Goal: Task Accomplishment & Management: Manage account settings

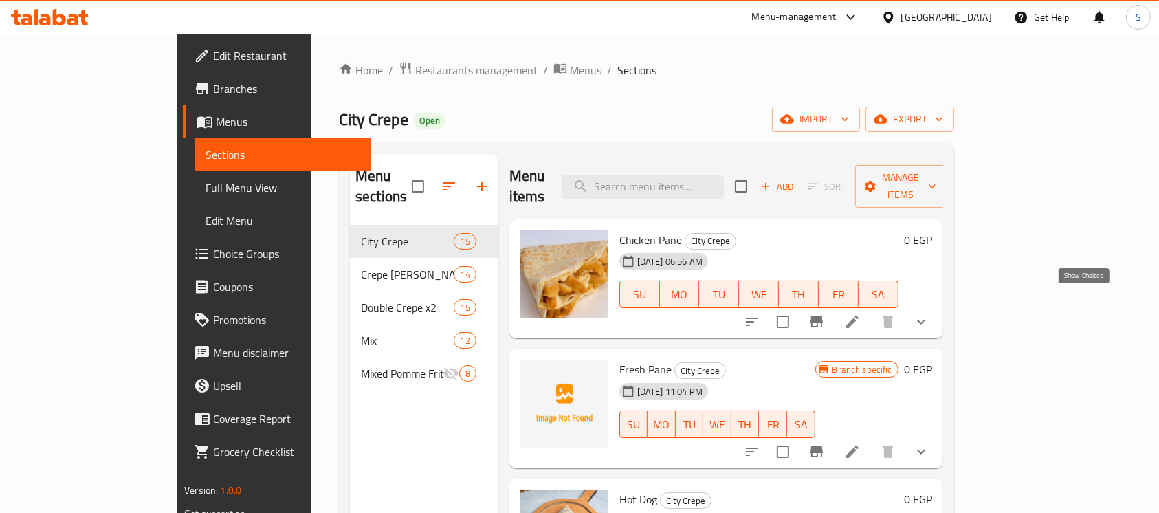
click at [930, 314] on icon "show more" at bounding box center [921, 322] width 17 height 17
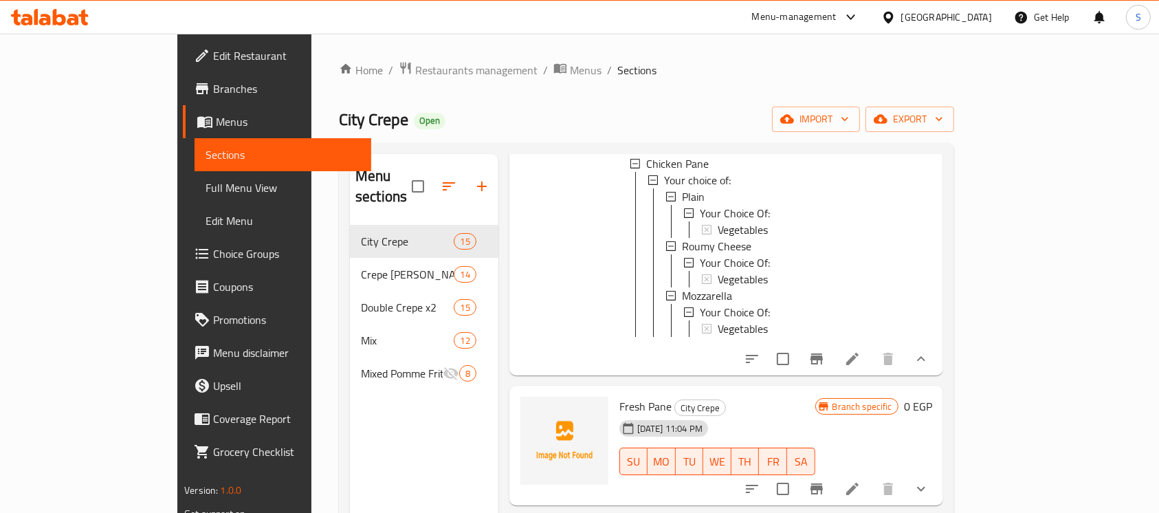
scroll to position [91, 0]
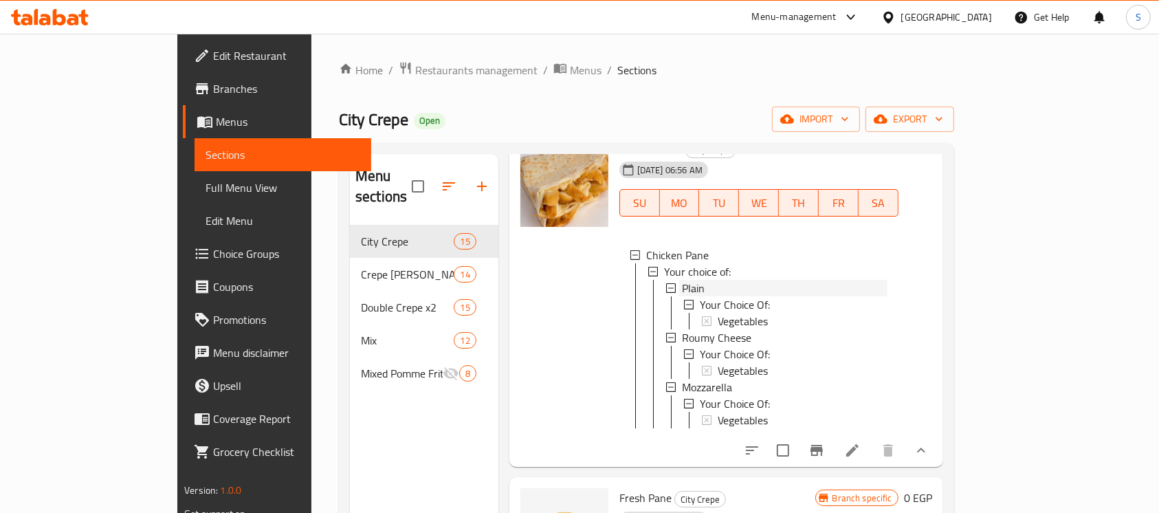
click at [682, 280] on span "Plain" at bounding box center [693, 288] width 23 height 17
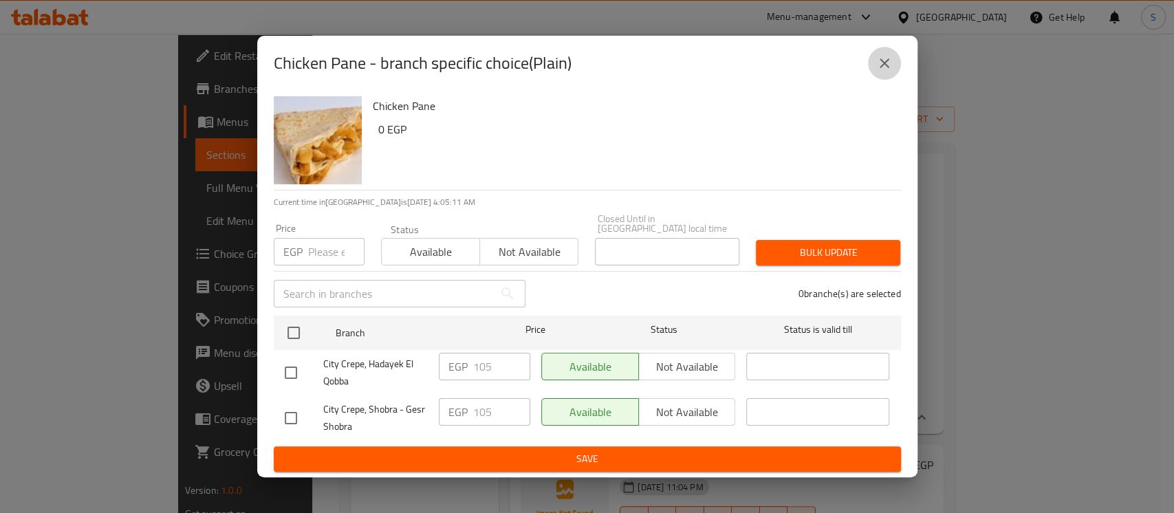
click at [877, 76] on button "close" at bounding box center [884, 63] width 33 height 33
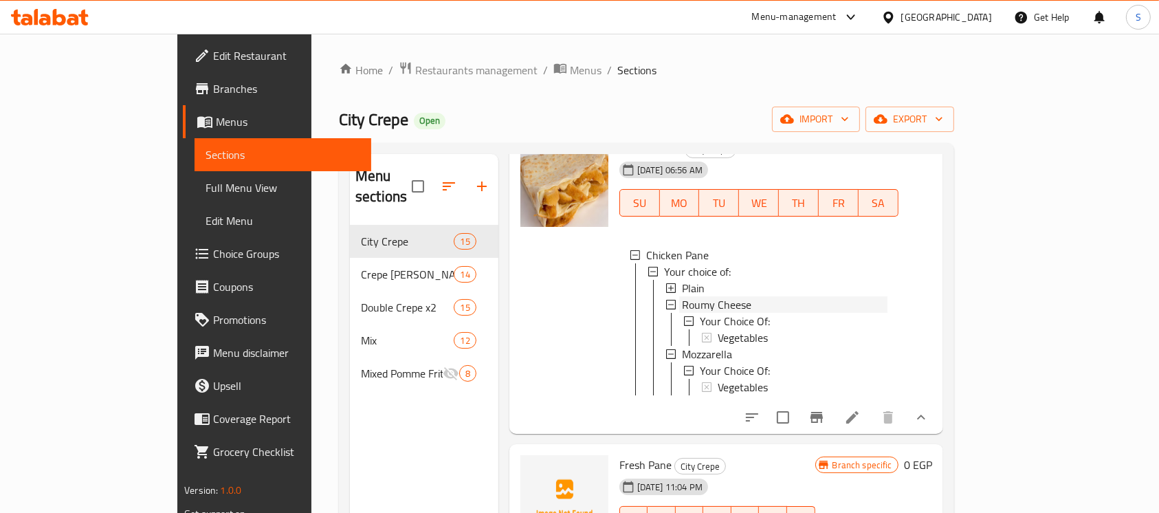
click at [682, 296] on span "Roumy Cheese" at bounding box center [716, 304] width 69 height 17
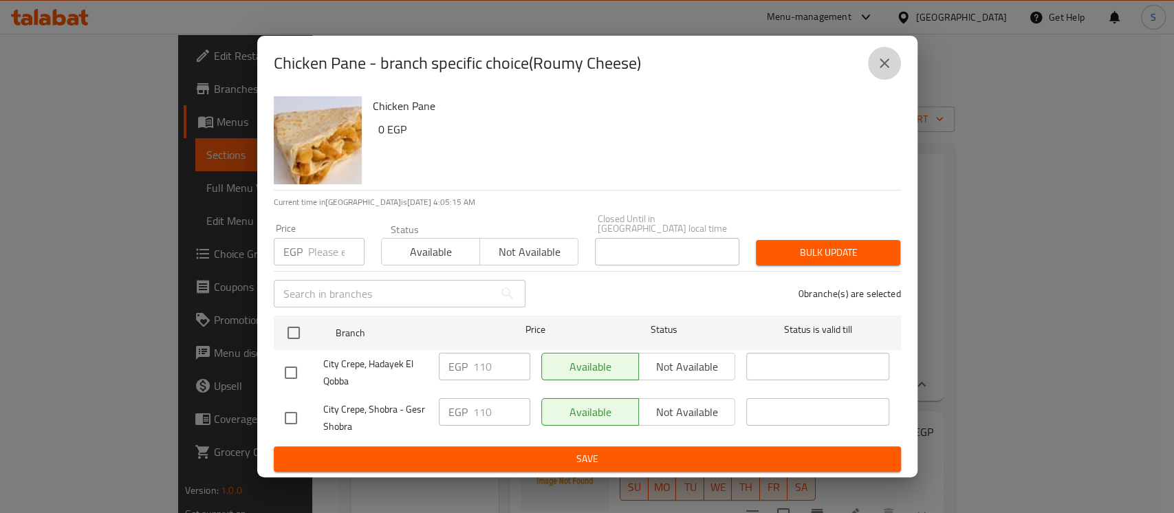
click at [886, 63] on icon "close" at bounding box center [884, 63] width 17 height 17
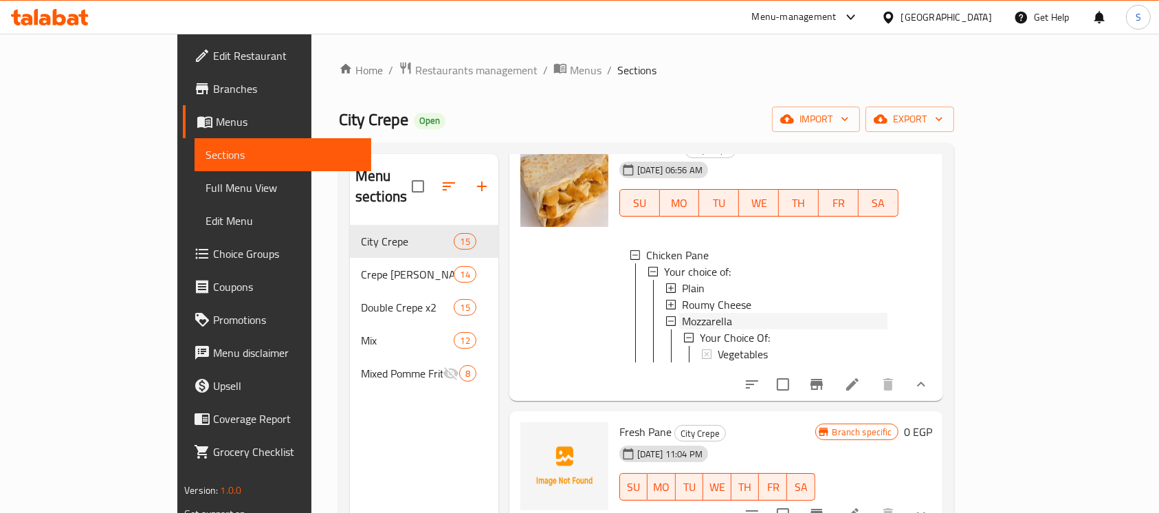
click at [690, 313] on div "Mozzarella" at bounding box center [785, 321] width 206 height 17
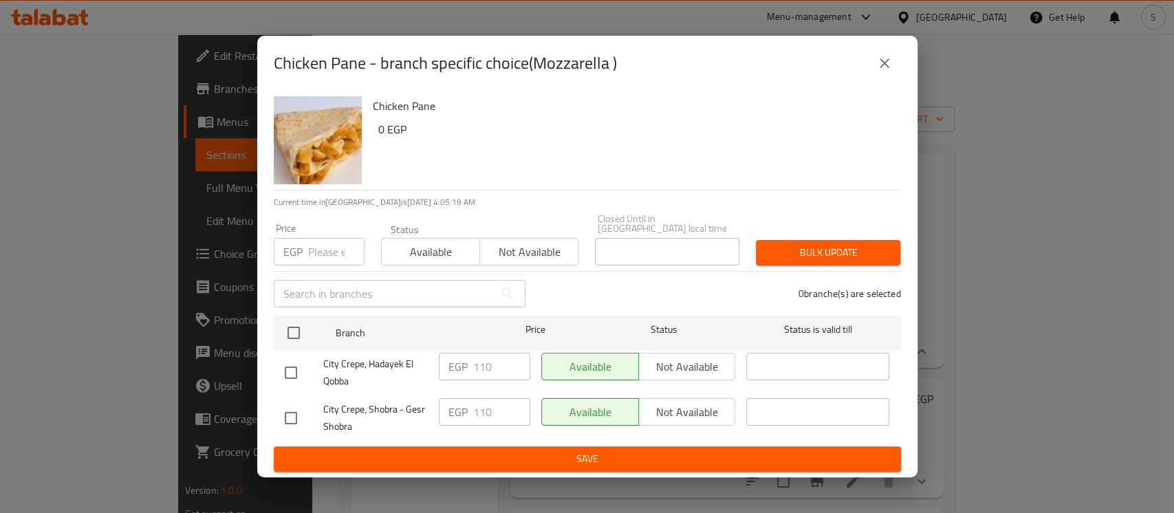
click at [885, 56] on button "close" at bounding box center [884, 63] width 33 height 33
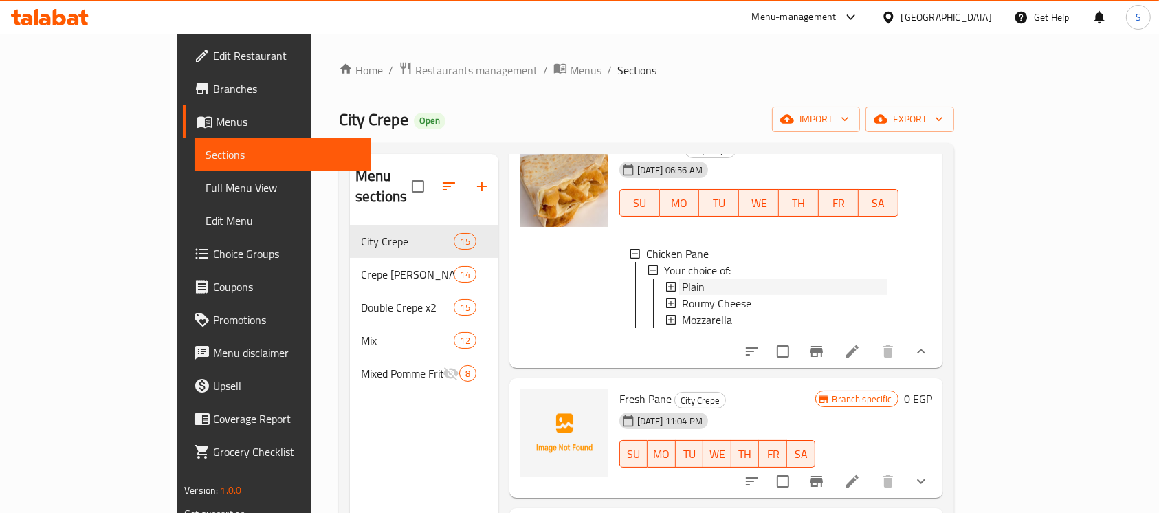
click at [682, 278] on div "Plain" at bounding box center [785, 286] width 206 height 17
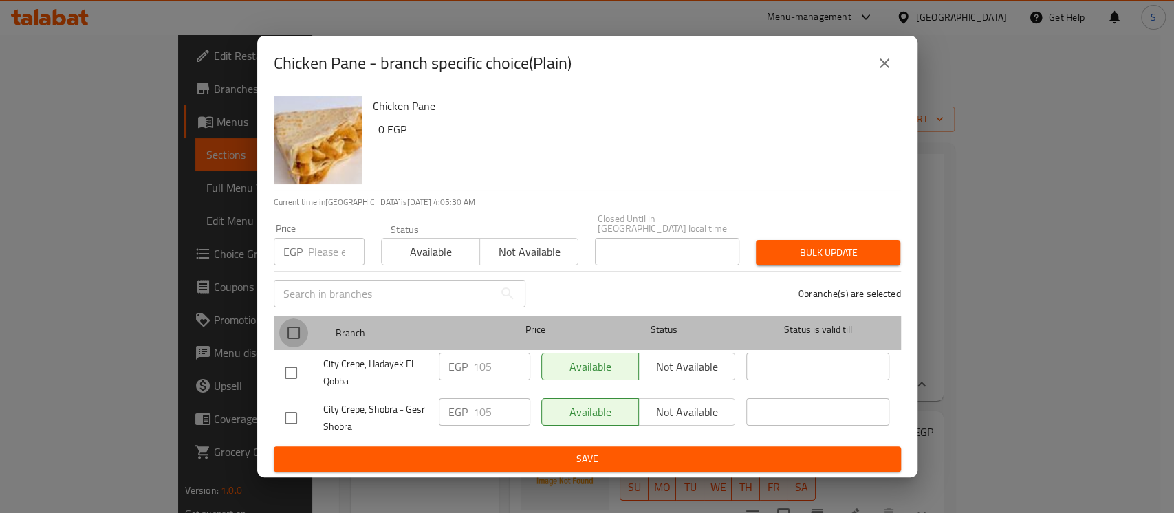
click at [292, 318] on input "checkbox" at bounding box center [293, 332] width 29 height 29
checkbox input "true"
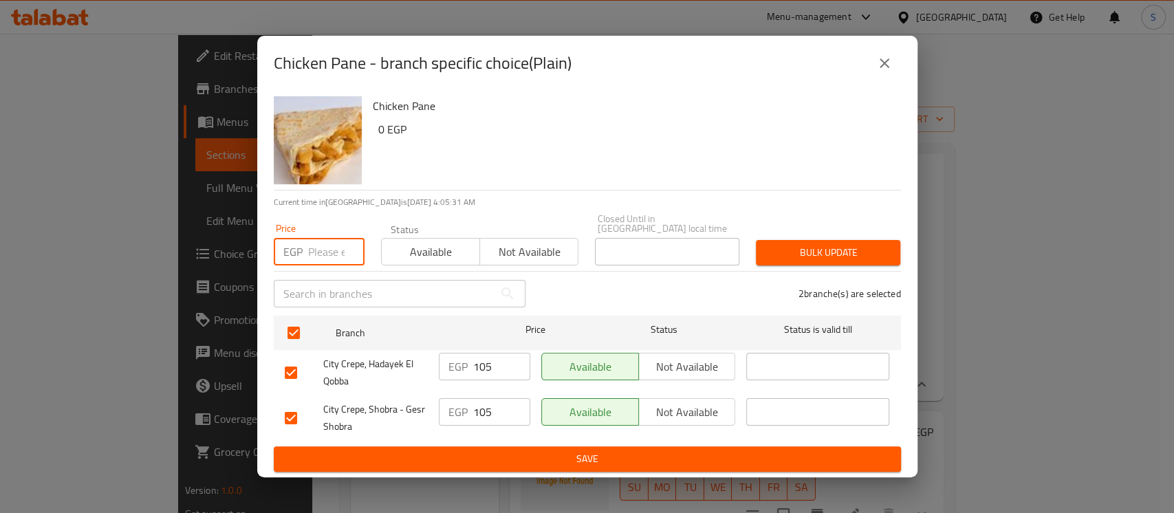
click at [329, 250] on input "number" at bounding box center [336, 252] width 56 height 28
type input "0"
type input "90"
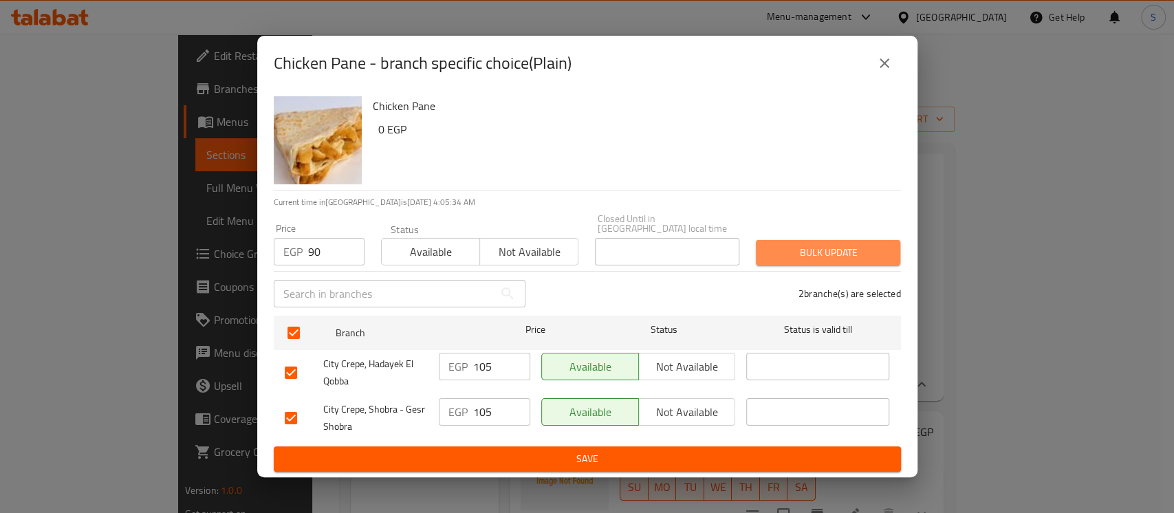
click at [782, 244] on span "Bulk update" at bounding box center [828, 252] width 122 height 17
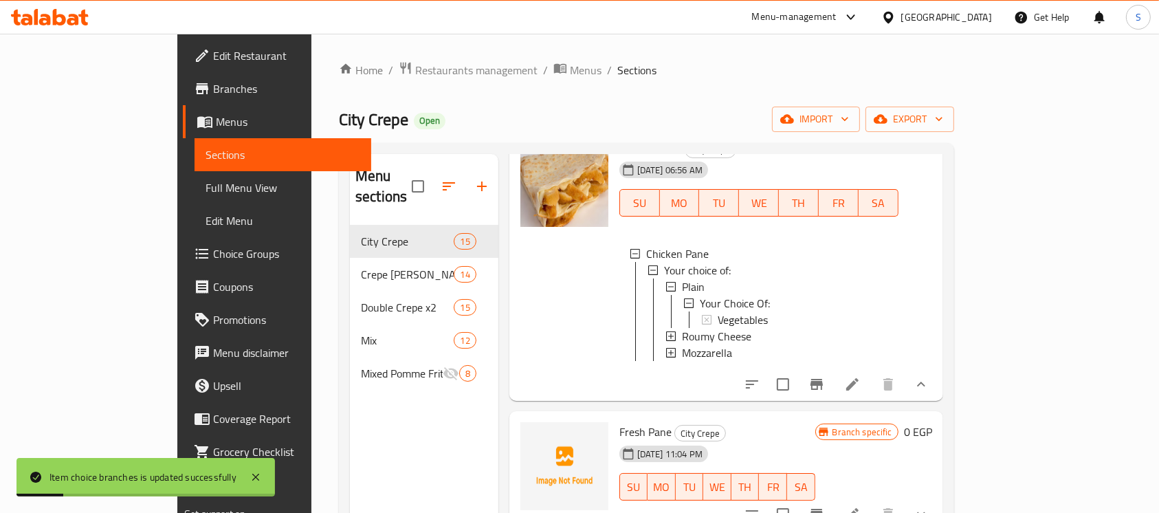
click at [698, 278] on div "Plain" at bounding box center [785, 286] width 206 height 17
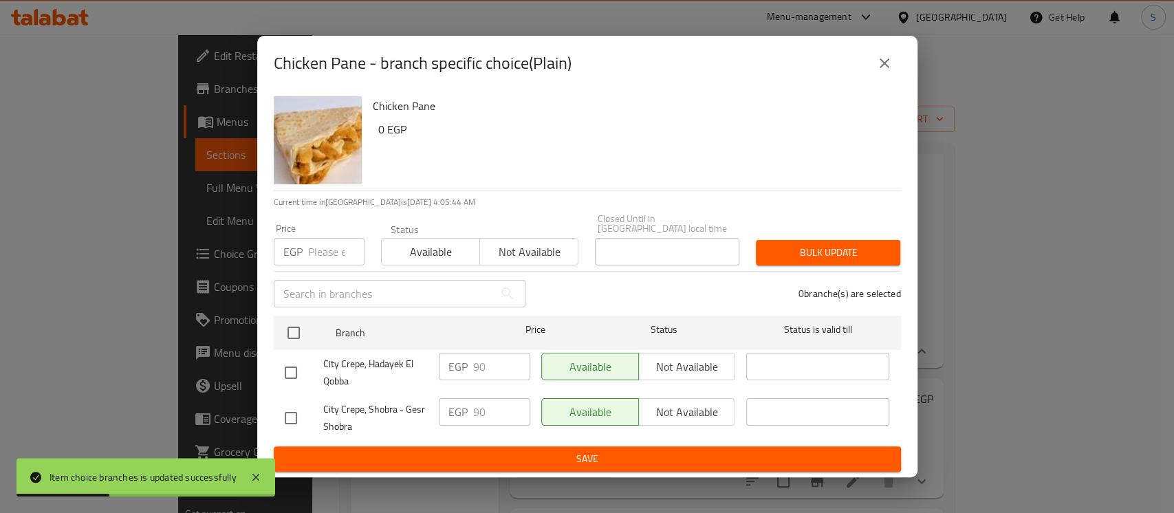
click at [884, 78] on button "close" at bounding box center [884, 63] width 33 height 33
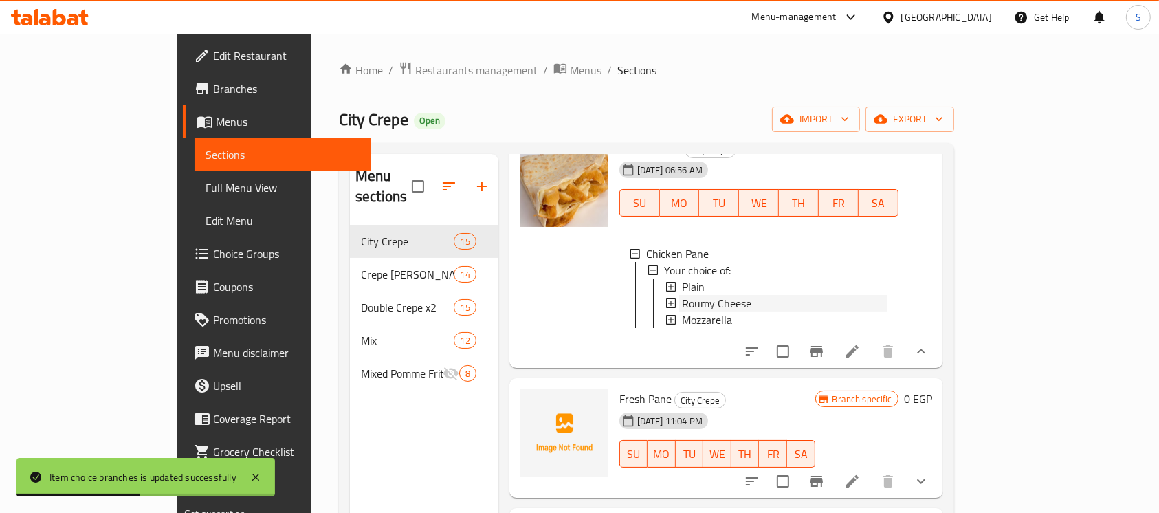
click at [682, 295] on span "Roumy Cheese" at bounding box center [716, 303] width 69 height 17
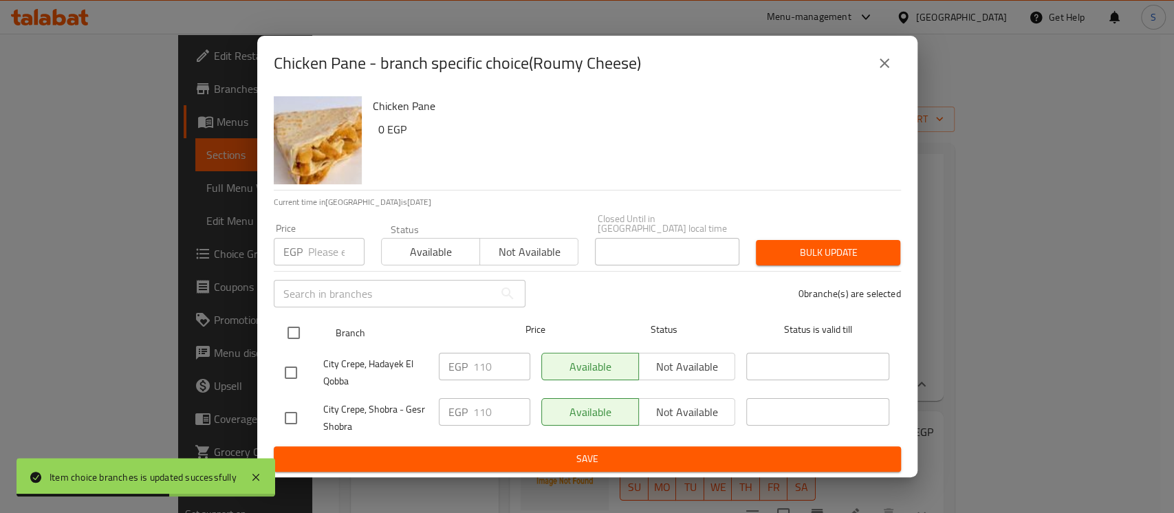
click at [291, 320] on input "checkbox" at bounding box center [293, 332] width 29 height 29
checkbox input "true"
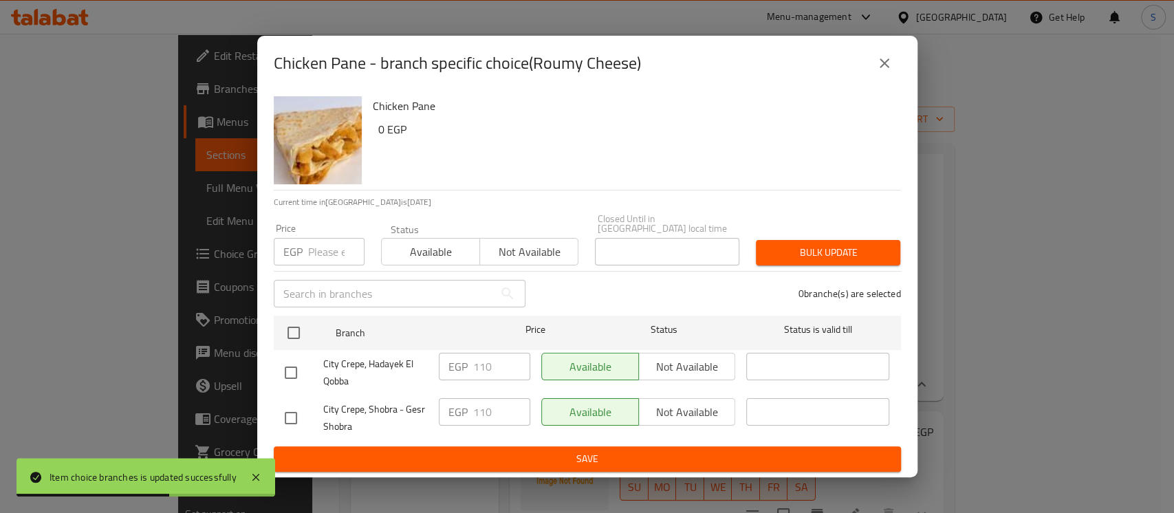
checkbox input "true"
click at [324, 249] on input "number" at bounding box center [336, 252] width 56 height 28
type input "95"
click at [827, 232] on div "Bulk update" at bounding box center [827, 253] width 161 height 42
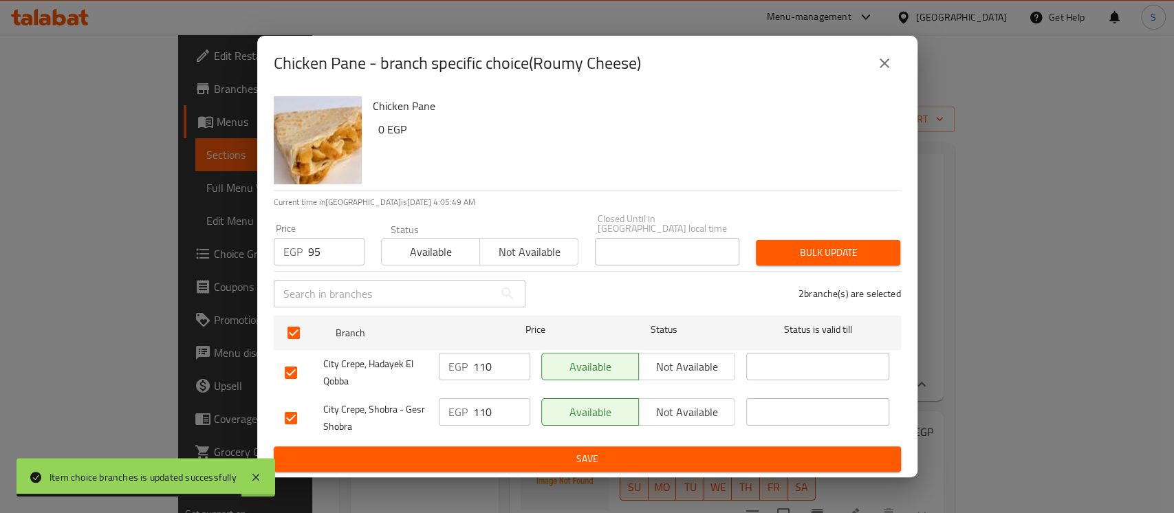
click at [828, 245] on span "Bulk update" at bounding box center [828, 252] width 122 height 17
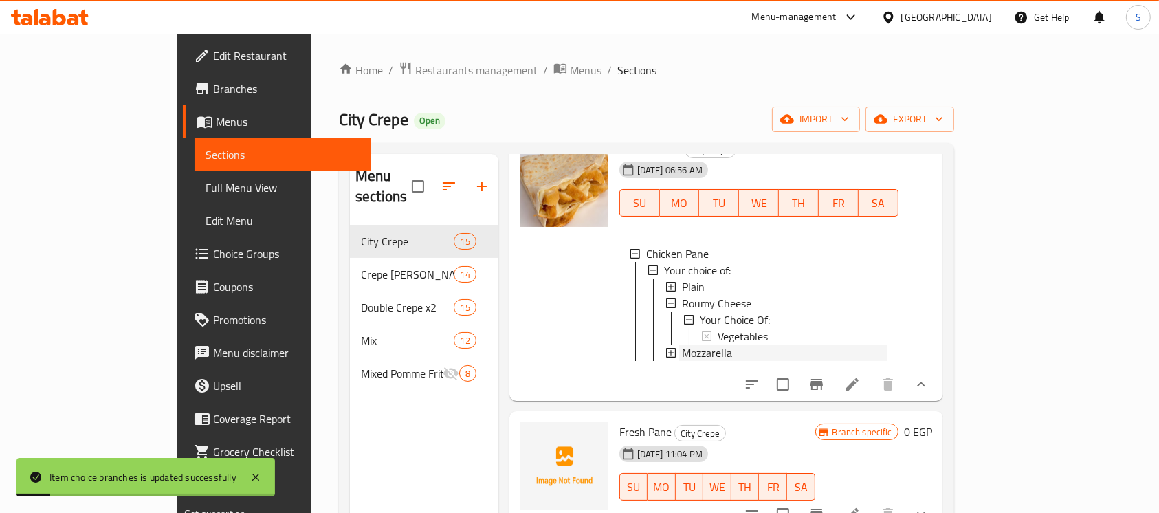
click at [686, 345] on span "Mozzarella" at bounding box center [707, 353] width 50 height 17
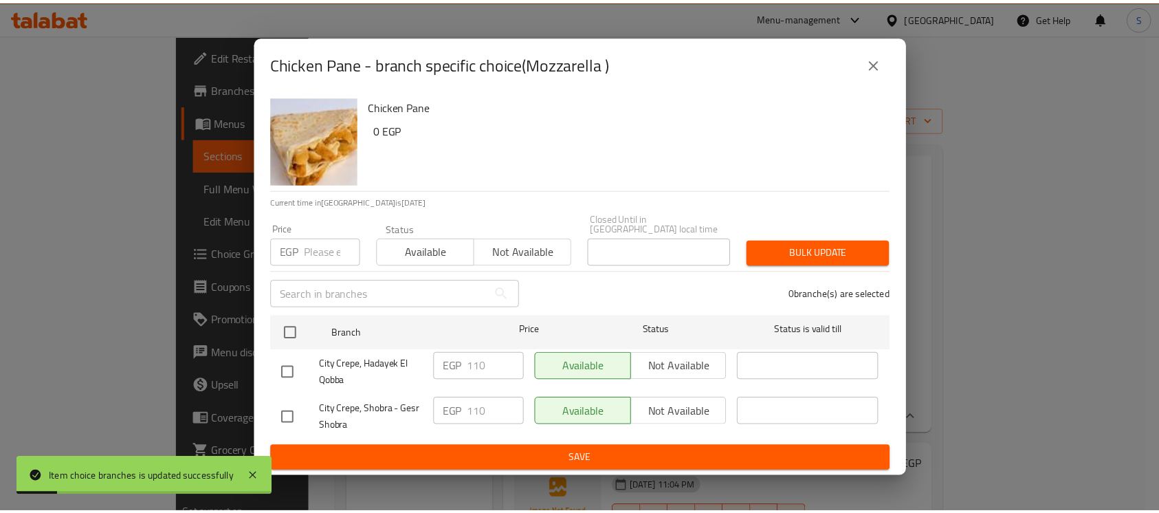
scroll to position [0, 0]
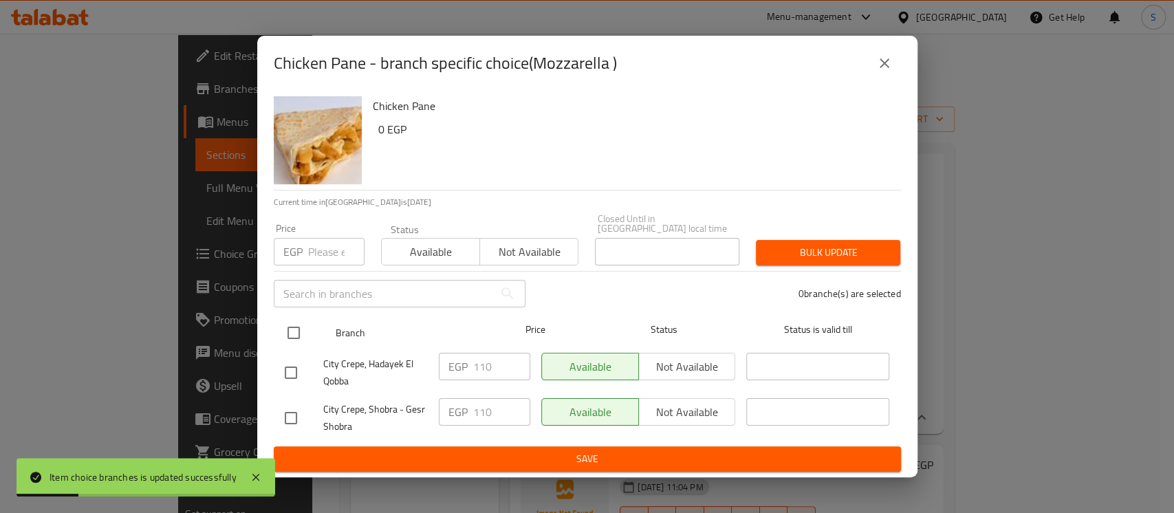
click at [297, 320] on input "checkbox" at bounding box center [293, 332] width 29 height 29
checkbox input "true"
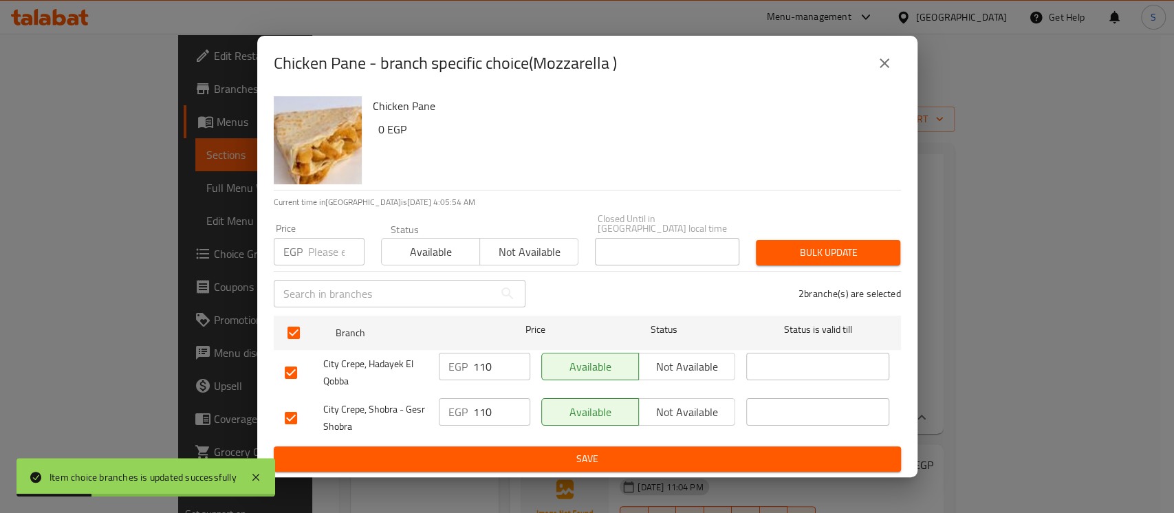
click at [319, 244] on input "number" at bounding box center [336, 252] width 56 height 28
type input "95"
click at [798, 244] on span "Bulk update" at bounding box center [828, 252] width 122 height 17
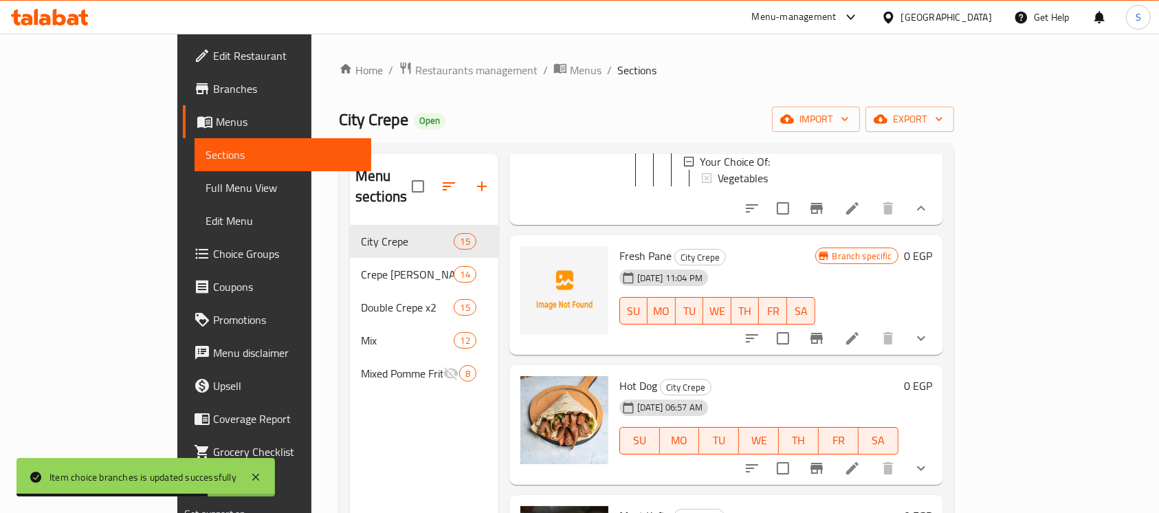
scroll to position [367, 0]
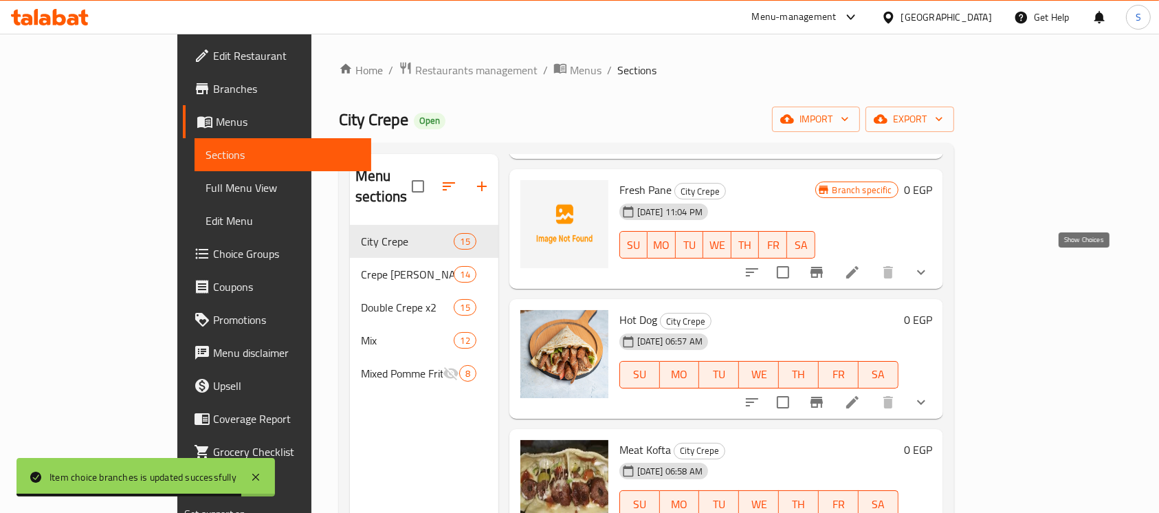
click at [930, 264] on icon "show more" at bounding box center [921, 272] width 17 height 17
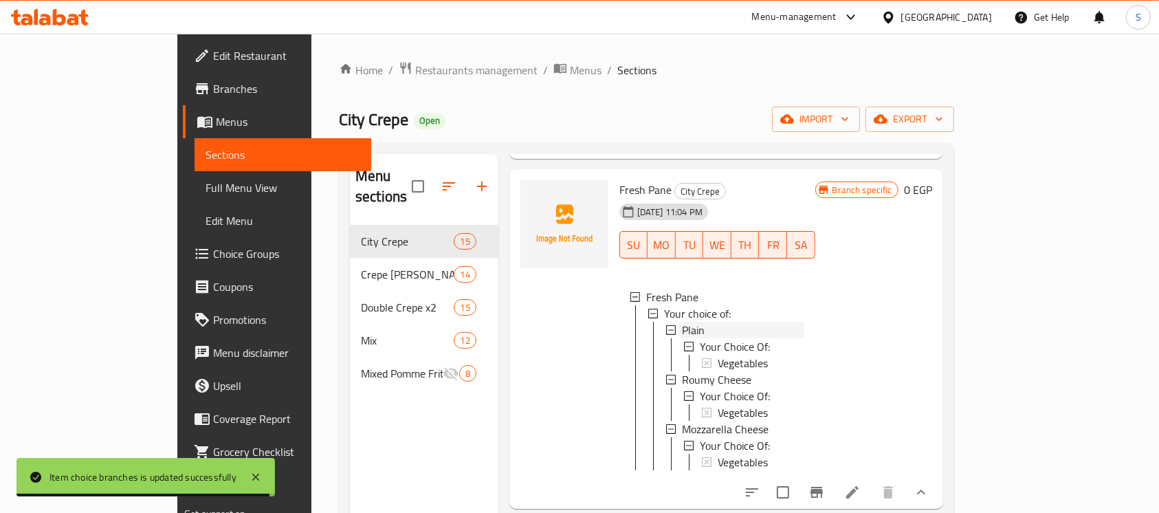
click at [682, 322] on span "Plain" at bounding box center [693, 330] width 23 height 17
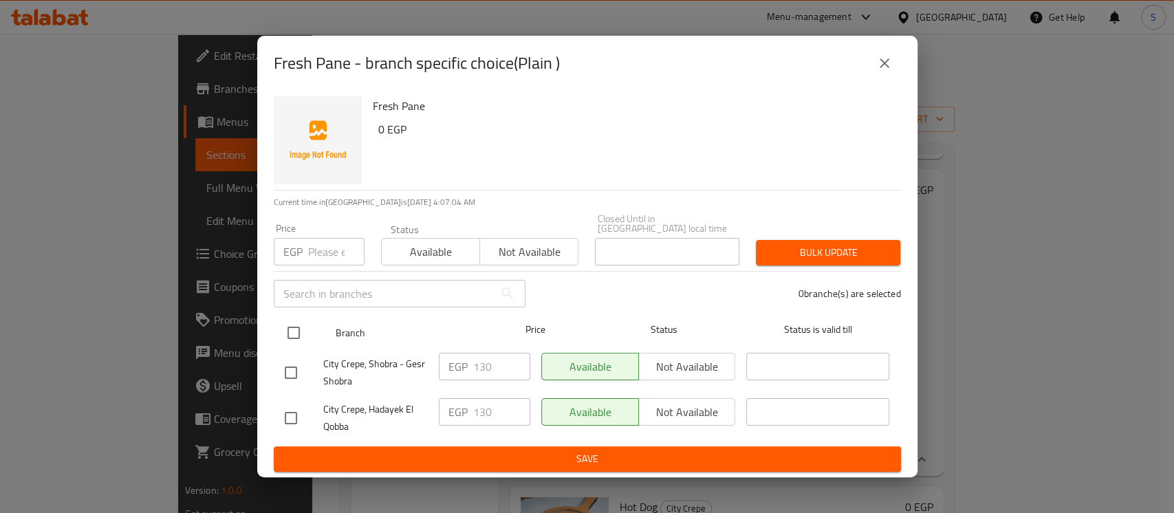
click at [294, 322] on input "checkbox" at bounding box center [293, 332] width 29 height 29
checkbox input "true"
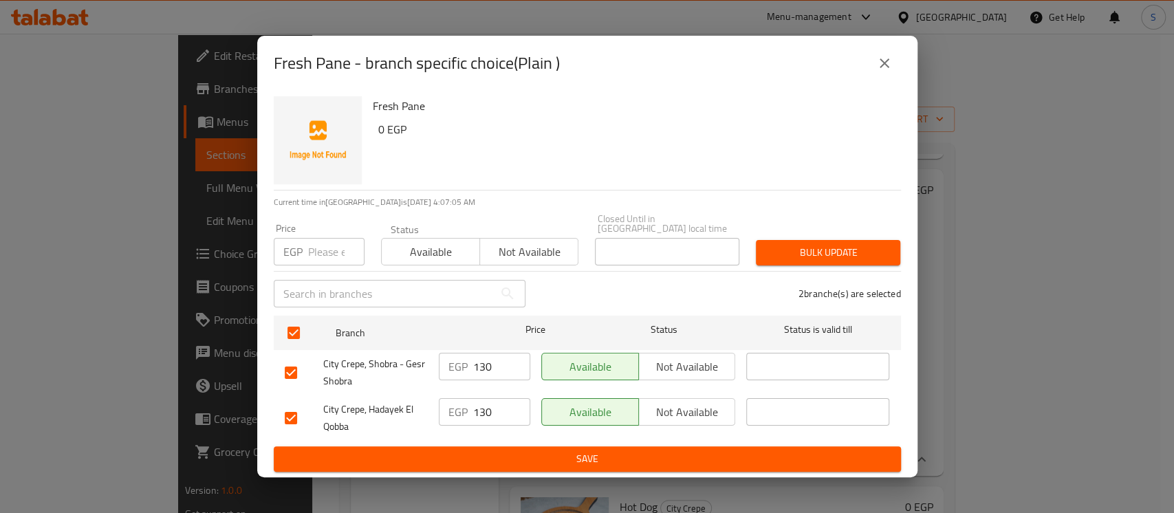
click at [321, 245] on input "number" at bounding box center [336, 252] width 56 height 28
type input "125"
click at [798, 253] on span "Bulk update" at bounding box center [828, 252] width 122 height 17
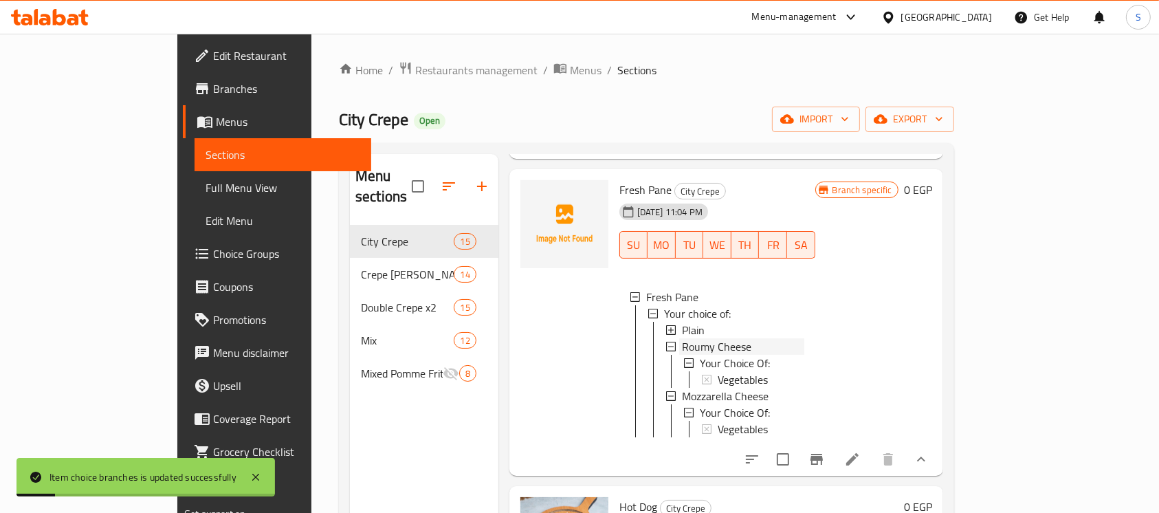
click at [682, 338] on span "Roumy Cheese" at bounding box center [716, 346] width 69 height 17
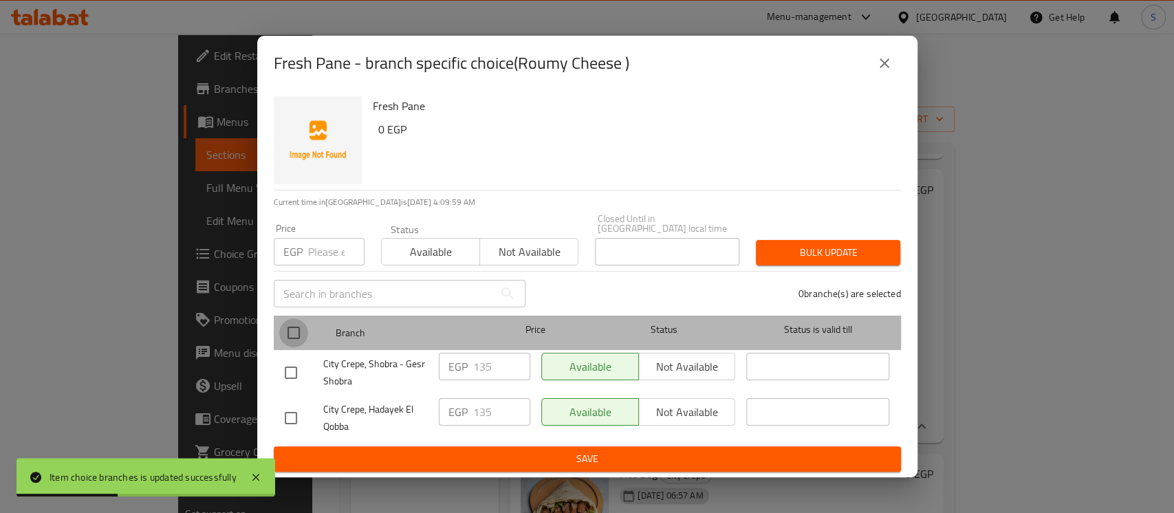
drag, startPoint x: 298, startPoint y: 322, endPoint x: 300, endPoint y: 251, distance: 71.5
click at [295, 319] on input "checkbox" at bounding box center [293, 332] width 29 height 29
checkbox input "true"
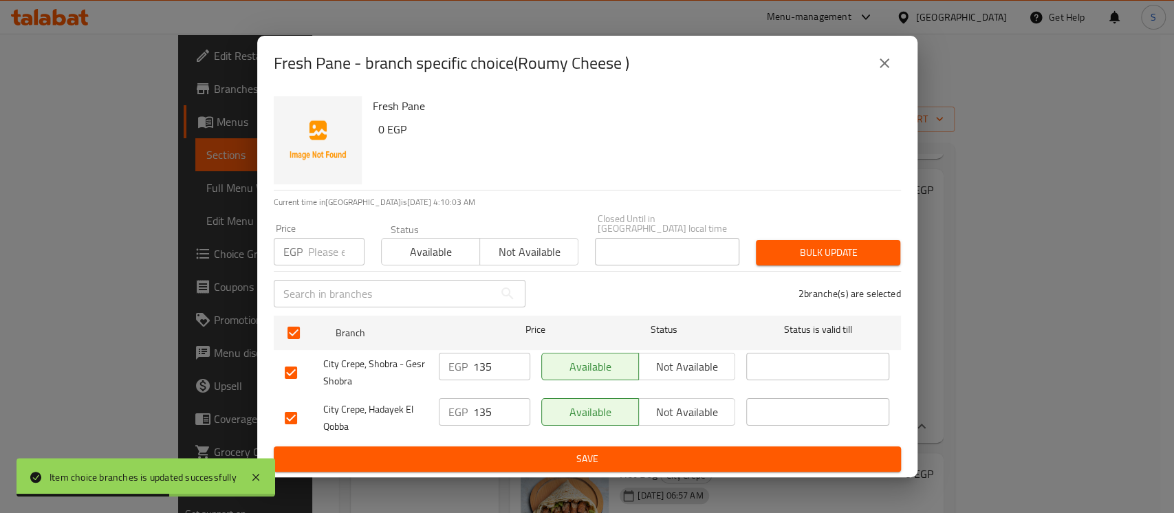
click at [319, 243] on input "number" at bounding box center [336, 252] width 56 height 28
type input "130"
click at [807, 249] on span "Bulk update" at bounding box center [828, 252] width 122 height 17
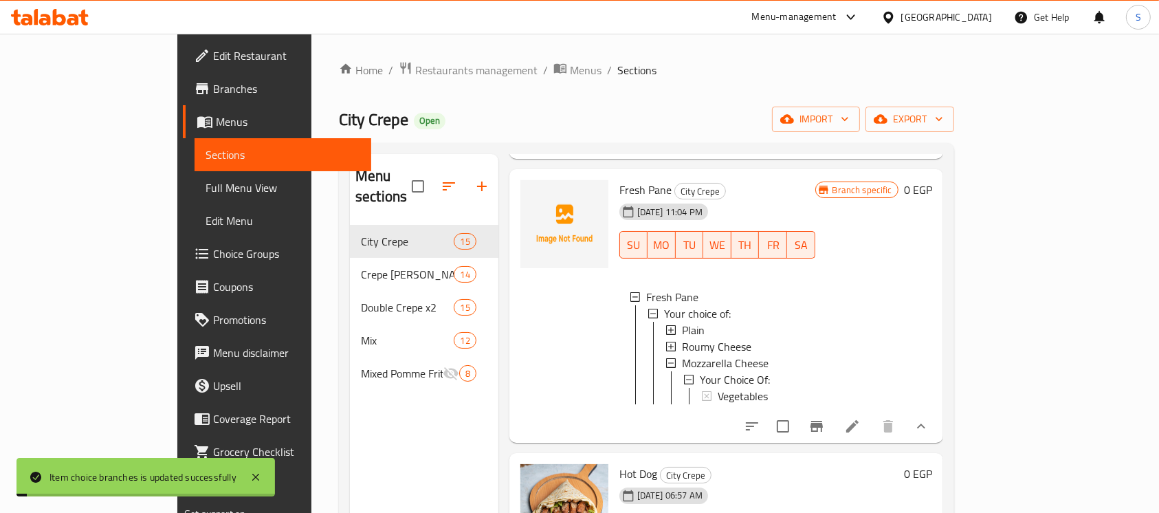
scroll to position [550, 0]
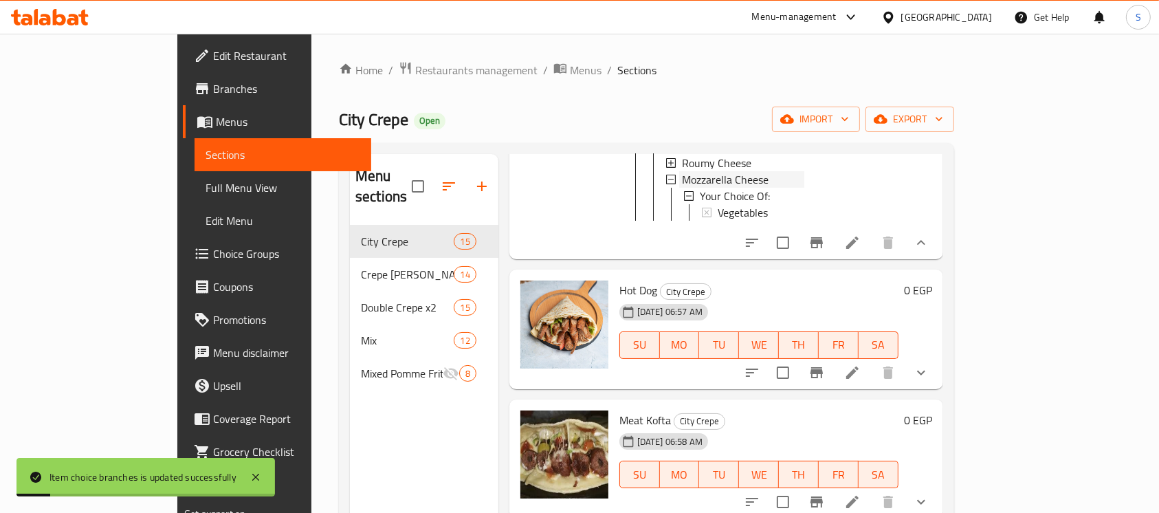
click at [692, 171] on span "Mozzarella Cheese" at bounding box center [725, 179] width 87 height 17
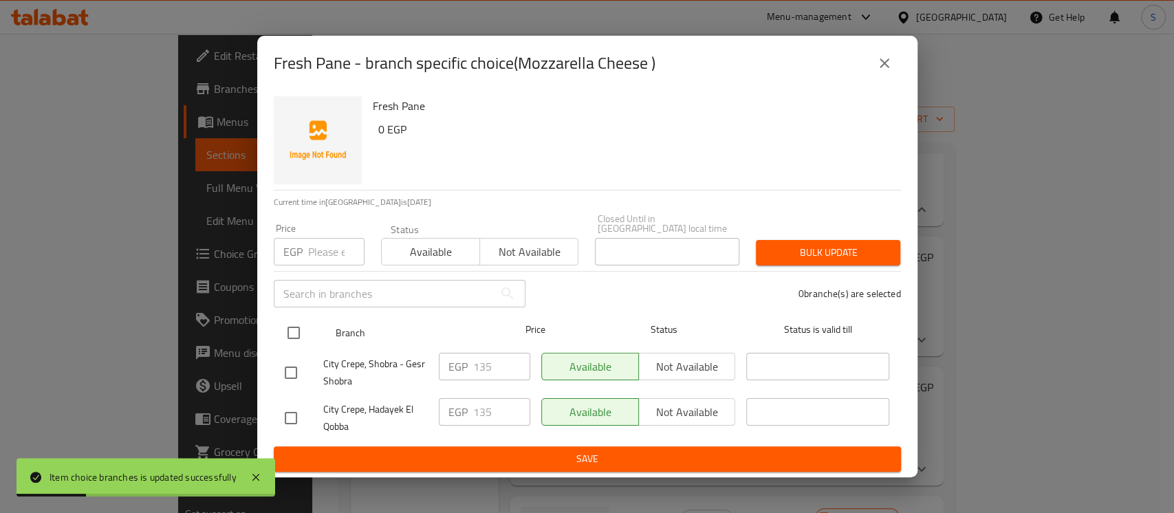
click at [285, 322] on input "checkbox" at bounding box center [293, 332] width 29 height 29
checkbox input "true"
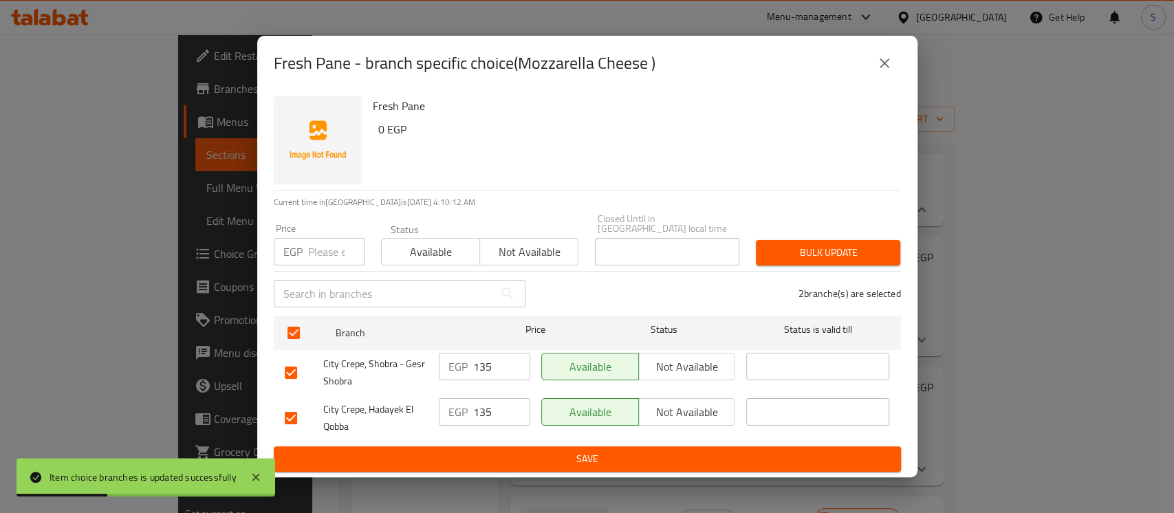
click at [308, 252] on input "number" at bounding box center [336, 252] width 56 height 28
type input "130"
click at [813, 245] on span "Bulk update" at bounding box center [828, 252] width 122 height 17
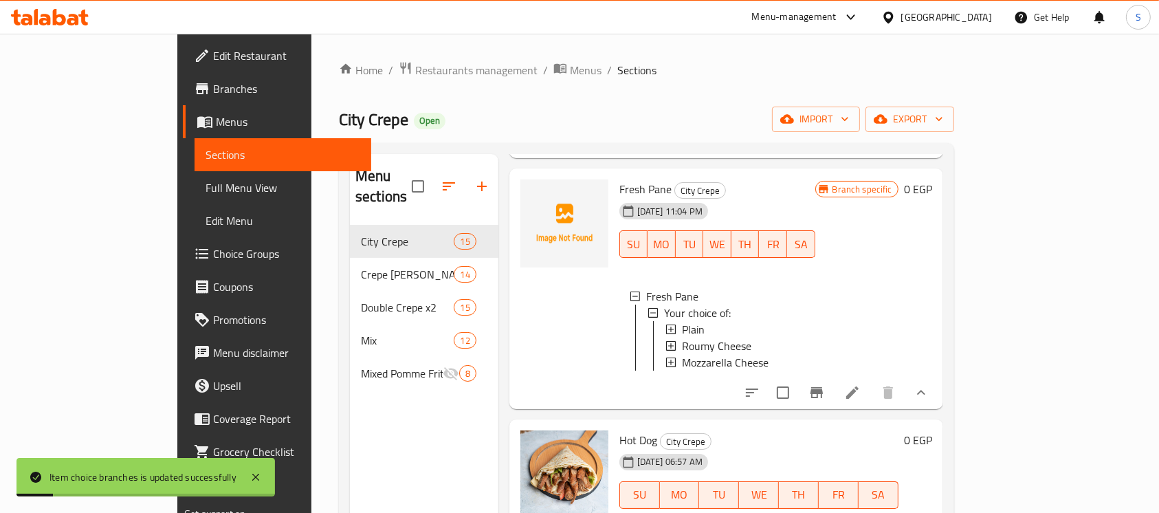
scroll to position [367, 0]
click at [805, 199] on div "30-05-2025 11:04 PM SU MO TU WE TH FR SA" at bounding box center [717, 235] width 207 height 74
drag, startPoint x: 786, startPoint y: 184, endPoint x: 776, endPoint y: 84, distance: 100.9
click at [788, 188] on h6 "Fresh Pane City Crepe" at bounding box center [718, 189] width 196 height 19
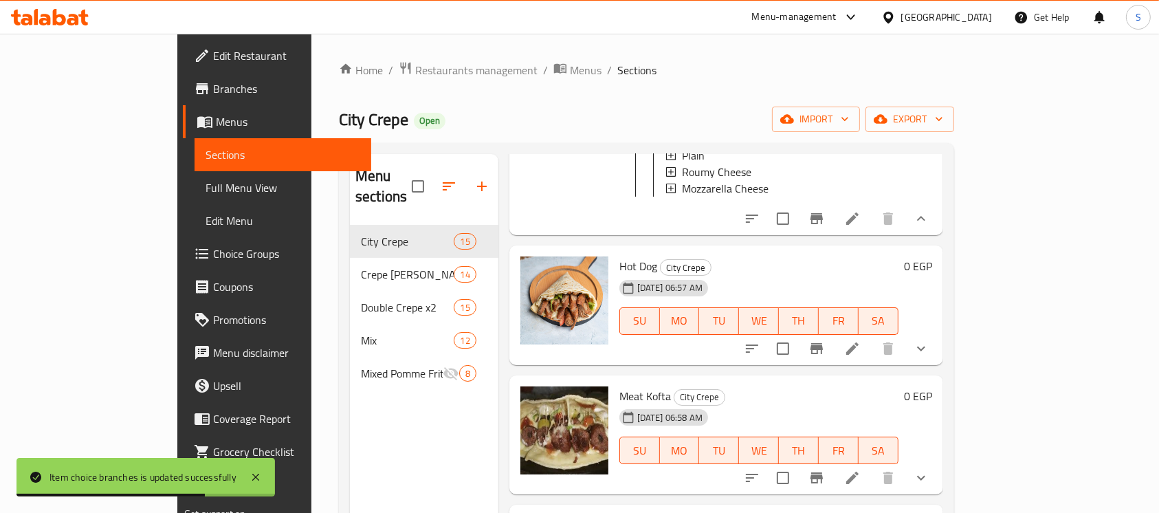
scroll to position [733, 0]
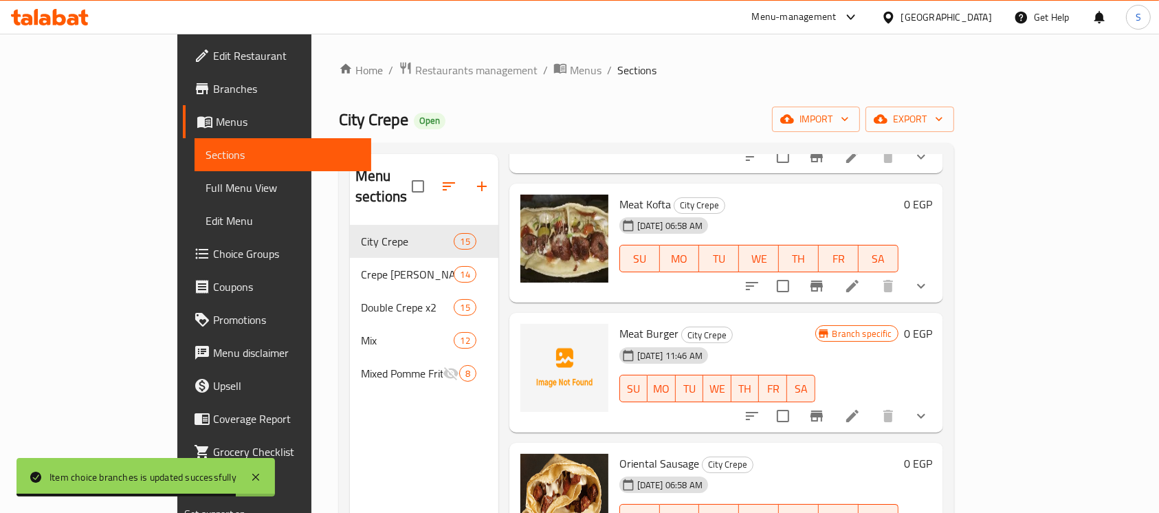
click at [930, 162] on icon "show more" at bounding box center [921, 157] width 17 height 17
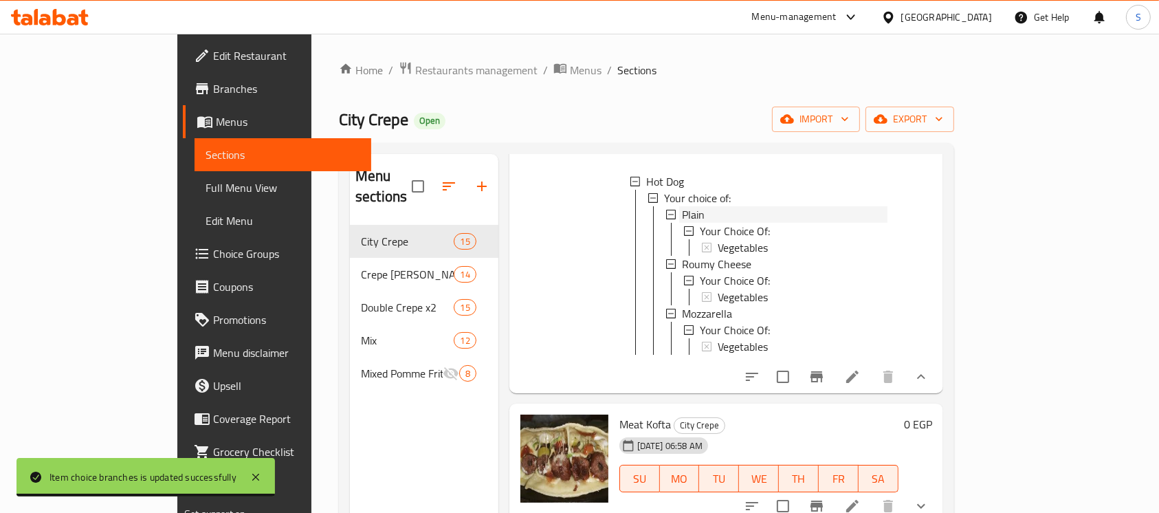
click at [682, 221] on div "Plain" at bounding box center [785, 214] width 206 height 17
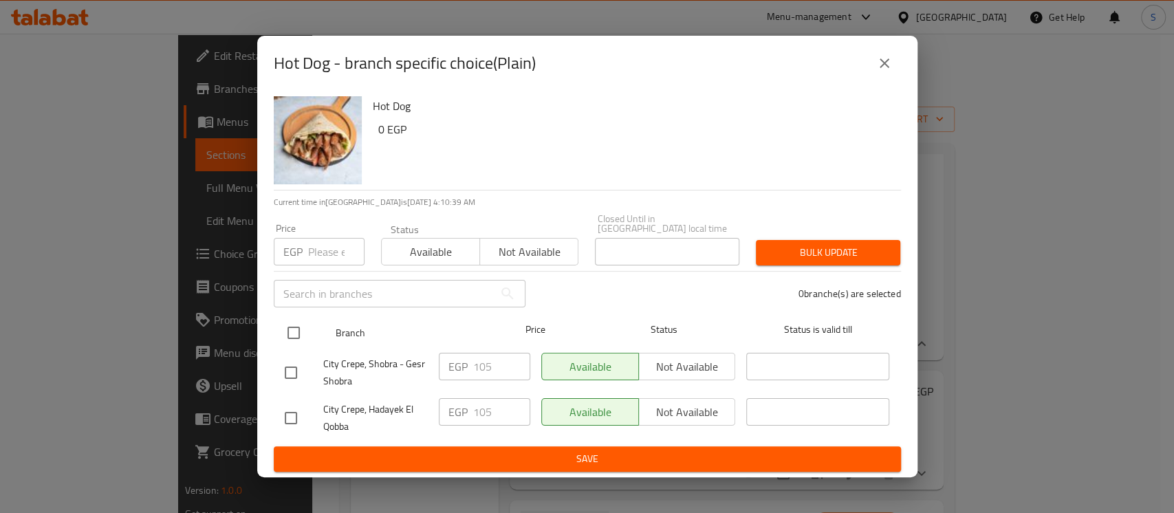
click at [287, 326] on input "checkbox" at bounding box center [293, 332] width 29 height 29
checkbox input "true"
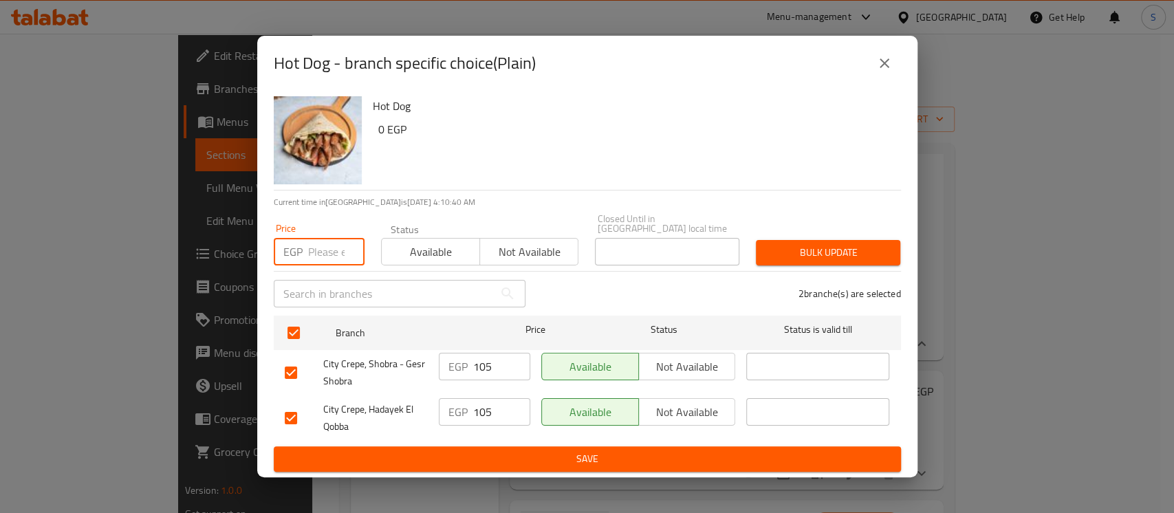
click at [326, 248] on input "number" at bounding box center [336, 252] width 56 height 28
type input "90"
click at [808, 240] on button "Bulk update" at bounding box center [828, 252] width 144 height 25
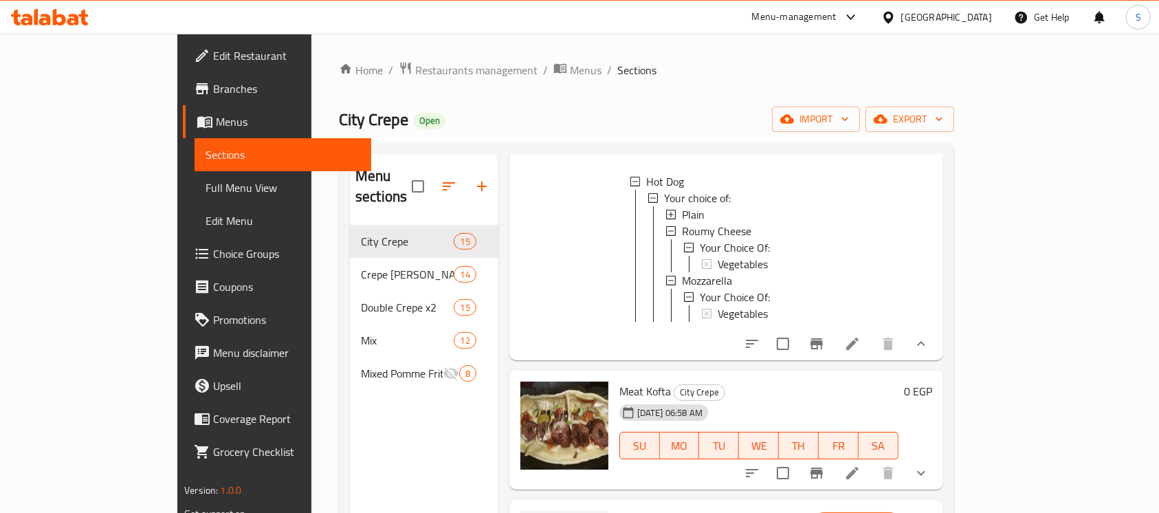
click at [682, 221] on div "Plain" at bounding box center [785, 214] width 206 height 17
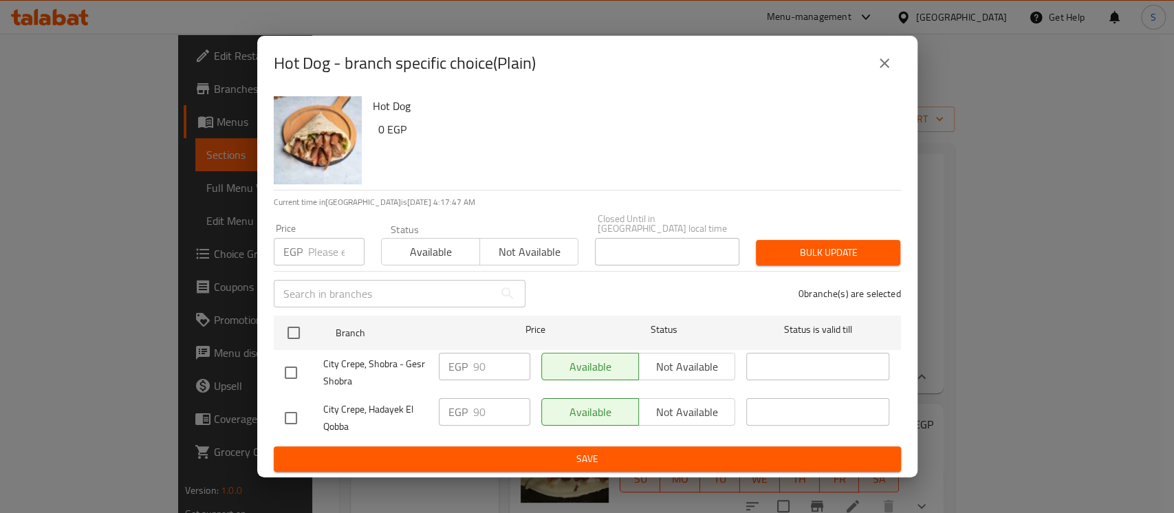
click at [886, 68] on icon "close" at bounding box center [884, 63] width 10 height 10
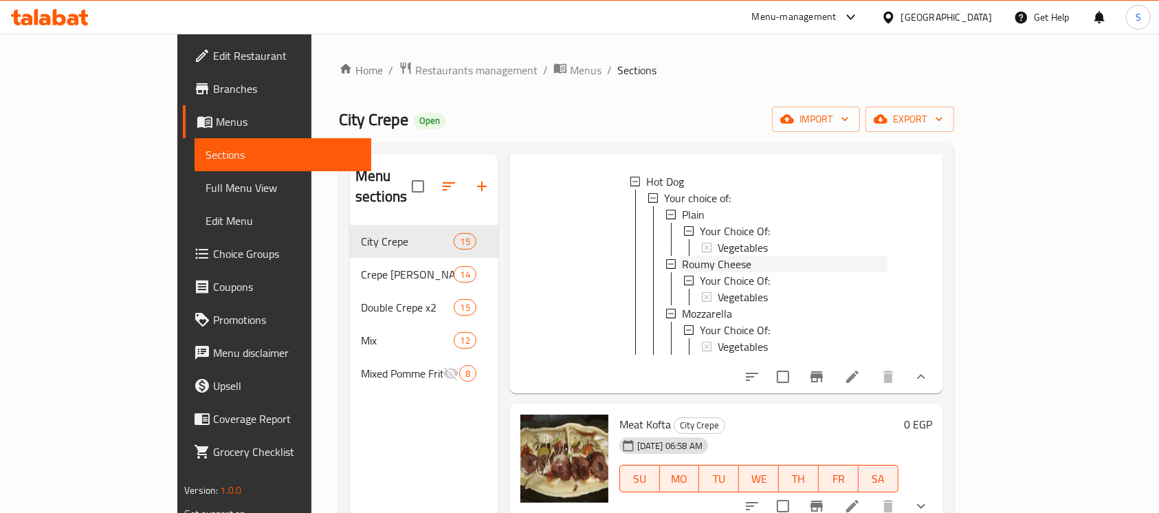
click at [701, 272] on span "Roumy Cheese" at bounding box center [716, 264] width 69 height 17
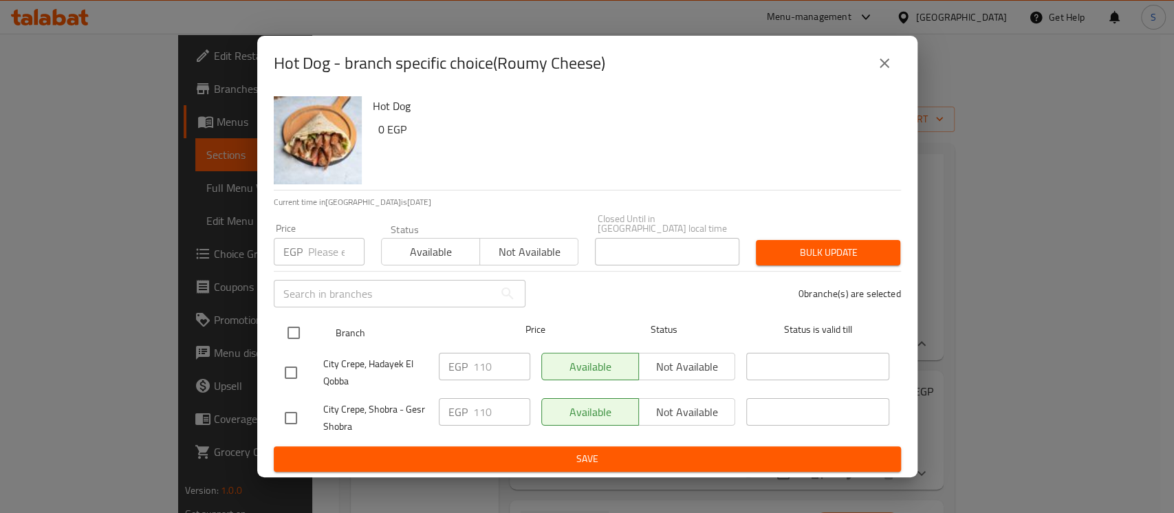
click at [300, 322] on input "checkbox" at bounding box center [293, 332] width 29 height 29
checkbox input "true"
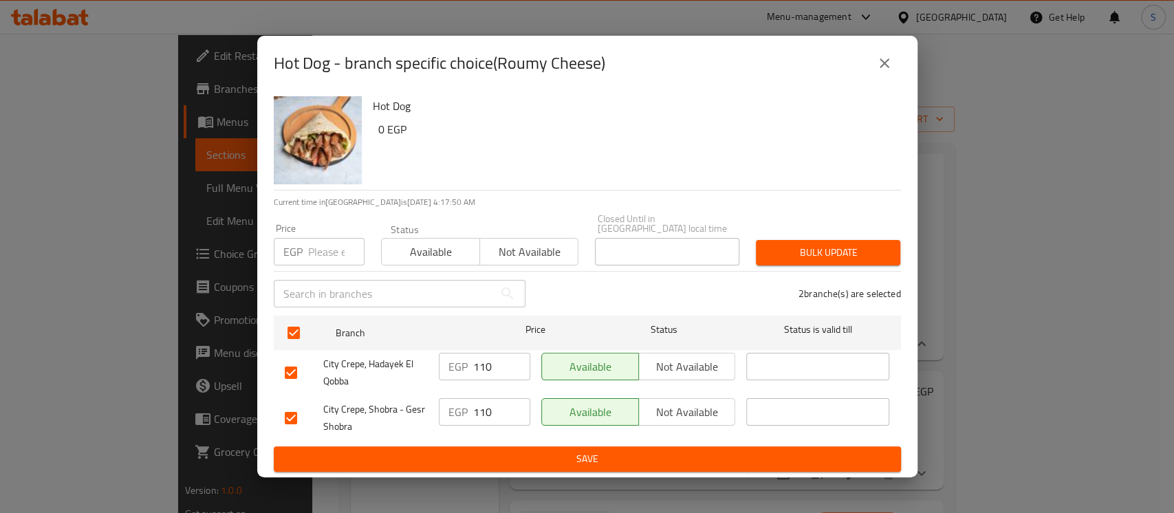
click at [312, 252] on input "number" at bounding box center [336, 252] width 56 height 28
type input "95"
click at [831, 240] on button "Bulk update" at bounding box center [828, 252] width 144 height 25
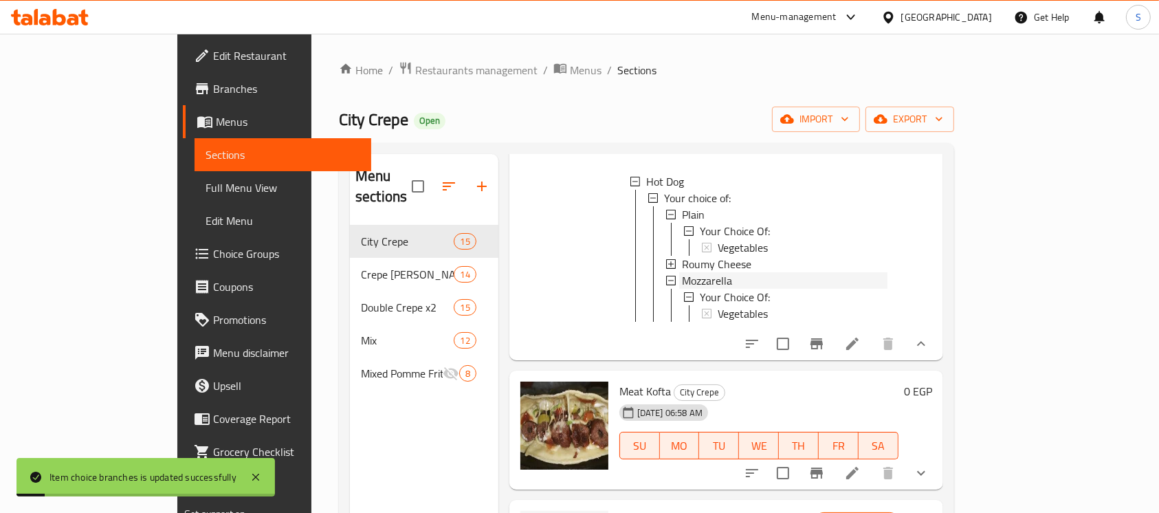
click at [686, 281] on span "Mozzarella" at bounding box center [707, 280] width 50 height 17
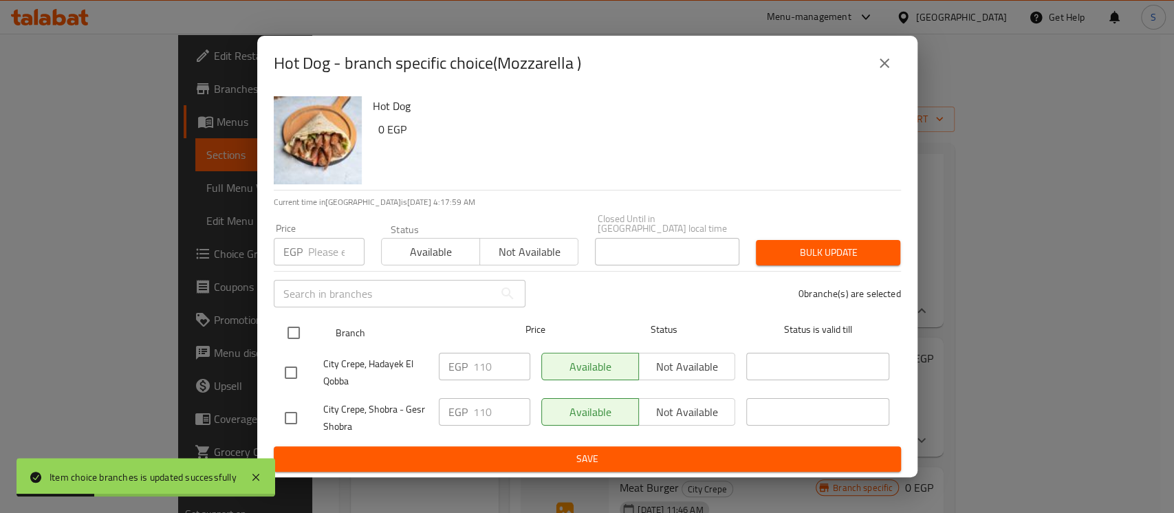
click at [288, 322] on input "checkbox" at bounding box center [293, 332] width 29 height 29
checkbox input "true"
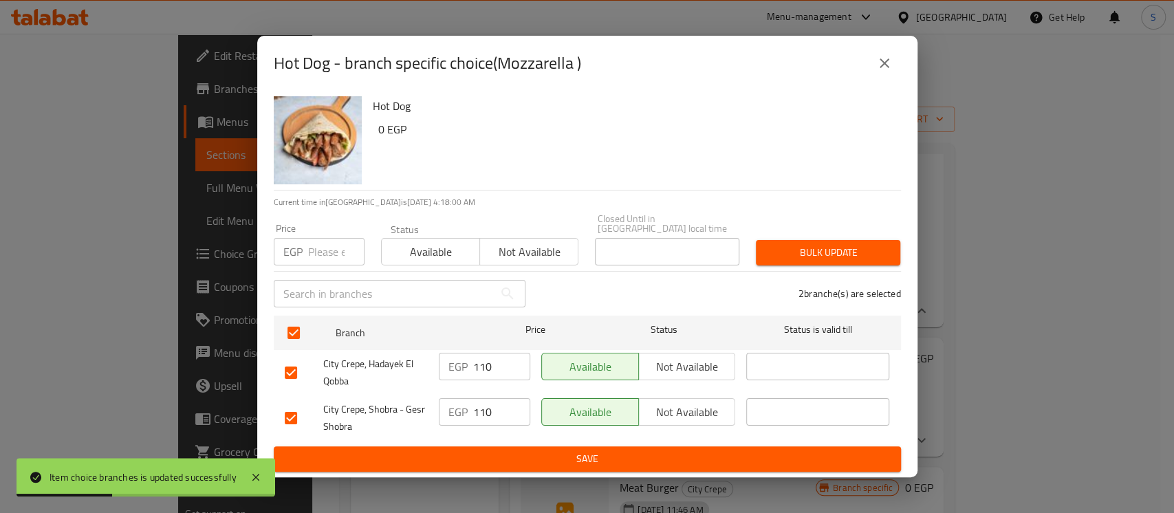
click at [320, 250] on input "number" at bounding box center [336, 252] width 56 height 28
type input "95"
click at [837, 244] on span "Bulk update" at bounding box center [828, 252] width 122 height 17
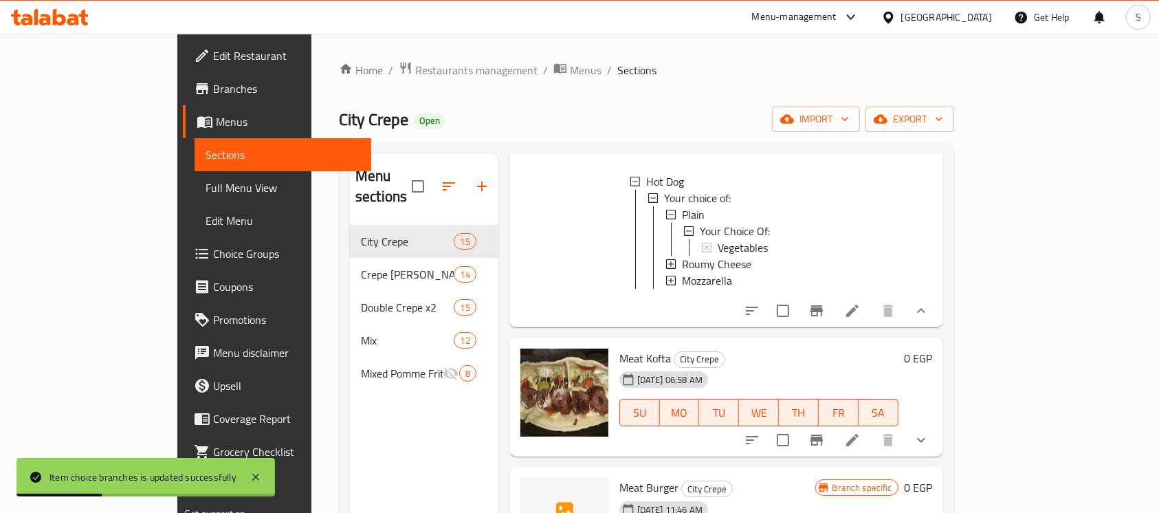
click at [930, 319] on icon "show more" at bounding box center [921, 311] width 17 height 17
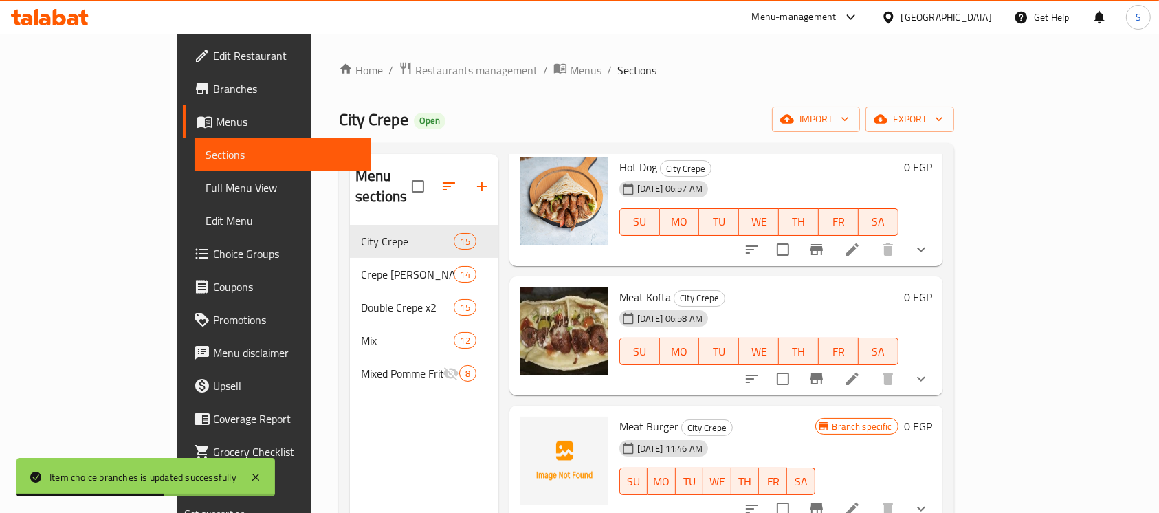
scroll to position [367, 0]
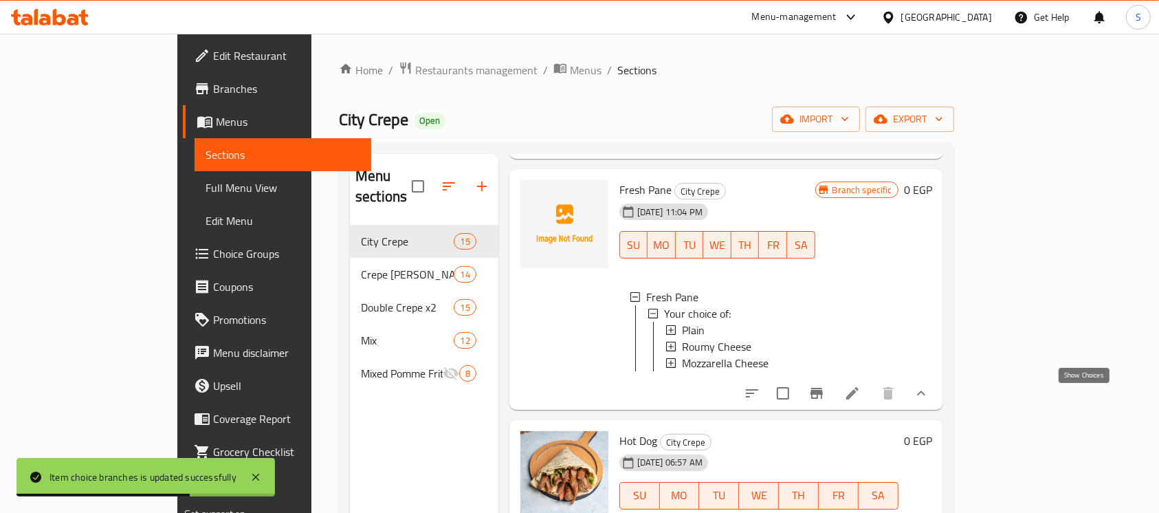
click at [930, 397] on icon "show more" at bounding box center [921, 393] width 17 height 17
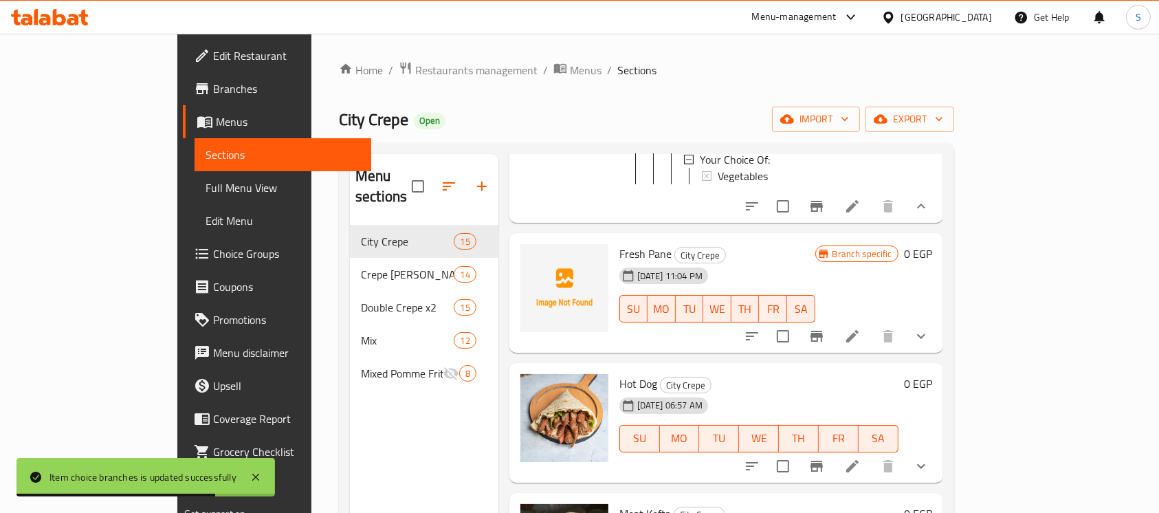
scroll to position [275, 0]
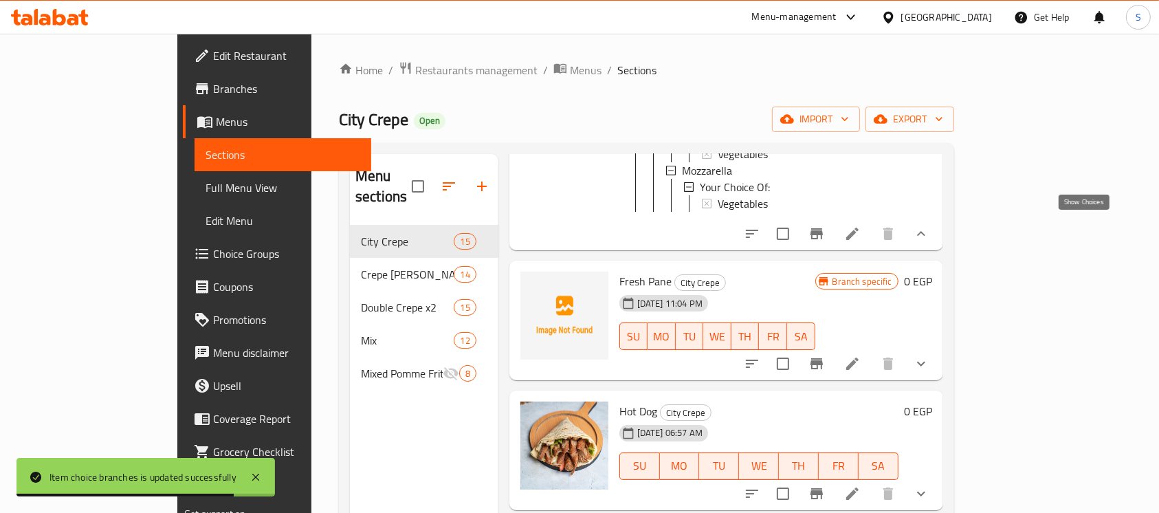
click at [930, 226] on icon "show more" at bounding box center [921, 234] width 17 height 17
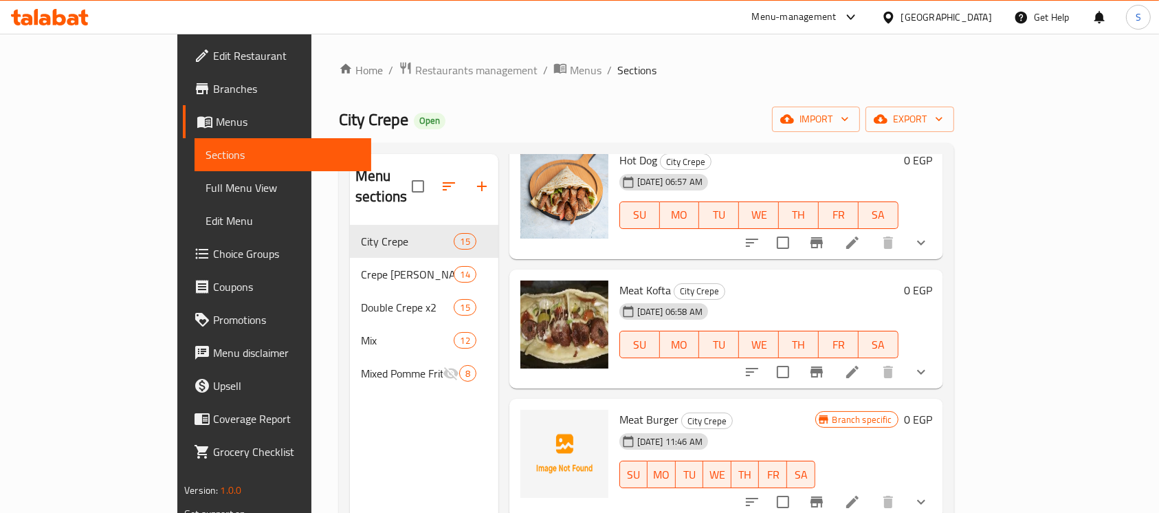
scroll to position [367, 0]
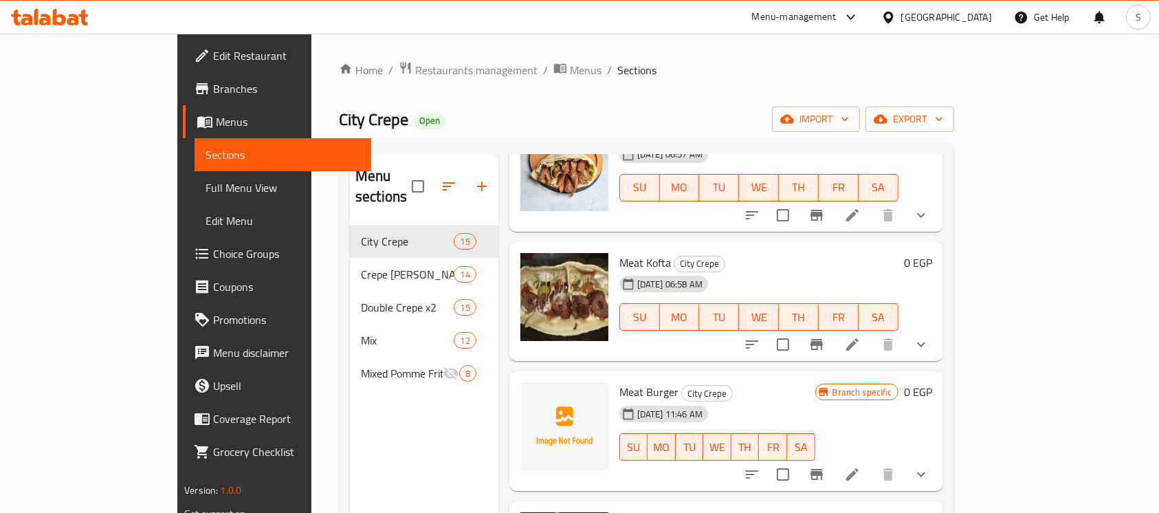
click at [926, 342] on icon "show more" at bounding box center [921, 344] width 8 height 5
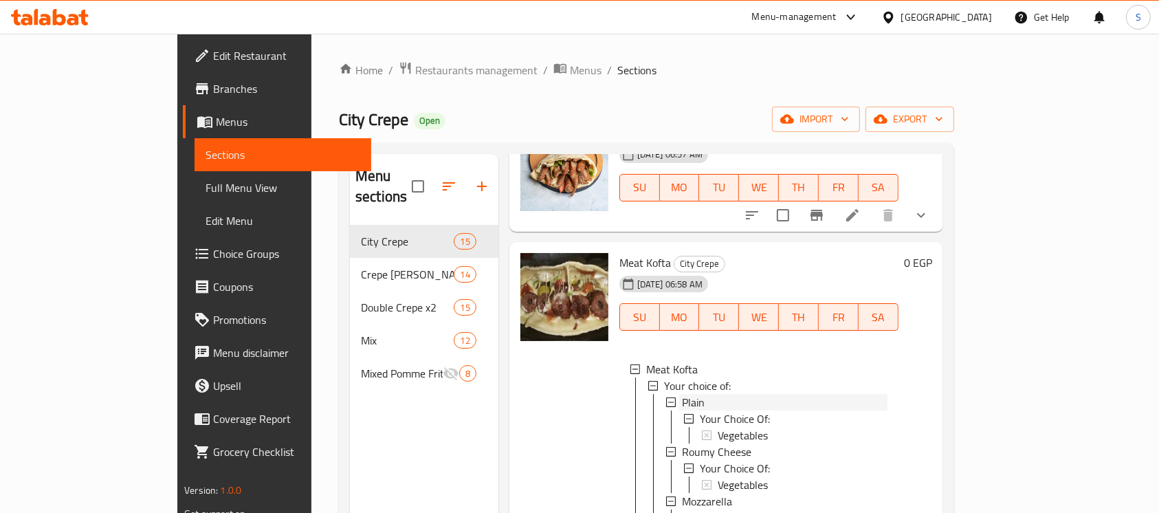
click at [682, 394] on span "Plain" at bounding box center [693, 402] width 23 height 17
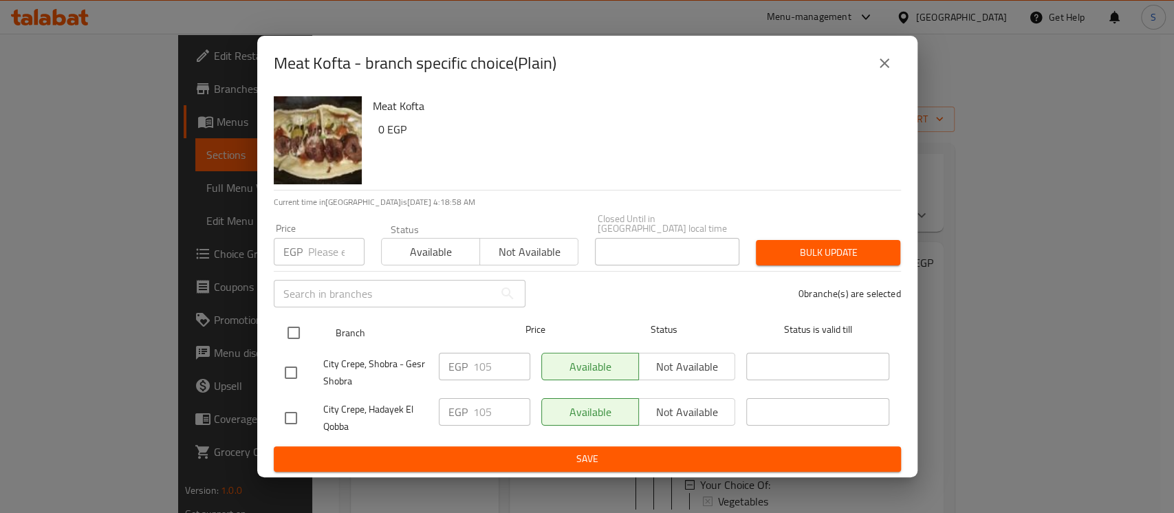
click at [297, 324] on input "checkbox" at bounding box center [293, 332] width 29 height 29
checkbox input "true"
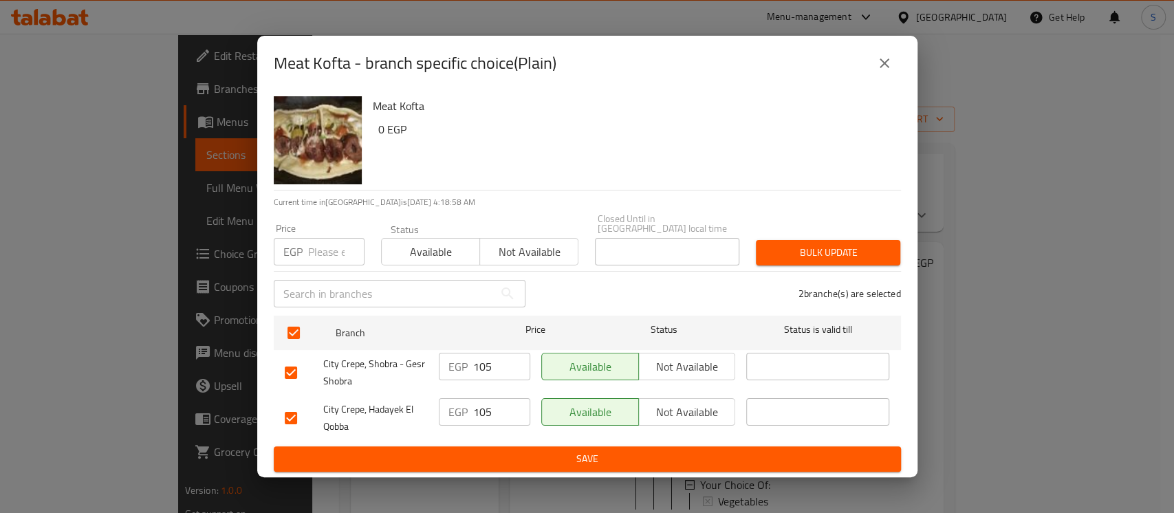
click at [334, 227] on div "Price EGP Price" at bounding box center [319, 244] width 91 height 42
click at [335, 238] on input "number" at bounding box center [336, 252] width 56 height 28
type input "90"
click at [809, 244] on span "Bulk update" at bounding box center [828, 252] width 122 height 17
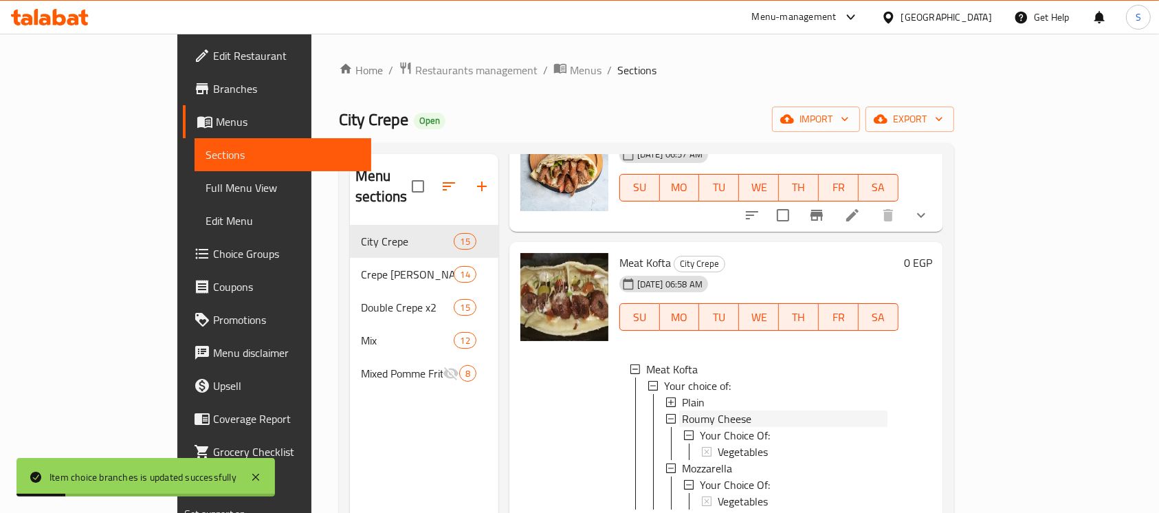
click at [710, 411] on div "Roumy Cheese" at bounding box center [785, 419] width 206 height 17
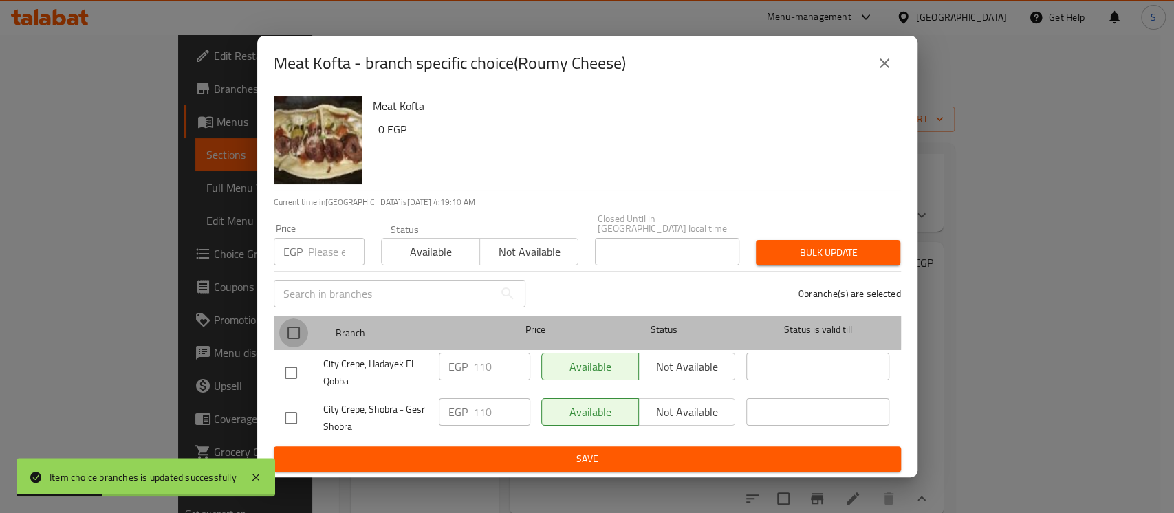
click at [297, 325] on input "checkbox" at bounding box center [293, 332] width 29 height 29
checkbox input "true"
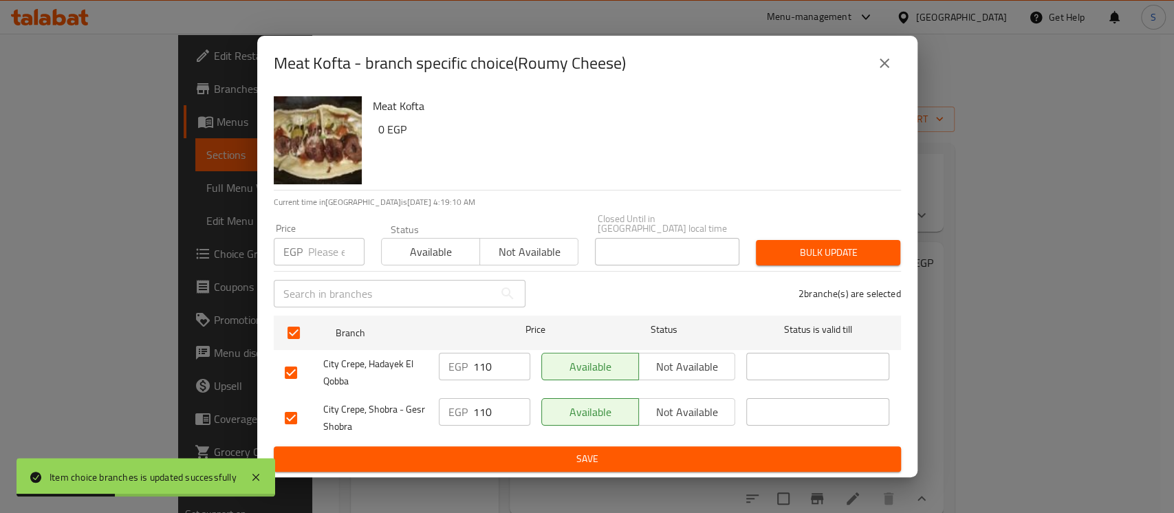
click at [327, 244] on input "number" at bounding box center [336, 252] width 56 height 28
type input "95"
click at [836, 252] on span "Bulk update" at bounding box center [828, 252] width 122 height 17
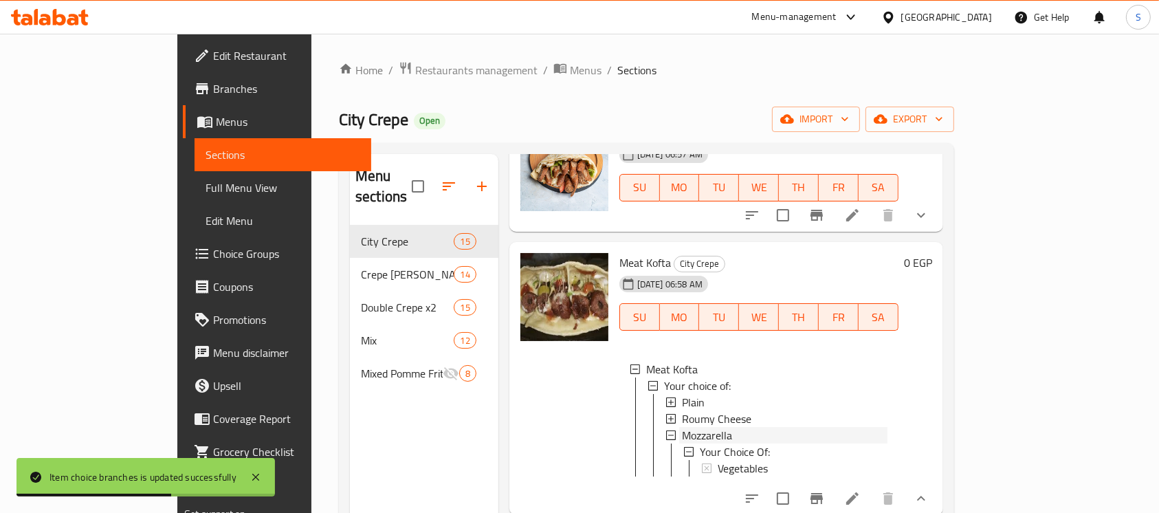
click at [682, 427] on span "Mozzarella" at bounding box center [707, 435] width 50 height 17
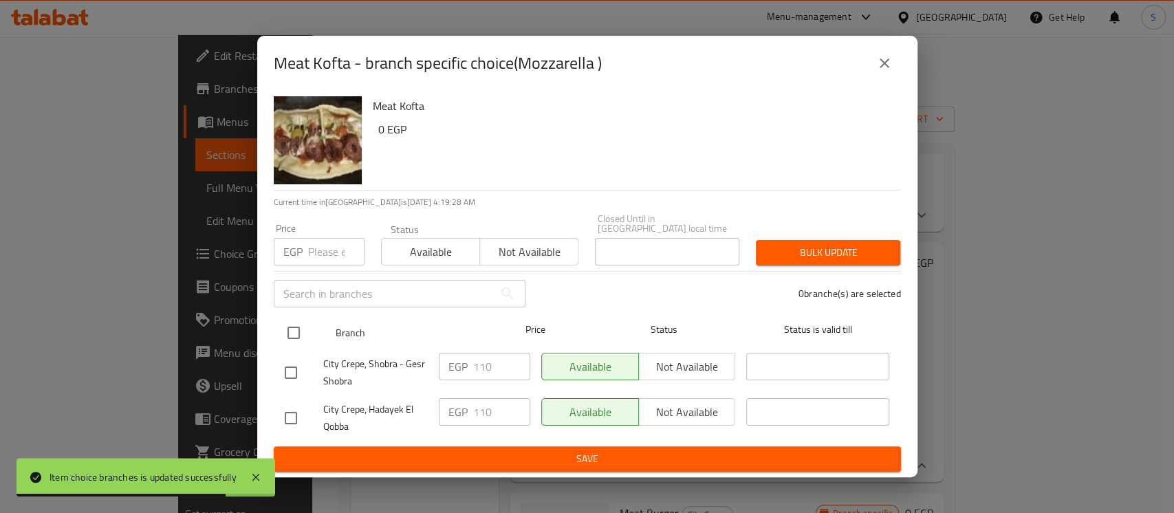
click at [290, 320] on input "checkbox" at bounding box center [293, 332] width 29 height 29
checkbox input "true"
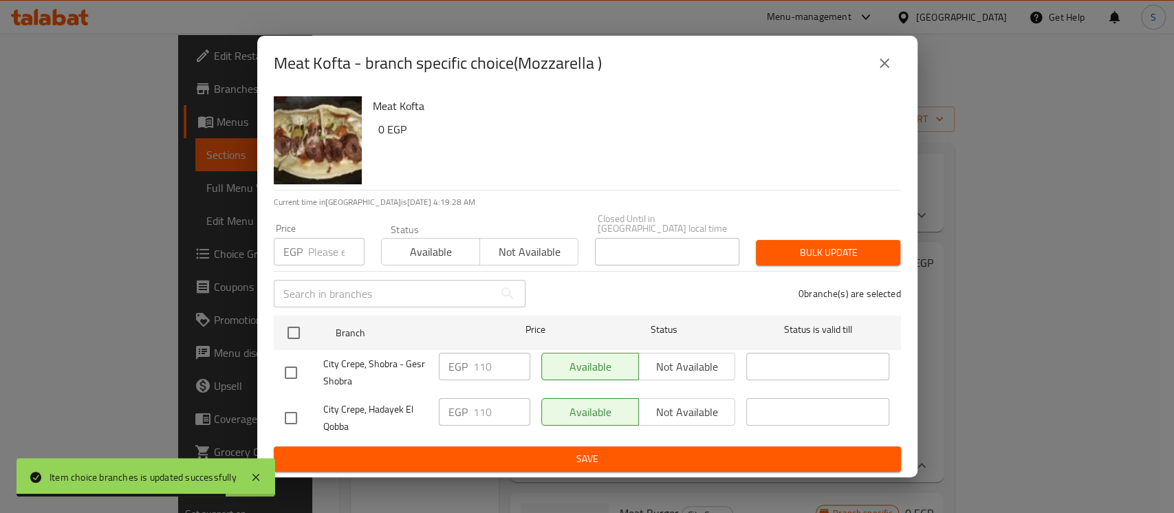
checkbox input "true"
click at [314, 256] on input "number" at bounding box center [336, 252] width 56 height 28
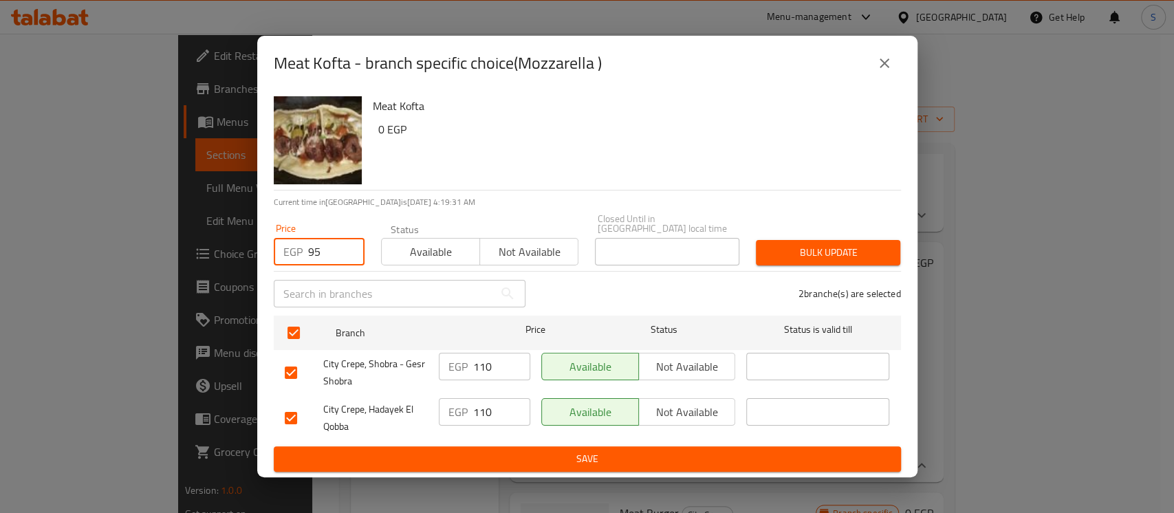
type input "95"
click at [813, 244] on span "Bulk update" at bounding box center [828, 252] width 122 height 17
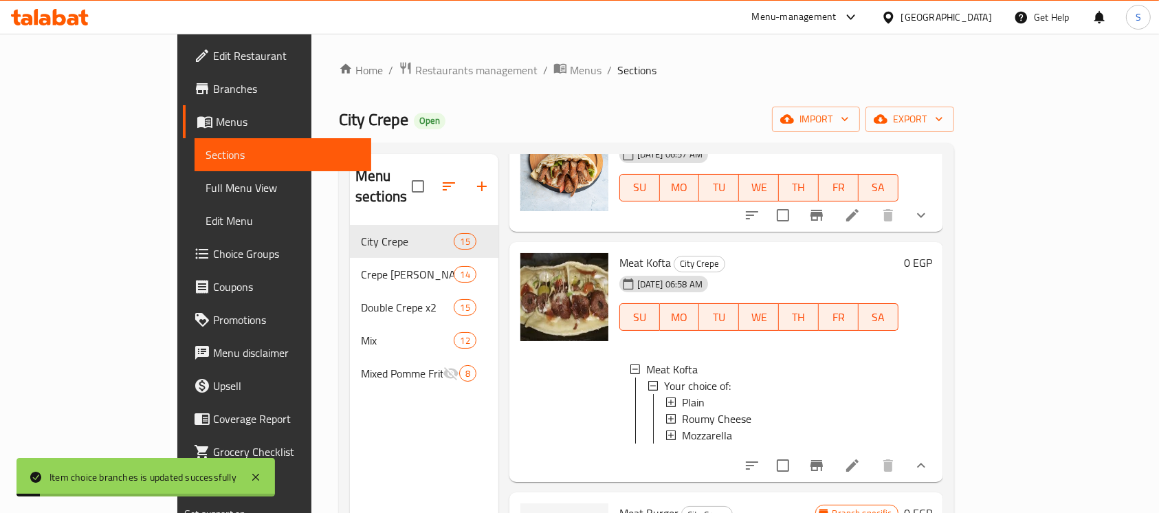
click at [682, 427] on span "Mozzarella" at bounding box center [707, 435] width 50 height 17
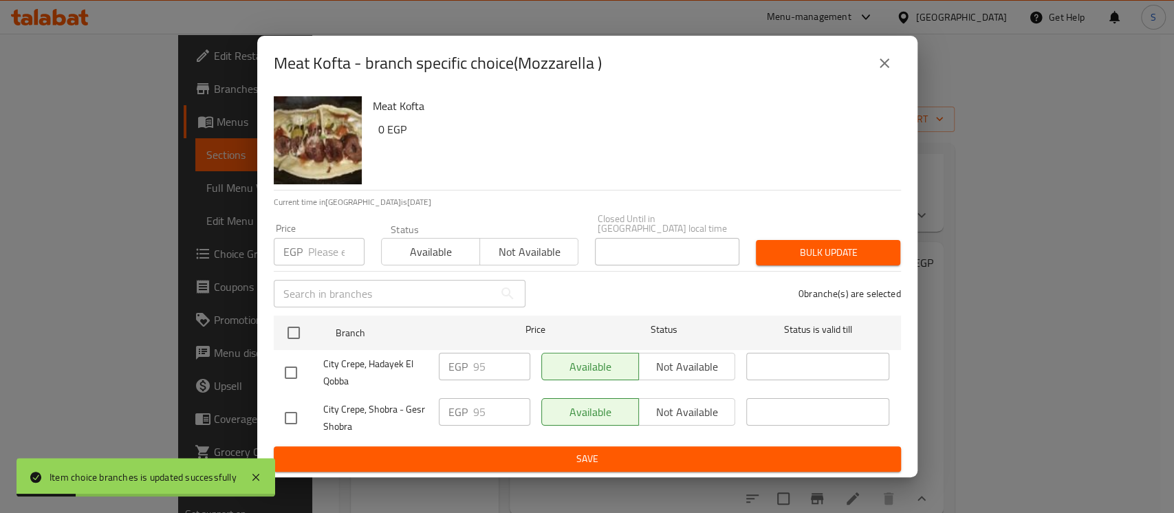
click at [882, 63] on icon "close" at bounding box center [884, 63] width 17 height 17
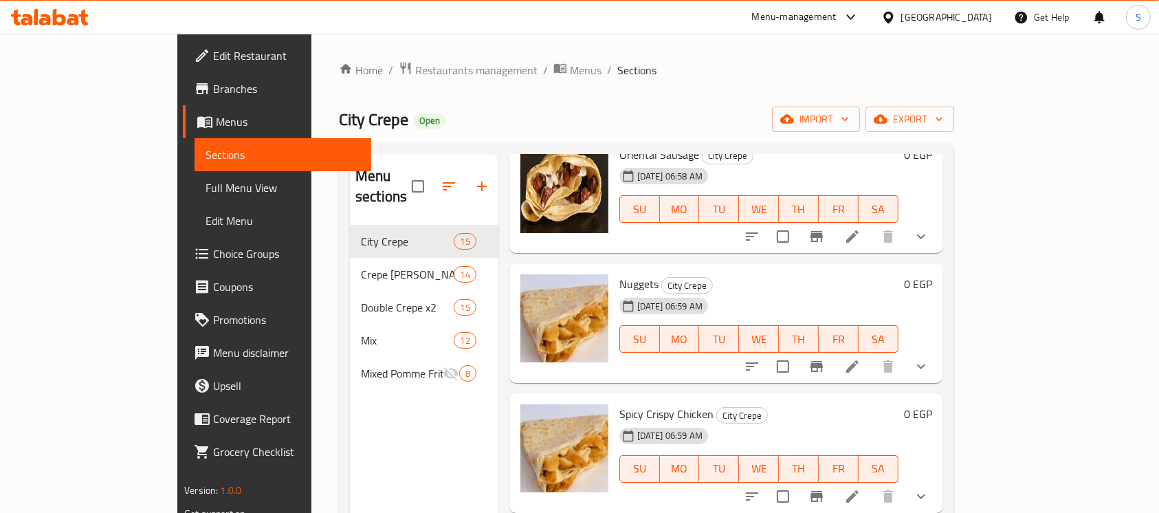
scroll to position [917, 0]
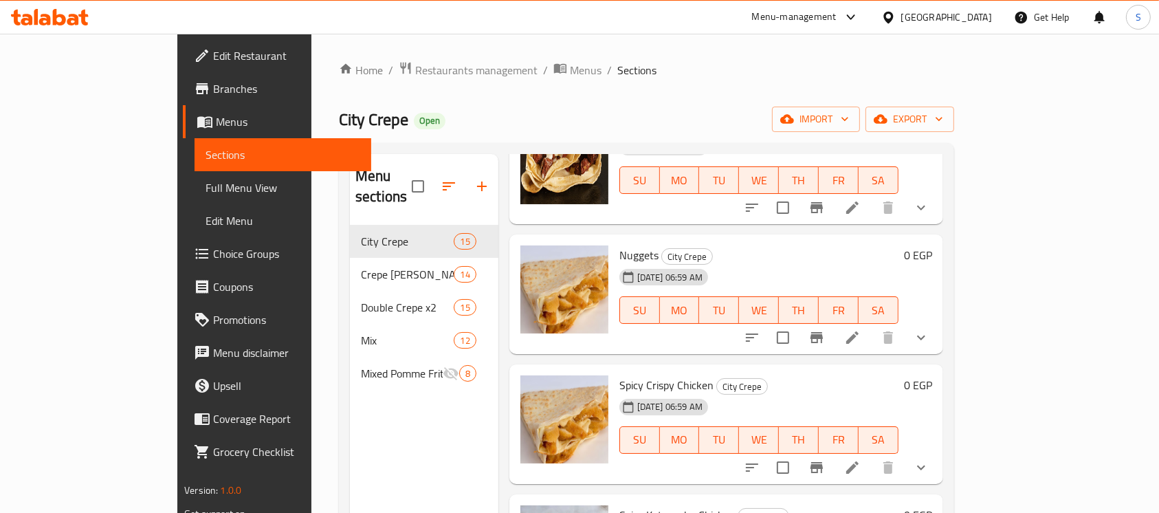
click at [930, 199] on icon "show more" at bounding box center [921, 207] width 17 height 17
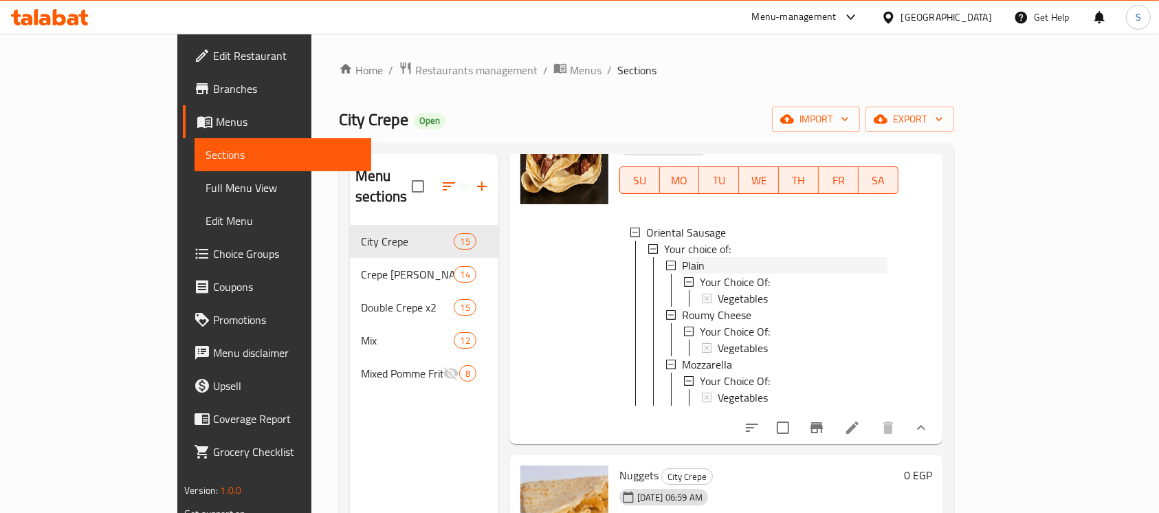
click at [701, 261] on div "Plain" at bounding box center [785, 265] width 206 height 17
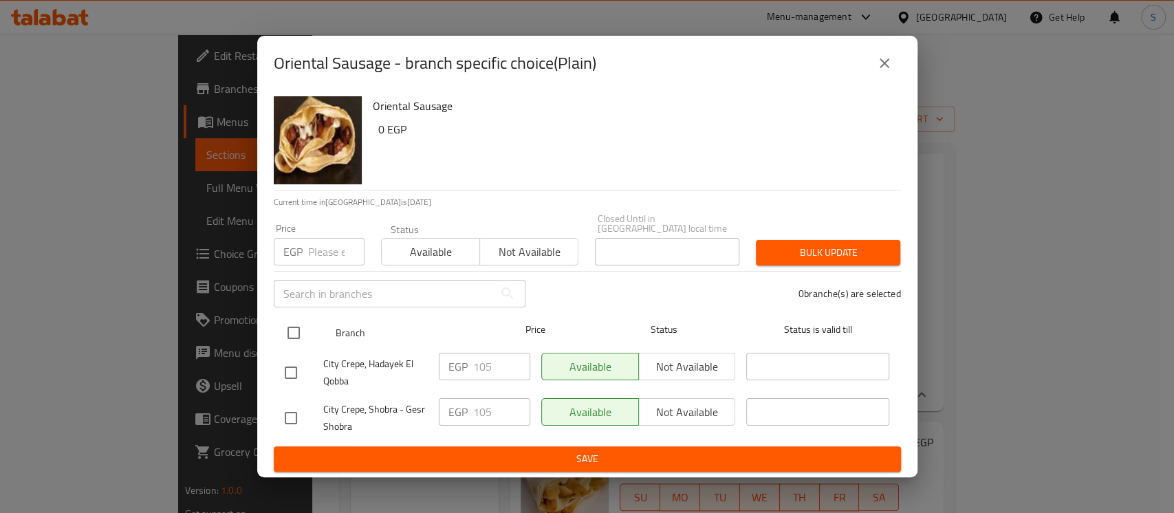
click at [292, 324] on input "checkbox" at bounding box center [293, 332] width 29 height 29
checkbox input "true"
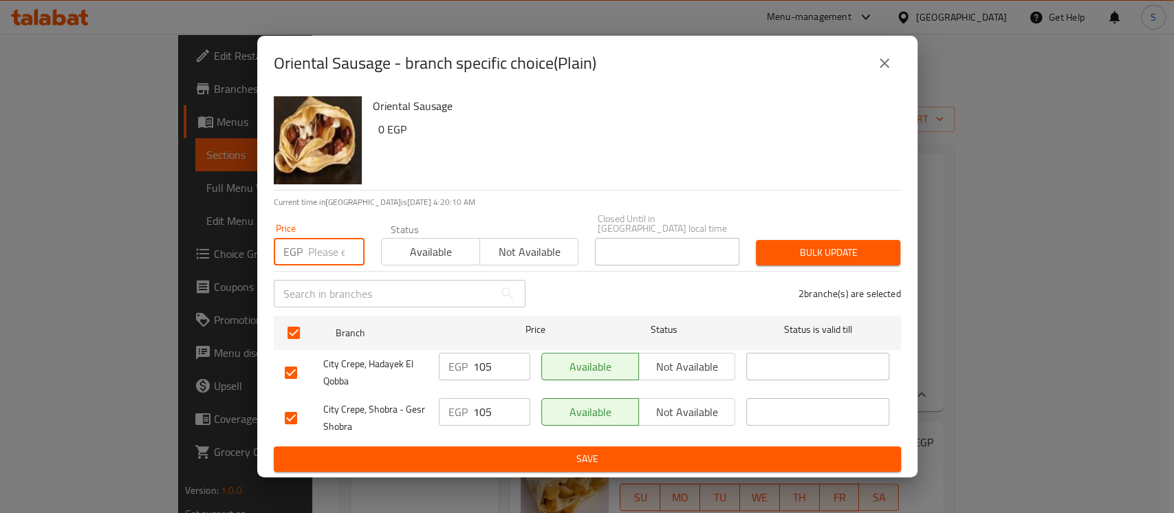
click at [316, 245] on input "number" at bounding box center [336, 252] width 56 height 28
type input "90"
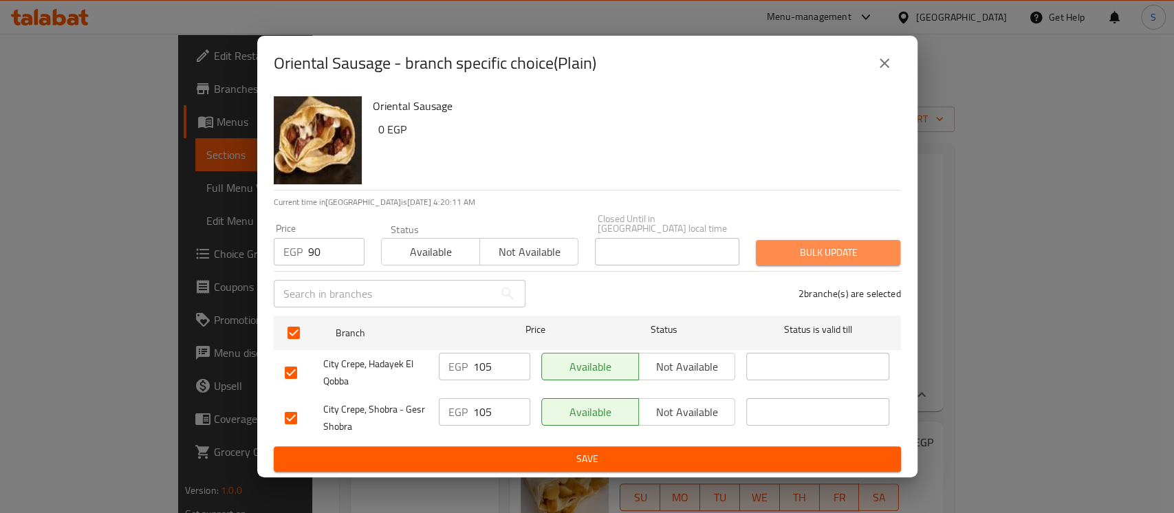
click at [793, 248] on span "Bulk update" at bounding box center [828, 252] width 122 height 17
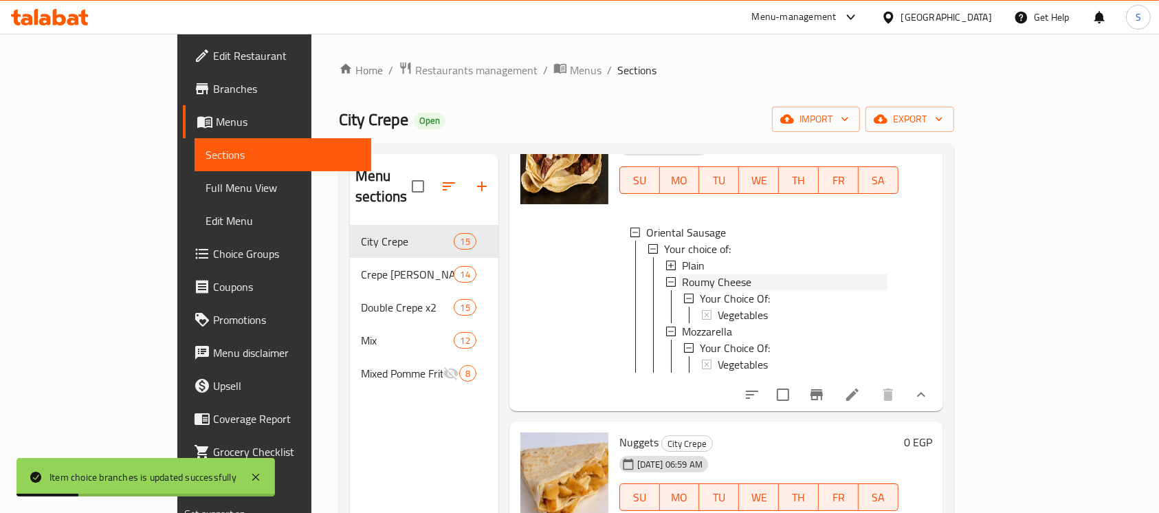
click at [682, 279] on span "Roumy Cheese" at bounding box center [716, 282] width 69 height 17
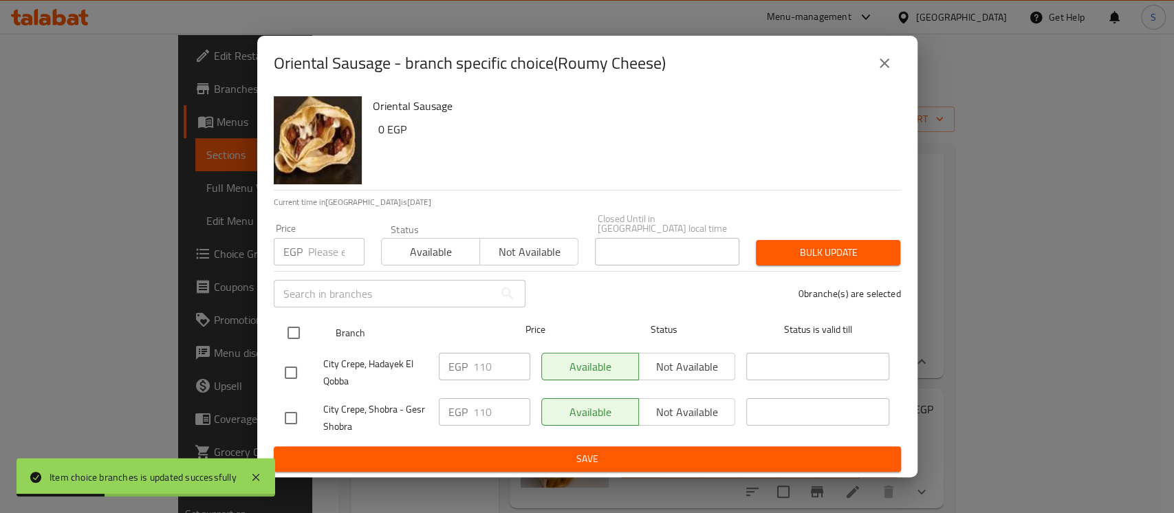
click at [297, 329] on input "checkbox" at bounding box center [293, 332] width 29 height 29
checkbox input "true"
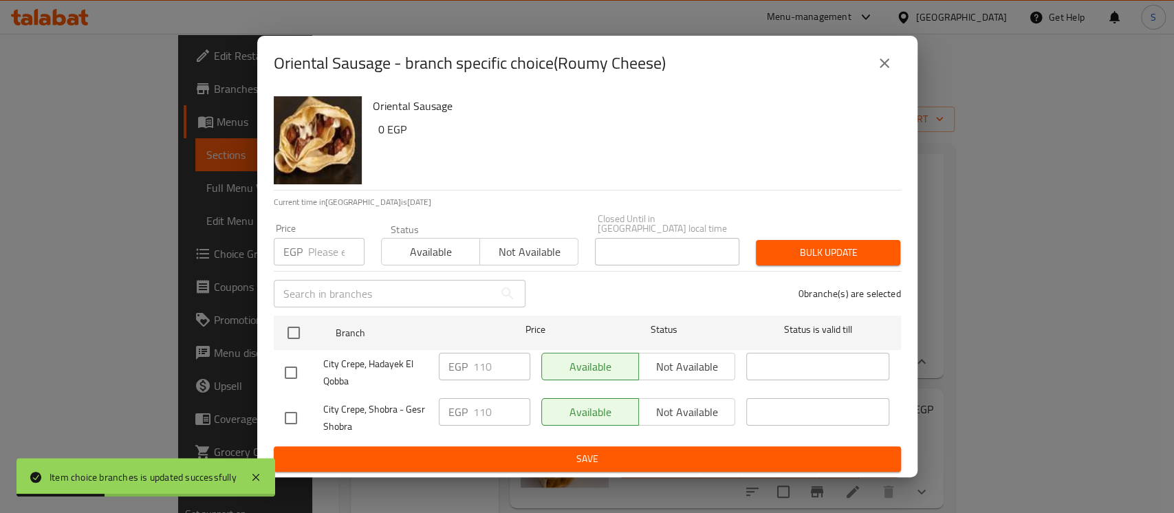
checkbox input "true"
click at [327, 248] on input "number" at bounding box center [336, 252] width 56 height 28
type input "95"
click at [786, 245] on span "Bulk update" at bounding box center [828, 252] width 122 height 17
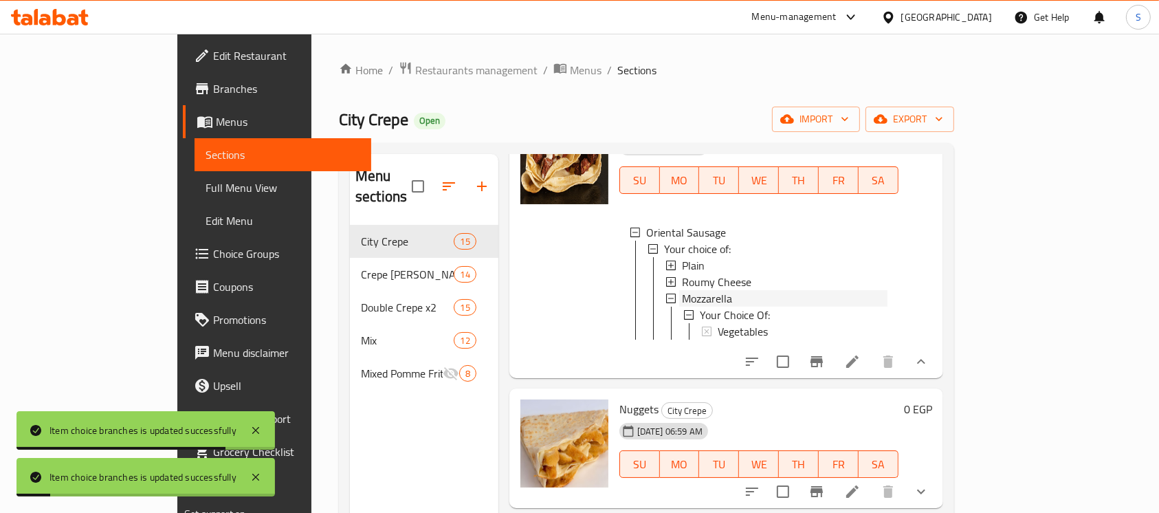
click at [682, 294] on span "Mozzarella" at bounding box center [707, 298] width 50 height 17
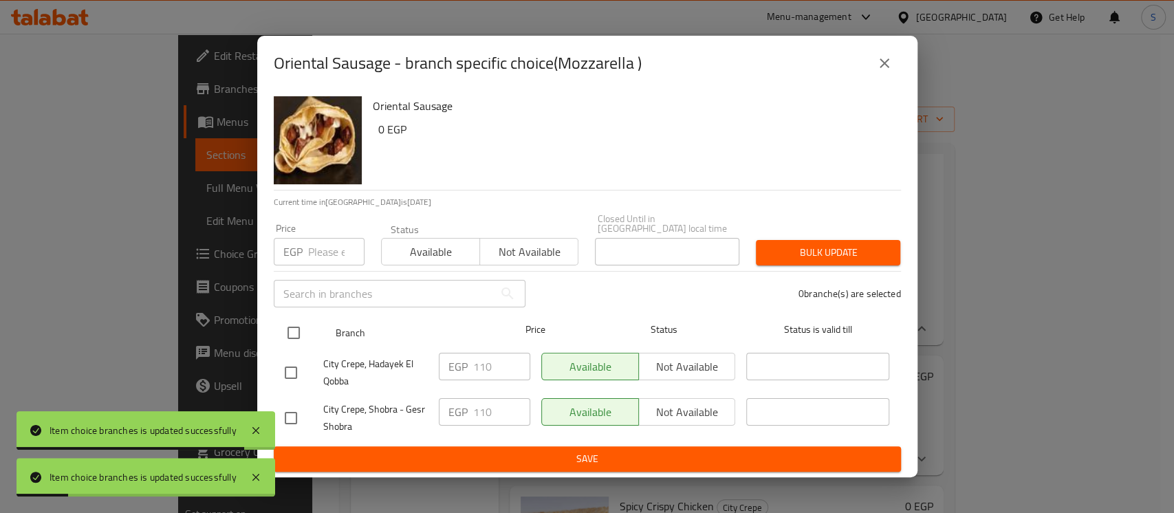
click at [290, 325] on input "checkbox" at bounding box center [293, 332] width 29 height 29
checkbox input "true"
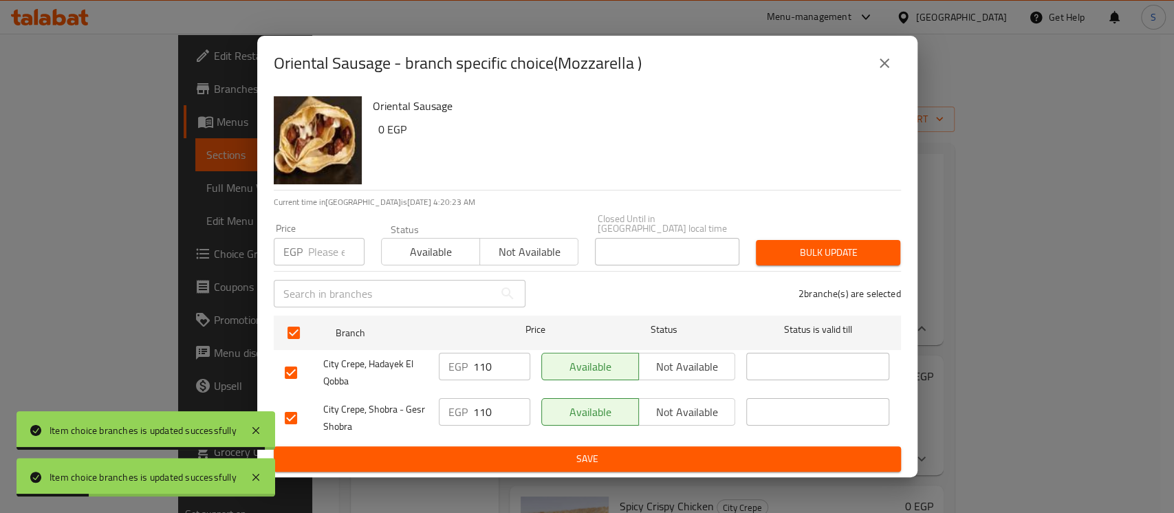
click at [312, 245] on input "number" at bounding box center [336, 252] width 56 height 28
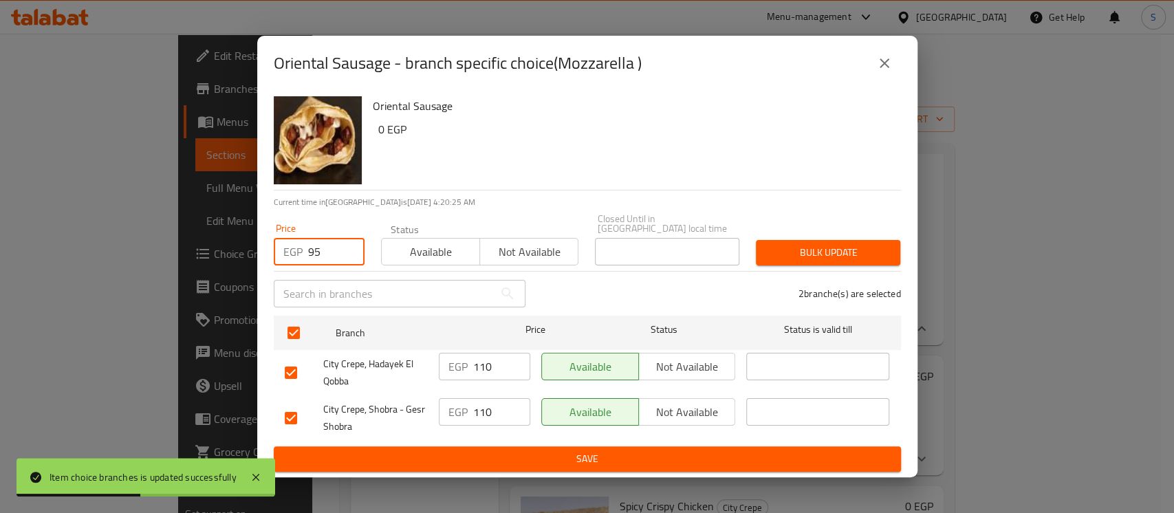
type input "95"
click at [829, 249] on span "Bulk update" at bounding box center [828, 252] width 122 height 17
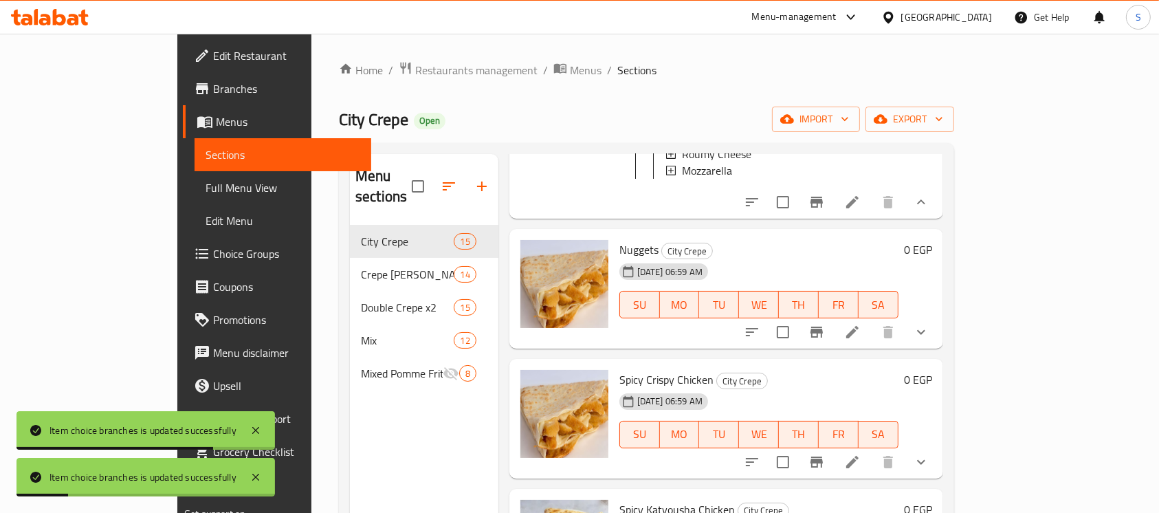
scroll to position [1100, 0]
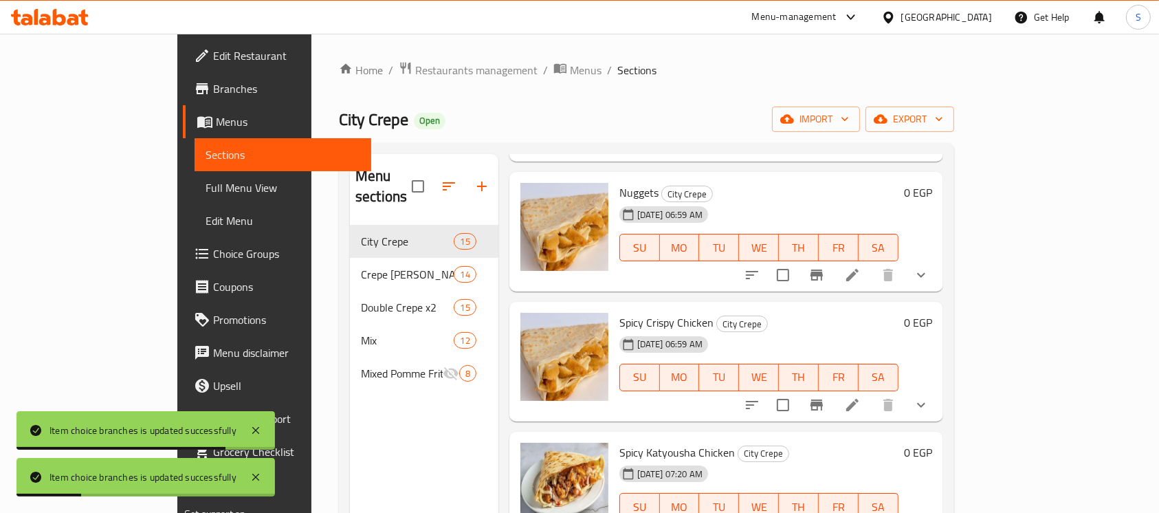
click at [930, 283] on icon "show more" at bounding box center [921, 275] width 17 height 17
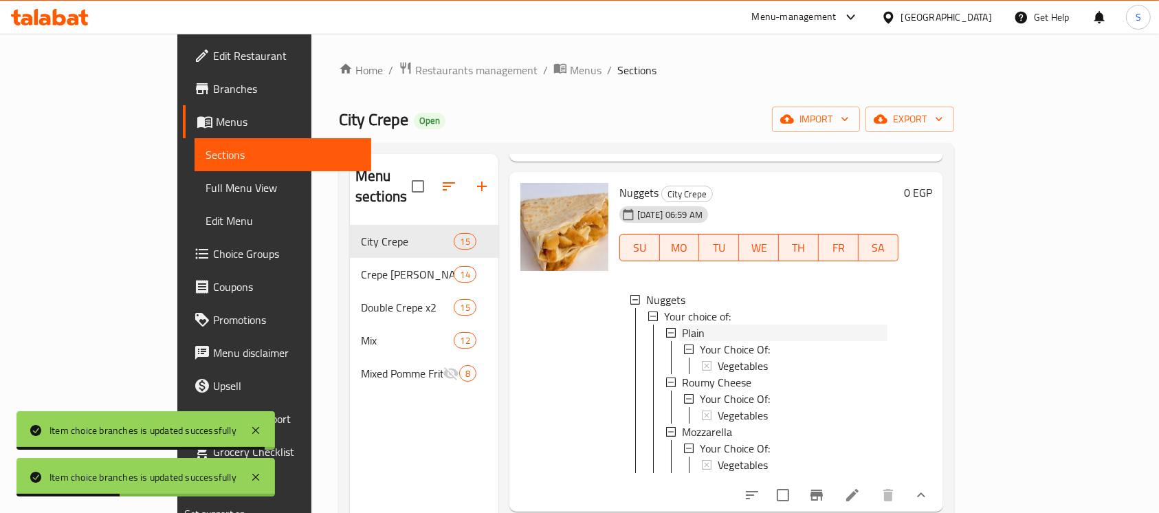
click at [682, 338] on div "Plain" at bounding box center [785, 333] width 206 height 17
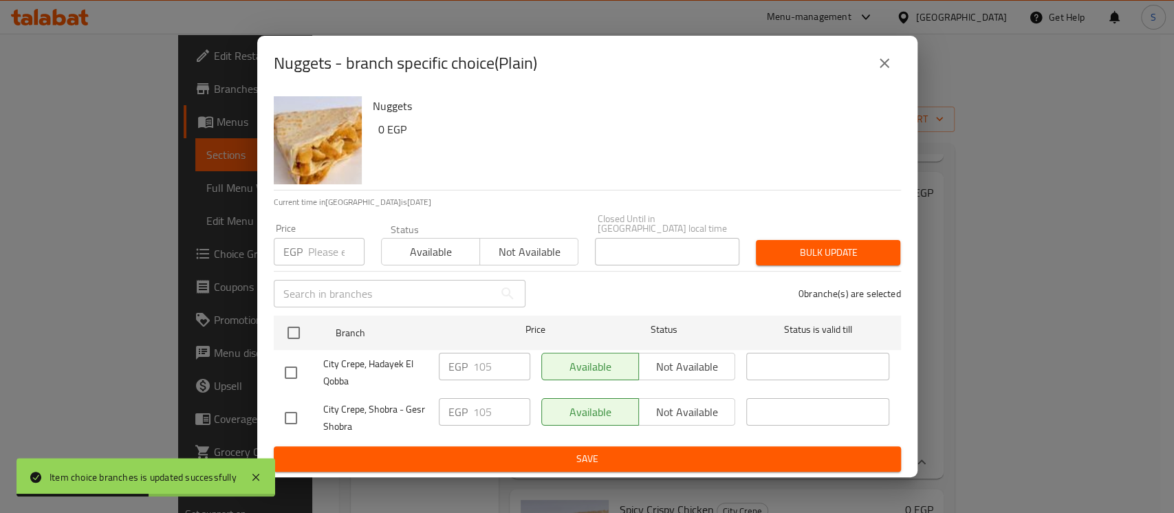
click at [295, 362] on input "checkbox" at bounding box center [290, 372] width 29 height 29
checkbox input "true"
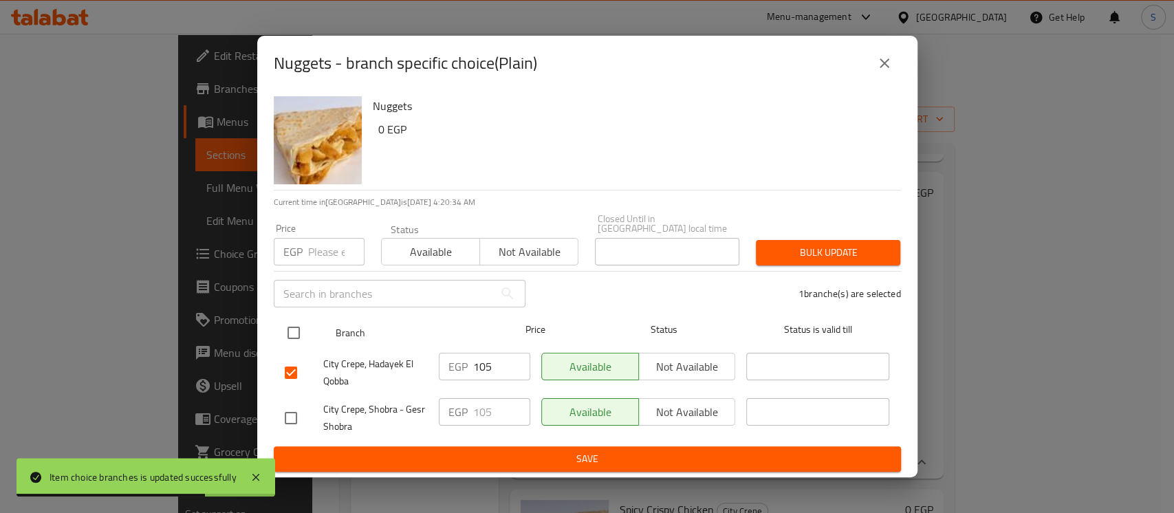
click at [294, 328] on input "checkbox" at bounding box center [293, 332] width 29 height 29
checkbox input "true"
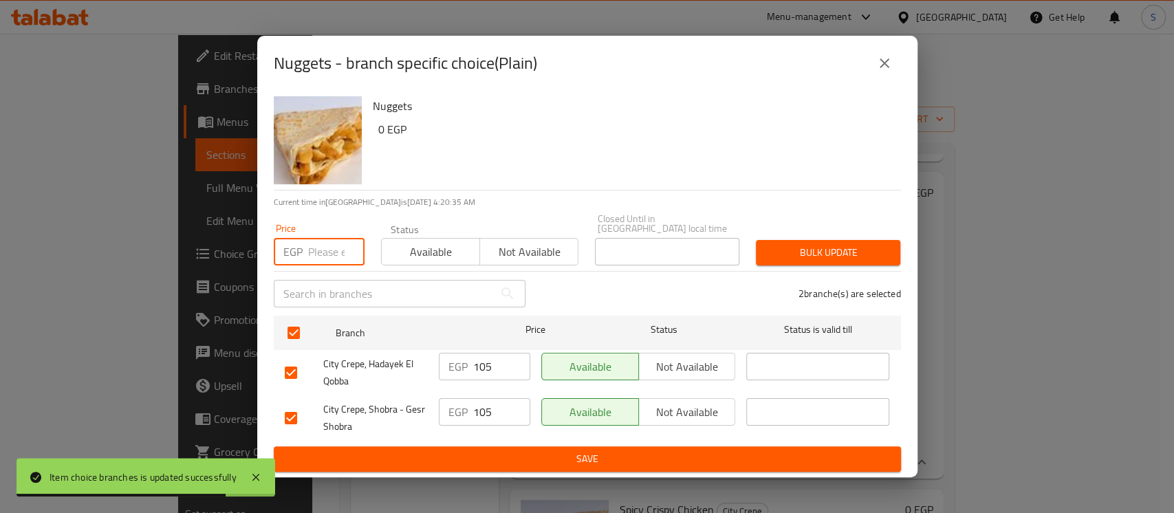
click at [316, 241] on input "number" at bounding box center [336, 252] width 56 height 28
type input "90"
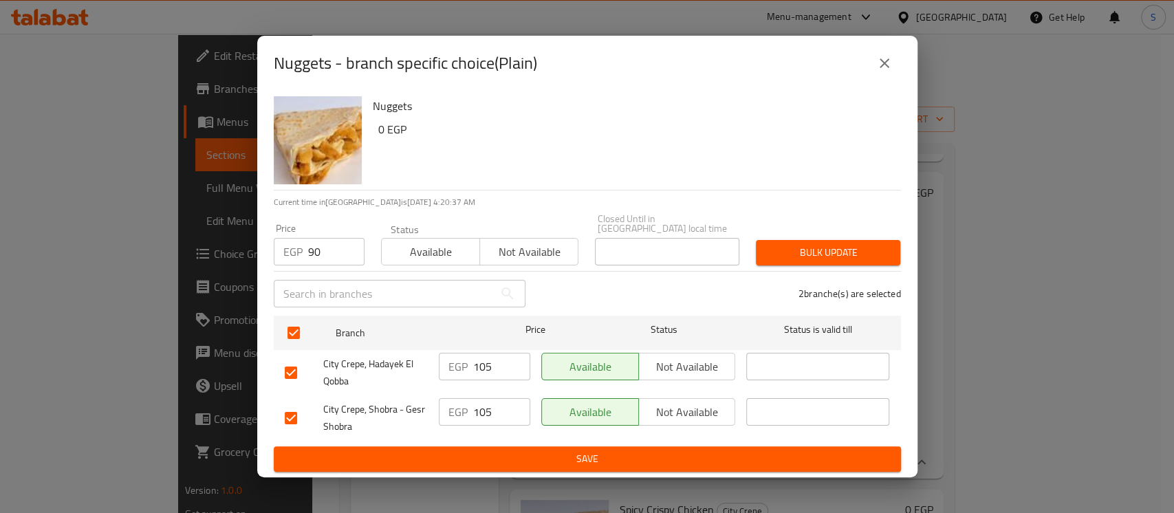
click at [832, 269] on div "2 branche(s) are selected" at bounding box center [721, 294] width 375 height 50
click at [838, 254] on span "Bulk update" at bounding box center [828, 252] width 122 height 17
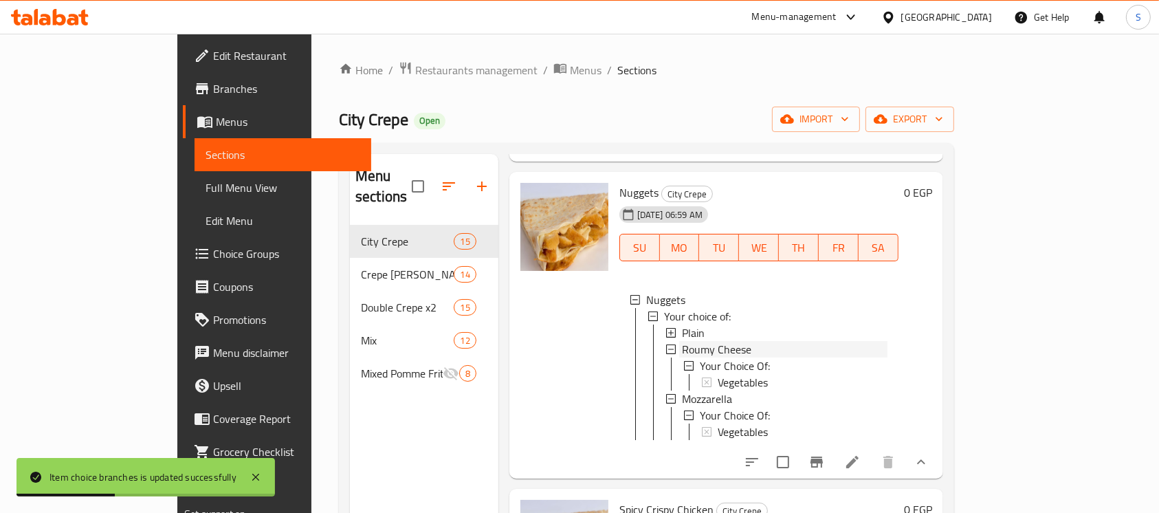
click at [682, 356] on span "Roumy Cheese" at bounding box center [716, 349] width 69 height 17
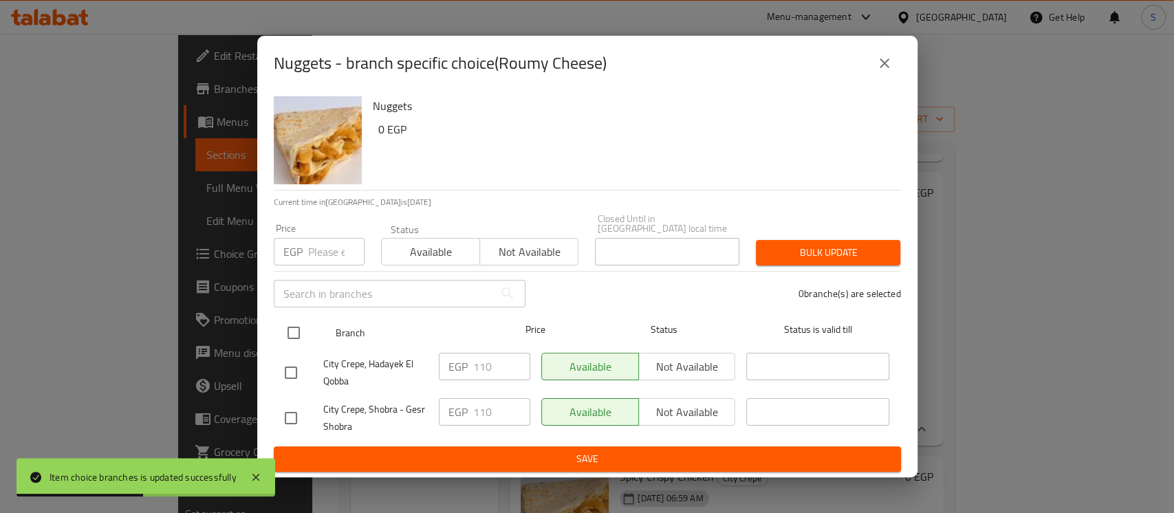
click at [296, 323] on input "checkbox" at bounding box center [293, 332] width 29 height 29
checkbox input "true"
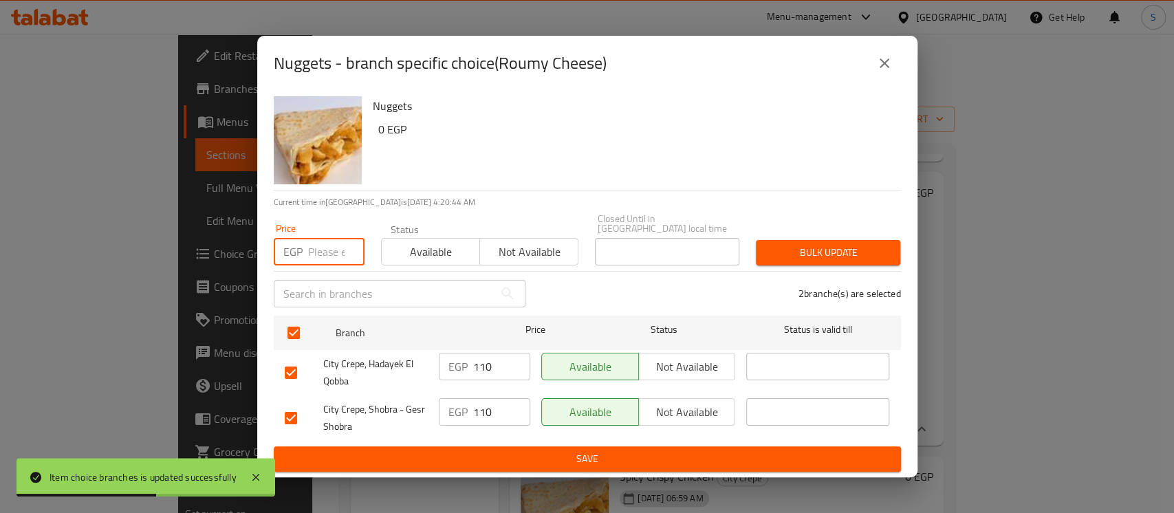
click at [332, 249] on input "number" at bounding box center [336, 252] width 56 height 28
type input "95"
click at [794, 252] on span "Bulk update" at bounding box center [828, 252] width 122 height 17
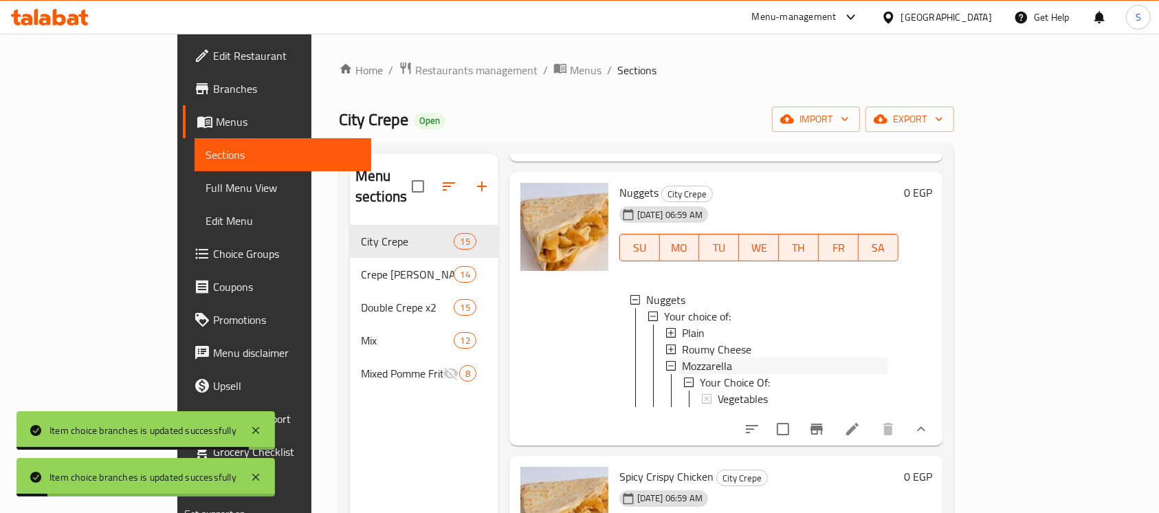
click at [704, 374] on div "Mozzarella" at bounding box center [785, 366] width 206 height 17
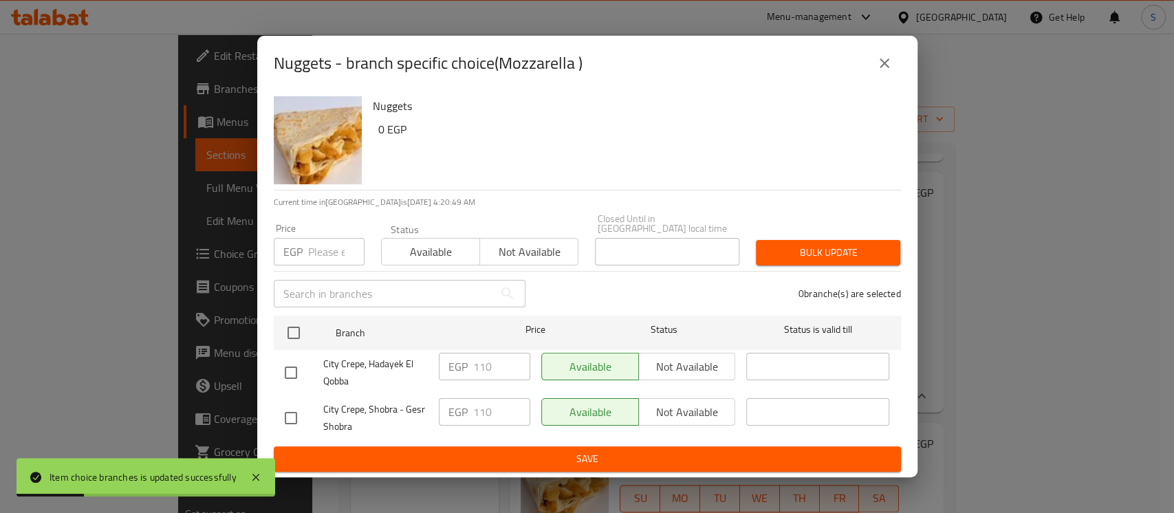
click at [289, 325] on input "checkbox" at bounding box center [293, 332] width 29 height 29
checkbox input "true"
click at [317, 243] on input "number" at bounding box center [336, 252] width 56 height 28
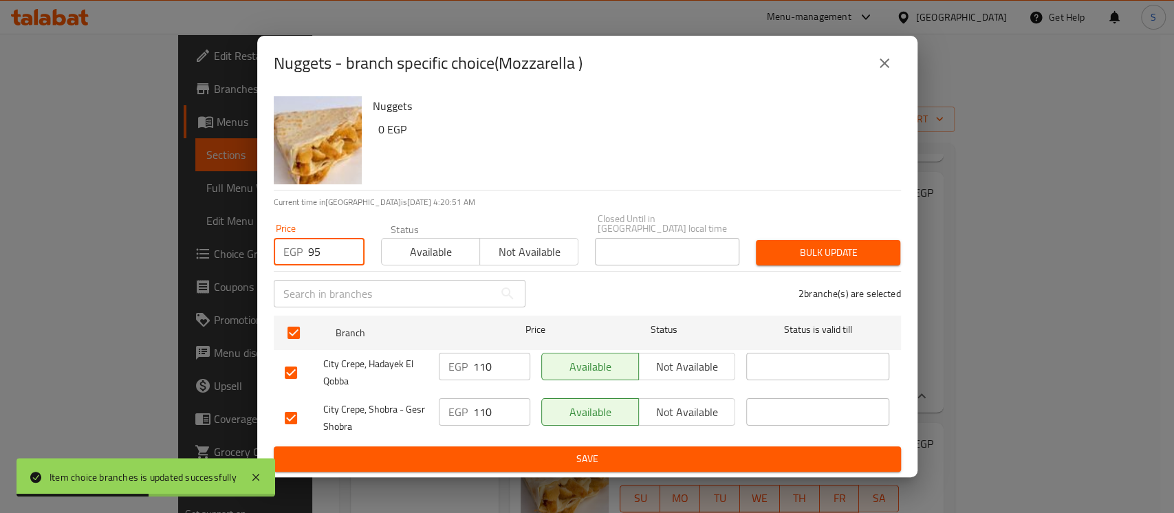
type input "95"
click at [785, 252] on span "Bulk update" at bounding box center [828, 252] width 122 height 17
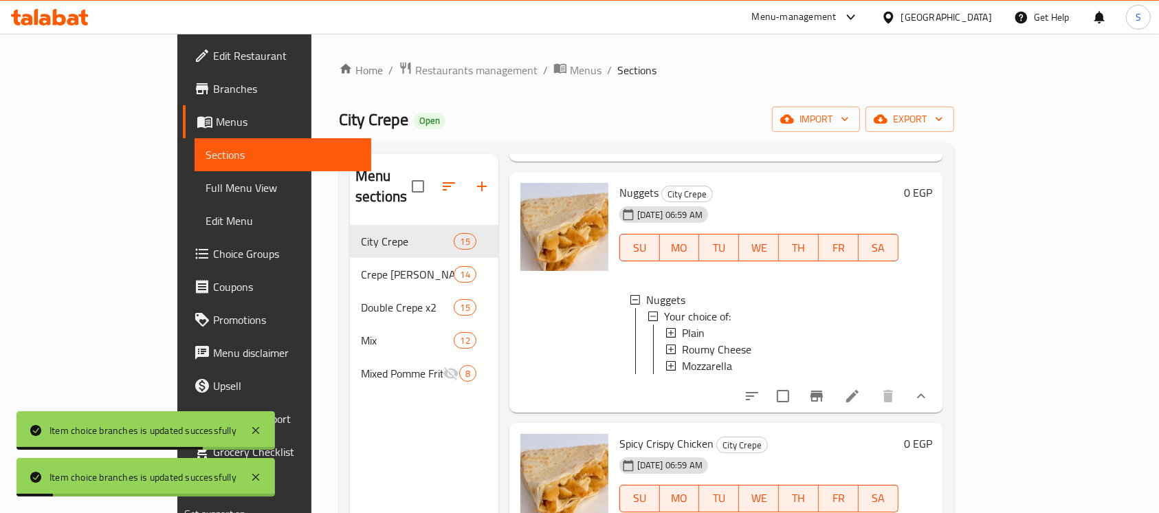
scroll to position [1283, 0]
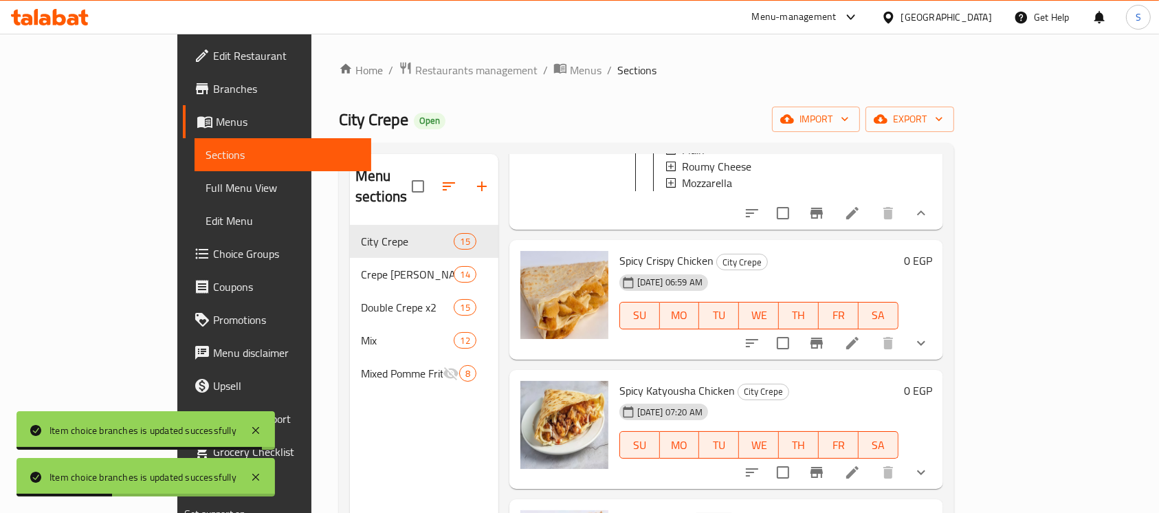
click at [930, 221] on icon "show more" at bounding box center [921, 213] width 17 height 17
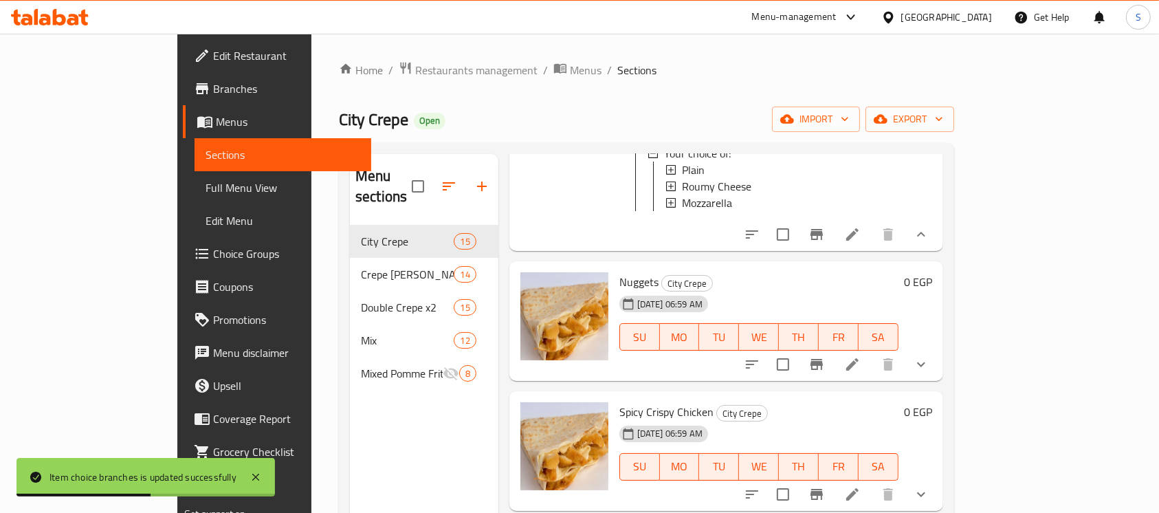
scroll to position [1008, 0]
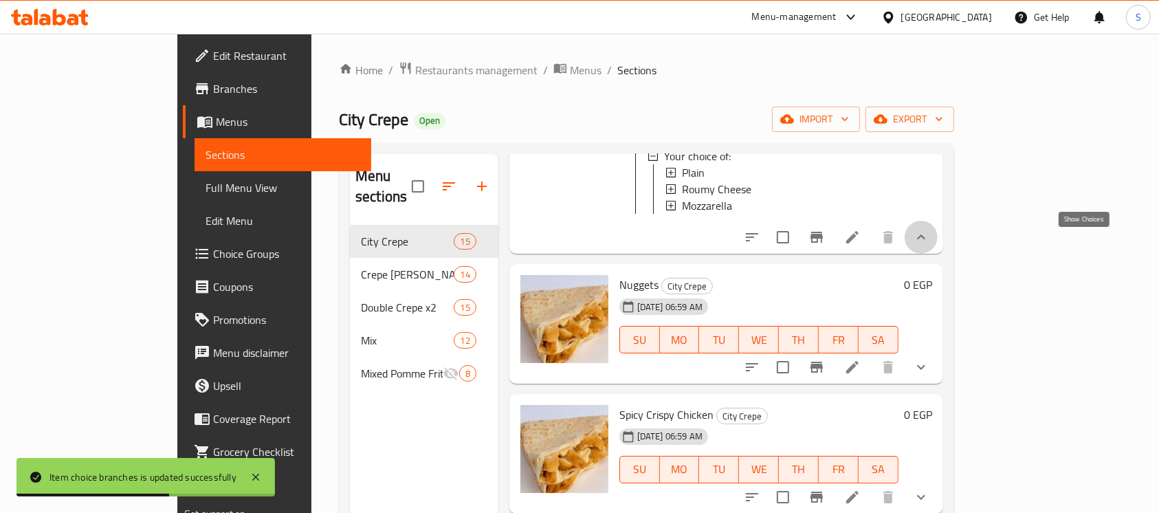
click at [930, 241] on icon "show more" at bounding box center [921, 237] width 17 height 17
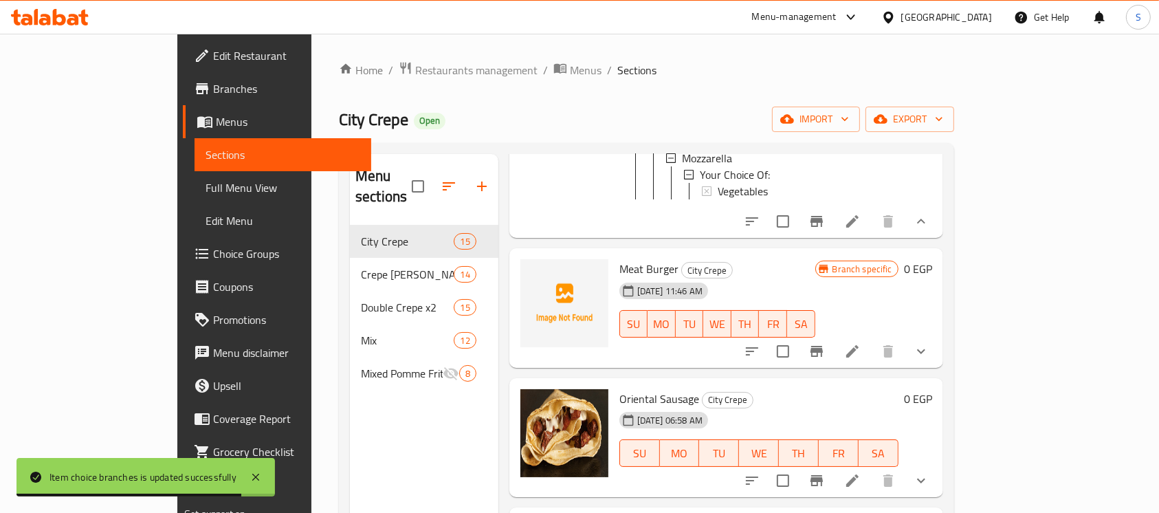
scroll to position [642, 0]
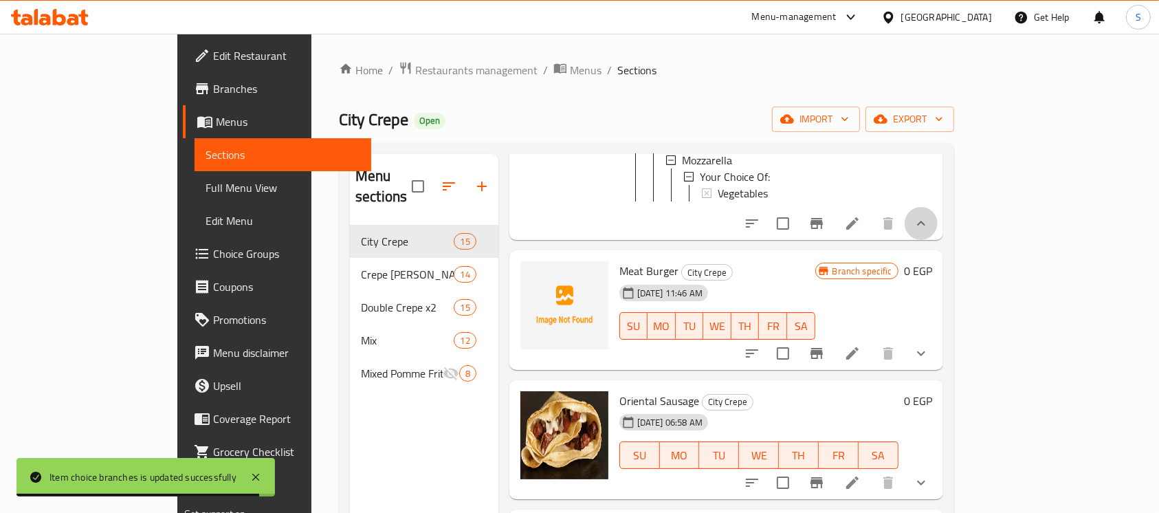
click at [938, 217] on button "show more" at bounding box center [921, 223] width 33 height 33
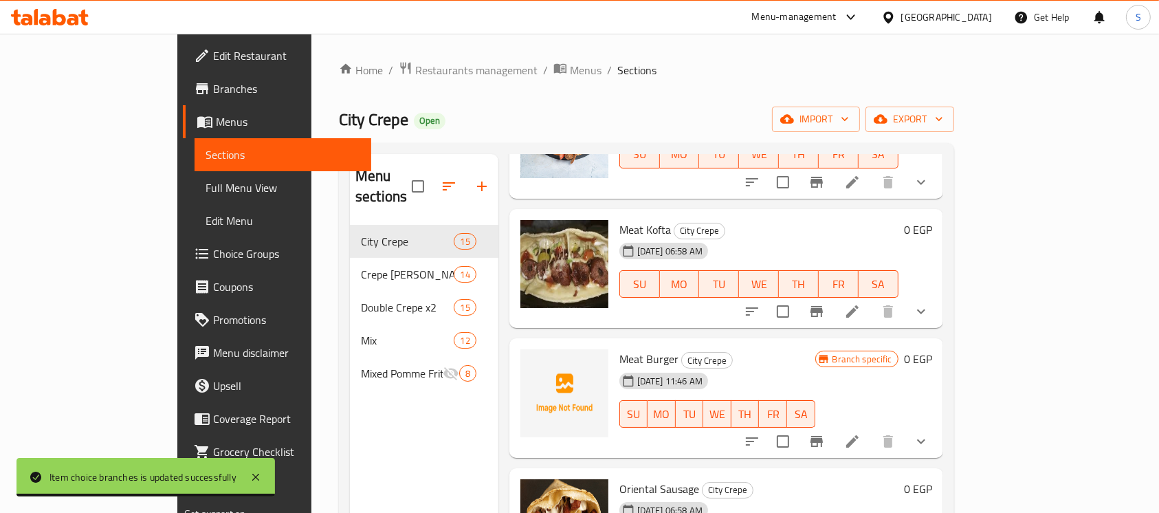
scroll to position [367, 0]
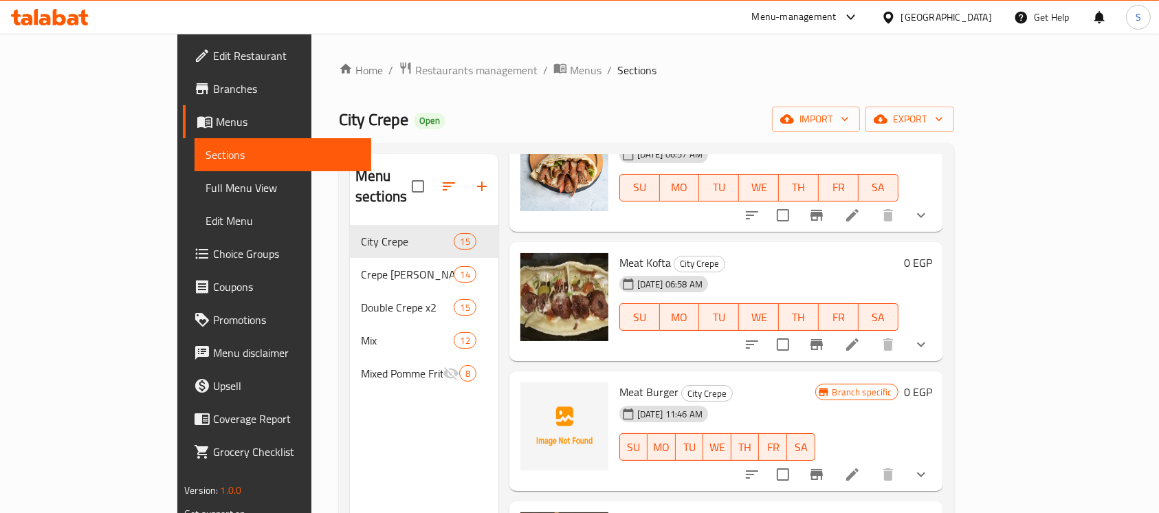
click at [930, 207] on icon "show more" at bounding box center [921, 215] width 17 height 17
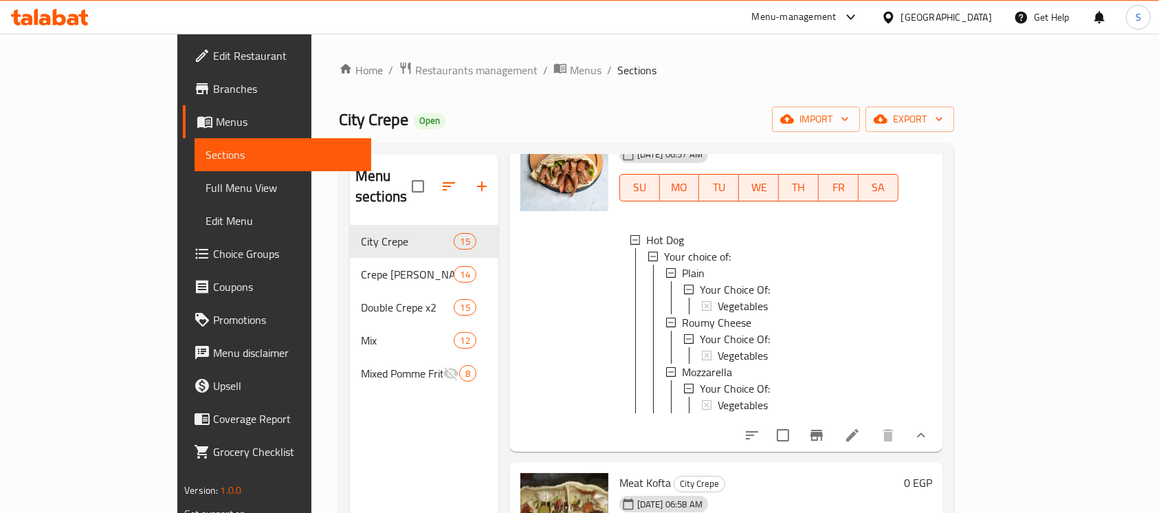
click at [930, 427] on icon "show more" at bounding box center [921, 435] width 17 height 17
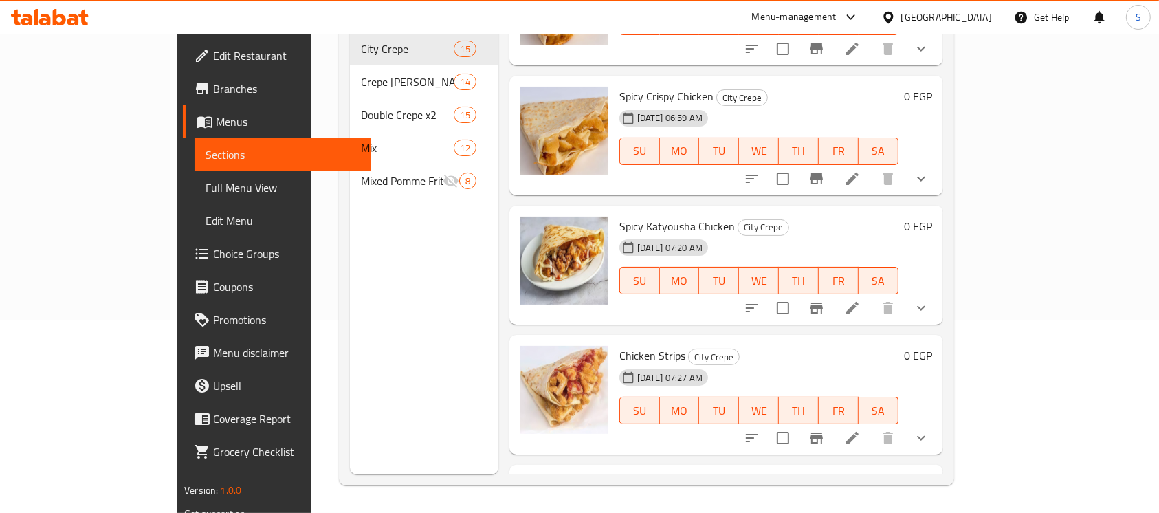
scroll to position [754, 0]
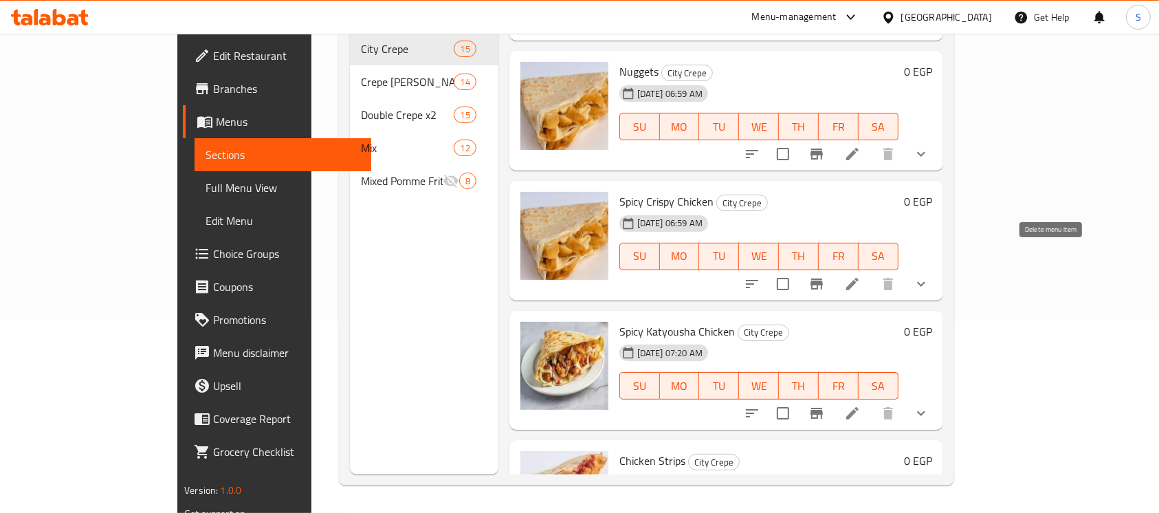
click at [930, 276] on icon "show more" at bounding box center [921, 284] width 17 height 17
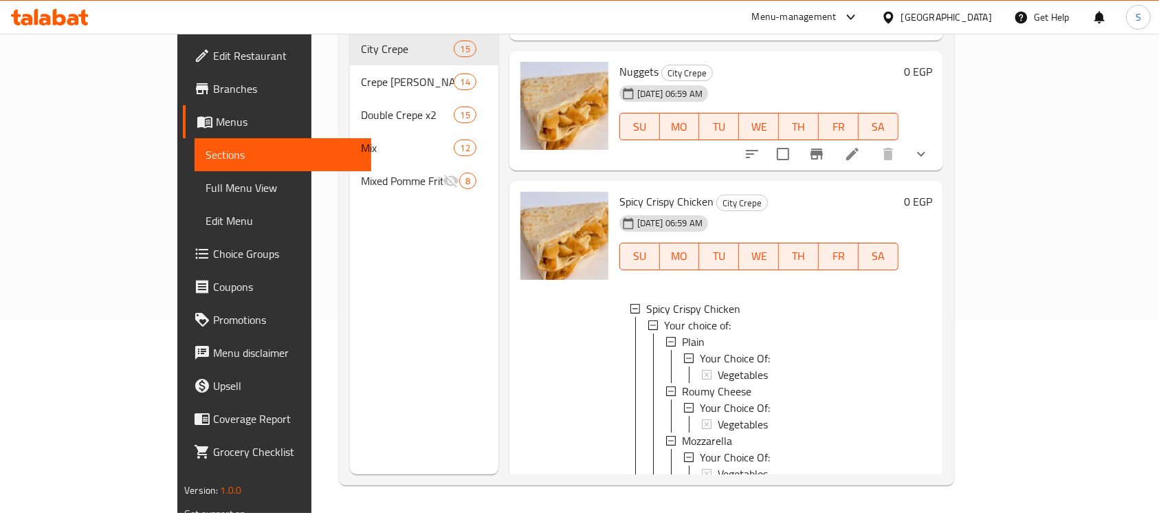
scroll to position [845, 0]
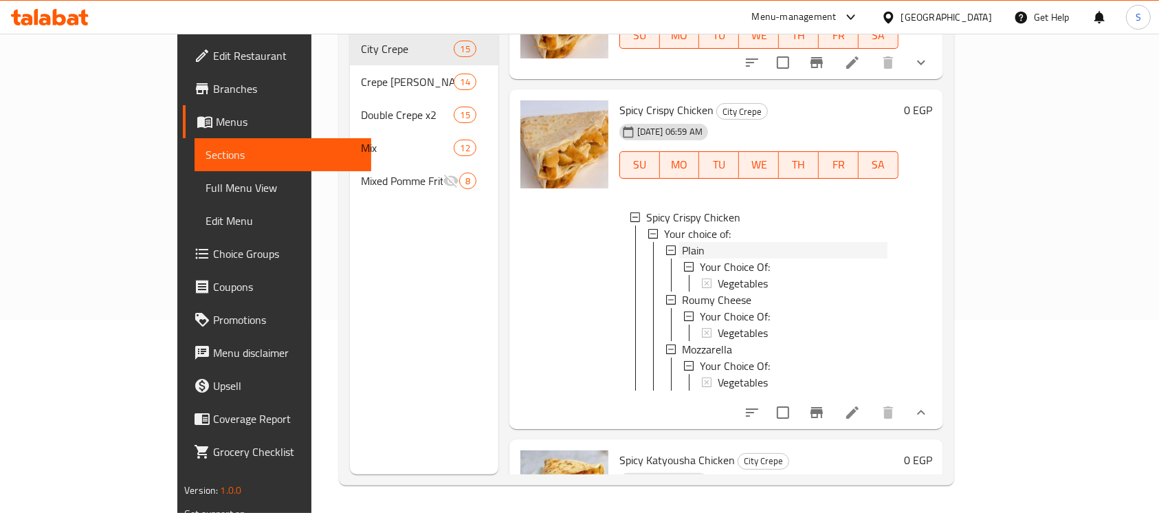
click at [682, 242] on div "Plain" at bounding box center [785, 250] width 206 height 17
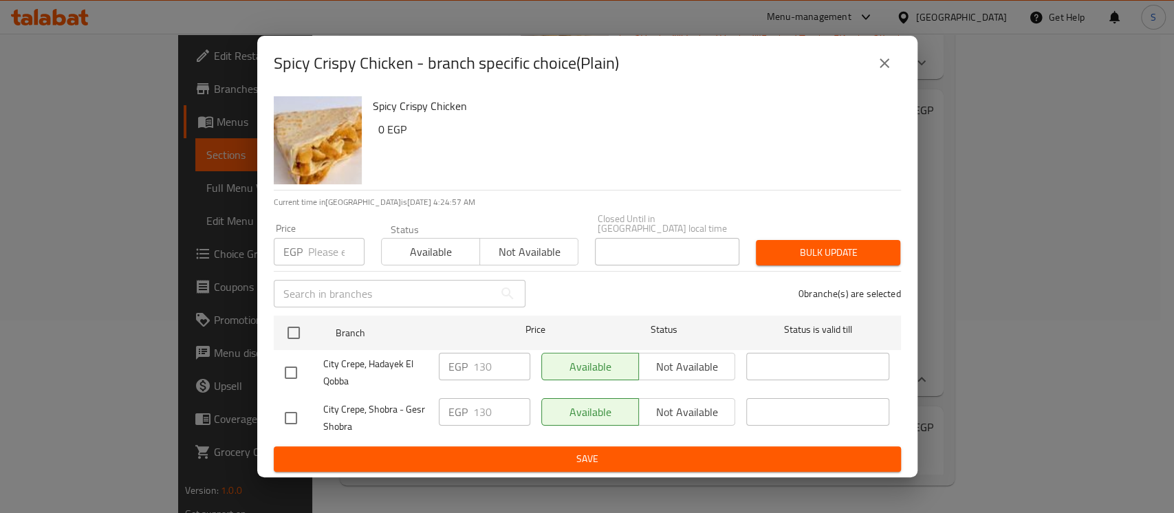
drag, startPoint x: 289, startPoint y: 326, endPoint x: 299, endPoint y: 305, distance: 22.8
click at [292, 326] on input "checkbox" at bounding box center [293, 332] width 29 height 29
checkbox input "true"
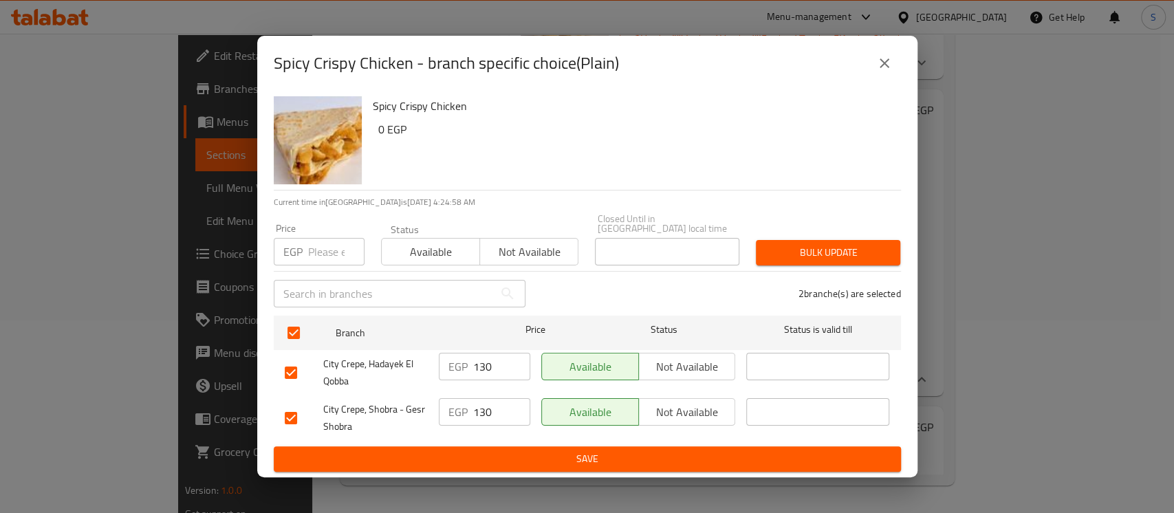
click at [320, 245] on input "number" at bounding box center [336, 252] width 56 height 28
type input "125"
click at [857, 260] on button "Bulk update" at bounding box center [828, 252] width 144 height 25
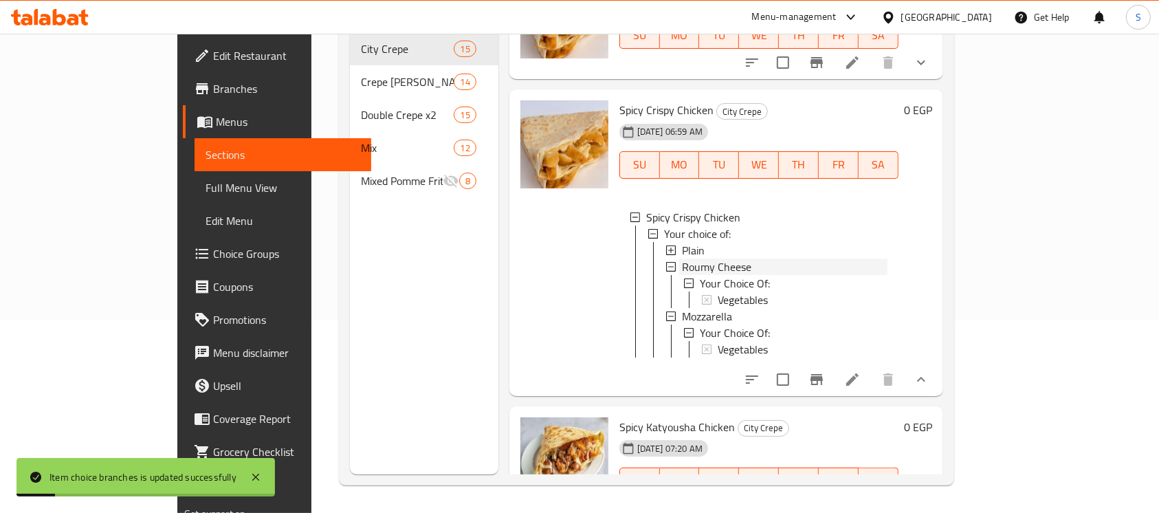
click at [705, 259] on span "Roumy Cheese" at bounding box center [716, 267] width 69 height 17
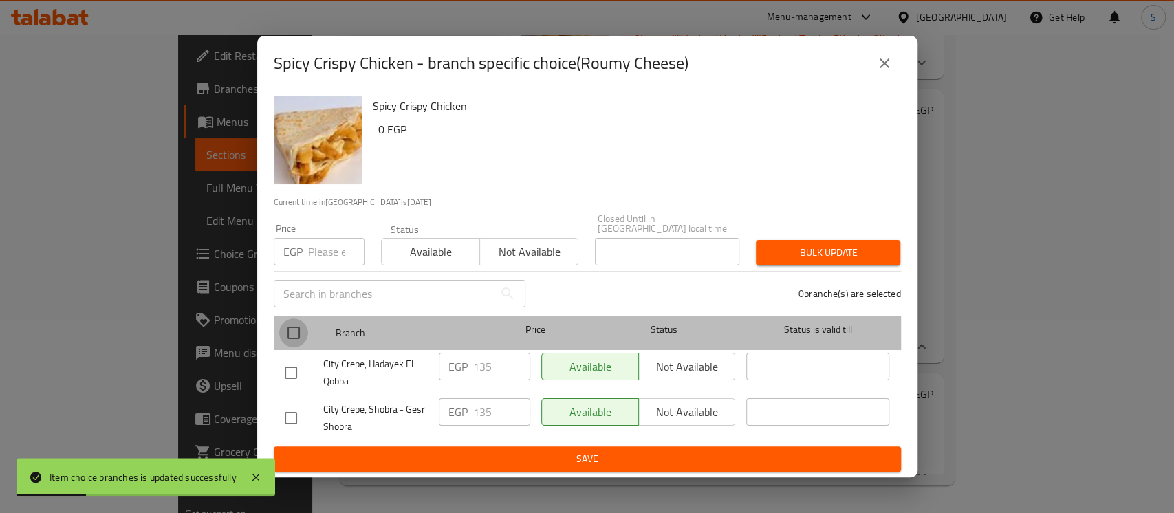
click at [289, 333] on input "checkbox" at bounding box center [293, 332] width 29 height 29
checkbox input "true"
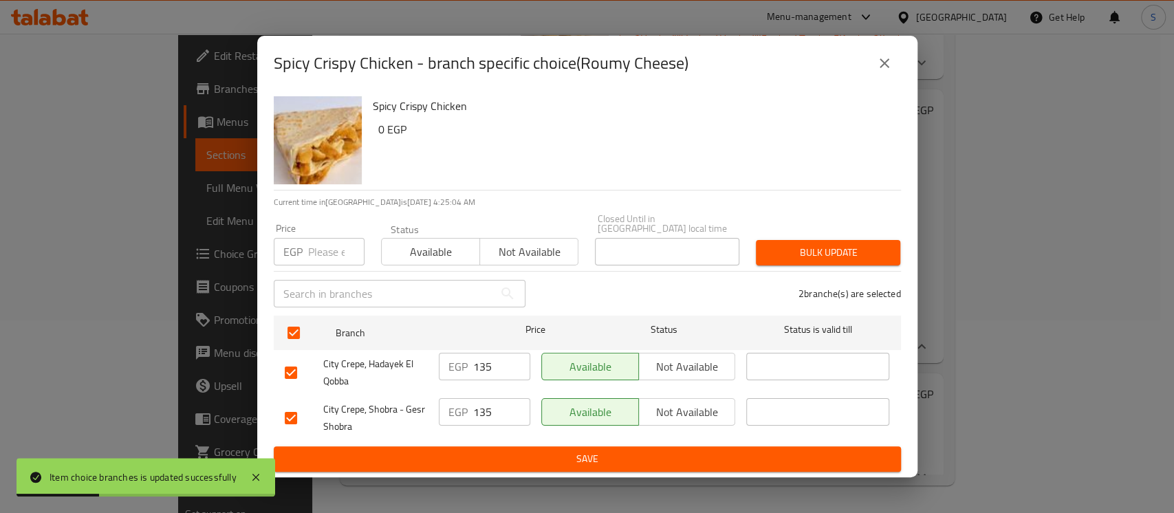
click at [304, 247] on div "EGP Price" at bounding box center [319, 252] width 91 height 28
type input "130"
click at [860, 245] on span "Bulk update" at bounding box center [828, 252] width 122 height 17
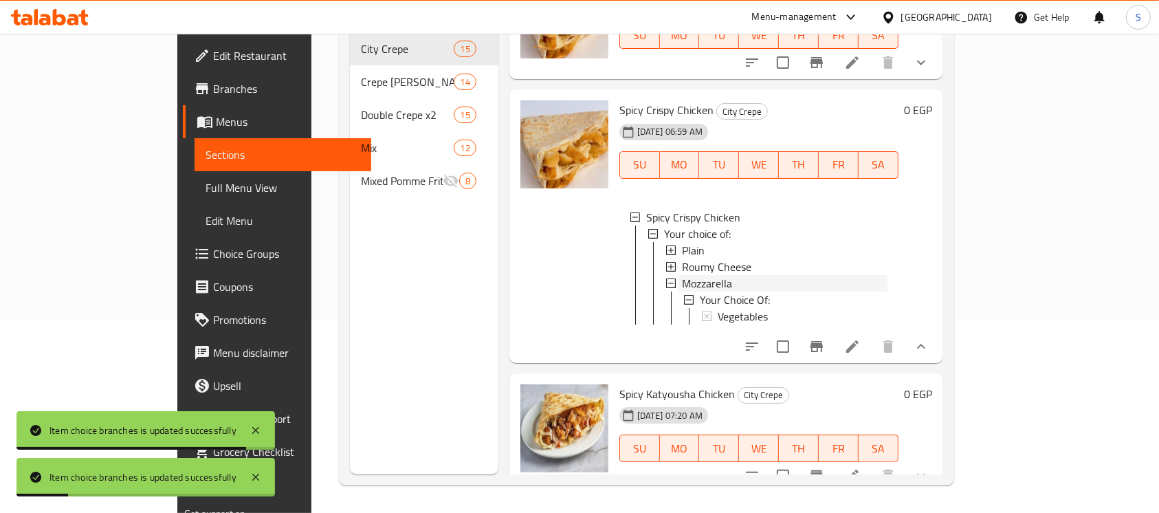
click at [682, 275] on span "Mozzarella" at bounding box center [707, 283] width 50 height 17
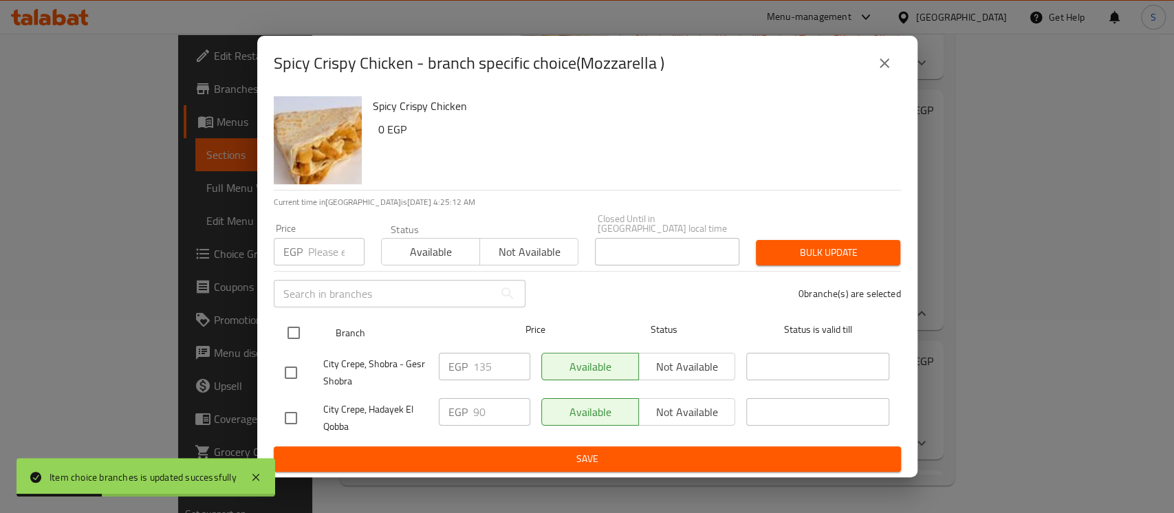
click at [294, 321] on input "checkbox" at bounding box center [293, 332] width 29 height 29
checkbox input "true"
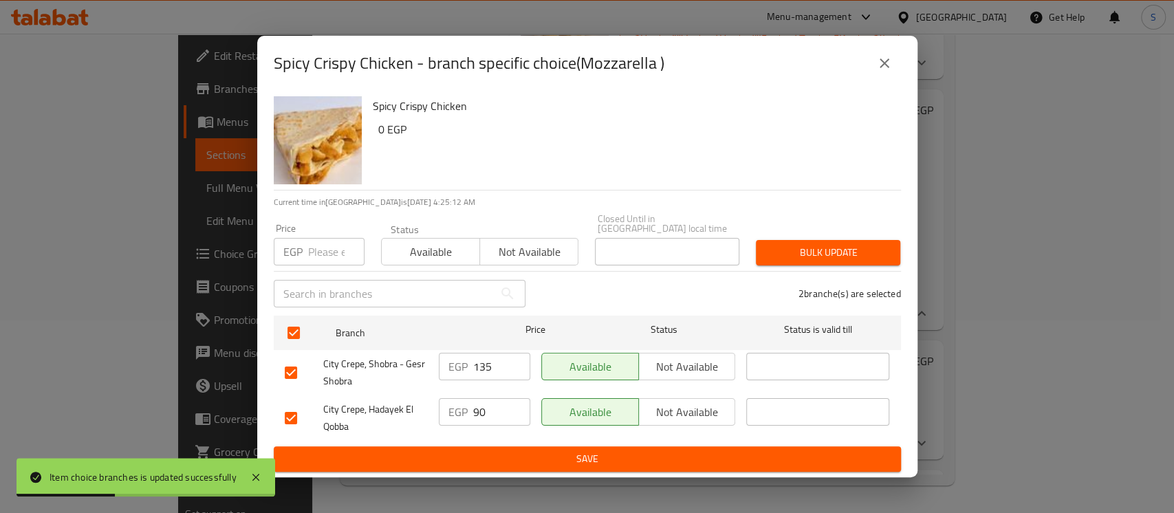
click at [309, 245] on input "number" at bounding box center [336, 252] width 56 height 28
type input "130"
click at [804, 250] on span "Bulk update" at bounding box center [828, 252] width 122 height 17
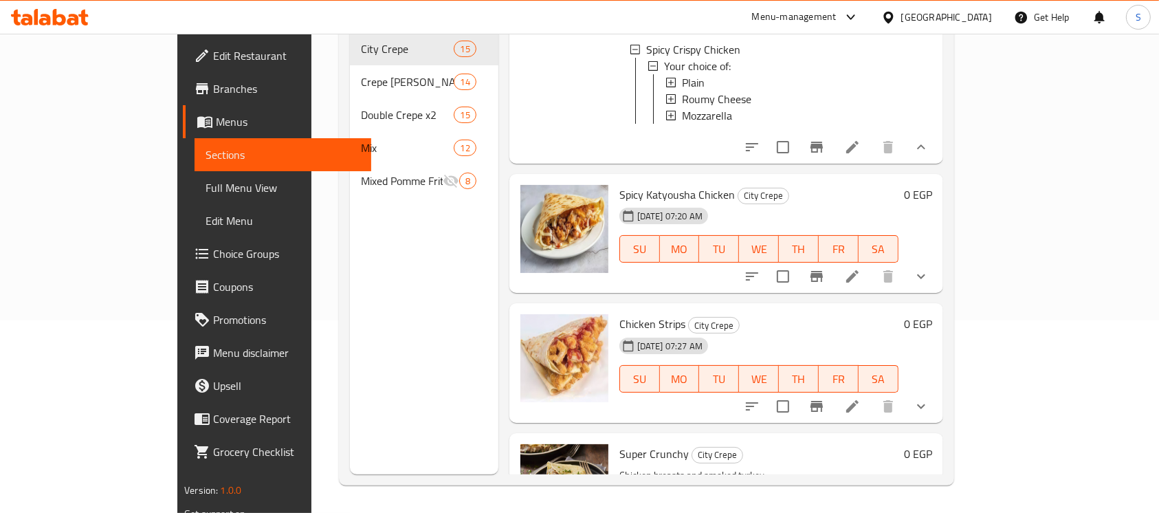
scroll to position [1029, 0]
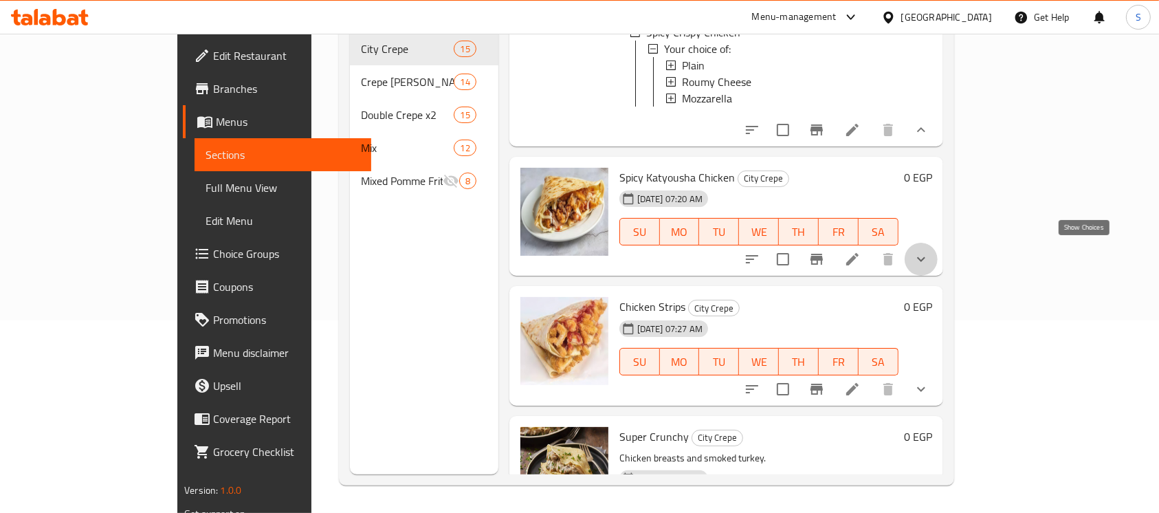
click at [930, 256] on icon "show more" at bounding box center [921, 259] width 17 height 17
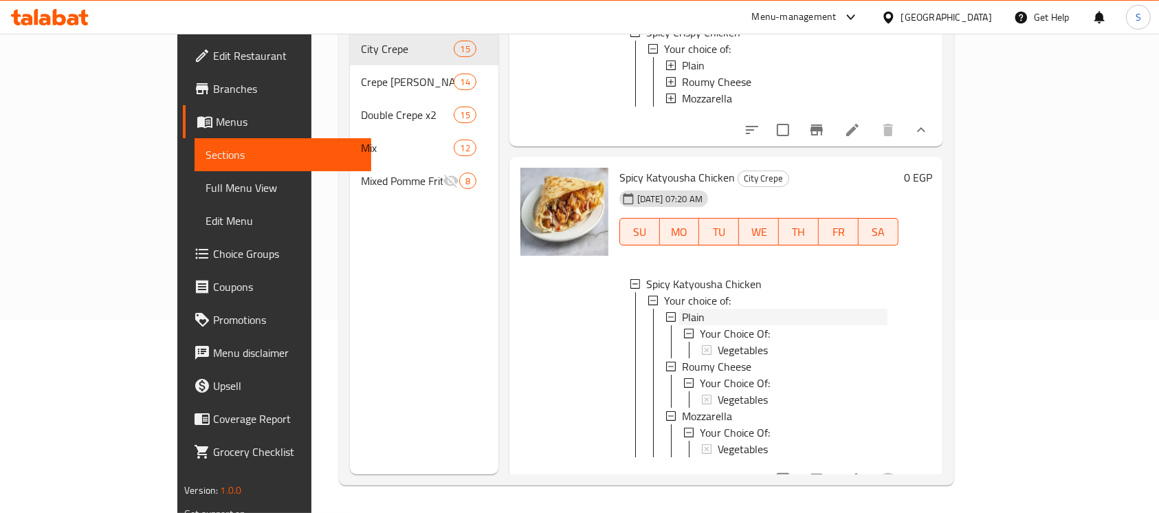
click at [682, 309] on div "Plain" at bounding box center [785, 317] width 206 height 17
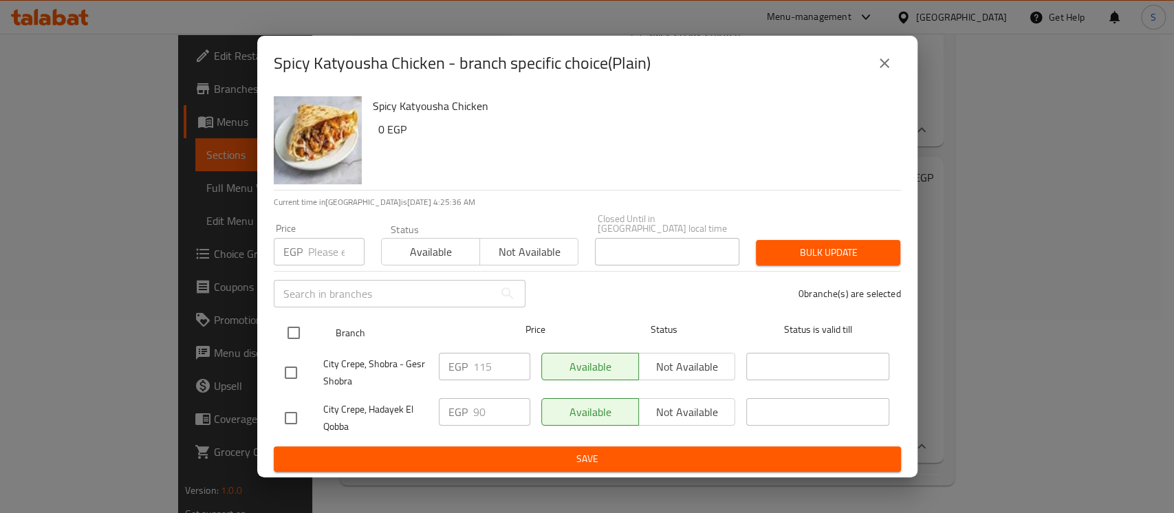
click at [297, 323] on input "checkbox" at bounding box center [293, 332] width 29 height 29
checkbox input "true"
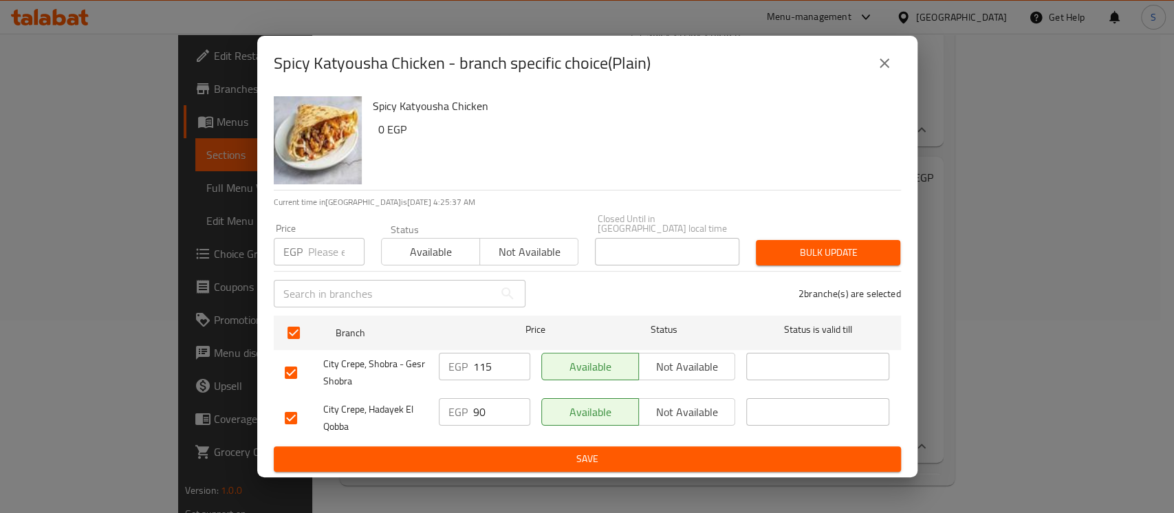
click at [320, 247] on input "number" at bounding box center [336, 252] width 56 height 28
type input "110"
click at [774, 245] on span "Bulk update" at bounding box center [828, 252] width 122 height 17
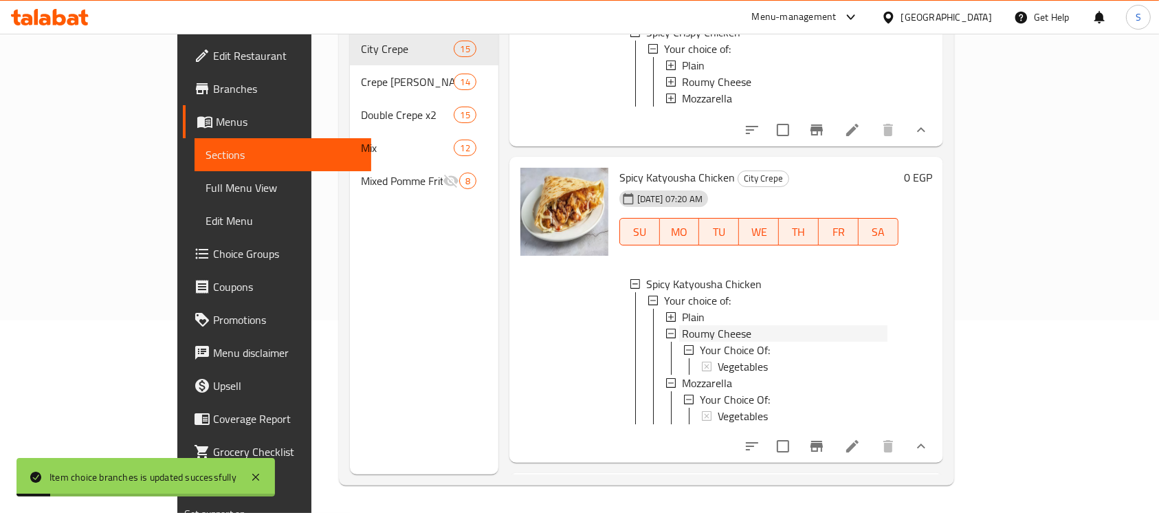
click at [686, 325] on span "Roumy Cheese" at bounding box center [716, 333] width 69 height 17
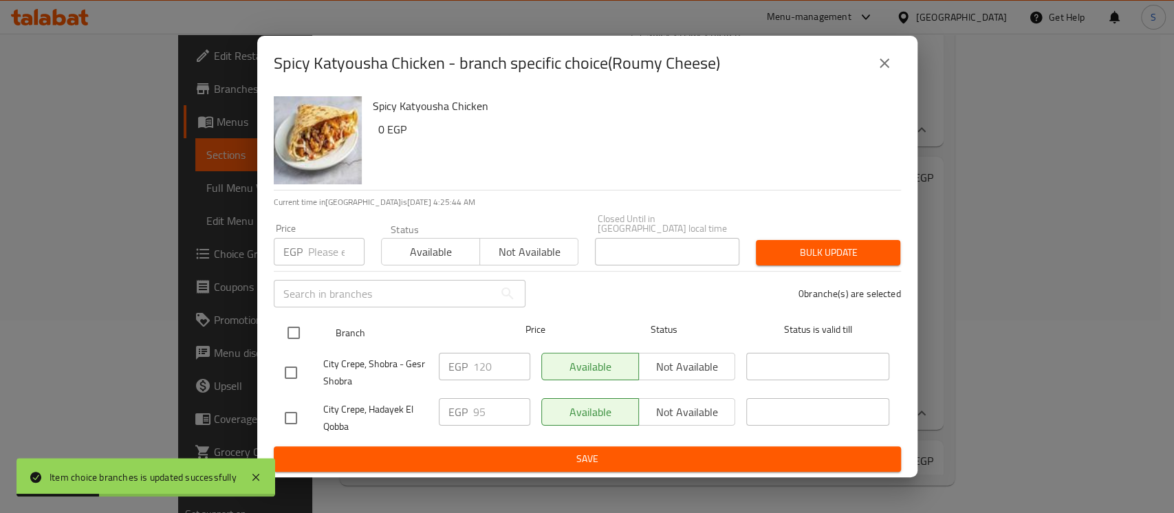
drag, startPoint x: 308, startPoint y: 322, endPoint x: 297, endPoint y: 308, distance: 17.6
click at [305, 318] on div at bounding box center [305, 333] width 52 height 40
click at [301, 329] on input "checkbox" at bounding box center [293, 332] width 29 height 29
checkbox input "true"
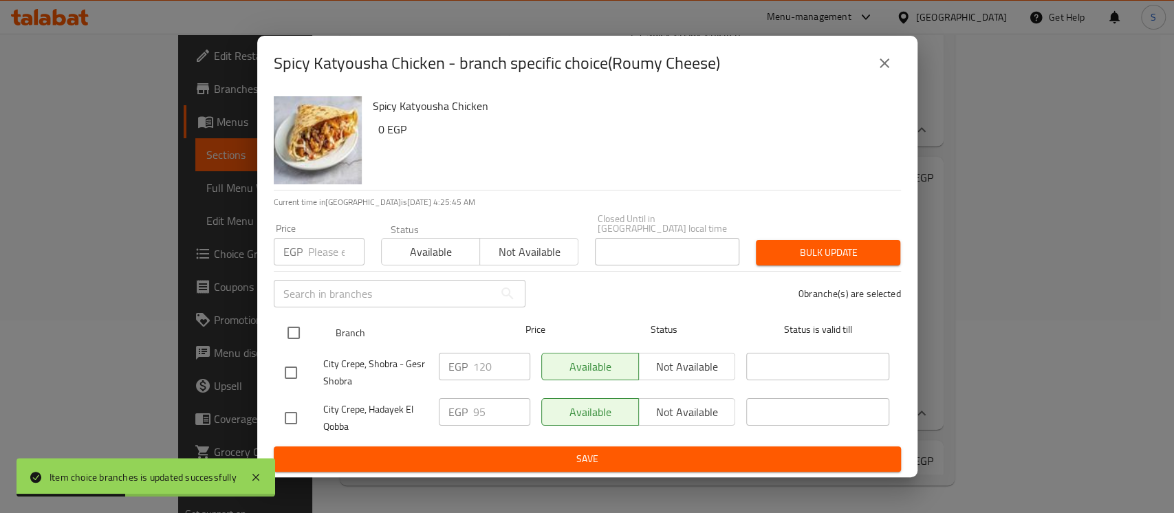
checkbox input "true"
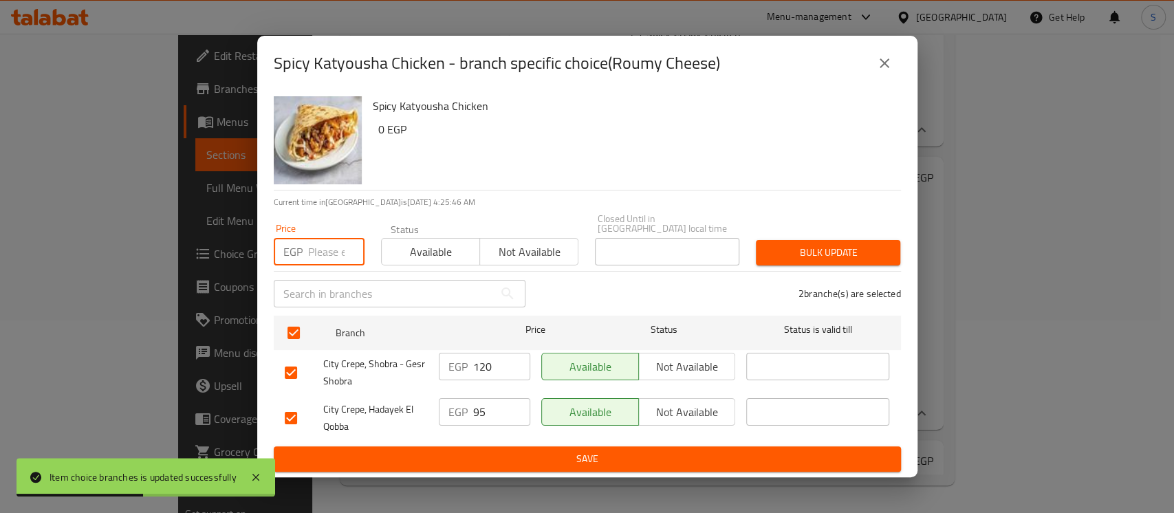
click at [322, 246] on input "number" at bounding box center [336, 252] width 56 height 28
type input "115"
click at [804, 244] on span "Bulk update" at bounding box center [828, 252] width 122 height 17
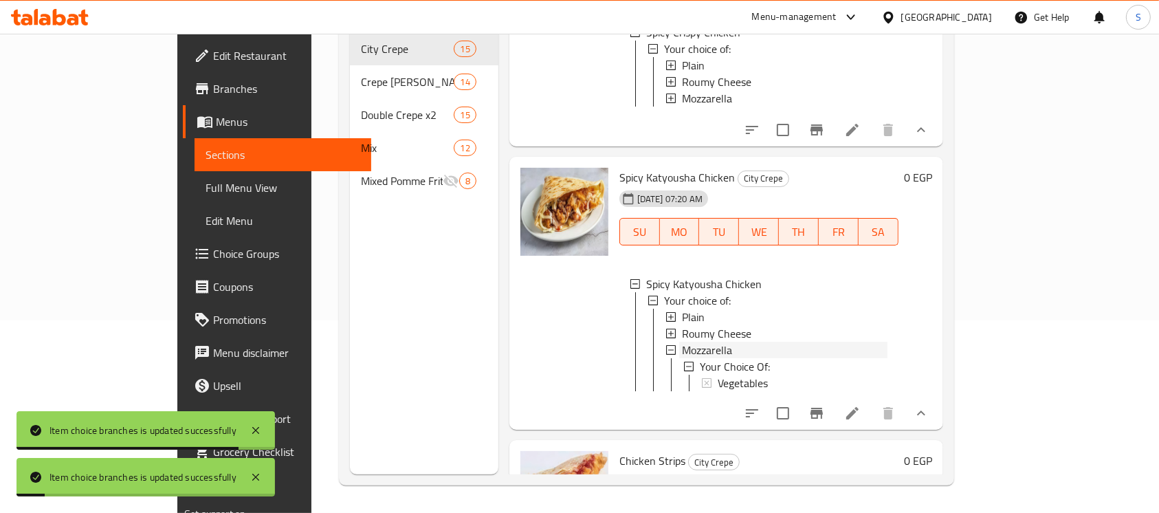
click at [682, 342] on span "Mozzarella" at bounding box center [707, 350] width 50 height 17
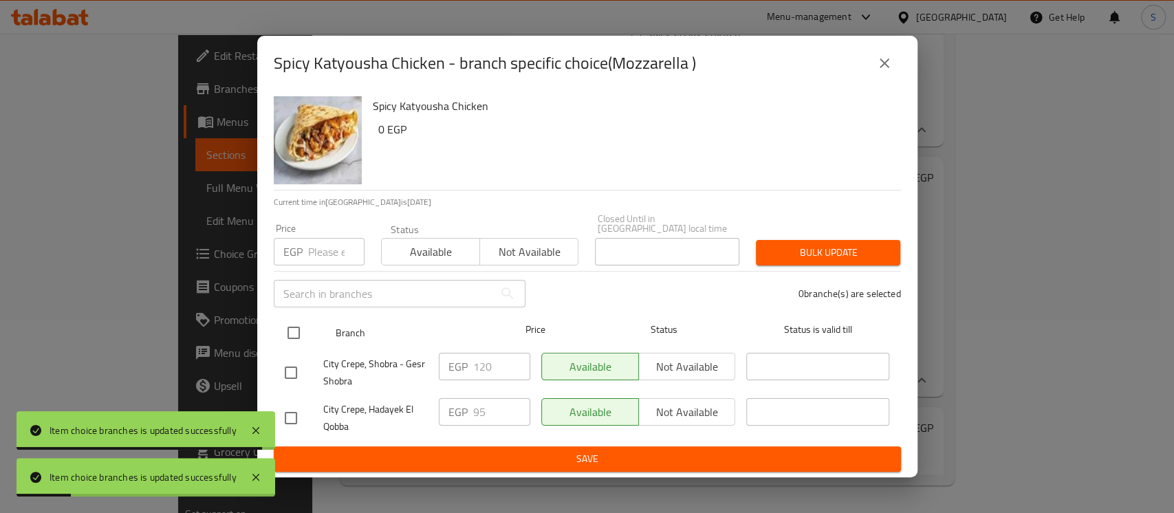
click at [289, 327] on input "checkbox" at bounding box center [293, 332] width 29 height 29
checkbox input "true"
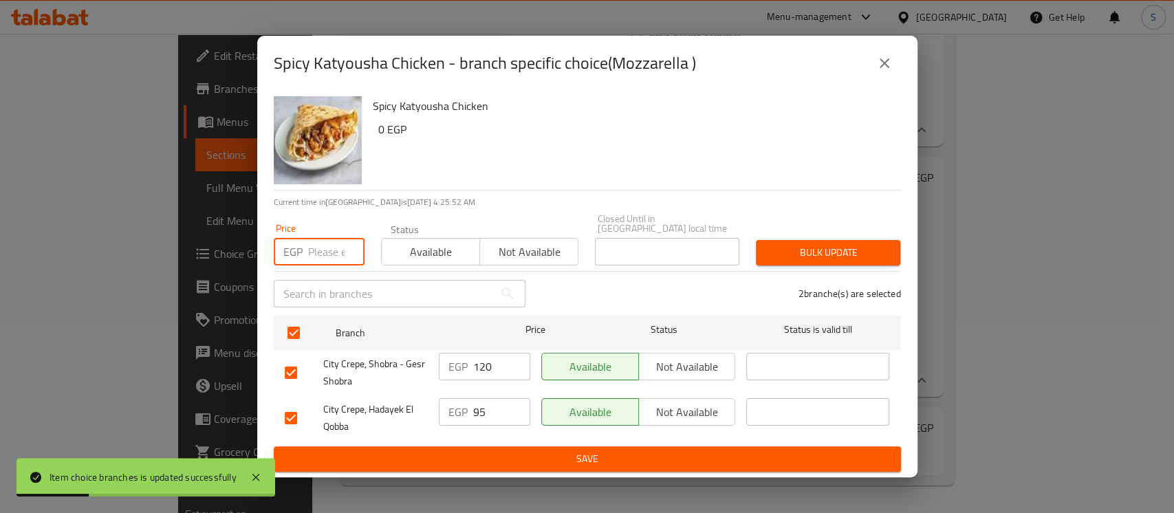
click at [311, 248] on input "number" at bounding box center [336, 252] width 56 height 28
type input "115"
click at [788, 254] on span "Bulk update" at bounding box center [828, 252] width 122 height 17
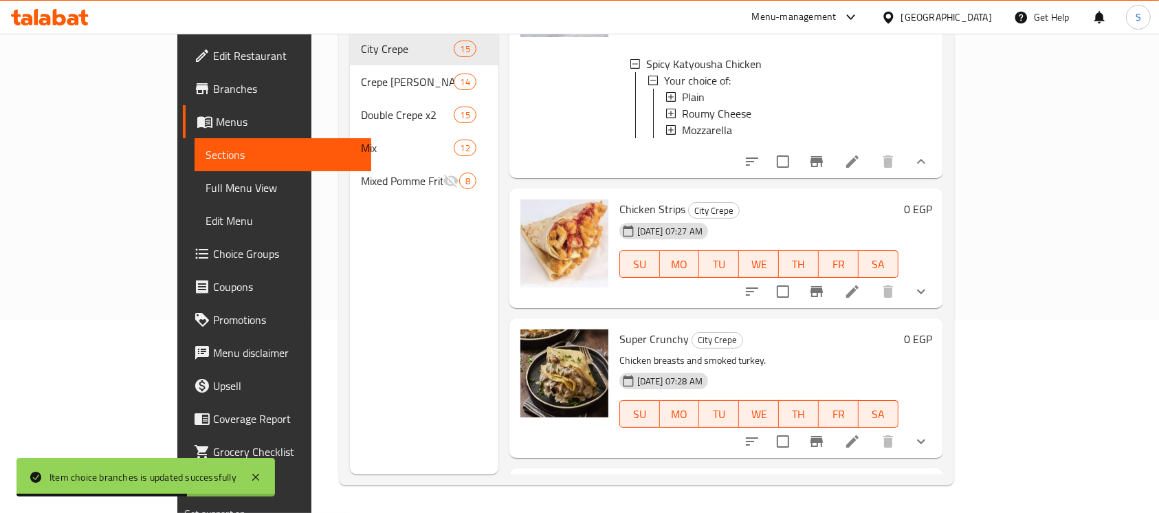
scroll to position [1304, 0]
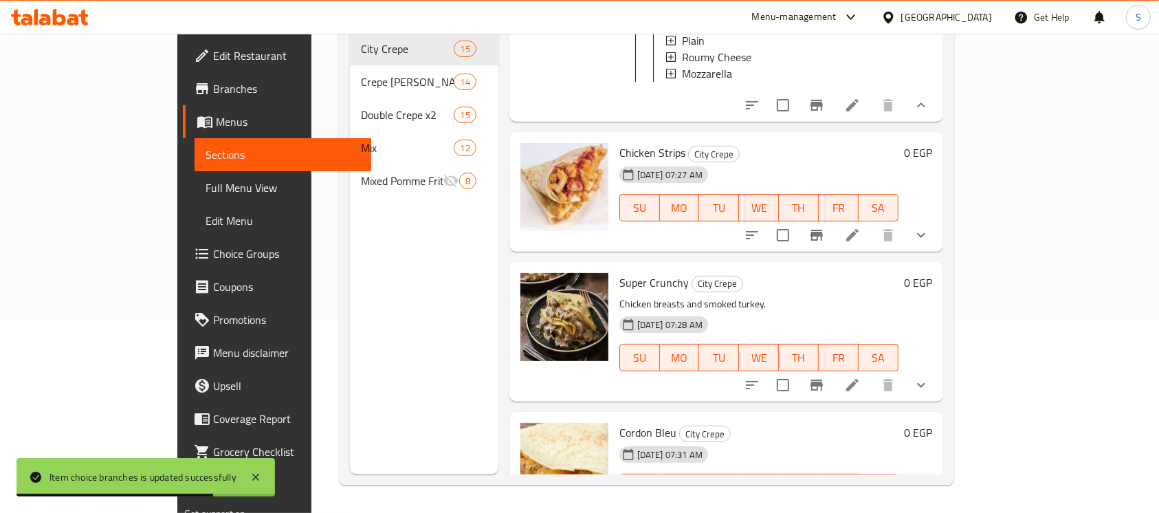
click at [930, 238] on icon "show more" at bounding box center [921, 235] width 17 height 17
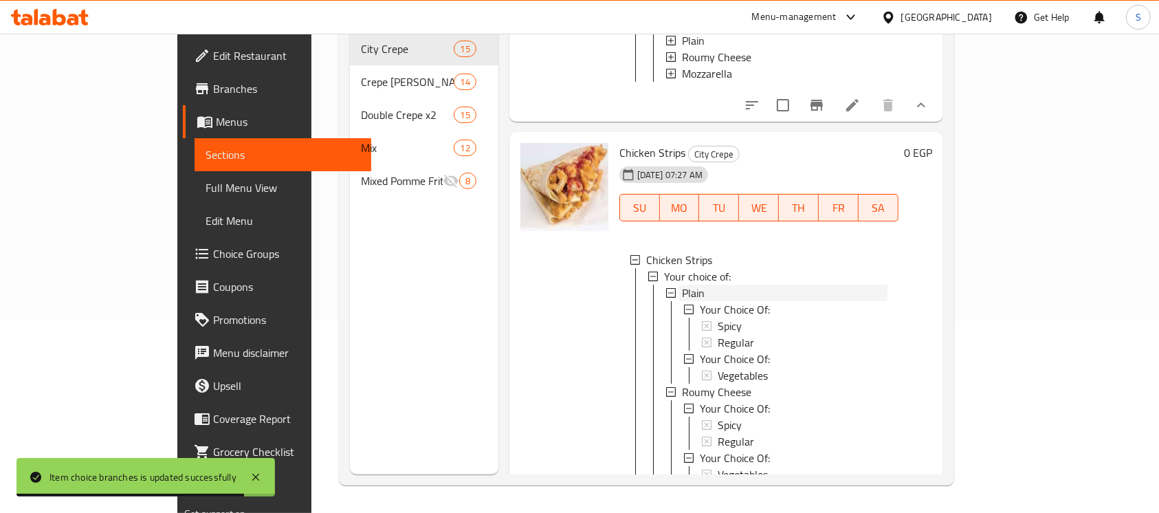
click at [695, 297] on div "Plain" at bounding box center [785, 293] width 206 height 17
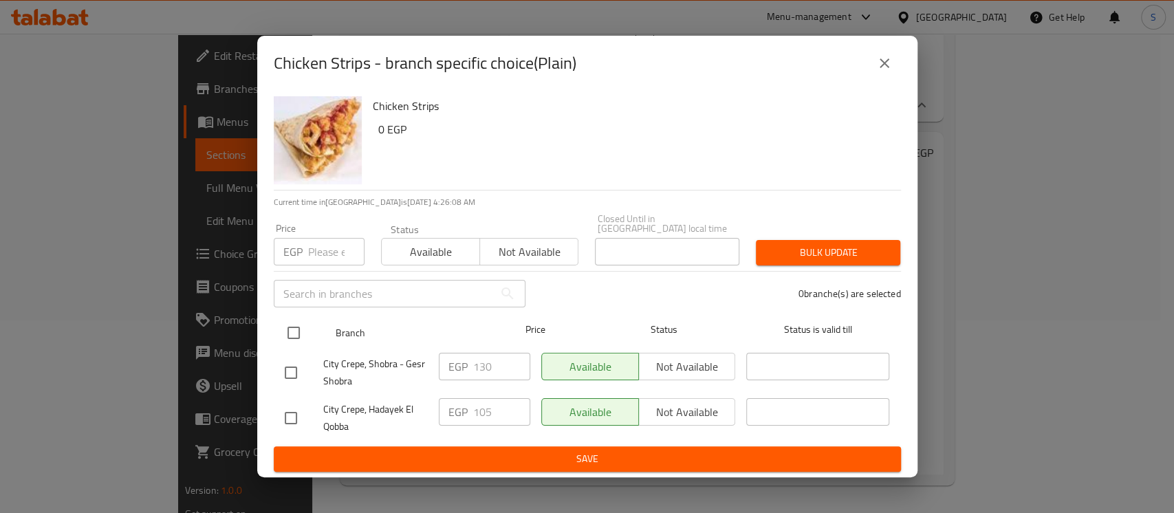
click at [288, 326] on input "checkbox" at bounding box center [293, 332] width 29 height 29
checkbox input "true"
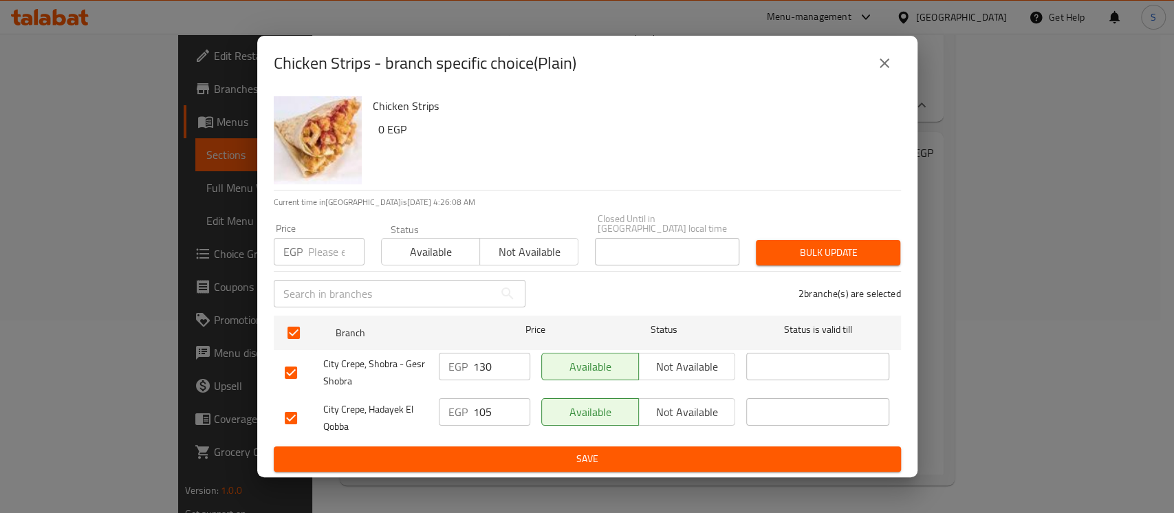
click at [322, 254] on input "number" at bounding box center [336, 252] width 56 height 28
type input "125"
click at [849, 246] on span "Bulk update" at bounding box center [828, 252] width 122 height 17
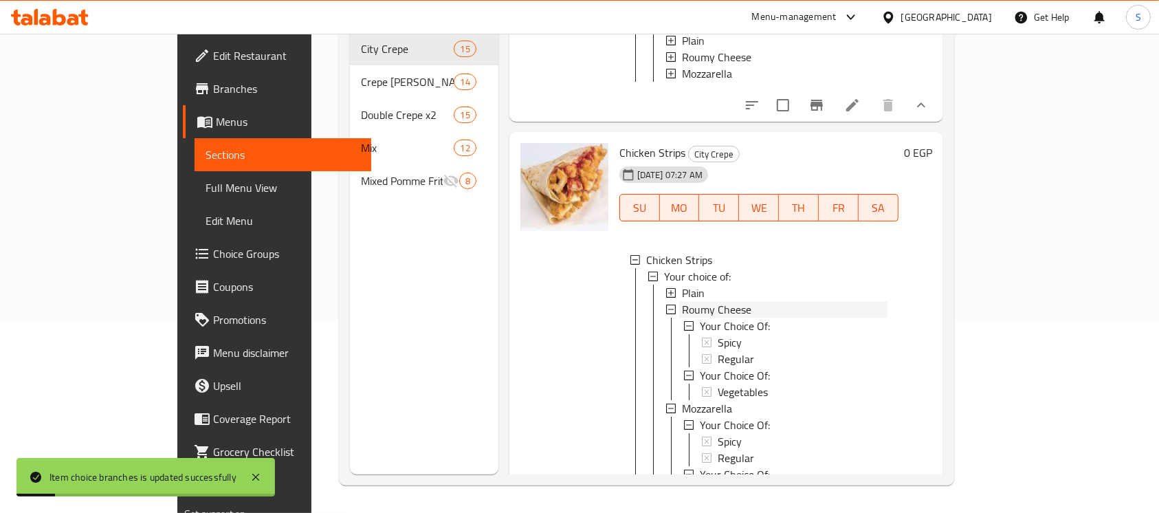
click at [709, 317] on div "Roumy Cheese" at bounding box center [785, 309] width 206 height 17
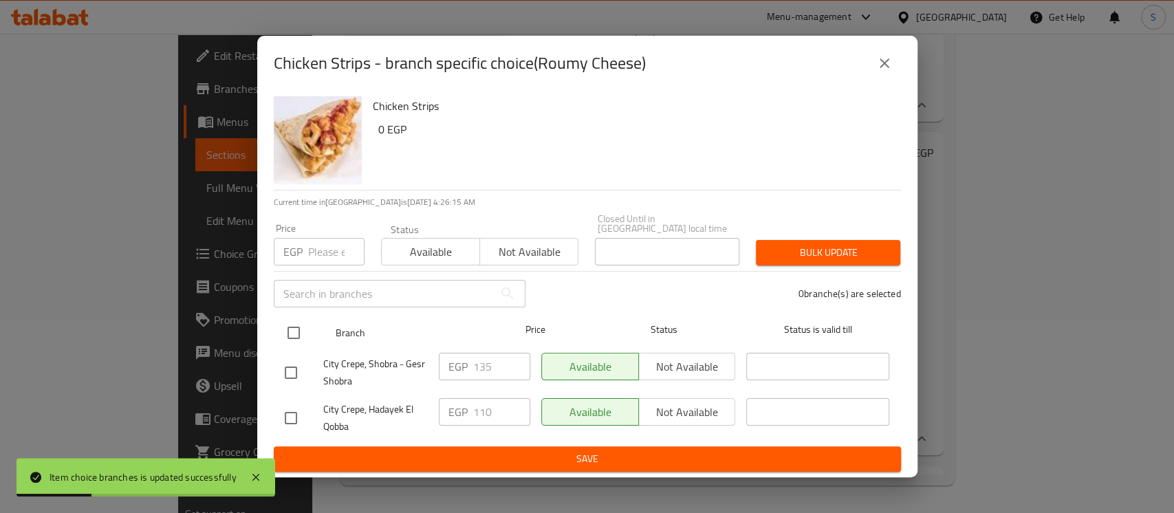
click at [291, 329] on input "checkbox" at bounding box center [293, 332] width 29 height 29
checkbox input "true"
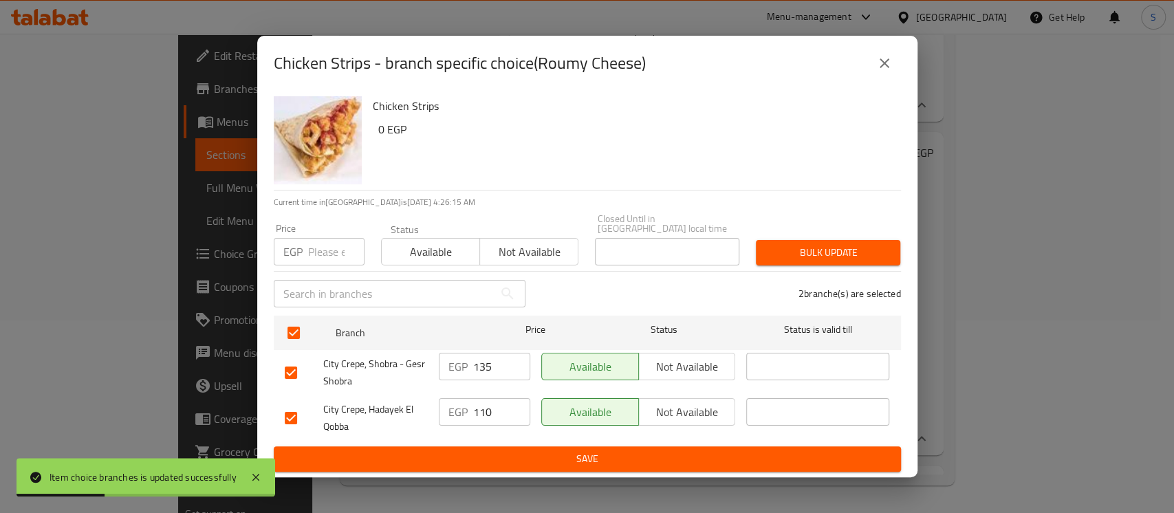
click at [325, 244] on input "number" at bounding box center [336, 252] width 56 height 28
type input "130"
click at [835, 245] on span "Bulk update" at bounding box center [828, 252] width 122 height 17
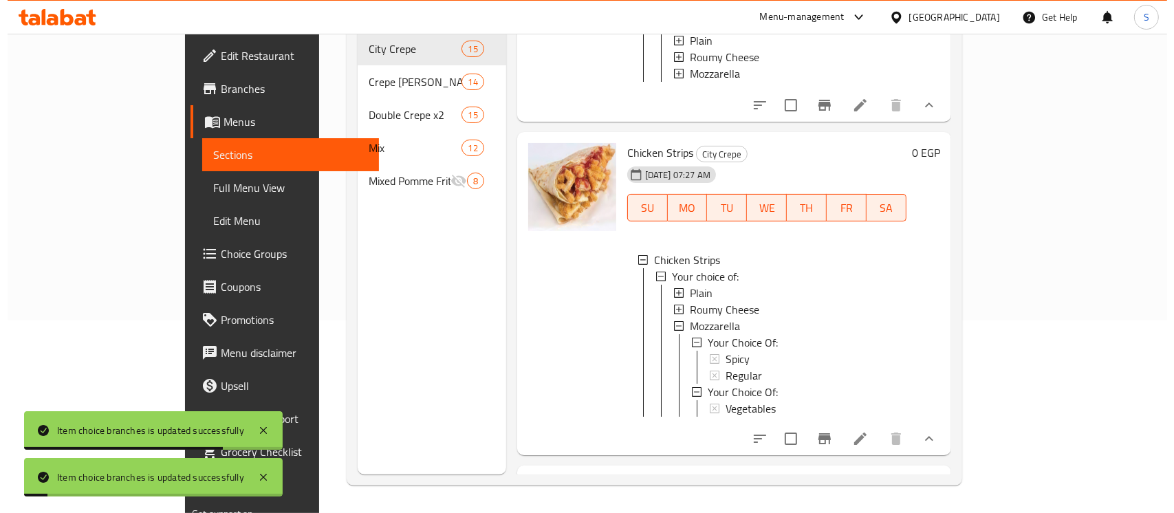
scroll to position [1, 0]
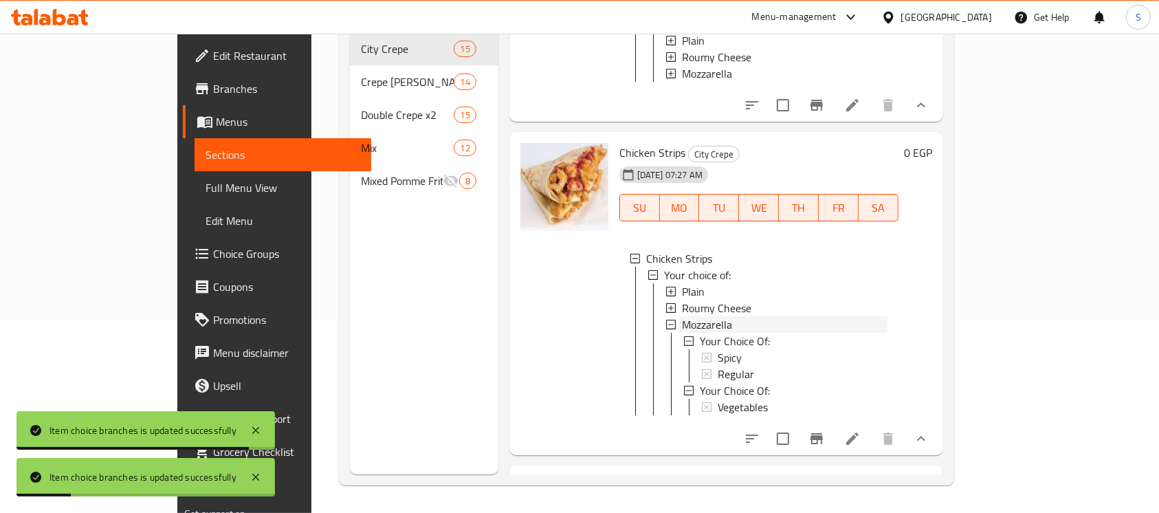
click at [682, 333] on span "Mozzarella" at bounding box center [707, 324] width 50 height 17
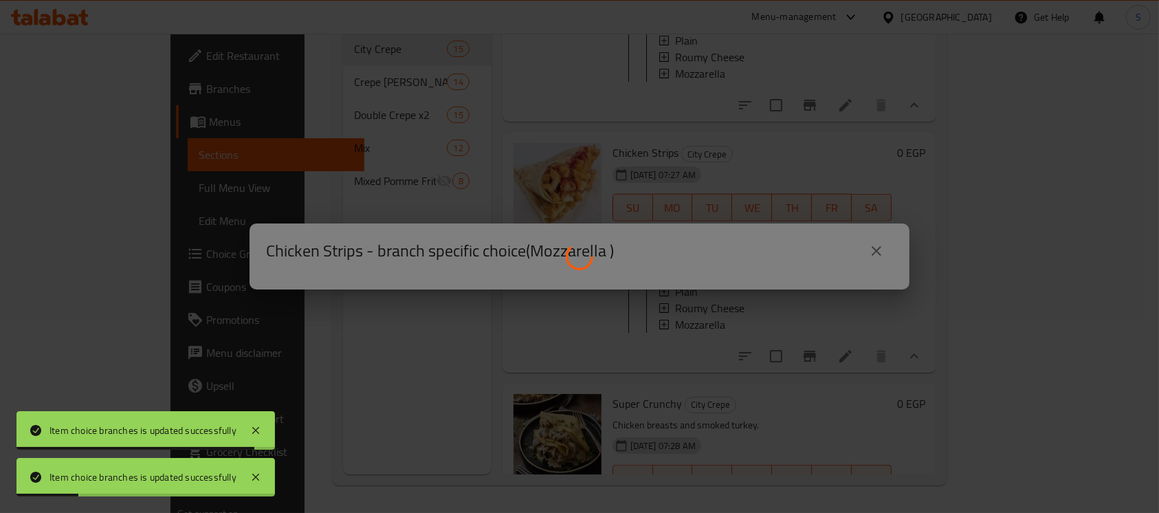
scroll to position [0, 0]
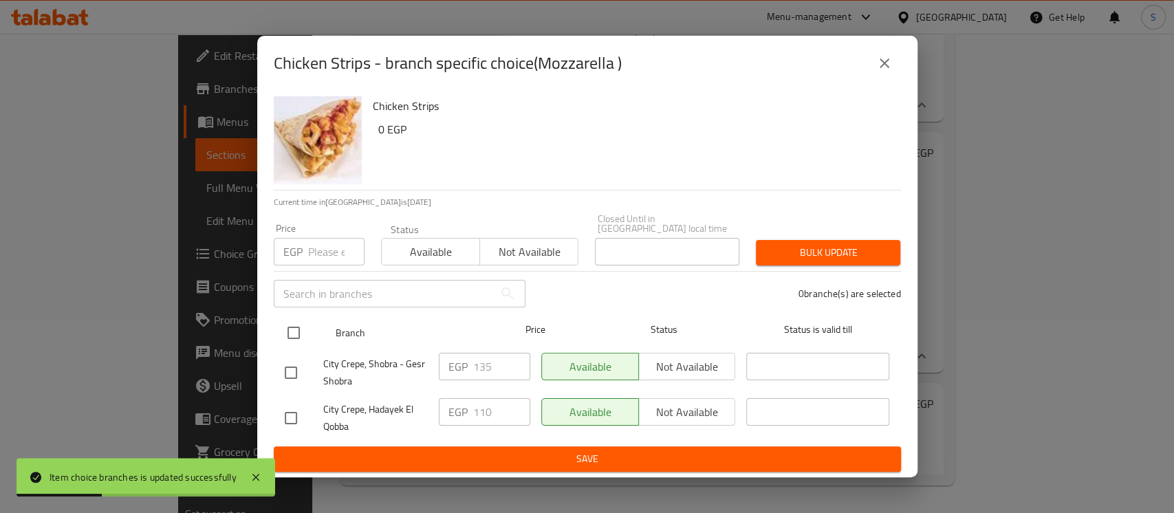
click at [292, 333] on input "checkbox" at bounding box center [293, 332] width 29 height 29
checkbox input "true"
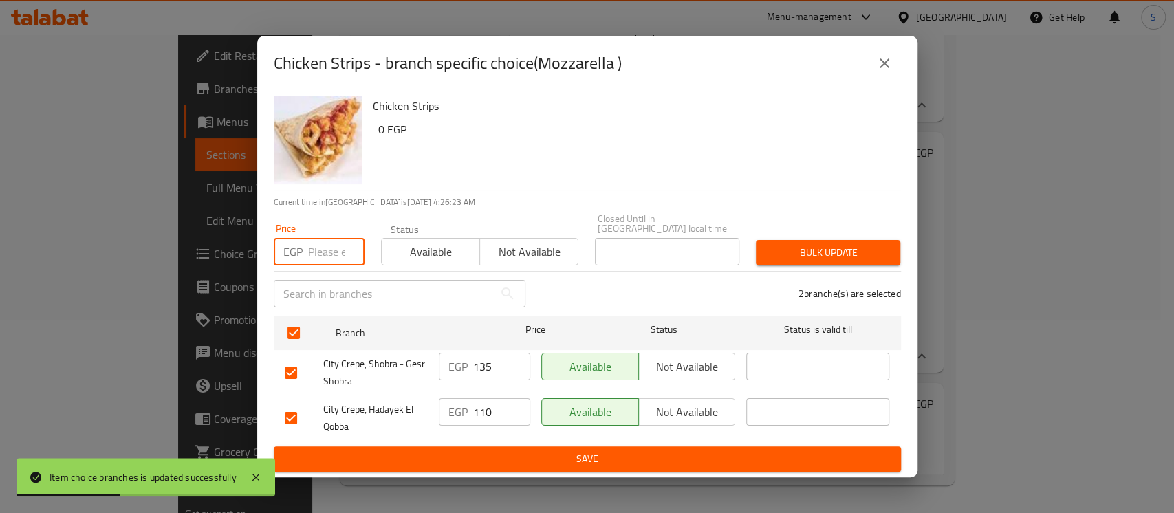
click at [311, 248] on input "number" at bounding box center [336, 252] width 56 height 28
type input "130"
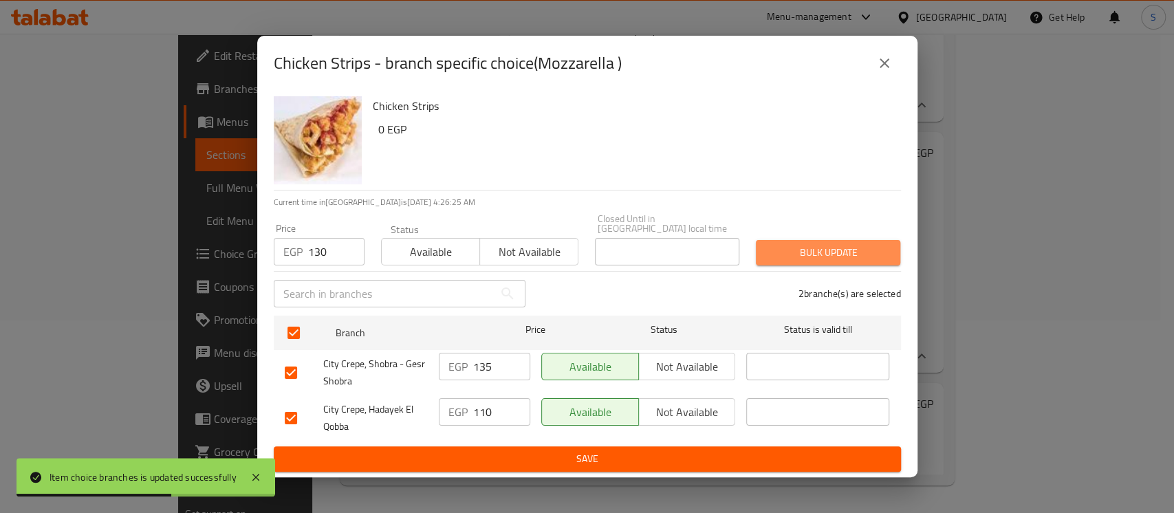
click at [850, 250] on span "Bulk update" at bounding box center [828, 252] width 122 height 17
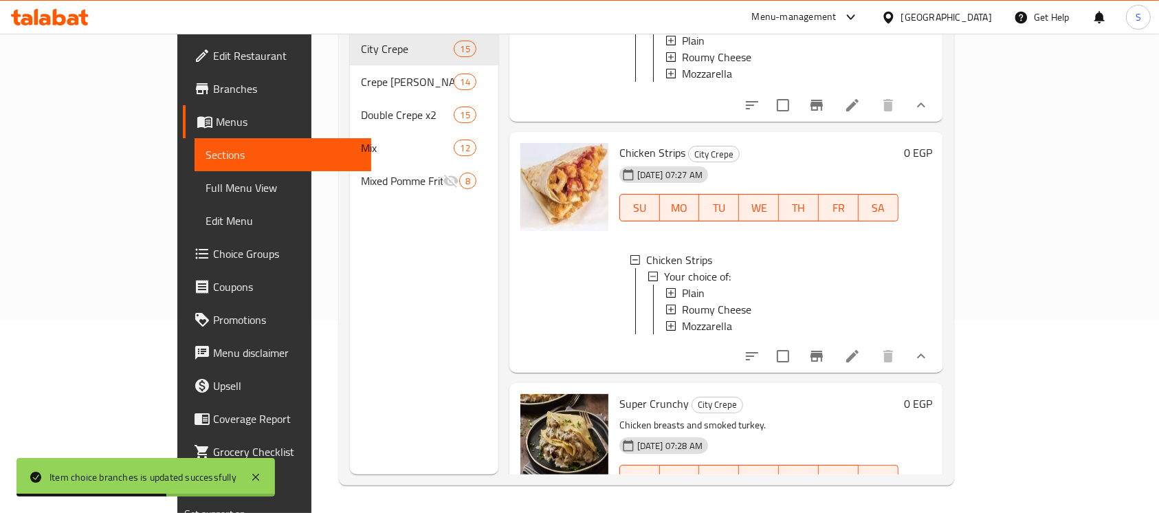
click at [682, 334] on span "Mozzarella" at bounding box center [707, 326] width 50 height 17
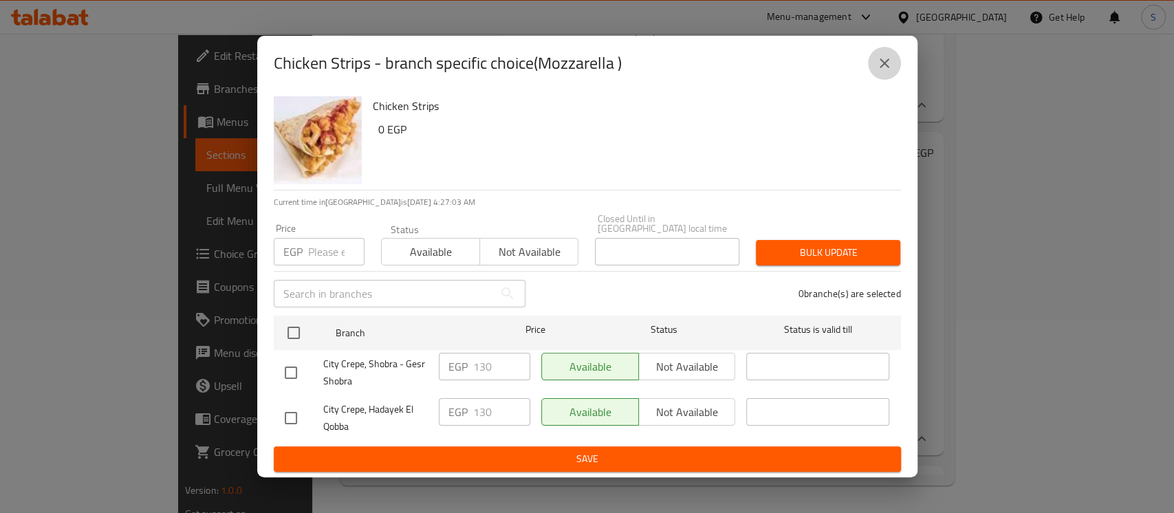
click at [877, 58] on button "close" at bounding box center [884, 63] width 33 height 33
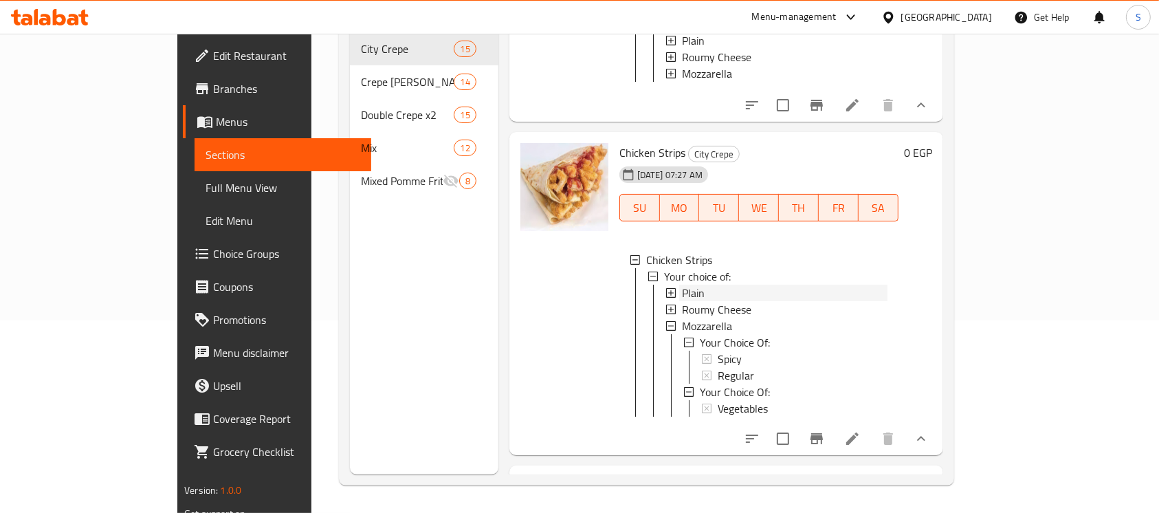
click at [682, 301] on span "Plain" at bounding box center [693, 293] width 23 height 17
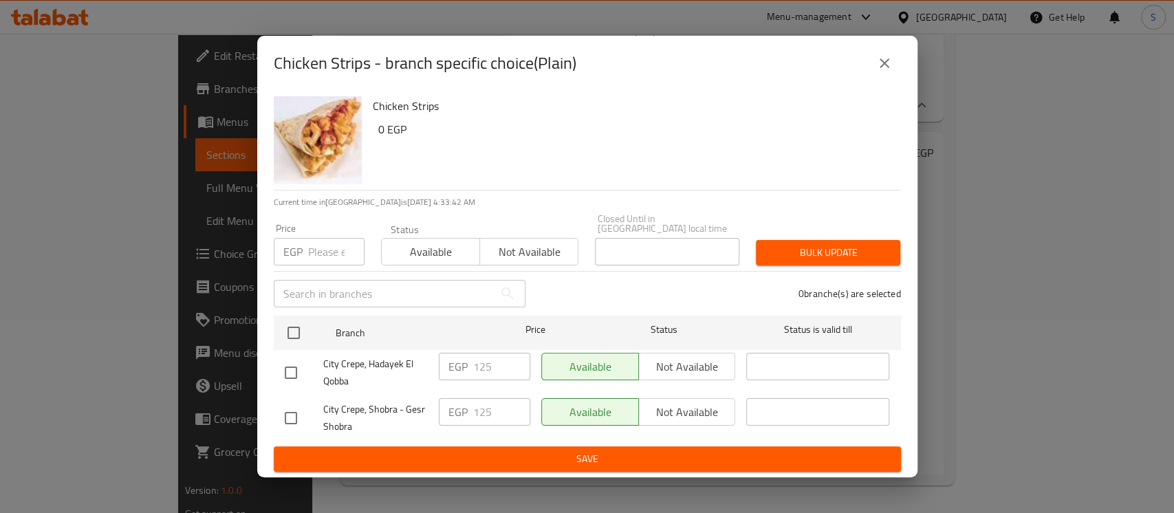
click at [890, 69] on icon "close" at bounding box center [884, 63] width 17 height 17
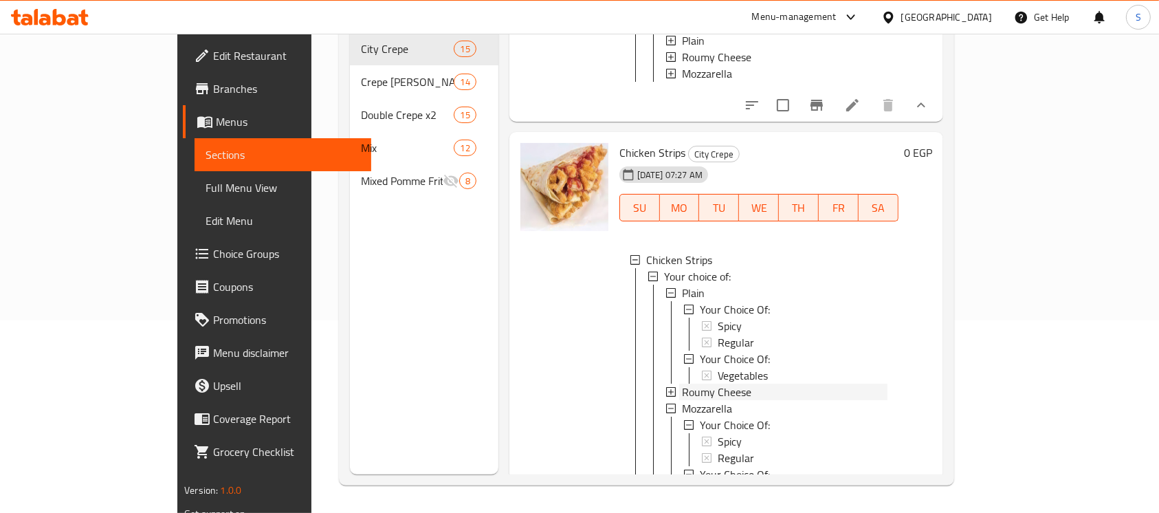
click at [682, 396] on span "Roumy Cheese" at bounding box center [716, 392] width 69 height 17
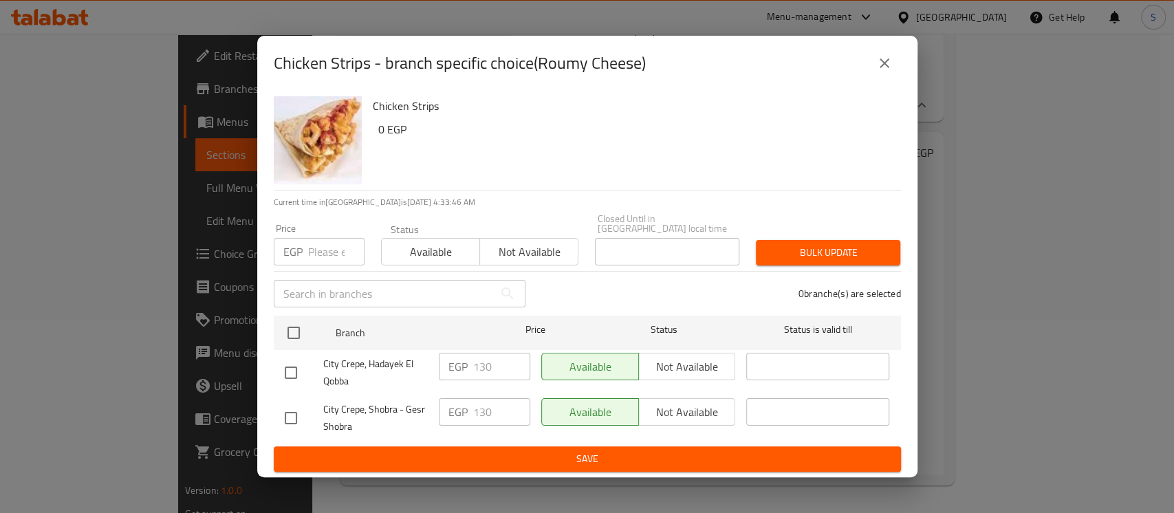
click at [887, 56] on button "close" at bounding box center [884, 63] width 33 height 33
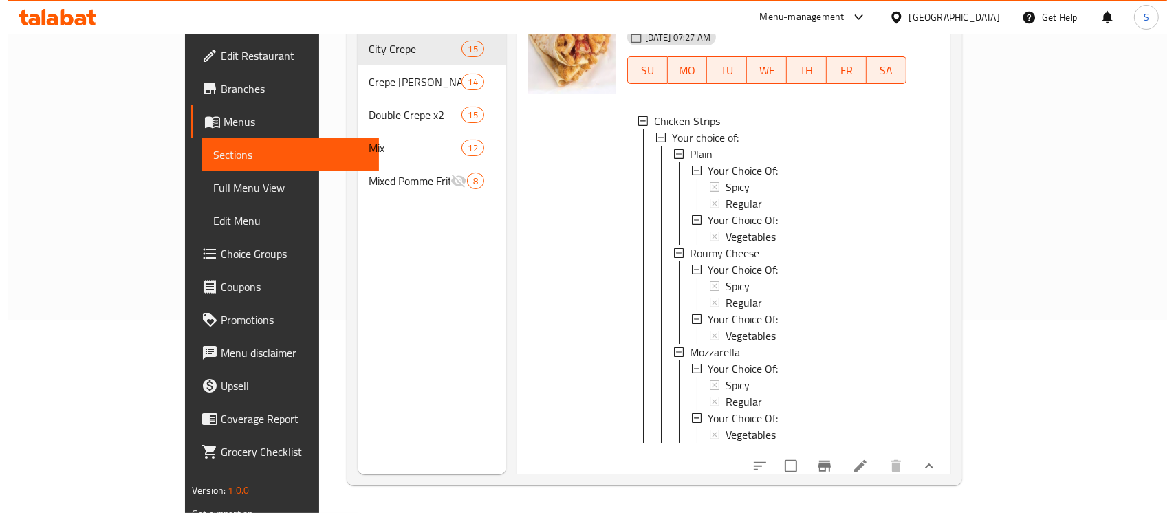
scroll to position [1502, 0]
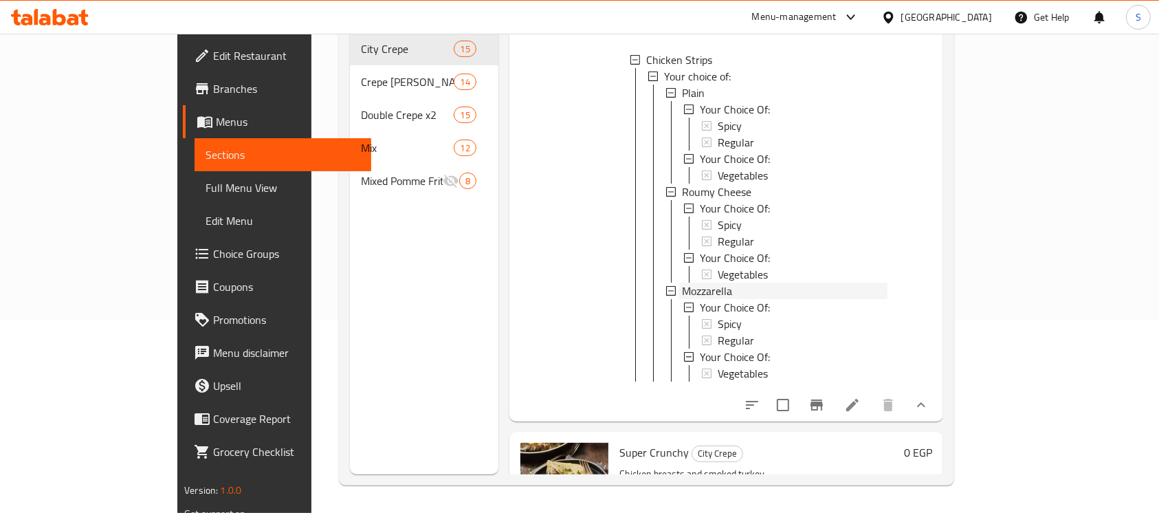
click at [688, 298] on span "Mozzarella" at bounding box center [707, 291] width 50 height 17
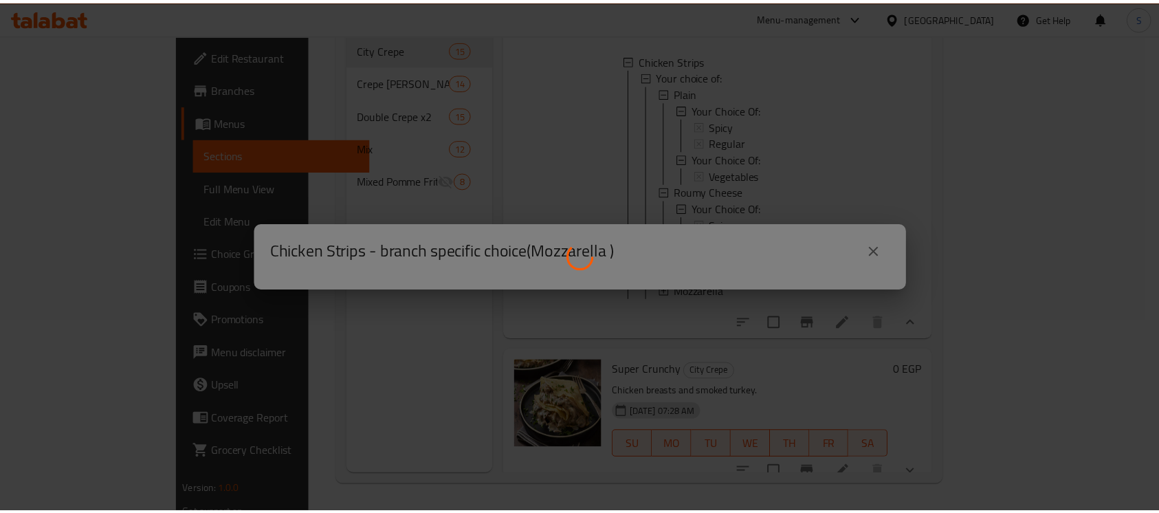
scroll to position [0, 0]
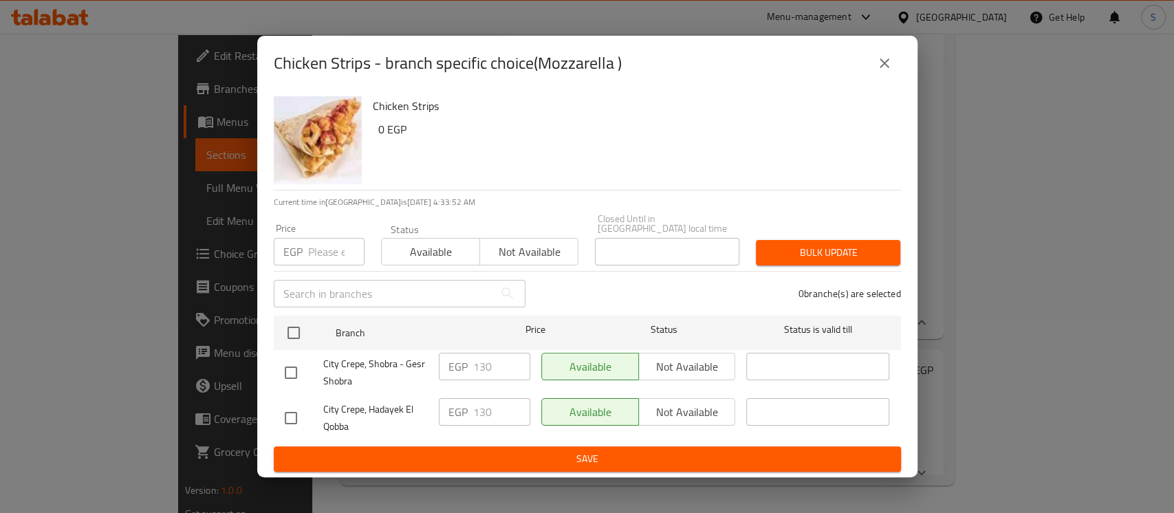
click at [887, 62] on icon "close" at bounding box center [884, 63] width 17 height 17
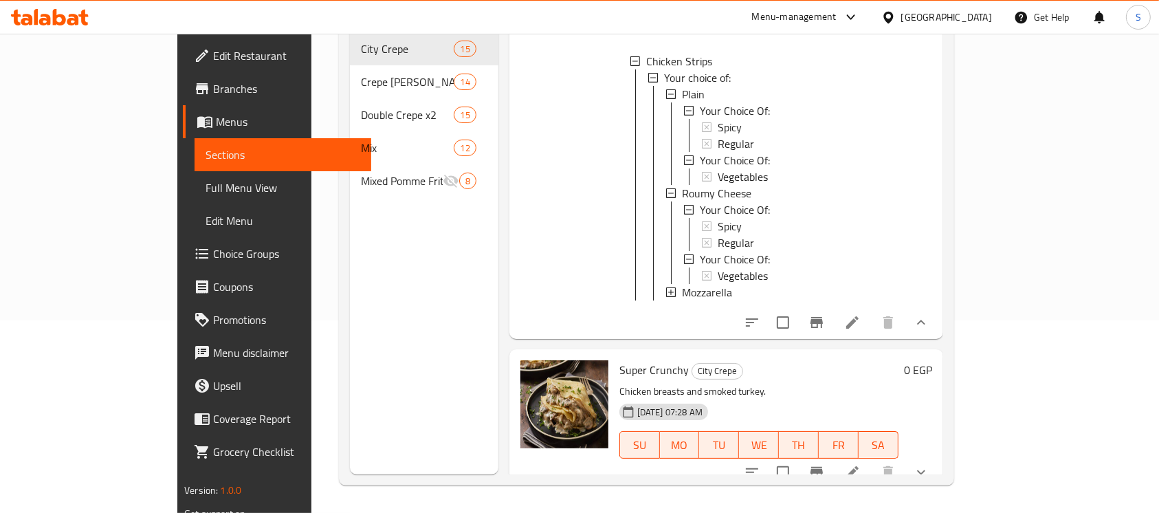
click at [930, 331] on icon "show more" at bounding box center [921, 322] width 17 height 17
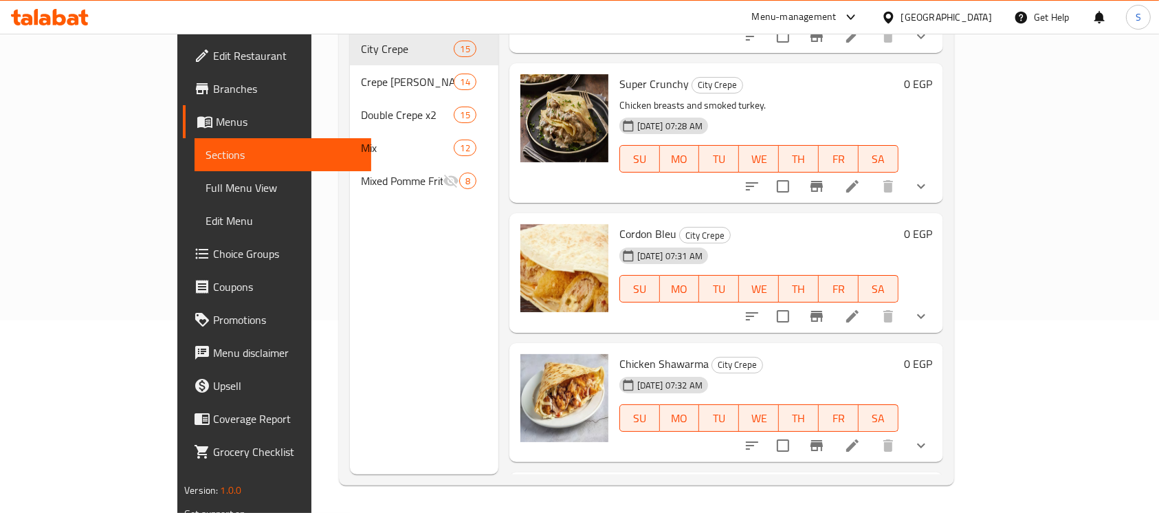
click at [930, 189] on icon "show more" at bounding box center [921, 186] width 17 height 17
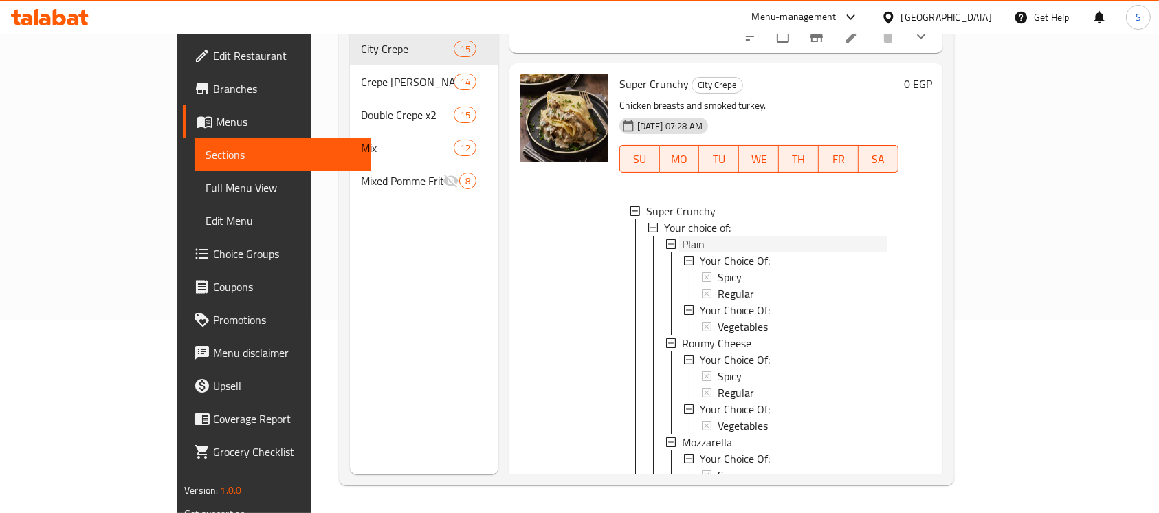
click at [682, 252] on div "Plain" at bounding box center [785, 244] width 206 height 17
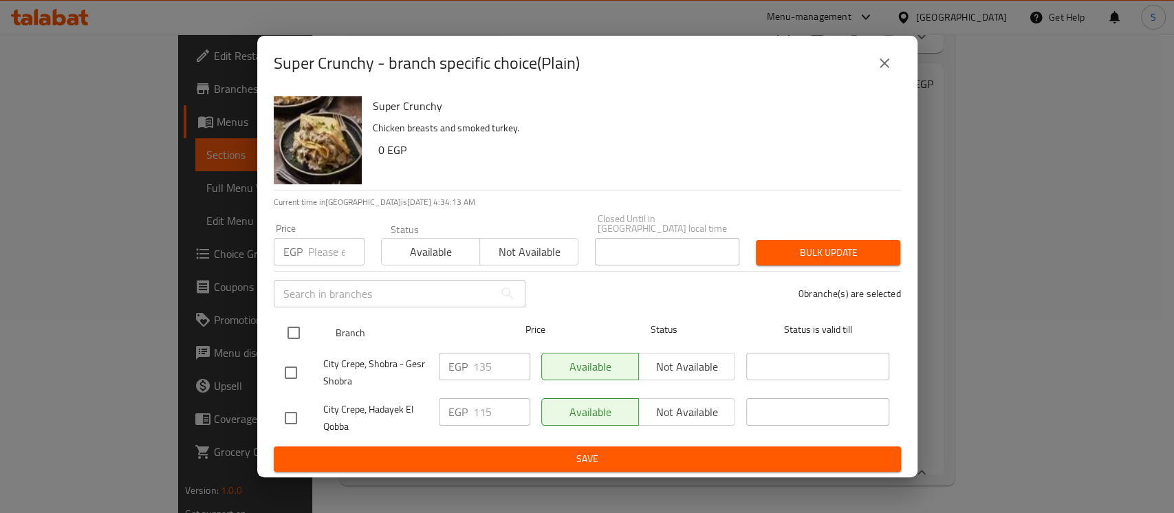
click at [292, 319] on input "checkbox" at bounding box center [293, 332] width 29 height 29
checkbox input "true"
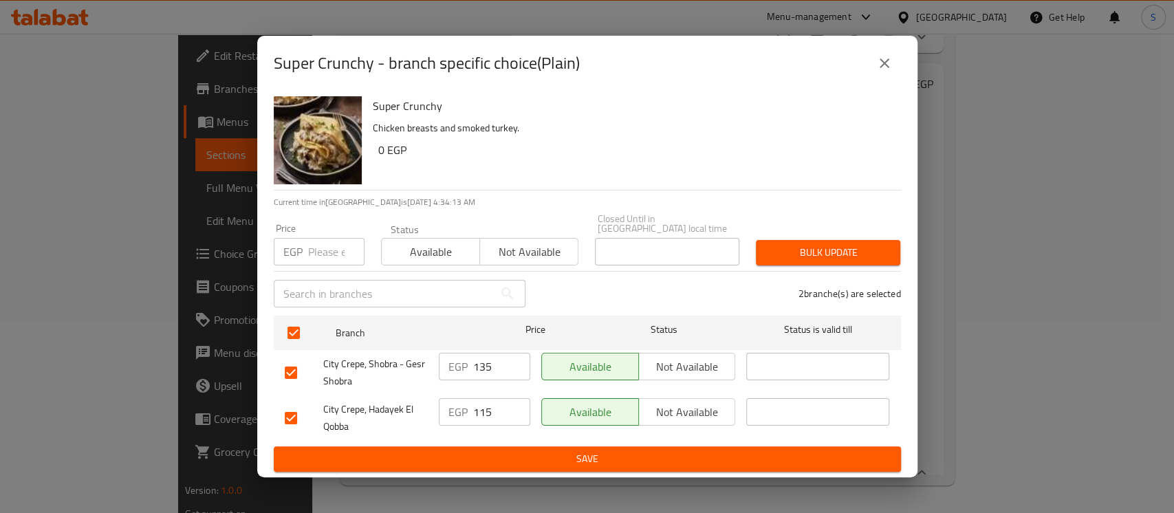
click at [314, 245] on input "number" at bounding box center [336, 252] width 56 height 28
type input "130"
click at [803, 245] on span "Bulk update" at bounding box center [828, 252] width 122 height 17
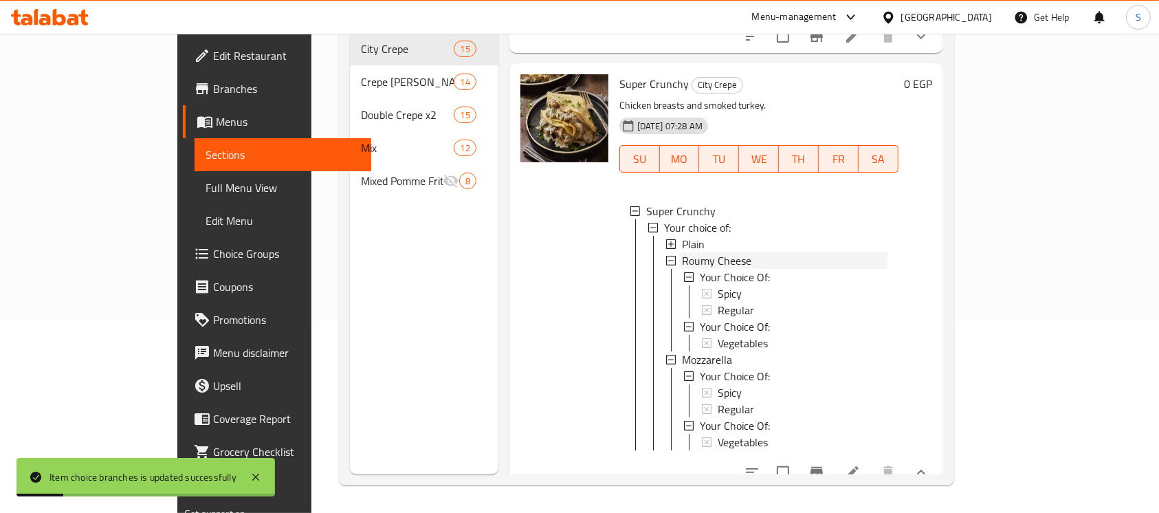
click at [690, 269] on span "Roumy Cheese" at bounding box center [716, 260] width 69 height 17
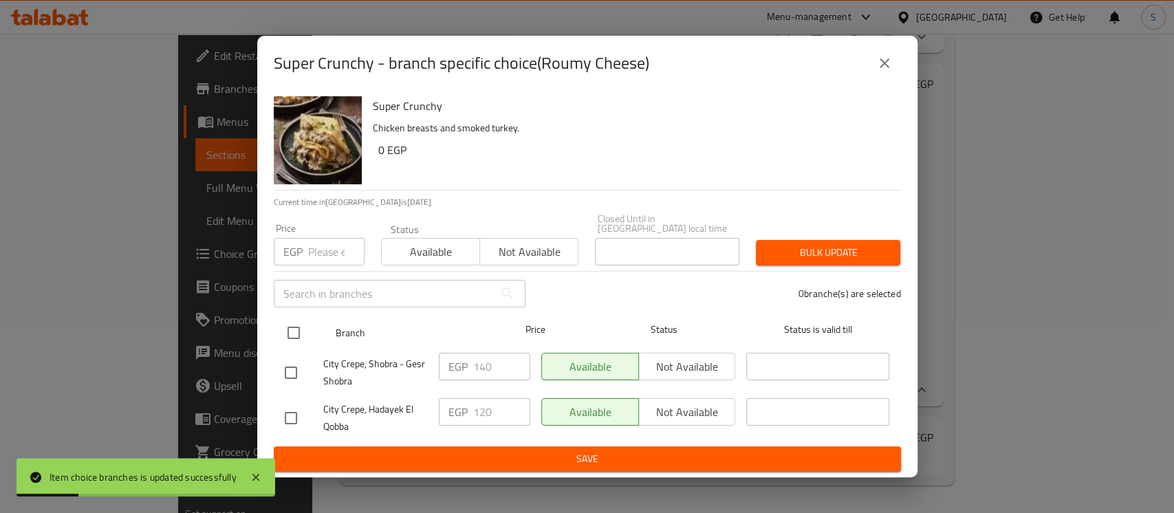
click at [300, 323] on input "checkbox" at bounding box center [293, 332] width 29 height 29
checkbox input "true"
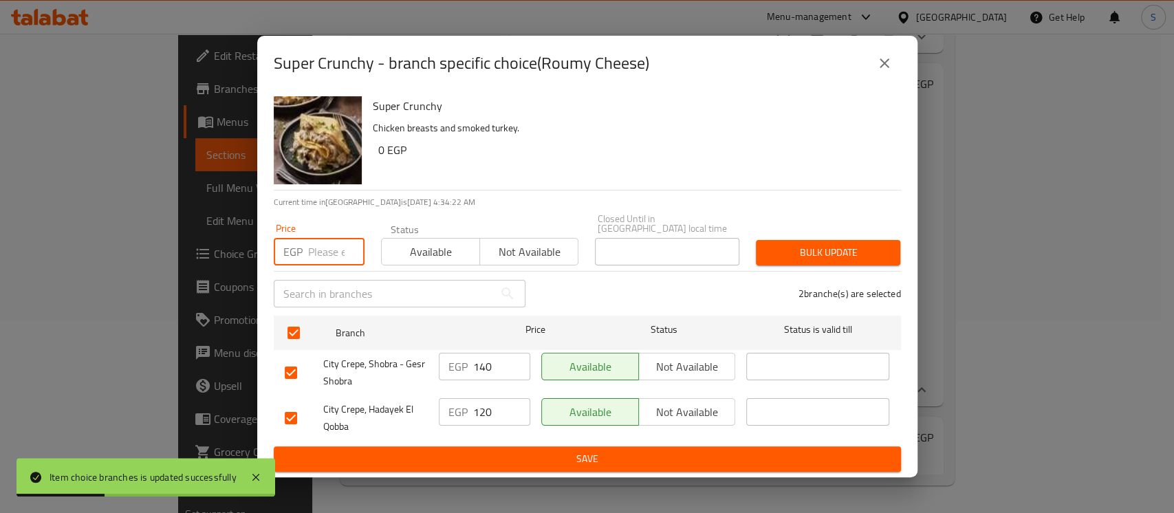
click at [322, 250] on input "number" at bounding box center [336, 252] width 56 height 28
type input "135"
click at [783, 249] on span "Bulk update" at bounding box center [828, 252] width 122 height 17
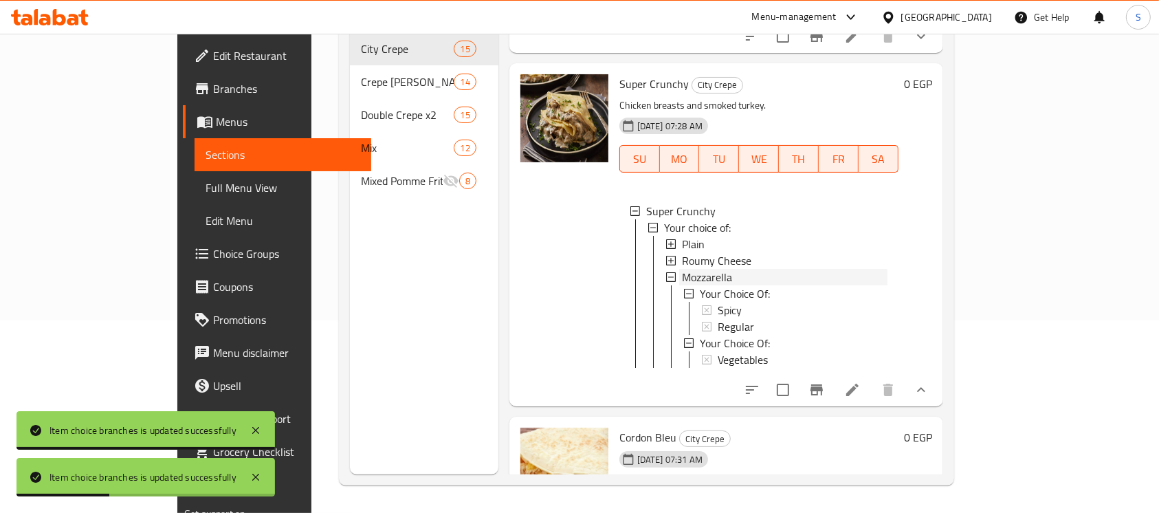
click at [692, 282] on div "Mozzarella" at bounding box center [785, 277] width 206 height 17
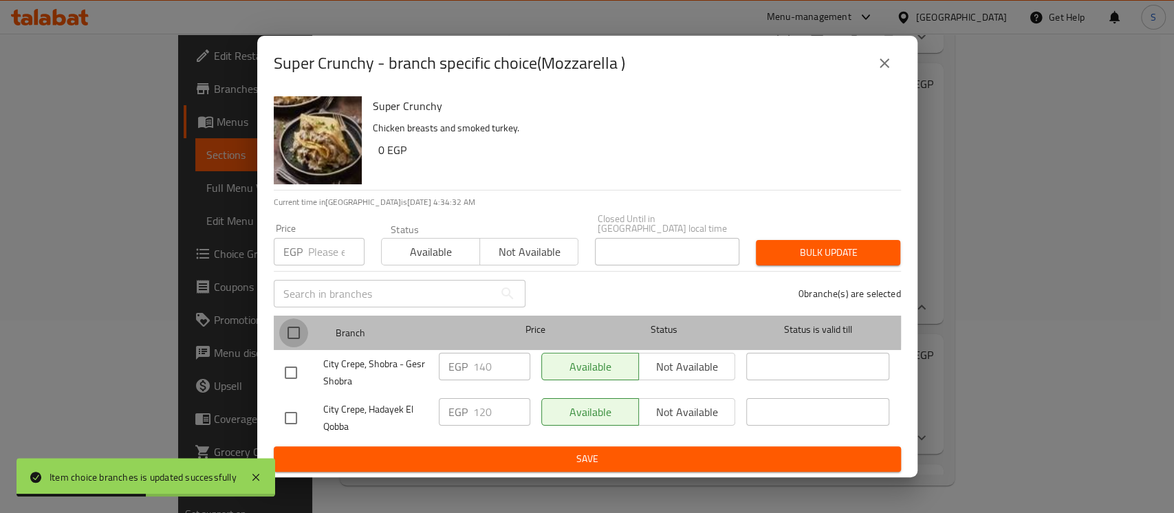
click at [289, 321] on input "checkbox" at bounding box center [293, 332] width 29 height 29
checkbox input "true"
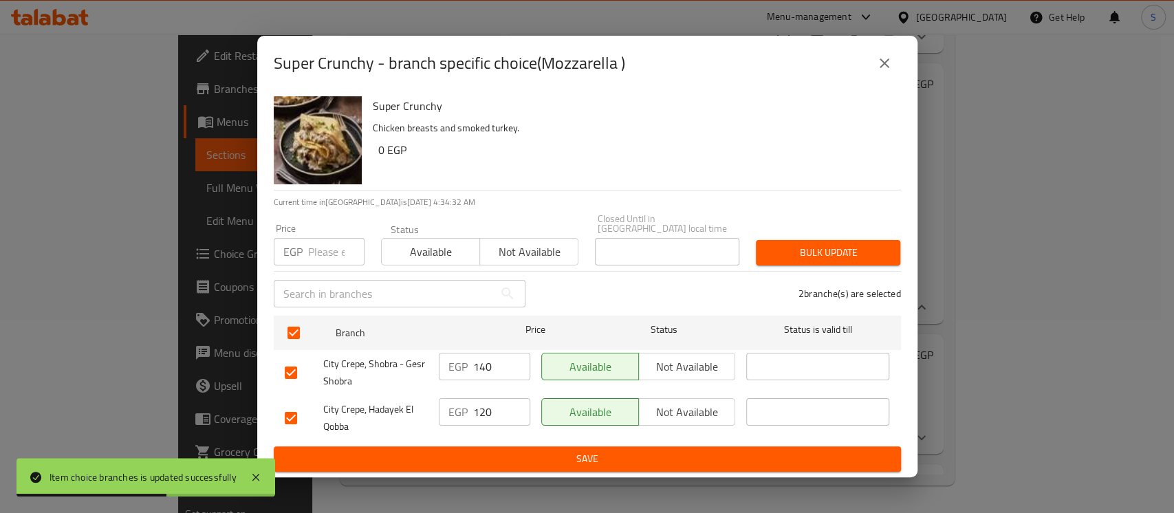
click at [314, 248] on input "number" at bounding box center [336, 252] width 56 height 28
type input "135"
click at [813, 256] on span "Bulk update" at bounding box center [828, 252] width 122 height 17
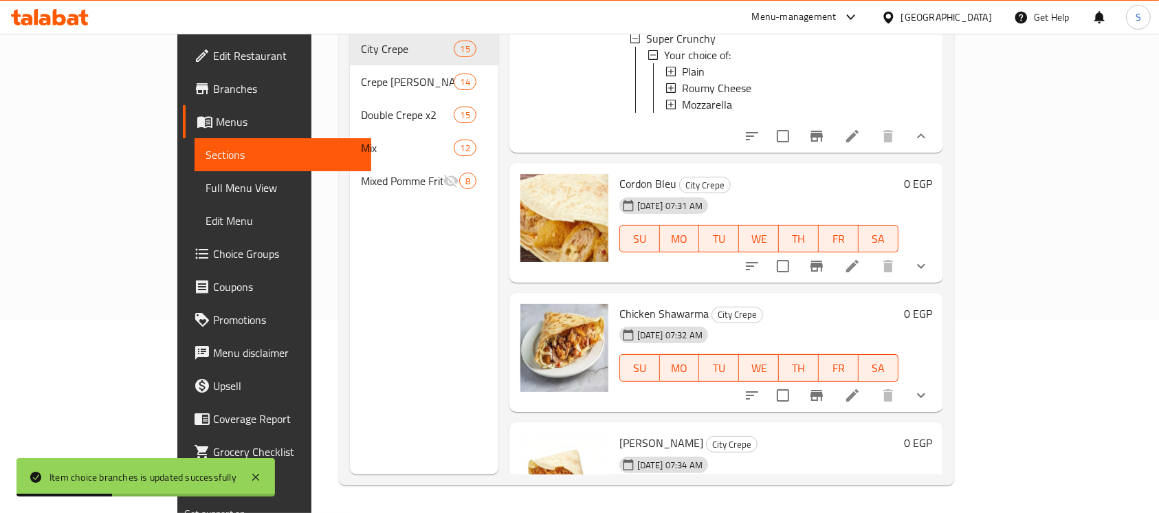
scroll to position [1686, 0]
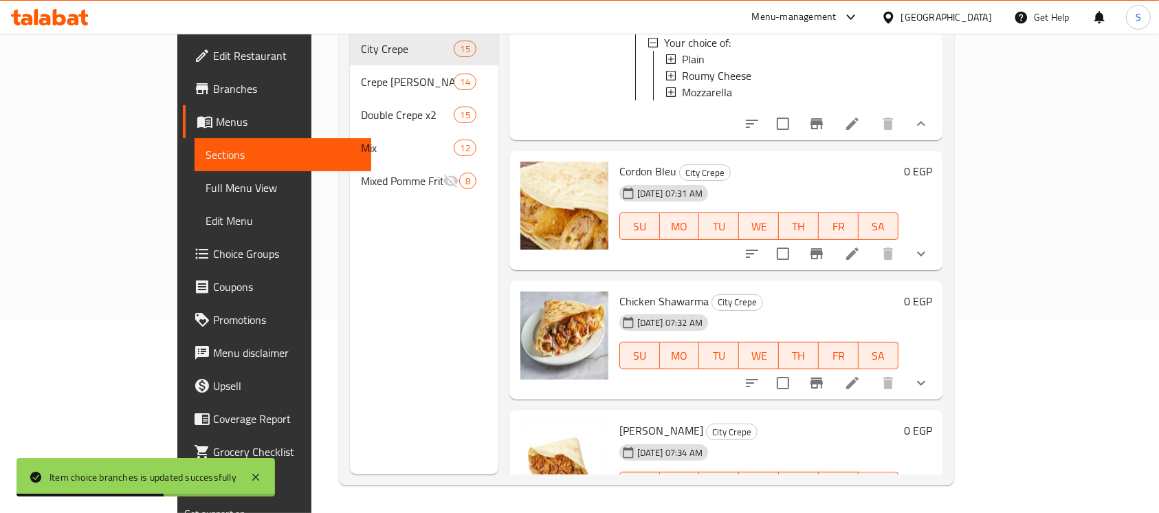
click at [938, 267] on button "show more" at bounding box center [921, 253] width 33 height 33
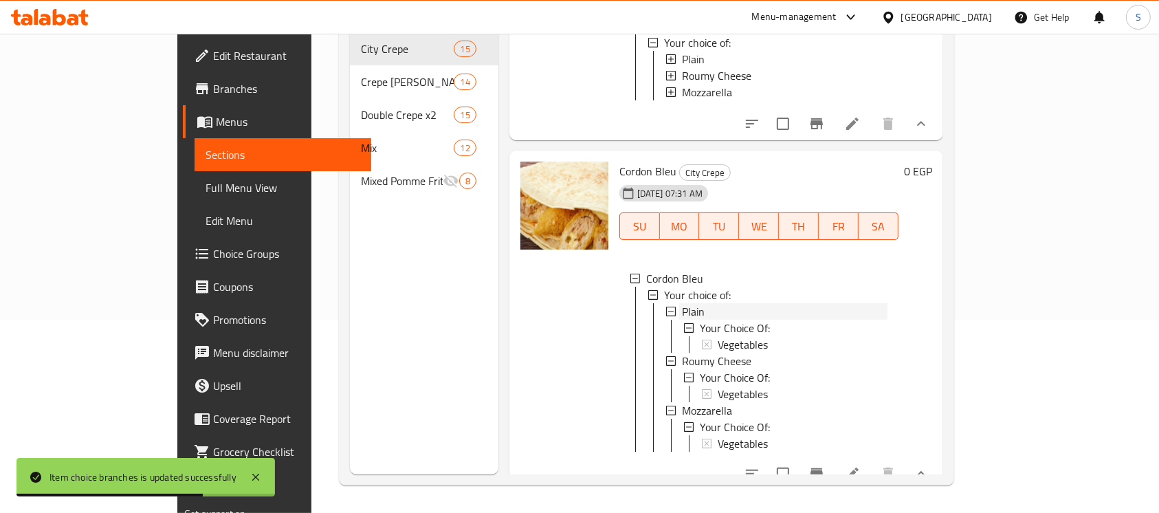
click at [682, 320] on span "Plain" at bounding box center [693, 311] width 23 height 17
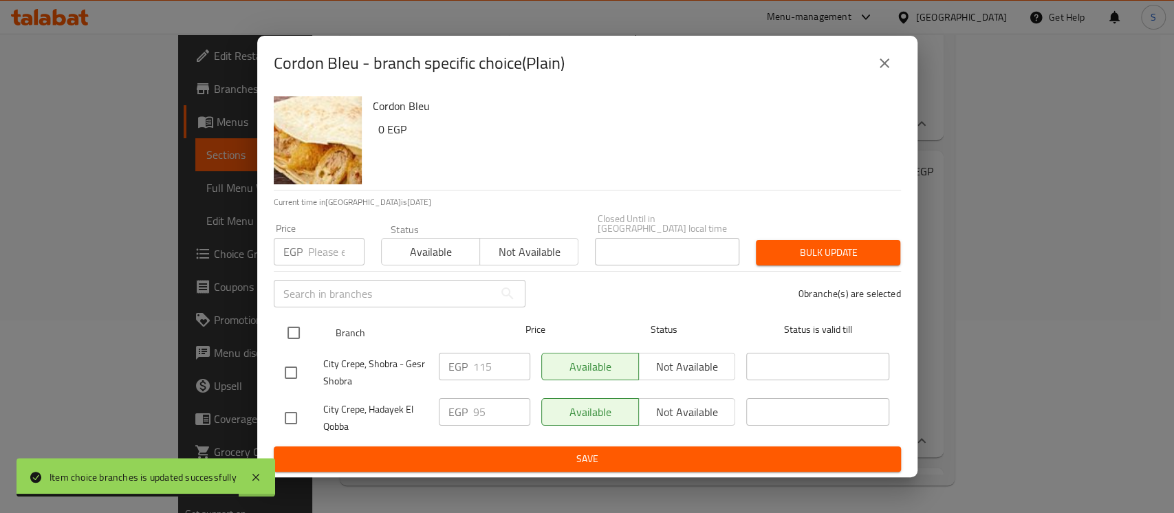
click at [297, 323] on input "checkbox" at bounding box center [293, 332] width 29 height 29
checkbox input "true"
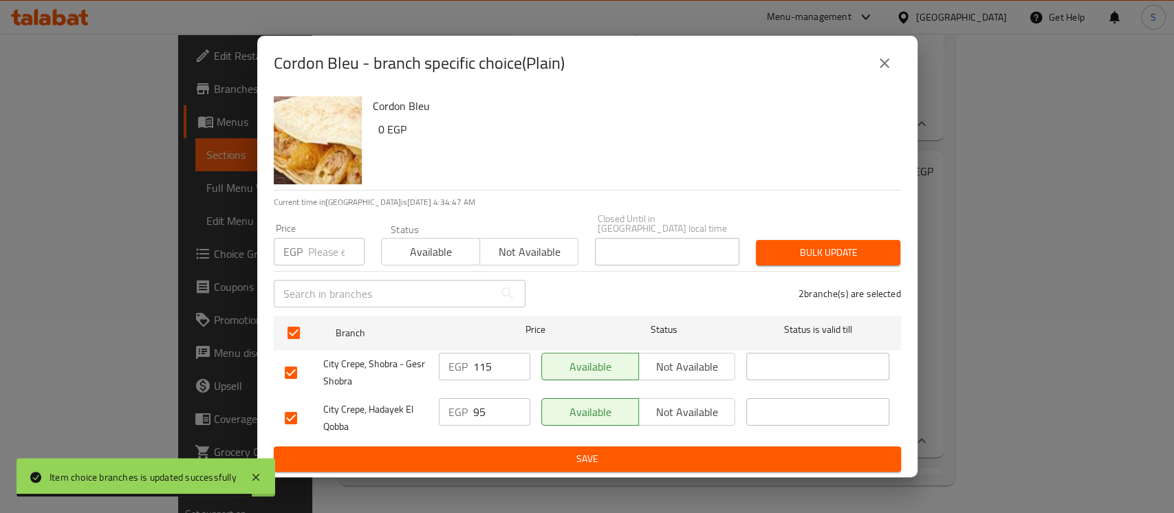
click at [324, 246] on input "number" at bounding box center [336, 252] width 56 height 28
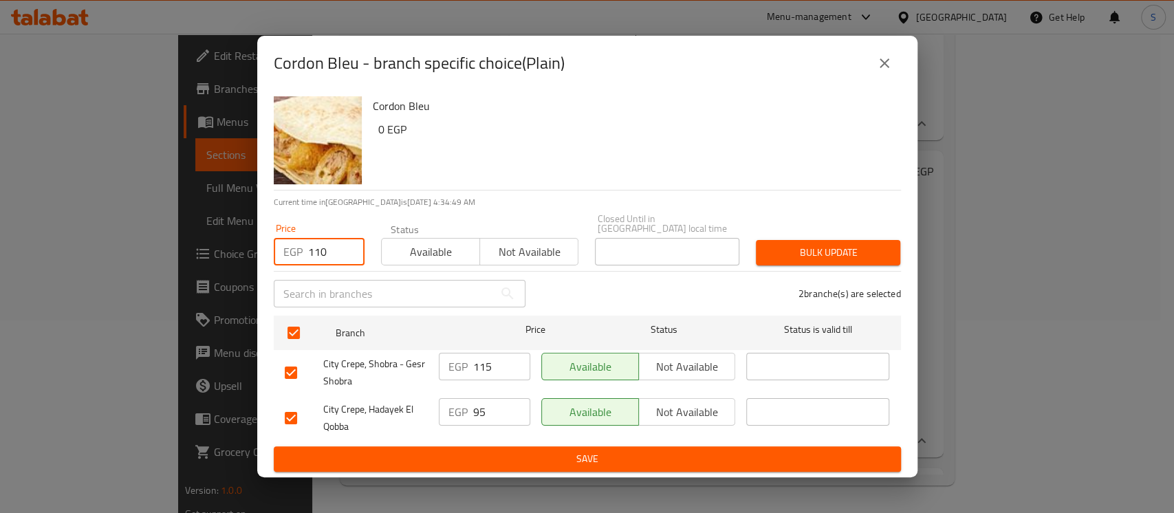
type input "110"
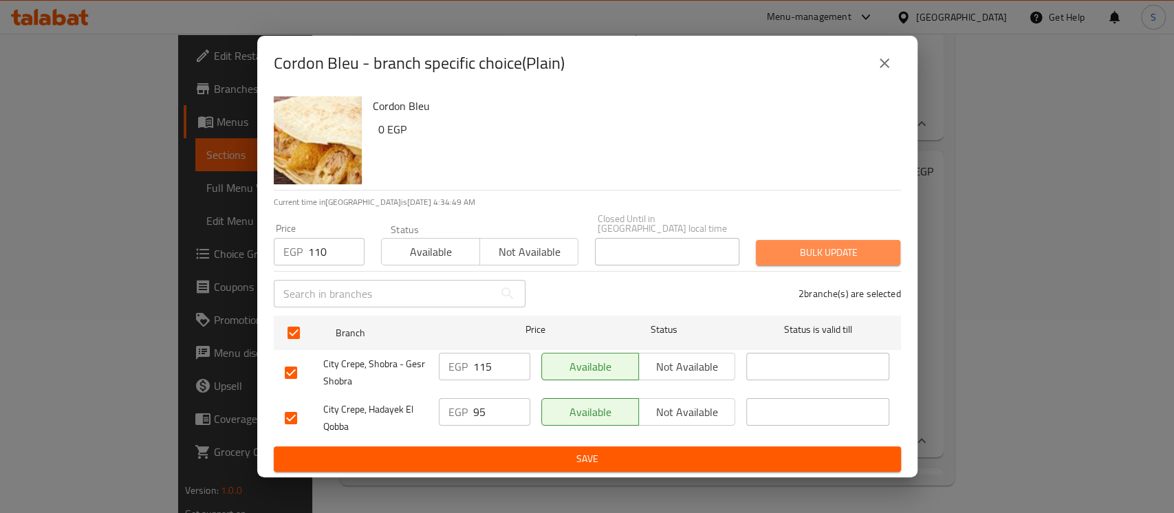
click at [776, 255] on span "Bulk update" at bounding box center [828, 252] width 122 height 17
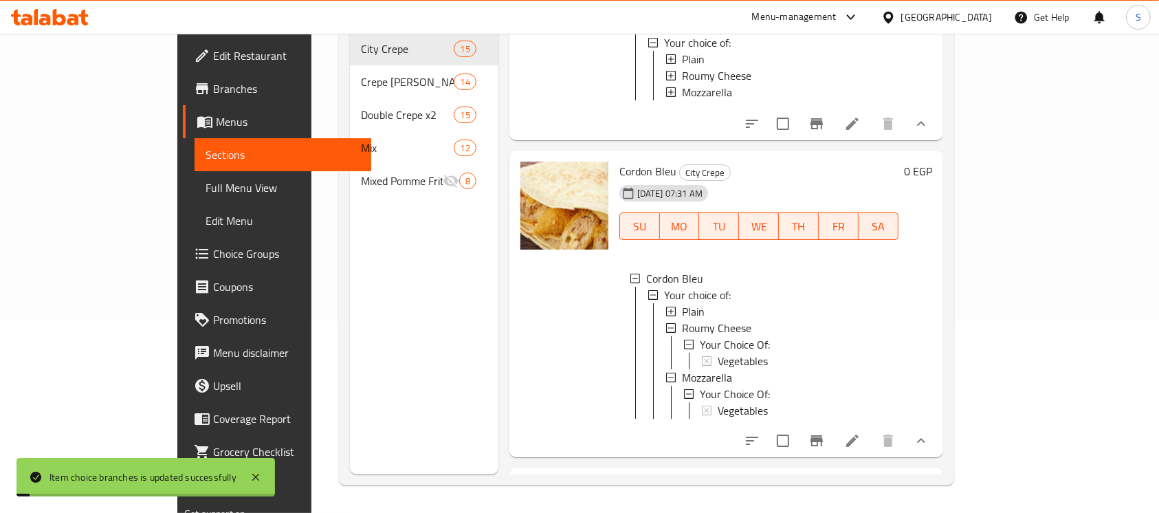
scroll to position [1778, 0]
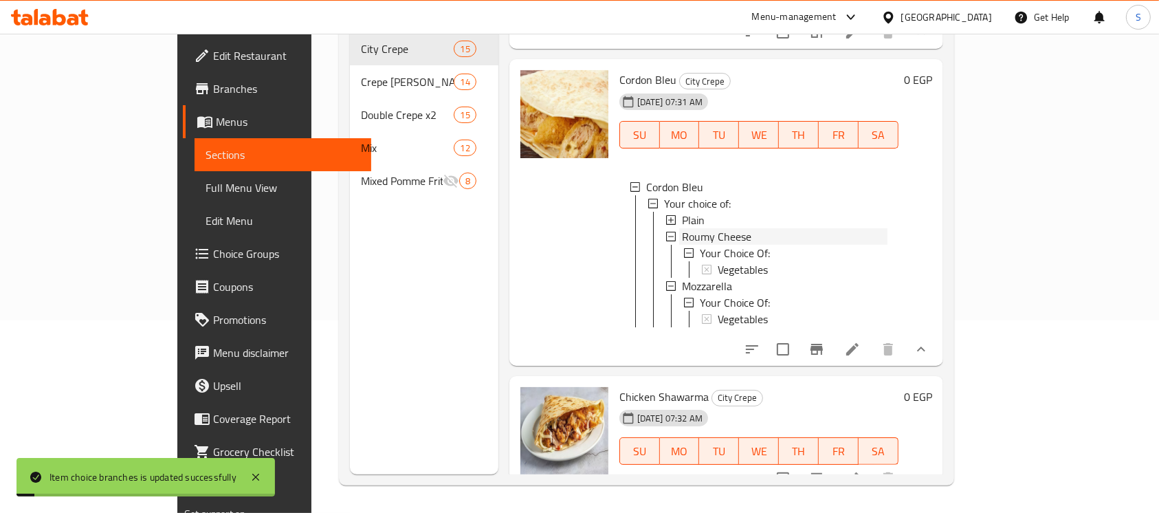
click at [694, 245] on span "Roumy Cheese" at bounding box center [716, 236] width 69 height 17
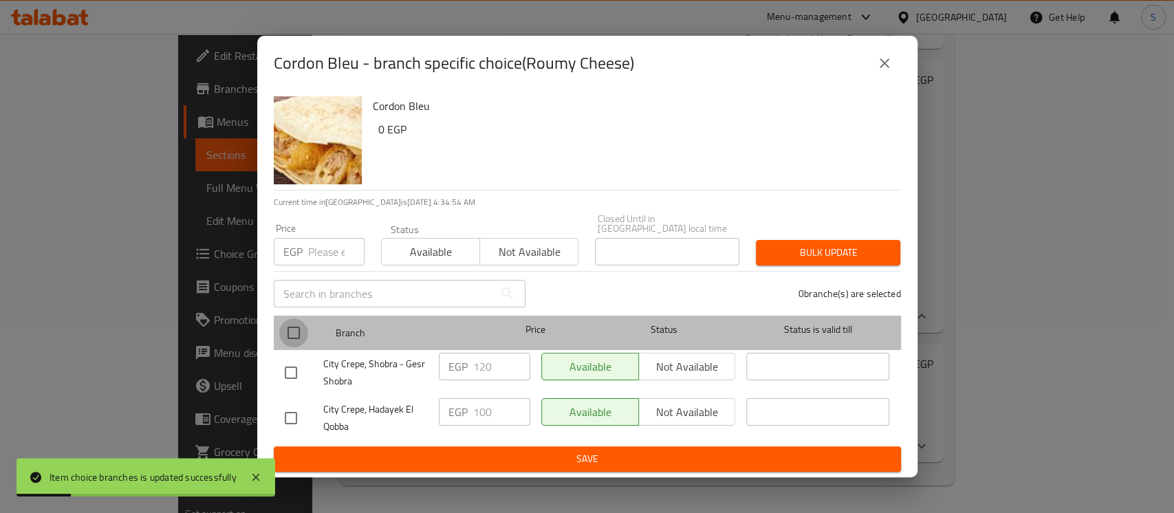
click at [300, 327] on input "checkbox" at bounding box center [293, 332] width 29 height 29
checkbox input "true"
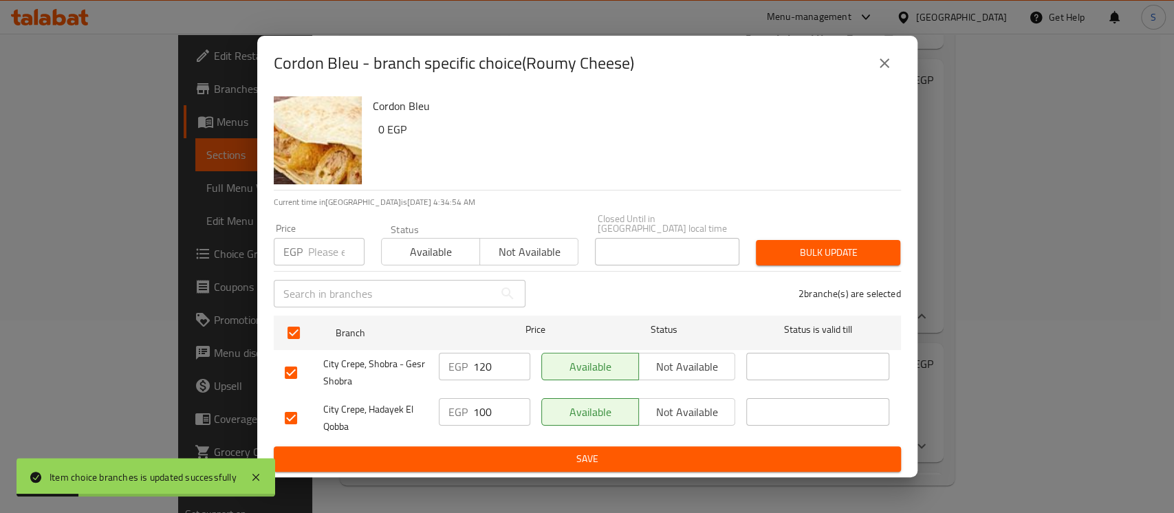
click at [327, 248] on input "number" at bounding box center [336, 252] width 56 height 28
type input "115"
click at [873, 245] on span "Bulk update" at bounding box center [828, 252] width 122 height 17
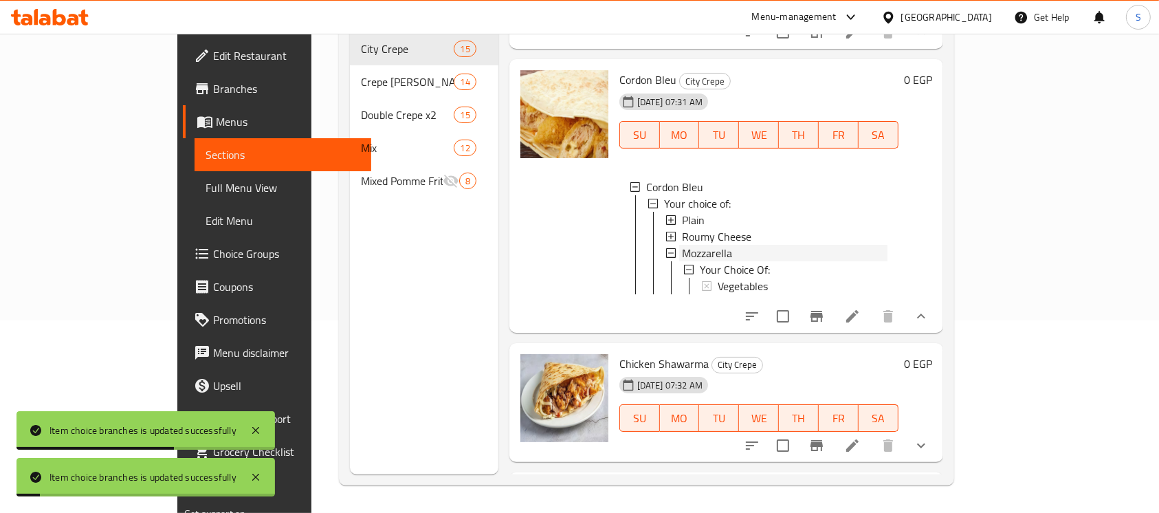
click at [699, 261] on div "Mozzarella" at bounding box center [785, 253] width 206 height 17
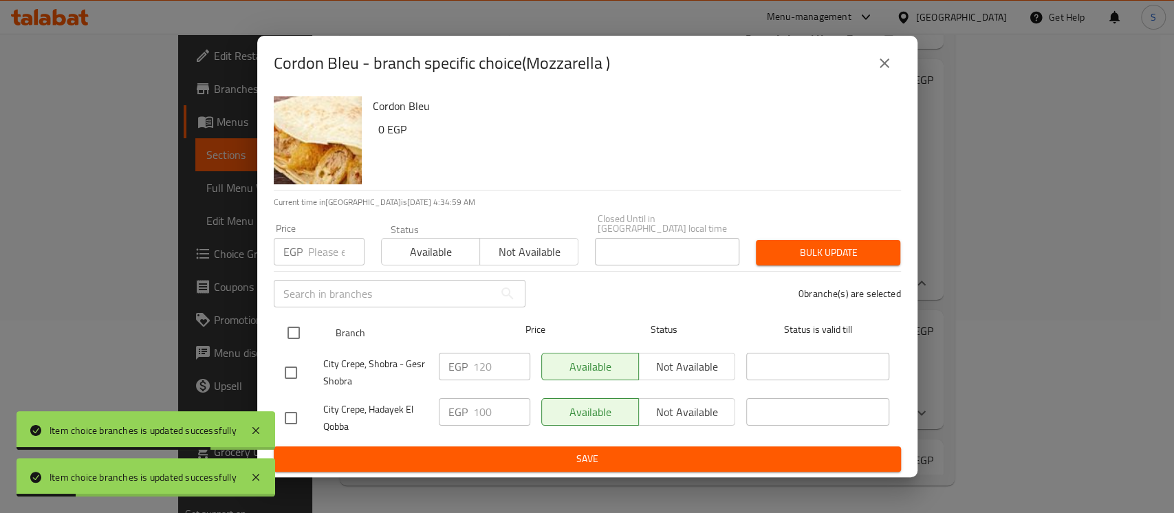
click at [286, 328] on input "checkbox" at bounding box center [293, 332] width 29 height 29
checkbox input "true"
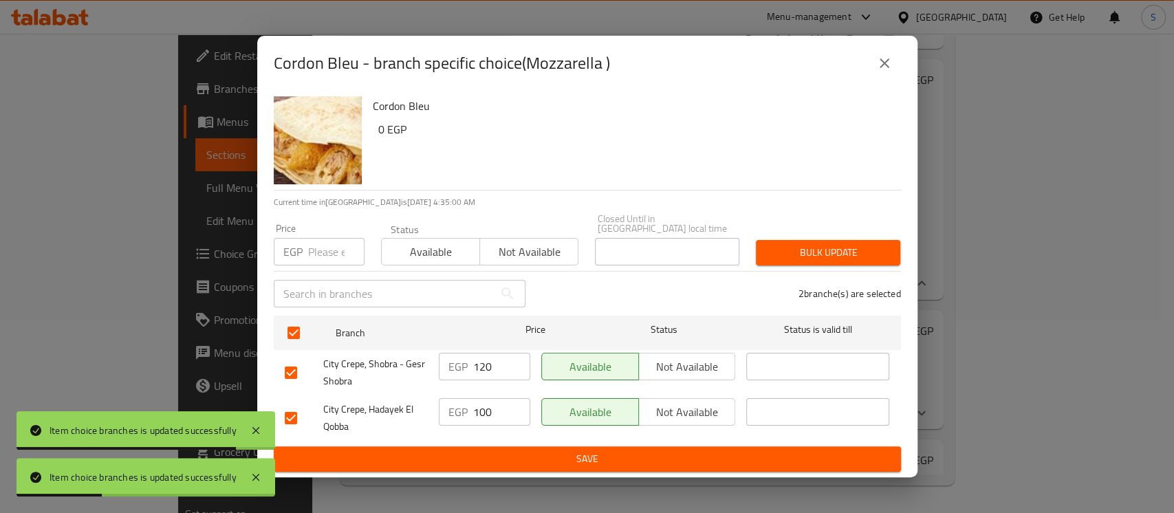
click at [325, 250] on input "number" at bounding box center [336, 252] width 56 height 28
type input "115"
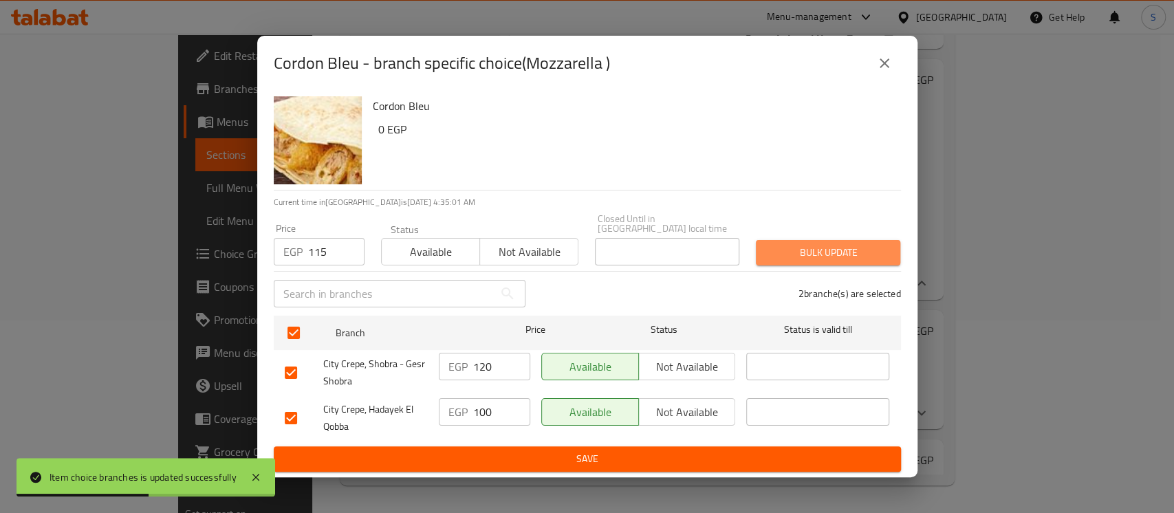
click at [844, 240] on button "Bulk update" at bounding box center [828, 252] width 144 height 25
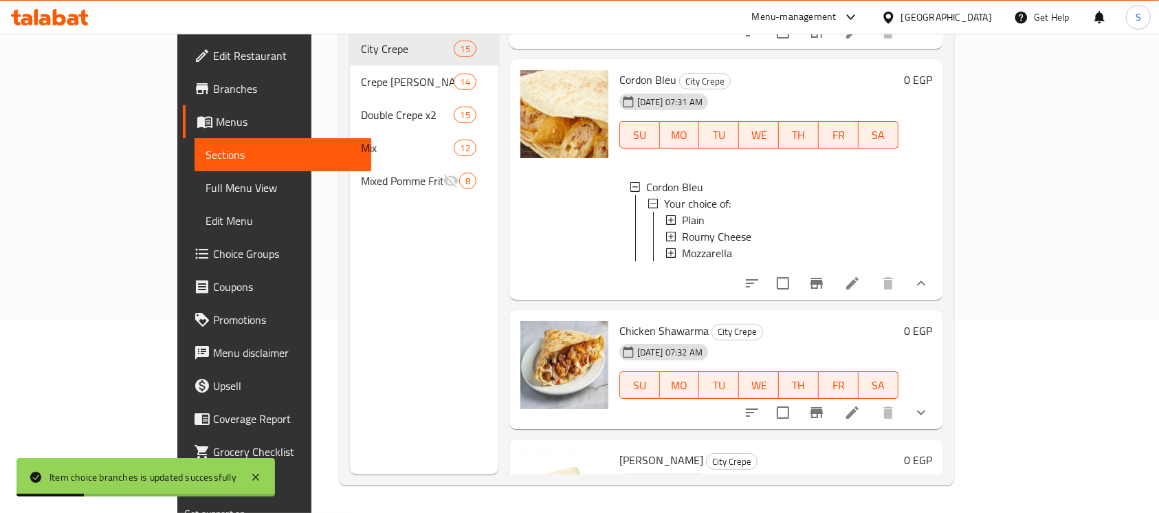
click at [938, 300] on button "show more" at bounding box center [921, 283] width 33 height 33
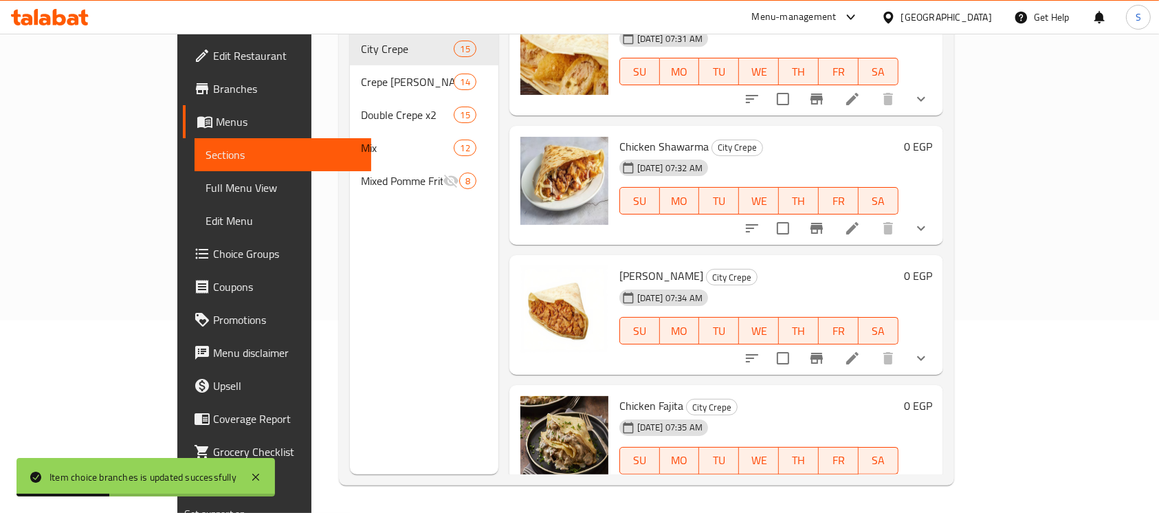
scroll to position [1870, 0]
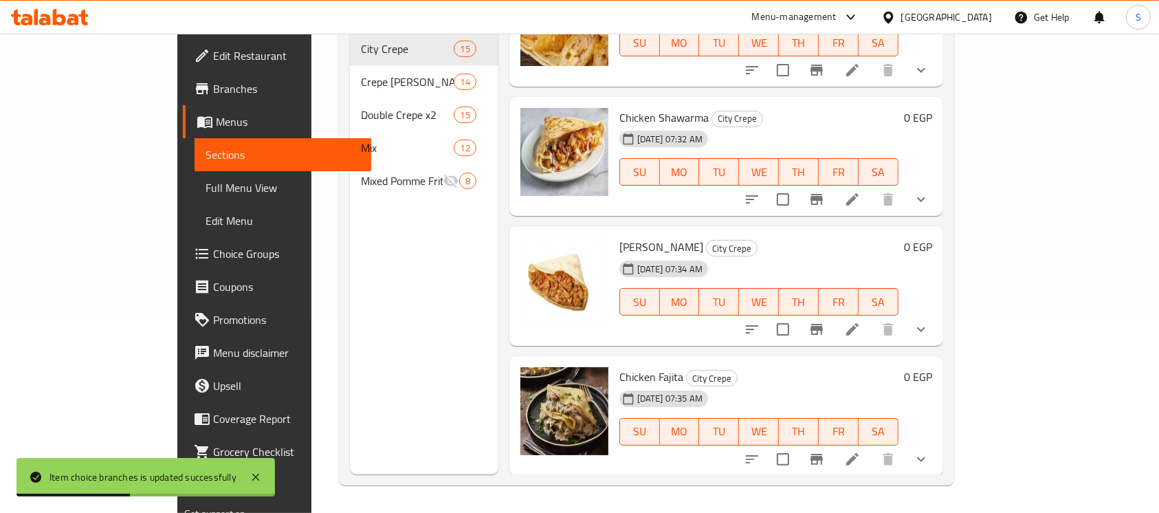
click at [930, 208] on icon "show more" at bounding box center [921, 199] width 17 height 17
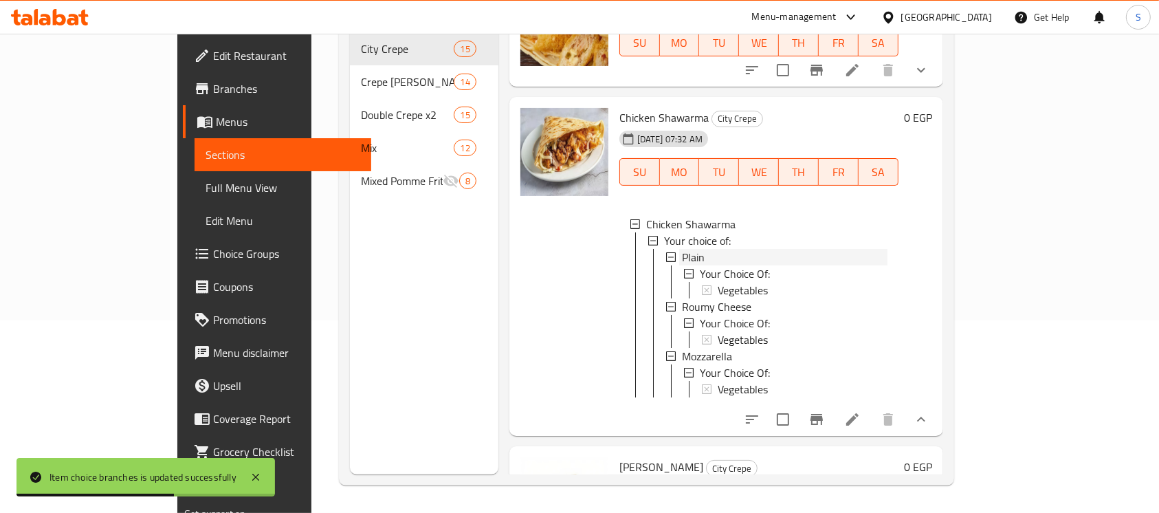
click at [692, 265] on div "Plain" at bounding box center [785, 257] width 206 height 17
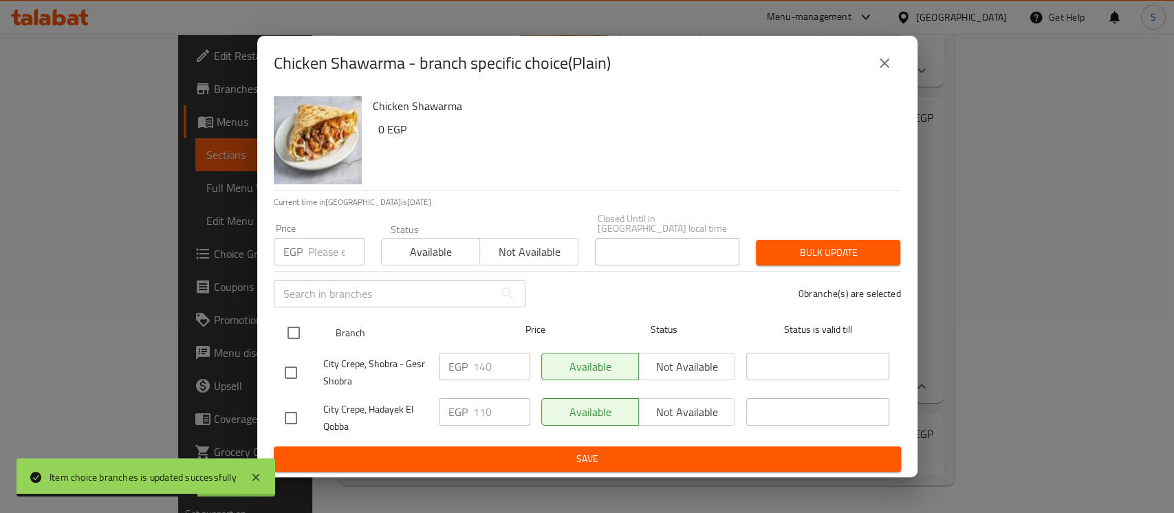
click at [307, 325] on input "checkbox" at bounding box center [293, 332] width 29 height 29
checkbox input "true"
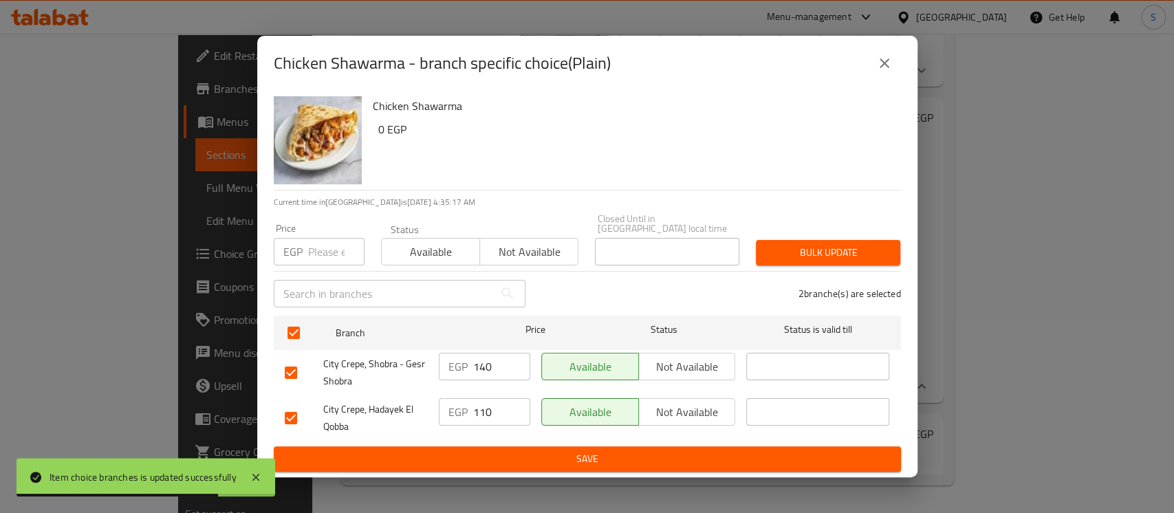
click at [325, 248] on input "number" at bounding box center [336, 252] width 56 height 28
type input "135"
click at [792, 240] on button "Bulk update" at bounding box center [828, 252] width 144 height 25
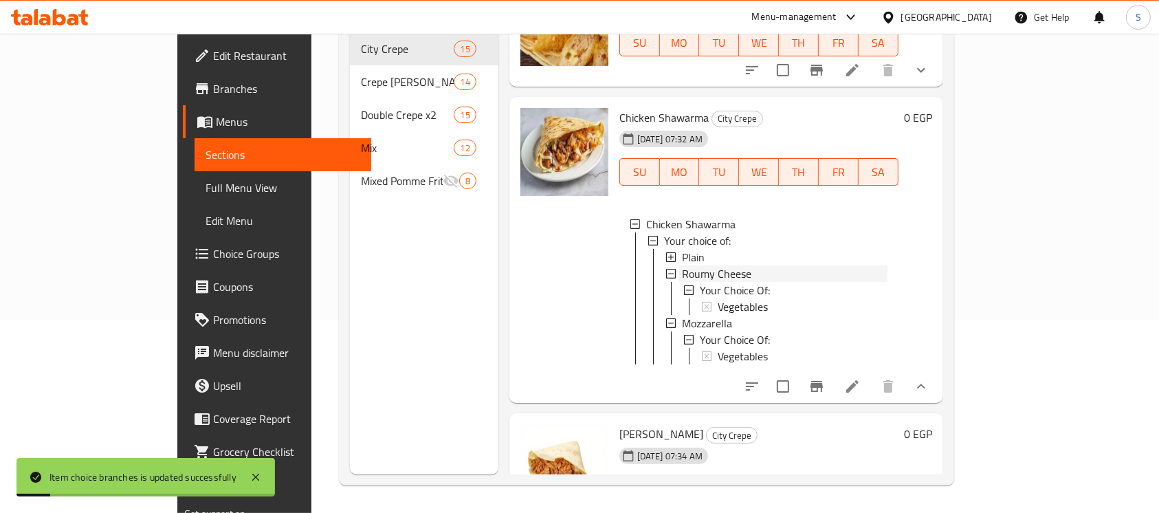
click at [682, 282] on span "Roumy Cheese" at bounding box center [716, 273] width 69 height 17
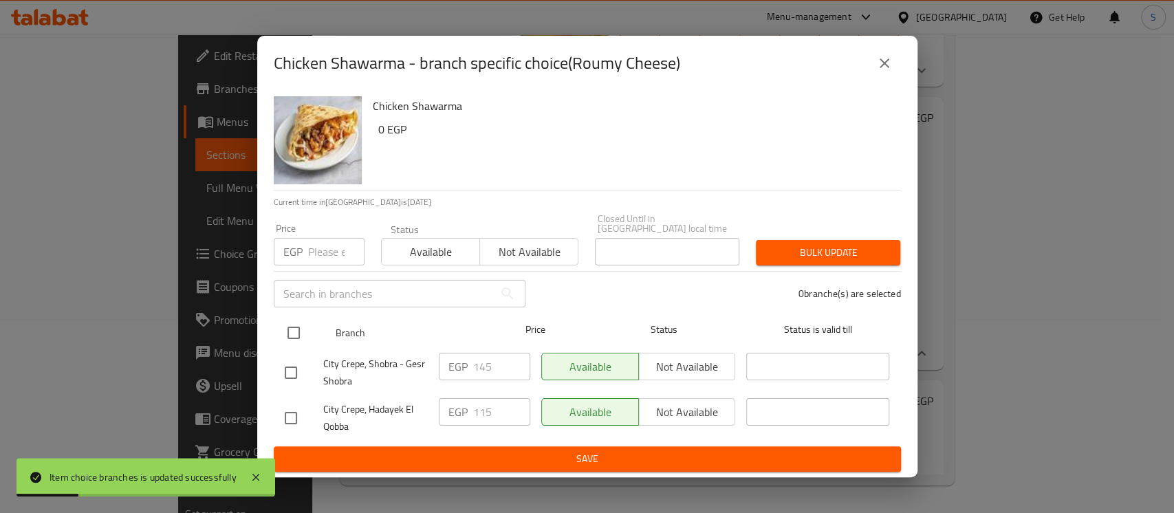
click at [298, 332] on input "checkbox" at bounding box center [293, 332] width 29 height 29
checkbox input "true"
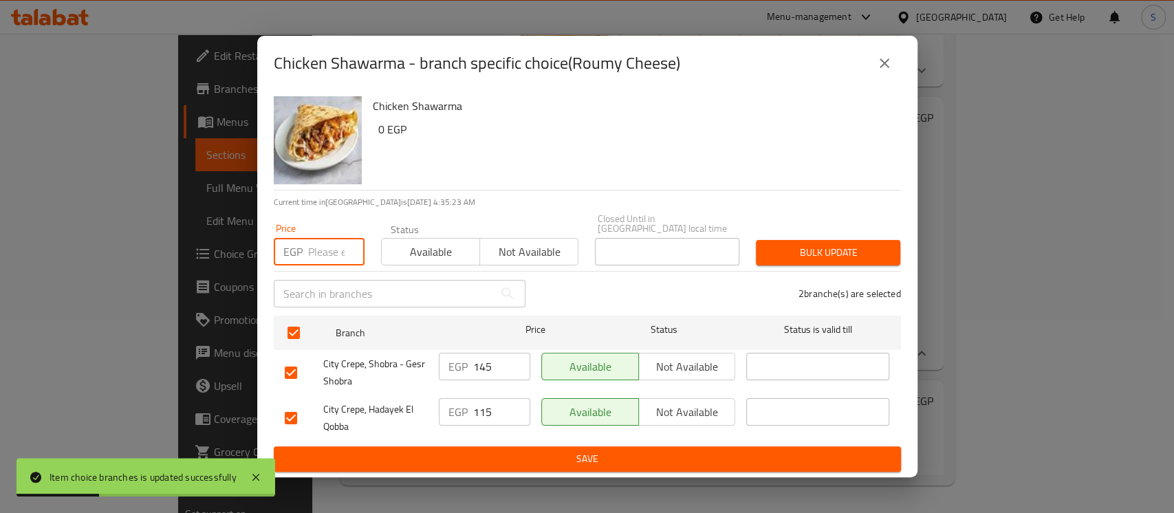
click at [334, 238] on input "number" at bounding box center [336, 252] width 56 height 28
type input "140"
click at [802, 254] on span "Bulk update" at bounding box center [828, 252] width 122 height 17
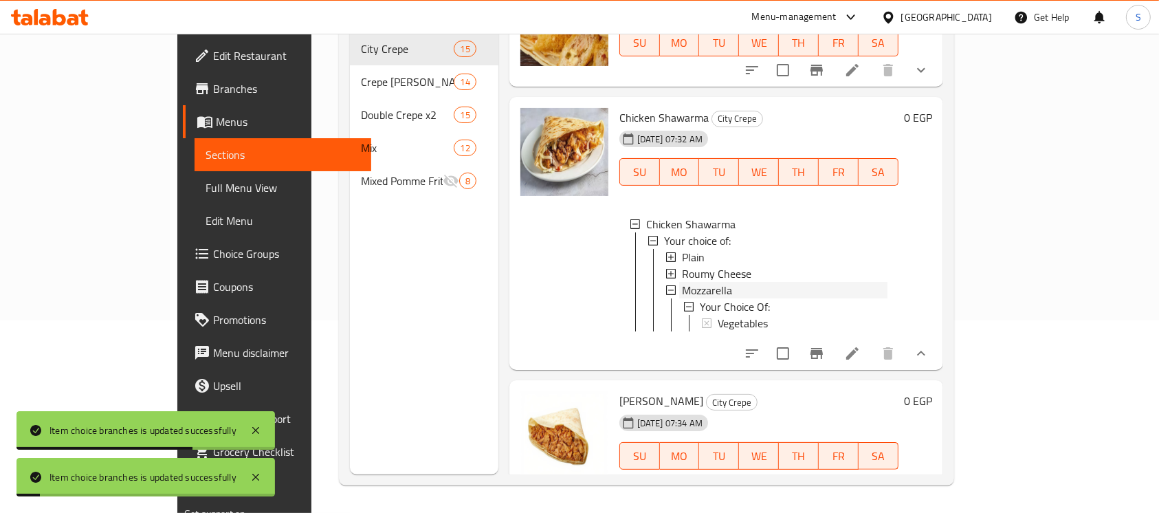
click at [682, 298] on span "Mozzarella" at bounding box center [707, 290] width 50 height 17
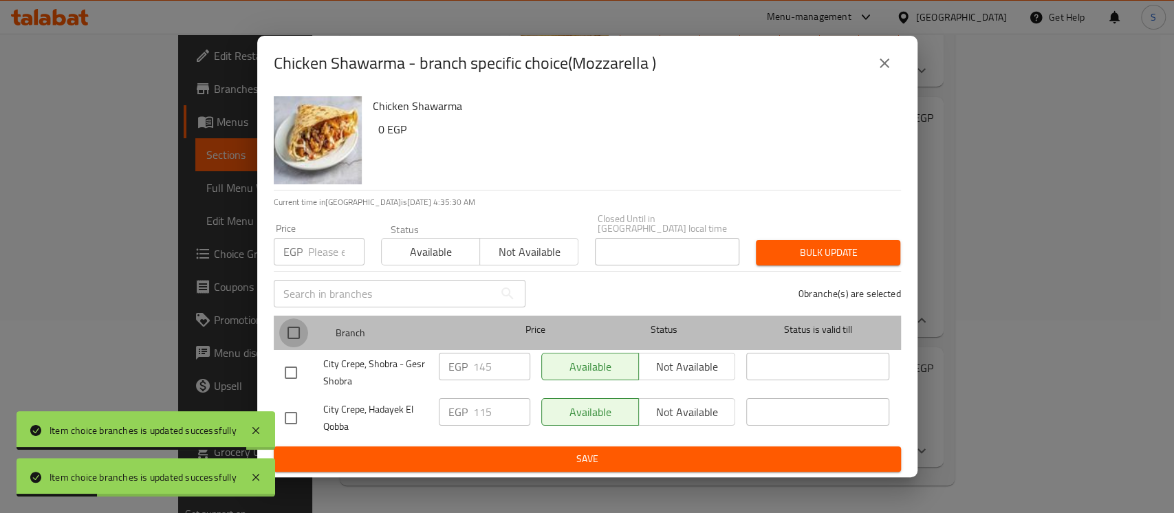
drag, startPoint x: 281, startPoint y: 328, endPoint x: 284, endPoint y: 320, distance: 8.0
click at [283, 328] on input "checkbox" at bounding box center [293, 332] width 29 height 29
checkbox input "true"
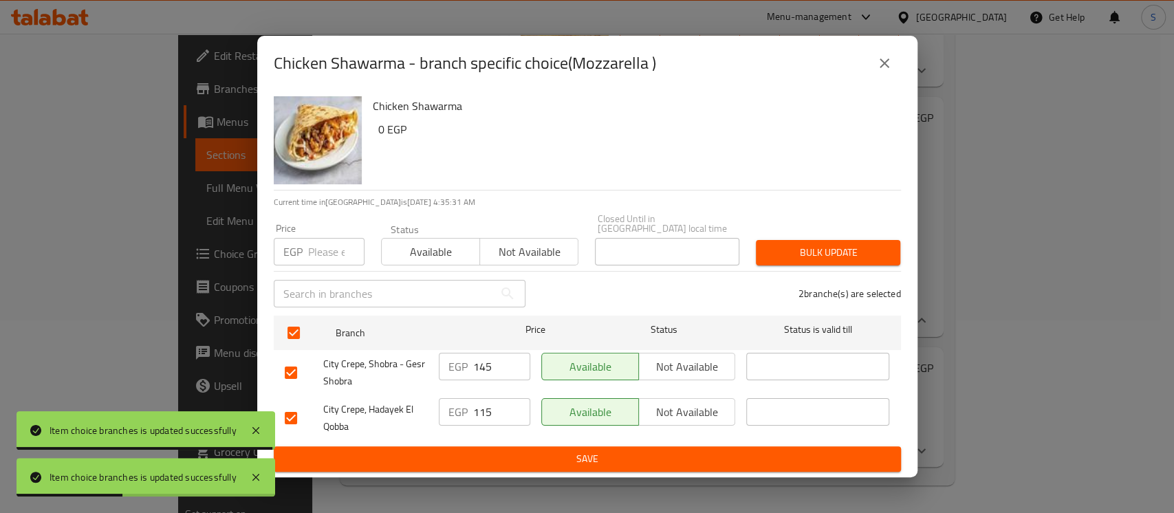
click at [316, 246] on input "number" at bounding box center [336, 252] width 56 height 28
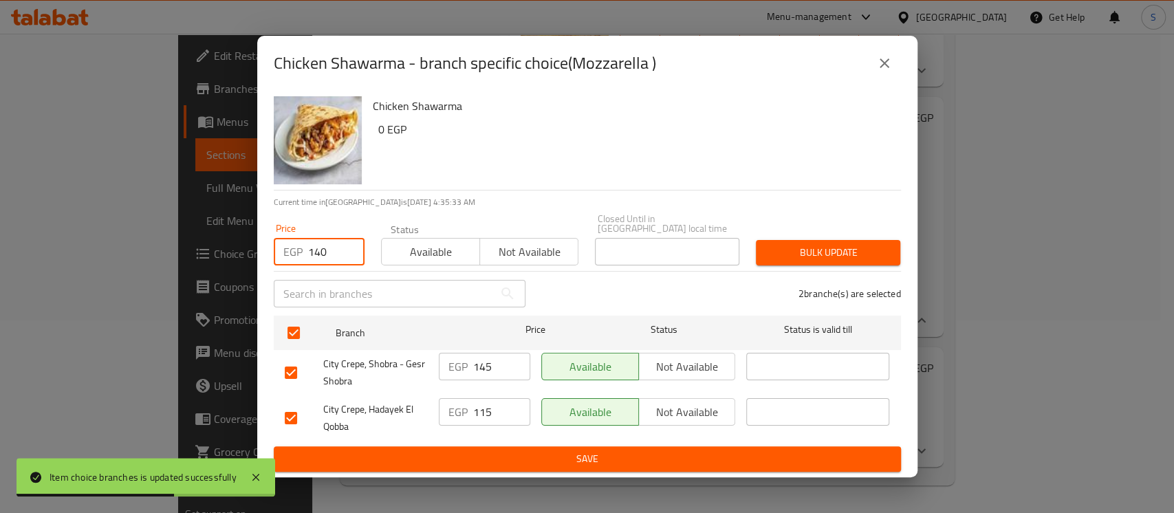
type input "140"
click at [855, 245] on span "Bulk update" at bounding box center [828, 252] width 122 height 17
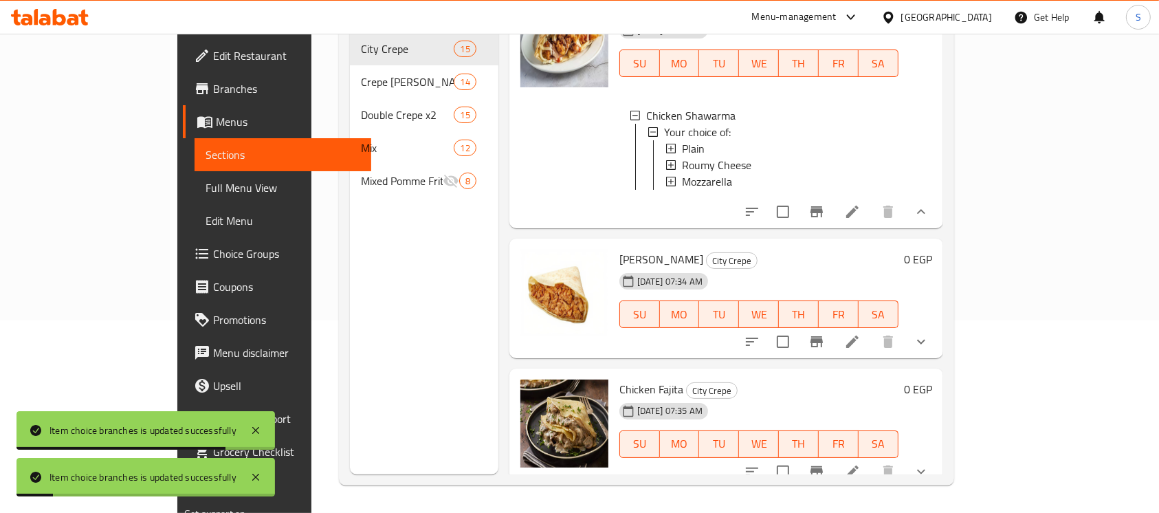
scroll to position [2027, 0]
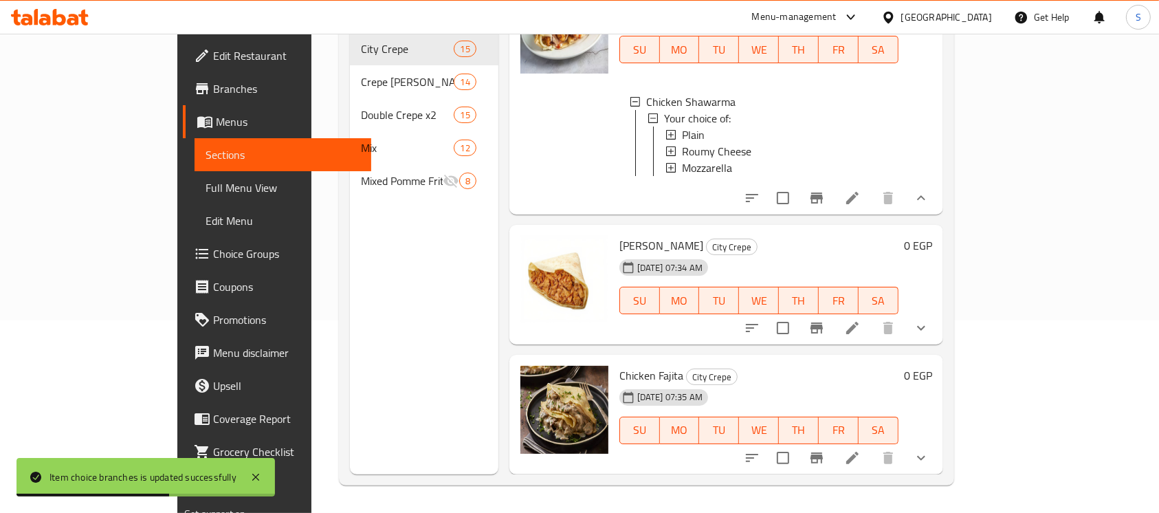
click at [930, 320] on icon "show more" at bounding box center [921, 328] width 17 height 17
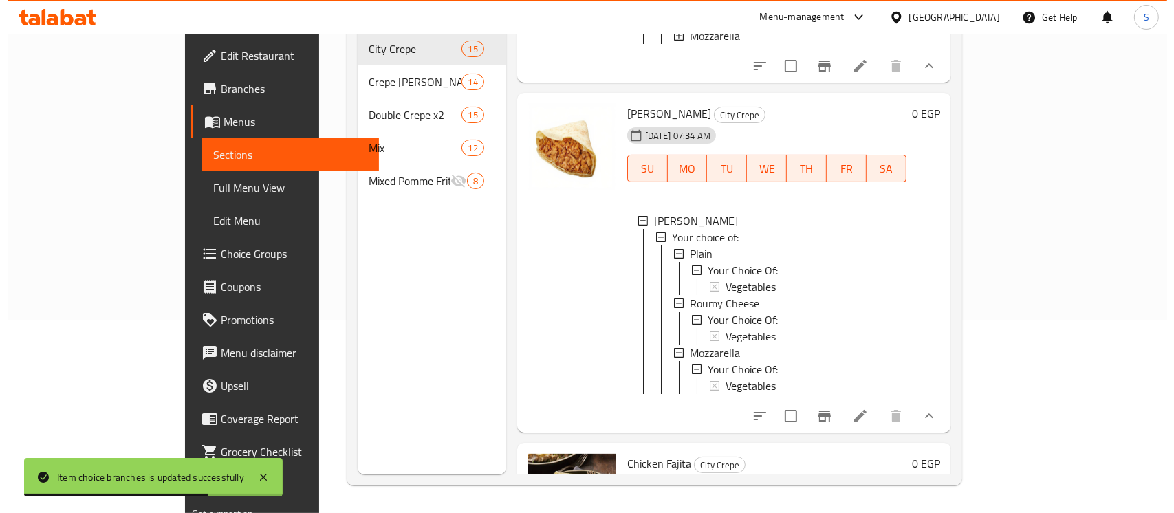
scroll to position [2211, 0]
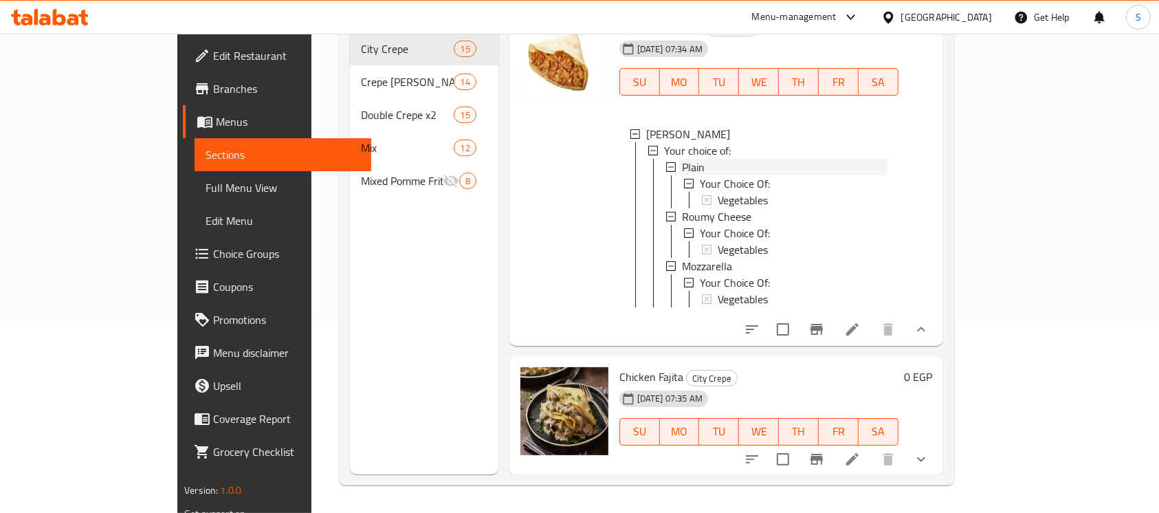
click at [682, 175] on span "Plain" at bounding box center [693, 167] width 23 height 17
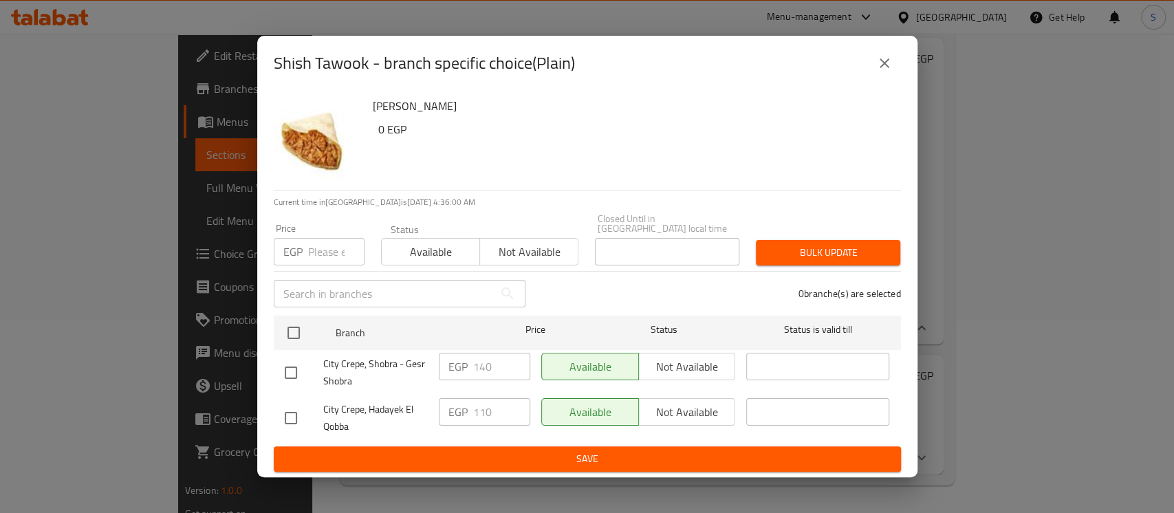
click at [289, 358] on input "checkbox" at bounding box center [290, 372] width 29 height 29
checkbox input "true"
click at [319, 238] on input "number" at bounding box center [336, 252] width 56 height 28
type input "135"
click at [825, 250] on span "Bulk update" at bounding box center [828, 252] width 122 height 17
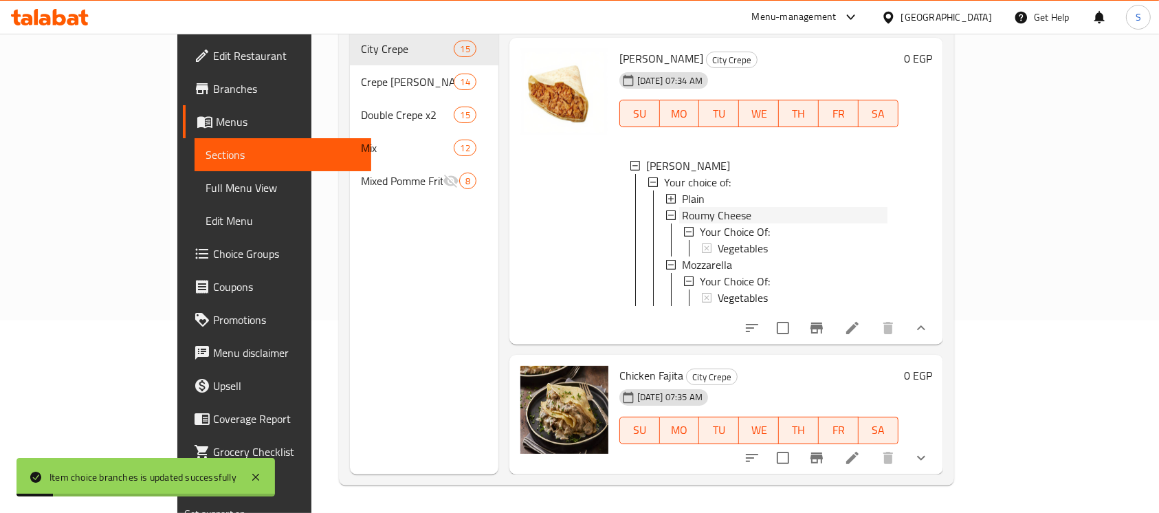
click at [682, 223] on span "Roumy Cheese" at bounding box center [716, 215] width 69 height 17
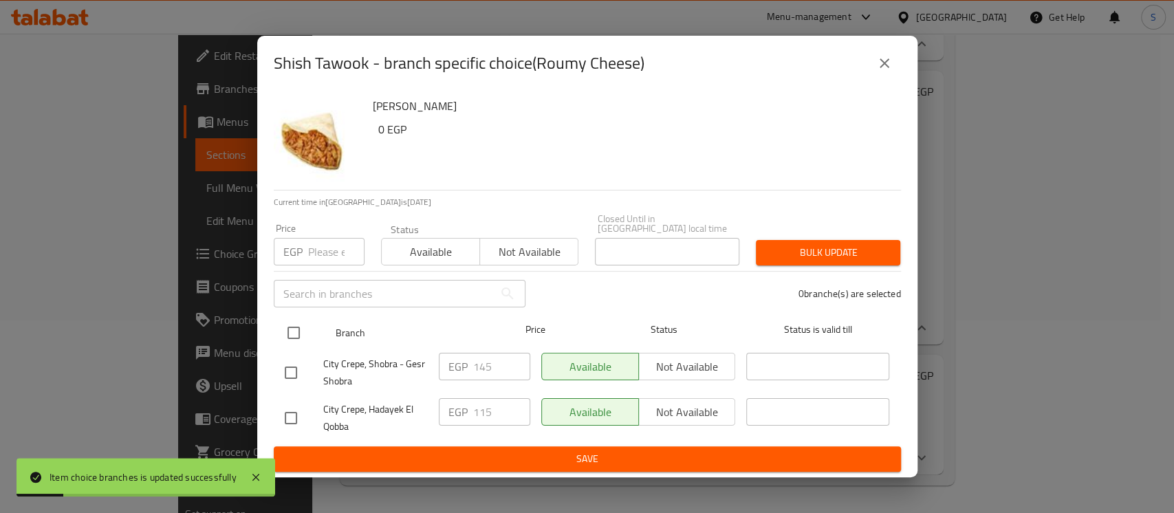
scroll to position [2195, 0]
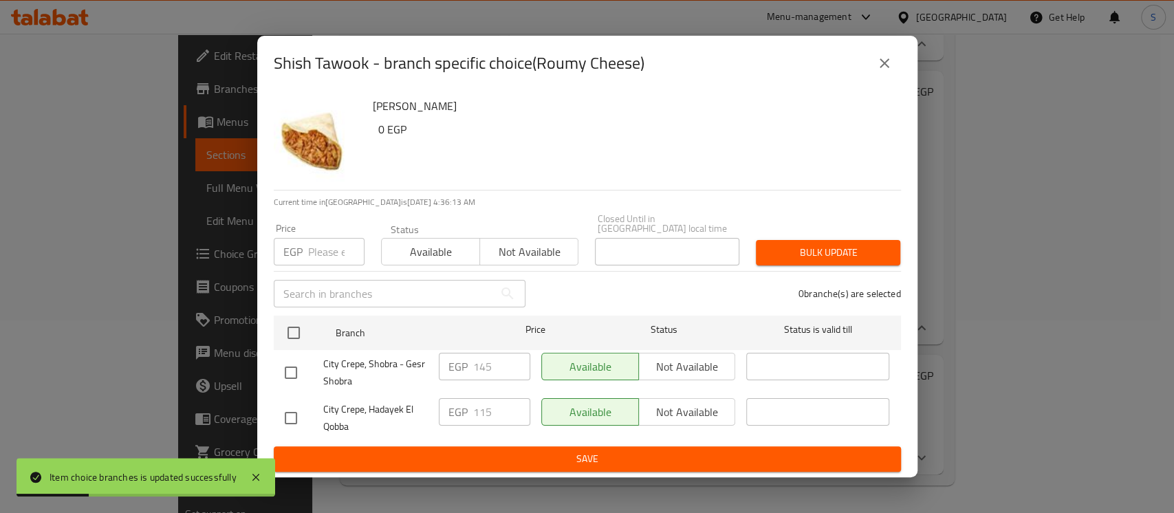
click at [292, 366] on input "checkbox" at bounding box center [290, 372] width 29 height 29
checkbox input "true"
click at [329, 250] on input "number" at bounding box center [336, 252] width 56 height 28
type input "140"
click at [829, 244] on span "Bulk update" at bounding box center [828, 252] width 122 height 17
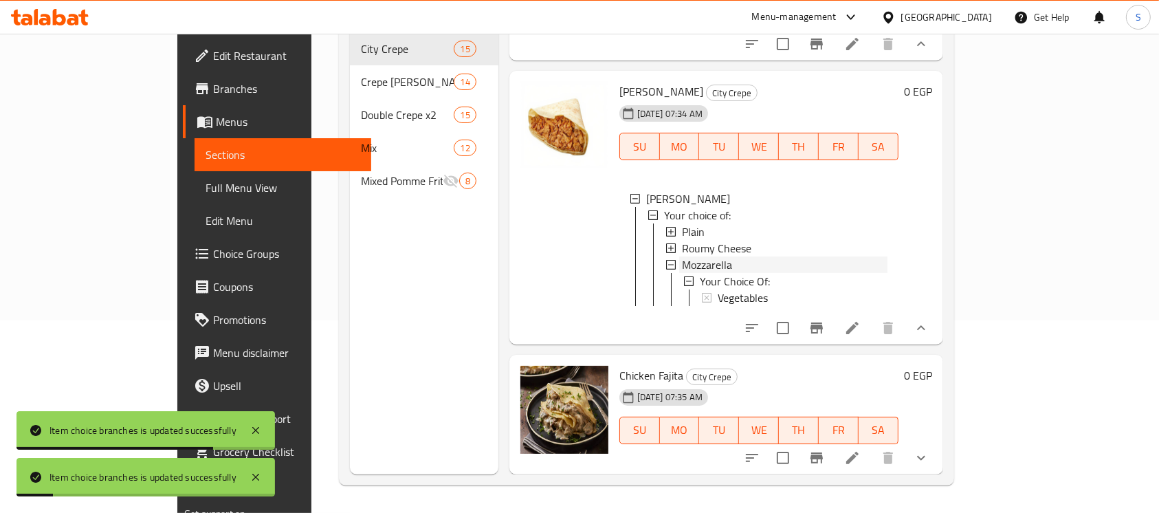
click at [697, 256] on div "Mozzarella" at bounding box center [785, 264] width 206 height 17
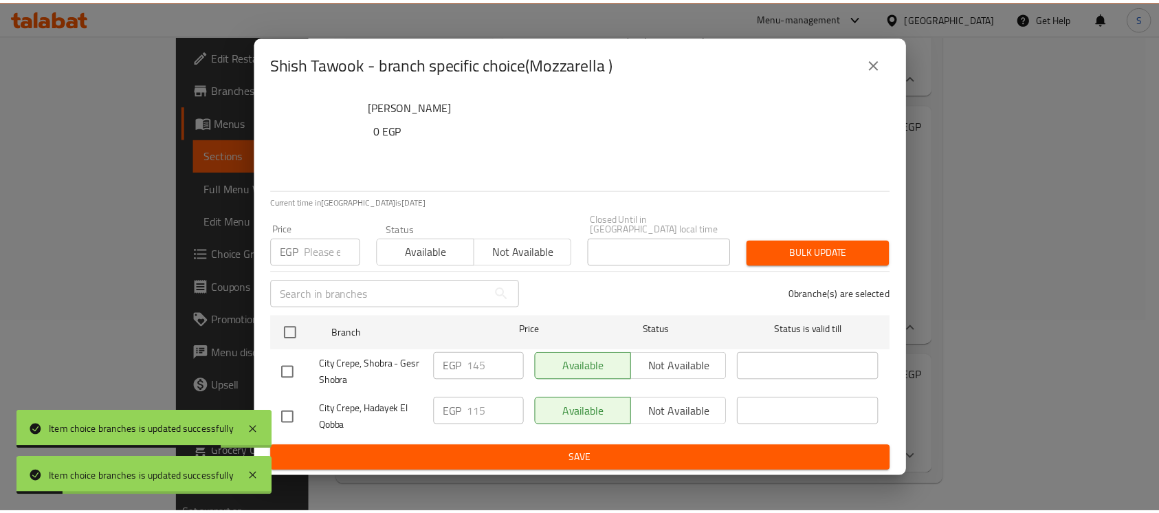
scroll to position [2162, 0]
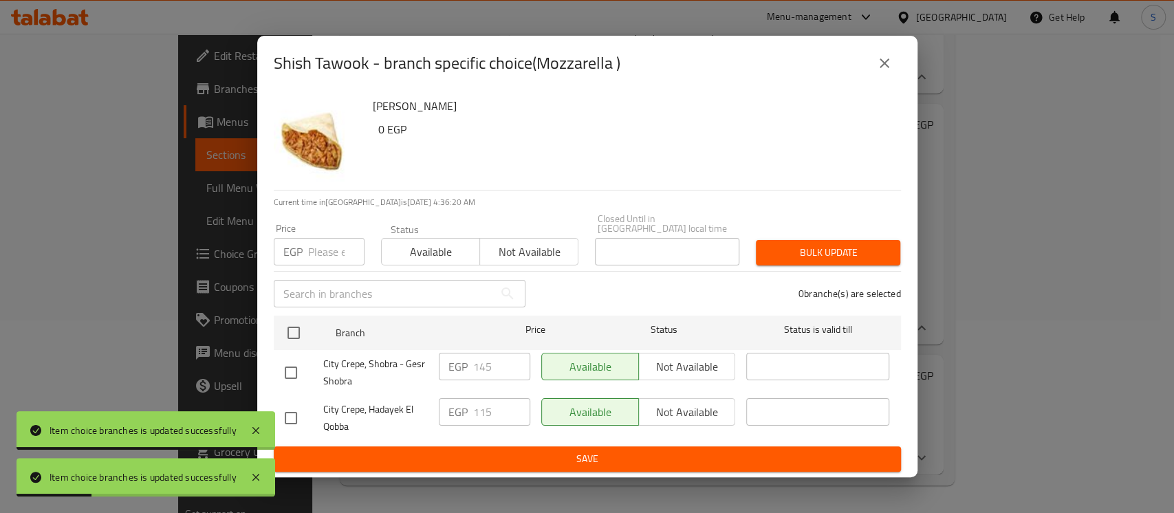
click at [287, 364] on input "checkbox" at bounding box center [290, 372] width 29 height 29
checkbox input "true"
click at [320, 243] on input "number" at bounding box center [336, 252] width 56 height 28
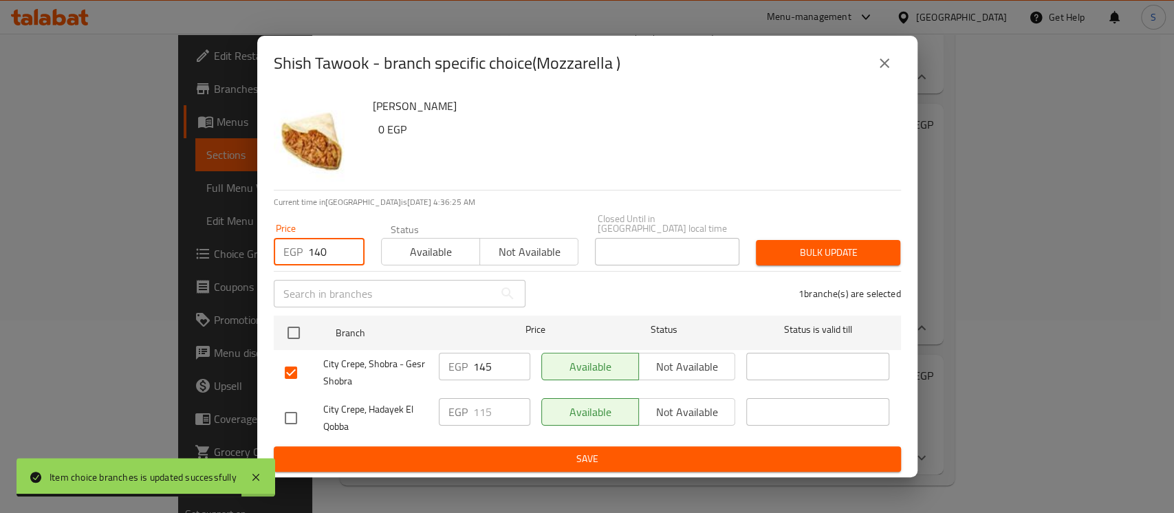
type input "140"
click at [862, 245] on span "Bulk update" at bounding box center [828, 252] width 122 height 17
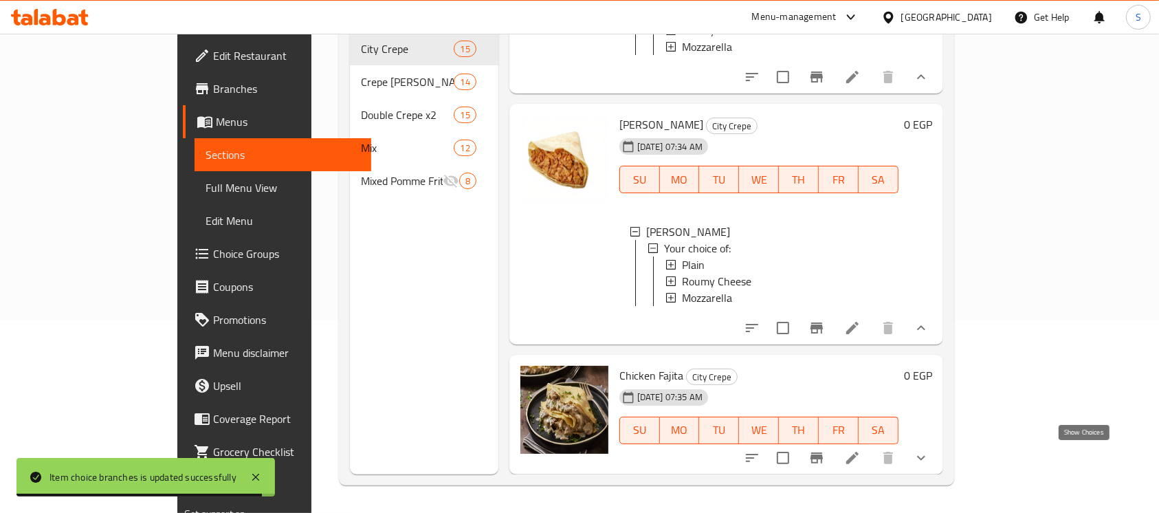
click at [930, 456] on icon "show more" at bounding box center [921, 458] width 17 height 17
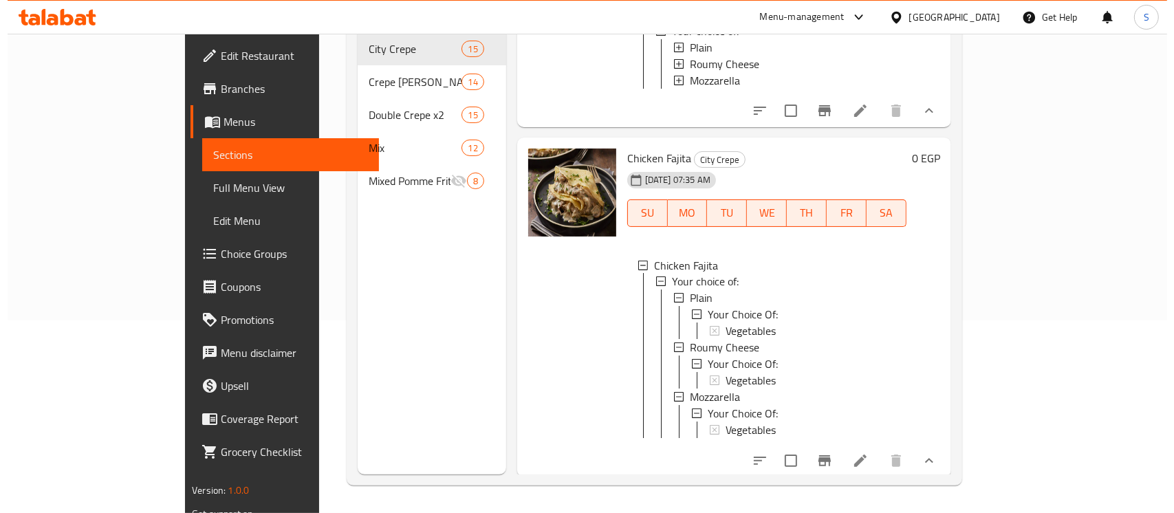
scroll to position [2346, 0]
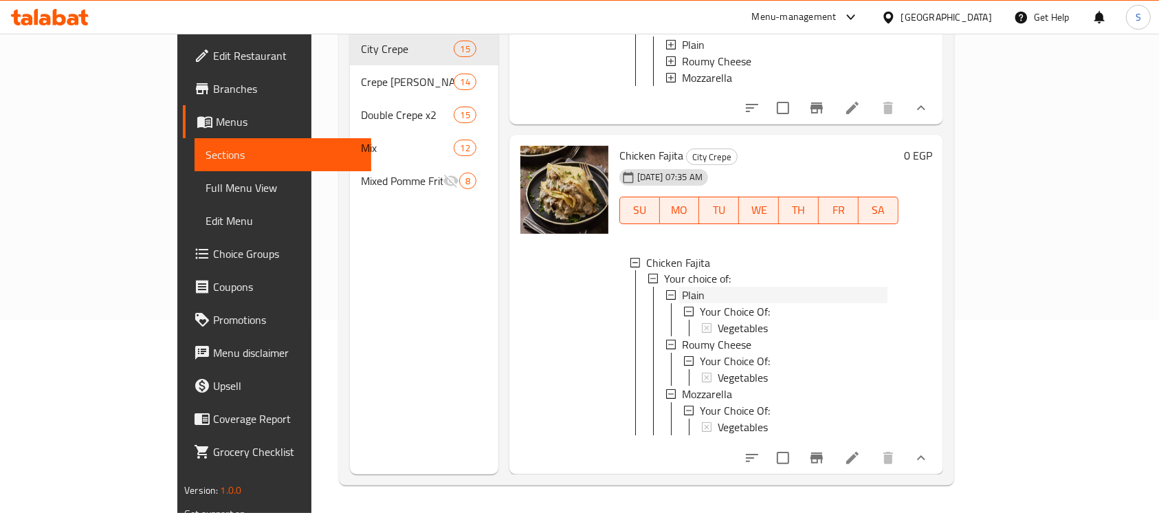
click at [682, 304] on div "Plain" at bounding box center [785, 295] width 206 height 17
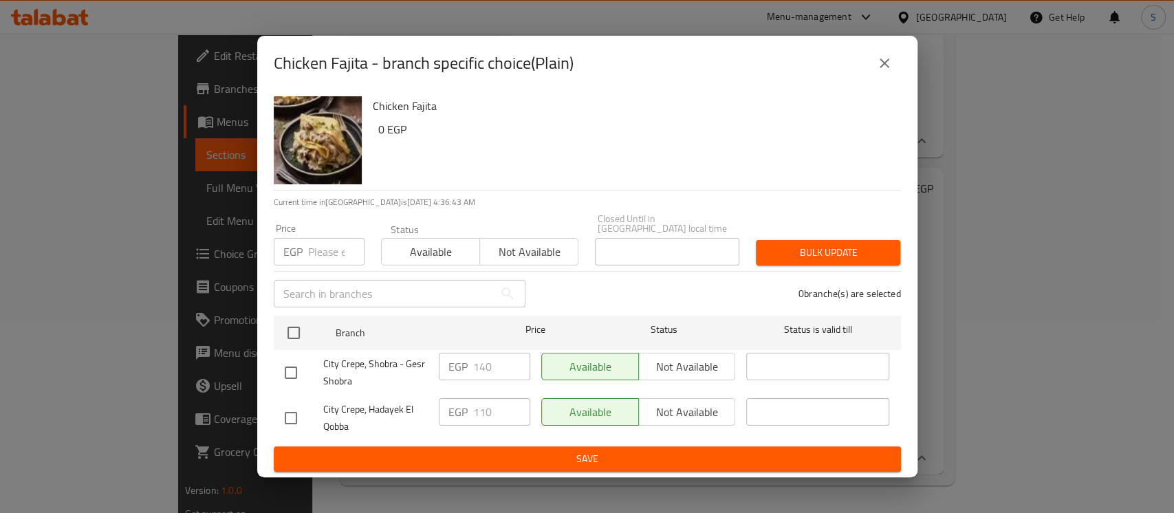
click at [292, 368] on input "checkbox" at bounding box center [290, 372] width 29 height 29
checkbox input "true"
click at [320, 248] on input "number" at bounding box center [336, 252] width 56 height 28
type input "135"
click at [805, 234] on div "Bulk update" at bounding box center [827, 253] width 161 height 42
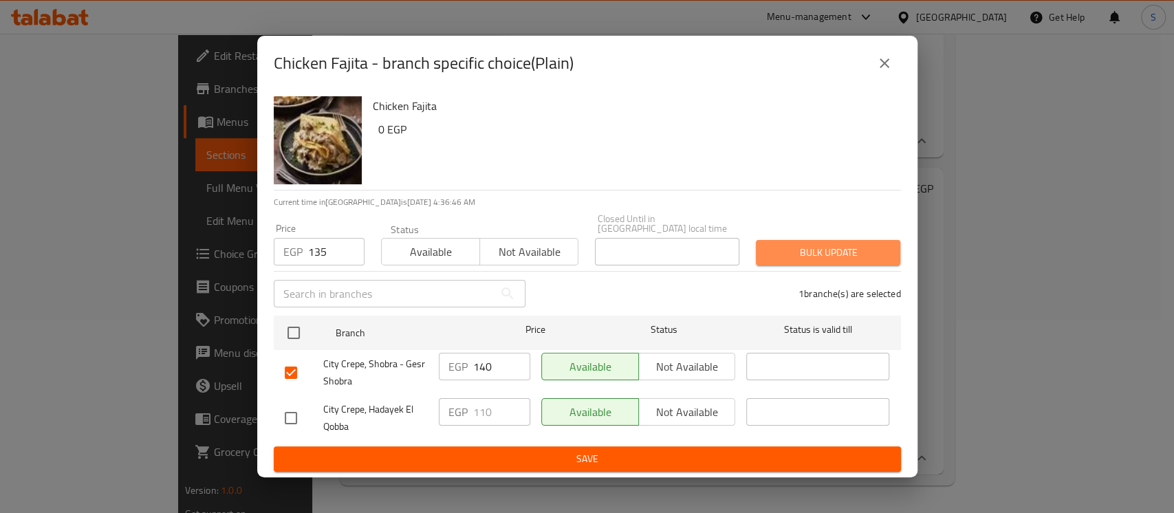
click at [808, 246] on span "Bulk update" at bounding box center [828, 252] width 122 height 17
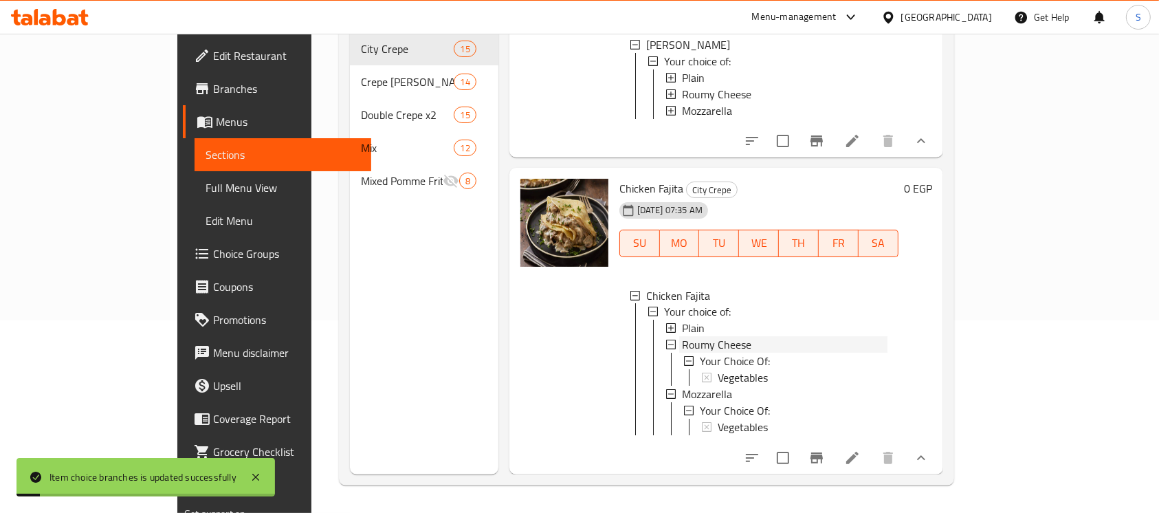
click at [682, 349] on span "Roumy Cheese" at bounding box center [716, 345] width 69 height 17
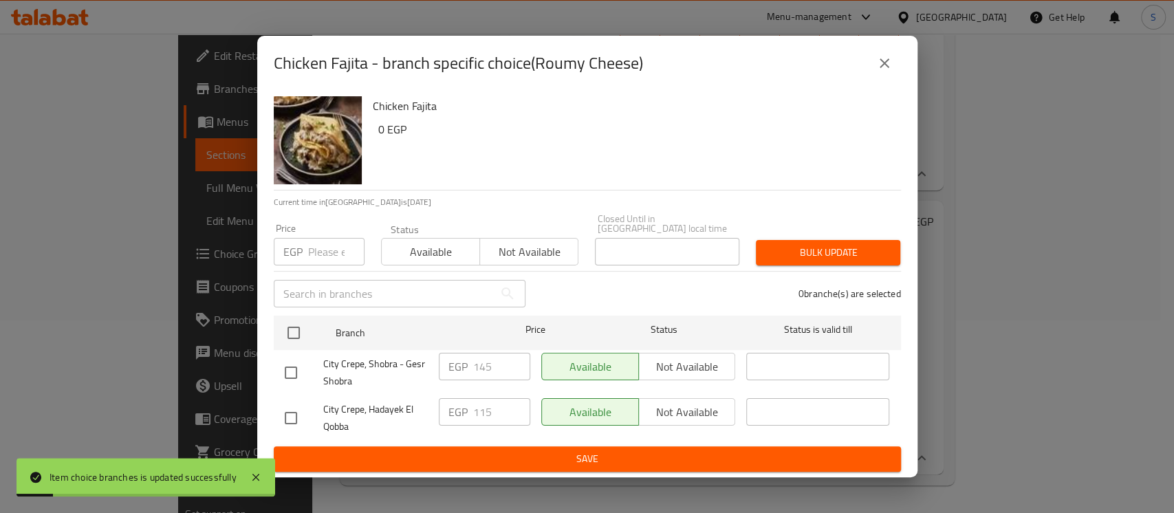
scroll to position [2330, 0]
click at [289, 371] on input "checkbox" at bounding box center [290, 372] width 29 height 29
checkbox input "true"
click at [325, 248] on input "number" at bounding box center [336, 252] width 56 height 28
type input "140"
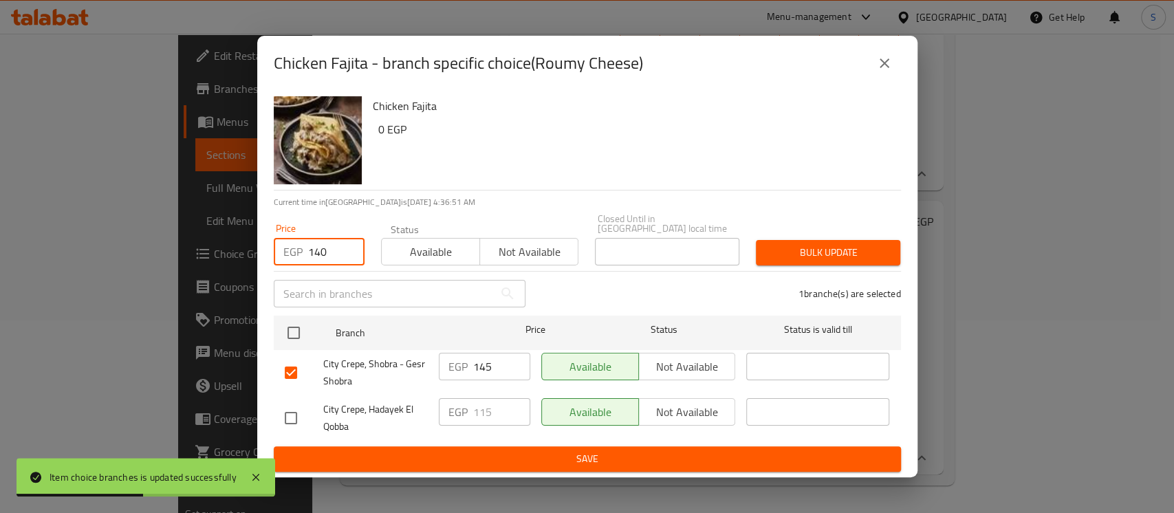
click at [793, 244] on span "Bulk update" at bounding box center [828, 252] width 122 height 17
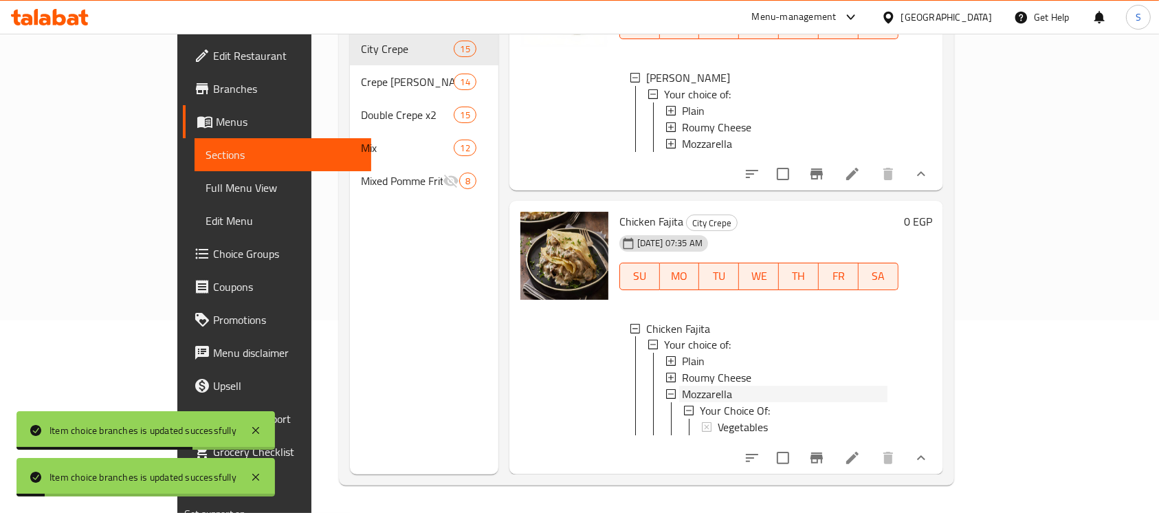
click at [682, 386] on span "Mozzarella" at bounding box center [707, 394] width 50 height 17
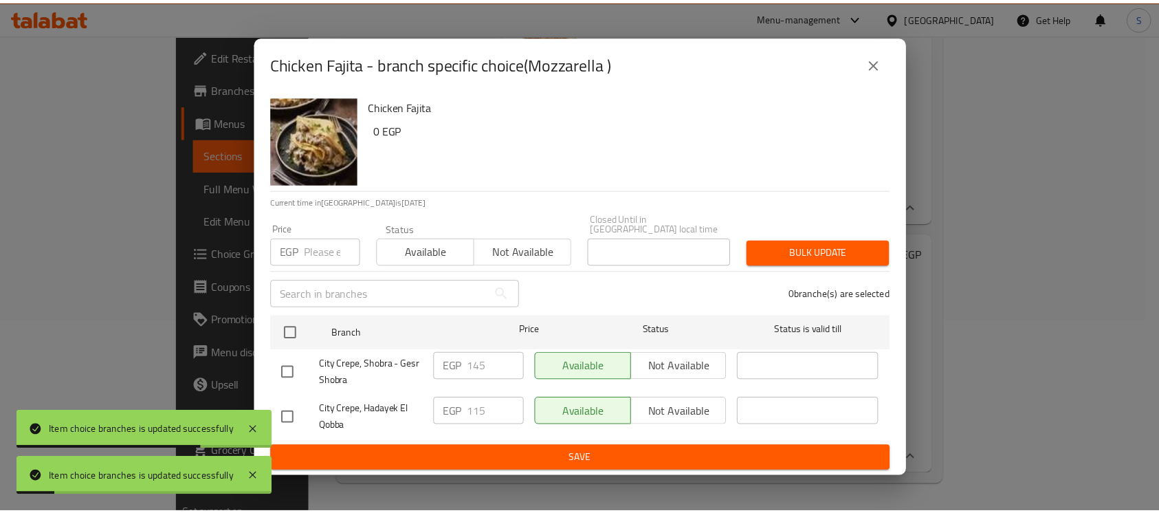
scroll to position [2297, 0]
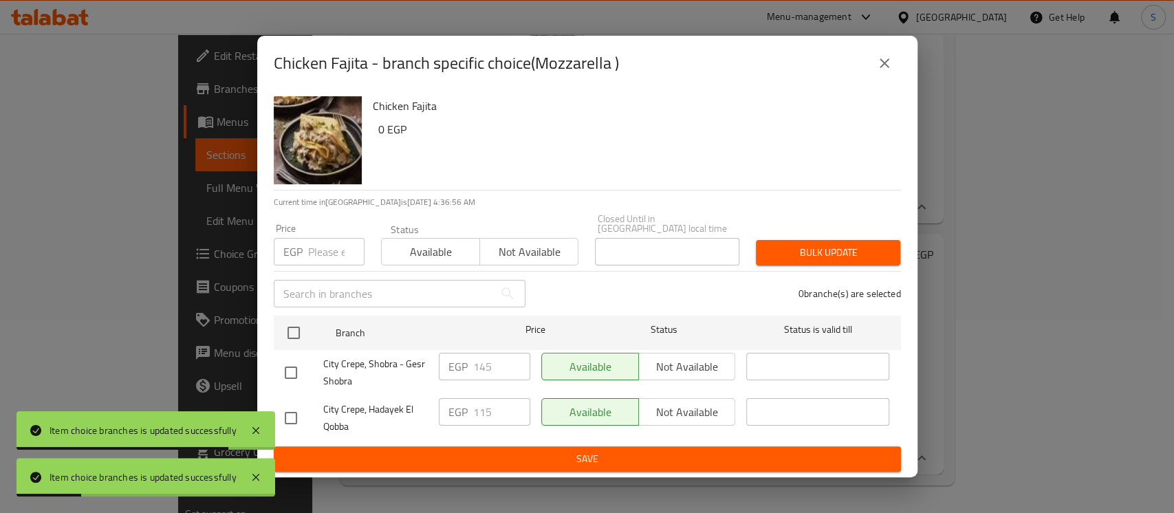
click at [292, 374] on input "checkbox" at bounding box center [290, 372] width 29 height 29
checkbox input "true"
click at [331, 250] on input "number" at bounding box center [336, 252] width 56 height 28
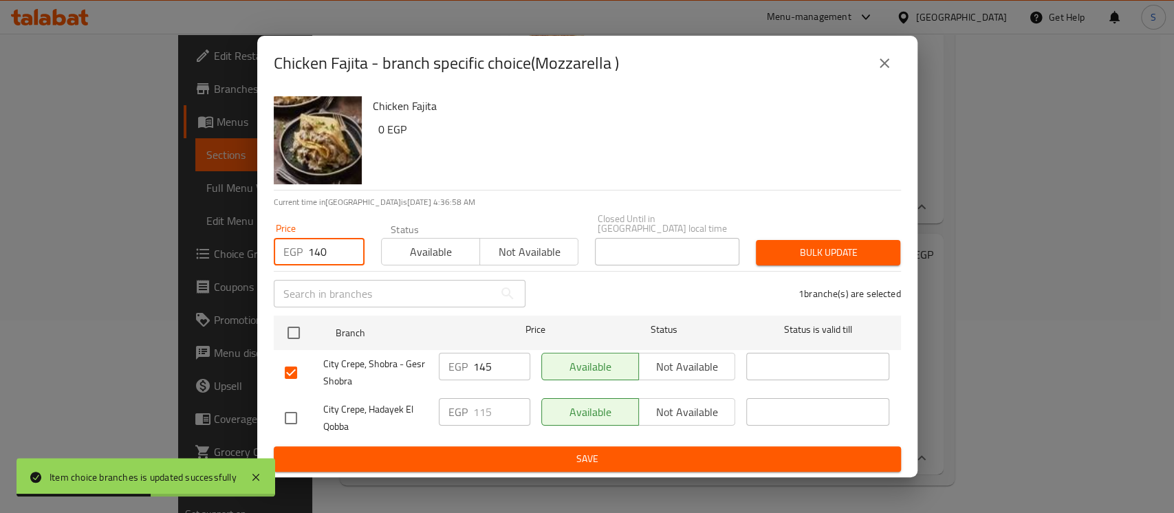
type input "140"
click at [847, 244] on span "Bulk update" at bounding box center [828, 252] width 122 height 17
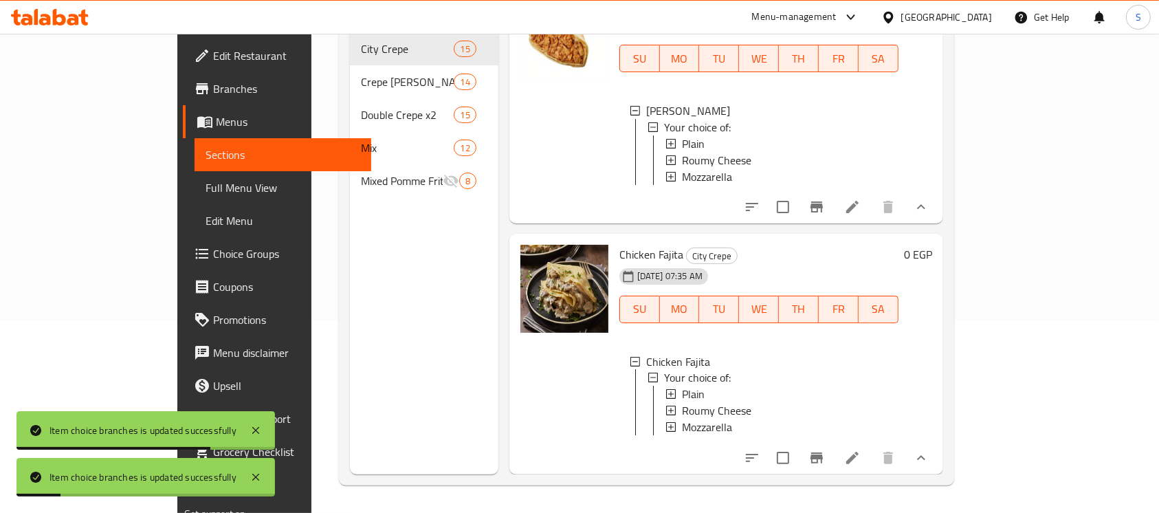
scroll to position [1, 0]
click at [930, 455] on icon "show more" at bounding box center [921, 458] width 17 height 17
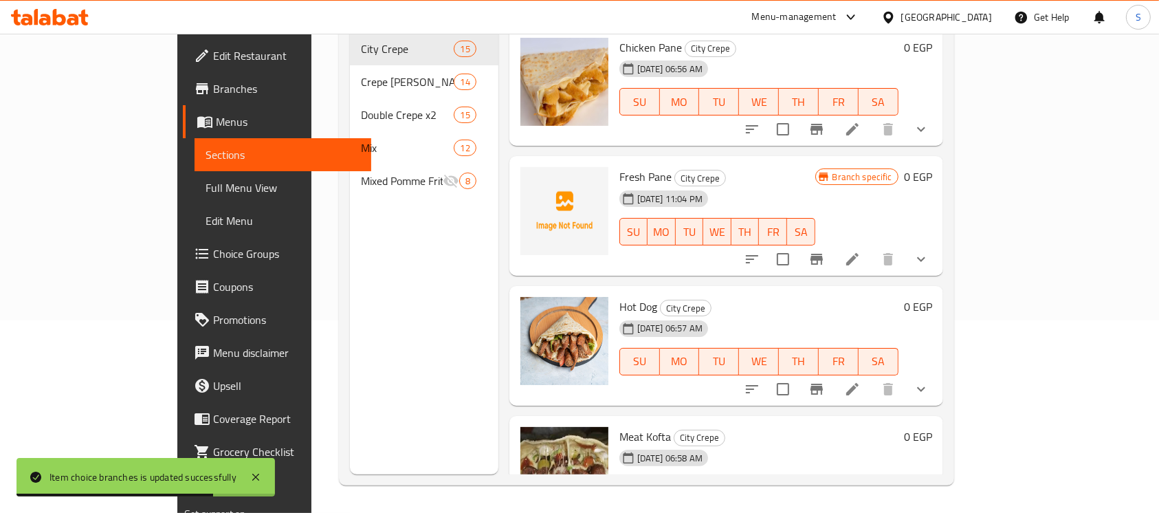
scroll to position [0, 0]
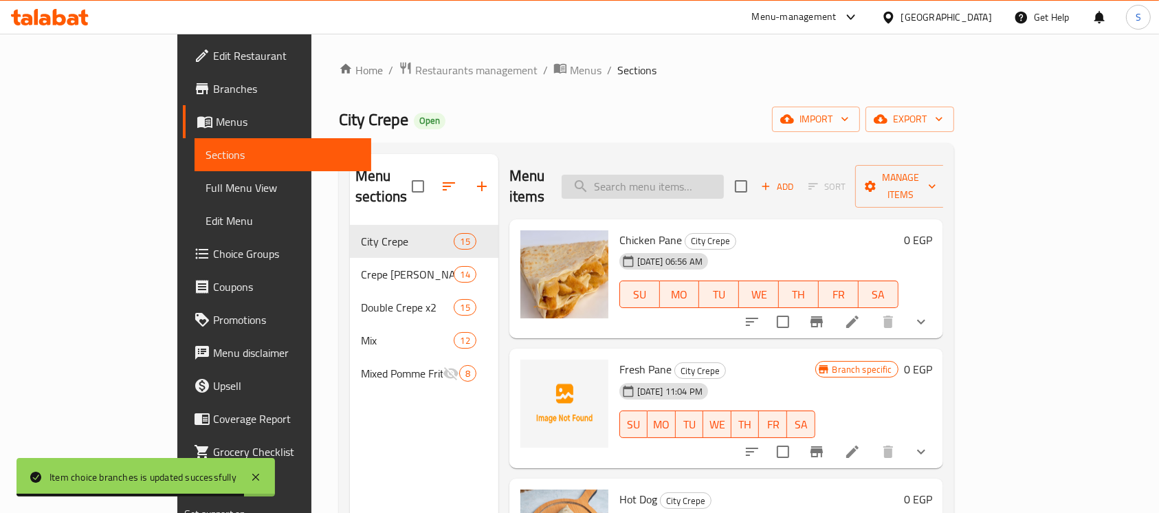
click at [718, 175] on input "search" at bounding box center [643, 187] width 162 height 24
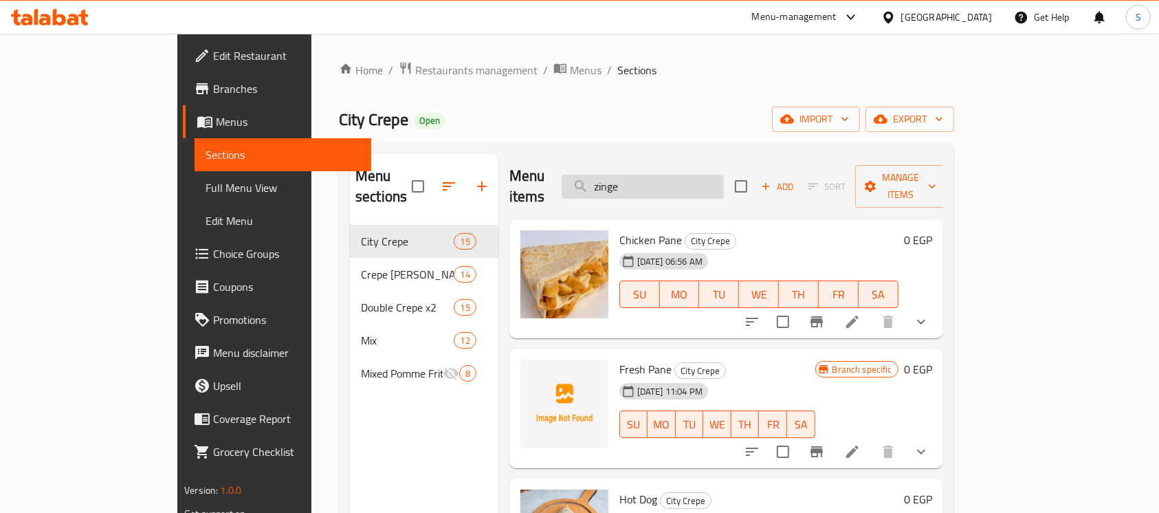
type input "zinger"
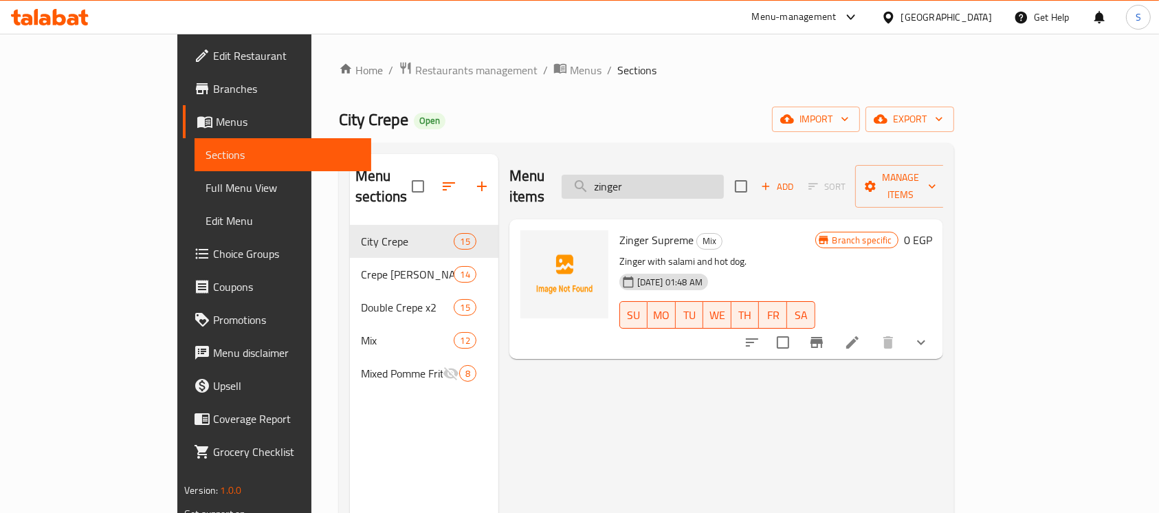
click at [681, 184] on input "zinger" at bounding box center [643, 187] width 162 height 24
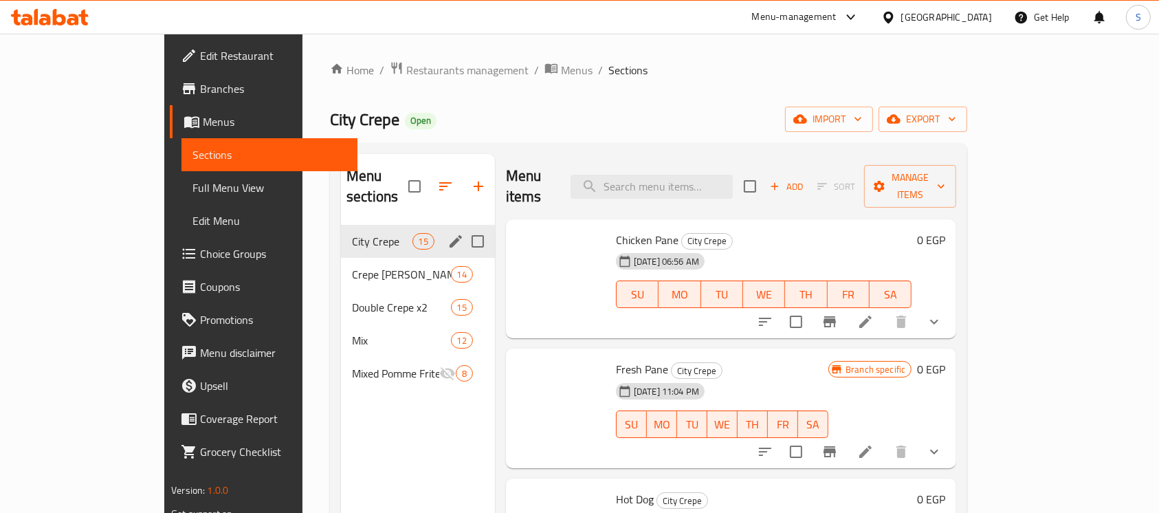
click at [356, 233] on span "City Crepe" at bounding box center [382, 241] width 61 height 17
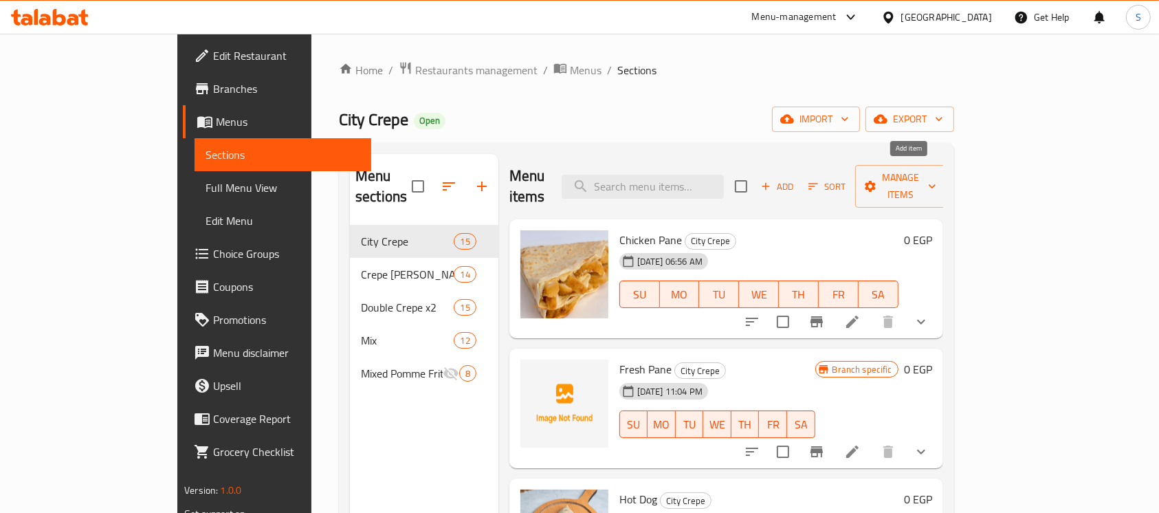
click at [772, 180] on icon "button" at bounding box center [766, 186] width 12 height 12
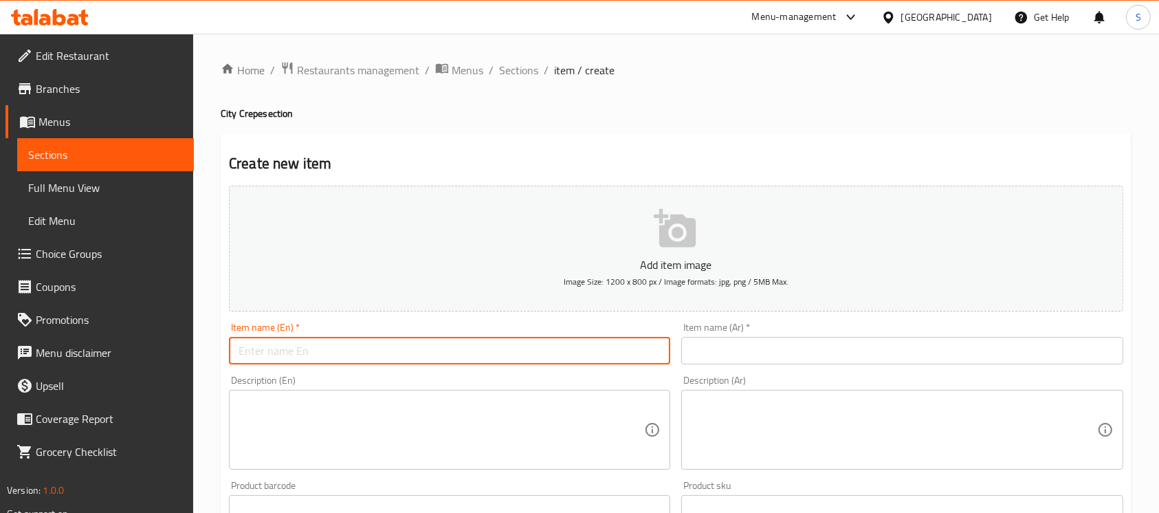
drag, startPoint x: 490, startPoint y: 358, endPoint x: 501, endPoint y: 349, distance: 13.8
click at [490, 358] on input "text" at bounding box center [449, 351] width 441 height 28
type input "Zinger"
click at [1029, 349] on input "text" at bounding box center [901, 351] width 441 height 28
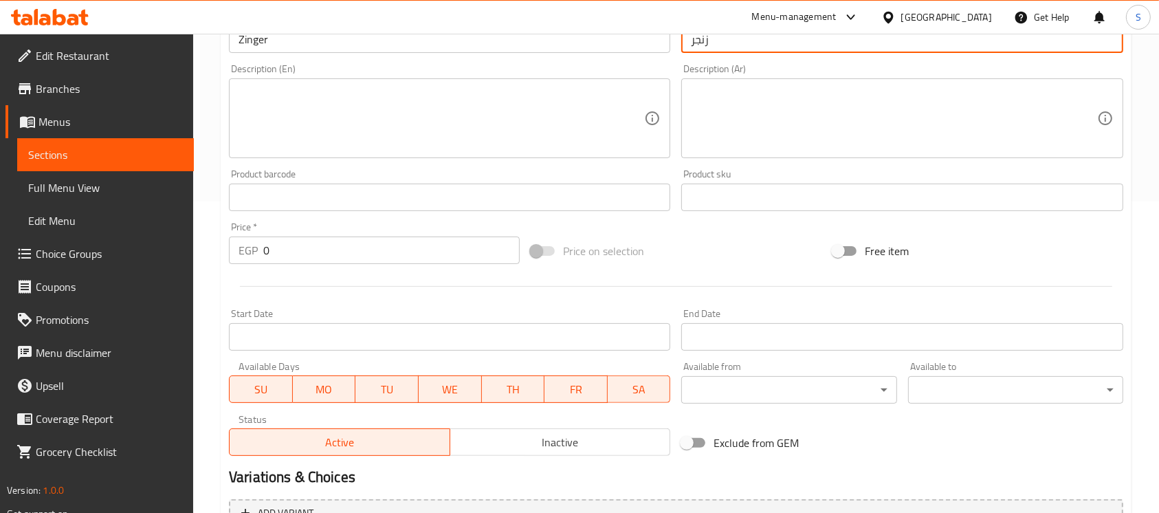
scroll to position [458, 0]
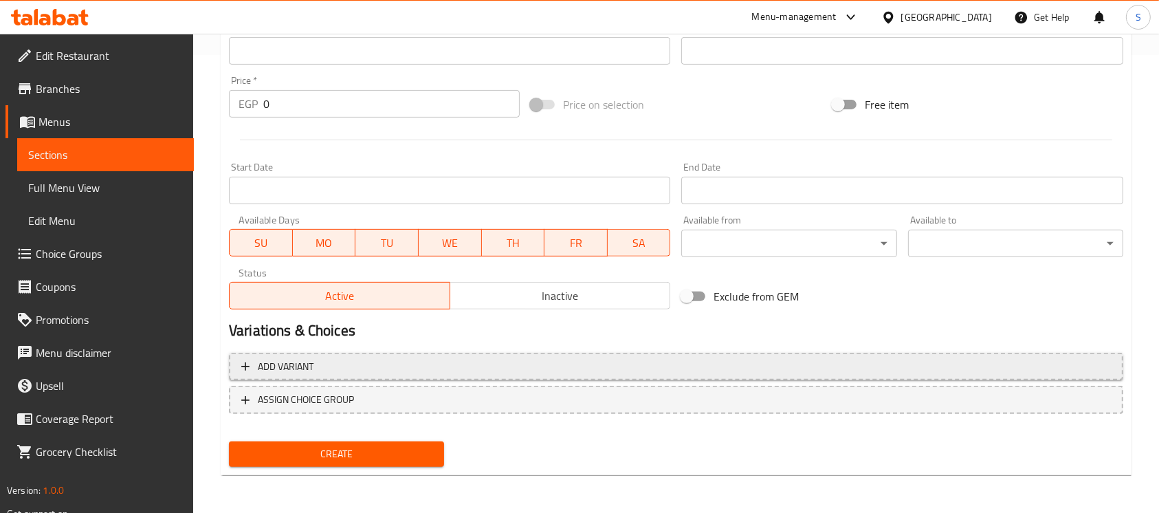
type input "زنجر"
click at [429, 364] on span "Add variant" at bounding box center [676, 366] width 870 height 17
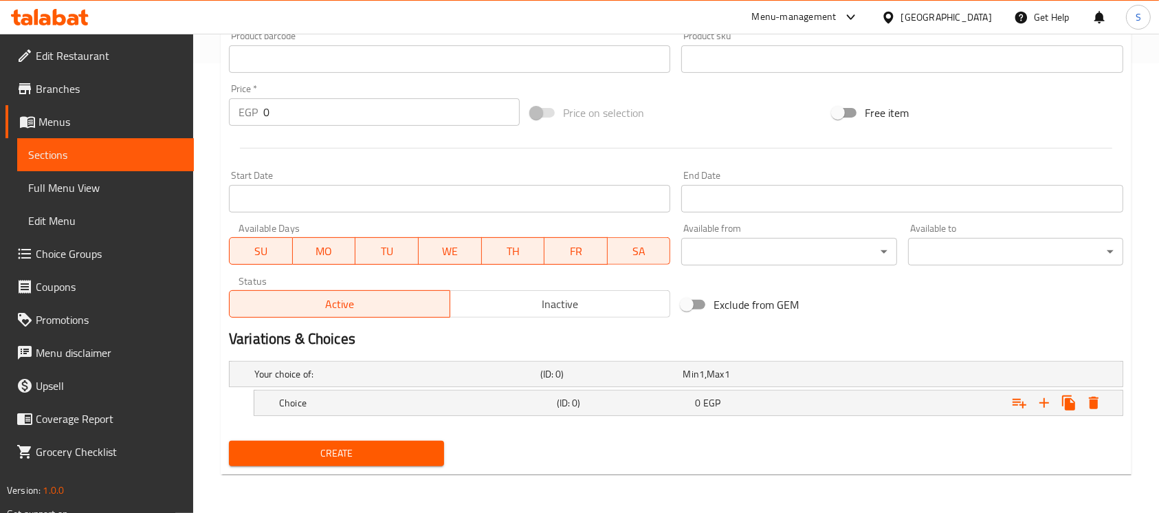
scroll to position [450, 0]
click at [413, 381] on h5 "Choice" at bounding box center [394, 374] width 281 height 14
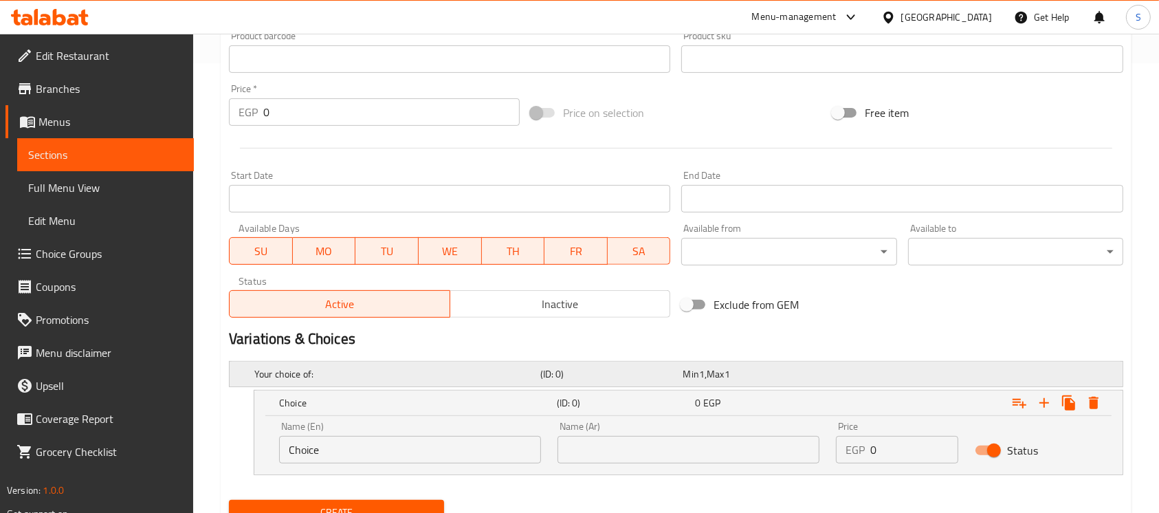
scroll to position [509, 0]
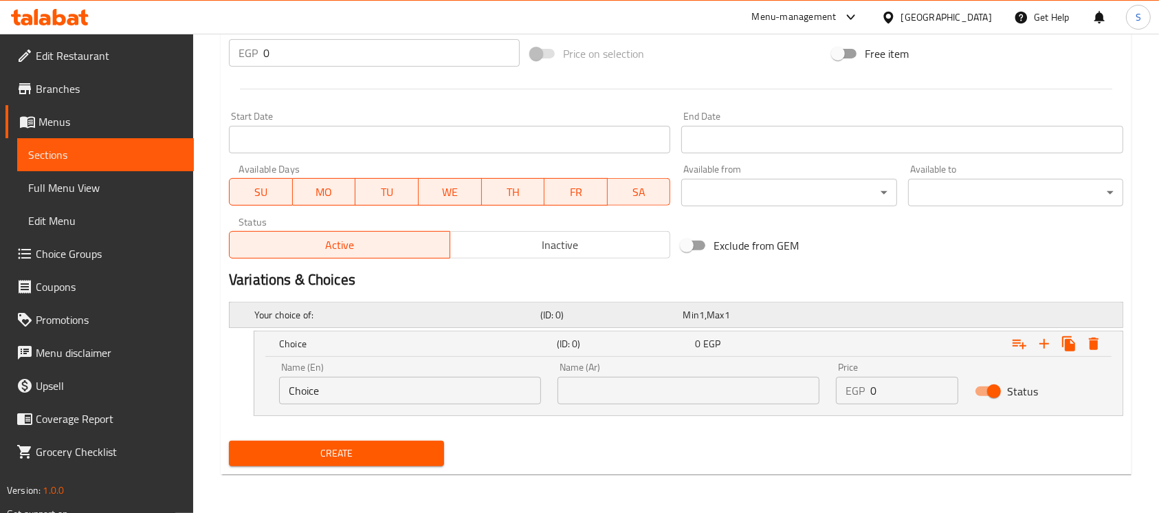
click at [446, 314] on h5 "Your choice of:" at bounding box center [394, 315] width 281 height 14
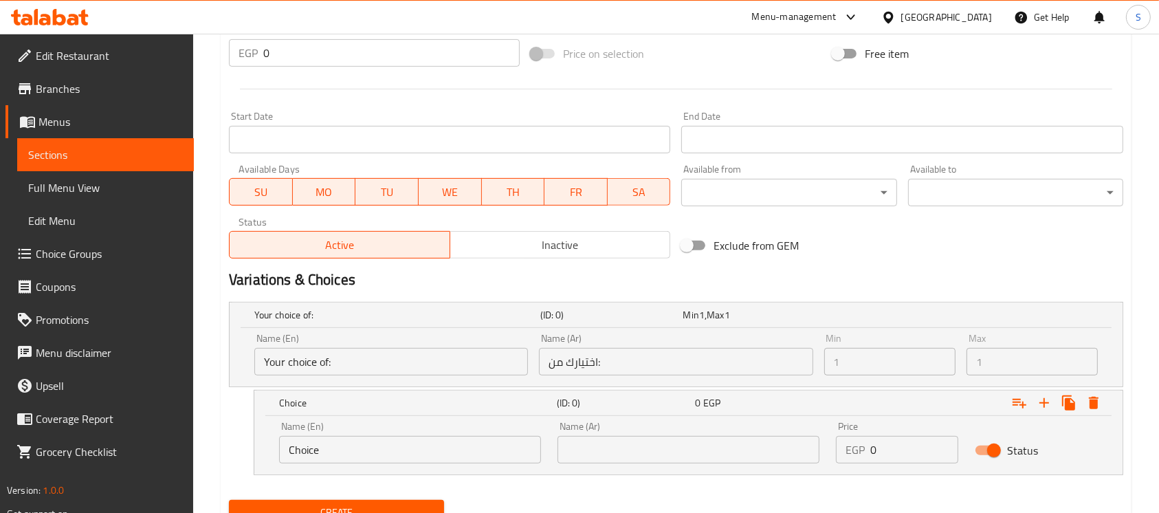
scroll to position [567, 0]
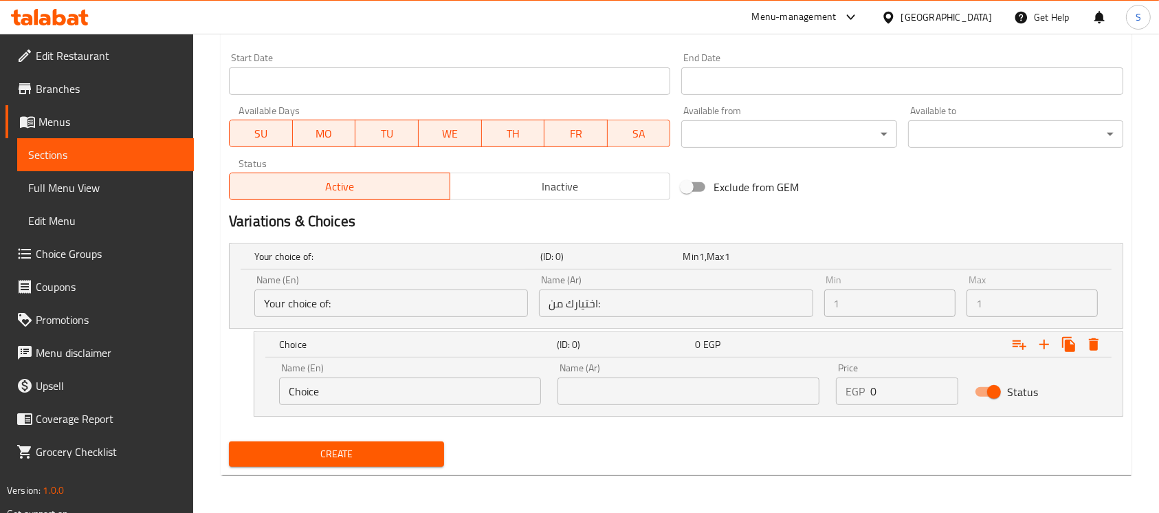
click at [390, 383] on input "Choice" at bounding box center [410, 392] width 262 height 28
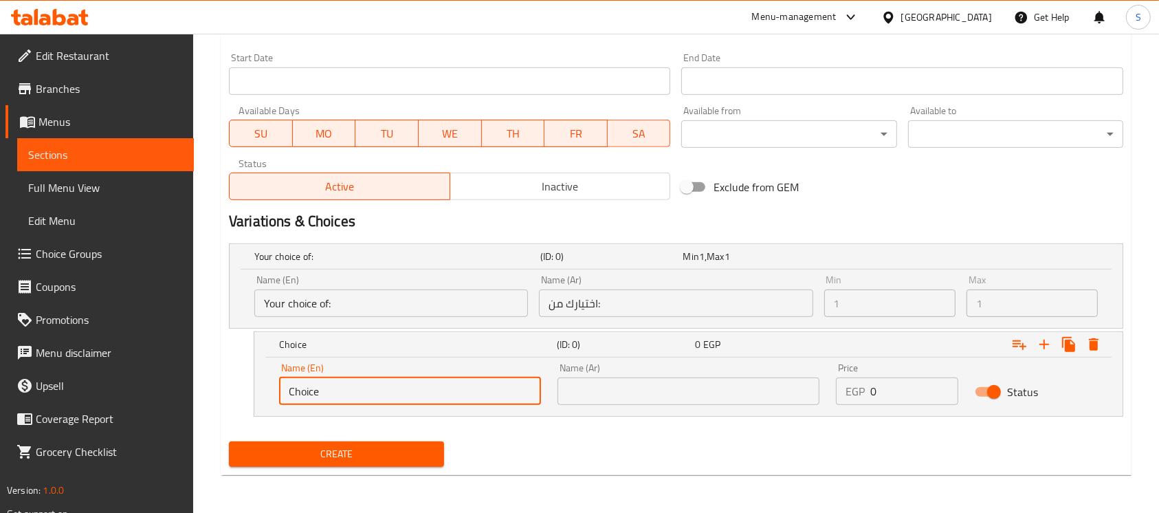
click at [390, 383] on input "Choice" at bounding box center [410, 392] width 262 height 28
type input "ح"
type input "Plain"
click at [754, 393] on input "text" at bounding box center [689, 392] width 262 height 28
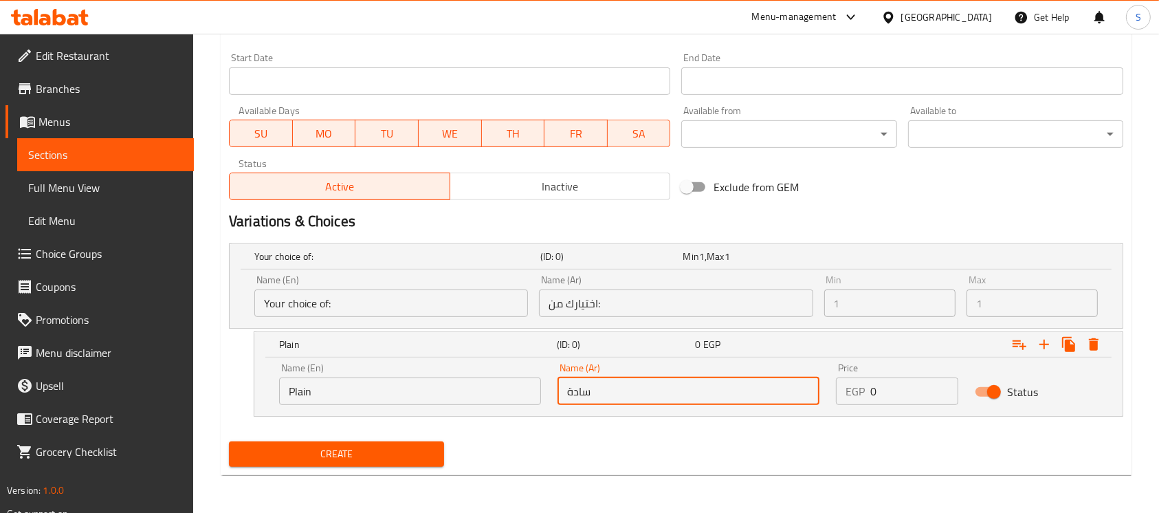
type input "سادة"
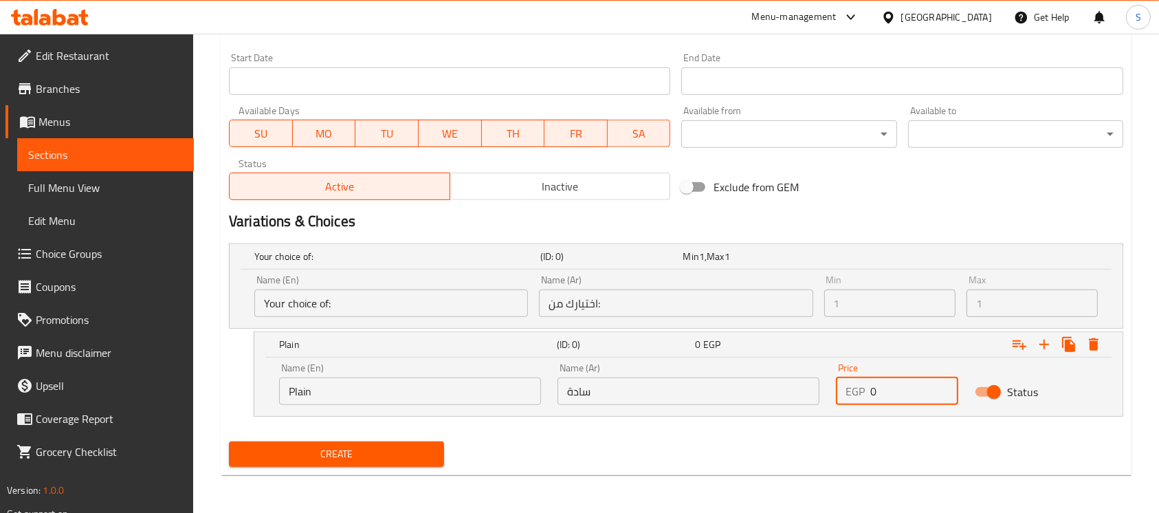
click at [890, 394] on input "0" at bounding box center [915, 392] width 88 height 28
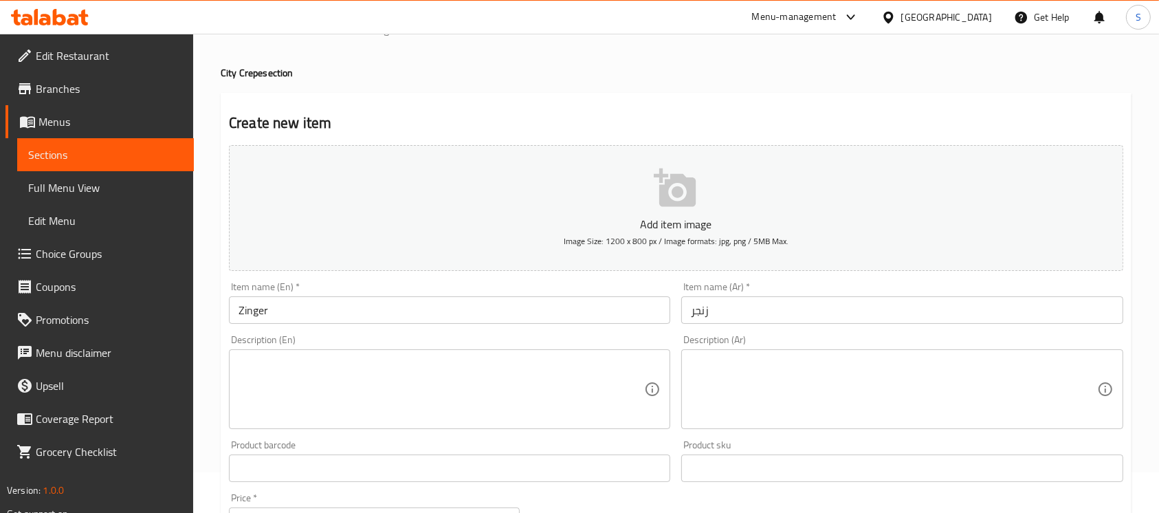
scroll to position [0, 0]
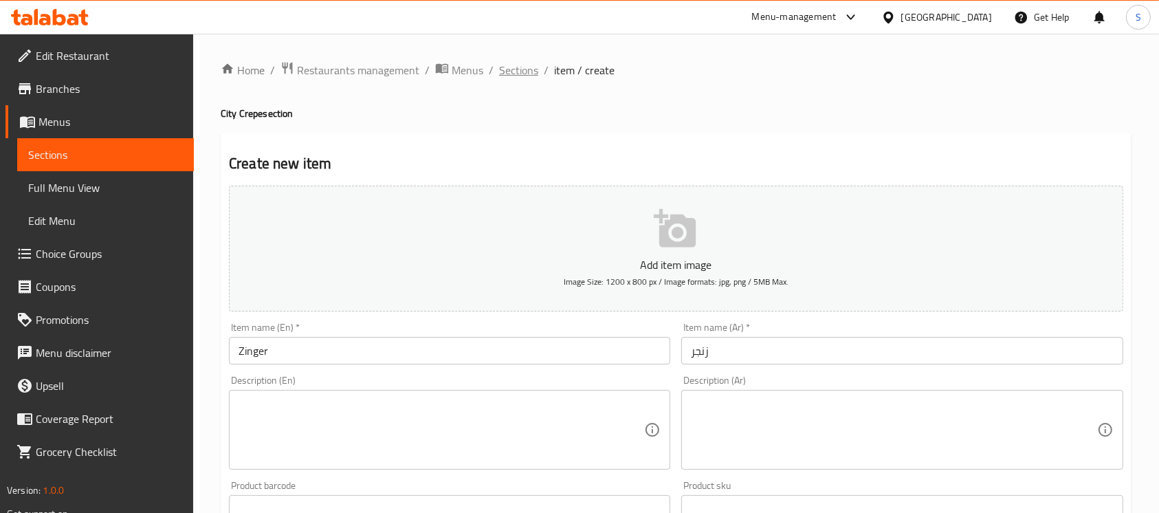
click at [505, 68] on span "Sections" at bounding box center [518, 70] width 39 height 17
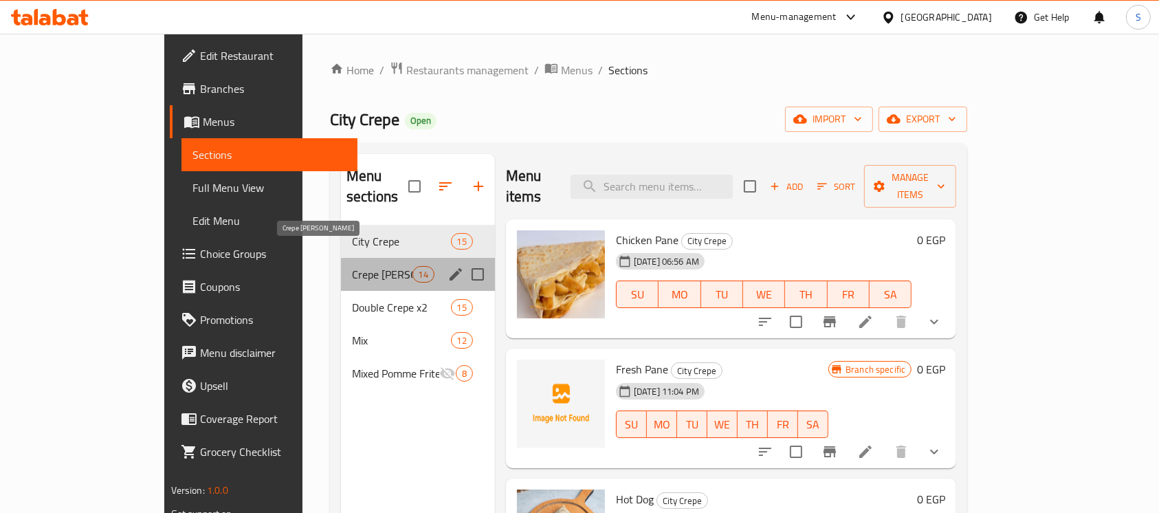
click at [352, 266] on span "Crepe [PERSON_NAME]" at bounding box center [382, 274] width 61 height 17
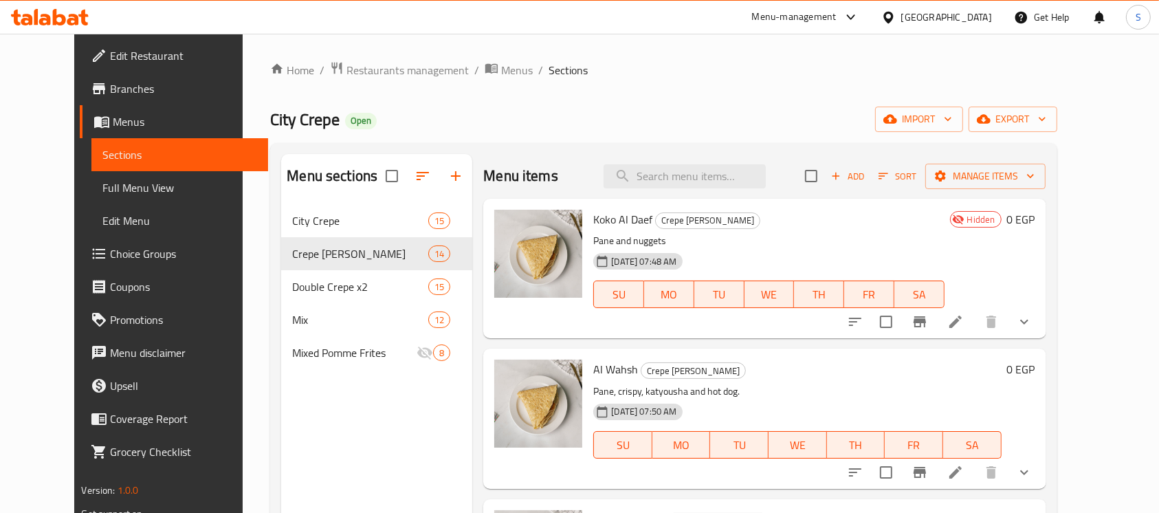
click at [1033, 322] on icon "show more" at bounding box center [1024, 322] width 17 height 17
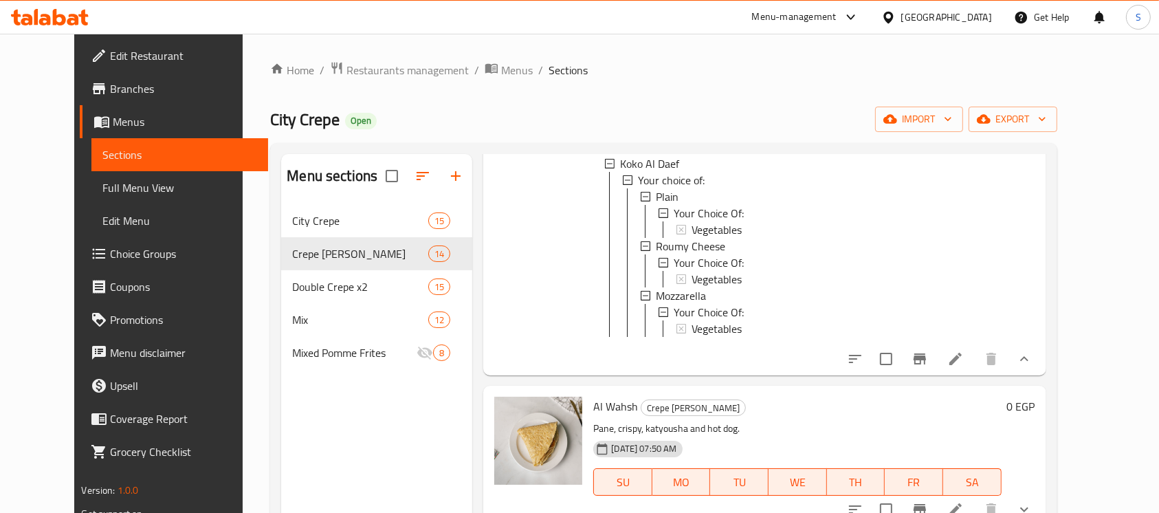
scroll to position [91, 0]
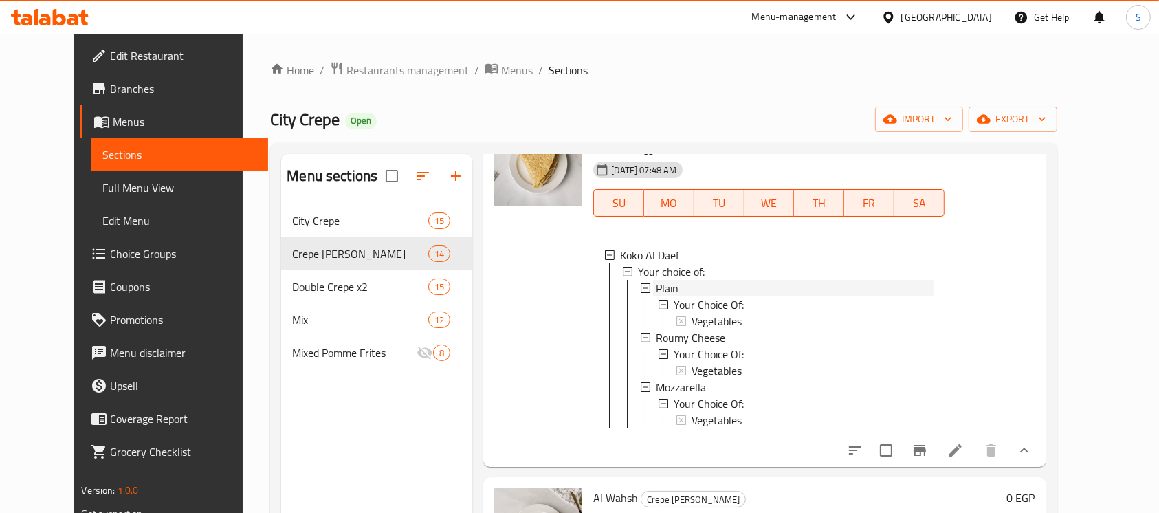
click at [656, 283] on span "Plain" at bounding box center [667, 288] width 23 height 17
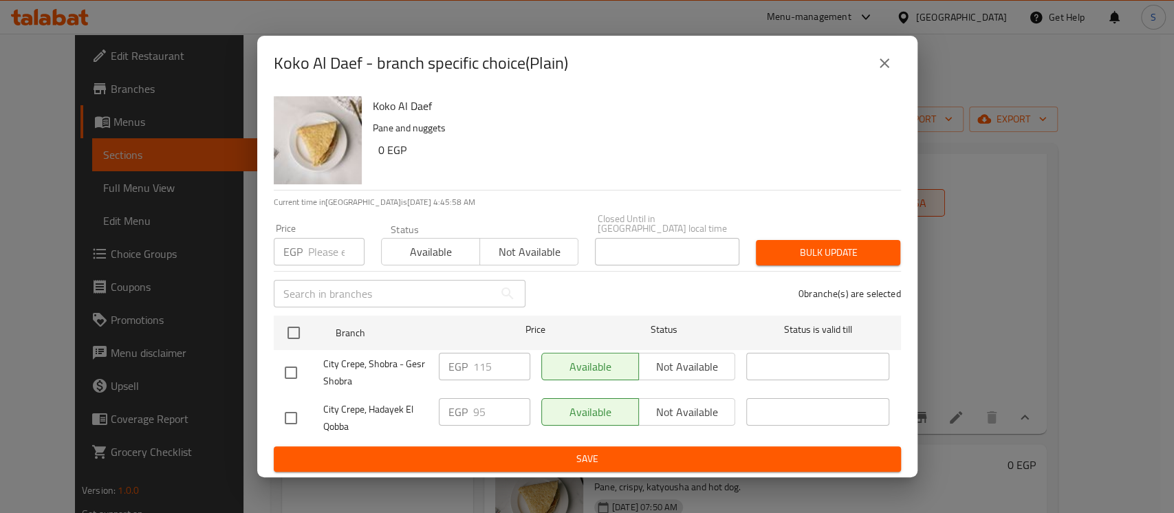
click at [294, 367] on input "checkbox" at bounding box center [290, 372] width 29 height 29
checkbox input "true"
click at [485, 356] on input "115" at bounding box center [501, 367] width 57 height 28
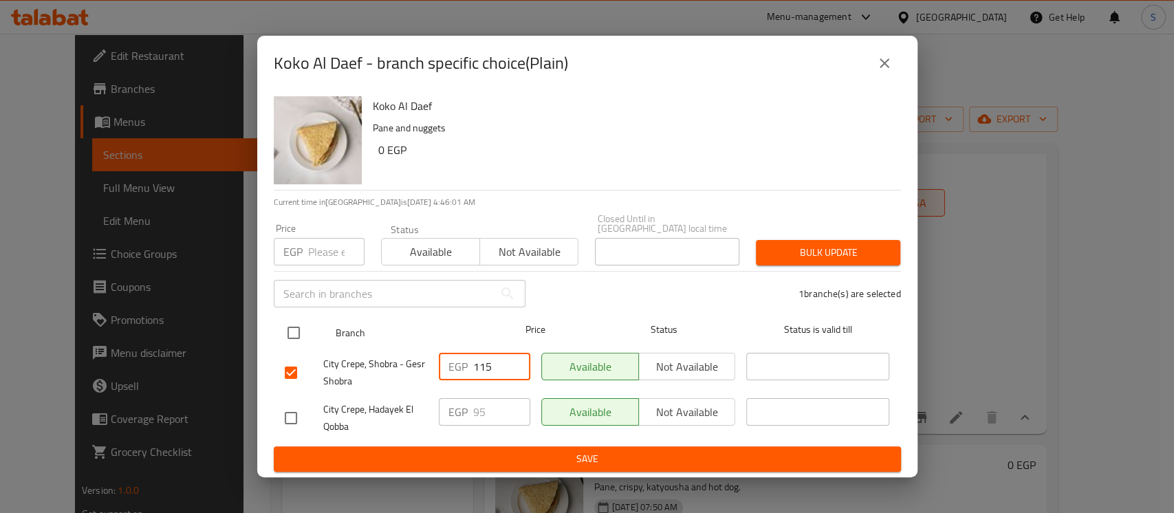
click at [291, 320] on input "checkbox" at bounding box center [293, 332] width 29 height 29
checkbox input "true"
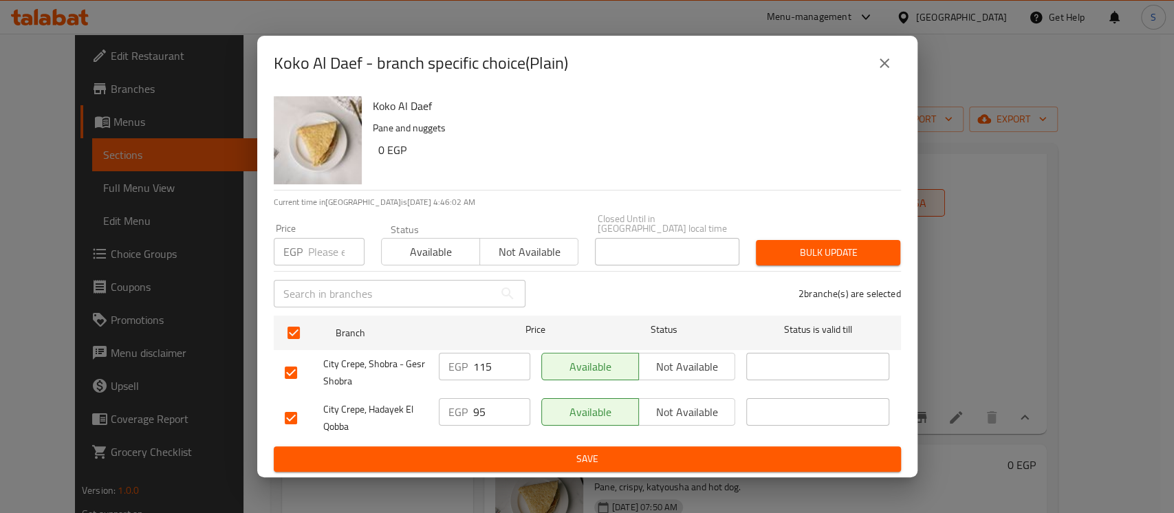
click at [313, 242] on input "number" at bounding box center [336, 252] width 56 height 28
type input "100"
click at [792, 256] on button "Bulk update" at bounding box center [828, 252] width 144 height 25
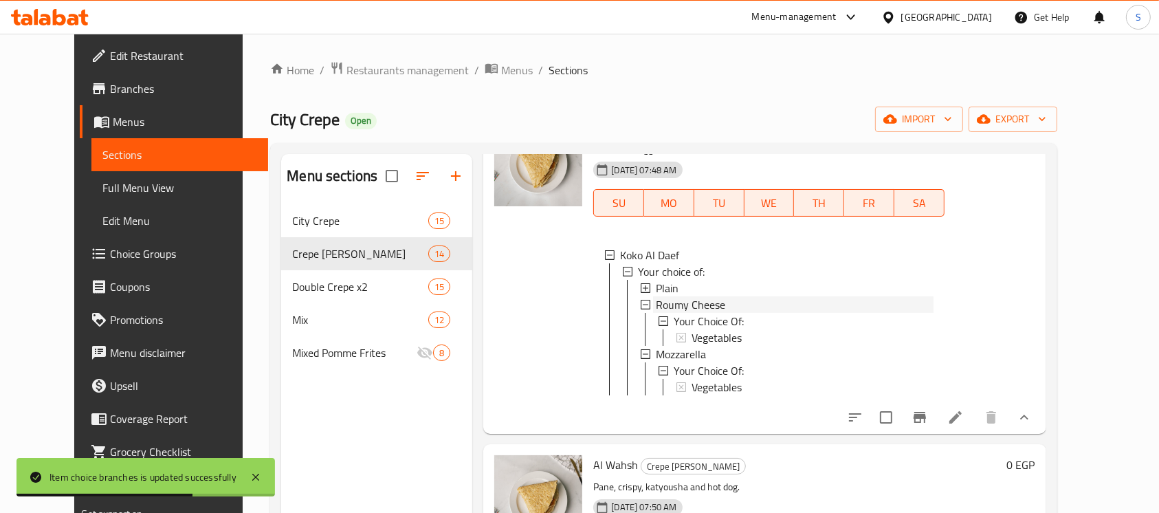
click at [710, 300] on div "Roumy Cheese" at bounding box center [794, 304] width 277 height 17
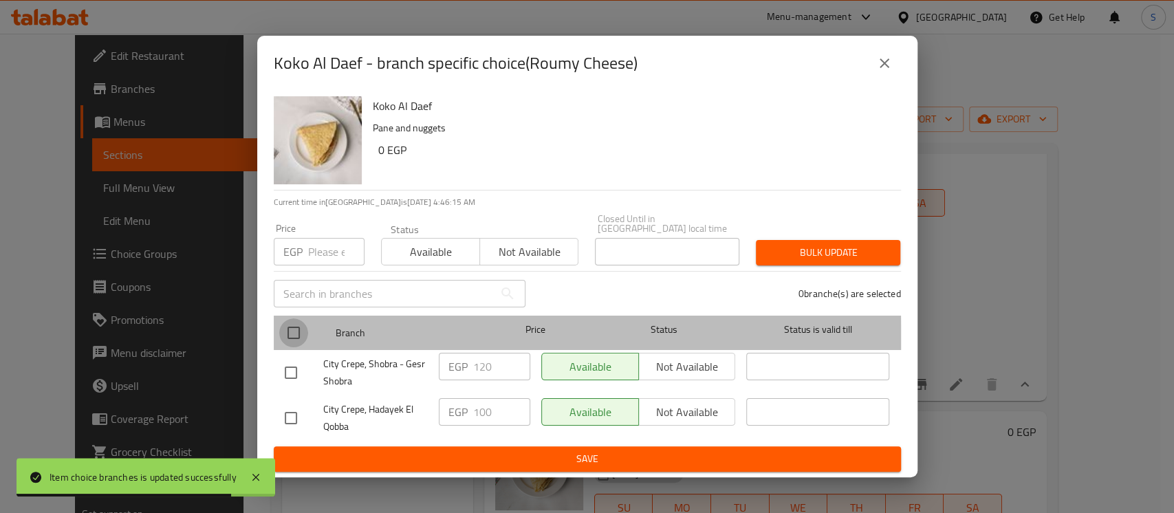
click at [300, 337] on input "checkbox" at bounding box center [293, 332] width 29 height 29
checkbox input "true"
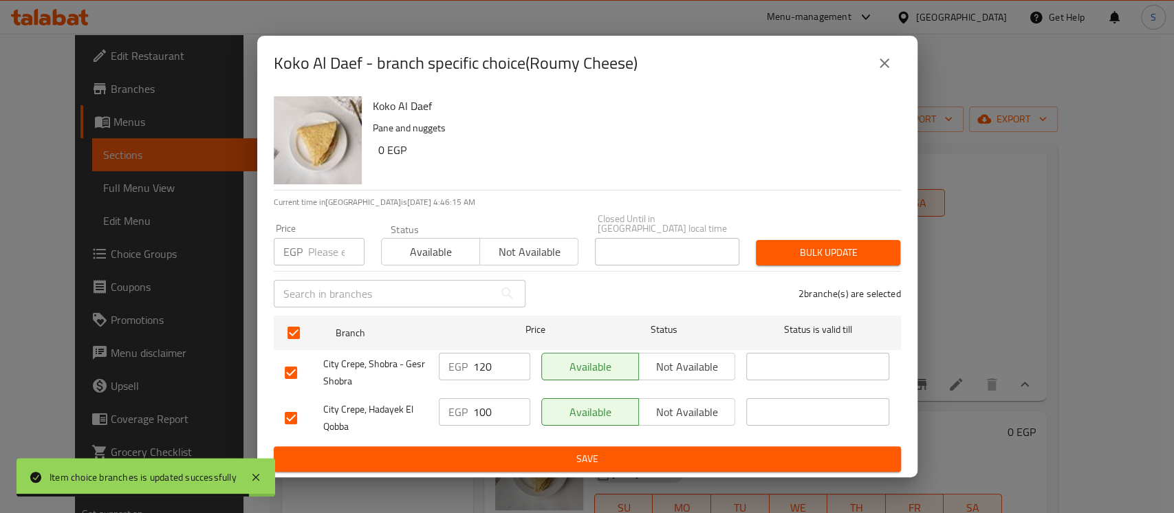
click at [325, 254] on input "number" at bounding box center [336, 252] width 56 height 28
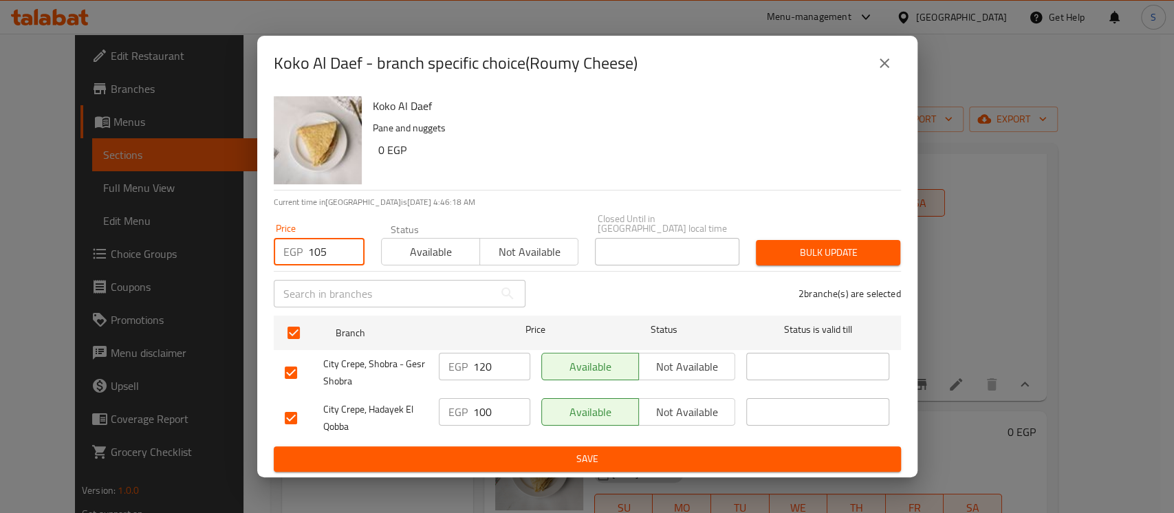
type input "105"
click at [861, 269] on div "2 branche(s) are selected" at bounding box center [721, 294] width 375 height 50
click at [861, 247] on span "Bulk update" at bounding box center [828, 252] width 122 height 17
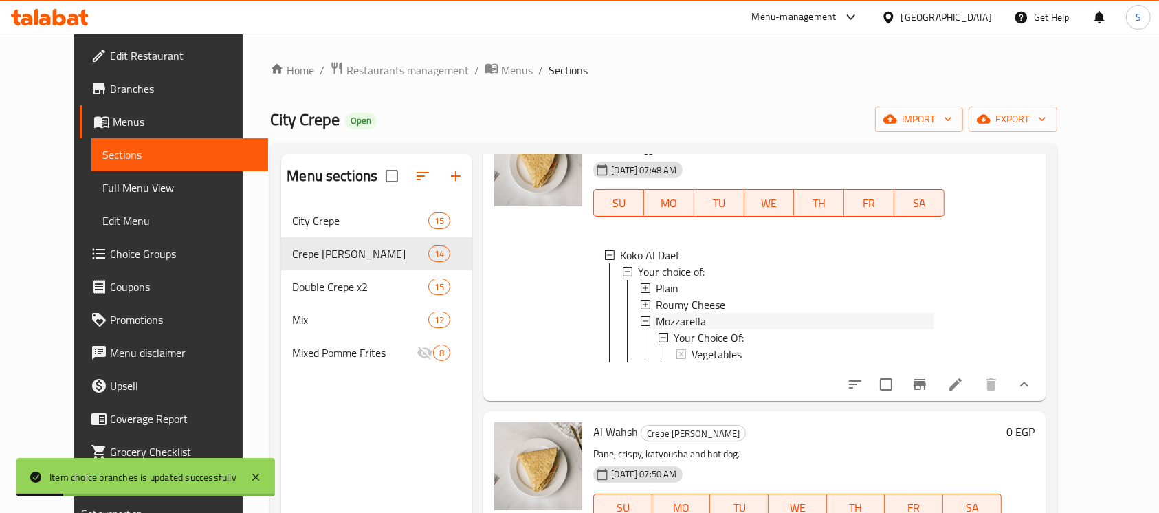
click at [663, 324] on span "Mozzarella" at bounding box center [681, 321] width 50 height 17
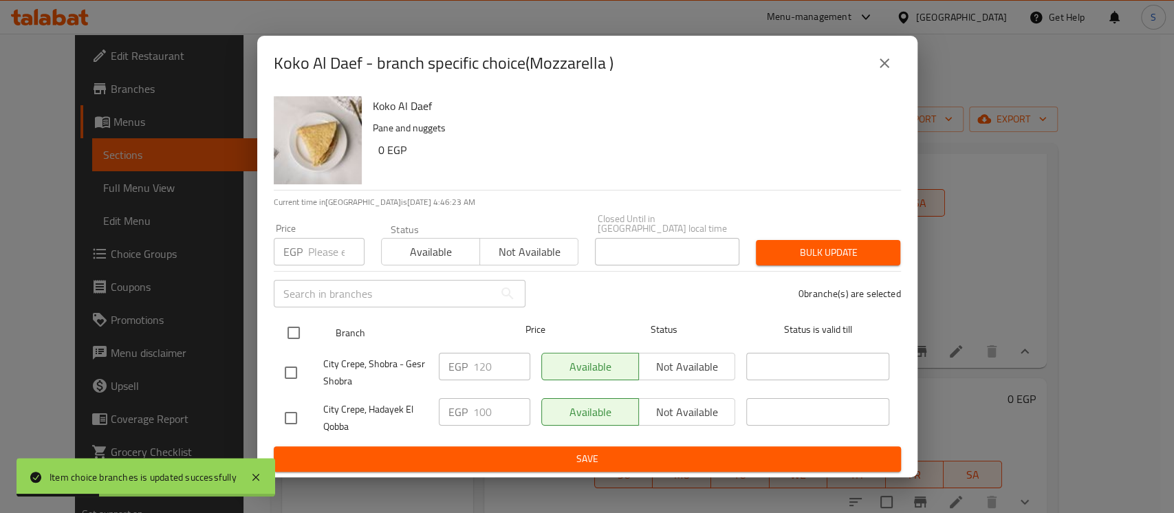
click at [292, 328] on input "checkbox" at bounding box center [293, 332] width 29 height 29
checkbox input "true"
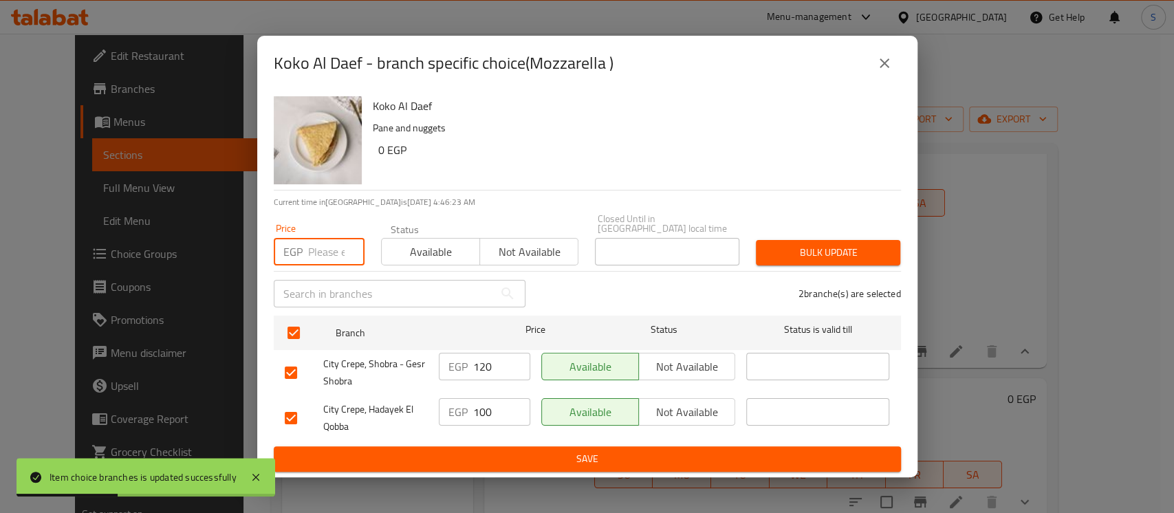
click at [327, 247] on input "number" at bounding box center [336, 252] width 56 height 28
type input "105"
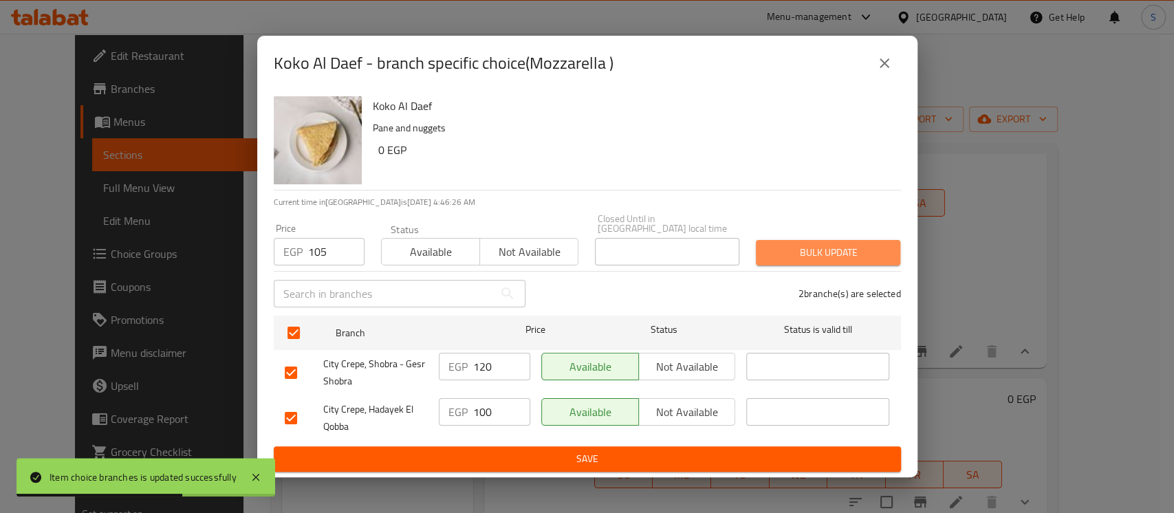
click at [858, 244] on span "Bulk update" at bounding box center [828, 252] width 122 height 17
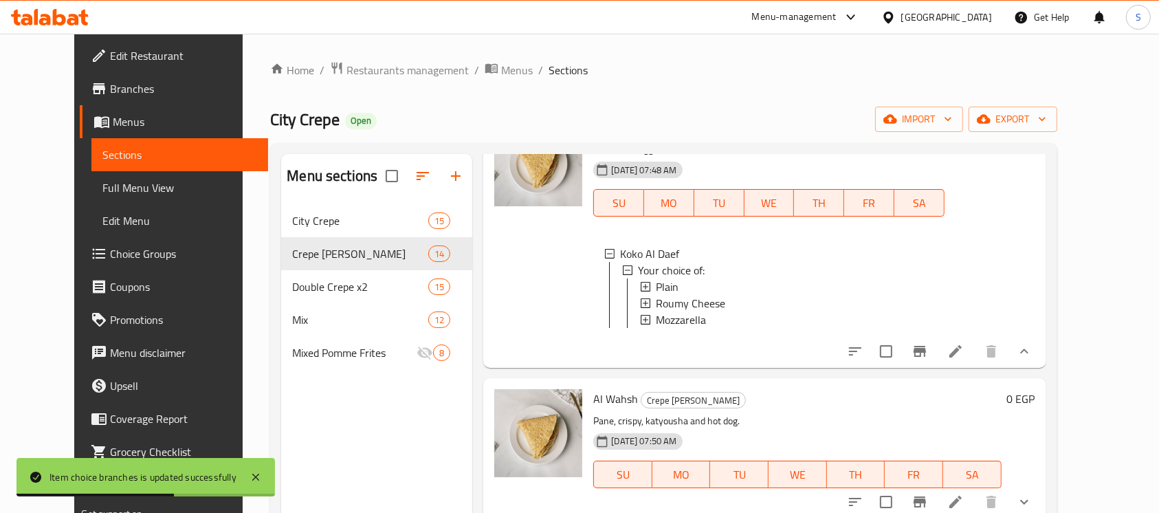
scroll to position [183, 0]
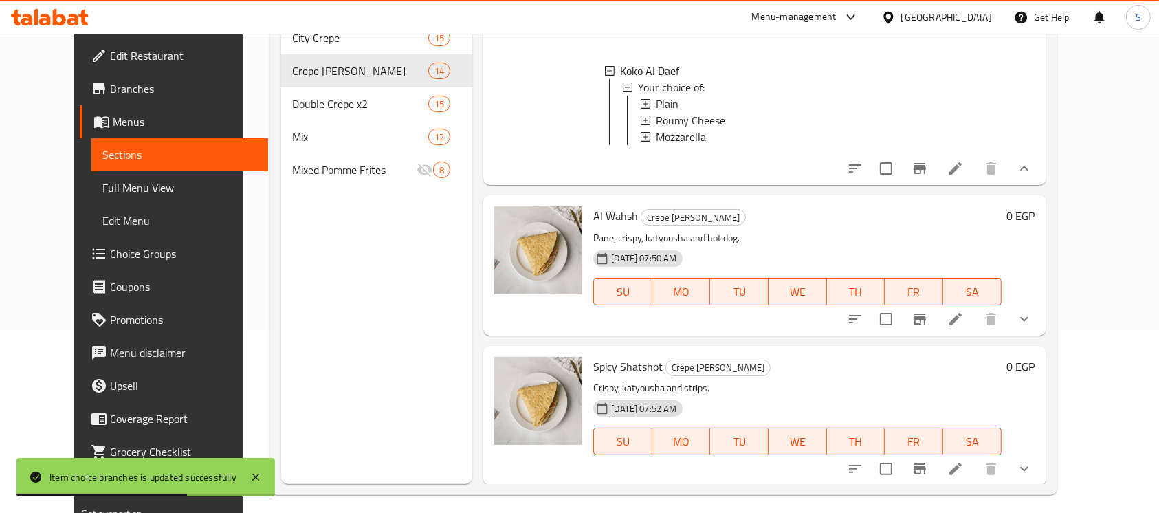
click at [1041, 329] on button "show more" at bounding box center [1024, 319] width 33 height 33
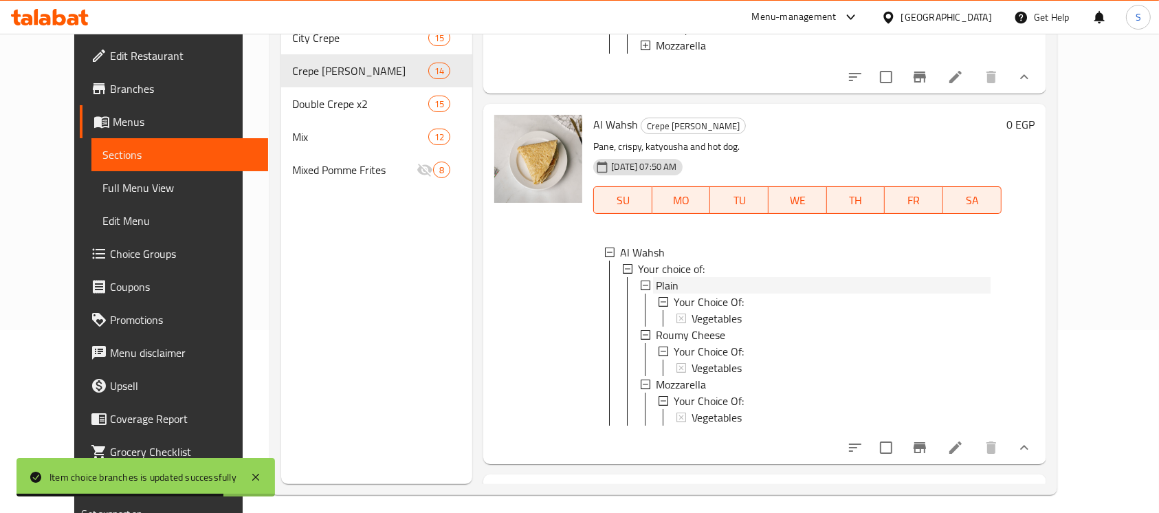
click at [656, 292] on span "Plain" at bounding box center [667, 285] width 23 height 17
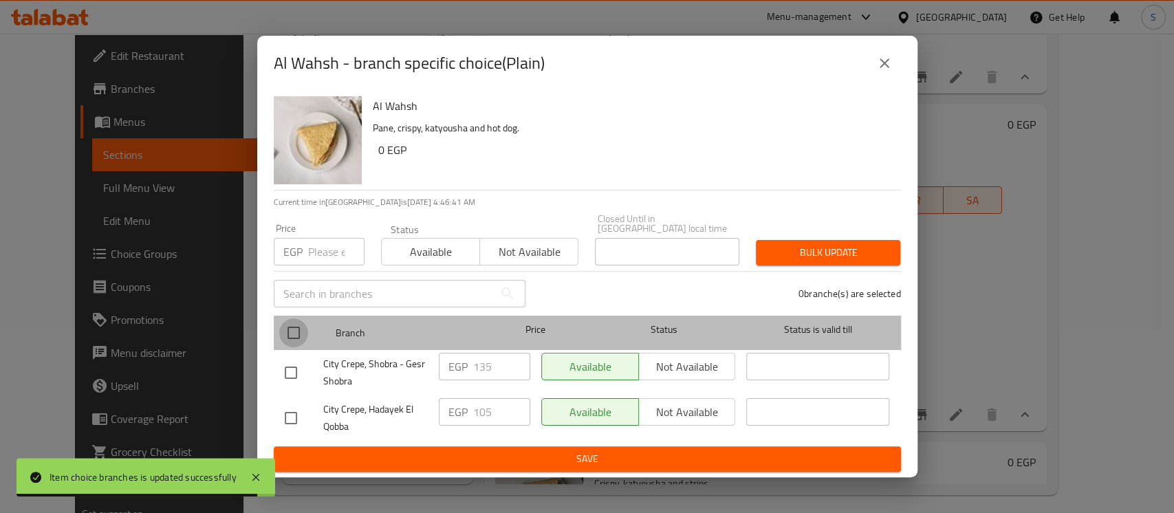
click at [297, 328] on input "checkbox" at bounding box center [293, 332] width 29 height 29
checkbox input "true"
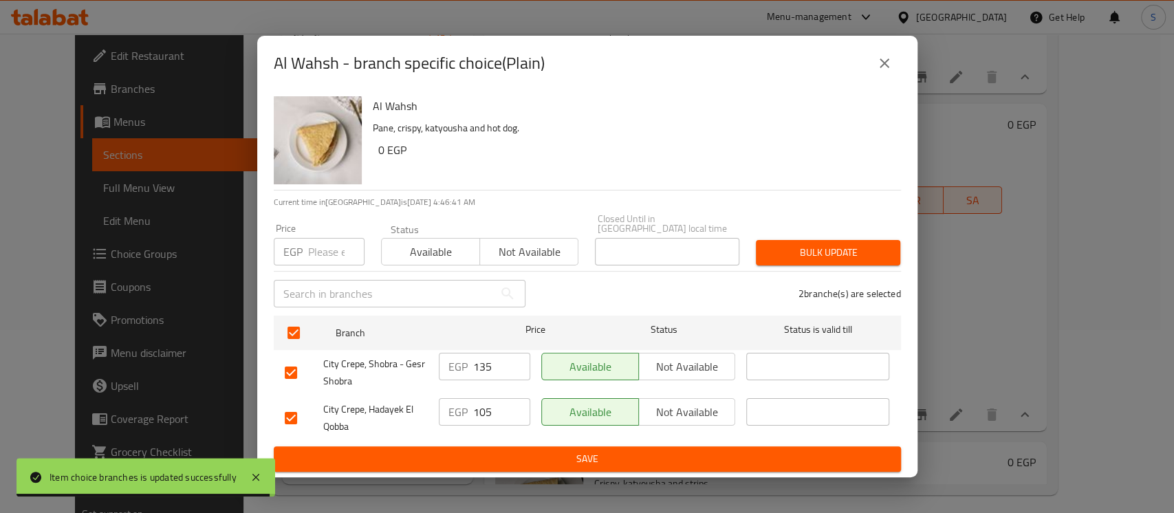
click at [321, 239] on input "number" at bounding box center [336, 252] width 56 height 28
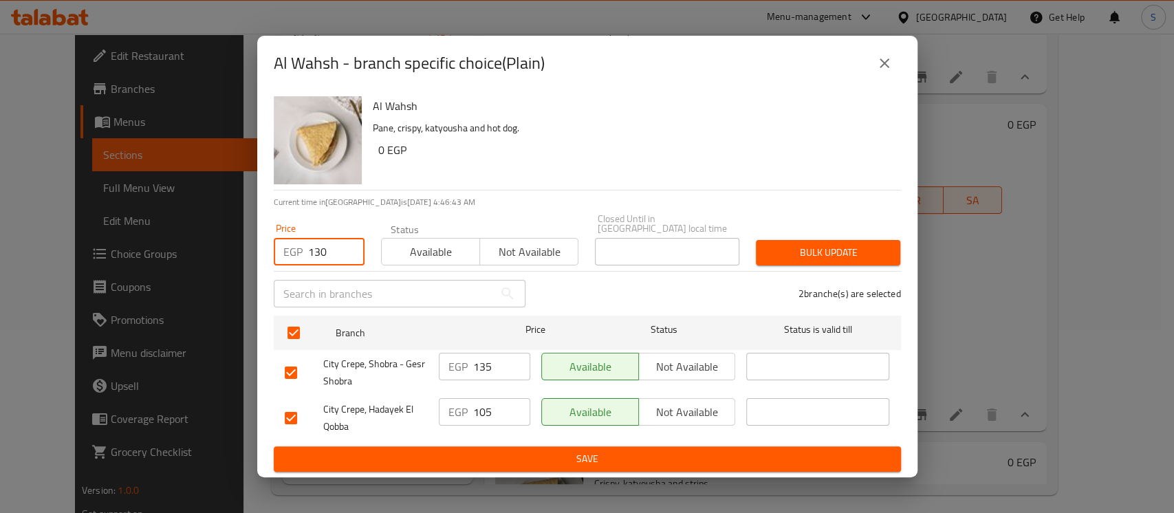
type input "130"
click at [778, 258] on button "Bulk update" at bounding box center [828, 252] width 144 height 25
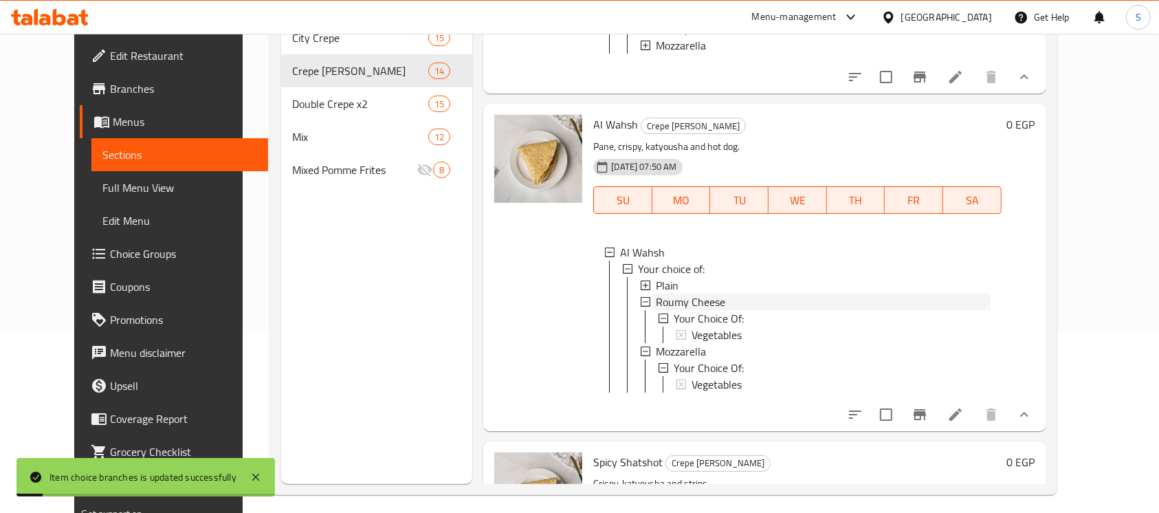
click at [661, 310] on span "Roumy Cheese" at bounding box center [690, 302] width 69 height 17
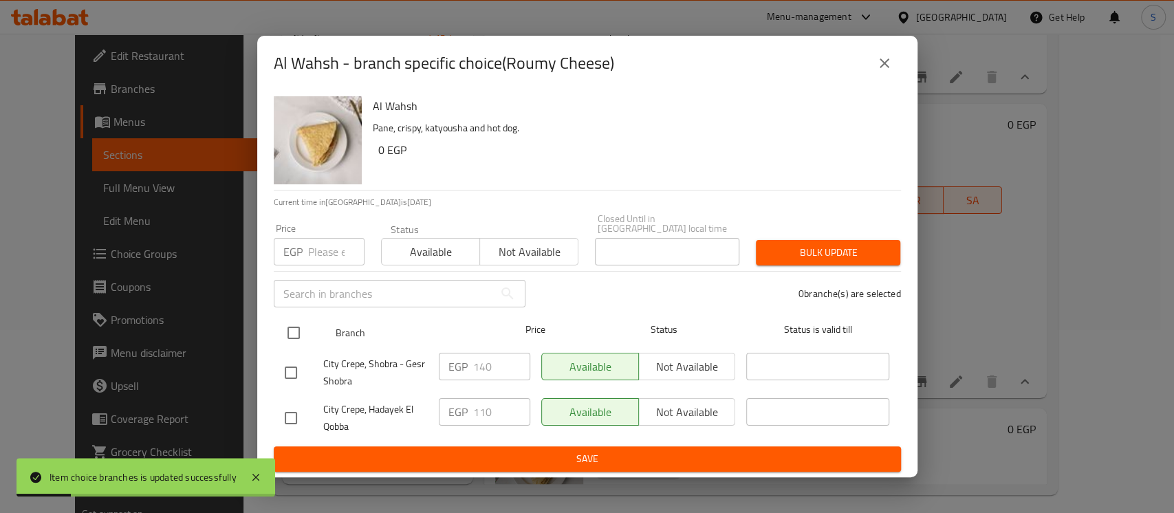
click at [289, 333] on input "checkbox" at bounding box center [293, 332] width 29 height 29
checkbox input "true"
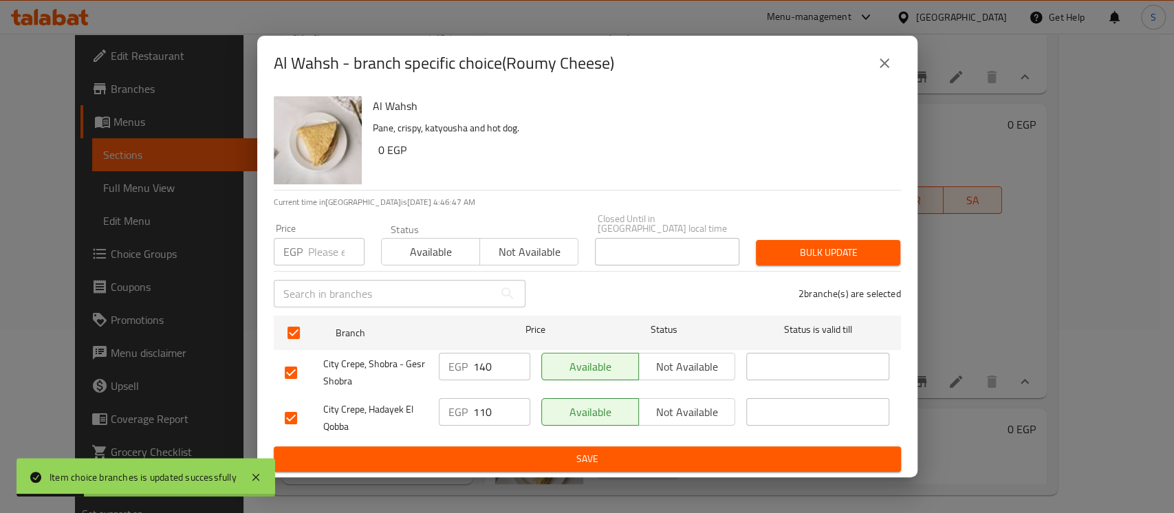
click at [314, 246] on input "number" at bounding box center [336, 252] width 56 height 28
type input "135"
click at [835, 232] on div "Bulk update" at bounding box center [827, 253] width 161 height 42
click at [842, 256] on span "Bulk update" at bounding box center [828, 252] width 122 height 17
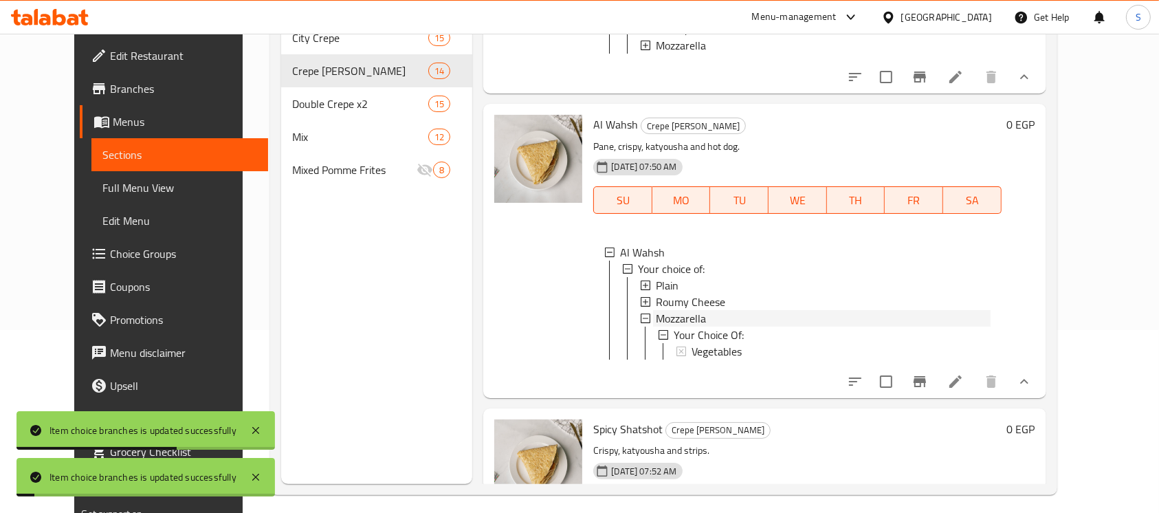
click at [656, 327] on span "Mozzarella" at bounding box center [681, 318] width 50 height 17
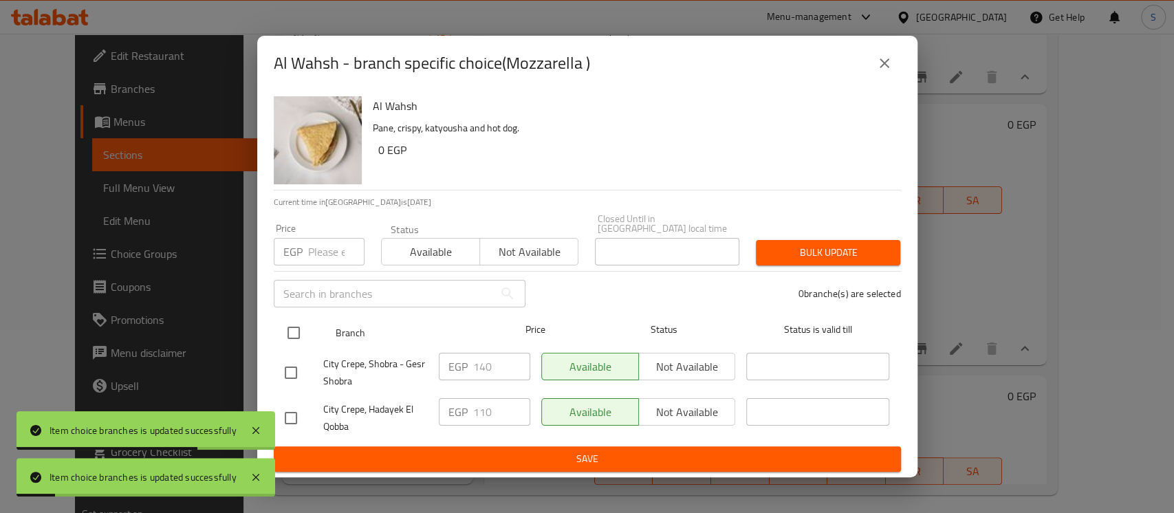
click at [295, 322] on input "checkbox" at bounding box center [293, 332] width 29 height 29
checkbox input "true"
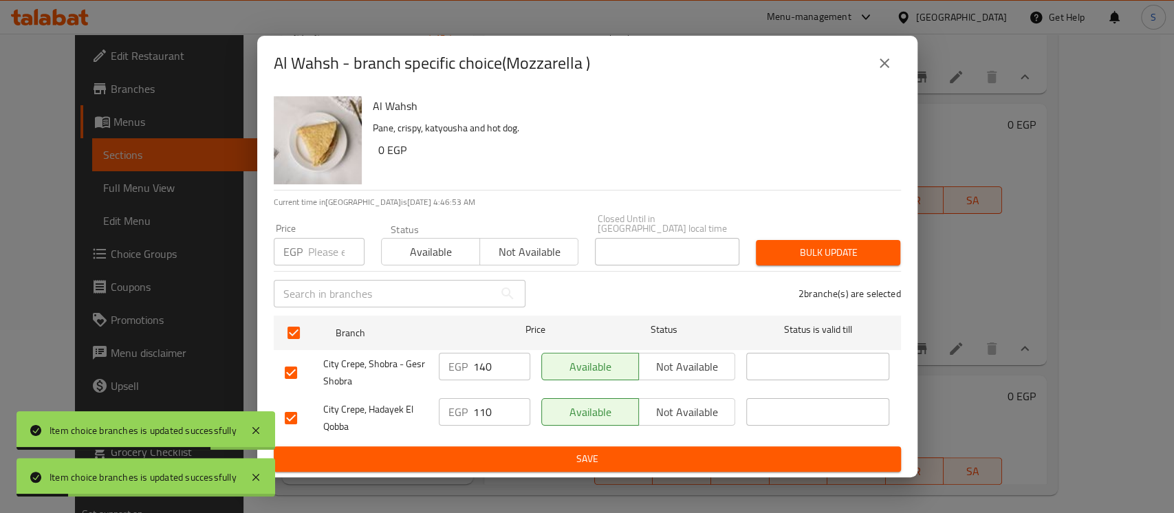
click at [327, 250] on input "number" at bounding box center [336, 252] width 56 height 28
type input "135"
click at [891, 258] on button "Bulk update" at bounding box center [828, 252] width 144 height 25
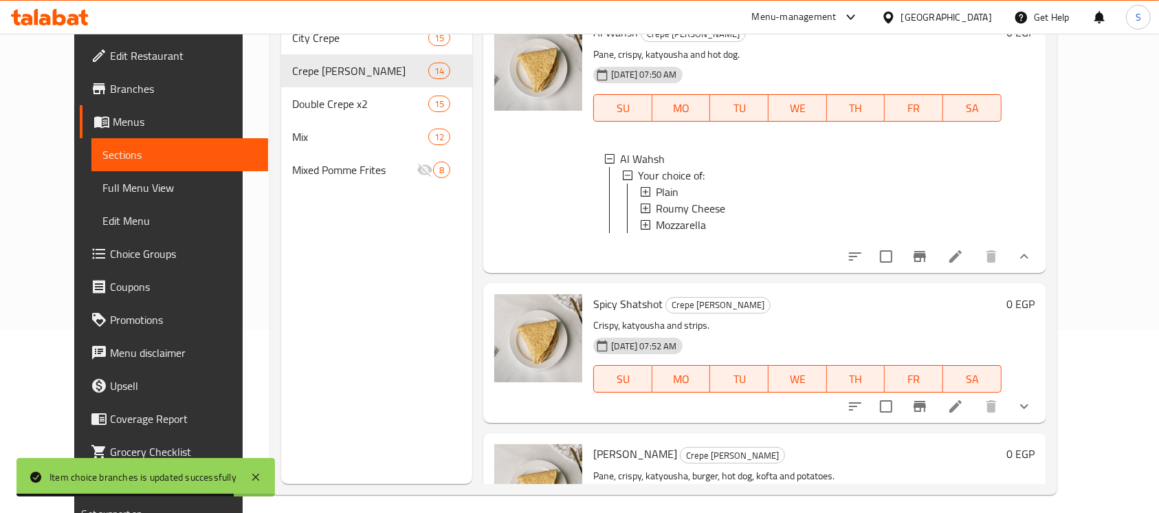
scroll to position [367, 0]
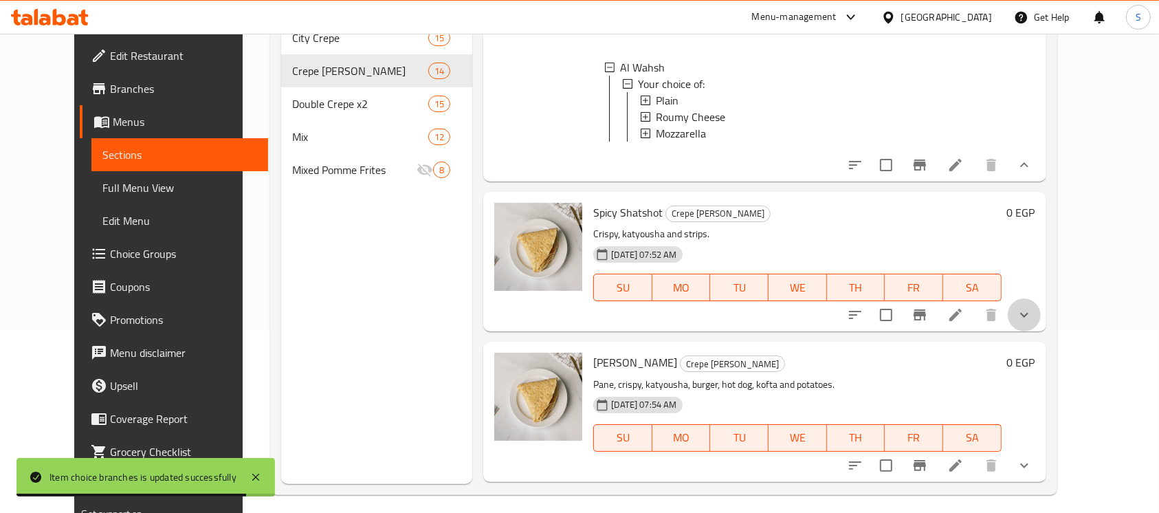
click at [1041, 331] on button "show more" at bounding box center [1024, 314] width 33 height 33
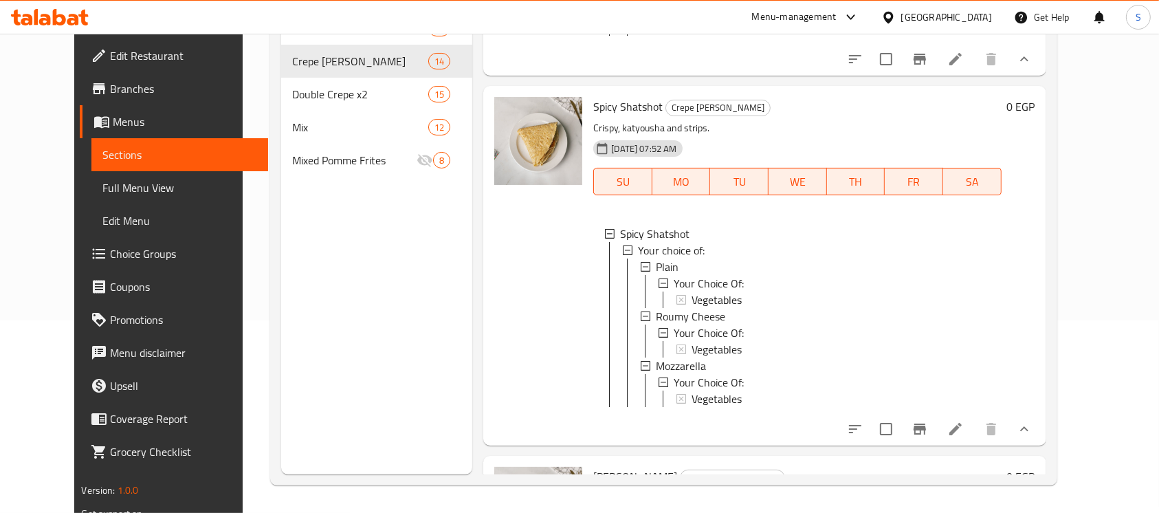
scroll to position [550, 0]
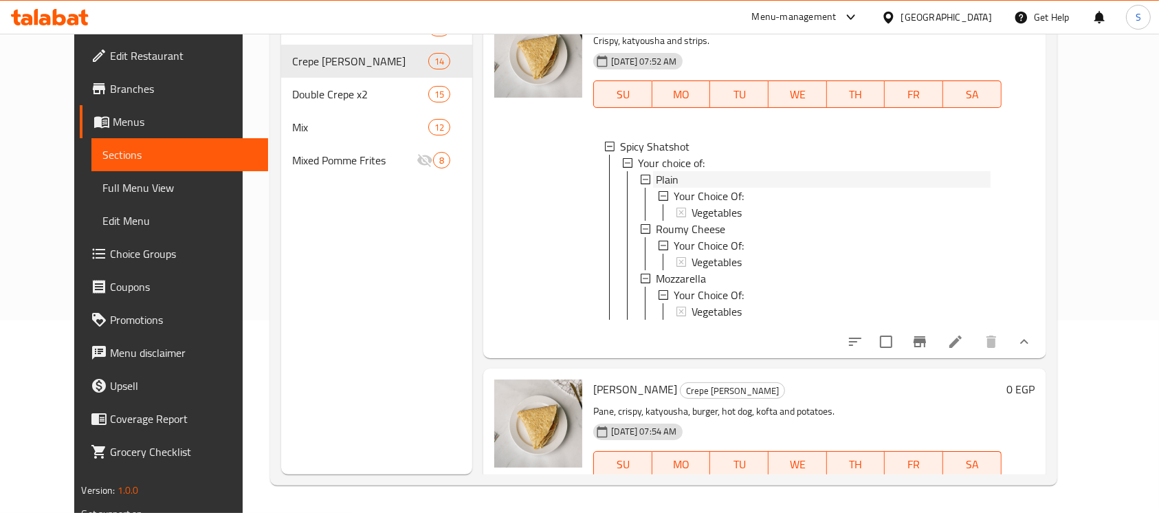
click at [666, 188] on div "Plain" at bounding box center [823, 179] width 334 height 17
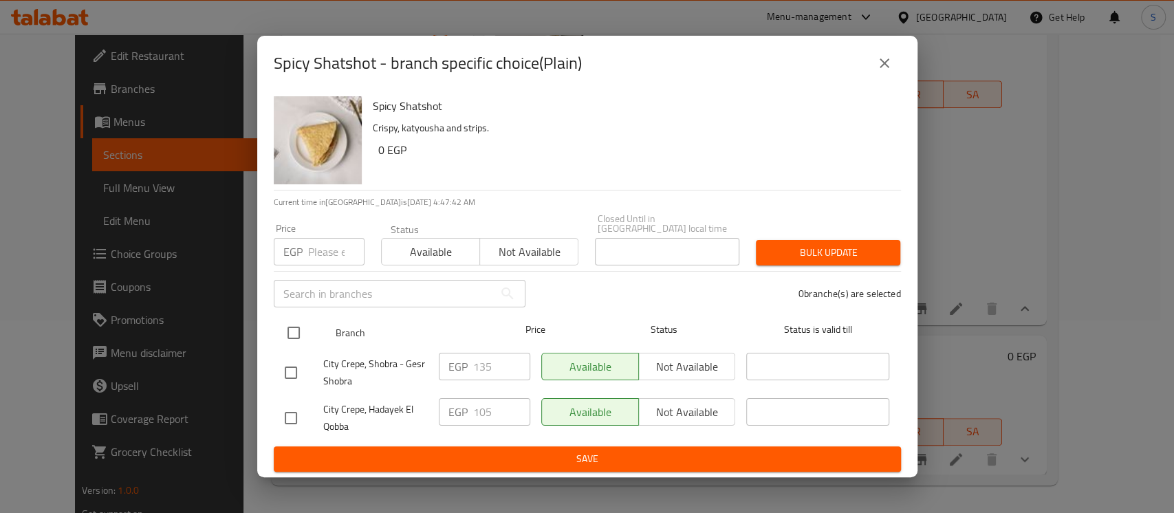
click at [292, 324] on input "checkbox" at bounding box center [293, 332] width 29 height 29
checkbox input "true"
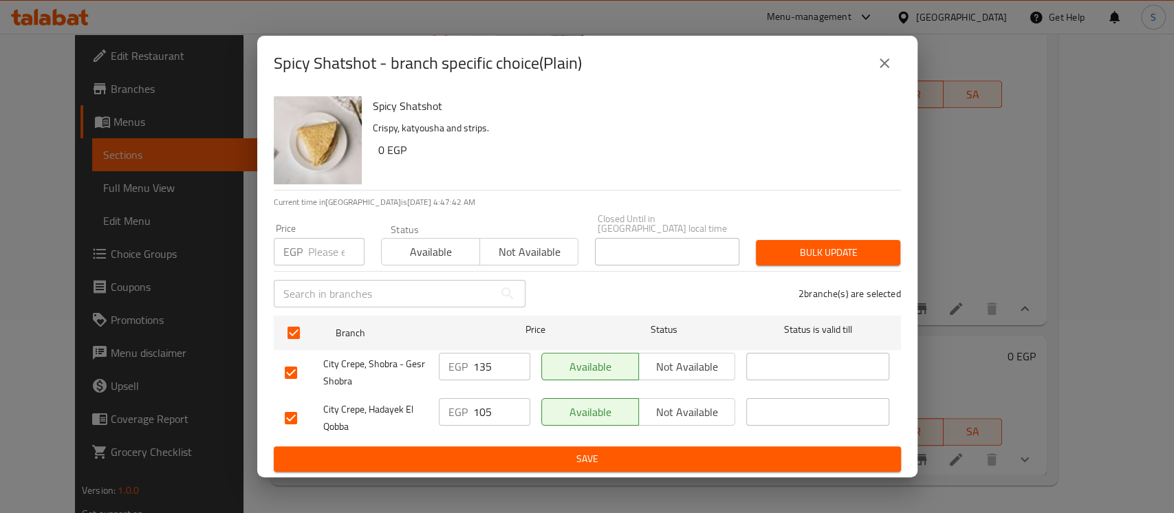
click at [311, 245] on input "number" at bounding box center [336, 252] width 56 height 28
type input "130"
click at [842, 244] on span "Bulk update" at bounding box center [828, 252] width 122 height 17
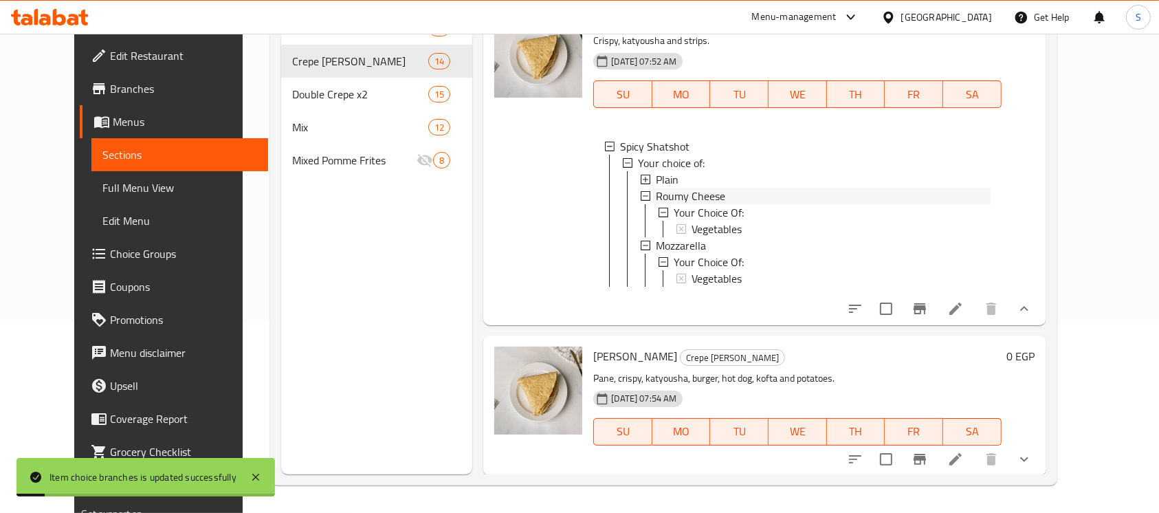
click at [670, 204] on span "Roumy Cheese" at bounding box center [690, 196] width 69 height 17
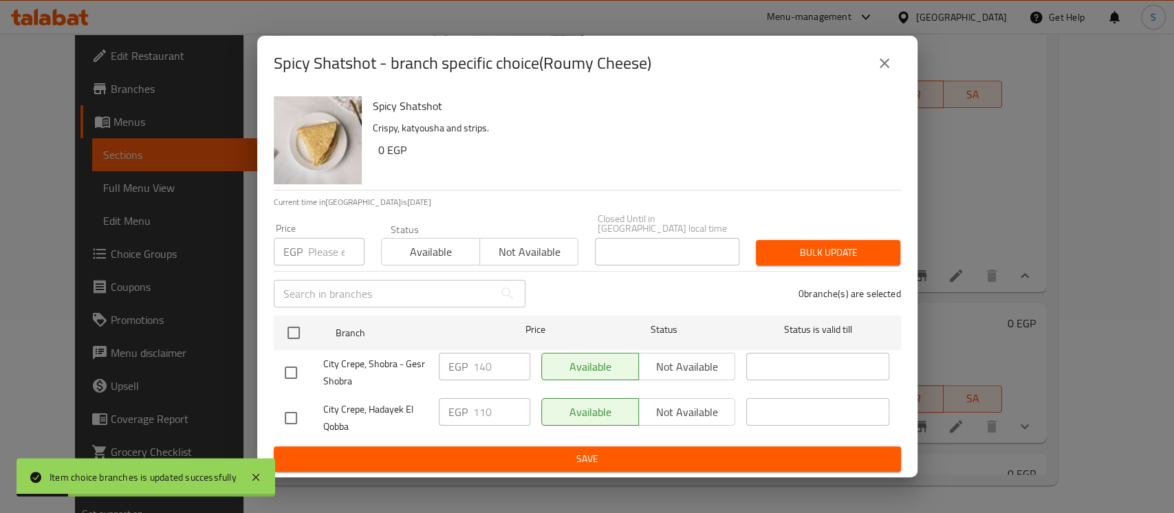
click at [297, 324] on input "checkbox" at bounding box center [293, 332] width 29 height 29
checkbox input "true"
click at [322, 254] on input "number" at bounding box center [336, 252] width 56 height 28
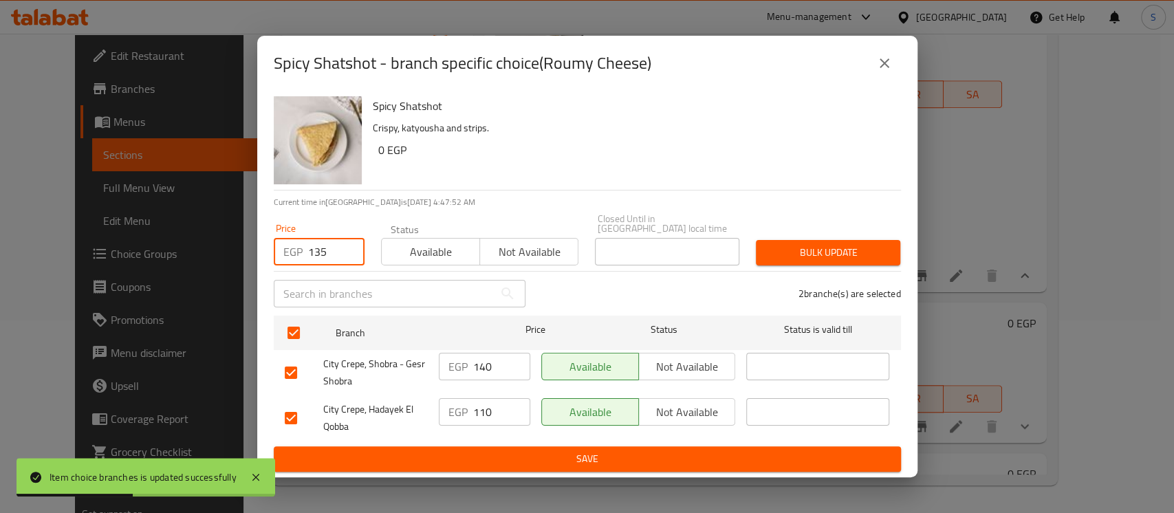
type input "135"
click at [804, 256] on span "Bulk update" at bounding box center [828, 252] width 122 height 17
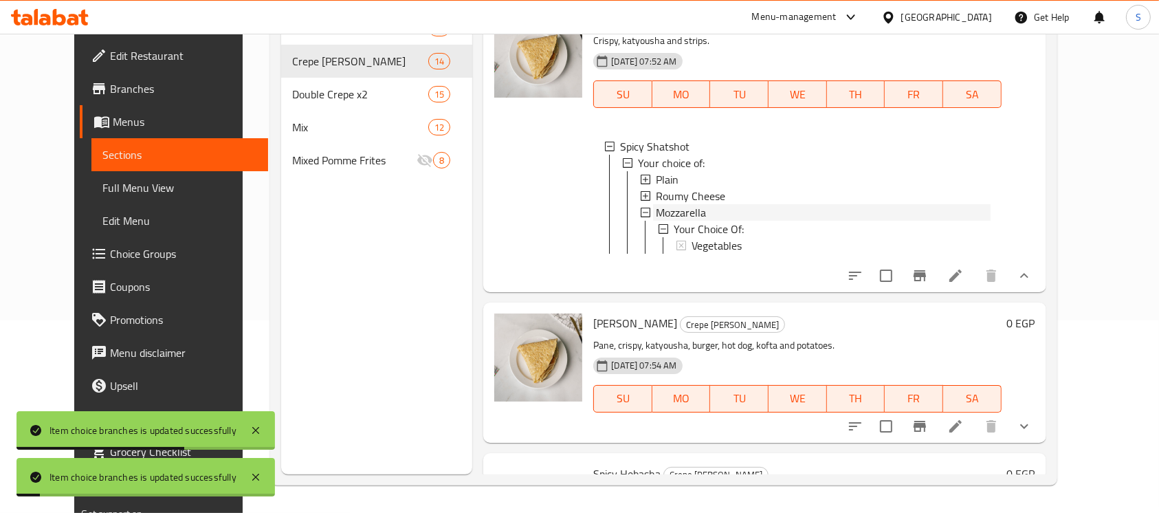
click at [657, 221] on span "Mozzarella" at bounding box center [681, 212] width 50 height 17
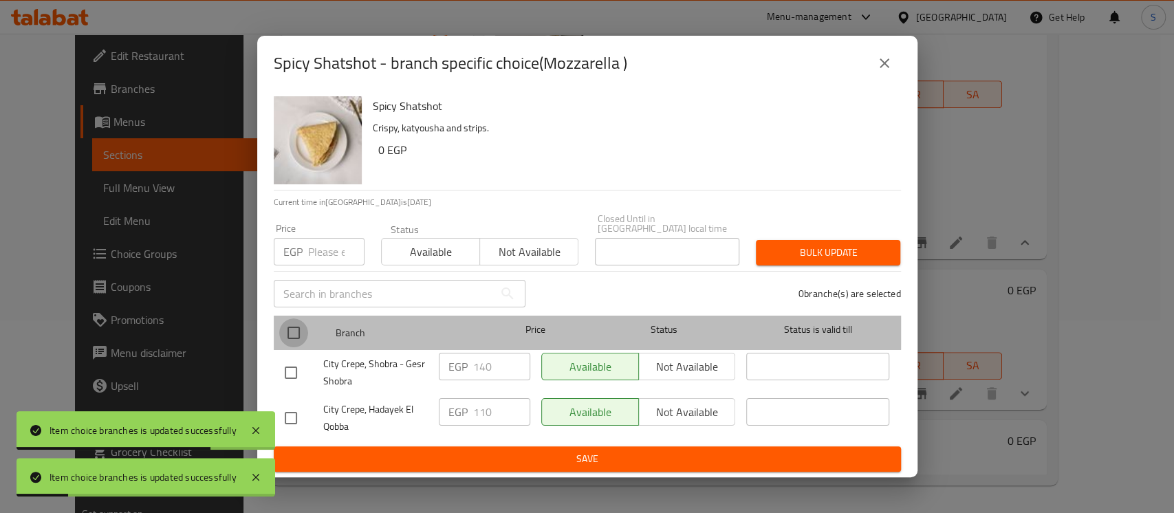
click at [303, 325] on input "checkbox" at bounding box center [293, 332] width 29 height 29
checkbox input "true"
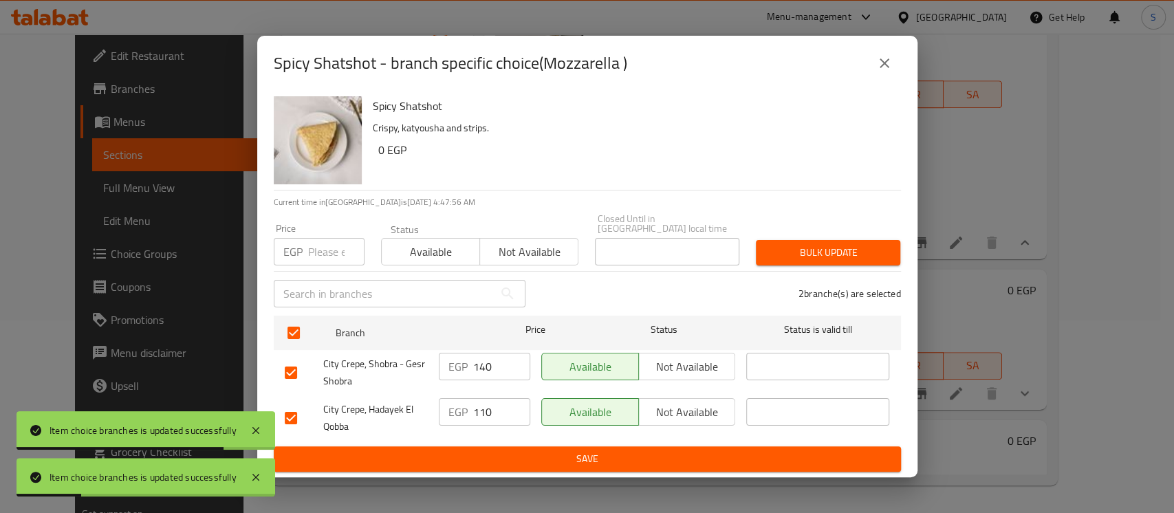
click at [329, 249] on input "number" at bounding box center [336, 252] width 56 height 28
click at [843, 248] on span "Bulk update" at bounding box center [828, 252] width 122 height 17
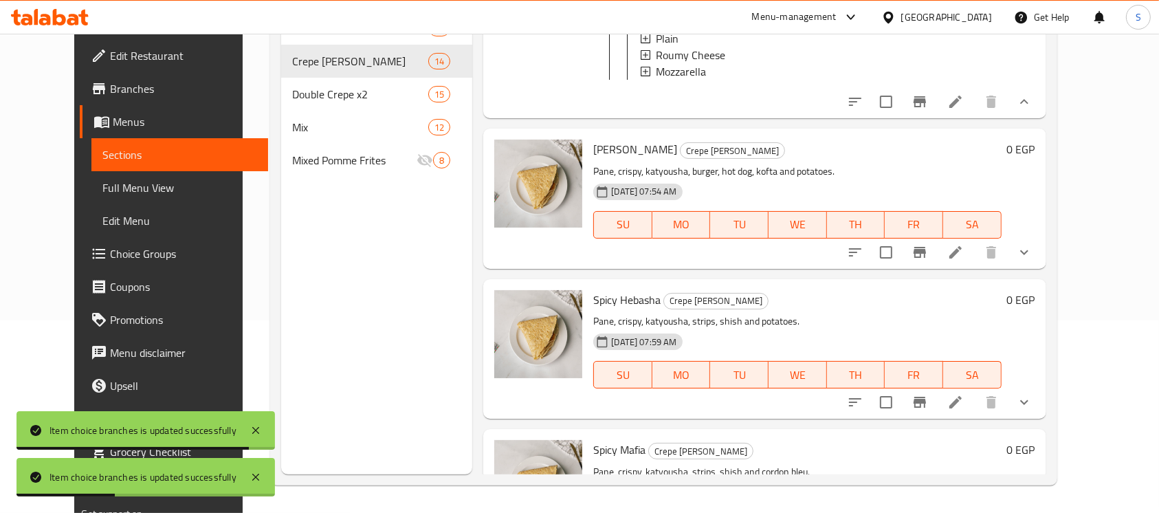
scroll to position [733, 0]
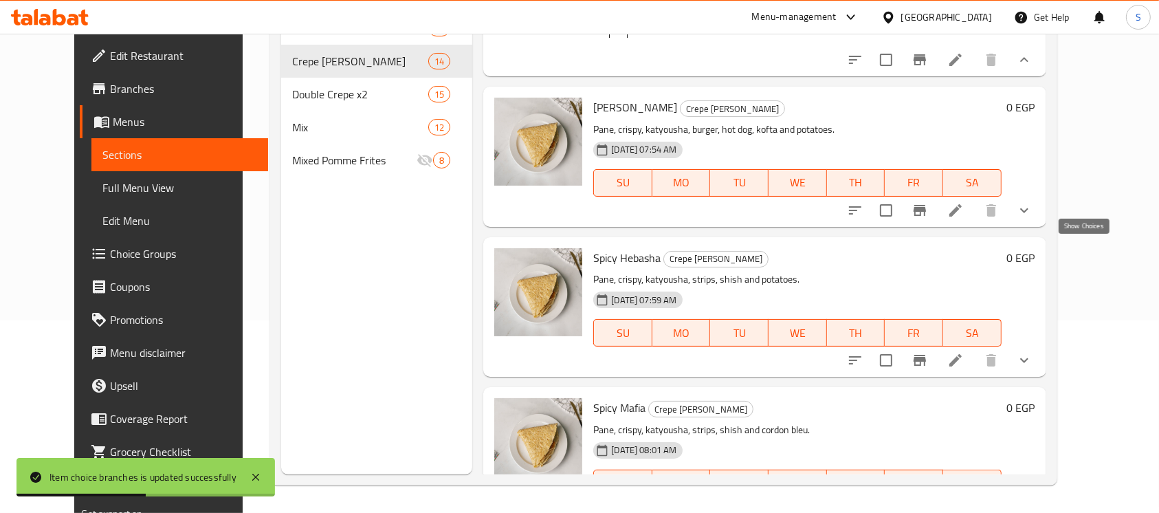
click at [1033, 219] on icon "show more" at bounding box center [1024, 210] width 17 height 17
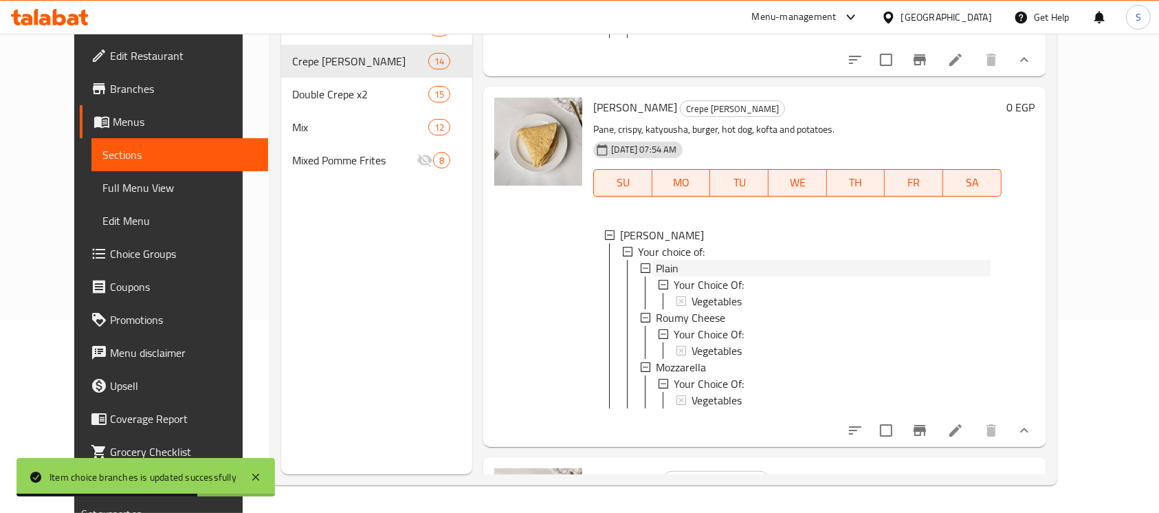
click at [656, 276] on span "Plain" at bounding box center [667, 268] width 23 height 17
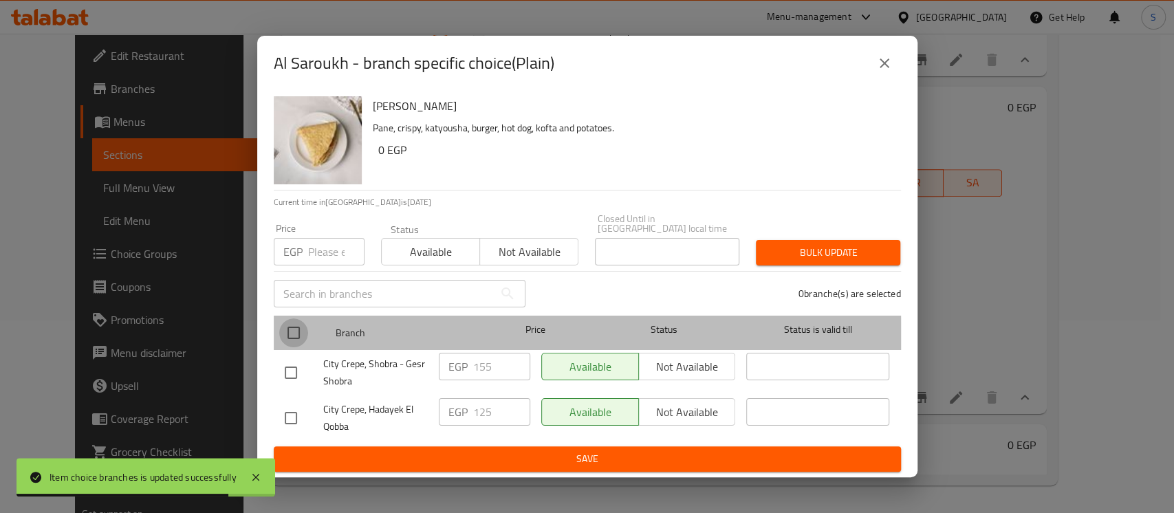
click at [285, 332] on input "checkbox" at bounding box center [293, 332] width 29 height 29
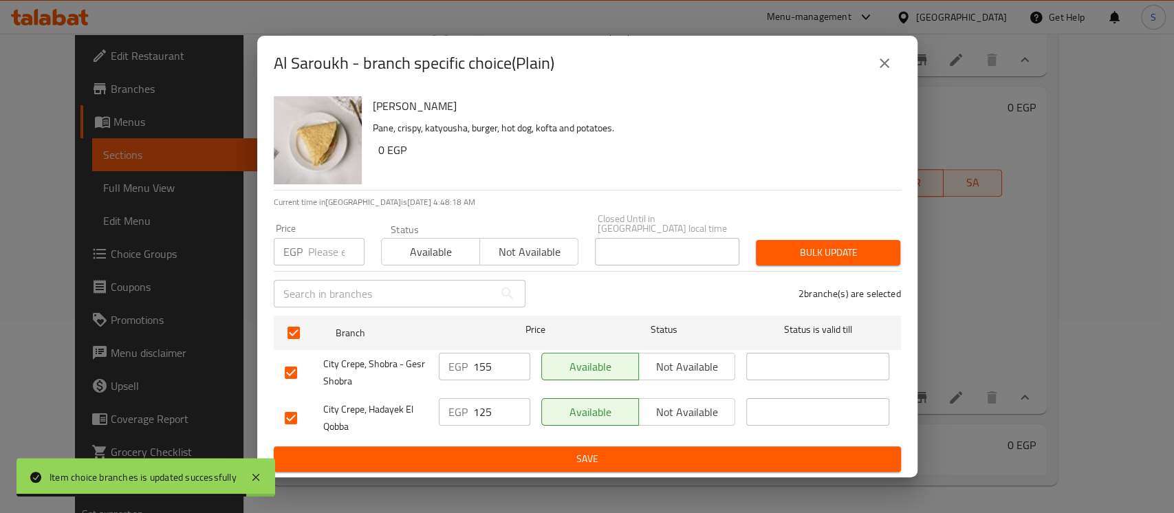
click at [311, 250] on input "number" at bounding box center [336, 252] width 56 height 28
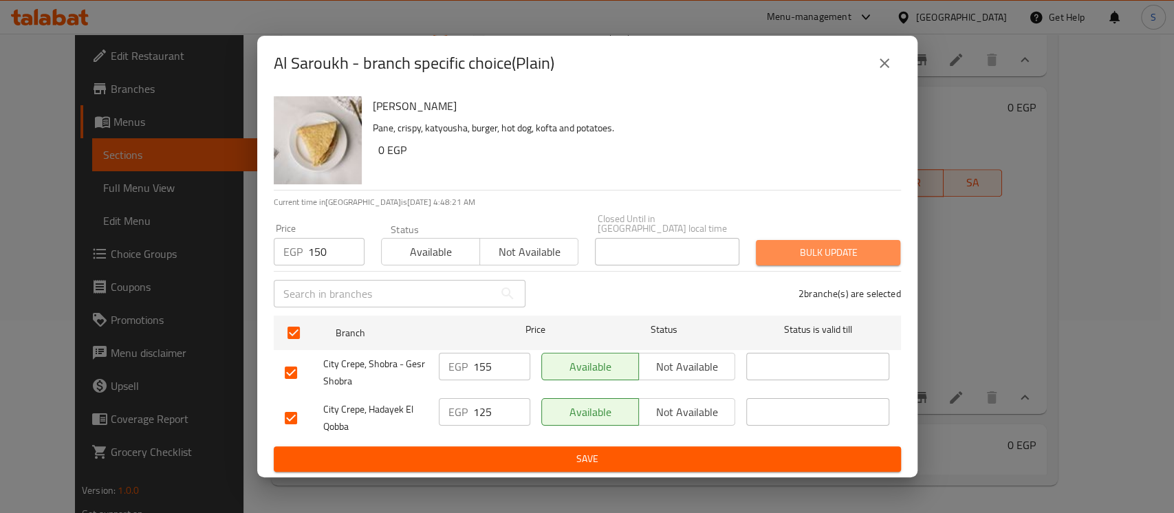
click at [828, 258] on button "Bulk update" at bounding box center [828, 252] width 144 height 25
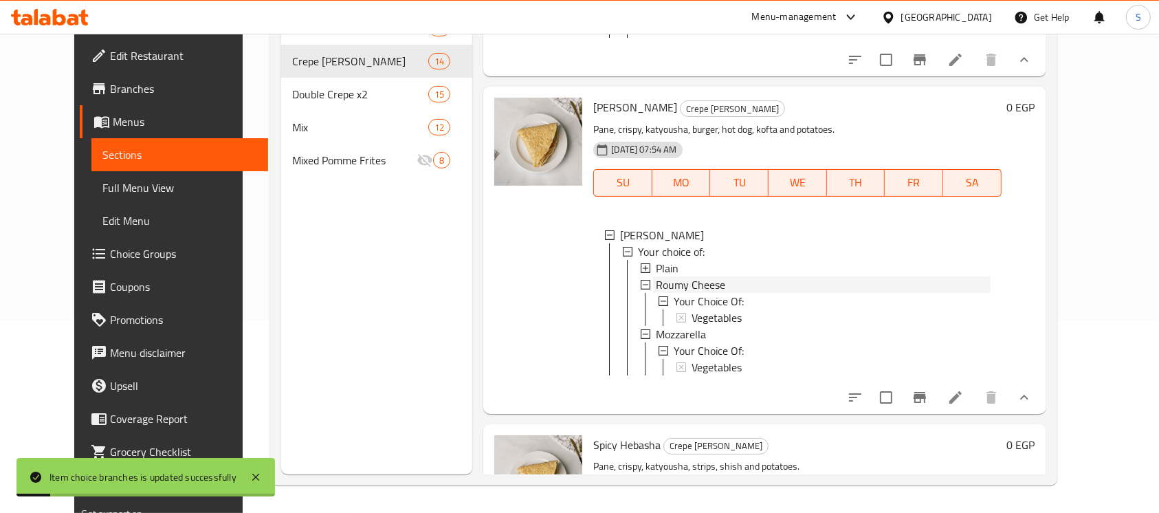
click at [683, 293] on span "Roumy Cheese" at bounding box center [690, 284] width 69 height 17
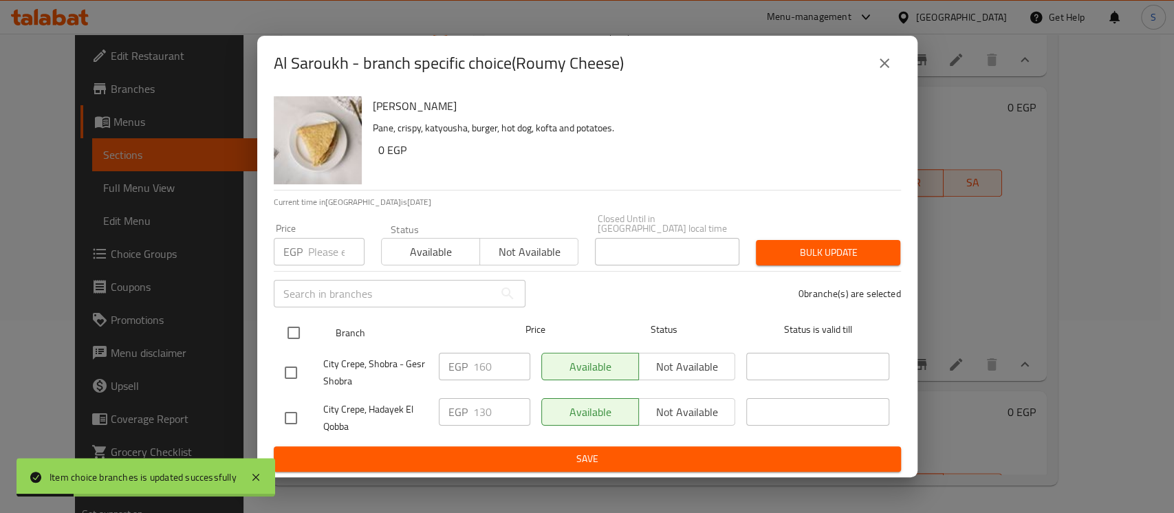
click at [296, 324] on input "checkbox" at bounding box center [293, 332] width 29 height 29
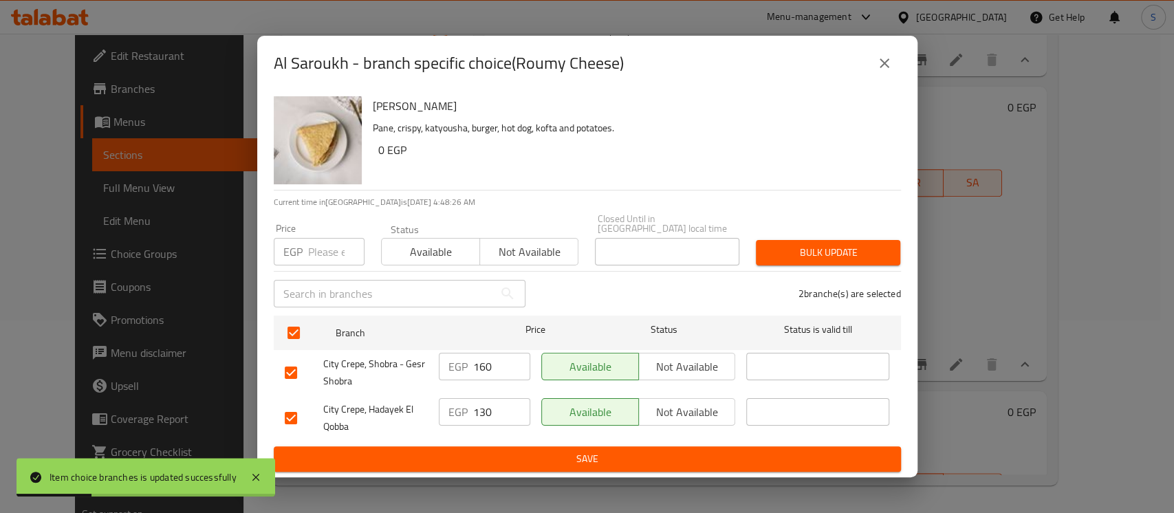
click at [320, 254] on input "number" at bounding box center [336, 252] width 56 height 28
click at [813, 256] on span "Bulk update" at bounding box center [828, 252] width 122 height 17
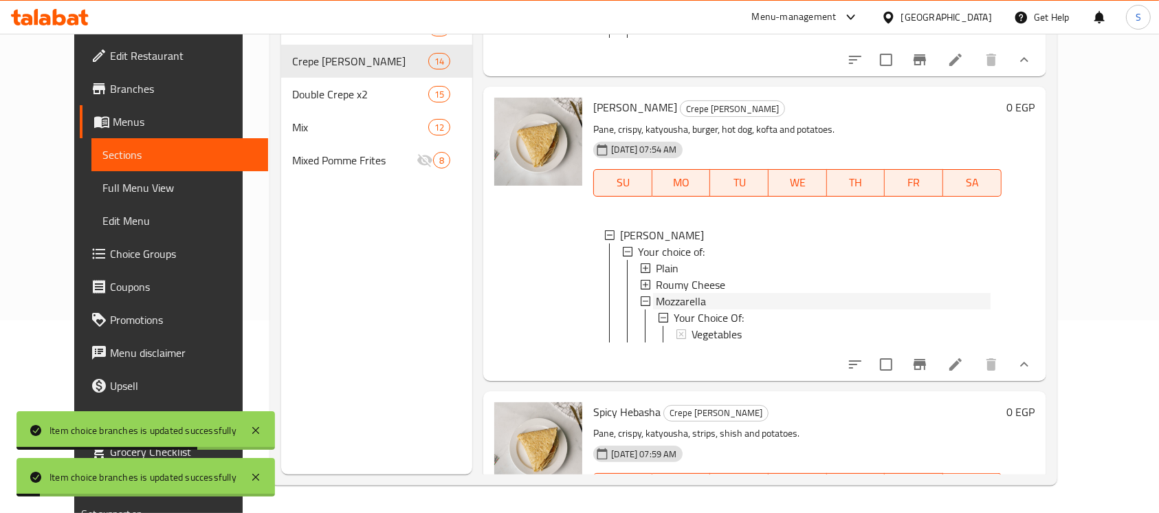
click at [670, 309] on span "Mozzarella" at bounding box center [681, 301] width 50 height 17
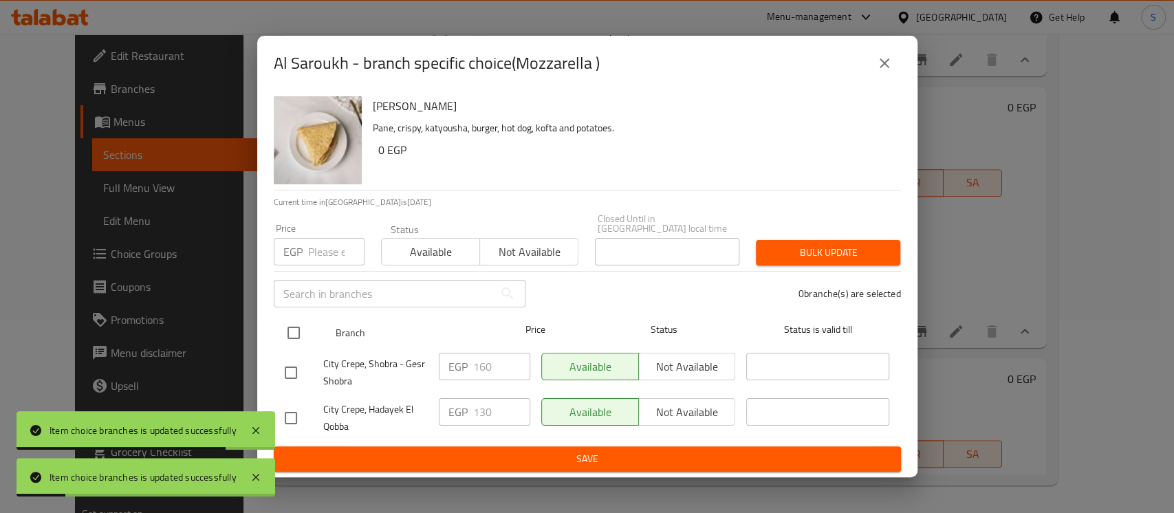
click at [286, 326] on input "checkbox" at bounding box center [293, 332] width 29 height 29
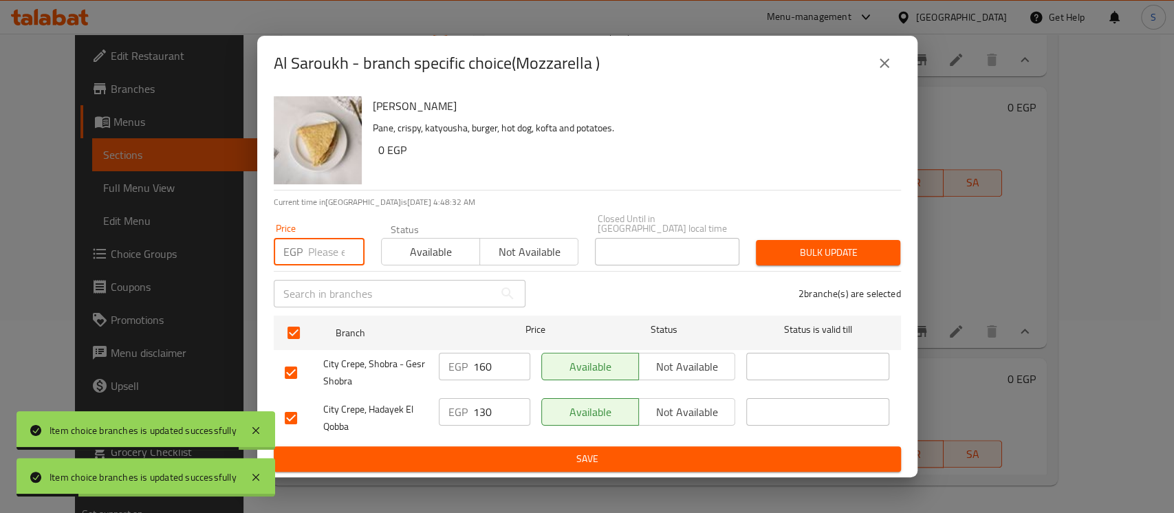
click at [329, 249] on input "number" at bounding box center [336, 252] width 56 height 28
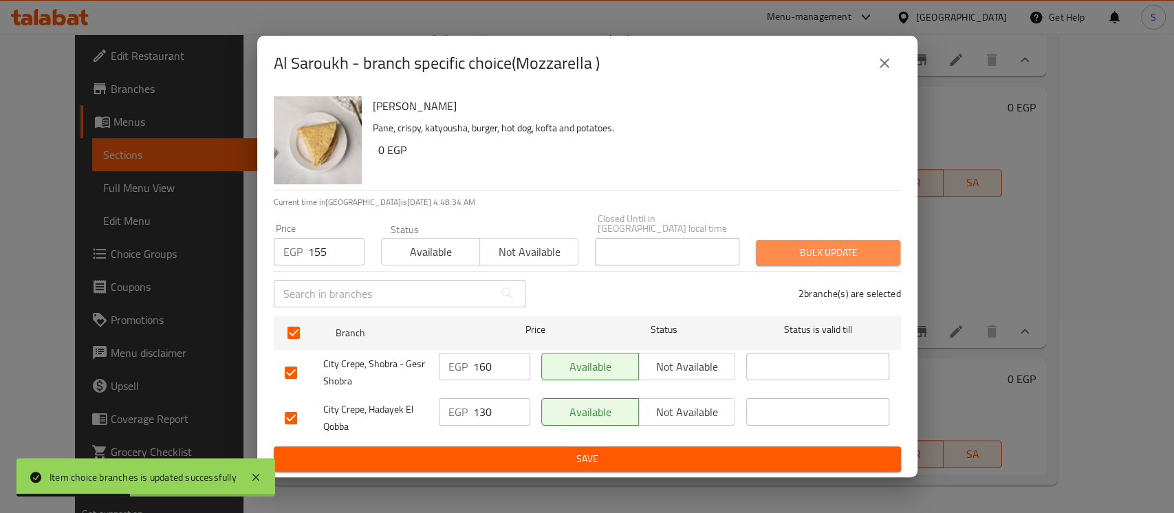
click at [827, 244] on span "Bulk update" at bounding box center [828, 252] width 122 height 17
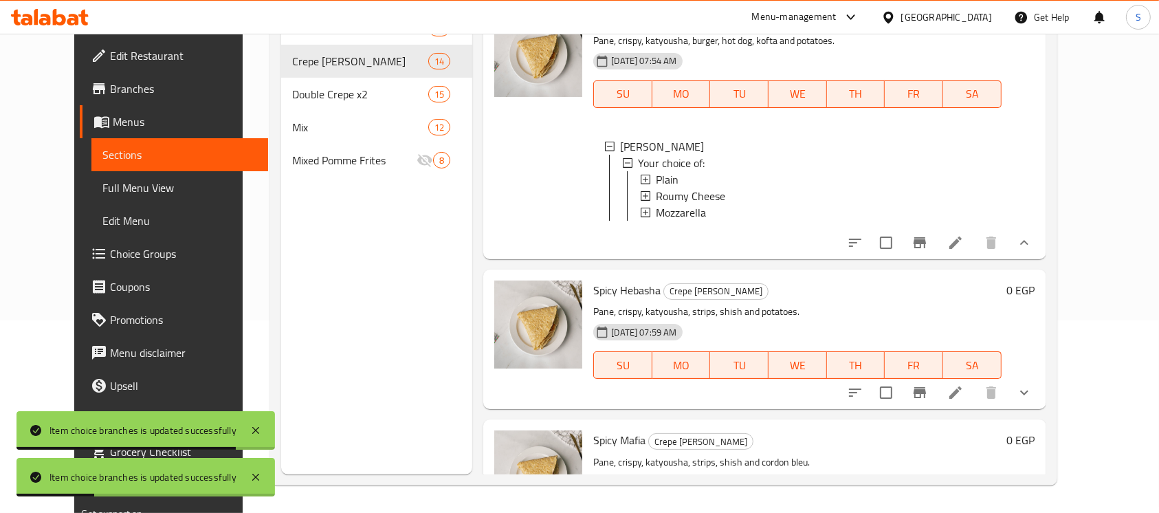
scroll to position [917, 0]
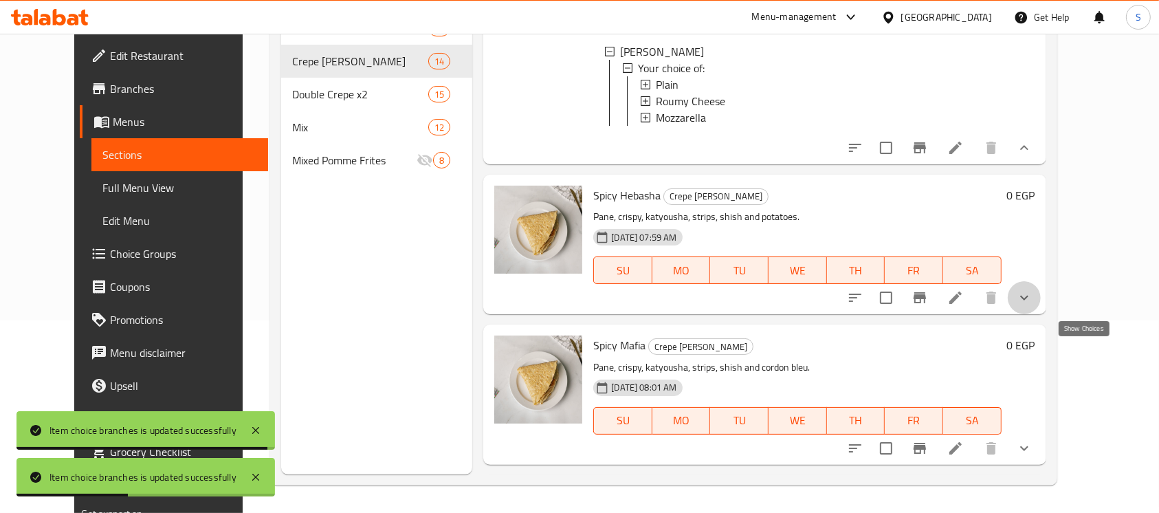
click at [1033, 306] on icon "show more" at bounding box center [1024, 297] width 17 height 17
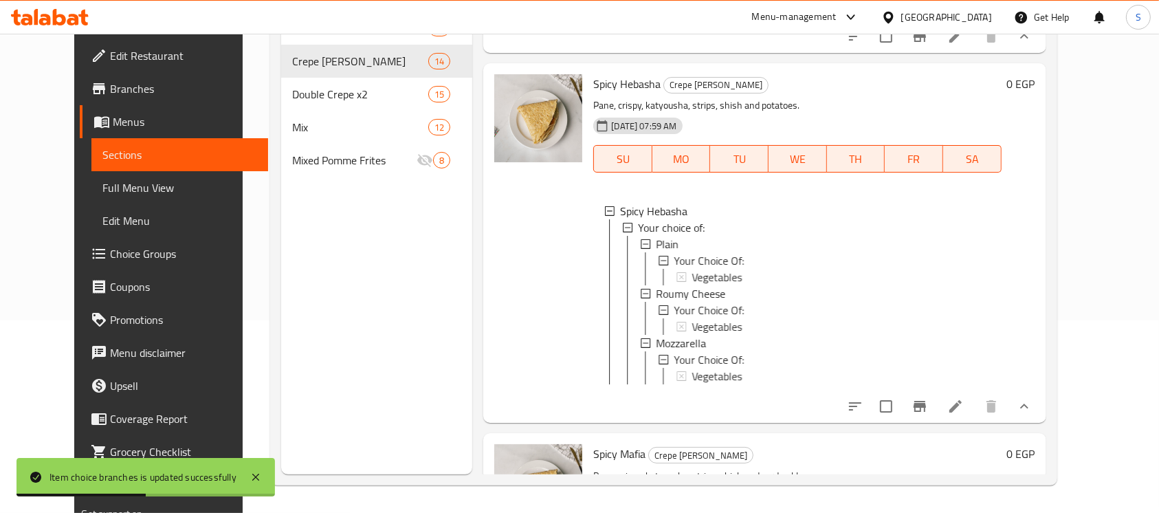
scroll to position [1100, 0]
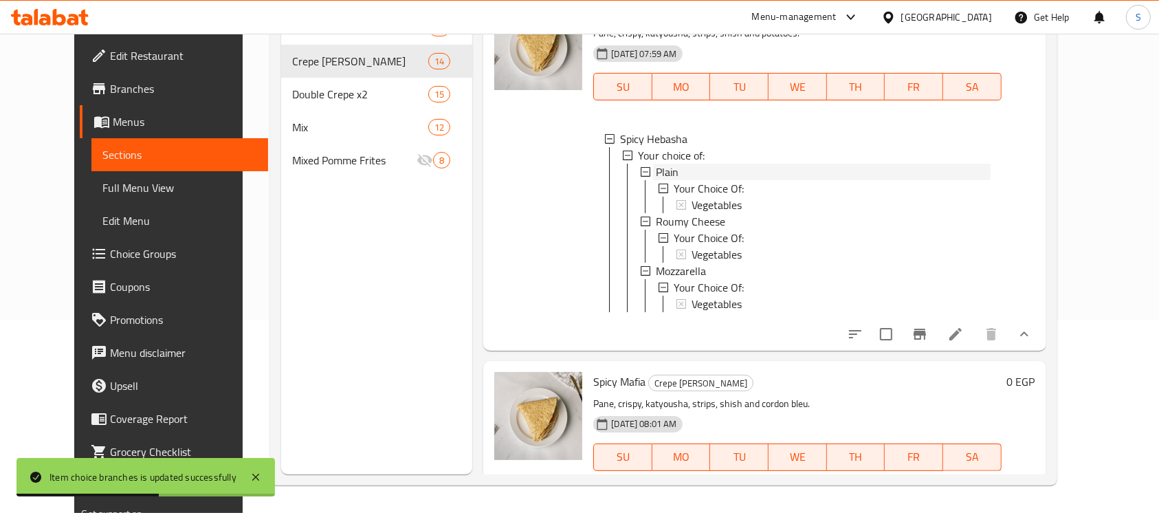
click at [657, 180] on span "Plain" at bounding box center [667, 172] width 23 height 17
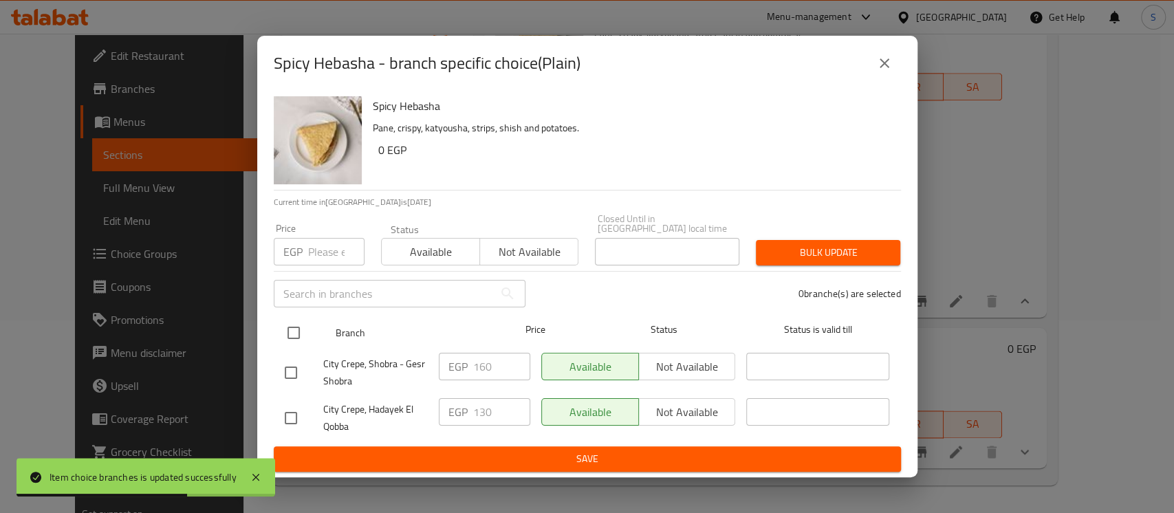
click at [298, 324] on input "checkbox" at bounding box center [293, 332] width 29 height 29
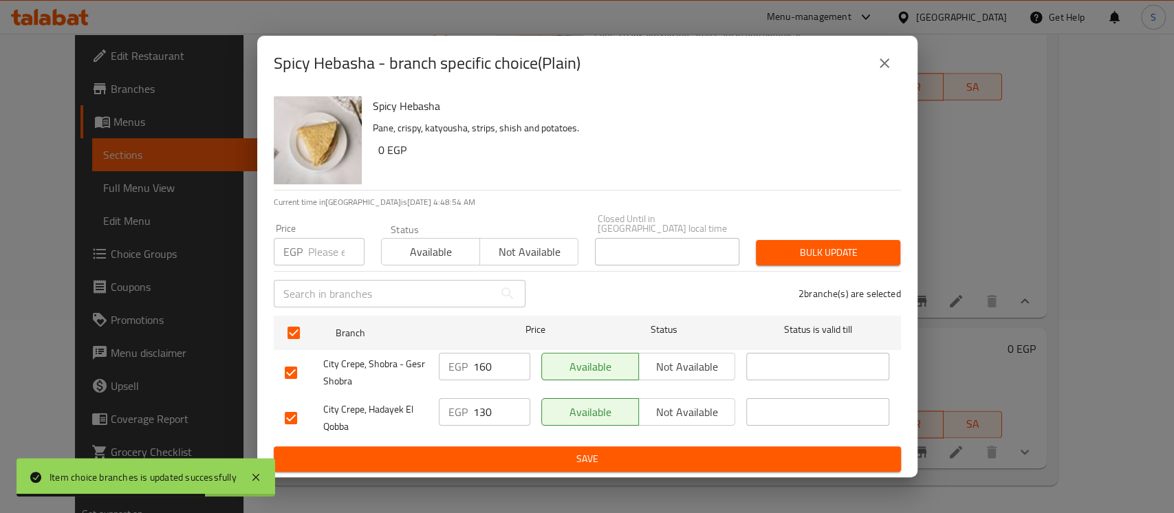
click at [331, 241] on input "number" at bounding box center [336, 252] width 56 height 28
click at [794, 245] on span "Bulk update" at bounding box center [828, 252] width 122 height 17
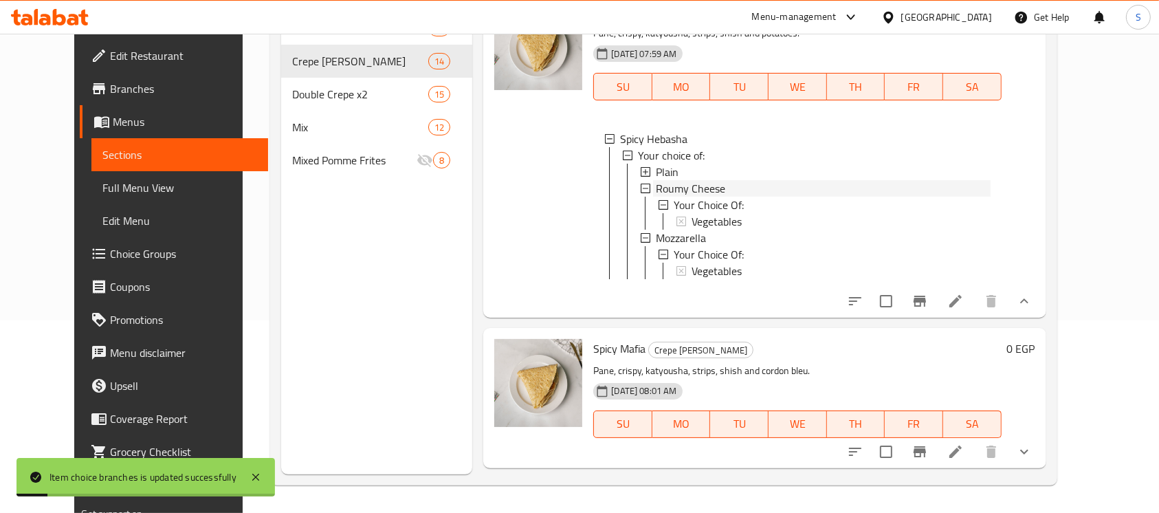
click at [679, 197] on span "Roumy Cheese" at bounding box center [690, 188] width 69 height 17
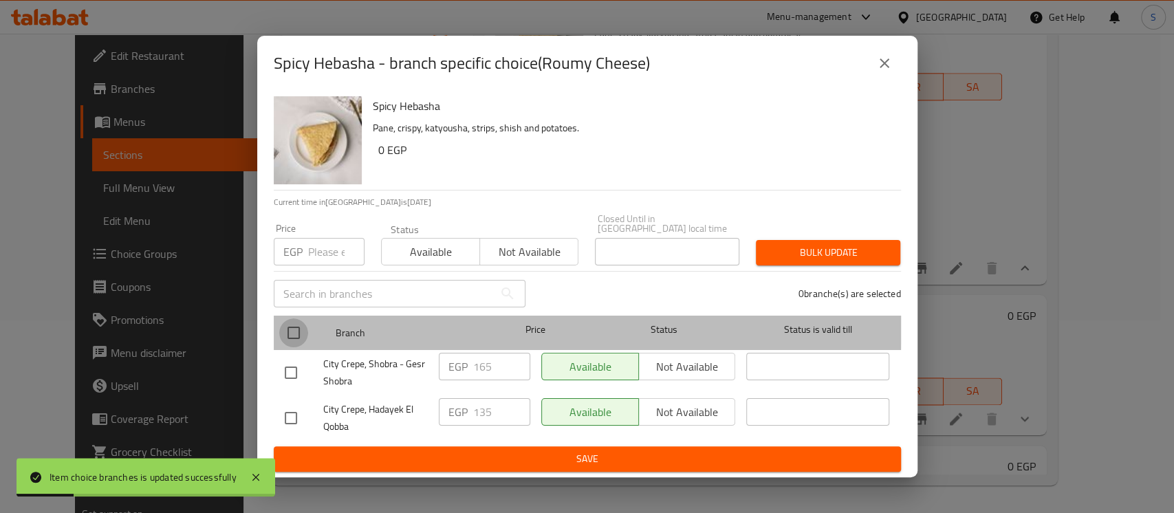
click at [294, 322] on input "checkbox" at bounding box center [293, 332] width 29 height 29
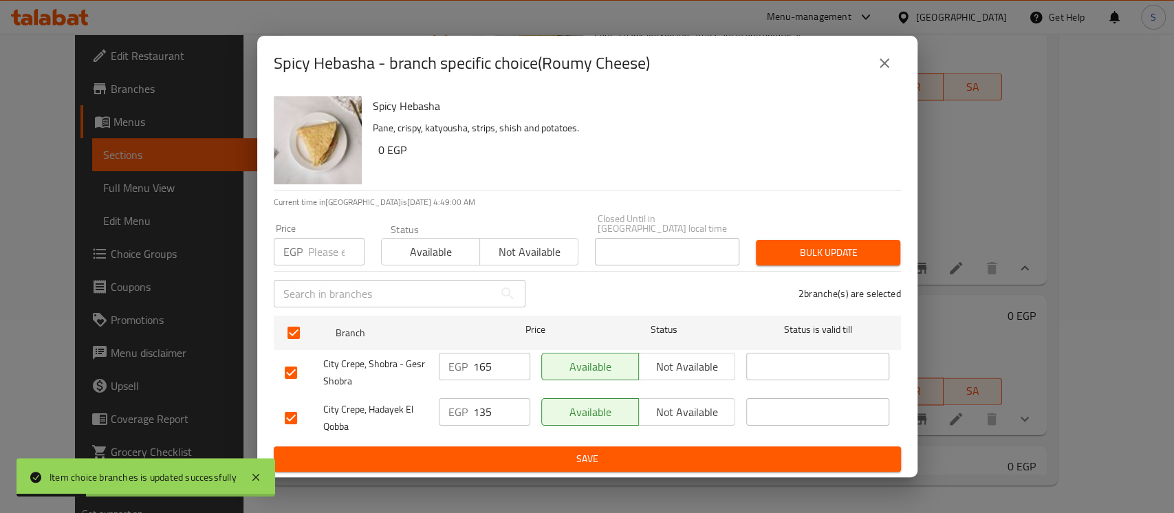
click at [325, 243] on input "number" at bounding box center [336, 252] width 56 height 28
click at [790, 244] on span "Bulk update" at bounding box center [828, 252] width 122 height 17
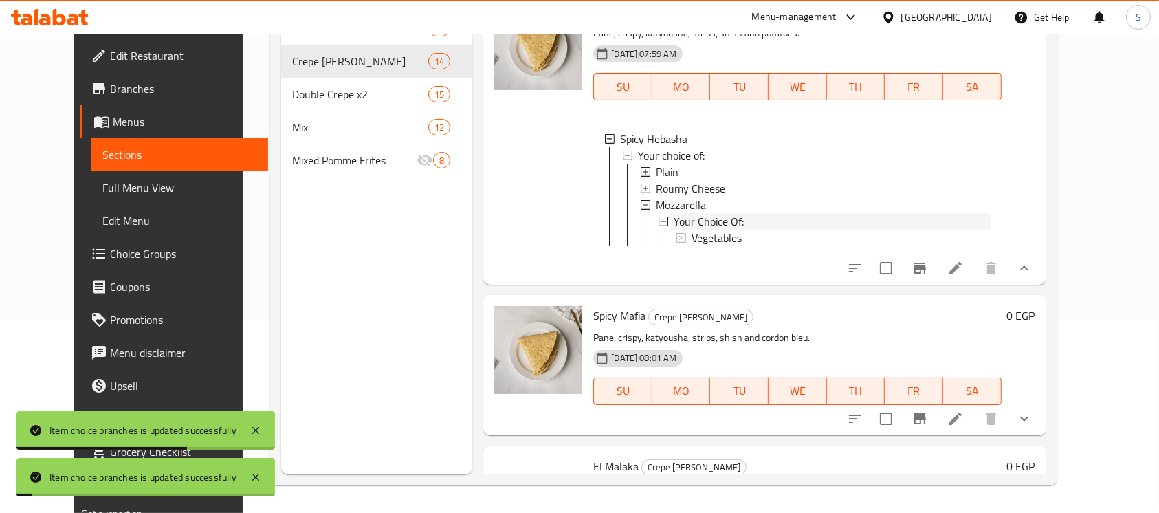
click at [674, 230] on span "Your Choice Of:" at bounding box center [709, 221] width 70 height 17
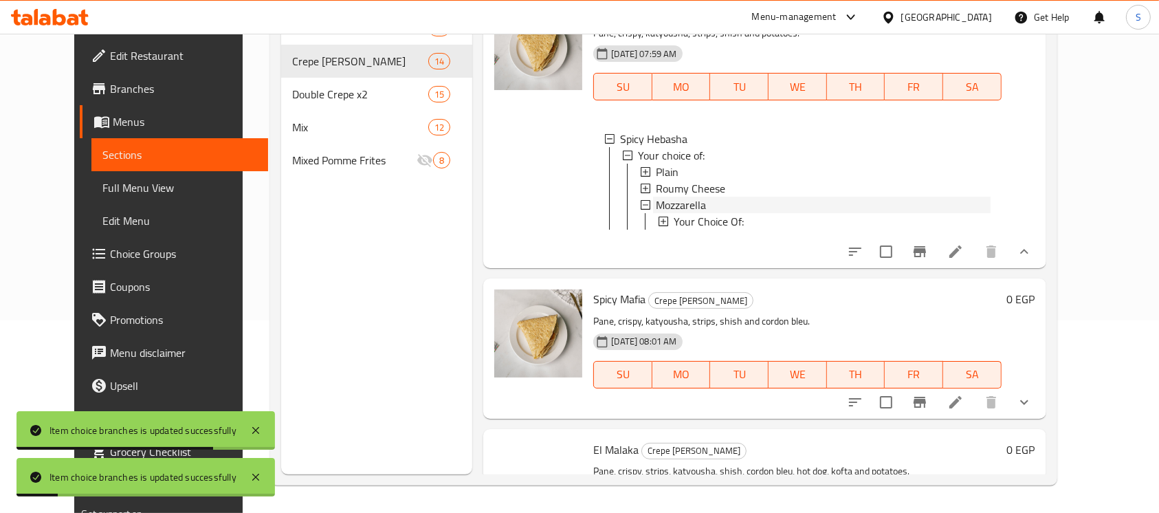
click at [660, 213] on span "Mozzarella" at bounding box center [681, 205] width 50 height 17
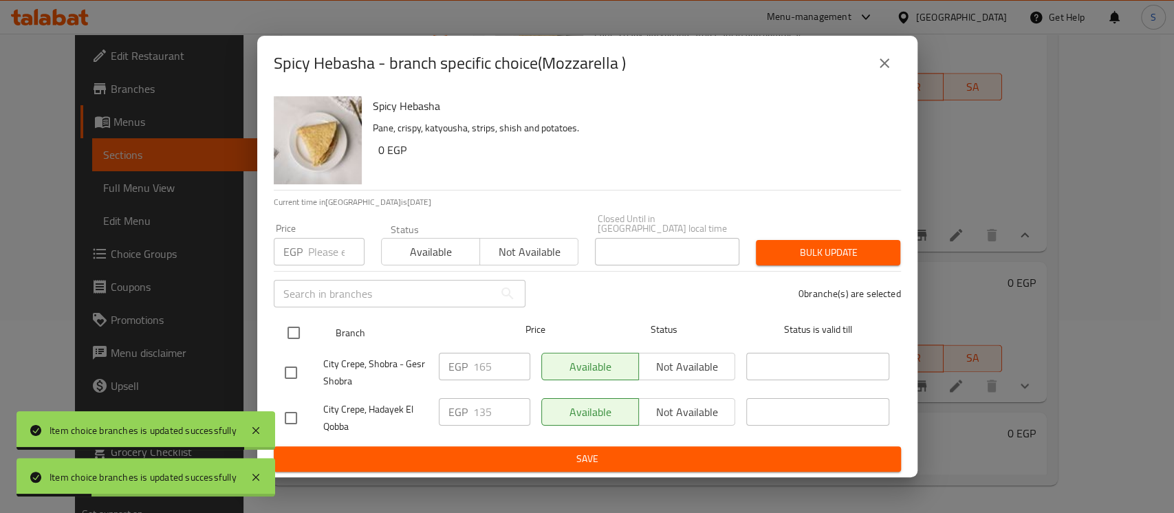
click at [300, 324] on input "checkbox" at bounding box center [293, 332] width 29 height 29
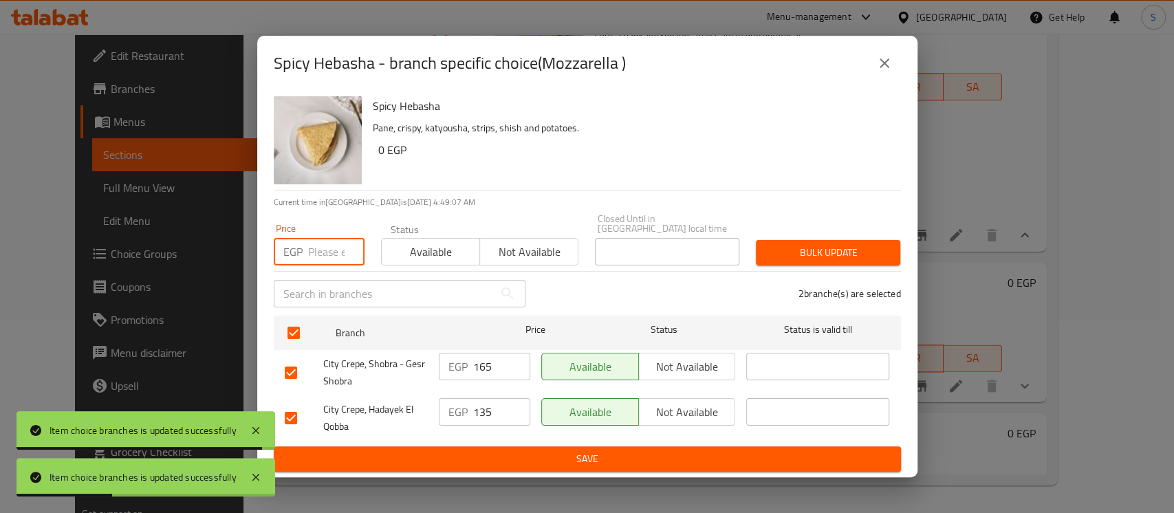
click at [319, 242] on input "number" at bounding box center [336, 252] width 56 height 28
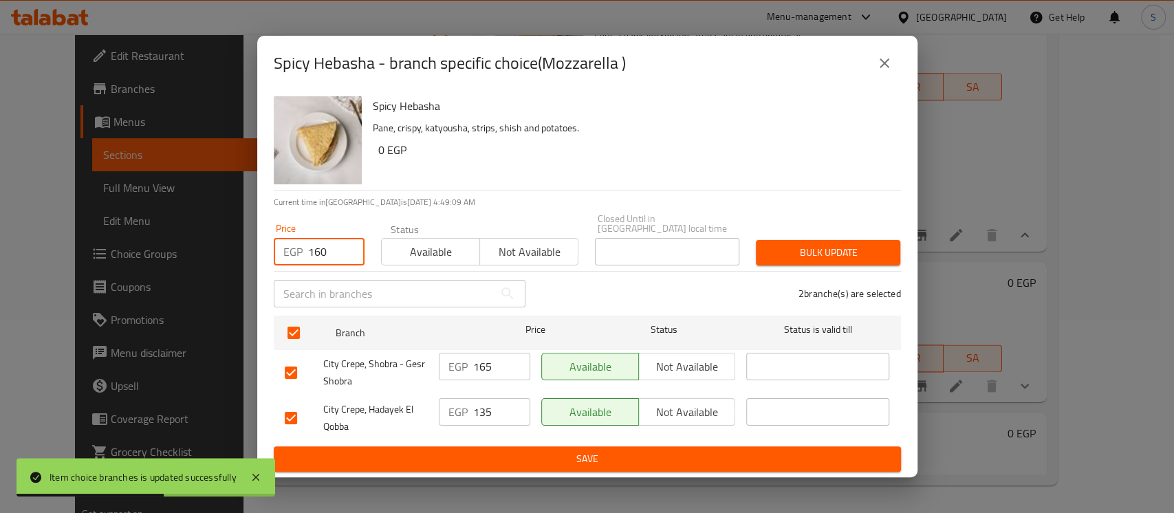
click at [792, 240] on button "Bulk update" at bounding box center [828, 252] width 144 height 25
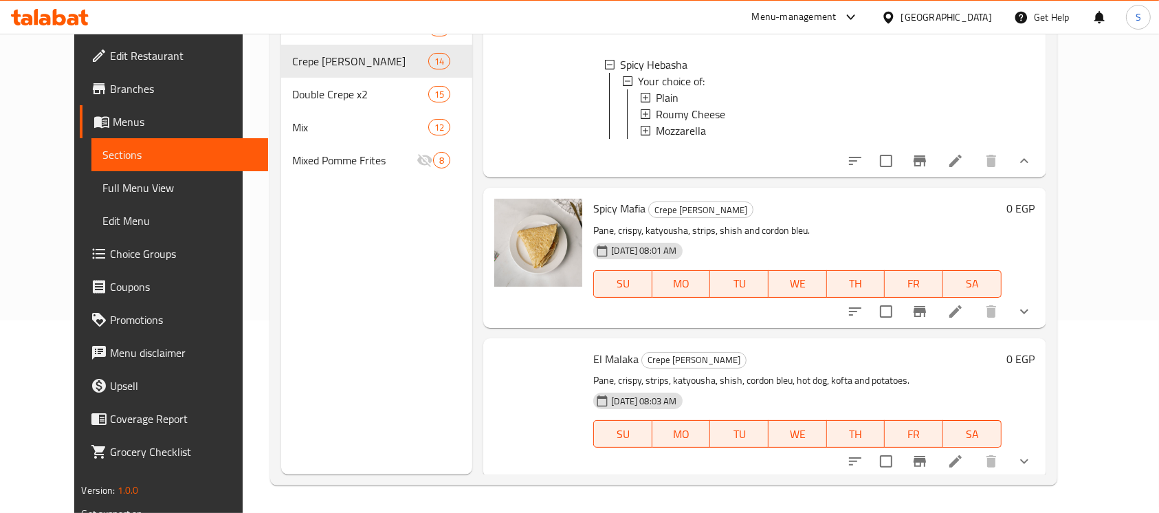
scroll to position [1192, 0]
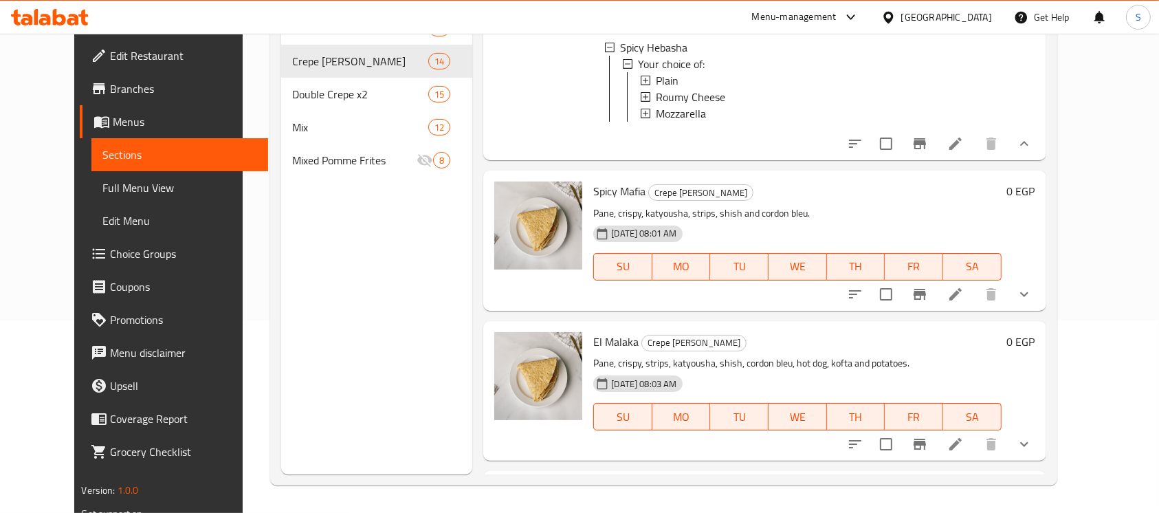
click at [1033, 303] on icon "show more" at bounding box center [1024, 294] width 17 height 17
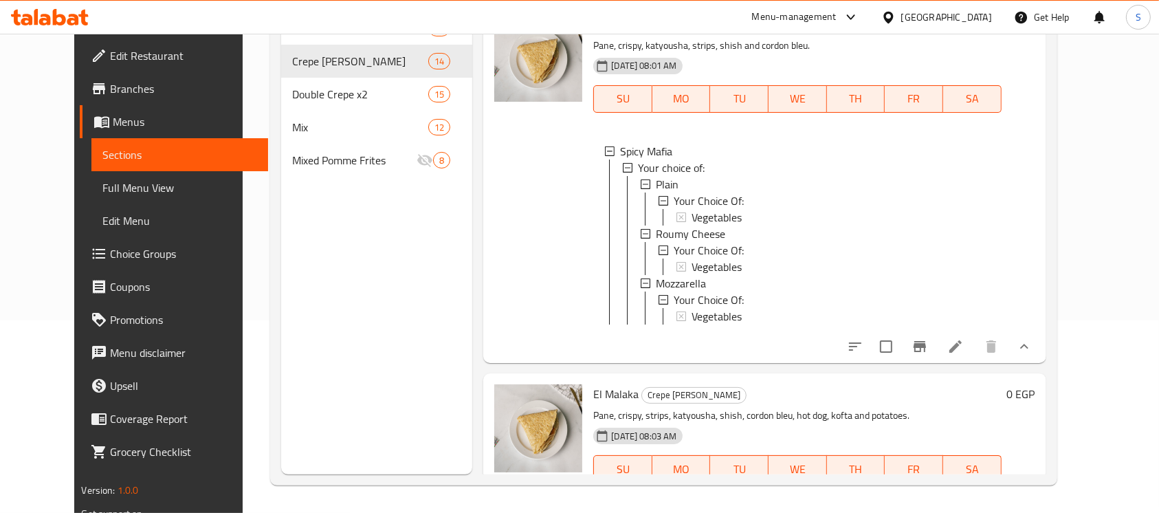
scroll to position [1375, 0]
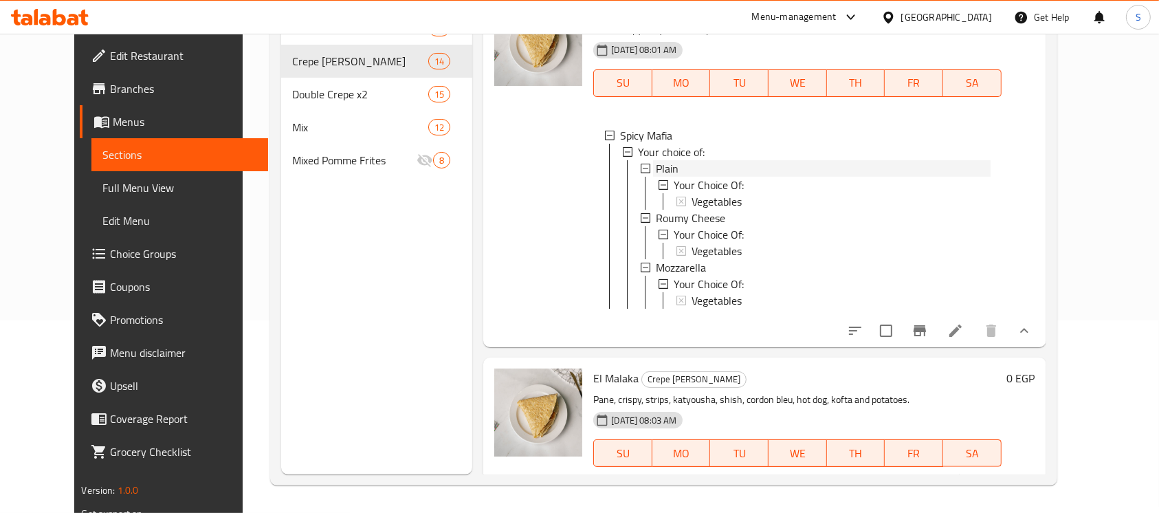
click at [662, 177] on div "Plain" at bounding box center [823, 168] width 334 height 17
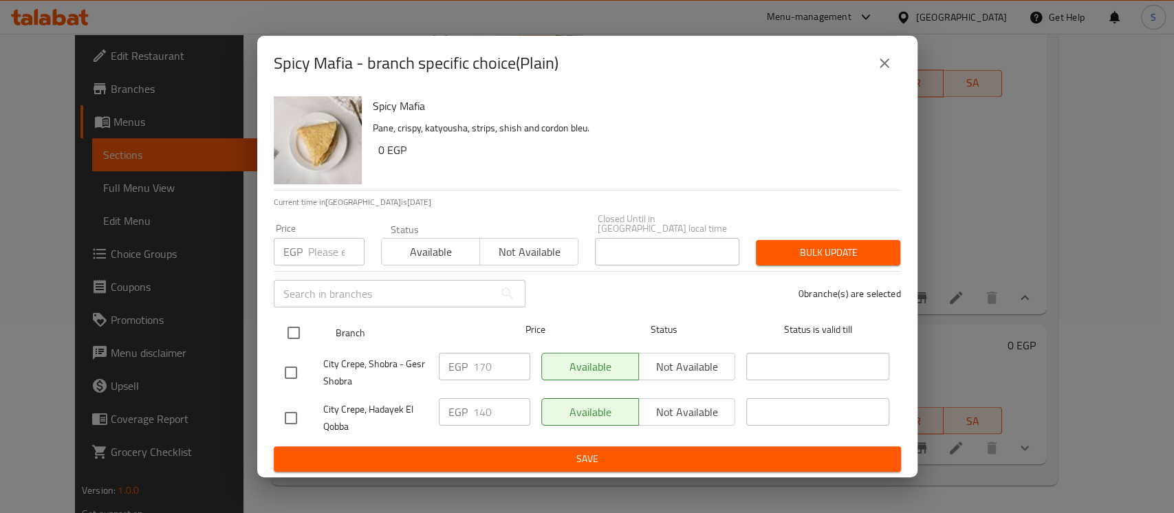
click at [294, 331] on input "checkbox" at bounding box center [293, 332] width 29 height 29
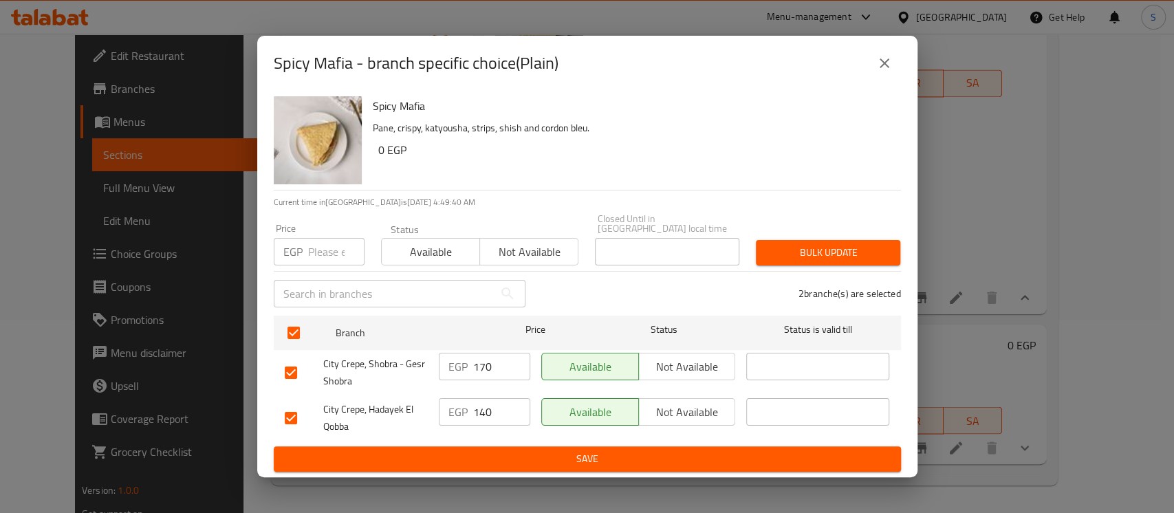
click at [318, 241] on input "number" at bounding box center [336, 252] width 56 height 28
click at [792, 240] on button "Bulk update" at bounding box center [828, 252] width 144 height 25
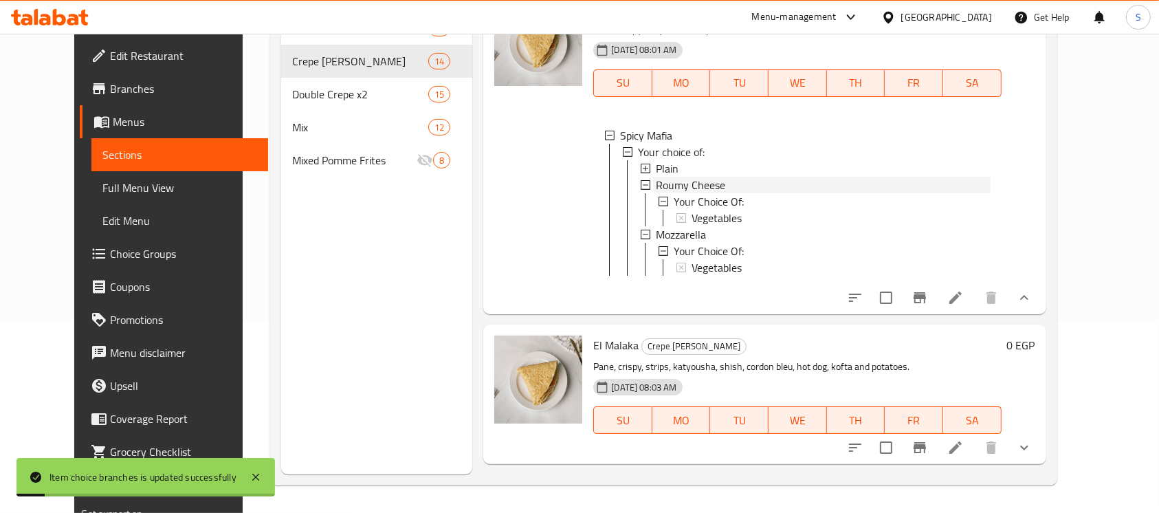
click at [681, 193] on span "Roumy Cheese" at bounding box center [690, 185] width 69 height 17
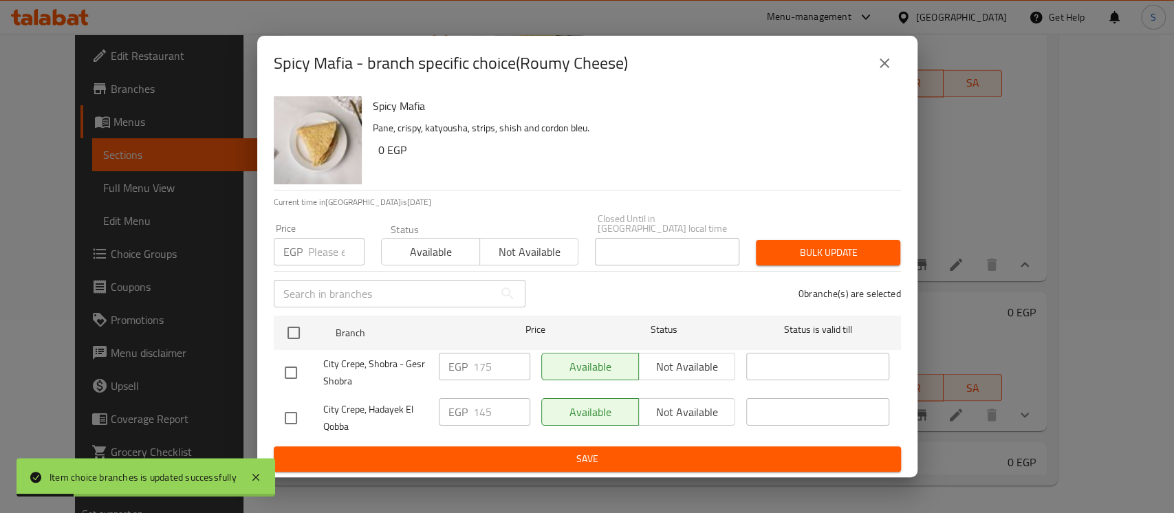
drag, startPoint x: 284, startPoint y: 327, endPoint x: 286, endPoint y: 305, distance: 22.1
click at [284, 327] on input "checkbox" at bounding box center [293, 332] width 29 height 29
click at [314, 244] on input "number" at bounding box center [336, 252] width 56 height 28
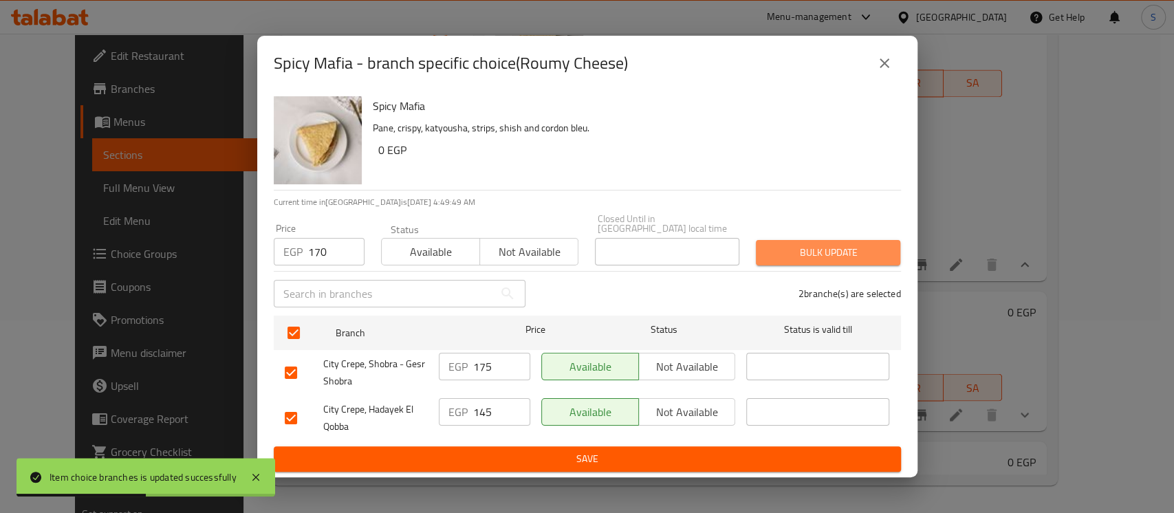
click at [781, 247] on span "Bulk update" at bounding box center [828, 252] width 122 height 17
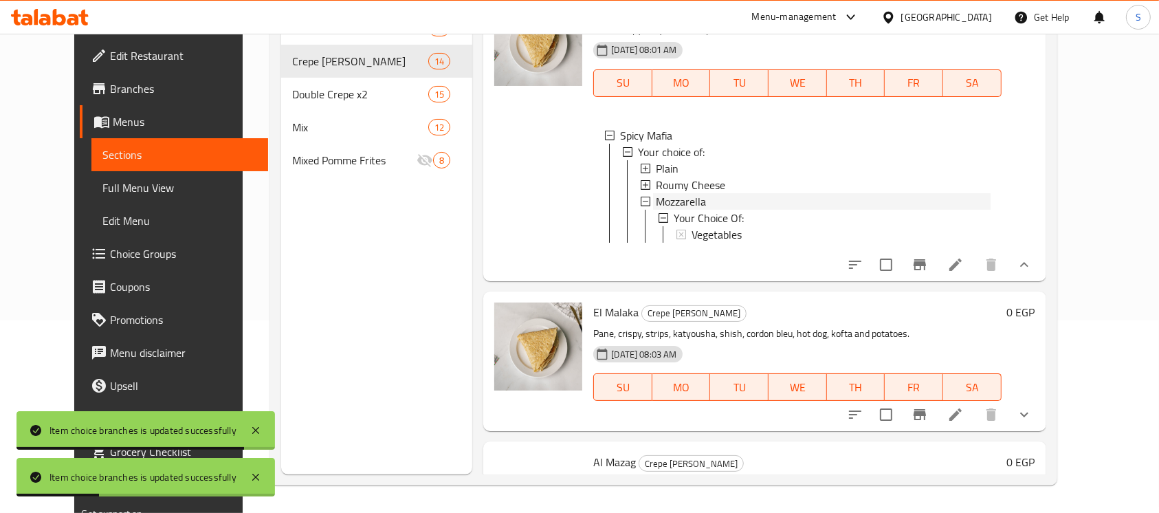
click at [684, 210] on span "Mozzarella" at bounding box center [681, 201] width 50 height 17
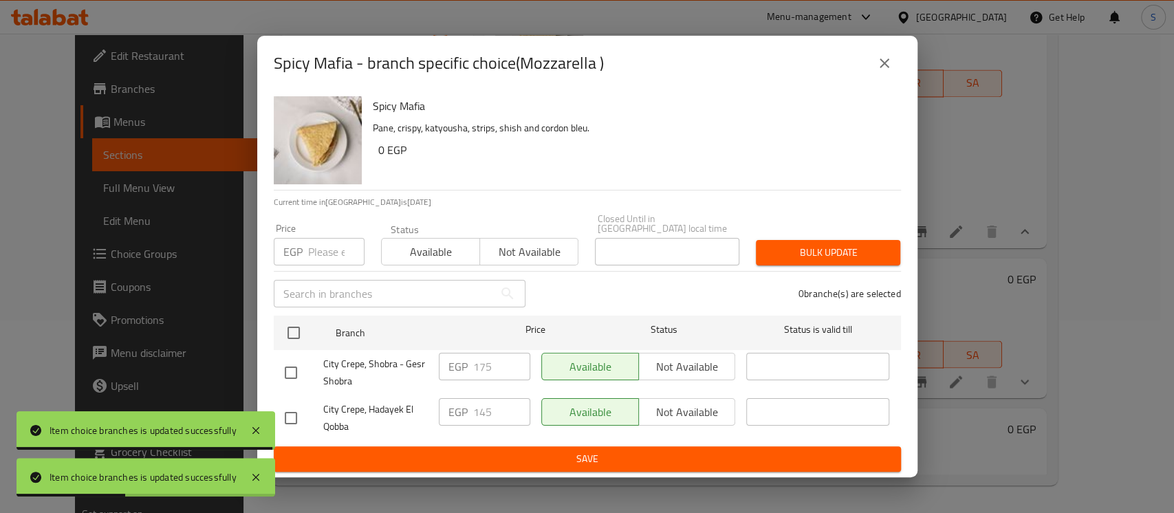
drag, startPoint x: 294, startPoint y: 322, endPoint x: 289, endPoint y: 265, distance: 56.7
click at [292, 322] on input "checkbox" at bounding box center [293, 332] width 29 height 29
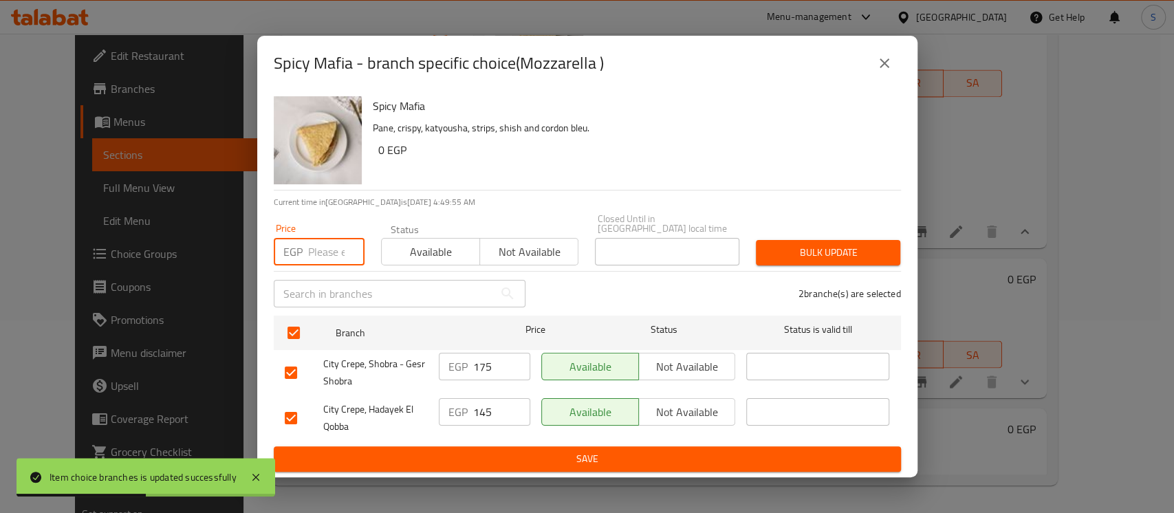
click at [314, 248] on input "number" at bounding box center [336, 252] width 56 height 28
click at [803, 248] on span "Bulk update" at bounding box center [828, 252] width 122 height 17
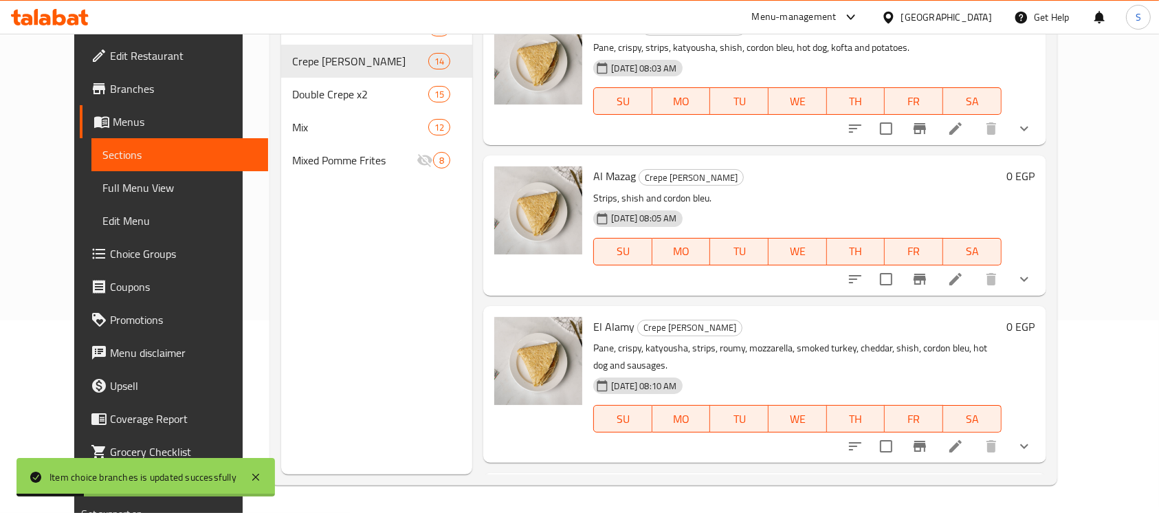
scroll to position [1650, 0]
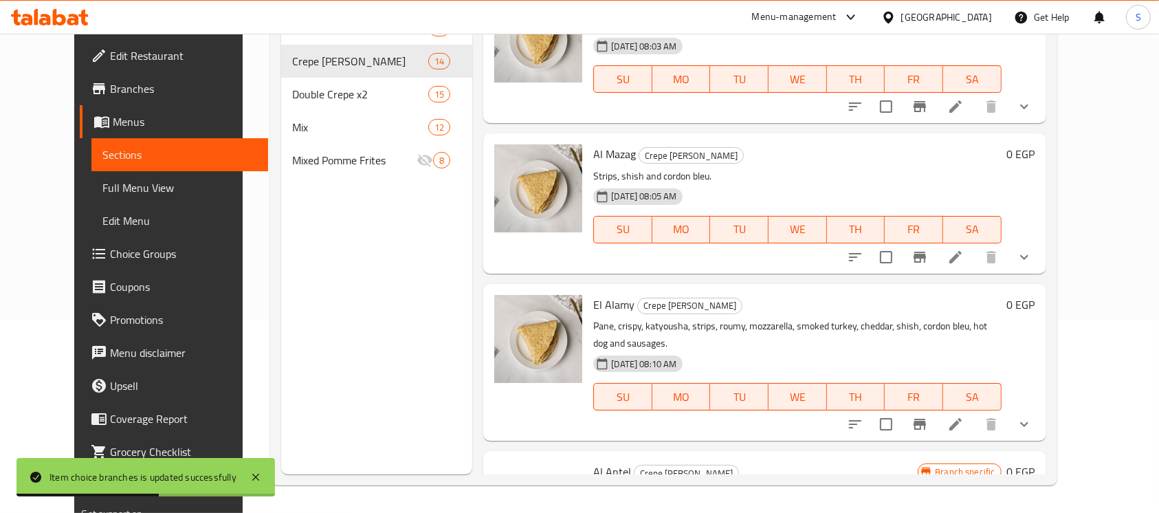
click at [1033, 115] on icon "show more" at bounding box center [1024, 106] width 17 height 17
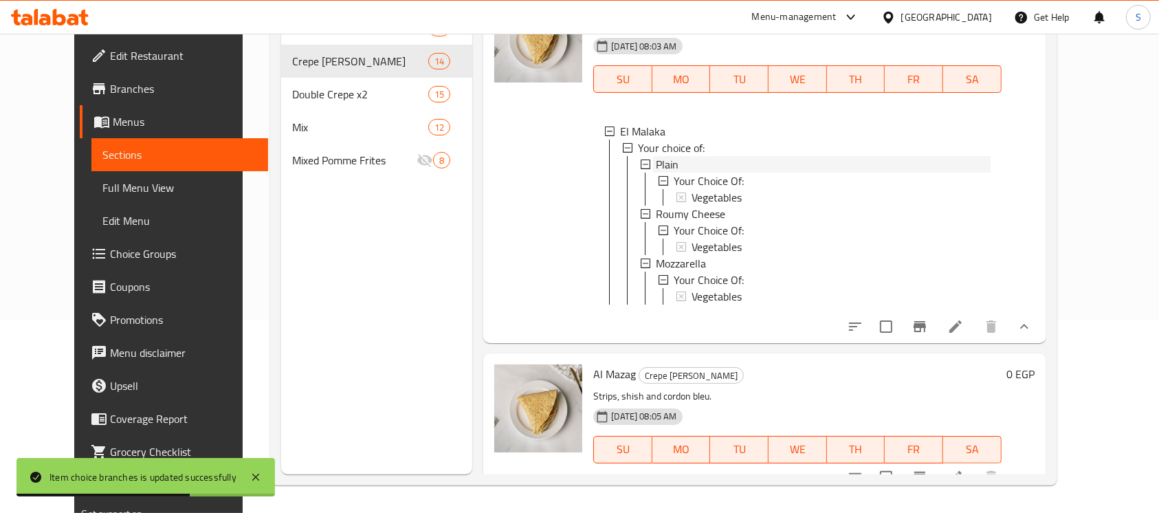
click at [658, 173] on span "Plain" at bounding box center [667, 164] width 23 height 17
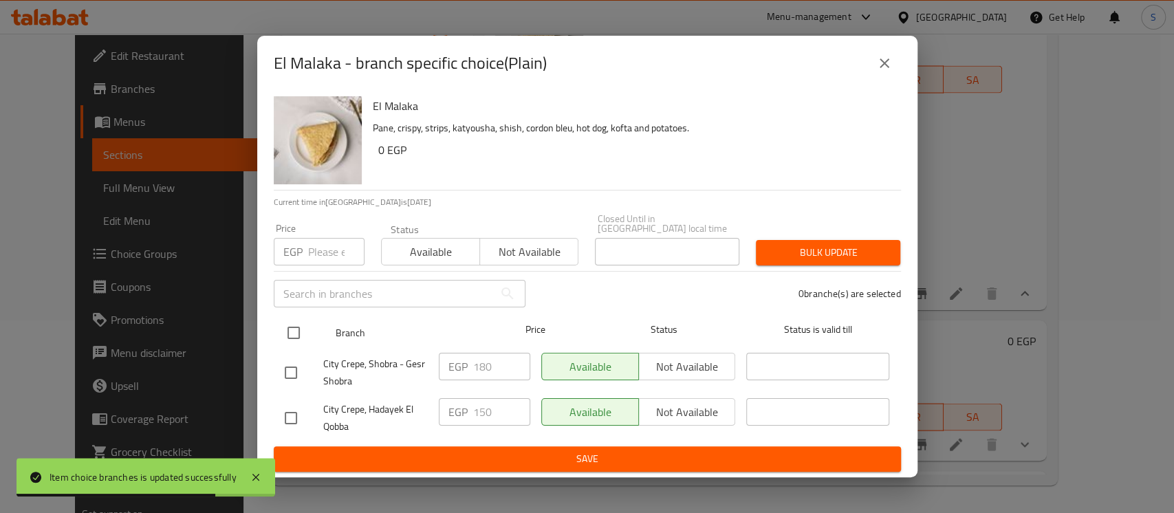
click at [297, 325] on input "checkbox" at bounding box center [293, 332] width 29 height 29
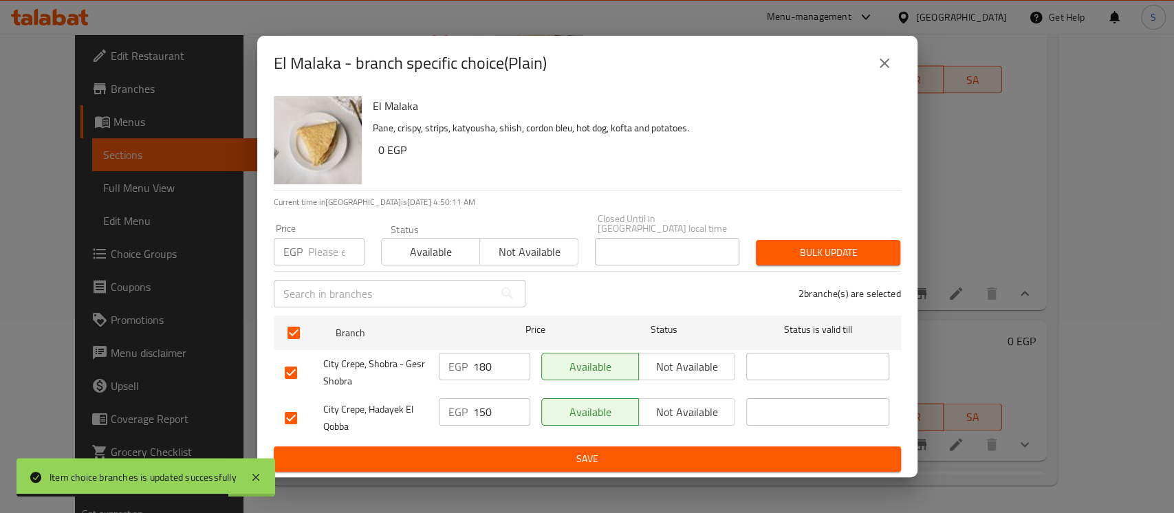
click at [325, 250] on input "number" at bounding box center [336, 252] width 56 height 28
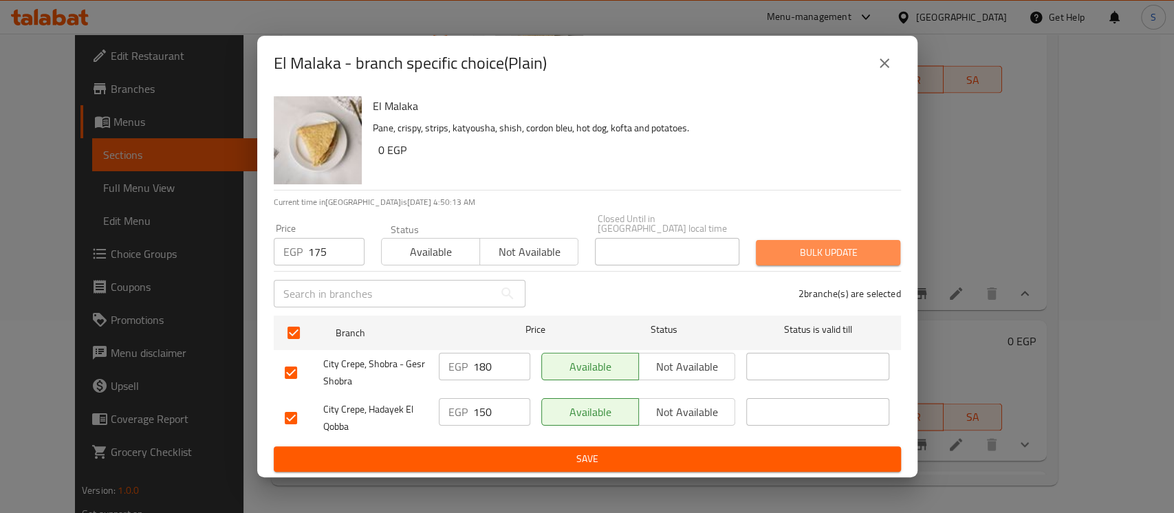
click at [853, 244] on span "Bulk update" at bounding box center [828, 252] width 122 height 17
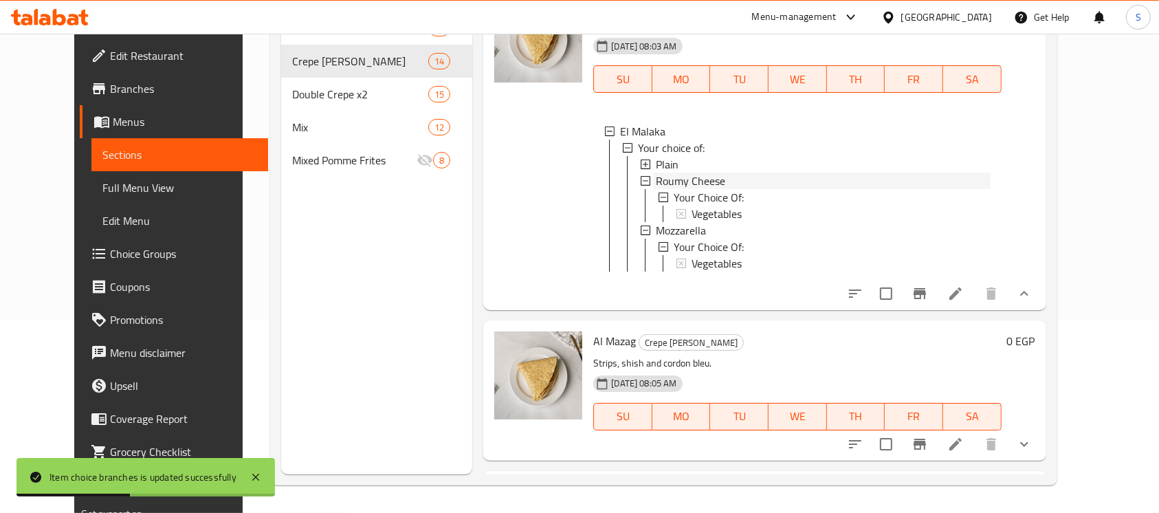
click at [671, 189] on span "Roumy Cheese" at bounding box center [690, 181] width 69 height 17
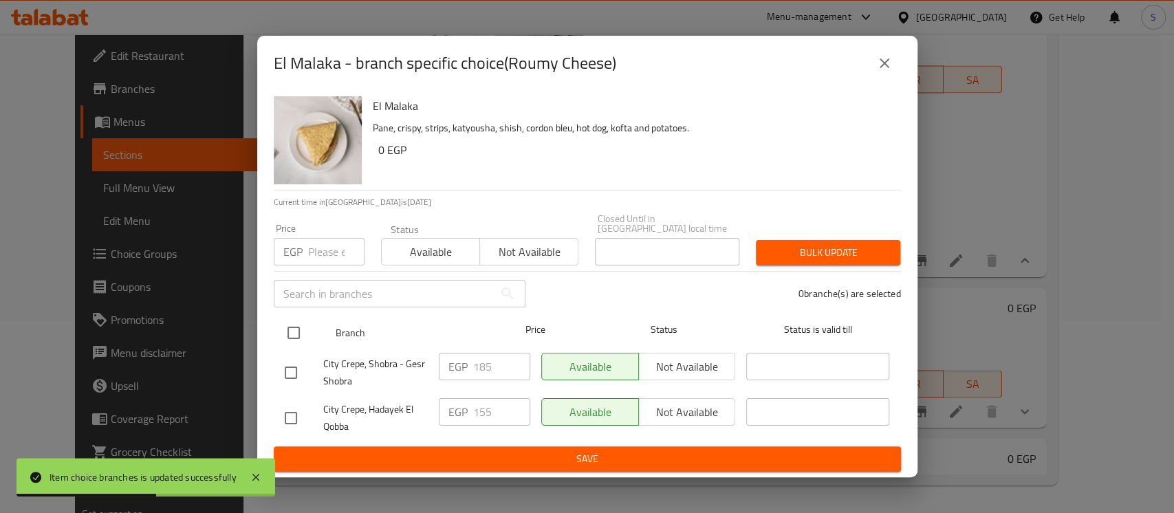
click at [296, 325] on input "checkbox" at bounding box center [293, 332] width 29 height 29
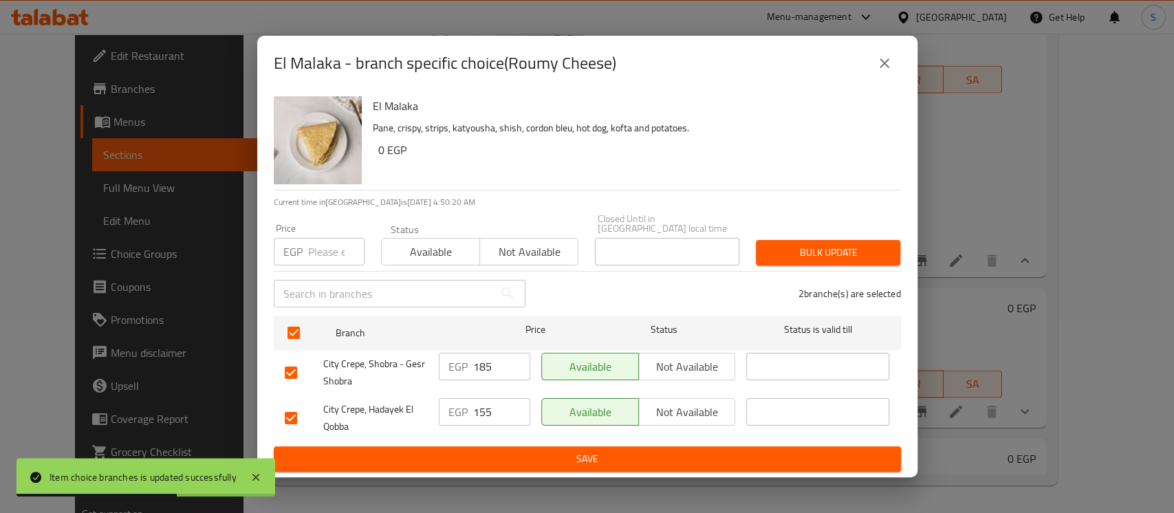
click at [318, 242] on input "number" at bounding box center [336, 252] width 56 height 28
click at [850, 244] on span "Bulk update" at bounding box center [828, 252] width 122 height 17
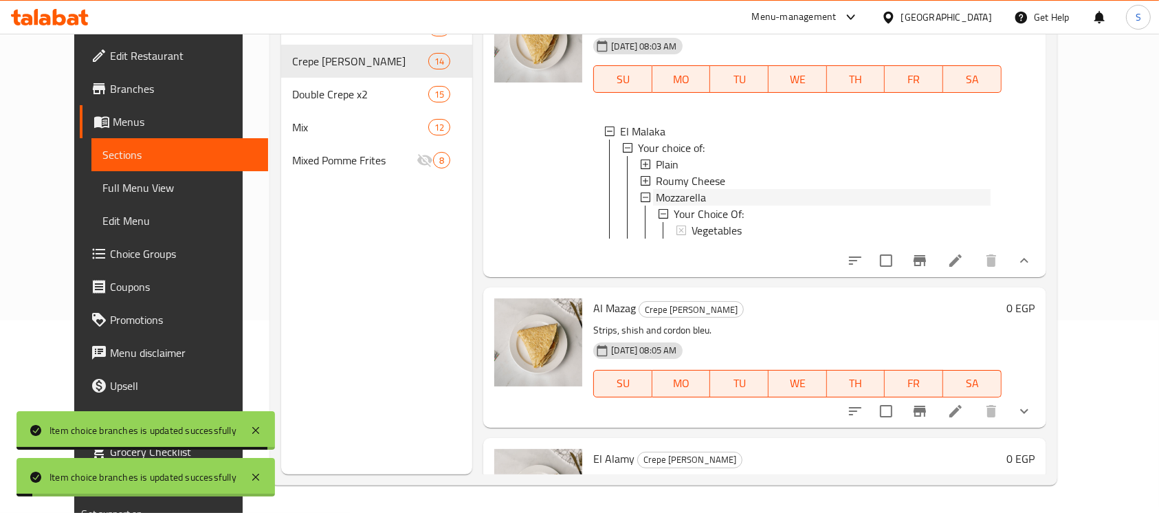
click at [683, 206] on span "Mozzarella" at bounding box center [681, 197] width 50 height 17
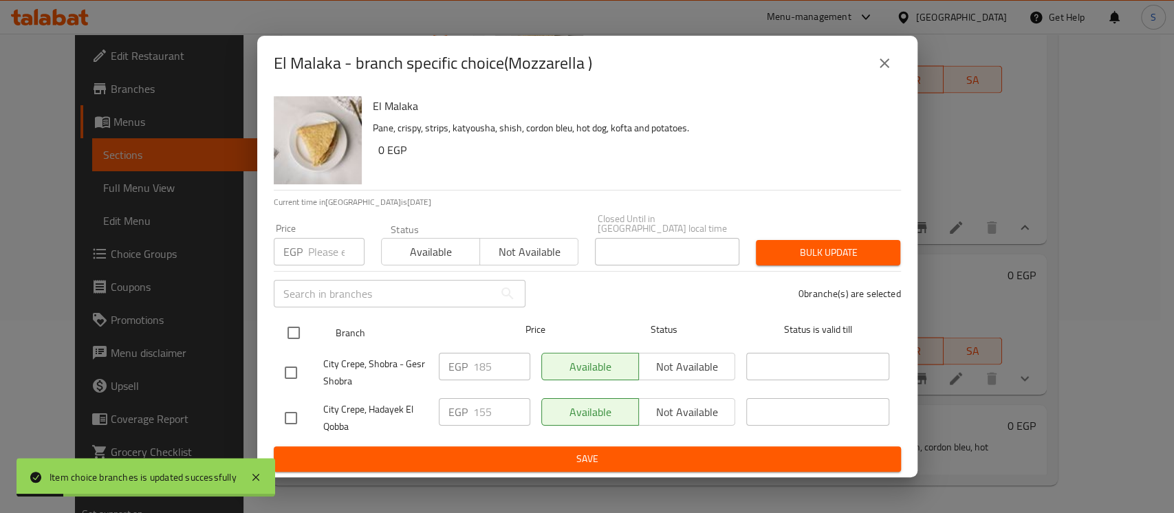
click at [295, 327] on input "checkbox" at bounding box center [293, 332] width 29 height 29
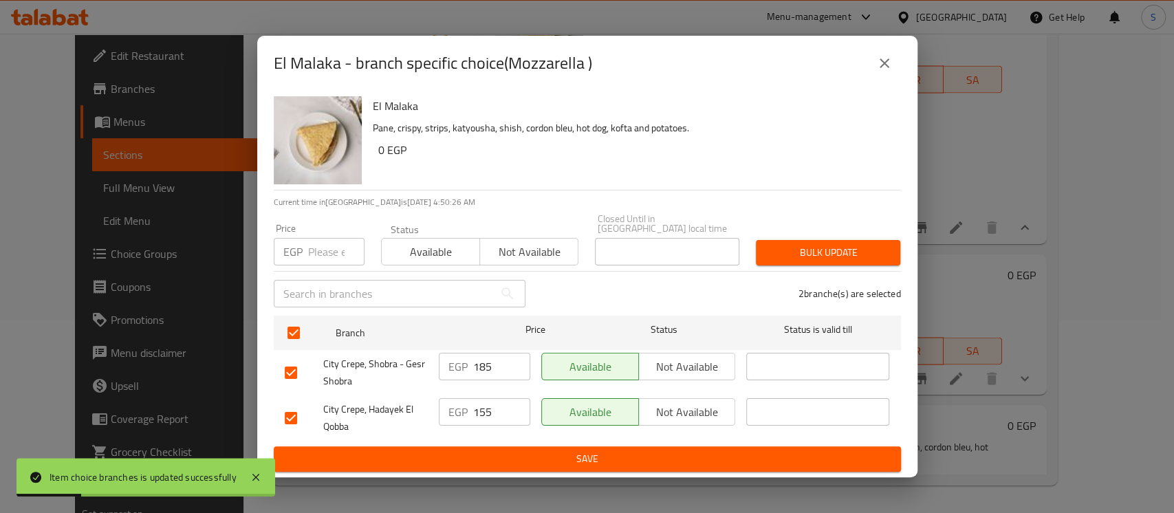
click at [313, 240] on input "number" at bounding box center [336, 252] width 56 height 28
click at [851, 240] on button "Bulk update" at bounding box center [828, 252] width 144 height 25
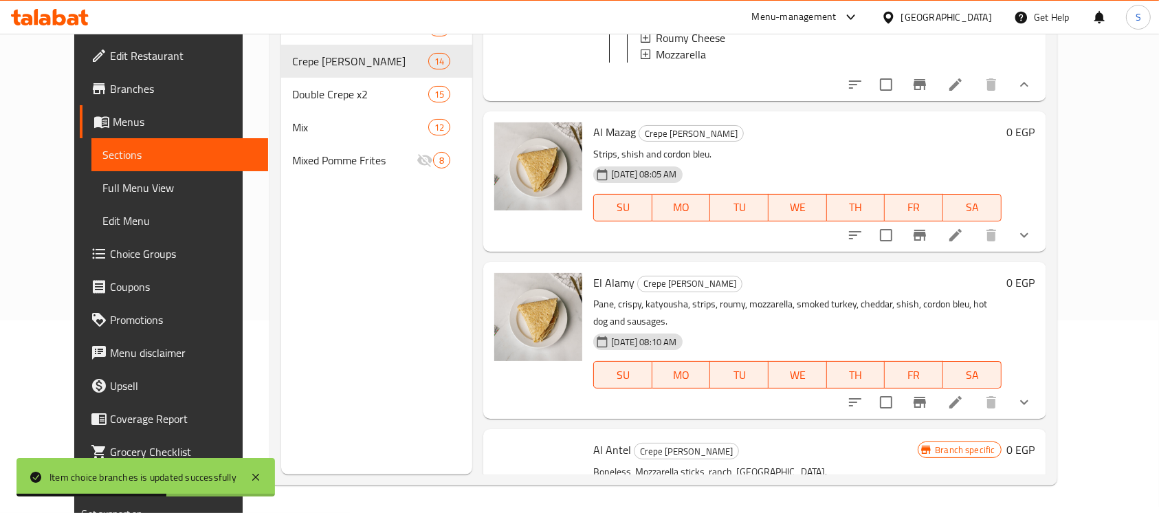
scroll to position [1833, 0]
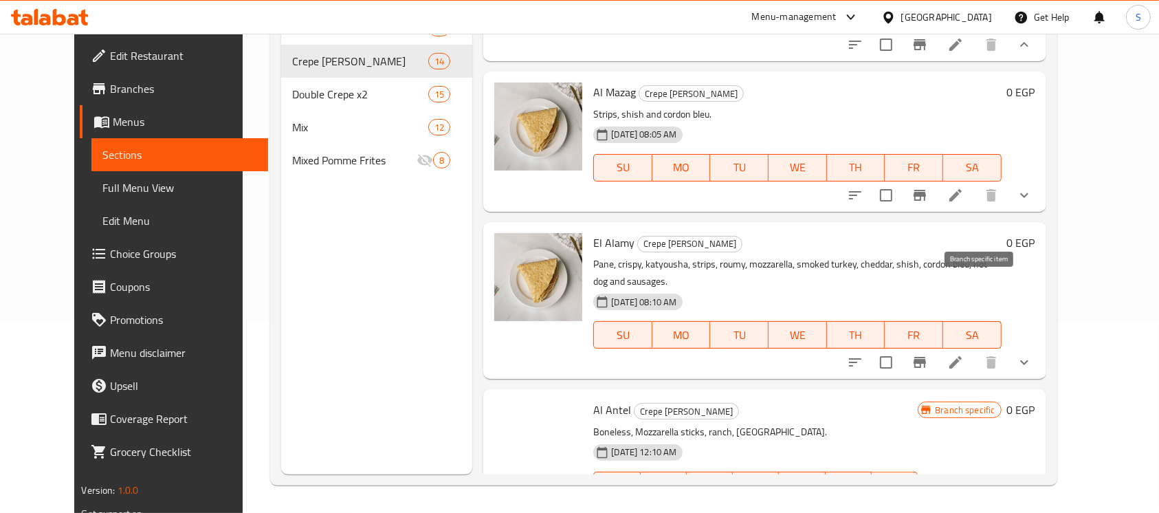
click at [926, 201] on icon "Branch-specific-item" at bounding box center [920, 195] width 12 height 11
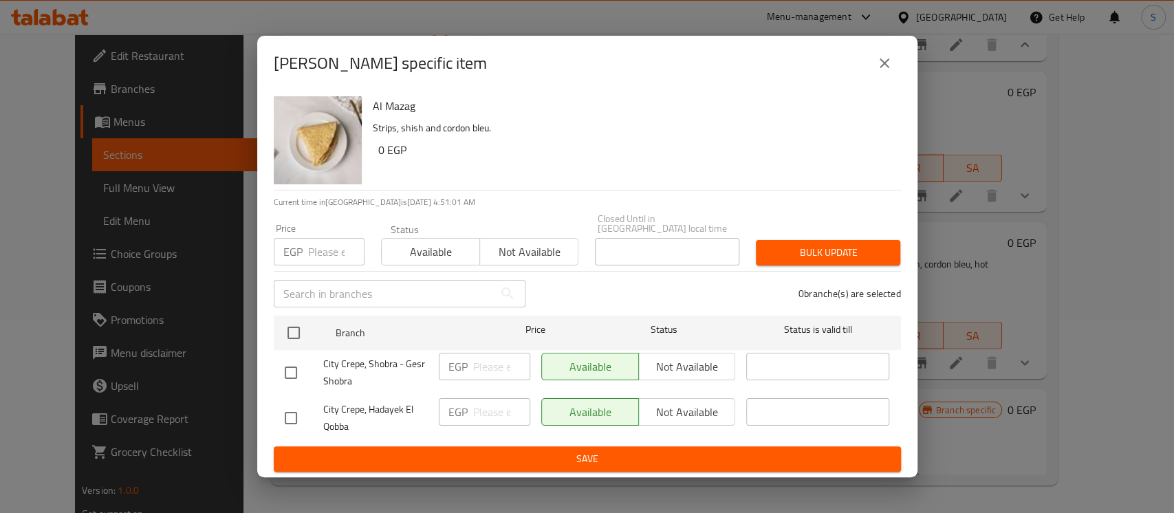
click at [888, 59] on icon "close" at bounding box center [884, 63] width 17 height 17
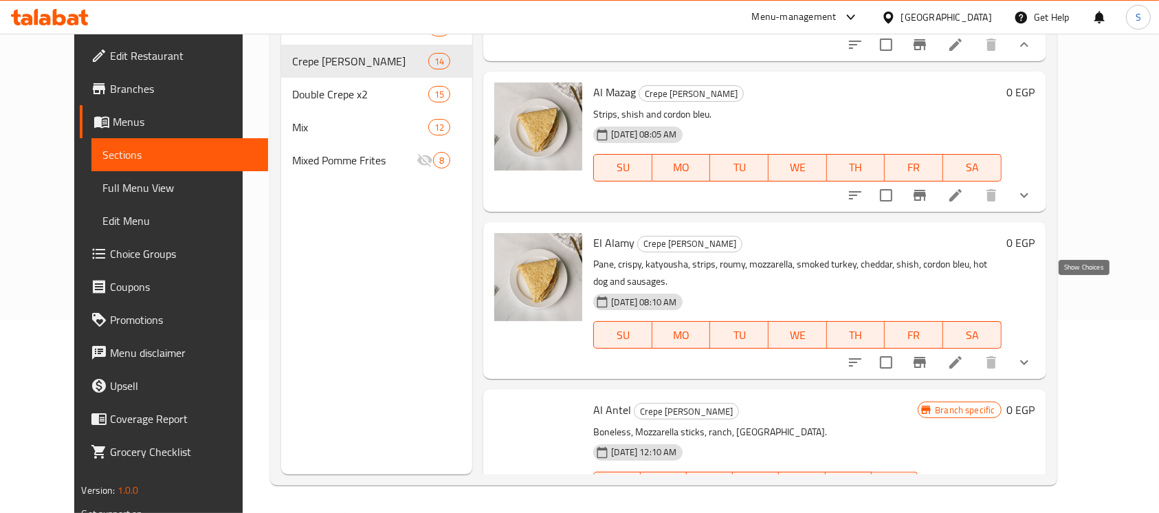
click at [1033, 204] on icon "show more" at bounding box center [1024, 195] width 17 height 17
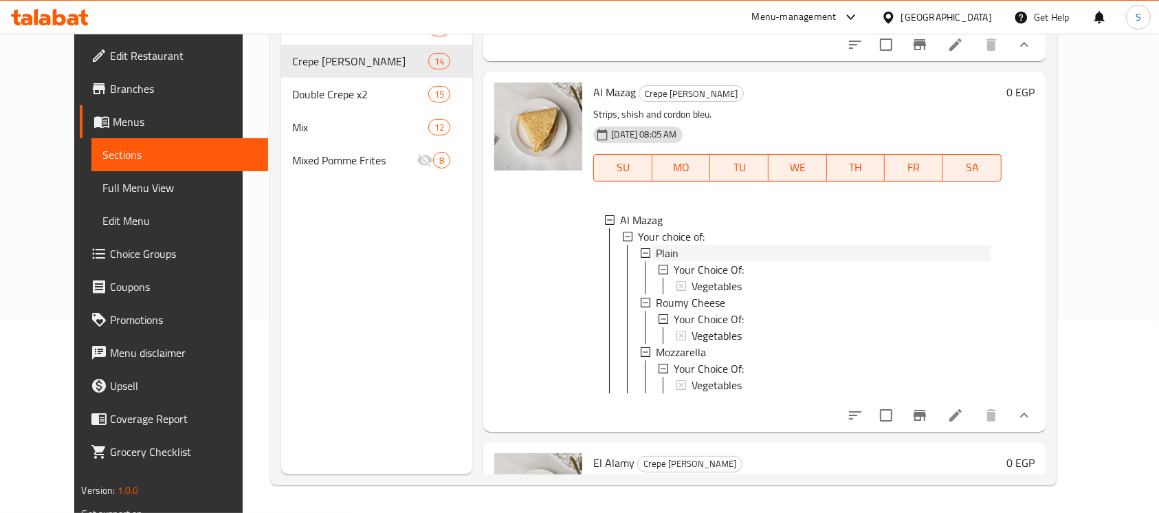
click at [656, 261] on span "Plain" at bounding box center [667, 253] width 23 height 17
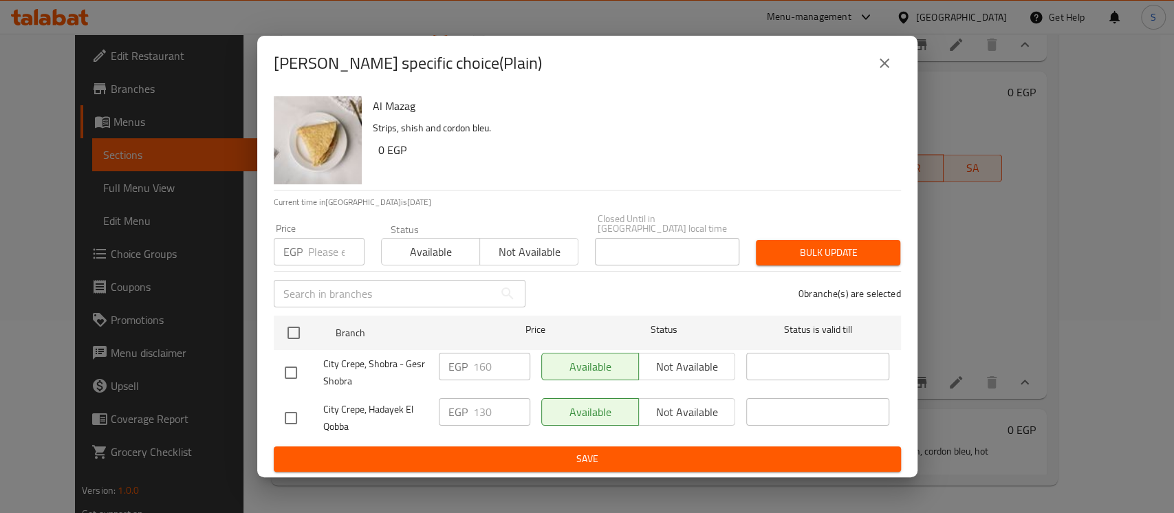
drag, startPoint x: 297, startPoint y: 322, endPoint x: 321, endPoint y: 272, distance: 56.3
click at [298, 322] on input "checkbox" at bounding box center [293, 332] width 29 height 29
click at [323, 248] on input "number" at bounding box center [336, 252] width 56 height 28
click at [876, 247] on span "Bulk update" at bounding box center [828, 252] width 122 height 17
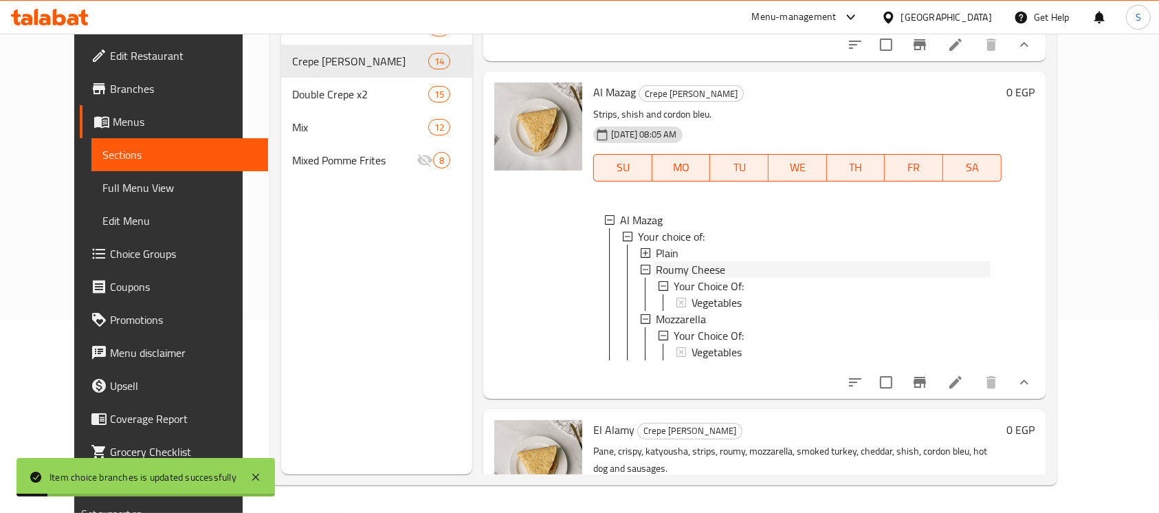
click at [680, 278] on span "Roumy Cheese" at bounding box center [690, 269] width 69 height 17
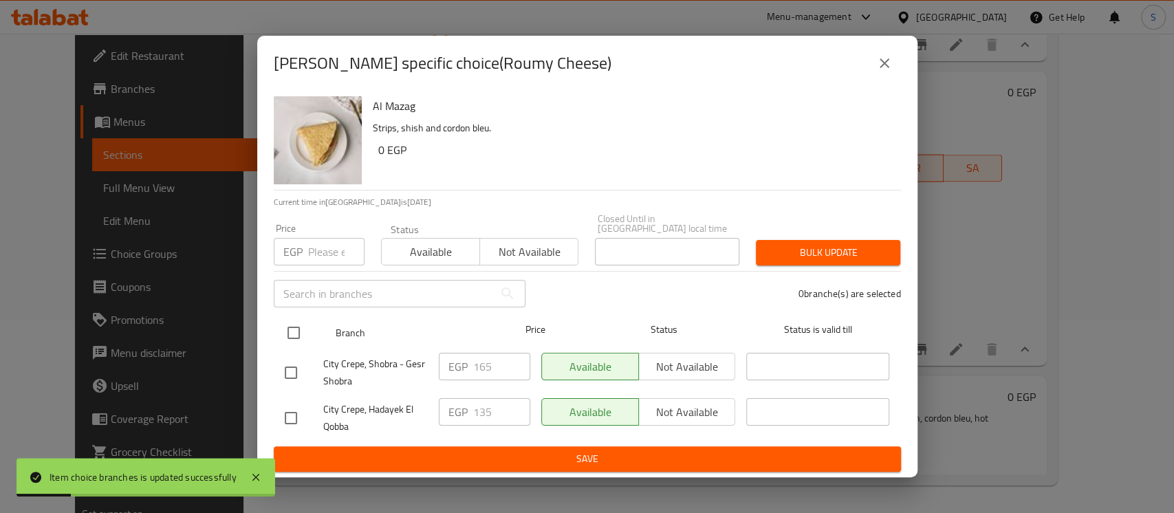
click at [290, 330] on input "checkbox" at bounding box center [293, 332] width 29 height 29
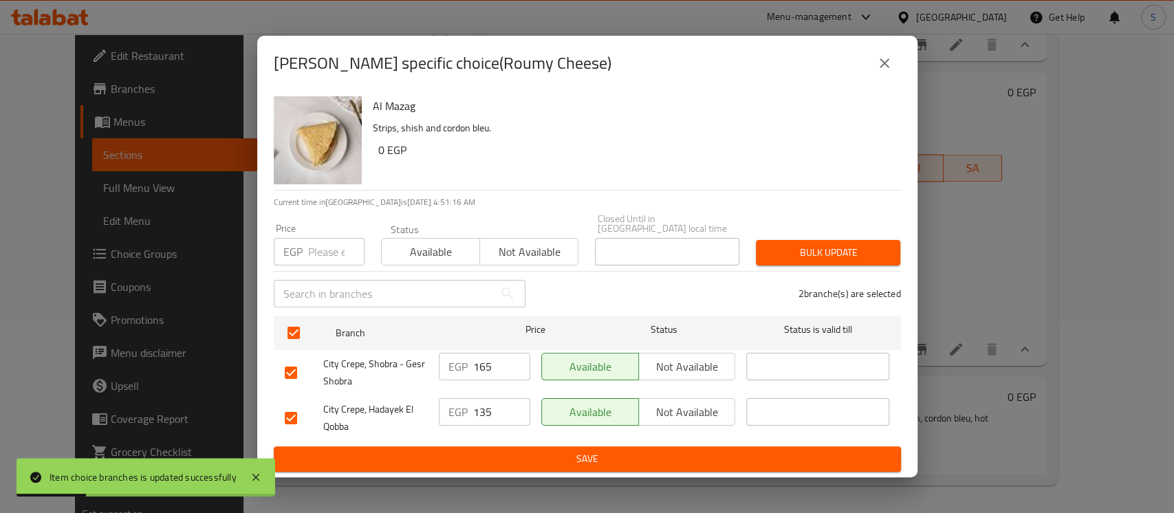
click at [320, 250] on input "number" at bounding box center [336, 252] width 56 height 28
click at [778, 240] on button "Bulk update" at bounding box center [828, 252] width 144 height 25
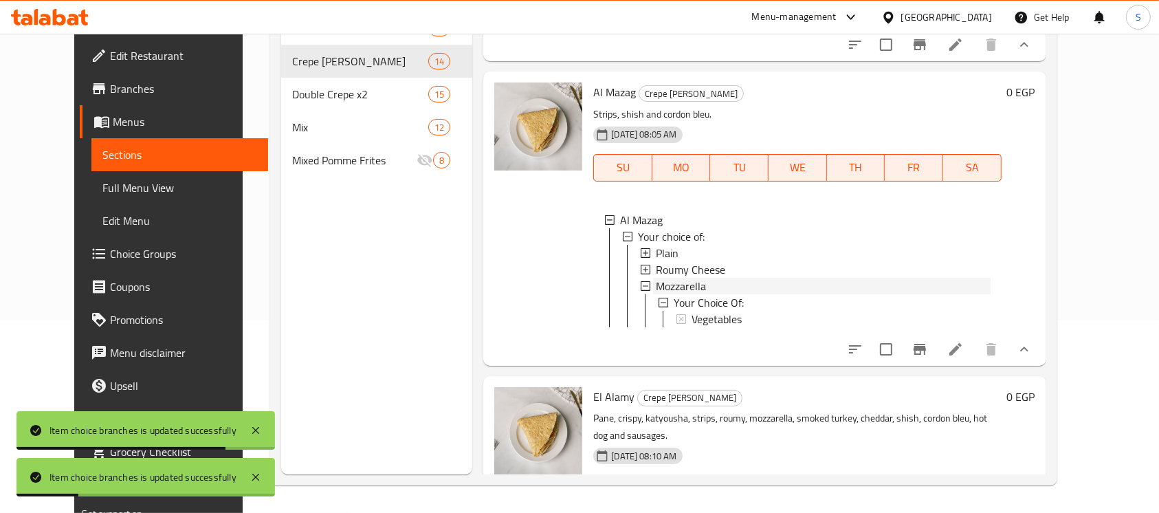
click at [674, 294] on span "Mozzarella" at bounding box center [681, 286] width 50 height 17
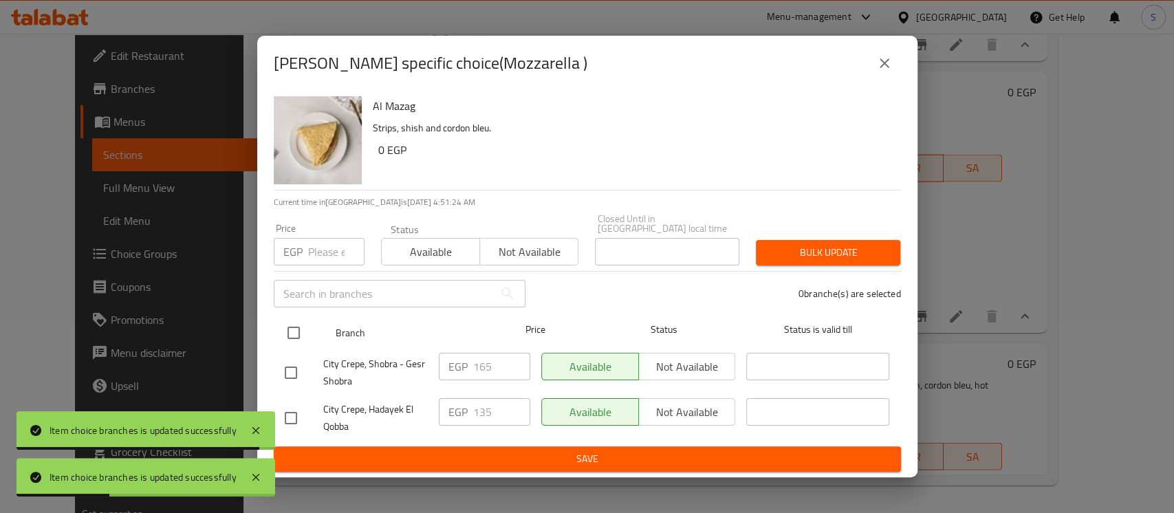
click at [301, 329] on input "checkbox" at bounding box center [293, 332] width 29 height 29
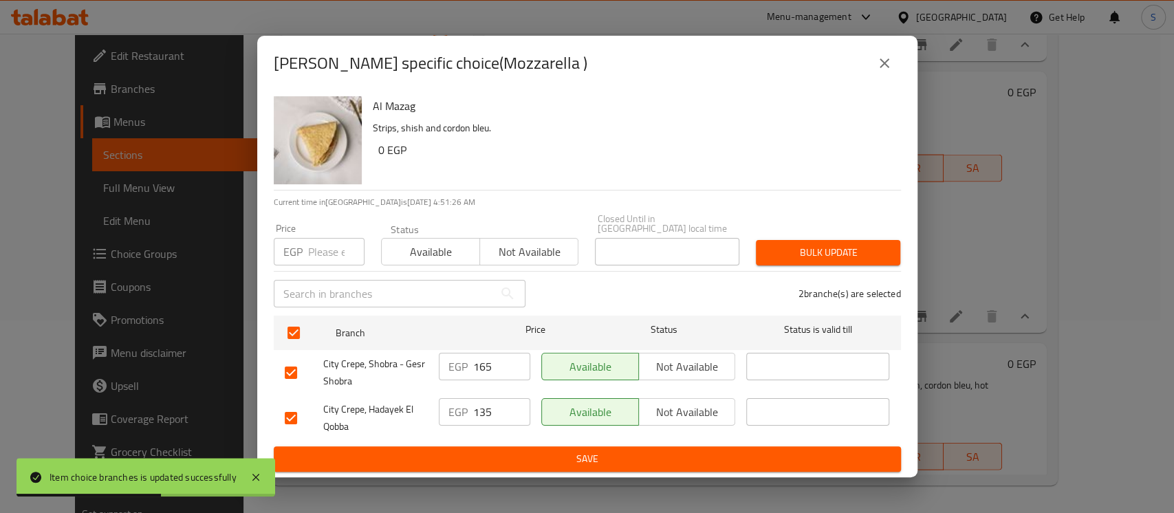
click at [331, 250] on input "number" at bounding box center [336, 252] width 56 height 28
click at [809, 251] on span "Bulk update" at bounding box center [828, 252] width 122 height 17
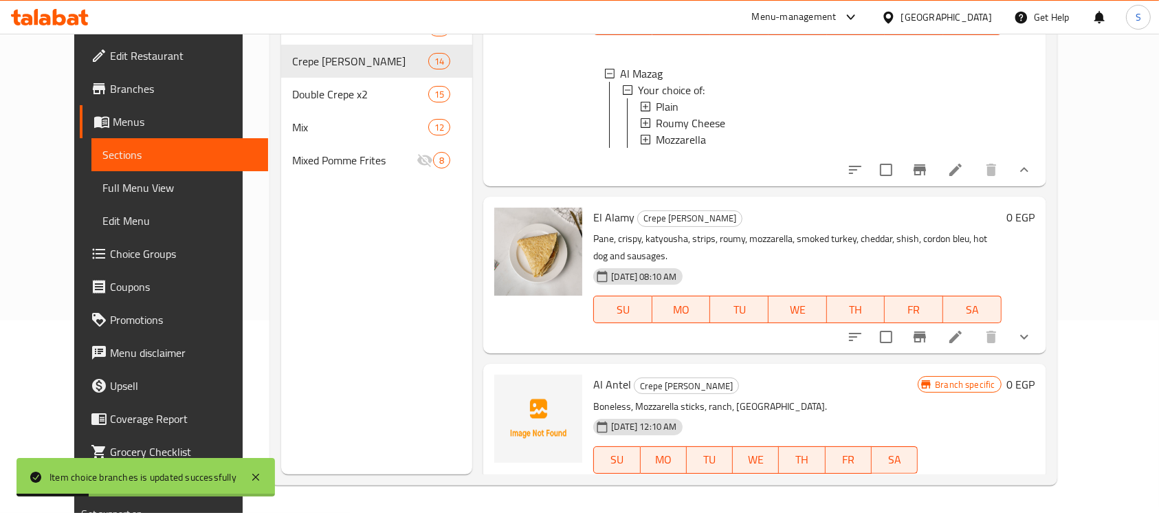
scroll to position [2108, 0]
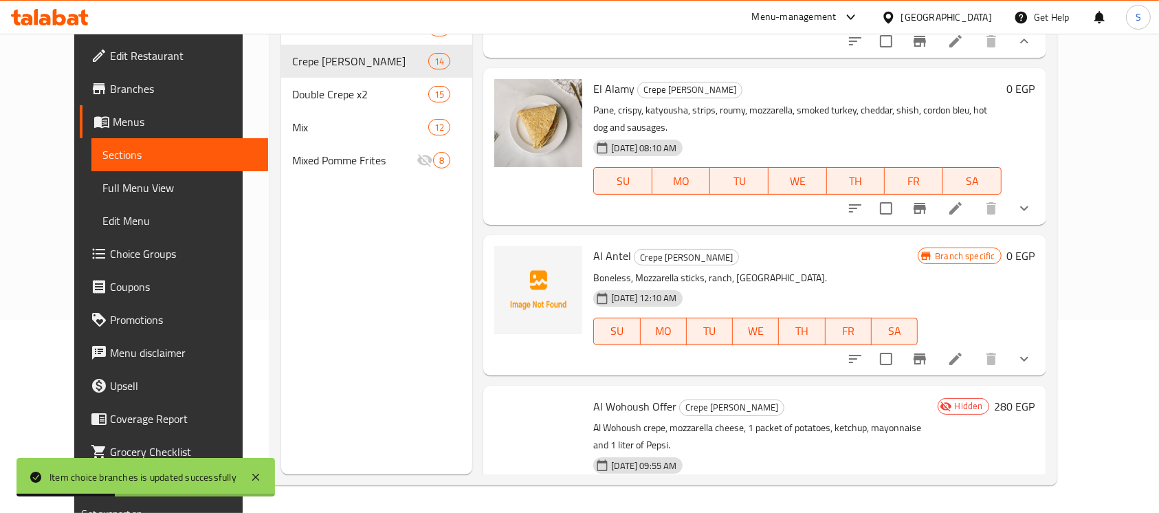
click at [1041, 225] on div at bounding box center [940, 208] width 202 height 33
click at [1033, 217] on icon "show more" at bounding box center [1024, 208] width 17 height 17
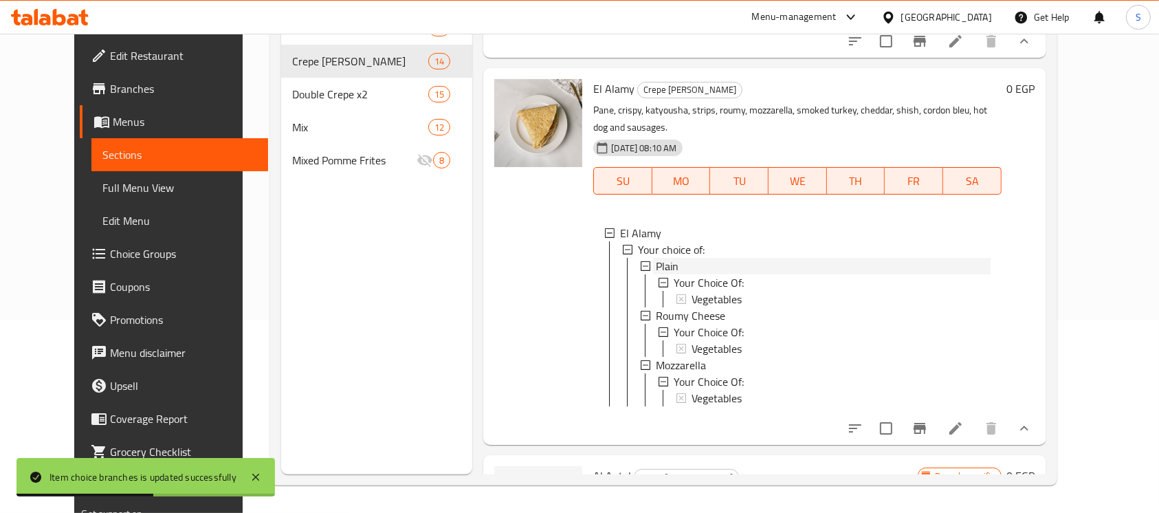
click at [671, 274] on div "Plain" at bounding box center [823, 266] width 334 height 17
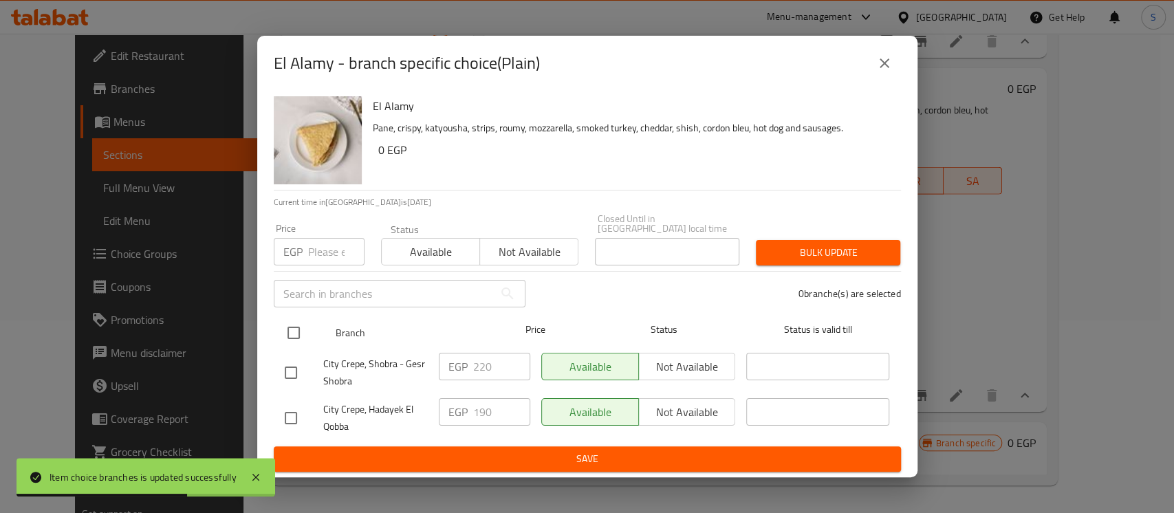
click at [290, 322] on input "checkbox" at bounding box center [293, 332] width 29 height 29
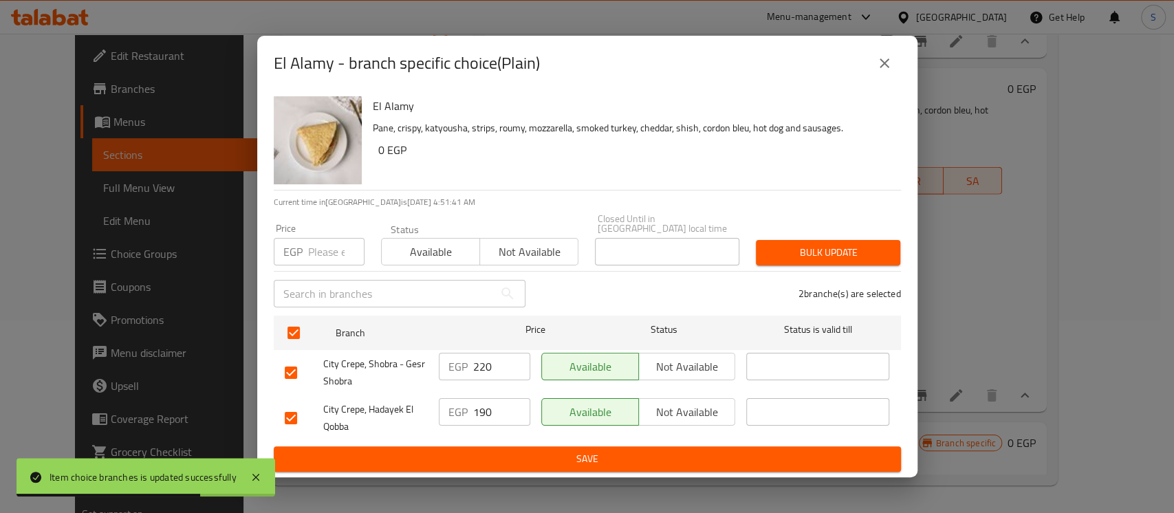
click at [325, 239] on input "number" at bounding box center [336, 252] width 56 height 28
click at [866, 244] on span "Bulk update" at bounding box center [828, 252] width 122 height 17
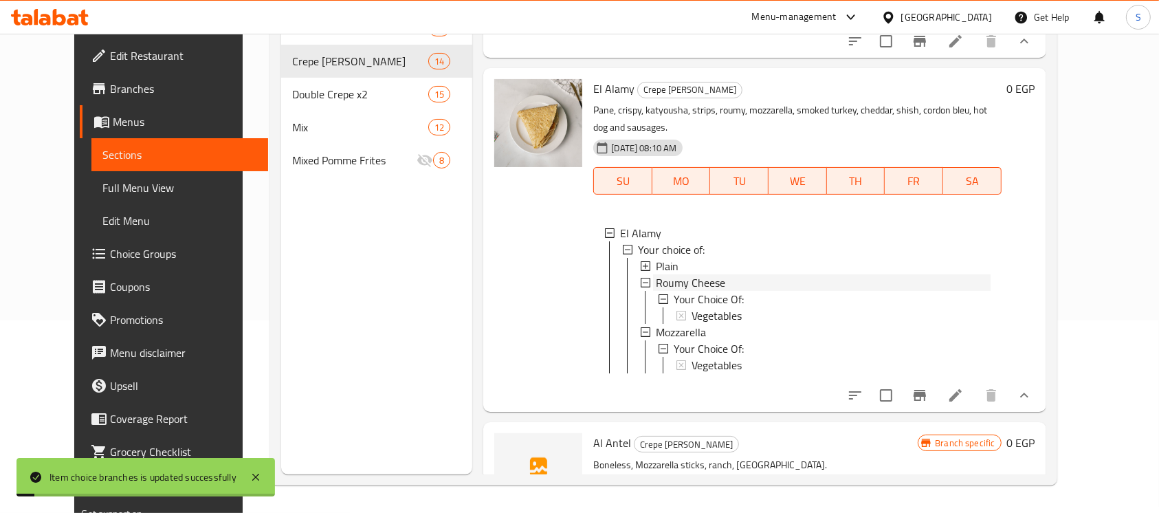
click at [669, 291] on span "Roumy Cheese" at bounding box center [690, 282] width 69 height 17
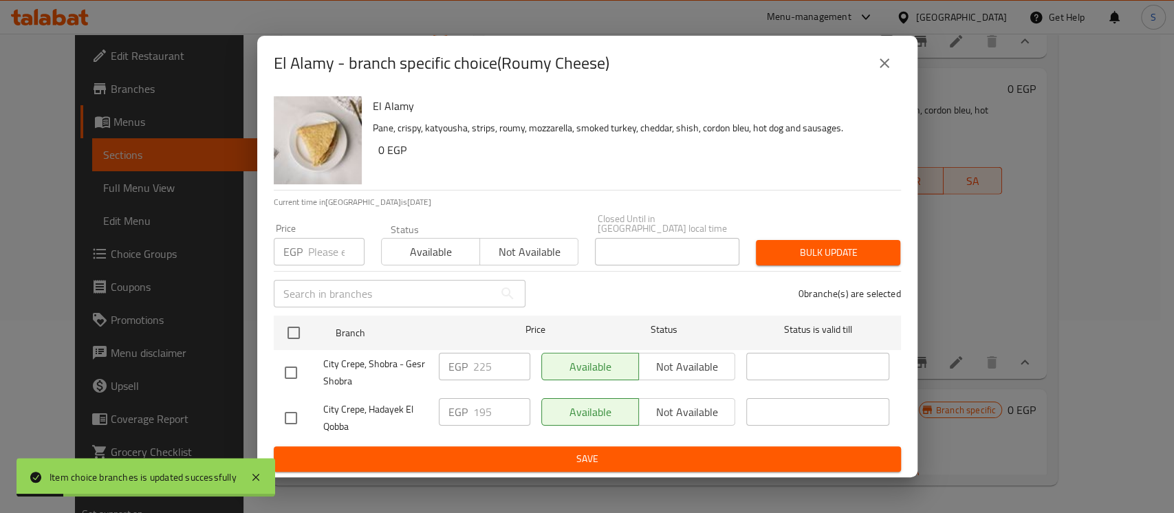
drag, startPoint x: 297, startPoint y: 329, endPoint x: 302, endPoint y: 292, distance: 38.1
click at [298, 327] on input "checkbox" at bounding box center [293, 332] width 29 height 29
click at [321, 251] on input "number" at bounding box center [336, 252] width 56 height 28
click at [862, 251] on span "Bulk update" at bounding box center [828, 252] width 122 height 17
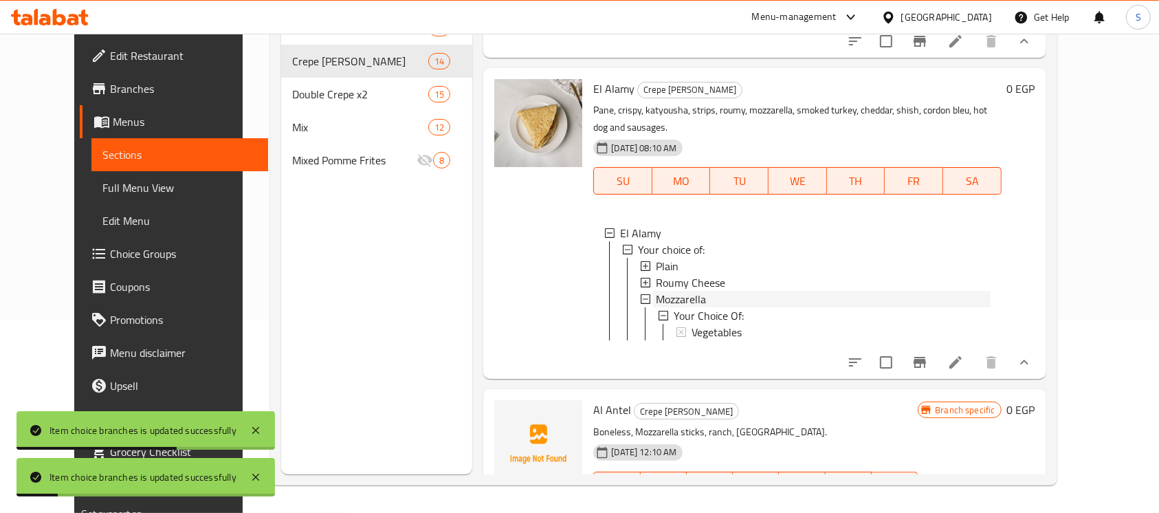
click at [695, 307] on div "Mozzarella" at bounding box center [823, 299] width 334 height 17
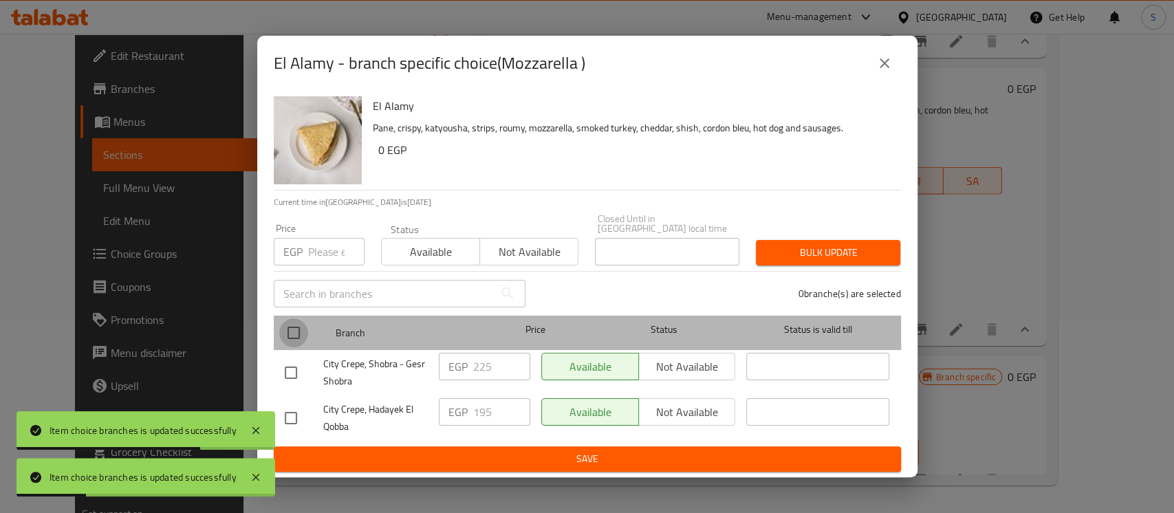
drag, startPoint x: 296, startPoint y: 331, endPoint x: 311, endPoint y: 274, distance: 59.5
click at [296, 330] on input "checkbox" at bounding box center [293, 332] width 29 height 29
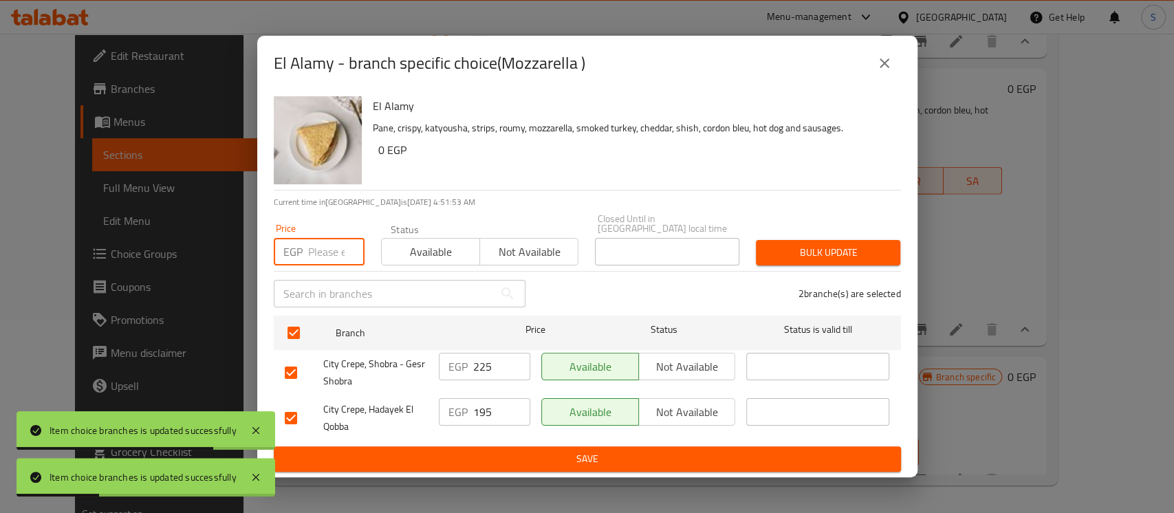
click at [320, 245] on input "number" at bounding box center [336, 252] width 56 height 28
click at [829, 245] on span "Bulk update" at bounding box center [828, 252] width 122 height 17
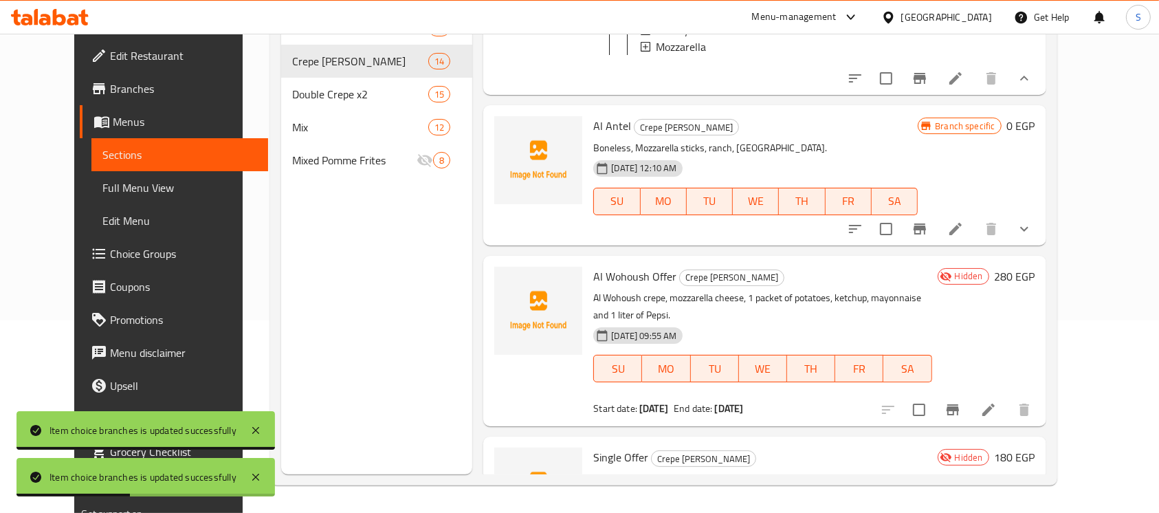
scroll to position [2475, 0]
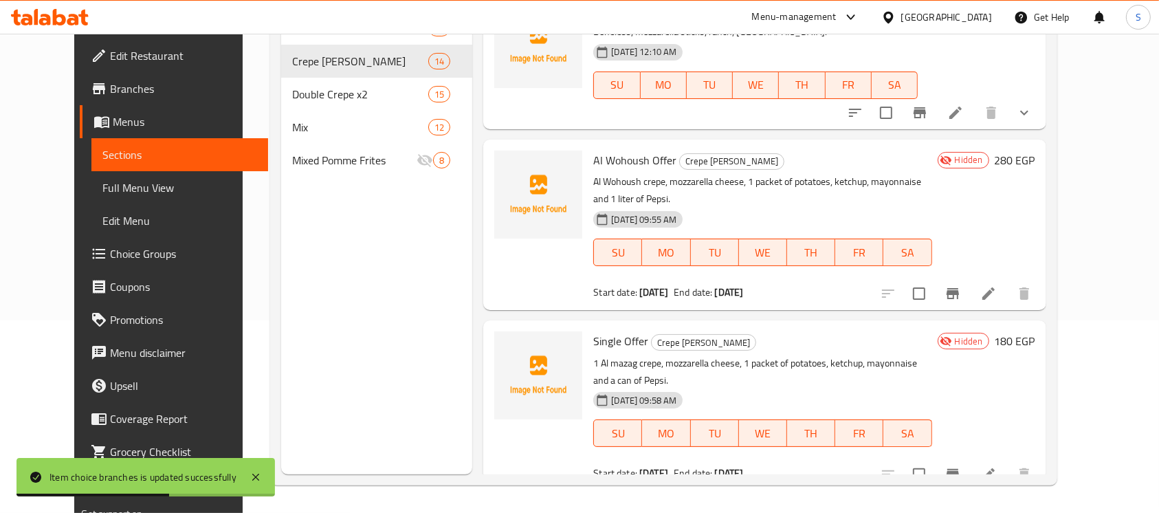
click at [1041, 129] on button "show more" at bounding box center [1024, 112] width 33 height 33
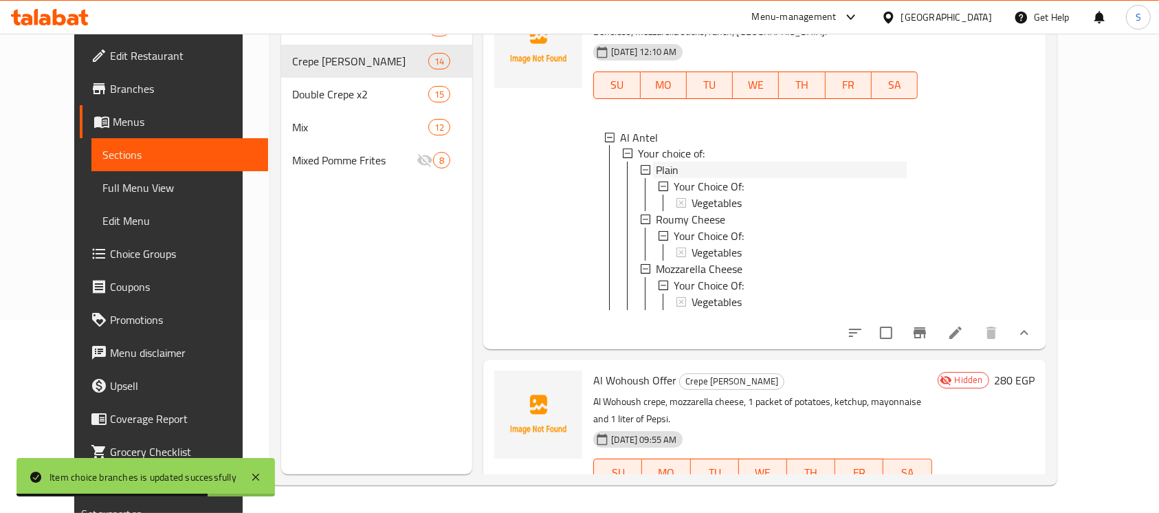
click at [656, 179] on span "Plain" at bounding box center [667, 170] width 23 height 17
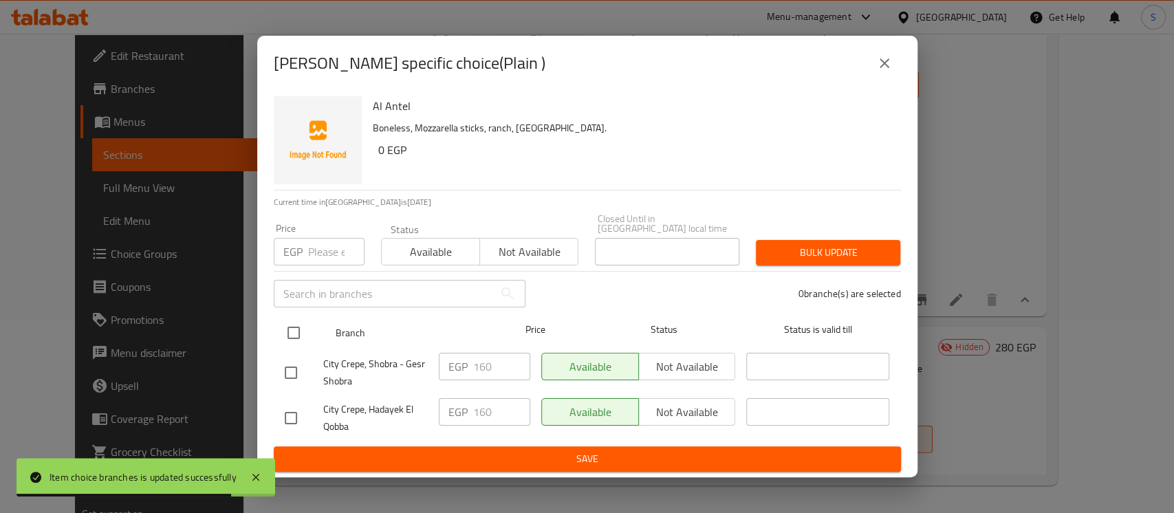
click at [295, 325] on input "checkbox" at bounding box center [293, 332] width 29 height 29
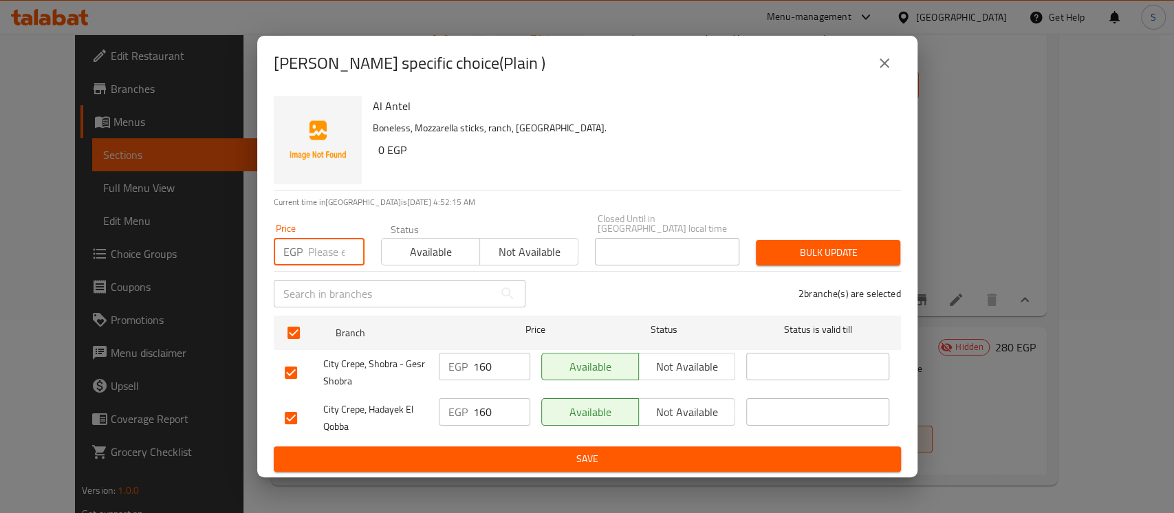
click at [323, 243] on input "number" at bounding box center [336, 252] width 56 height 28
click at [859, 244] on span "Bulk update" at bounding box center [828, 252] width 122 height 17
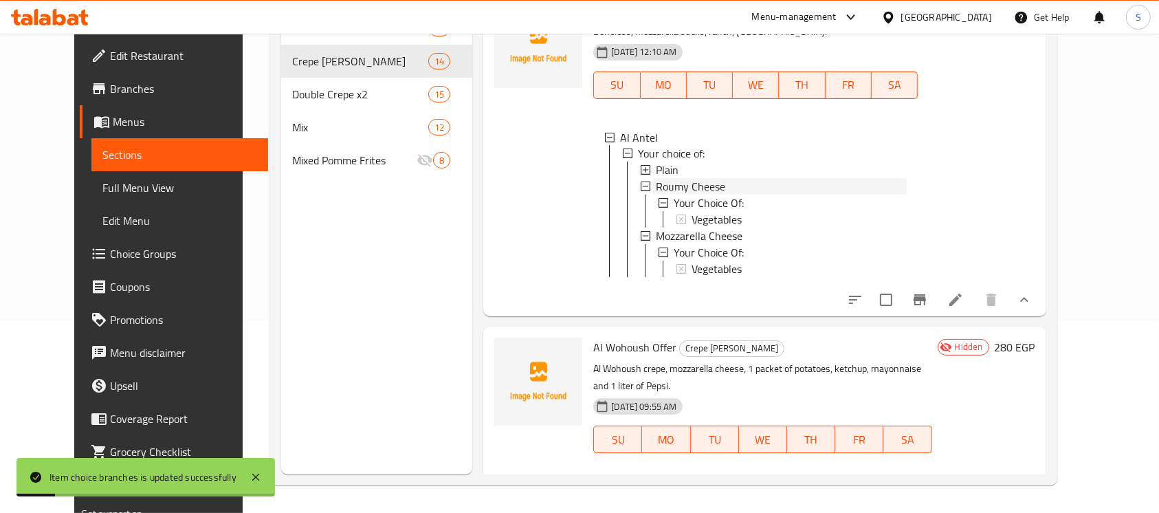
click at [690, 195] on span "Roumy Cheese" at bounding box center [690, 187] width 69 height 17
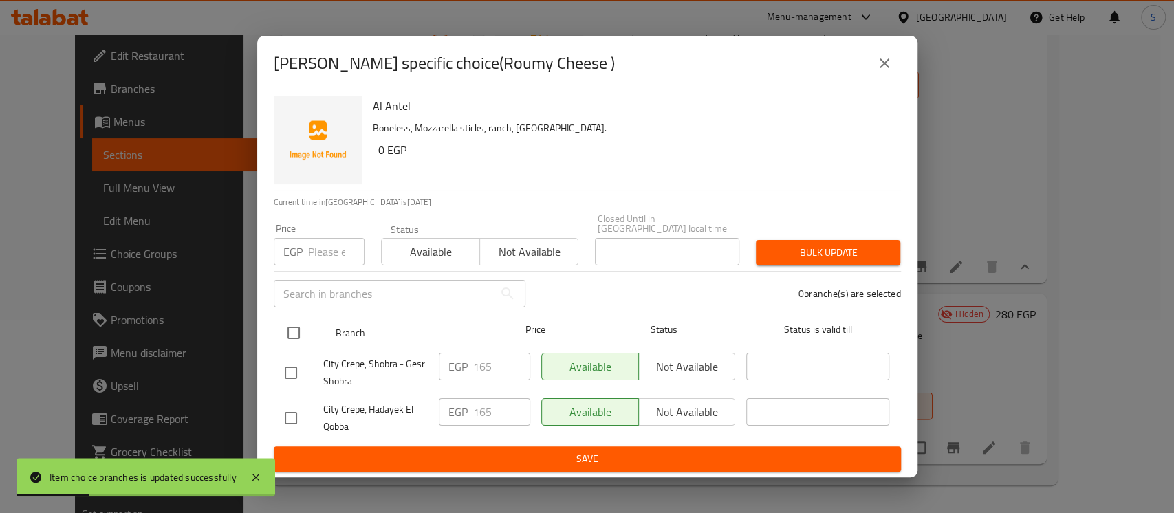
click at [292, 325] on input "checkbox" at bounding box center [293, 332] width 29 height 29
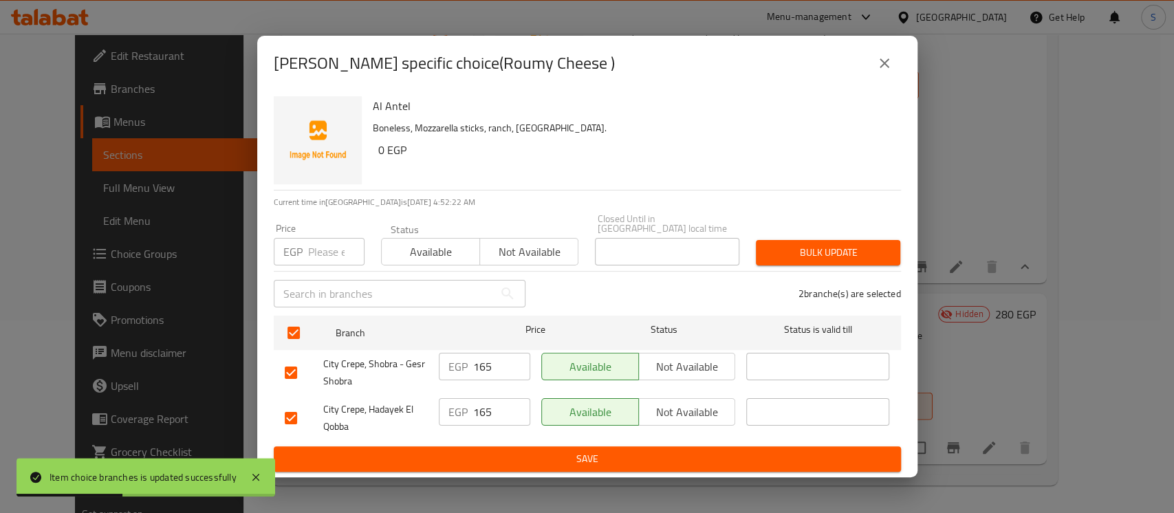
click at [331, 248] on input "number" at bounding box center [336, 252] width 56 height 28
click at [829, 253] on span "Bulk update" at bounding box center [828, 252] width 122 height 17
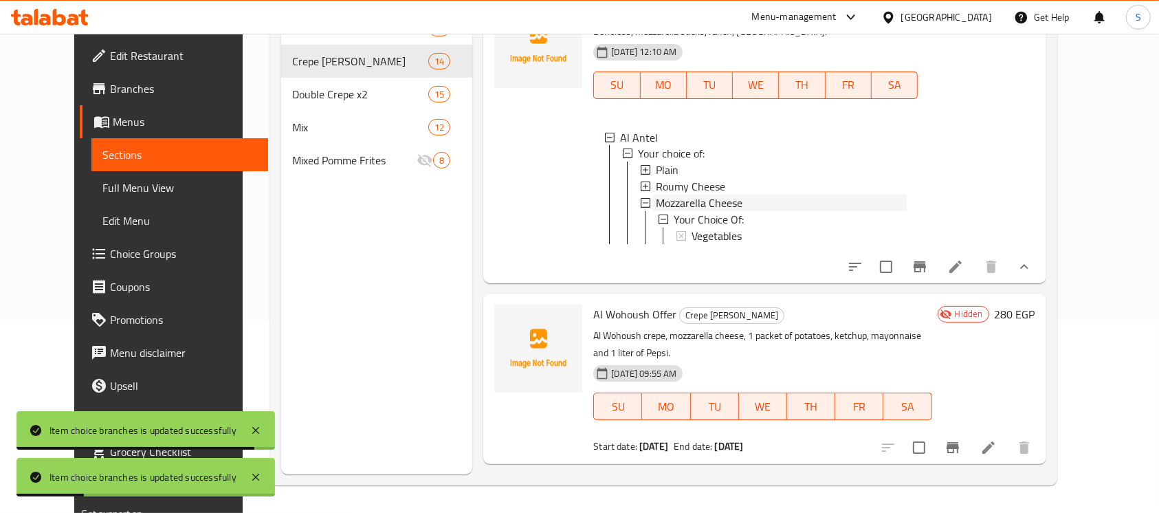
click at [702, 212] on span "Mozzarella Cheese" at bounding box center [699, 203] width 87 height 17
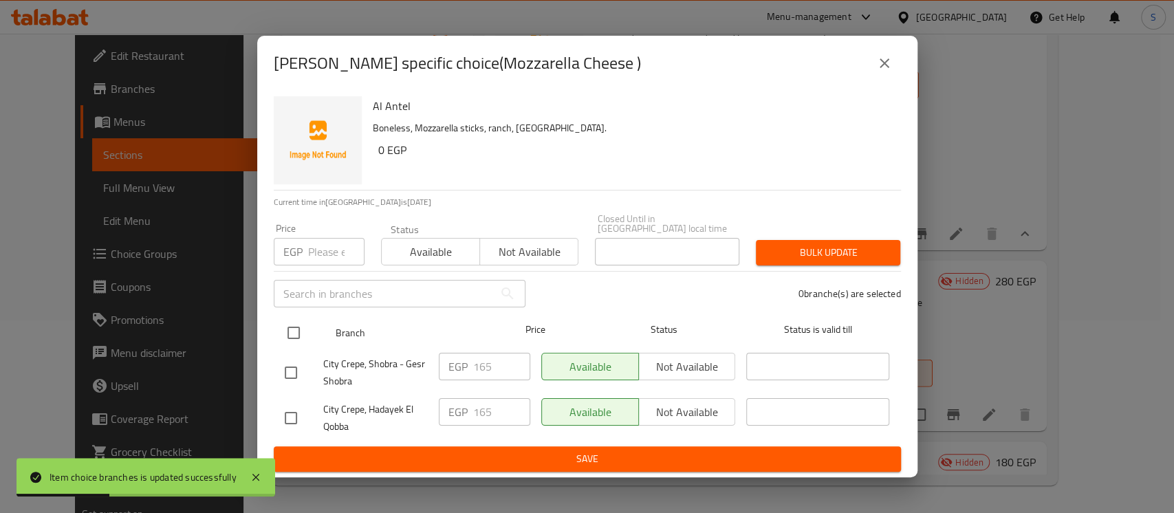
click at [296, 327] on input "checkbox" at bounding box center [293, 332] width 29 height 29
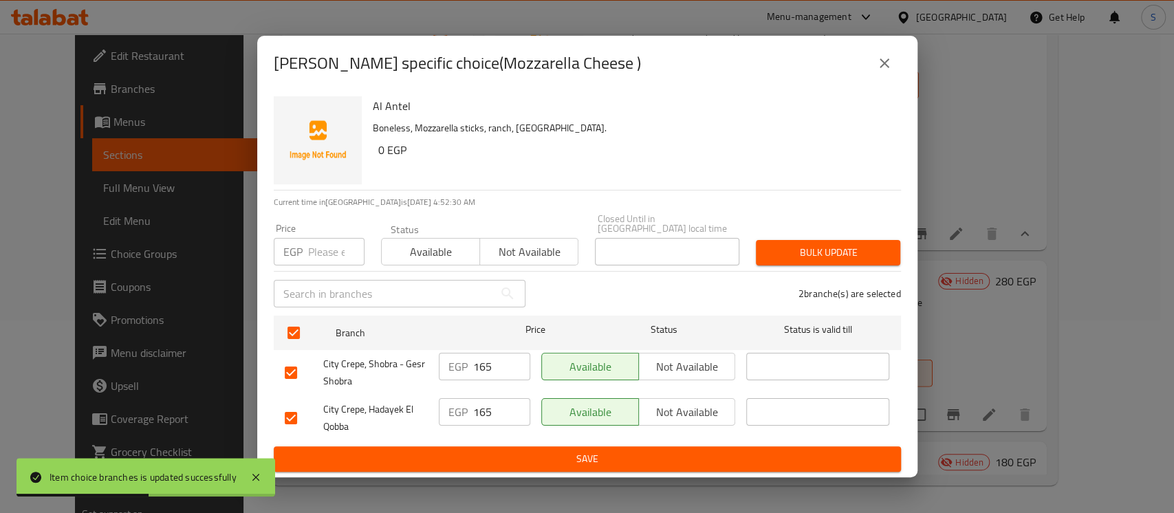
click at [331, 243] on input "number" at bounding box center [336, 252] width 56 height 28
click at [791, 247] on span "Bulk update" at bounding box center [828, 252] width 122 height 17
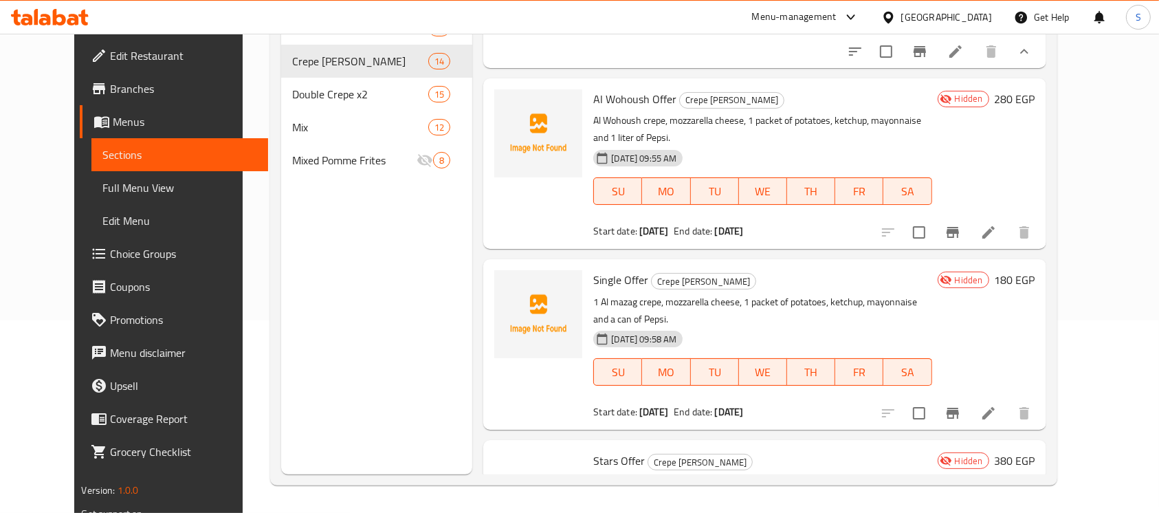
scroll to position [2658, 0]
click at [970, 248] on button "Branch-specific-item" at bounding box center [953, 231] width 33 height 33
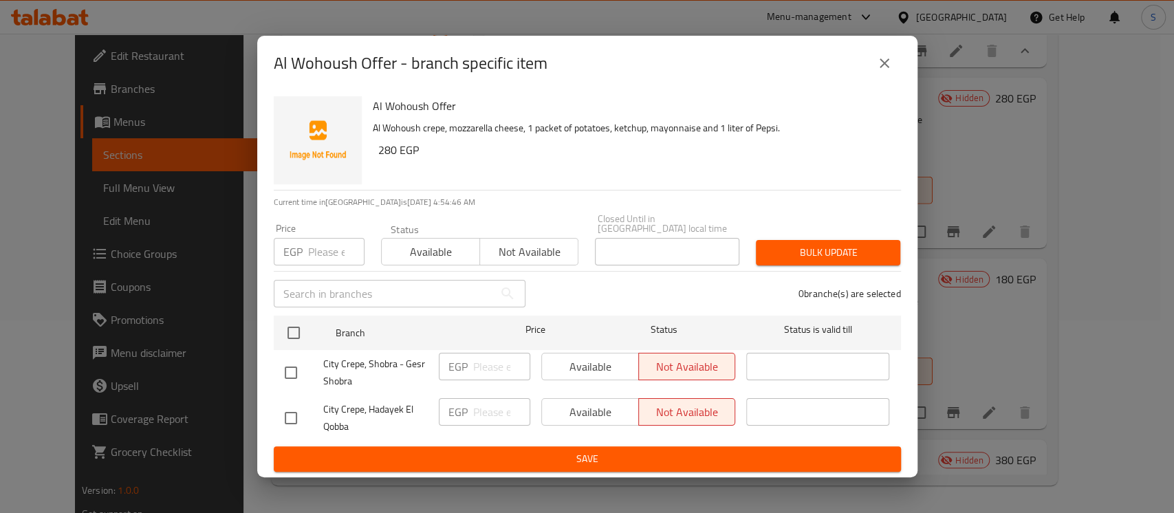
click at [894, 71] on button "close" at bounding box center [884, 63] width 33 height 33
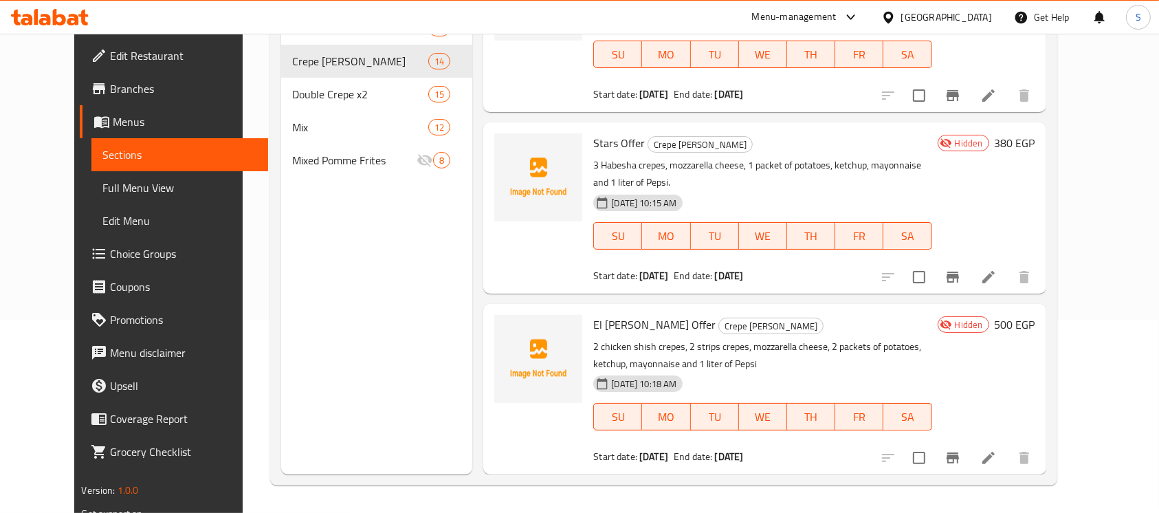
scroll to position [3048, 0]
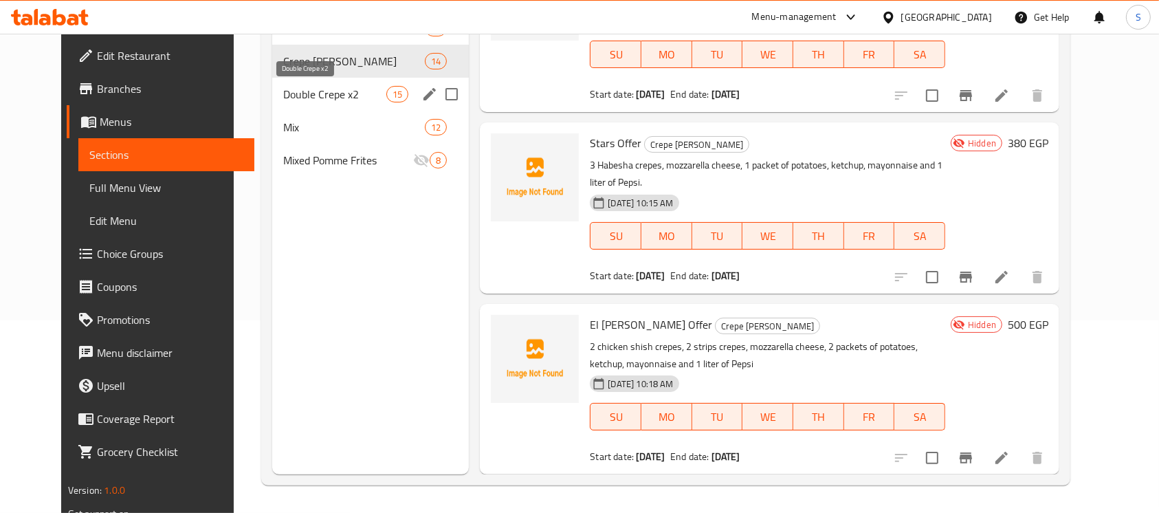
click at [314, 96] on span "Double Crepe x2" at bounding box center [334, 94] width 103 height 17
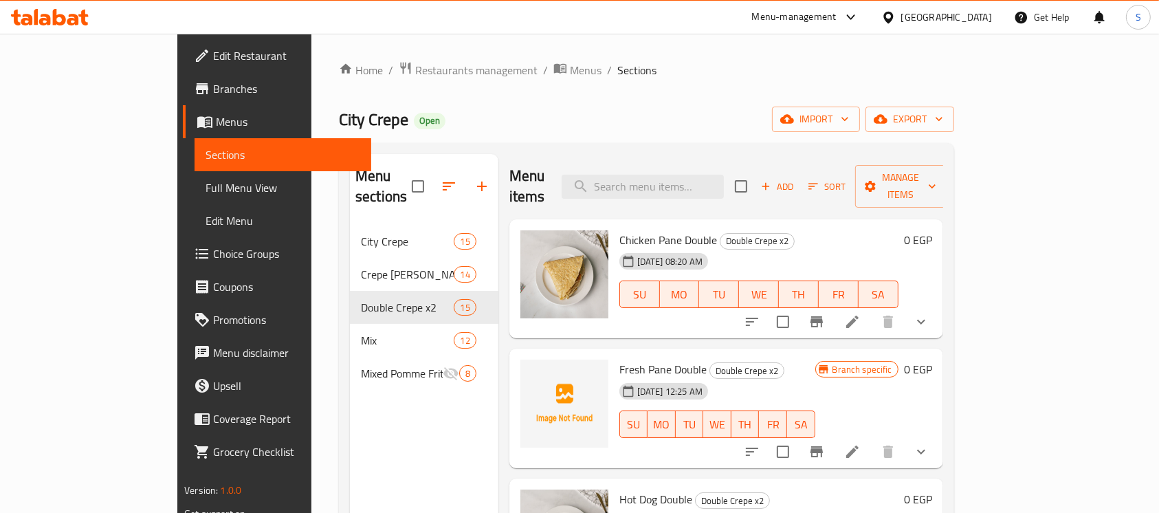
click at [930, 314] on icon "show more" at bounding box center [921, 322] width 17 height 17
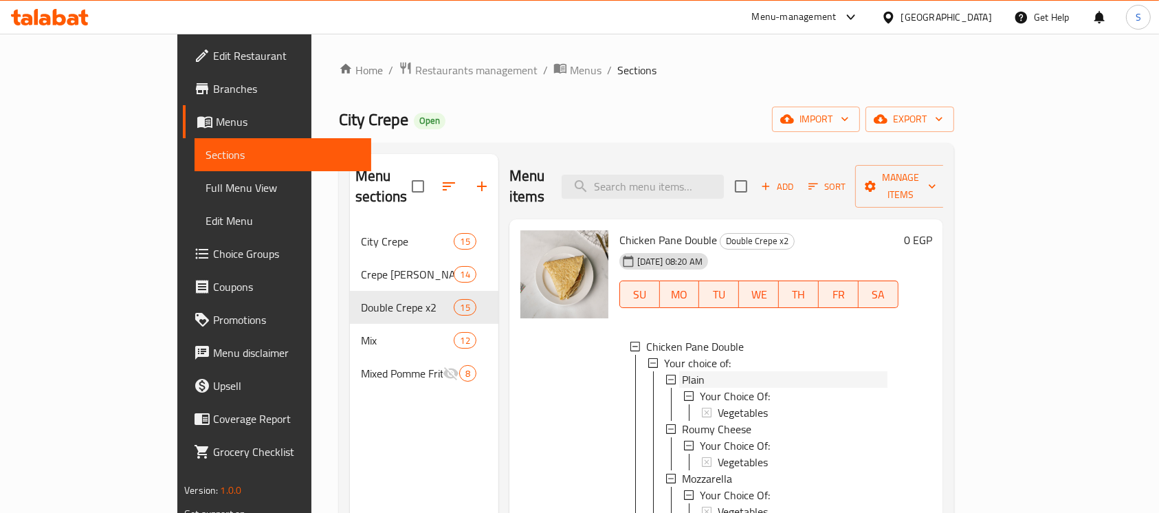
click at [682, 371] on span "Plain" at bounding box center [693, 379] width 23 height 17
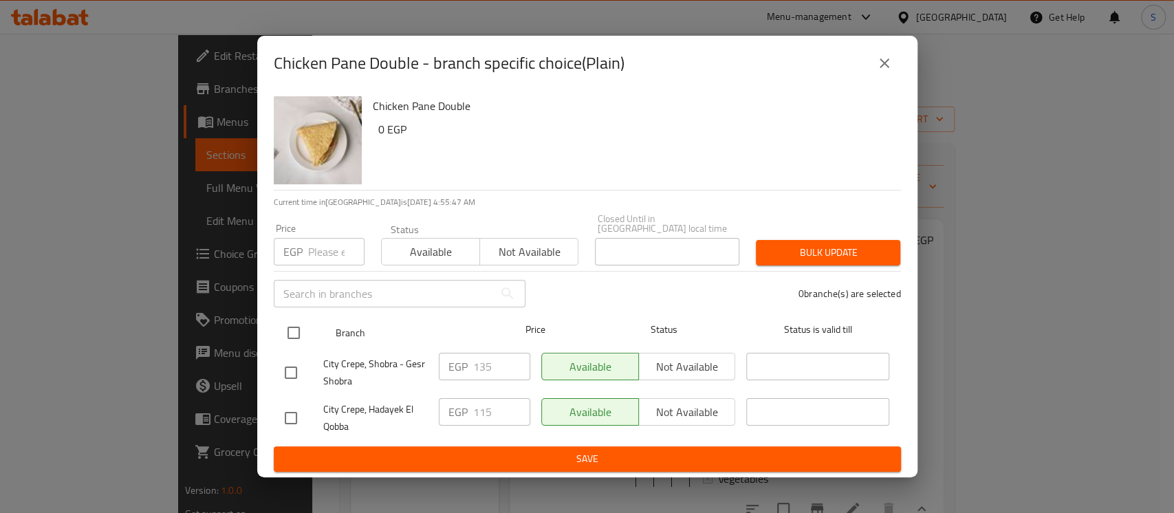
click at [292, 324] on input "checkbox" at bounding box center [293, 332] width 29 height 29
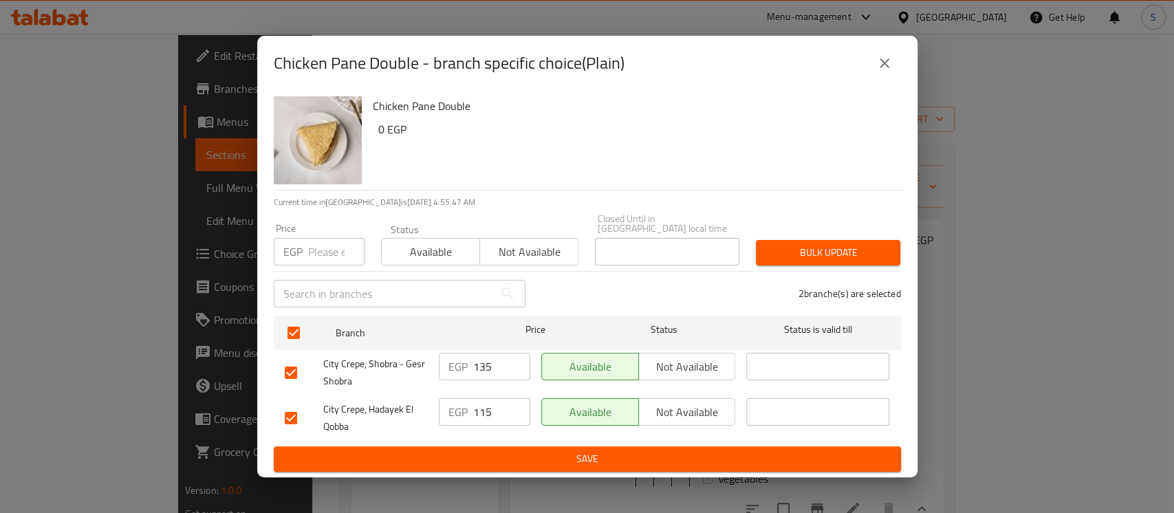
click at [321, 248] on input "number" at bounding box center [336, 252] width 56 height 28
click at [780, 244] on span "Bulk update" at bounding box center [828, 252] width 122 height 17
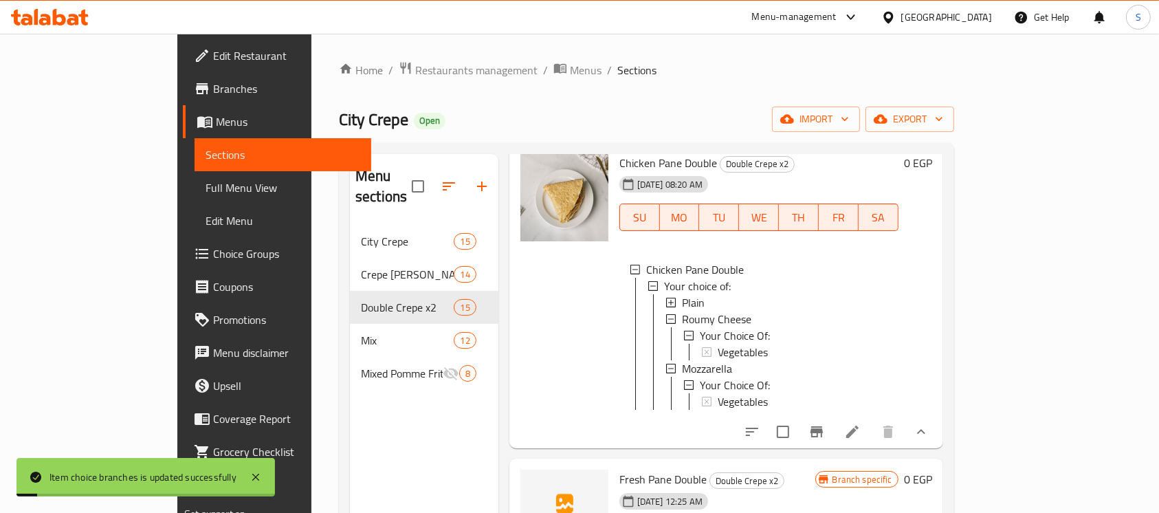
scroll to position [91, 0]
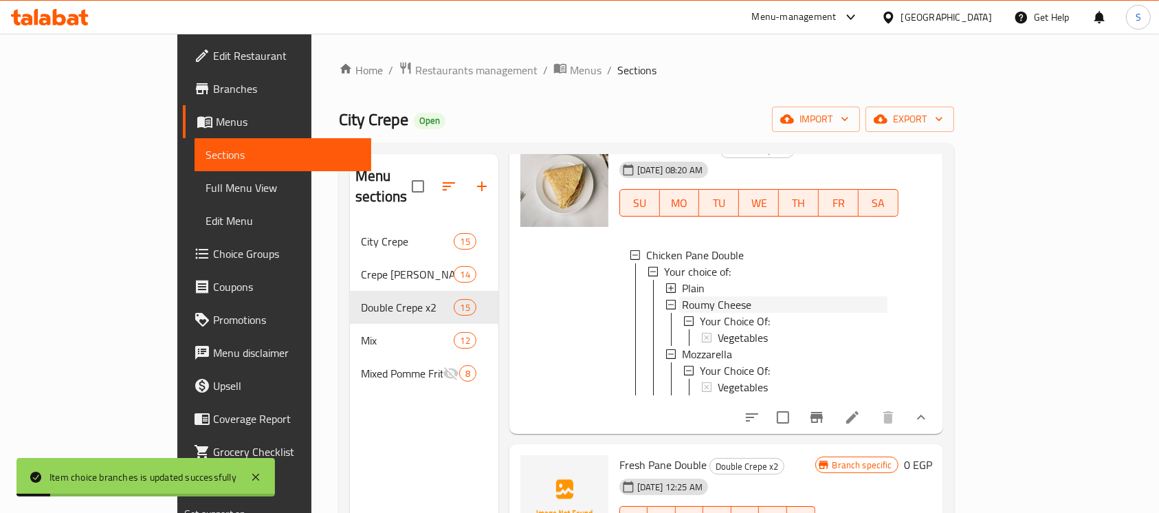
click at [684, 296] on span "Roumy Cheese" at bounding box center [716, 304] width 69 height 17
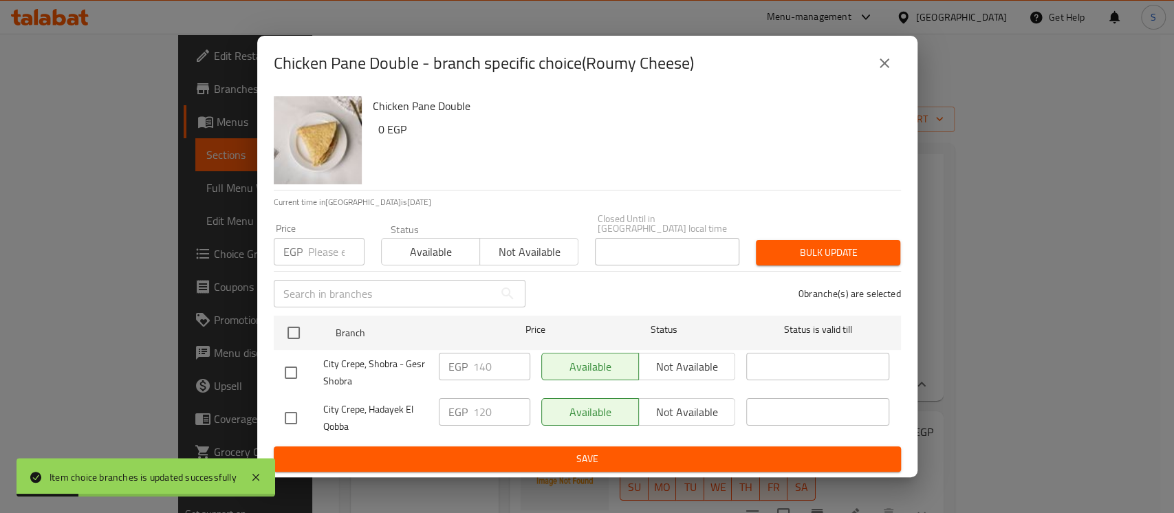
drag, startPoint x: 297, startPoint y: 332, endPoint x: 304, endPoint y: 303, distance: 29.7
click at [297, 329] on input "checkbox" at bounding box center [293, 332] width 29 height 29
click at [336, 244] on input "number" at bounding box center [336, 252] width 56 height 28
click at [798, 246] on span "Bulk update" at bounding box center [828, 252] width 122 height 17
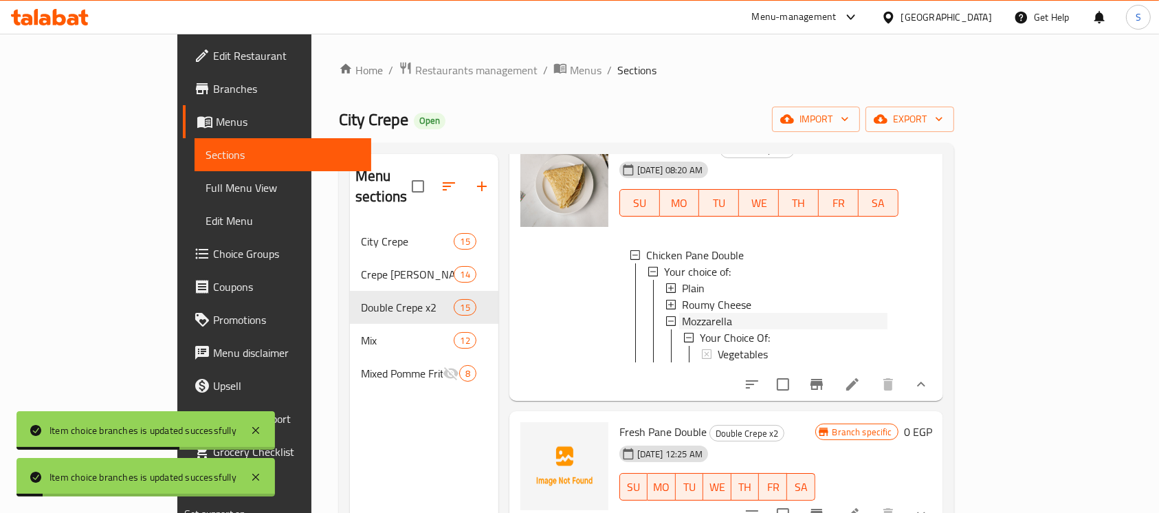
click at [682, 313] on span "Mozzarella" at bounding box center [707, 321] width 50 height 17
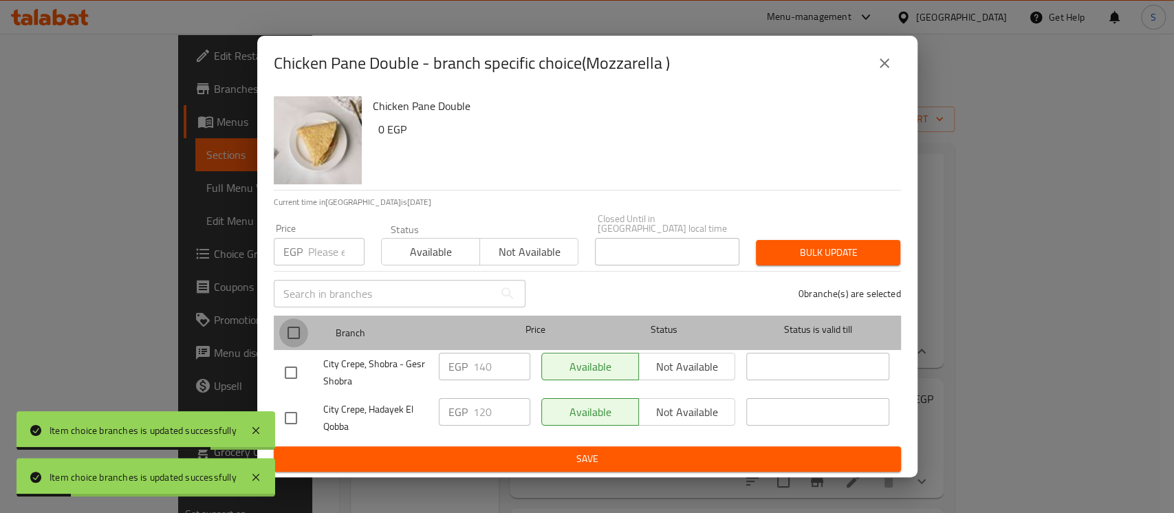
drag, startPoint x: 289, startPoint y: 322, endPoint x: 307, endPoint y: 270, distance: 54.4
click at [290, 321] on input "checkbox" at bounding box center [293, 332] width 29 height 29
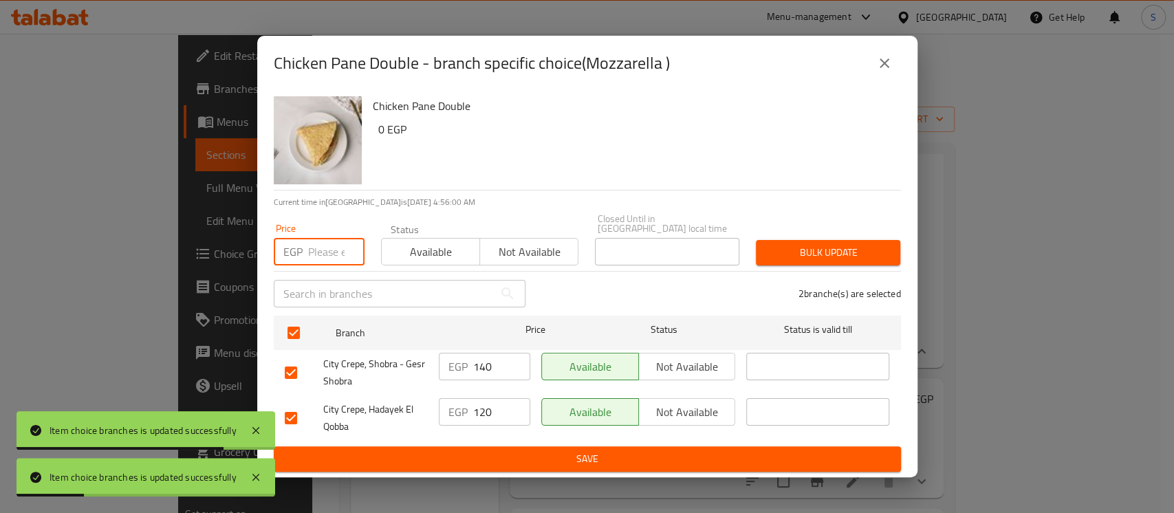
click at [315, 251] on input "number" at bounding box center [336, 252] width 56 height 28
click at [869, 240] on button "Bulk update" at bounding box center [828, 252] width 144 height 25
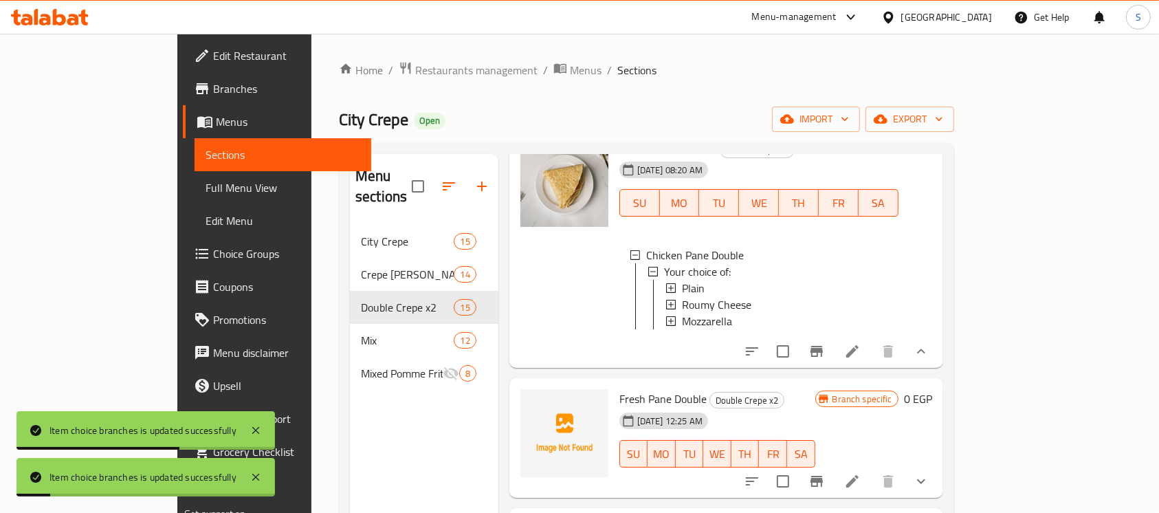
scroll to position [183, 0]
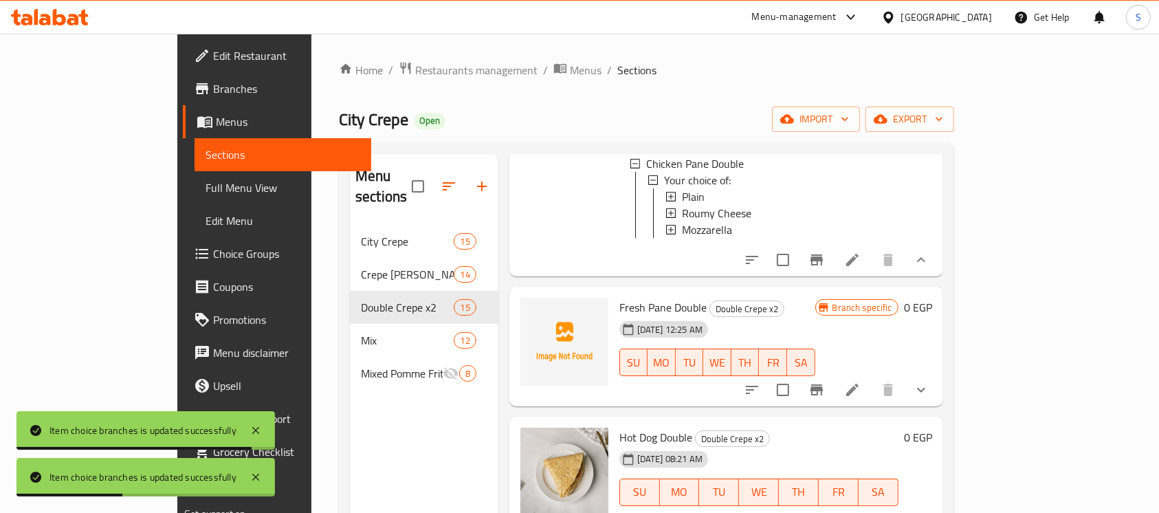
click at [938, 392] on button "show more" at bounding box center [921, 389] width 33 height 33
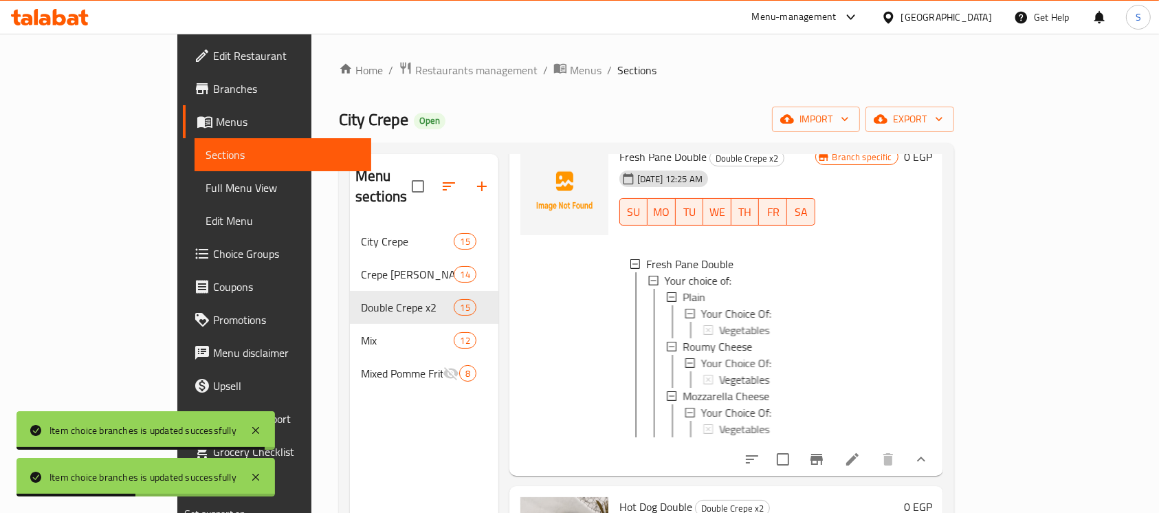
scroll to position [367, 0]
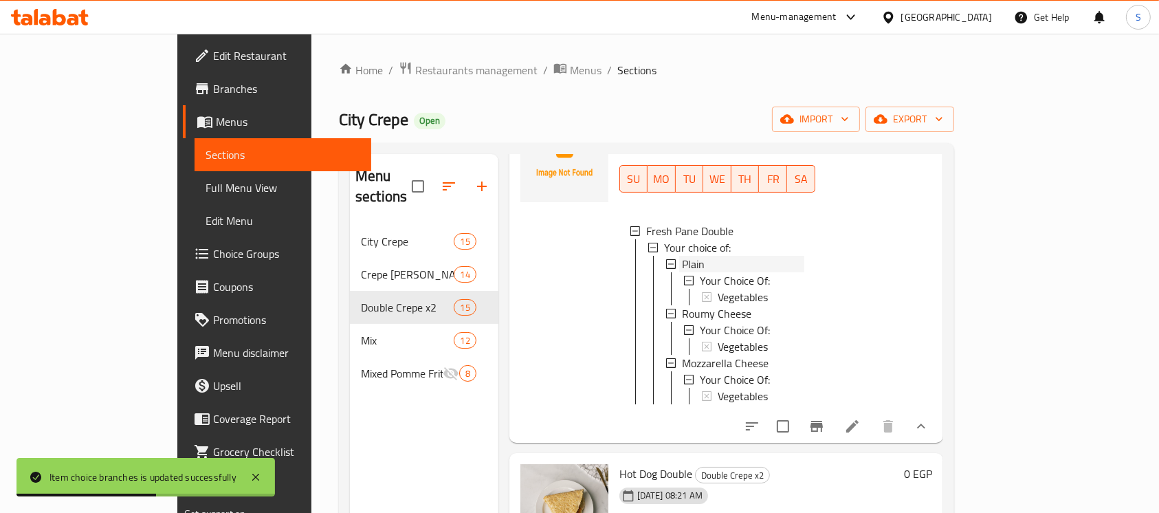
click at [682, 256] on div "Plain" at bounding box center [743, 264] width 122 height 17
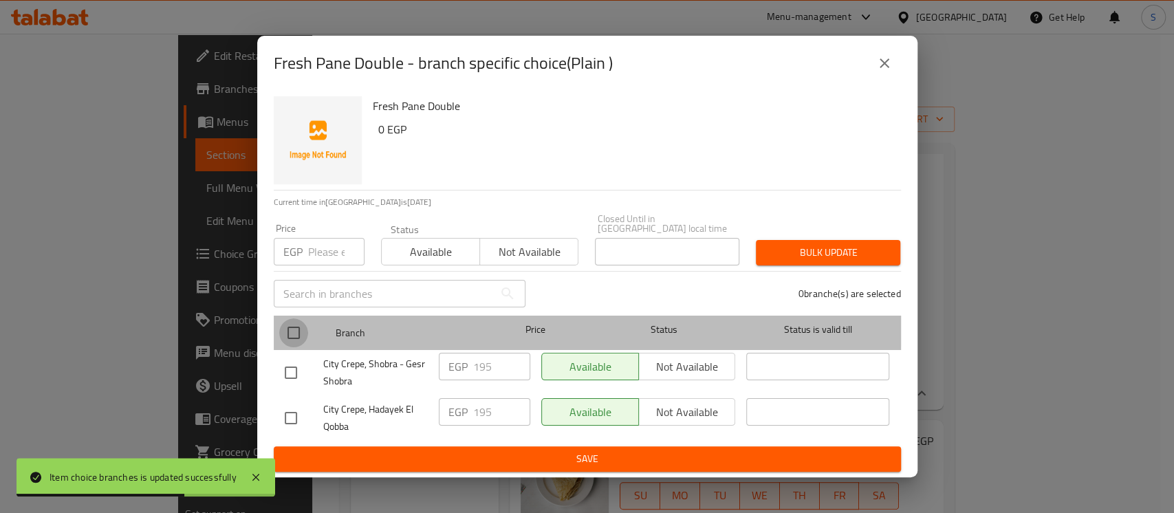
click at [284, 324] on input "checkbox" at bounding box center [293, 332] width 29 height 29
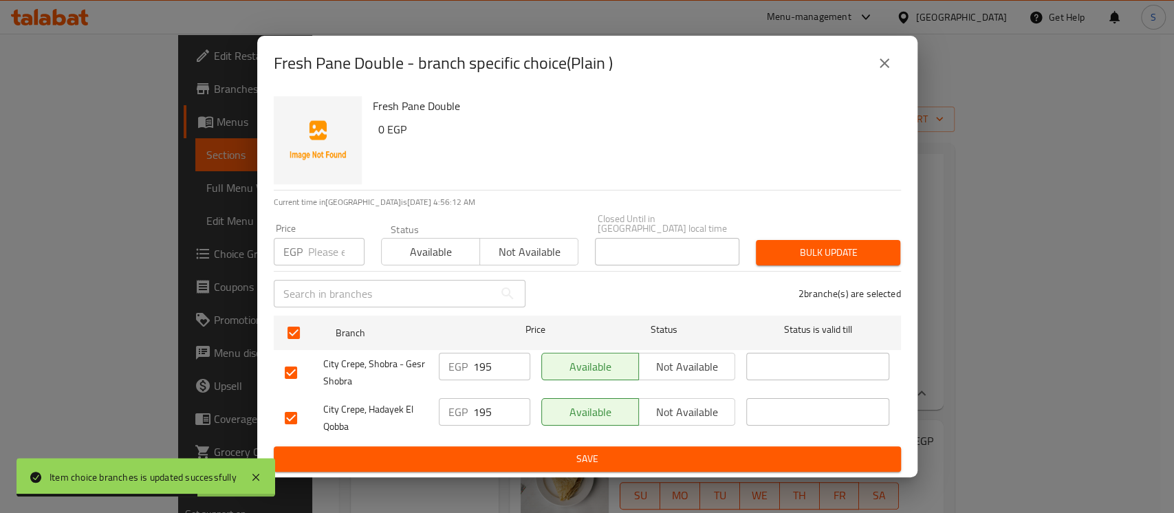
click at [324, 239] on input "number" at bounding box center [336, 252] width 56 height 28
click at [778, 245] on span "Bulk update" at bounding box center [828, 252] width 122 height 17
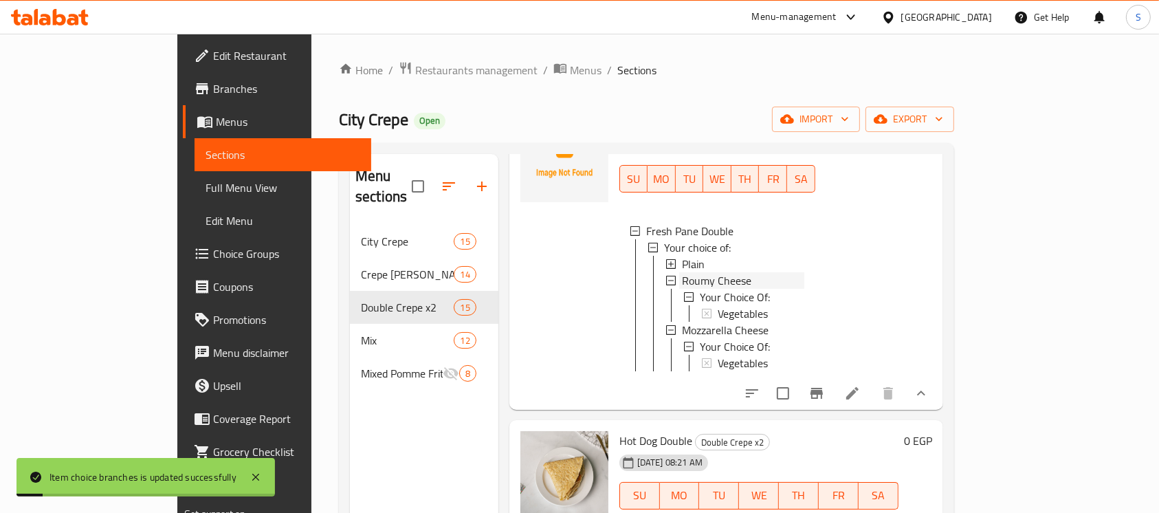
click at [682, 272] on span "Roumy Cheese" at bounding box center [716, 280] width 69 height 17
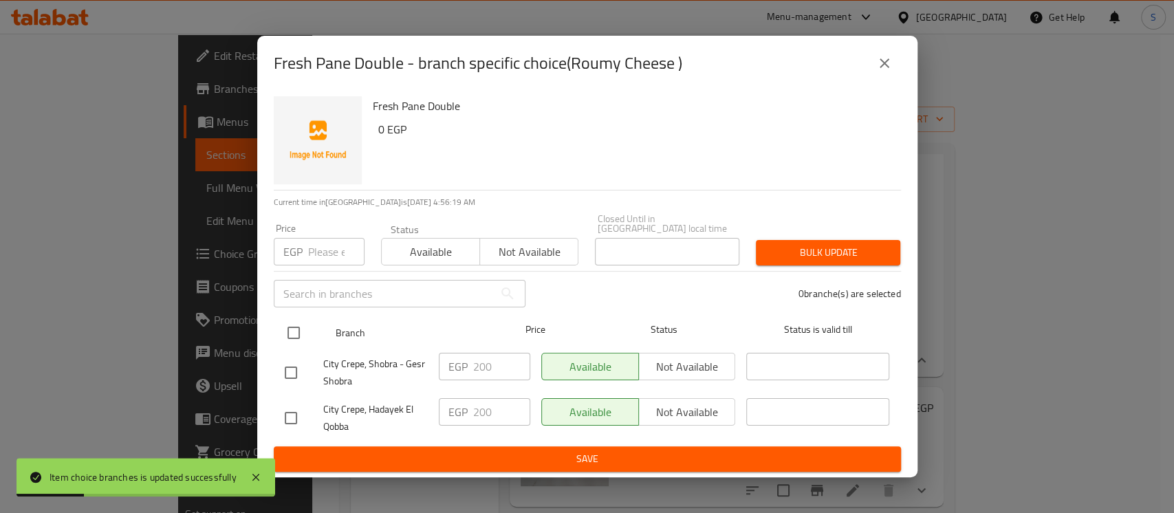
click at [294, 325] on input "checkbox" at bounding box center [293, 332] width 29 height 29
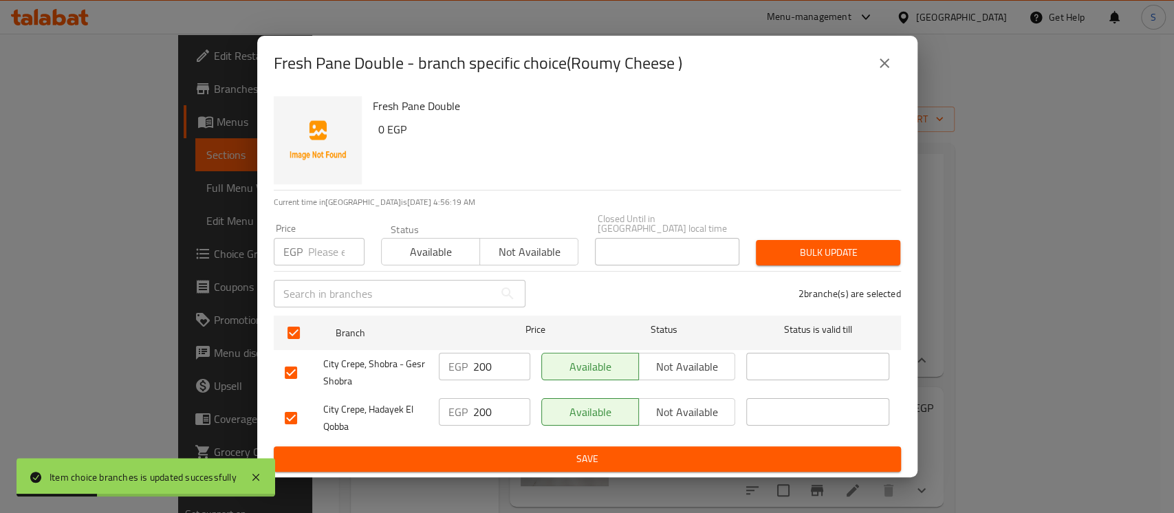
click at [311, 254] on input "number" at bounding box center [336, 252] width 56 height 28
click at [839, 244] on span "Bulk update" at bounding box center [828, 252] width 122 height 17
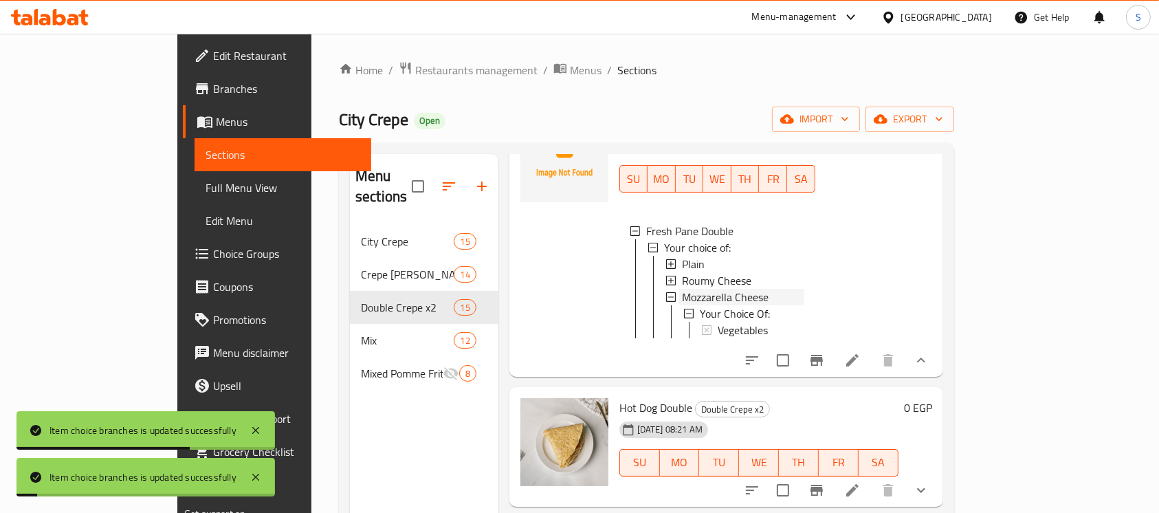
click at [682, 292] on span "Mozzarella Cheese" at bounding box center [725, 297] width 87 height 17
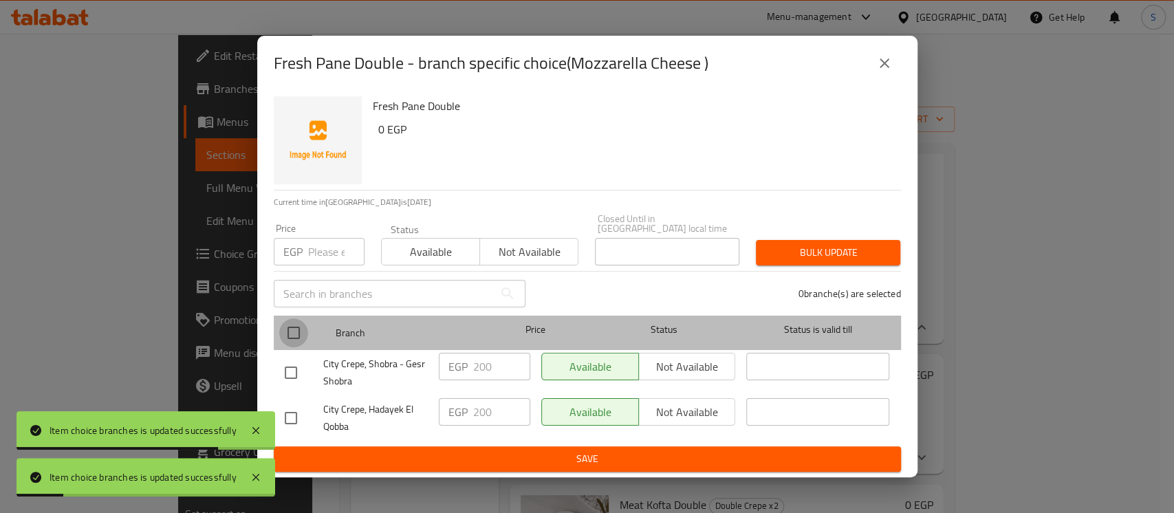
click at [300, 327] on input "checkbox" at bounding box center [293, 332] width 29 height 29
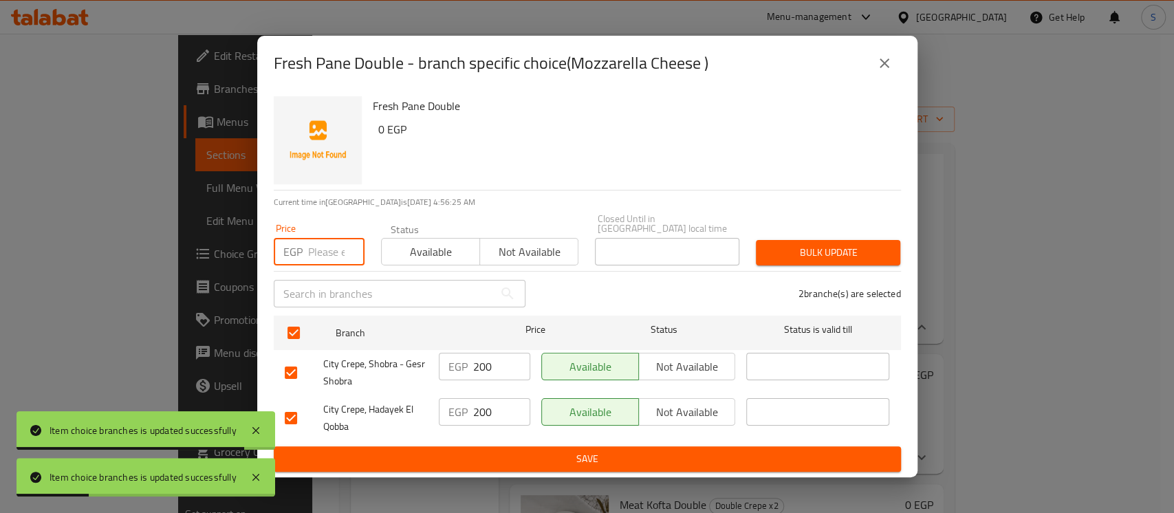
click at [328, 244] on input "number" at bounding box center [336, 252] width 56 height 28
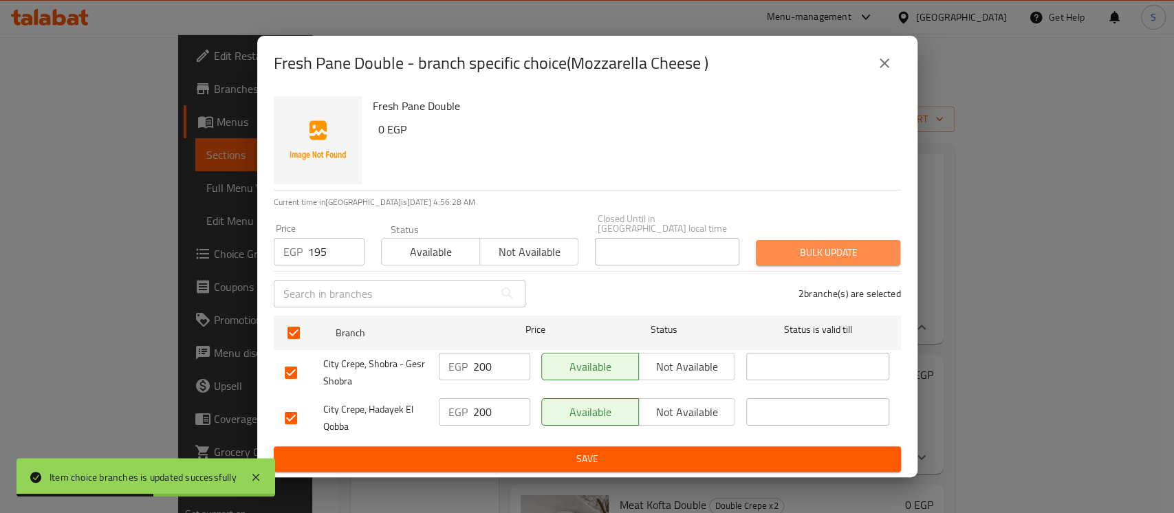
click at [853, 240] on button "Bulk update" at bounding box center [828, 252] width 144 height 25
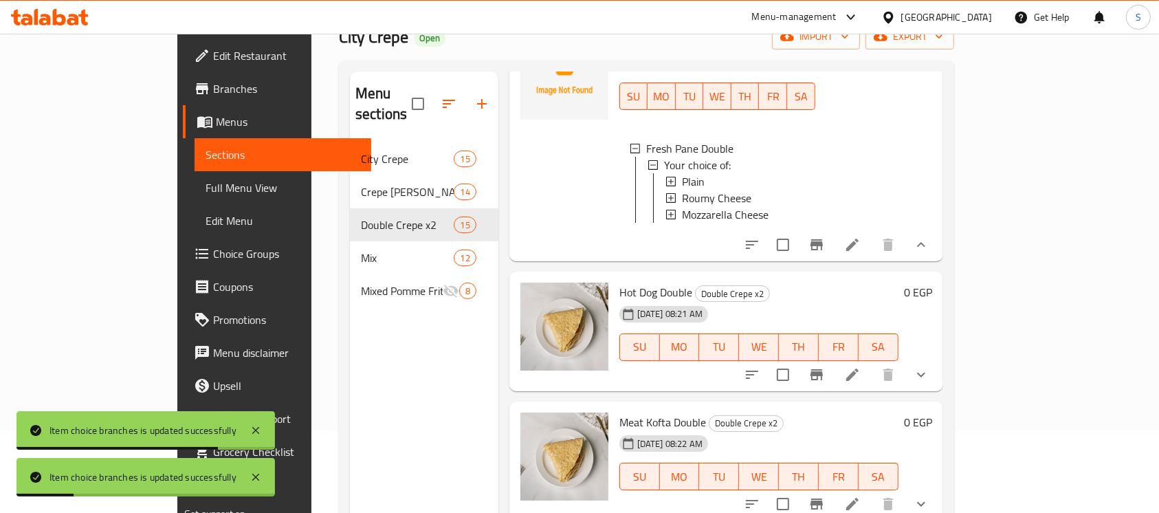
scroll to position [91, 0]
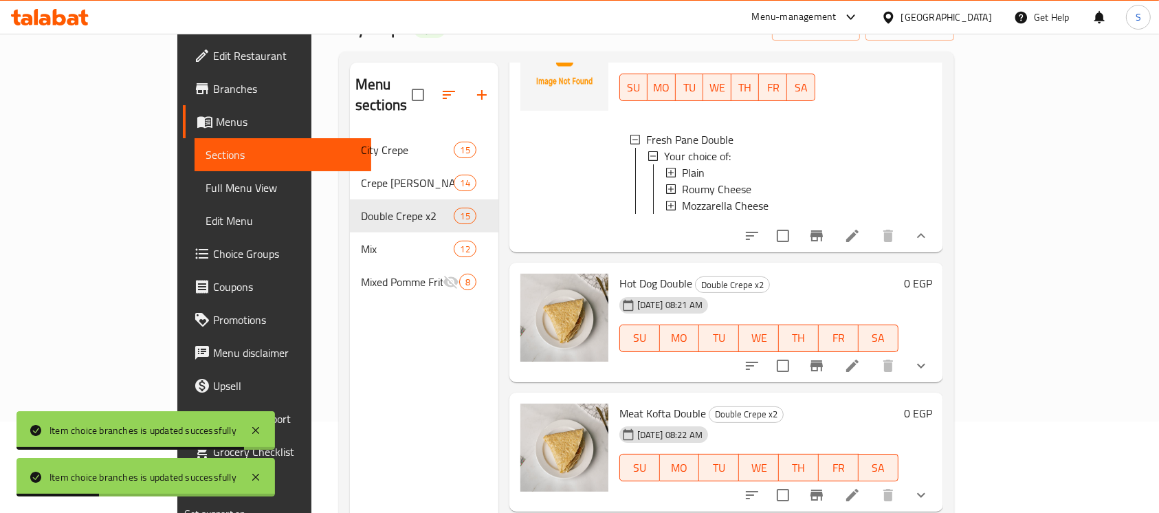
click at [930, 371] on icon "show more" at bounding box center [921, 366] width 17 height 17
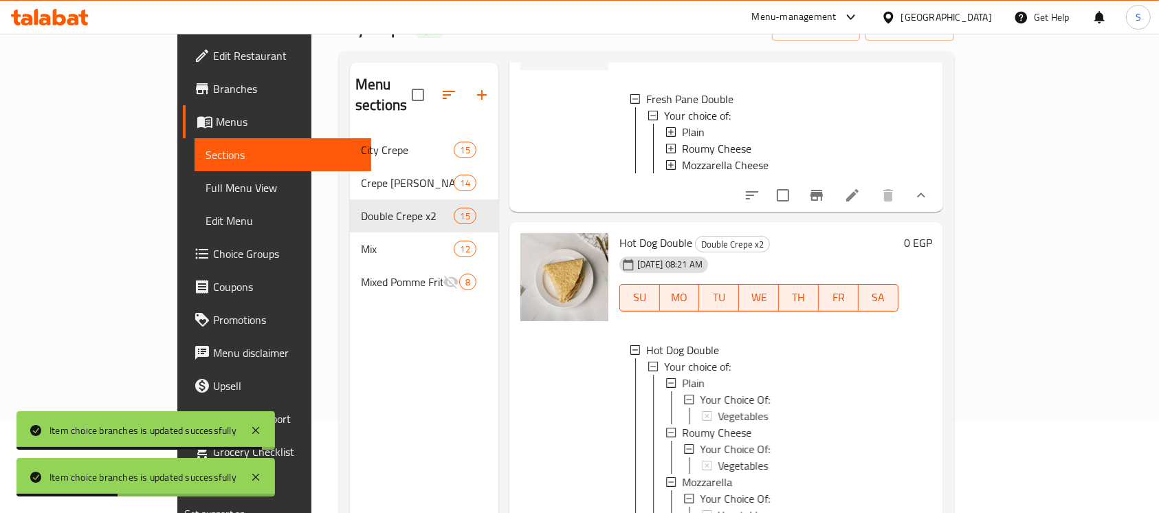
scroll to position [550, 0]
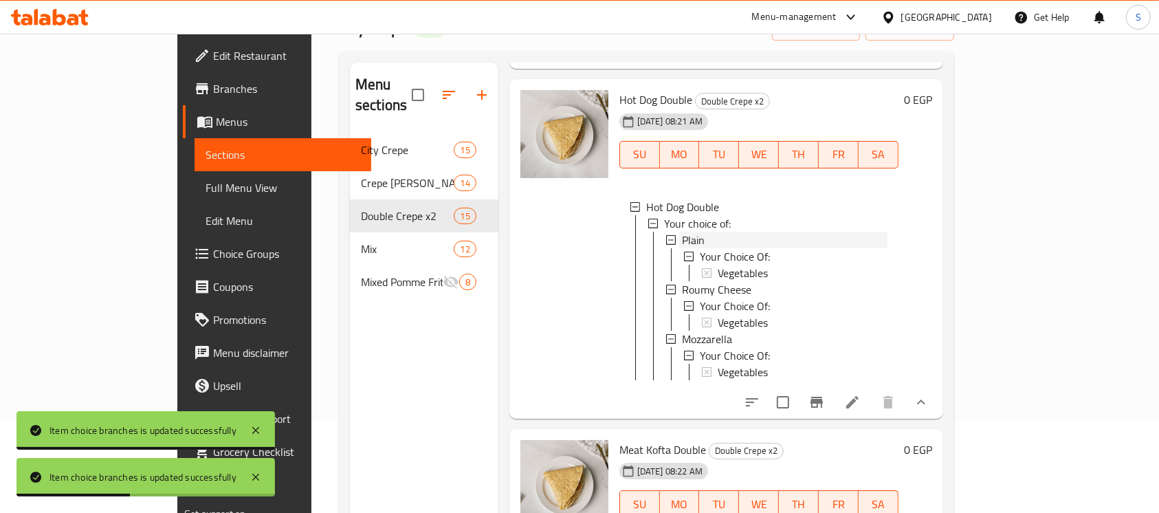
click at [682, 248] on div "Plain" at bounding box center [785, 240] width 206 height 17
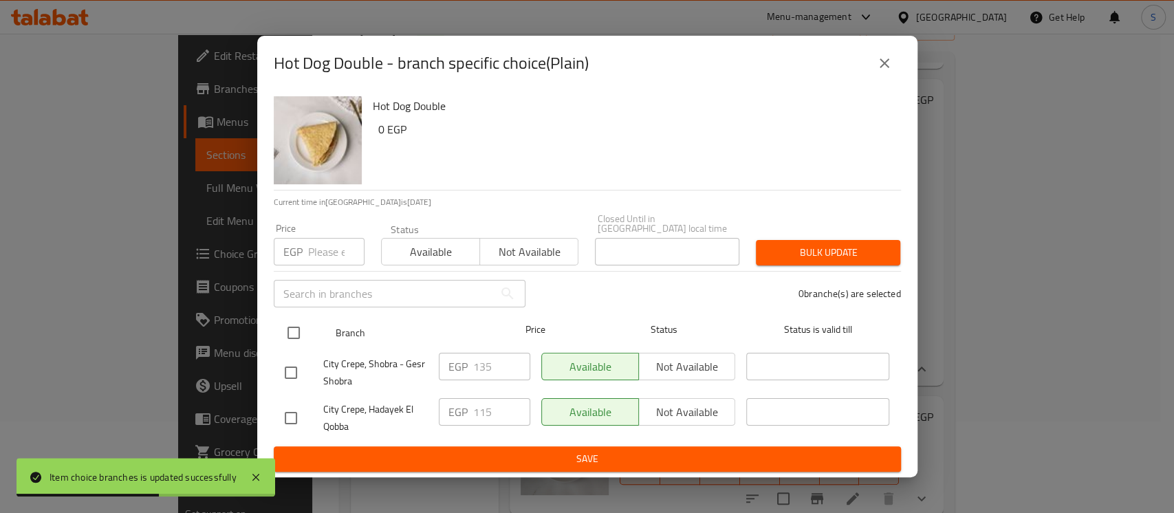
click at [288, 333] on input "checkbox" at bounding box center [293, 332] width 29 height 29
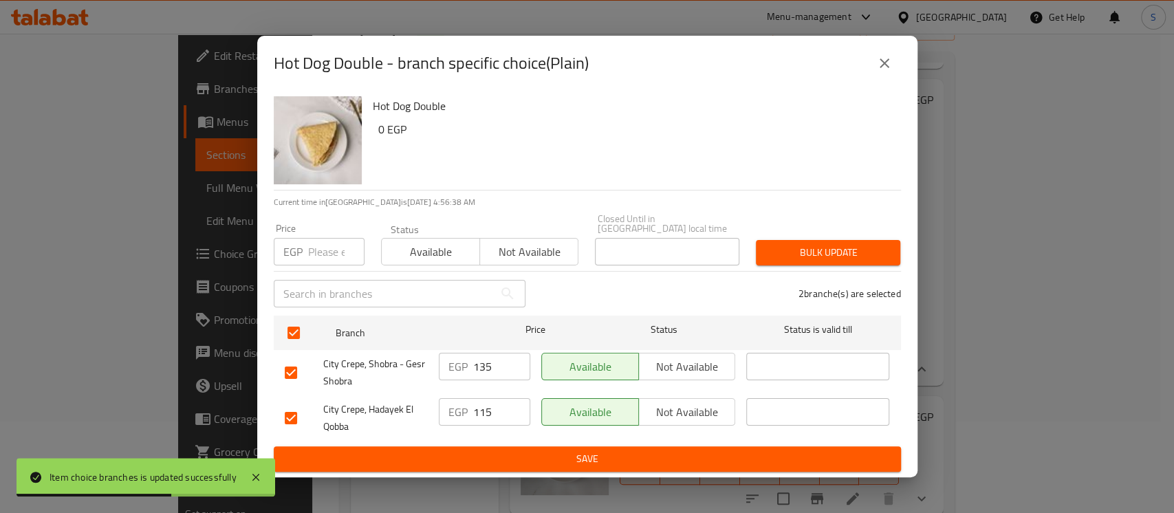
click at [325, 245] on input "number" at bounding box center [336, 252] width 56 height 28
click at [822, 246] on span "Bulk update" at bounding box center [828, 252] width 122 height 17
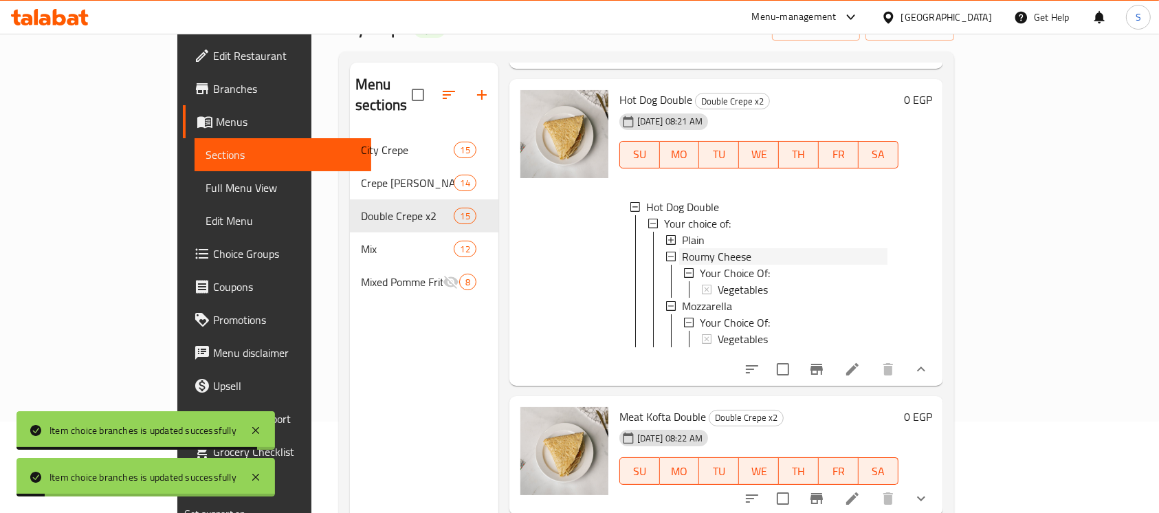
click at [688, 265] on span "Roumy Cheese" at bounding box center [716, 256] width 69 height 17
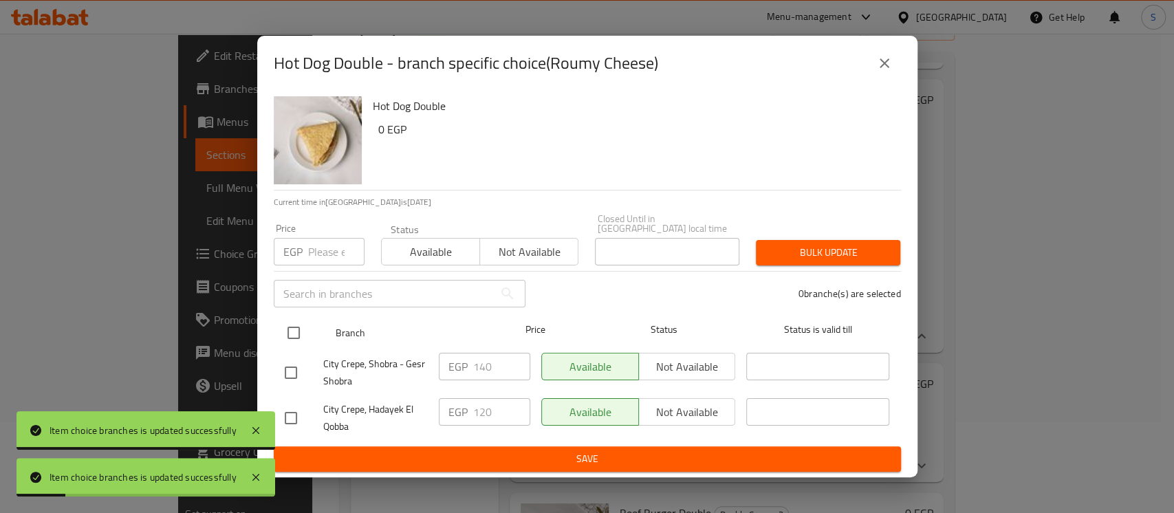
click at [288, 319] on input "checkbox" at bounding box center [293, 332] width 29 height 29
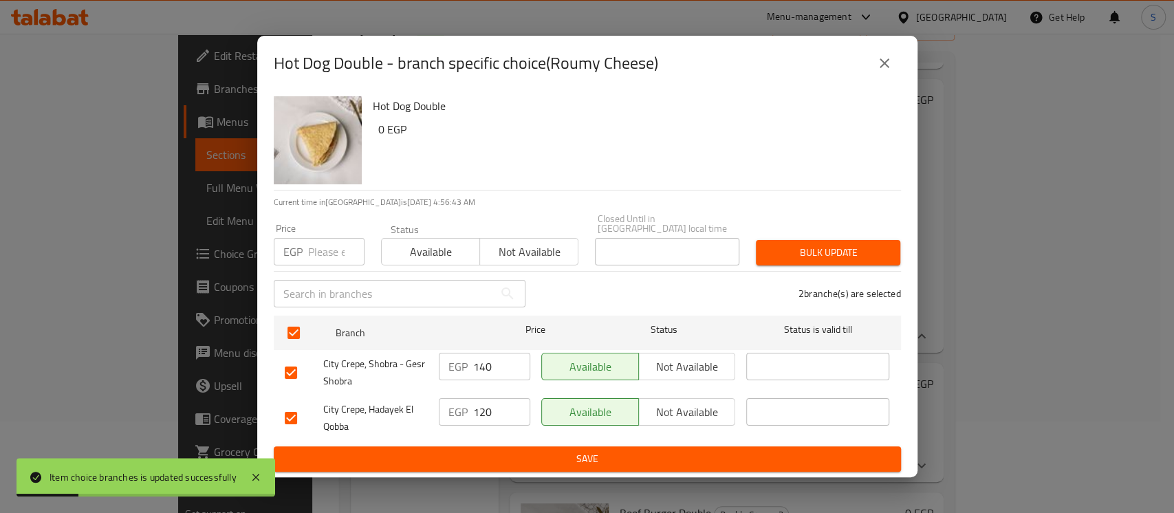
click at [319, 252] on input "number" at bounding box center [336, 252] width 56 height 28
click at [771, 248] on span "Bulk update" at bounding box center [828, 252] width 122 height 17
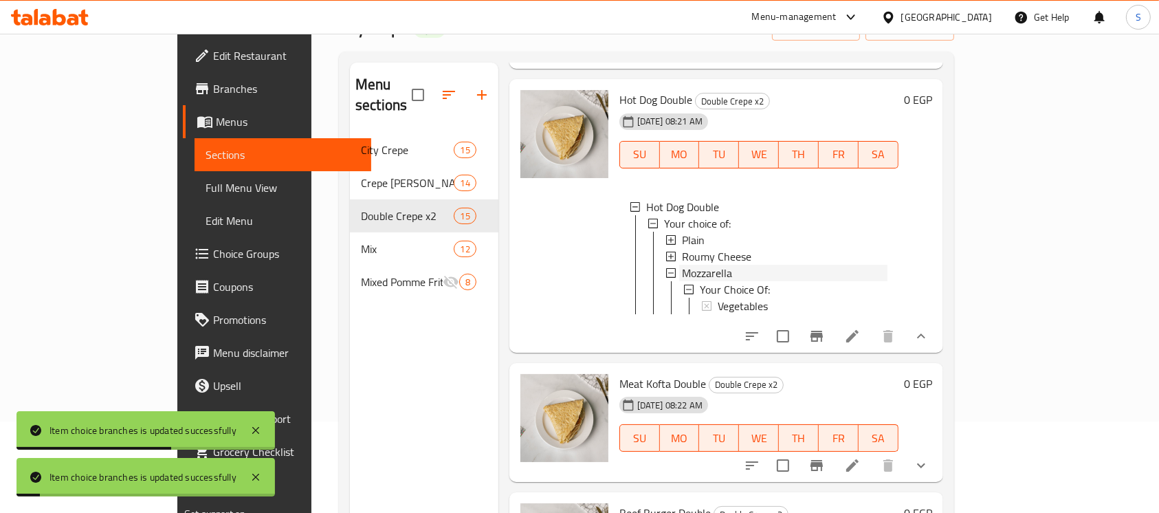
click at [682, 276] on span "Mozzarella" at bounding box center [707, 273] width 50 height 17
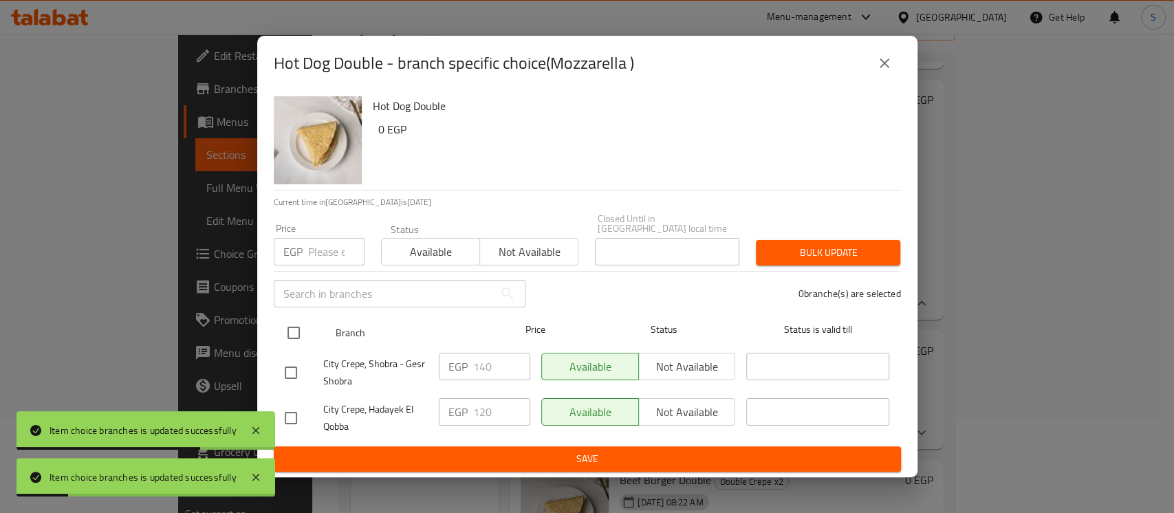
click at [287, 324] on input "checkbox" at bounding box center [293, 332] width 29 height 29
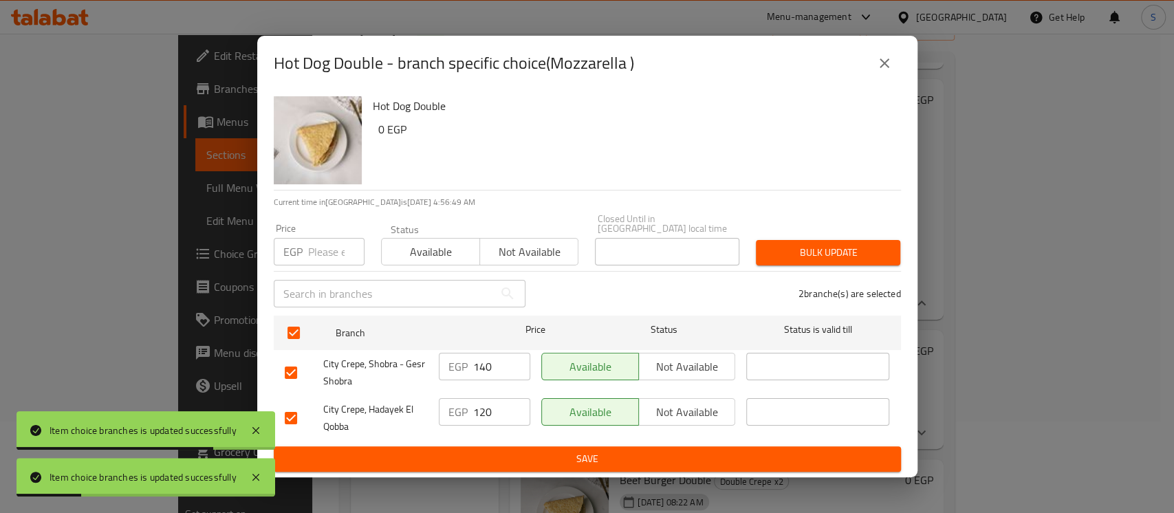
click at [319, 238] on input "number" at bounding box center [336, 252] width 56 height 28
click at [840, 244] on span "Bulk update" at bounding box center [828, 252] width 122 height 17
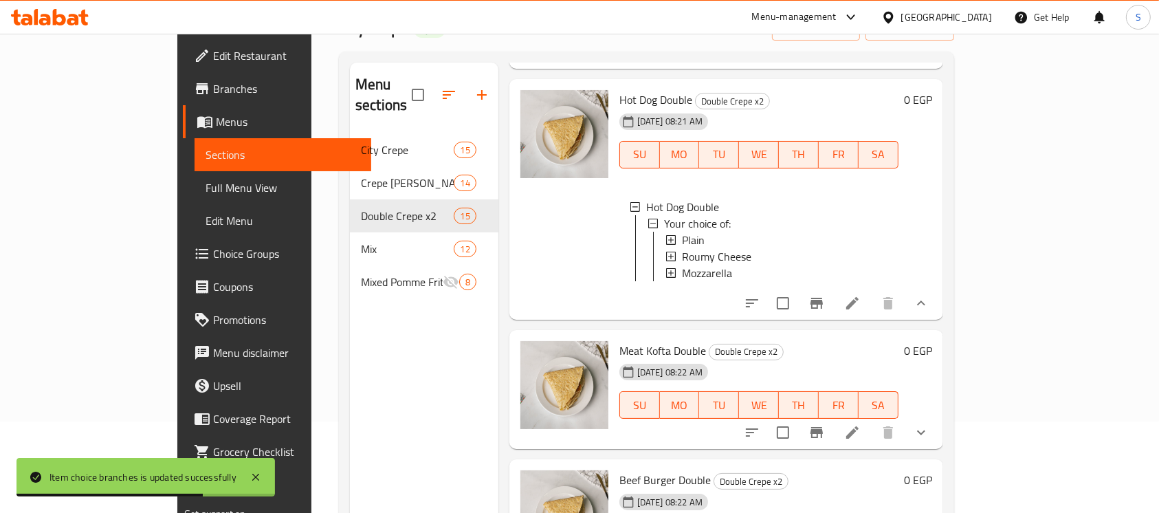
click at [682, 278] on span "Mozzarella" at bounding box center [707, 273] width 50 height 17
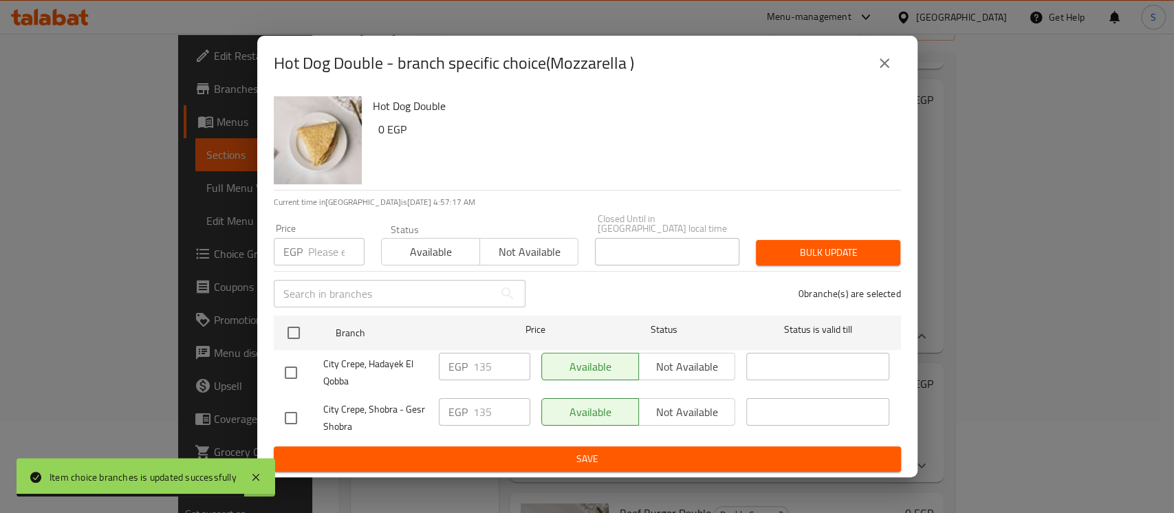
click at [888, 65] on icon "close" at bounding box center [884, 63] width 17 height 17
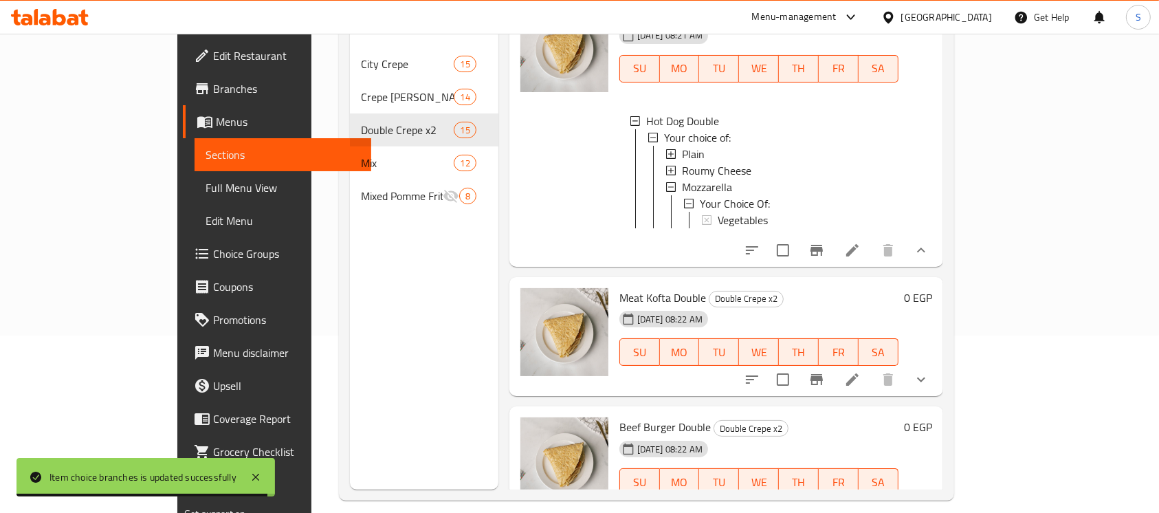
scroll to position [183, 0]
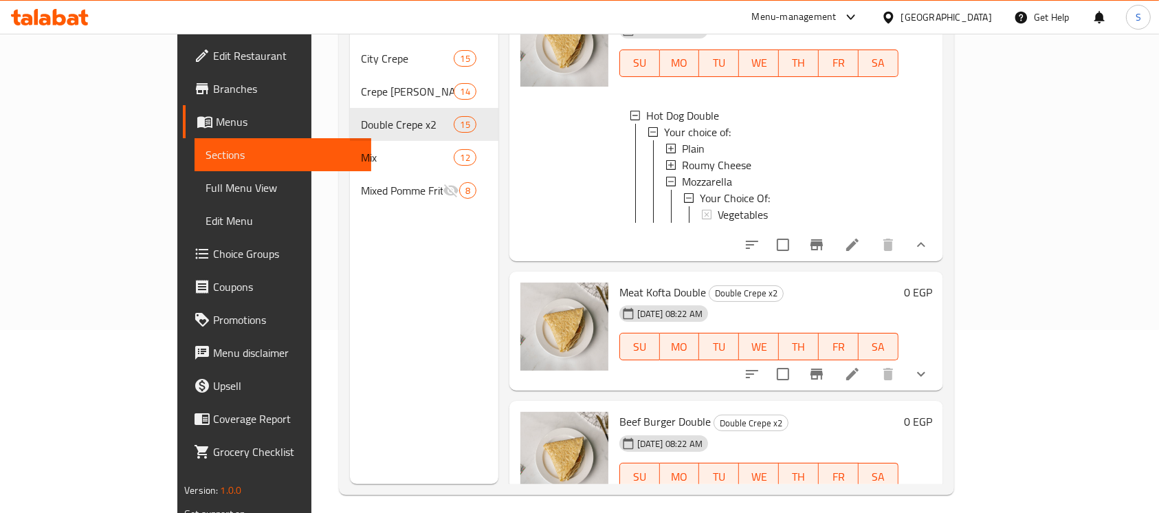
click at [930, 382] on icon "show more" at bounding box center [921, 374] width 17 height 17
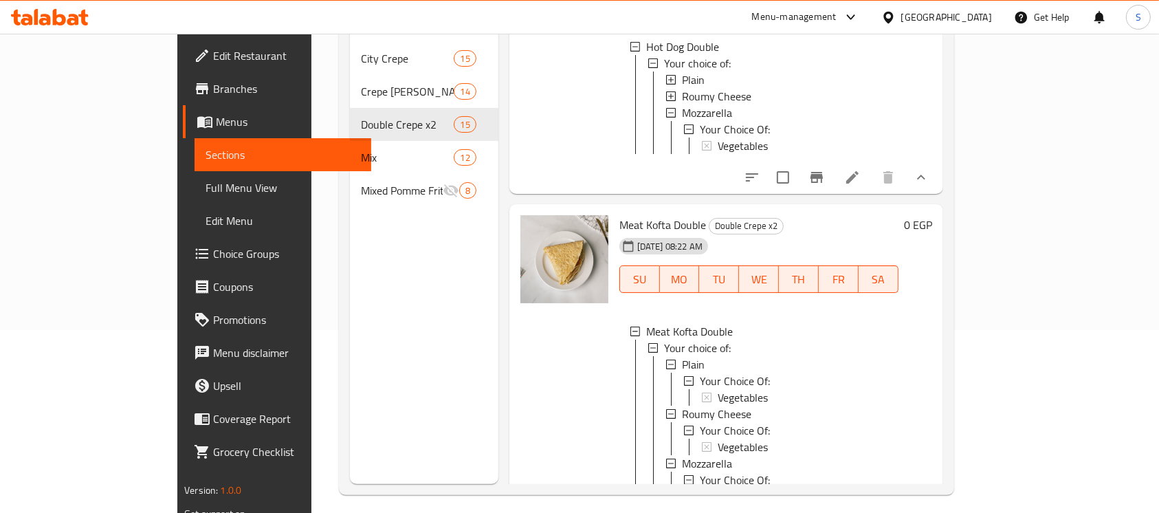
scroll to position [642, 0]
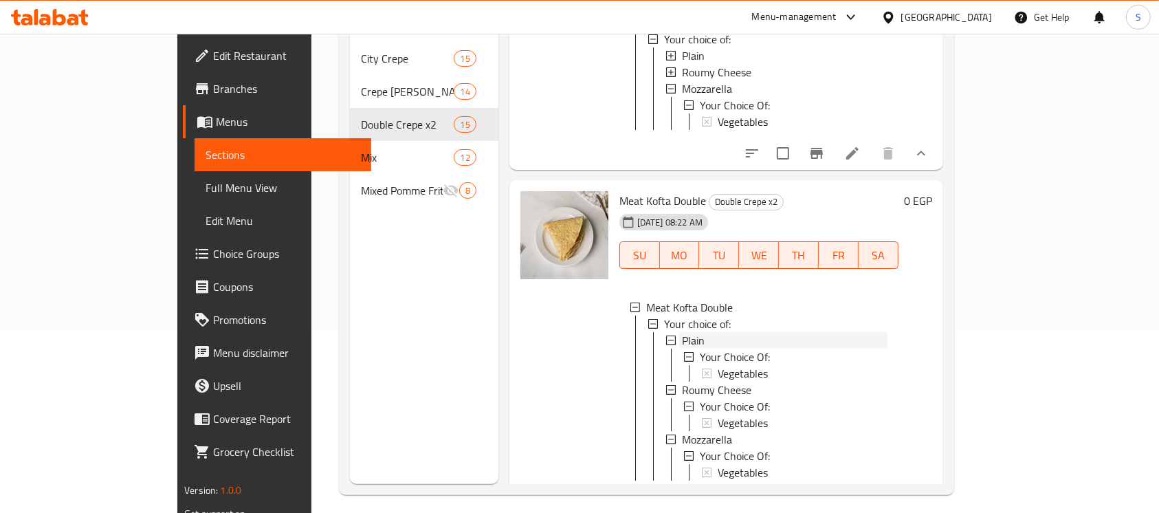
click at [682, 349] on span "Plain" at bounding box center [693, 340] width 23 height 17
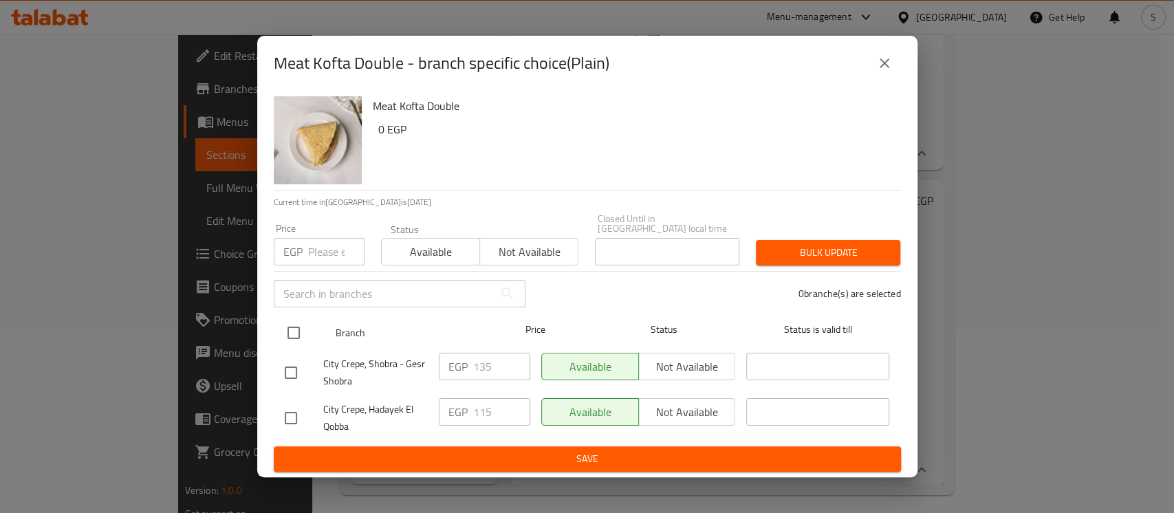
click at [294, 331] on input "checkbox" at bounding box center [293, 332] width 29 height 29
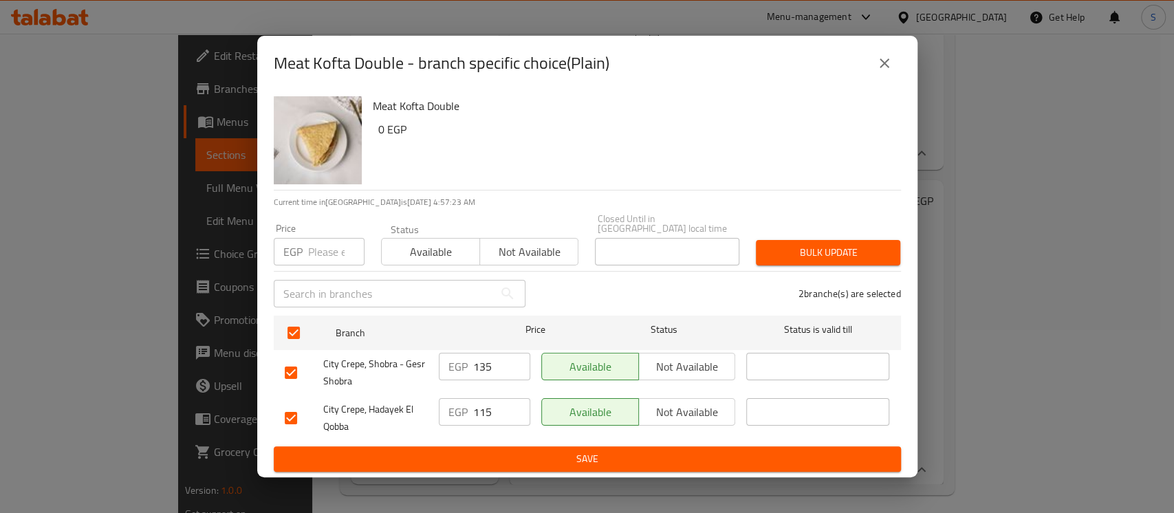
click at [326, 247] on input "number" at bounding box center [336, 252] width 56 height 28
click at [820, 244] on span "Bulk update" at bounding box center [828, 252] width 122 height 17
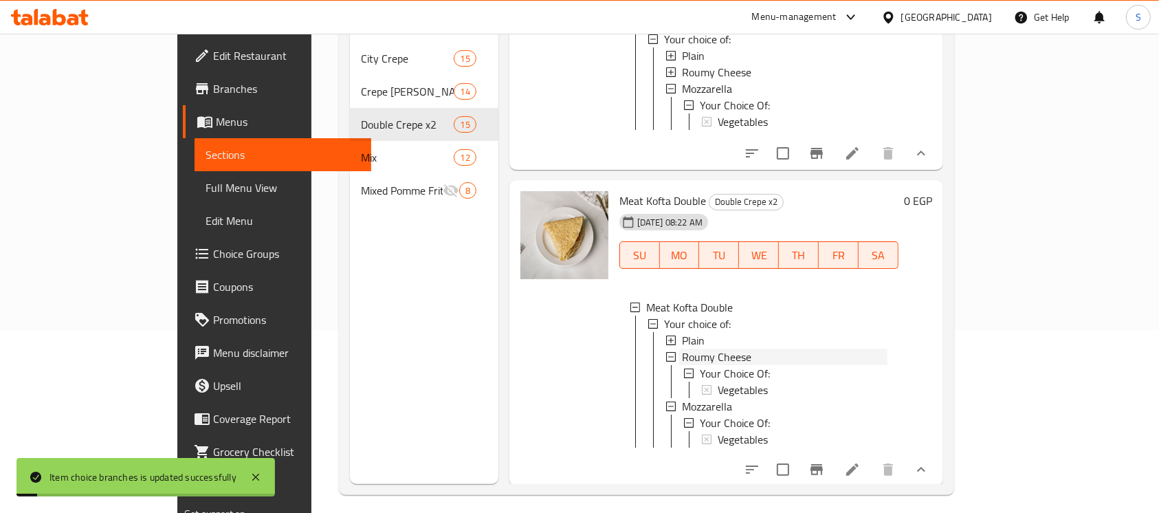
click at [682, 365] on span "Roumy Cheese" at bounding box center [716, 357] width 69 height 17
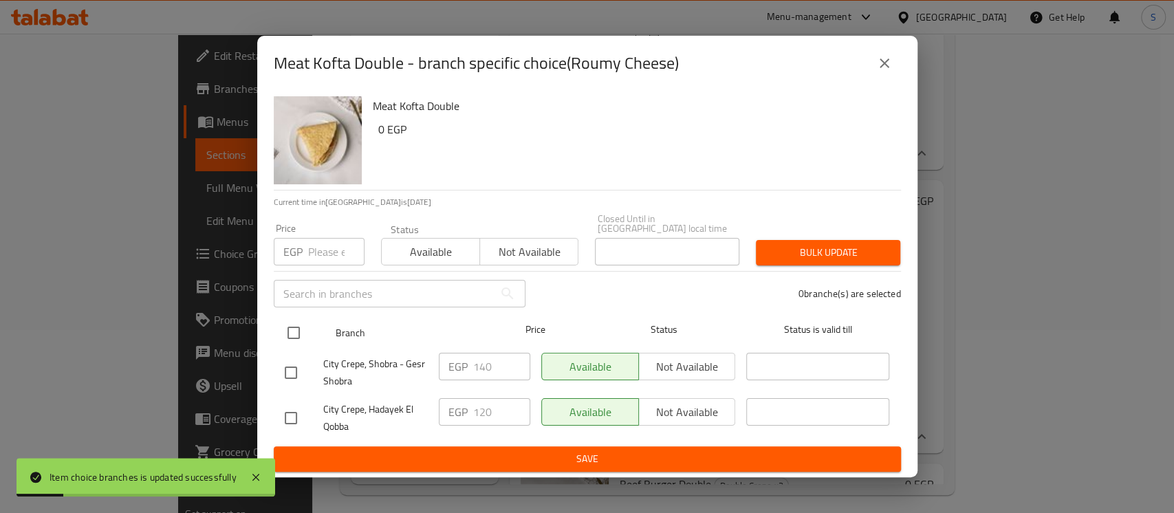
click at [293, 321] on input "checkbox" at bounding box center [293, 332] width 29 height 29
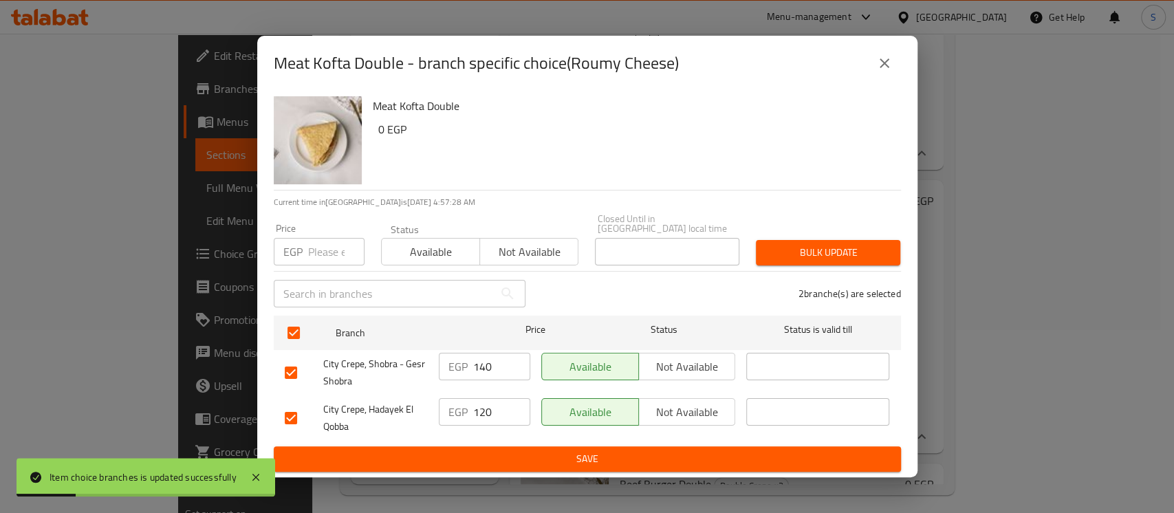
click at [316, 243] on input "number" at bounding box center [336, 252] width 56 height 28
click at [817, 240] on button "Bulk update" at bounding box center [828, 252] width 144 height 25
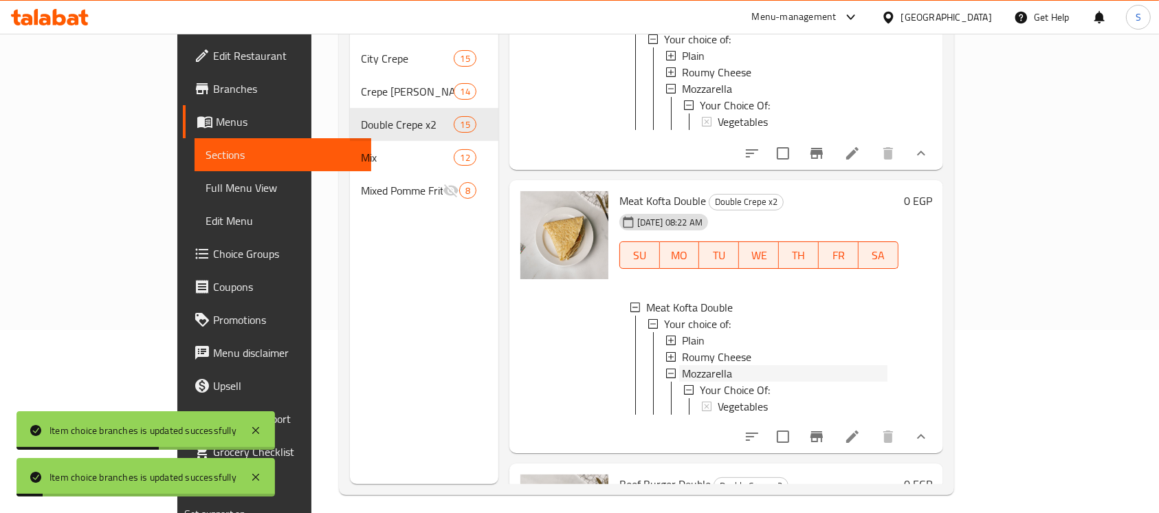
click at [682, 382] on span "Mozzarella" at bounding box center [707, 373] width 50 height 17
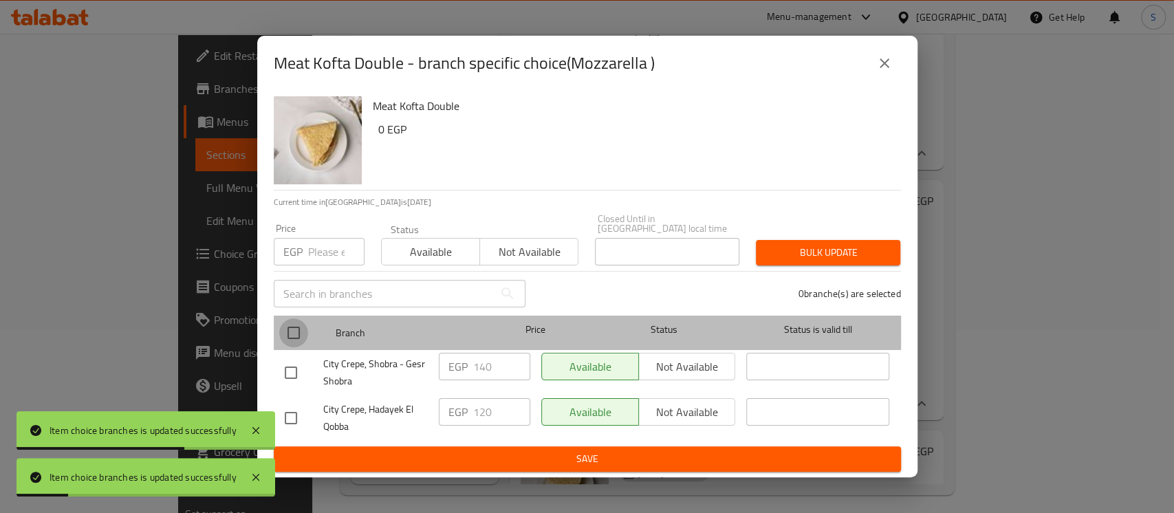
click at [295, 320] on input "checkbox" at bounding box center [293, 332] width 29 height 29
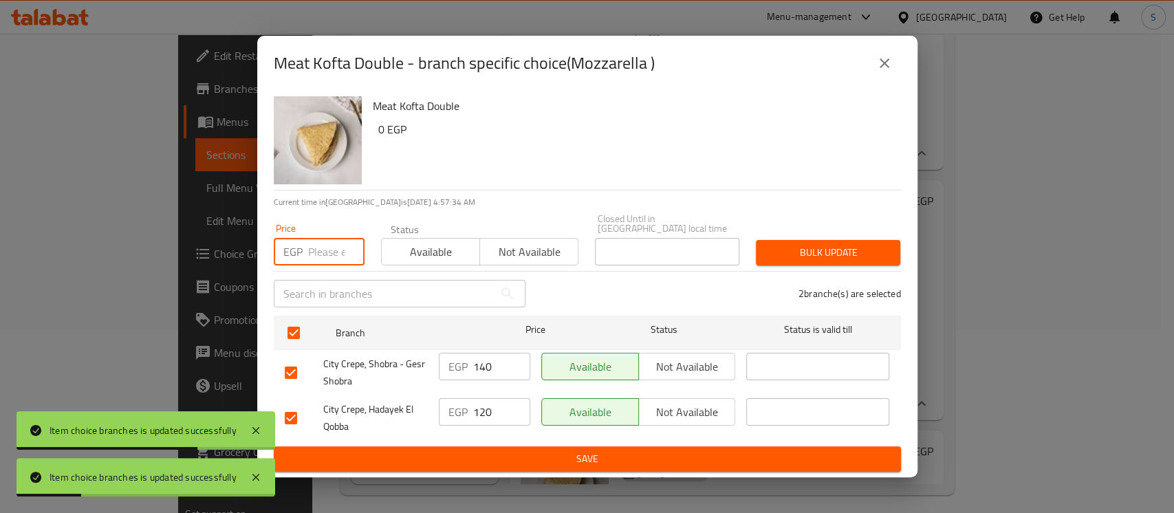
click at [325, 243] on input "number" at bounding box center [336, 252] width 56 height 28
click at [885, 245] on span "Bulk update" at bounding box center [828, 252] width 122 height 17
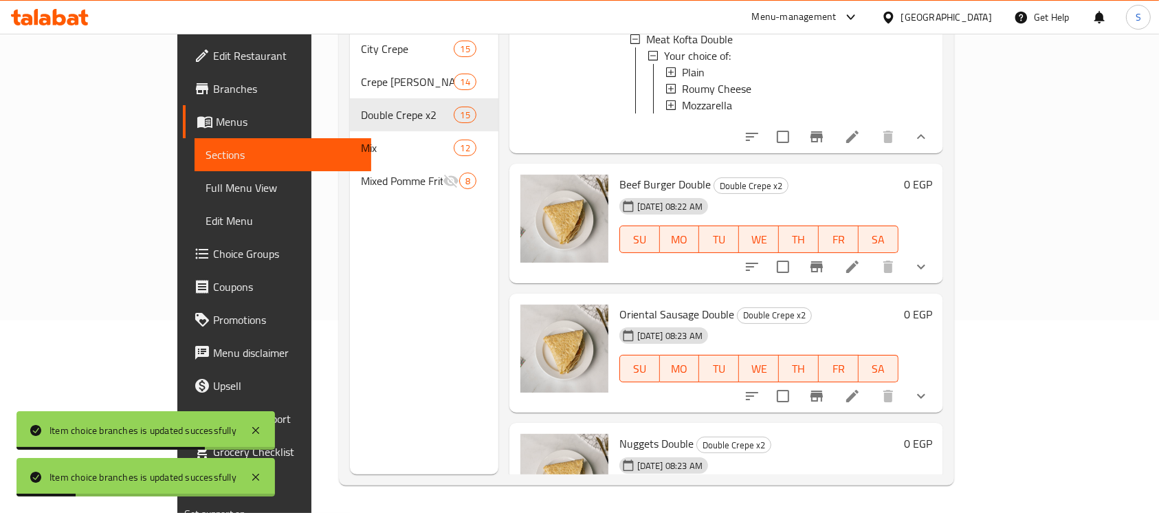
scroll to position [917, 0]
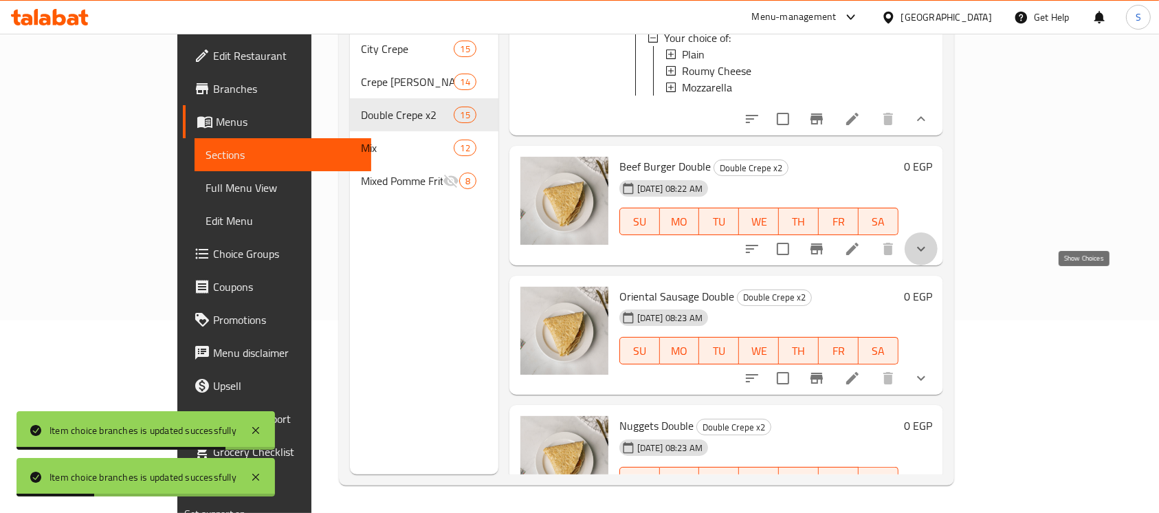
click at [930, 257] on icon "show more" at bounding box center [921, 249] width 17 height 17
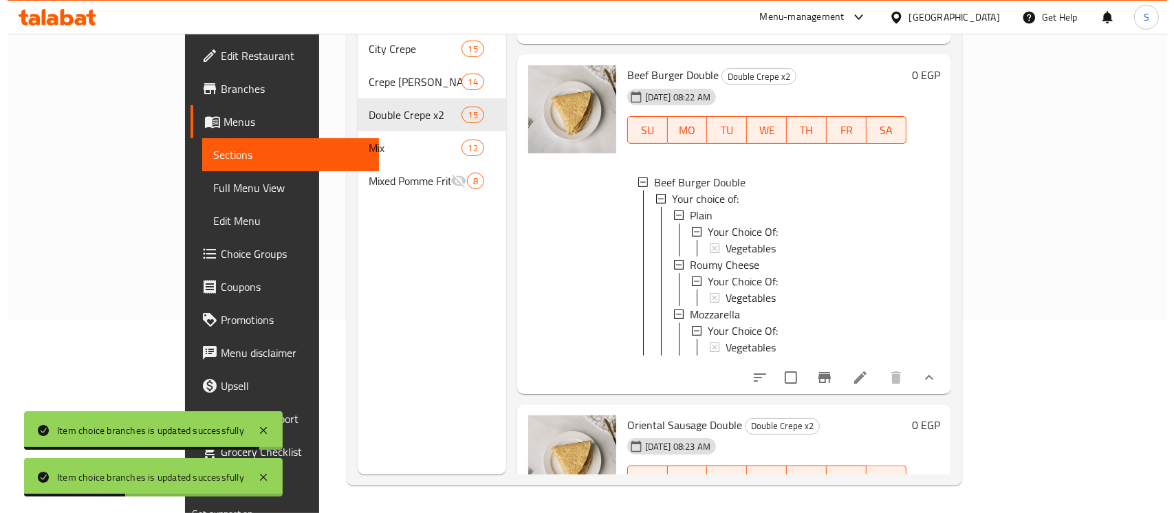
scroll to position [1100, 0]
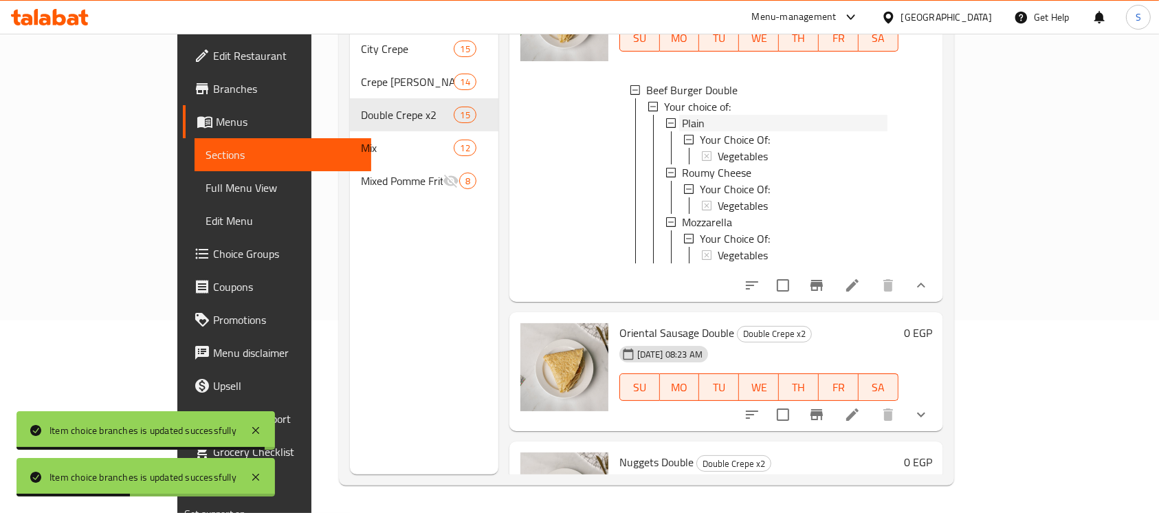
click at [682, 131] on div "Plain" at bounding box center [785, 123] width 206 height 17
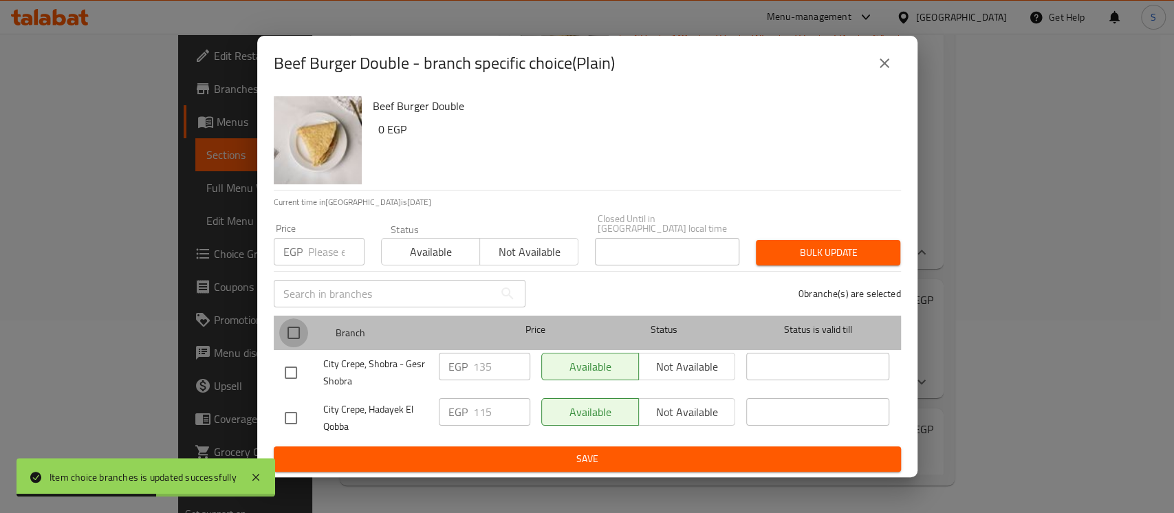
click at [289, 329] on input "checkbox" at bounding box center [293, 332] width 29 height 29
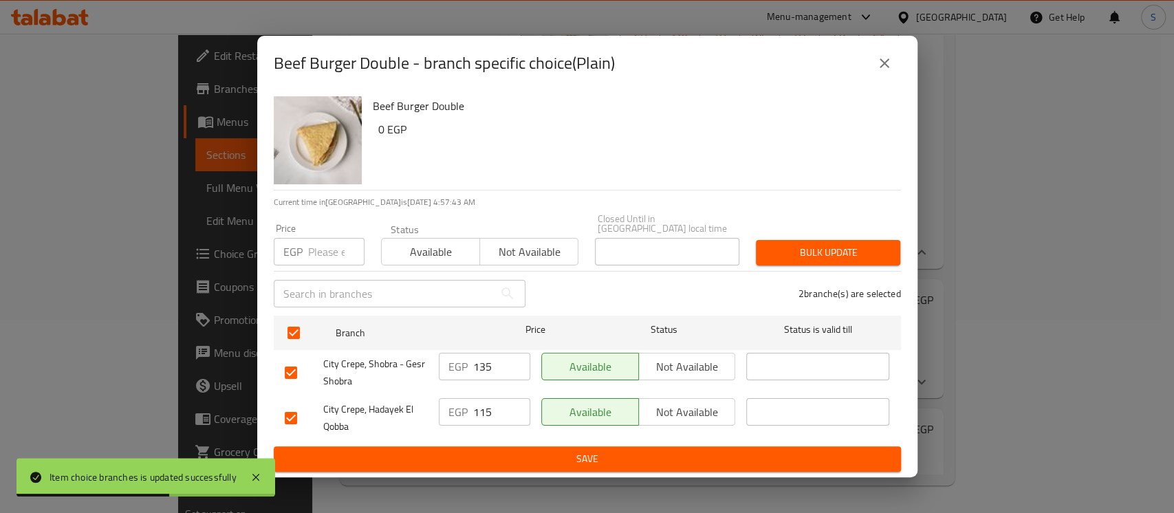
click at [309, 245] on input "number" at bounding box center [336, 252] width 56 height 28
click at [854, 250] on span "Bulk update" at bounding box center [828, 252] width 122 height 17
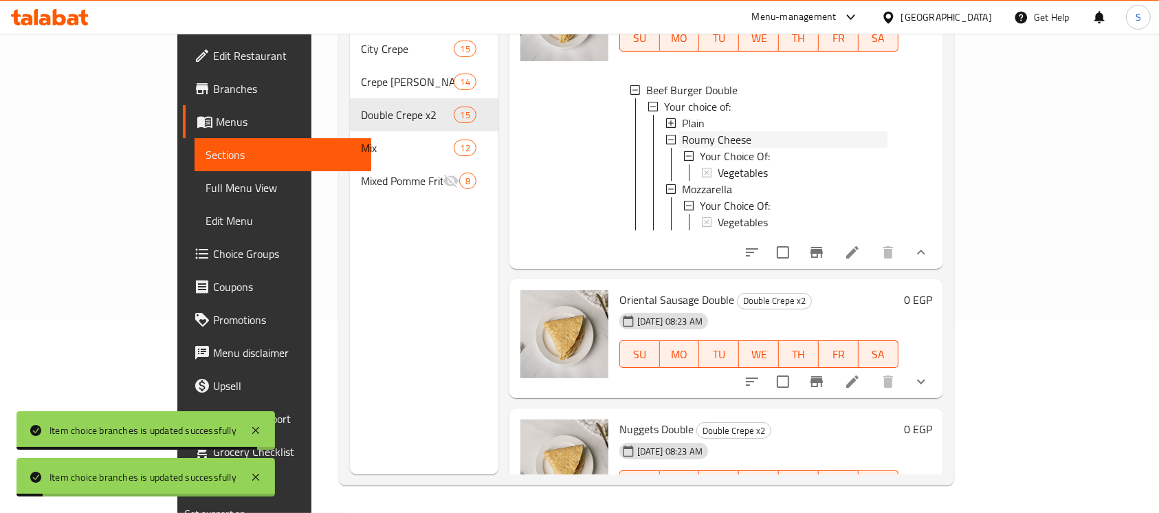
click at [682, 148] on span "Roumy Cheese" at bounding box center [716, 139] width 69 height 17
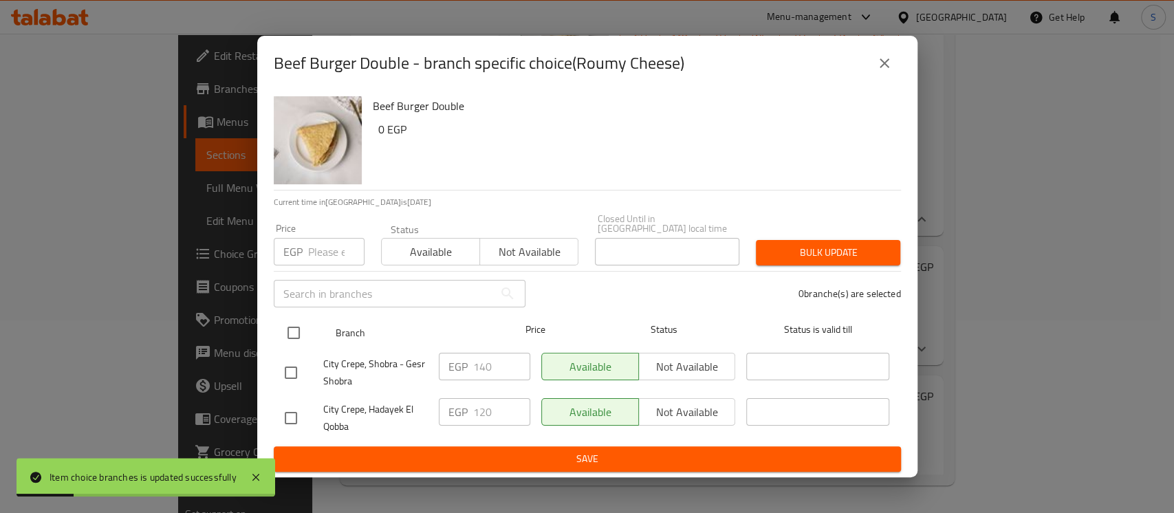
click at [292, 327] on input "checkbox" at bounding box center [293, 332] width 29 height 29
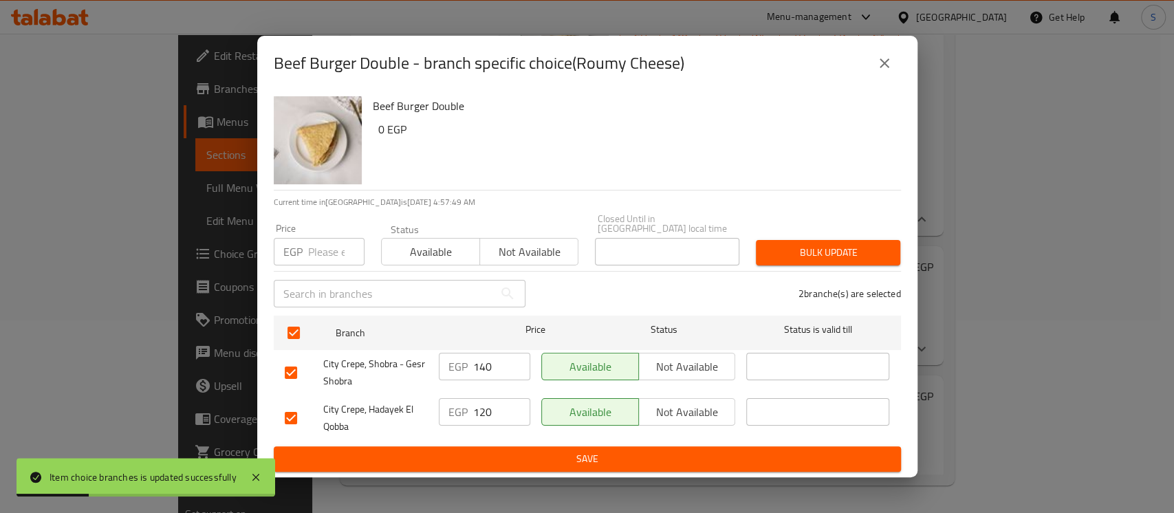
click at [324, 256] on input "number" at bounding box center [336, 252] width 56 height 28
click at [826, 234] on div "Bulk update" at bounding box center [827, 253] width 161 height 42
click at [826, 240] on button "Bulk update" at bounding box center [828, 252] width 144 height 25
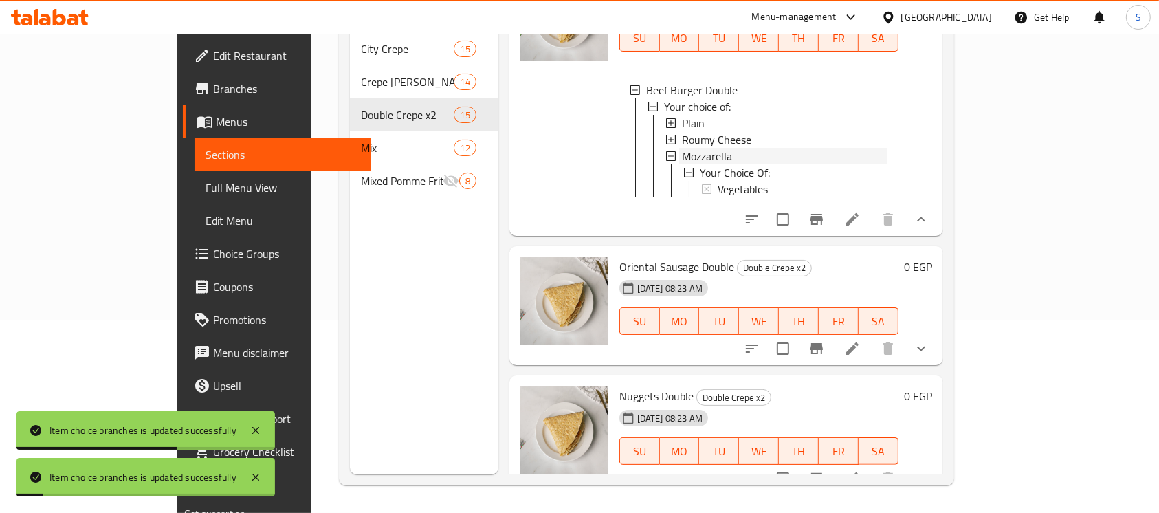
click at [682, 164] on span "Mozzarella" at bounding box center [707, 156] width 50 height 17
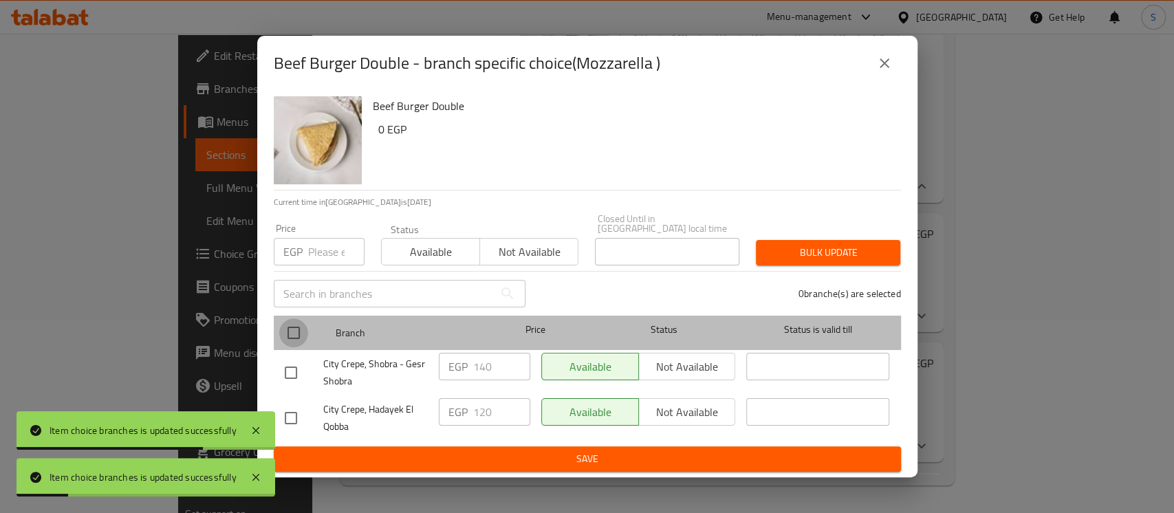
click at [298, 327] on input "checkbox" at bounding box center [293, 332] width 29 height 29
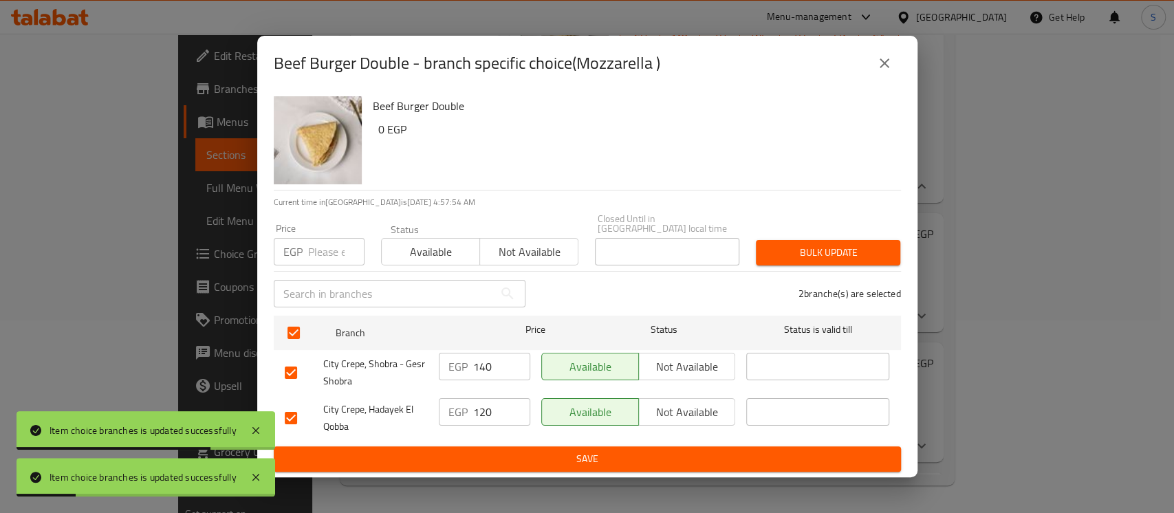
click at [331, 251] on input "number" at bounding box center [336, 252] width 56 height 28
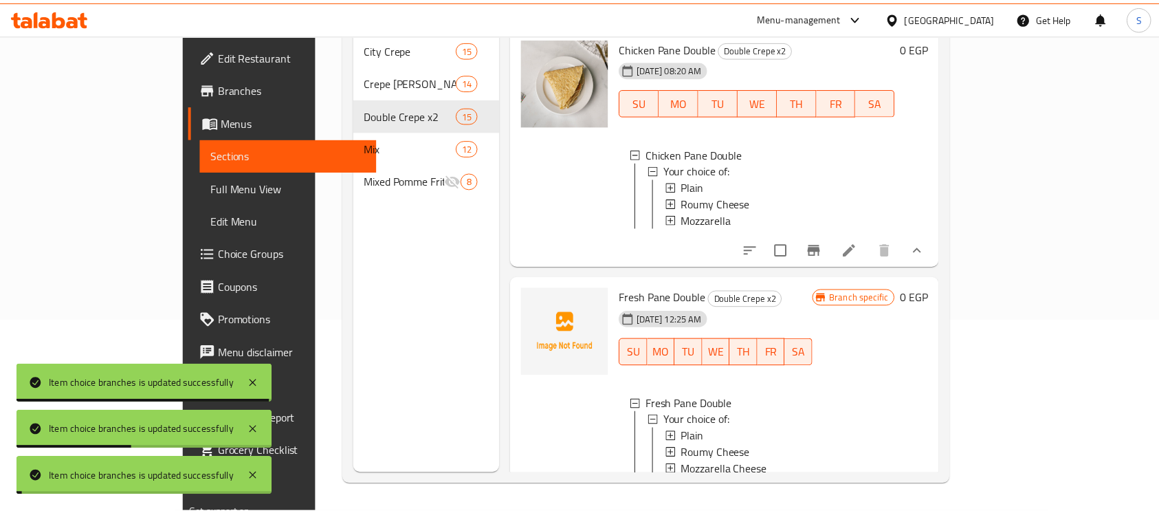
scroll to position [1, 0]
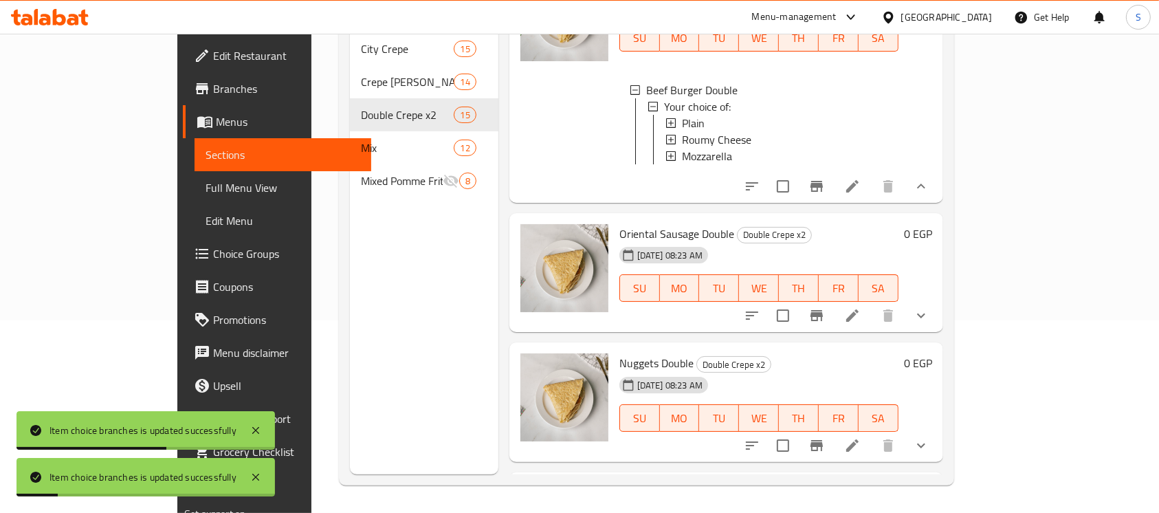
click at [938, 332] on button "show more" at bounding box center [921, 315] width 33 height 33
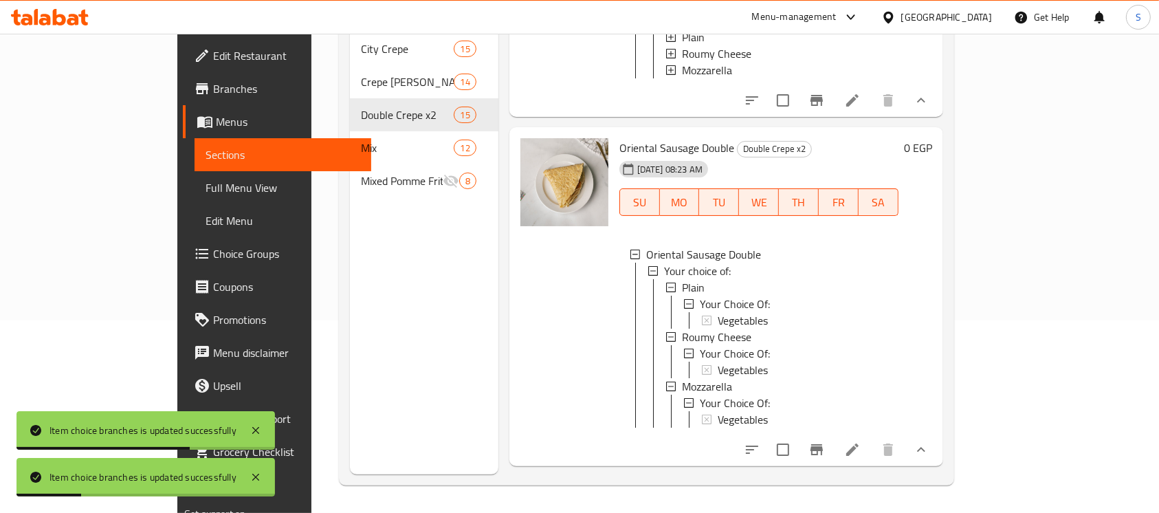
scroll to position [1192, 0]
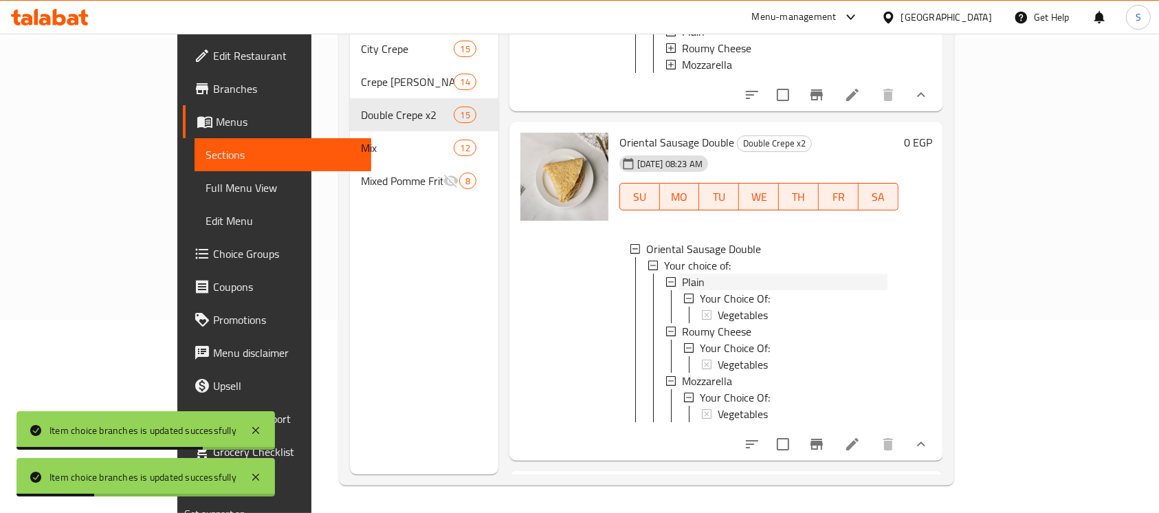
click at [682, 290] on div "Plain" at bounding box center [785, 282] width 206 height 17
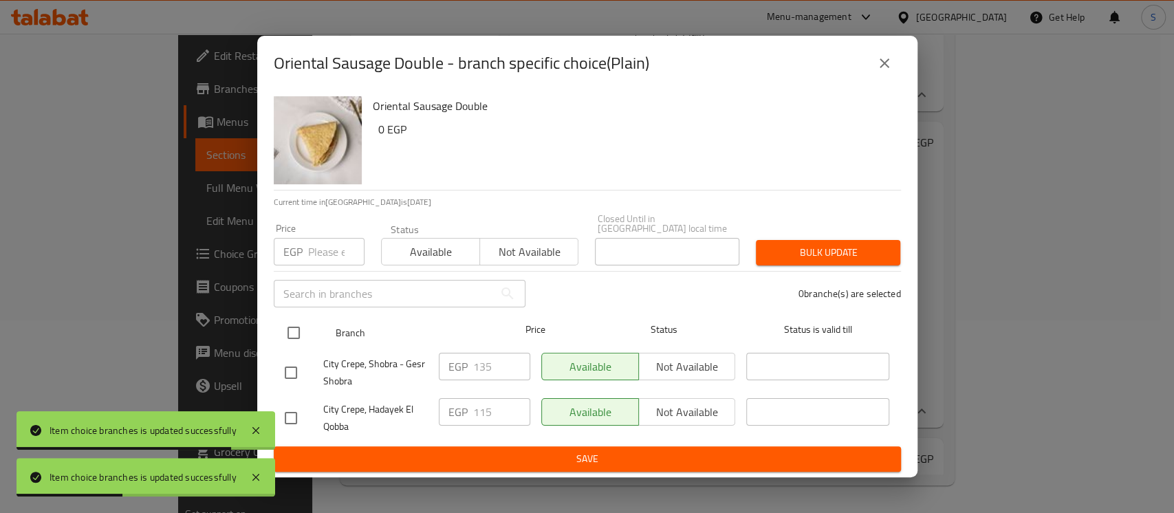
click at [292, 326] on input "checkbox" at bounding box center [293, 332] width 29 height 29
checkbox input "true"
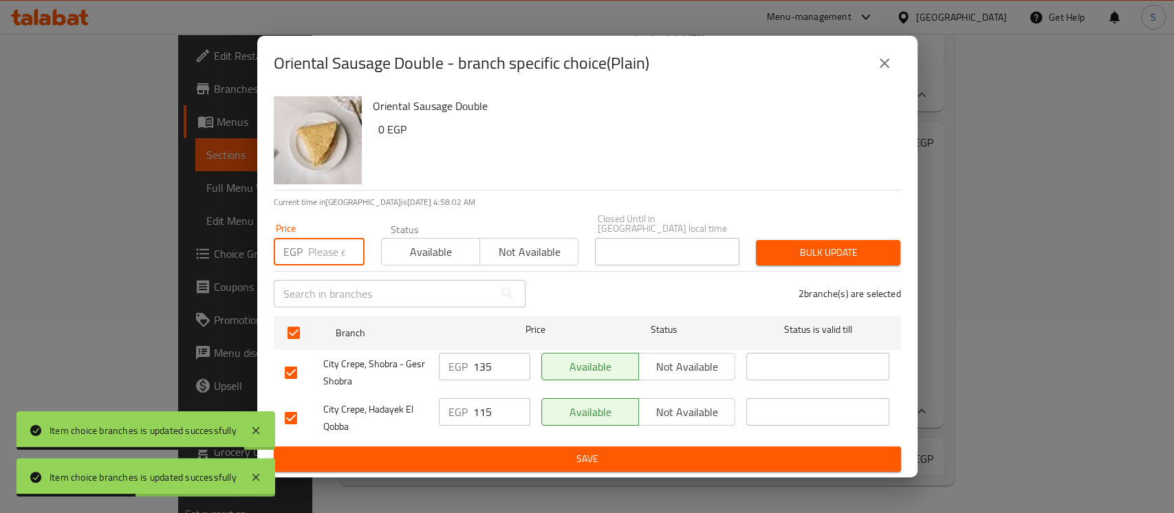
click at [318, 250] on input "number" at bounding box center [336, 252] width 56 height 28
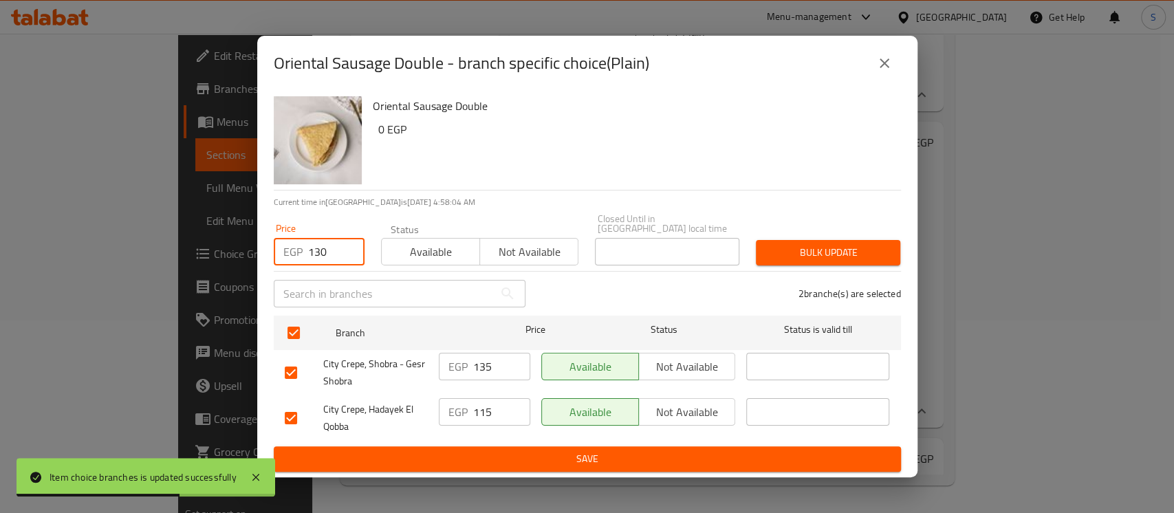
type input "130"
click at [792, 251] on span "Bulk update" at bounding box center [828, 252] width 122 height 17
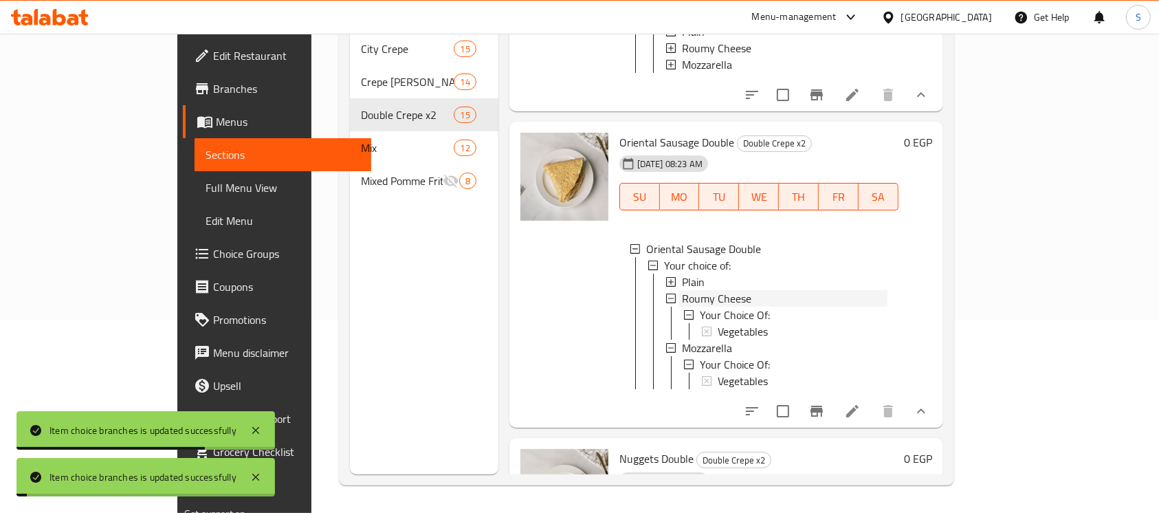
click at [682, 307] on span "Roumy Cheese" at bounding box center [716, 298] width 69 height 17
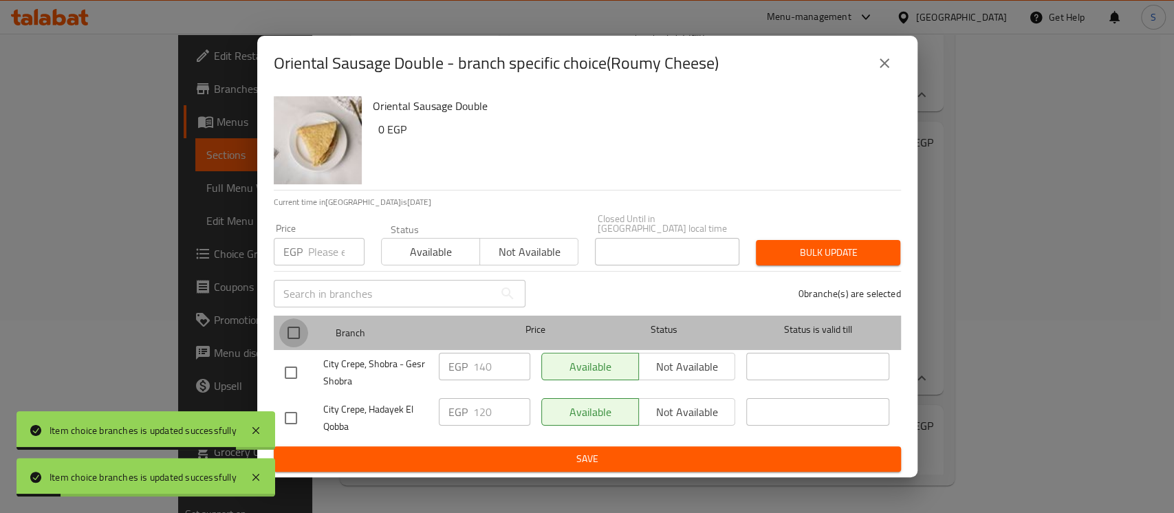
click at [298, 325] on input "checkbox" at bounding box center [293, 332] width 29 height 29
checkbox input "true"
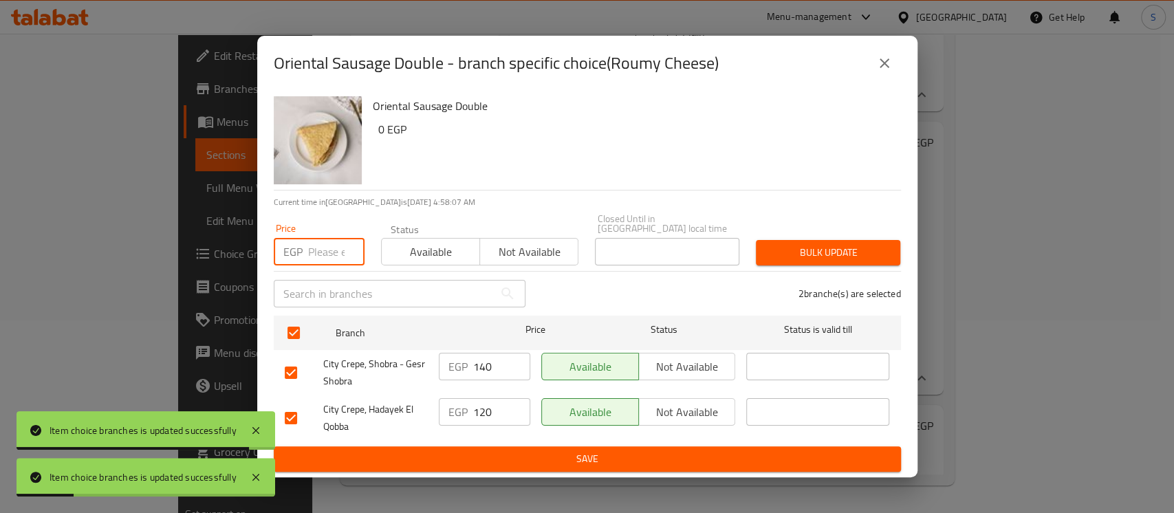
click at [335, 252] on input "number" at bounding box center [336, 252] width 56 height 28
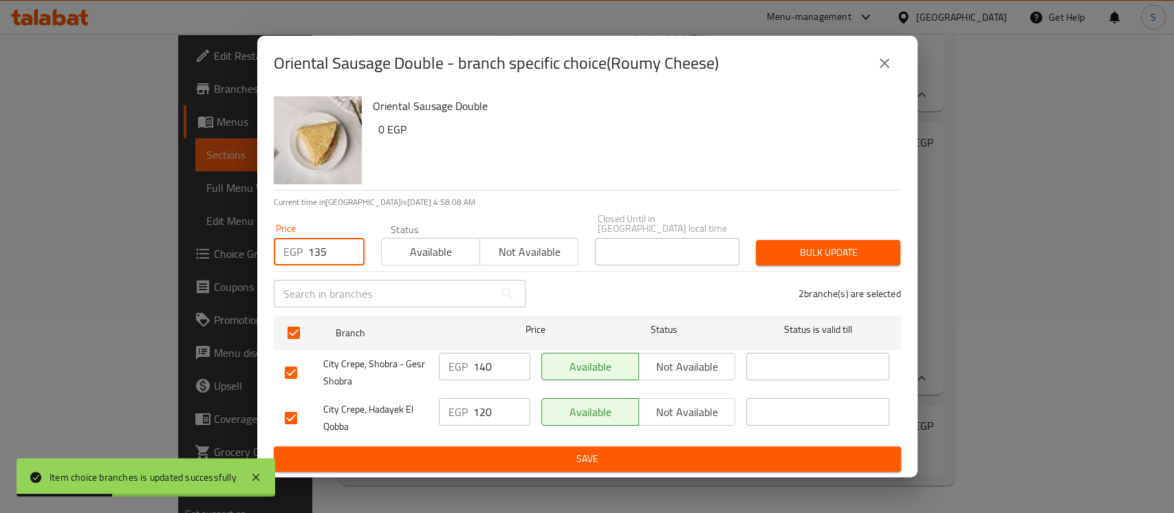
type input "135"
click at [794, 250] on span "Bulk update" at bounding box center [828, 252] width 122 height 17
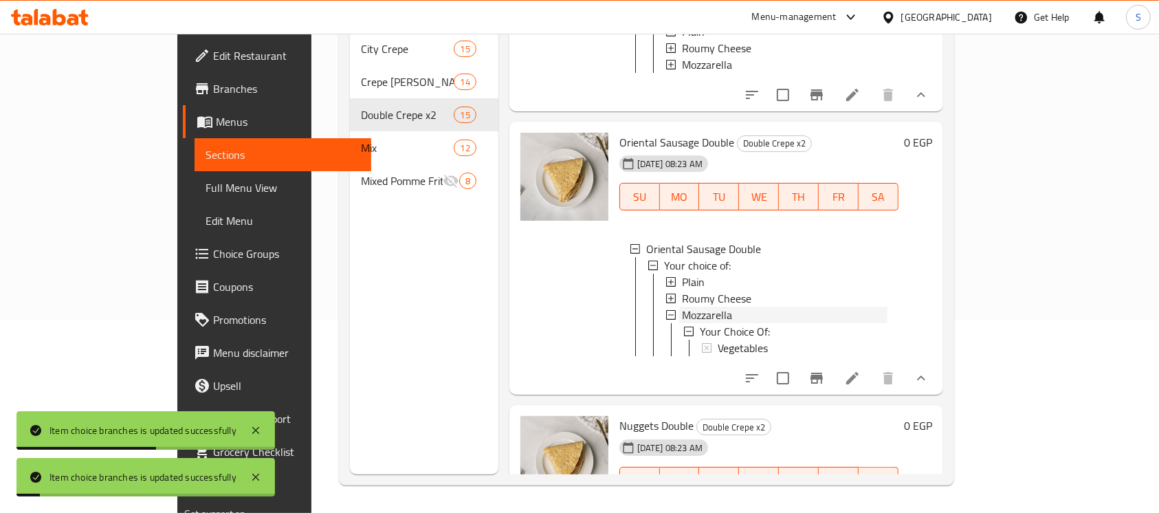
click at [682, 323] on span "Mozzarella" at bounding box center [707, 315] width 50 height 17
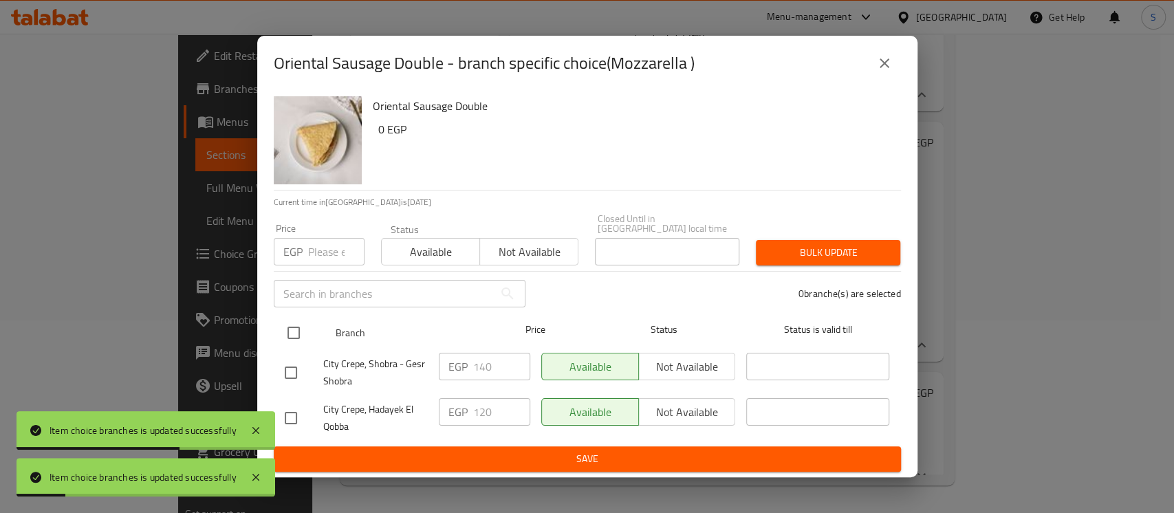
click at [294, 325] on input "checkbox" at bounding box center [293, 332] width 29 height 29
checkbox input "true"
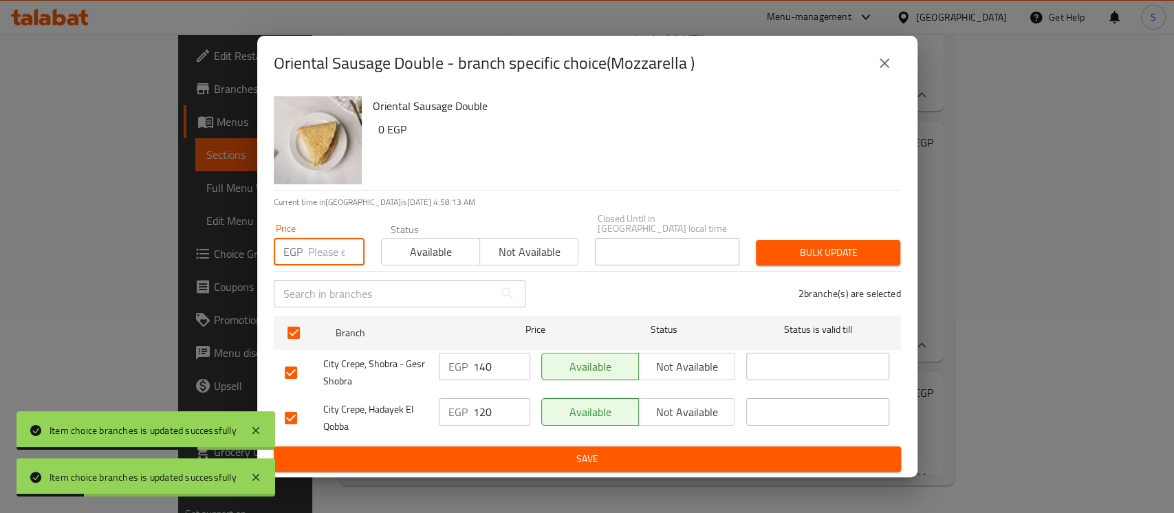
click at [327, 250] on input "number" at bounding box center [336, 252] width 56 height 28
type input "135"
click at [799, 245] on span "Bulk update" at bounding box center [828, 252] width 122 height 17
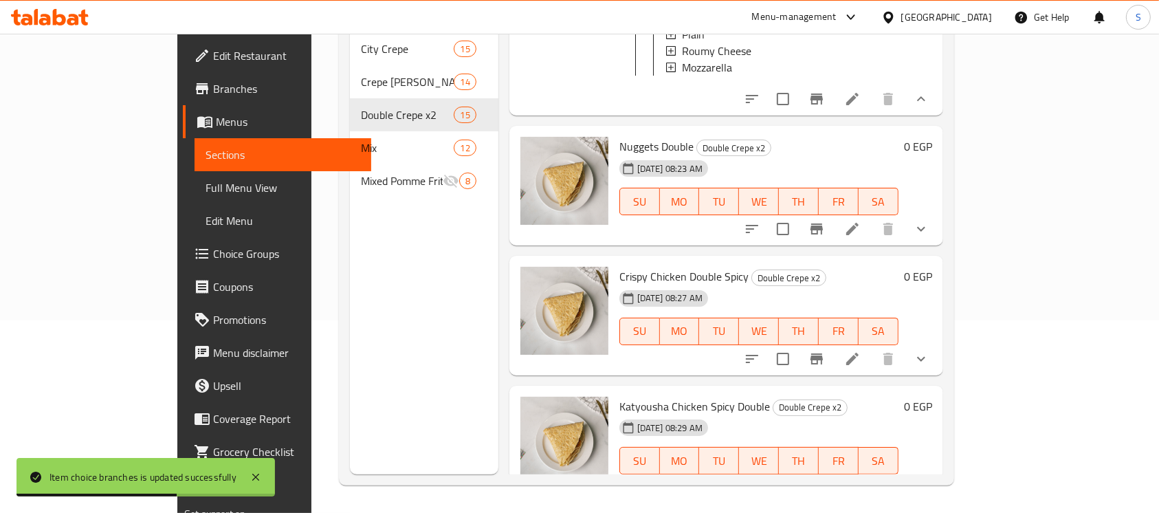
scroll to position [1467, 0]
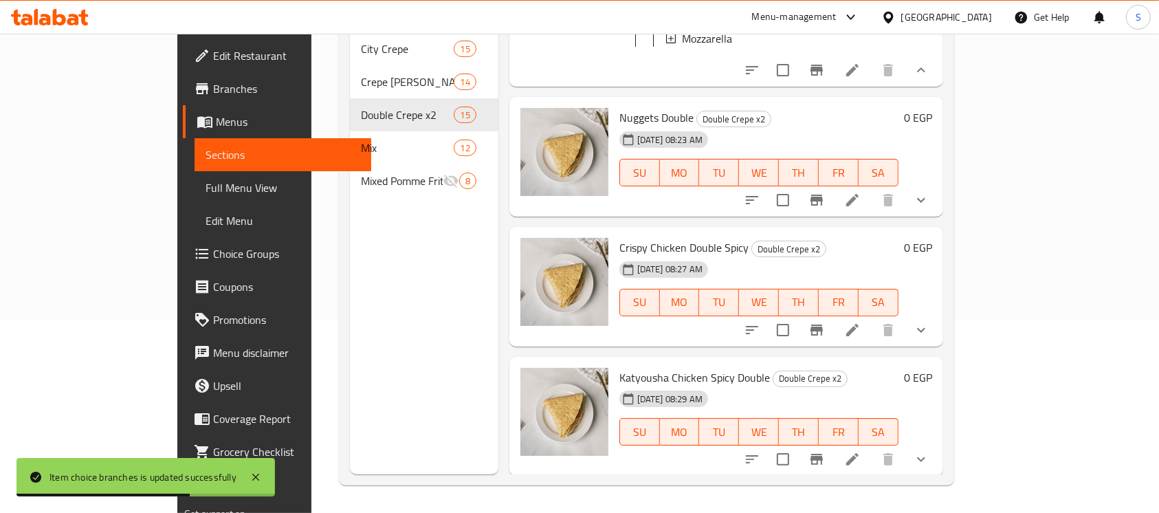
click at [926, 203] on icon "show more" at bounding box center [921, 200] width 8 height 5
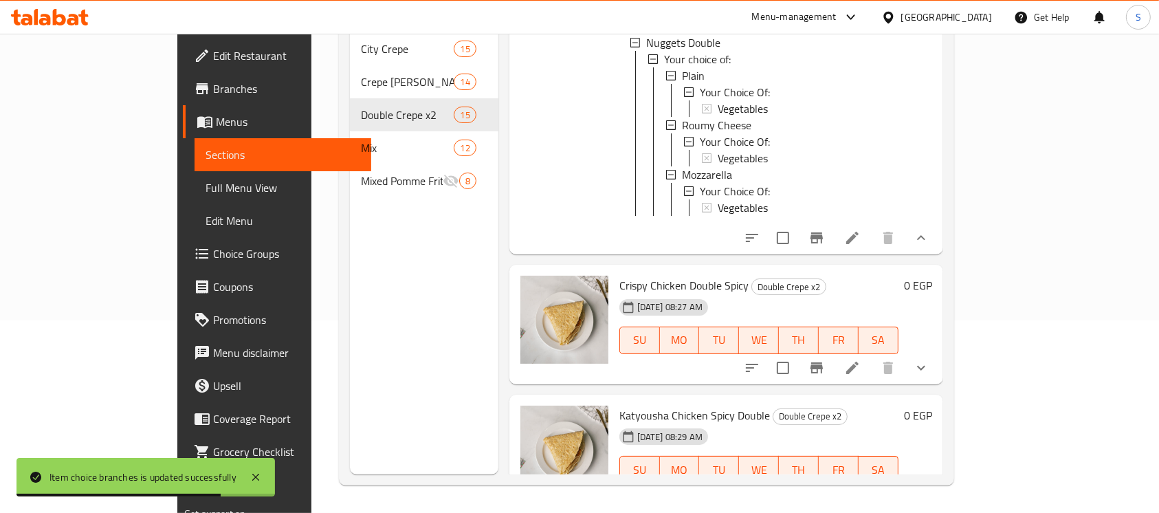
scroll to position [1650, 0]
click at [682, 83] on div "Plain" at bounding box center [785, 74] width 206 height 17
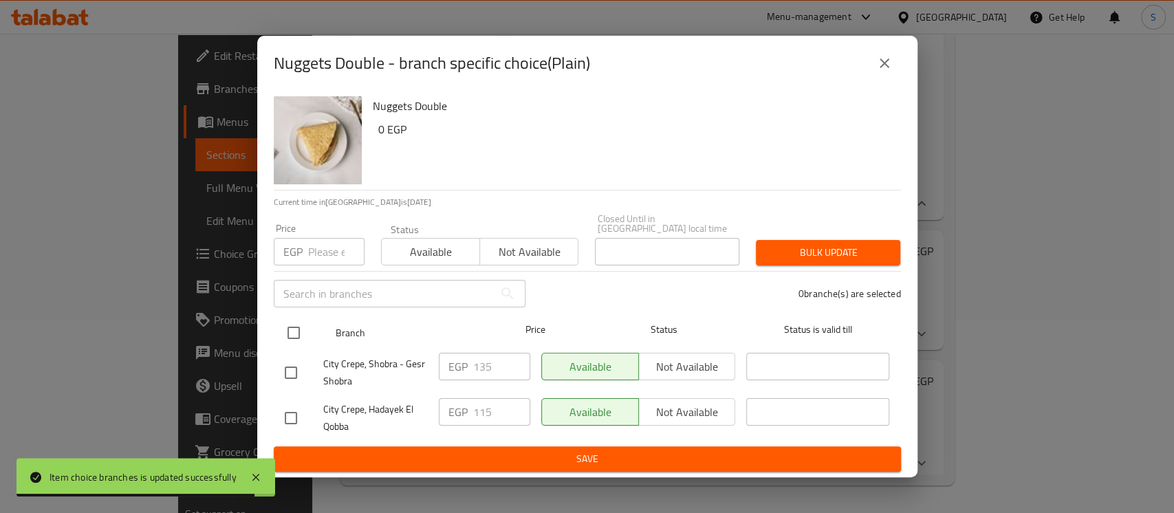
click at [296, 331] on input "checkbox" at bounding box center [293, 332] width 29 height 29
checkbox input "true"
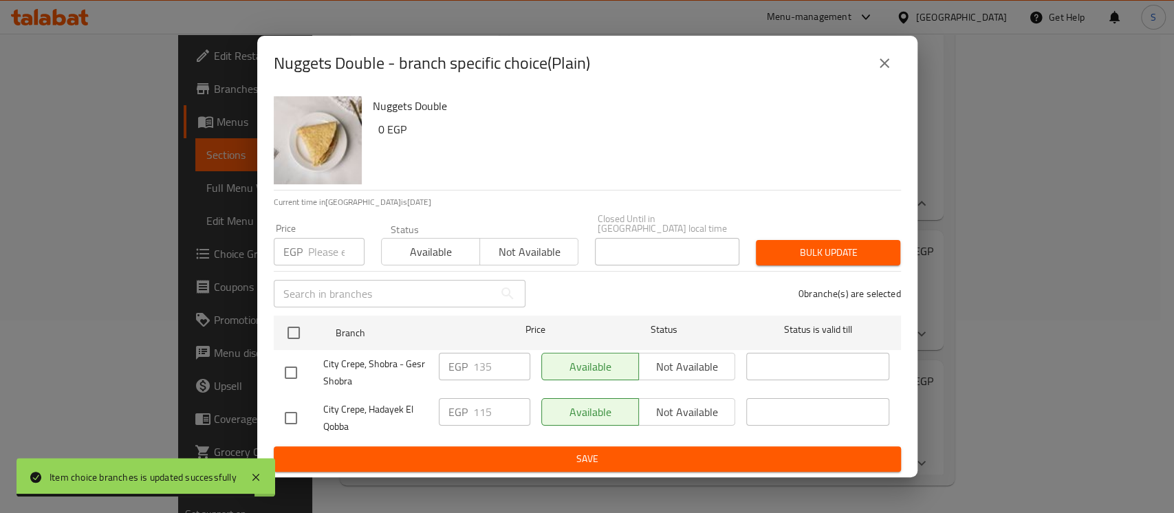
checkbox input "true"
click at [325, 250] on input "number" at bounding box center [336, 252] width 56 height 28
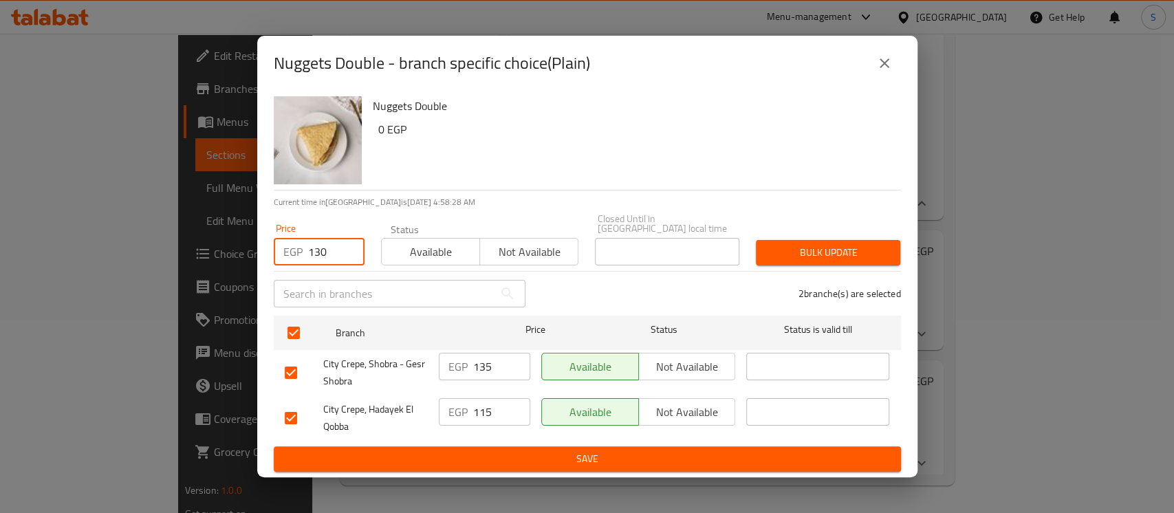
type input "130"
click at [775, 250] on span "Bulk update" at bounding box center [828, 252] width 122 height 17
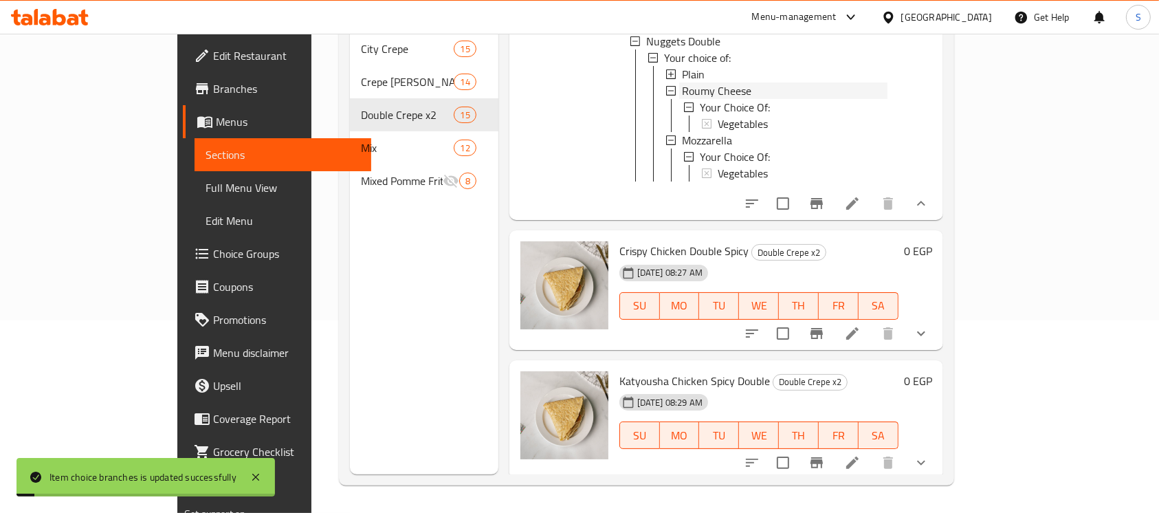
click at [696, 99] on span "Roumy Cheese" at bounding box center [716, 91] width 69 height 17
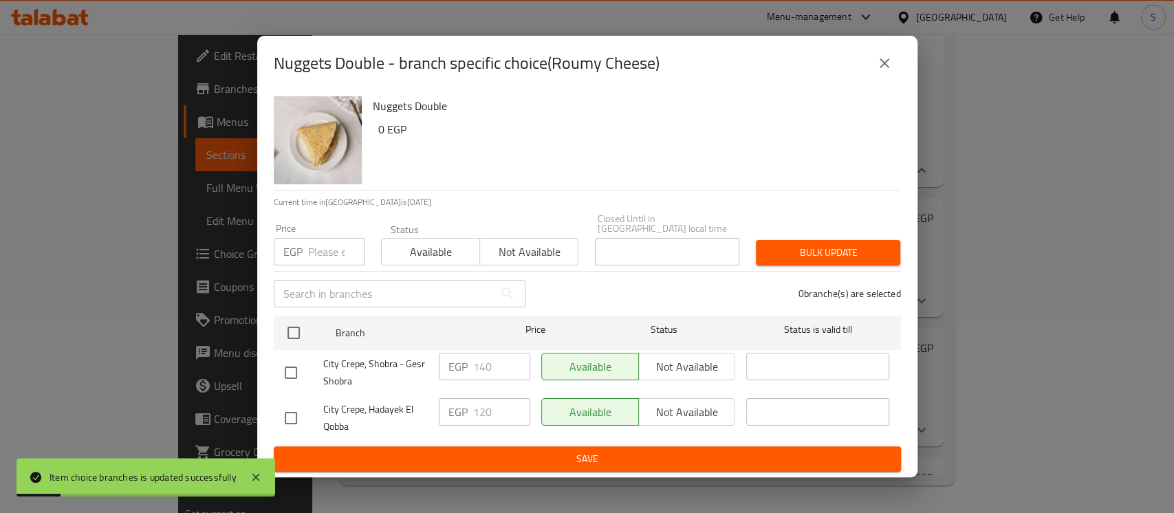
drag, startPoint x: 294, startPoint y: 322, endPoint x: 313, endPoint y: 292, distance: 36.4
click at [296, 319] on input "checkbox" at bounding box center [293, 332] width 29 height 29
checkbox input "true"
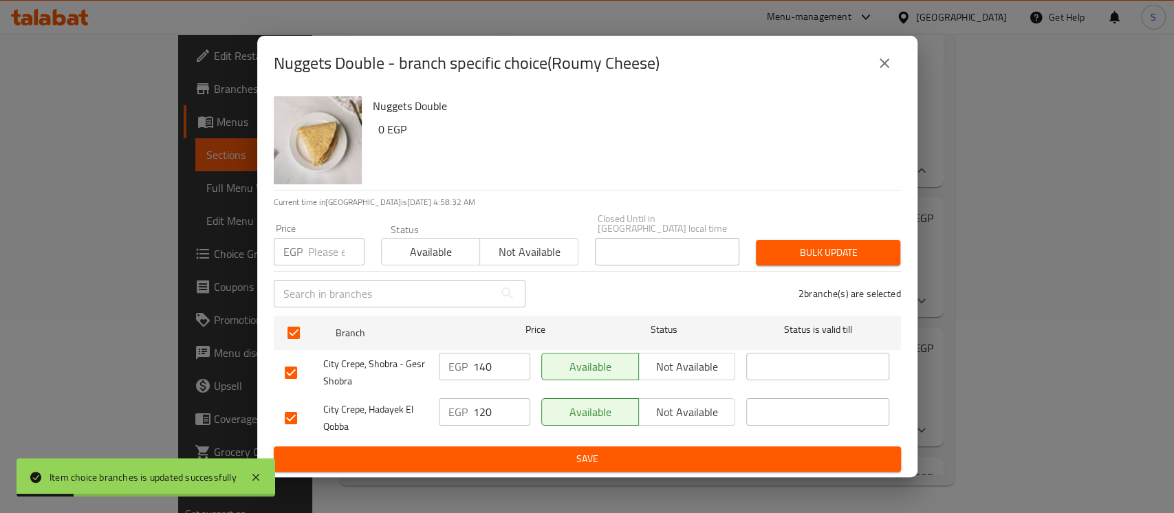
click at [322, 248] on input "number" at bounding box center [336, 252] width 56 height 28
type input "135"
click at [771, 245] on span "Bulk update" at bounding box center [828, 252] width 122 height 17
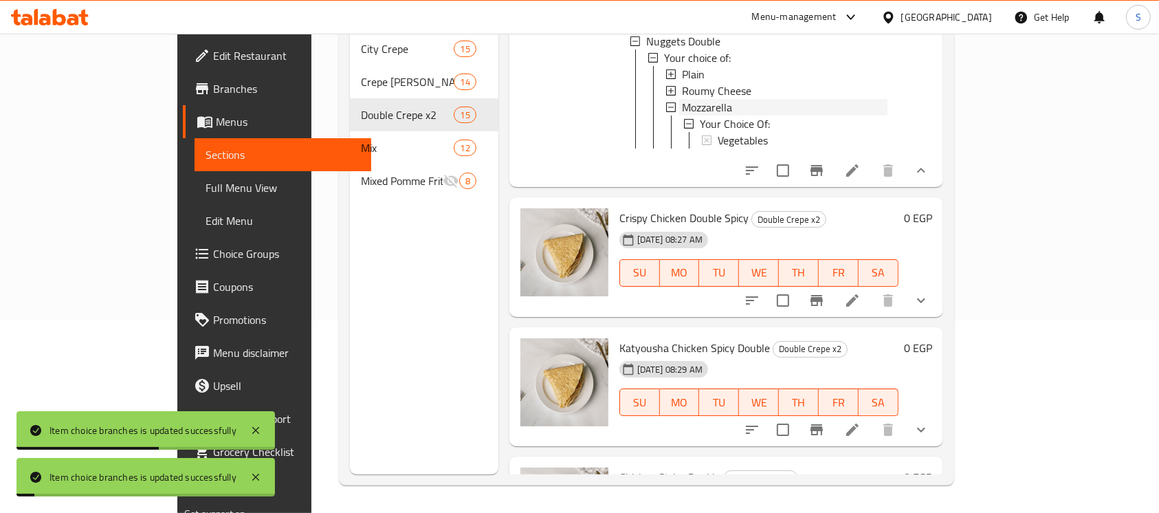
click at [682, 116] on span "Mozzarella" at bounding box center [707, 107] width 50 height 17
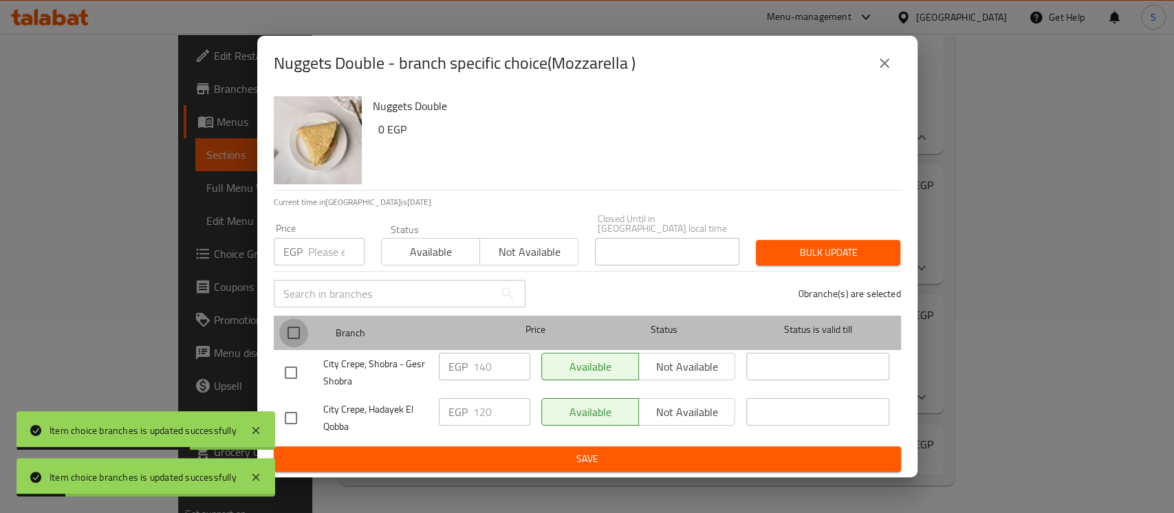
click at [287, 328] on input "checkbox" at bounding box center [293, 332] width 29 height 29
checkbox input "true"
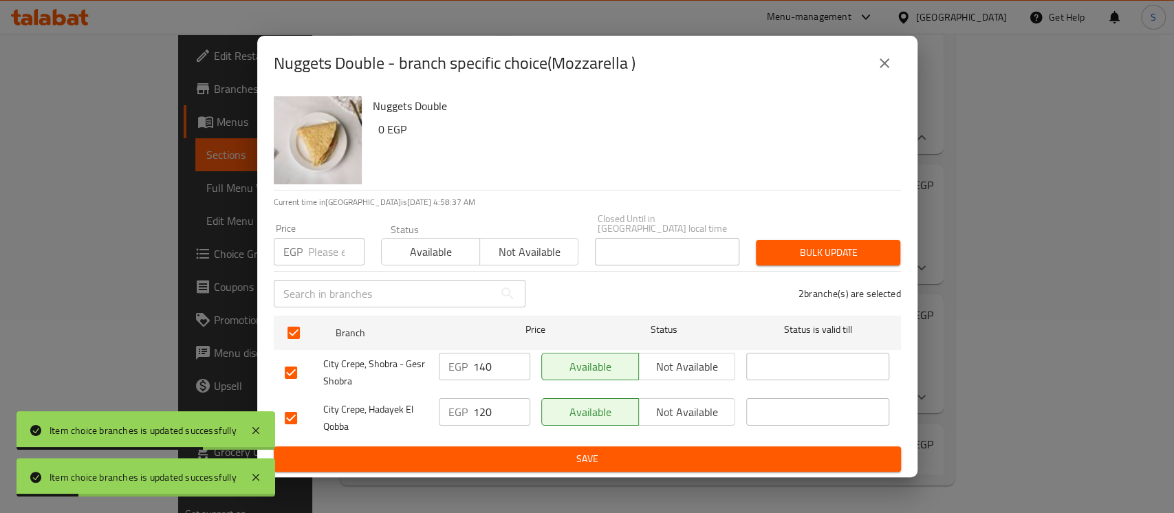
click at [325, 248] on input "number" at bounding box center [336, 252] width 56 height 28
type input "135"
click at [796, 256] on span "Bulk update" at bounding box center [828, 252] width 122 height 17
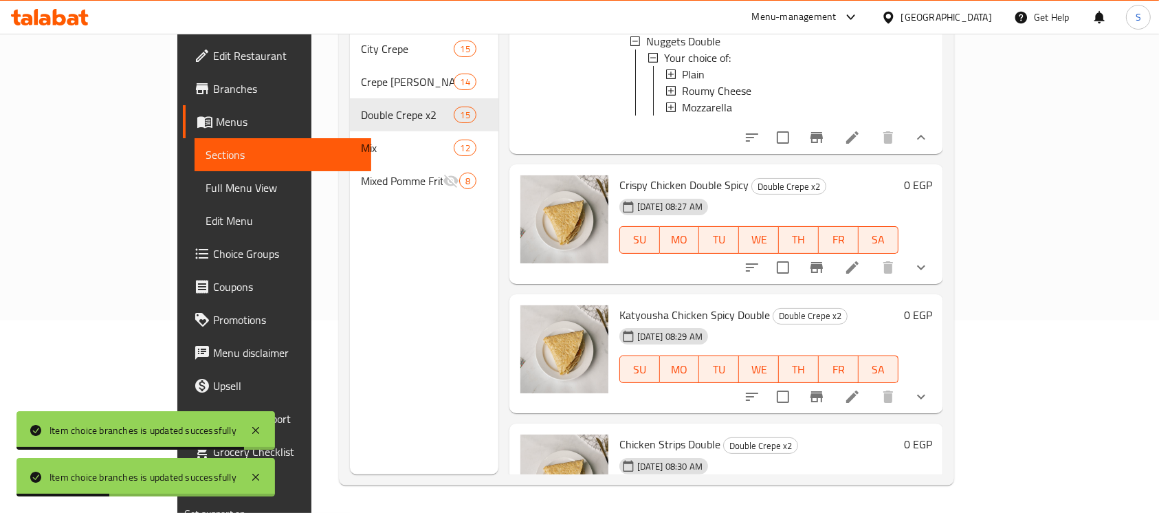
scroll to position [1, 0]
click at [930, 276] on icon "show more" at bounding box center [921, 267] width 17 height 17
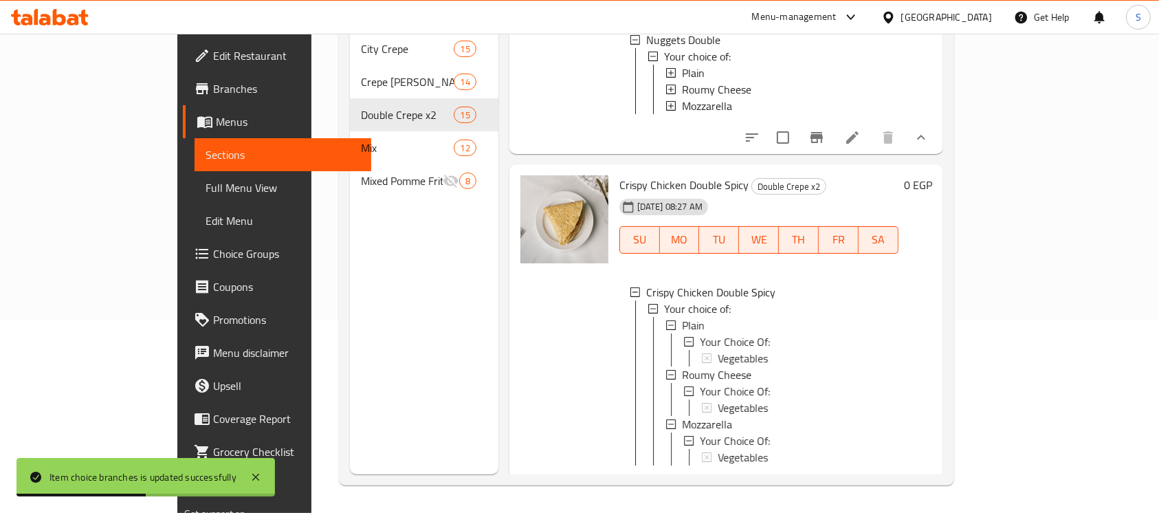
scroll to position [1742, 0]
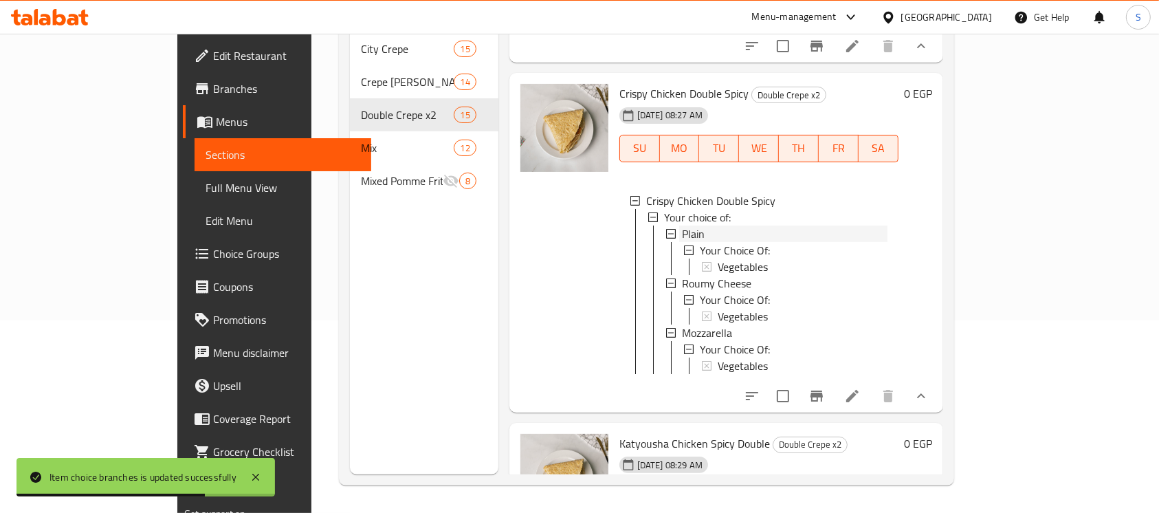
click at [682, 242] on div "Plain" at bounding box center [785, 234] width 206 height 17
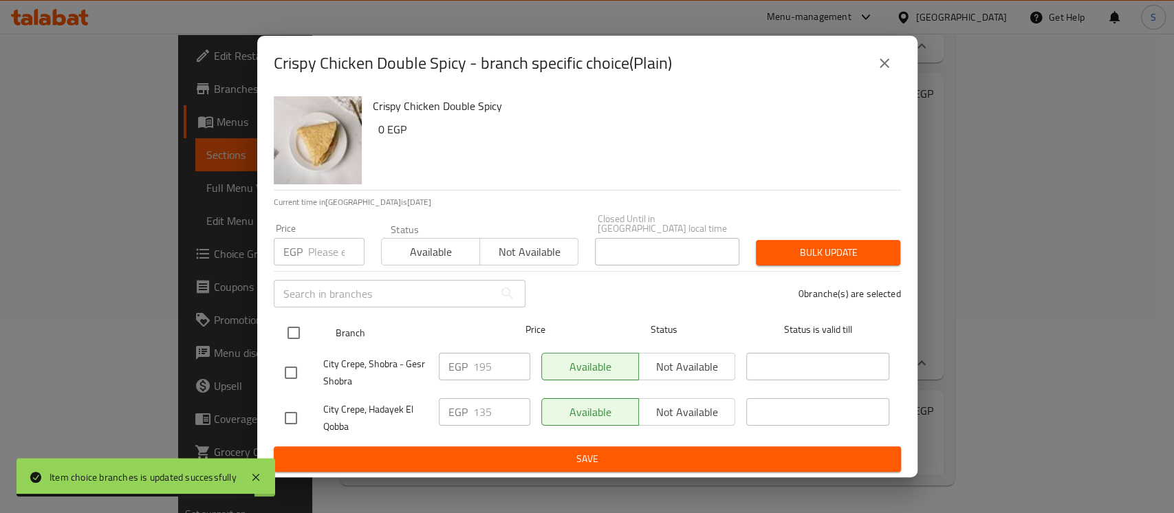
click at [297, 325] on input "checkbox" at bounding box center [293, 332] width 29 height 29
checkbox input "true"
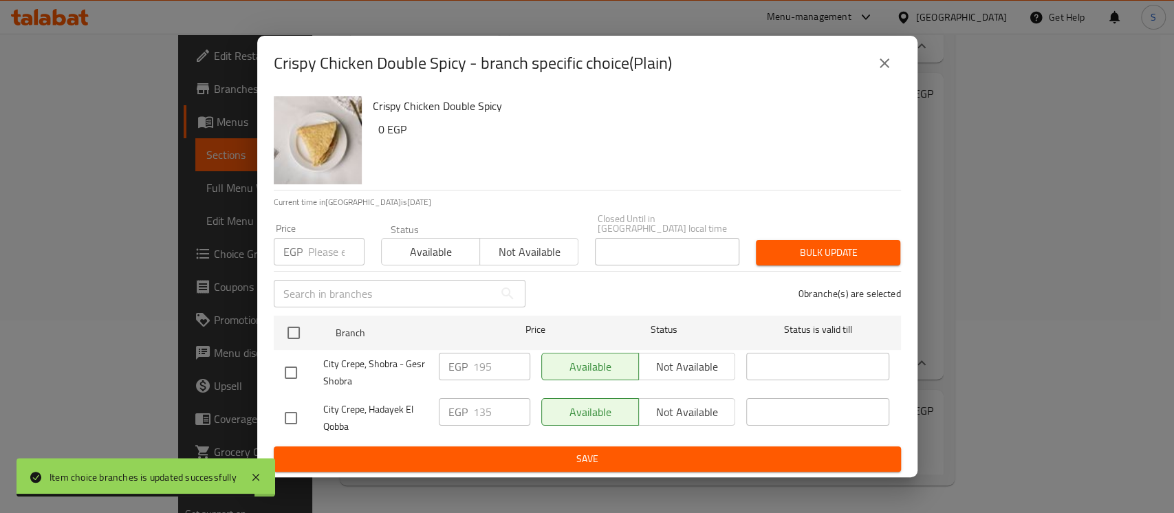
checkbox input "true"
click at [321, 249] on input "number" at bounding box center [336, 252] width 56 height 28
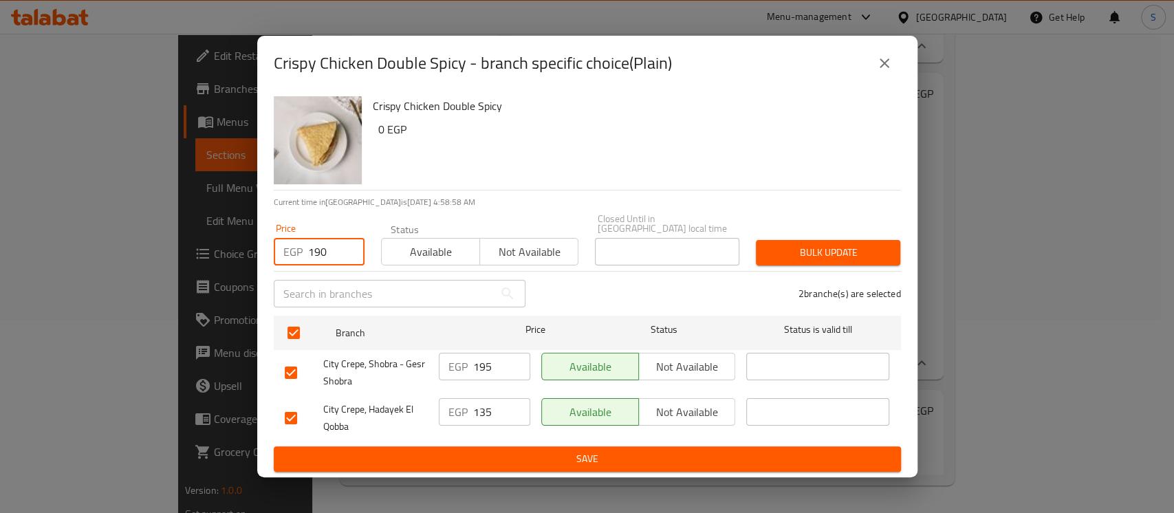
type input "190"
click at [788, 251] on span "Bulk update" at bounding box center [828, 252] width 122 height 17
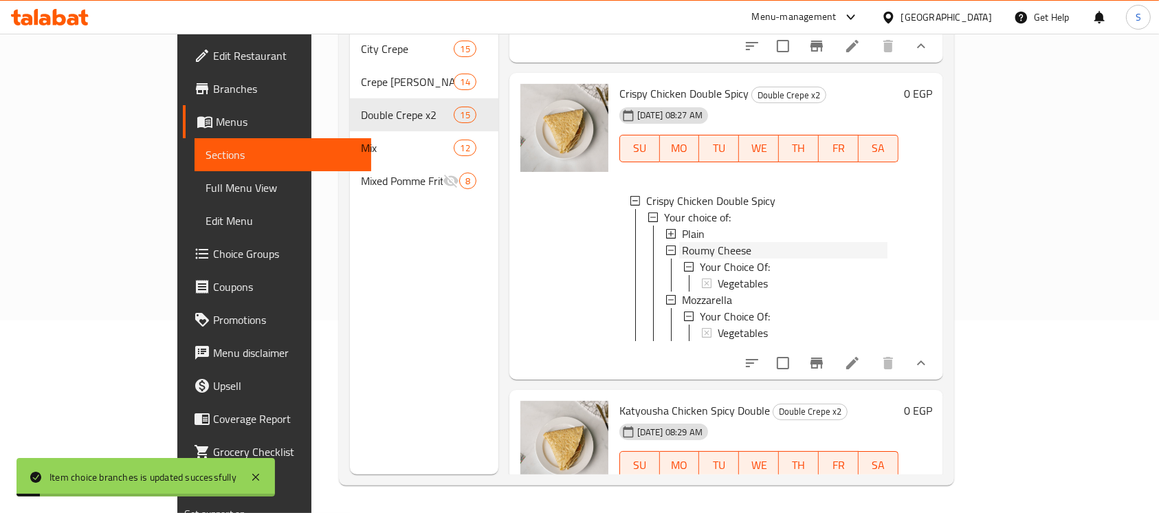
click at [682, 259] on span "Roumy Cheese" at bounding box center [716, 250] width 69 height 17
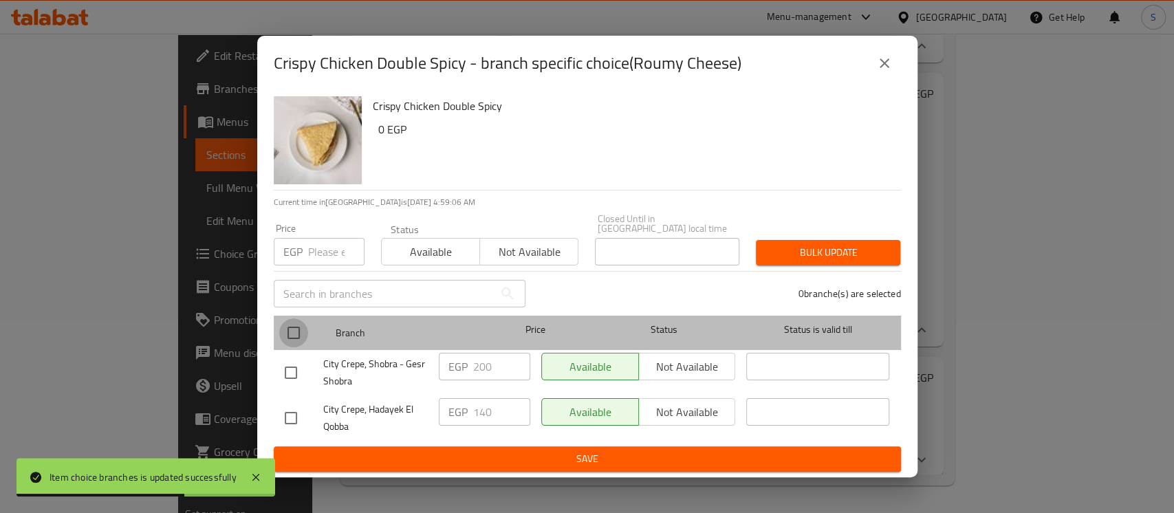
click at [303, 325] on input "checkbox" at bounding box center [293, 332] width 29 height 29
checkbox input "true"
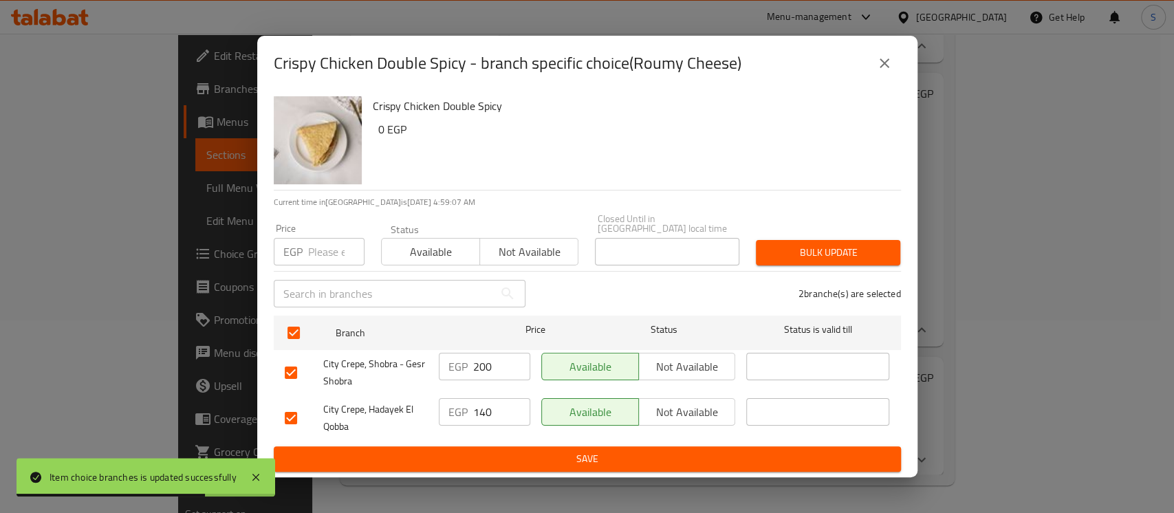
click at [325, 241] on input "number" at bounding box center [336, 252] width 56 height 28
type input "195"
click at [814, 244] on span "Bulk update" at bounding box center [828, 252] width 122 height 17
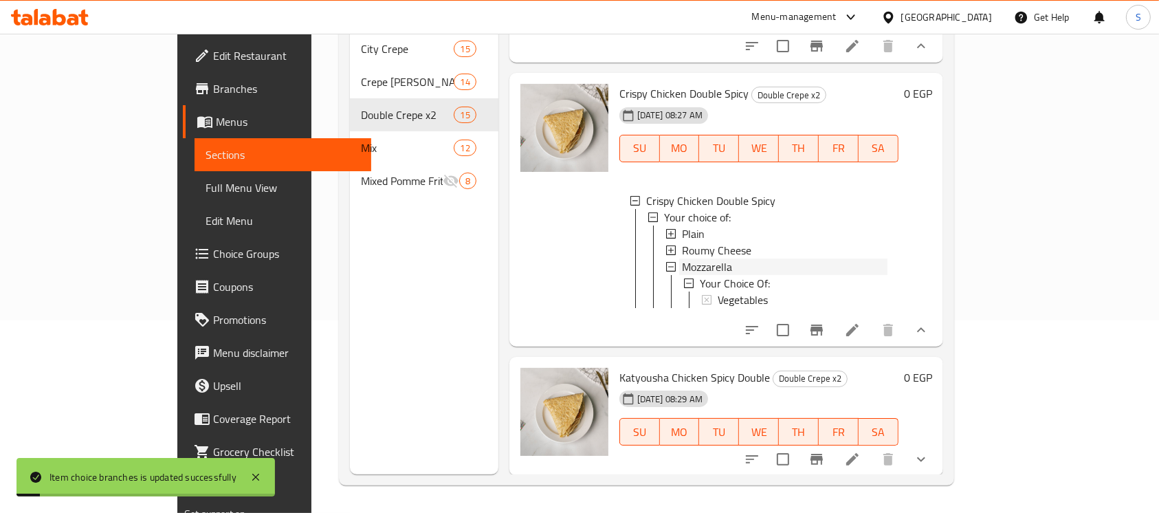
click at [686, 275] on span "Mozzarella" at bounding box center [707, 267] width 50 height 17
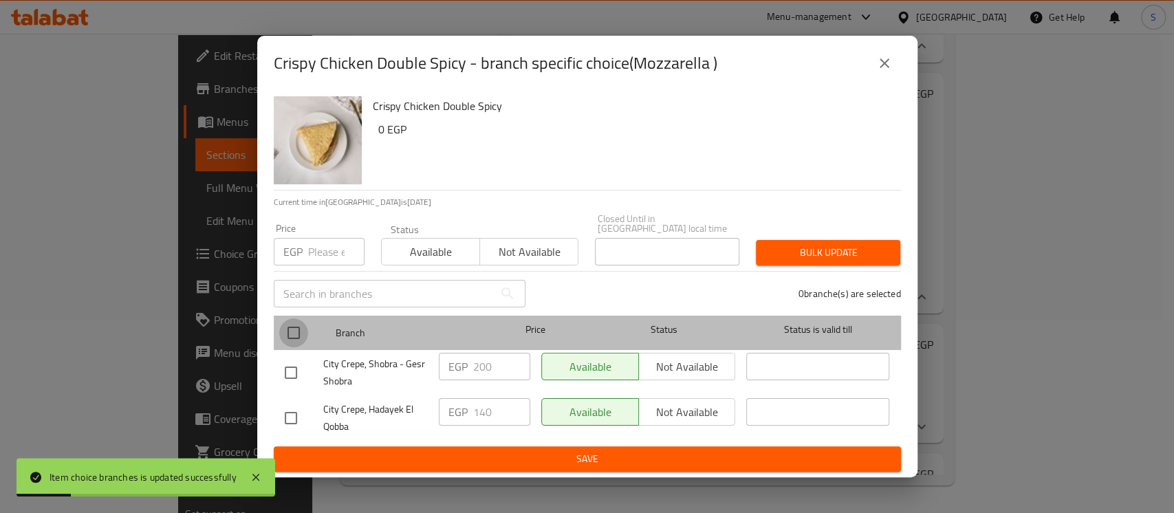
click at [292, 329] on input "checkbox" at bounding box center [293, 332] width 29 height 29
checkbox input "true"
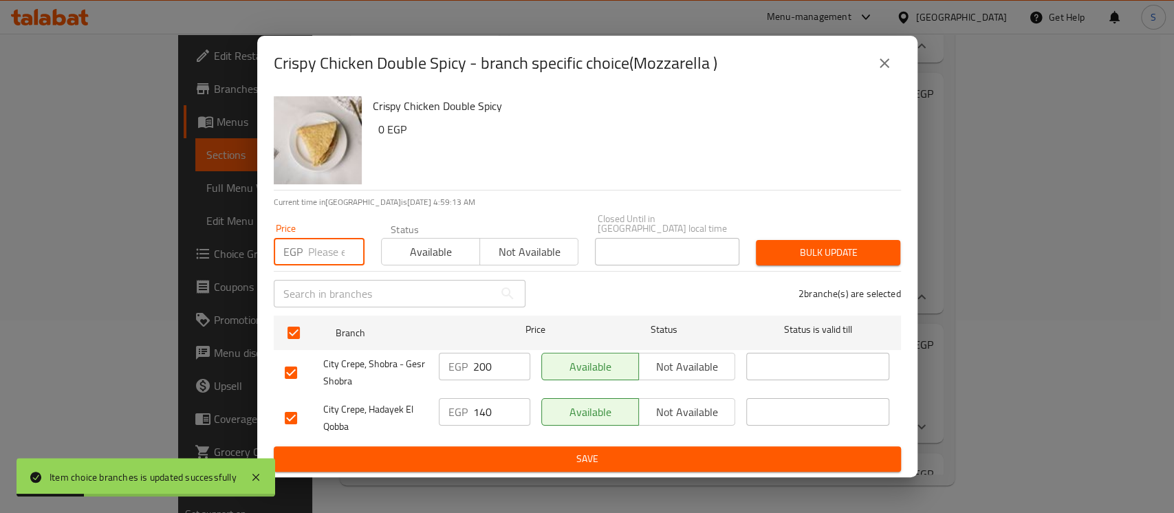
click at [325, 255] on input "number" at bounding box center [336, 252] width 56 height 28
type input "195"
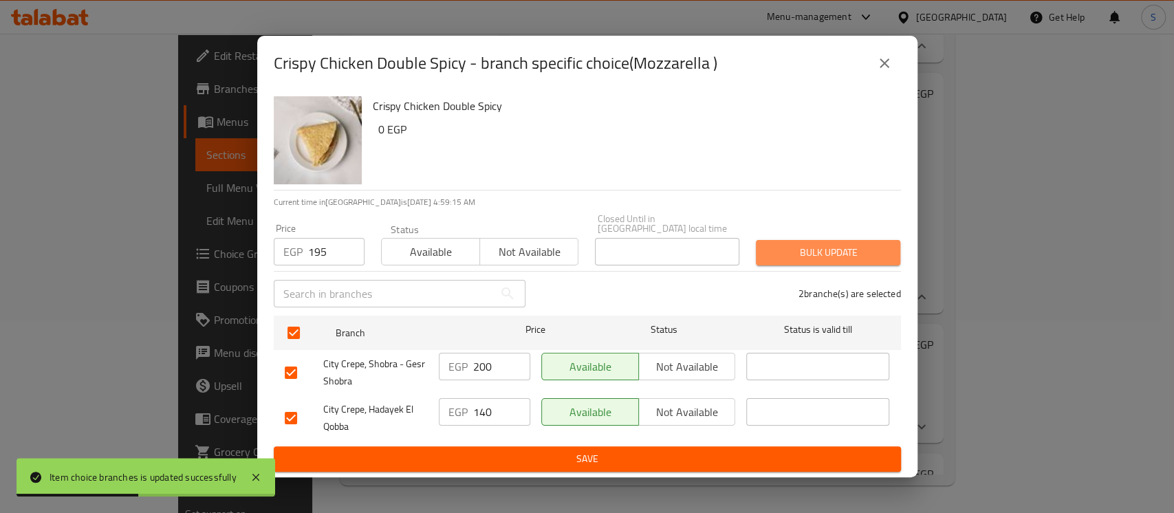
click at [804, 246] on span "Bulk update" at bounding box center [828, 252] width 122 height 17
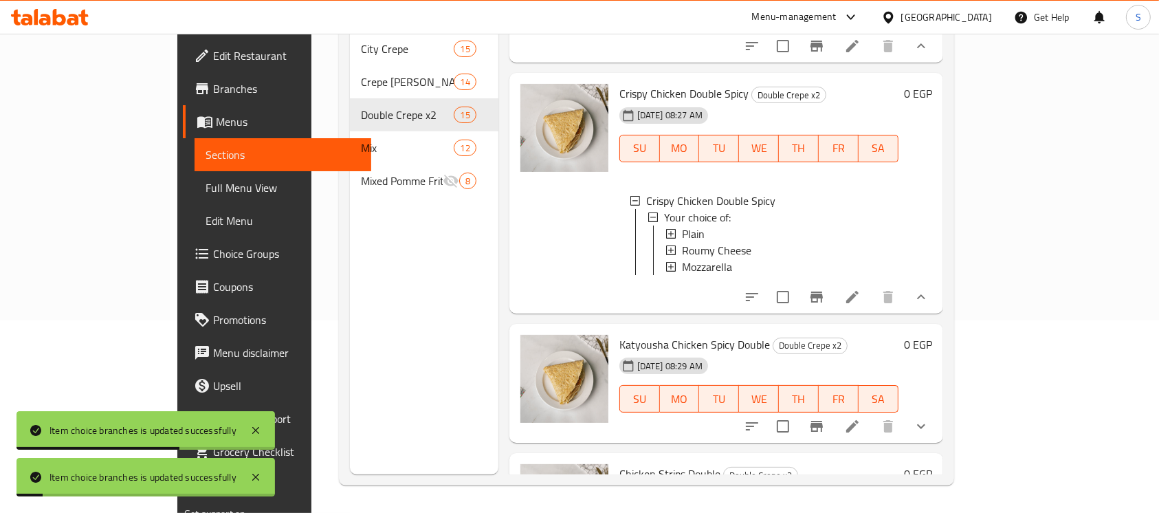
scroll to position [1925, 0]
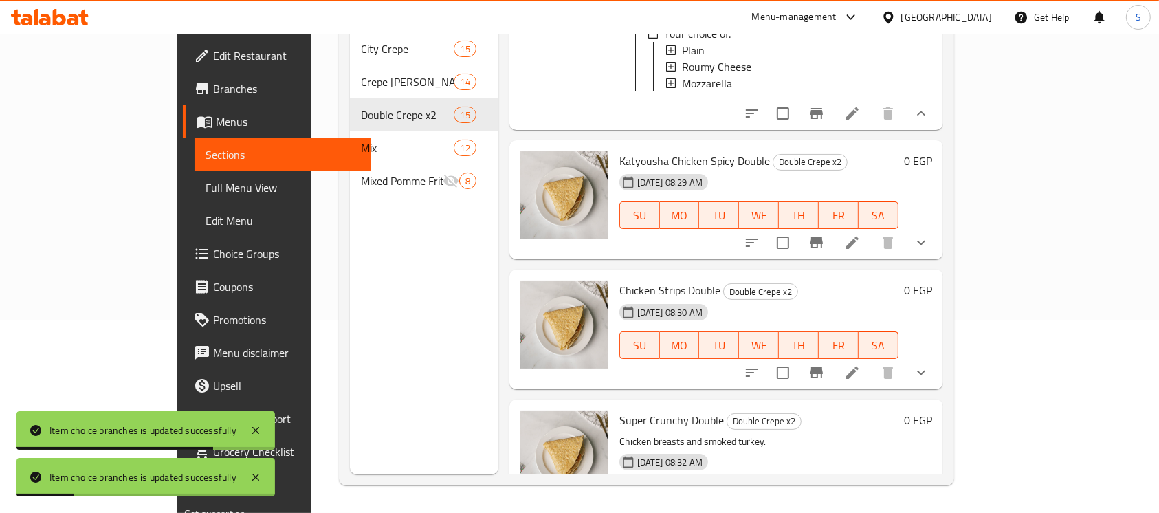
click at [938, 259] on button "show more" at bounding box center [921, 242] width 33 height 33
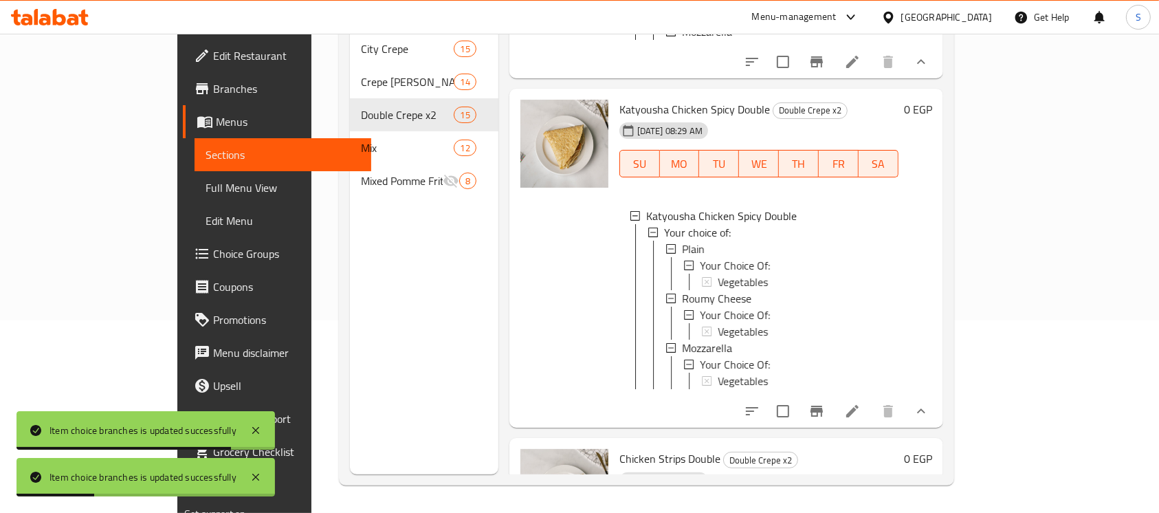
scroll to position [2017, 0]
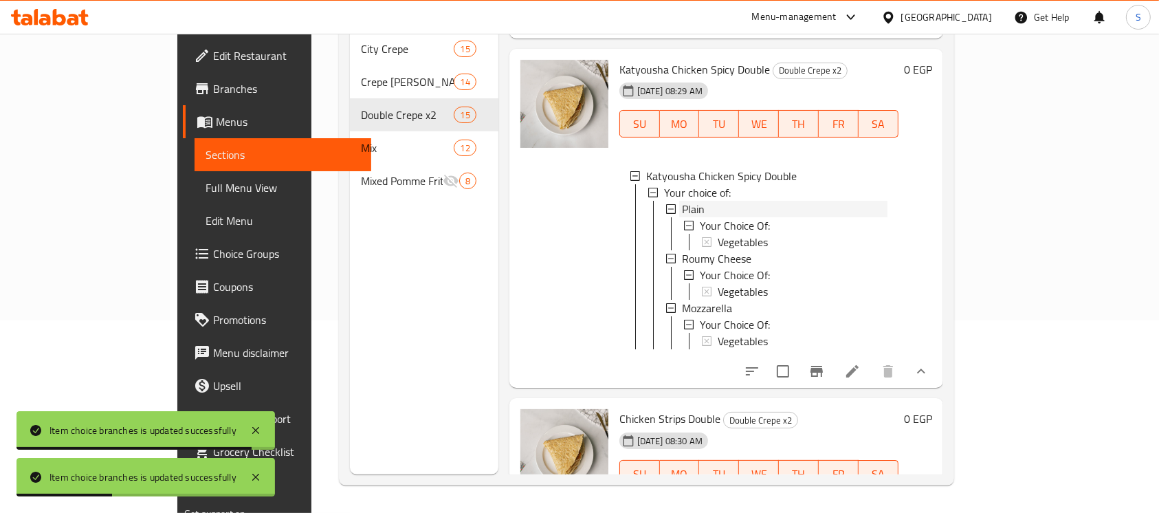
click at [682, 217] on div "Plain" at bounding box center [785, 209] width 206 height 17
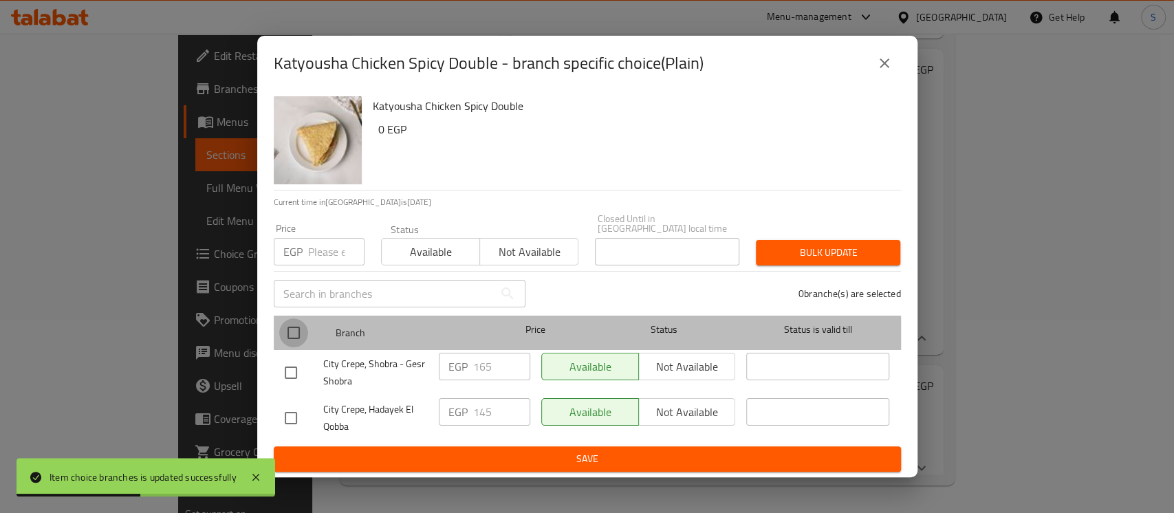
click at [287, 333] on input "checkbox" at bounding box center [293, 332] width 29 height 29
checkbox input "true"
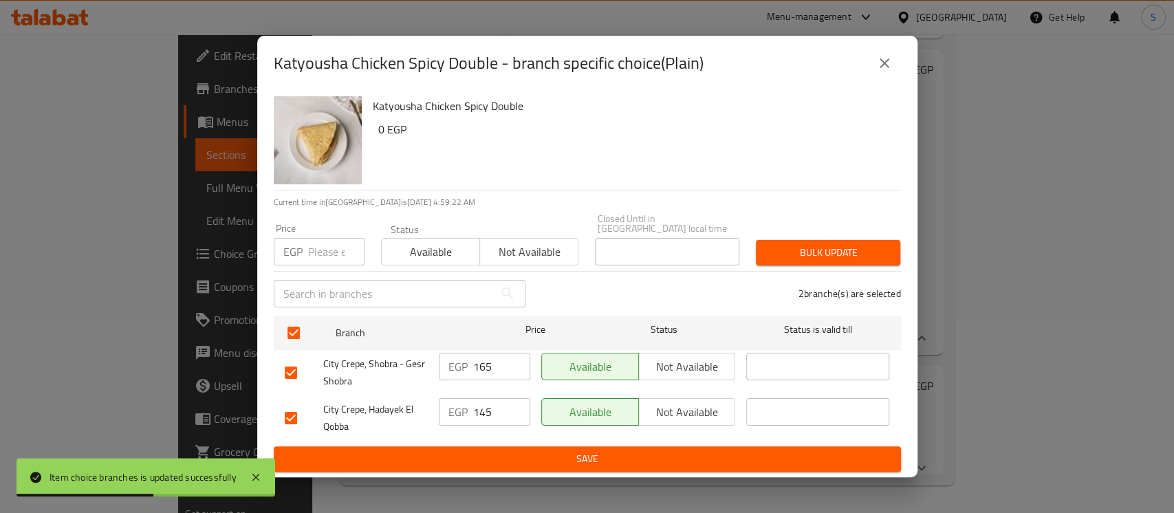
click at [317, 254] on input "number" at bounding box center [336, 252] width 56 height 28
type input "160"
click at [832, 260] on button "Bulk update" at bounding box center [828, 252] width 144 height 25
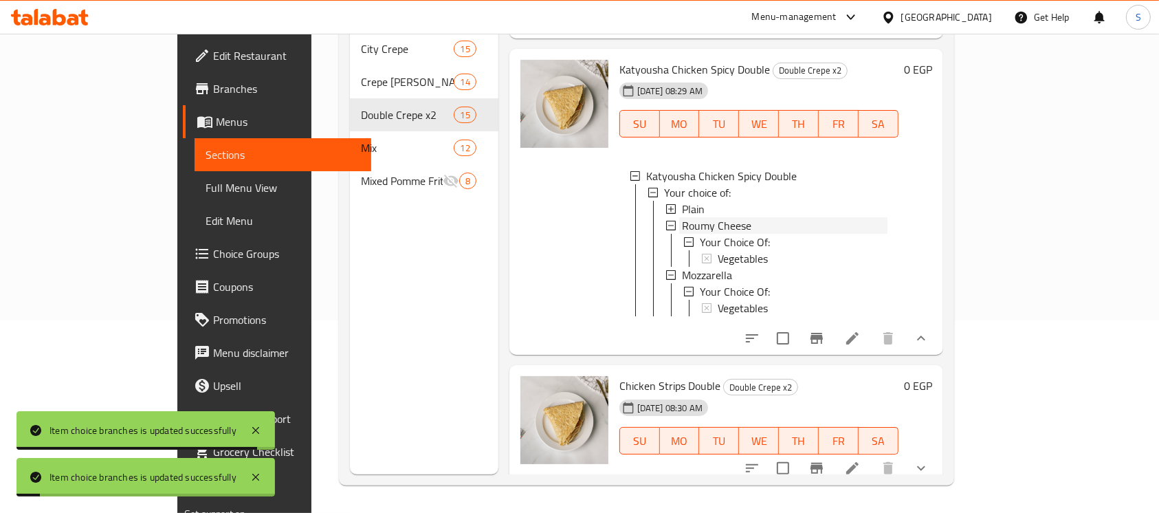
click at [682, 234] on span "Roumy Cheese" at bounding box center [716, 225] width 69 height 17
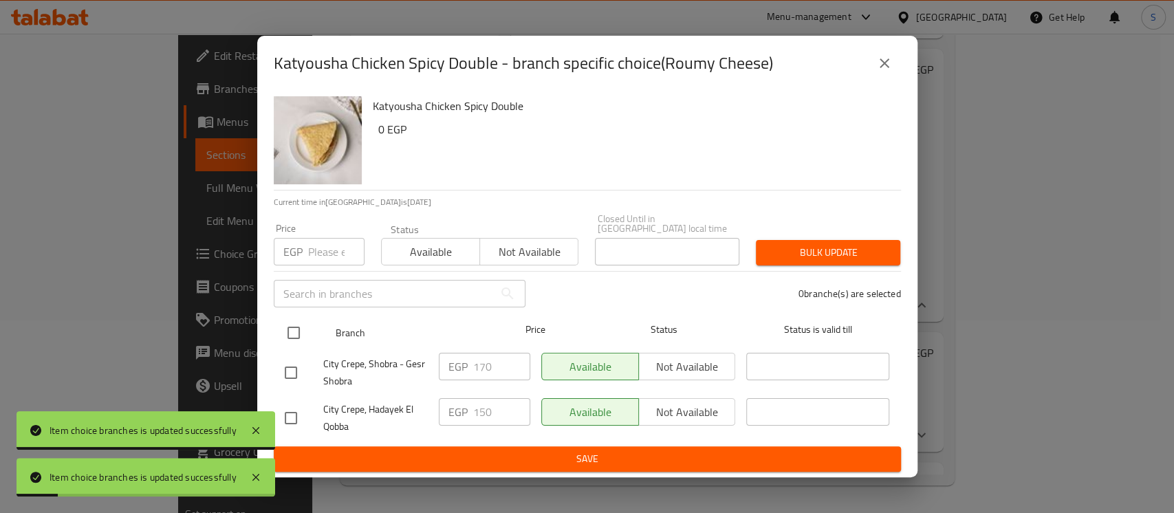
click at [294, 333] on input "checkbox" at bounding box center [293, 332] width 29 height 29
checkbox input "true"
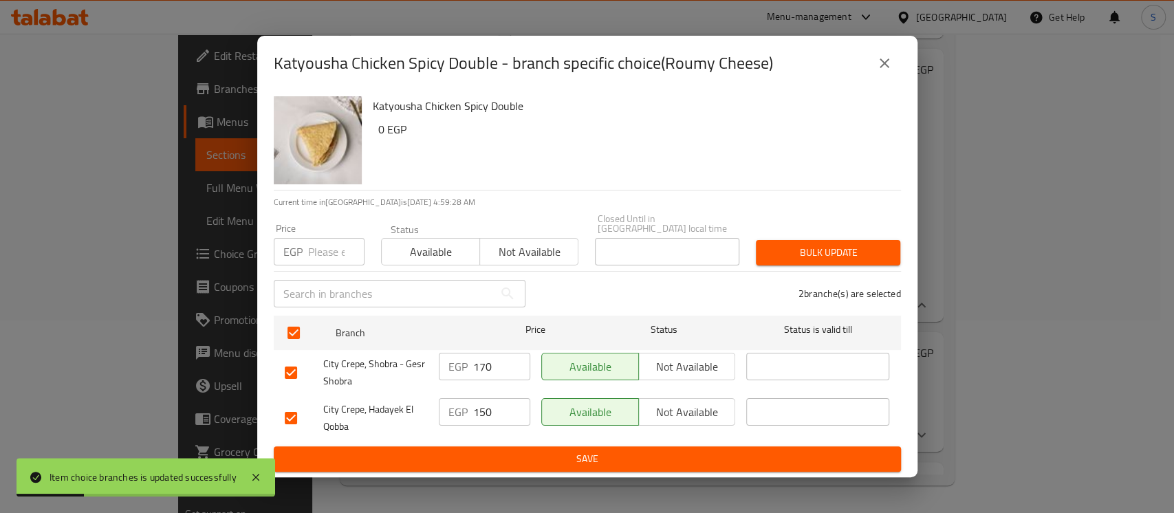
click at [324, 255] on input "number" at bounding box center [336, 252] width 56 height 28
type input "165"
click at [810, 240] on button "Bulk update" at bounding box center [828, 252] width 144 height 25
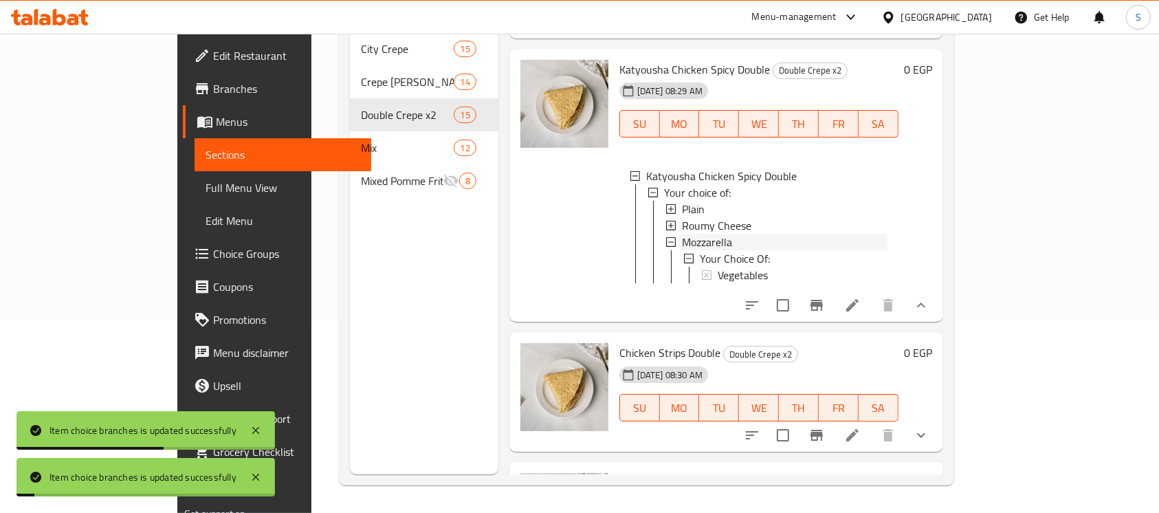
click at [682, 250] on span "Mozzarella" at bounding box center [707, 242] width 50 height 17
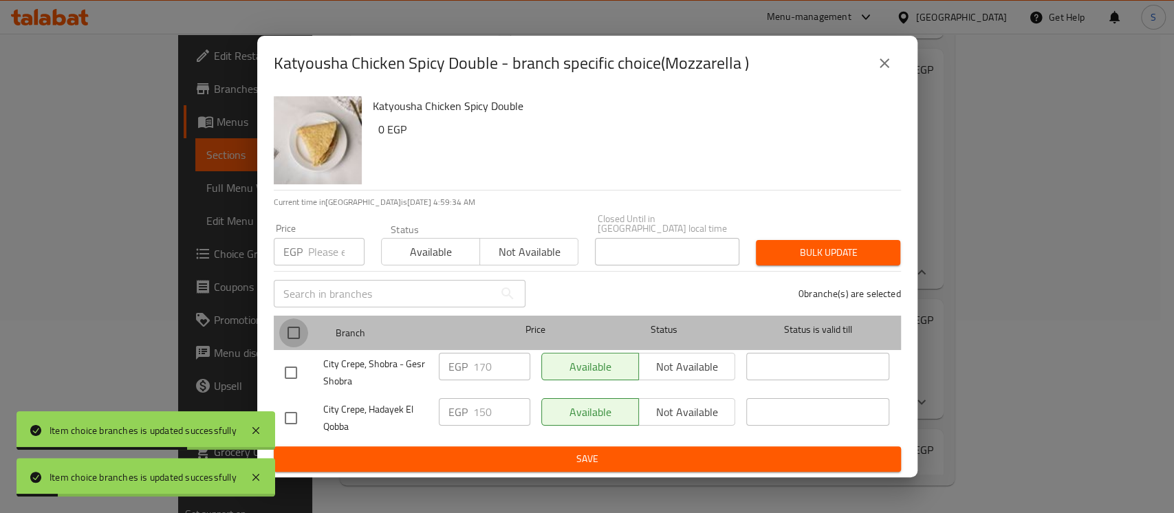
click at [292, 329] on input "checkbox" at bounding box center [293, 332] width 29 height 29
checkbox input "true"
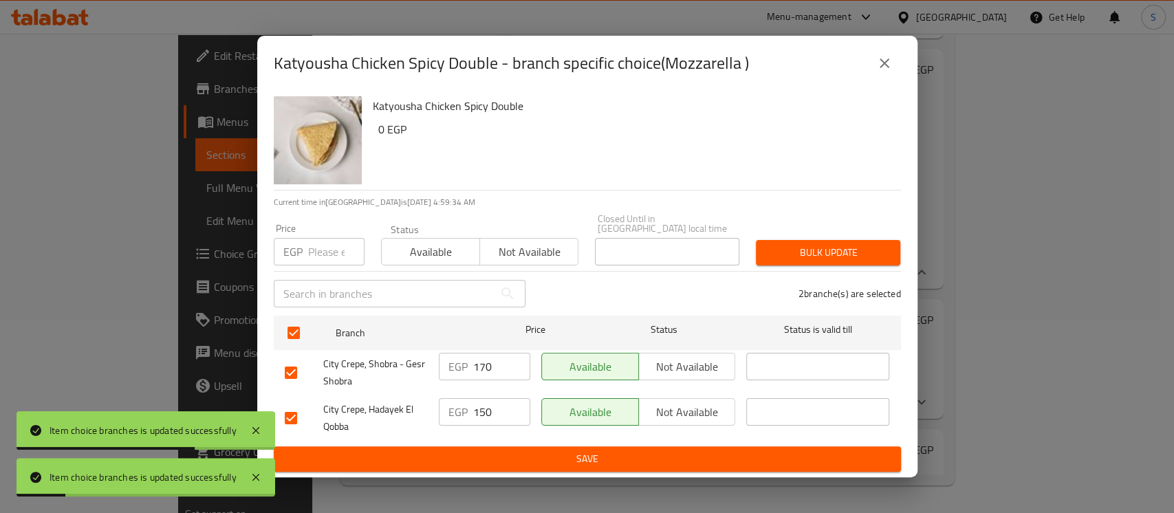
click at [341, 250] on input "number" at bounding box center [336, 252] width 56 height 28
type input "165"
click at [829, 250] on span "Bulk update" at bounding box center [828, 252] width 122 height 17
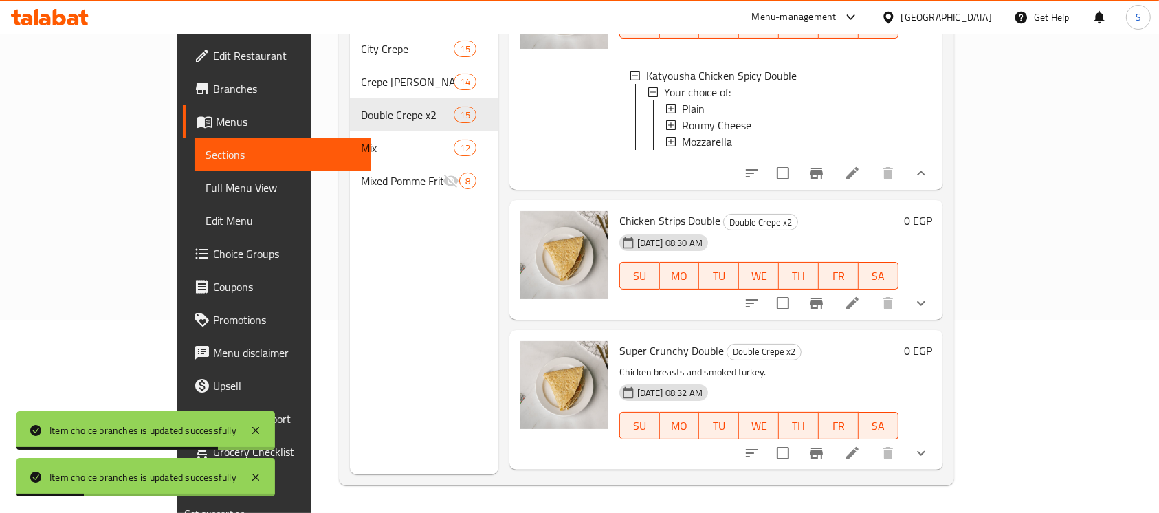
scroll to position [2200, 0]
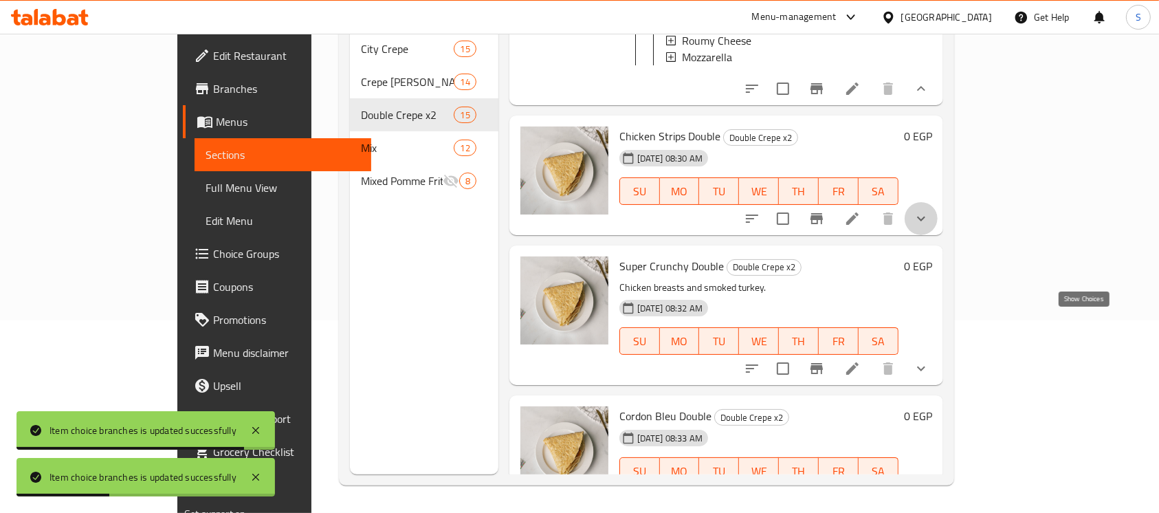
drag, startPoint x: 1085, startPoint y: 325, endPoint x: 1078, endPoint y: 319, distance: 9.8
click at [926, 221] on icon "show more" at bounding box center [921, 218] width 8 height 5
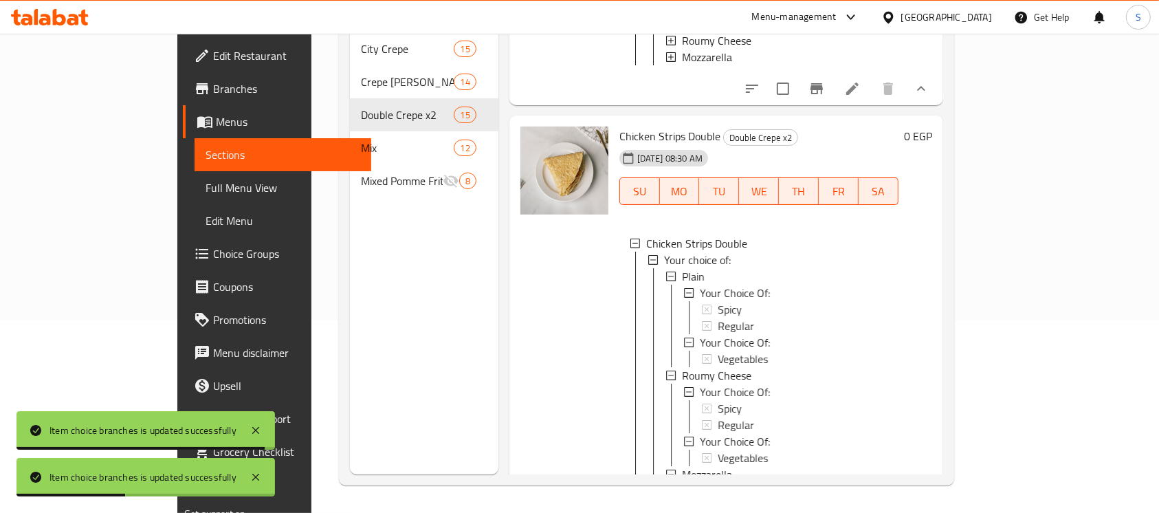
scroll to position [2292, 0]
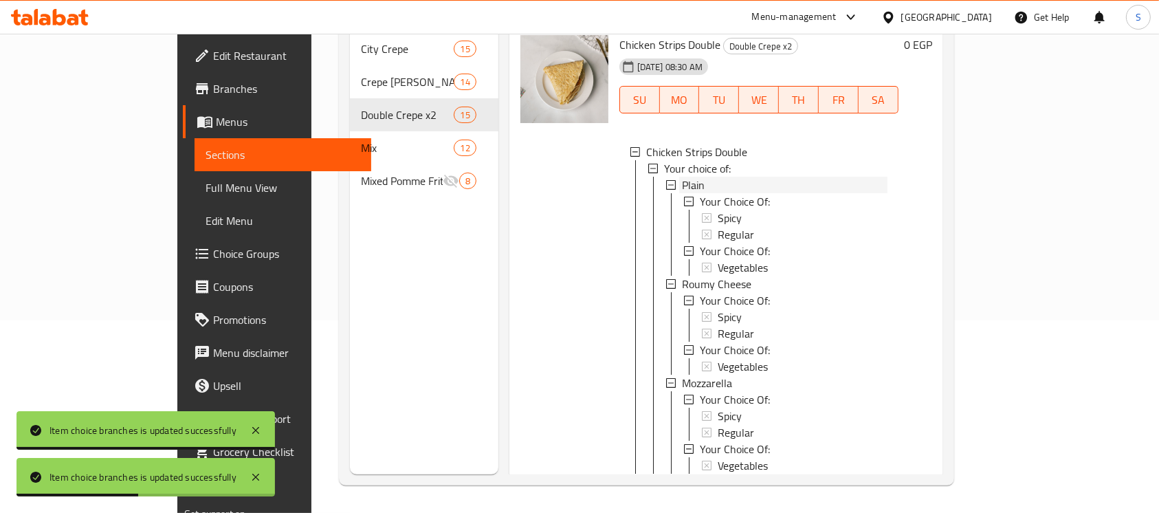
click at [682, 193] on div "Plain" at bounding box center [785, 185] width 206 height 17
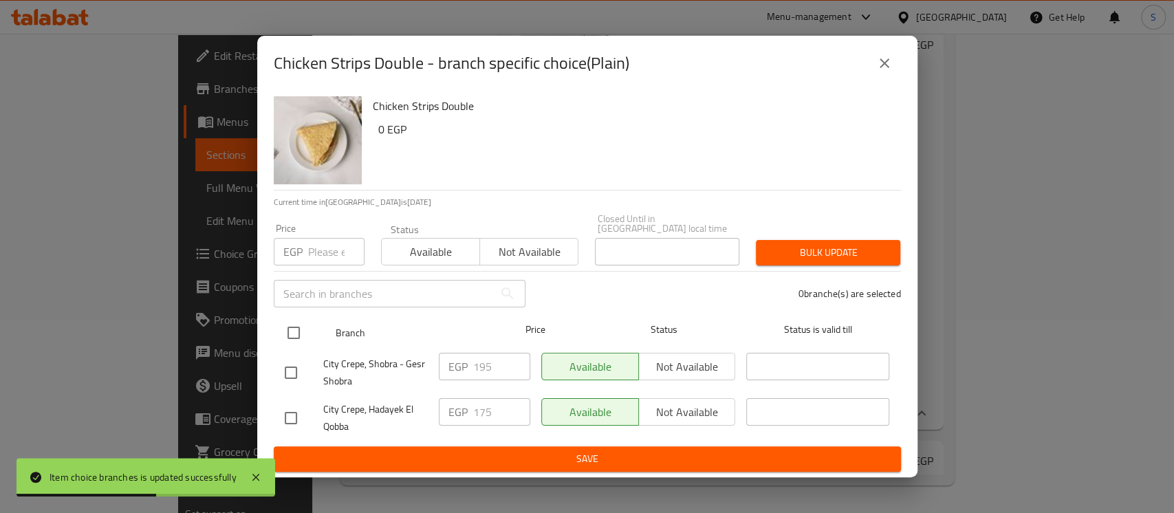
click at [284, 327] on input "checkbox" at bounding box center [293, 332] width 29 height 29
checkbox input "true"
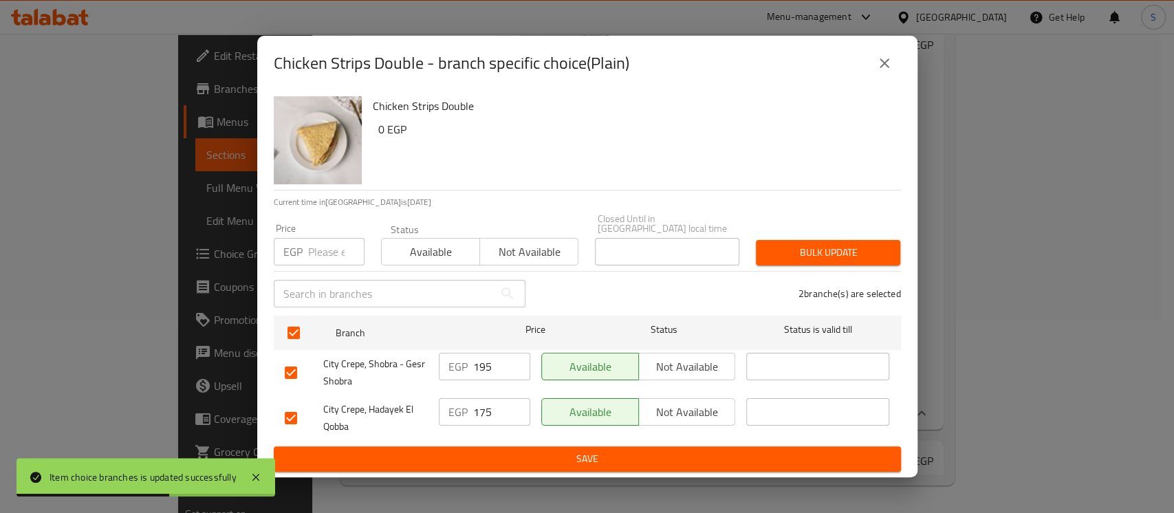
click at [323, 248] on input "number" at bounding box center [336, 252] width 56 height 28
type input "190"
click at [811, 245] on span "Bulk update" at bounding box center [828, 252] width 122 height 17
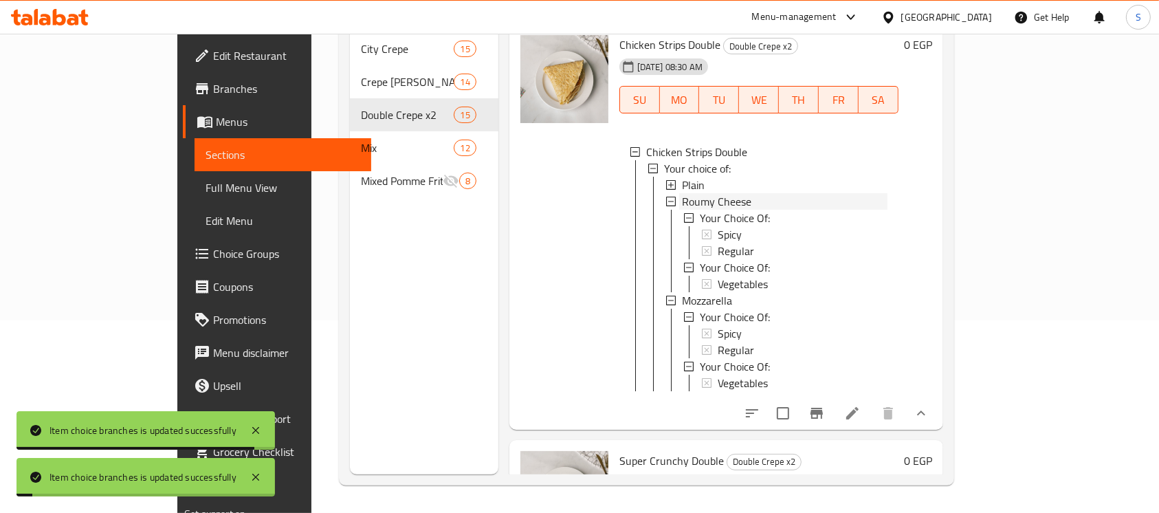
click at [682, 210] on span "Roumy Cheese" at bounding box center [716, 201] width 69 height 17
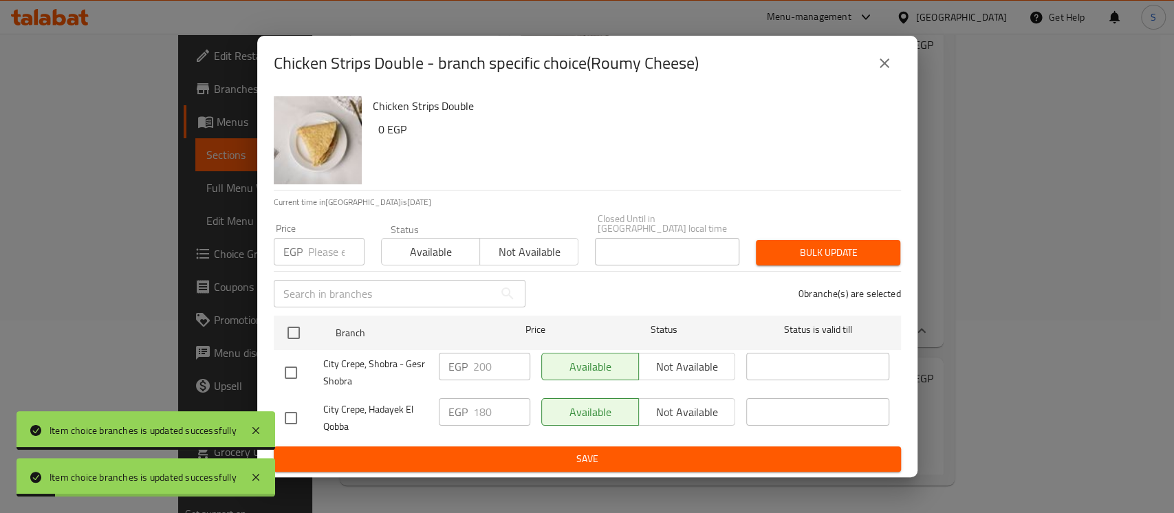
drag, startPoint x: 297, startPoint y: 330, endPoint x: 296, endPoint y: 298, distance: 31.7
click at [297, 330] on input "checkbox" at bounding box center [293, 332] width 29 height 29
checkbox input "true"
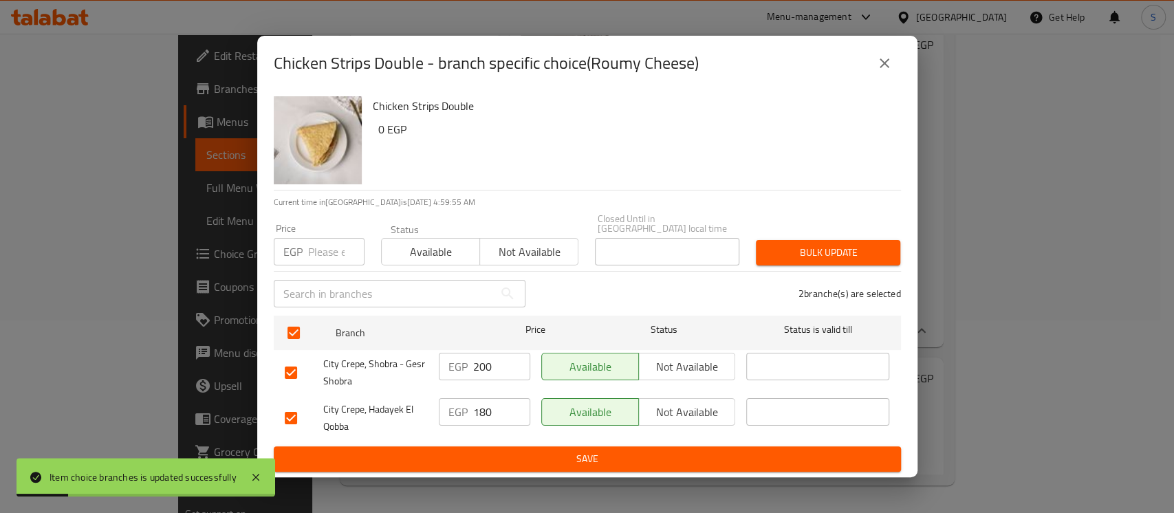
click at [311, 246] on input "number" at bounding box center [336, 252] width 56 height 28
type input "195"
click at [829, 244] on span "Bulk update" at bounding box center [828, 252] width 122 height 17
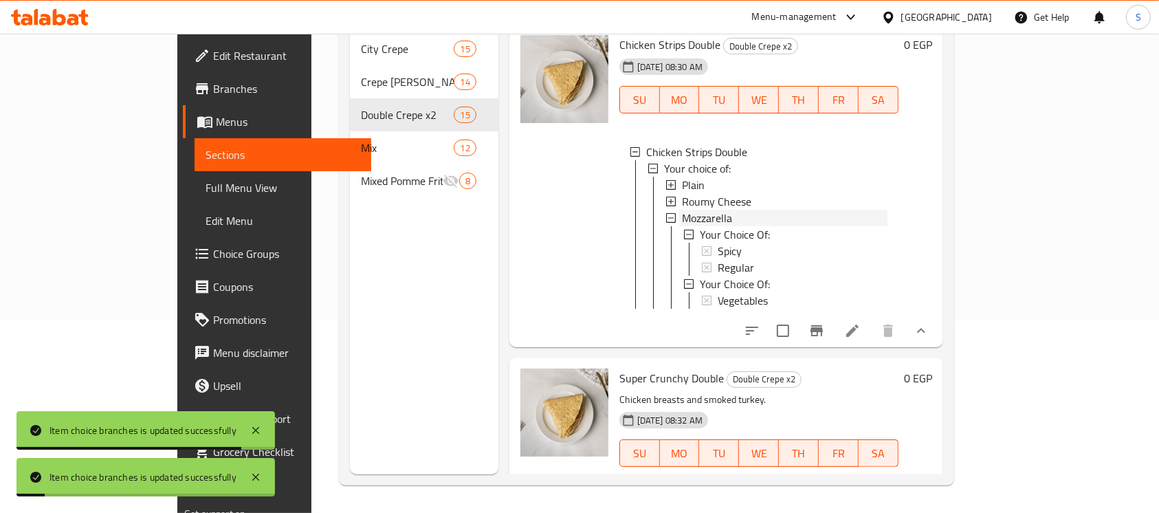
click at [682, 226] on span "Mozzarella" at bounding box center [707, 218] width 50 height 17
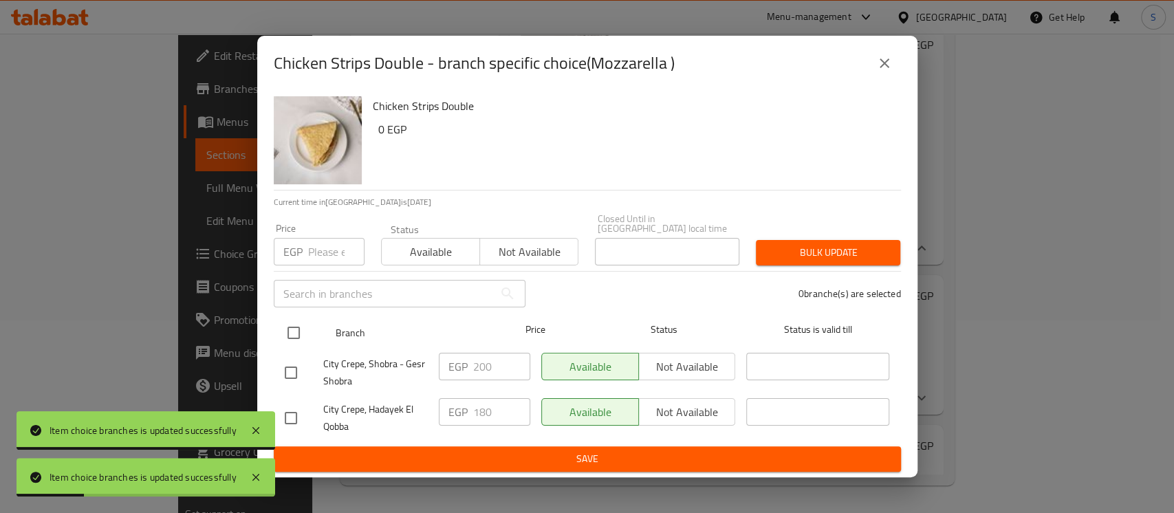
click at [283, 327] on input "checkbox" at bounding box center [293, 332] width 29 height 29
checkbox input "true"
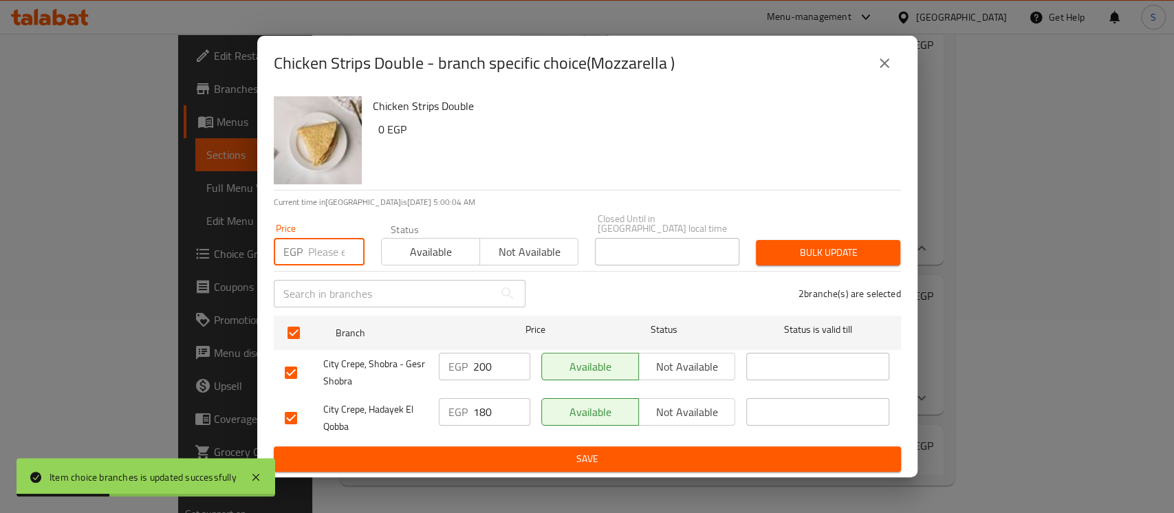
click at [338, 247] on input "number" at bounding box center [336, 252] width 56 height 28
type input "195"
click at [812, 245] on span "Bulk update" at bounding box center [828, 252] width 122 height 17
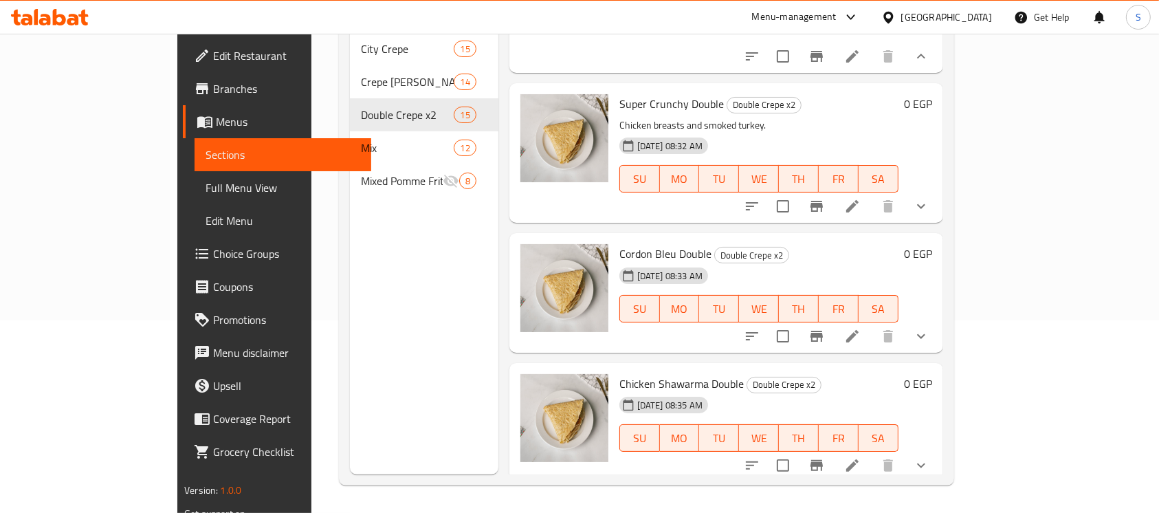
scroll to position [2475, 0]
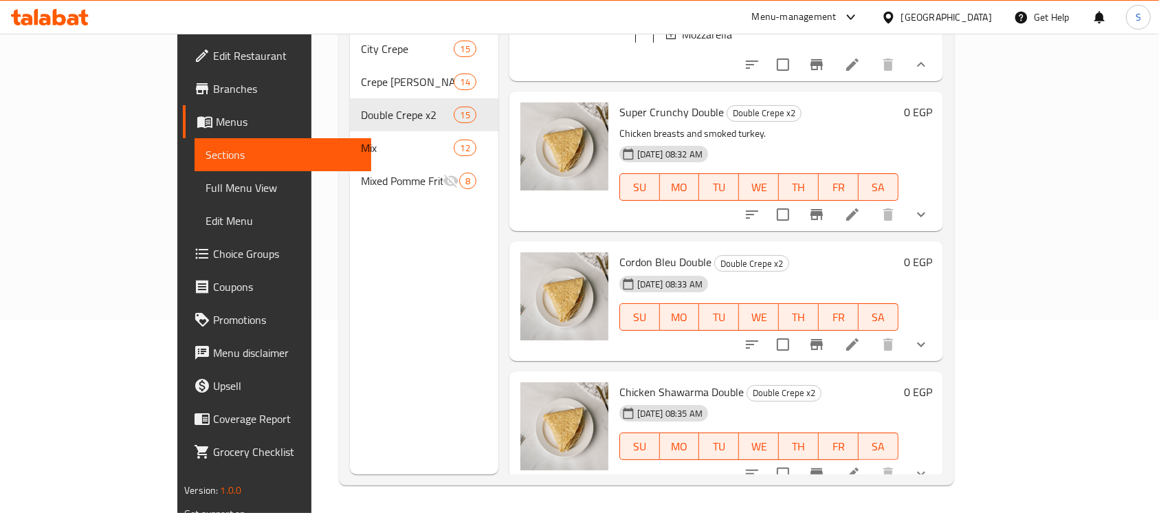
click at [930, 223] on icon "show more" at bounding box center [921, 214] width 17 height 17
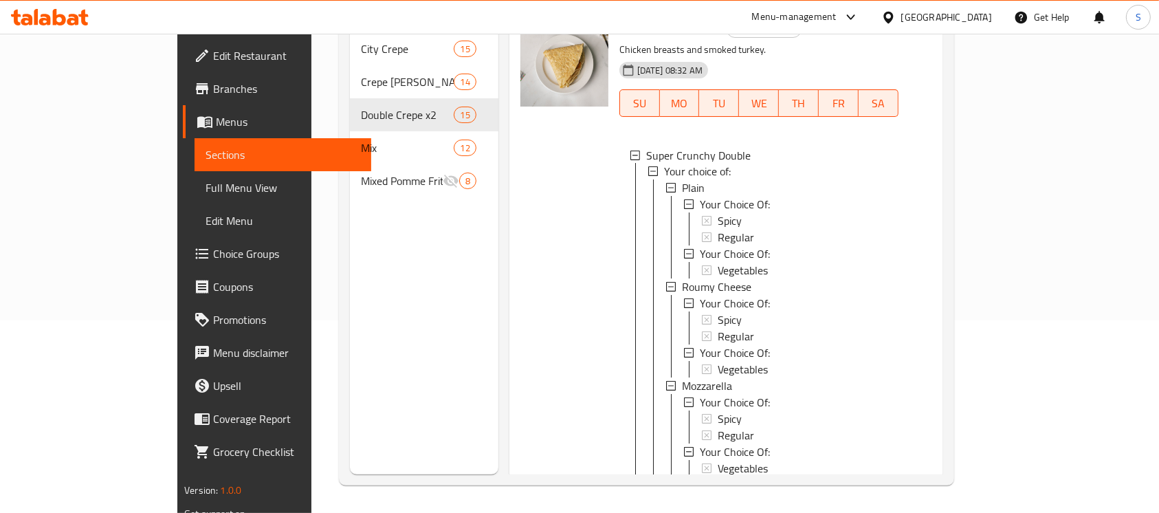
scroll to position [2567, 0]
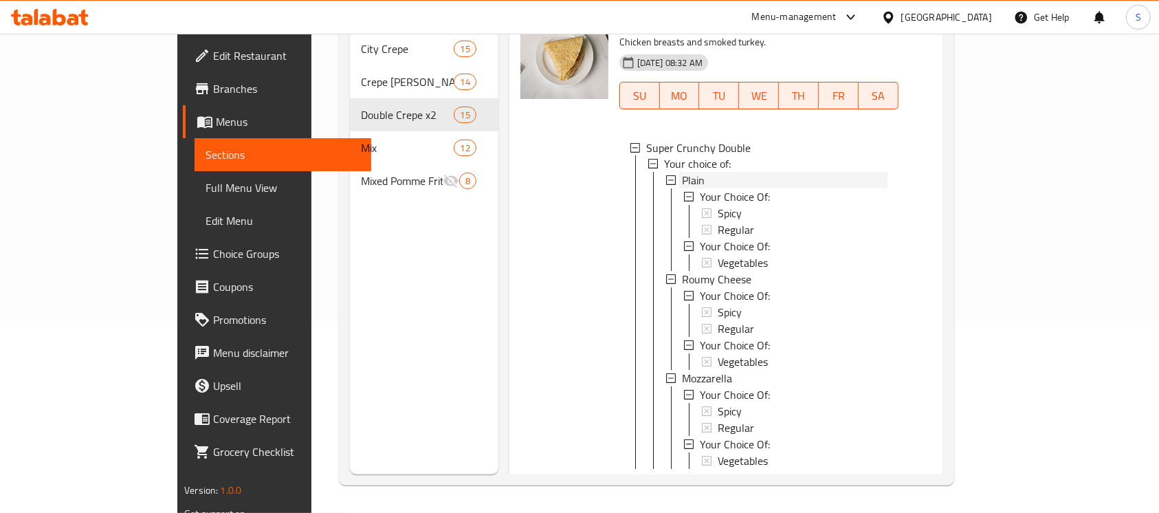
click at [682, 189] on div "Plain" at bounding box center [785, 181] width 206 height 17
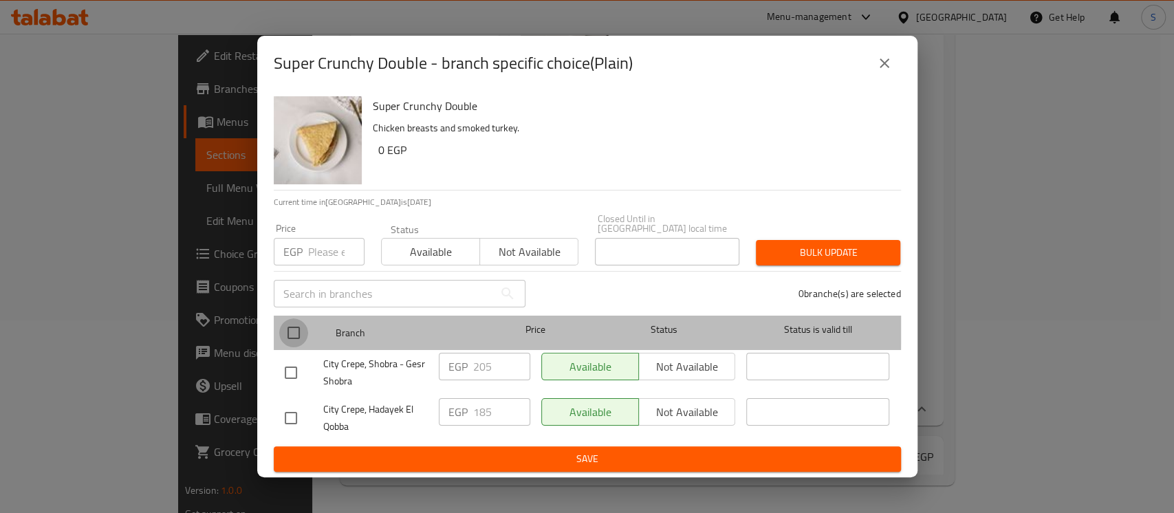
click at [282, 322] on input "checkbox" at bounding box center [293, 332] width 29 height 29
checkbox input "true"
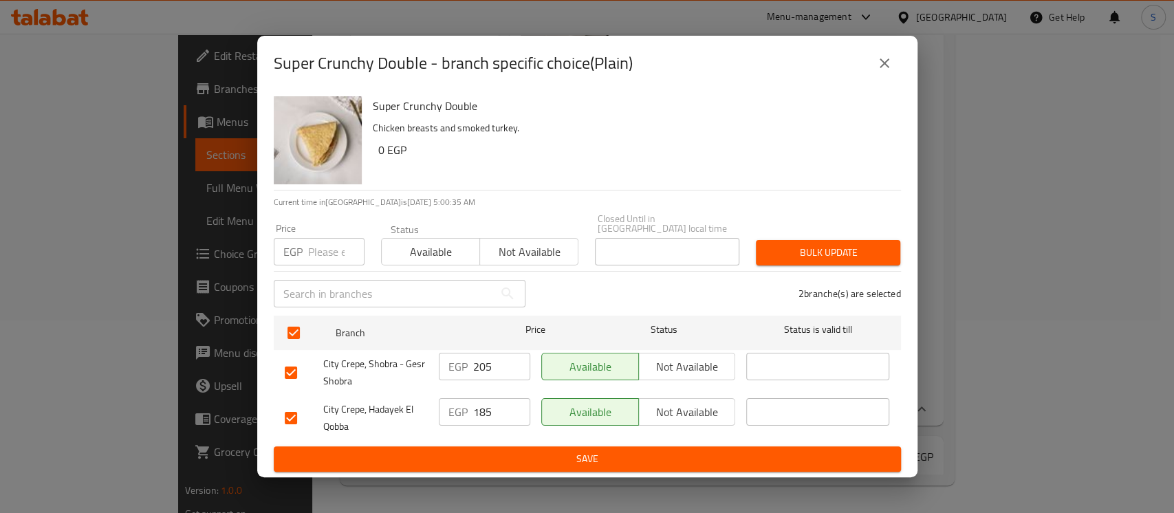
click at [325, 241] on input "number" at bounding box center [336, 252] width 56 height 28
type input "200"
click at [847, 244] on span "Bulk update" at bounding box center [828, 252] width 122 height 17
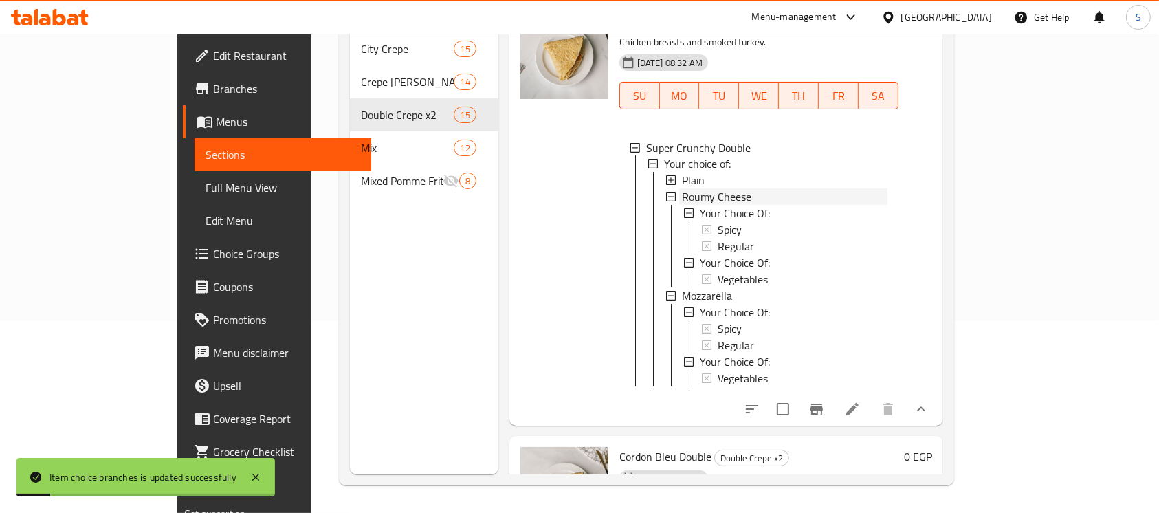
click at [682, 206] on span "Roumy Cheese" at bounding box center [716, 197] width 69 height 17
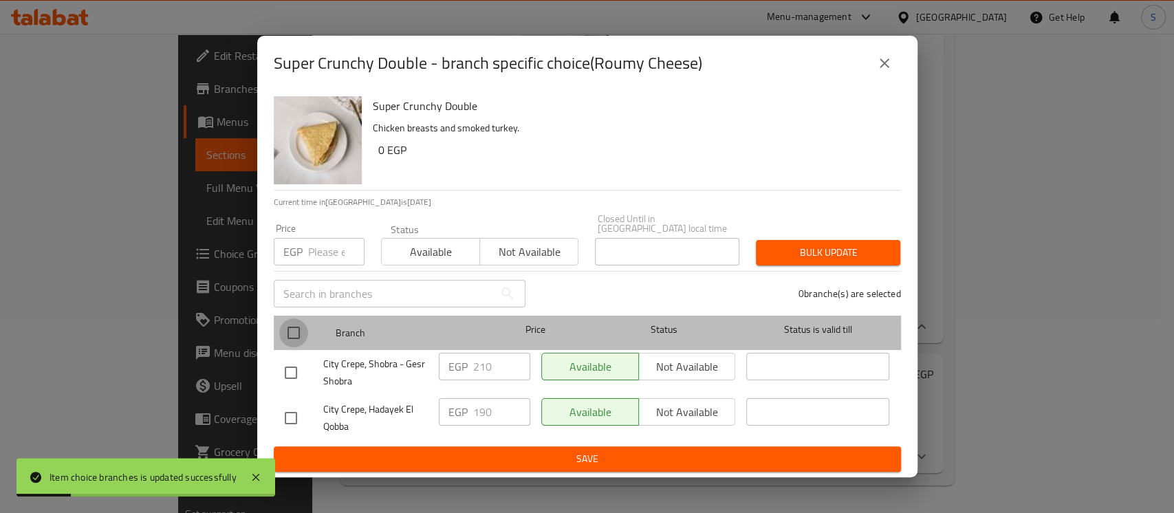
drag, startPoint x: 297, startPoint y: 333, endPoint x: 305, endPoint y: 288, distance: 45.3
click at [295, 331] on input "checkbox" at bounding box center [293, 332] width 29 height 29
checkbox input "true"
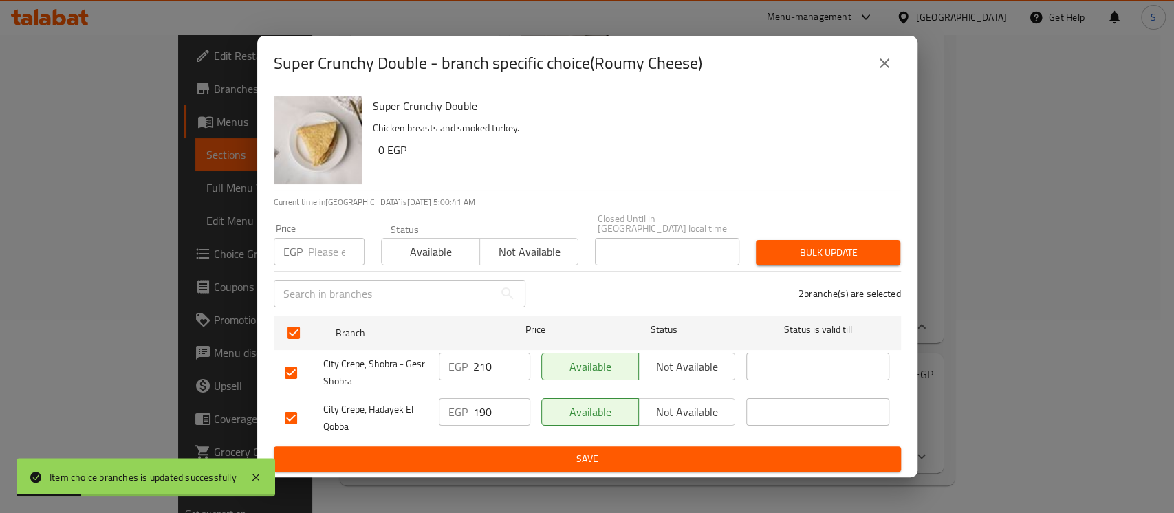
click at [318, 250] on input "number" at bounding box center [336, 252] width 56 height 28
type input "205"
click at [820, 244] on span "Bulk update" at bounding box center [828, 252] width 122 height 17
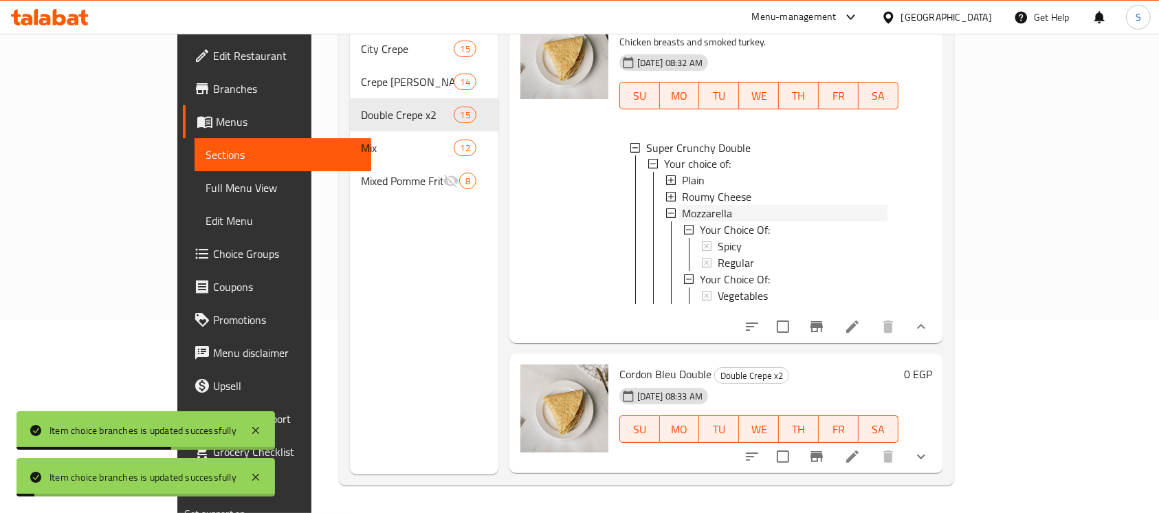
click at [690, 222] on div "Mozzarella" at bounding box center [785, 214] width 206 height 17
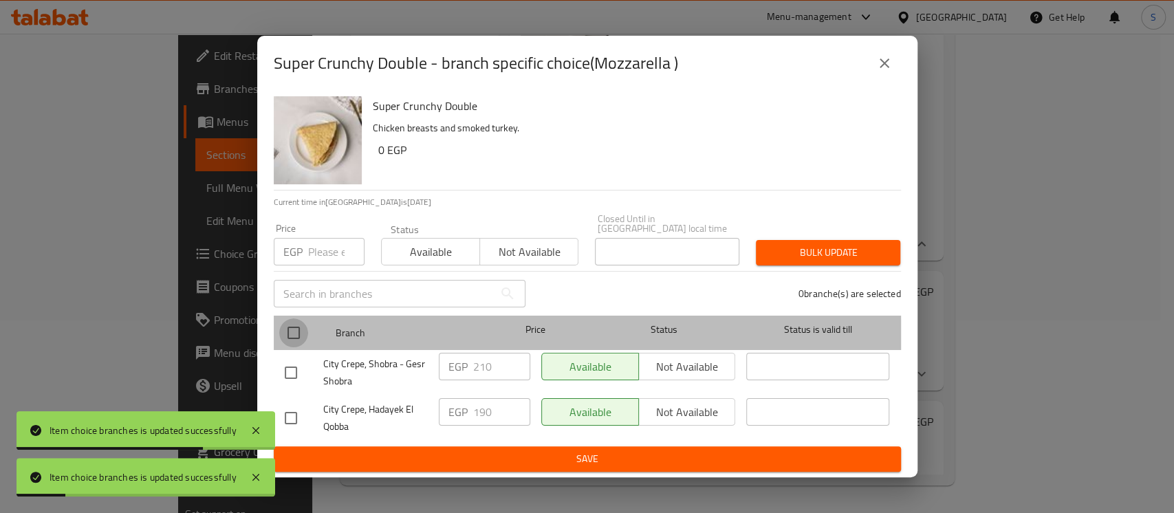
click at [300, 332] on input "checkbox" at bounding box center [293, 332] width 29 height 29
checkbox input "true"
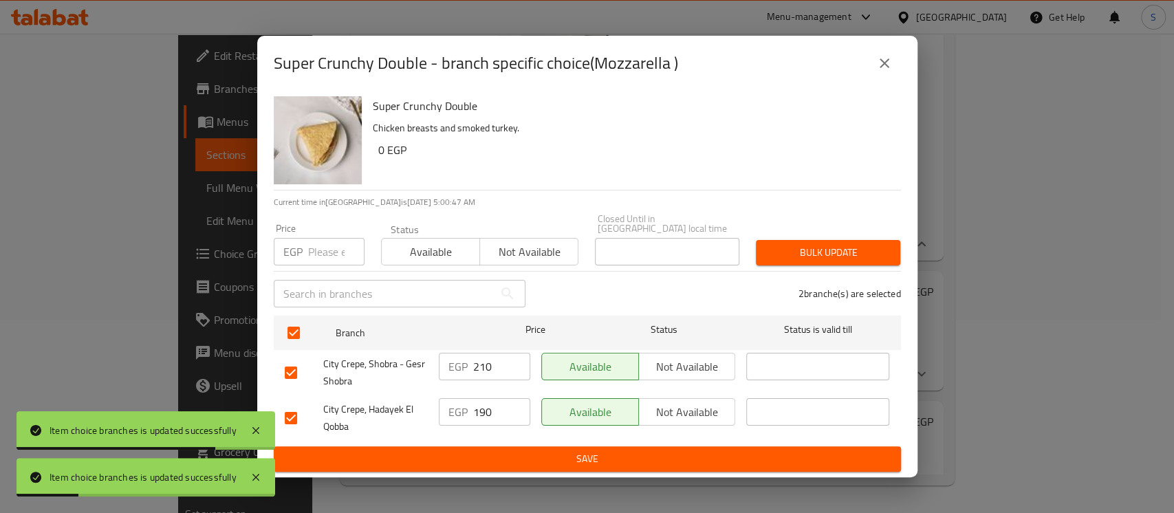
click at [322, 245] on input "number" at bounding box center [336, 252] width 56 height 28
type input "205"
click at [846, 240] on button "Bulk update" at bounding box center [828, 252] width 144 height 25
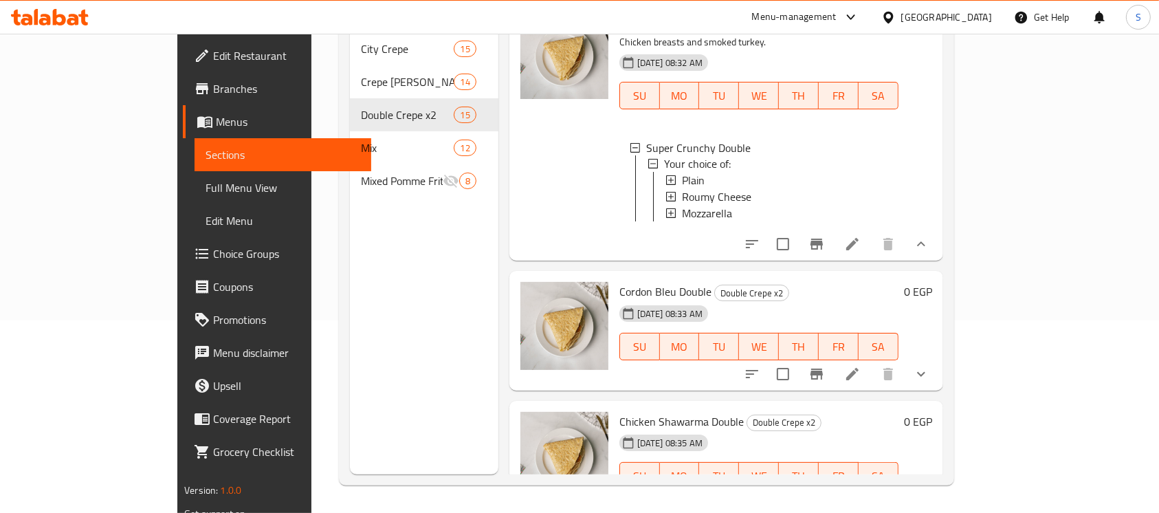
scroll to position [2751, 0]
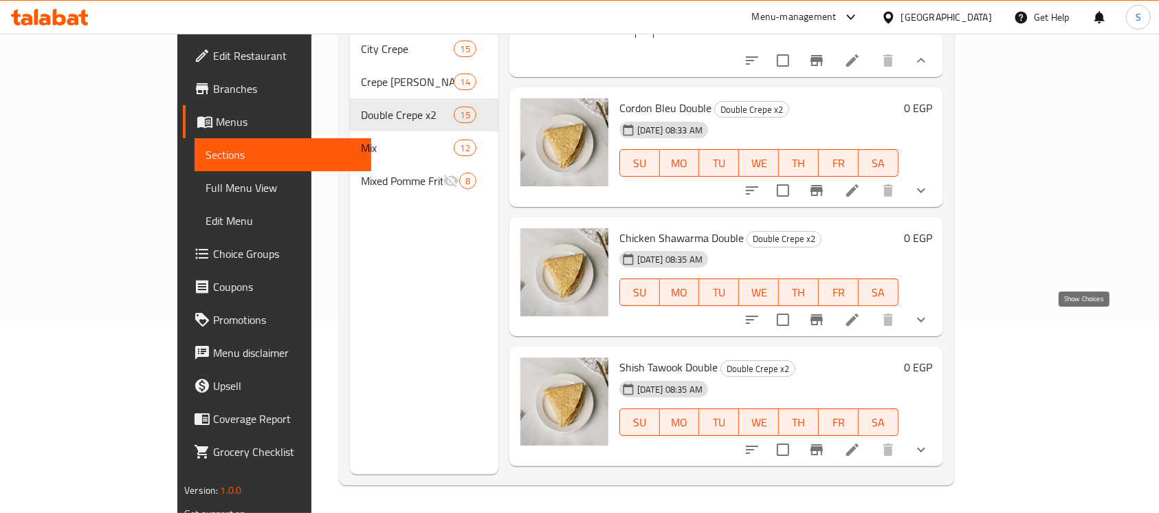
click at [930, 199] on icon "show more" at bounding box center [921, 190] width 17 height 17
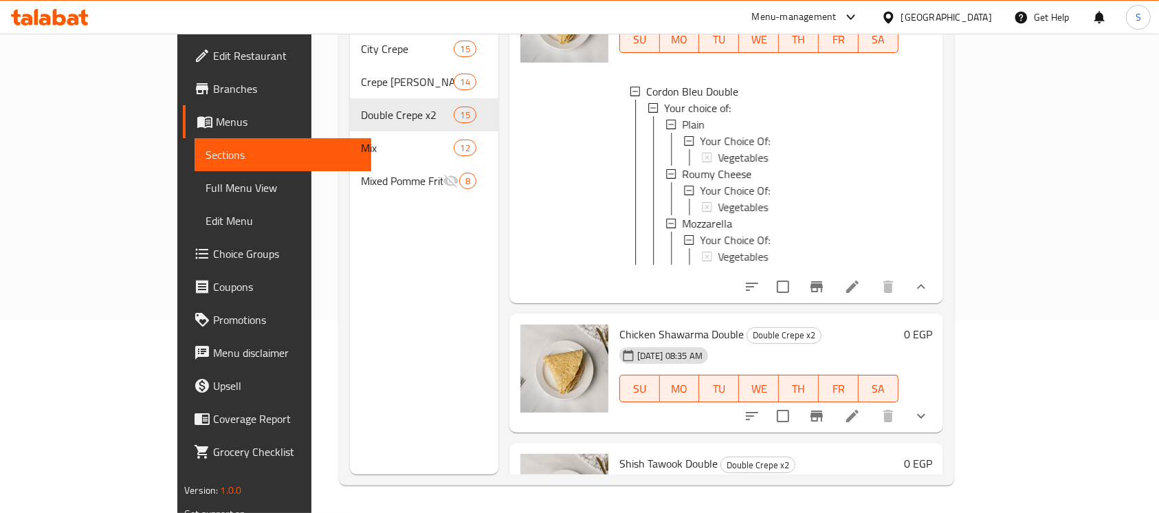
scroll to position [2933, 0]
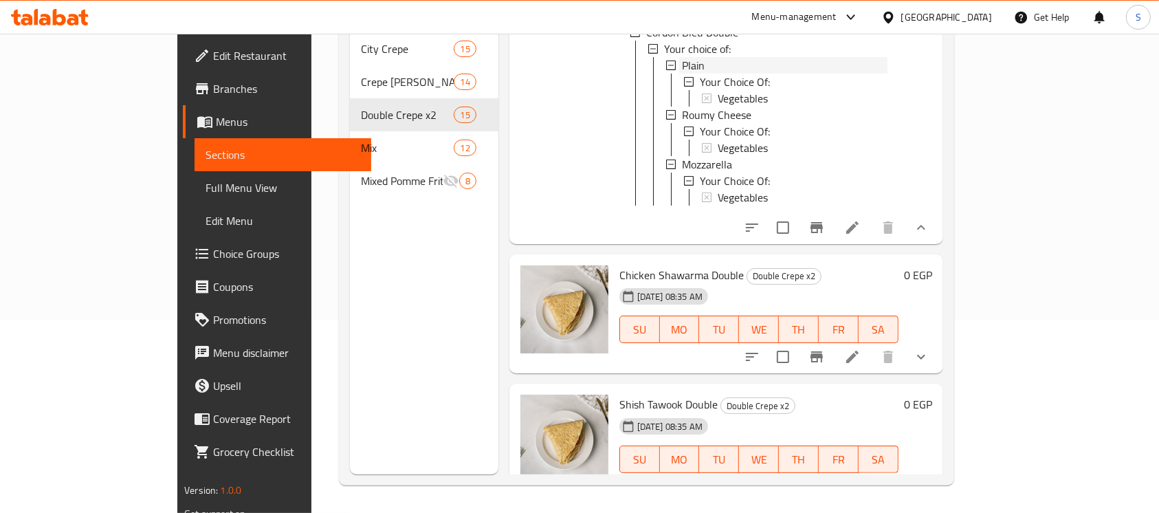
click at [682, 74] on span "Plain" at bounding box center [693, 65] width 23 height 17
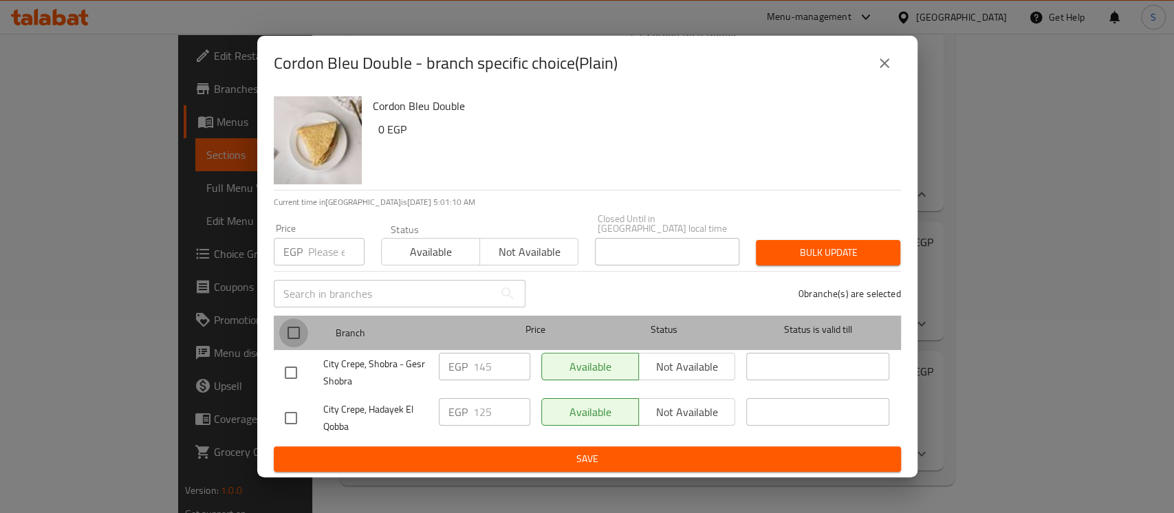
drag, startPoint x: 297, startPoint y: 322, endPoint x: 327, endPoint y: 250, distance: 77.7
click at [296, 322] on input "checkbox" at bounding box center [293, 332] width 29 height 29
checkbox input "true"
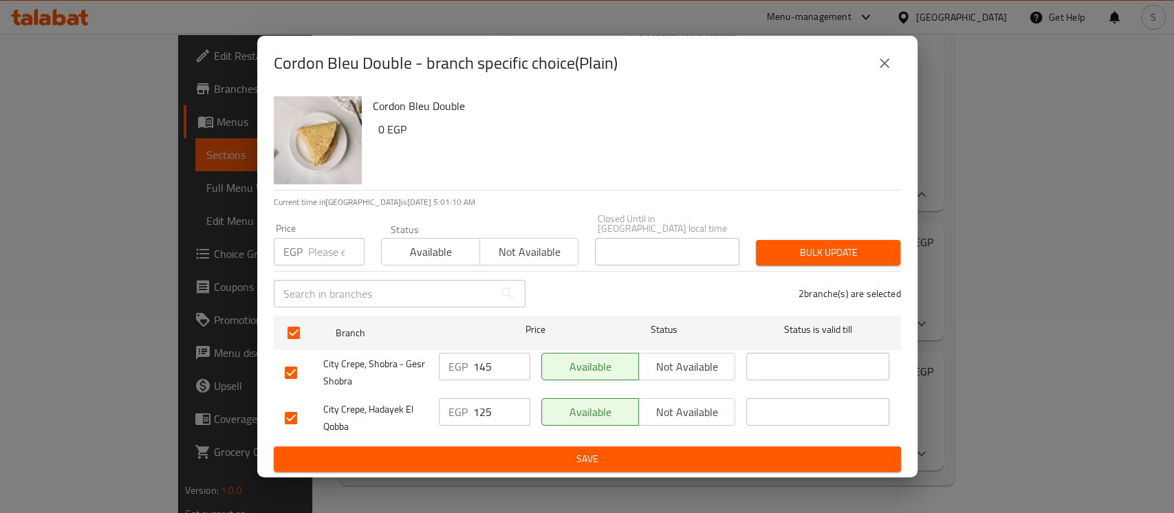
click at [325, 248] on input "number" at bounding box center [336, 252] width 56 height 28
type input "140"
click at [803, 244] on span "Bulk update" at bounding box center [828, 252] width 122 height 17
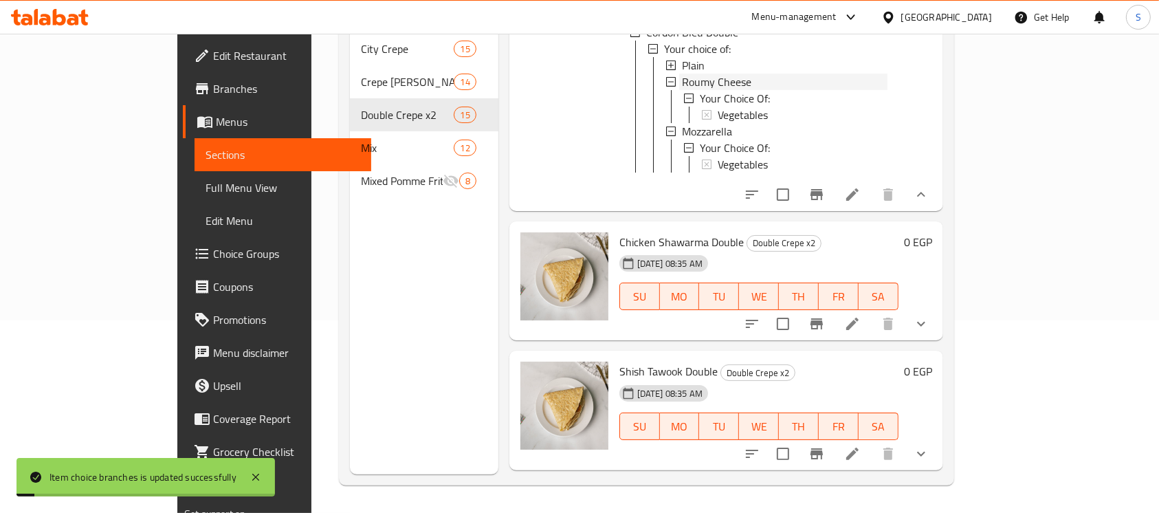
click at [693, 90] on span "Roumy Cheese" at bounding box center [716, 82] width 69 height 17
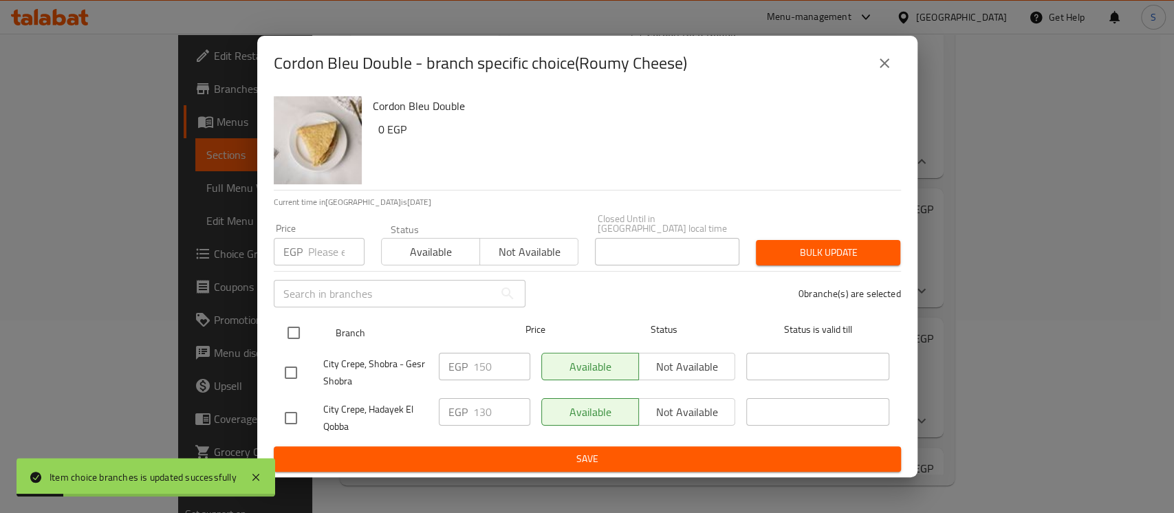
click at [292, 329] on input "checkbox" at bounding box center [293, 332] width 29 height 29
checkbox input "true"
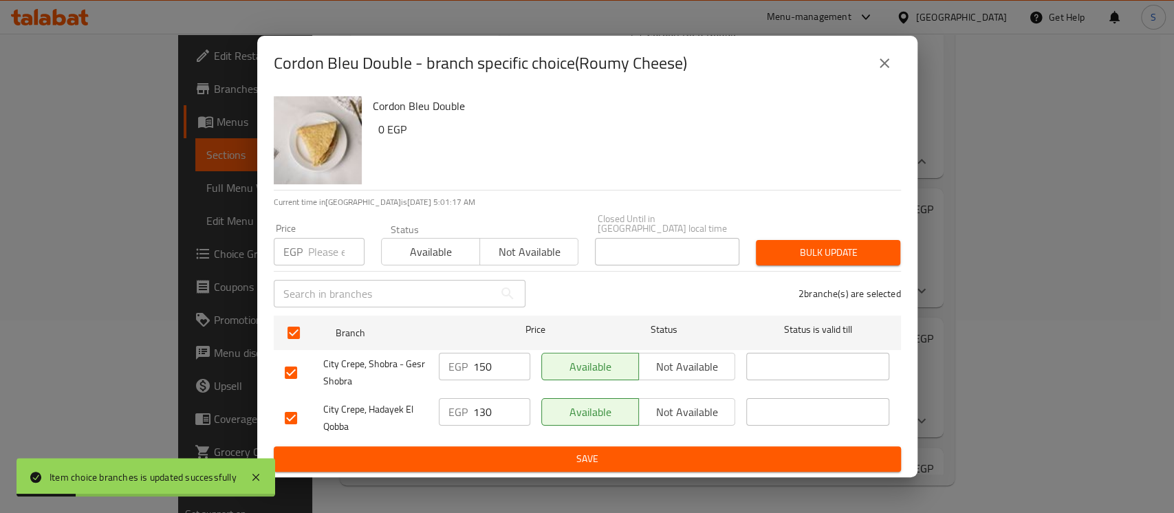
click at [330, 245] on input "number" at bounding box center [336, 252] width 56 height 28
type input "145"
click at [818, 254] on span "Bulk update" at bounding box center [828, 252] width 122 height 17
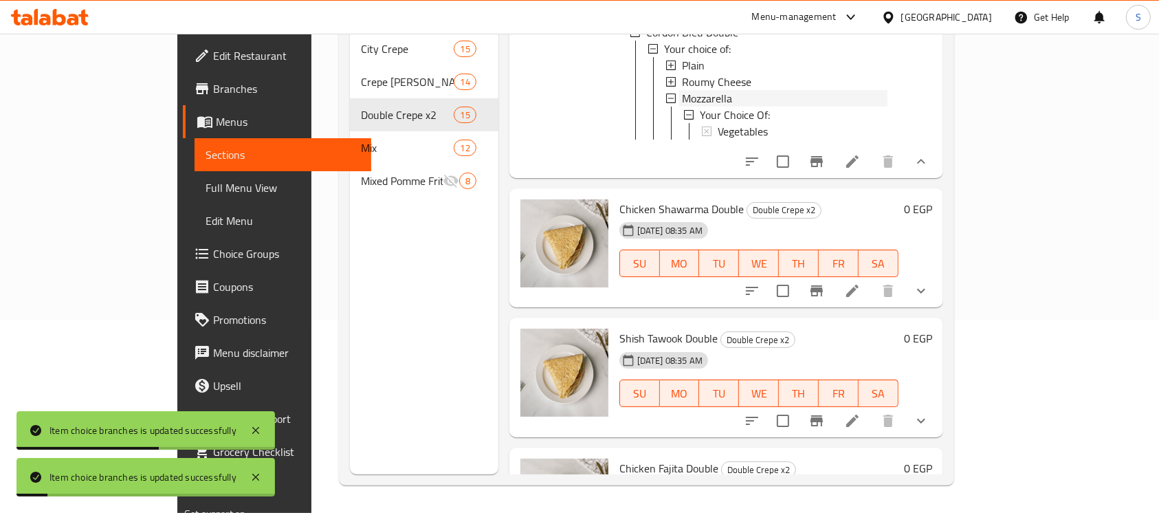
click at [682, 107] on span "Mozzarella" at bounding box center [707, 98] width 50 height 17
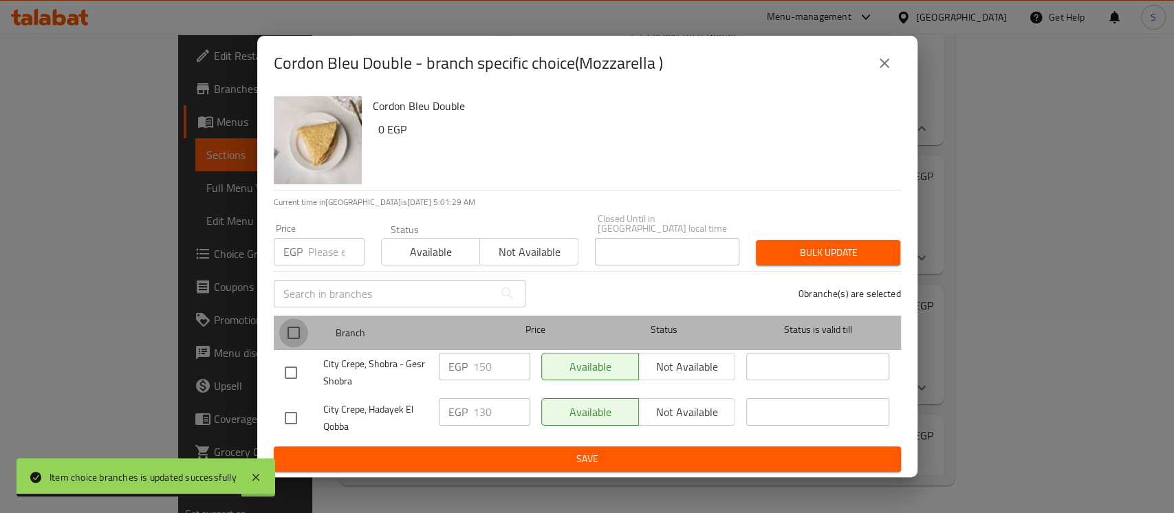
drag, startPoint x: 294, startPoint y: 329, endPoint x: 309, endPoint y: 269, distance: 62.2
click at [294, 329] on input "checkbox" at bounding box center [293, 332] width 29 height 29
checkbox input "true"
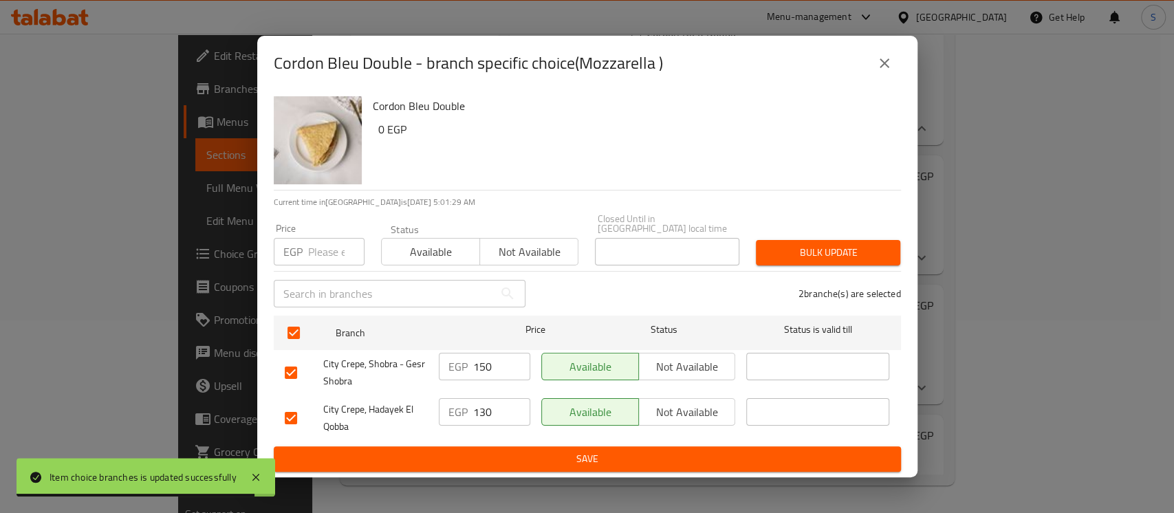
click at [318, 248] on input "number" at bounding box center [336, 252] width 56 height 28
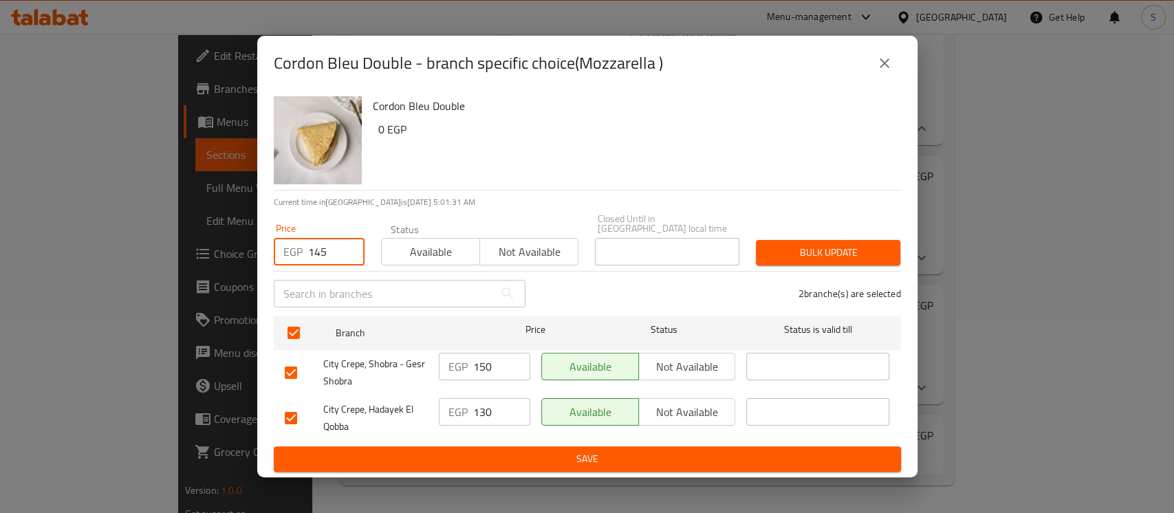
type input "145"
click at [840, 244] on span "Bulk update" at bounding box center [828, 252] width 122 height 17
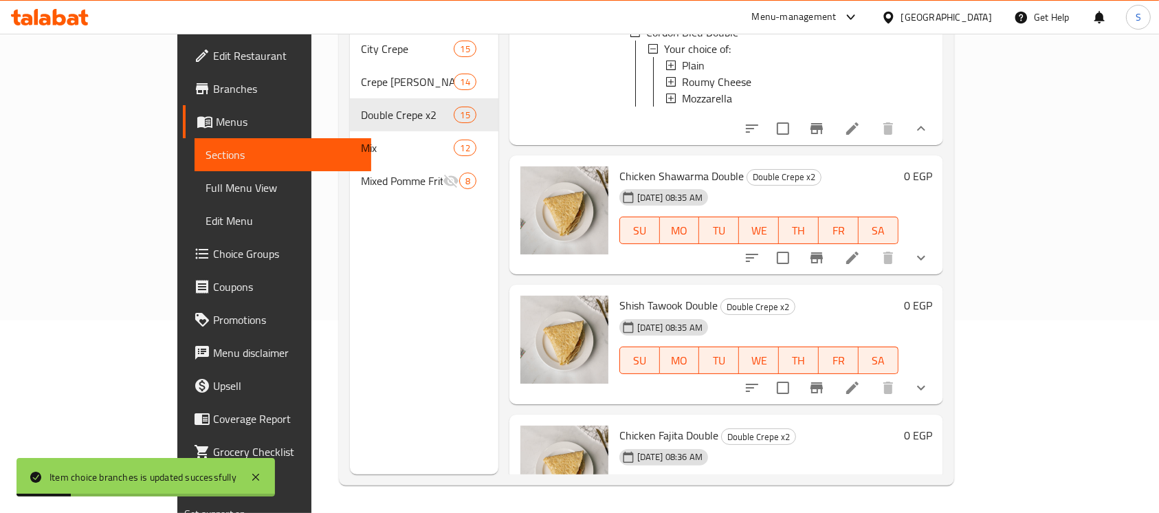
scroll to position [1, 0]
click at [930, 266] on icon "show more" at bounding box center [921, 258] width 17 height 17
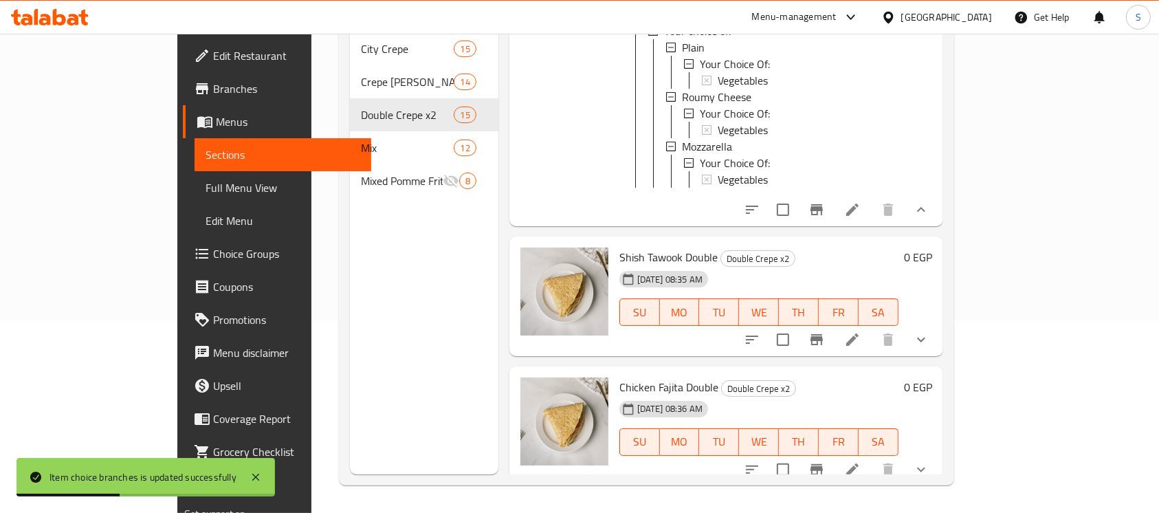
scroll to position [3208, 0]
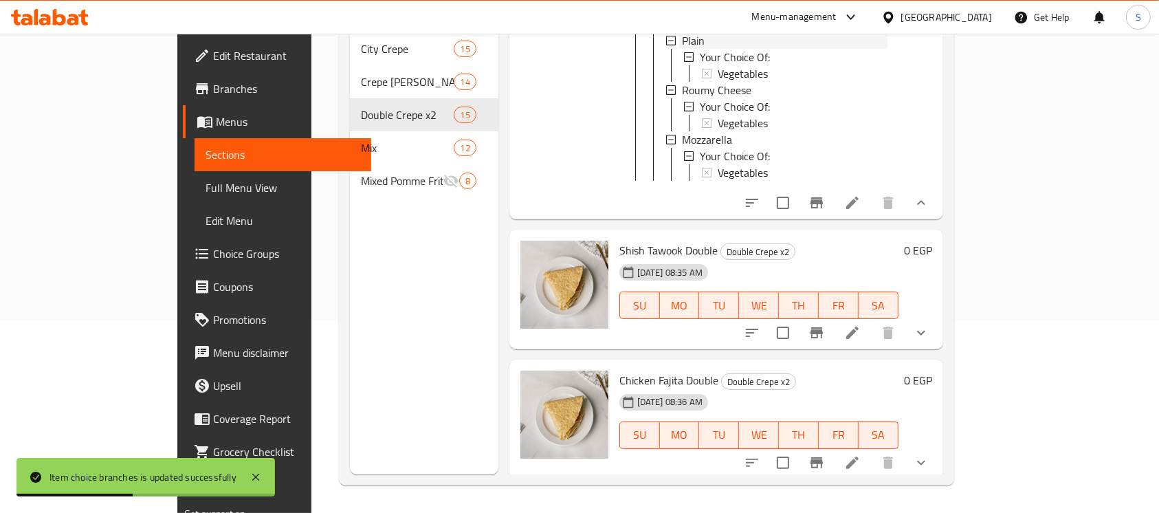
click at [684, 49] on div "Plain" at bounding box center [785, 40] width 206 height 17
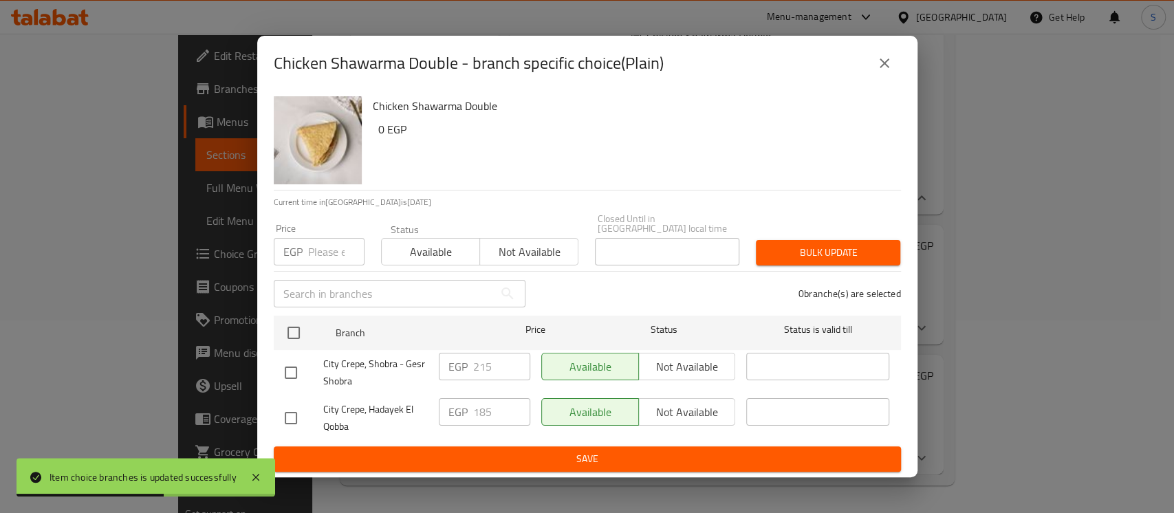
click at [298, 322] on input "checkbox" at bounding box center [293, 332] width 29 height 29
checkbox input "true"
click at [314, 245] on input "number" at bounding box center [336, 252] width 56 height 28
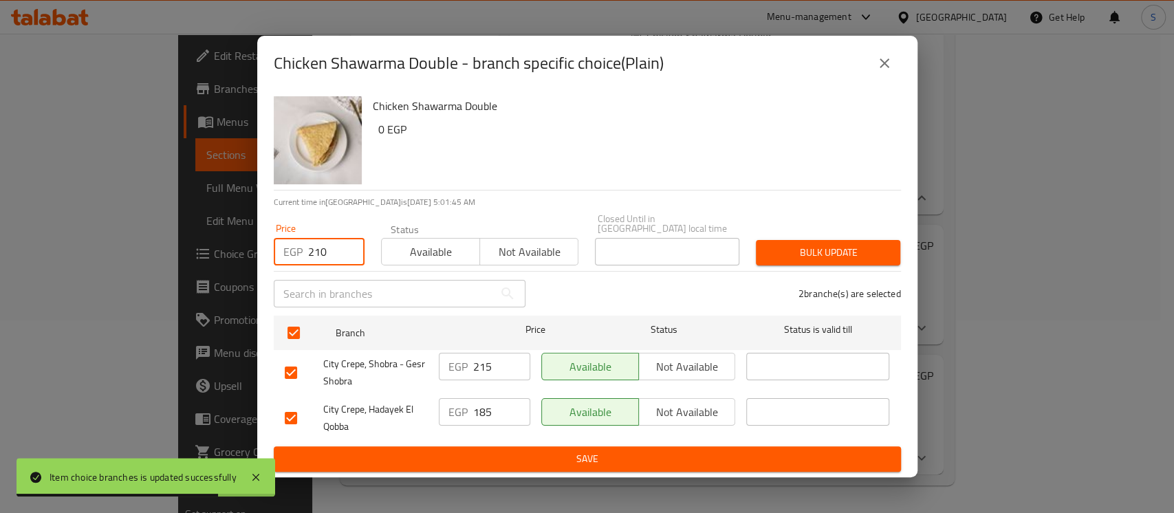
type input "210"
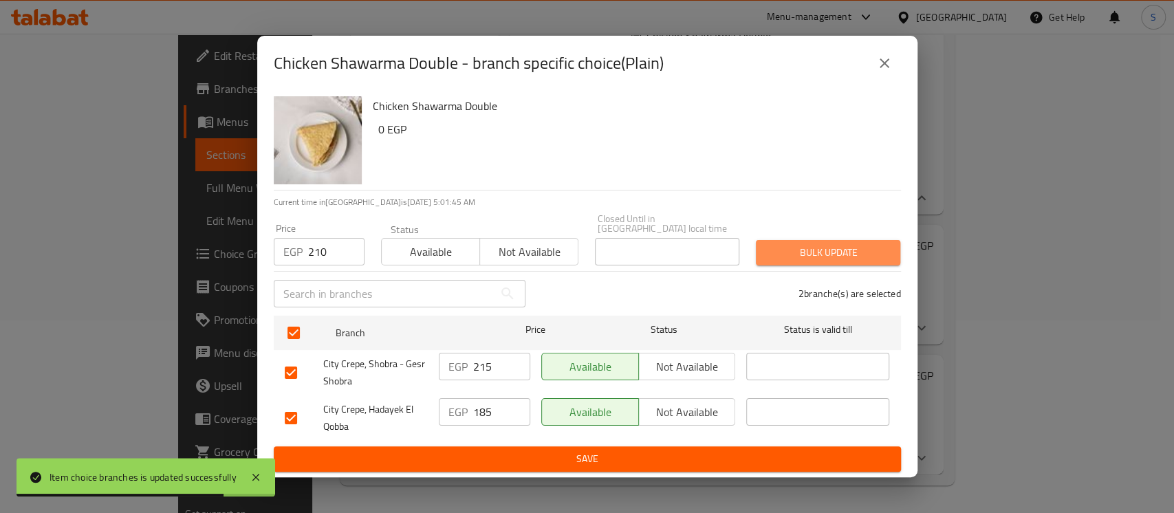
click at [806, 248] on span "Bulk update" at bounding box center [828, 252] width 122 height 17
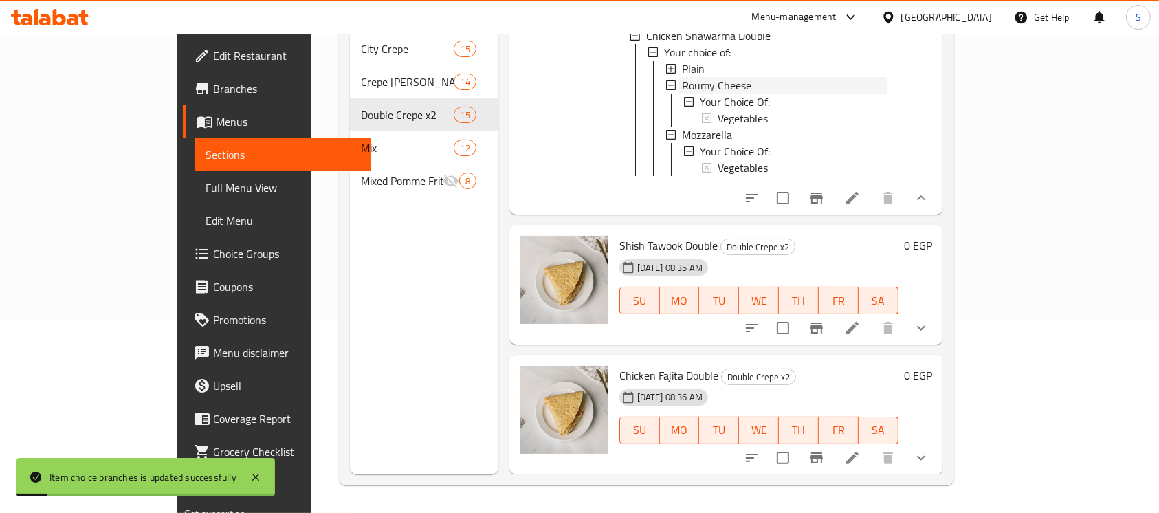
click at [706, 94] on div "Roumy Cheese" at bounding box center [785, 85] width 206 height 17
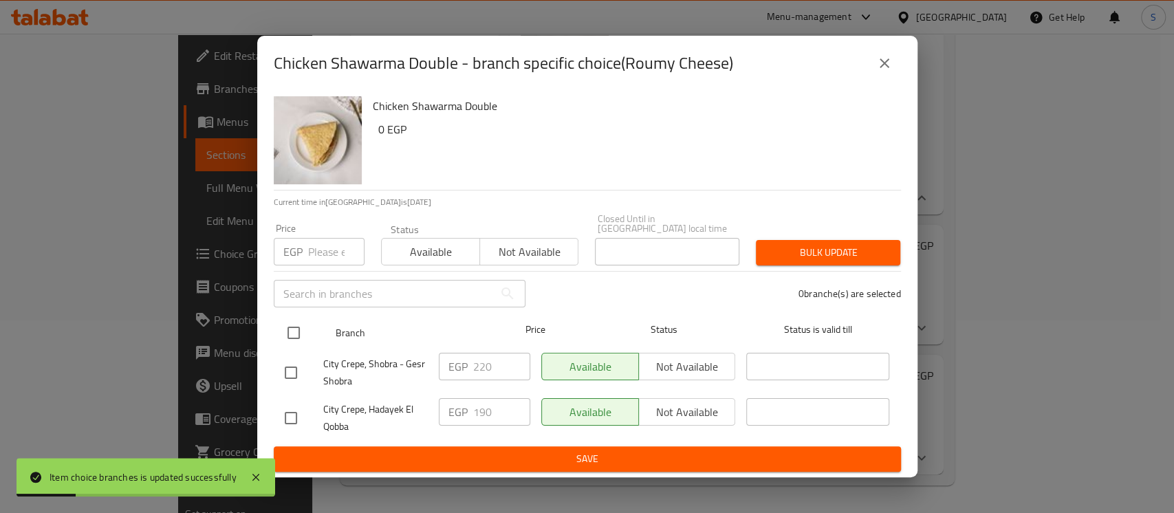
click at [294, 333] on input "checkbox" at bounding box center [293, 332] width 29 height 29
checkbox input "true"
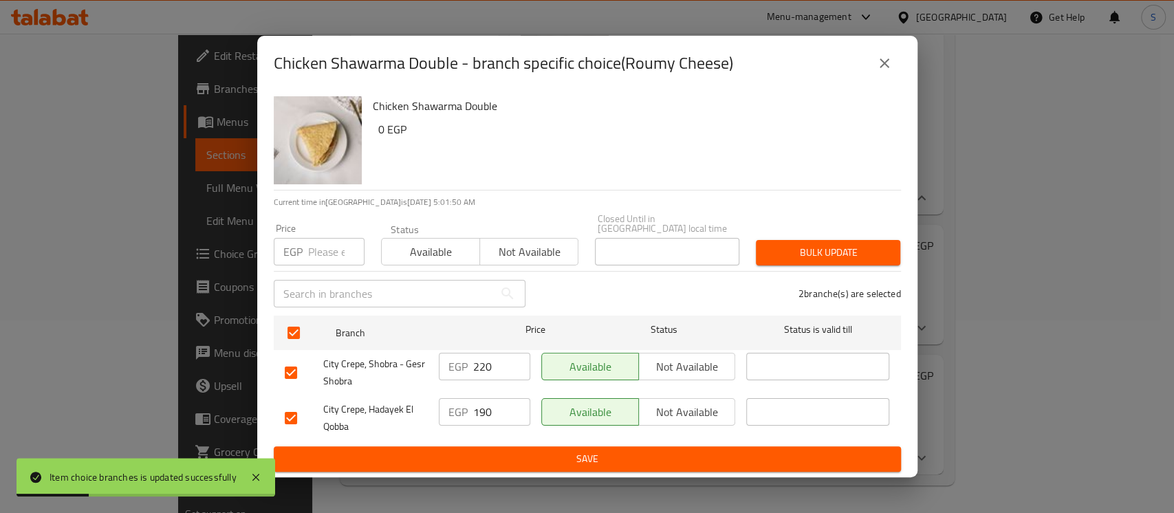
click at [314, 250] on input "number" at bounding box center [336, 252] width 56 height 28
type input "215"
click at [827, 244] on span "Bulk update" at bounding box center [828, 252] width 122 height 17
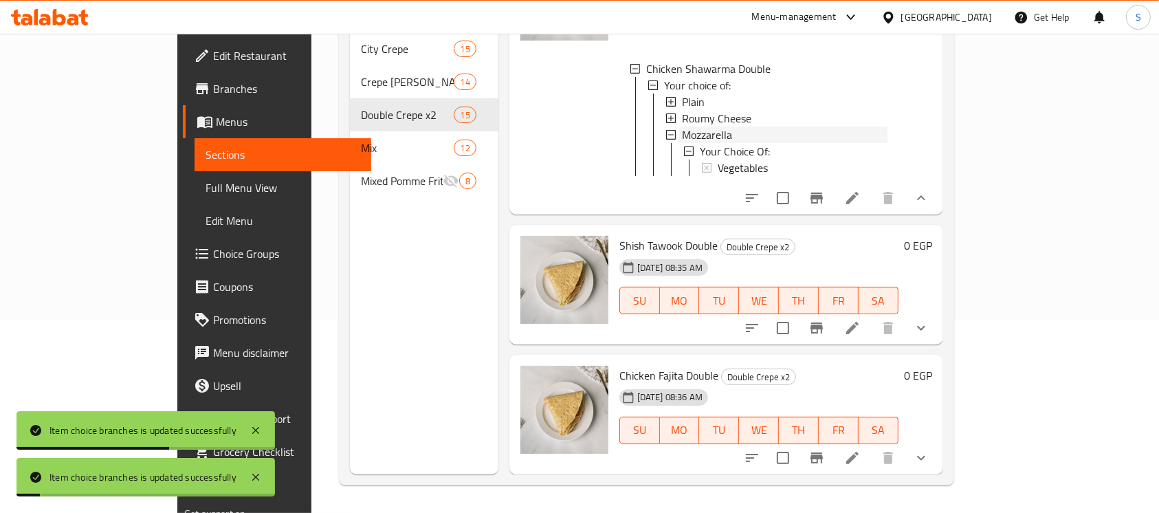
click at [682, 143] on span "Mozzarella" at bounding box center [707, 135] width 50 height 17
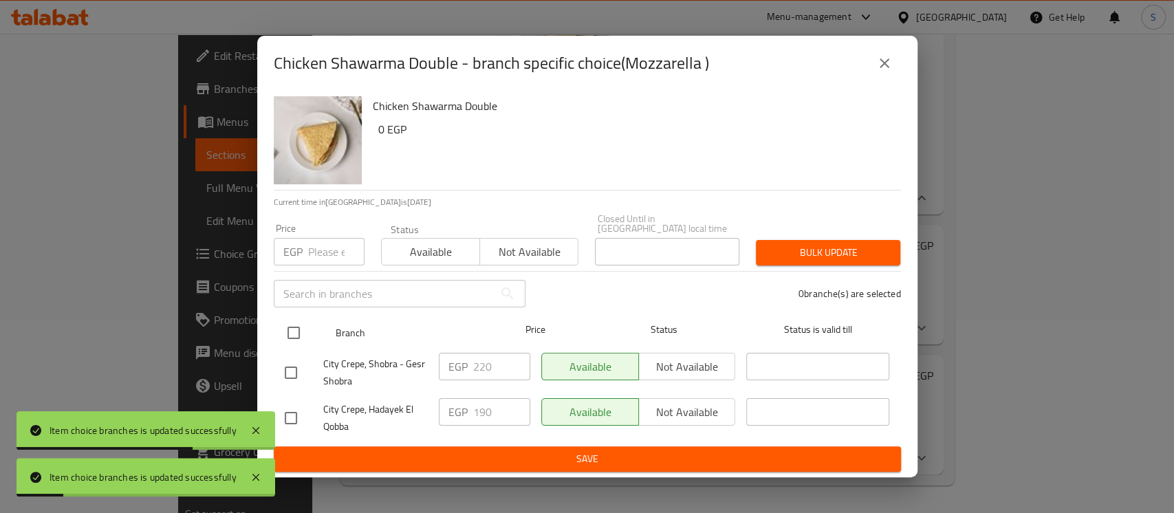
click at [294, 321] on input "checkbox" at bounding box center [293, 332] width 29 height 29
checkbox input "true"
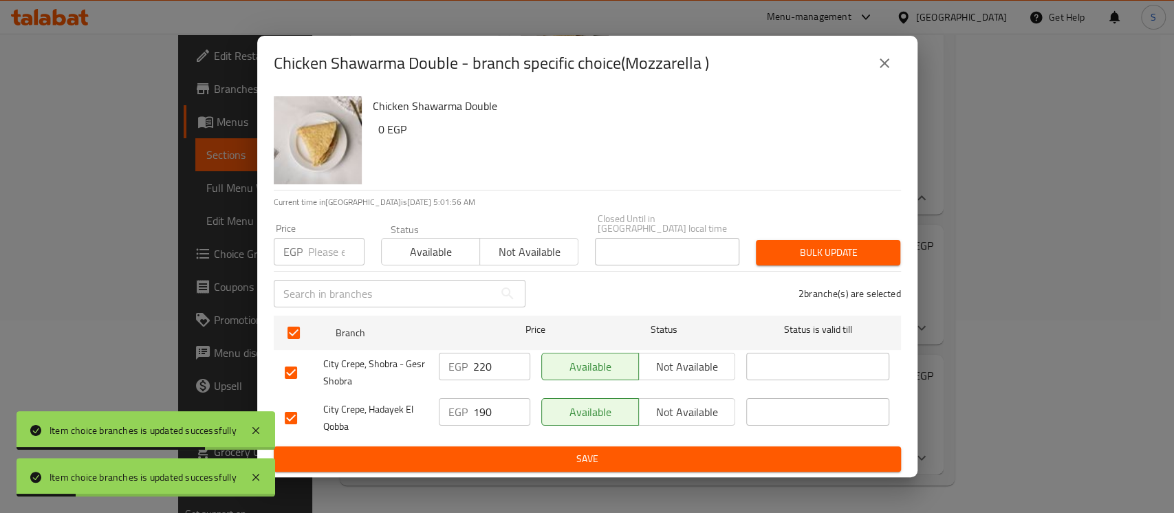
click at [322, 245] on input "number" at bounding box center [336, 252] width 56 height 28
type input "215"
click at [879, 240] on button "Bulk update" at bounding box center [828, 252] width 144 height 25
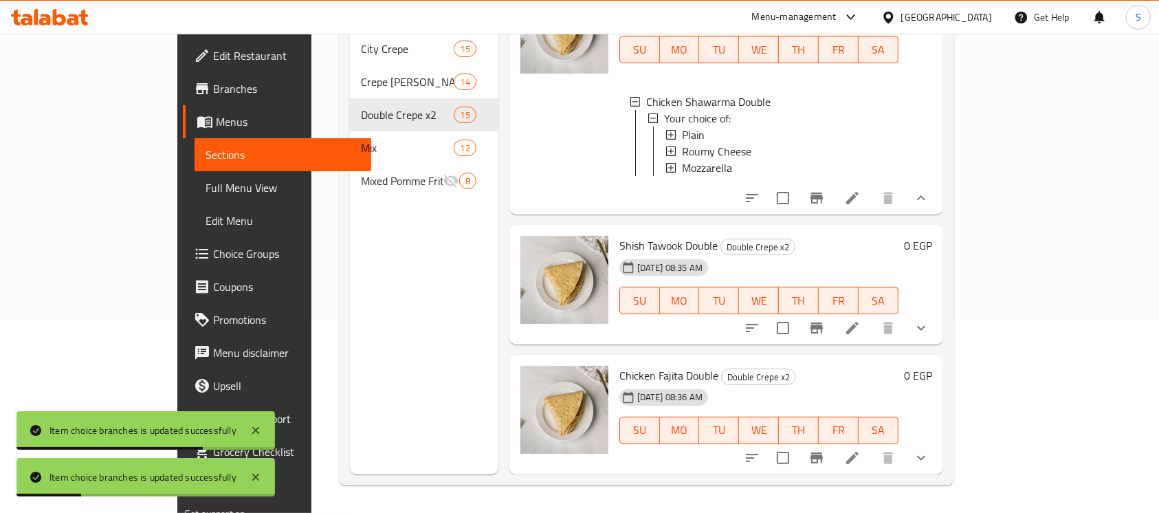
scroll to position [3276, 0]
click at [930, 330] on icon "show more" at bounding box center [921, 328] width 17 height 17
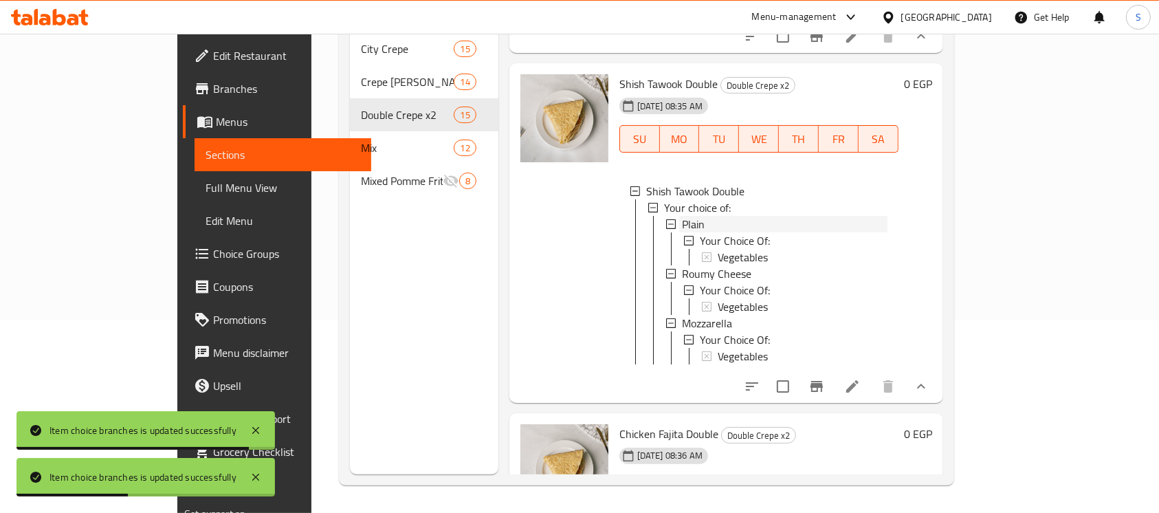
click at [682, 232] on span "Plain" at bounding box center [693, 224] width 23 height 17
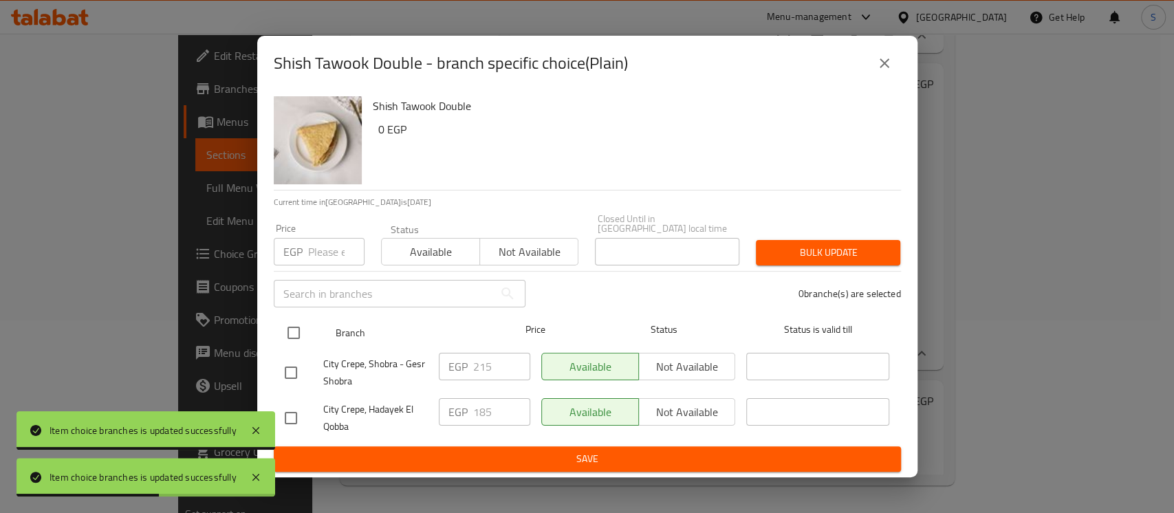
click at [292, 323] on input "checkbox" at bounding box center [293, 332] width 29 height 29
checkbox input "true"
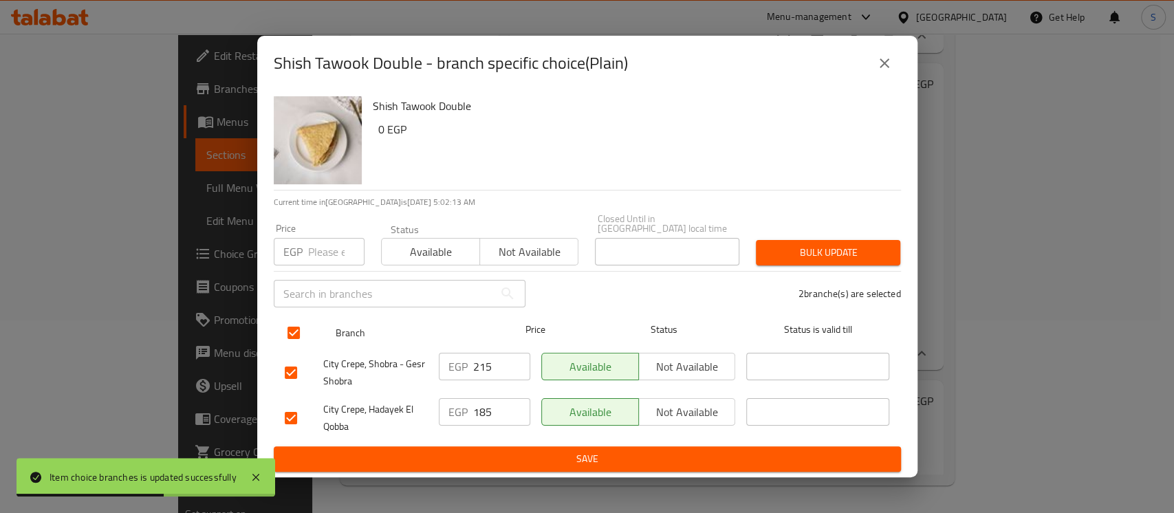
checkbox input "true"
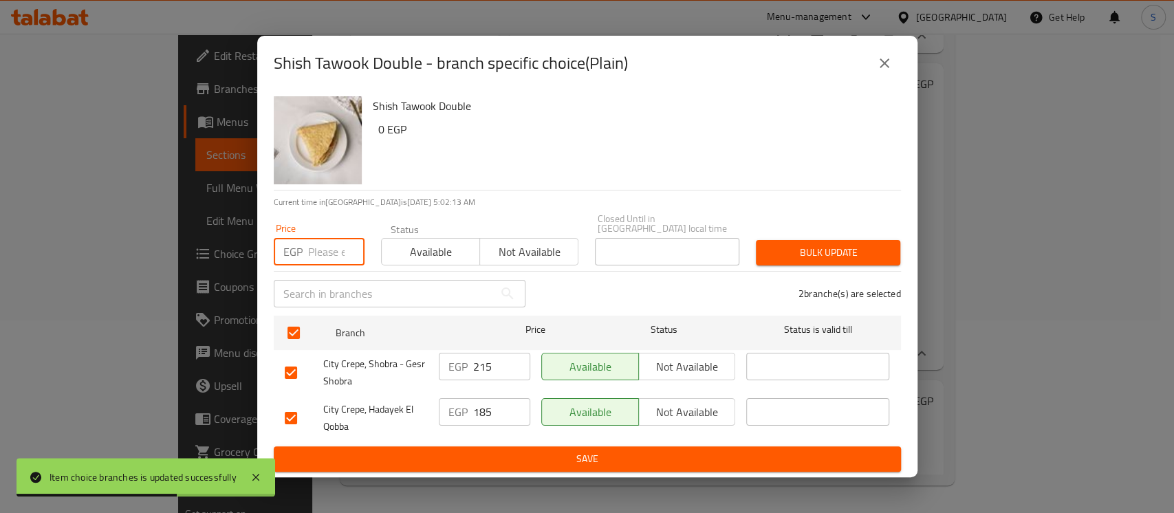
click at [321, 249] on input "number" at bounding box center [336, 252] width 56 height 28
type input "210"
click at [850, 234] on div "Bulk update" at bounding box center [827, 253] width 161 height 42
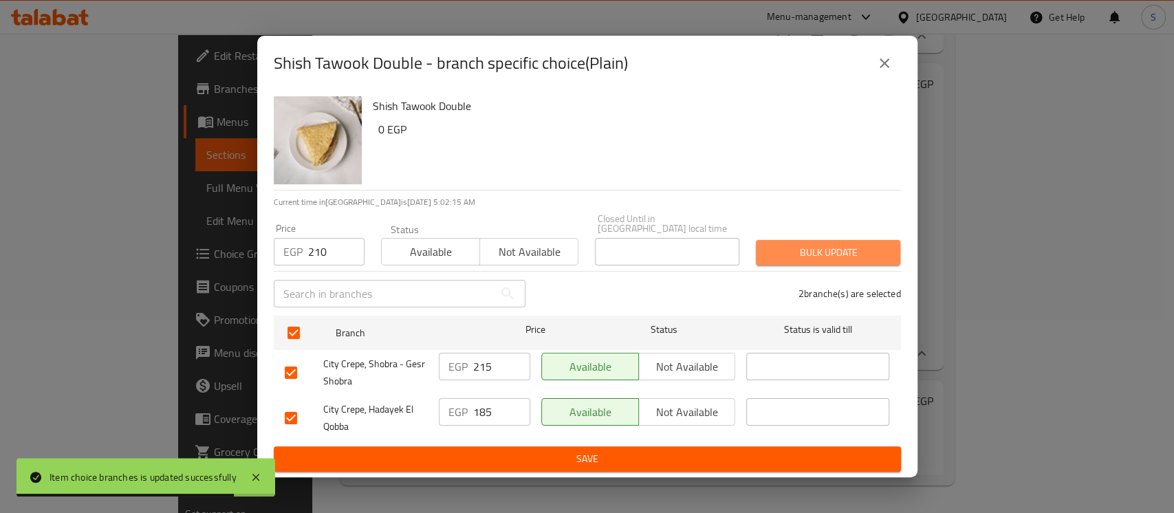
click at [850, 240] on button "Bulk update" at bounding box center [828, 252] width 144 height 25
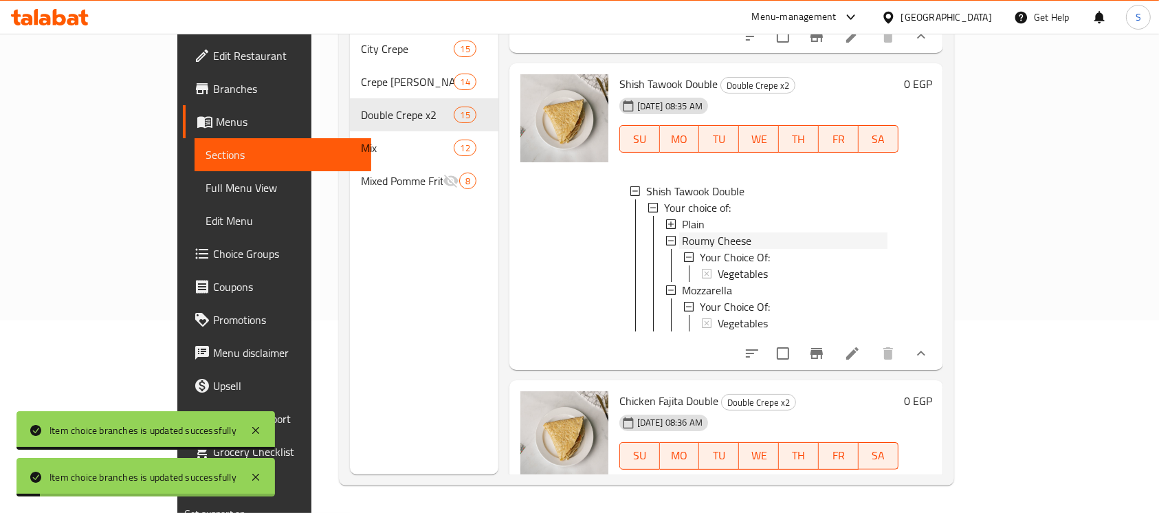
click at [682, 249] on span "Roumy Cheese" at bounding box center [716, 240] width 69 height 17
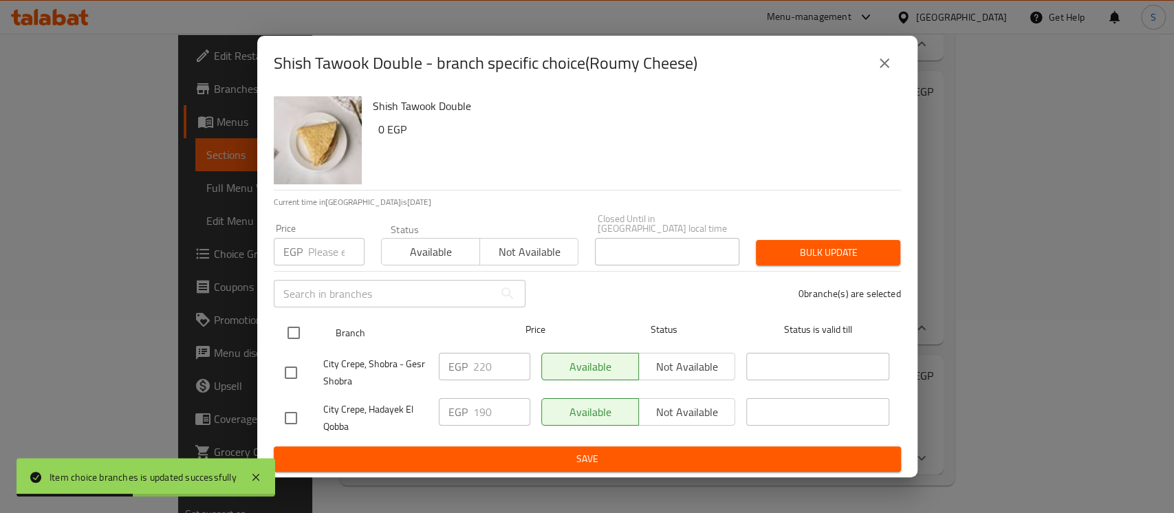
click at [301, 322] on input "checkbox" at bounding box center [293, 332] width 29 height 29
checkbox input "true"
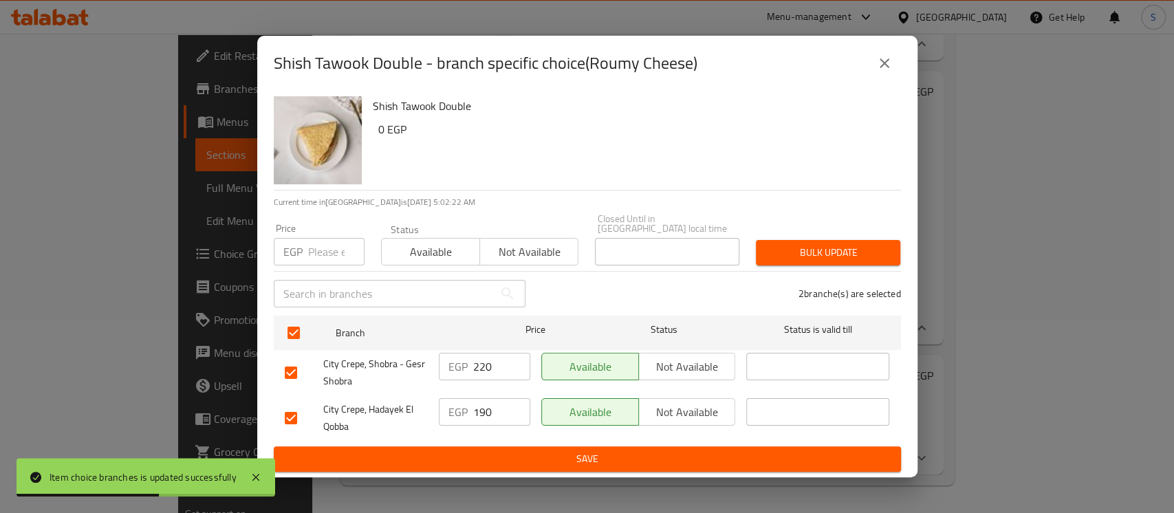
click at [323, 243] on input "number" at bounding box center [336, 252] width 56 height 28
type input "215"
click at [787, 250] on span "Bulk update" at bounding box center [828, 252] width 122 height 17
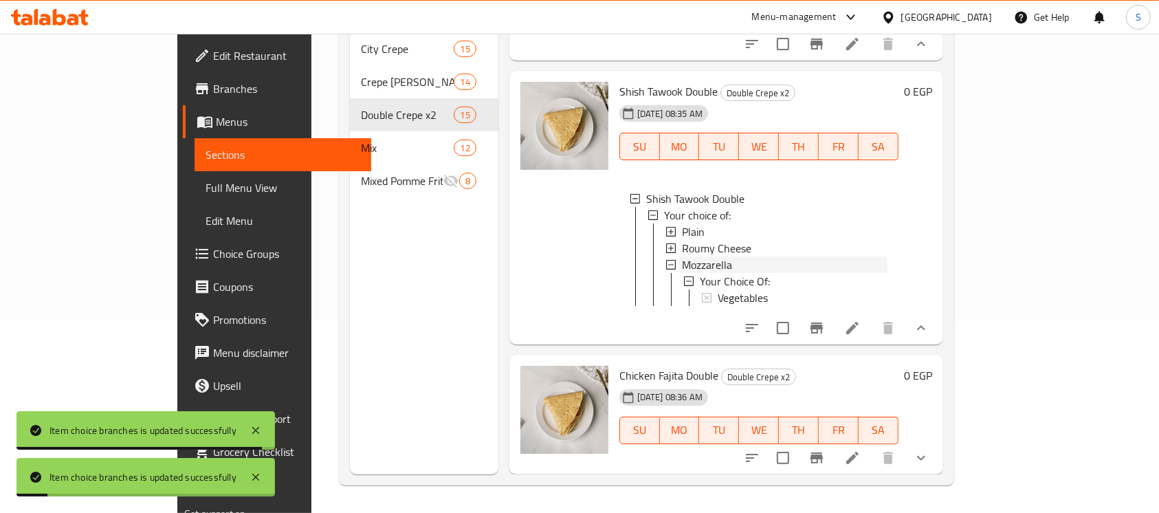
click at [682, 273] on span "Mozzarella" at bounding box center [707, 264] width 50 height 17
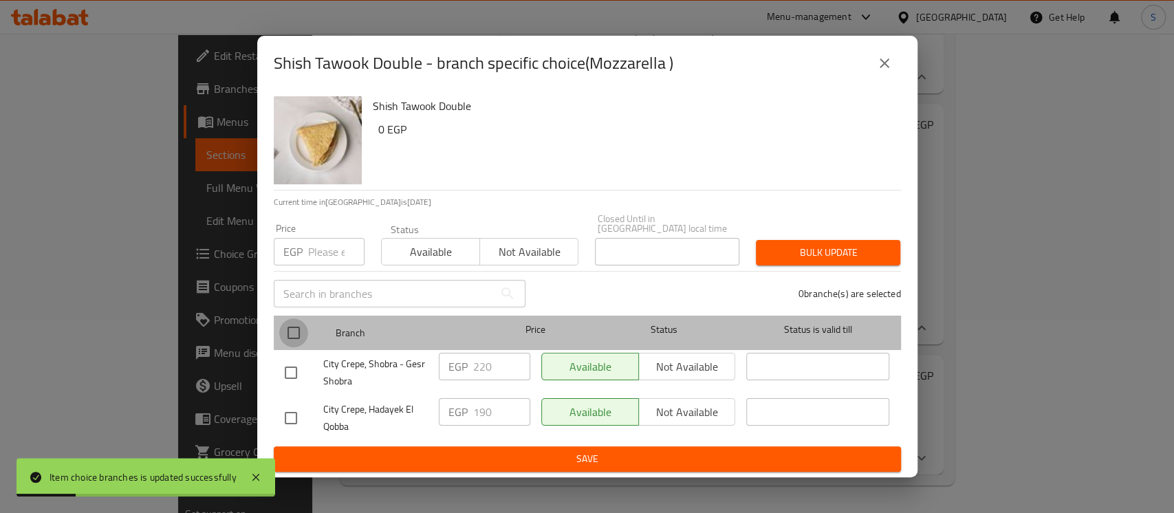
click at [295, 322] on input "checkbox" at bounding box center [293, 332] width 29 height 29
checkbox input "true"
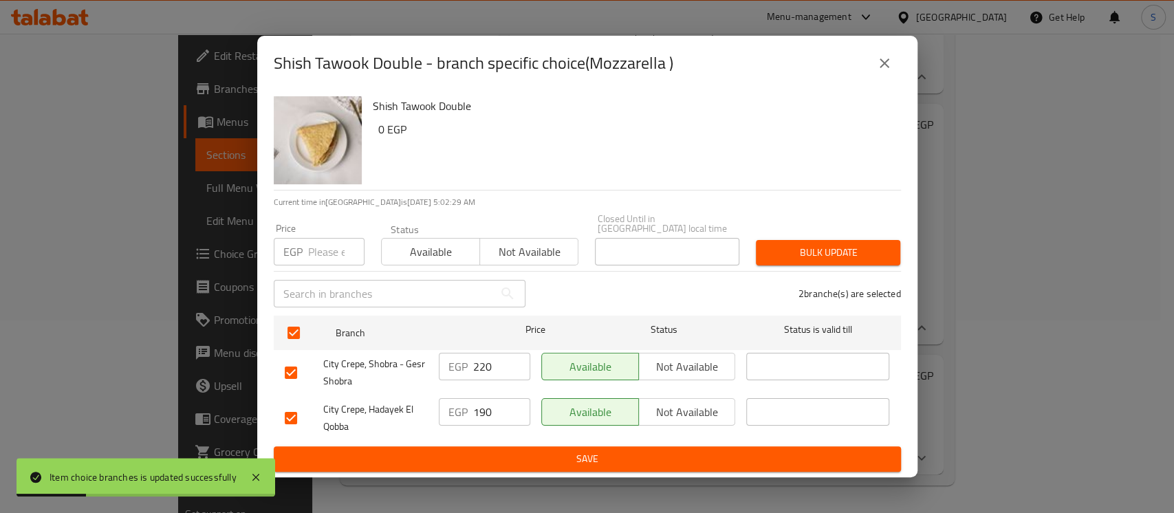
click at [332, 248] on input "number" at bounding box center [336, 252] width 56 height 28
type input "215"
click at [837, 253] on span "Bulk update" at bounding box center [828, 252] width 122 height 17
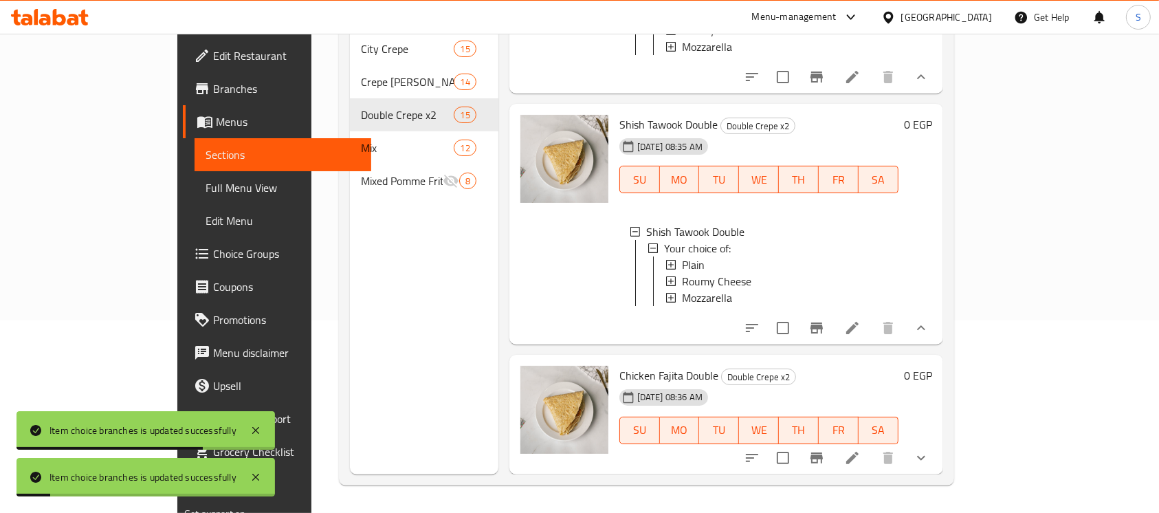
scroll to position [1, 0]
click at [930, 456] on icon "show more" at bounding box center [921, 458] width 17 height 17
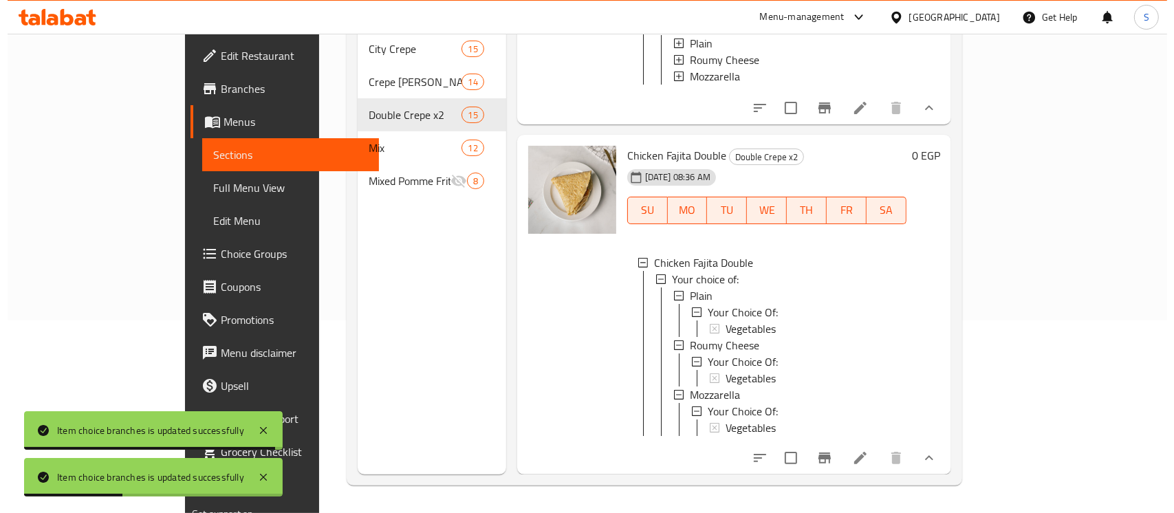
scroll to position [3645, 0]
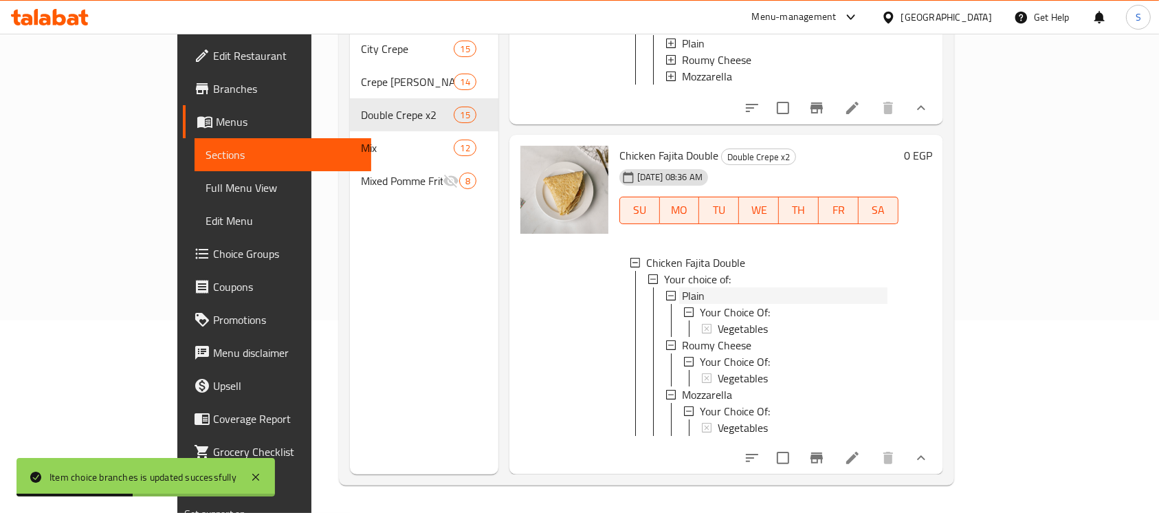
click at [682, 287] on div "Plain" at bounding box center [785, 295] width 206 height 17
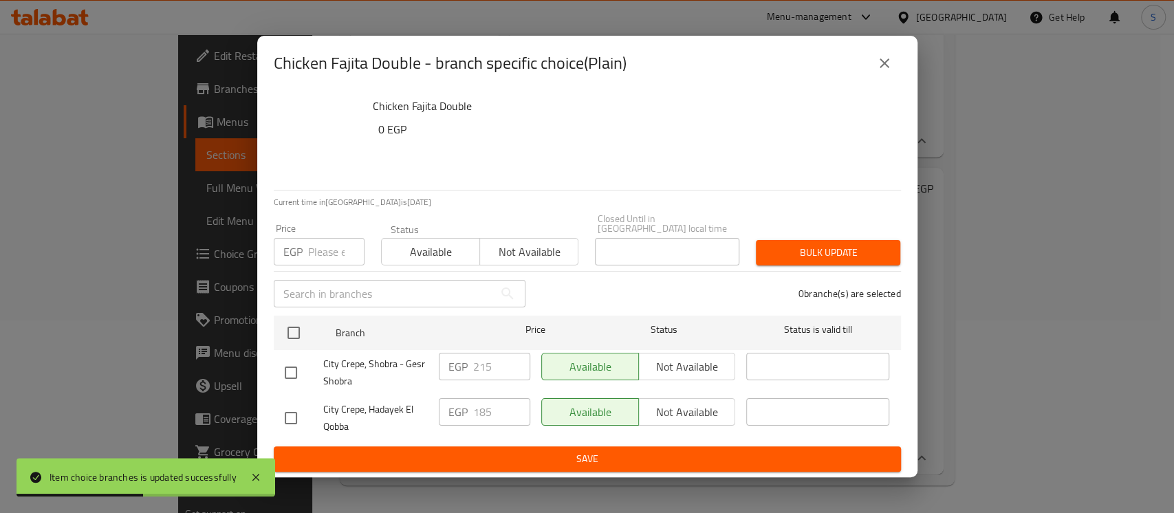
scroll to position [3612, 0]
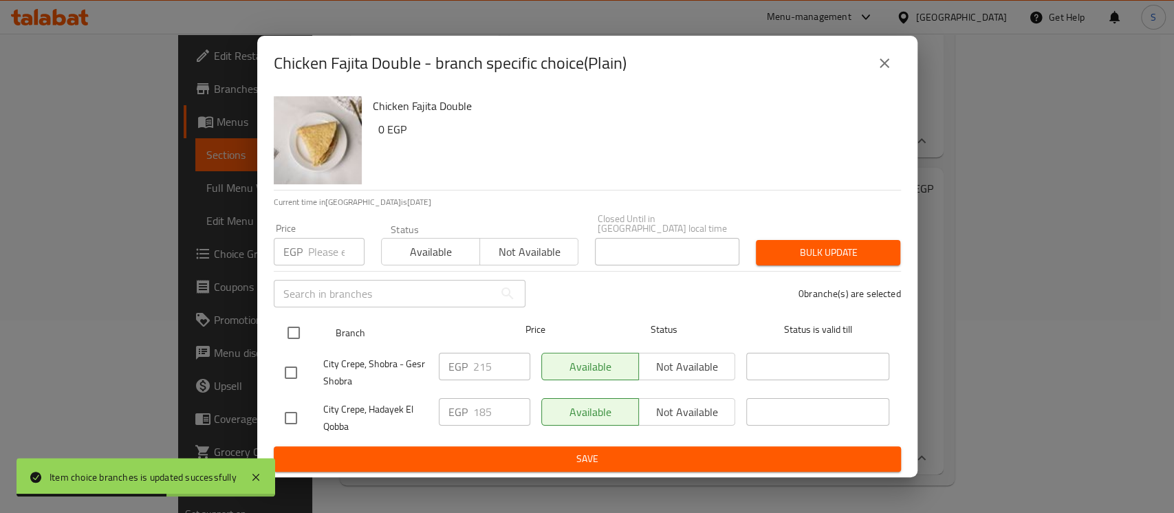
click at [291, 318] on input "checkbox" at bounding box center [293, 332] width 29 height 29
checkbox input "true"
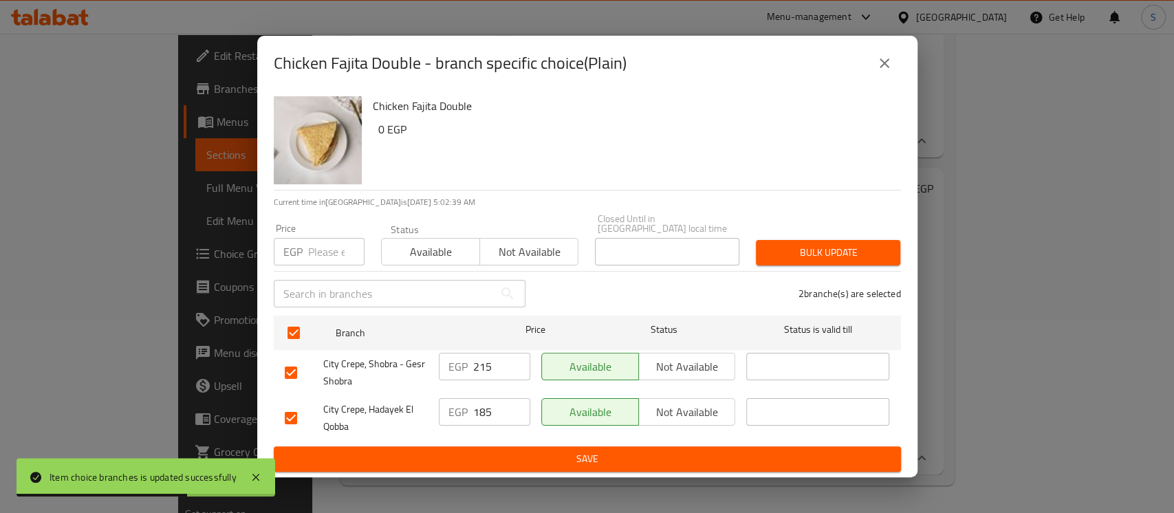
click at [333, 253] on input "number" at bounding box center [336, 252] width 56 height 28
type input "210"
click at [825, 244] on span "Bulk update" at bounding box center [828, 252] width 122 height 17
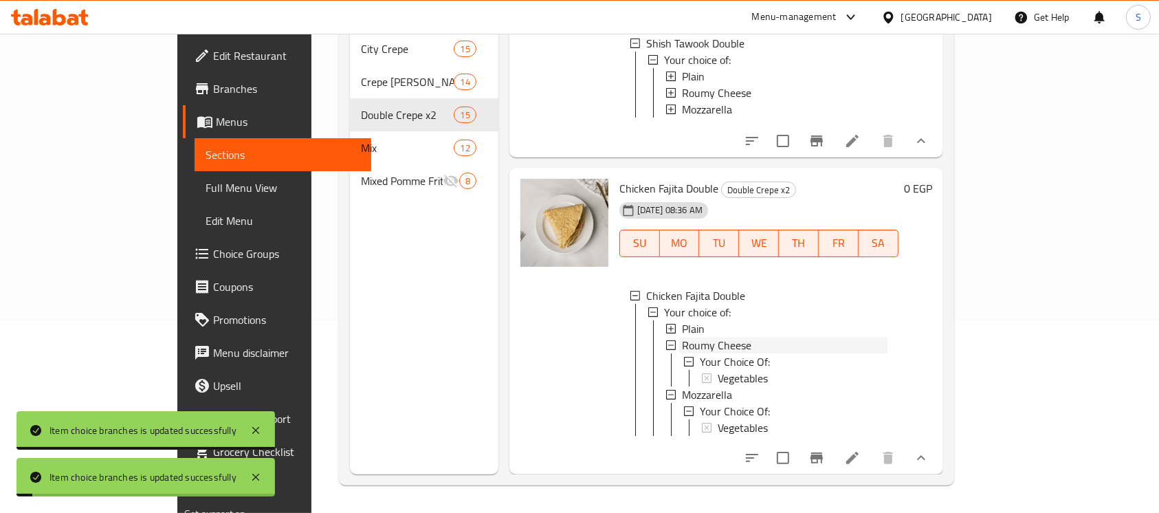
click at [682, 337] on span "Roumy Cheese" at bounding box center [716, 345] width 69 height 17
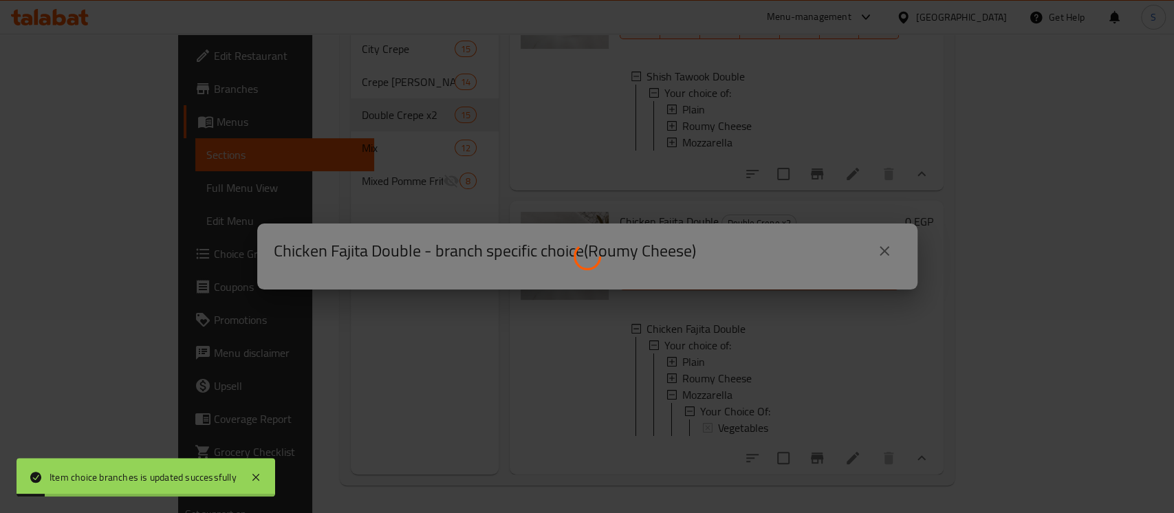
scroll to position [3579, 0]
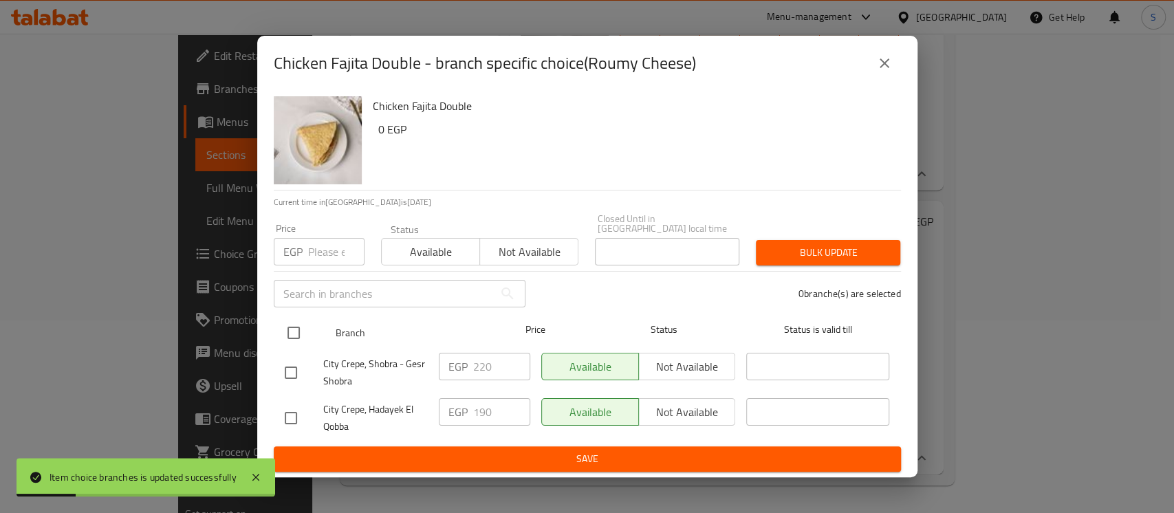
click at [294, 327] on input "checkbox" at bounding box center [293, 332] width 29 height 29
checkbox input "true"
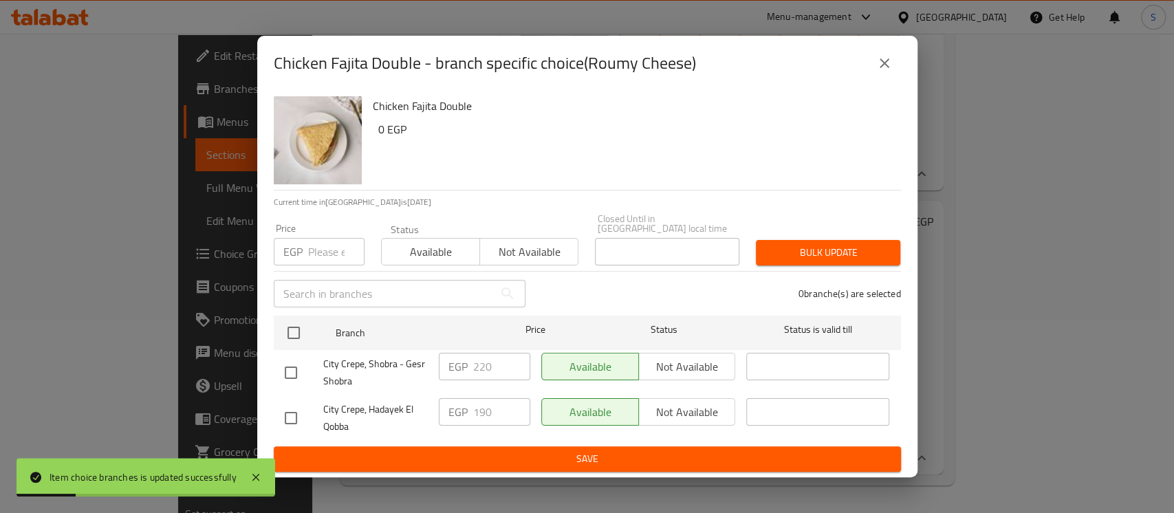
checkbox input "true"
click at [327, 244] on input "number" at bounding box center [336, 252] width 56 height 28
type input "215"
click at [831, 256] on button "Bulk update" at bounding box center [828, 252] width 144 height 25
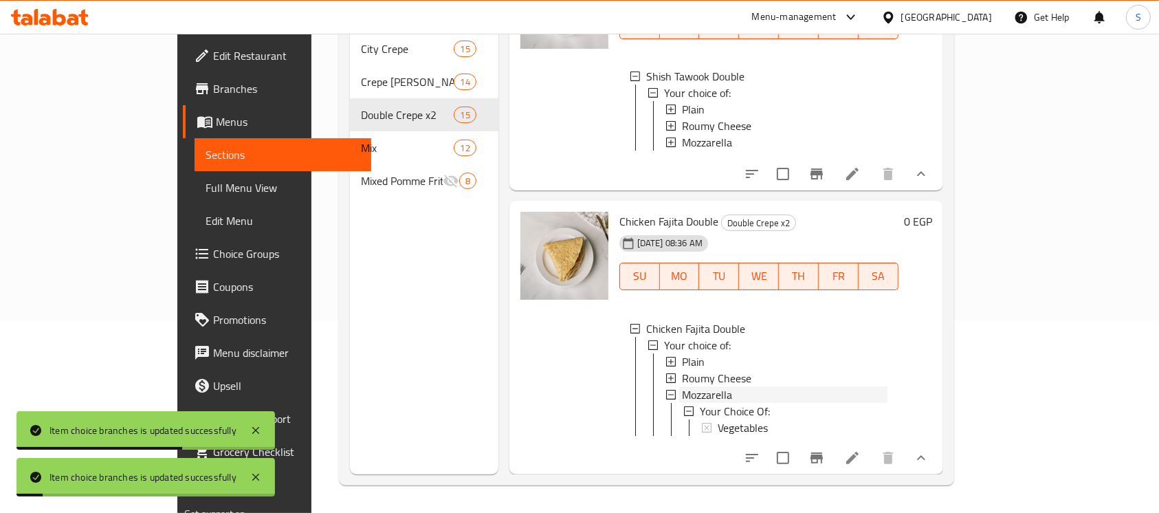
click at [682, 386] on span "Mozzarella" at bounding box center [707, 394] width 50 height 17
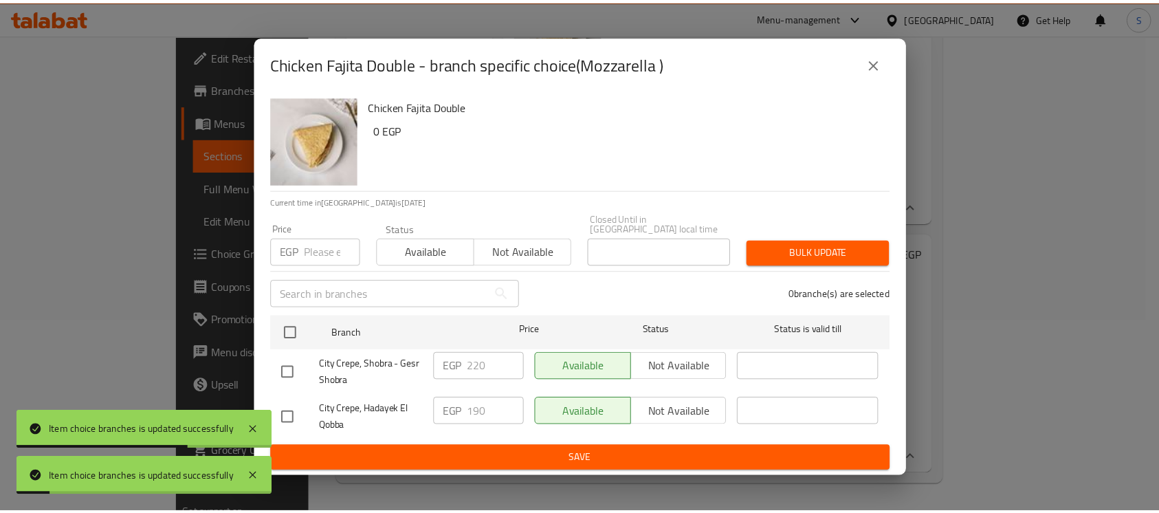
scroll to position [3546, 0]
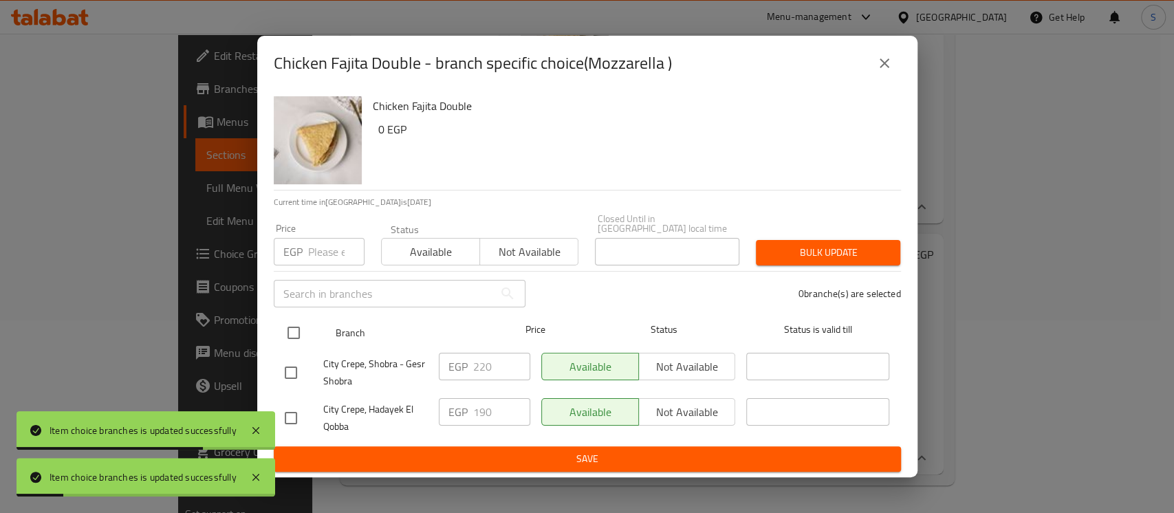
click at [287, 326] on input "checkbox" at bounding box center [293, 332] width 29 height 29
checkbox input "true"
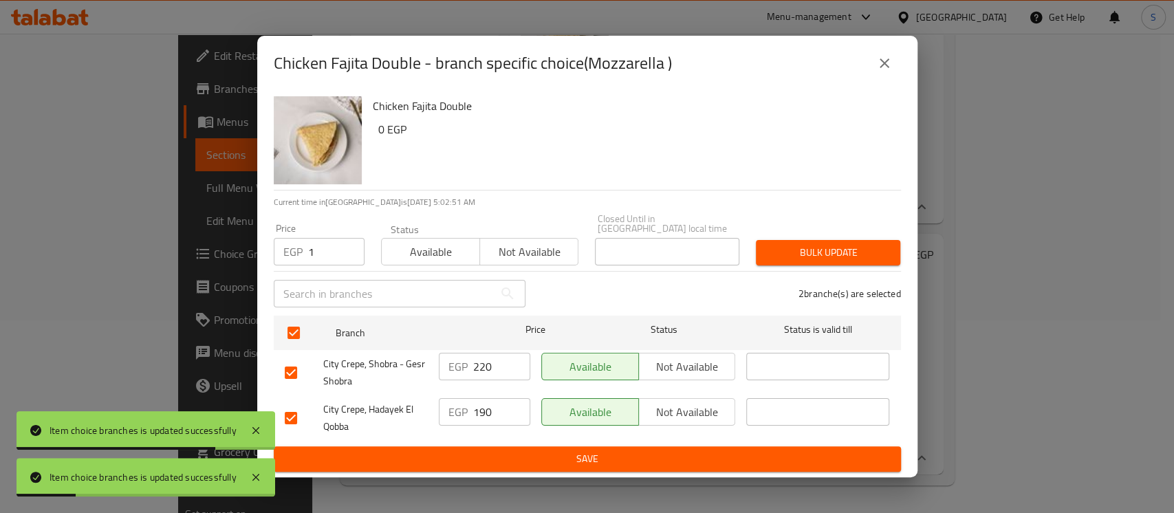
click at [345, 246] on input "1" at bounding box center [336, 252] width 56 height 28
click at [314, 246] on input "1215" at bounding box center [336, 252] width 56 height 28
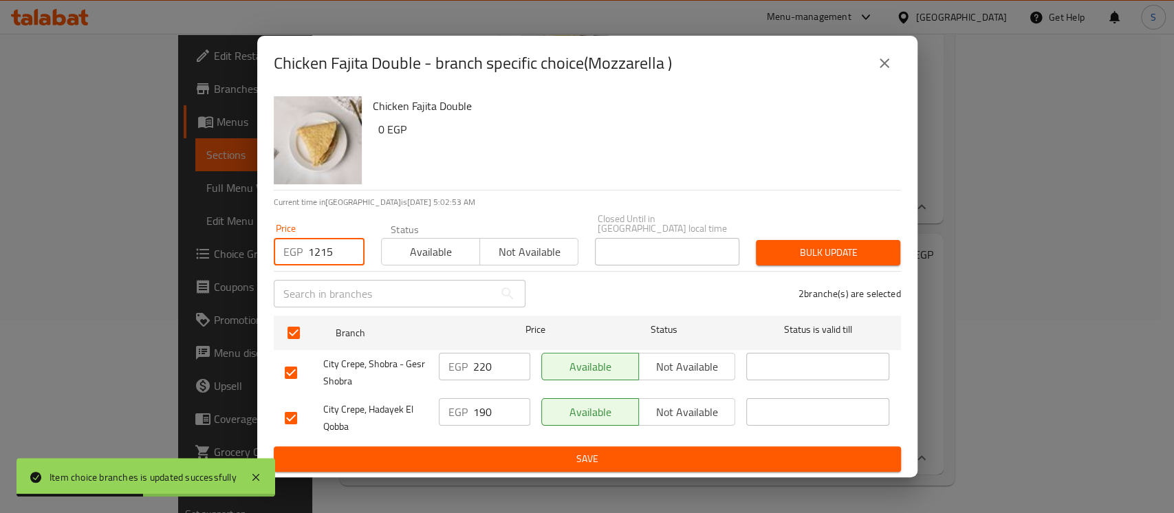
click at [314, 246] on input "1215" at bounding box center [336, 252] width 56 height 28
type input "215"
click at [767, 247] on span "Bulk update" at bounding box center [828, 252] width 122 height 17
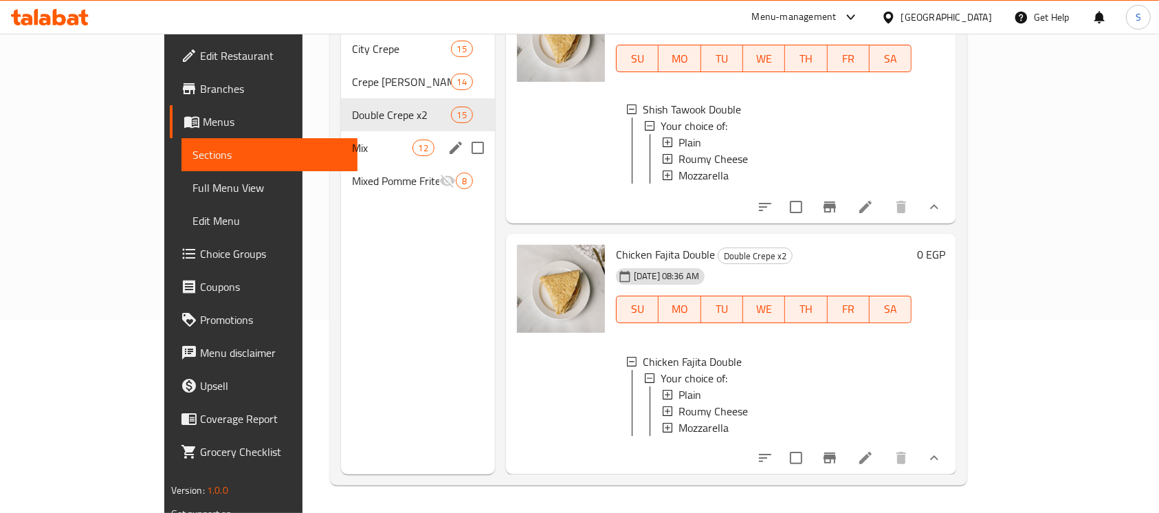
click at [341, 131] on div "Mix 12" at bounding box center [418, 147] width 154 height 33
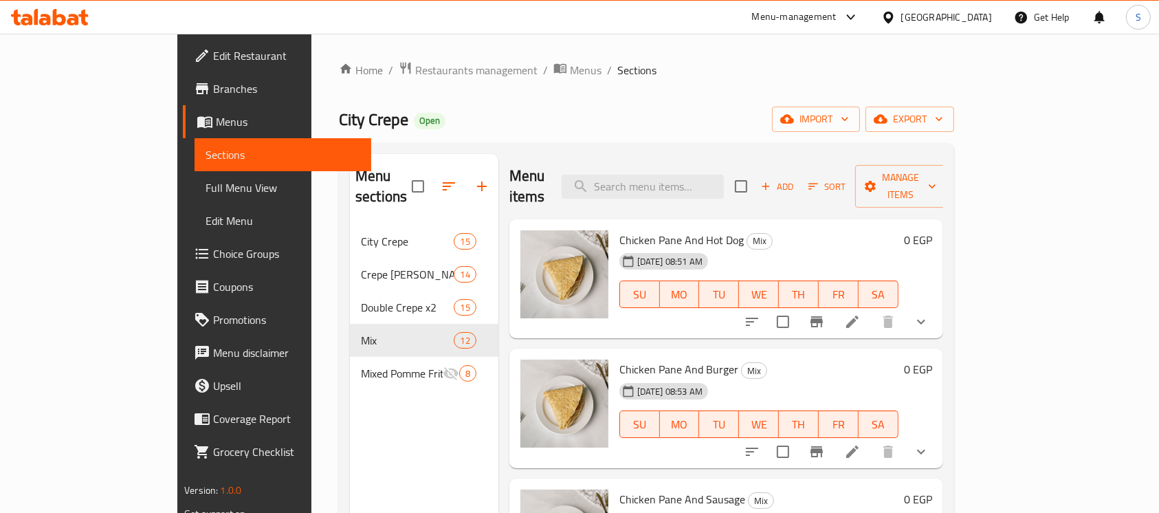
click at [938, 311] on button "show more" at bounding box center [921, 321] width 33 height 33
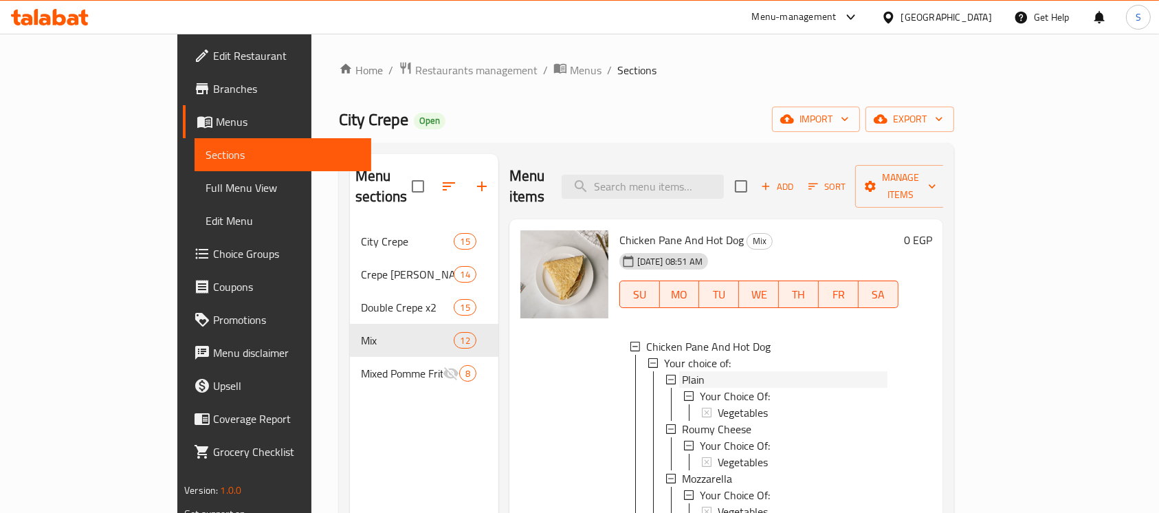
click at [682, 371] on div "Plain" at bounding box center [785, 379] width 206 height 17
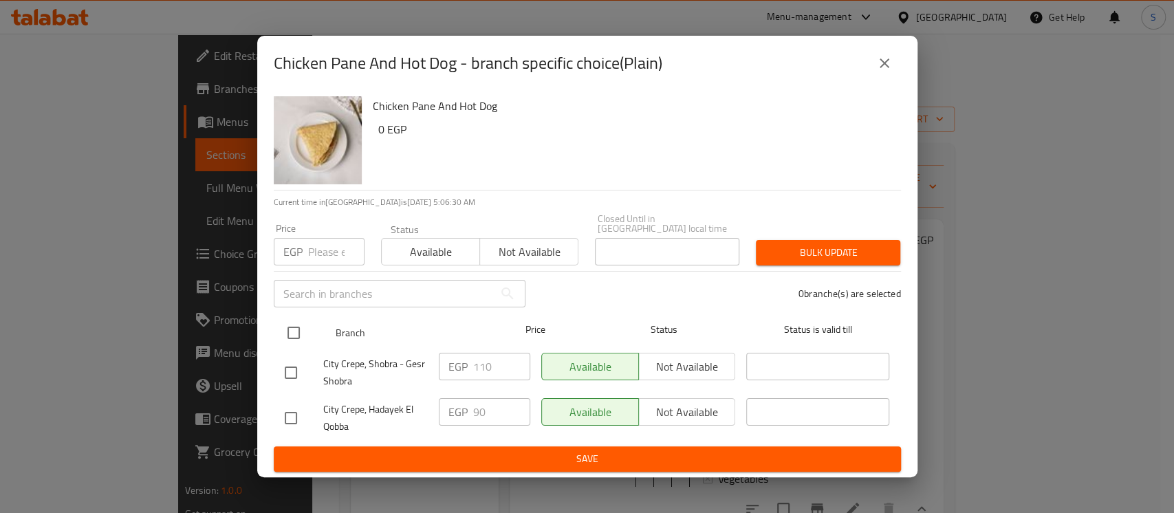
click at [303, 327] on input "checkbox" at bounding box center [293, 332] width 29 height 29
checkbox input "true"
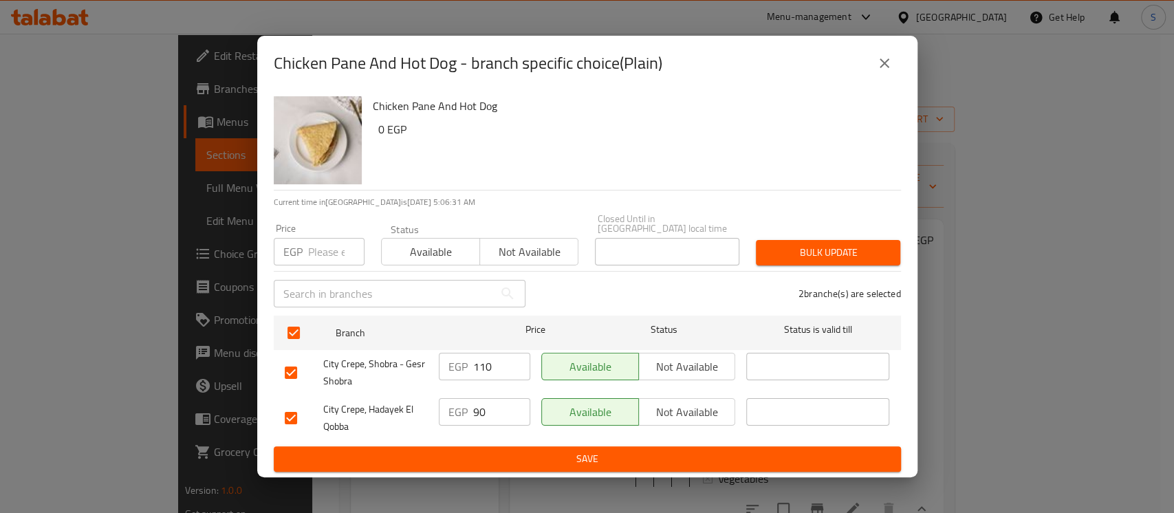
click at [325, 248] on input "number" at bounding box center [336, 252] width 56 height 28
type input "95"
click at [797, 244] on span "Bulk update" at bounding box center [828, 252] width 122 height 17
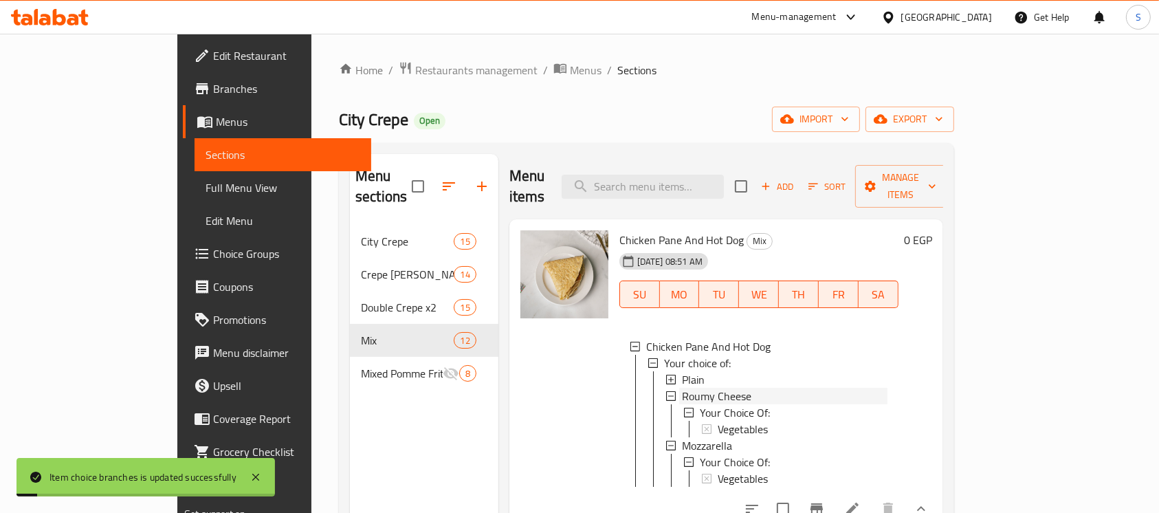
click at [682, 388] on span "Roumy Cheese" at bounding box center [716, 396] width 69 height 17
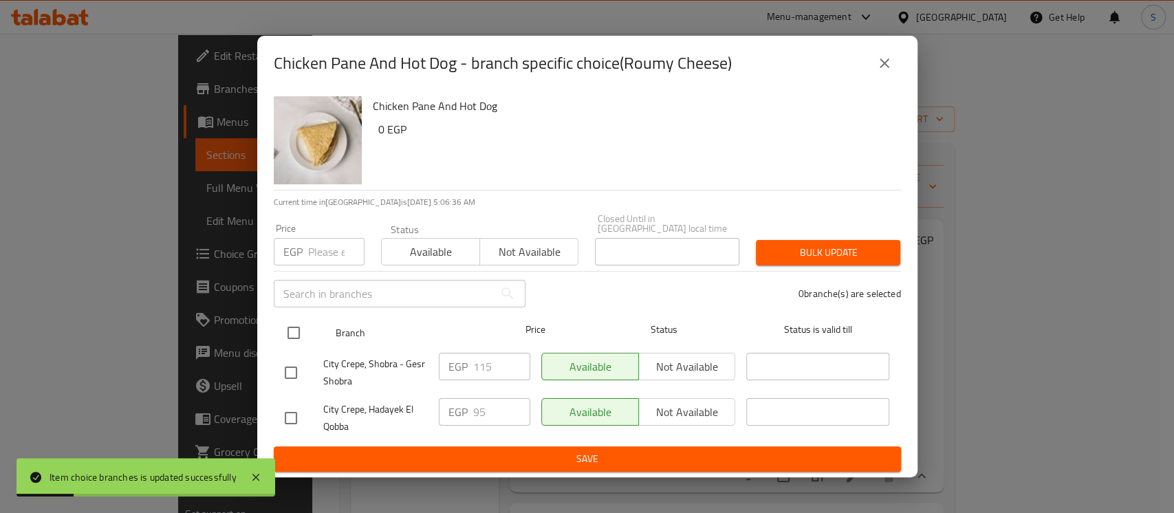
click at [284, 322] on input "checkbox" at bounding box center [293, 332] width 29 height 29
checkbox input "true"
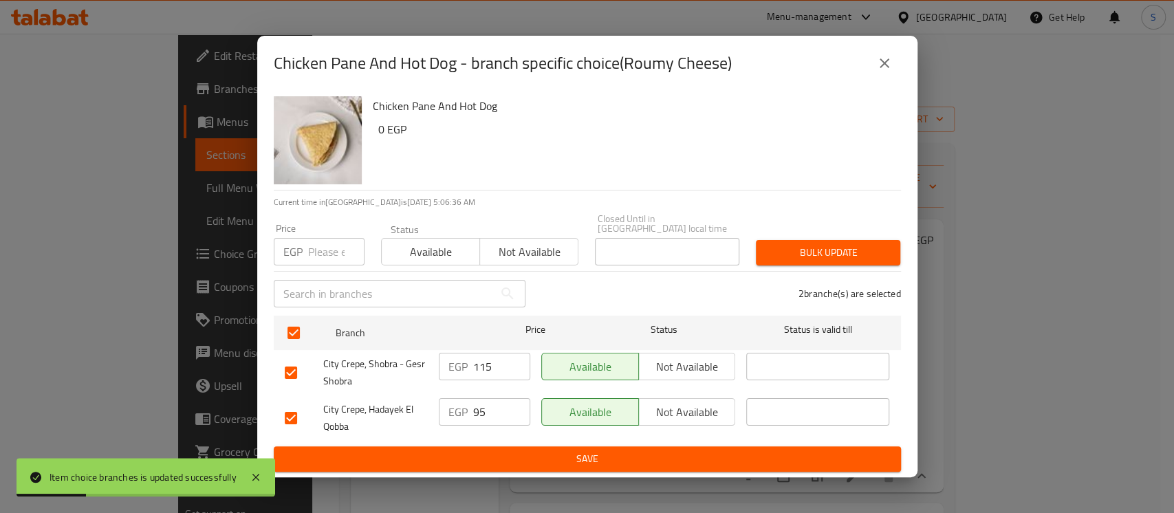
click at [314, 239] on input "number" at bounding box center [336, 252] width 56 height 28
type input "100"
click at [804, 240] on button "Bulk update" at bounding box center [828, 252] width 144 height 25
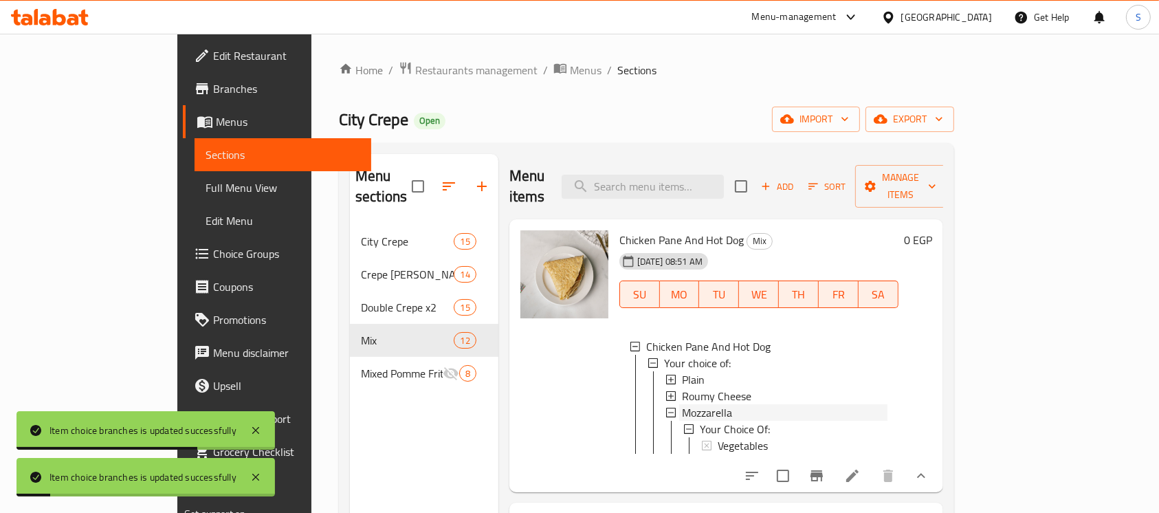
click at [682, 404] on span "Mozzarella" at bounding box center [707, 412] width 50 height 17
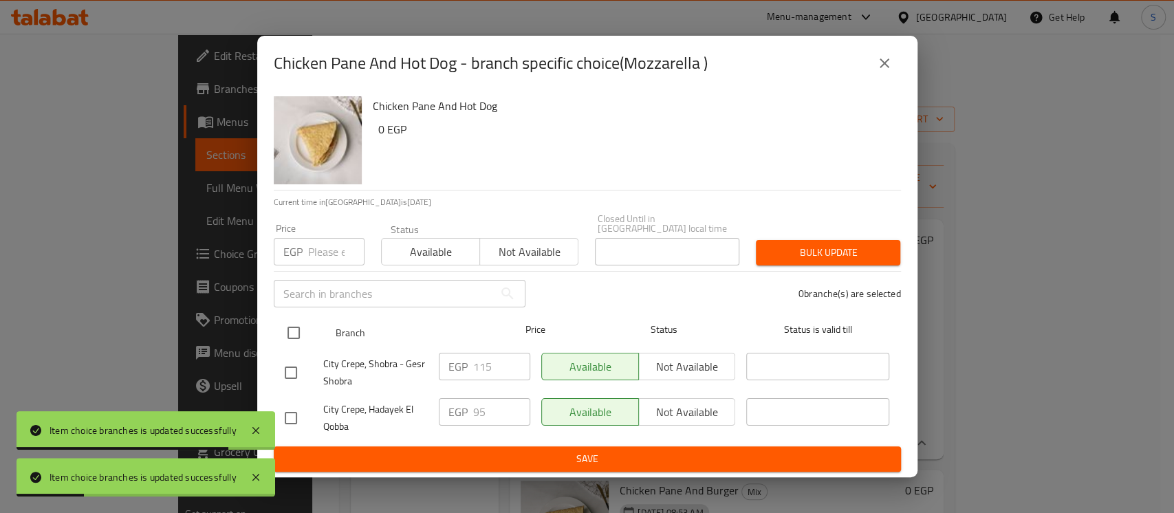
drag, startPoint x: 288, startPoint y: 332, endPoint x: 300, endPoint y: 323, distance: 15.3
click at [288, 331] on input "checkbox" at bounding box center [293, 332] width 29 height 29
checkbox input "true"
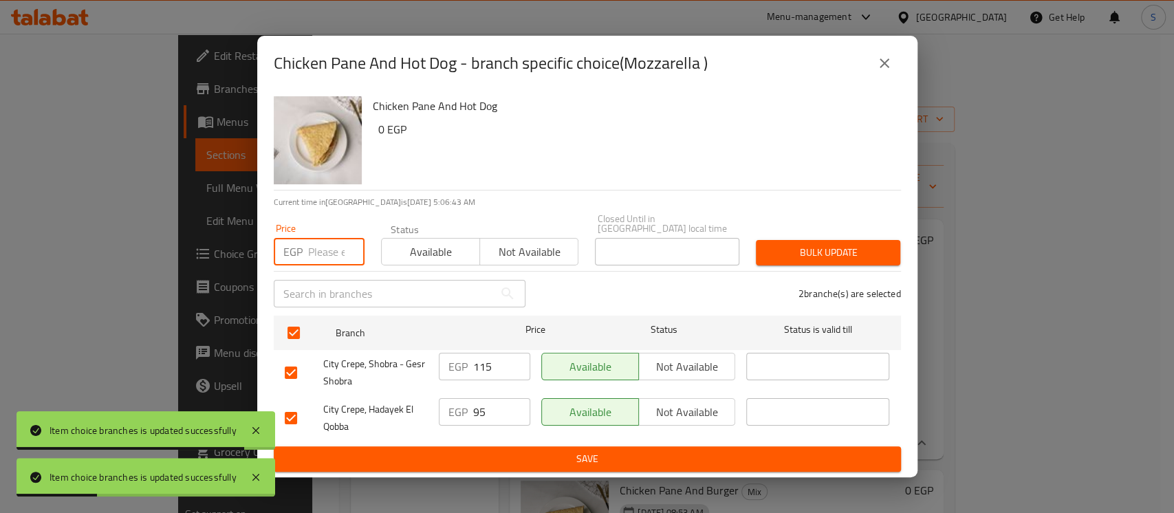
click at [321, 255] on input "number" at bounding box center [336, 252] width 56 height 28
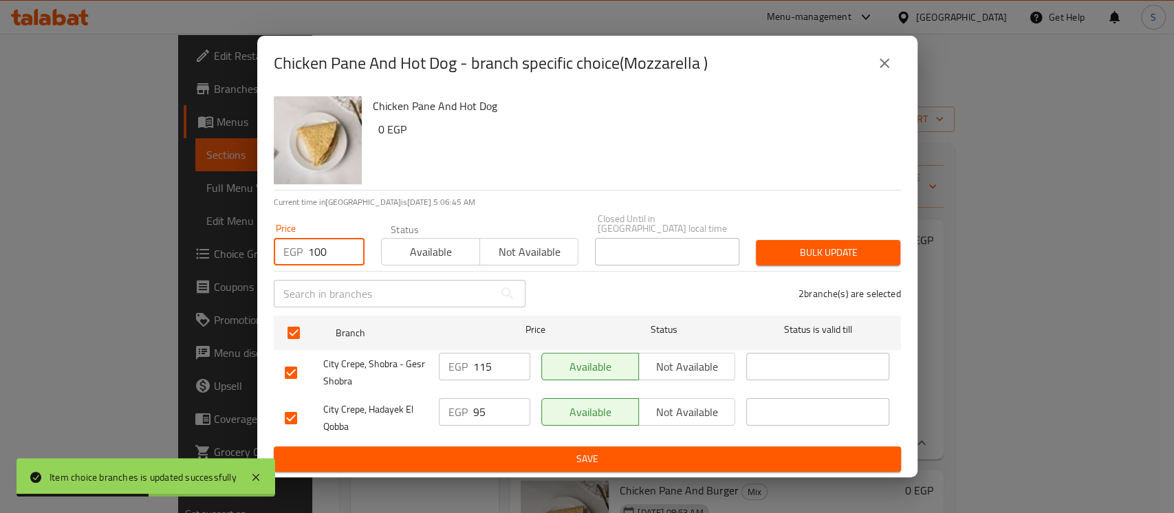
type input "100"
click at [850, 244] on span "Bulk update" at bounding box center [828, 252] width 122 height 17
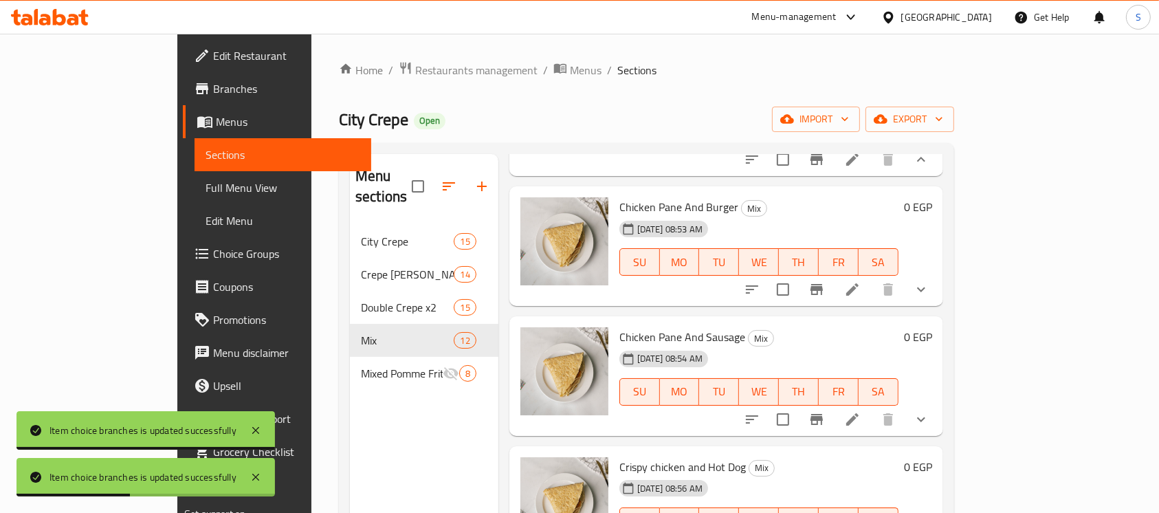
scroll to position [183, 0]
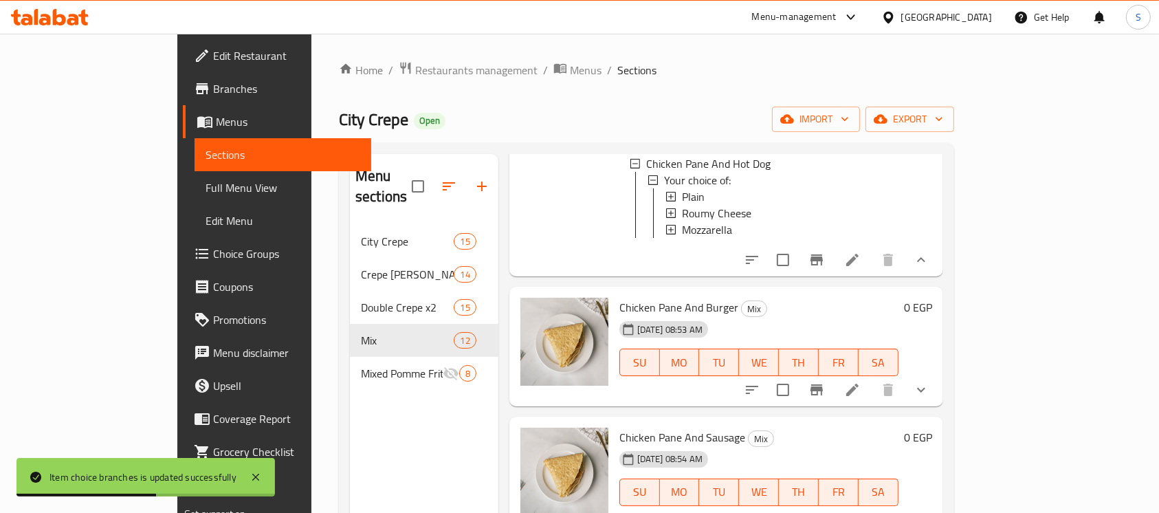
click at [930, 382] on icon "show more" at bounding box center [921, 390] width 17 height 17
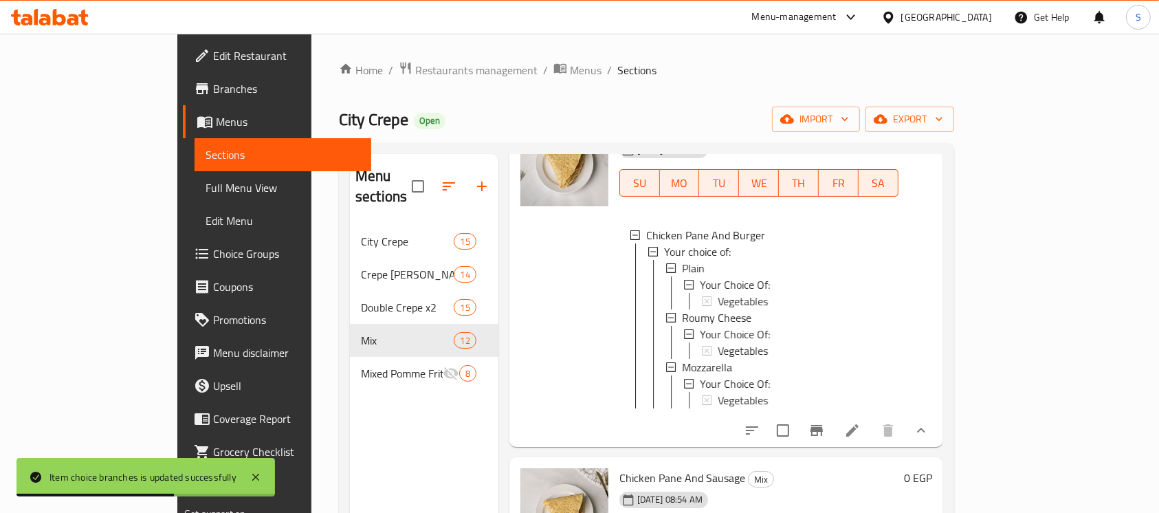
scroll to position [367, 0]
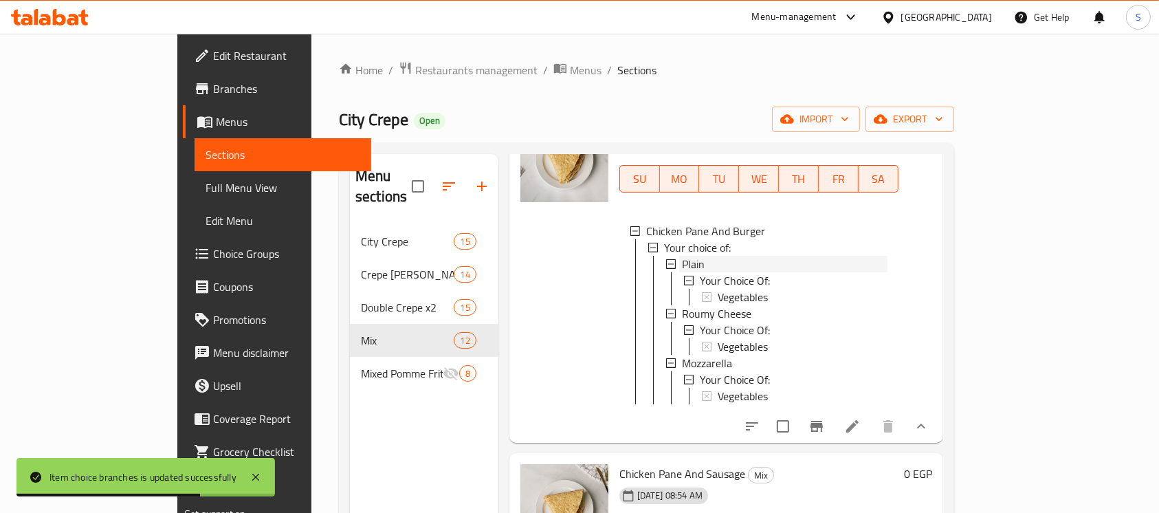
click at [682, 261] on div "Plain" at bounding box center [785, 264] width 206 height 17
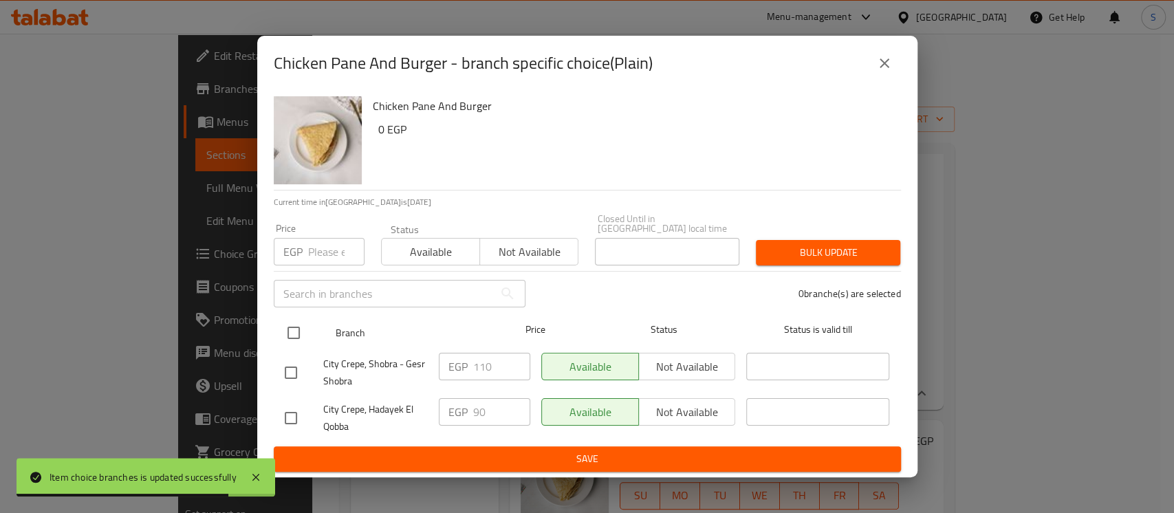
drag, startPoint x: 299, startPoint y: 325, endPoint x: 303, endPoint y: 319, distance: 7.1
click at [299, 325] on input "checkbox" at bounding box center [293, 332] width 29 height 29
checkbox input "true"
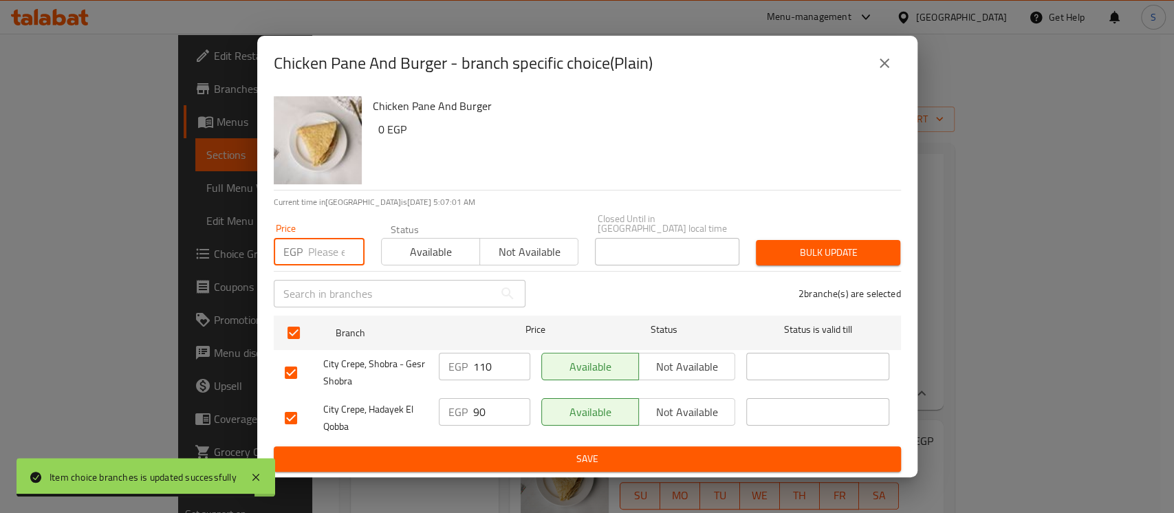
click at [331, 245] on input "number" at bounding box center [336, 252] width 56 height 28
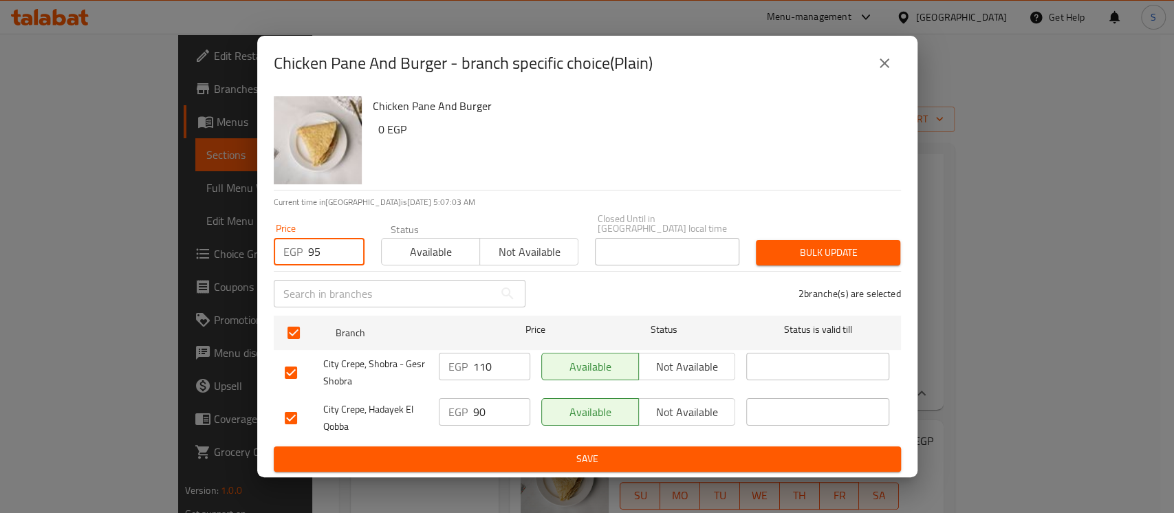
type input "95"
click at [761, 253] on button "Bulk update" at bounding box center [828, 252] width 144 height 25
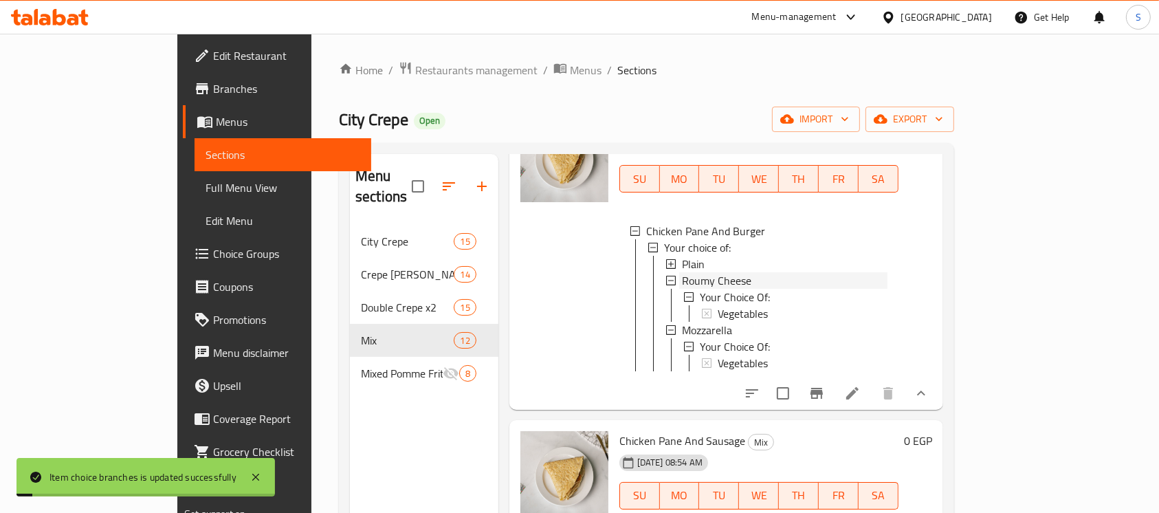
click at [699, 272] on span "Roumy Cheese" at bounding box center [716, 280] width 69 height 17
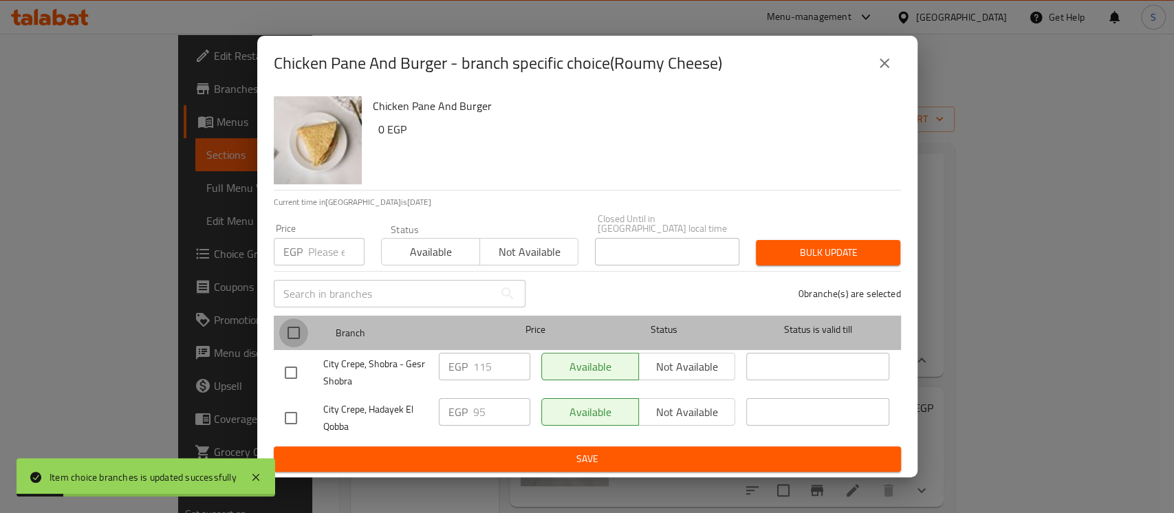
click at [298, 320] on input "checkbox" at bounding box center [293, 332] width 29 height 29
checkbox input "true"
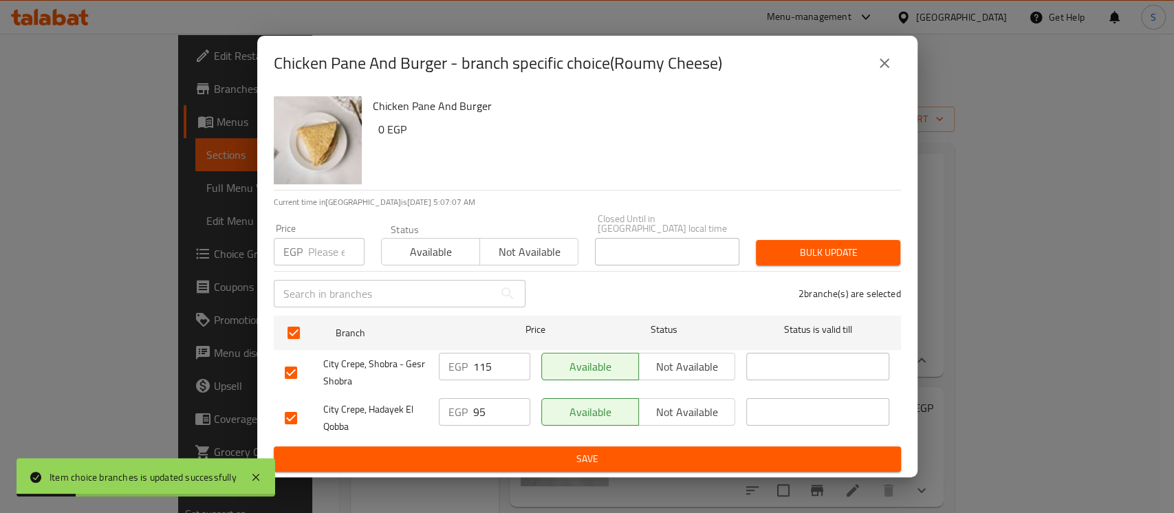
click at [334, 245] on input "number" at bounding box center [336, 252] width 56 height 28
type input "100"
click at [868, 250] on span "Bulk update" at bounding box center [828, 252] width 122 height 17
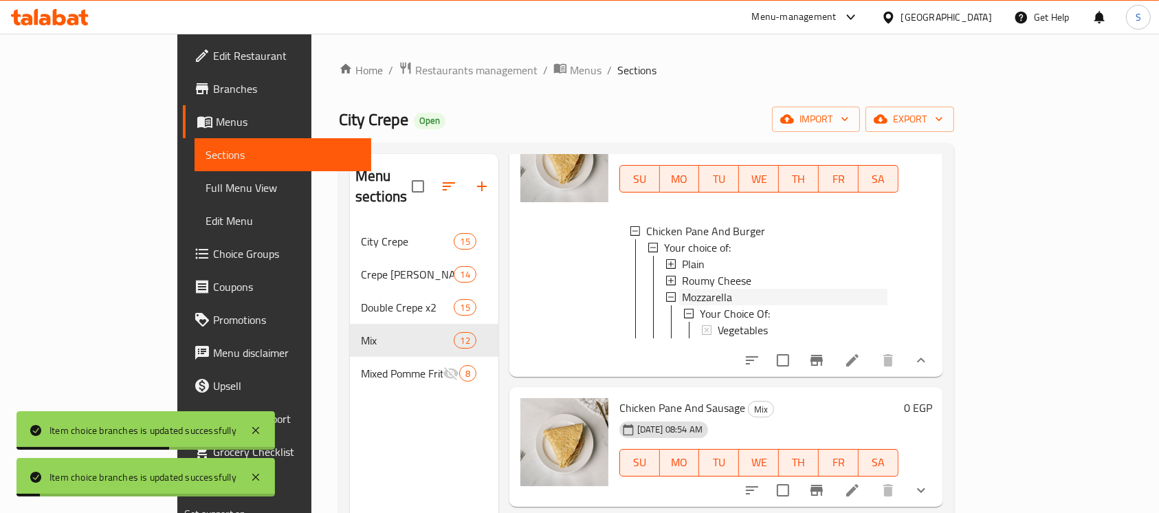
click at [684, 289] on span "Mozzarella" at bounding box center [707, 297] width 50 height 17
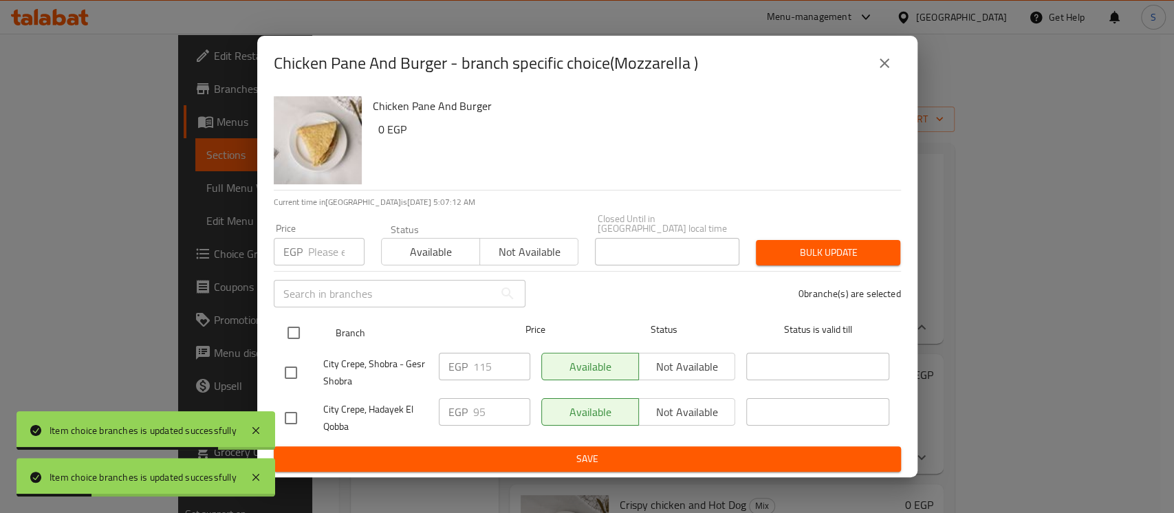
click at [299, 328] on input "checkbox" at bounding box center [293, 332] width 29 height 29
checkbox input "true"
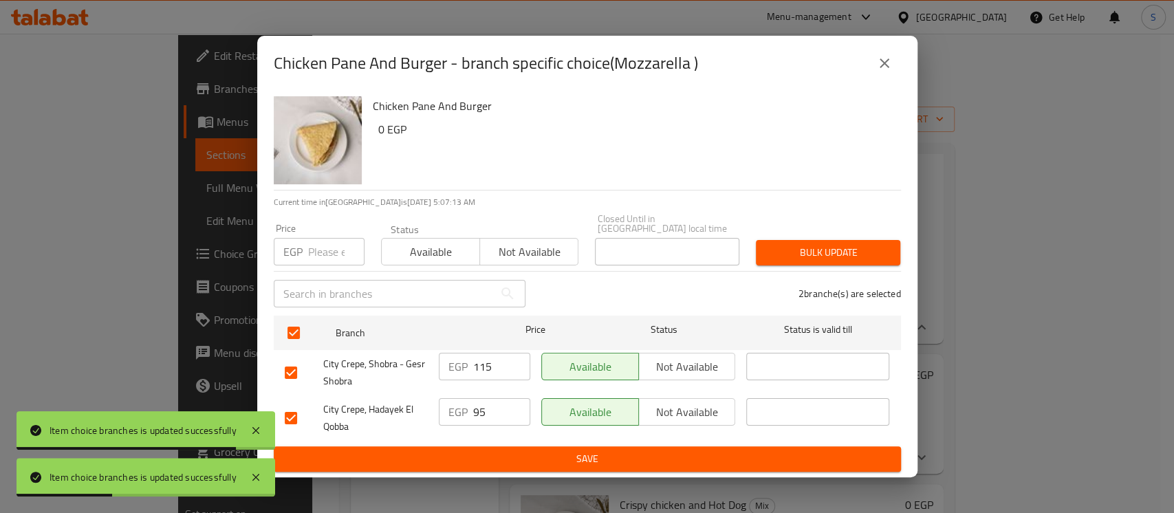
click at [322, 243] on input "number" at bounding box center [336, 252] width 56 height 28
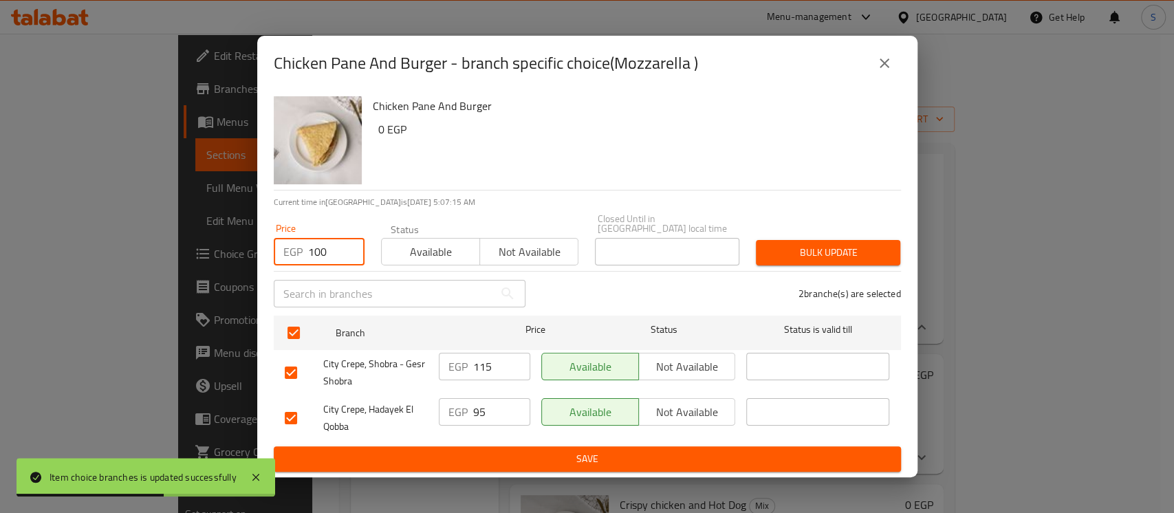
type input "100"
click at [794, 244] on span "Bulk update" at bounding box center [828, 252] width 122 height 17
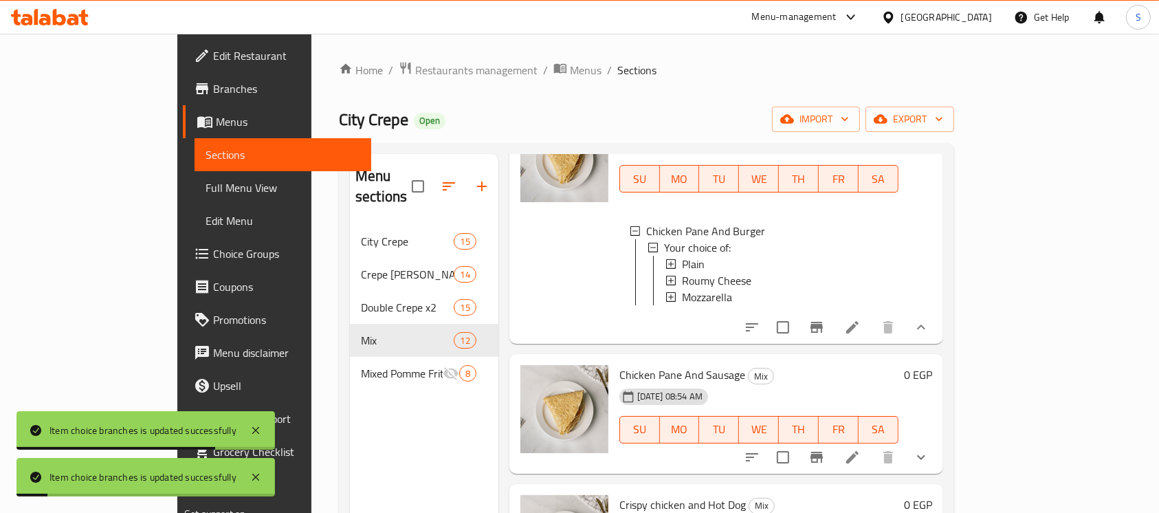
scroll to position [458, 0]
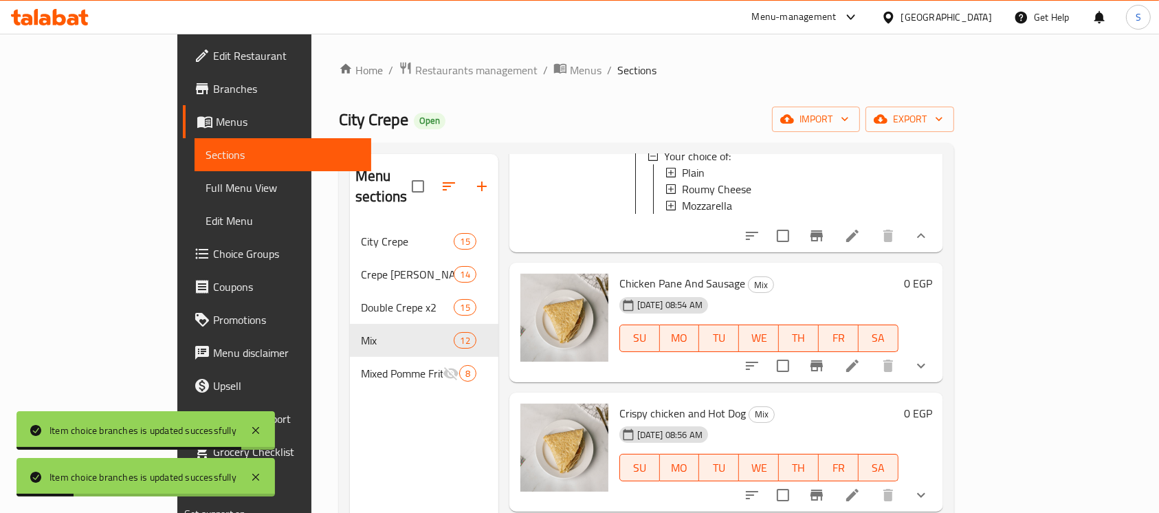
click at [930, 372] on icon "show more" at bounding box center [921, 366] width 17 height 17
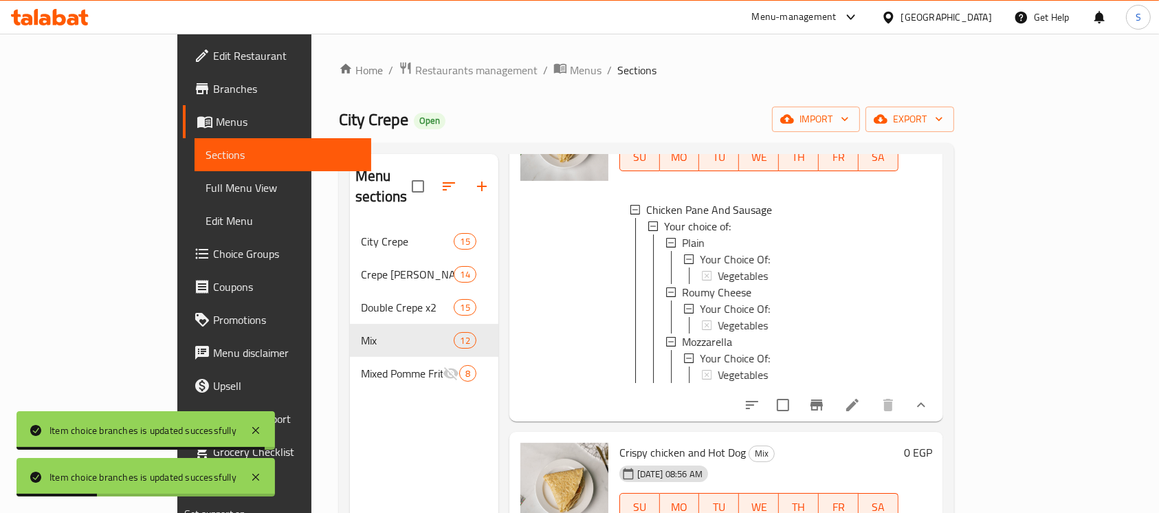
scroll to position [642, 0]
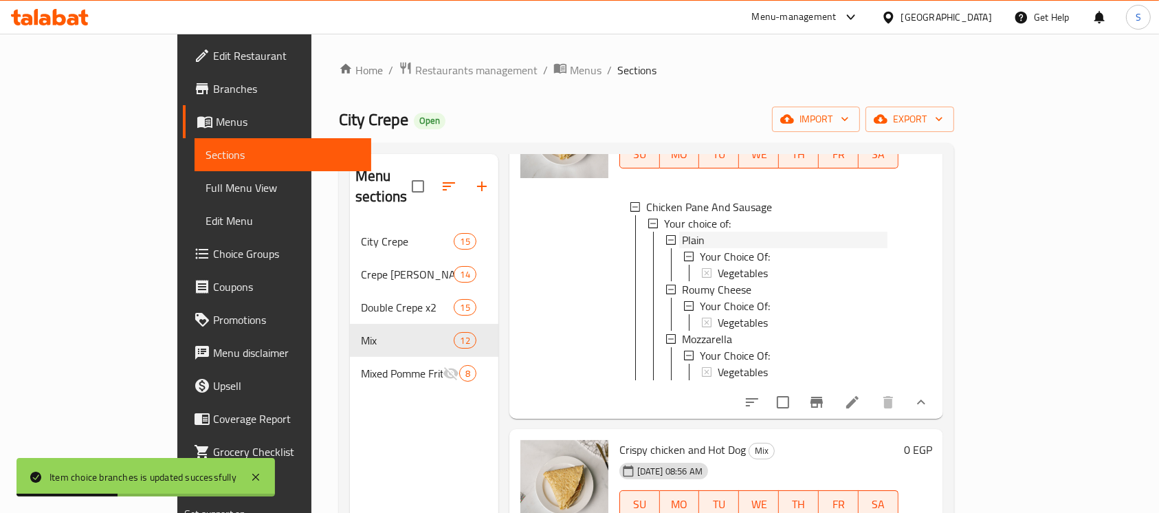
click at [682, 248] on div "Plain" at bounding box center [785, 240] width 206 height 17
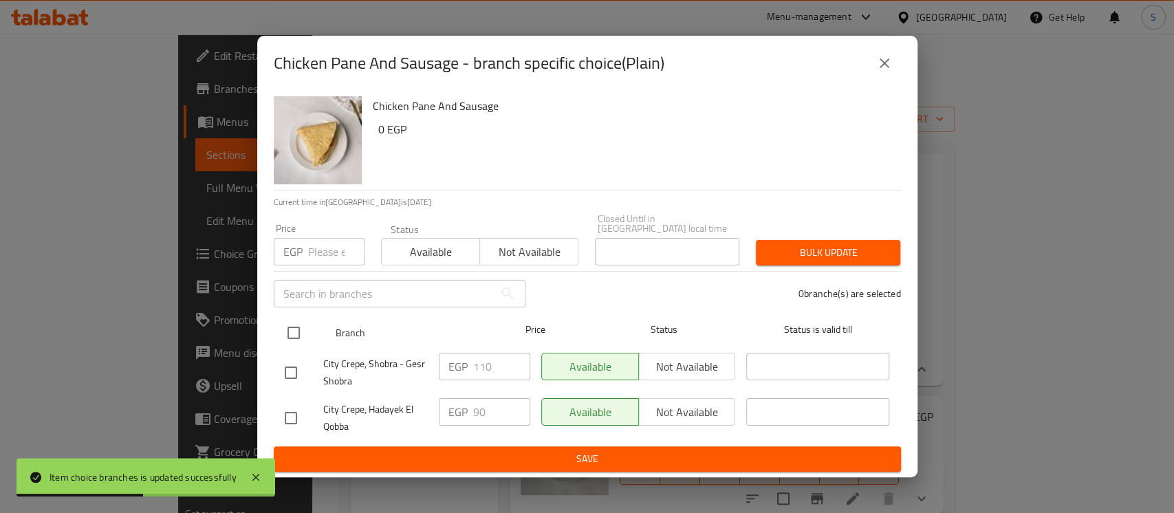
click at [296, 325] on input "checkbox" at bounding box center [293, 332] width 29 height 29
checkbox input "true"
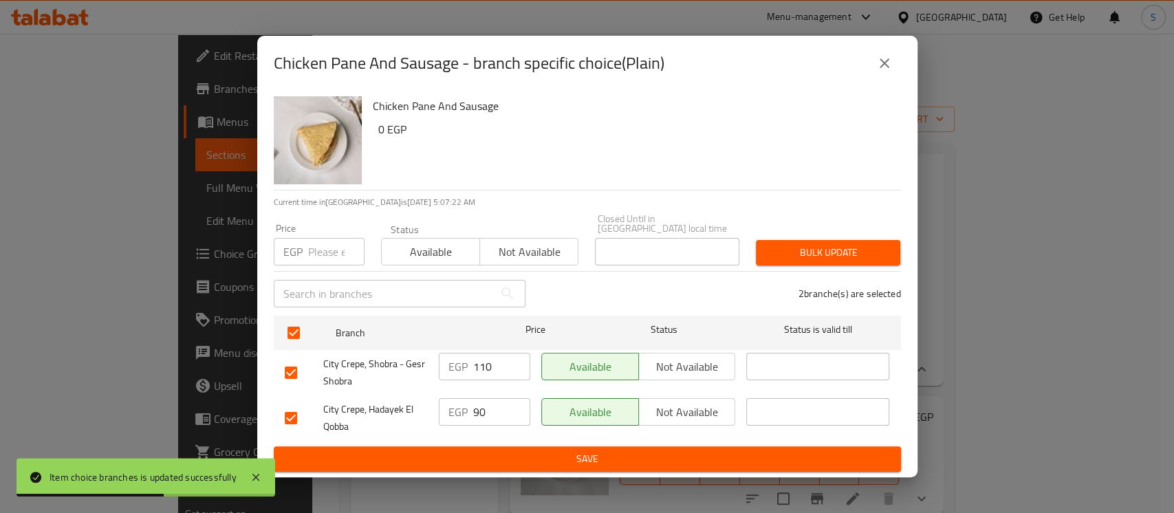
click at [326, 246] on input "number" at bounding box center [336, 252] width 56 height 28
type input "95"
click at [785, 247] on span "Bulk update" at bounding box center [828, 252] width 122 height 17
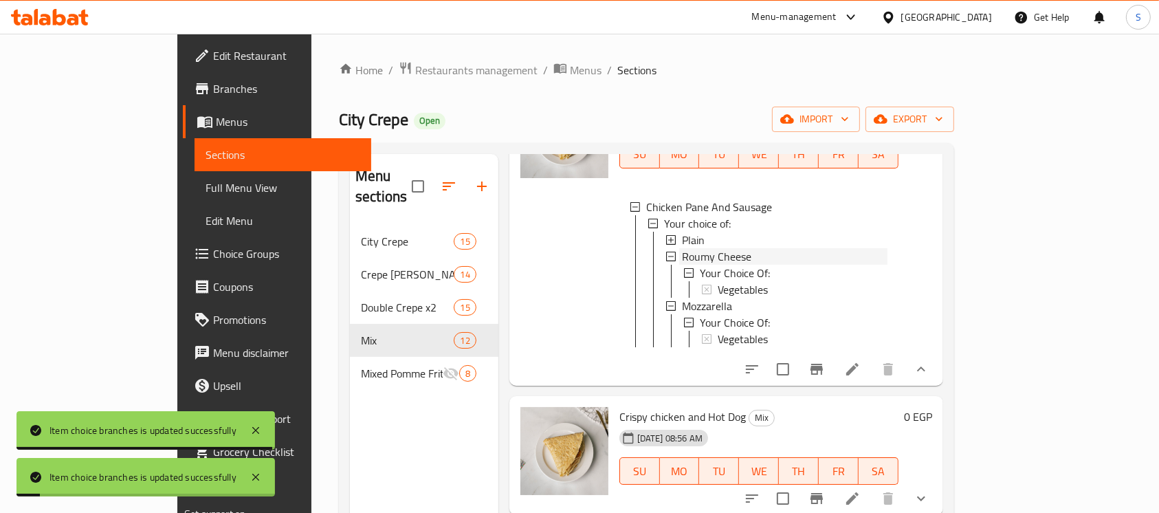
click at [697, 262] on span "Roumy Cheese" at bounding box center [716, 256] width 69 height 17
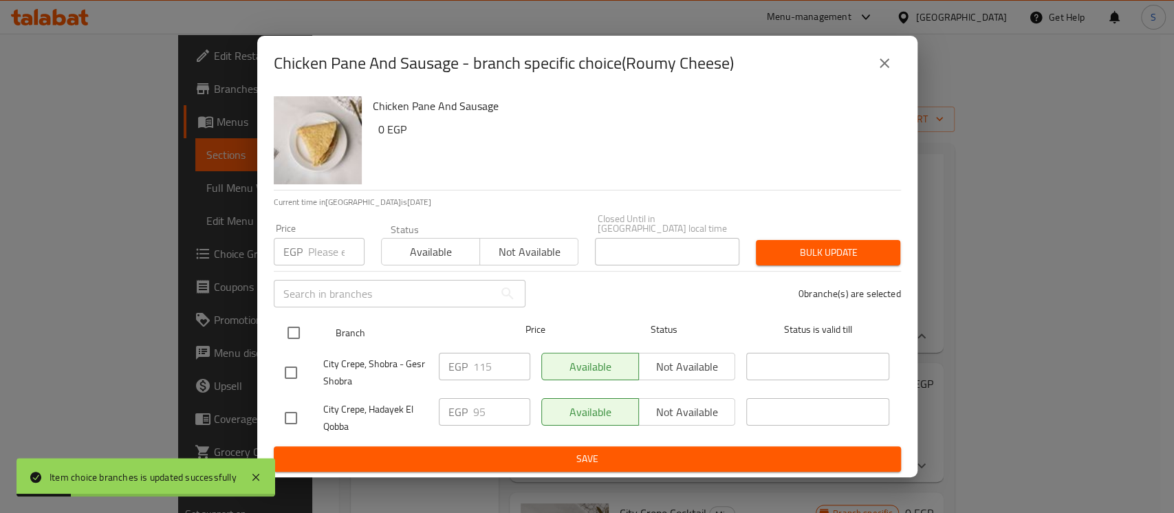
click at [298, 327] on input "checkbox" at bounding box center [293, 332] width 29 height 29
checkbox input "true"
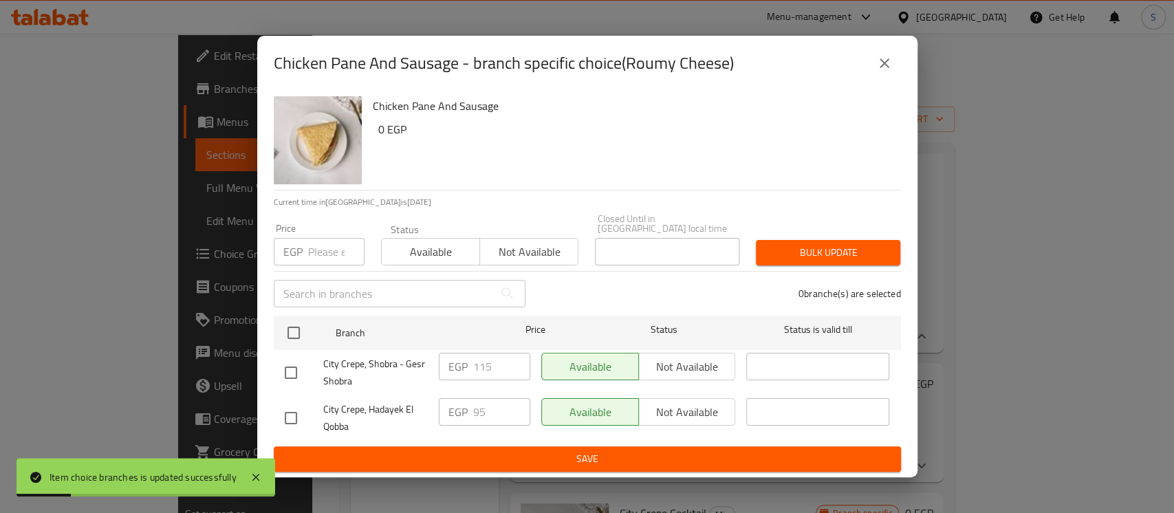
checkbox input "true"
click at [319, 243] on input "number" at bounding box center [336, 252] width 56 height 28
type input "100"
click at [862, 244] on span "Bulk update" at bounding box center [828, 252] width 122 height 17
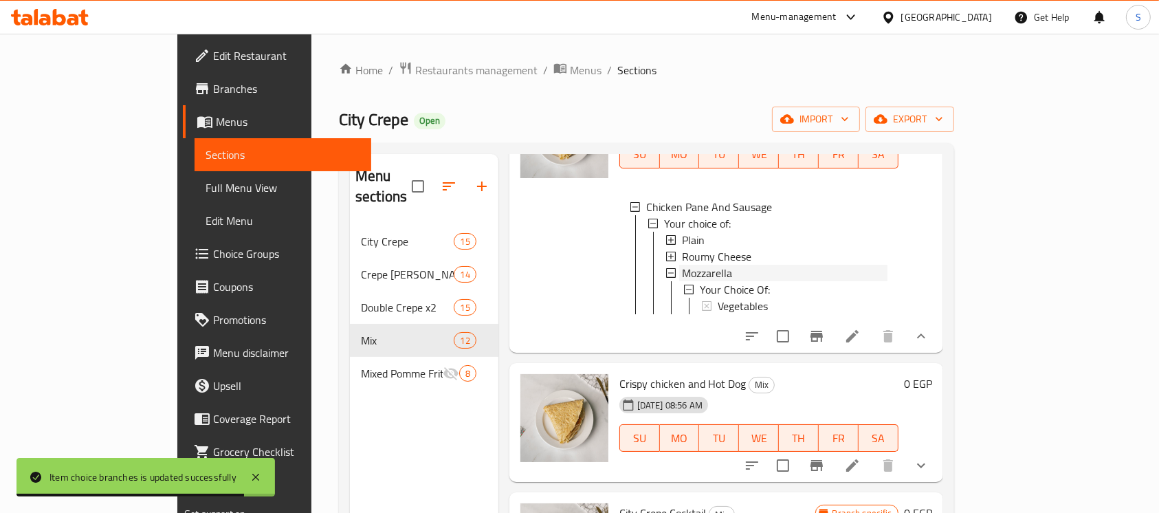
click at [704, 281] on div "Mozzarella" at bounding box center [785, 273] width 206 height 17
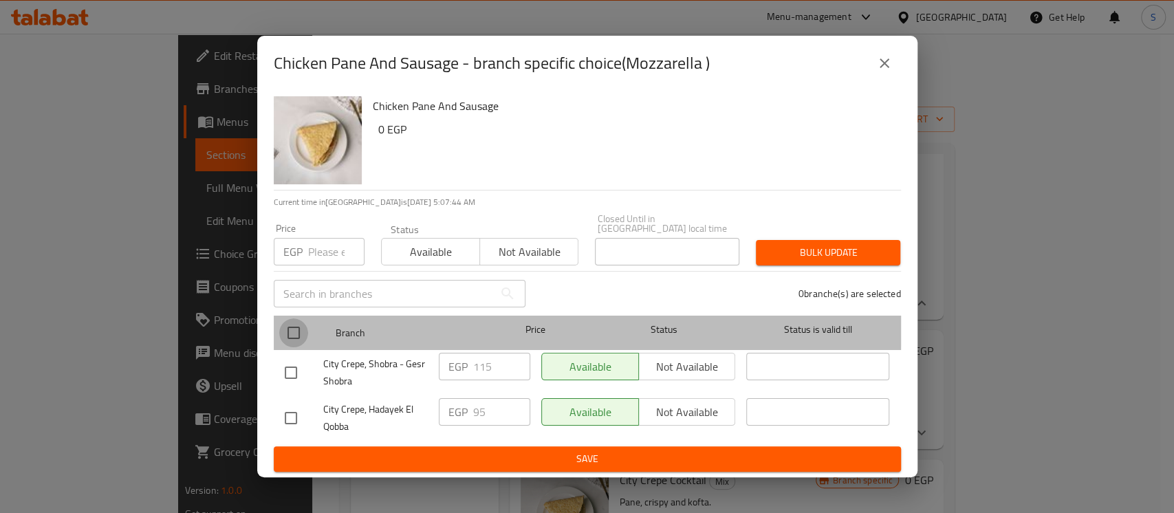
click at [297, 324] on input "checkbox" at bounding box center [293, 332] width 29 height 29
checkbox input "true"
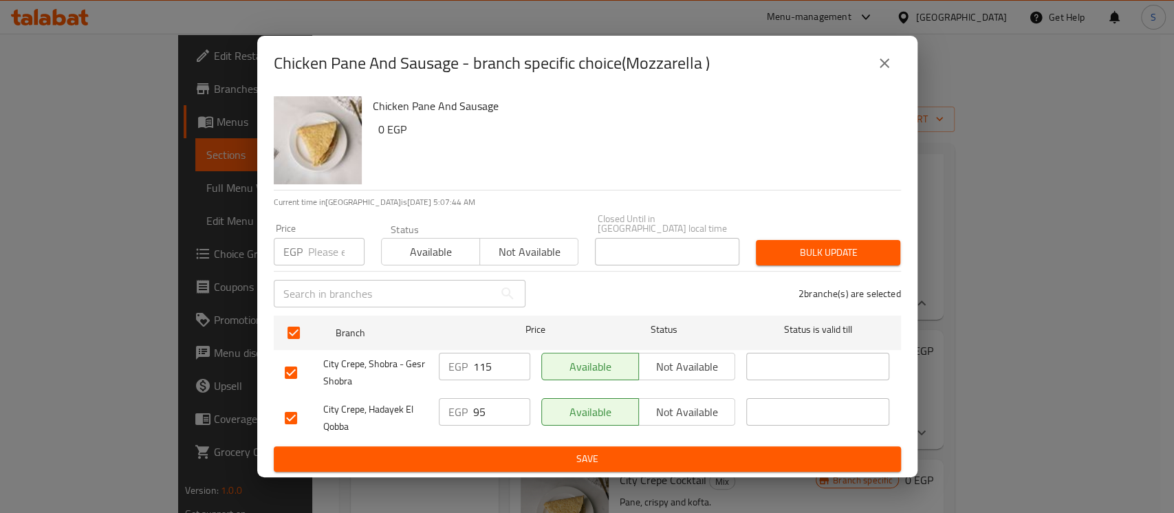
click at [314, 253] on input "number" at bounding box center [336, 252] width 56 height 28
type input "100"
click at [819, 253] on span "Bulk update" at bounding box center [828, 252] width 122 height 17
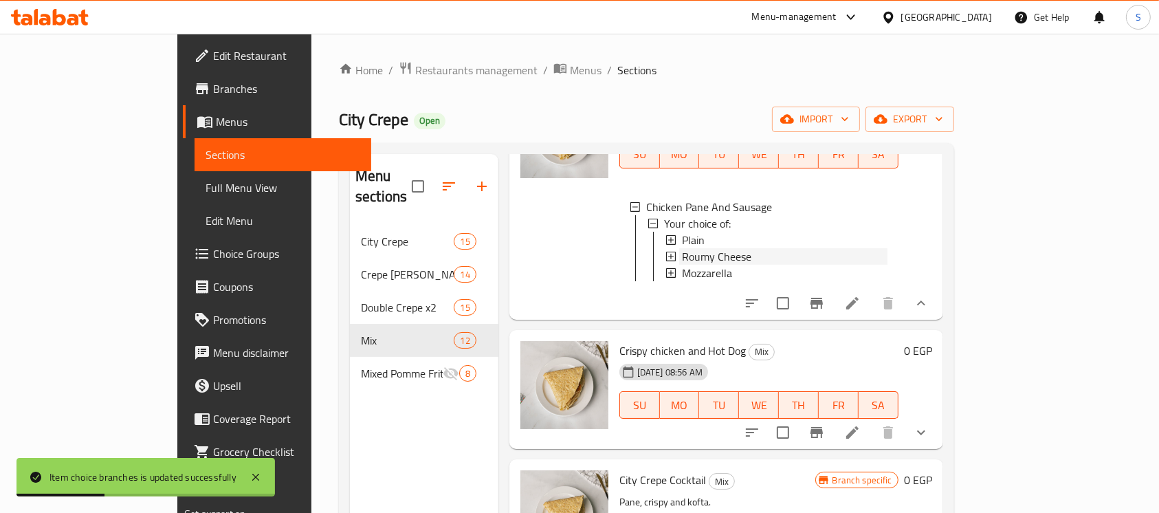
click at [734, 265] on div "Roumy Cheese" at bounding box center [785, 256] width 206 height 17
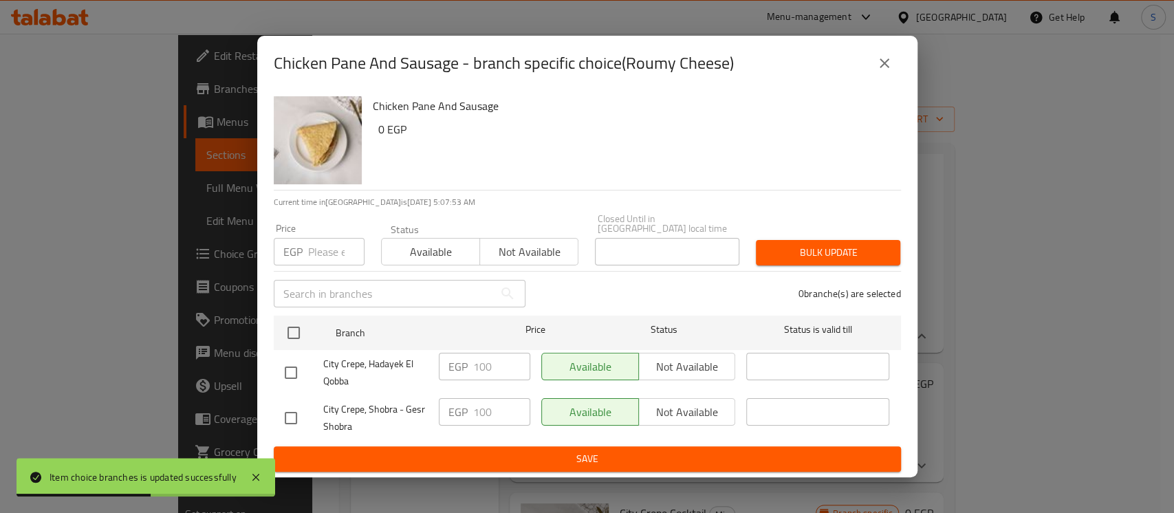
click at [891, 72] on icon "close" at bounding box center [884, 63] width 17 height 17
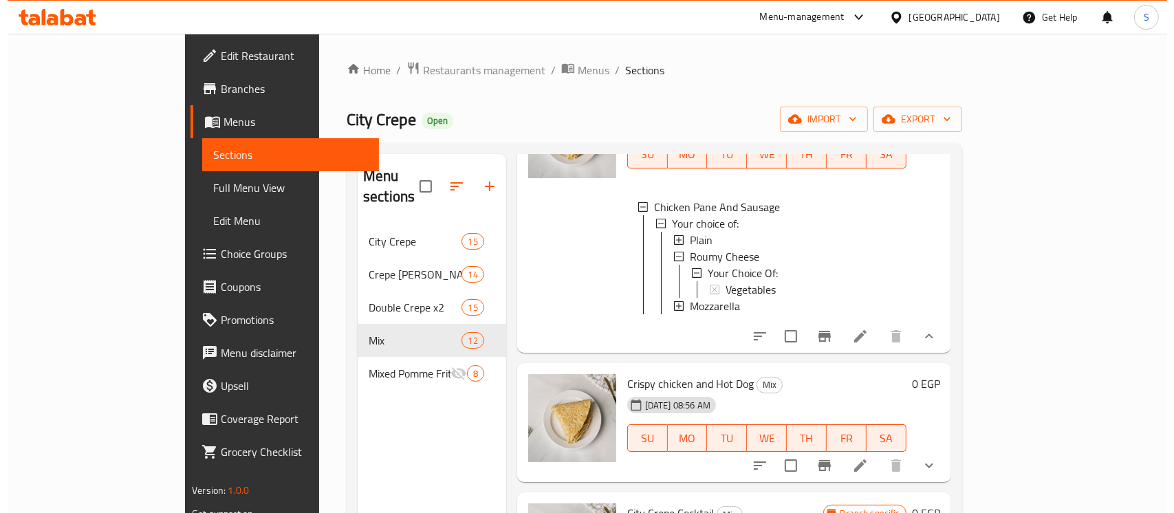
scroll to position [1, 0]
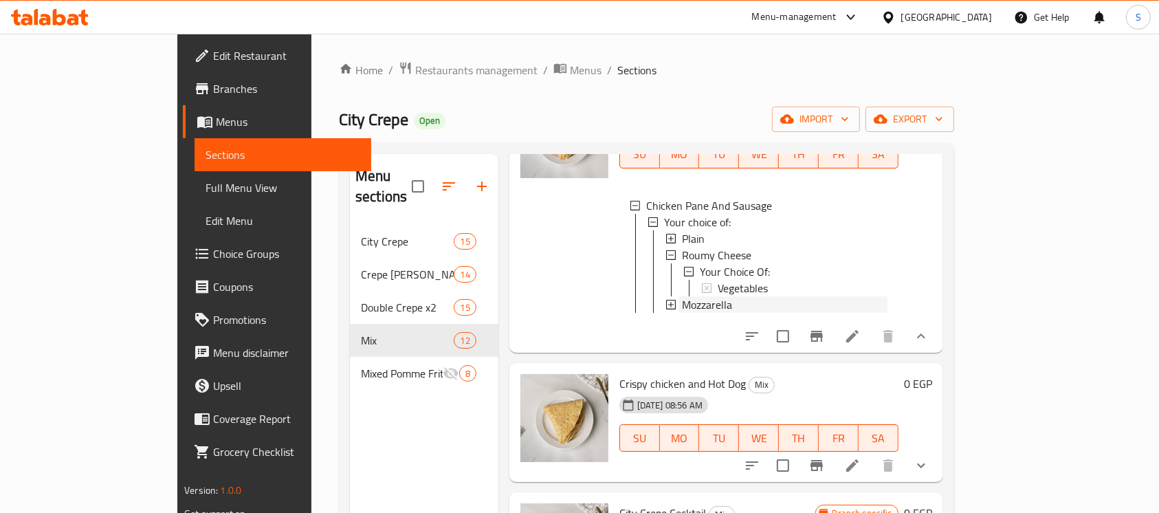
click at [686, 313] on span "Mozzarella" at bounding box center [707, 304] width 50 height 17
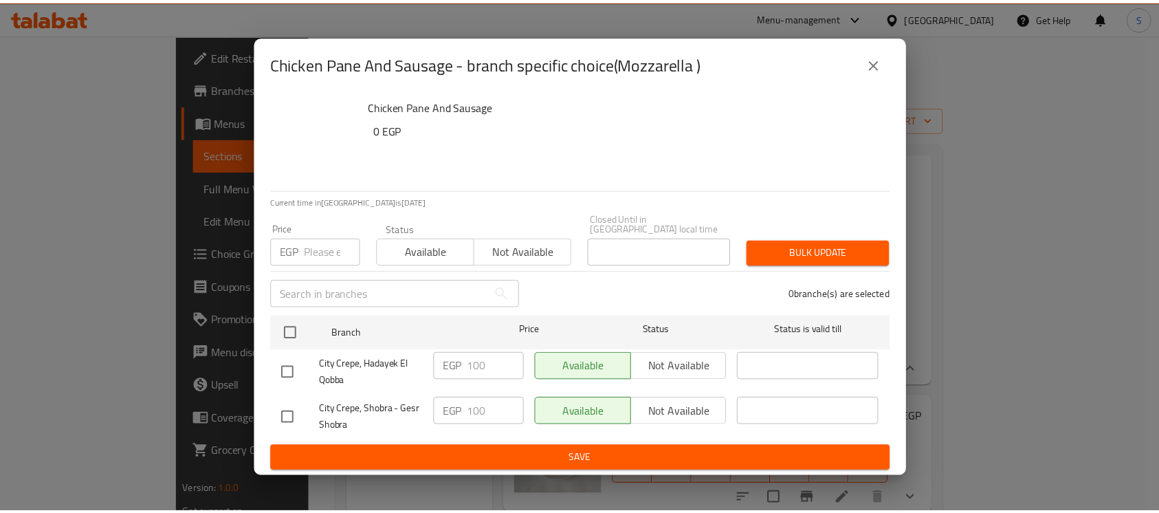
scroll to position [0, 0]
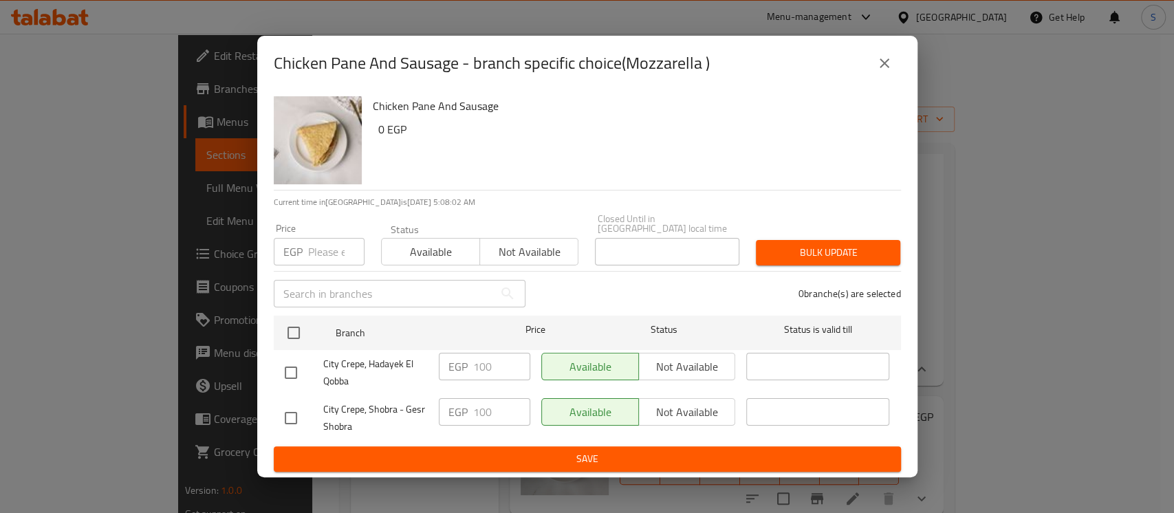
click at [878, 69] on icon "close" at bounding box center [884, 63] width 17 height 17
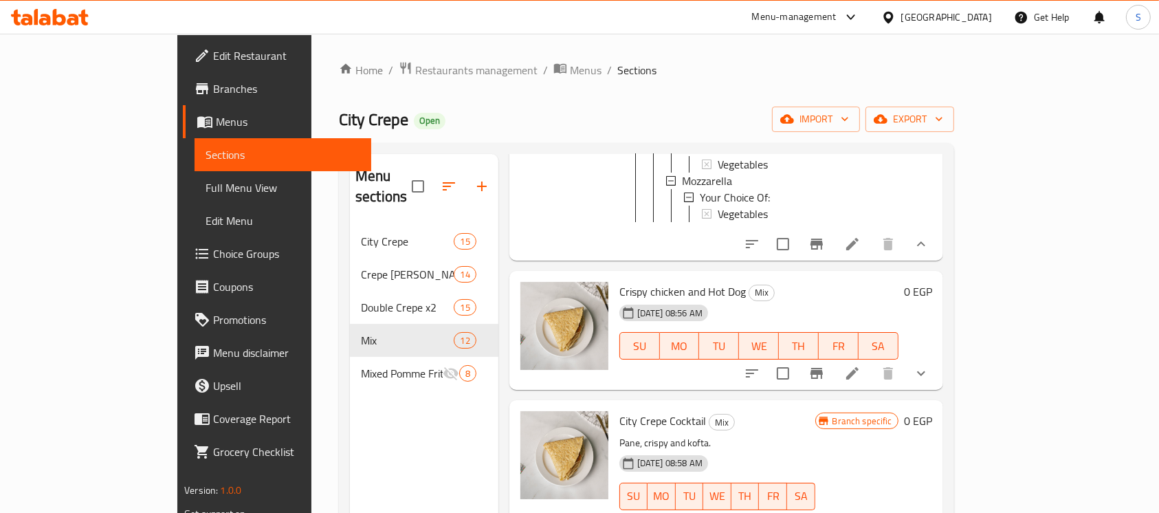
scroll to position [825, 0]
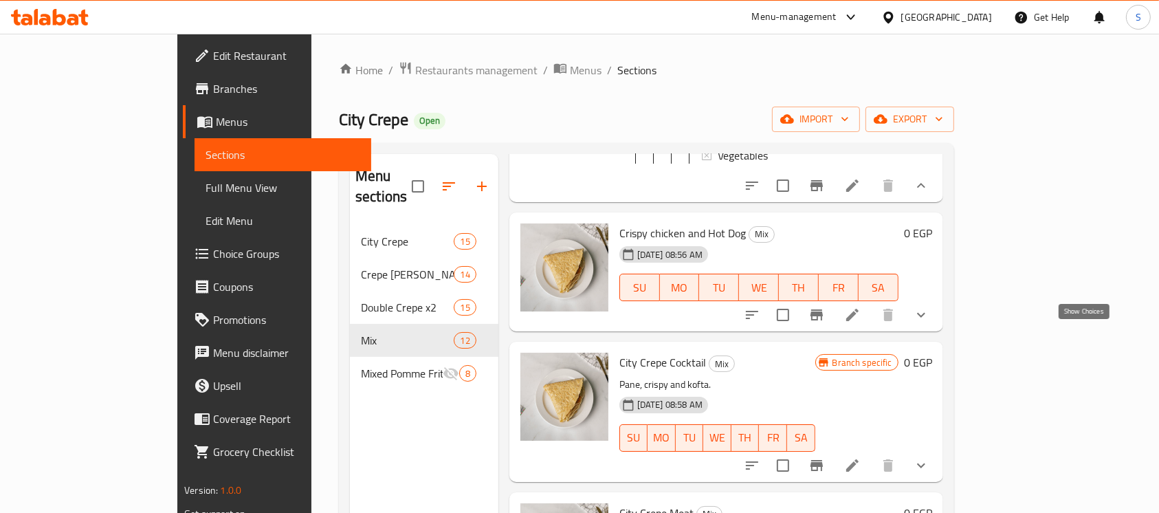
click at [930, 323] on icon "show more" at bounding box center [921, 315] width 17 height 17
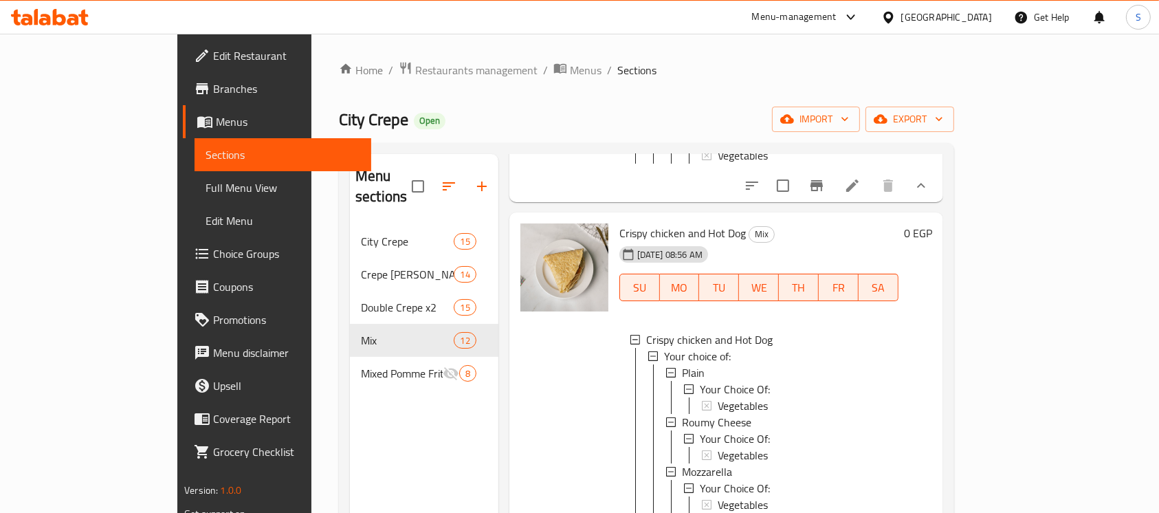
scroll to position [917, 0]
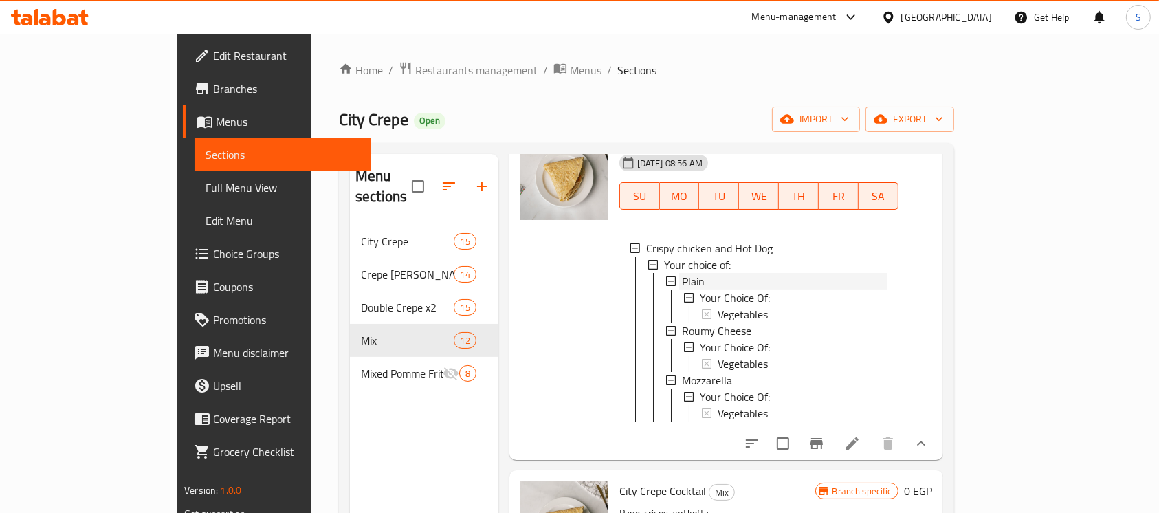
click at [694, 289] on div "Plain" at bounding box center [785, 281] width 206 height 17
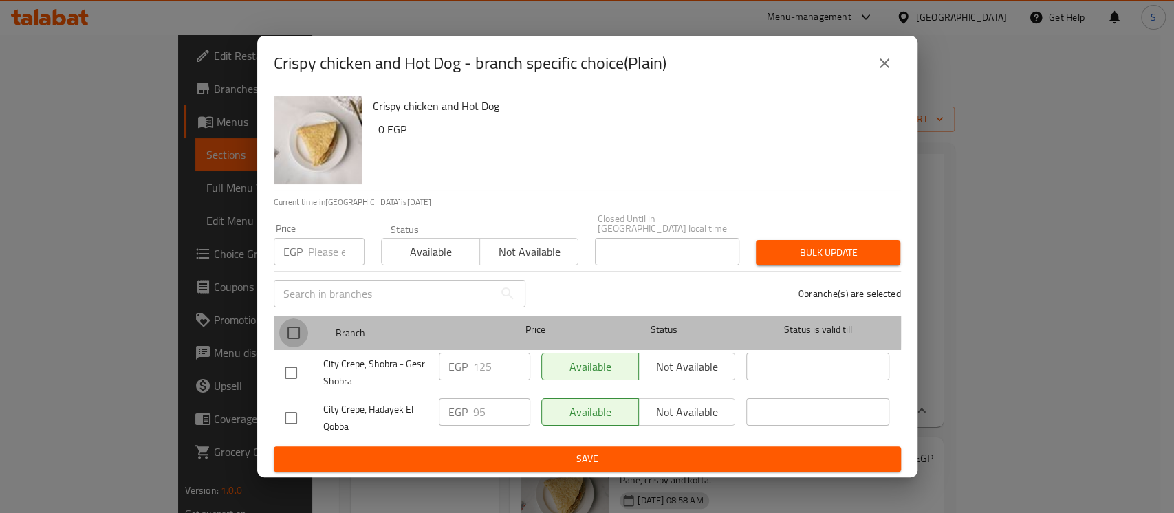
drag, startPoint x: 293, startPoint y: 322, endPoint x: 315, endPoint y: 285, distance: 42.6
click at [293, 322] on input "checkbox" at bounding box center [293, 332] width 29 height 29
checkbox input "true"
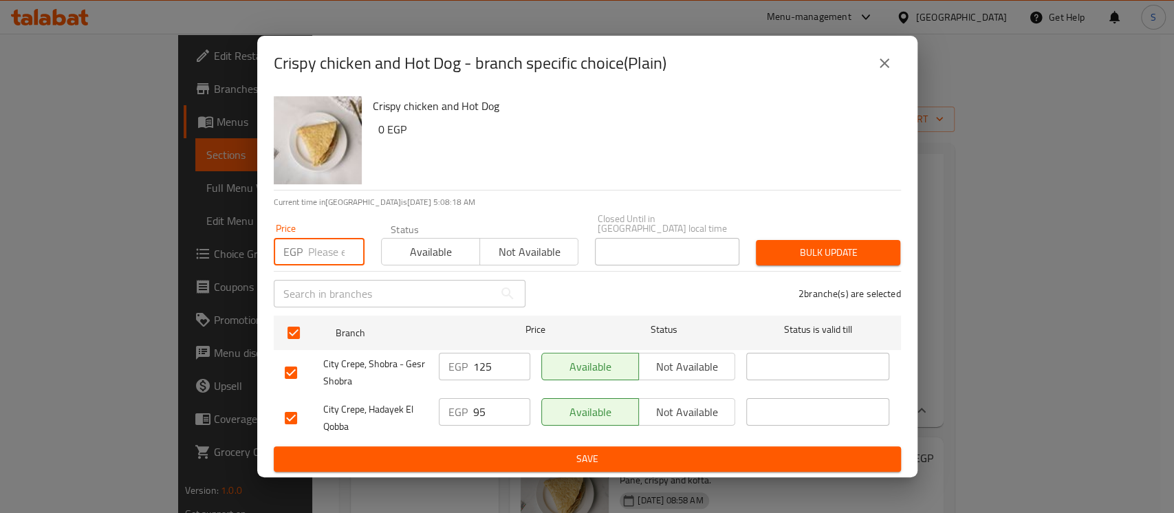
click at [340, 247] on input "number" at bounding box center [336, 252] width 56 height 28
type input "120"
click at [815, 246] on span "Bulk update" at bounding box center [828, 252] width 122 height 17
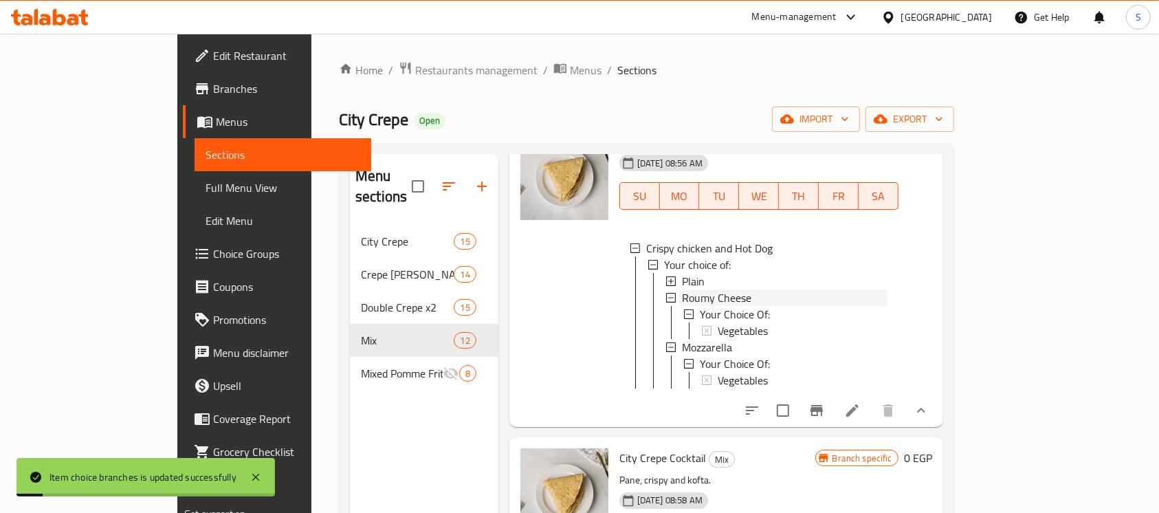
click at [682, 306] on span "Roumy Cheese" at bounding box center [716, 297] width 69 height 17
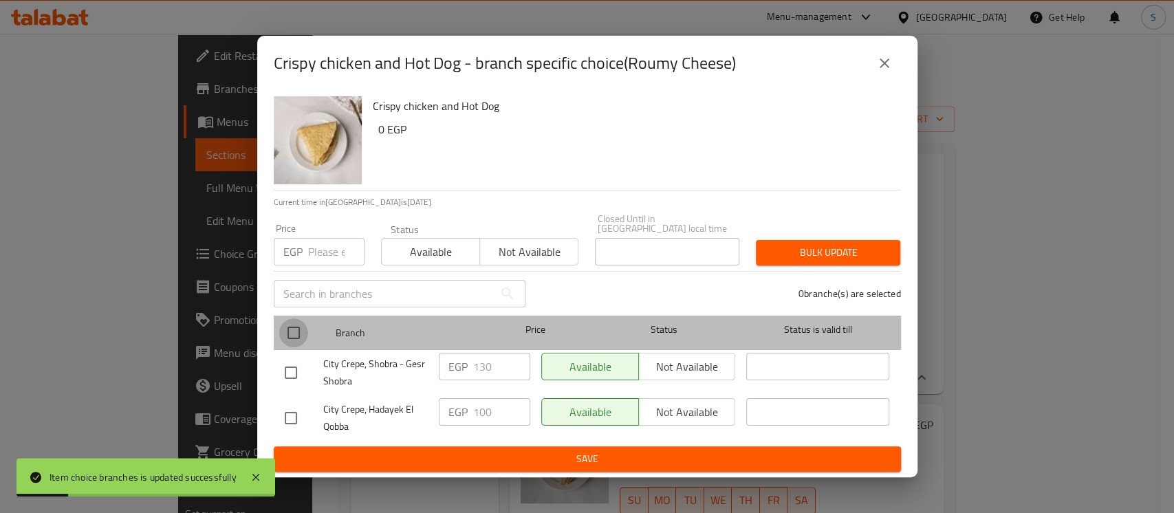
click at [294, 326] on input "checkbox" at bounding box center [293, 332] width 29 height 29
checkbox input "true"
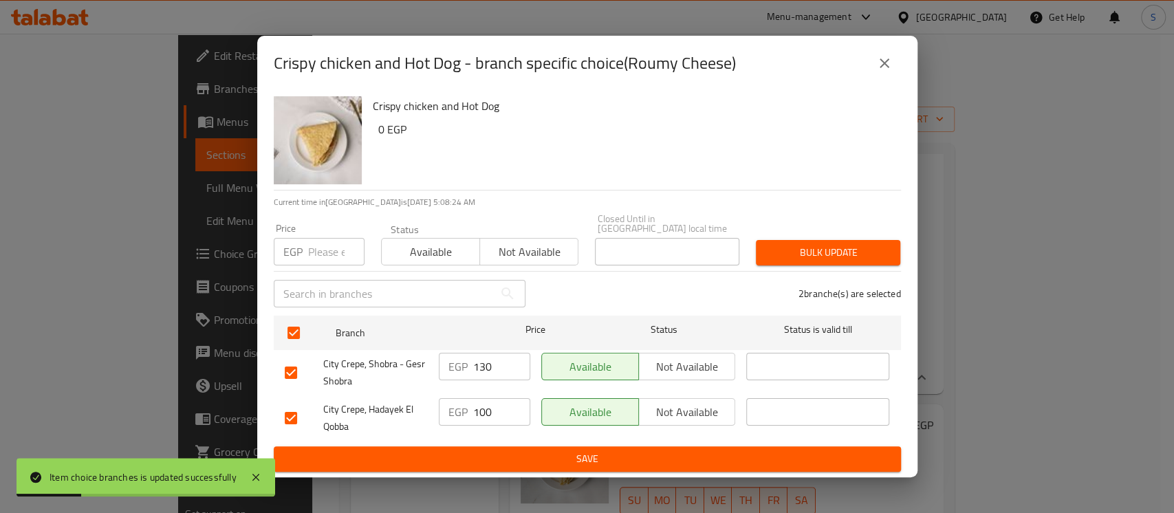
click at [324, 243] on input "number" at bounding box center [336, 252] width 56 height 28
type input "125"
click at [807, 252] on span "Bulk update" at bounding box center [828, 252] width 122 height 17
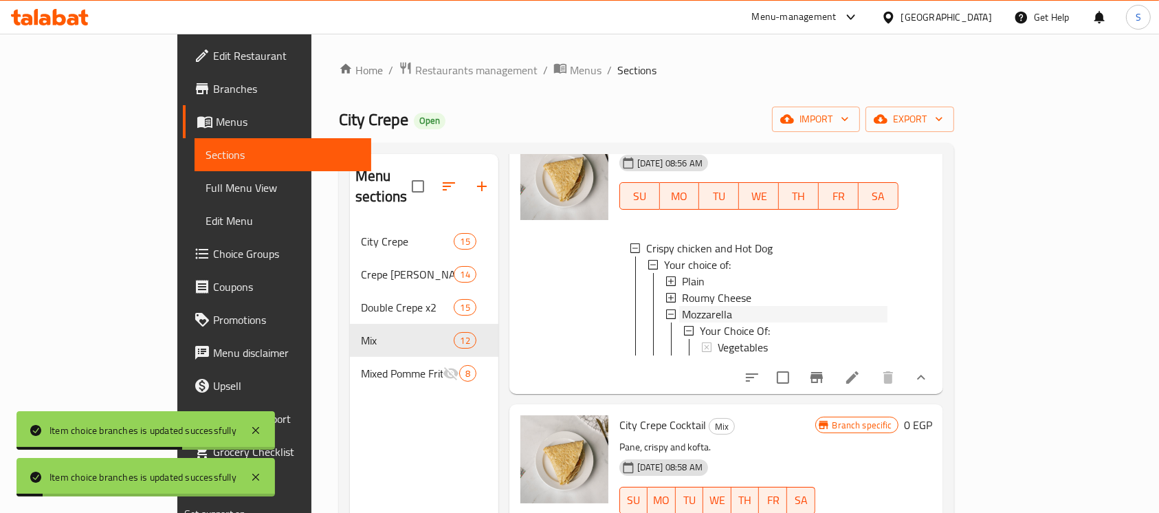
click at [682, 322] on span "Mozzarella" at bounding box center [707, 314] width 50 height 17
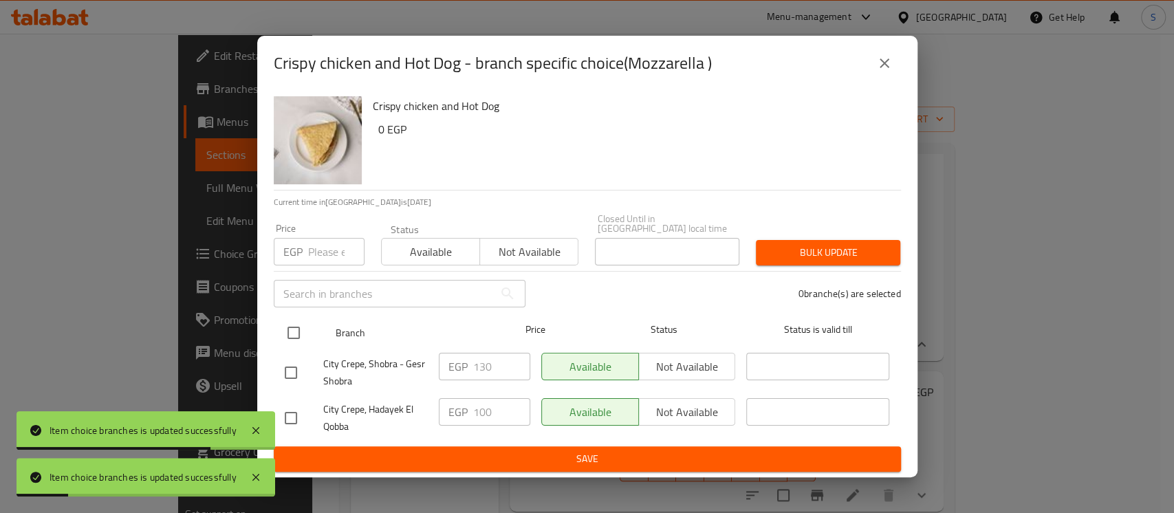
click at [294, 322] on input "checkbox" at bounding box center [293, 332] width 29 height 29
checkbox input "true"
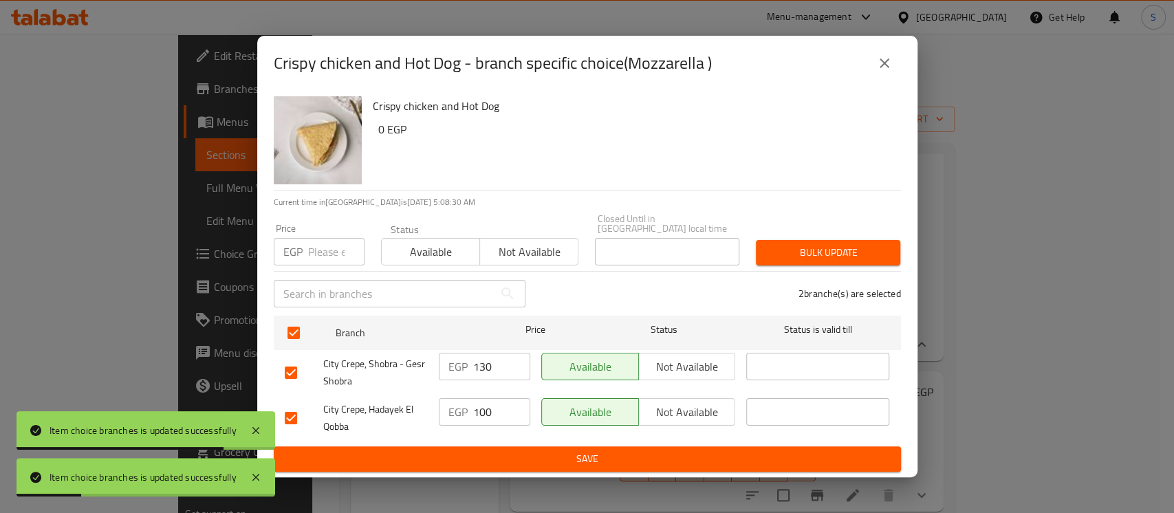
click at [331, 245] on input "number" at bounding box center [336, 252] width 56 height 28
type input "125"
click at [861, 250] on span "Bulk update" at bounding box center [828, 252] width 122 height 17
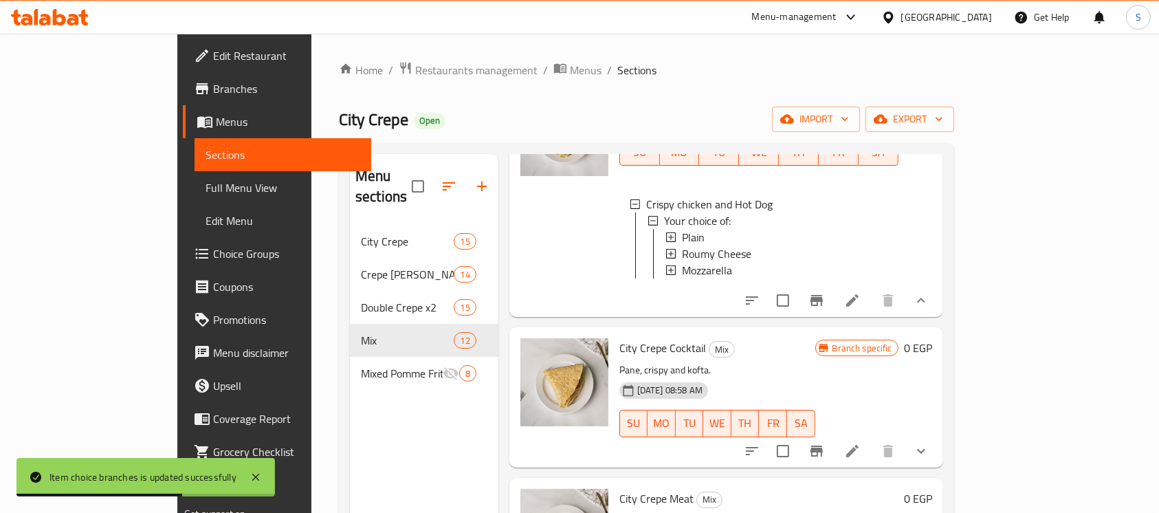
scroll to position [1100, 0]
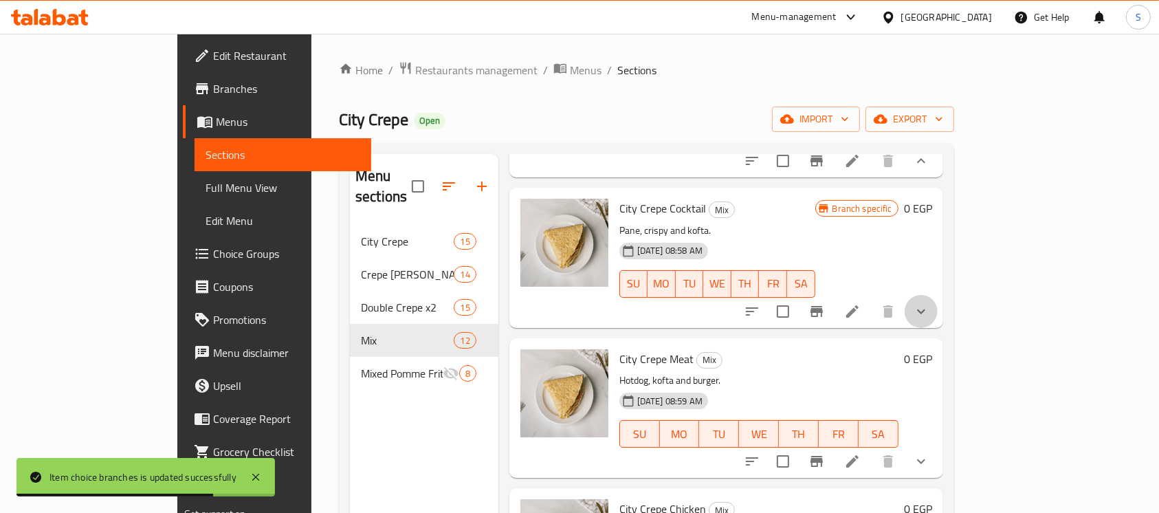
click at [938, 328] on button "show more" at bounding box center [921, 311] width 33 height 33
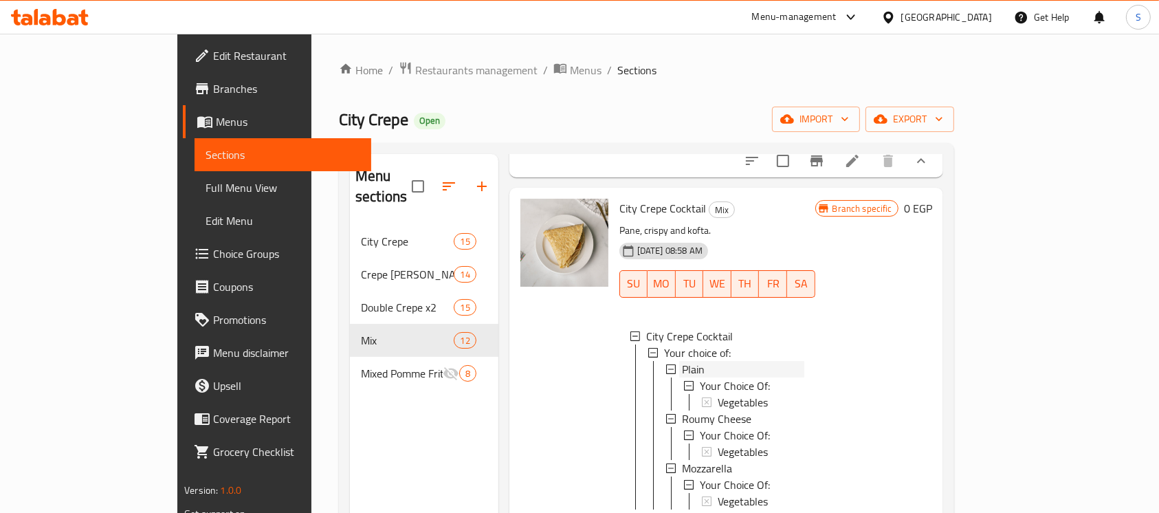
click at [682, 378] on span "Plain" at bounding box center [693, 369] width 23 height 17
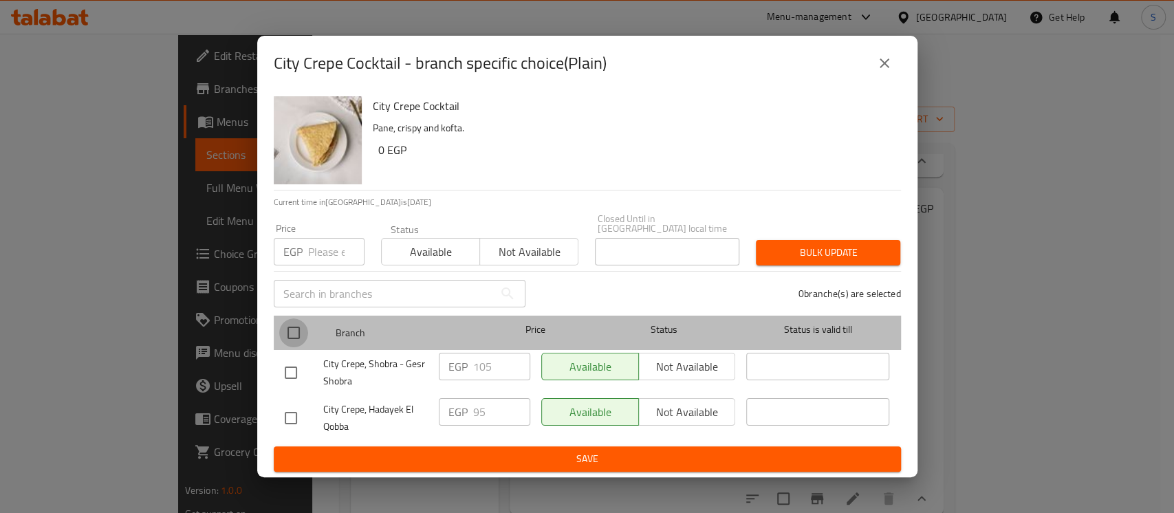
click at [291, 327] on input "checkbox" at bounding box center [293, 332] width 29 height 29
checkbox input "true"
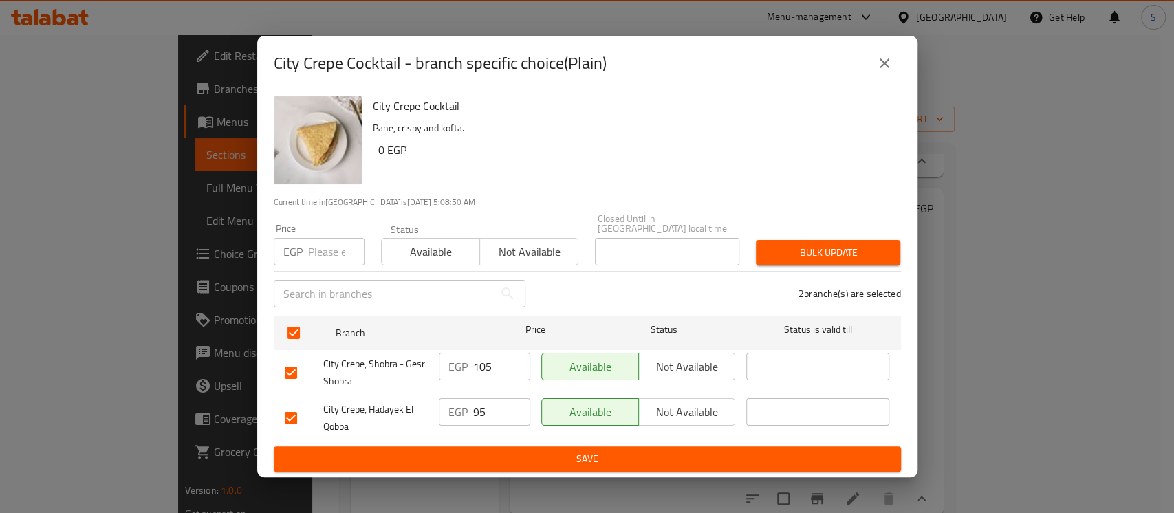
click at [322, 248] on input "number" at bounding box center [336, 252] width 56 height 28
type input "110"
click at [858, 249] on span "Bulk update" at bounding box center [828, 252] width 122 height 17
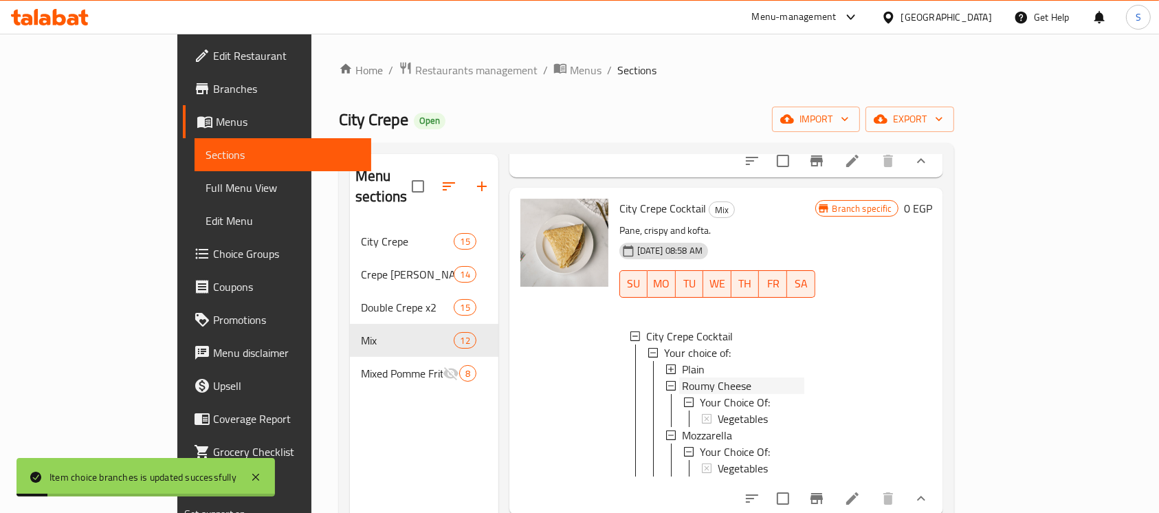
click at [682, 394] on span "Roumy Cheese" at bounding box center [716, 386] width 69 height 17
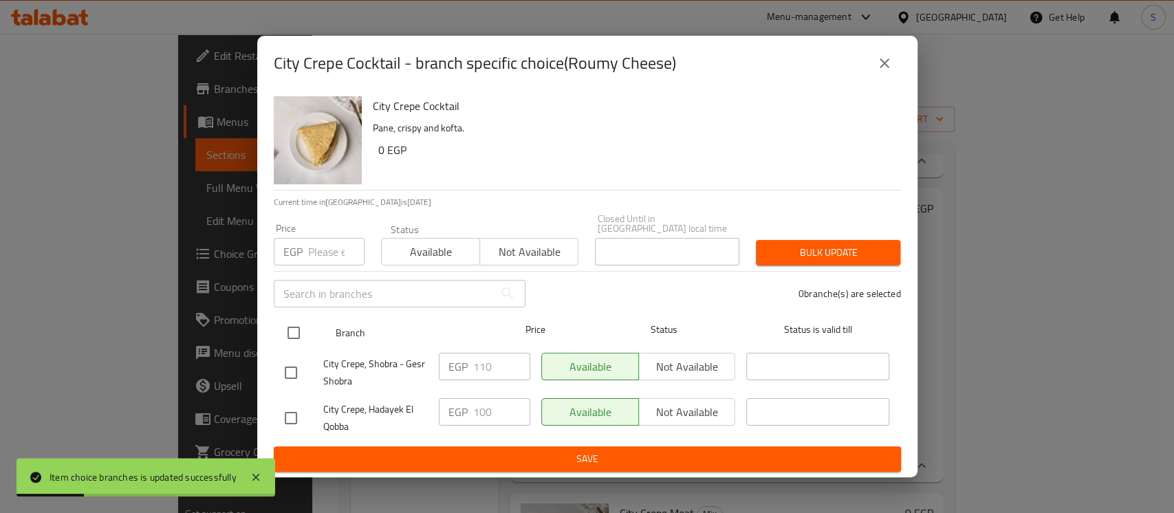
click at [306, 318] on input "checkbox" at bounding box center [293, 332] width 29 height 29
checkbox input "true"
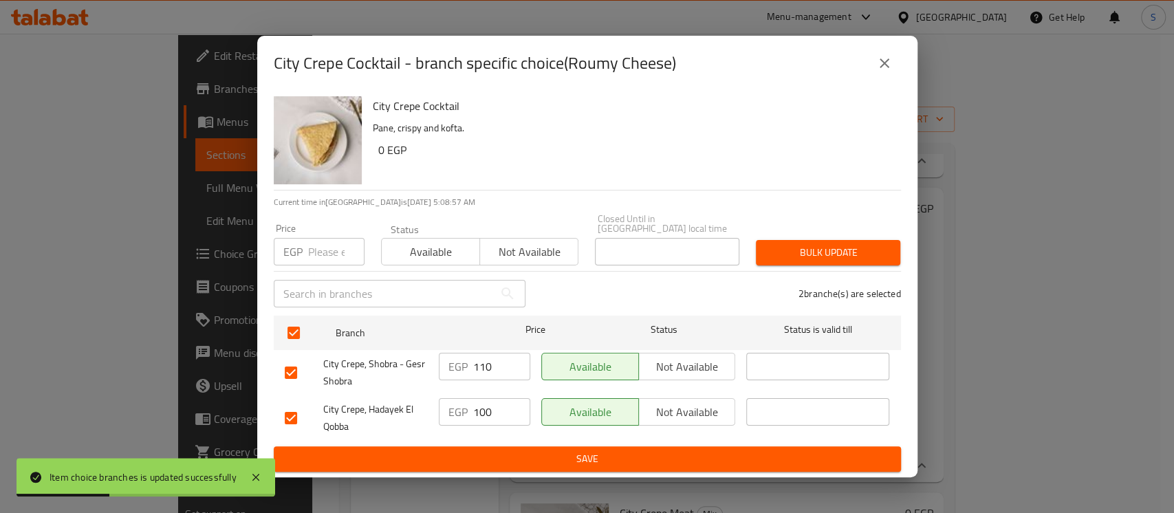
click at [340, 245] on input "number" at bounding box center [336, 252] width 56 height 28
type input "115"
click at [798, 247] on span "Bulk update" at bounding box center [828, 252] width 122 height 17
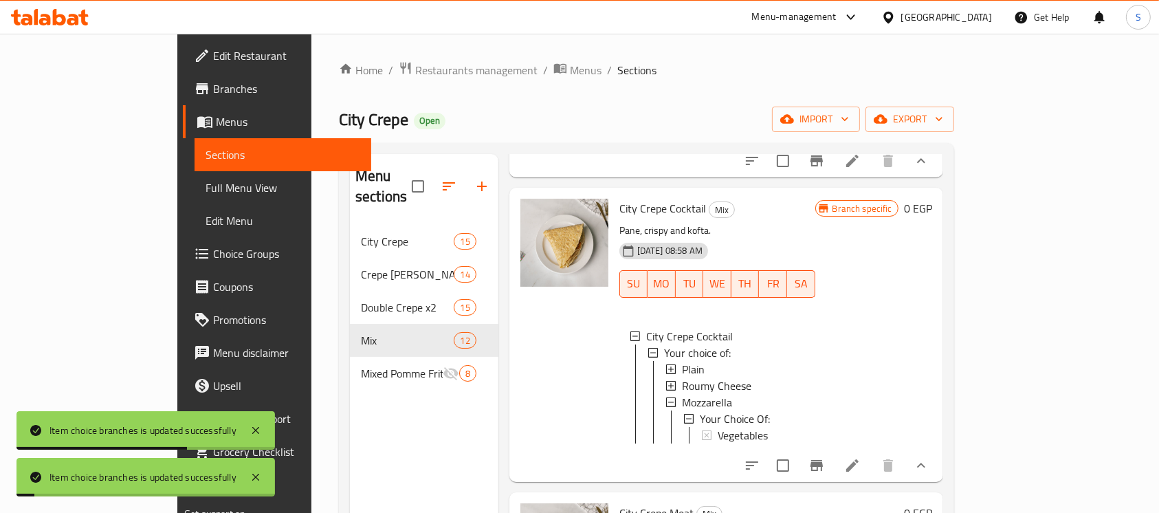
scroll to position [1192, 0]
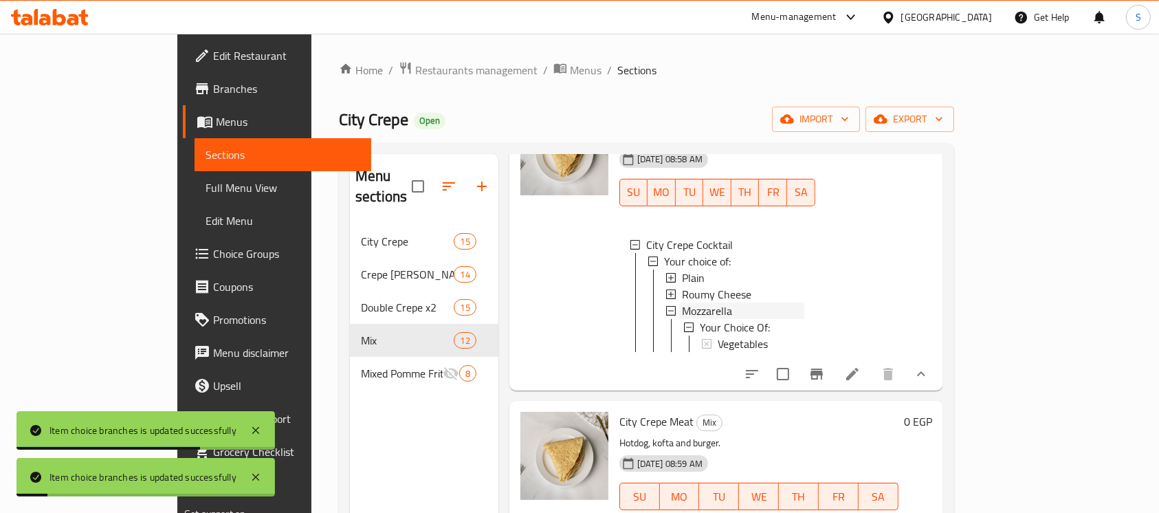
click at [682, 319] on span "Mozzarella" at bounding box center [707, 311] width 50 height 17
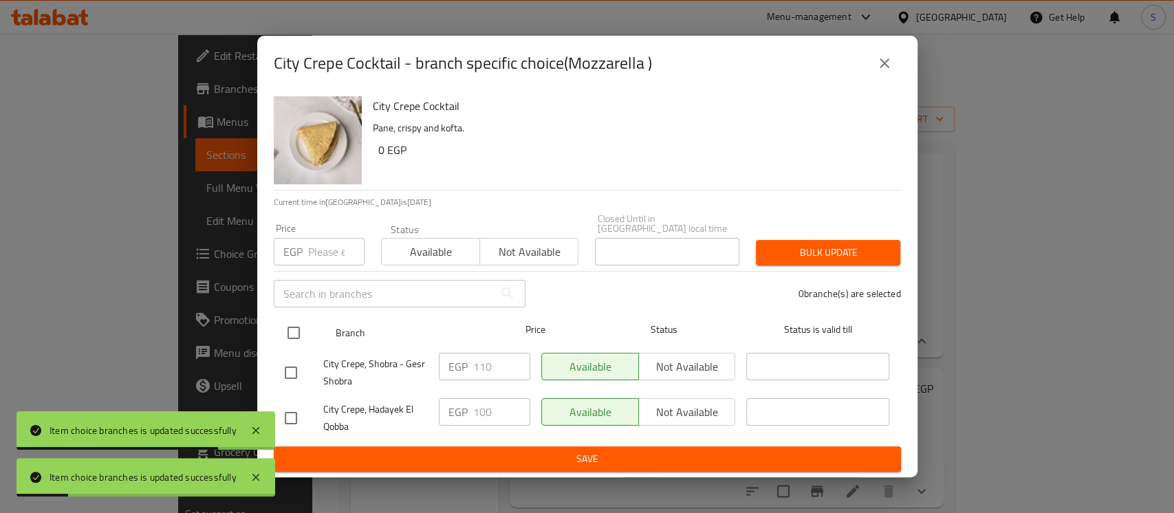
click at [294, 318] on input "checkbox" at bounding box center [293, 332] width 29 height 29
checkbox input "true"
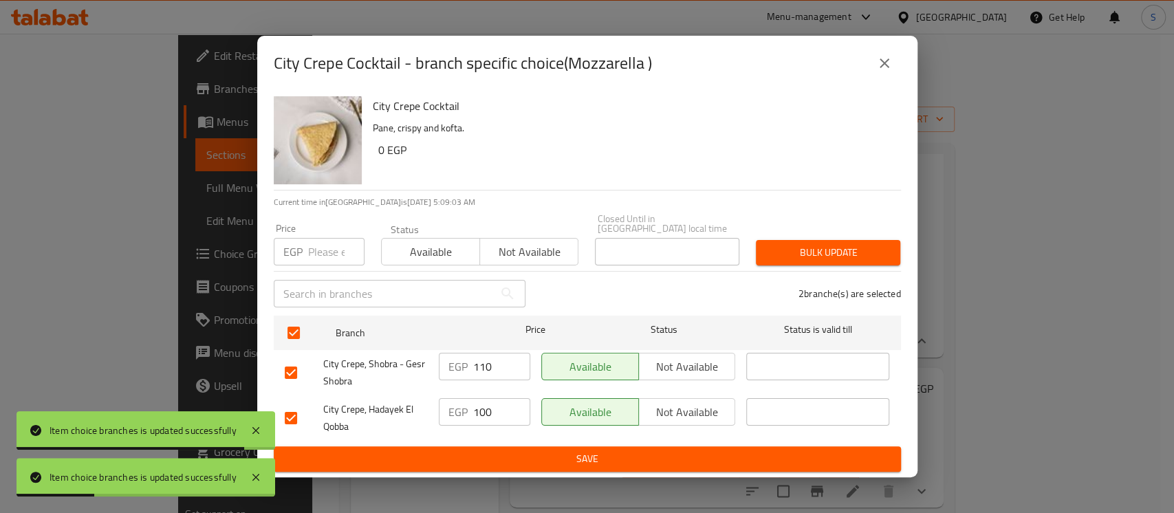
click at [320, 246] on input "number" at bounding box center [336, 252] width 56 height 28
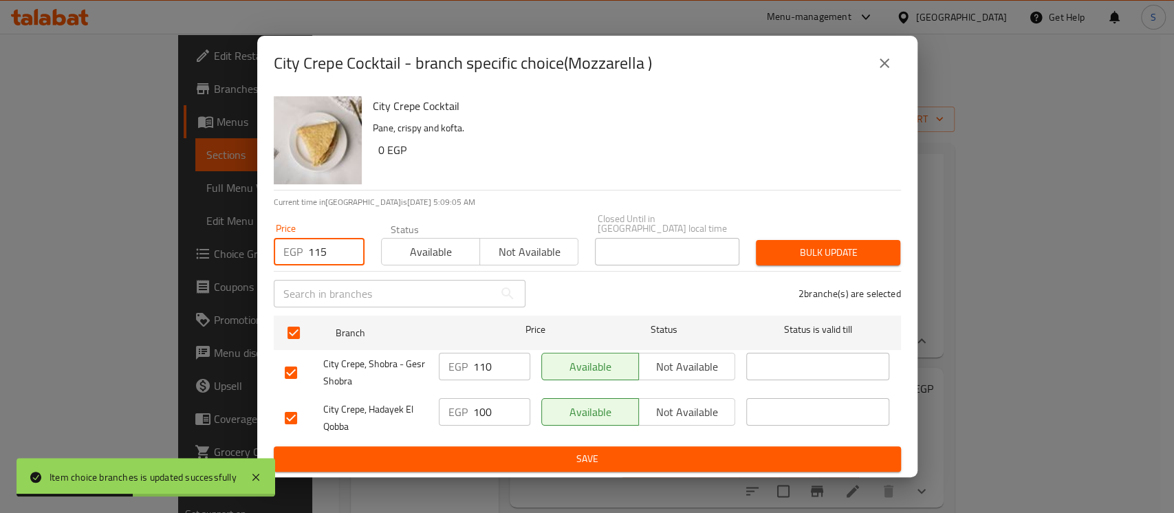
type input "115"
click at [823, 250] on span "Bulk update" at bounding box center [828, 252] width 122 height 17
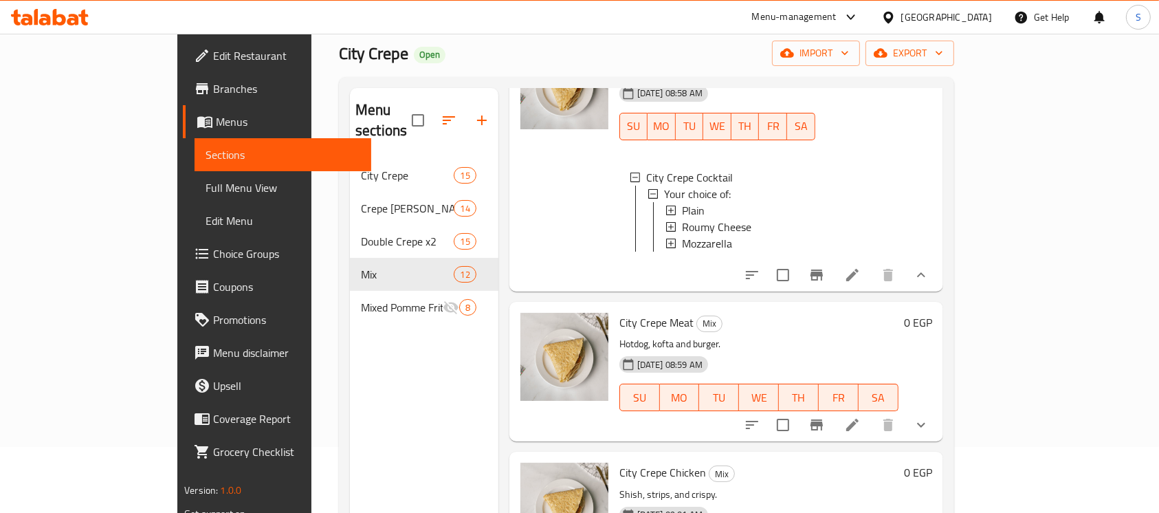
scroll to position [183, 0]
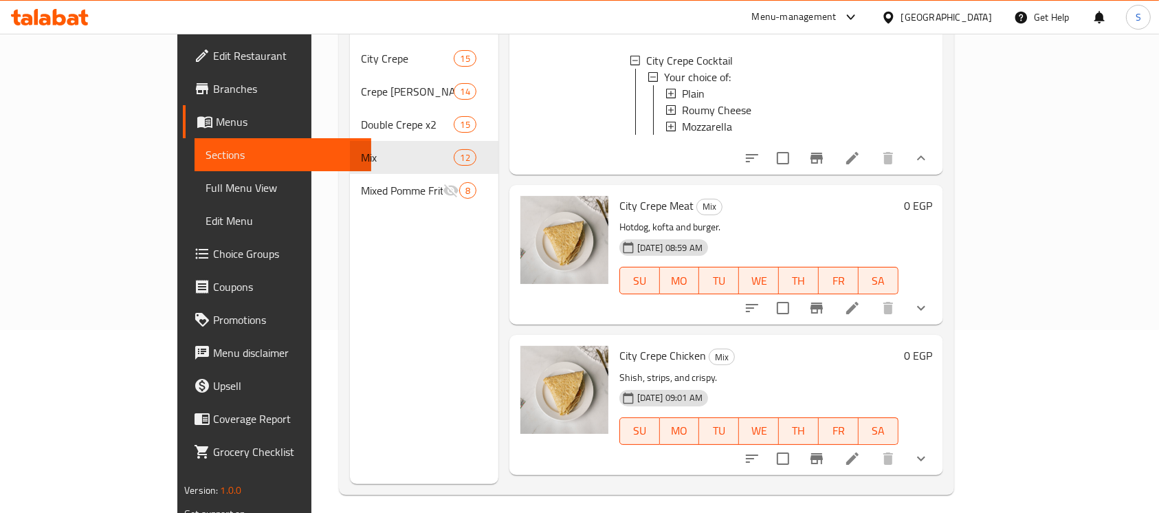
click at [938, 325] on button "show more" at bounding box center [921, 308] width 33 height 33
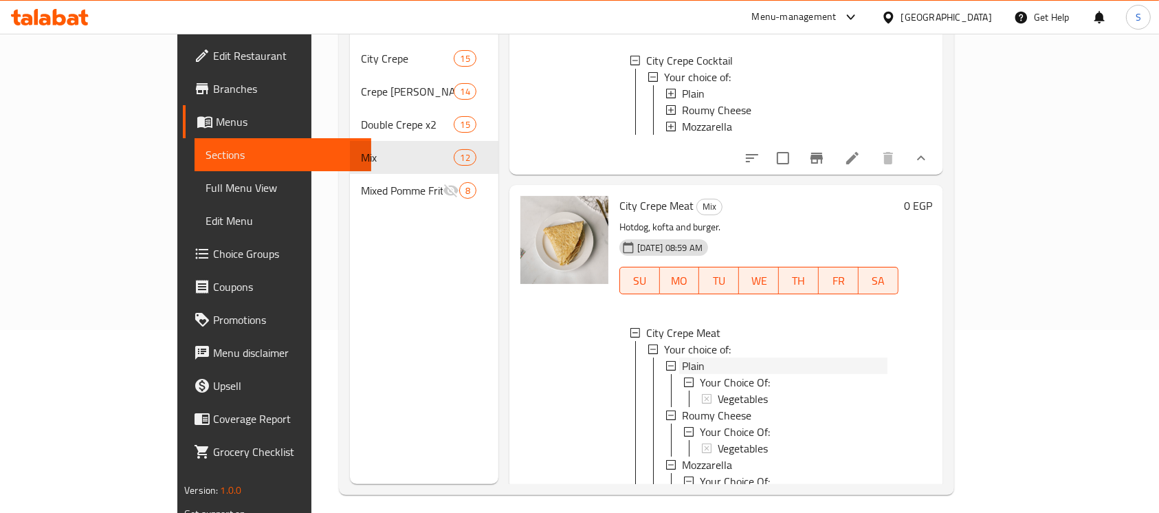
click at [682, 374] on span "Plain" at bounding box center [693, 366] width 23 height 17
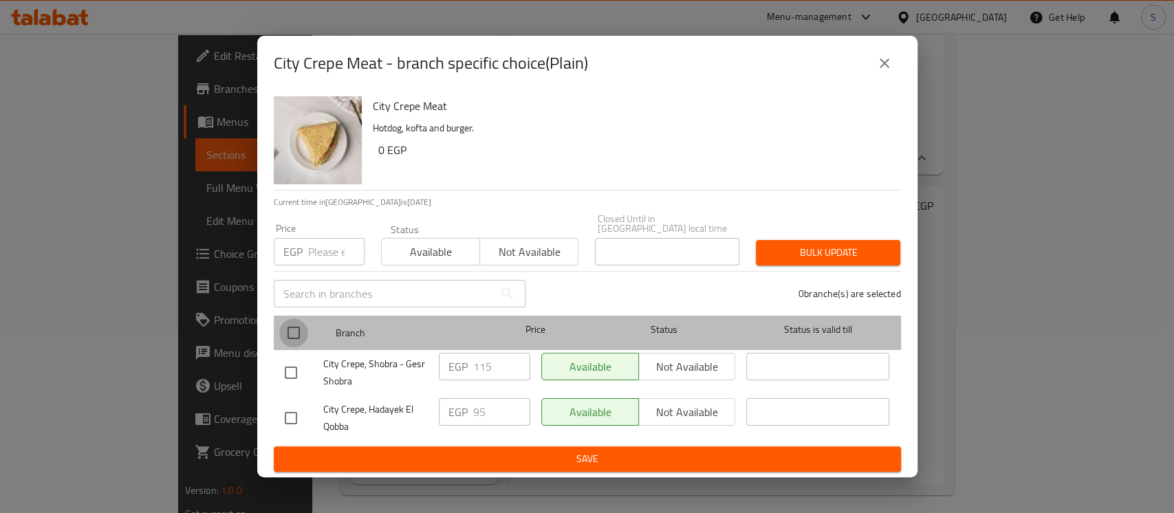
click at [287, 327] on input "checkbox" at bounding box center [293, 332] width 29 height 29
checkbox input "true"
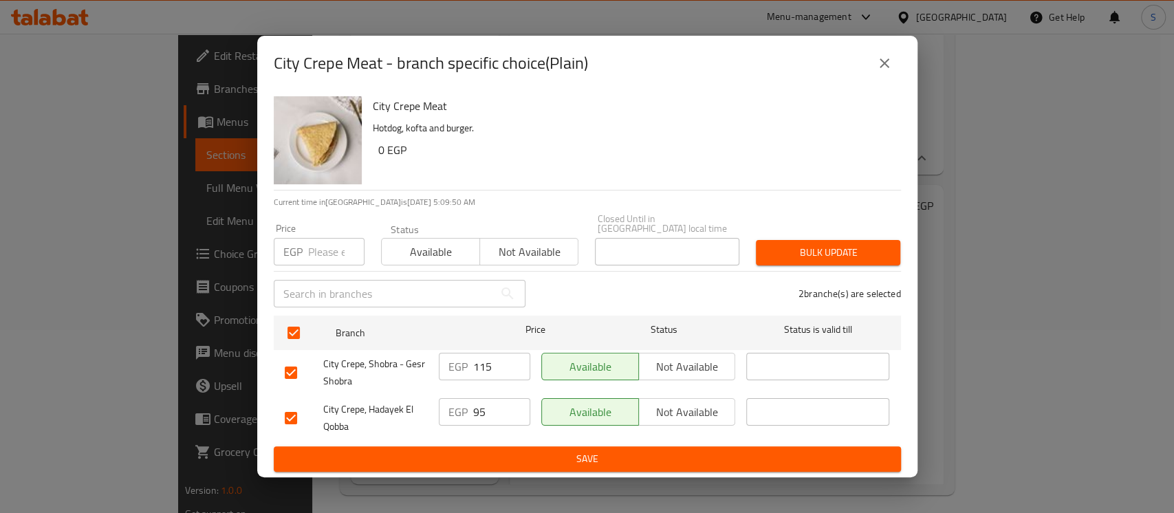
click at [320, 248] on input "number" at bounding box center [336, 252] width 56 height 28
type input "110"
click at [811, 233] on div "Bulk update" at bounding box center [827, 253] width 161 height 42
click at [818, 245] on span "Bulk update" at bounding box center [828, 252] width 122 height 17
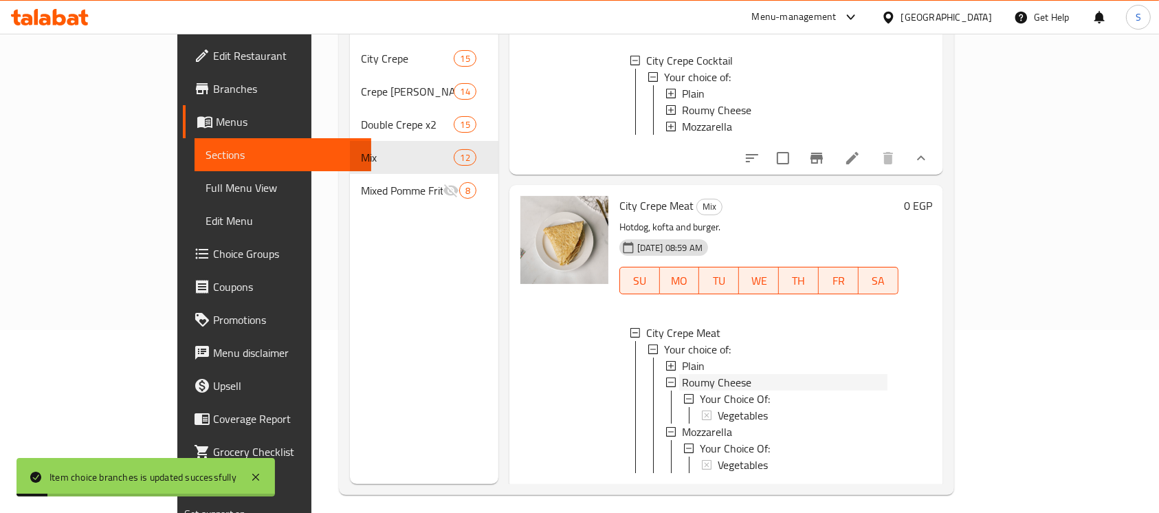
click at [682, 391] on span "Roumy Cheese" at bounding box center [716, 382] width 69 height 17
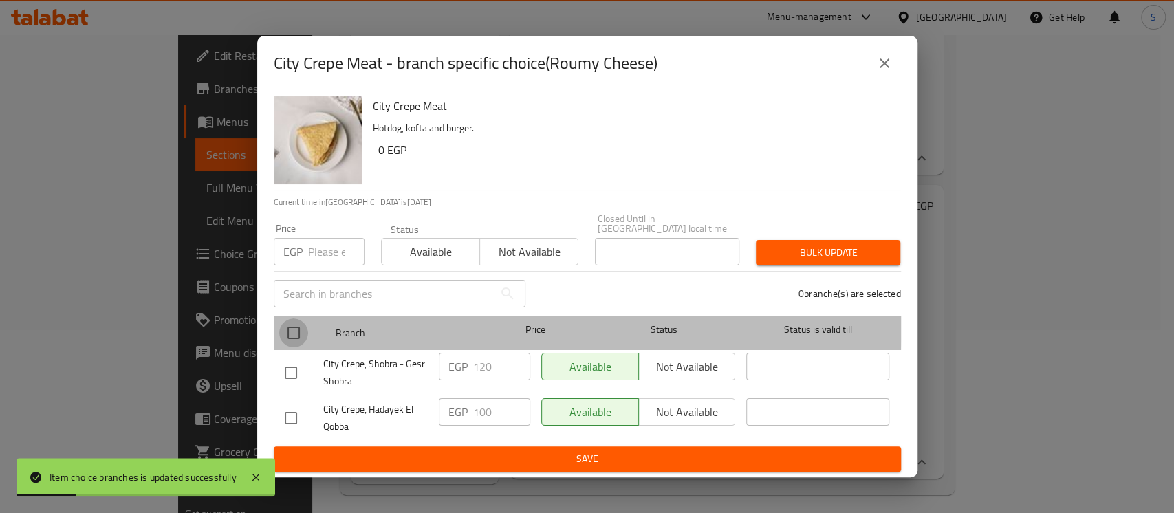
click at [283, 320] on input "checkbox" at bounding box center [293, 332] width 29 height 29
checkbox input "true"
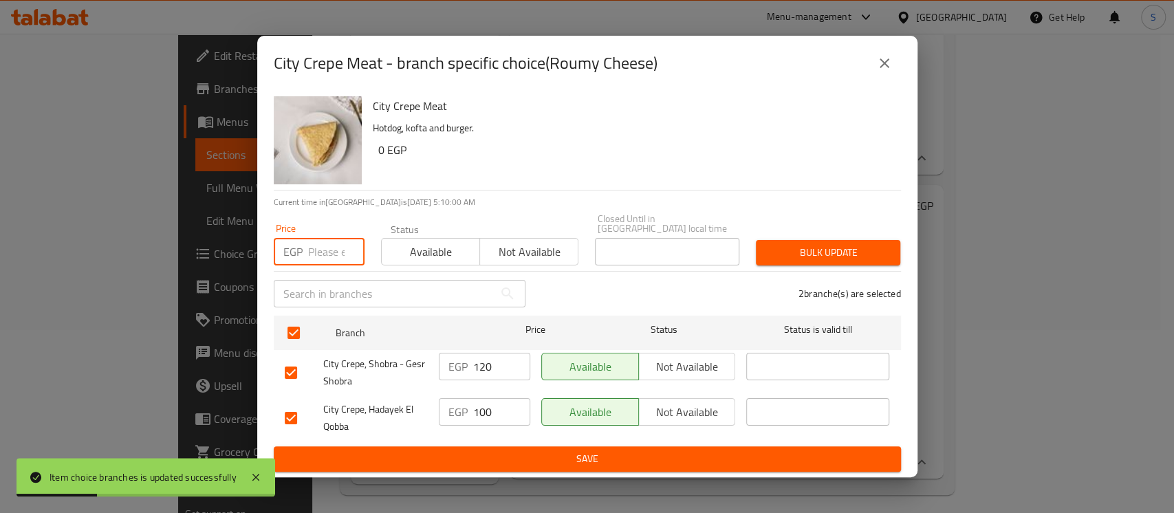
click at [320, 239] on input "number" at bounding box center [336, 252] width 56 height 28
type input "115"
click at [802, 244] on span "Bulk update" at bounding box center [828, 252] width 122 height 17
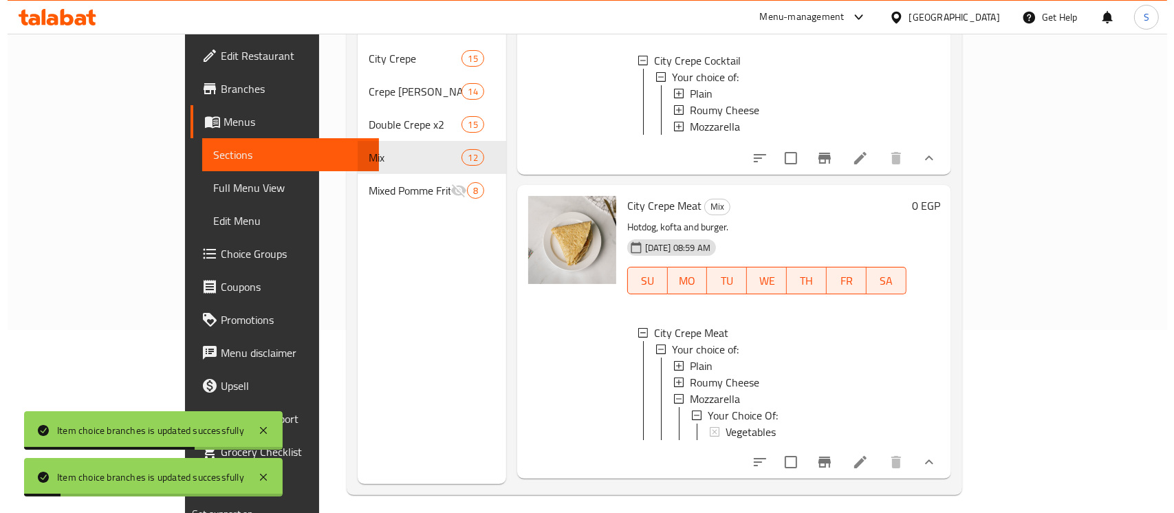
scroll to position [1, 0]
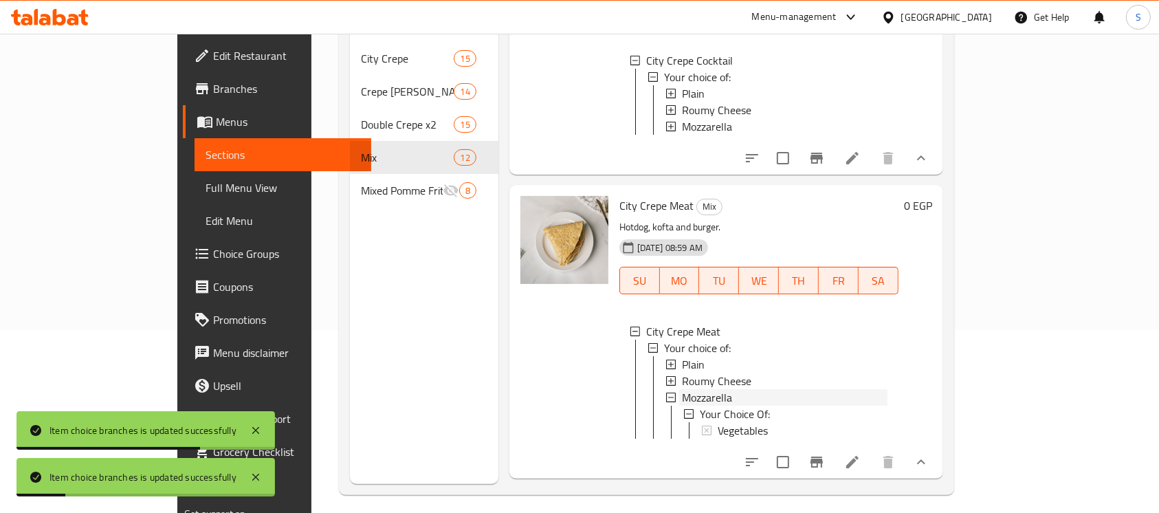
click at [682, 406] on span "Mozzarella" at bounding box center [707, 397] width 50 height 17
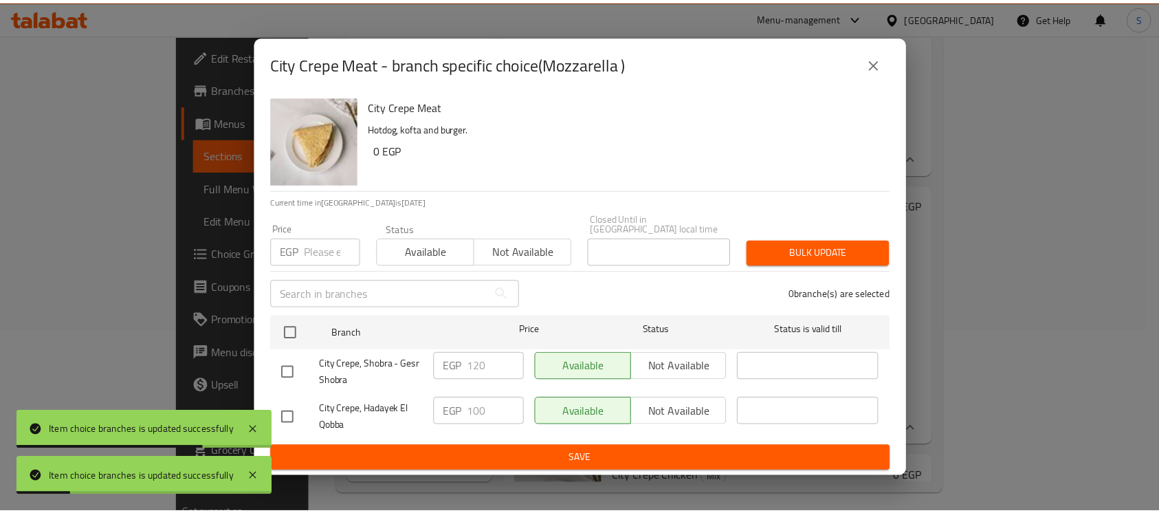
scroll to position [0, 0]
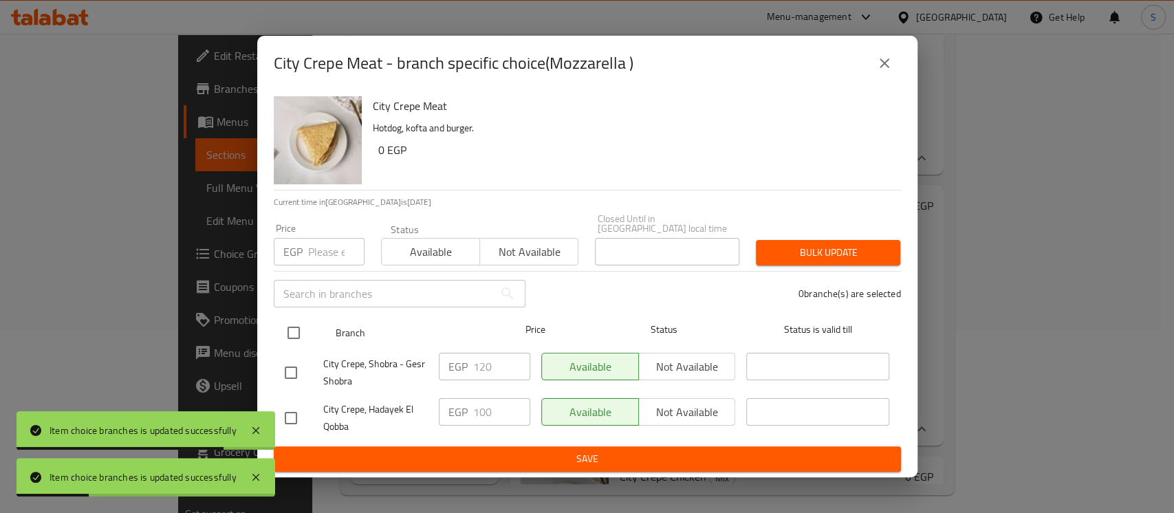
click at [292, 330] on input "checkbox" at bounding box center [293, 332] width 29 height 29
checkbox input "true"
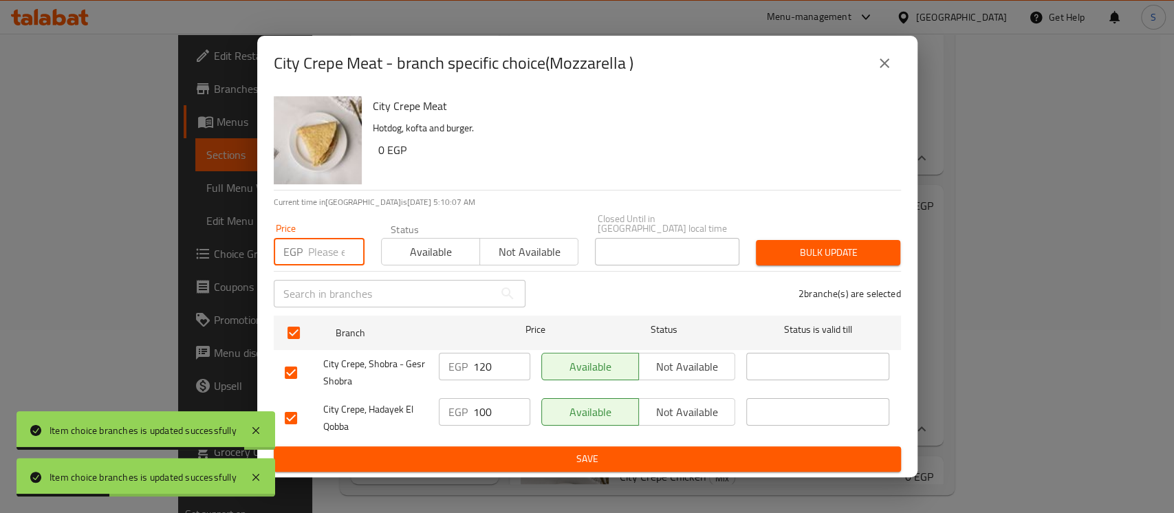
click at [318, 248] on input "number" at bounding box center [336, 252] width 56 height 28
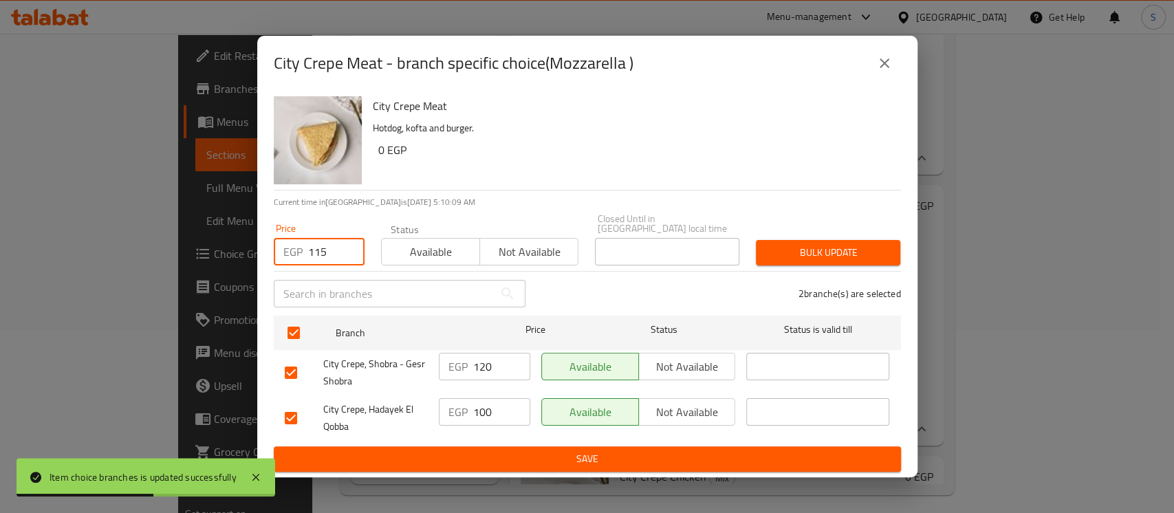
type input "115"
click at [802, 252] on span "Bulk update" at bounding box center [828, 252] width 122 height 17
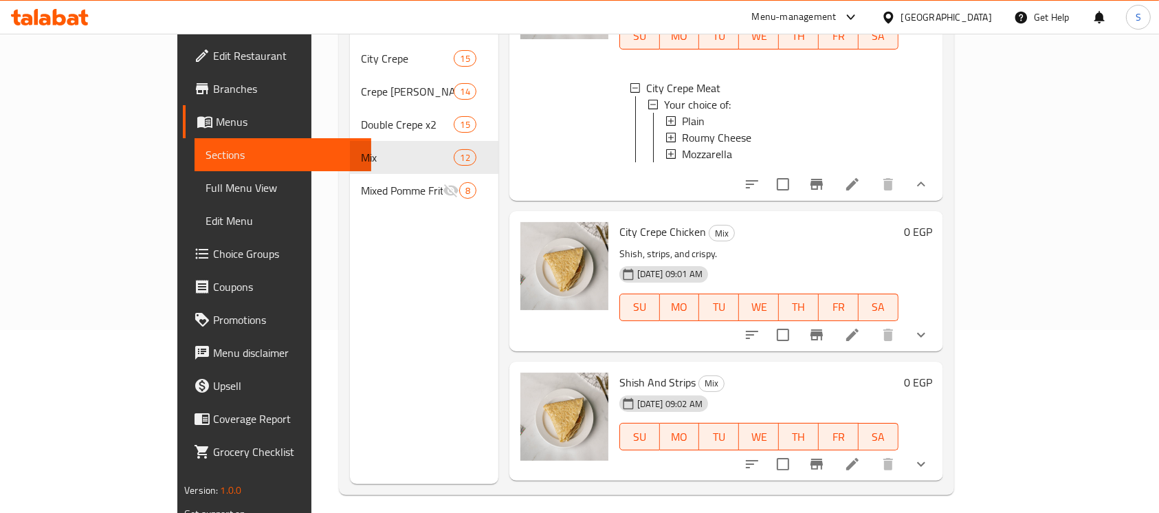
scroll to position [1467, 0]
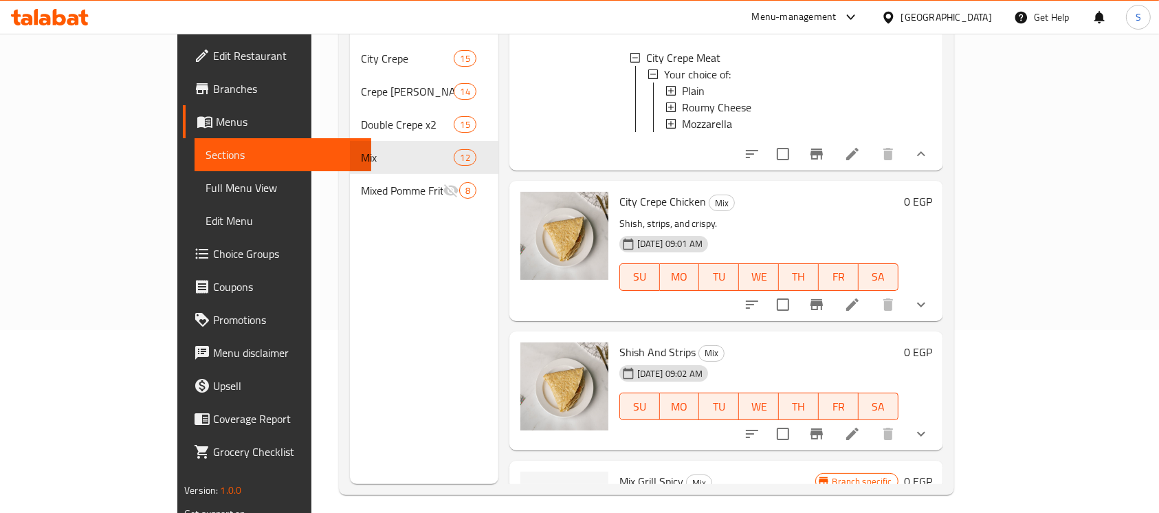
click at [930, 313] on icon "show more" at bounding box center [921, 304] width 17 height 17
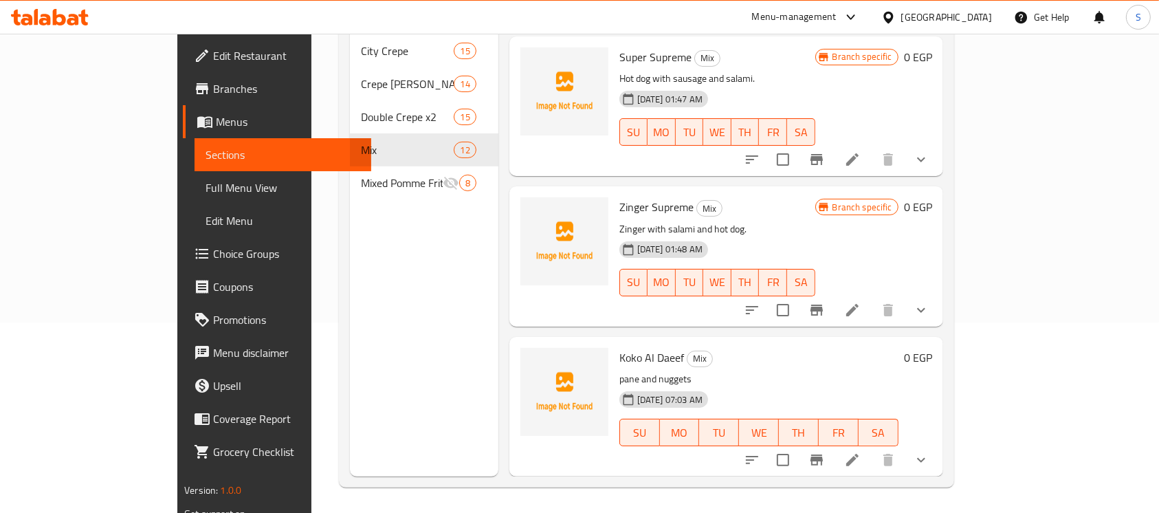
scroll to position [193, 0]
click at [930, 303] on icon "show more" at bounding box center [921, 308] width 17 height 17
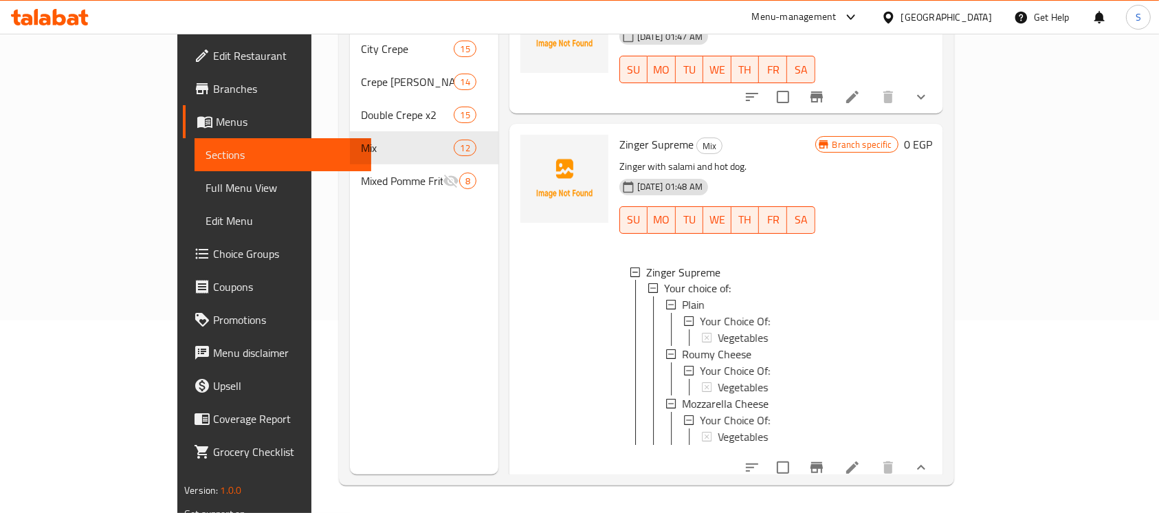
scroll to position [2423, 0]
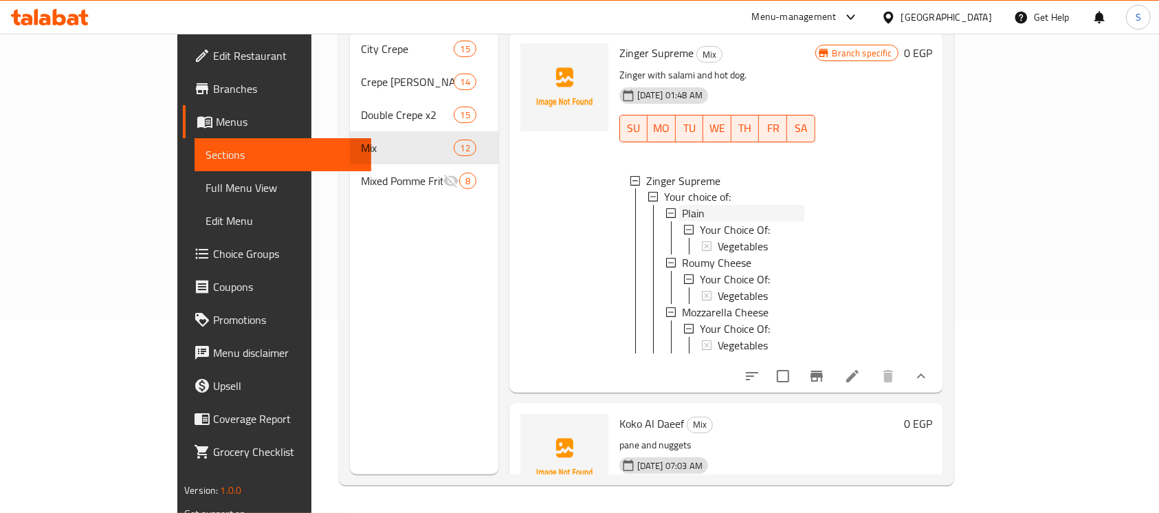
click at [682, 222] on span "Plain" at bounding box center [693, 214] width 23 height 17
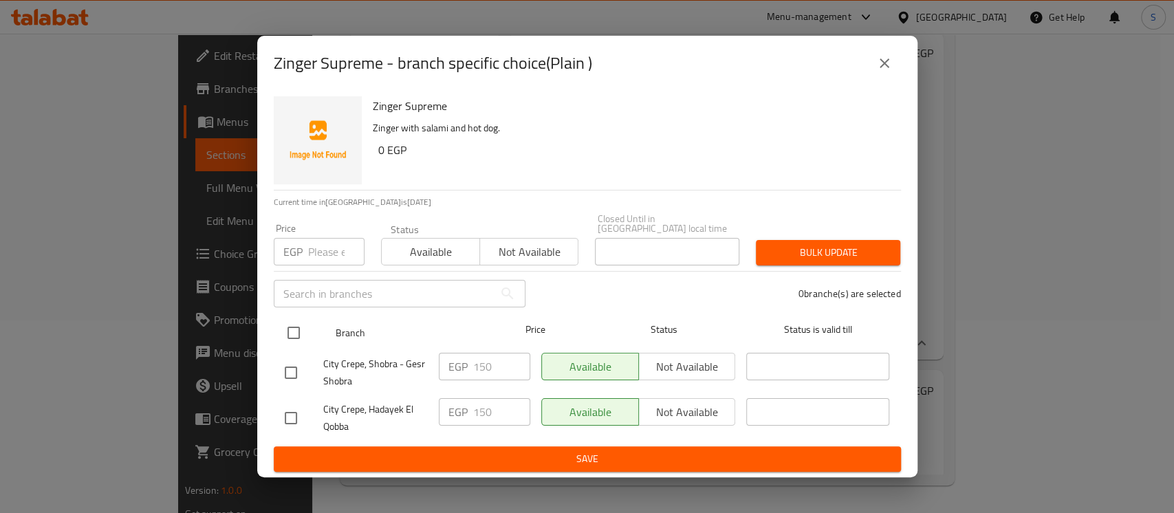
click at [301, 325] on input "checkbox" at bounding box center [293, 332] width 29 height 29
checkbox input "true"
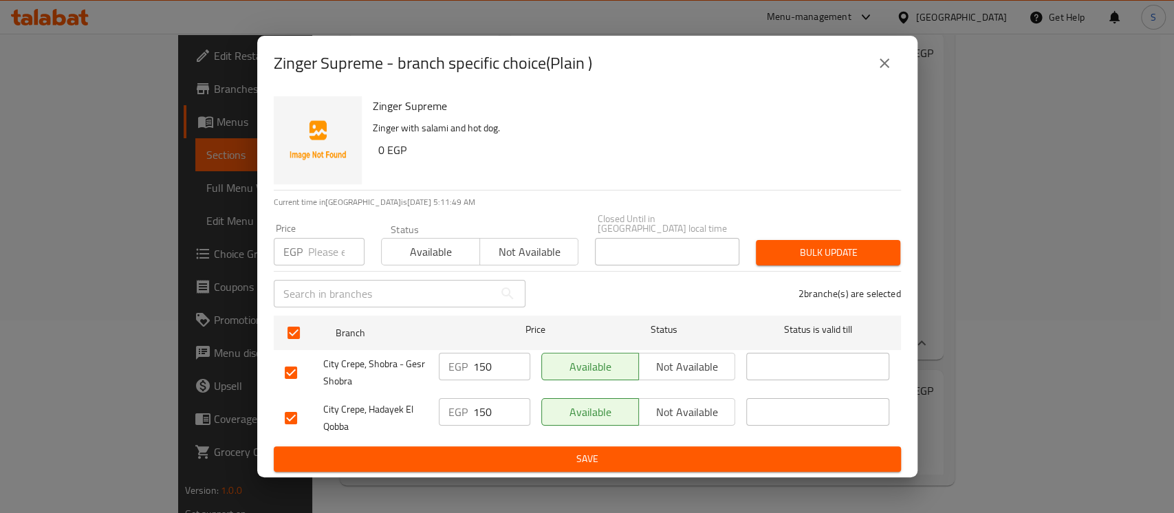
click at [320, 241] on input "number" at bounding box center [336, 252] width 56 height 28
type input "130"
click at [798, 253] on span "Bulk update" at bounding box center [828, 252] width 122 height 17
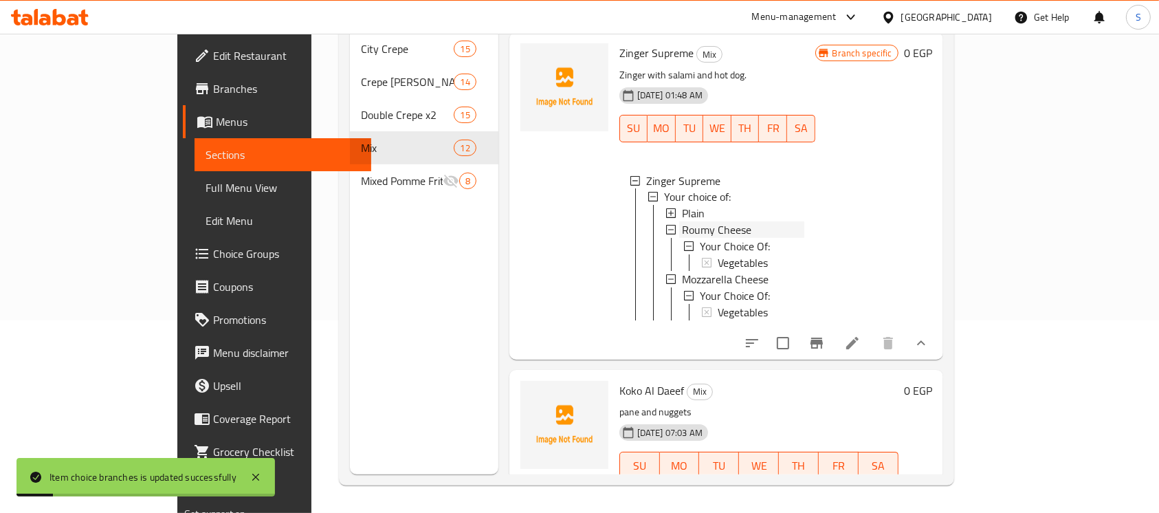
click at [687, 239] on span "Roumy Cheese" at bounding box center [716, 230] width 69 height 17
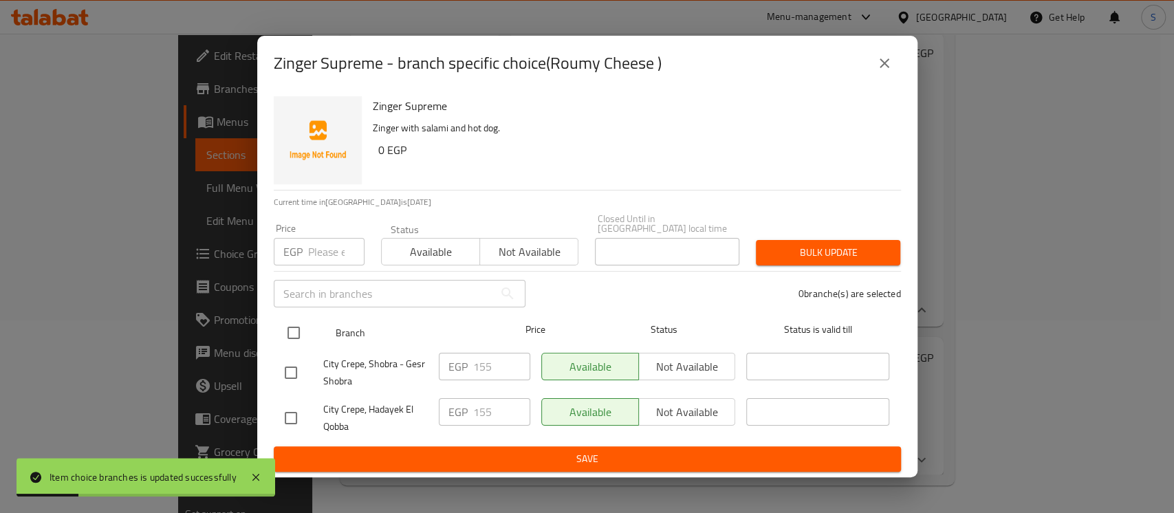
click at [287, 327] on input "checkbox" at bounding box center [293, 332] width 29 height 29
checkbox input "true"
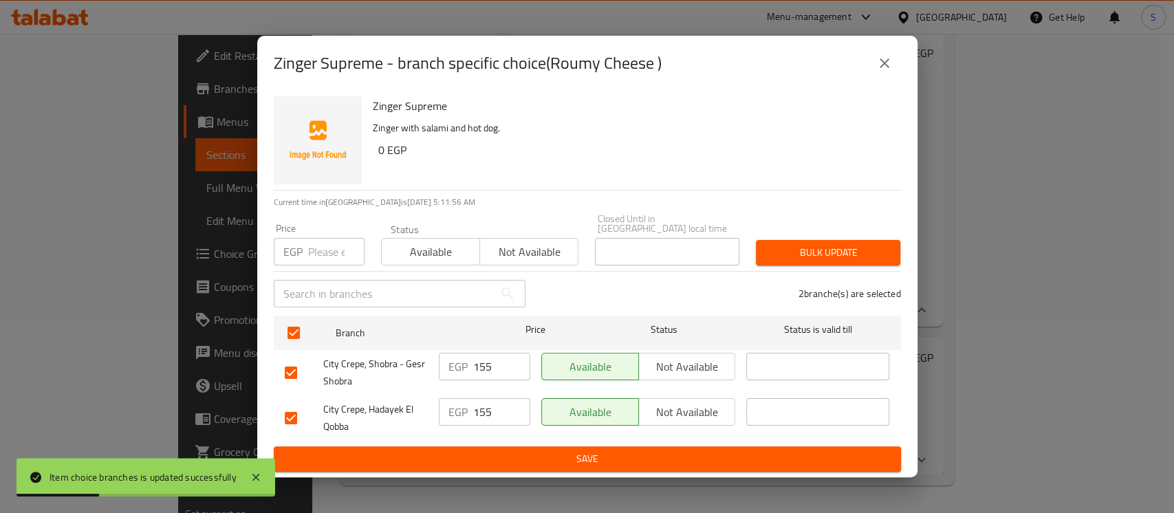
click at [314, 250] on input "number" at bounding box center [336, 252] width 56 height 28
type input "135"
click at [853, 240] on button "Bulk update" at bounding box center [828, 252] width 144 height 25
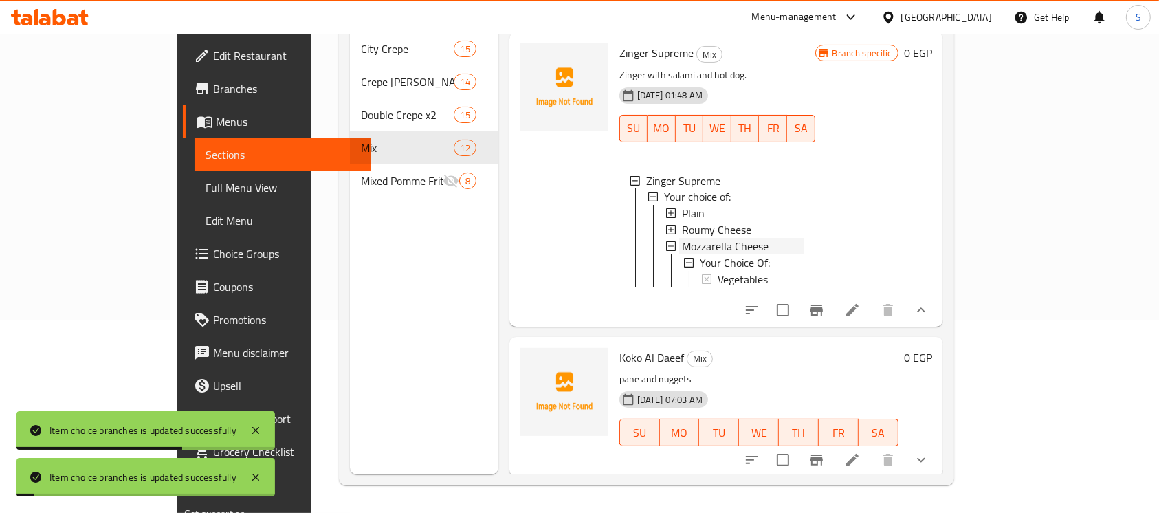
click at [683, 255] on span "Mozzarella Cheese" at bounding box center [725, 247] width 87 height 17
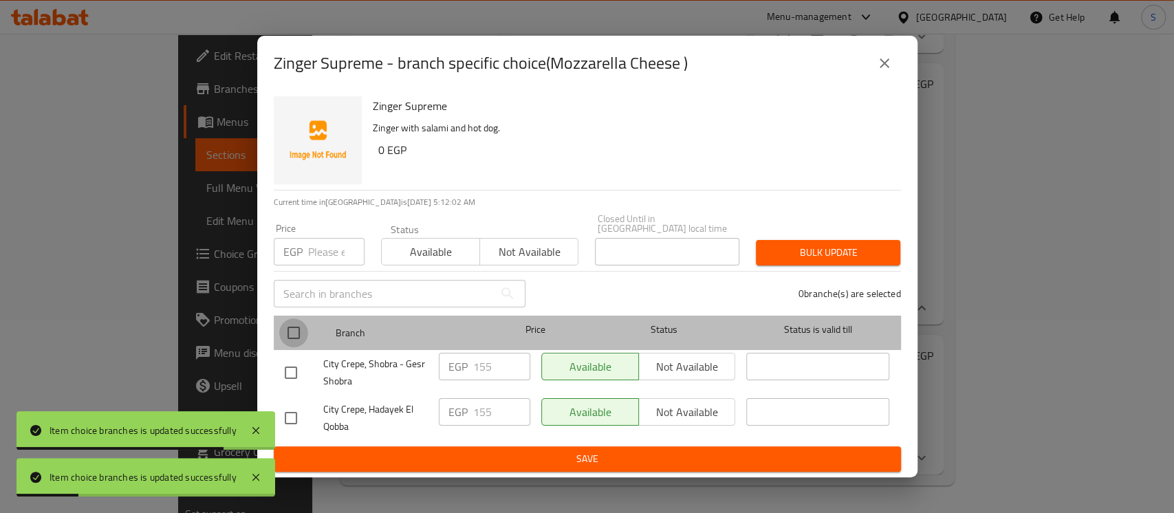
click at [293, 322] on input "checkbox" at bounding box center [293, 332] width 29 height 29
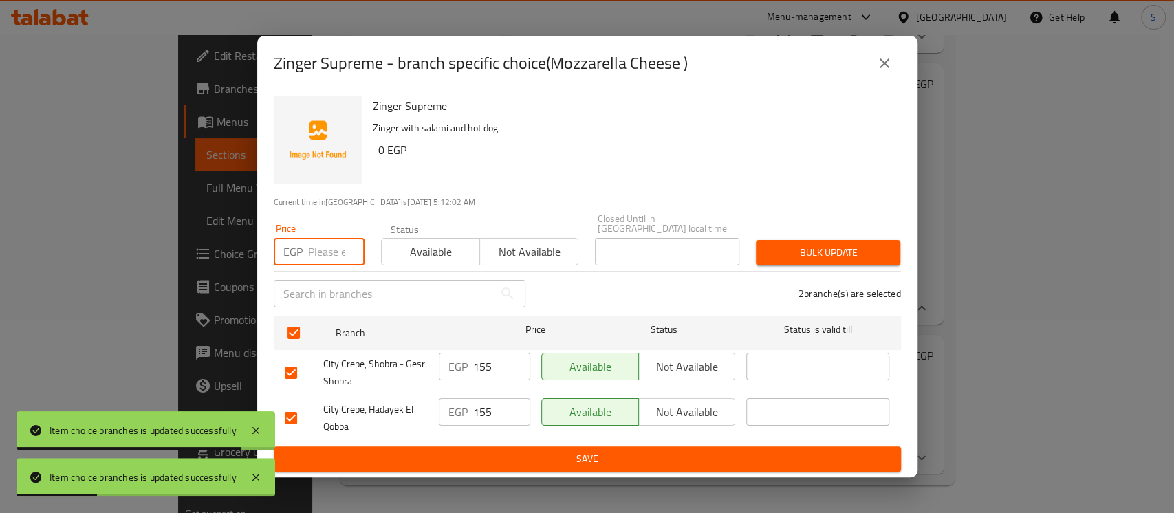
click at [325, 239] on input "number" at bounding box center [336, 252] width 56 height 28
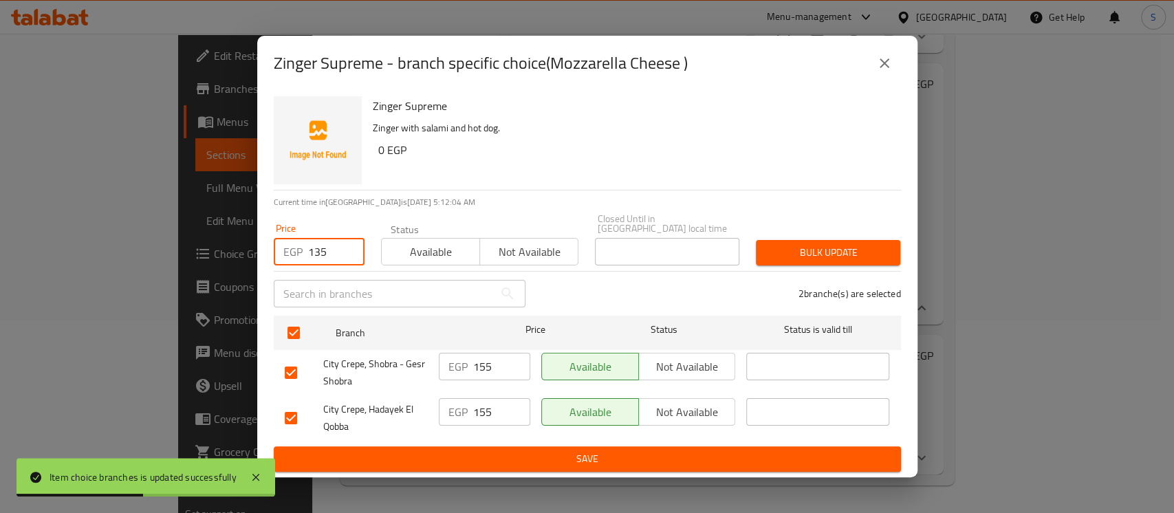
click at [828, 249] on span "Bulk update" at bounding box center [828, 252] width 122 height 17
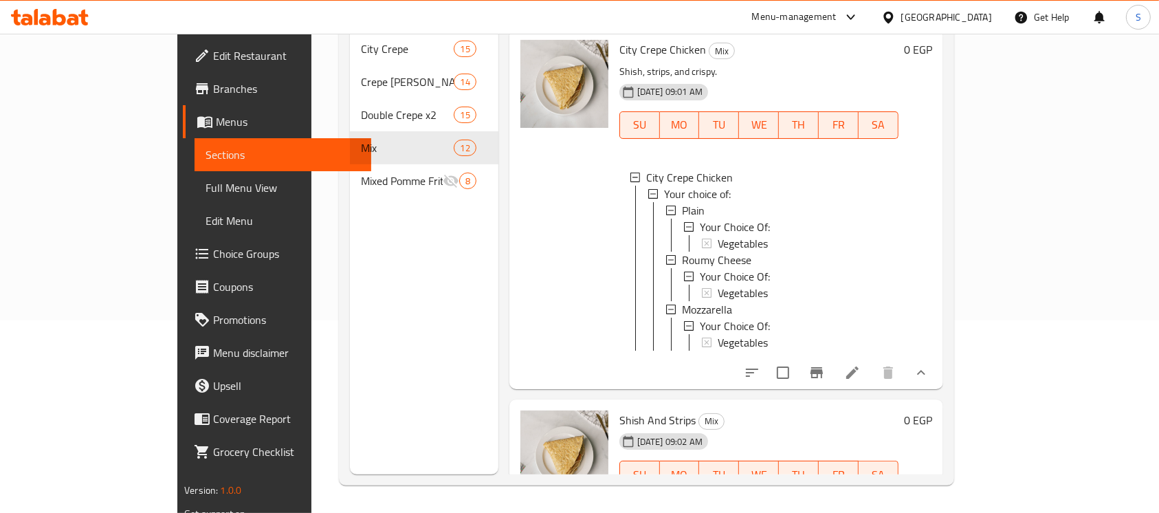
scroll to position [1690, 0]
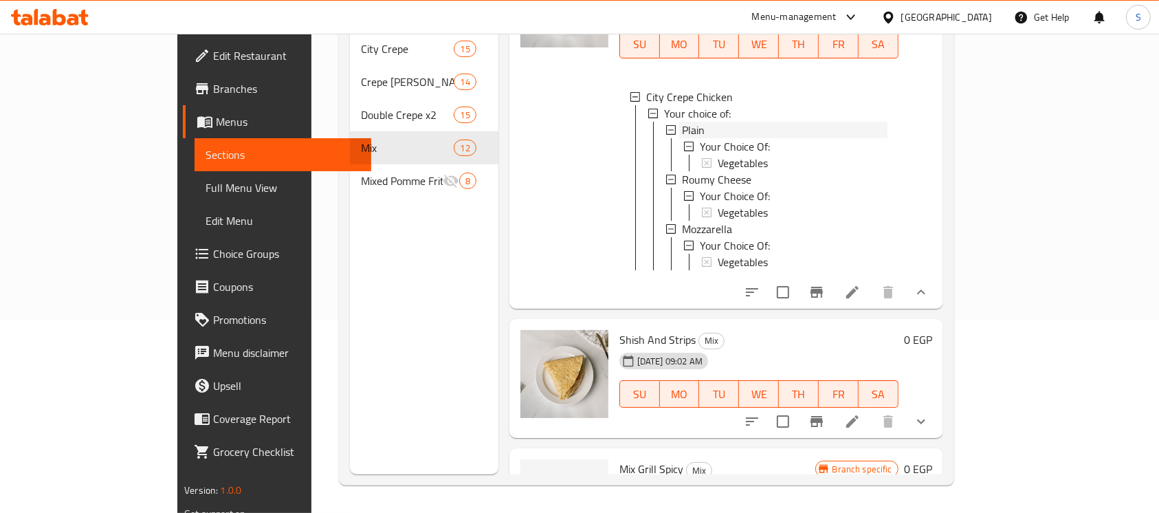
click at [682, 138] on span "Plain" at bounding box center [693, 130] width 23 height 17
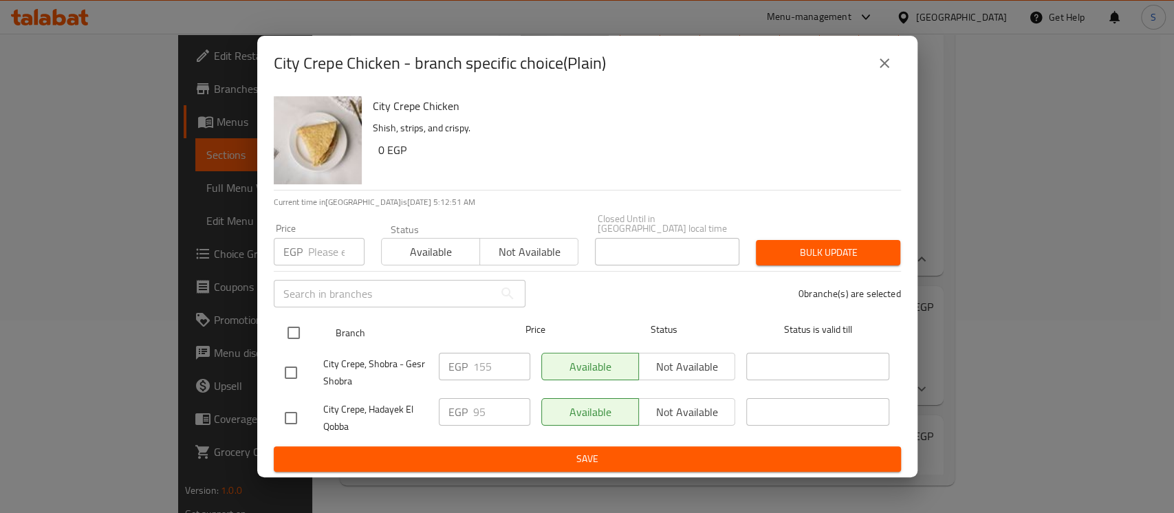
click at [296, 322] on input "checkbox" at bounding box center [293, 332] width 29 height 29
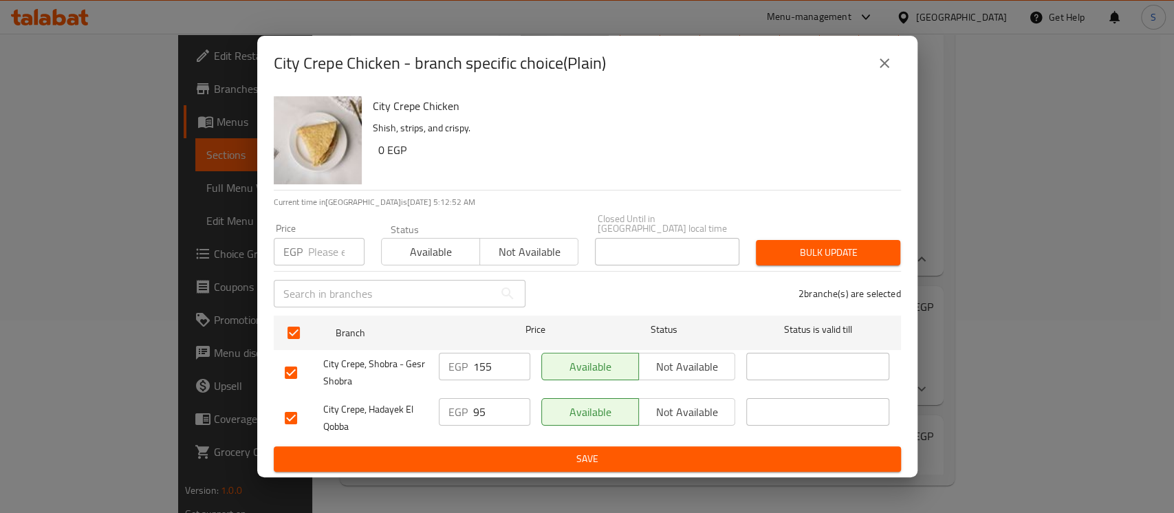
click at [313, 248] on input "number" at bounding box center [336, 252] width 56 height 28
click at [782, 240] on button "Bulk update" at bounding box center [828, 252] width 144 height 25
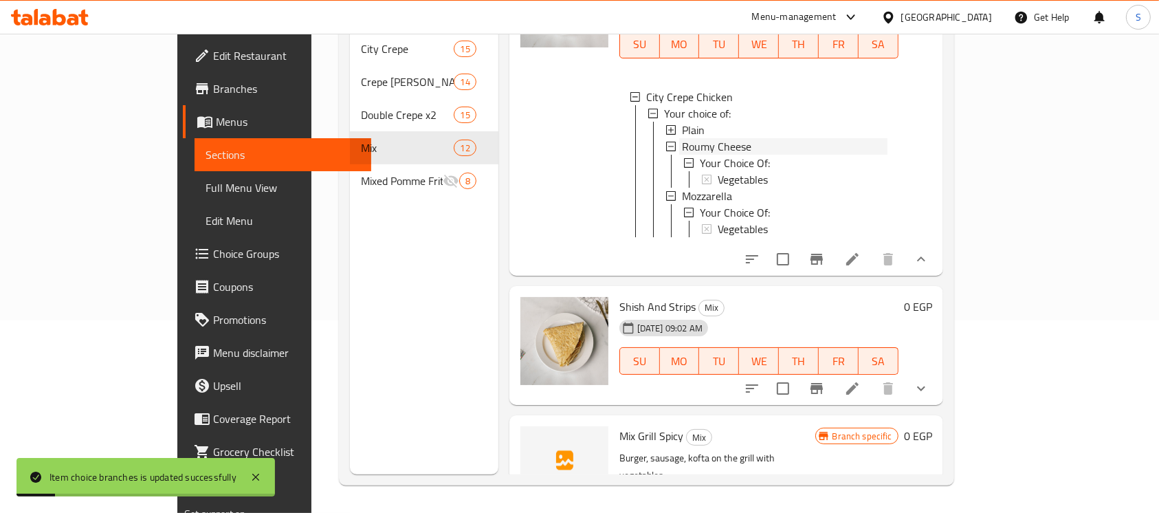
click at [701, 155] on span "Roumy Cheese" at bounding box center [716, 146] width 69 height 17
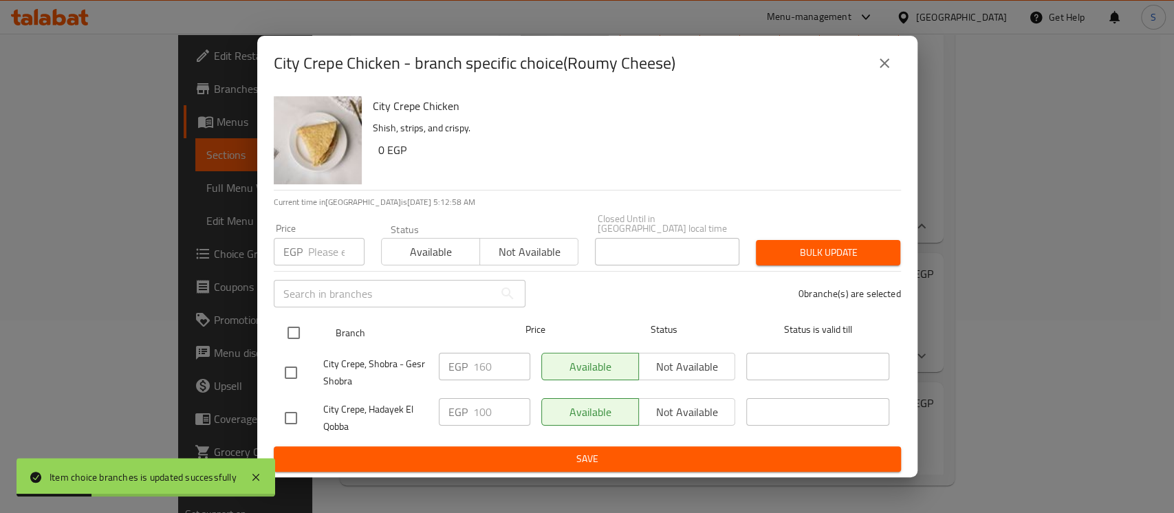
drag, startPoint x: 303, startPoint y: 323, endPoint x: 296, endPoint y: 311, distance: 13.9
click at [301, 322] on input "checkbox" at bounding box center [293, 332] width 29 height 29
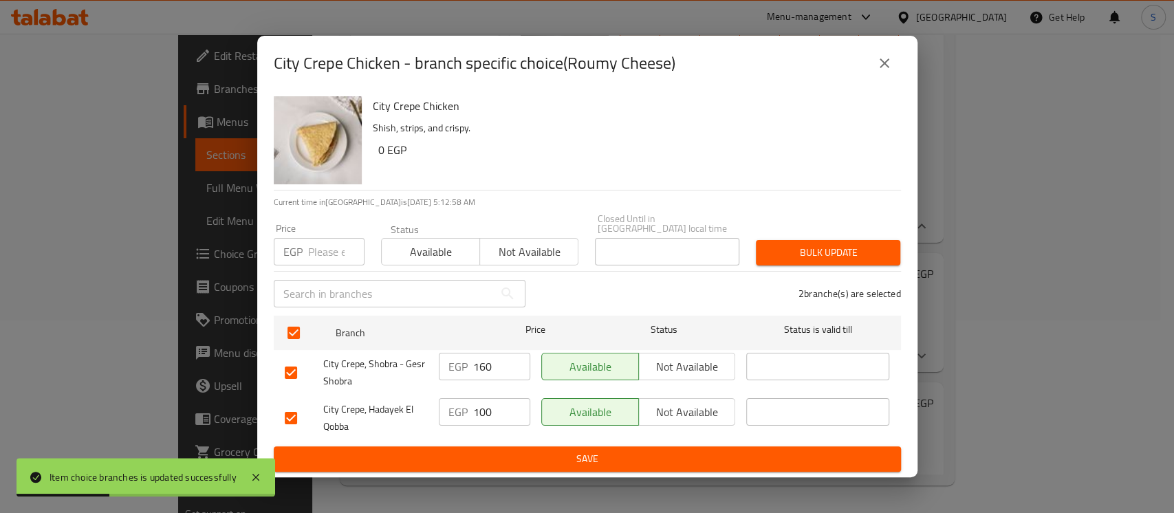
click at [327, 243] on input "number" at bounding box center [336, 252] width 56 height 28
click at [761, 250] on button "Bulk update" at bounding box center [828, 252] width 144 height 25
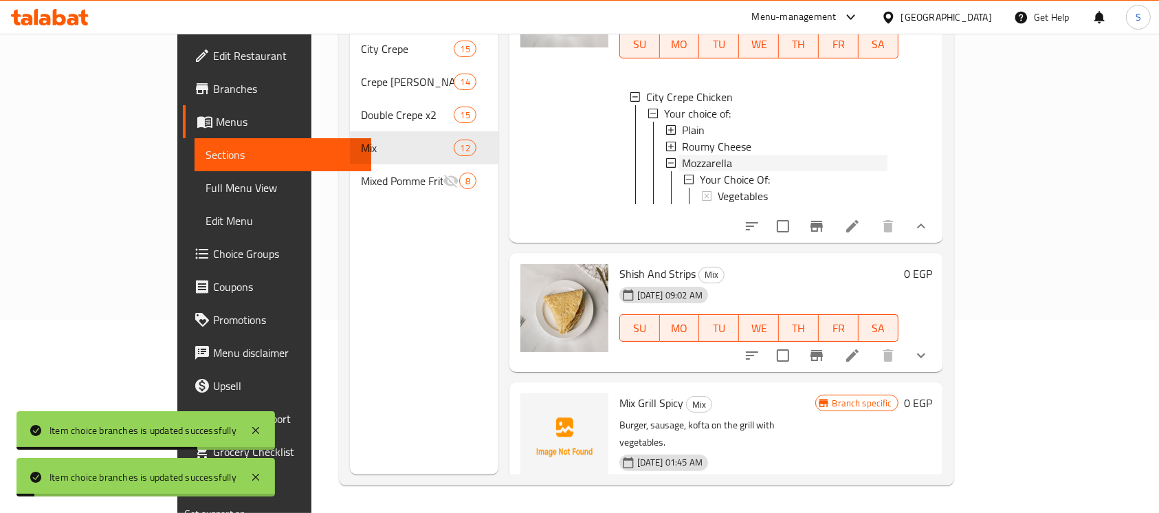
click at [682, 171] on span "Mozzarella" at bounding box center [707, 163] width 50 height 17
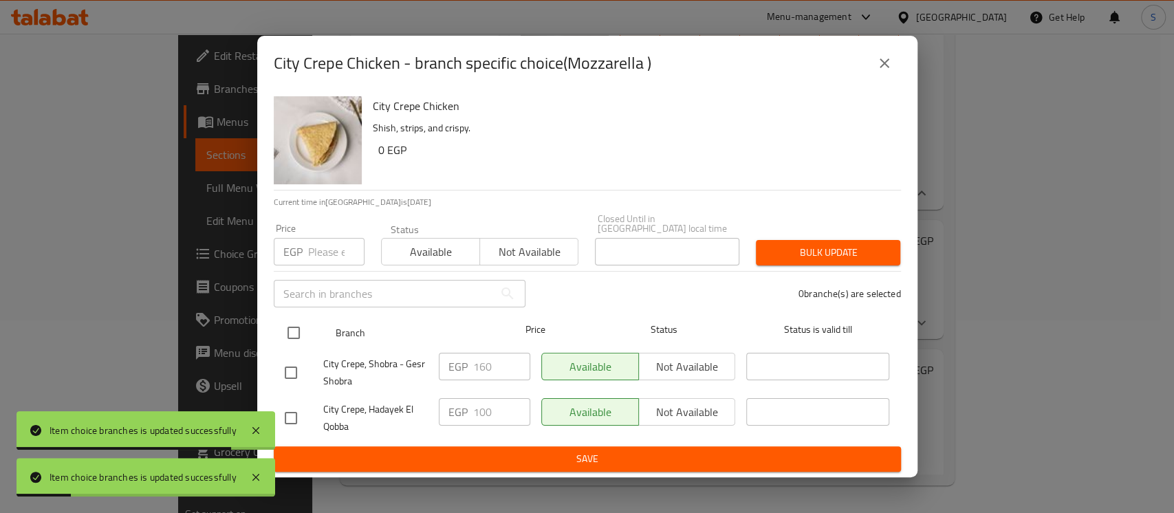
click at [293, 322] on input "checkbox" at bounding box center [293, 332] width 29 height 29
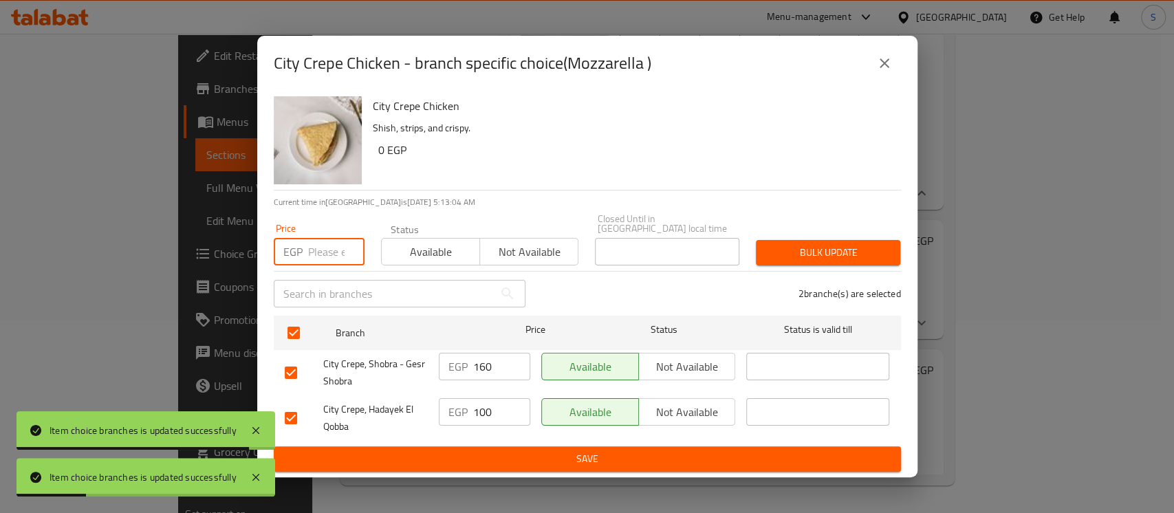
click at [329, 252] on input "number" at bounding box center [336, 252] width 56 height 28
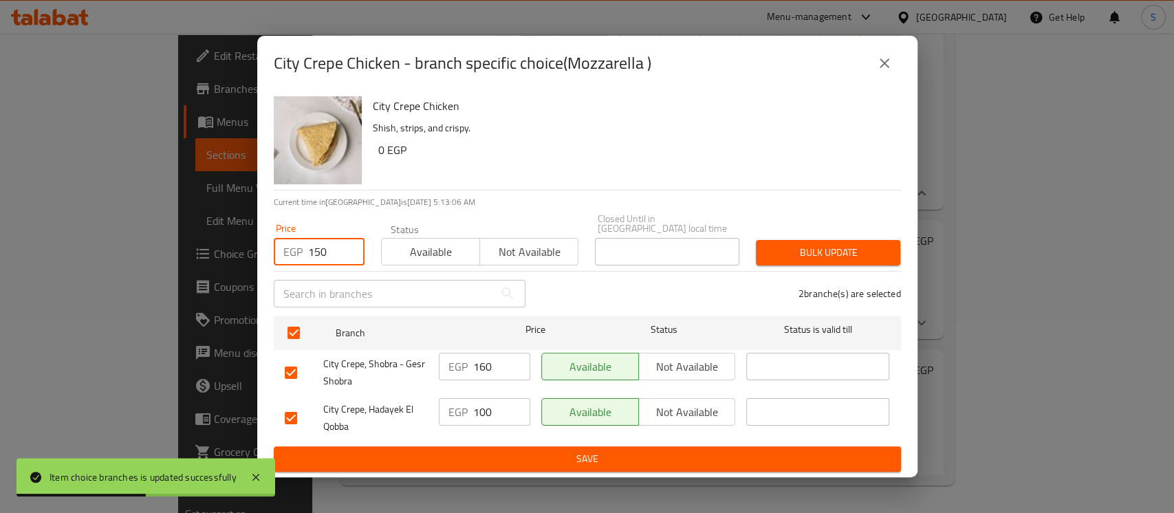
click at [805, 244] on span "Bulk update" at bounding box center [828, 252] width 122 height 17
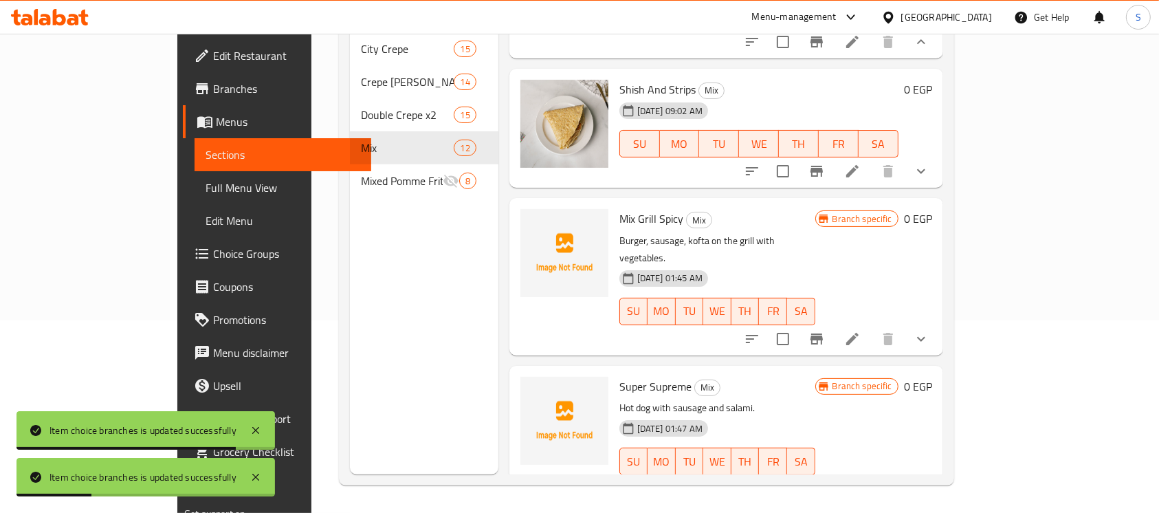
scroll to position [1873, 0]
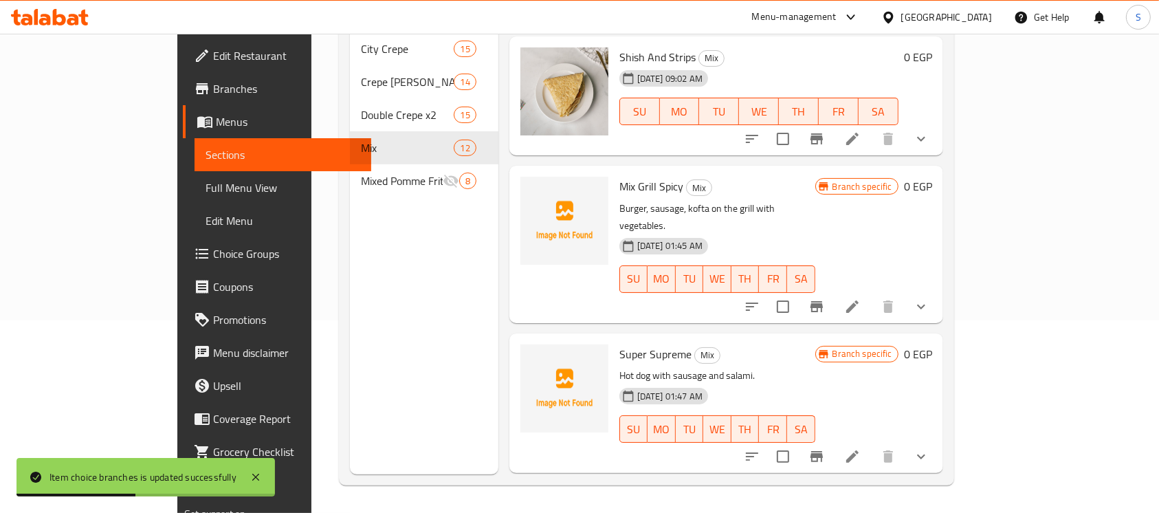
click at [930, 315] on icon "show more" at bounding box center [921, 306] width 17 height 17
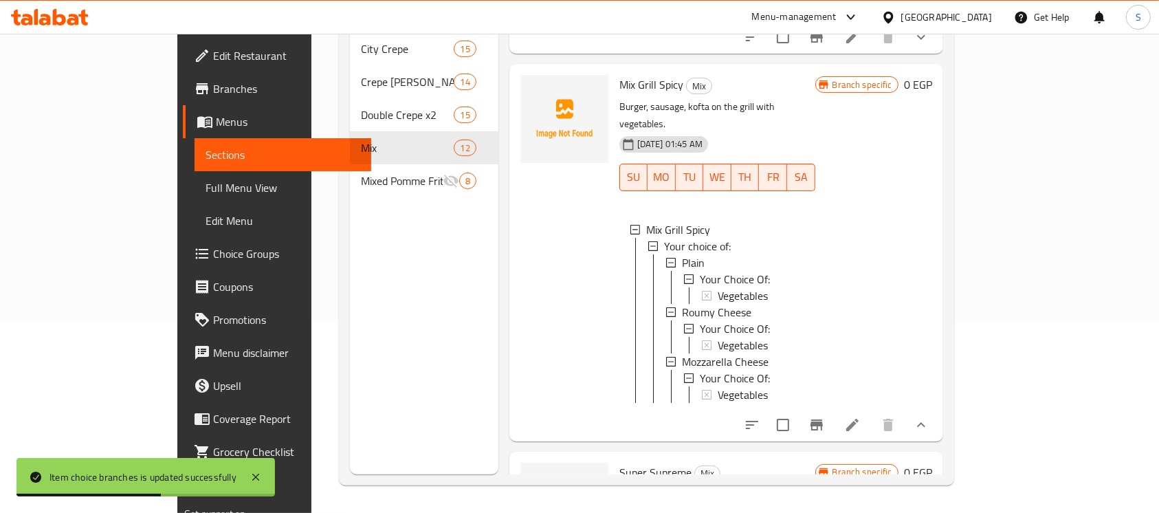
scroll to position [2057, 0]
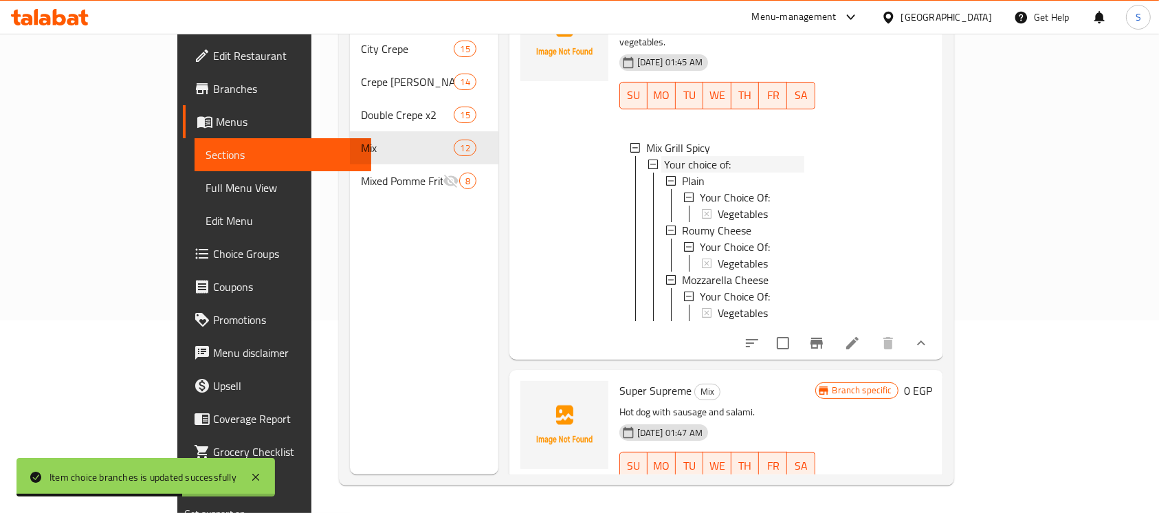
click at [664, 173] on span "Your choice of:" at bounding box center [697, 164] width 67 height 17
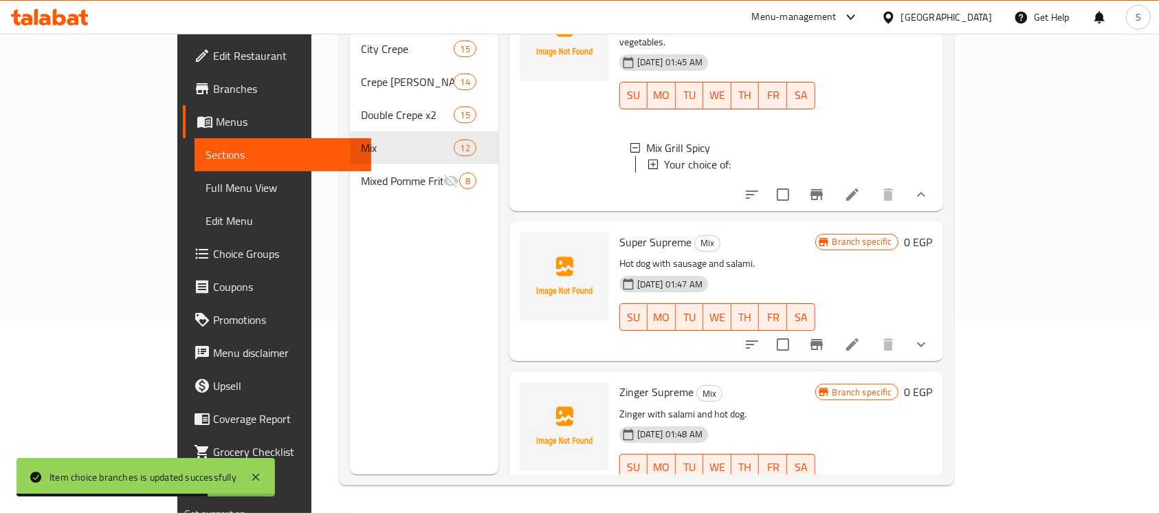
click at [664, 173] on span "Your choice of:" at bounding box center [697, 164] width 67 height 17
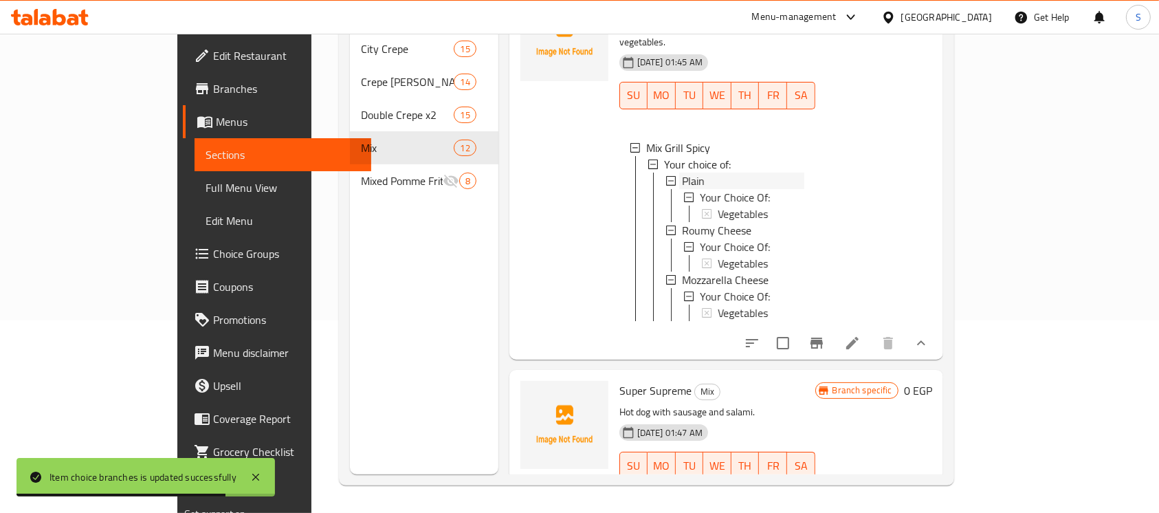
click at [682, 189] on span "Plain" at bounding box center [693, 181] width 23 height 17
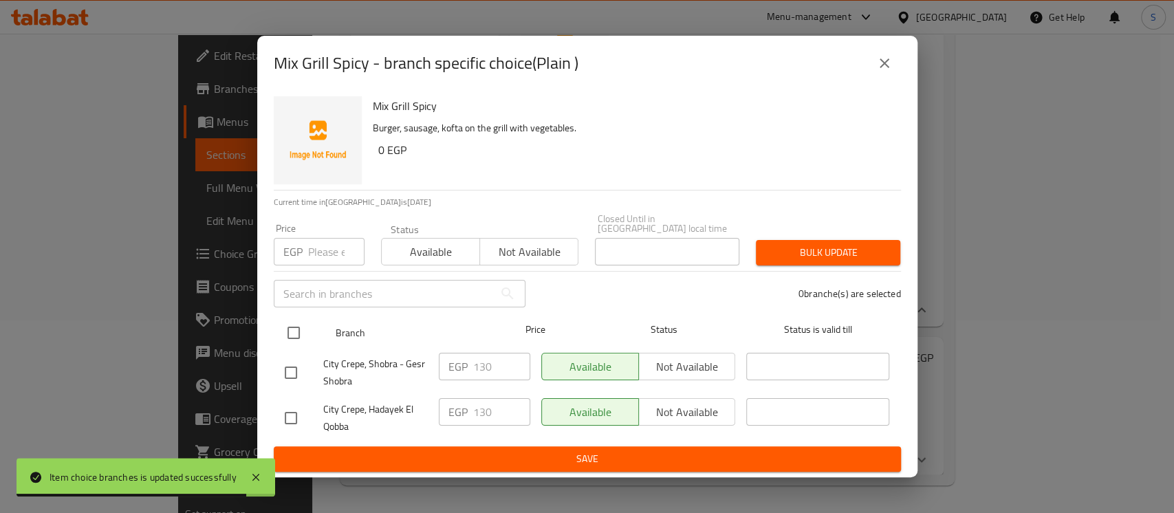
click at [296, 324] on input "checkbox" at bounding box center [293, 332] width 29 height 29
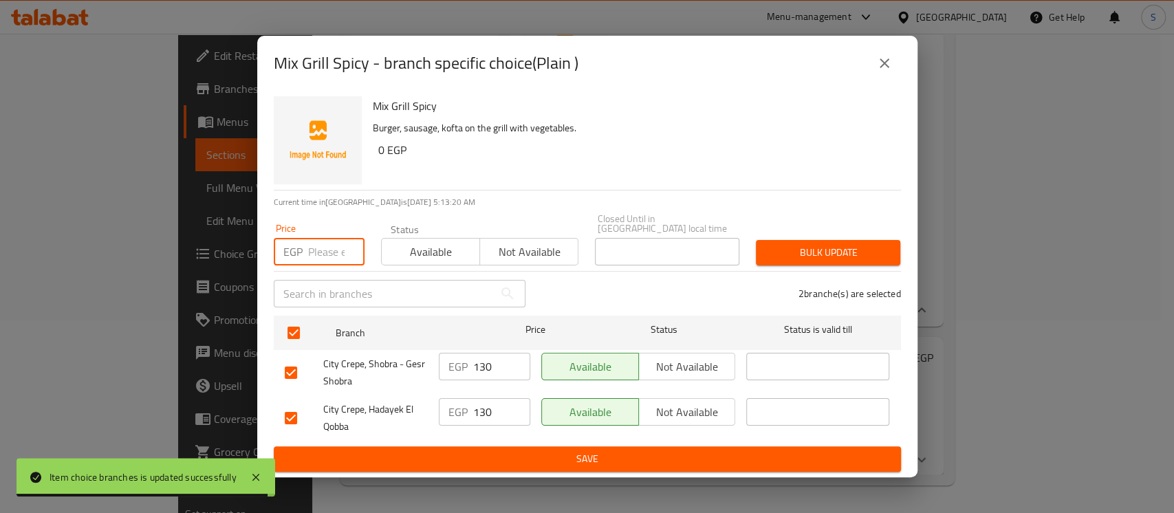
click at [316, 245] on input "number" at bounding box center [336, 252] width 56 height 28
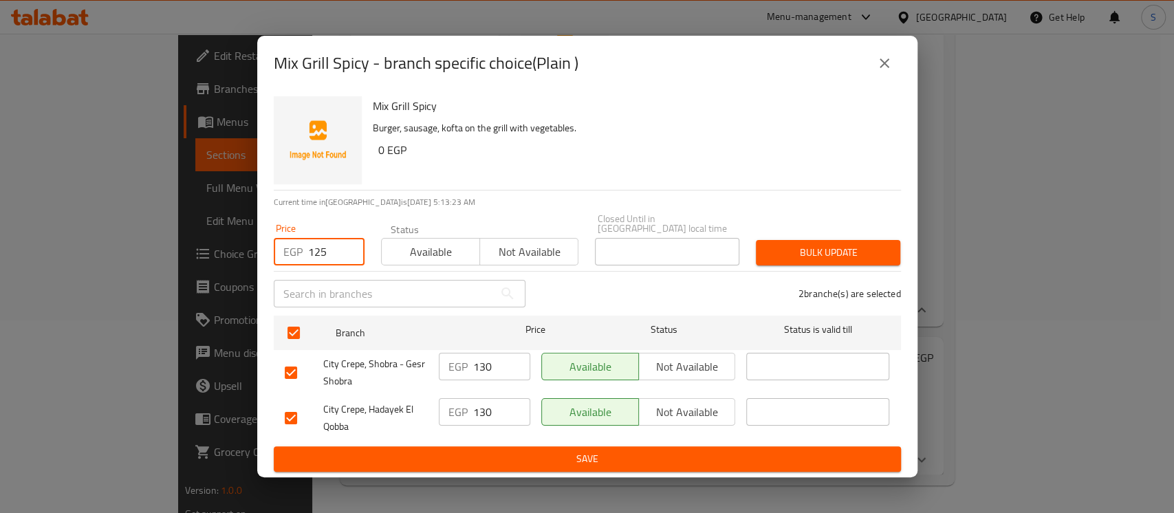
click at [854, 254] on span "Bulk update" at bounding box center [828, 252] width 122 height 17
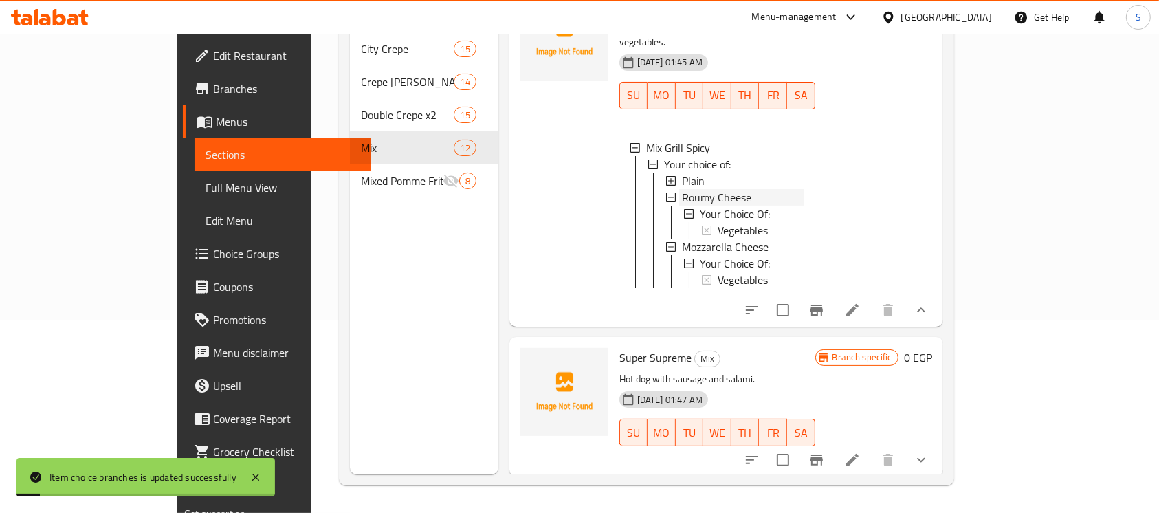
click at [682, 206] on span "Roumy Cheese" at bounding box center [716, 197] width 69 height 17
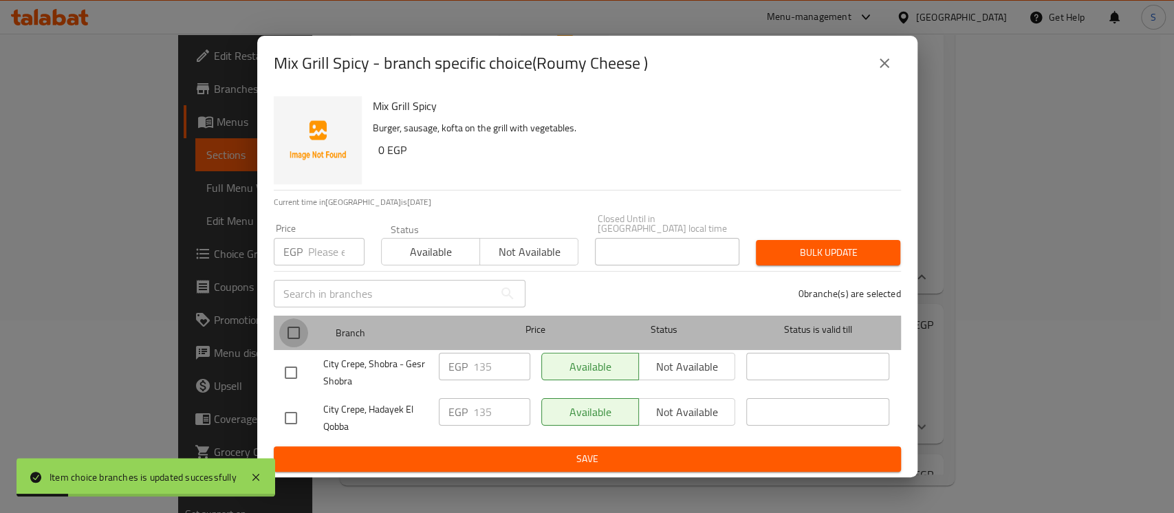
drag, startPoint x: 292, startPoint y: 327, endPoint x: 297, endPoint y: 305, distance: 22.7
click at [293, 325] on input "checkbox" at bounding box center [293, 332] width 29 height 29
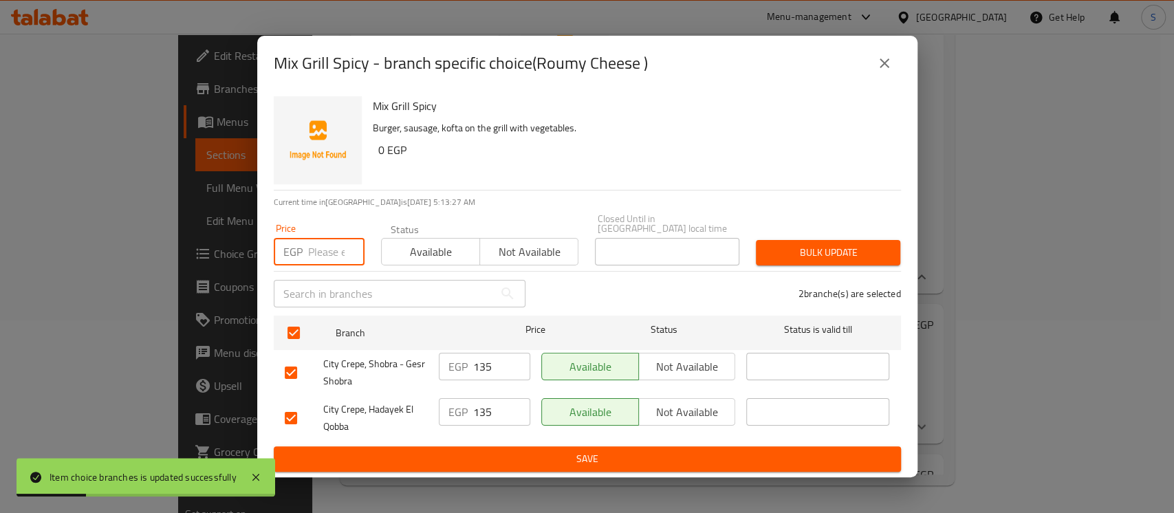
click at [325, 248] on input "number" at bounding box center [336, 252] width 56 height 28
click at [816, 240] on button "Bulk update" at bounding box center [828, 252] width 144 height 25
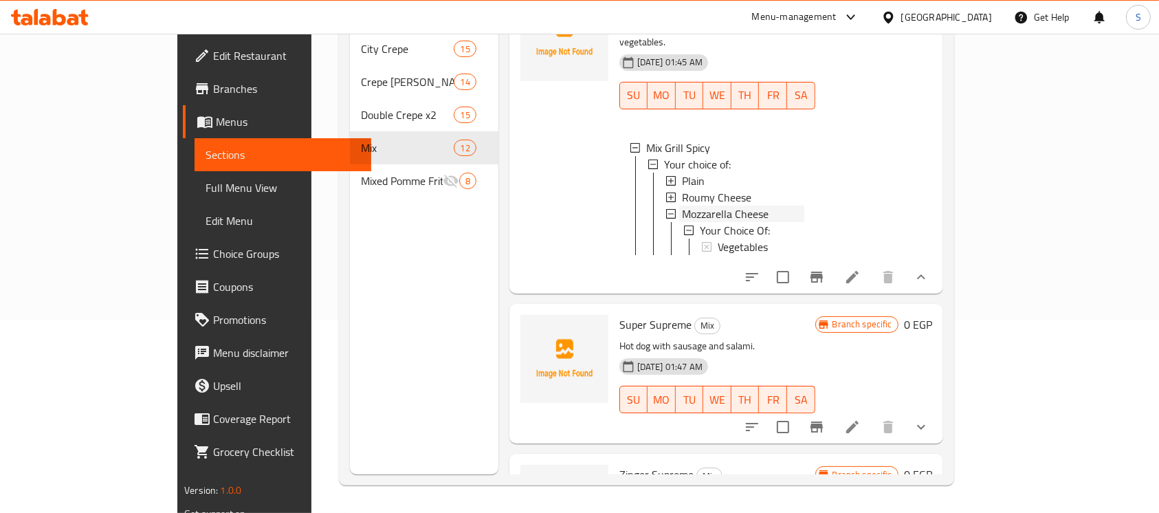
click at [715, 222] on span "Mozzarella Cheese" at bounding box center [725, 214] width 87 height 17
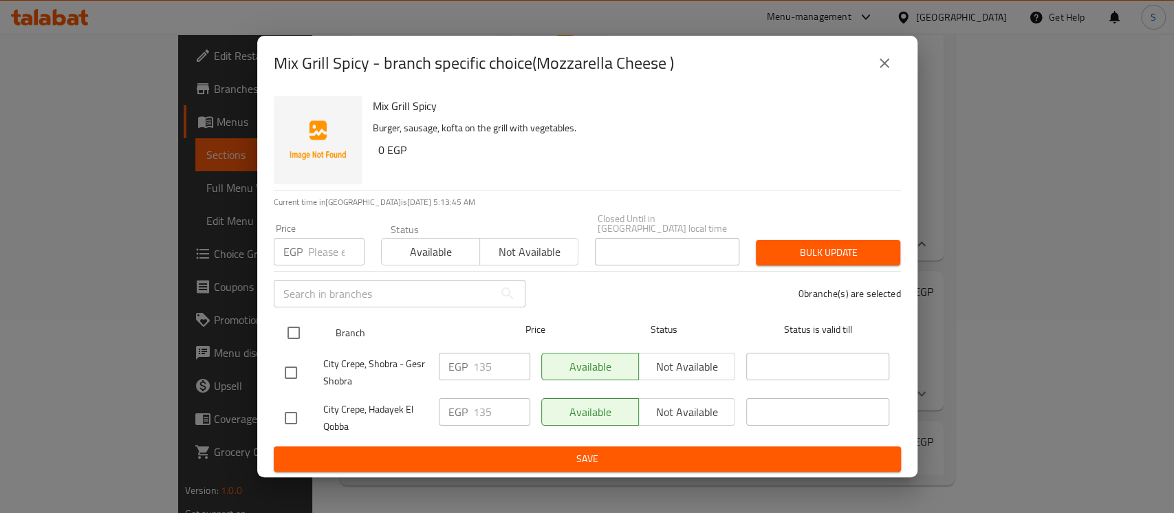
click at [300, 328] on input "checkbox" at bounding box center [293, 332] width 29 height 29
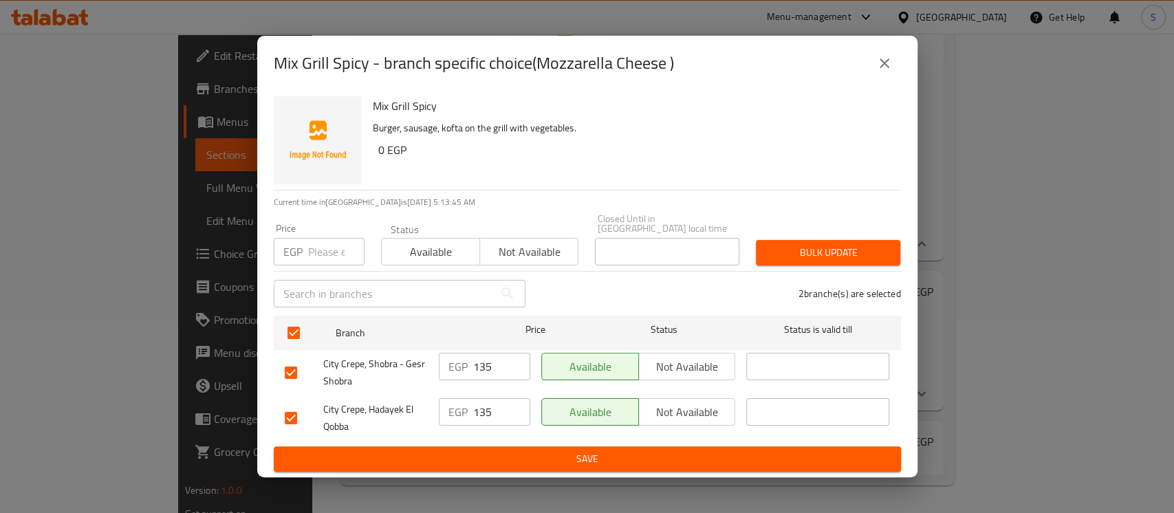
click at [325, 241] on input "number" at bounding box center [336, 252] width 56 height 28
click at [784, 244] on span "Bulk update" at bounding box center [828, 252] width 122 height 17
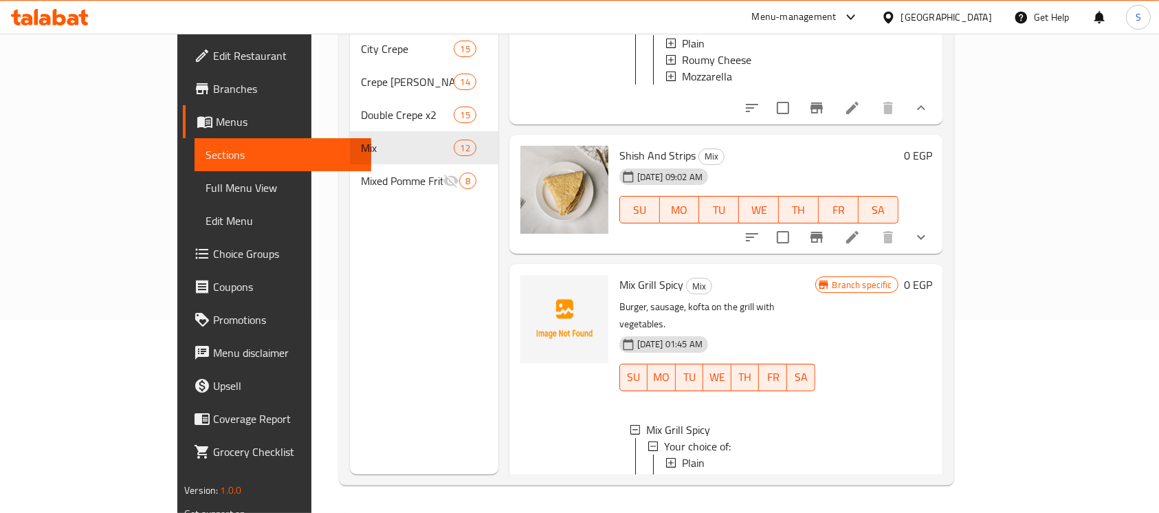
scroll to position [1843, 0]
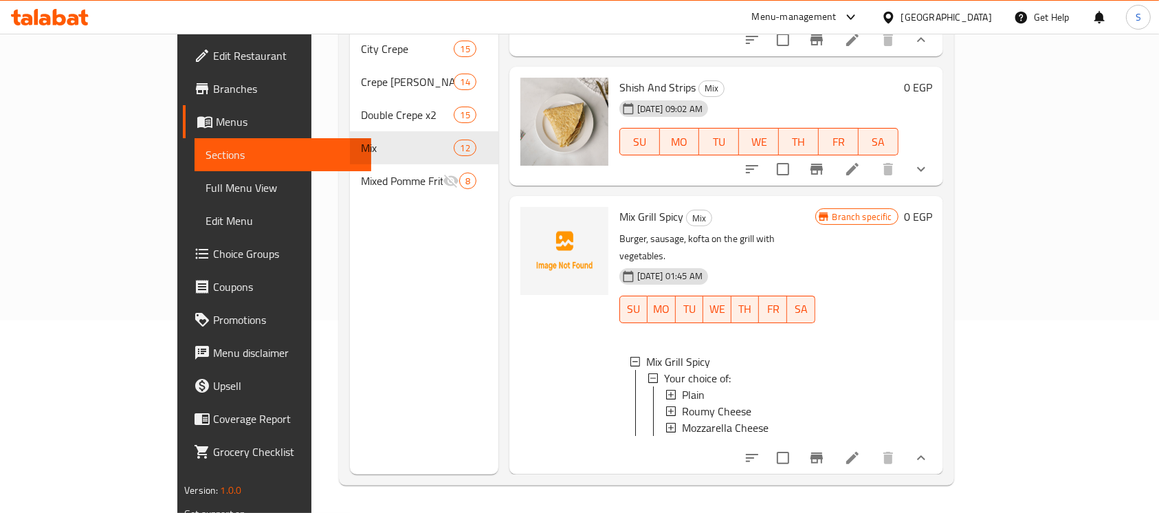
click at [930, 177] on icon "show more" at bounding box center [921, 169] width 17 height 17
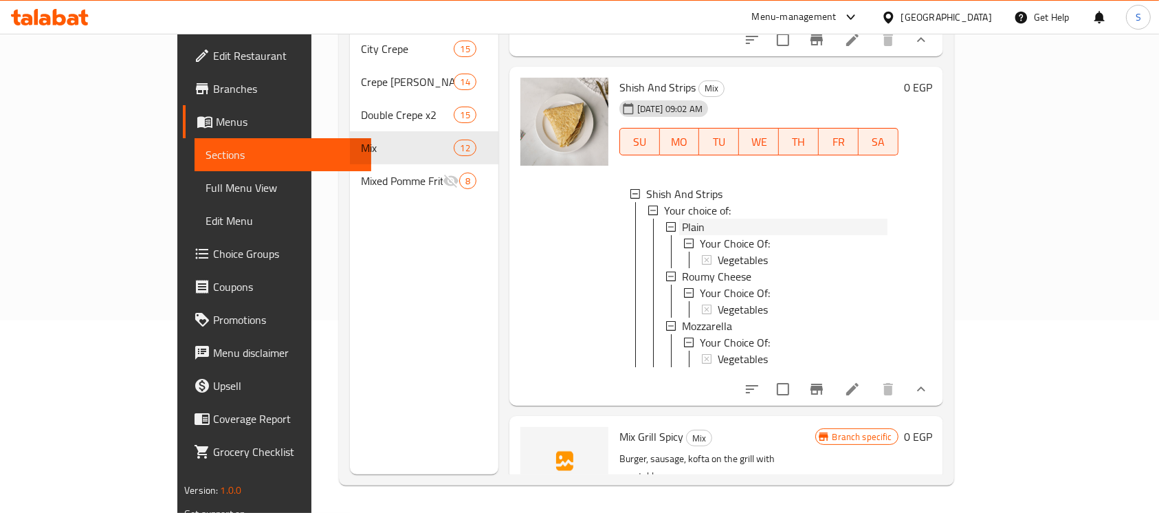
click at [682, 235] on div "Plain" at bounding box center [785, 227] width 206 height 17
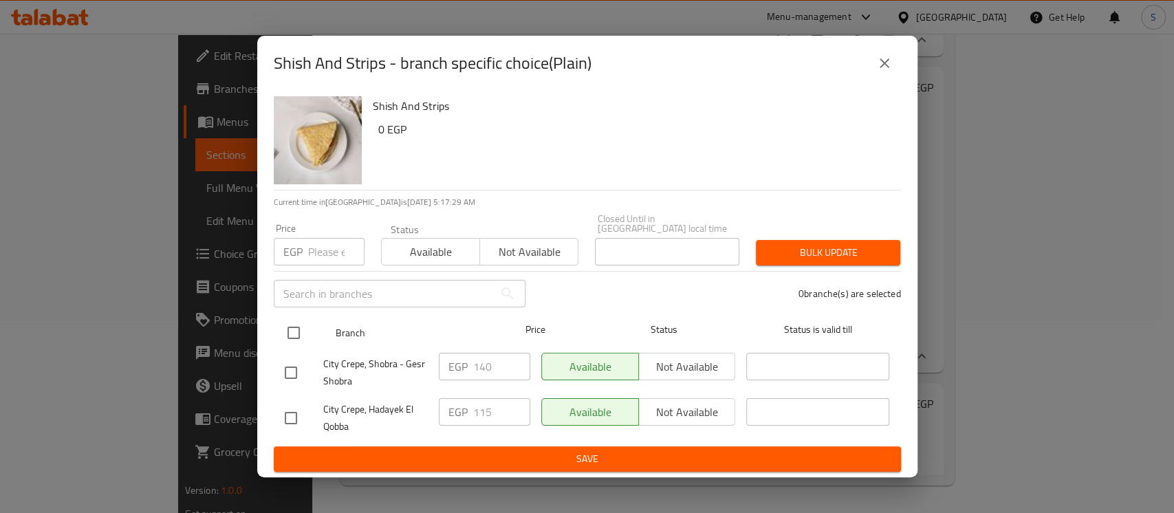
click at [294, 323] on input "checkbox" at bounding box center [293, 332] width 29 height 29
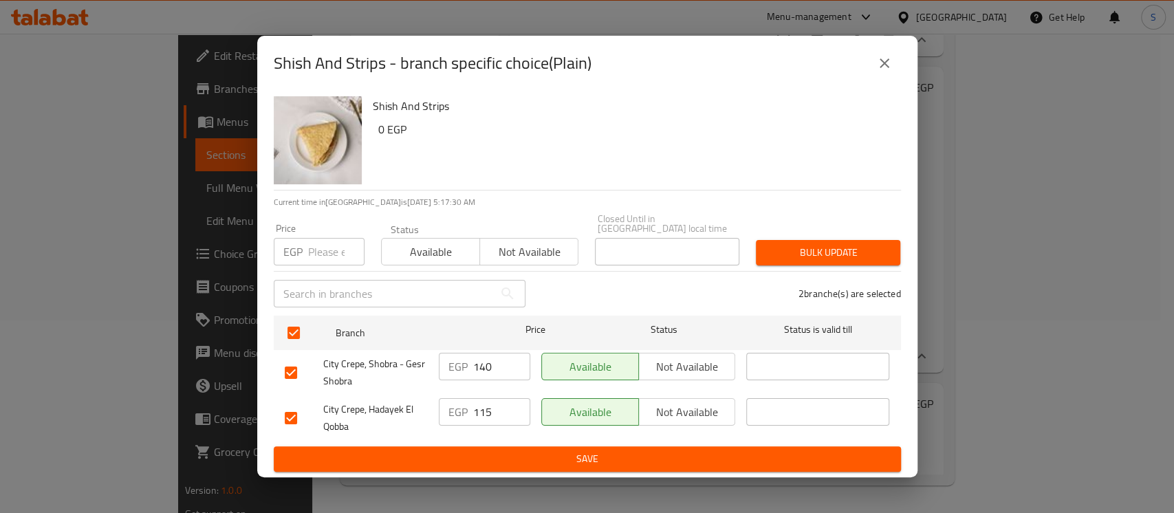
click at [320, 242] on input "number" at bounding box center [336, 252] width 56 height 28
click at [857, 245] on span "Bulk update" at bounding box center [828, 252] width 122 height 17
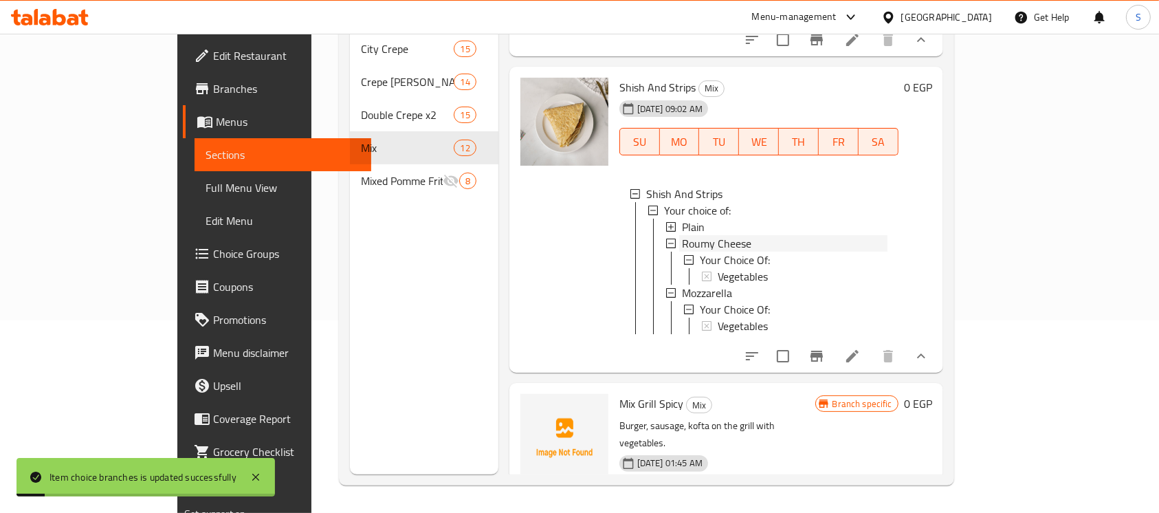
click at [683, 252] on span "Roumy Cheese" at bounding box center [716, 243] width 69 height 17
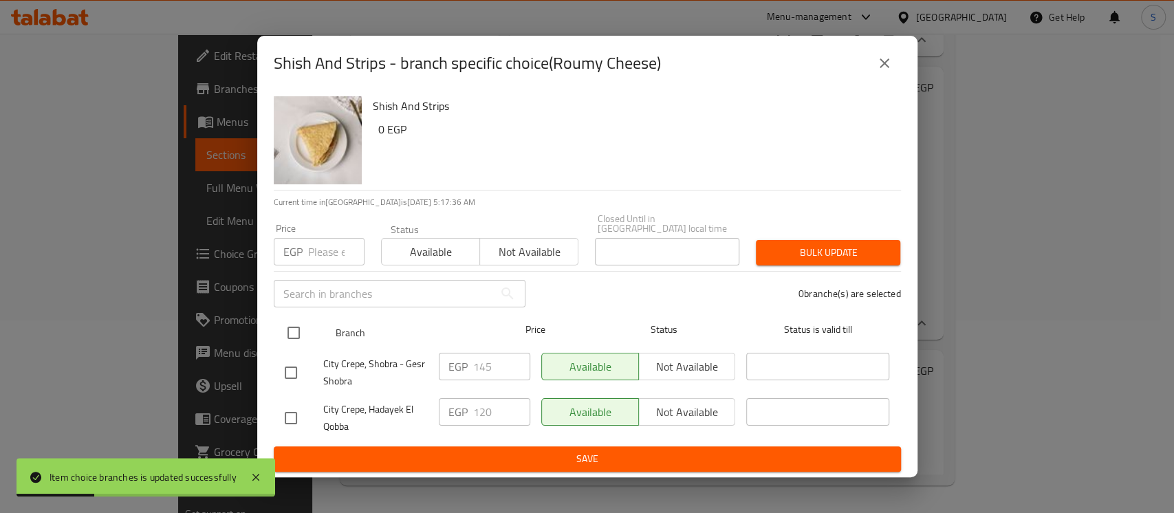
click at [294, 331] on input "checkbox" at bounding box center [293, 332] width 29 height 29
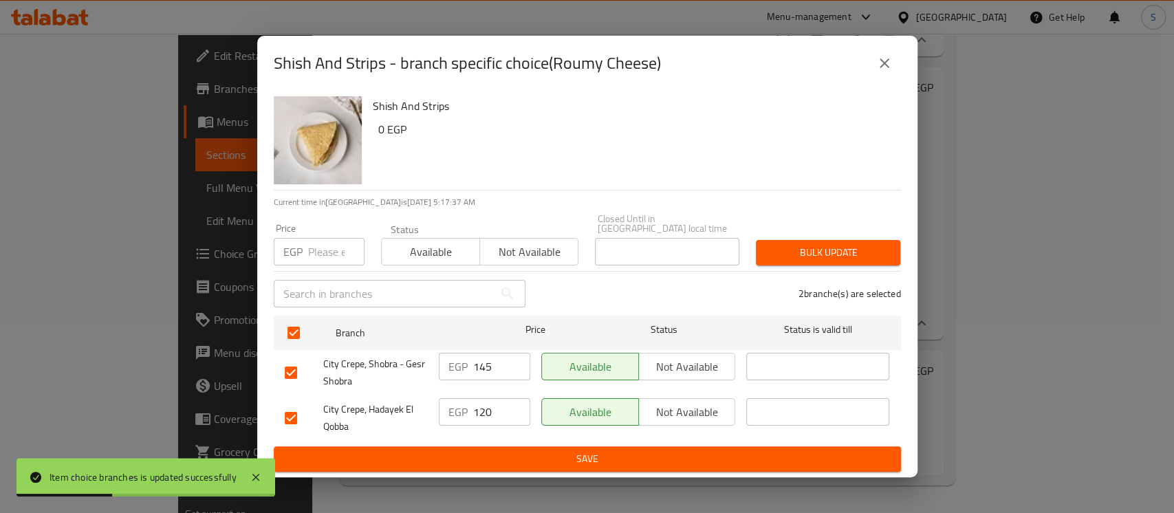
click at [317, 249] on input "number" at bounding box center [336, 252] width 56 height 28
click at [775, 244] on span "Bulk update" at bounding box center [828, 252] width 122 height 17
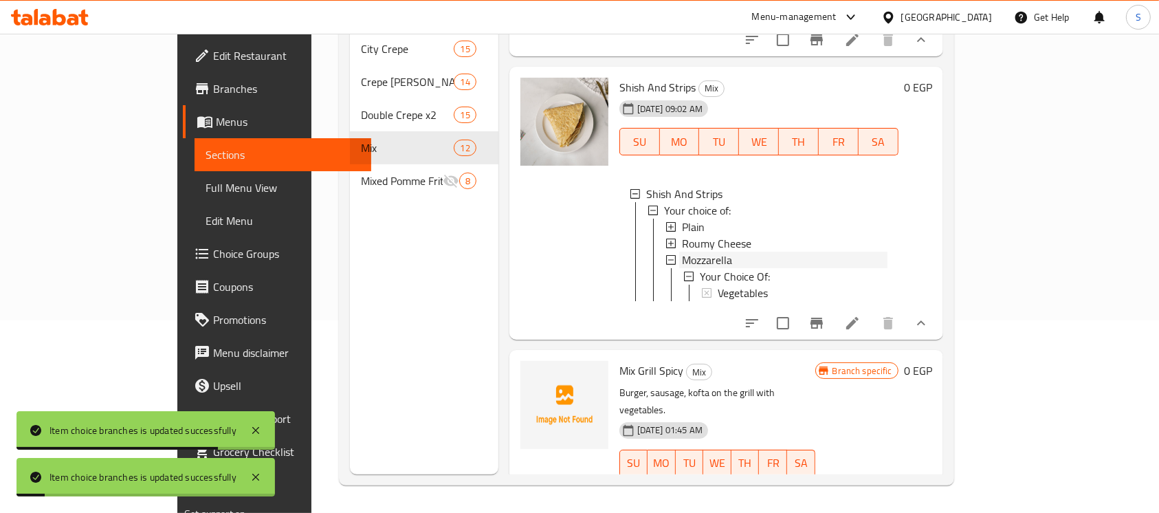
click at [682, 268] on span "Mozzarella" at bounding box center [707, 260] width 50 height 17
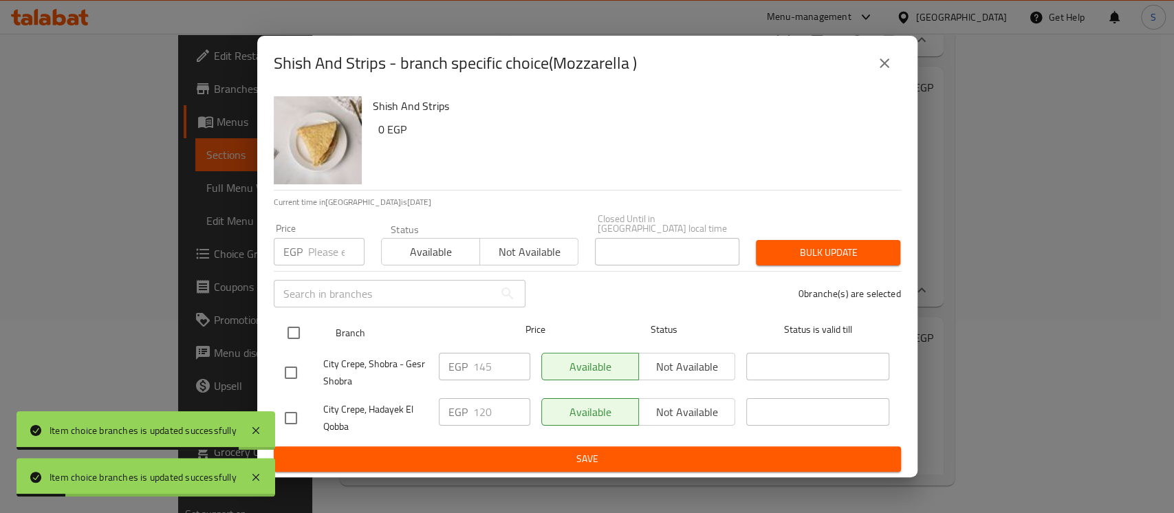
click at [286, 329] on input "checkbox" at bounding box center [293, 332] width 29 height 29
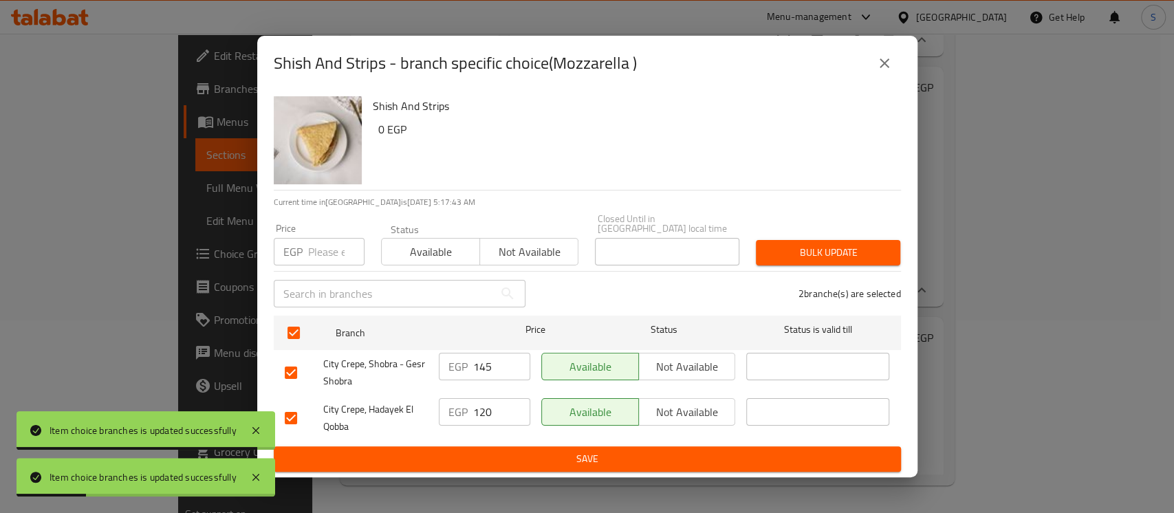
click at [318, 250] on input "number" at bounding box center [336, 252] width 56 height 28
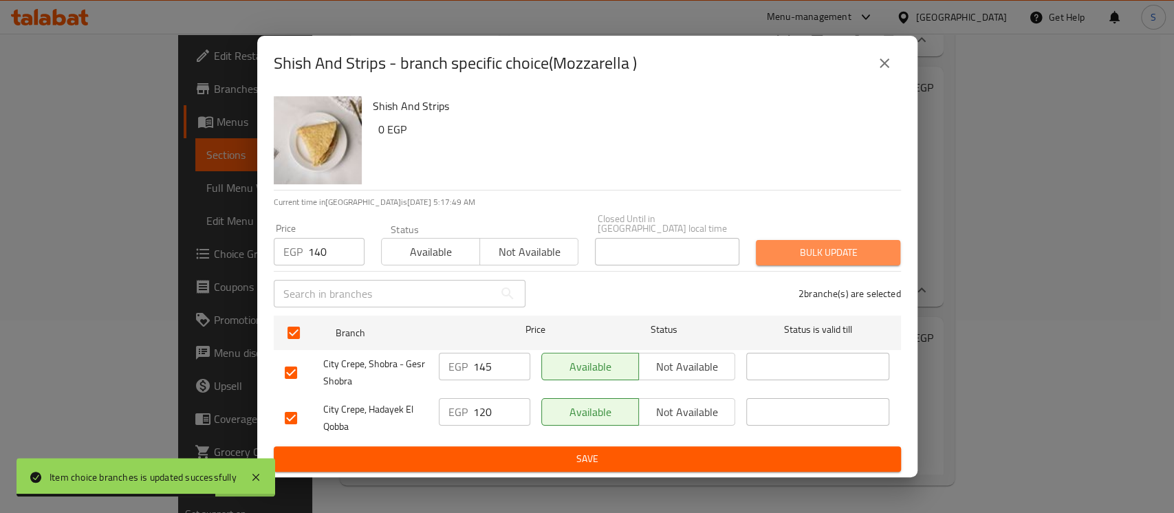
click at [776, 240] on button "Bulk update" at bounding box center [828, 252] width 144 height 25
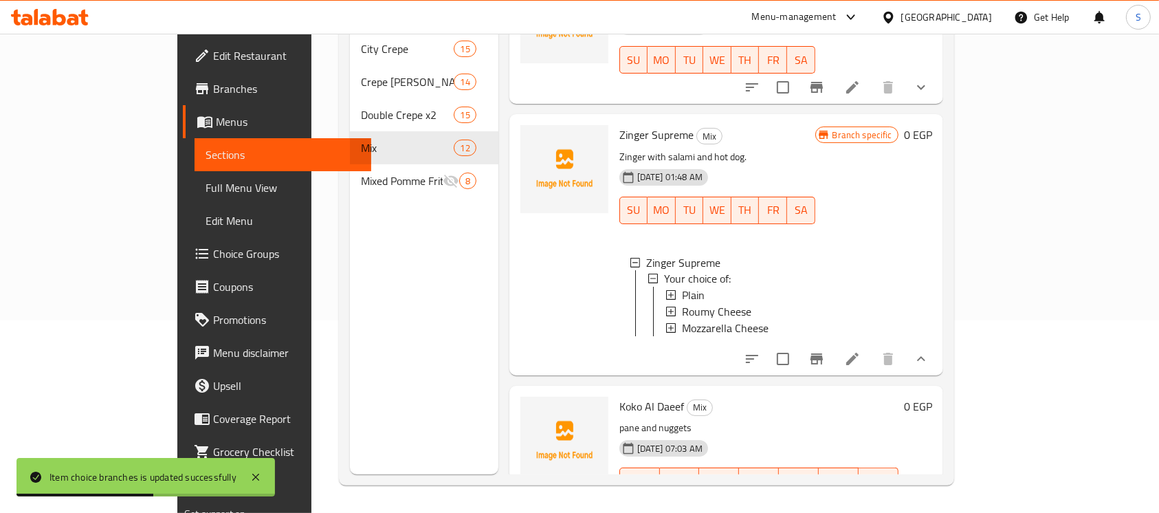
scroll to position [2485, 0]
click at [930, 95] on icon "show more" at bounding box center [921, 86] width 17 height 17
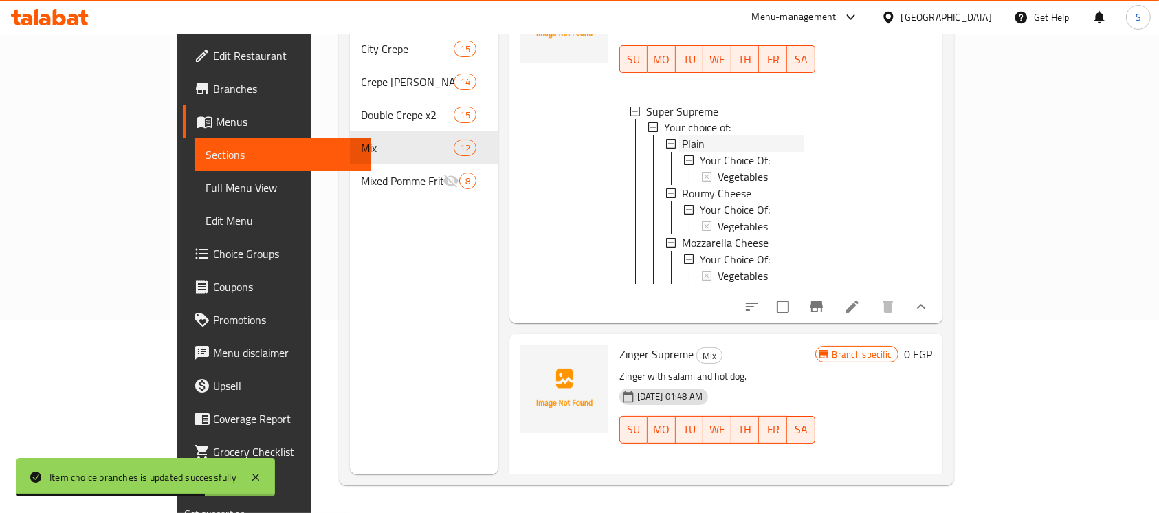
click at [682, 153] on div "Plain" at bounding box center [743, 144] width 122 height 17
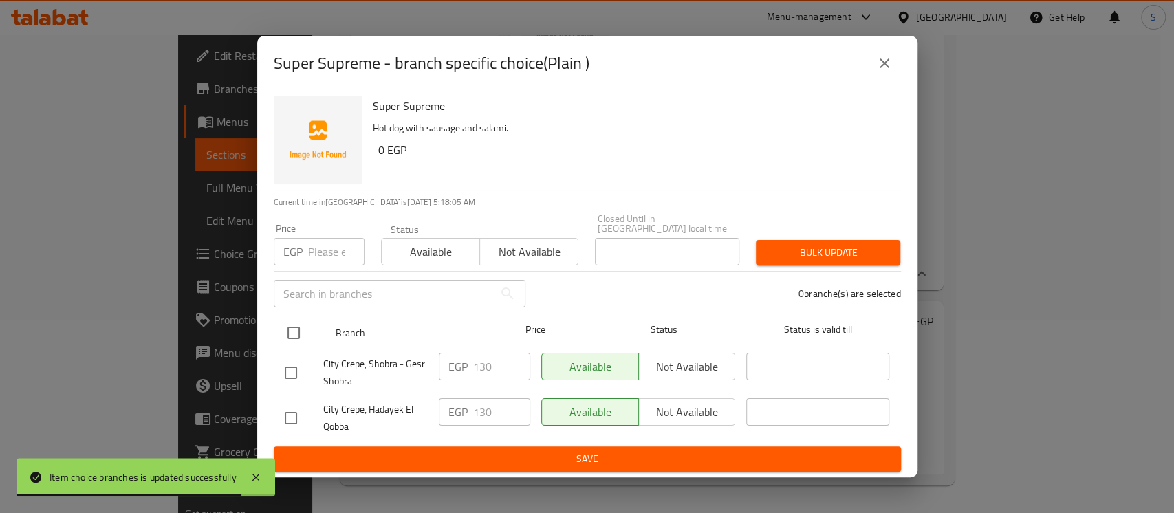
click at [287, 323] on input "checkbox" at bounding box center [293, 332] width 29 height 29
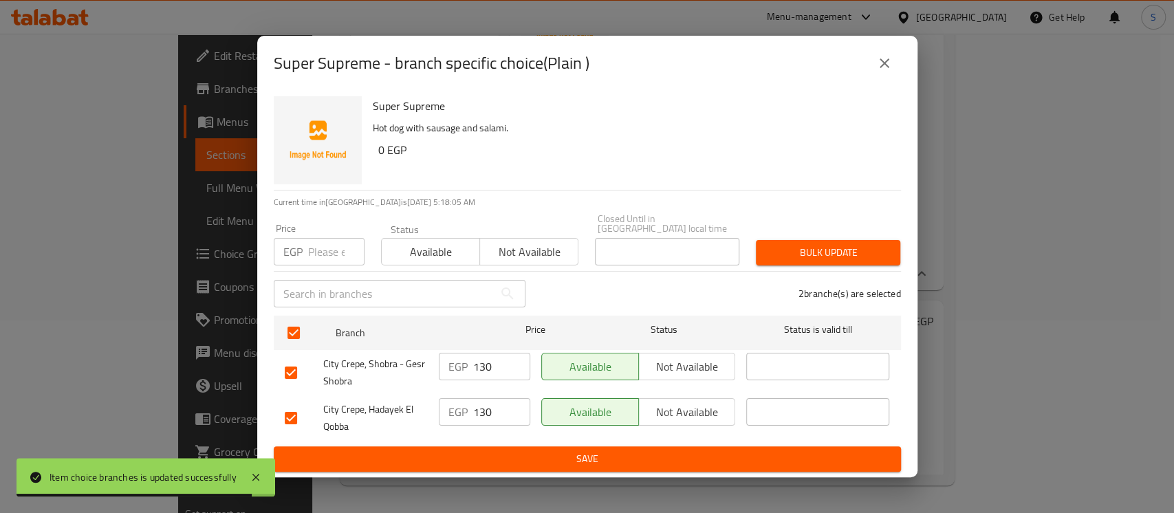
click at [320, 241] on input "number" at bounding box center [336, 252] width 56 height 28
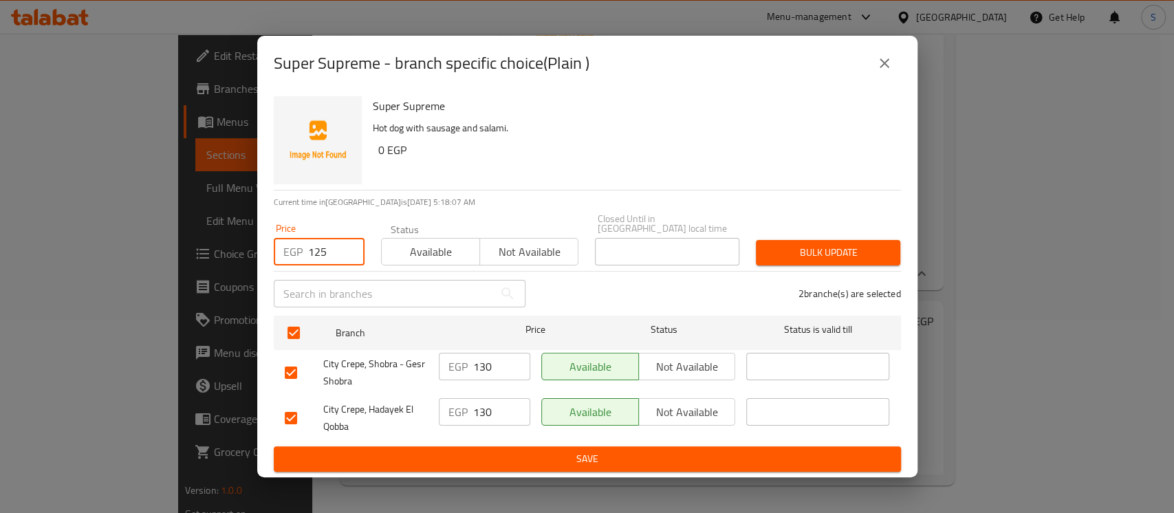
click at [778, 248] on span "Bulk update" at bounding box center [828, 252] width 122 height 17
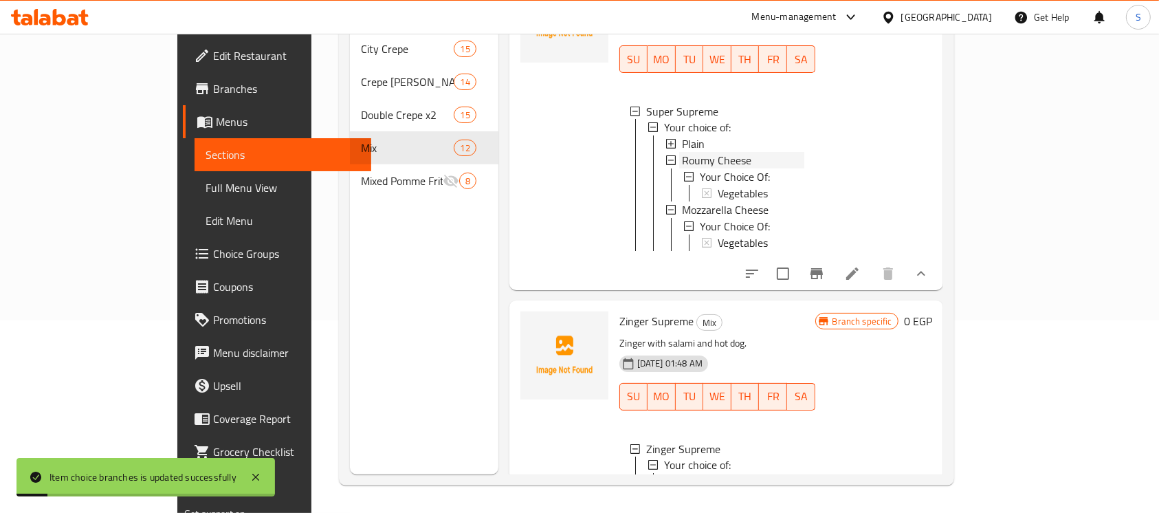
click at [689, 169] on span "Roumy Cheese" at bounding box center [716, 161] width 69 height 17
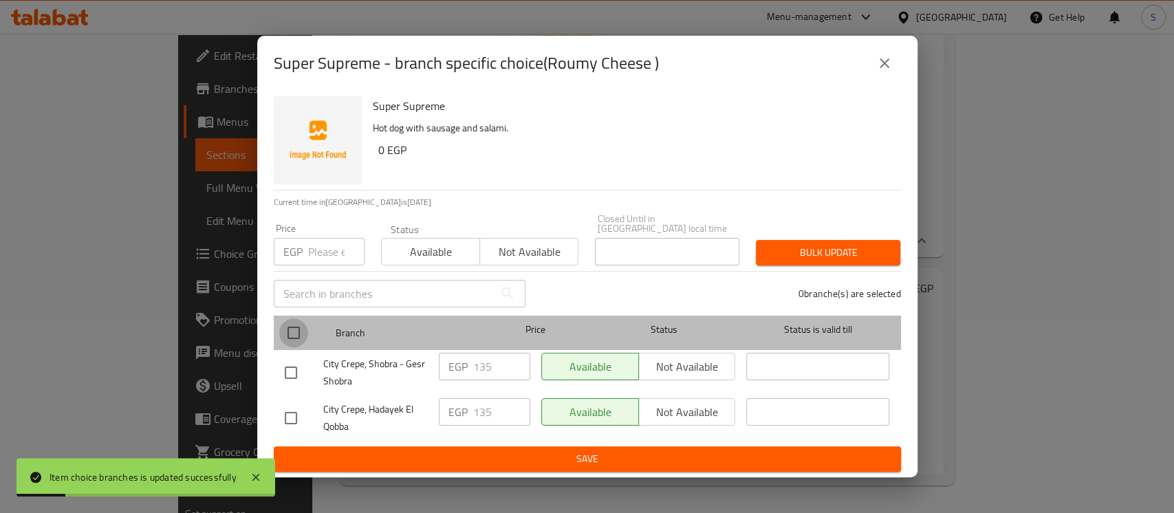
click at [298, 318] on input "checkbox" at bounding box center [293, 332] width 29 height 29
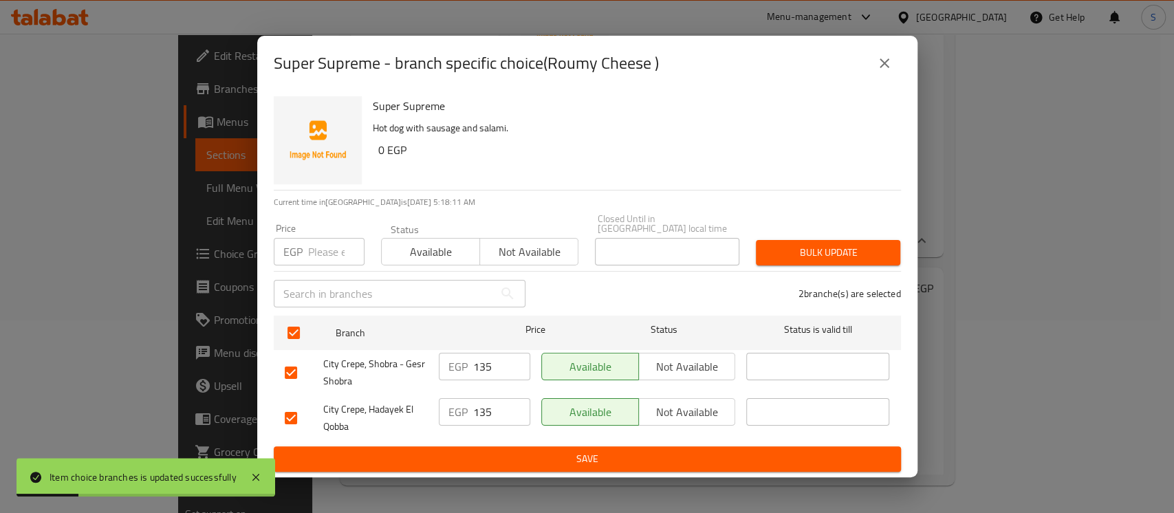
click at [319, 252] on input "number" at bounding box center [336, 252] width 56 height 28
click at [811, 250] on span "Bulk update" at bounding box center [828, 252] width 122 height 17
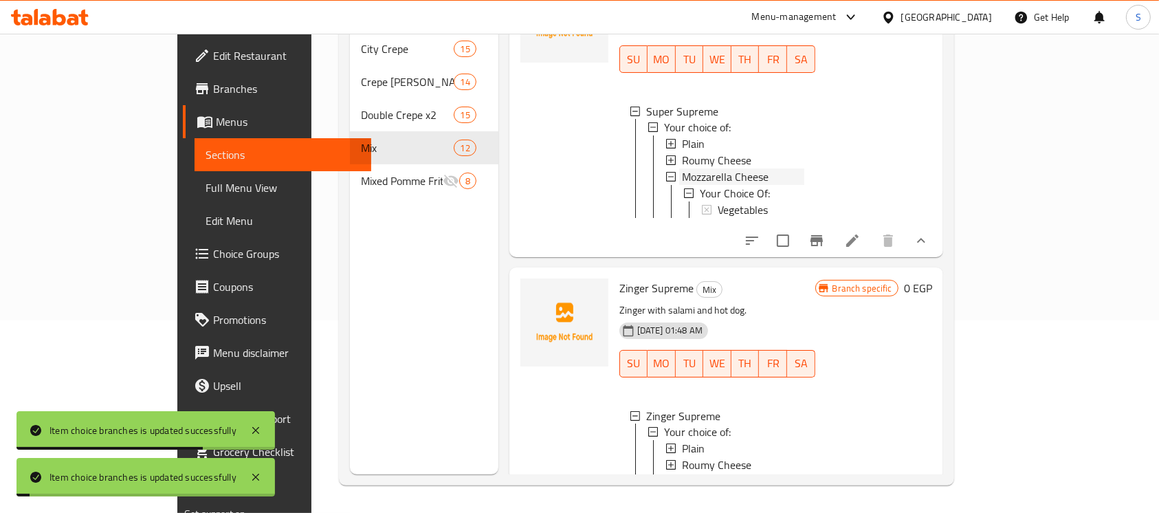
click at [694, 186] on span "Mozzarella Cheese" at bounding box center [725, 177] width 87 height 17
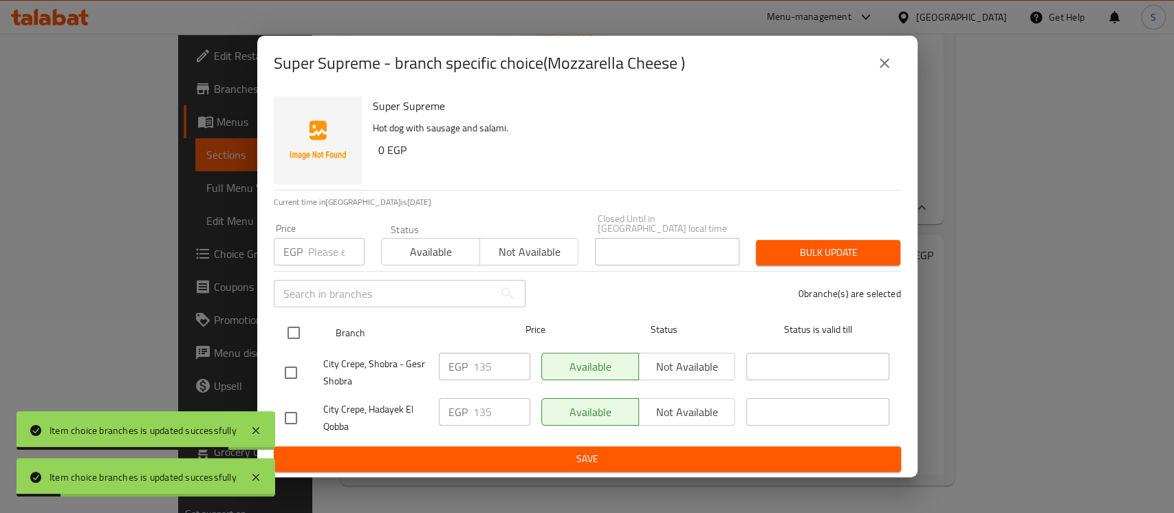
drag, startPoint x: 292, startPoint y: 328, endPoint x: 296, endPoint y: 321, distance: 8.0
click at [292, 327] on input "checkbox" at bounding box center [293, 332] width 29 height 29
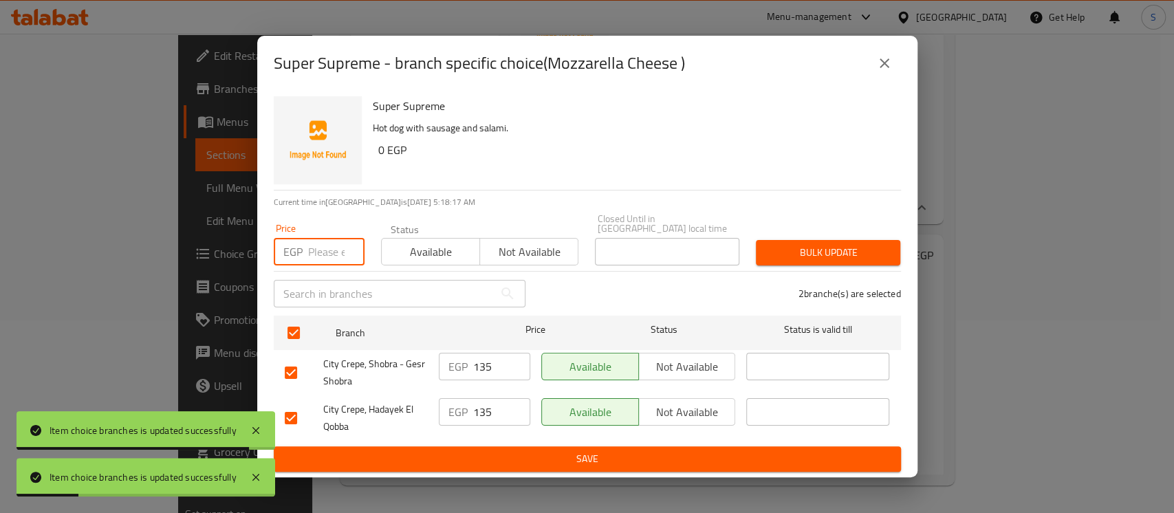
click at [320, 250] on input "number" at bounding box center [336, 252] width 56 height 28
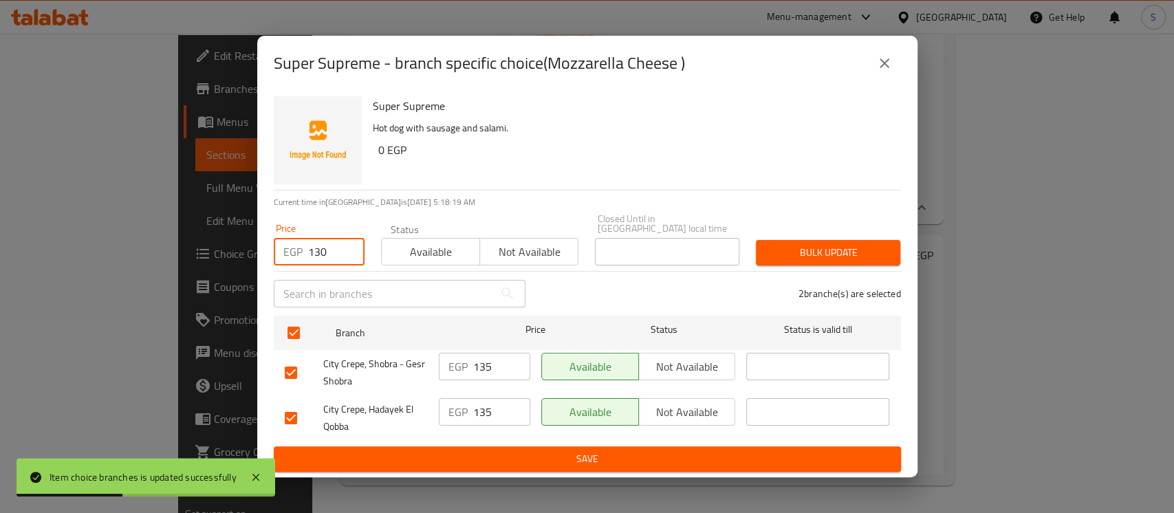
click at [794, 245] on span "Bulk update" at bounding box center [828, 252] width 122 height 17
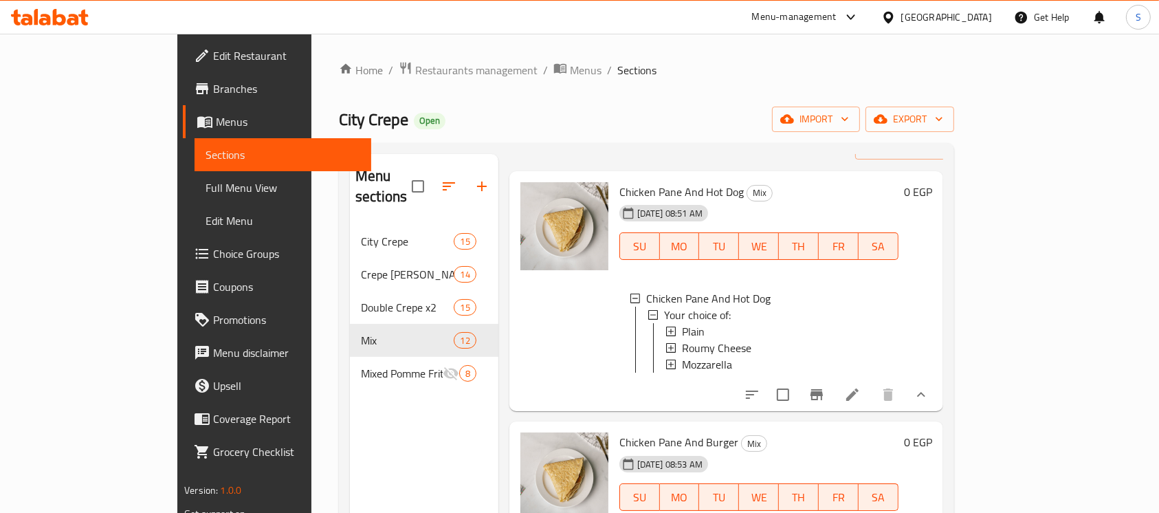
scroll to position [0, 0]
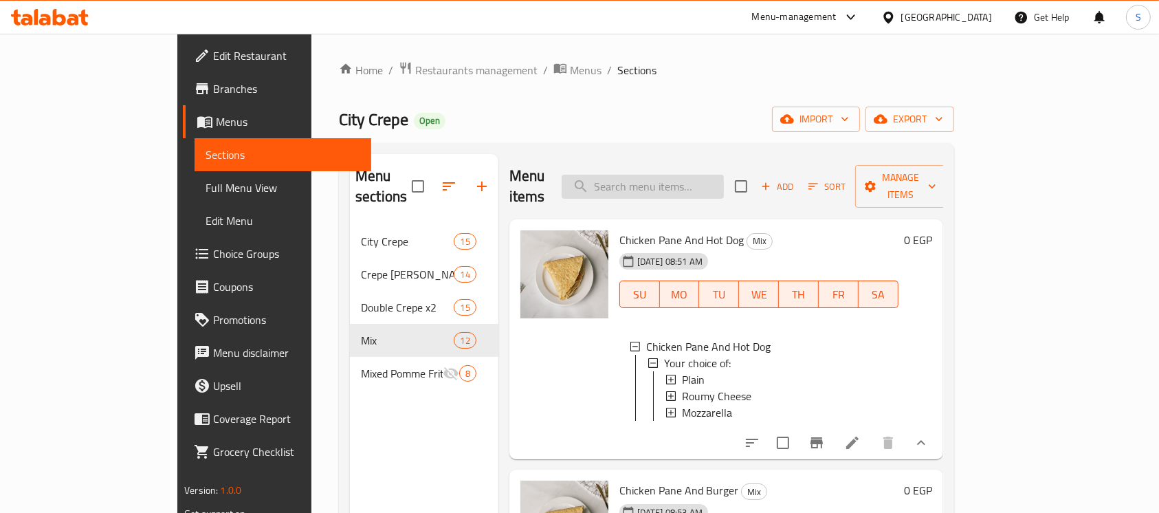
click at [702, 175] on input "search" at bounding box center [643, 187] width 162 height 24
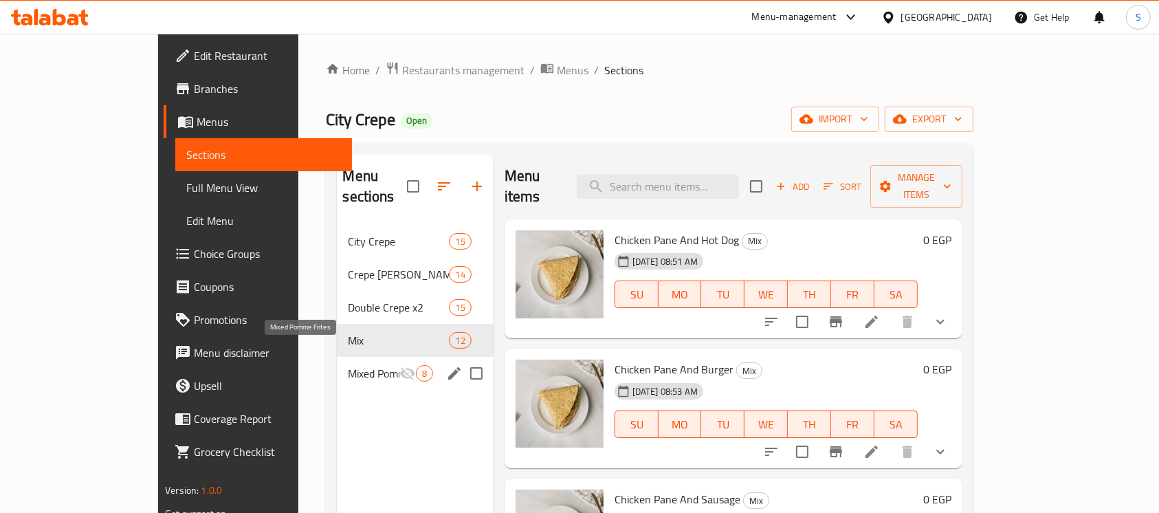
click at [348, 365] on span "Mixed Pomme Frites" at bounding box center [373, 373] width 51 height 17
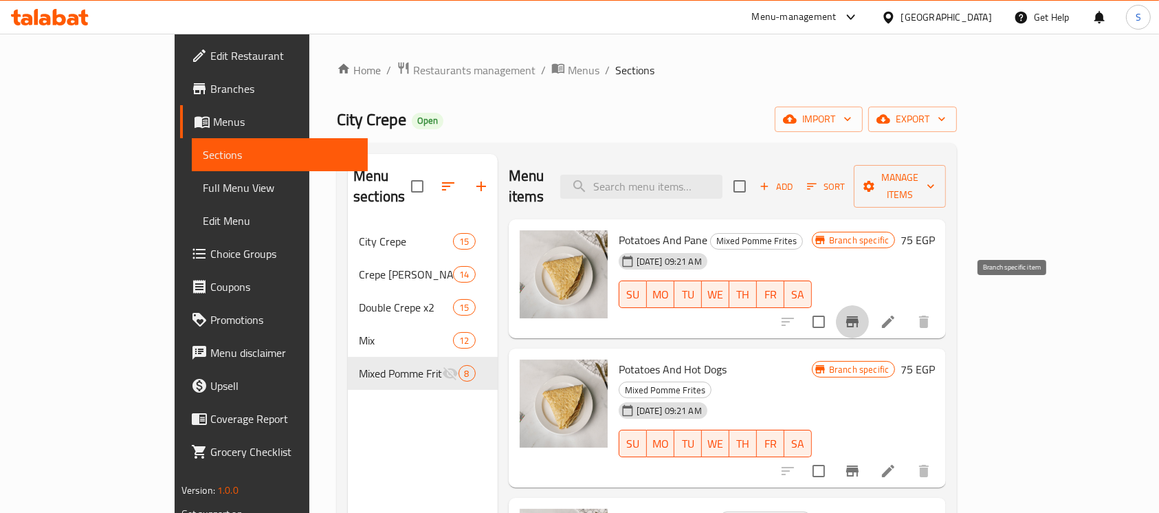
click at [861, 314] on icon "Branch-specific-item" at bounding box center [852, 322] width 17 height 17
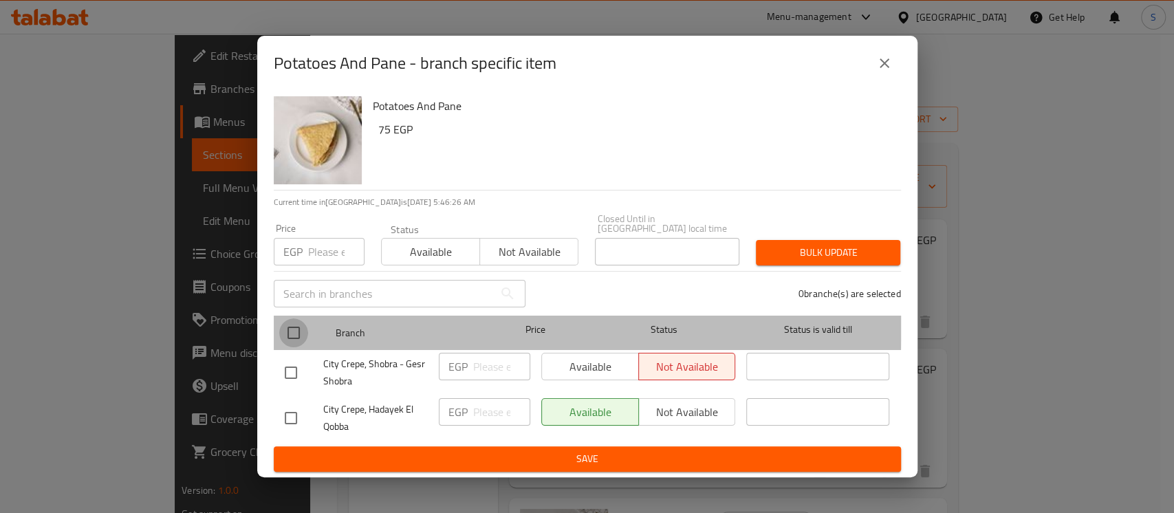
click at [288, 319] on input "checkbox" at bounding box center [293, 332] width 29 height 29
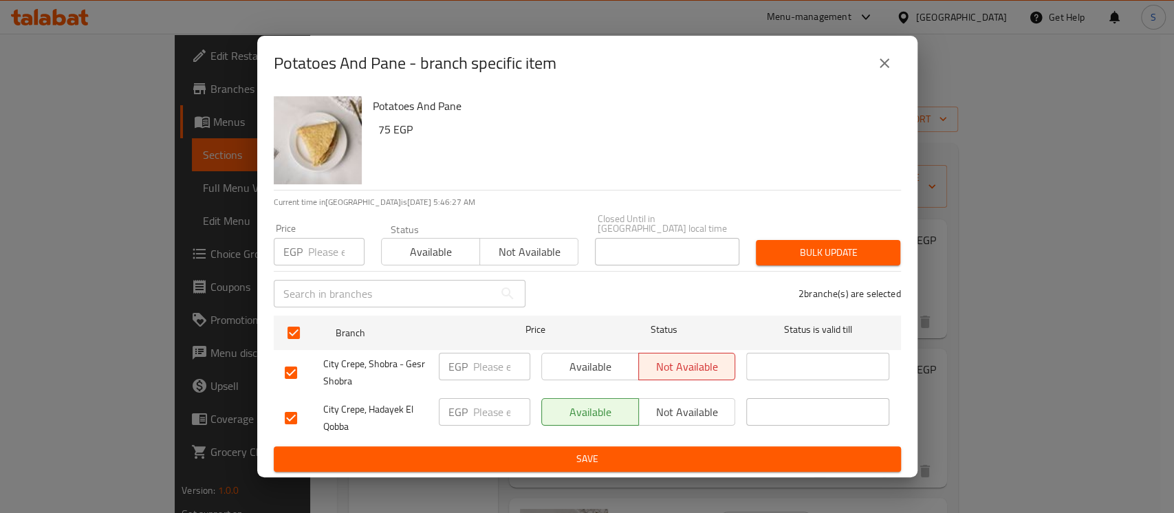
click at [329, 246] on input "number" at bounding box center [336, 252] width 56 height 28
click at [837, 261] on div "Bulk update" at bounding box center [827, 253] width 161 height 42
click at [837, 252] on span "Bulk update" at bounding box center [828, 252] width 122 height 17
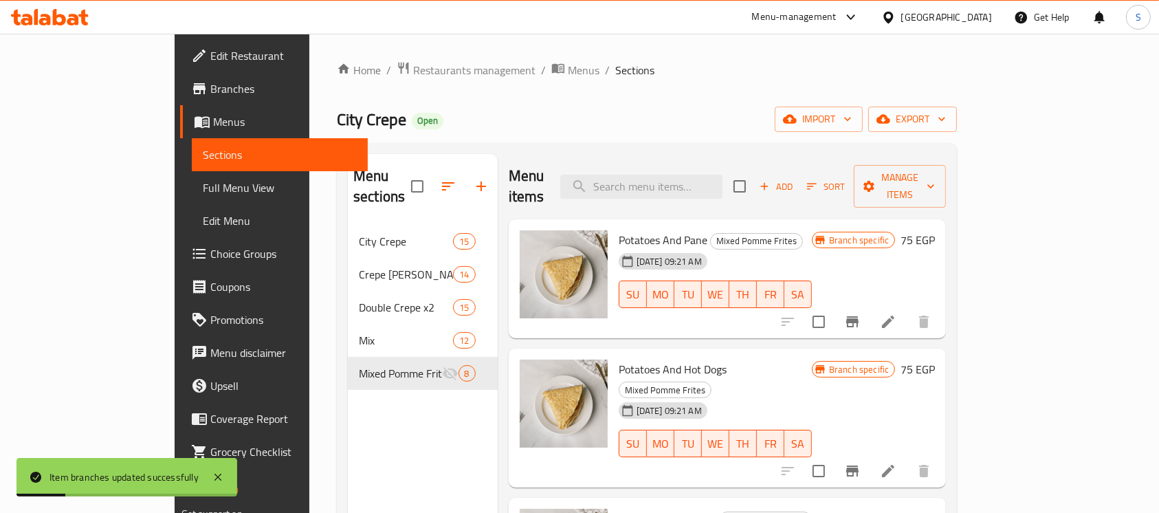
scroll to position [91, 0]
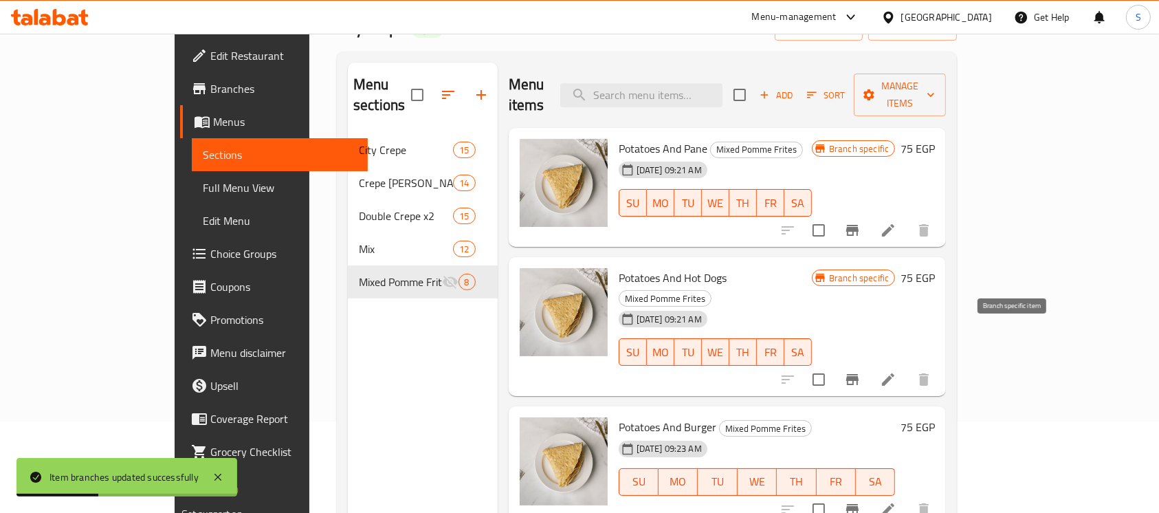
click at [869, 363] on button "Branch-specific-item" at bounding box center [852, 379] width 33 height 33
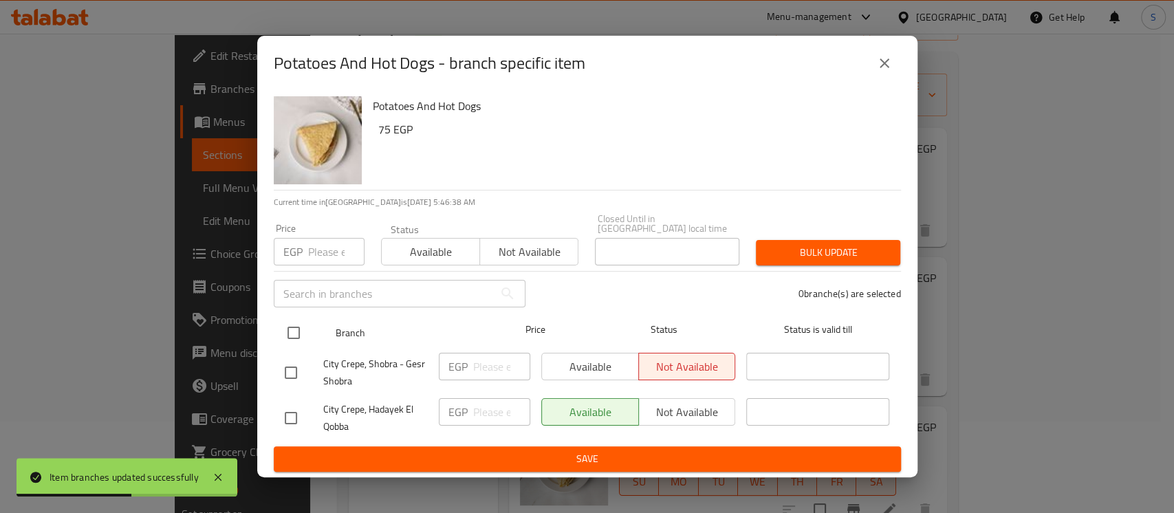
click at [295, 327] on input "checkbox" at bounding box center [293, 332] width 29 height 29
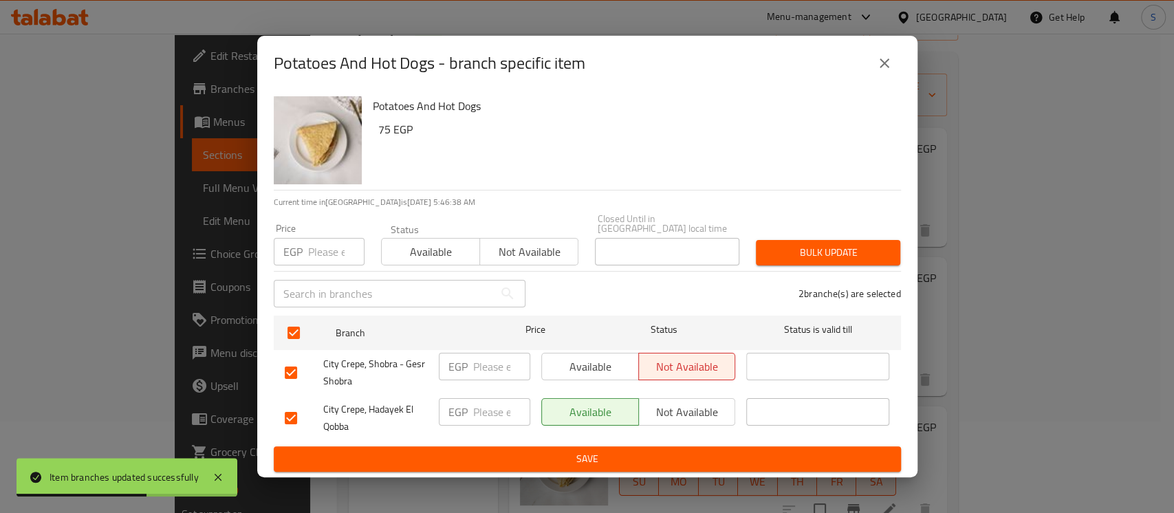
click at [330, 238] on input "number" at bounding box center [336, 252] width 56 height 28
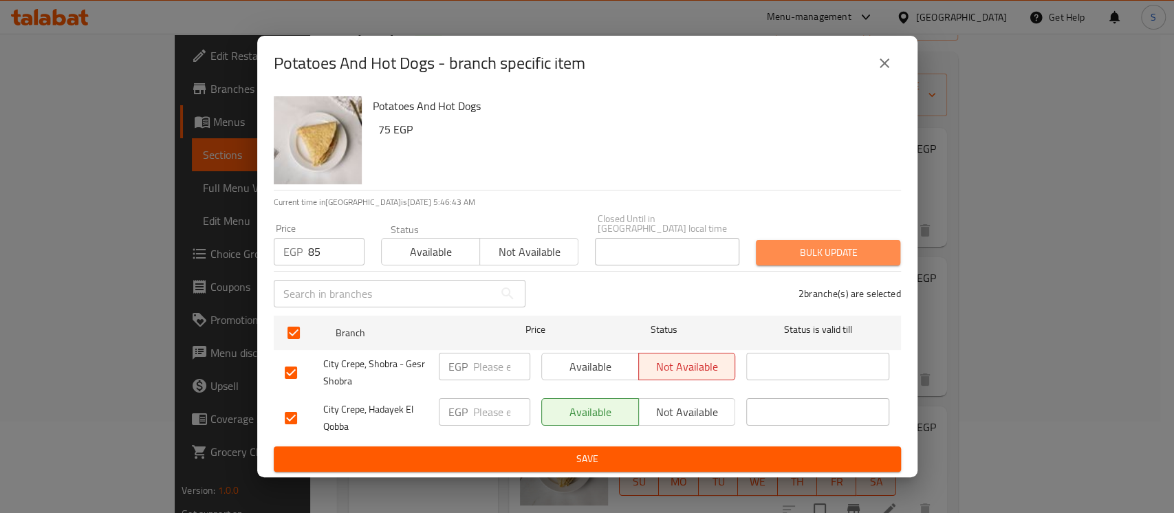
click at [858, 254] on span "Bulk update" at bounding box center [828, 252] width 122 height 17
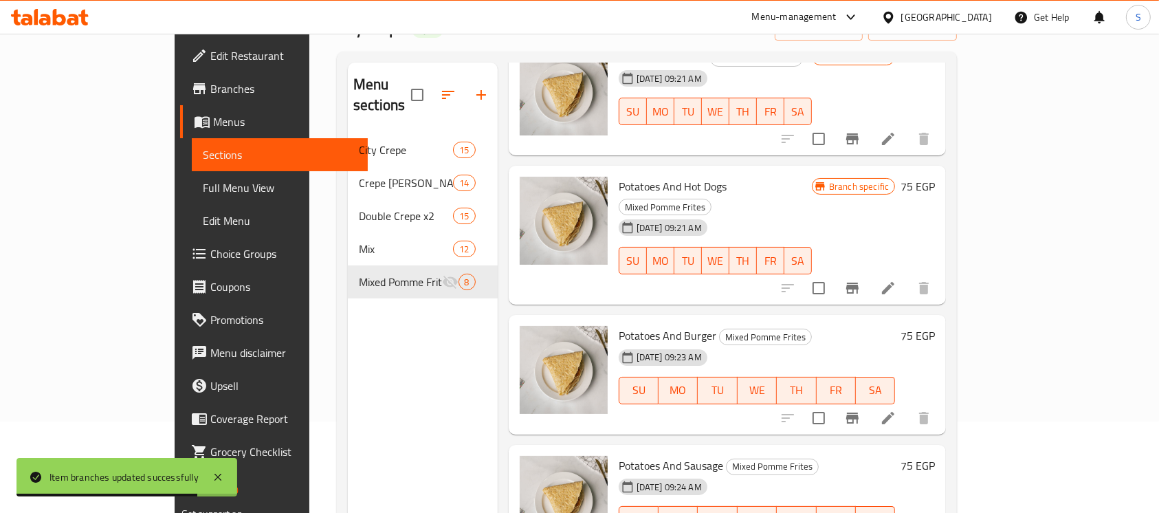
click at [869, 402] on button "Branch-specific-item" at bounding box center [852, 418] width 33 height 33
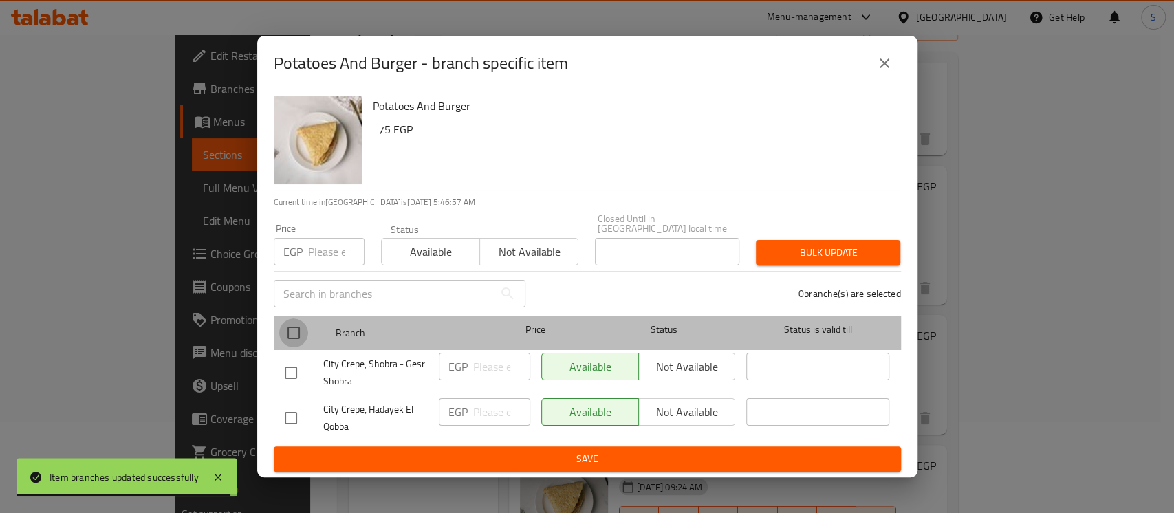
click at [293, 318] on input "checkbox" at bounding box center [293, 332] width 29 height 29
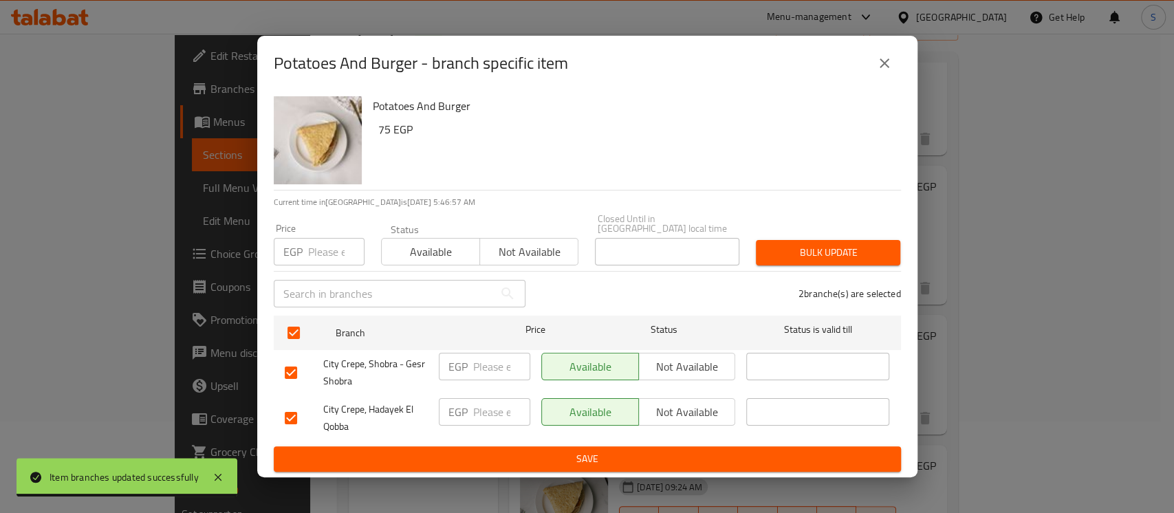
click at [330, 250] on input "number" at bounding box center [336, 252] width 56 height 28
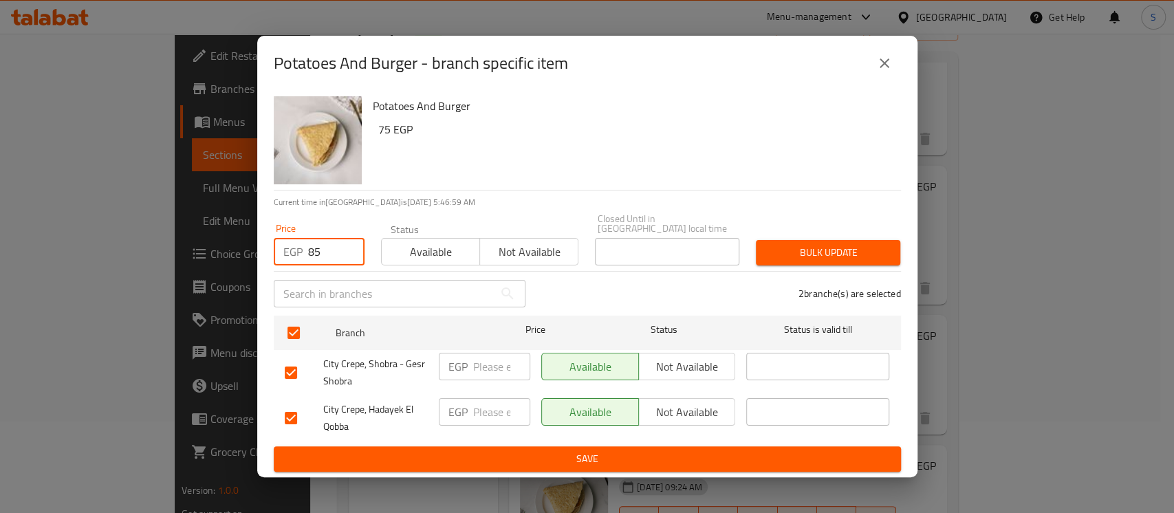
click at [825, 234] on div "Bulk update" at bounding box center [827, 253] width 161 height 42
click at [827, 240] on button "Bulk update" at bounding box center [828, 252] width 144 height 25
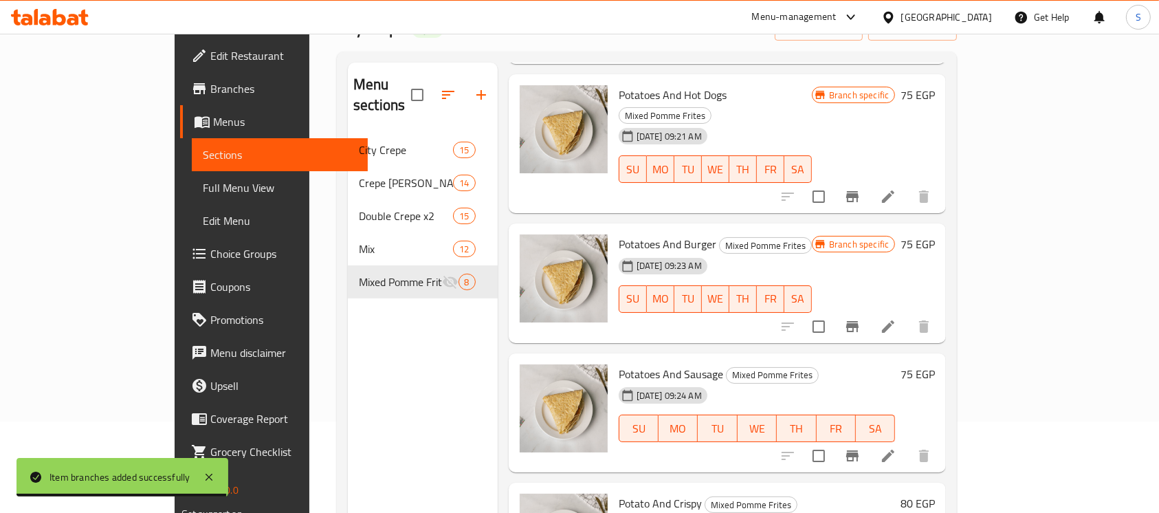
scroll to position [275, 0]
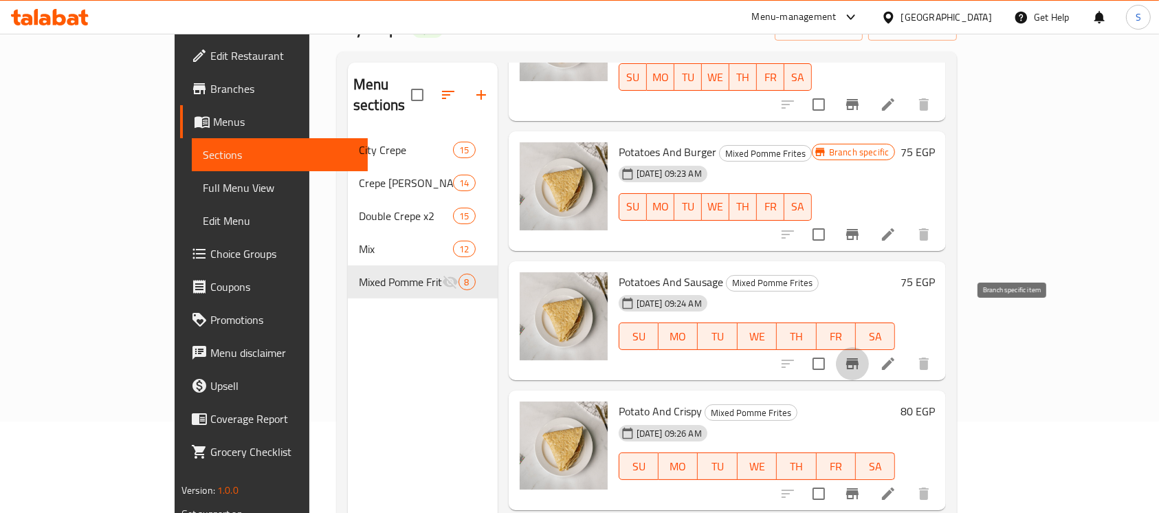
click at [861, 356] on icon "Branch-specific-item" at bounding box center [852, 364] width 17 height 17
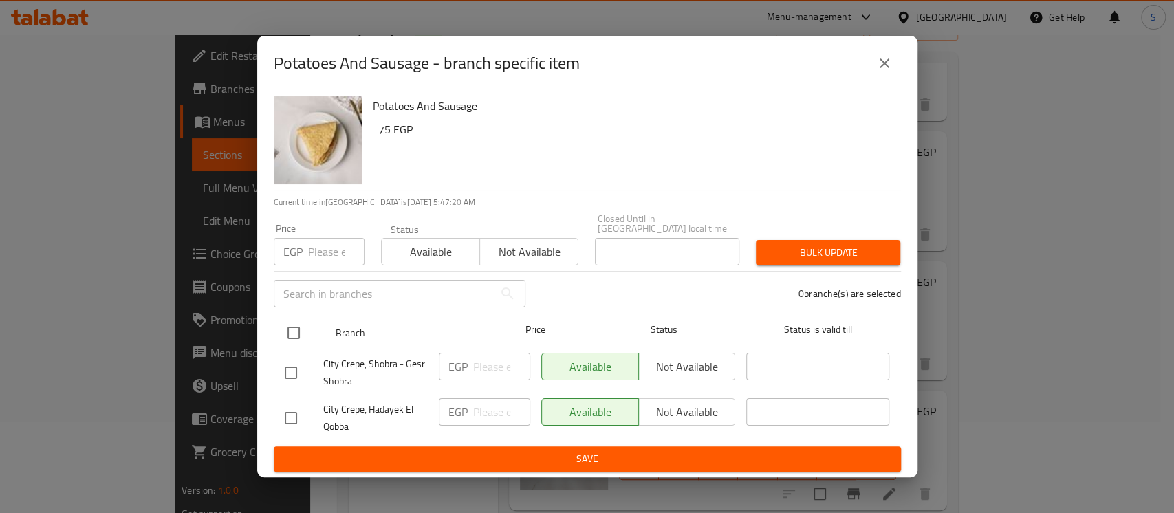
click at [295, 320] on input "checkbox" at bounding box center [293, 332] width 29 height 29
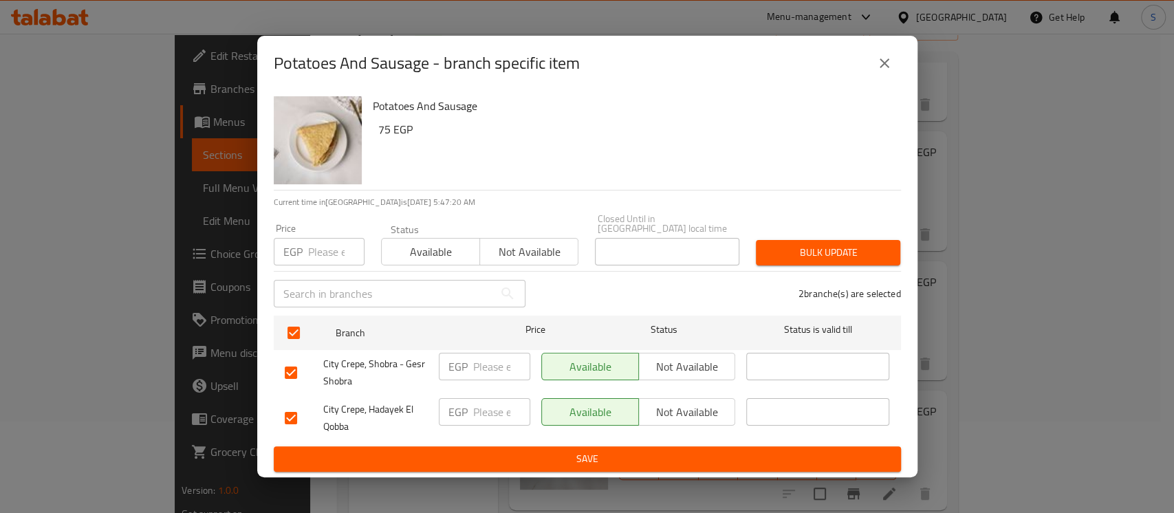
click at [331, 250] on input "number" at bounding box center [336, 252] width 56 height 28
click at [800, 244] on span "Bulk update" at bounding box center [828, 252] width 122 height 17
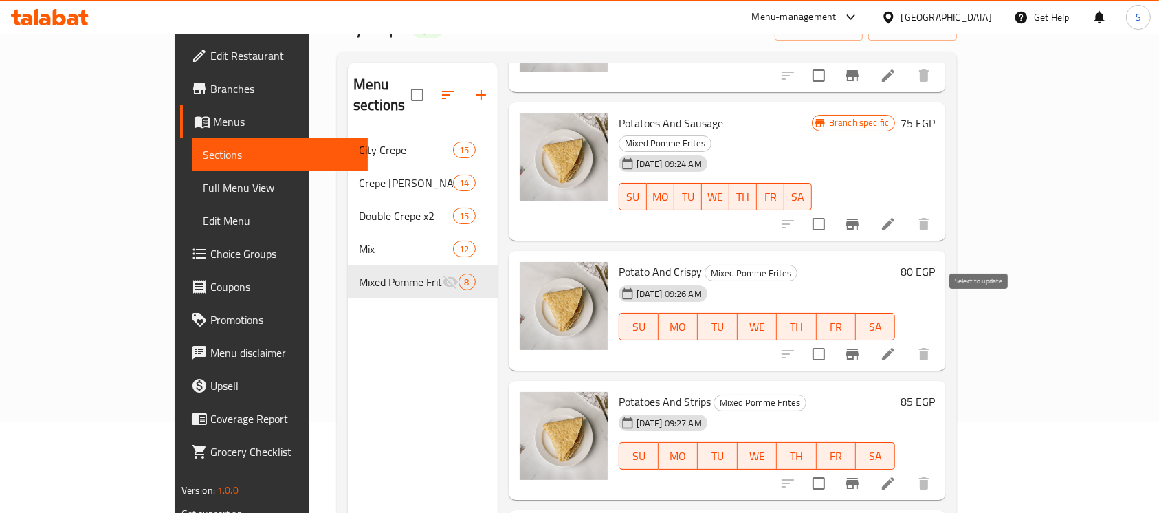
scroll to position [458, 0]
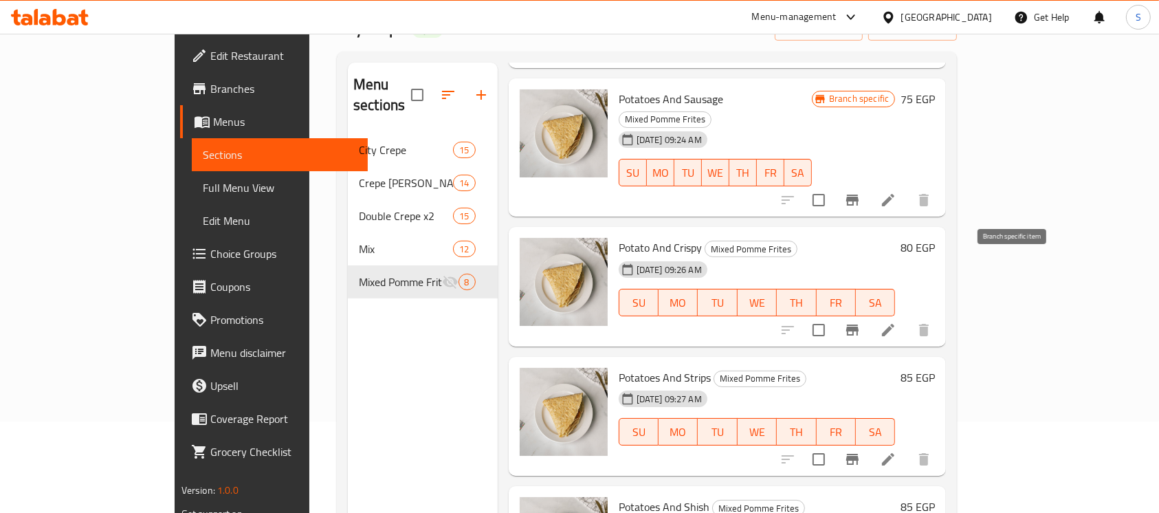
click at [859, 325] on icon "Branch-specific-item" at bounding box center [852, 330] width 12 height 11
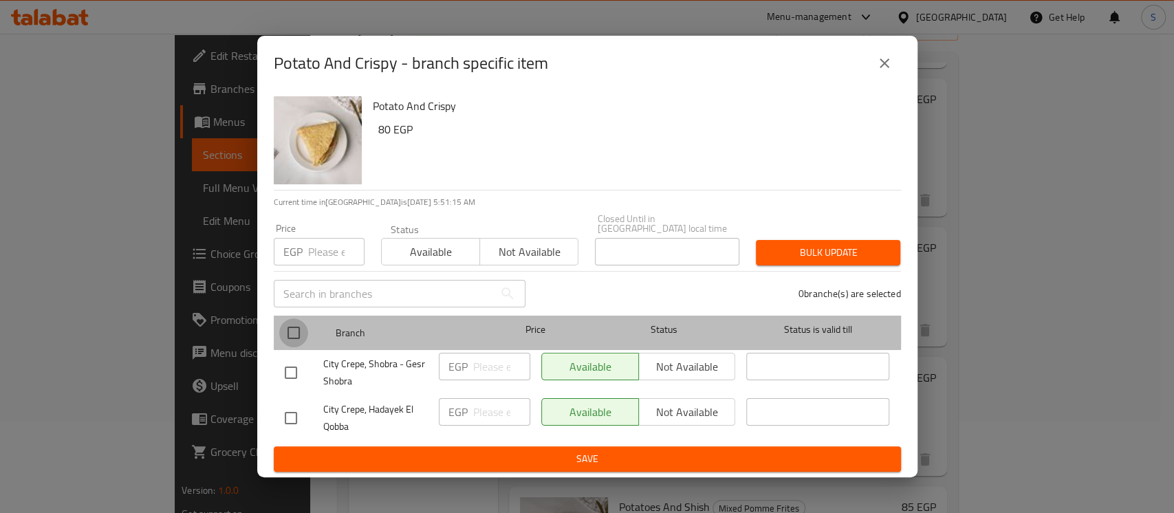
click at [299, 322] on input "checkbox" at bounding box center [293, 332] width 29 height 29
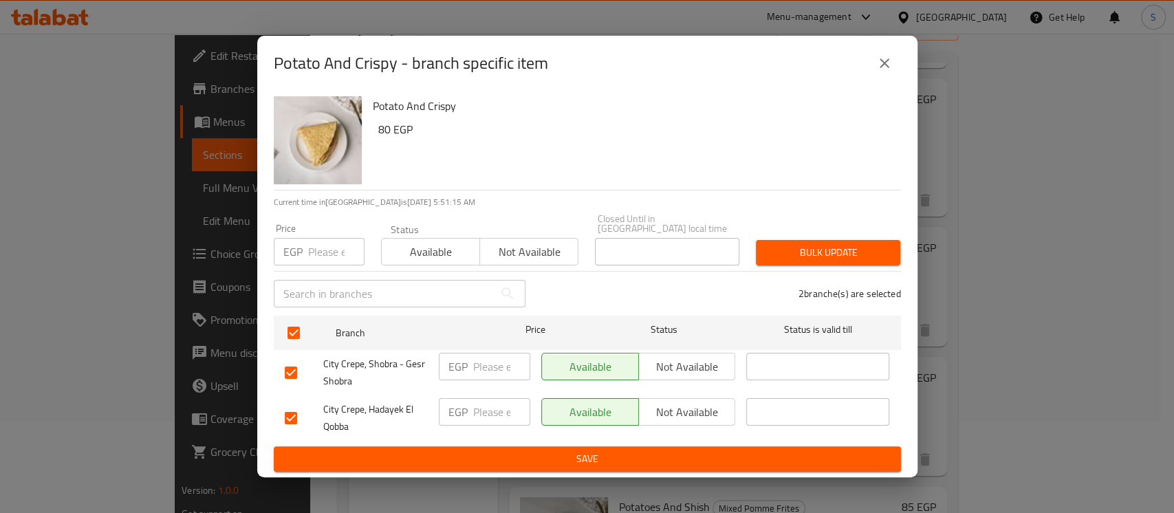
click at [315, 228] on div "Price EGP Price" at bounding box center [319, 244] width 91 height 42
click at [321, 238] on input "number" at bounding box center [336, 252] width 56 height 28
click at [788, 259] on button "Bulk update" at bounding box center [828, 252] width 144 height 25
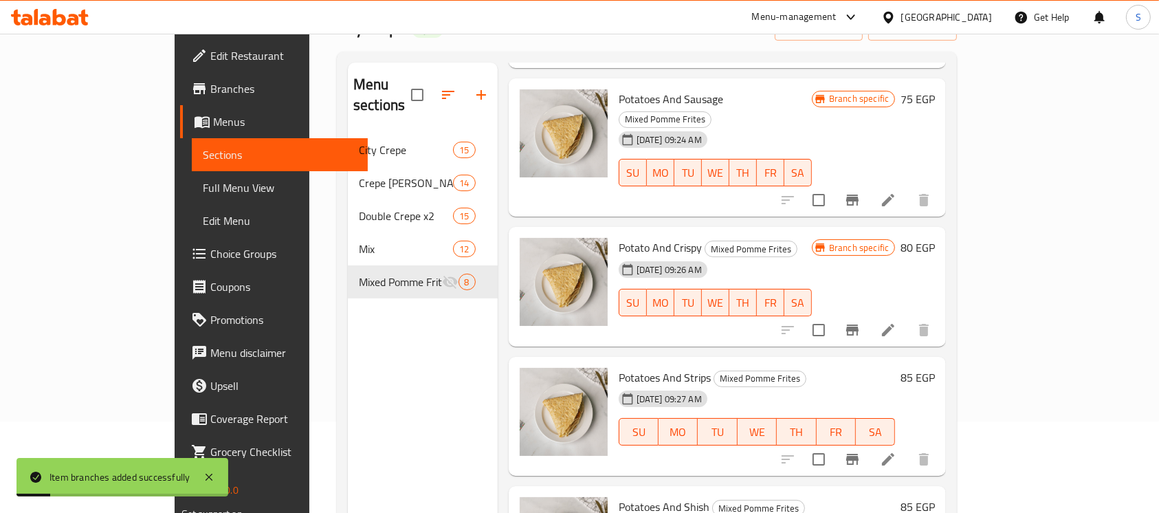
scroll to position [550, 0]
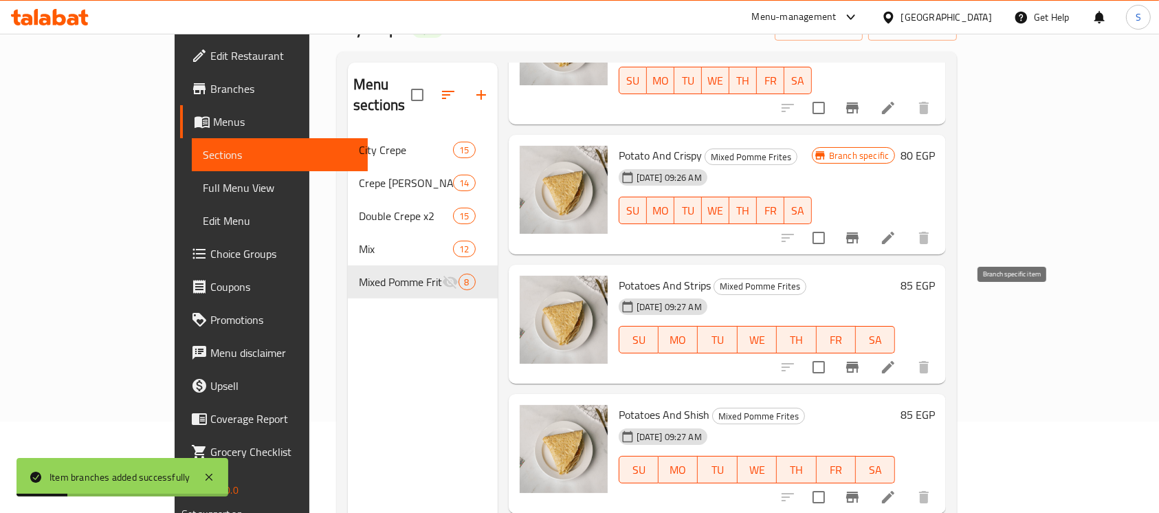
click at [869, 351] on button "Branch-specific-item" at bounding box center [852, 367] width 33 height 33
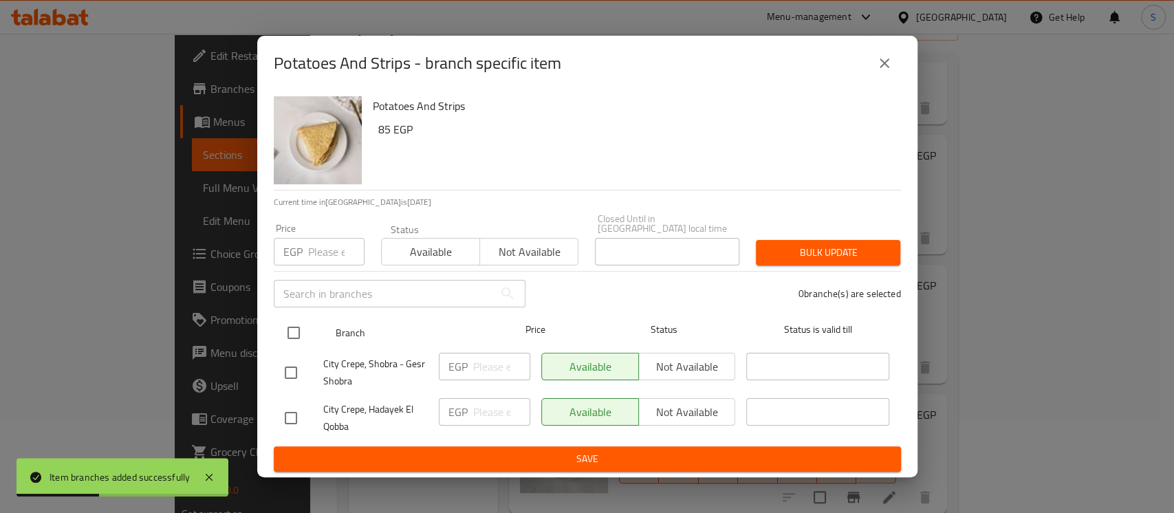
click at [303, 327] on input "checkbox" at bounding box center [293, 332] width 29 height 29
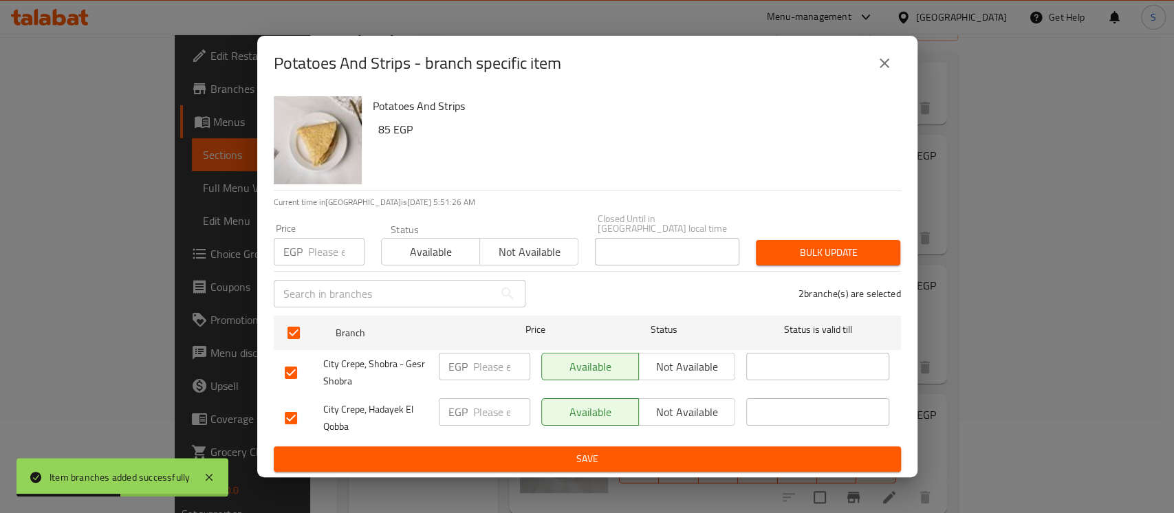
click at [321, 245] on input "number" at bounding box center [336, 252] width 56 height 28
click at [810, 244] on span "Bulk update" at bounding box center [828, 252] width 122 height 17
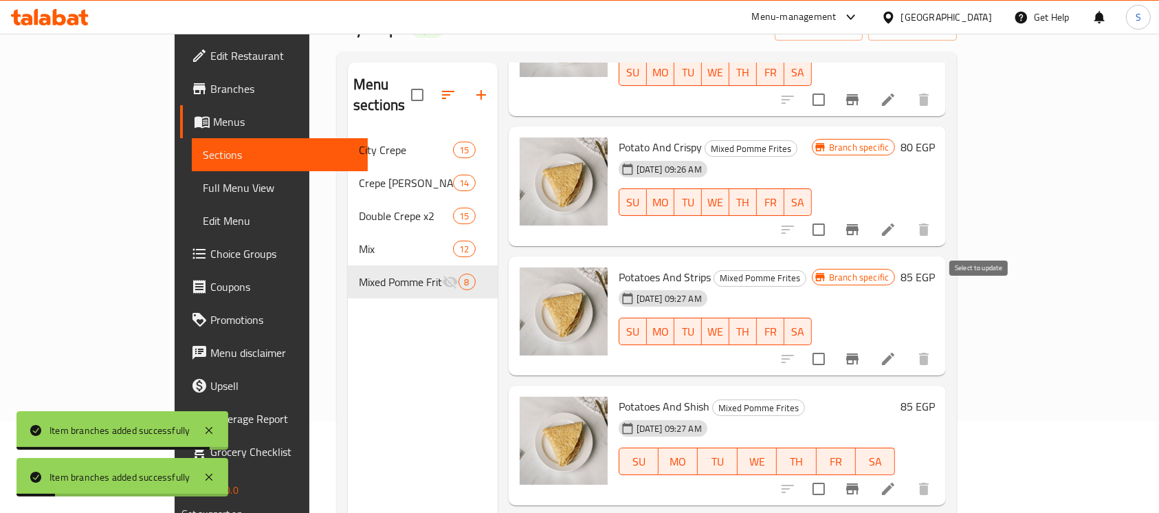
scroll to position [183, 0]
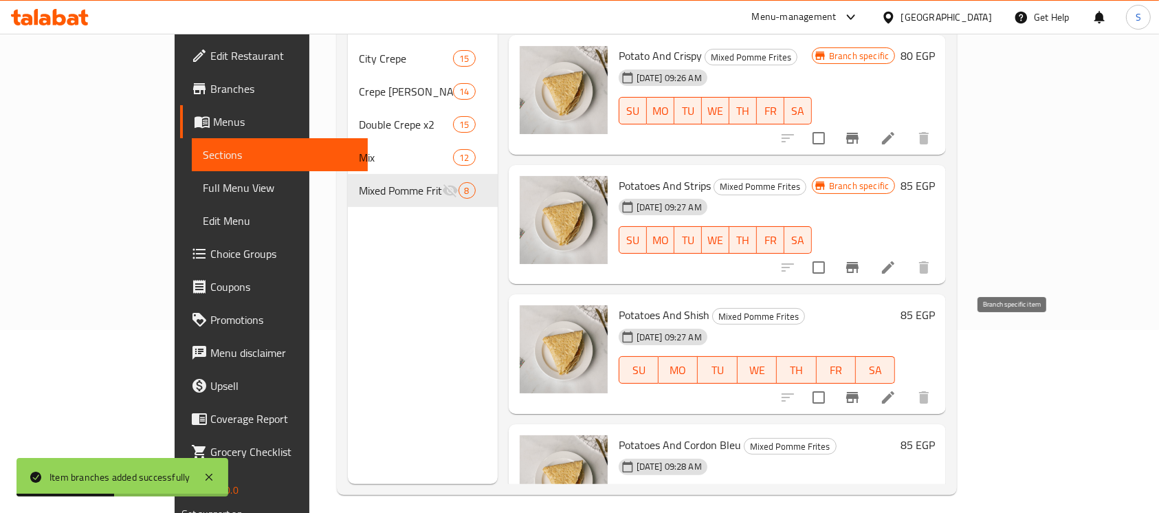
click at [869, 381] on button "Branch-specific-item" at bounding box center [852, 397] width 33 height 33
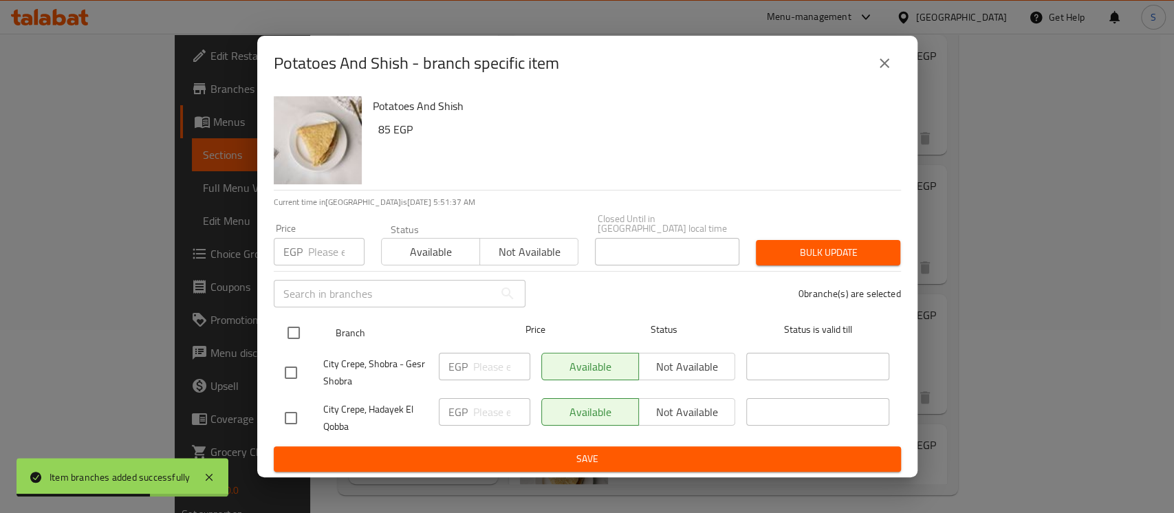
click at [287, 318] on input "checkbox" at bounding box center [293, 332] width 29 height 29
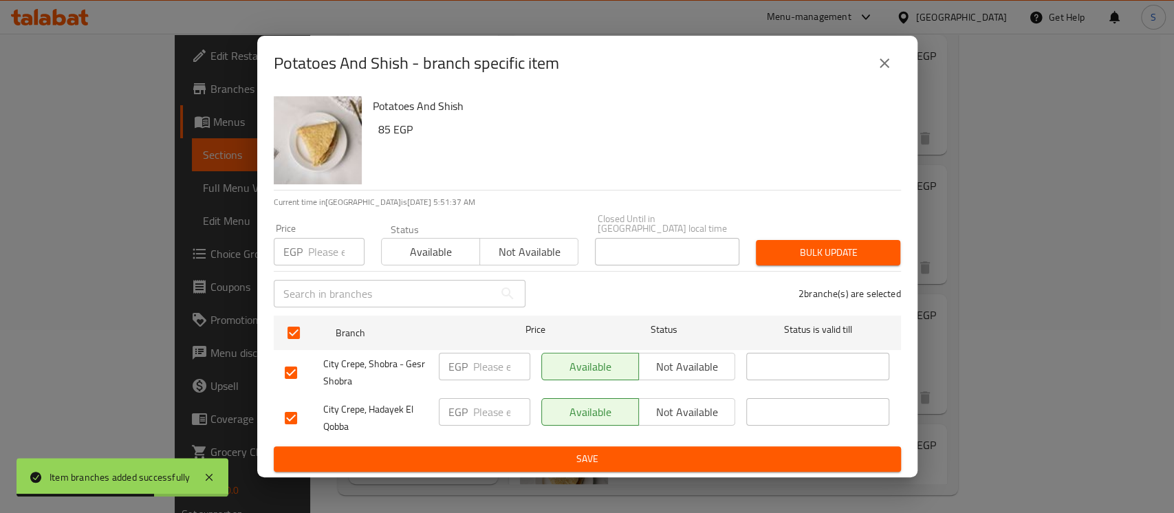
click at [312, 244] on input "number" at bounding box center [336, 252] width 56 height 28
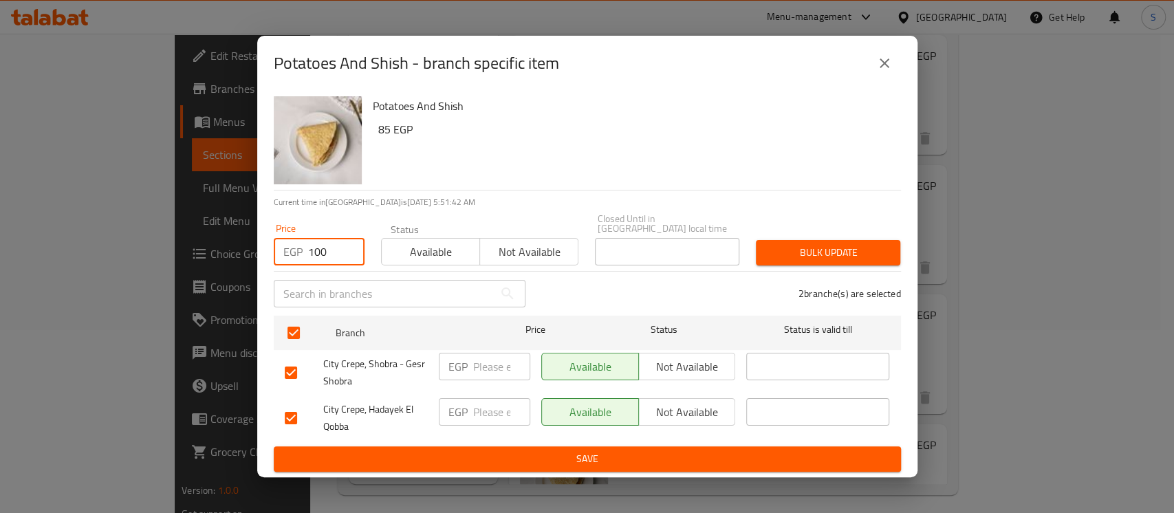
click at [797, 244] on span "Bulk update" at bounding box center [828, 252] width 122 height 17
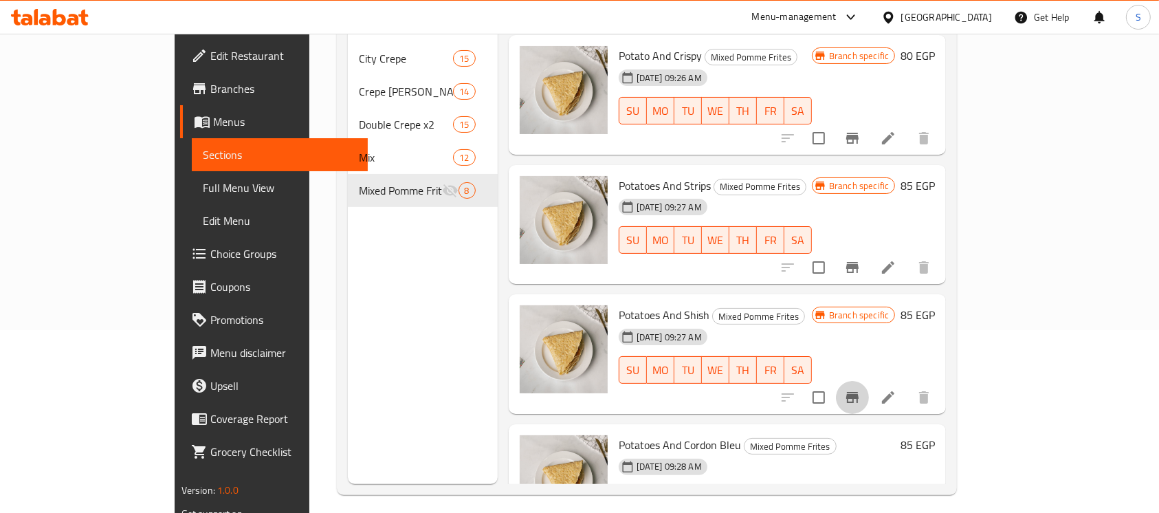
click at [859, 392] on icon "Branch-specific-item" at bounding box center [852, 397] width 12 height 11
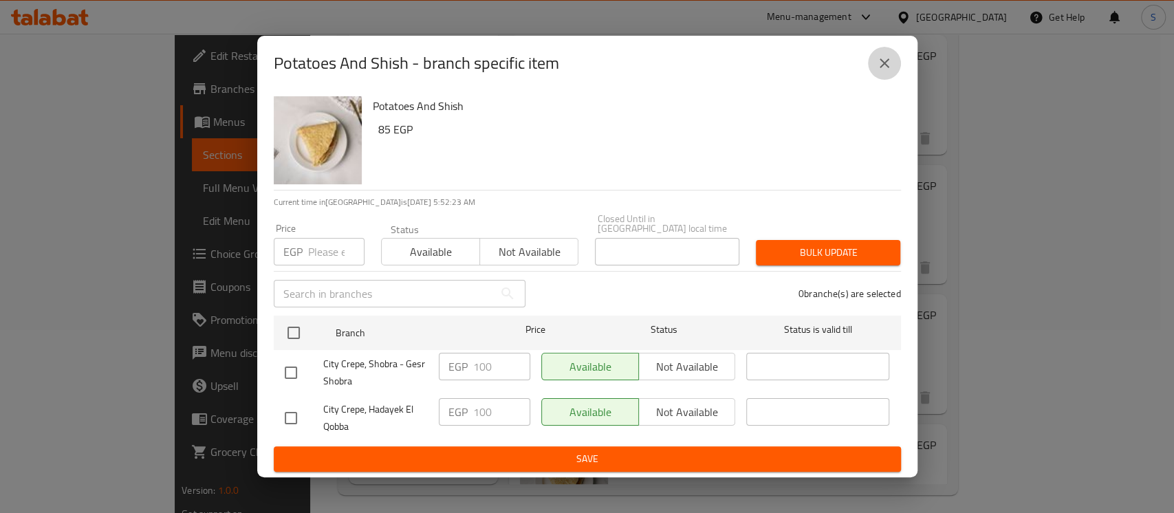
click at [886, 67] on icon "close" at bounding box center [884, 63] width 17 height 17
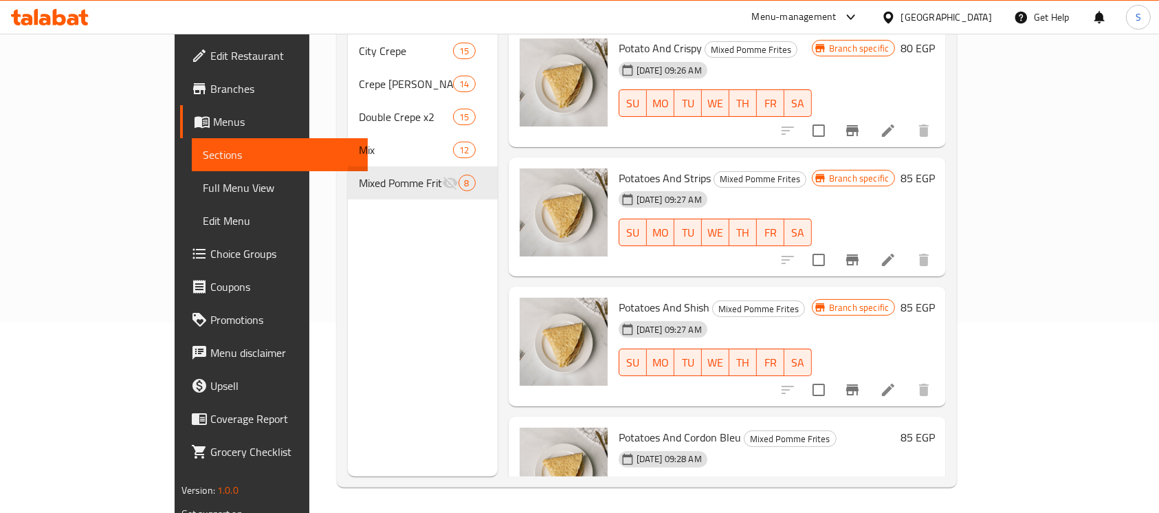
scroll to position [193, 0]
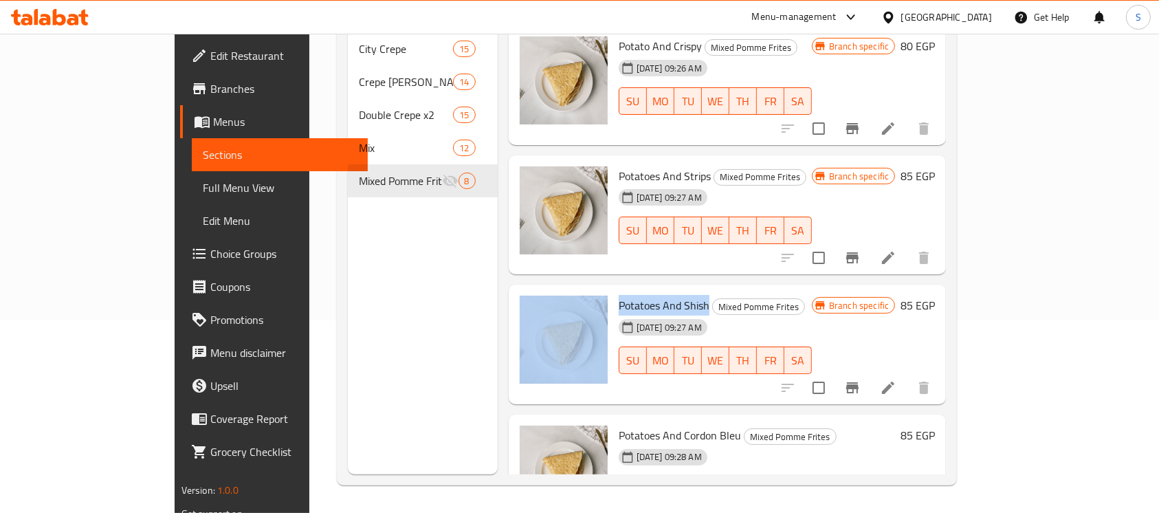
drag, startPoint x: 666, startPoint y: 243, endPoint x: 566, endPoint y: 243, distance: 99.7
click at [566, 290] on div "Potatoes And Shish Mixed Pomme Frites 29-12-2024 09:27 AM SU MO TU WE TH FR SA …" at bounding box center [727, 344] width 427 height 109
click at [613, 290] on div "Potatoes And Shish Mixed Pomme Frites 29-12-2024 09:27 AM SU MO TU WE TH FR SA" at bounding box center [715, 344] width 204 height 109
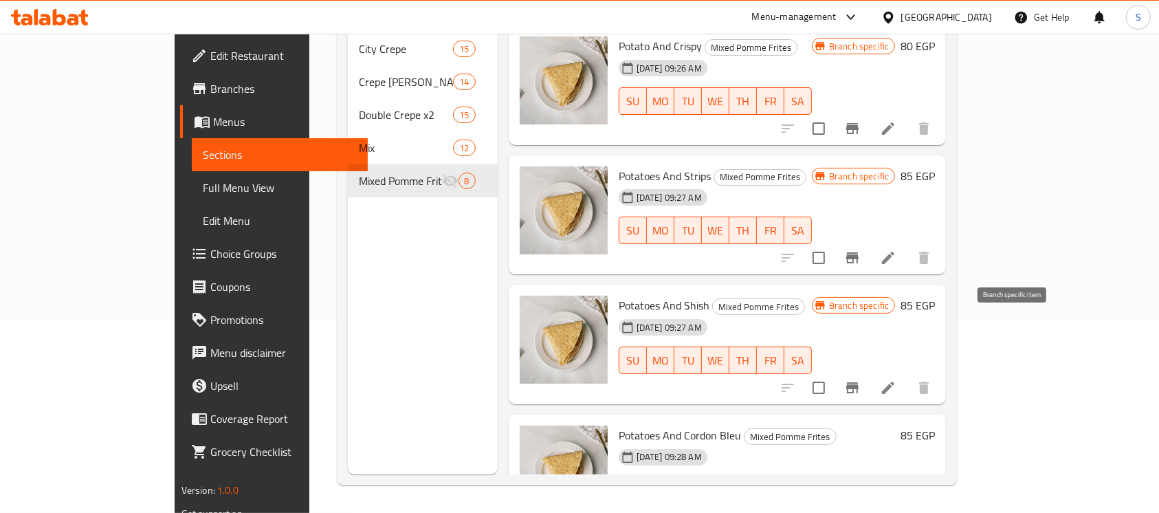
click at [859, 382] on icon "Branch-specific-item" at bounding box center [852, 387] width 12 height 11
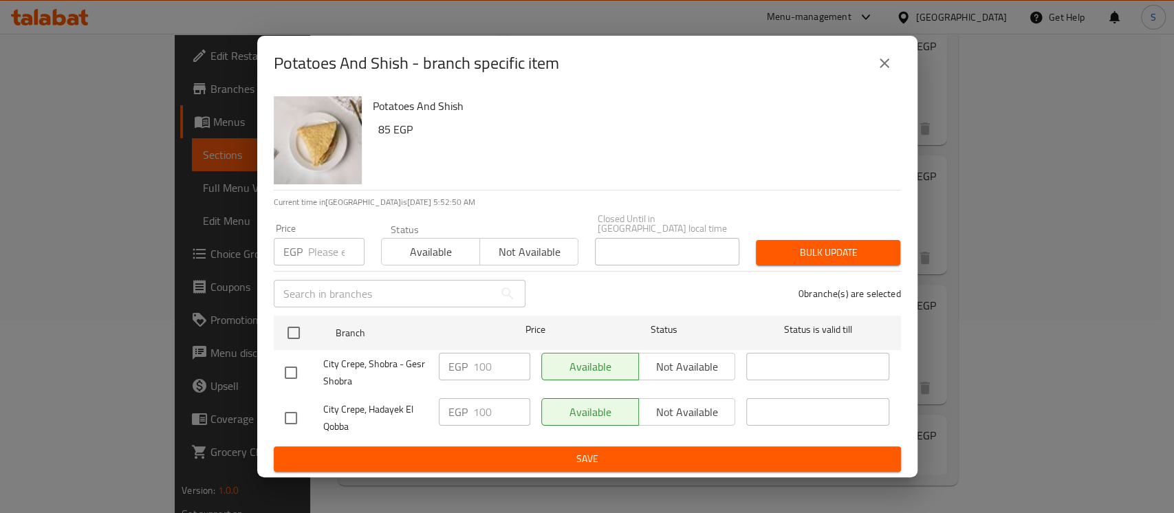
click at [899, 65] on button "close" at bounding box center [884, 63] width 33 height 33
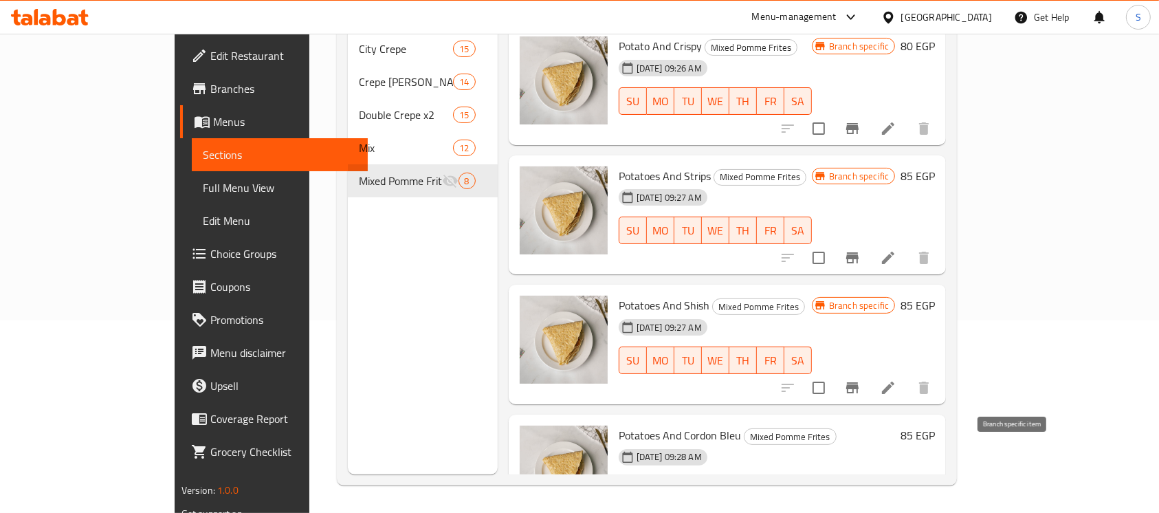
click at [861, 510] on icon "Branch-specific-item" at bounding box center [852, 518] width 17 height 17
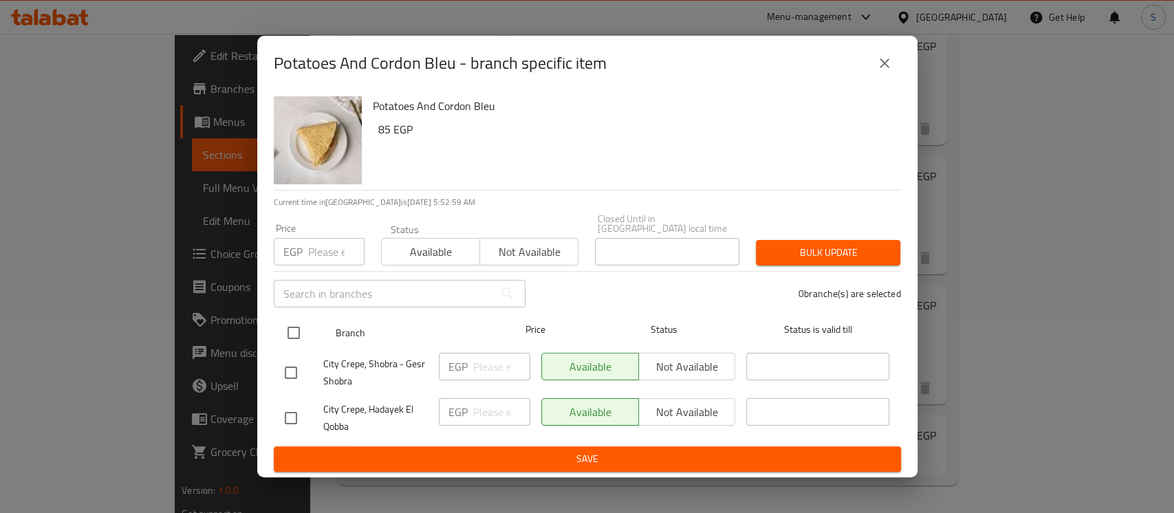
click at [298, 322] on input "checkbox" at bounding box center [293, 332] width 29 height 29
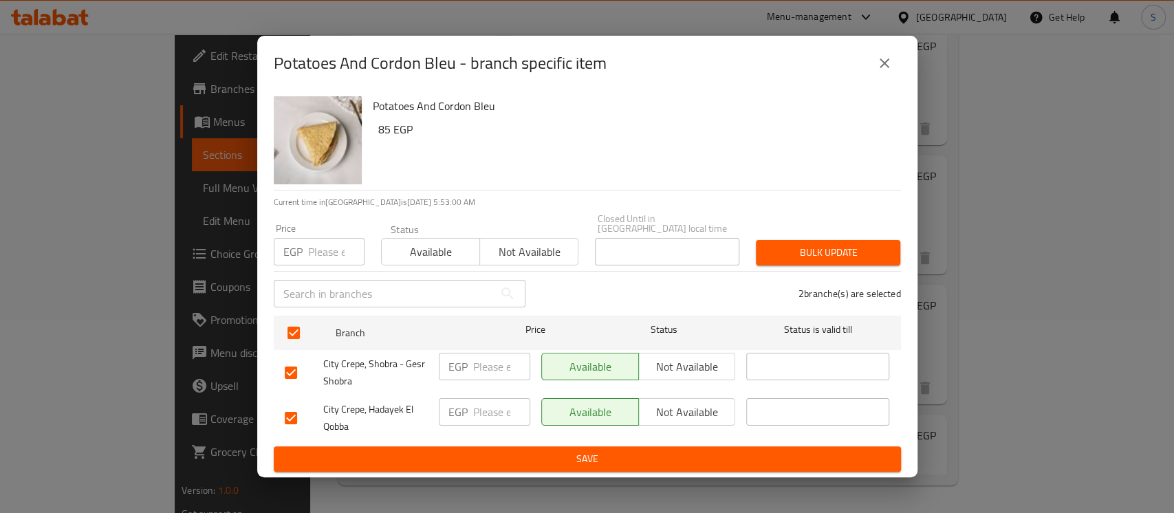
click at [318, 247] on input "number" at bounding box center [336, 252] width 56 height 28
click at [785, 245] on span "Bulk update" at bounding box center [828, 252] width 122 height 17
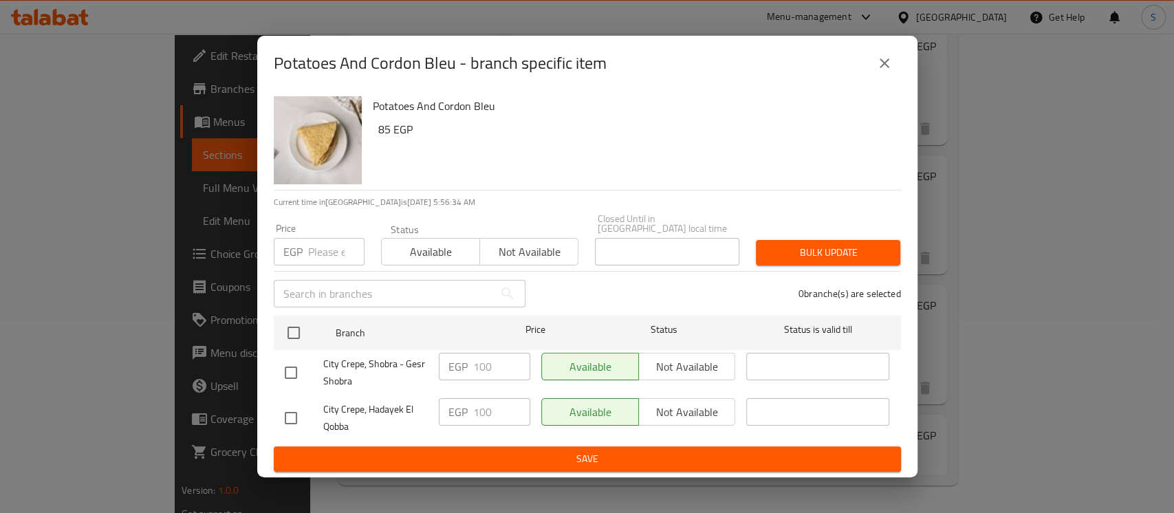
click at [886, 54] on button "close" at bounding box center [884, 63] width 33 height 33
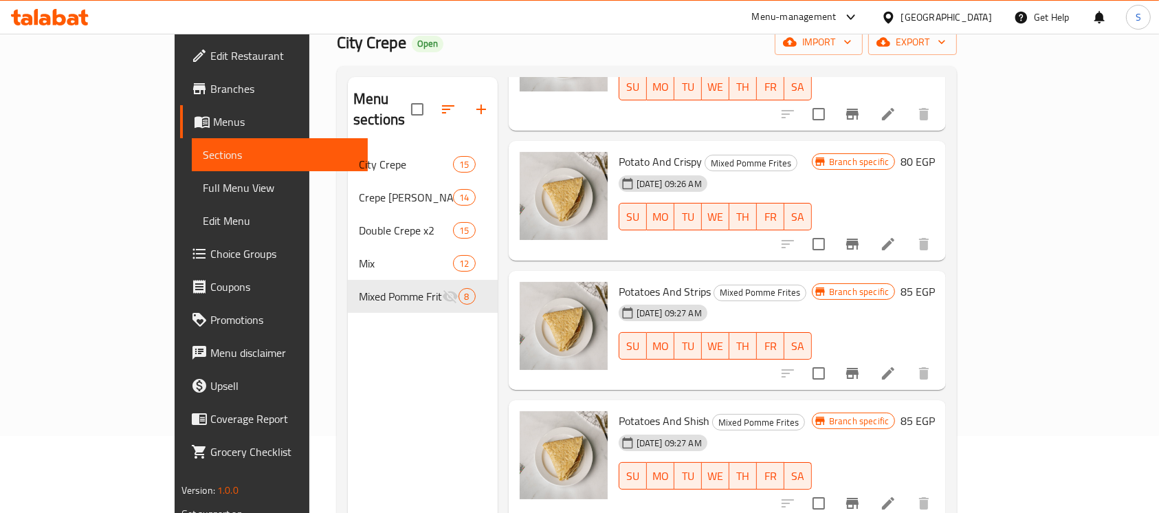
scroll to position [0, 0]
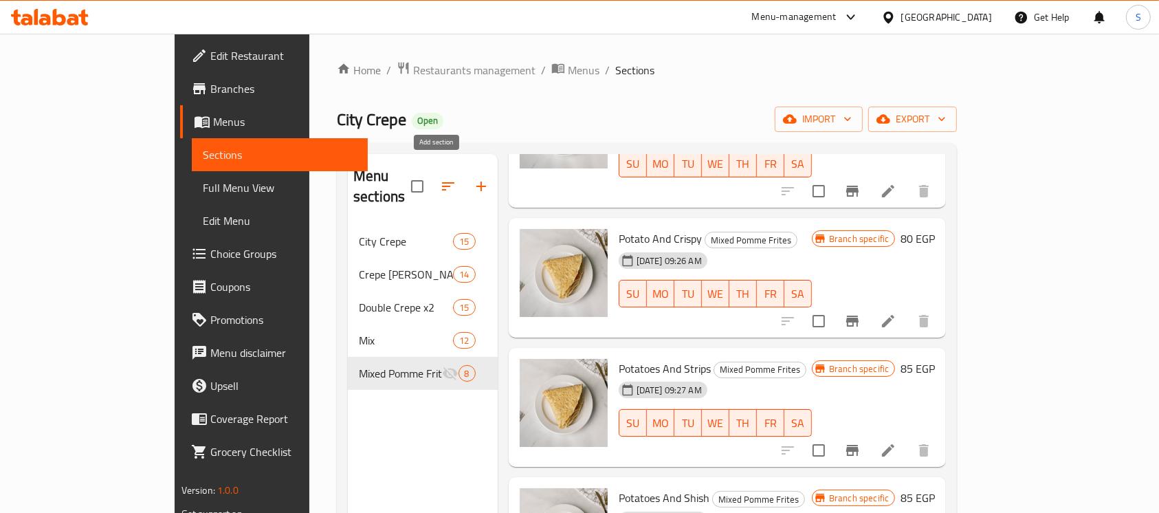
click at [465, 170] on button "button" at bounding box center [481, 186] width 33 height 33
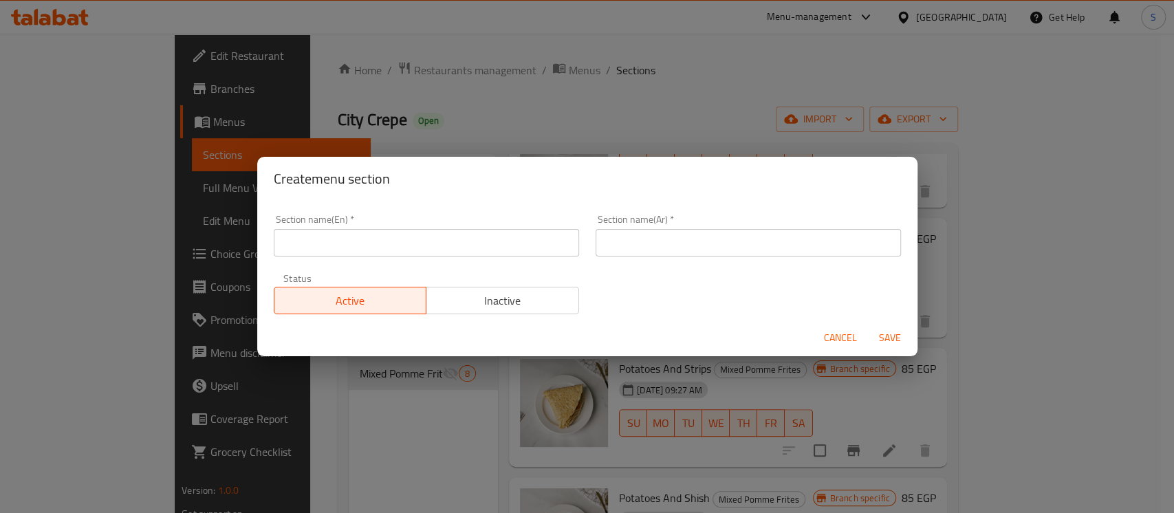
click at [446, 239] on input "text" at bounding box center [426, 243] width 305 height 28
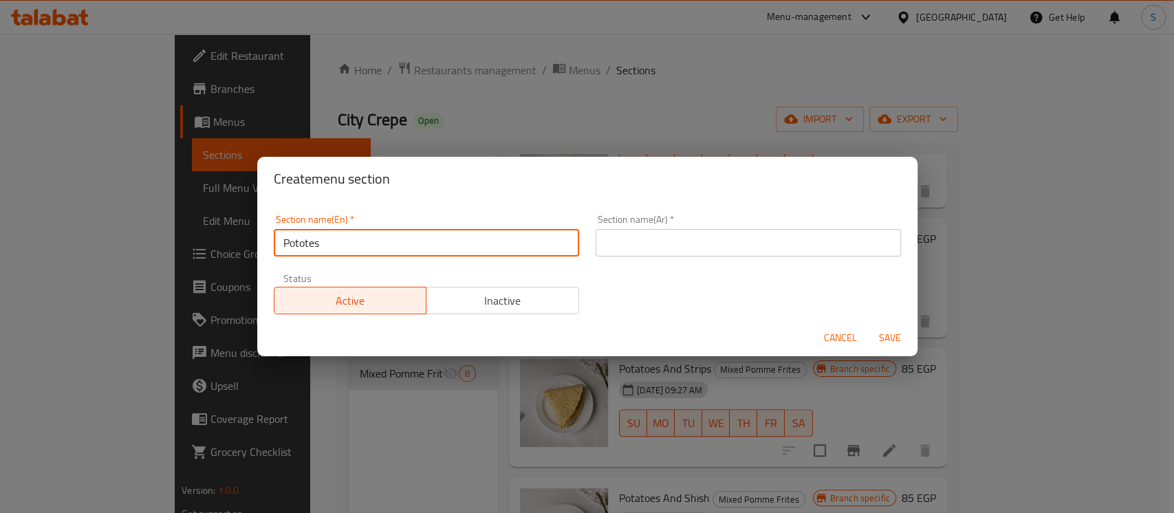
click at [292, 246] on input "Pototes" at bounding box center [426, 243] width 305 height 28
click at [294, 246] on input "Pototes" at bounding box center [426, 243] width 305 height 28
click at [300, 252] on input "Pototes" at bounding box center [426, 243] width 305 height 28
click at [314, 247] on input "Pototes" at bounding box center [426, 243] width 305 height 28
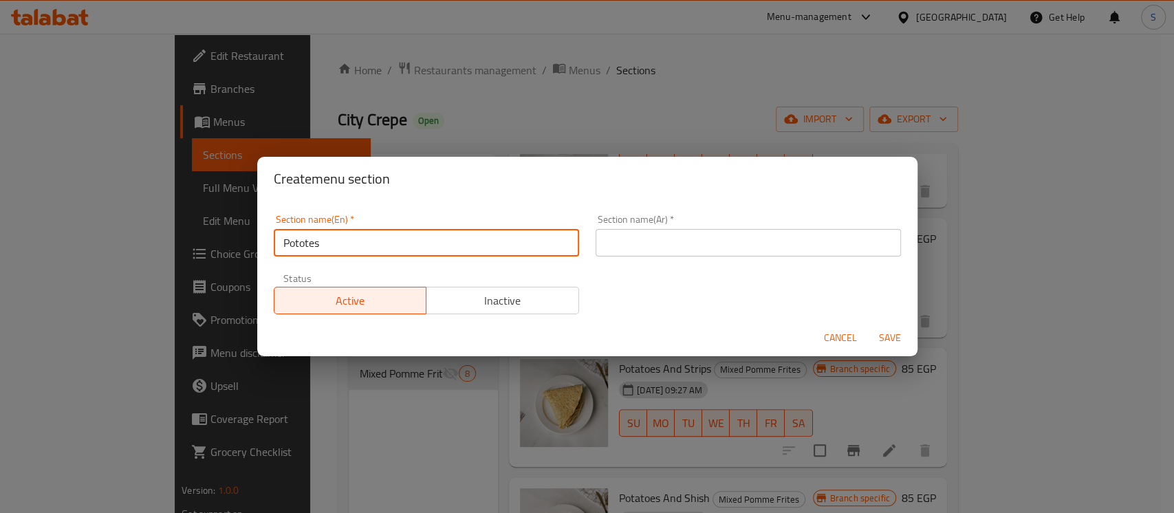
click at [314, 247] on input "Pototes" at bounding box center [426, 243] width 305 height 28
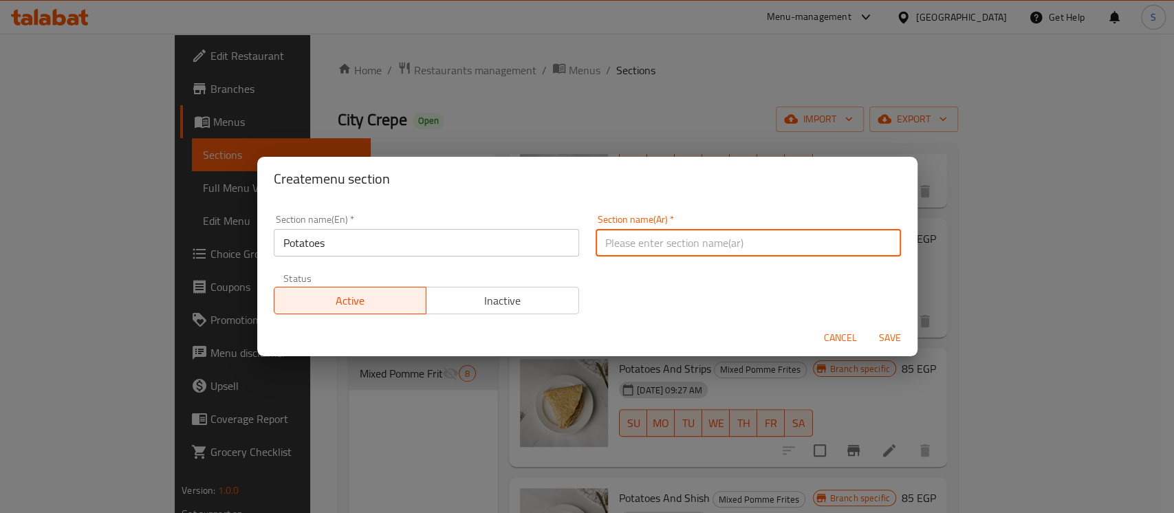
click at [682, 246] on input "text" at bounding box center [747, 243] width 305 height 28
click at [879, 338] on span "Save" at bounding box center [889, 337] width 33 height 17
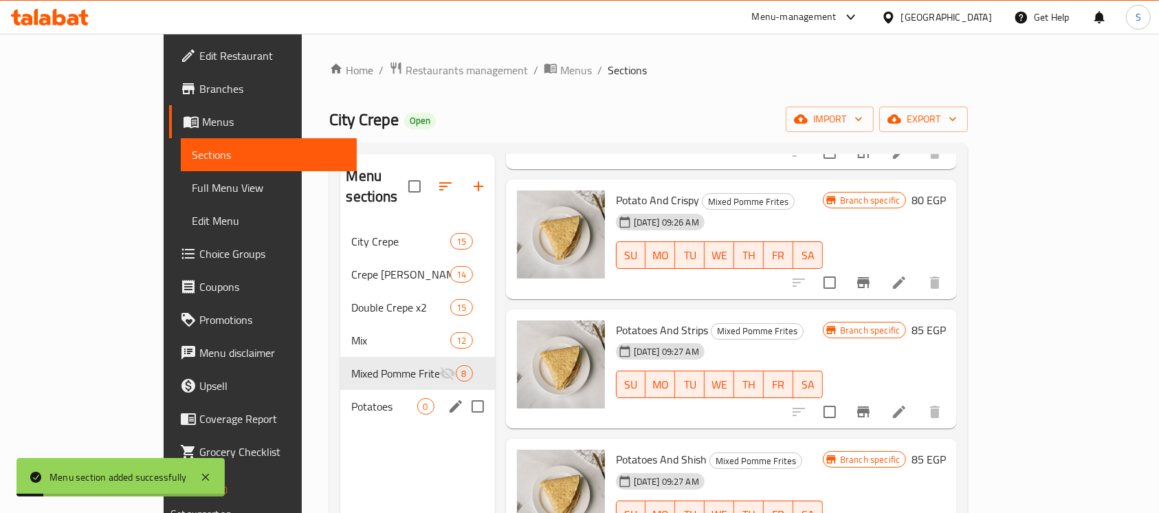
click at [351, 398] on span "Potatoes" at bounding box center [383, 406] width 65 height 17
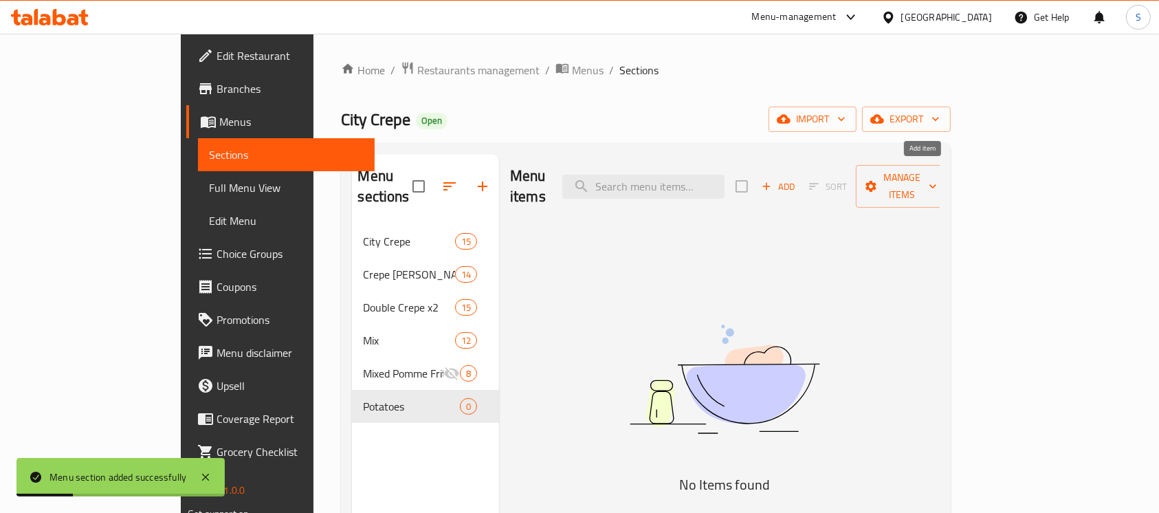
click at [800, 176] on button "Add" at bounding box center [778, 186] width 44 height 21
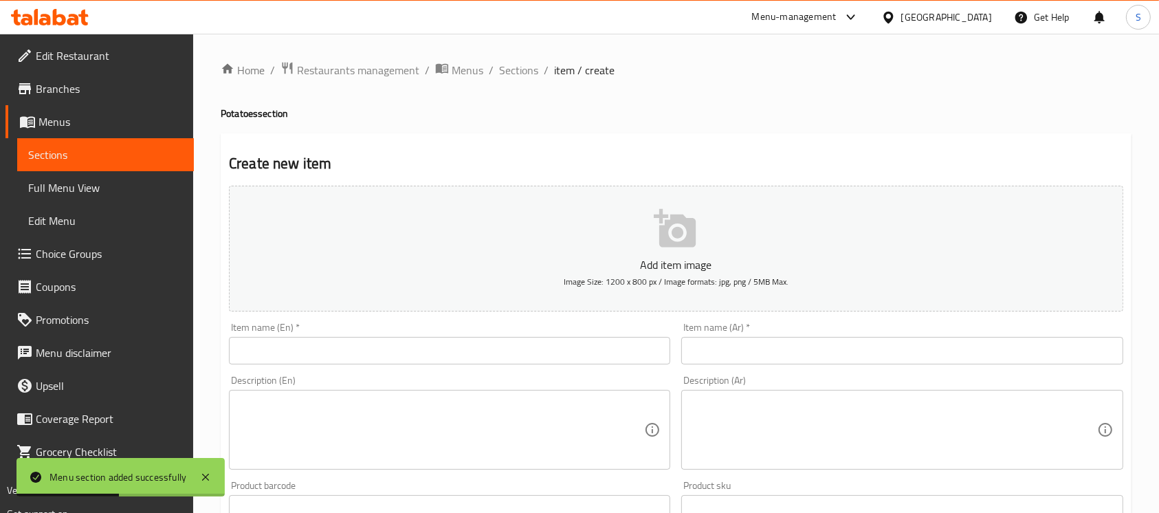
click at [473, 327] on div "Item name (En)   * Item name (En) *" at bounding box center [449, 343] width 441 height 42
click at [483, 341] on input "text" at bounding box center [449, 351] width 441 height 28
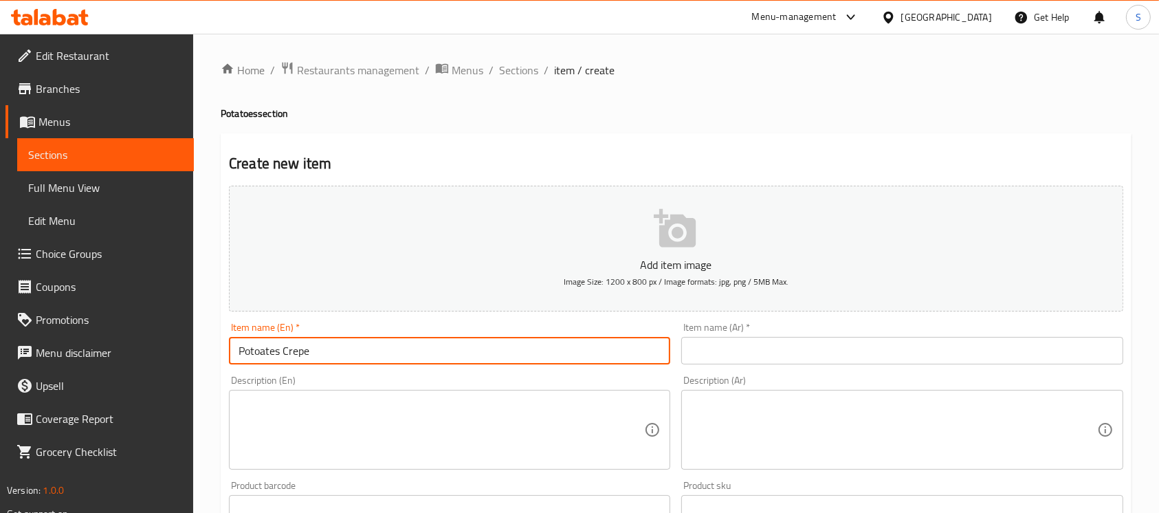
click at [256, 347] on input "Potoates Crepe" at bounding box center [449, 351] width 441 height 28
click at [257, 347] on input "Potoates Crepe" at bounding box center [449, 351] width 441 height 28
click at [261, 351] on input "Potoates Crepe" at bounding box center [449, 351] width 441 height 28
click at [744, 353] on input "text" at bounding box center [901, 351] width 441 height 28
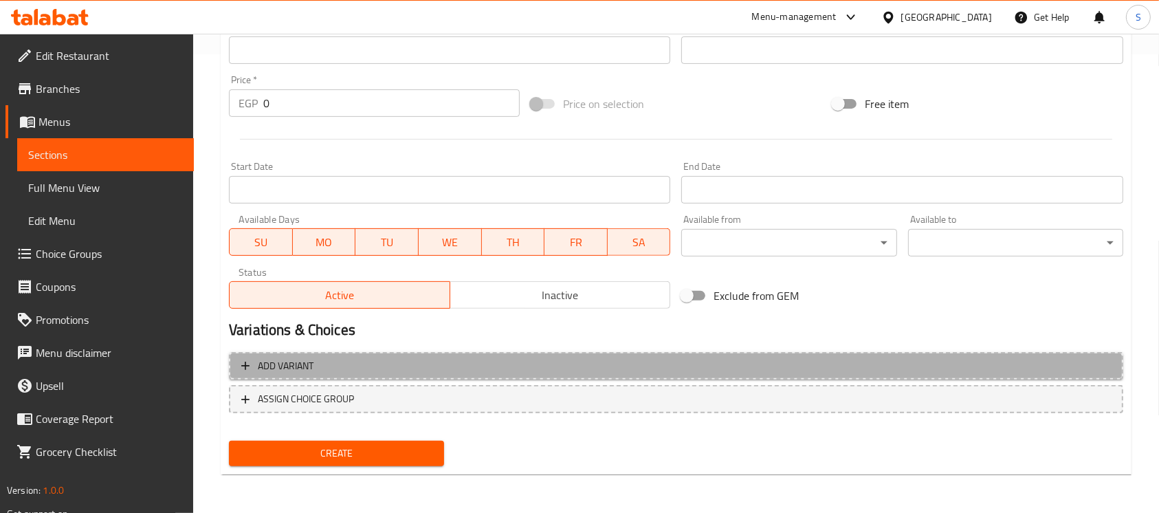
click at [355, 360] on span "Add variant" at bounding box center [676, 366] width 870 height 17
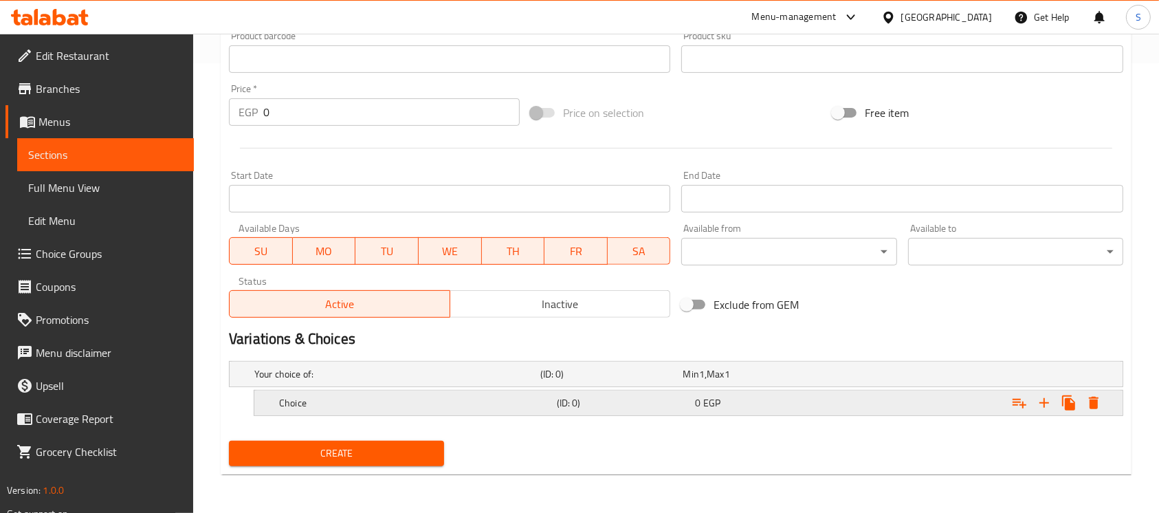
click at [373, 381] on h5 "Choice" at bounding box center [394, 374] width 281 height 14
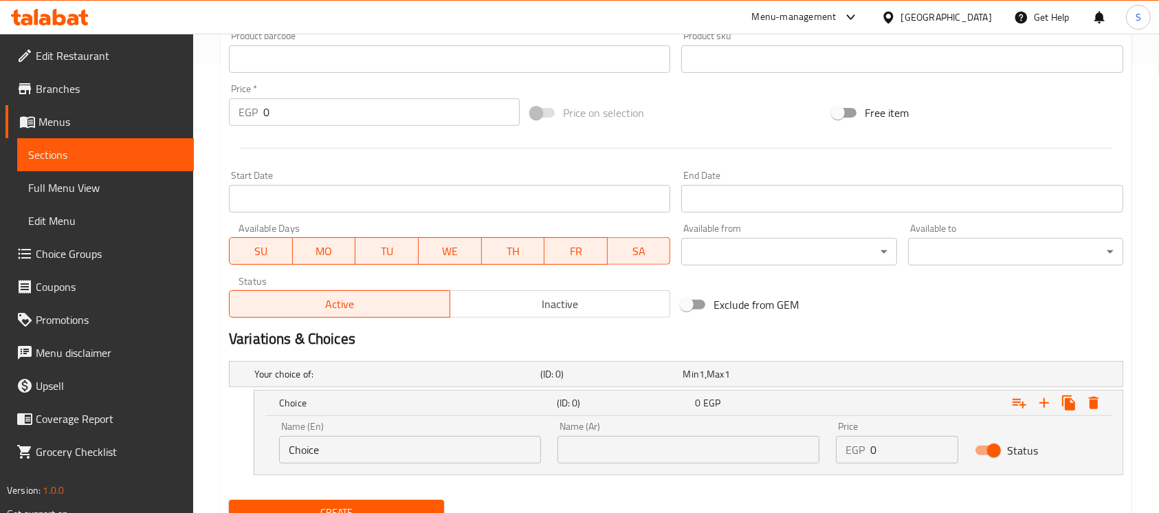
click at [369, 449] on input "Choice" at bounding box center [410, 450] width 262 height 28
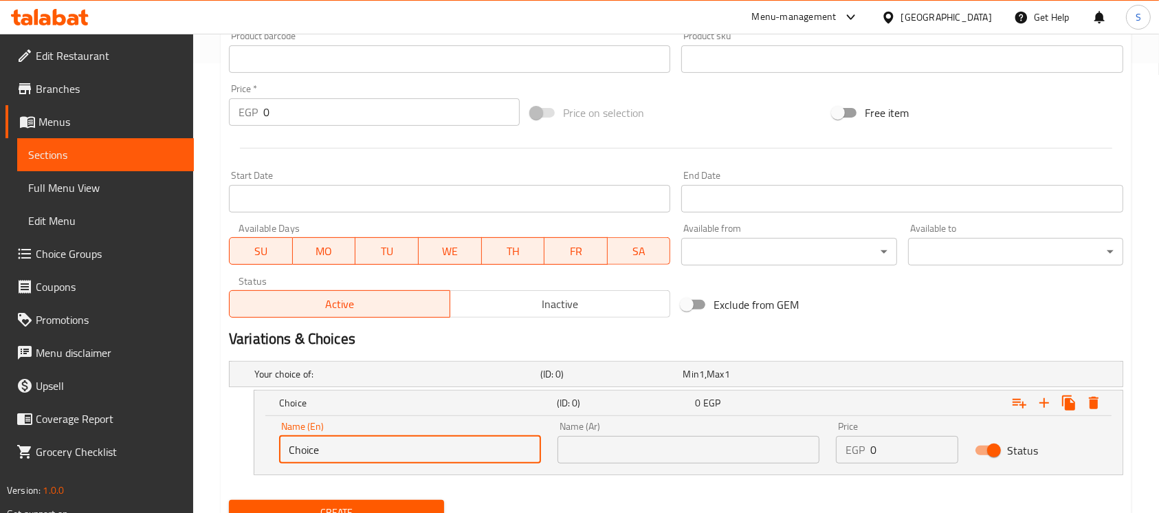
click at [369, 449] on input "Choice" at bounding box center [410, 450] width 262 height 28
click at [665, 452] on input "text" at bounding box center [689, 450] width 262 height 28
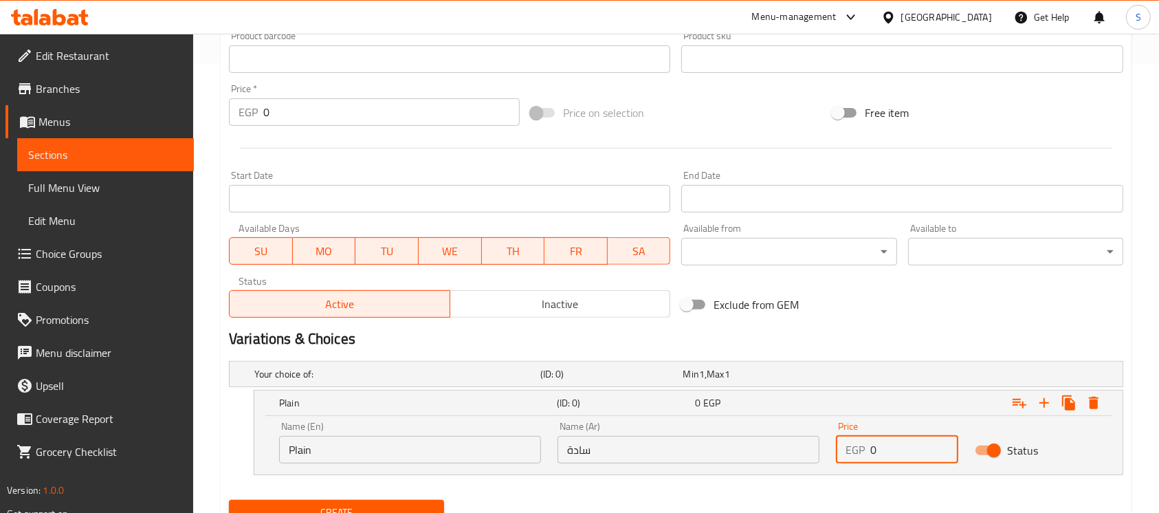
click at [897, 450] on input "0" at bounding box center [915, 450] width 88 height 28
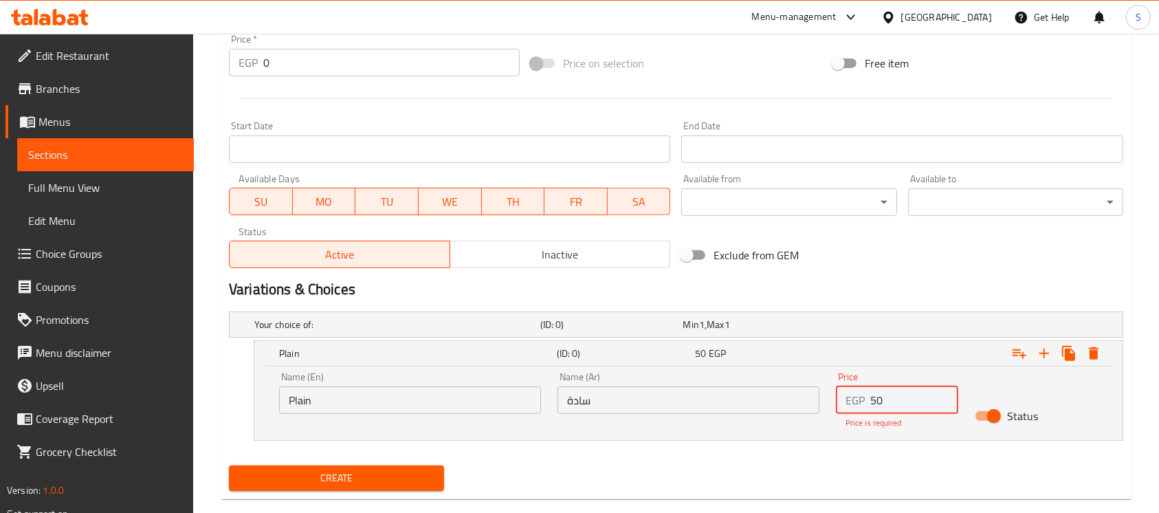
scroll to position [523, 0]
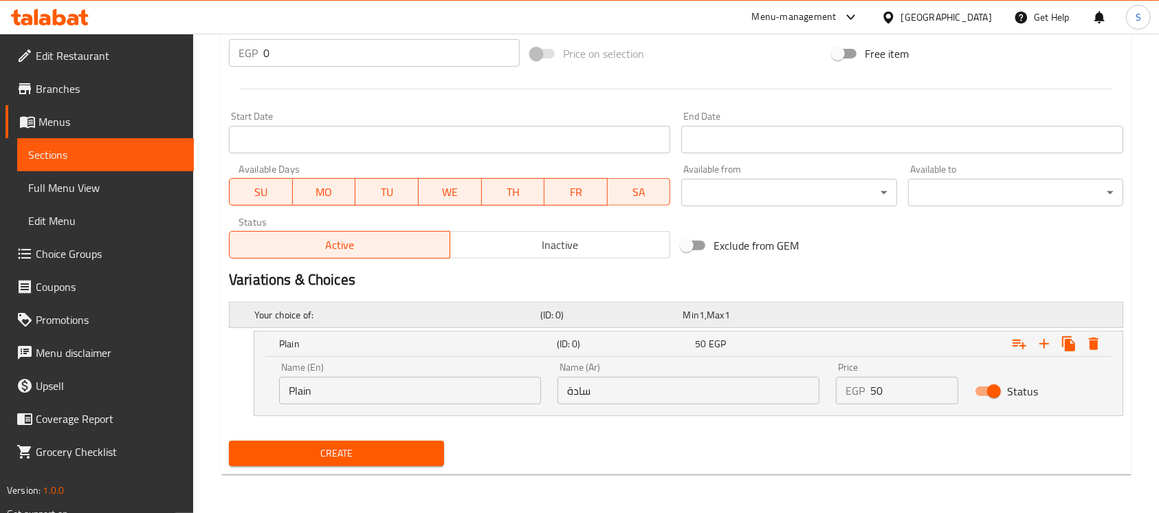
drag, startPoint x: 1044, startPoint y: 331, endPoint x: 1040, endPoint y: 322, distance: 9.8
click at [1040, 322] on div "Your choice of: (ID: 0) Min 1 , Max 1 Name (En) Your choice of: Name (En) Name …" at bounding box center [676, 365] width 906 height 139
click at [1042, 339] on icon "Expand" at bounding box center [1044, 344] width 17 height 17
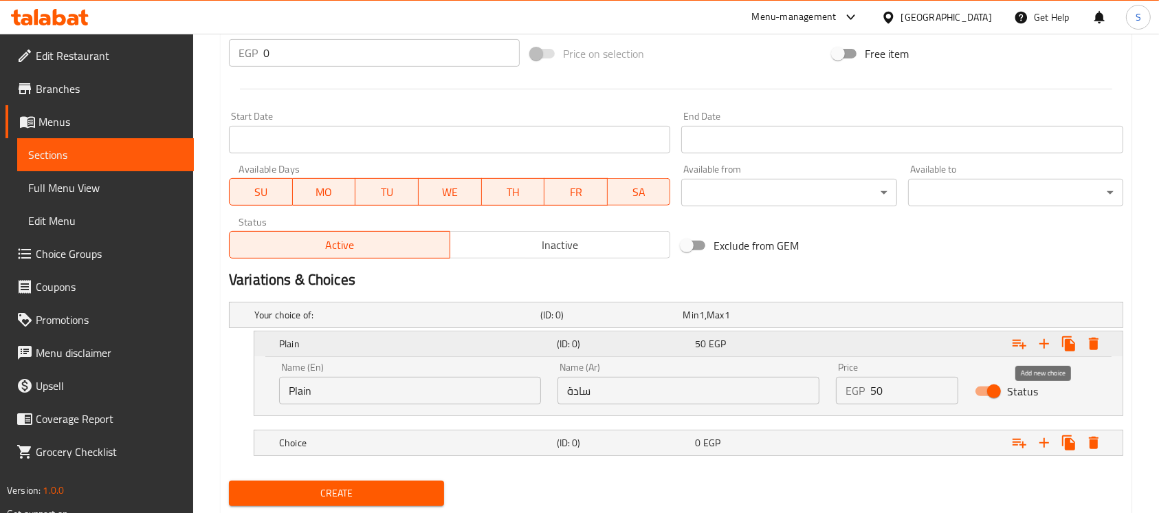
click at [1043, 339] on icon "Expand" at bounding box center [1044, 344] width 17 height 17
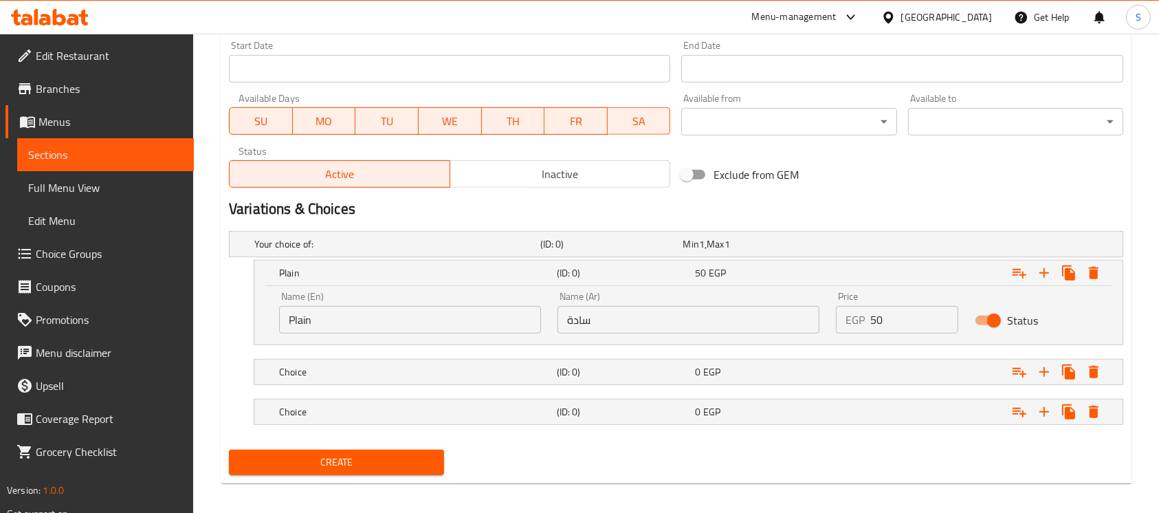
scroll to position [589, 0]
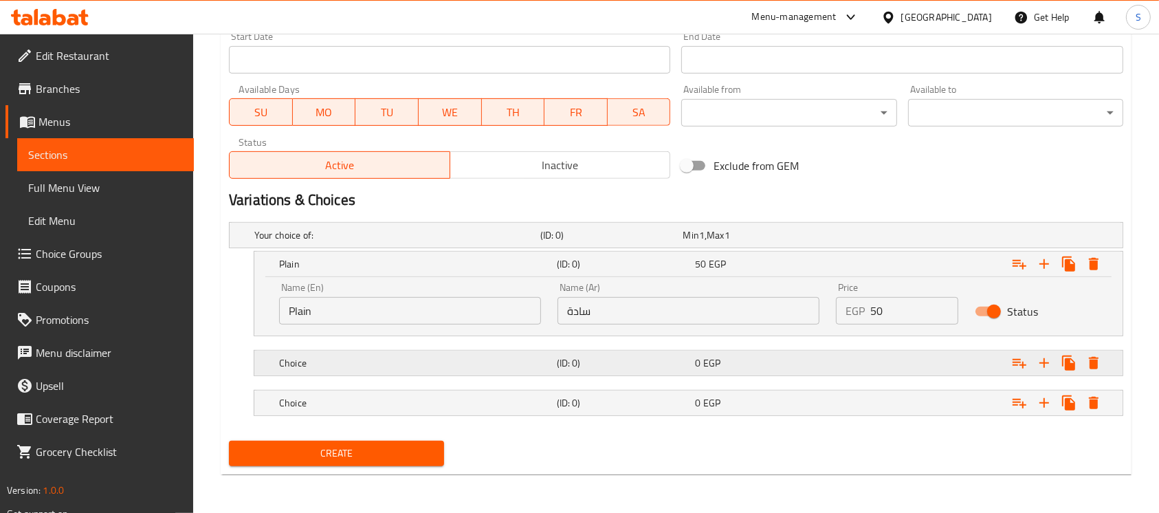
click at [485, 242] on h5 "Choice" at bounding box center [394, 235] width 281 height 14
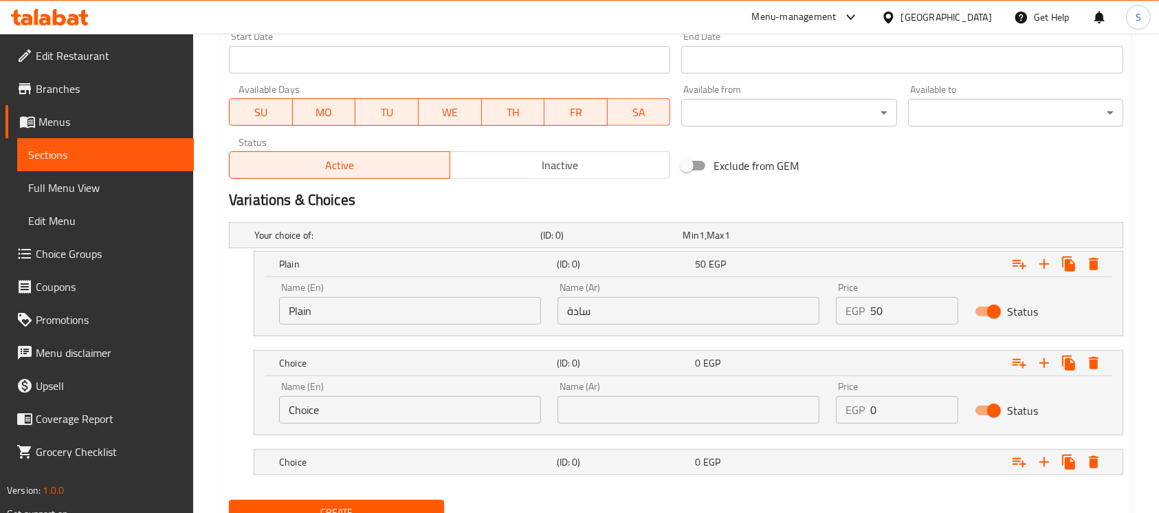
click at [332, 415] on input "Choice" at bounding box center [410, 410] width 262 height 28
click at [593, 405] on input "text" at bounding box center [689, 410] width 262 height 28
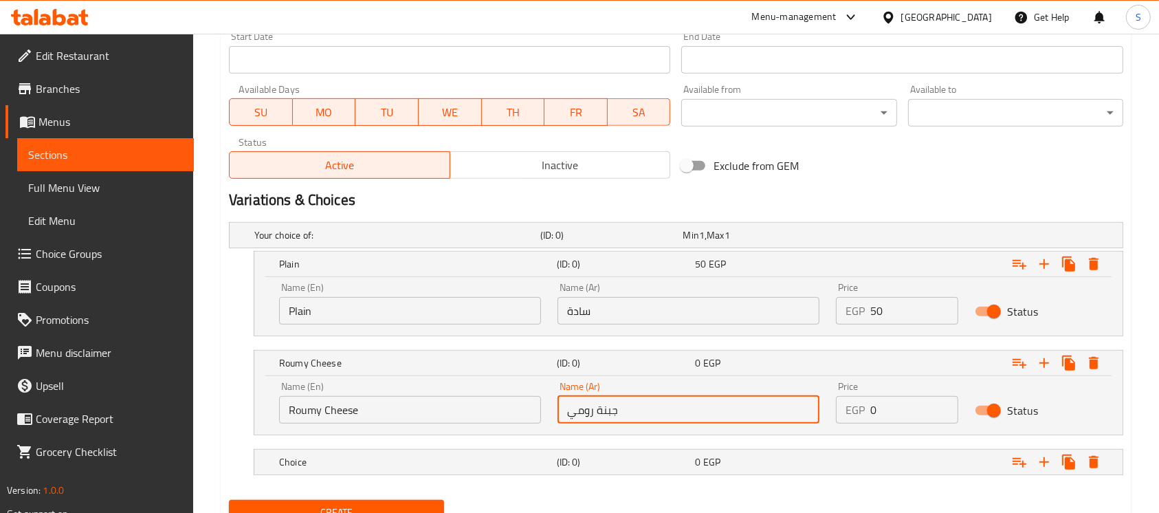
click at [912, 415] on input "0" at bounding box center [915, 410] width 88 height 28
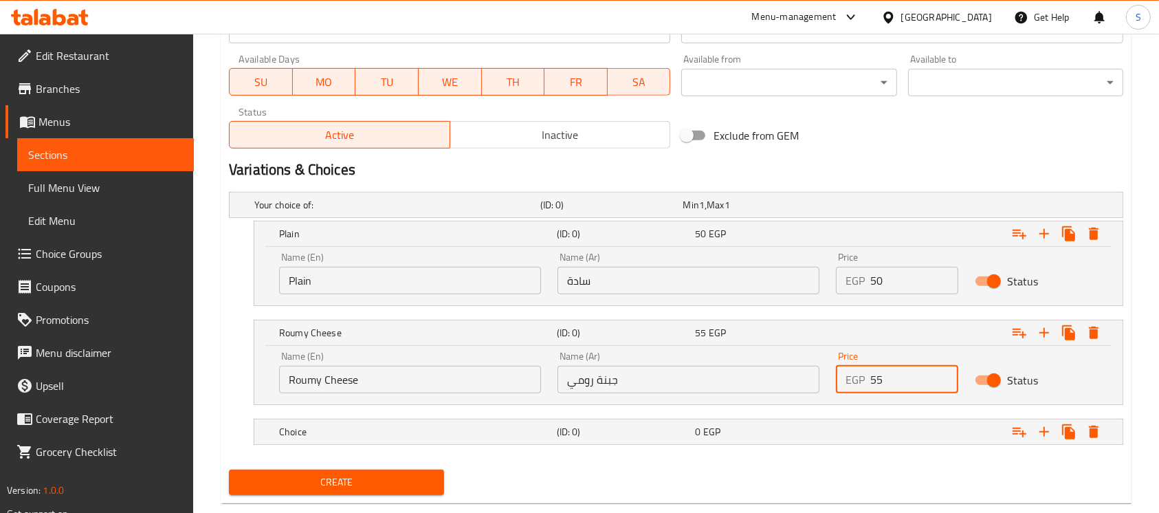
scroll to position [647, 0]
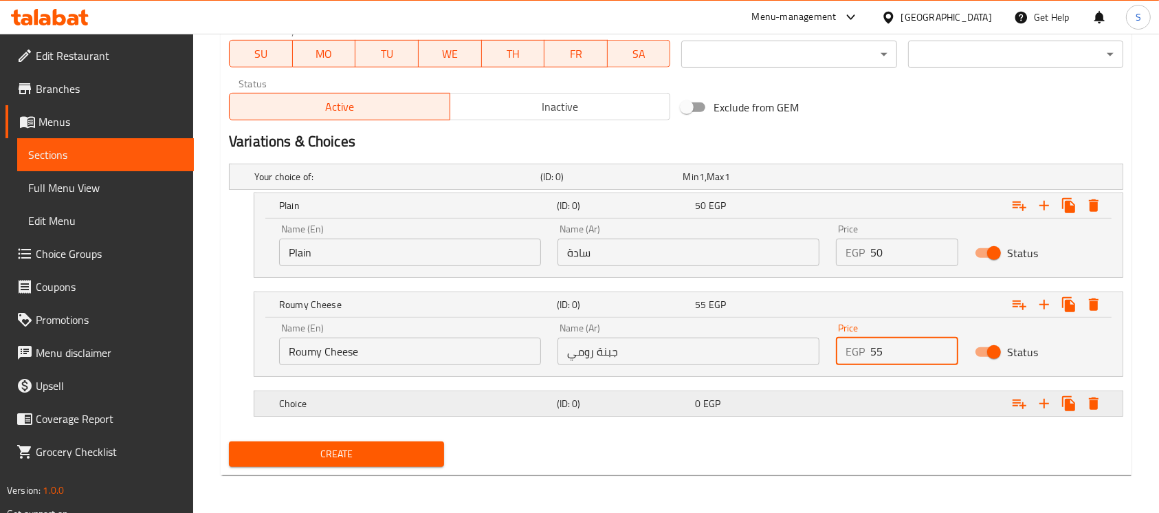
click at [665, 184] on h5 "(ID: 0)" at bounding box center [609, 177] width 138 height 14
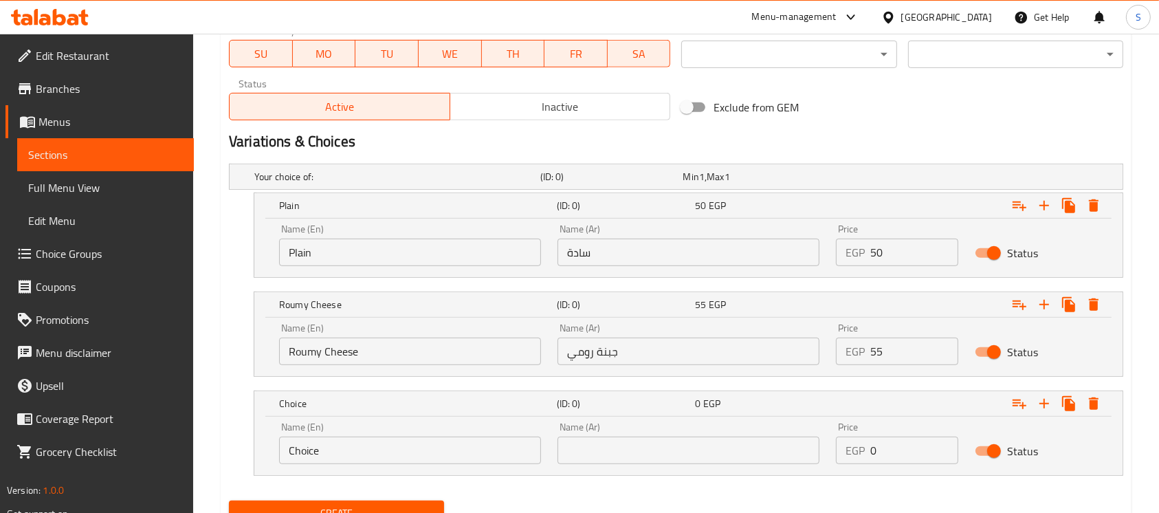
click at [402, 444] on input "Choice" at bounding box center [410, 451] width 262 height 28
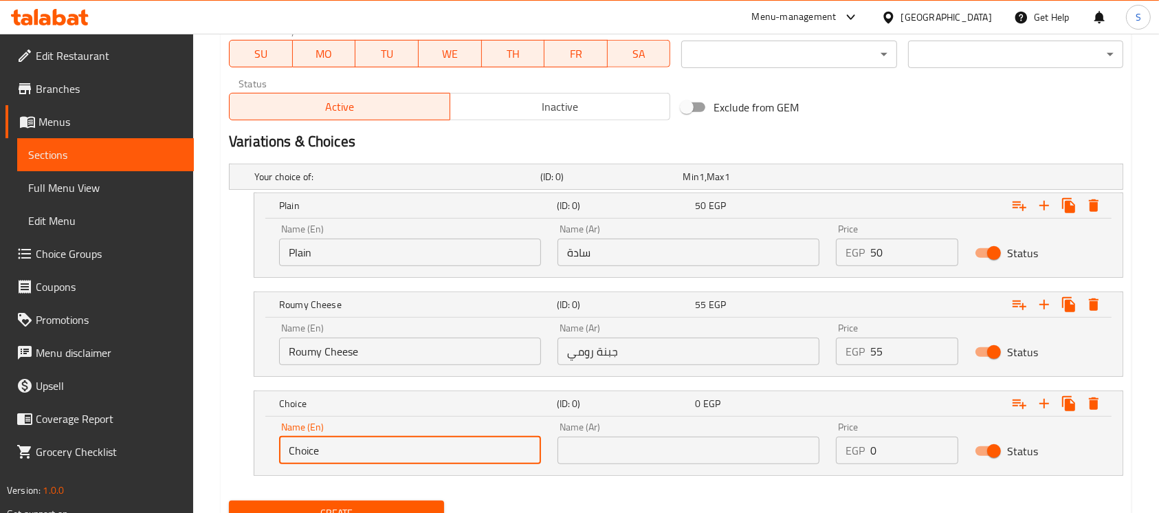
click at [402, 444] on input "Choice" at bounding box center [410, 451] width 262 height 28
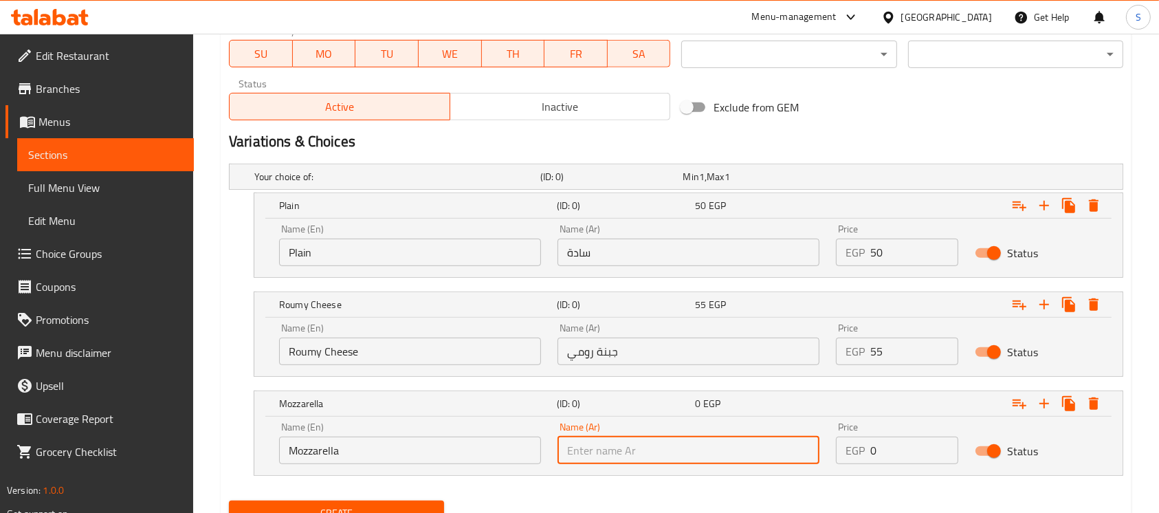
click at [690, 456] on input "text" at bounding box center [689, 451] width 262 height 28
click at [897, 457] on input "0" at bounding box center [915, 451] width 88 height 28
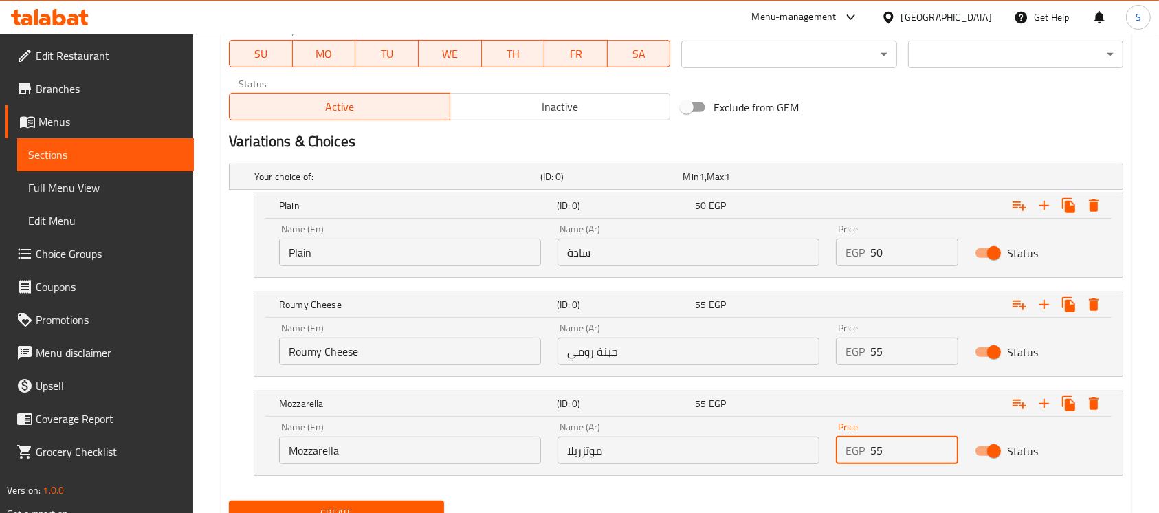
scroll to position [706, 0]
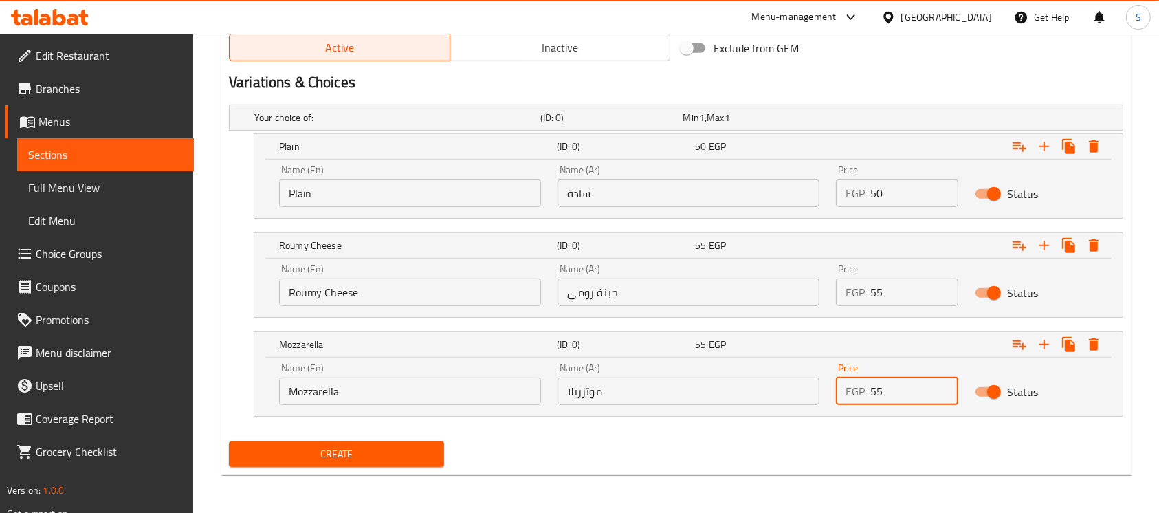
click at [375, 446] on span "Create" at bounding box center [336, 454] width 193 height 17
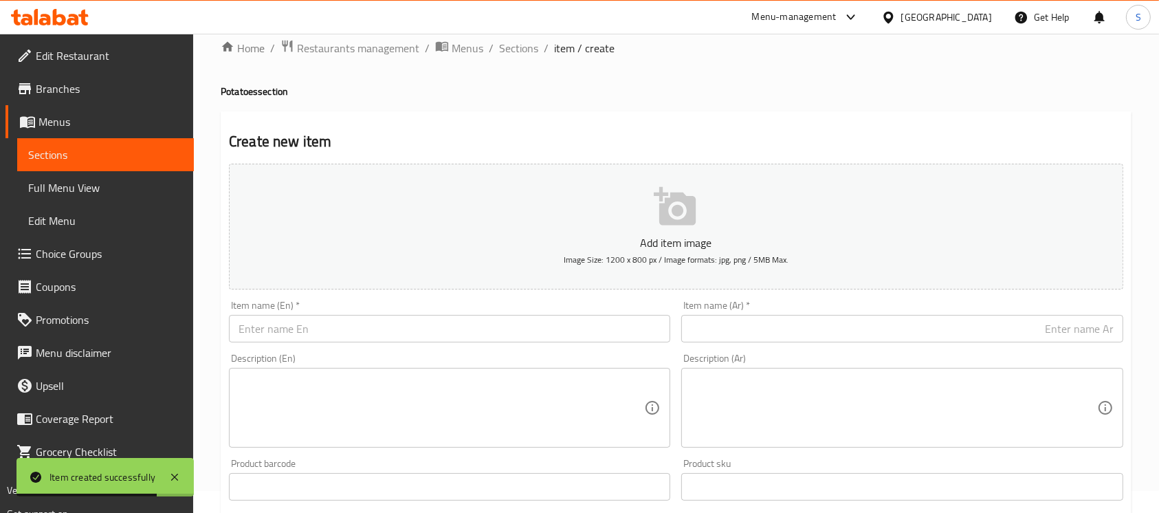
scroll to position [0, 0]
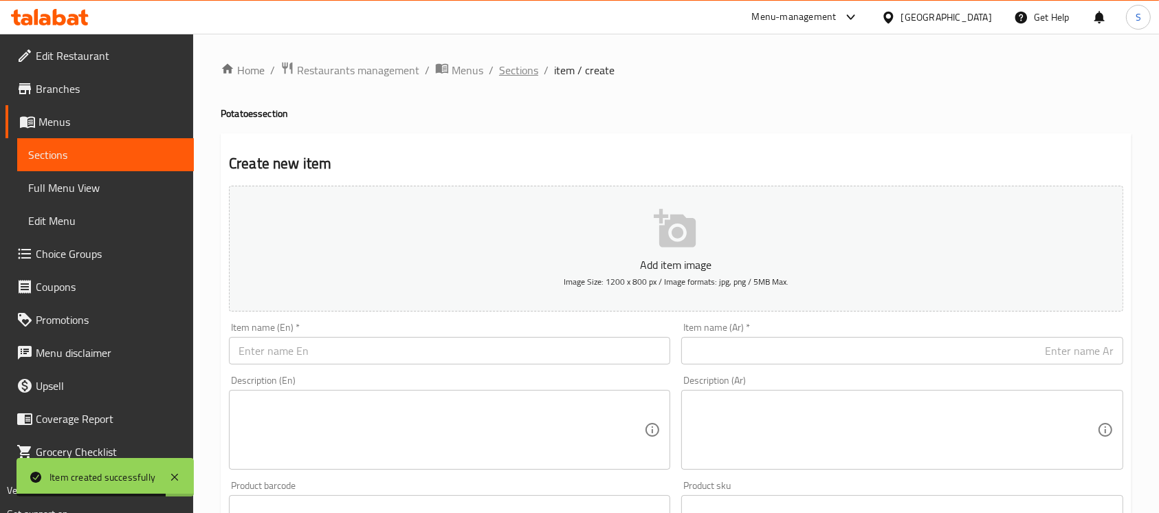
click at [514, 63] on span "Sections" at bounding box center [518, 70] width 39 height 17
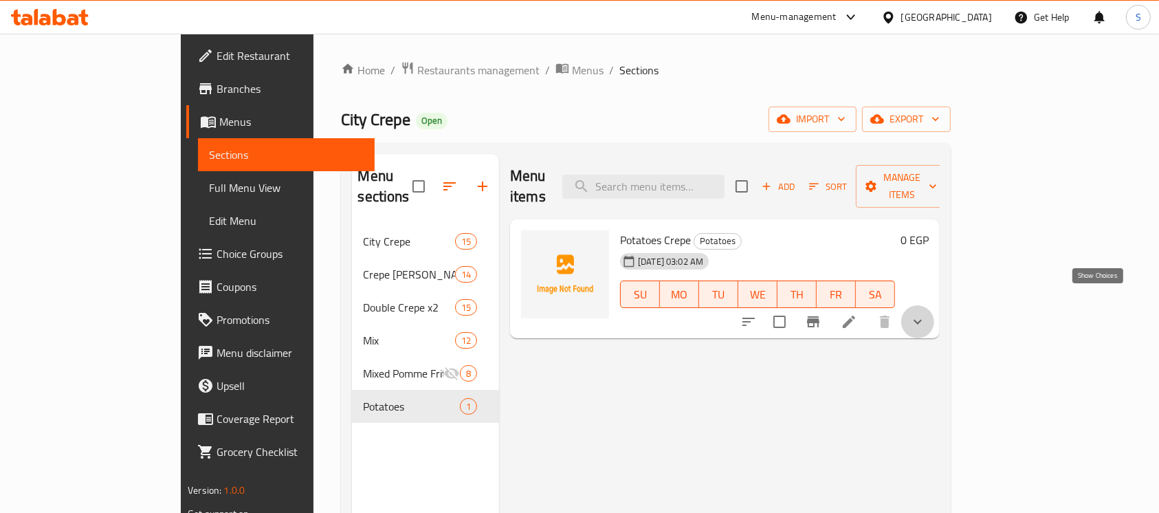
click at [926, 314] on icon "show more" at bounding box center [918, 322] width 17 height 17
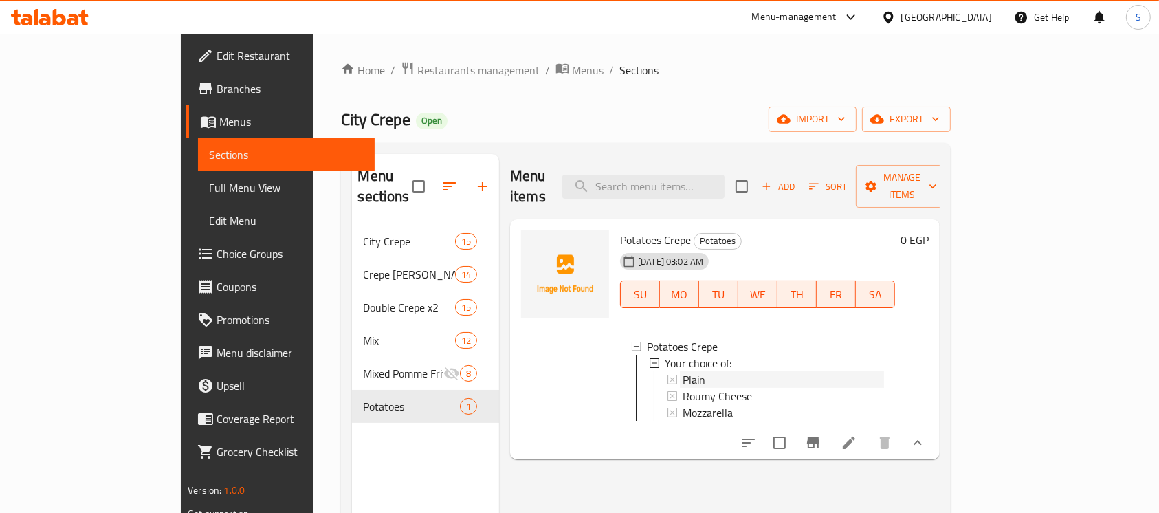
click at [683, 371] on span "Plain" at bounding box center [694, 379] width 23 height 17
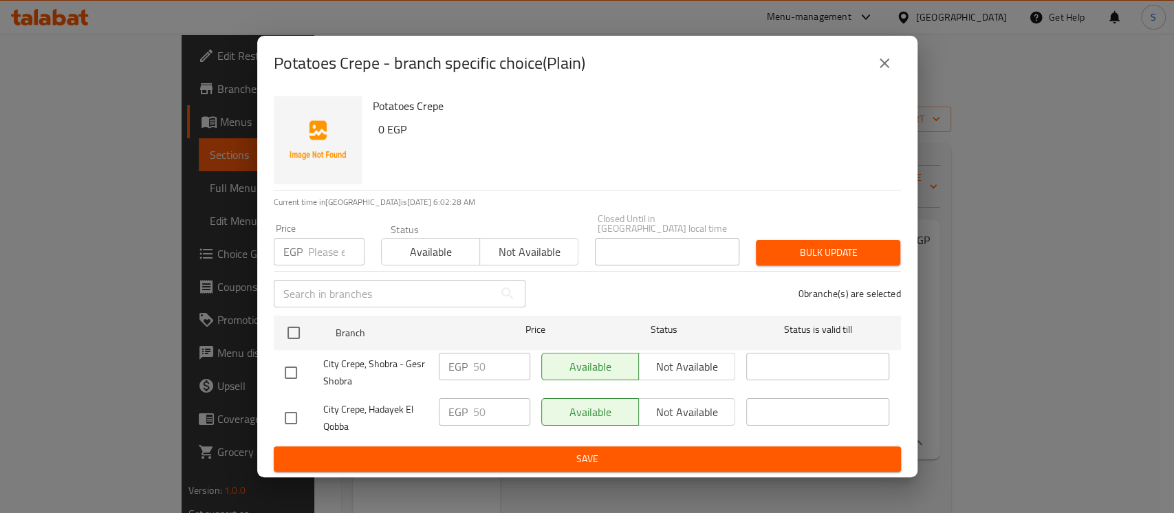
click at [874, 69] on button "close" at bounding box center [884, 63] width 33 height 33
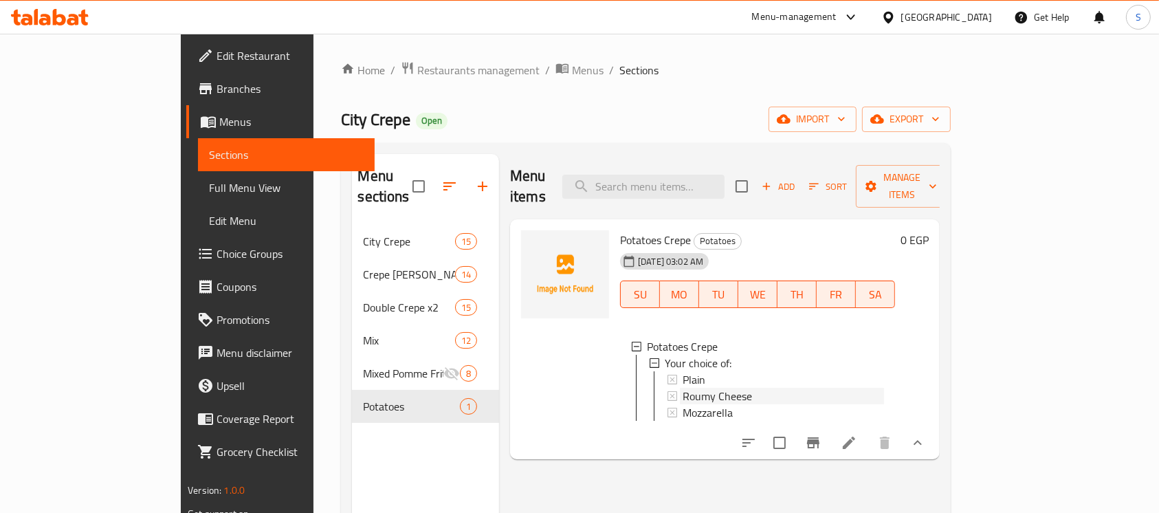
click at [683, 388] on span "Roumy Cheese" at bounding box center [717, 396] width 69 height 17
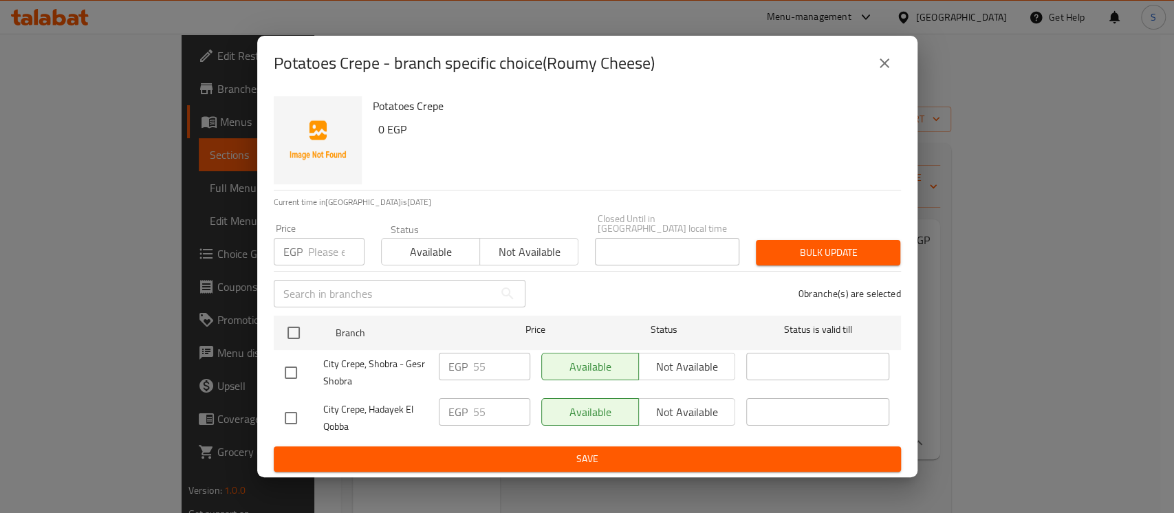
click at [885, 68] on icon "close" at bounding box center [884, 63] width 10 height 10
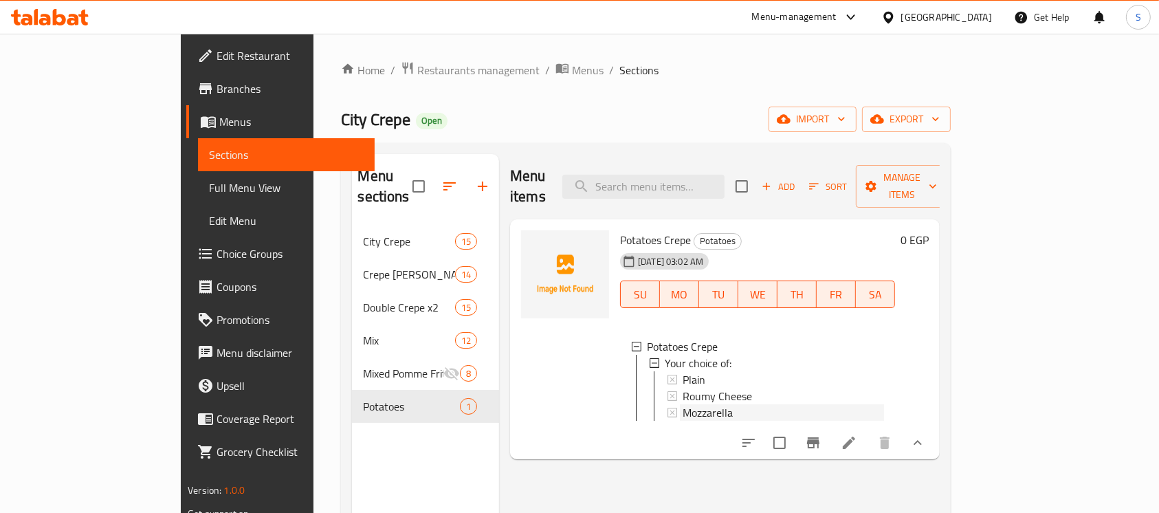
click at [683, 404] on span "Mozzarella" at bounding box center [708, 412] width 50 height 17
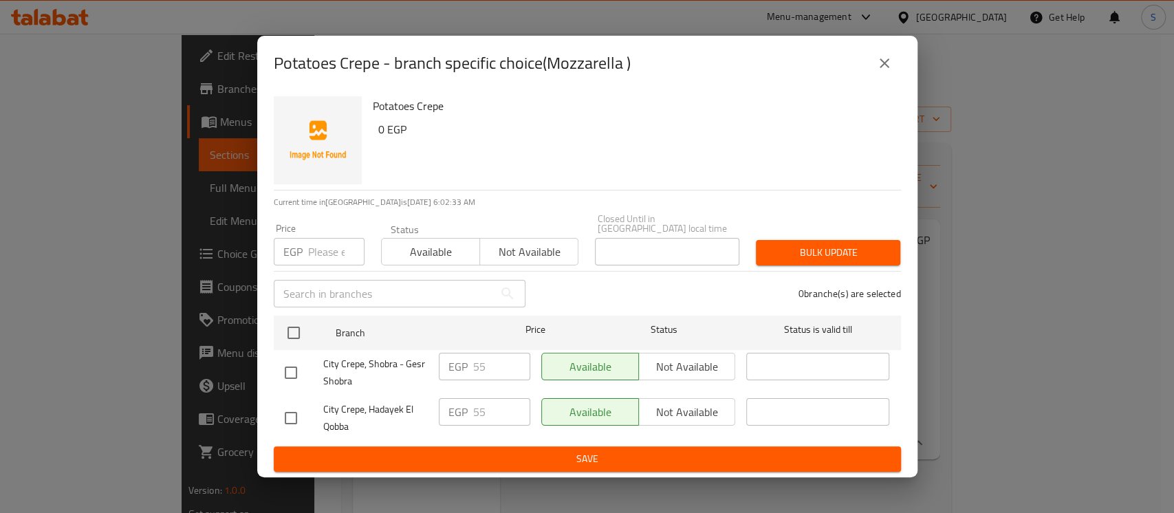
click at [877, 72] on icon "close" at bounding box center [884, 63] width 17 height 17
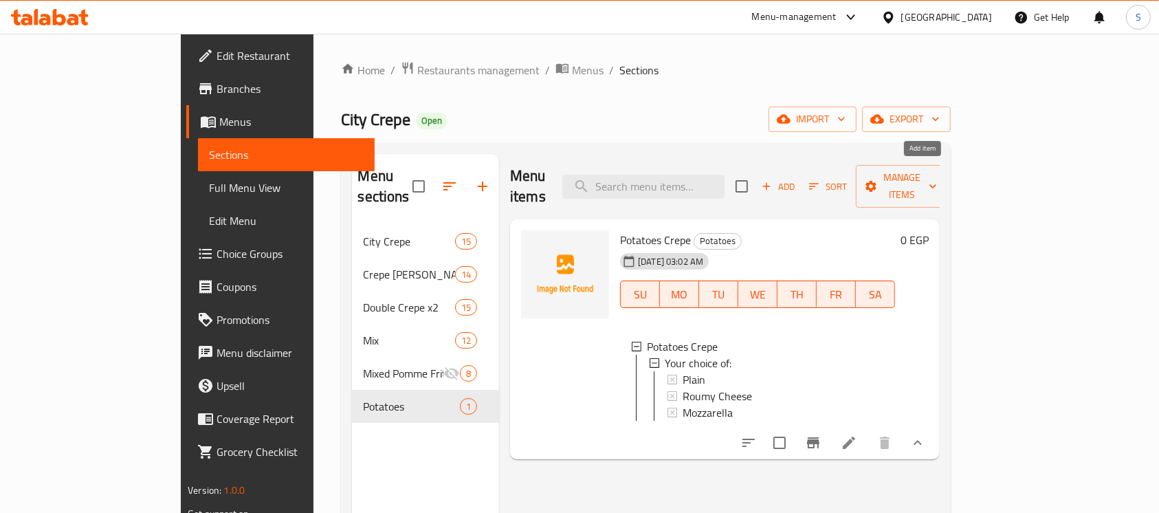
click at [797, 179] on span "Add" at bounding box center [778, 187] width 37 height 16
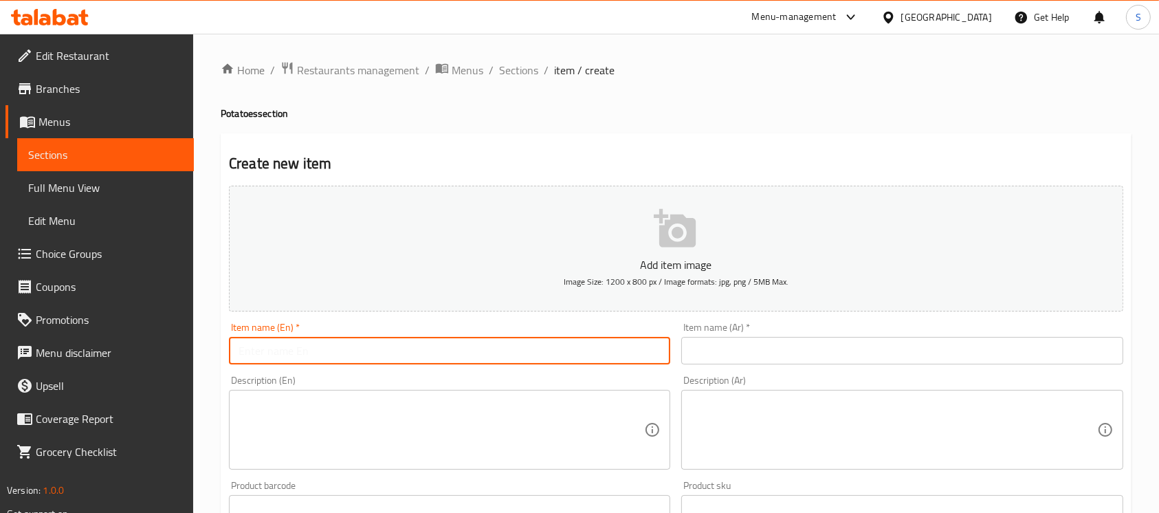
click at [495, 364] on input "text" at bounding box center [449, 351] width 441 height 28
drag, startPoint x: 322, startPoint y: 355, endPoint x: 165, endPoint y: 331, distance: 158.6
click at [165, 331] on div "Edit Restaurant Branches Menus Sections Full Menu View Edit Menu Choice Groups …" at bounding box center [579, 503] width 1159 height 938
click at [491, 349] on input "Potatoes Packet" at bounding box center [449, 351] width 441 height 28
click at [730, 343] on input "text" at bounding box center [901, 351] width 441 height 28
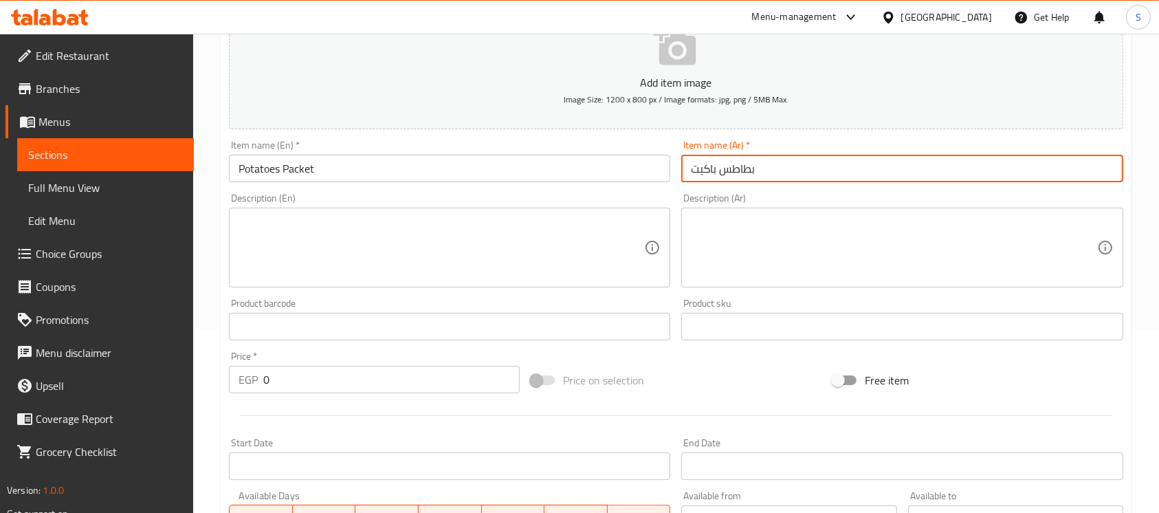
scroll to position [183, 0]
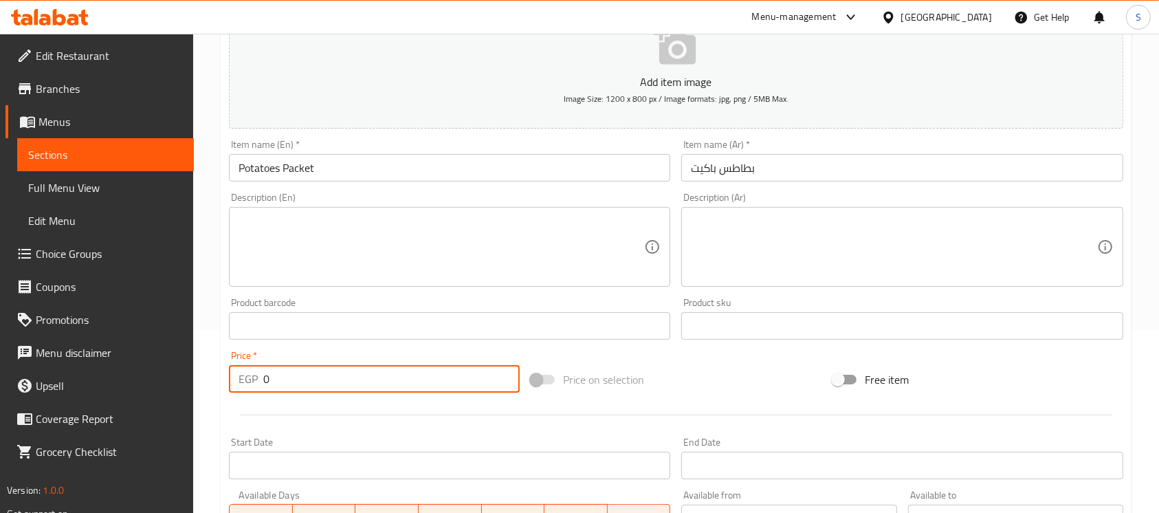
click at [392, 371] on input "0" at bounding box center [391, 379] width 256 height 28
click at [777, 402] on div at bounding box center [676, 415] width 906 height 34
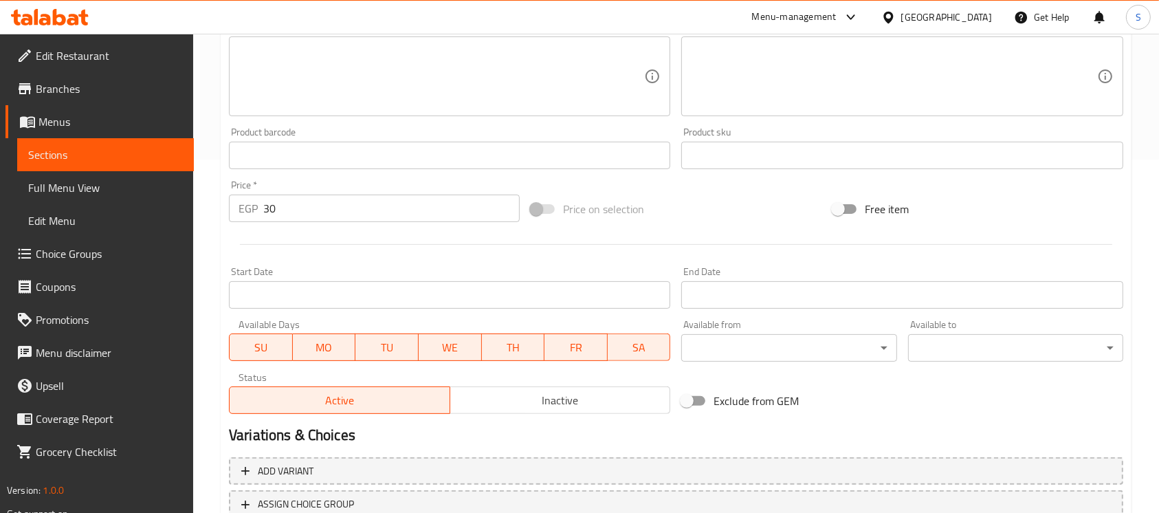
scroll to position [459, 0]
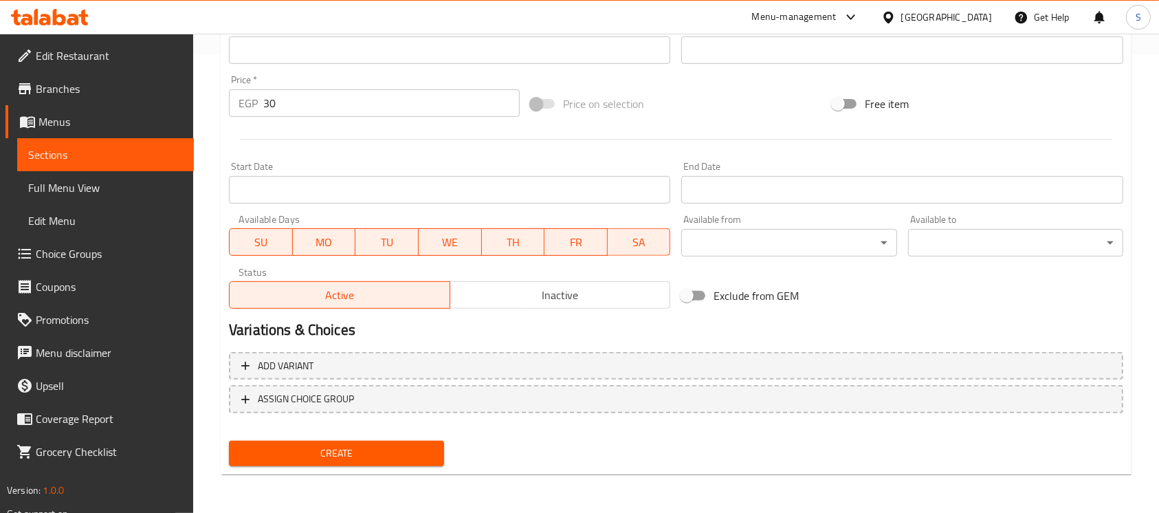
click at [389, 461] on span "Create" at bounding box center [336, 453] width 193 height 17
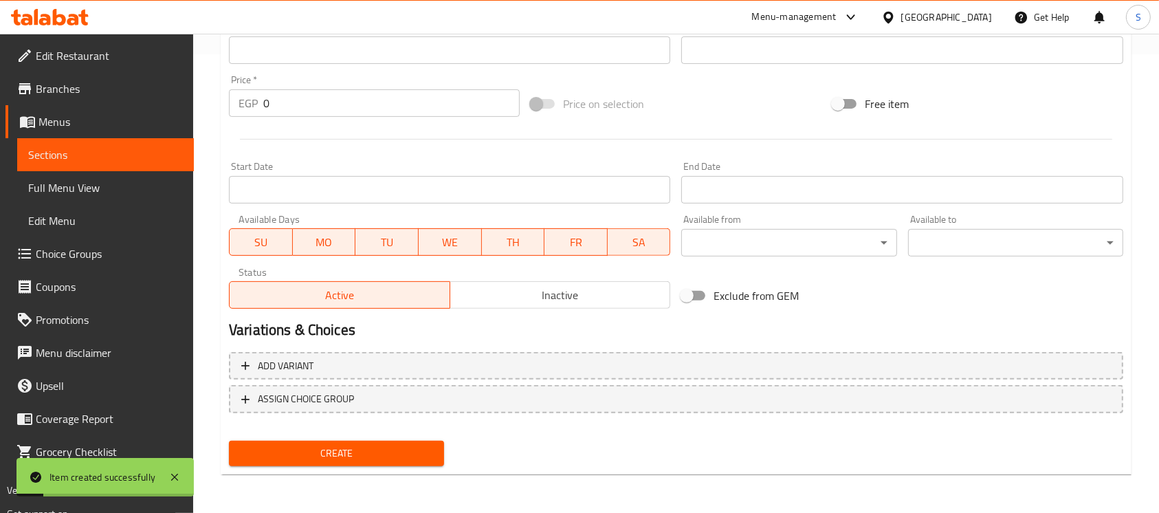
scroll to position [92, 0]
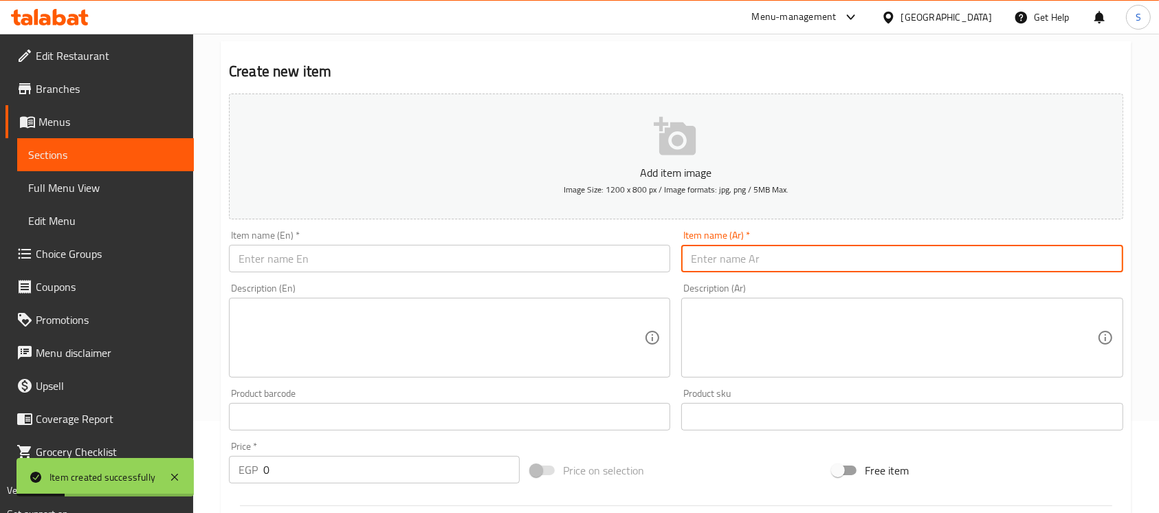
click at [1015, 252] on input "text" at bounding box center [901, 259] width 441 height 28
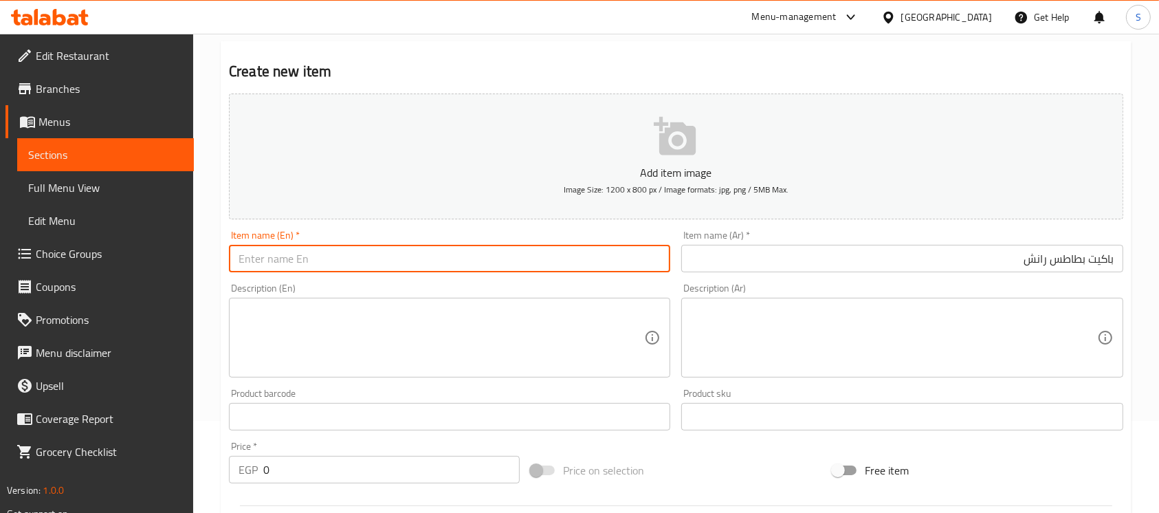
click at [545, 266] on input "text" at bounding box center [449, 259] width 441 height 28
click at [293, 258] on input "Ranch Potoates Packet" at bounding box center [449, 259] width 441 height 28
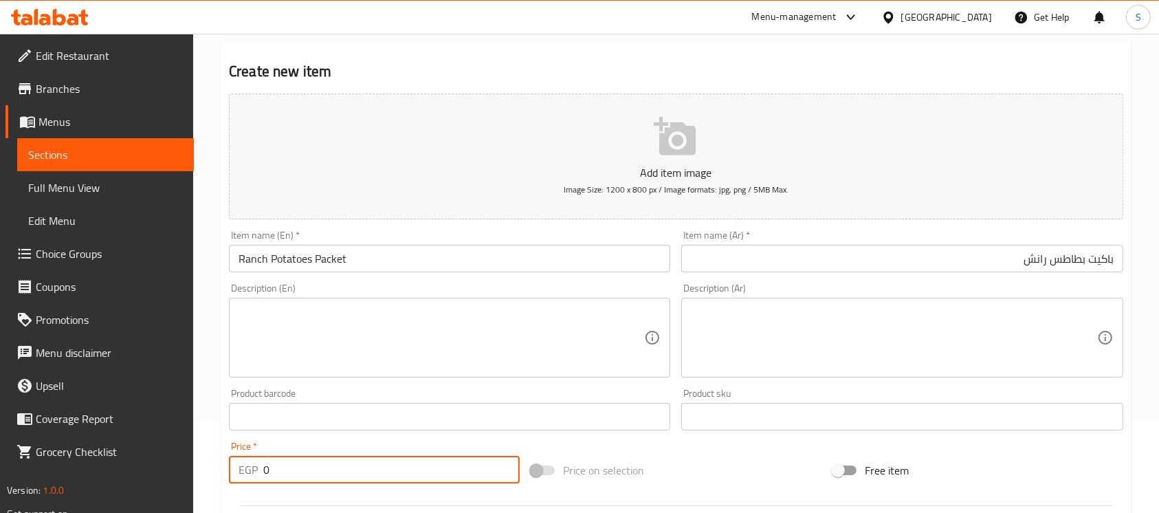
click at [358, 466] on input "0" at bounding box center [391, 470] width 256 height 28
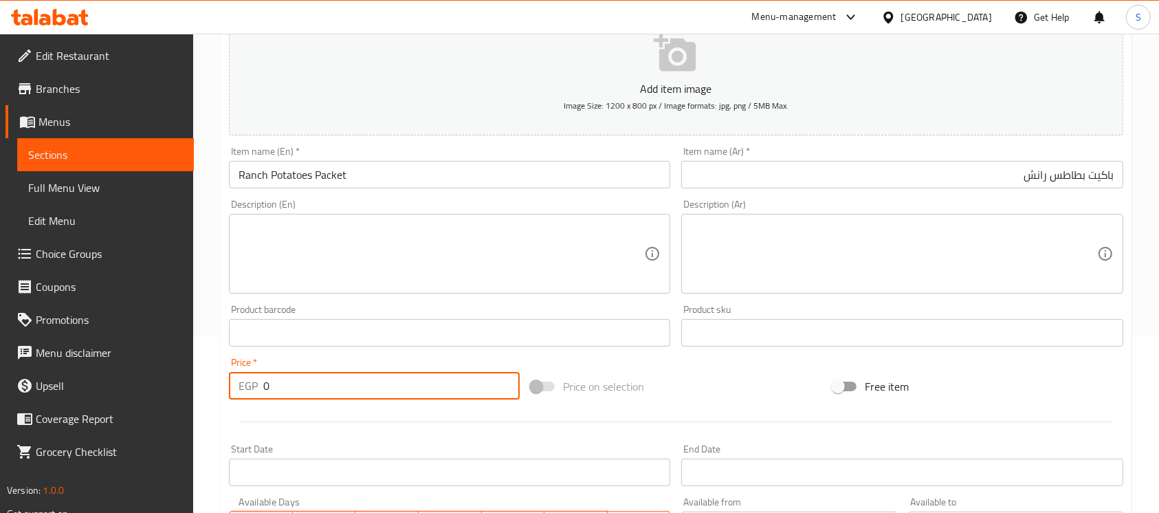
scroll to position [275, 0]
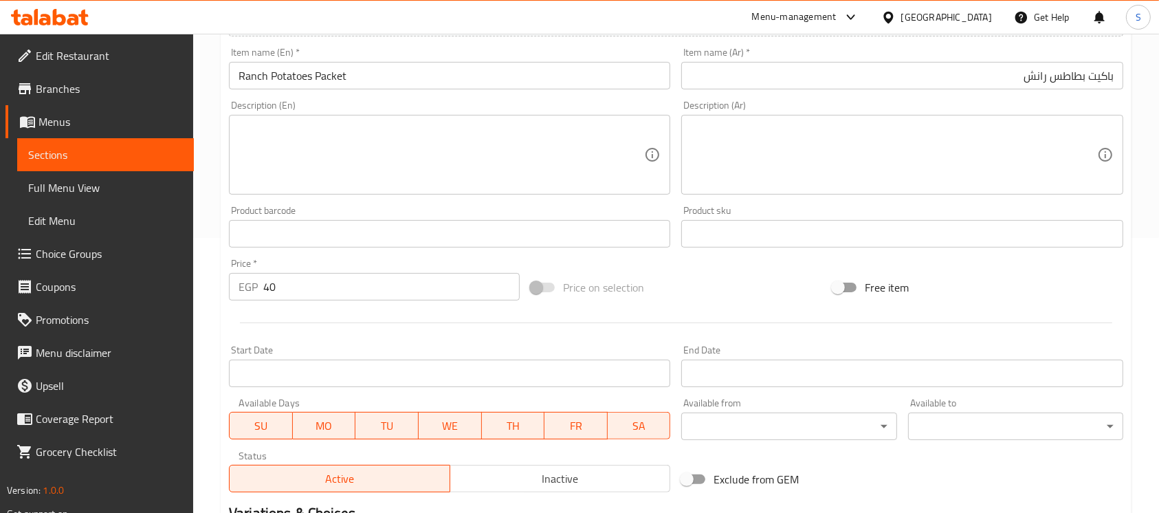
click at [776, 256] on div "Add item image Image Size: 1200 x 800 px / Image formats: jpg, png / 5MB Max. I…" at bounding box center [676, 201] width 906 height 593
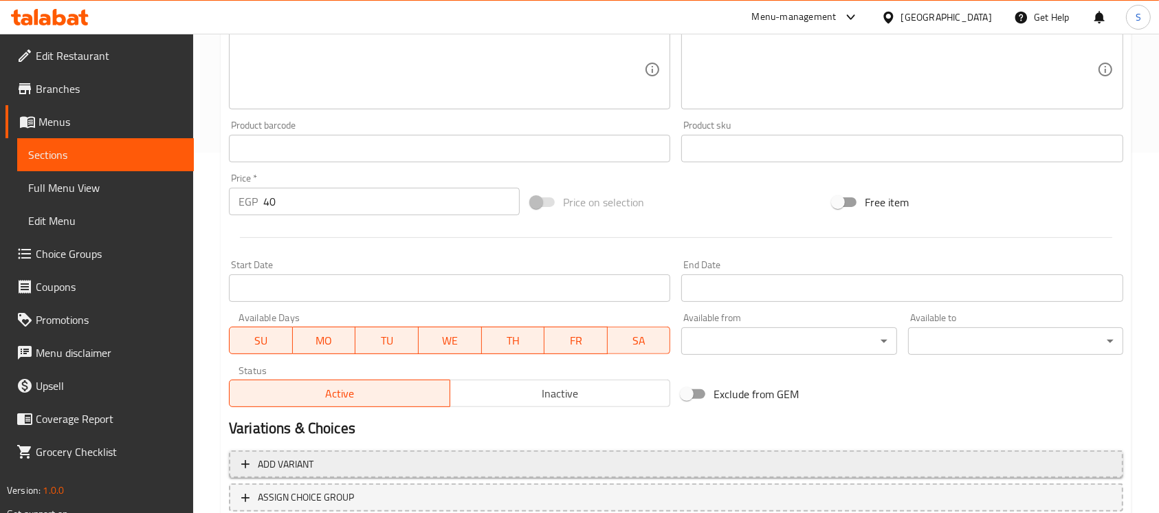
scroll to position [459, 0]
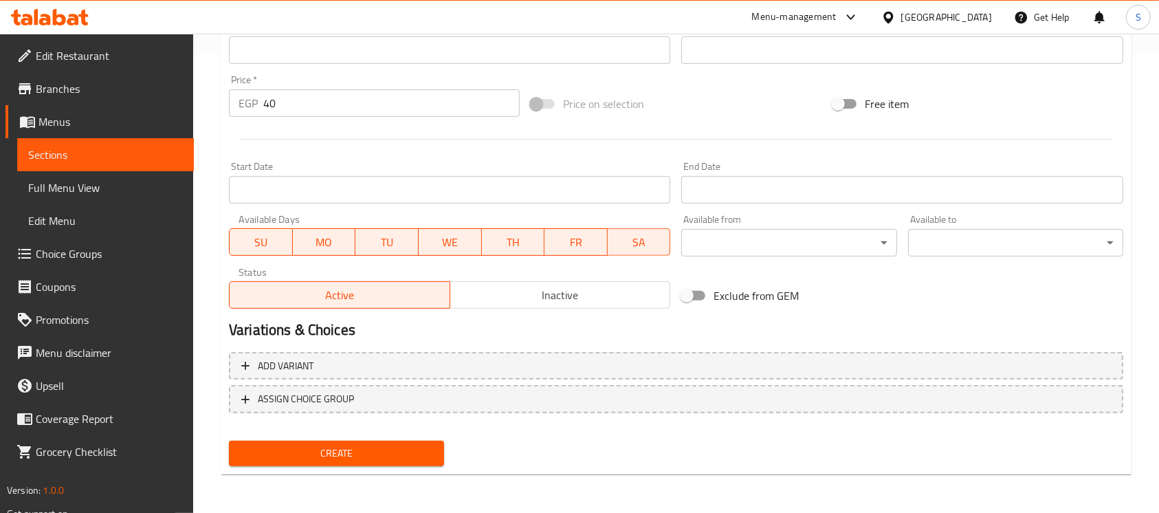
click at [390, 466] on button "Create" at bounding box center [336, 453] width 215 height 25
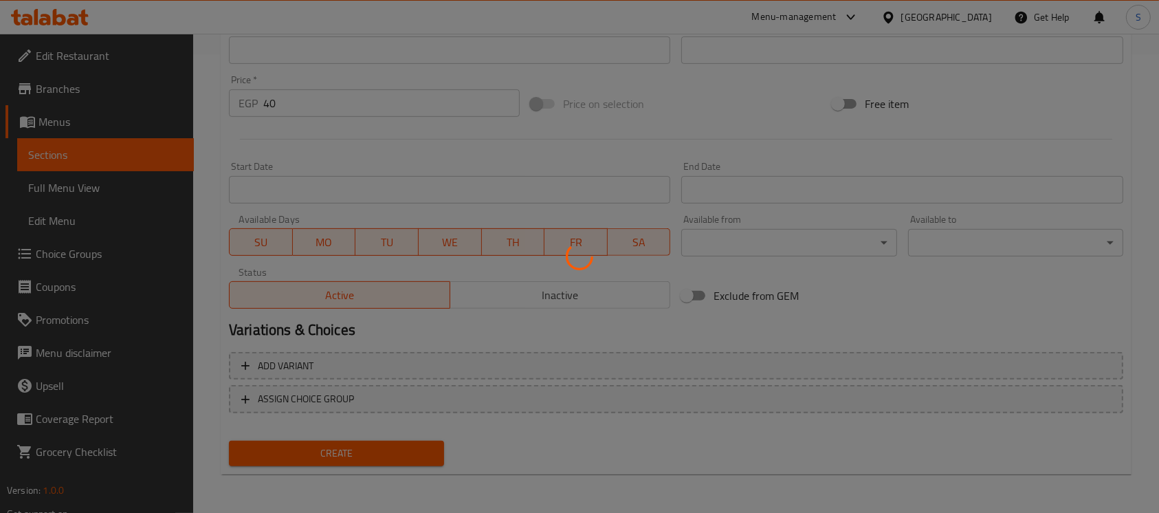
click at [390, 465] on div at bounding box center [579, 256] width 1159 height 513
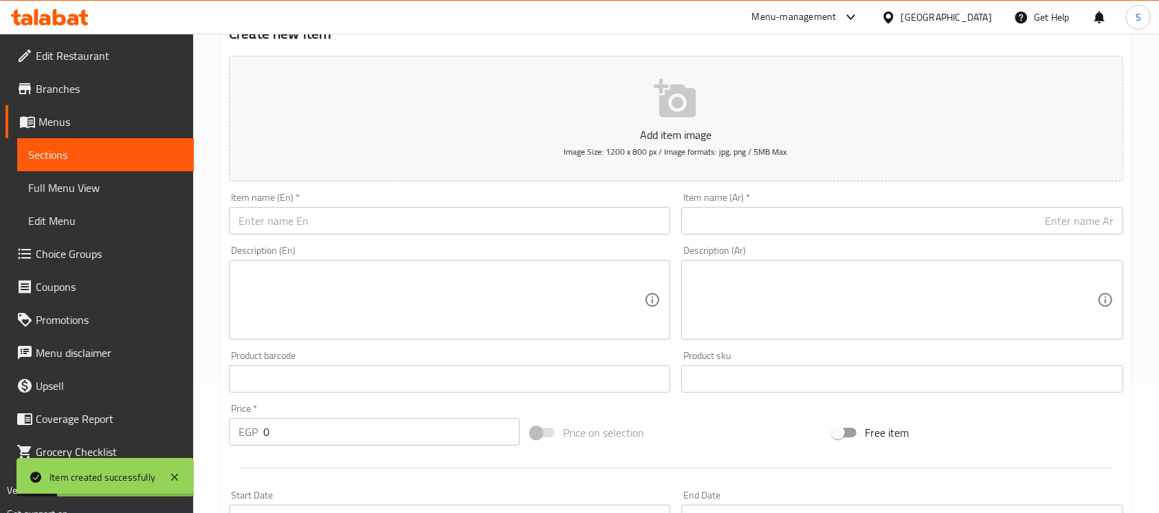
scroll to position [92, 0]
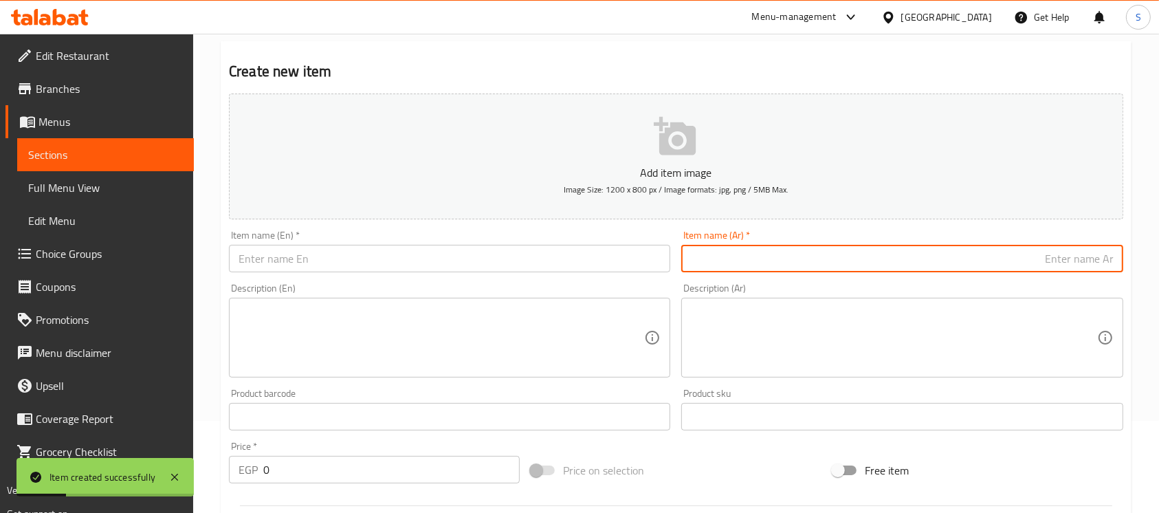
click at [926, 257] on input "text" at bounding box center [901, 259] width 441 height 28
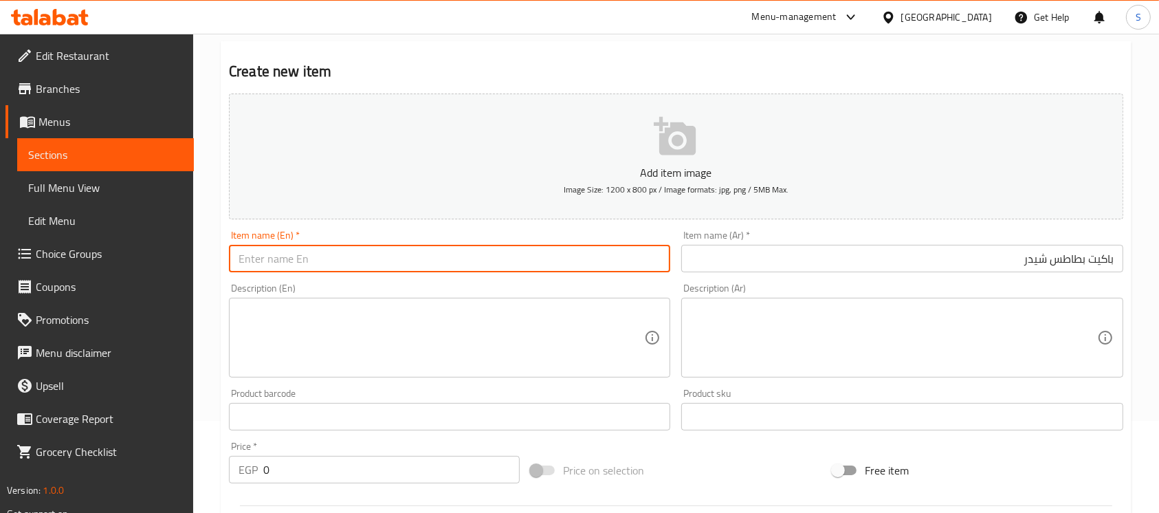
click at [524, 265] on input "text" at bounding box center [449, 259] width 441 height 28
click at [308, 256] on input "Cheddar Potoates Packet" at bounding box center [449, 259] width 441 height 28
click at [276, 468] on input "0" at bounding box center [391, 470] width 256 height 28
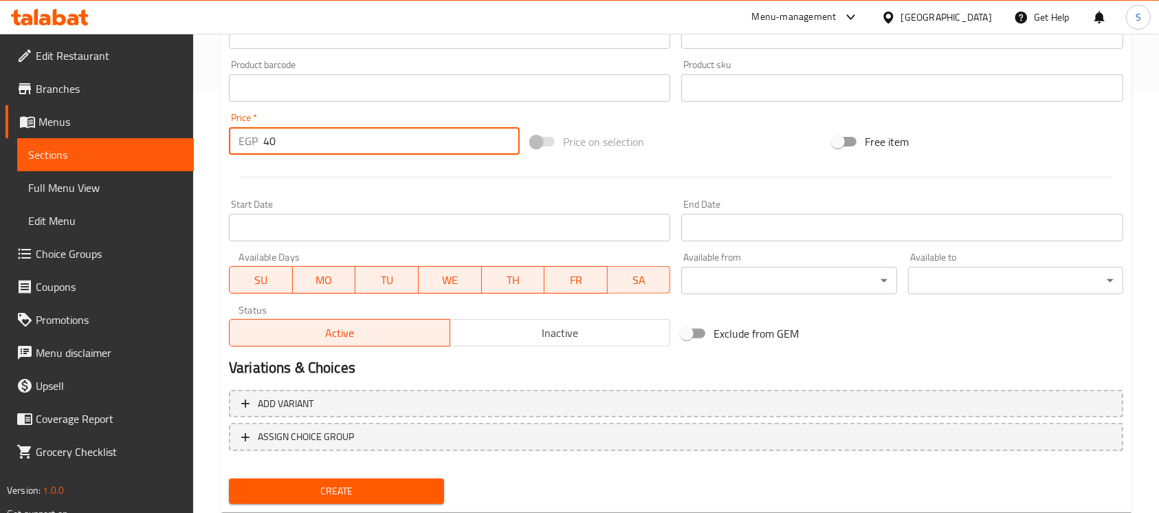
scroll to position [459, 0]
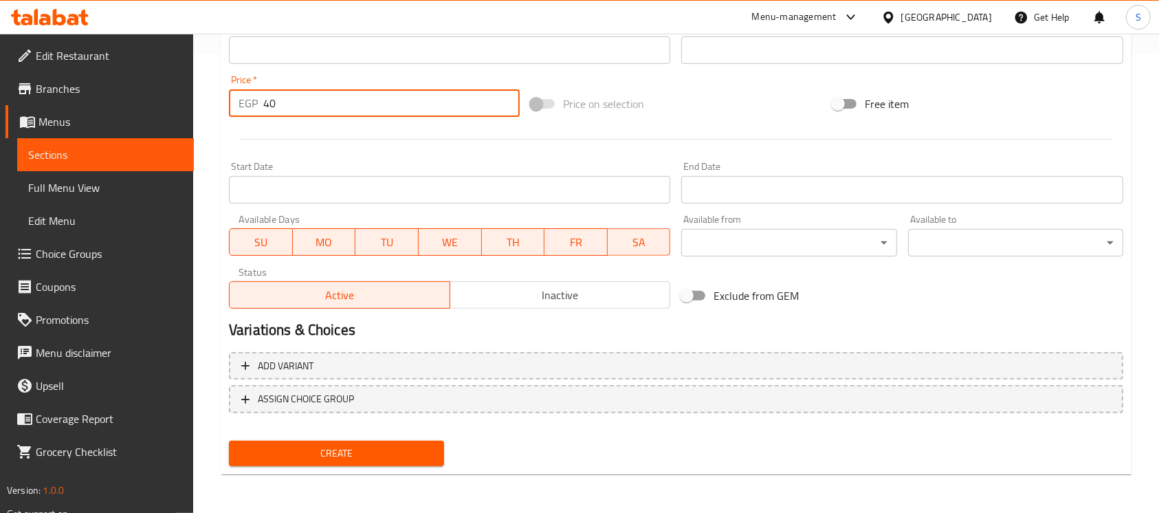
click at [398, 448] on span "Create" at bounding box center [336, 453] width 193 height 17
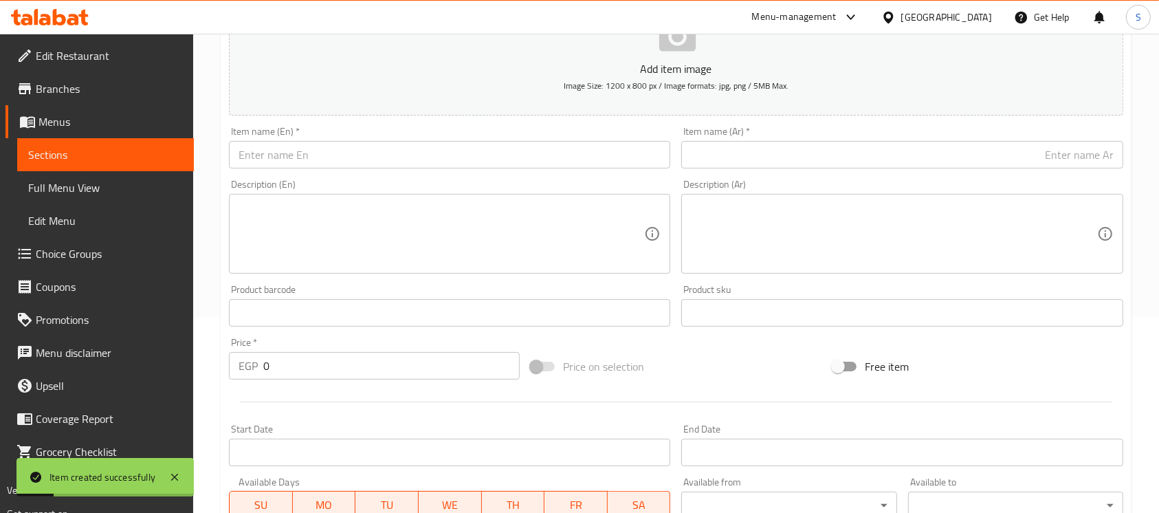
scroll to position [92, 0]
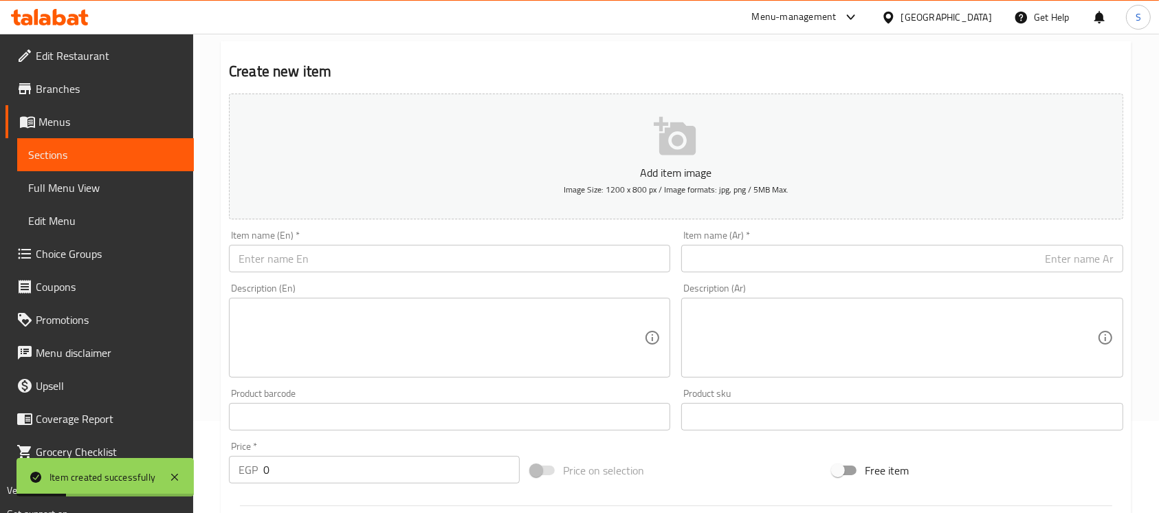
click at [374, 272] on input "text" at bounding box center [449, 259] width 441 height 28
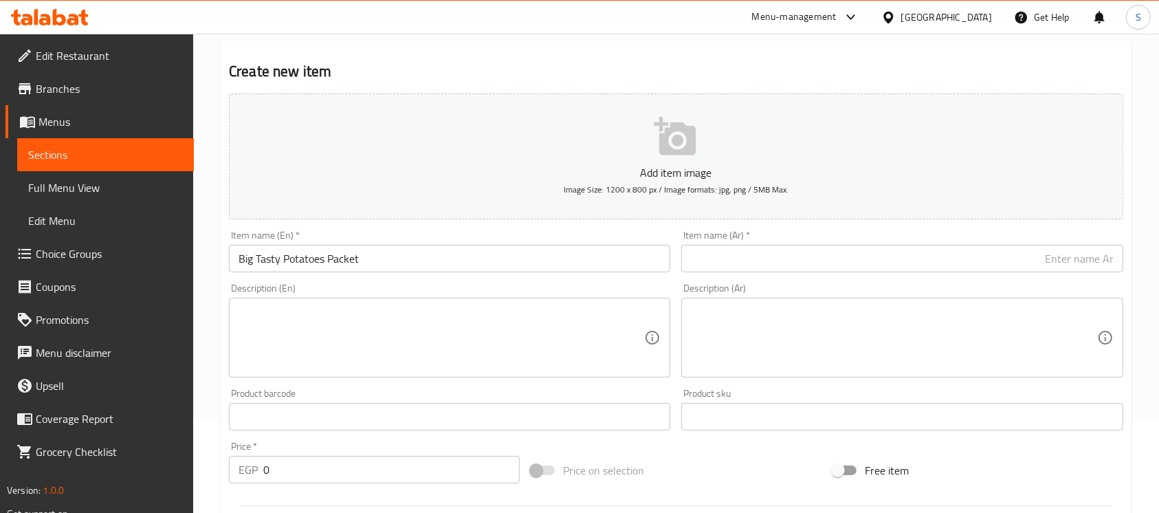
click at [816, 240] on div "Item name (Ar)   * Item name (Ar) *" at bounding box center [901, 251] width 441 height 42
click at [833, 254] on input "text" at bounding box center [901, 259] width 441 height 28
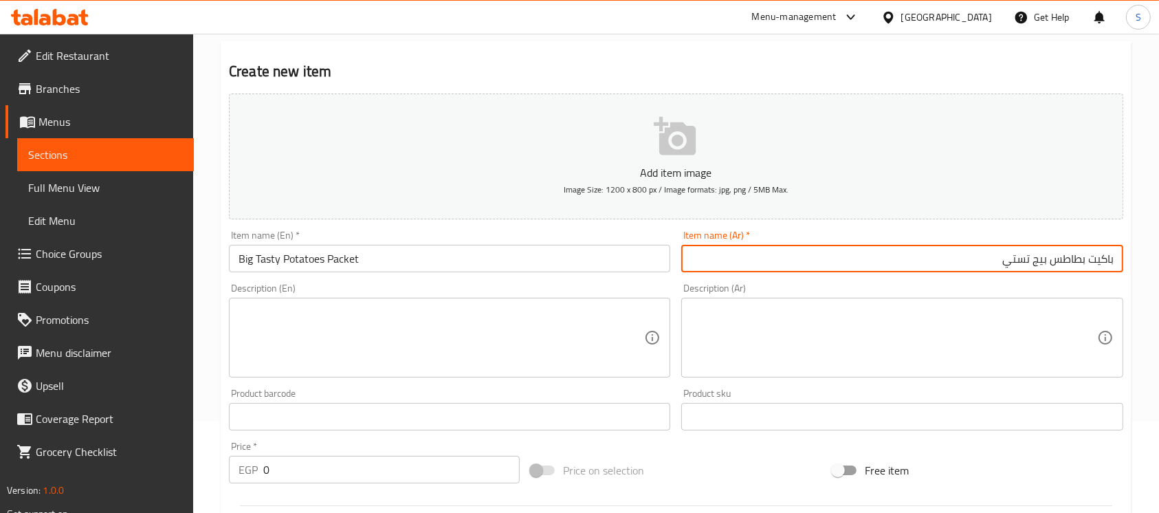
click at [319, 464] on input "0" at bounding box center [391, 470] width 256 height 28
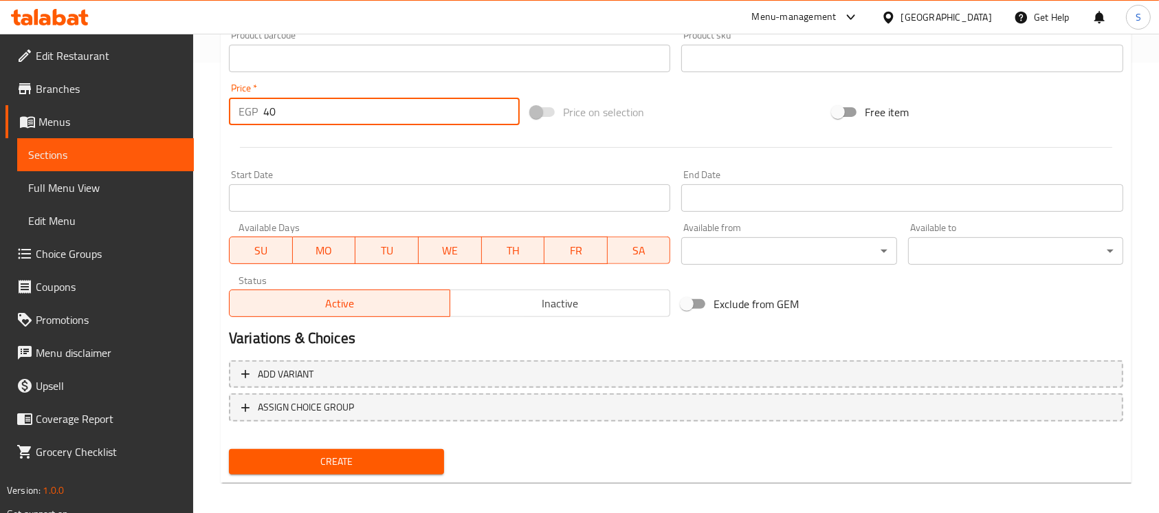
scroll to position [459, 0]
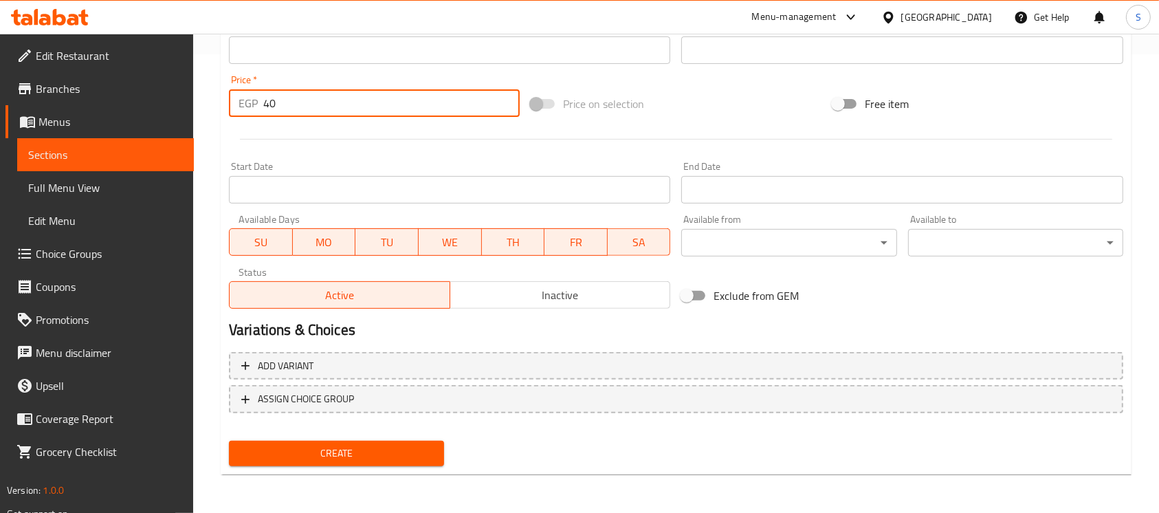
click at [325, 467] on div "Create" at bounding box center [336, 453] width 226 height 36
click at [331, 457] on span "Create" at bounding box center [336, 453] width 193 height 17
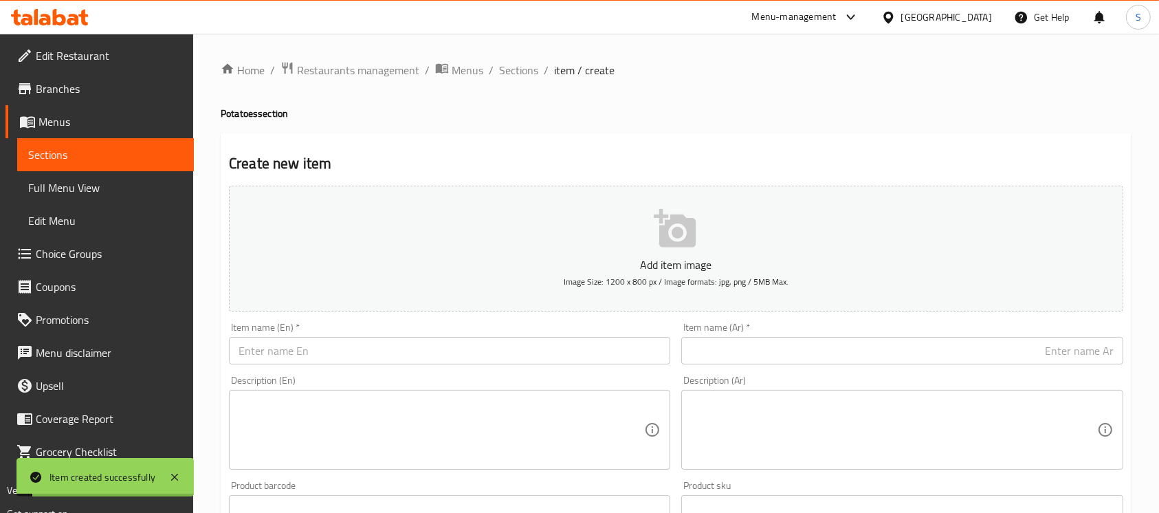
scroll to position [0, 0]
click at [509, 69] on span "Sections" at bounding box center [518, 70] width 39 height 17
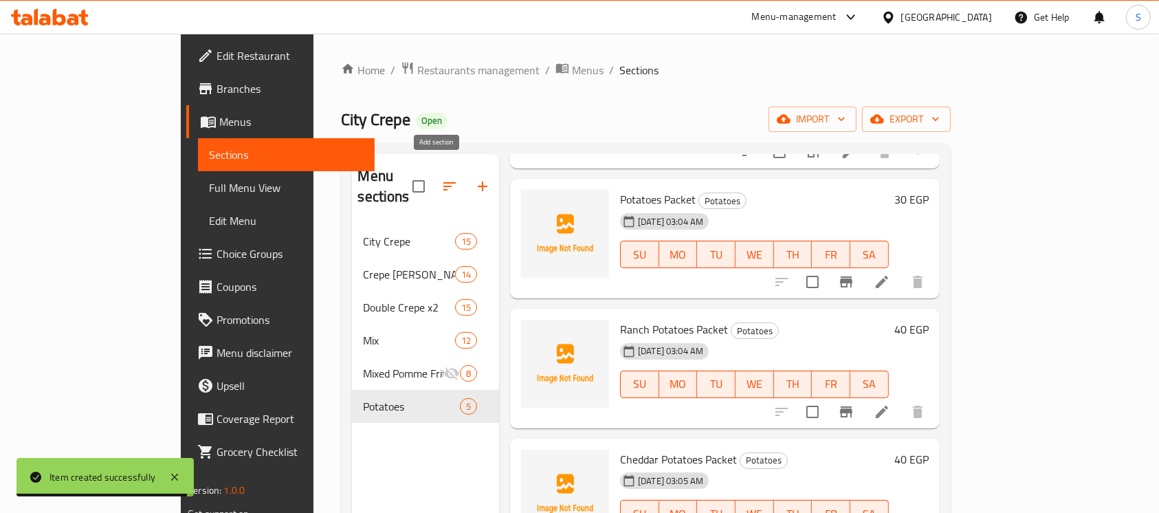
click at [474, 183] on icon "button" at bounding box center [482, 186] width 17 height 17
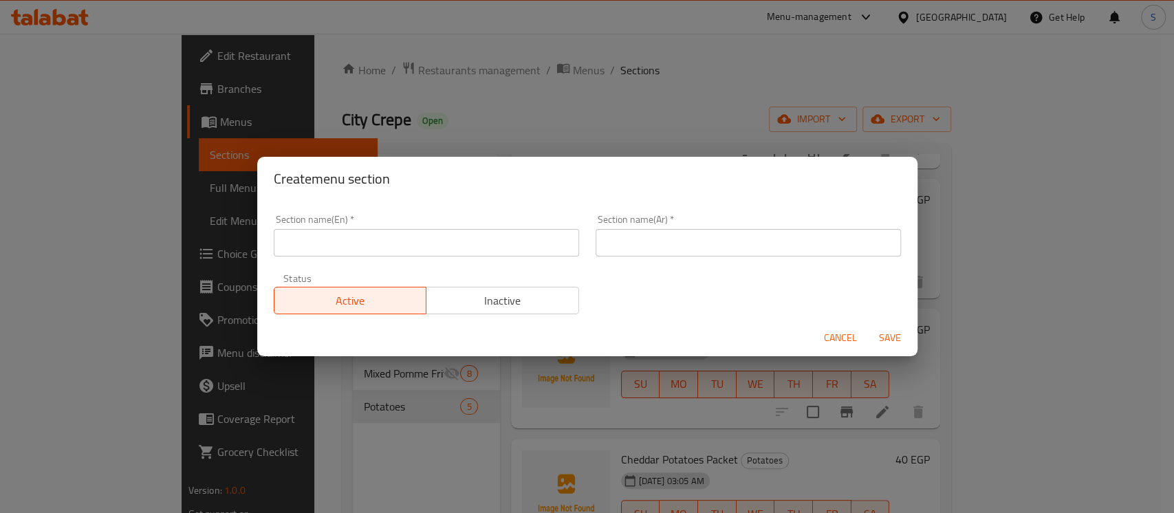
click at [362, 239] on input "text" at bounding box center [426, 243] width 305 height 28
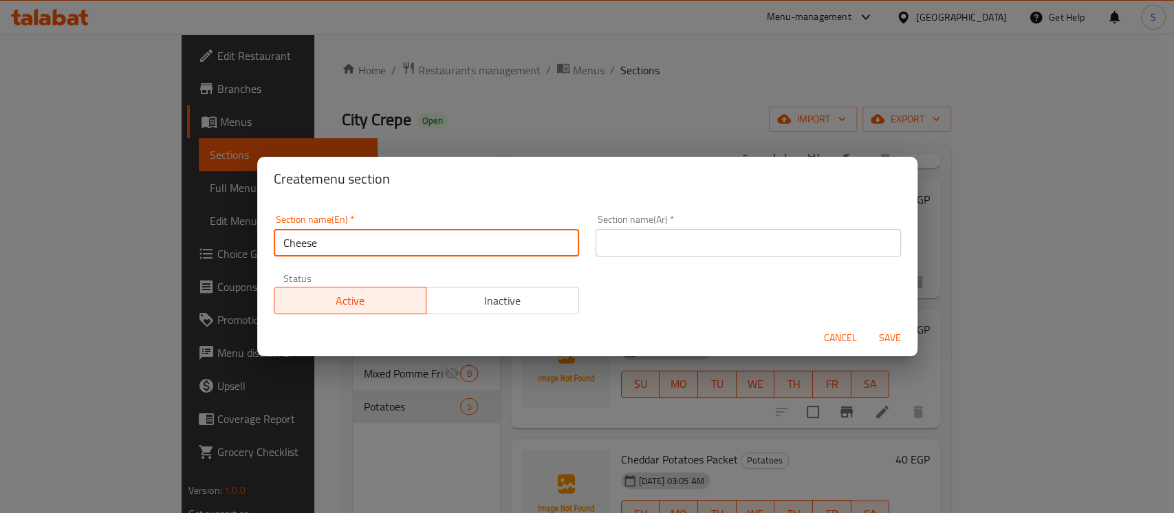
click at [691, 244] on input "text" at bounding box center [747, 243] width 305 height 28
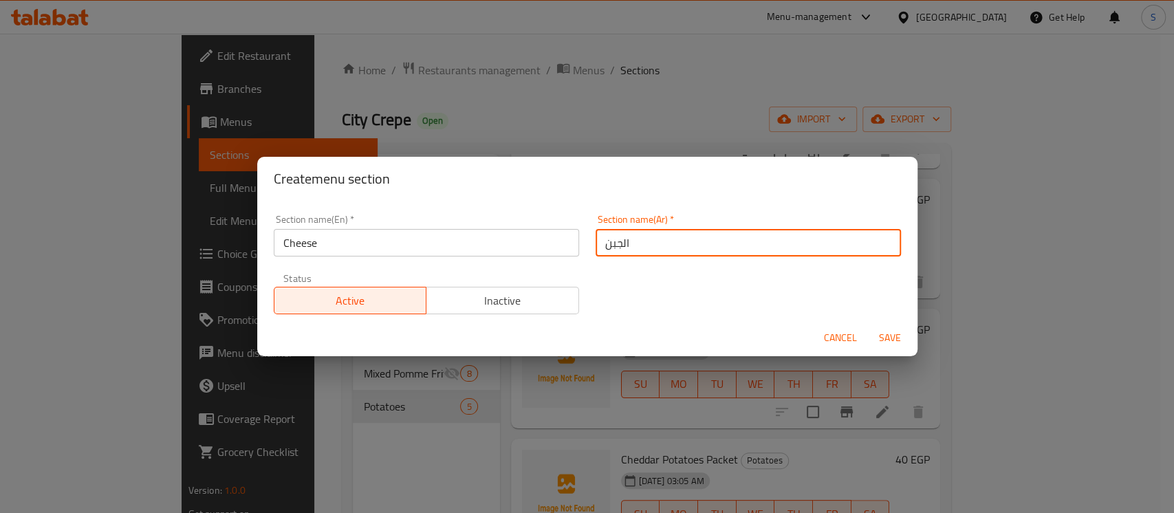
click at [901, 340] on span "Save" at bounding box center [889, 337] width 33 height 17
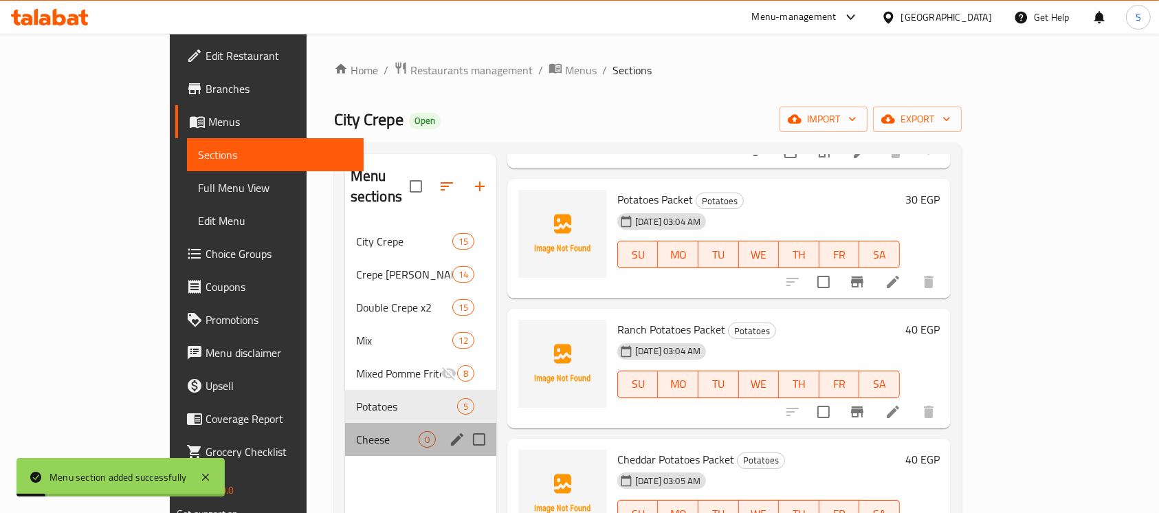
click at [345, 431] on div "Cheese 0" at bounding box center [420, 439] width 151 height 33
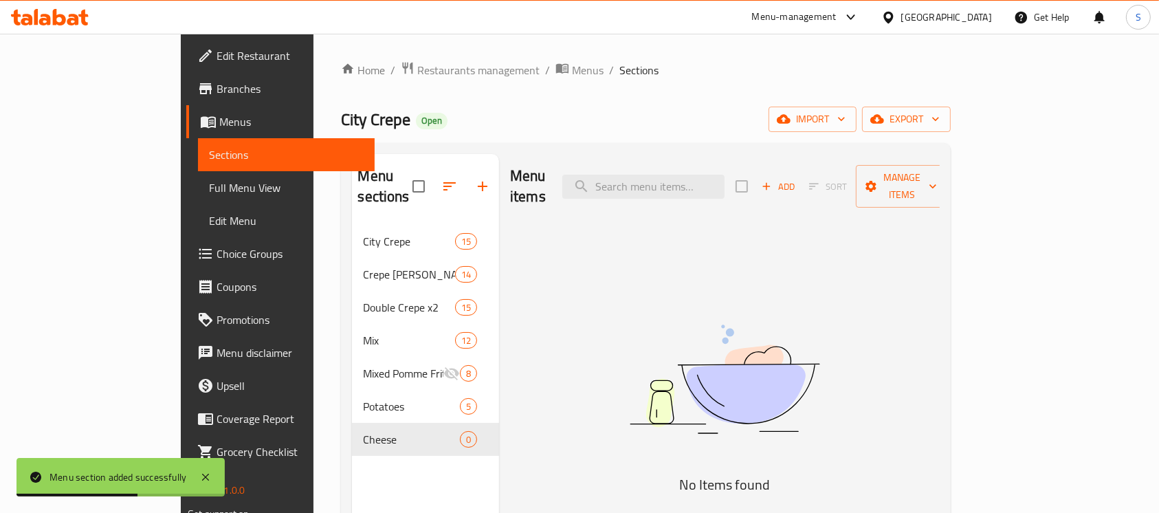
click at [773, 180] on icon "button" at bounding box center [767, 186] width 12 height 12
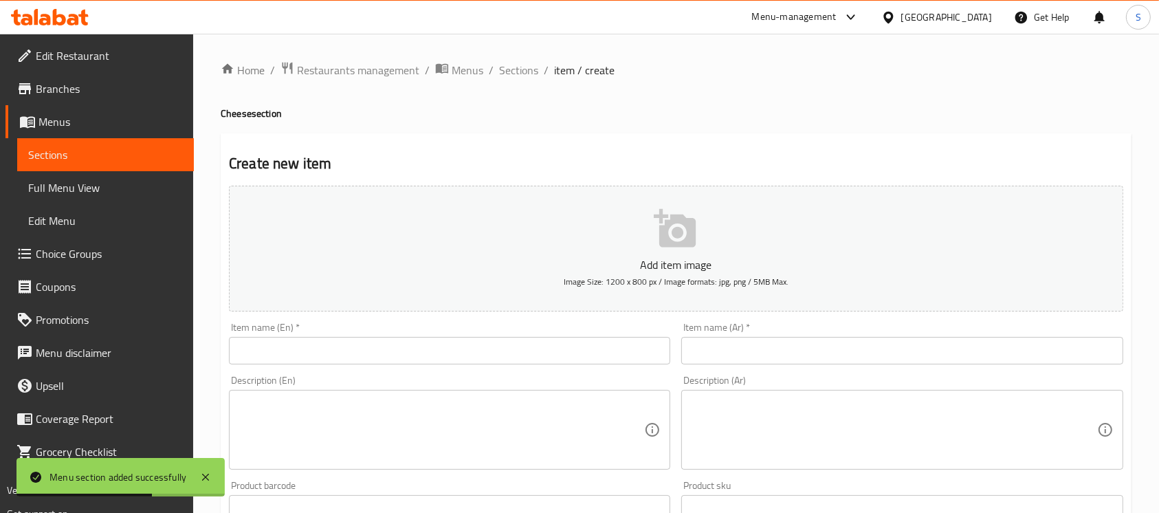
drag, startPoint x: 451, startPoint y: 349, endPoint x: 451, endPoint y: 339, distance: 10.3
click at [451, 349] on input "text" at bounding box center [449, 351] width 441 height 28
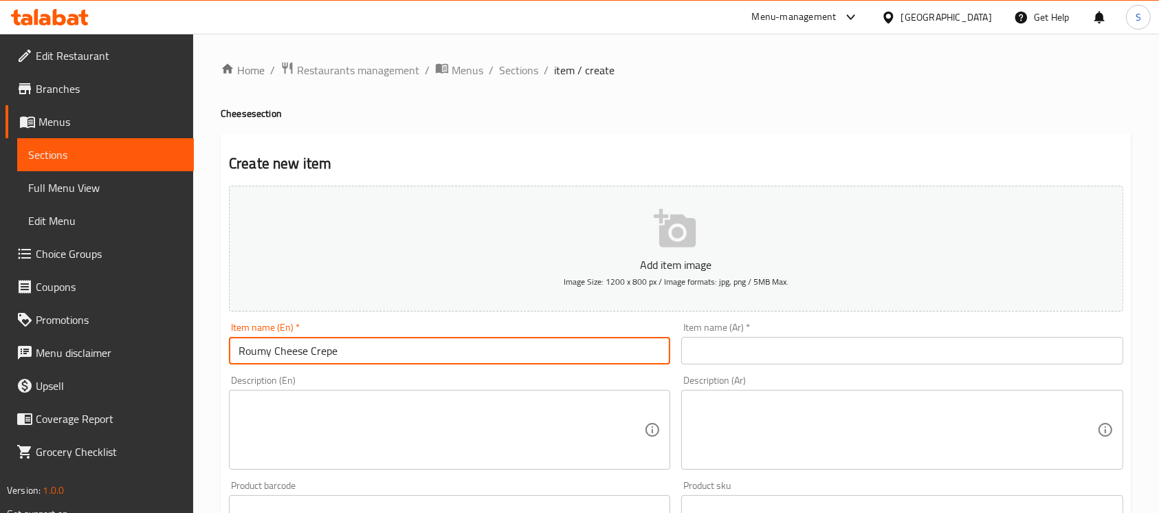
click at [811, 349] on input "text" at bounding box center [901, 351] width 441 height 28
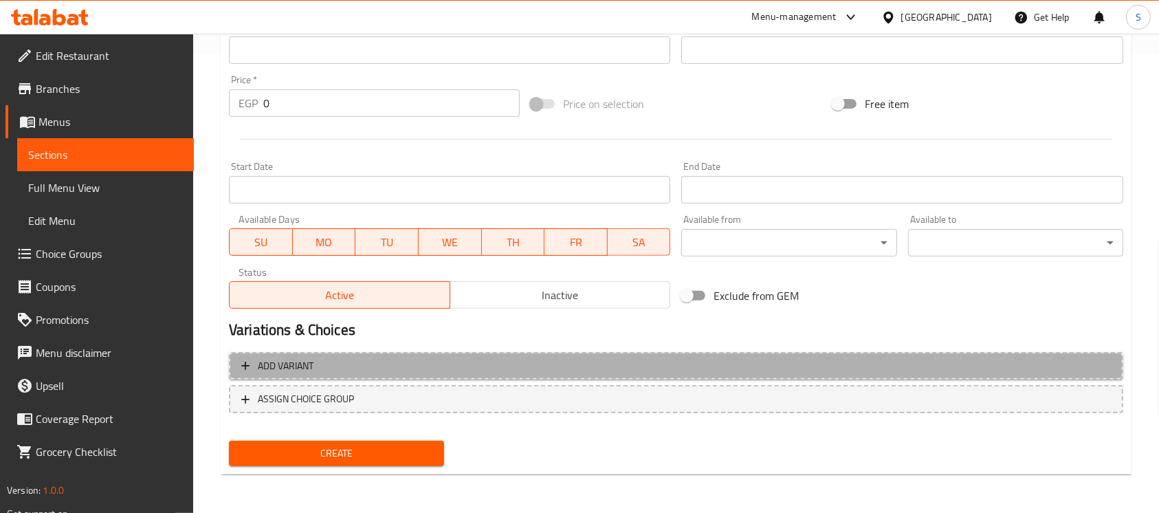
click at [402, 364] on span "Add variant" at bounding box center [676, 366] width 870 height 17
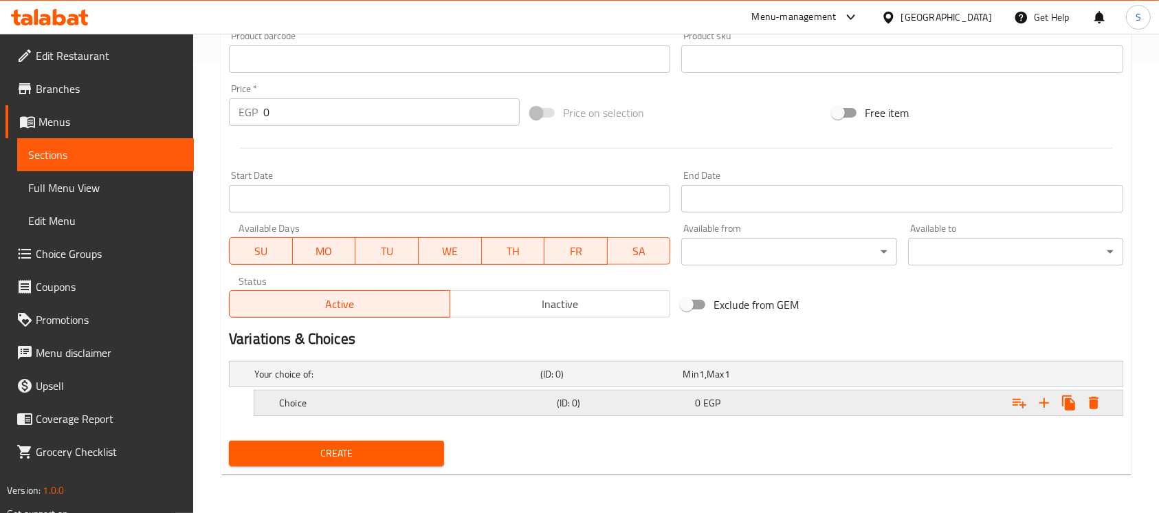
click at [403, 381] on h5 "Choice" at bounding box center [394, 374] width 281 height 14
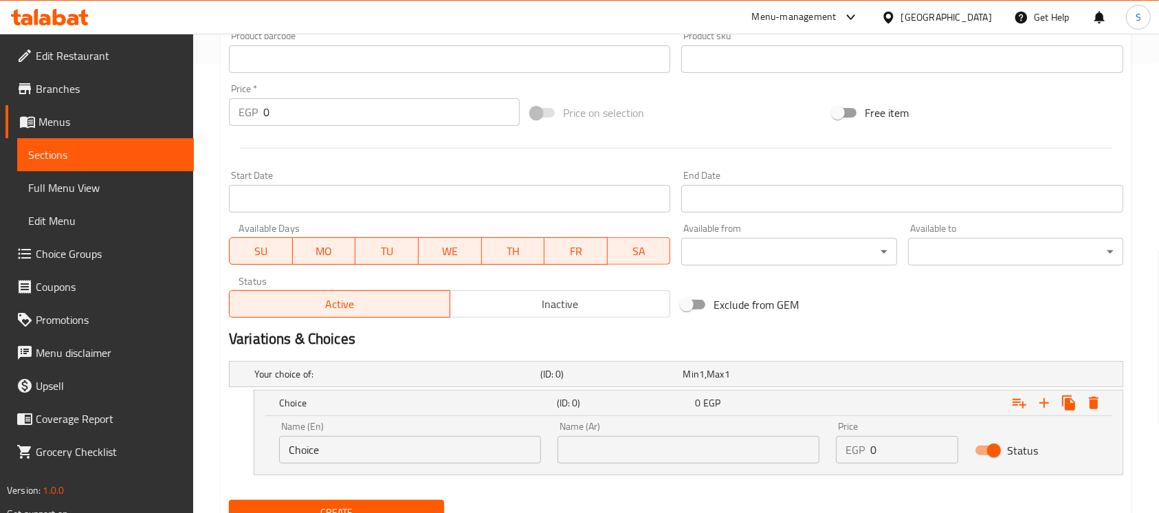
click at [305, 451] on input "Choice" at bounding box center [410, 450] width 262 height 28
click at [307, 451] on input "Choice" at bounding box center [410, 450] width 262 height 28
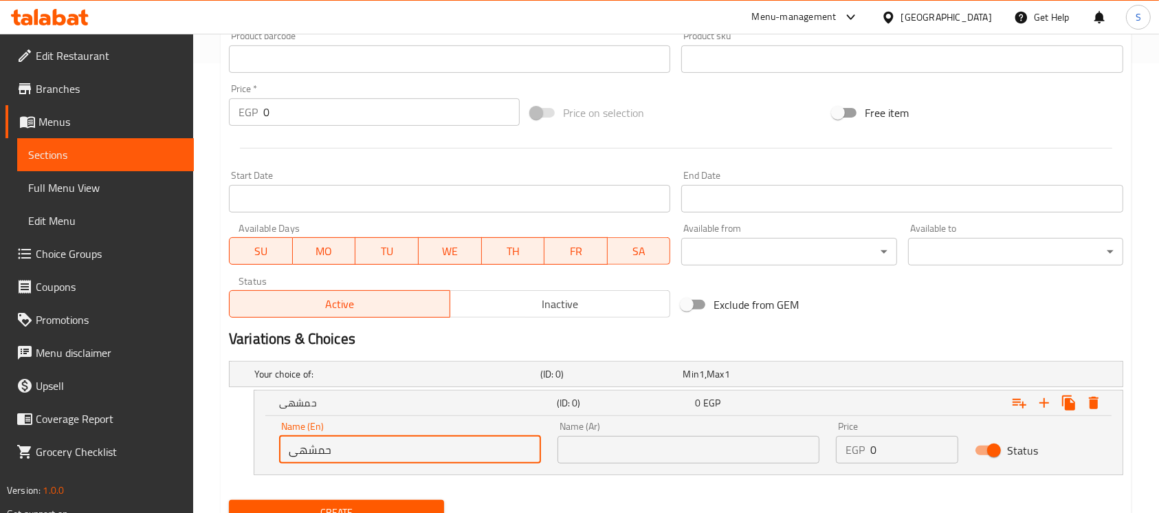
click at [492, 459] on input "حمشهى" at bounding box center [410, 450] width 262 height 28
click at [490, 459] on input "حمشهى" at bounding box center [410, 450] width 262 height 28
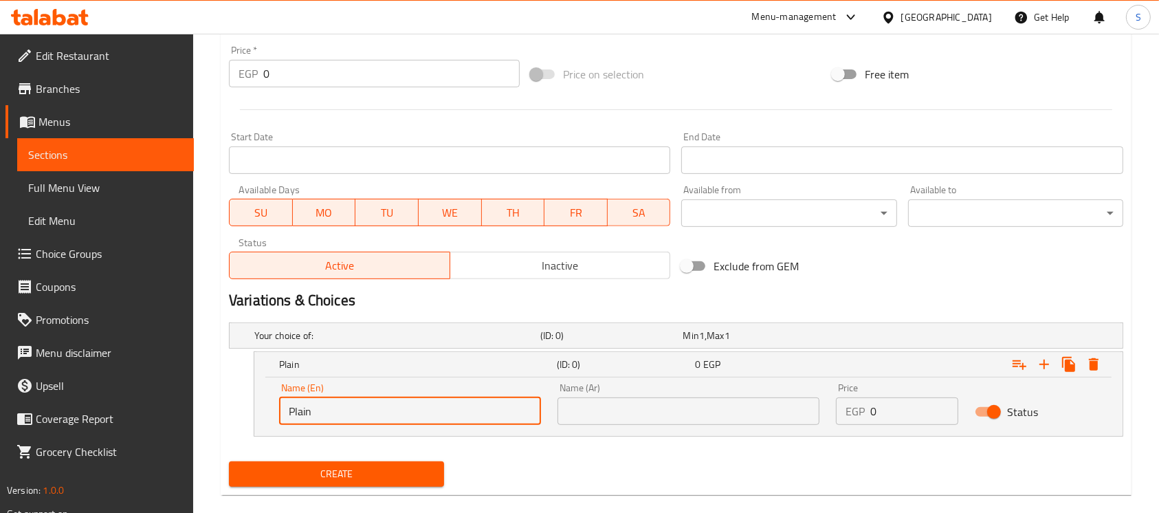
scroll to position [509, 0]
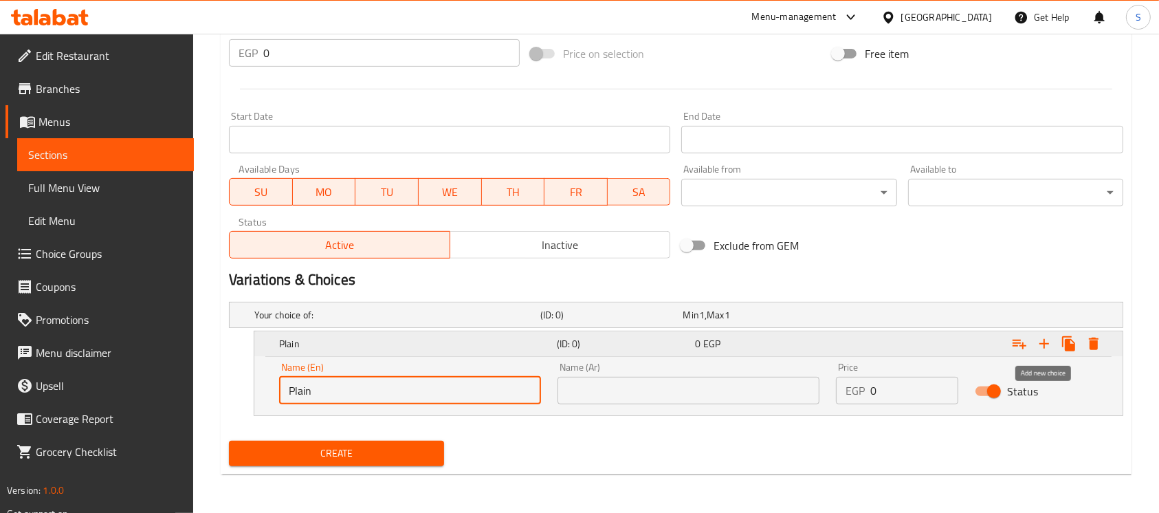
click at [1050, 343] on icon "Expand" at bounding box center [1044, 344] width 17 height 17
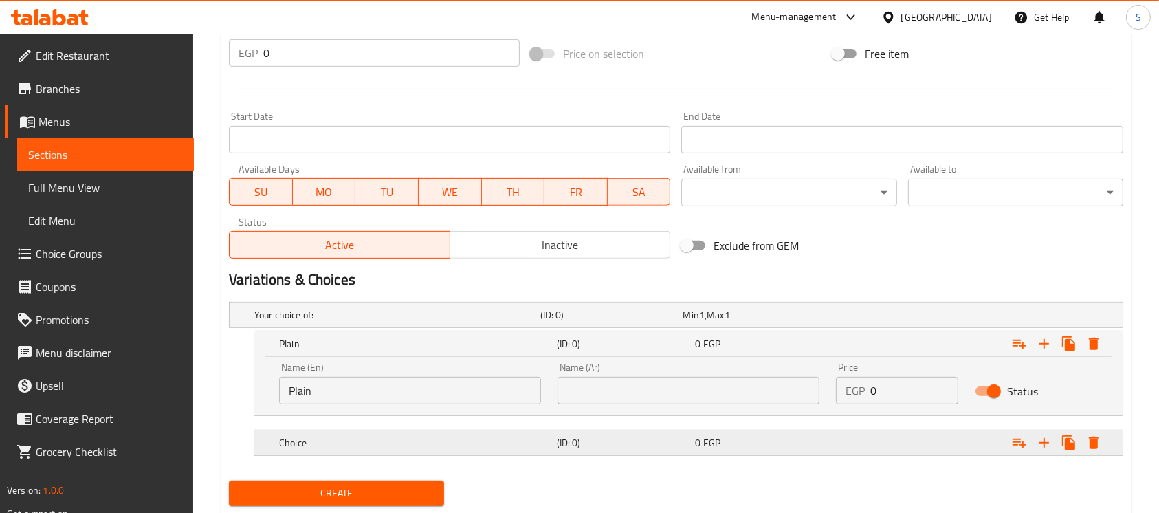
click at [422, 322] on h5 "Choice" at bounding box center [394, 315] width 281 height 14
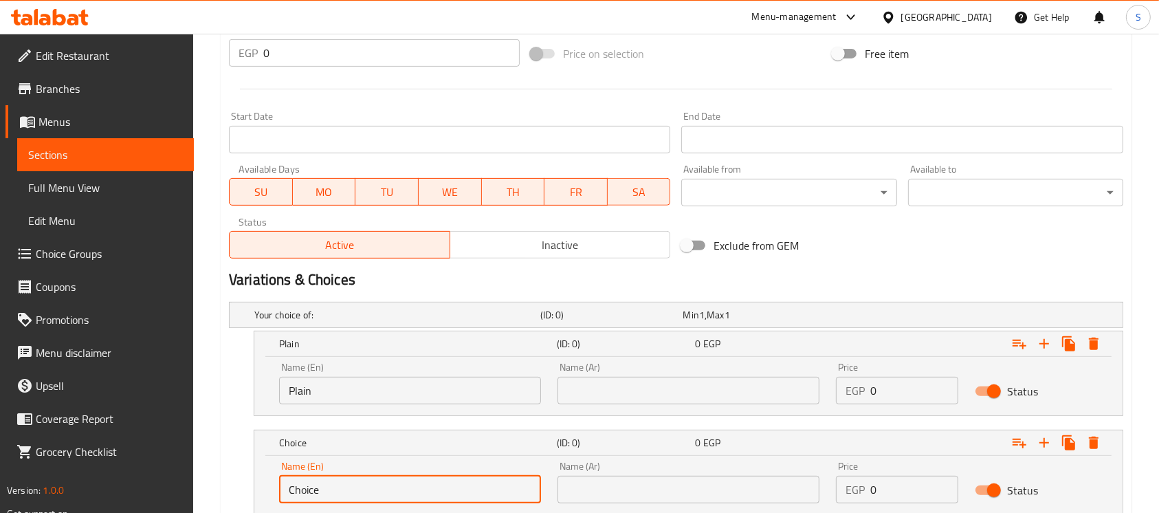
click at [360, 486] on input "Choice" at bounding box center [410, 490] width 262 height 28
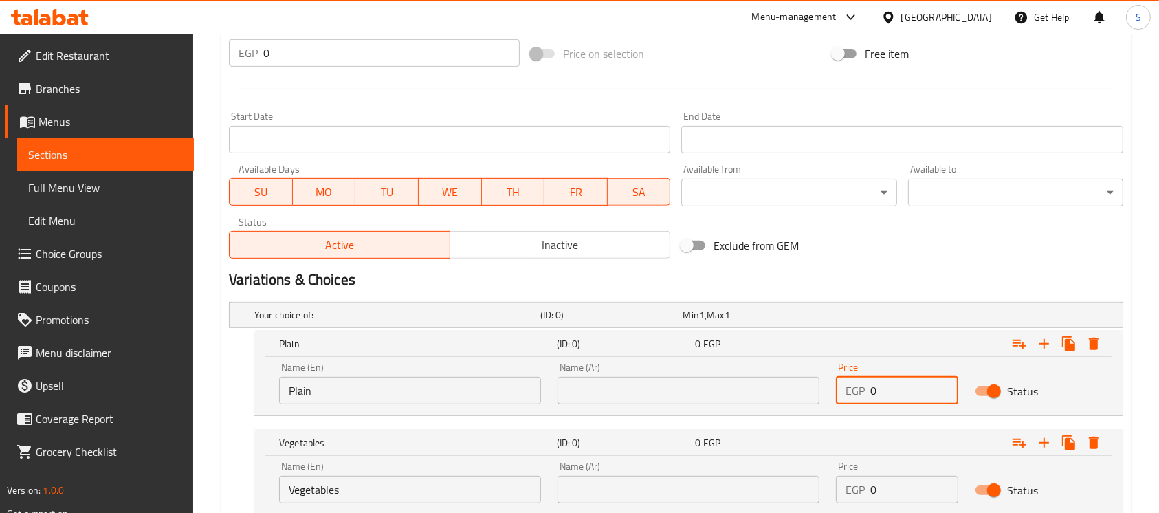
click at [884, 393] on input "0" at bounding box center [915, 391] width 88 height 28
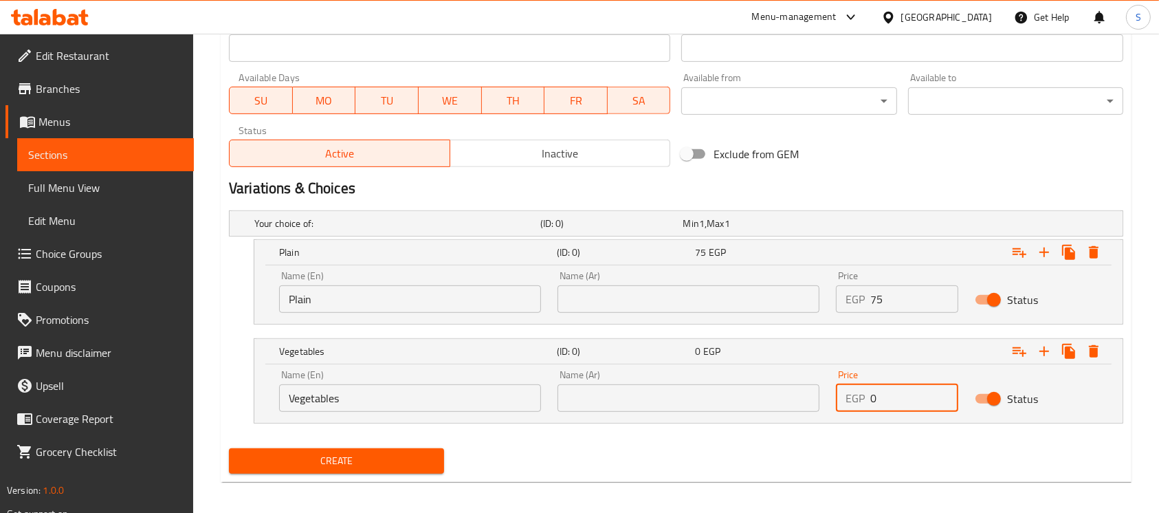
click at [893, 391] on input "0" at bounding box center [915, 398] width 88 height 28
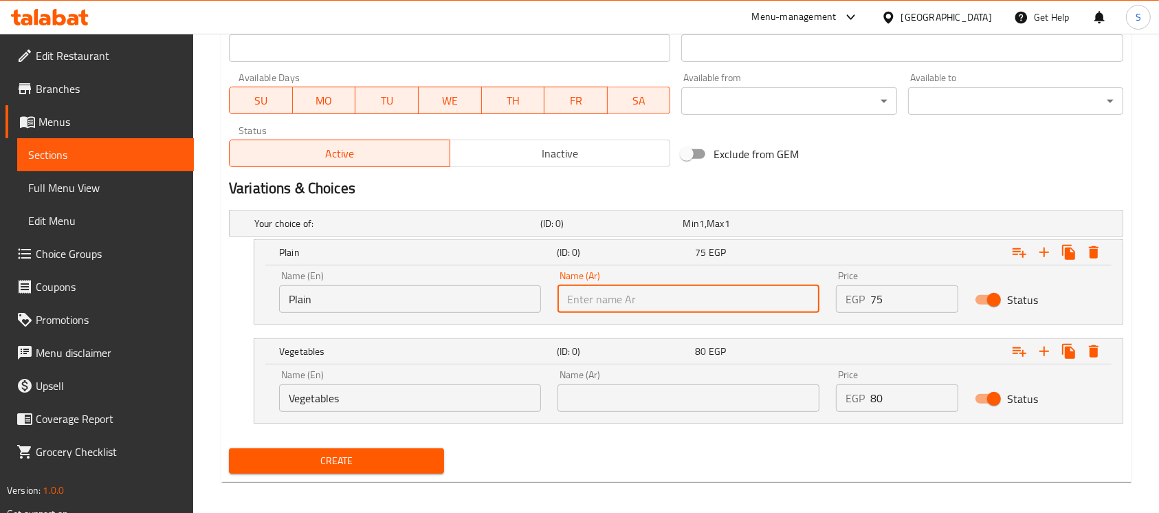
click at [720, 294] on input "text" at bounding box center [689, 299] width 262 height 28
click at [739, 413] on div "Name (Ar) Name (Ar)" at bounding box center [688, 391] width 278 height 58
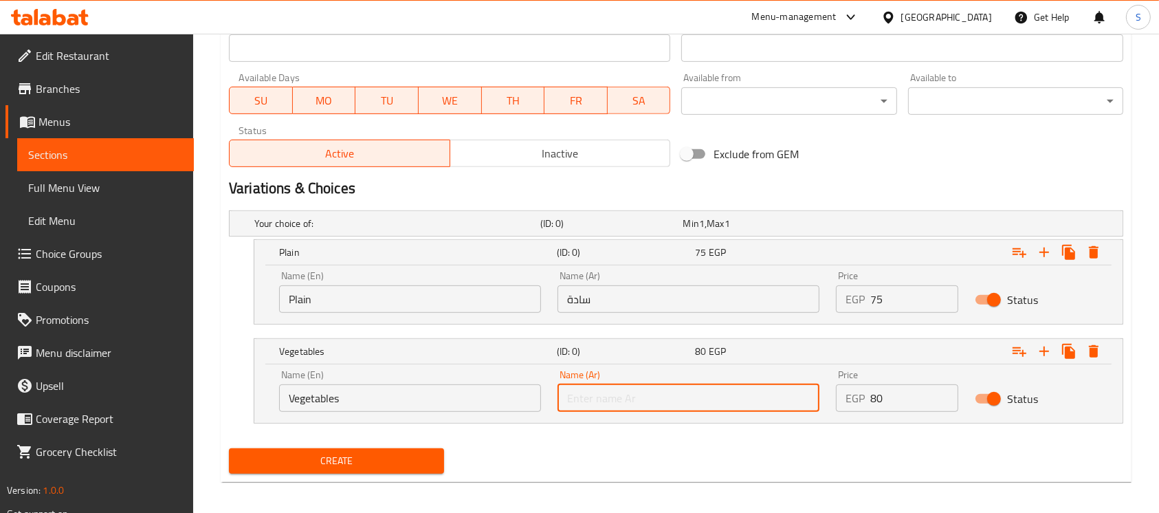
click at [741, 410] on input "text" at bounding box center [689, 398] width 262 height 28
click at [758, 309] on input "سادة" at bounding box center [689, 299] width 262 height 28
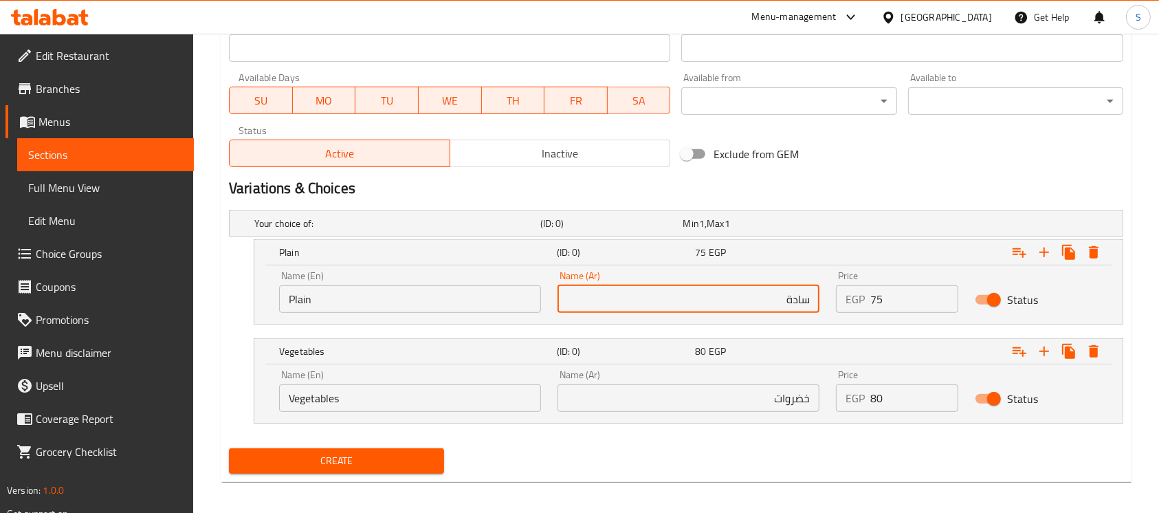
click at [322, 452] on span "Create" at bounding box center [336, 460] width 193 height 17
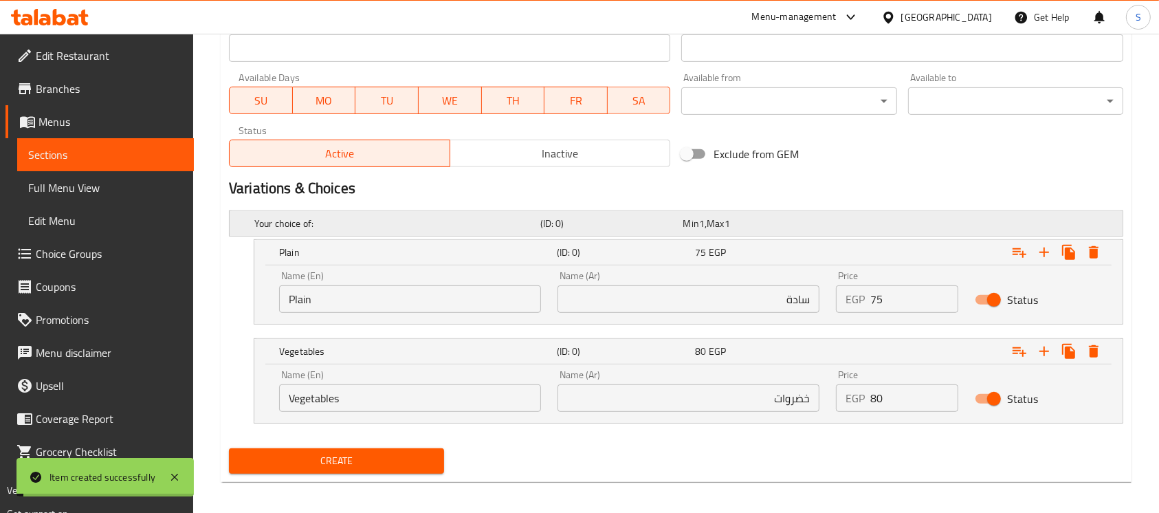
scroll to position [142, 0]
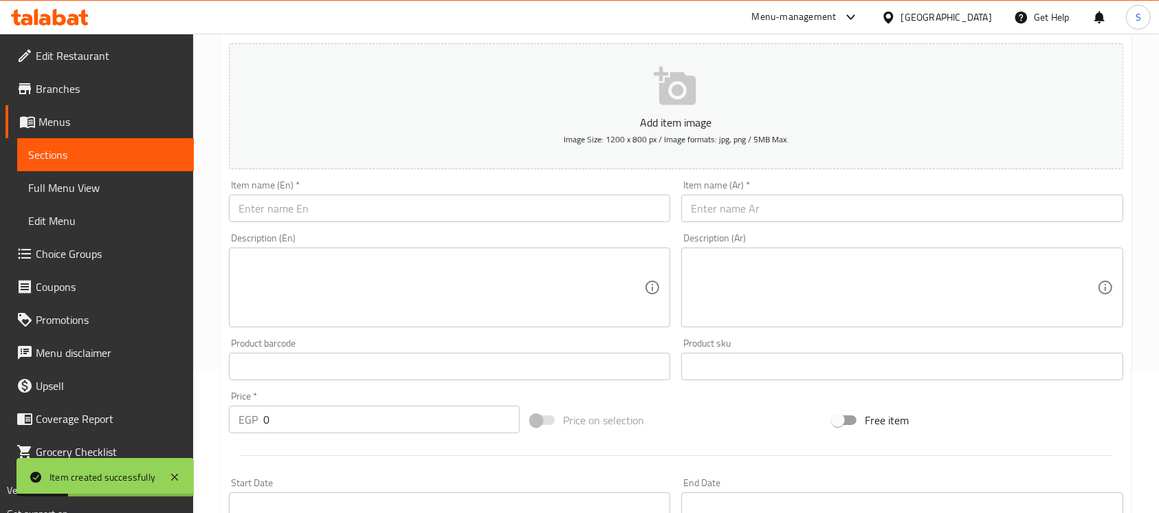
click at [501, 206] on input "text" at bounding box center [449, 209] width 441 height 28
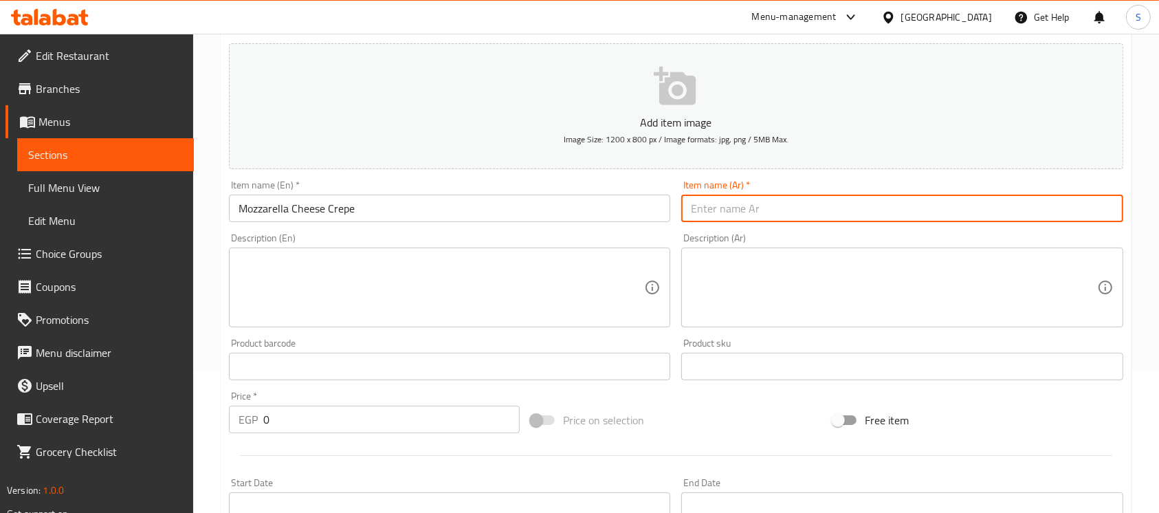
click at [777, 207] on input "text" at bounding box center [901, 209] width 441 height 28
click at [1045, 207] on input "كريب جبنة رومي" at bounding box center [901, 209] width 441 height 28
click at [1045, 206] on input "كريب جبنة رومي" at bounding box center [901, 209] width 441 height 28
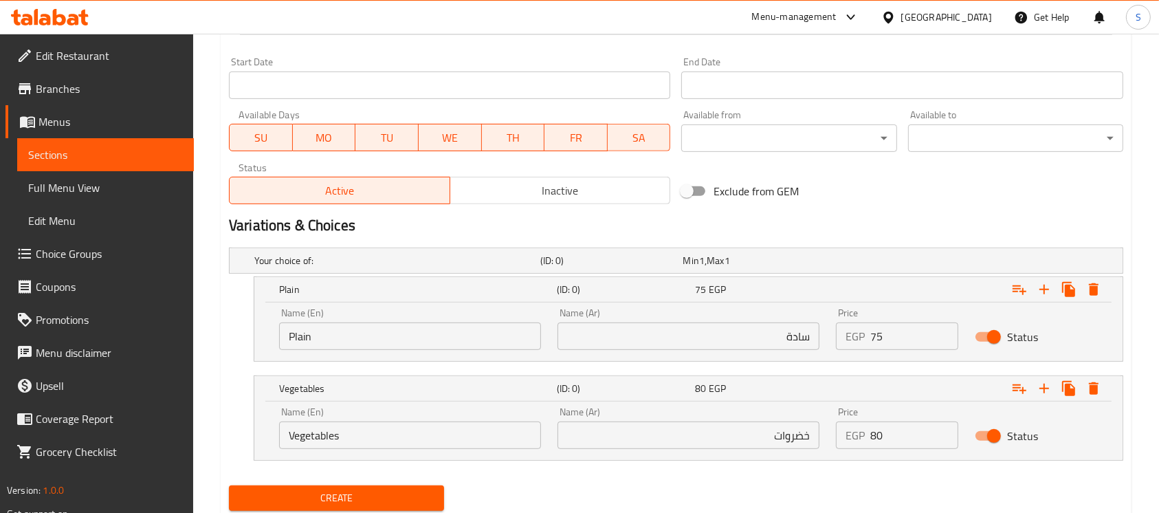
scroll to position [600, 0]
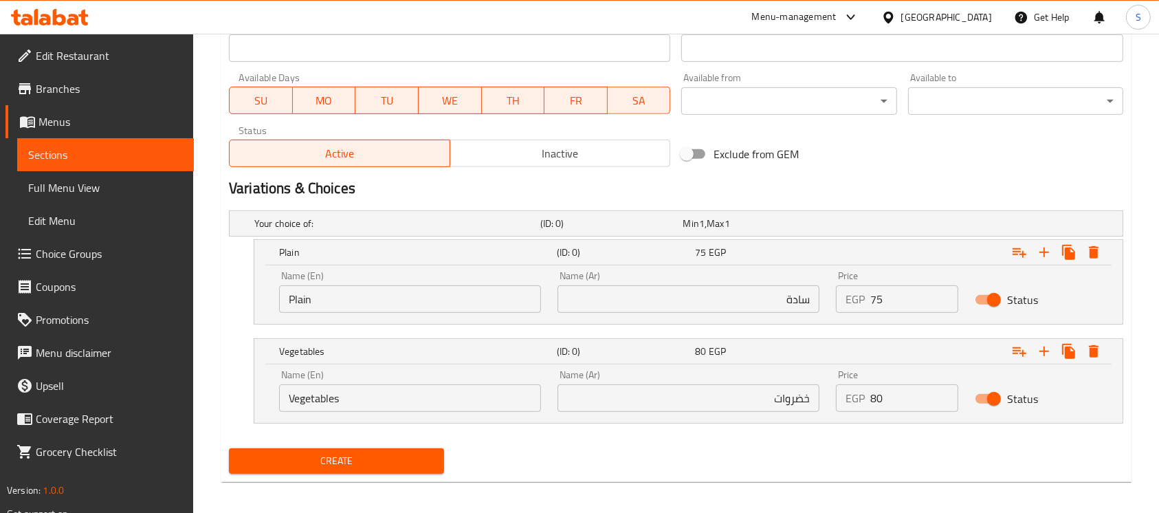
click at [413, 296] on input "Plain" at bounding box center [410, 299] width 262 height 28
click at [439, 409] on input "Vegetables" at bounding box center [410, 398] width 262 height 28
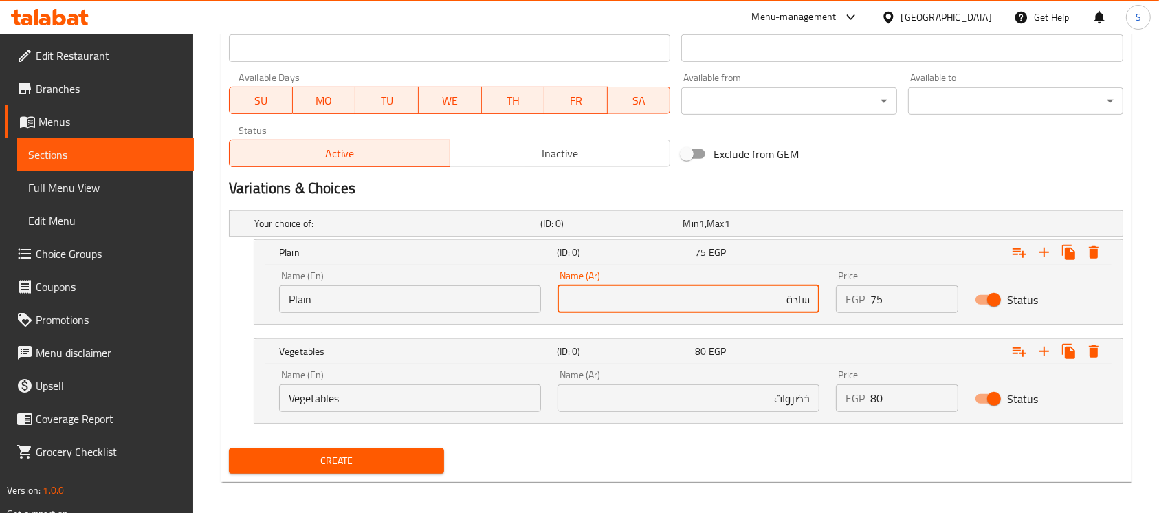
click at [650, 285] on input "سادة" at bounding box center [689, 299] width 262 height 28
click at [666, 393] on input "خضروات" at bounding box center [689, 398] width 262 height 28
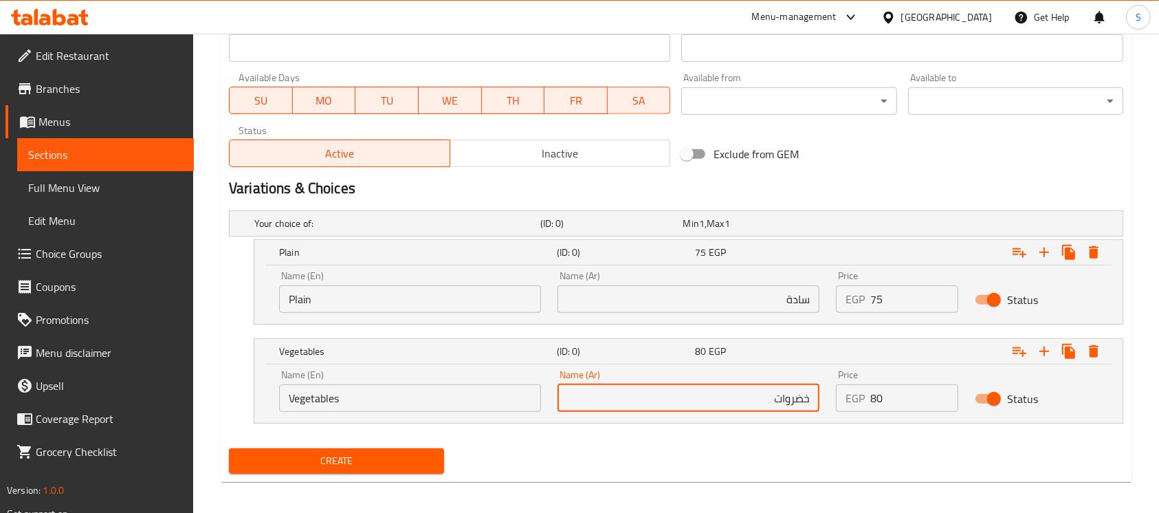
click at [891, 309] on input "75" at bounding box center [915, 299] width 88 height 28
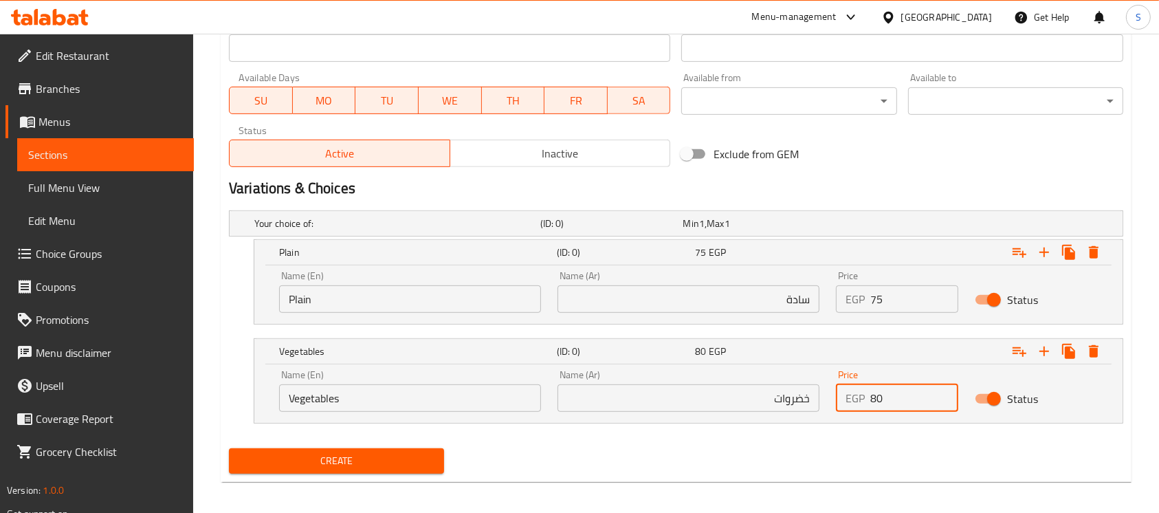
click at [896, 393] on input "80" at bounding box center [915, 398] width 88 height 28
click at [773, 437] on div "Your choice of: (ID: 0) Min 1 , Max 1 Name (En) Your choice of: Name (En) Name …" at bounding box center [676, 324] width 906 height 238
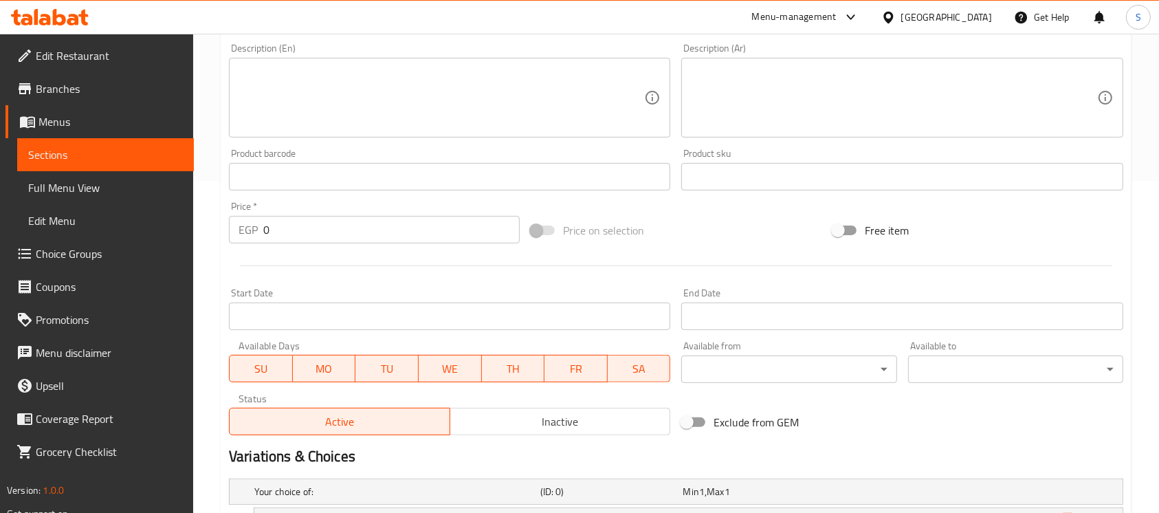
scroll to position [607, 0]
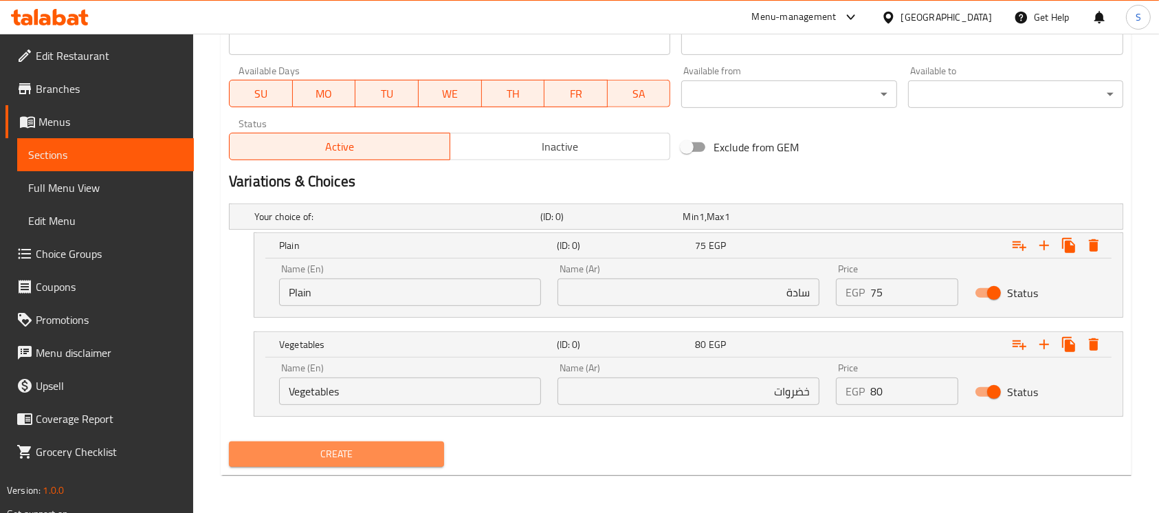
click at [330, 453] on span "Create" at bounding box center [336, 454] width 193 height 17
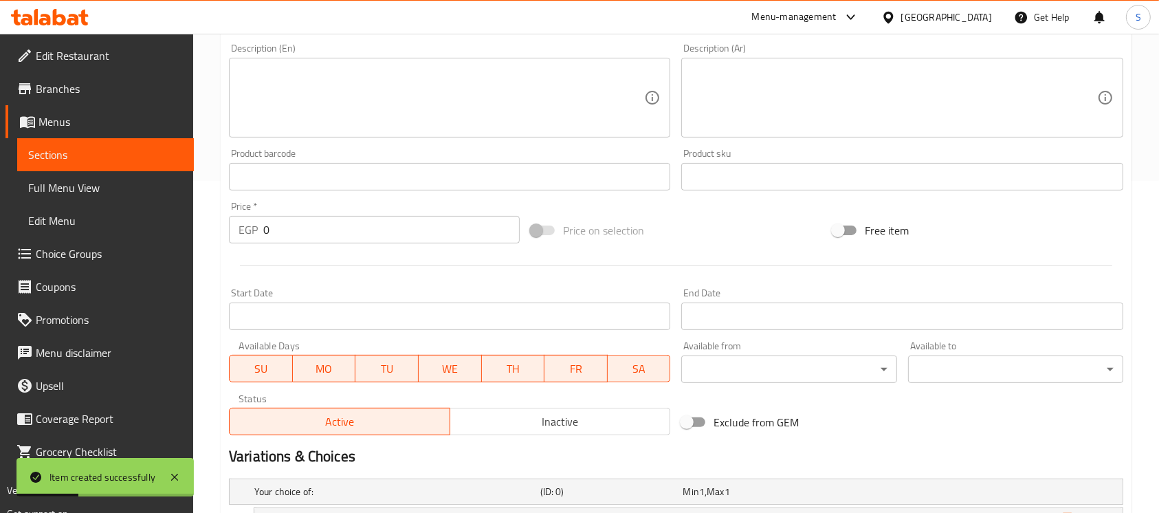
scroll to position [0, 0]
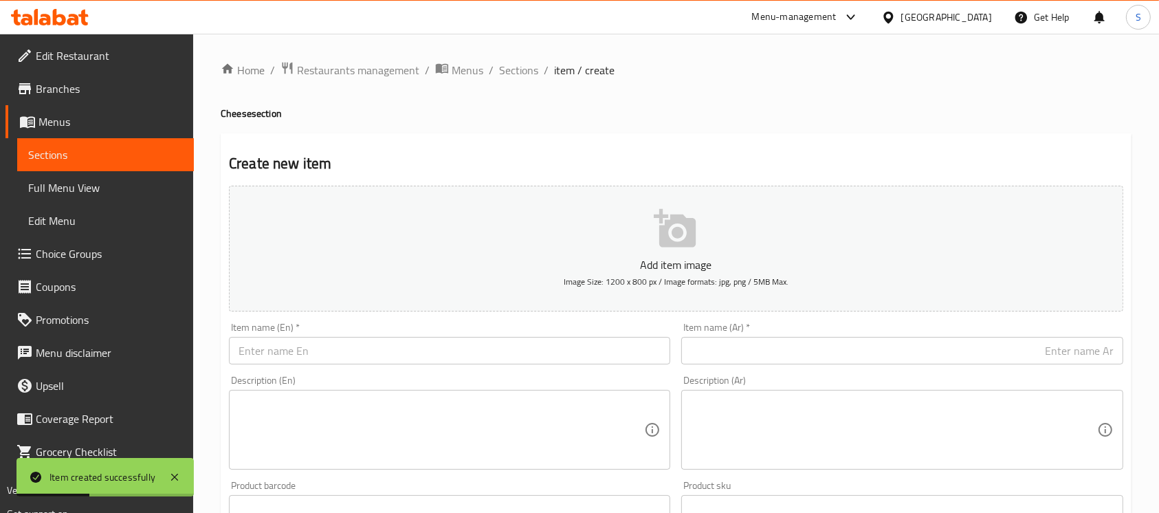
click at [408, 360] on input "text" at bounding box center [449, 351] width 441 height 28
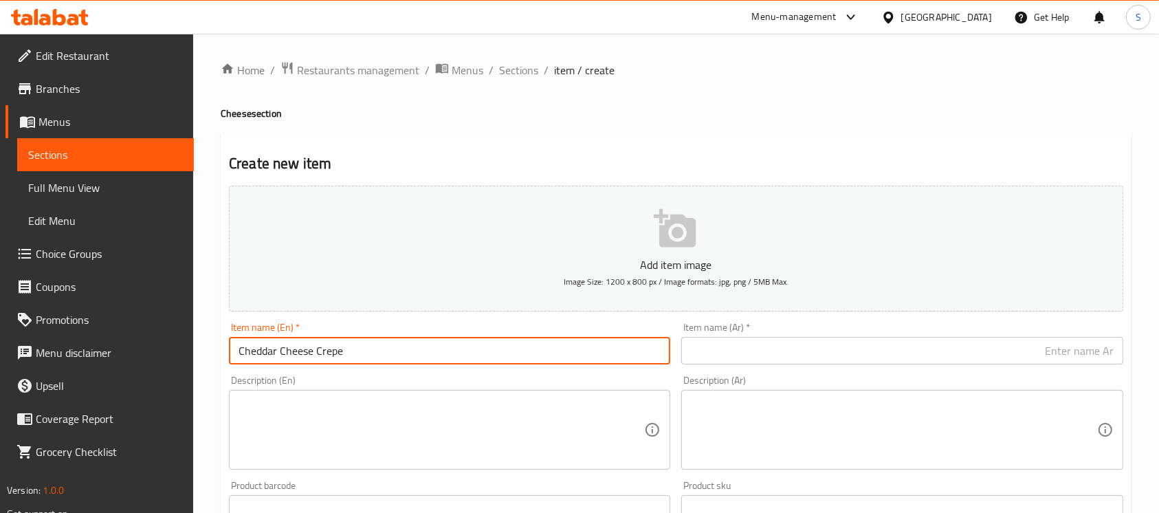
click at [880, 355] on input "text" at bounding box center [901, 351] width 441 height 28
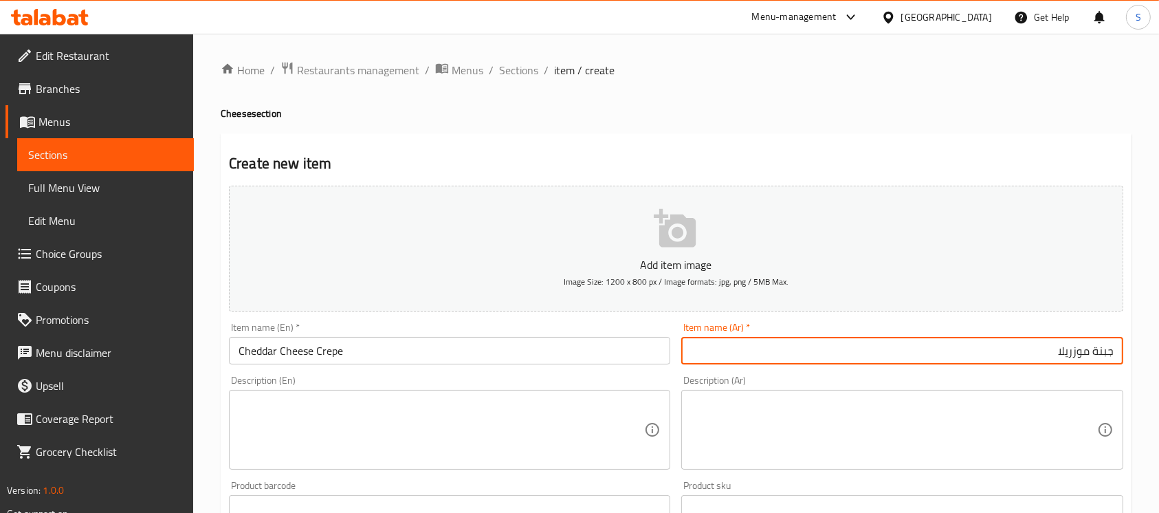
click at [1073, 349] on input "جبنة موزريلا" at bounding box center [901, 351] width 441 height 28
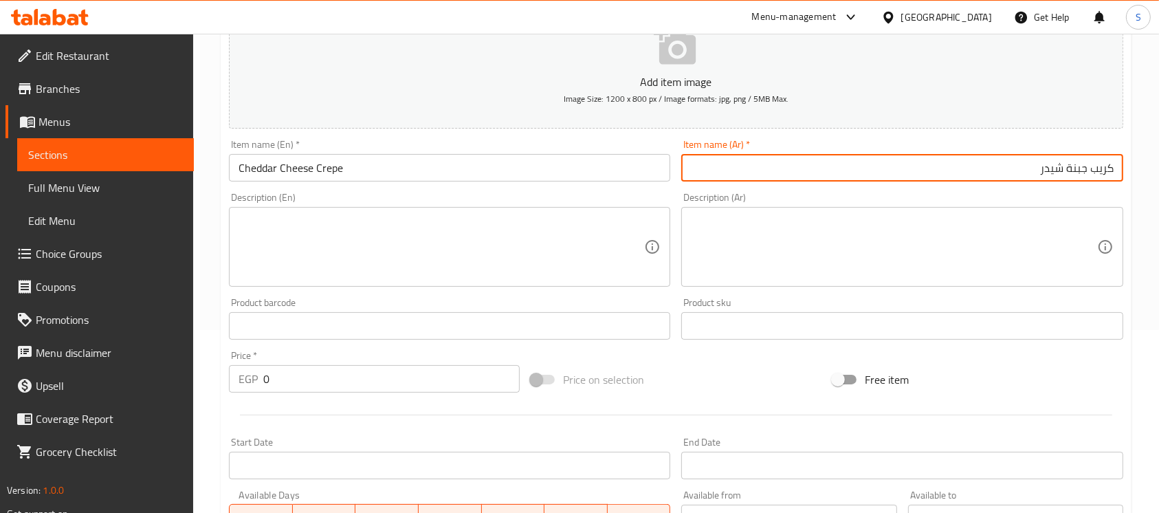
scroll to position [458, 0]
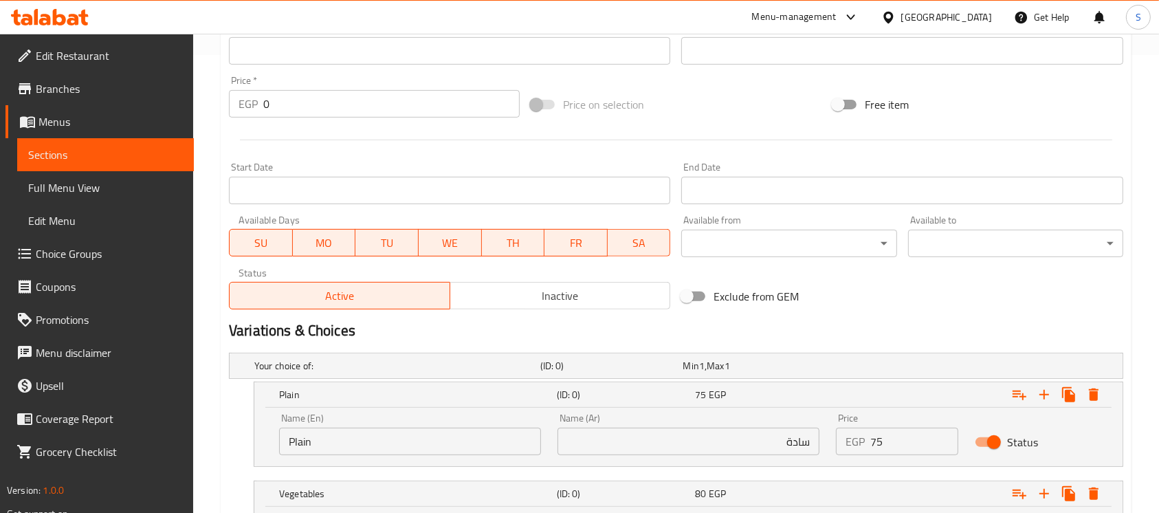
click at [315, 442] on input "Plain" at bounding box center [410, 442] width 262 height 28
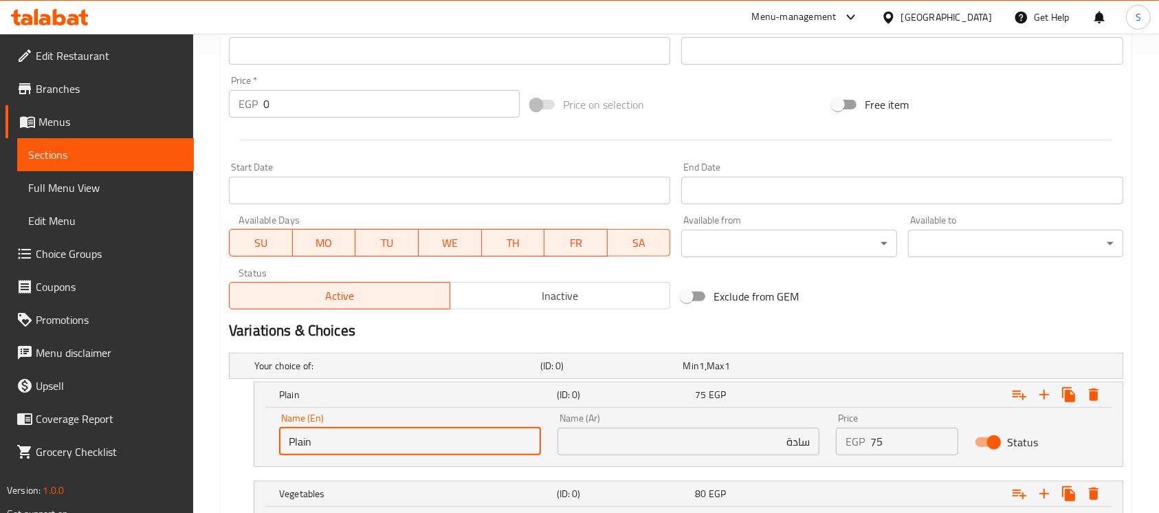
click at [315, 442] on input "Plain" at bounding box center [410, 442] width 262 height 28
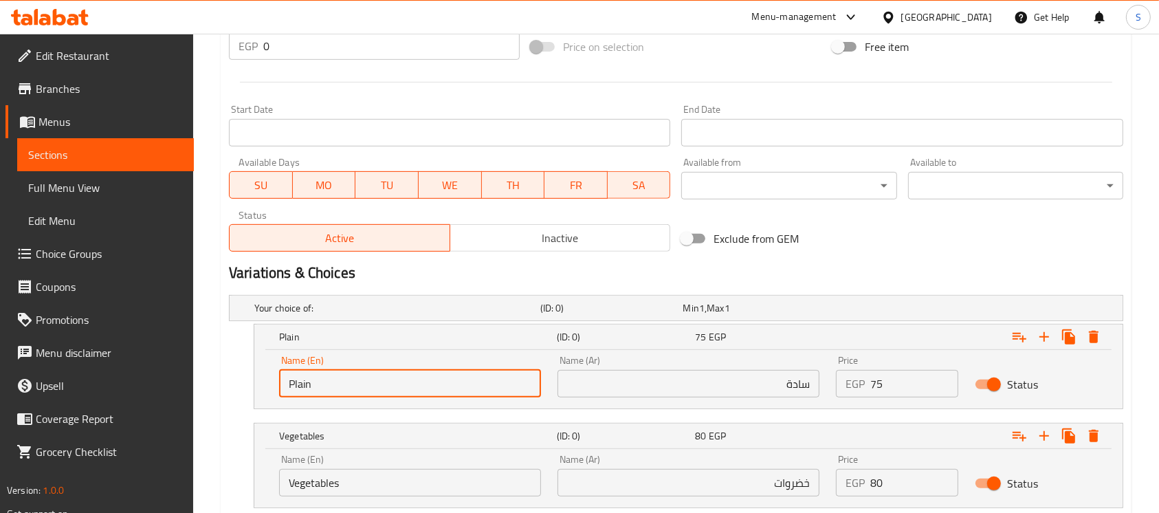
scroll to position [607, 0]
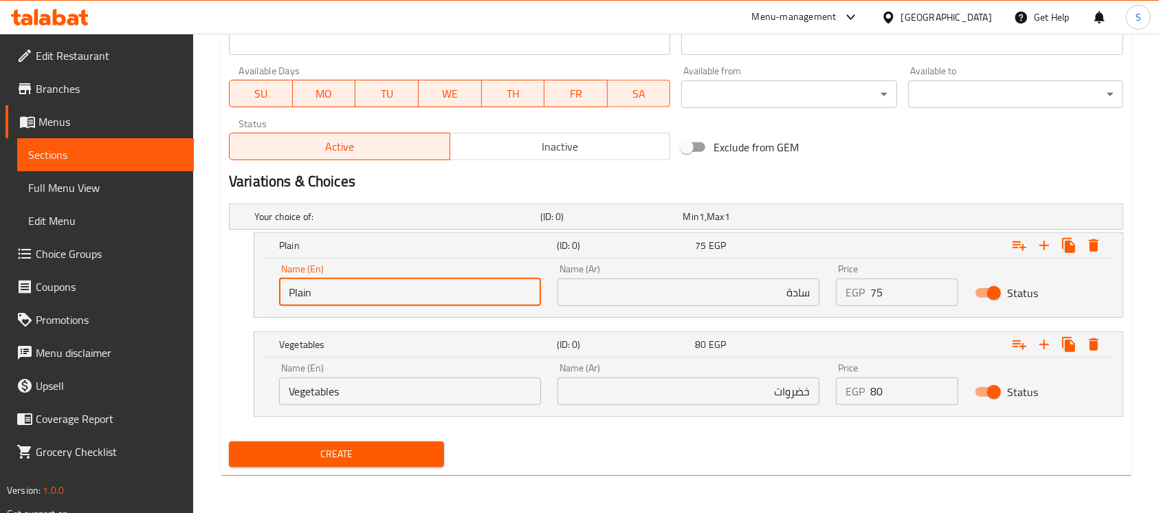
click at [397, 394] on input "Vegetables" at bounding box center [410, 392] width 262 height 28
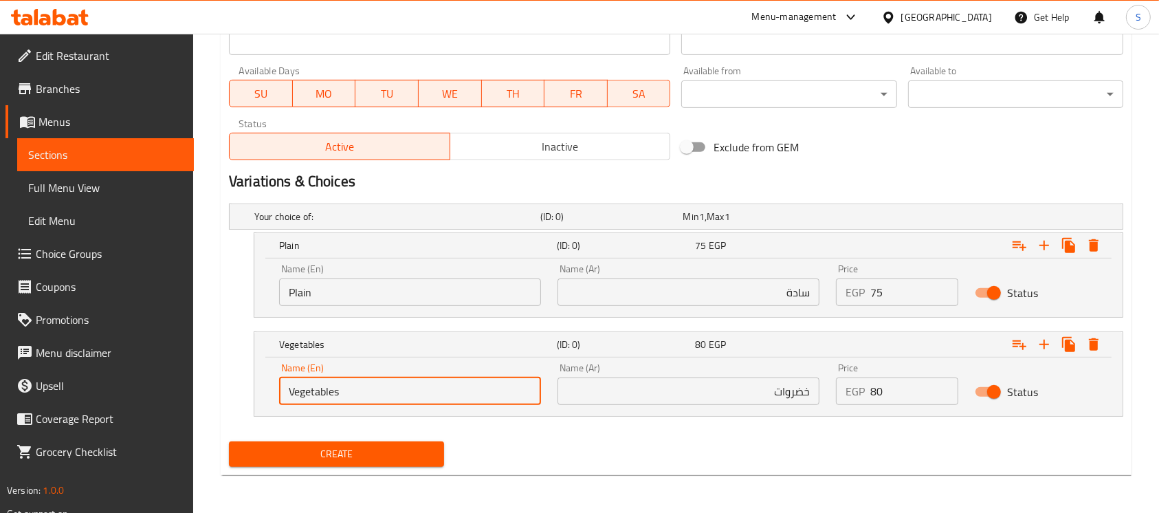
click at [397, 394] on input "Vegetables" at bounding box center [410, 392] width 262 height 28
click at [640, 287] on input "سادة" at bounding box center [689, 292] width 262 height 28
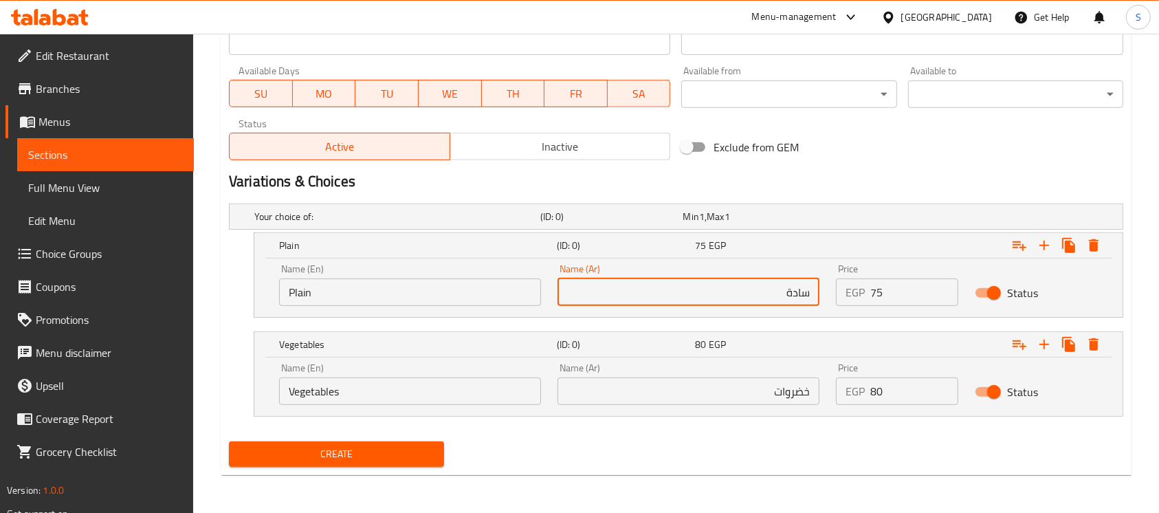
click at [681, 395] on input "خضروات" at bounding box center [689, 392] width 262 height 28
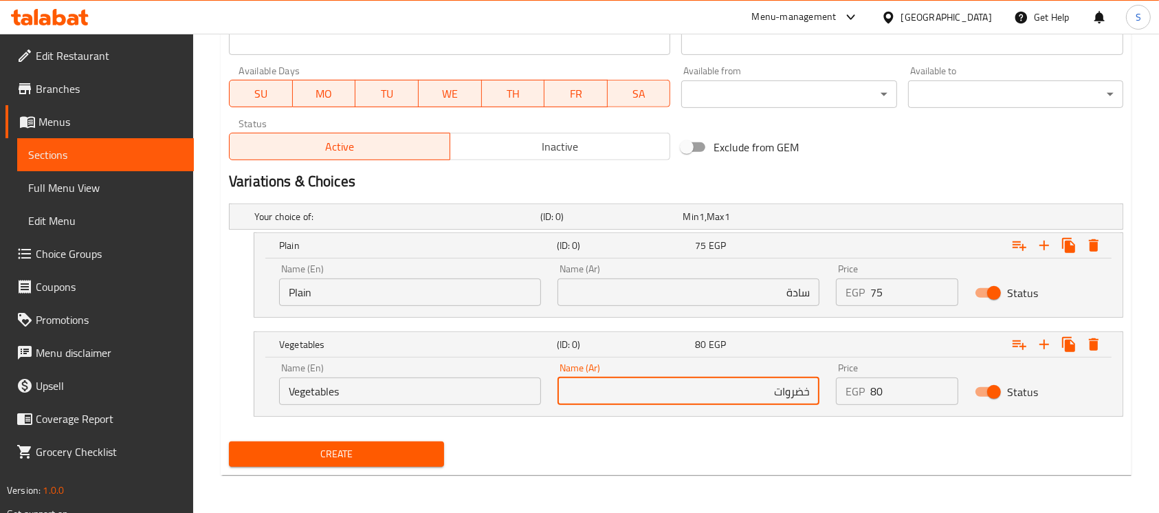
click at [890, 298] on input "75" at bounding box center [915, 292] width 88 height 28
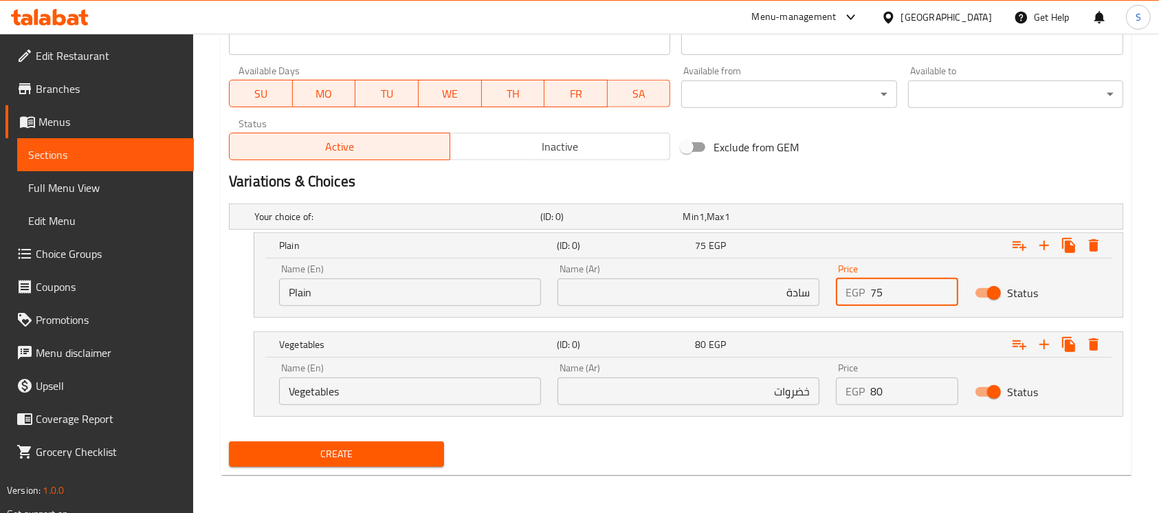
click at [888, 379] on input "80" at bounding box center [915, 392] width 88 height 28
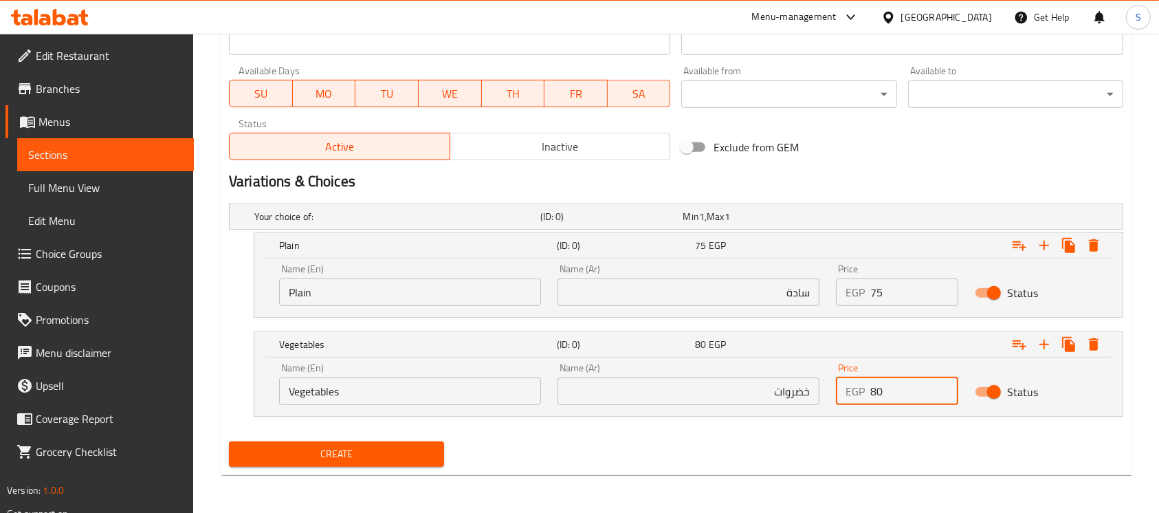
click at [373, 449] on span "Create" at bounding box center [336, 454] width 193 height 17
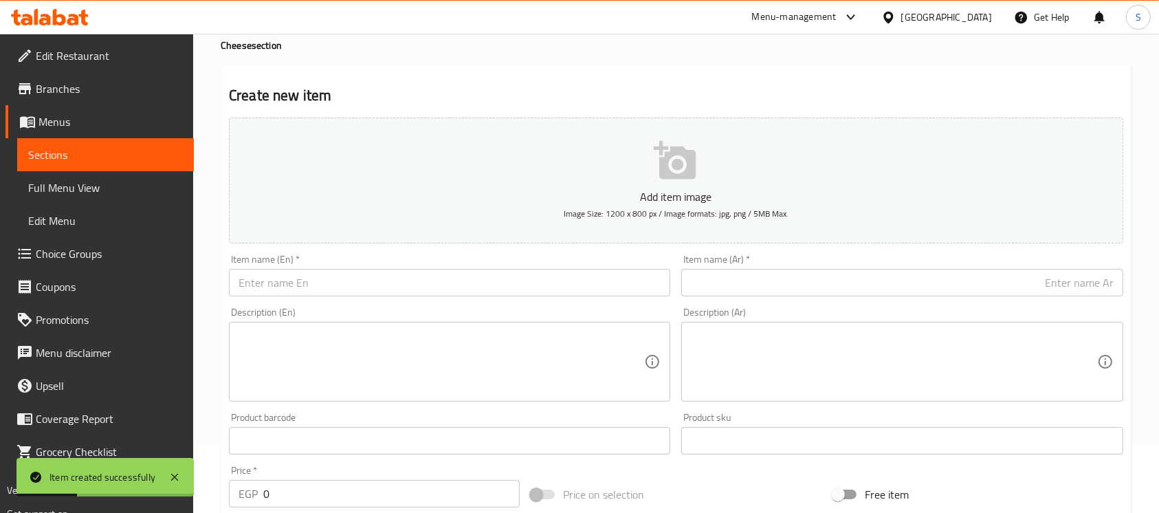
scroll to position [0, 0]
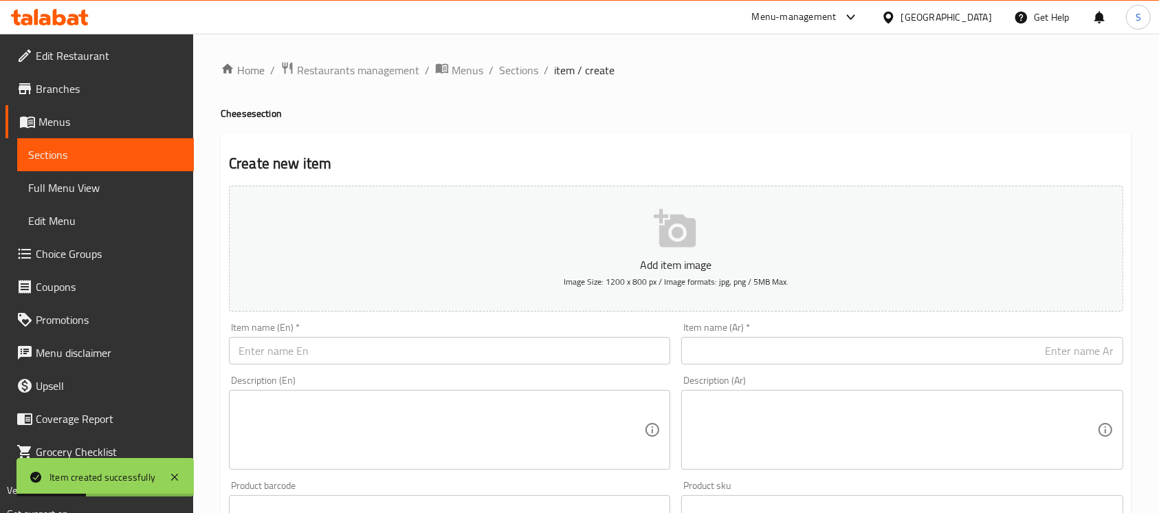
click at [380, 372] on div "Description (En) Description (En)" at bounding box center [449, 422] width 452 height 105
click at [391, 333] on div "Item name (En)   * Item name (En) *" at bounding box center [449, 343] width 441 height 42
click at [390, 360] on input "text" at bounding box center [449, 351] width 441 height 28
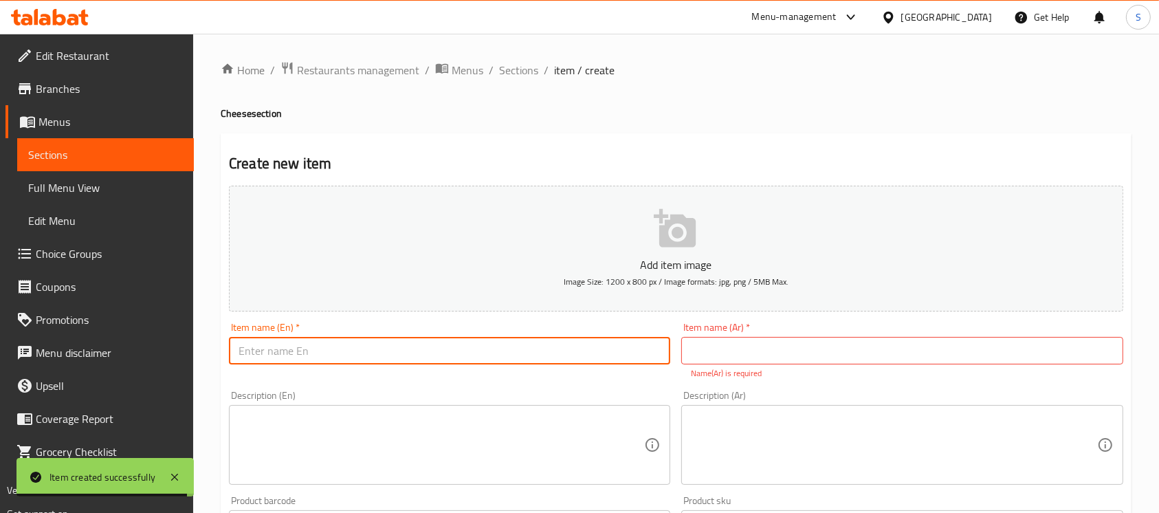
click at [390, 360] on input "text" at bounding box center [449, 351] width 441 height 28
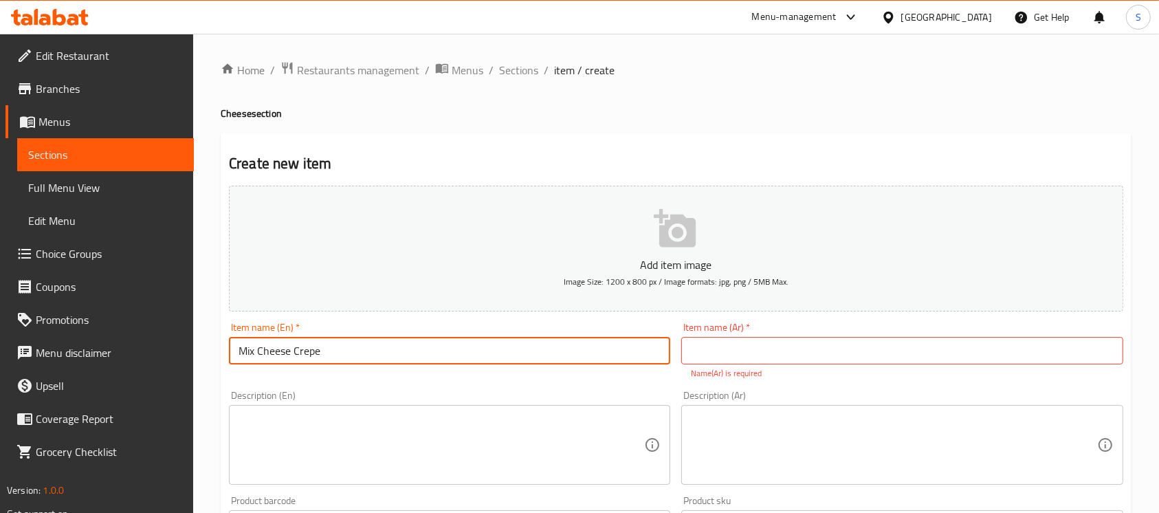
click at [863, 348] on input "text" at bounding box center [901, 351] width 441 height 28
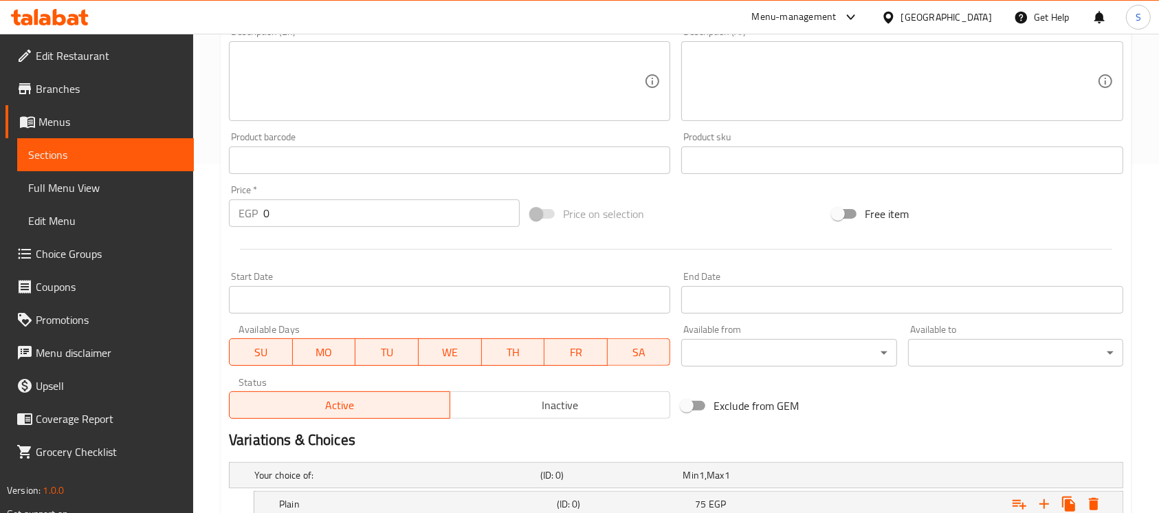
scroll to position [458, 0]
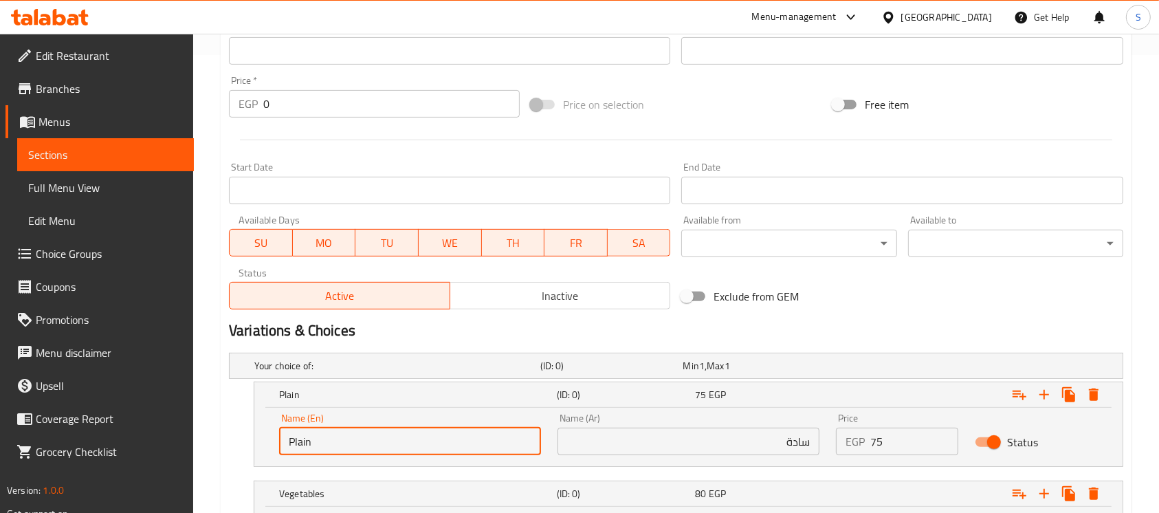
click at [363, 433] on input "Plain" at bounding box center [410, 442] width 262 height 28
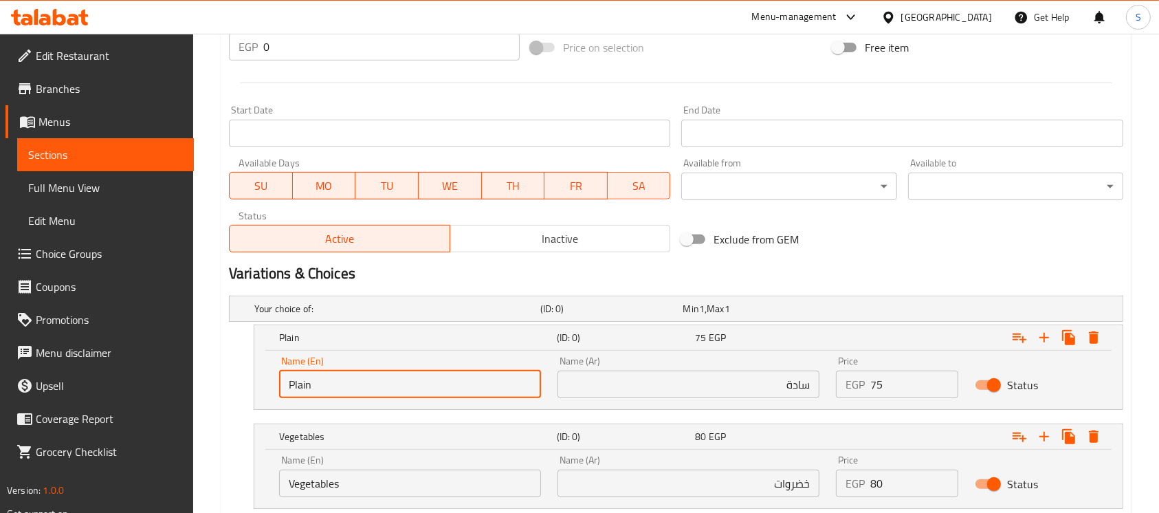
scroll to position [607, 0]
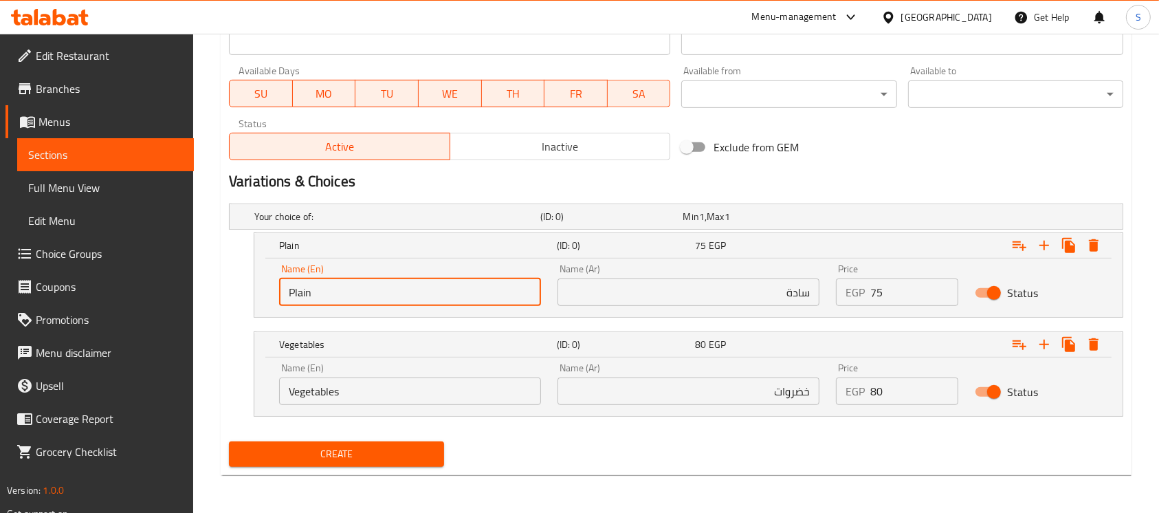
click at [369, 396] on input "Vegetables" at bounding box center [410, 392] width 262 height 28
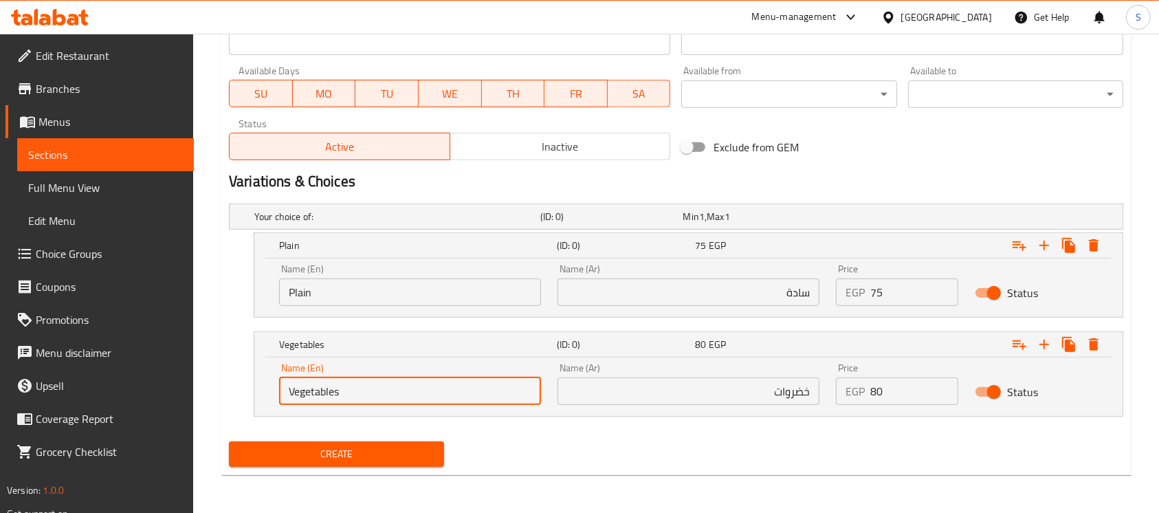
click at [662, 280] on input "سادة" at bounding box center [689, 292] width 262 height 28
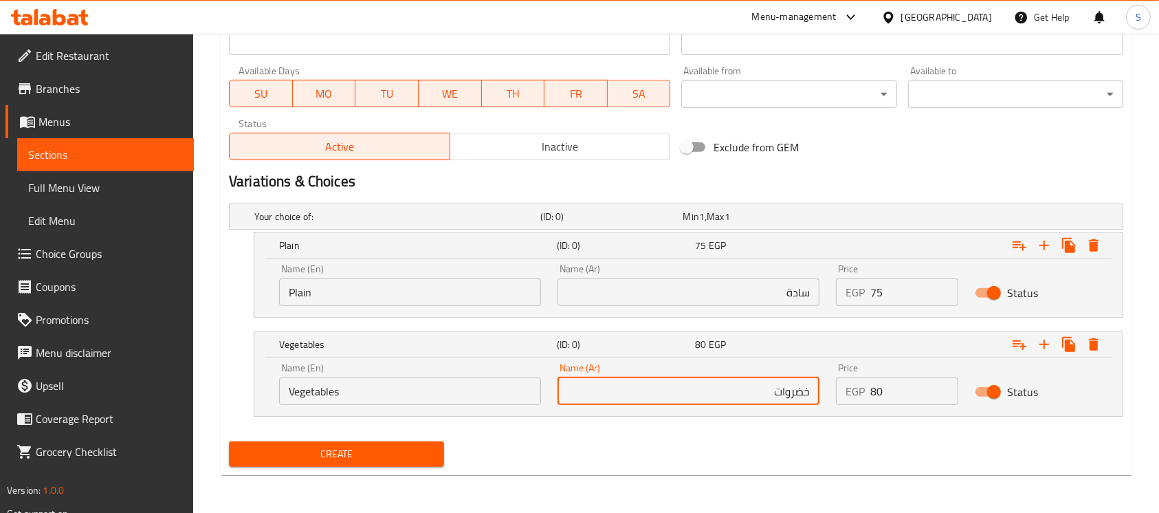
click at [699, 389] on input "خضروات" at bounding box center [689, 392] width 262 height 28
click at [907, 298] on input "75" at bounding box center [915, 292] width 88 height 28
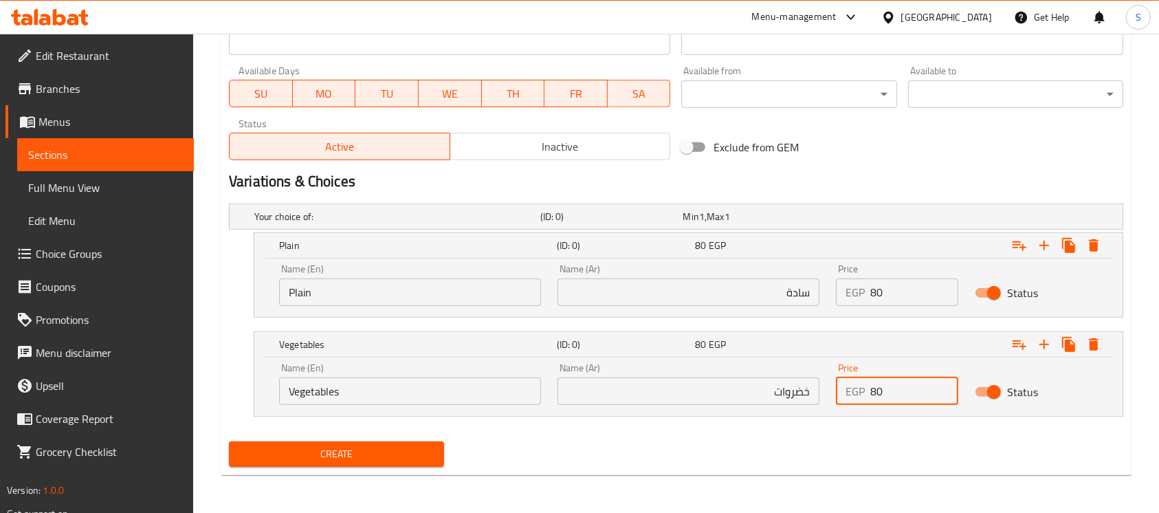
click at [902, 391] on input "80" at bounding box center [915, 392] width 88 height 28
click at [710, 459] on div "Create" at bounding box center [676, 454] width 906 height 36
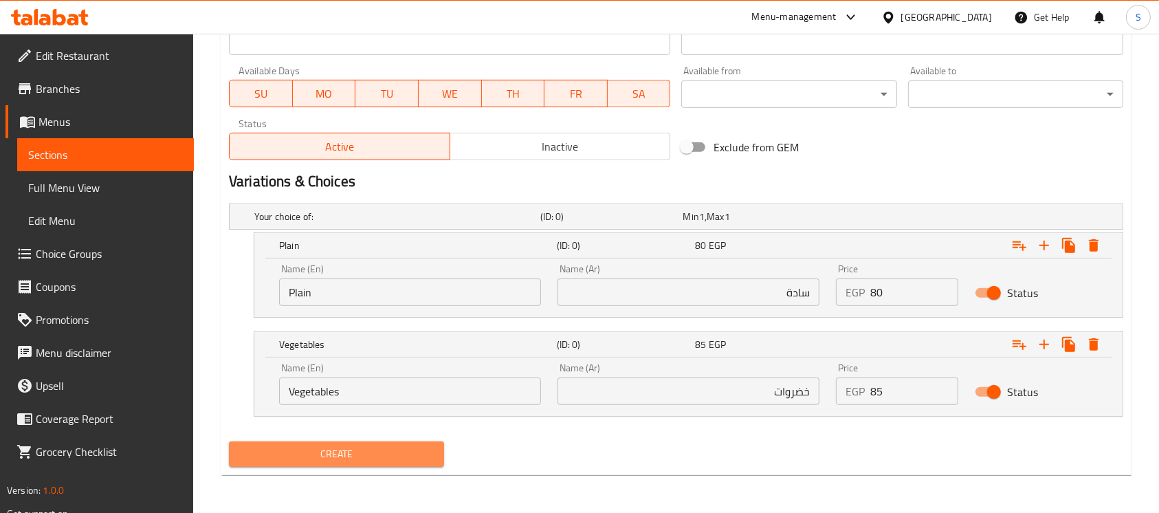
click at [331, 460] on span "Create" at bounding box center [336, 454] width 193 height 17
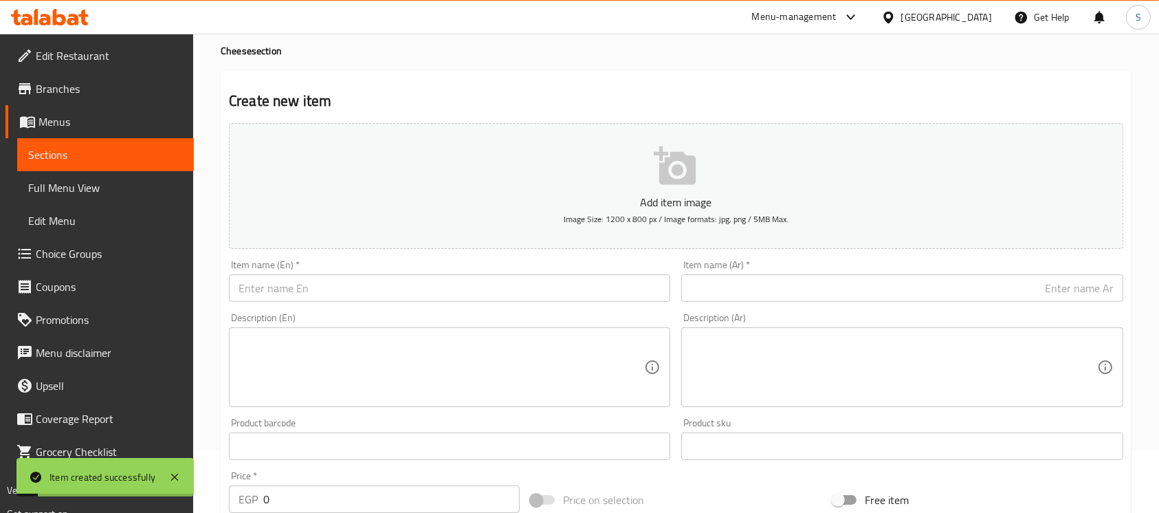
scroll to position [0, 0]
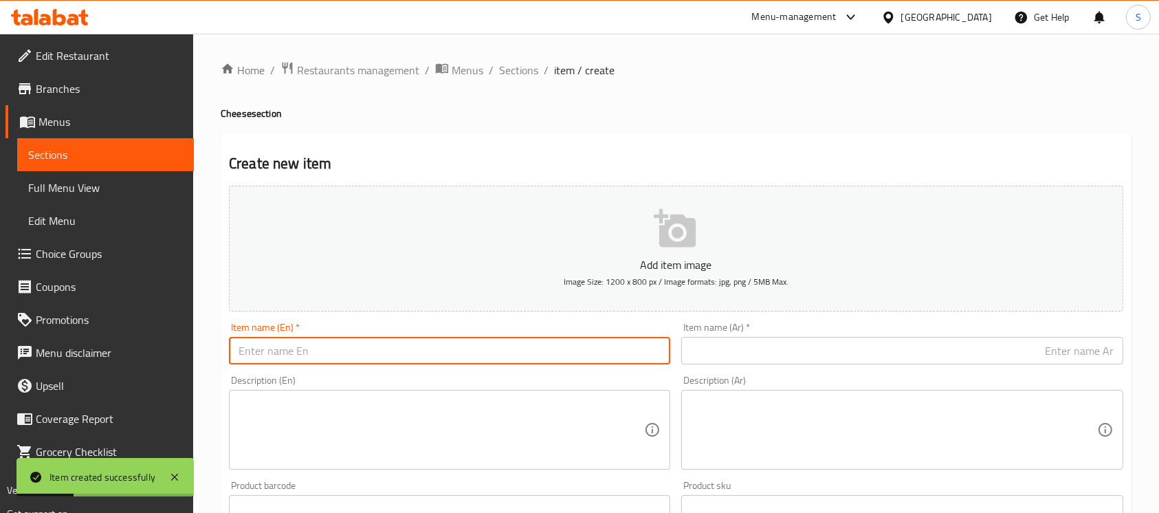
click at [453, 340] on input "text" at bounding box center [449, 351] width 441 height 28
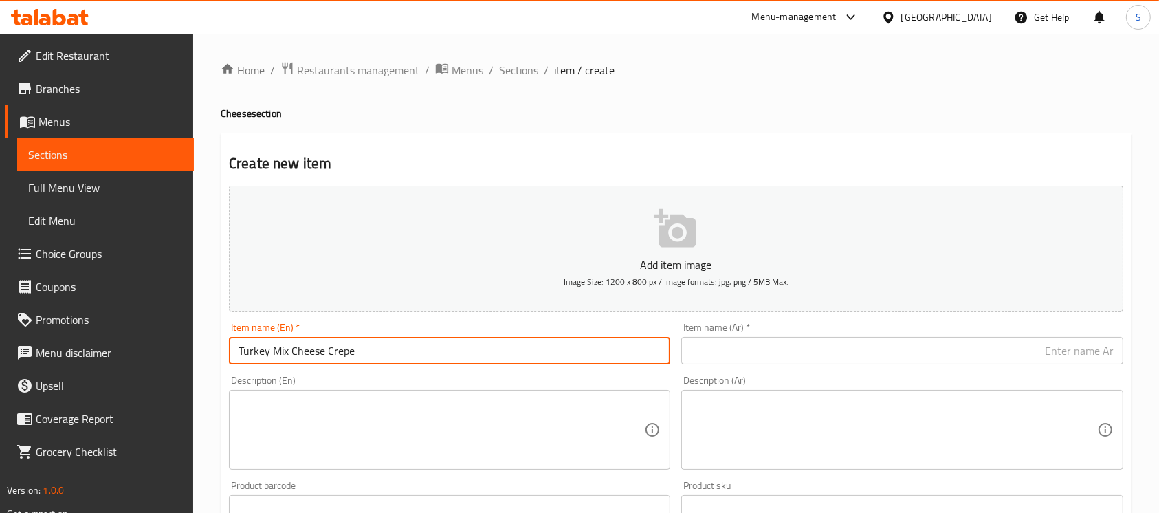
click at [887, 355] on input "text" at bounding box center [901, 351] width 441 height 28
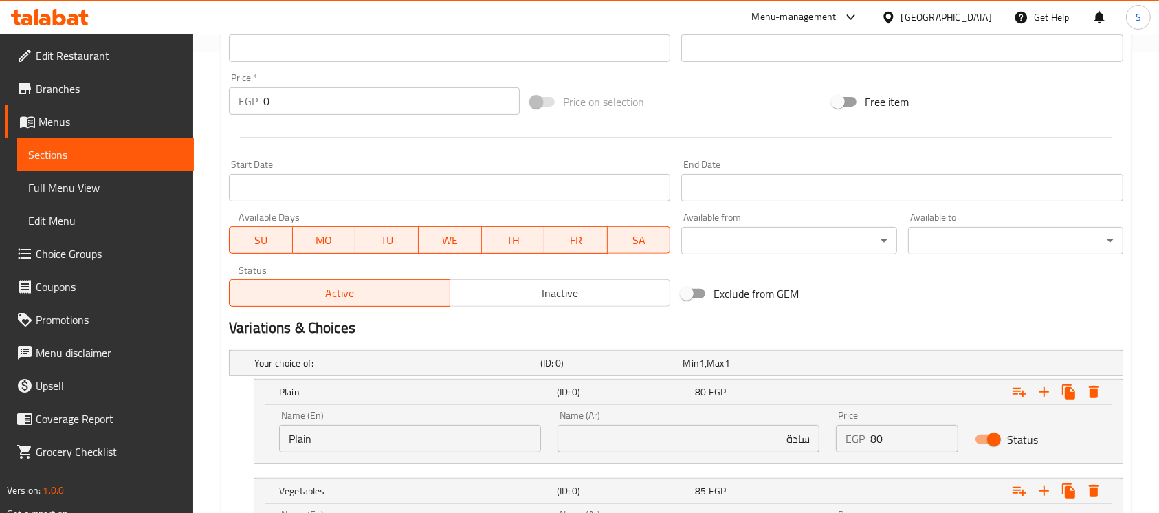
scroll to position [550, 0]
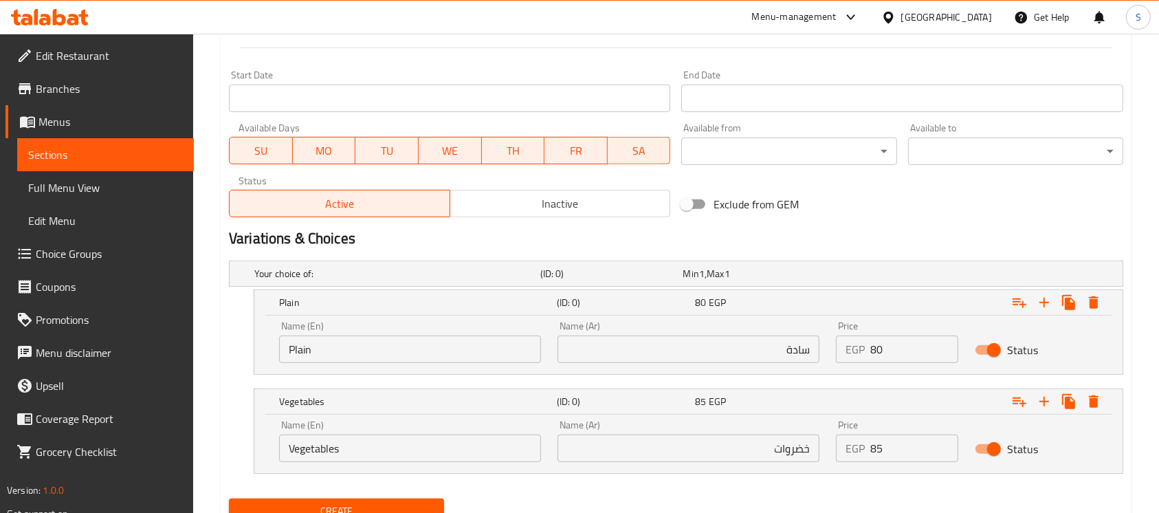
click at [362, 360] on input "Plain" at bounding box center [410, 350] width 262 height 28
click at [450, 441] on input "Vegetables" at bounding box center [410, 449] width 262 height 28
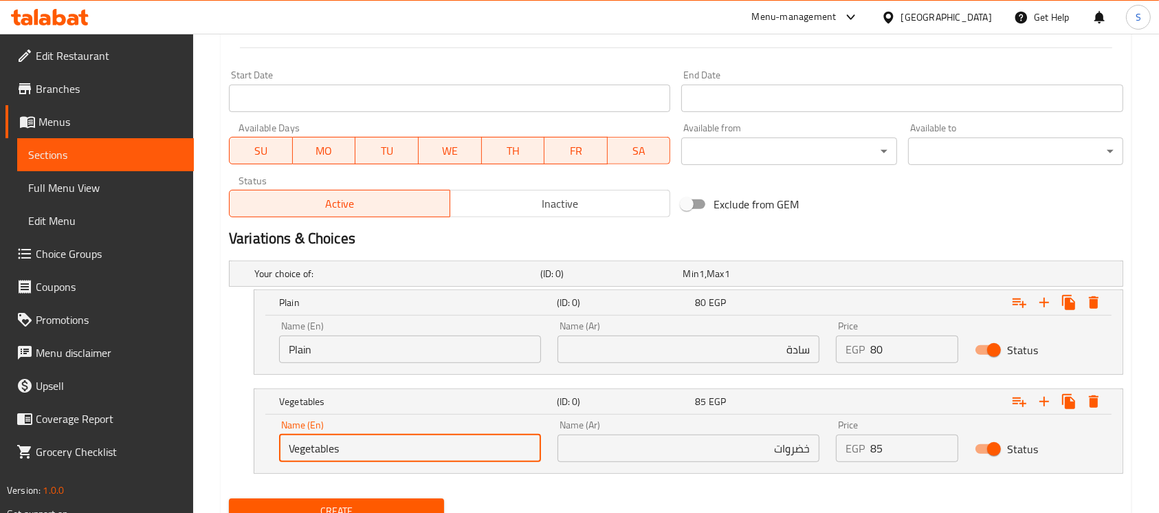
click at [772, 341] on input "سادة" at bounding box center [689, 350] width 262 height 28
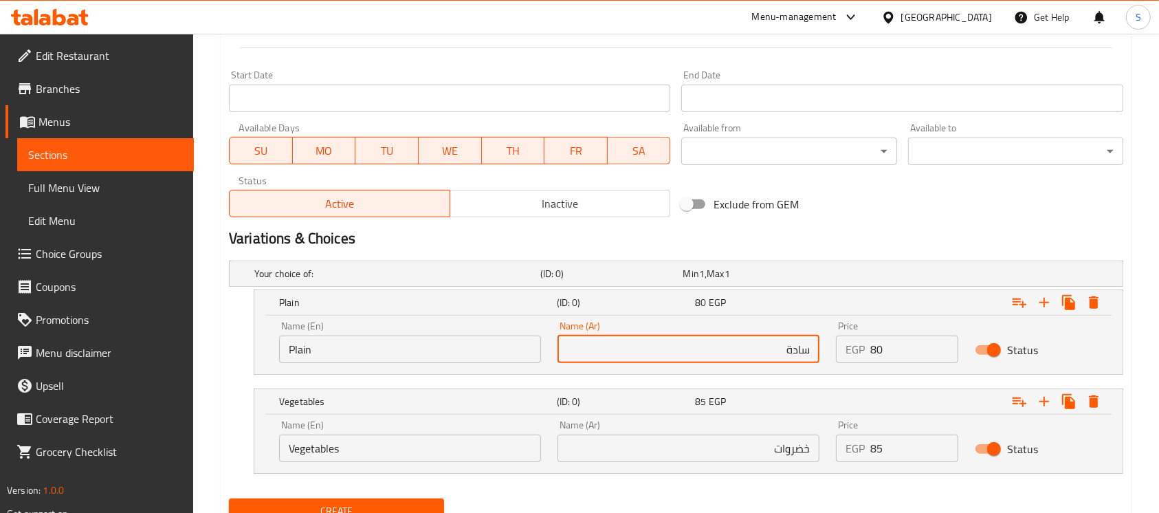
click at [719, 454] on input "خضروات" at bounding box center [689, 449] width 262 height 28
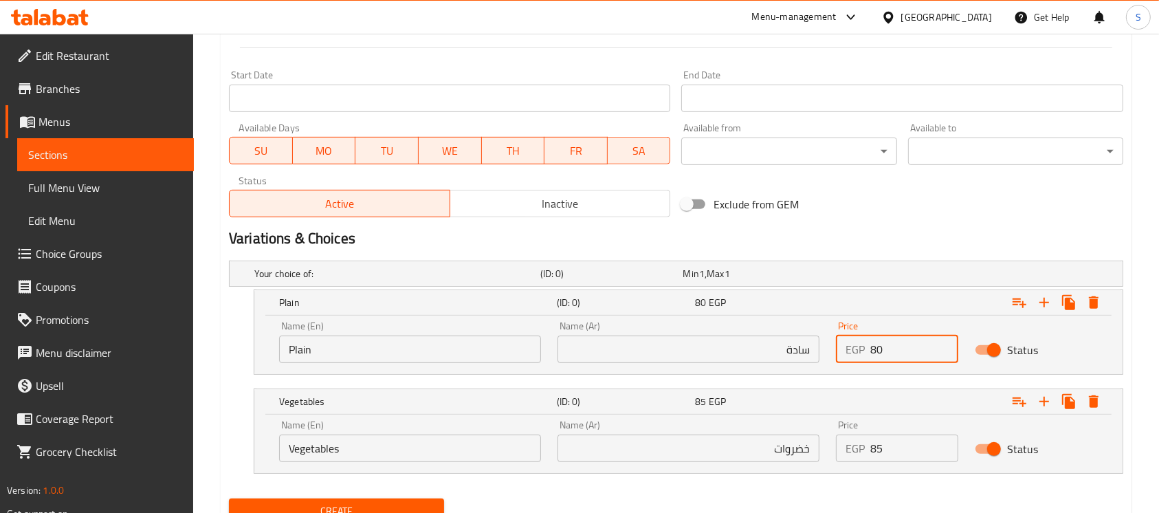
drag, startPoint x: 927, startPoint y: 347, endPoint x: 919, endPoint y: 349, distance: 8.4
click at [926, 349] on input "80" at bounding box center [915, 350] width 88 height 28
click at [906, 448] on input "85" at bounding box center [915, 449] width 88 height 28
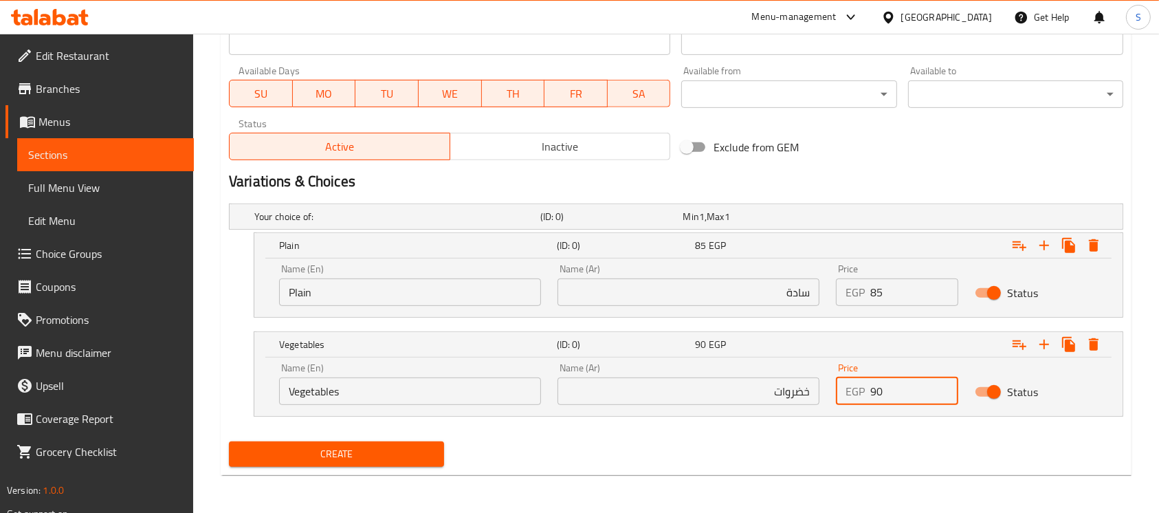
click at [384, 446] on span "Create" at bounding box center [336, 454] width 193 height 17
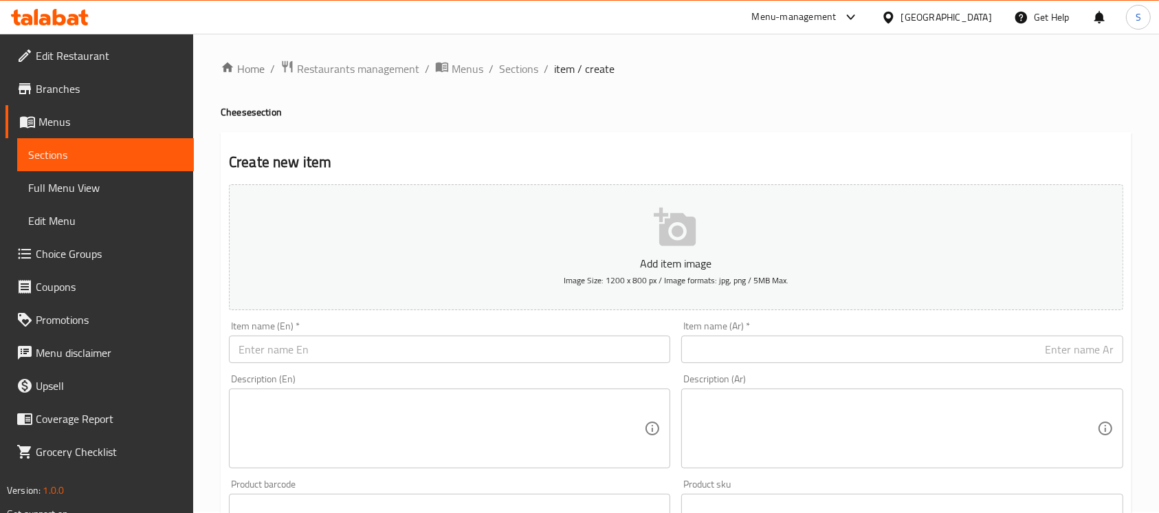
scroll to position [0, 0]
click at [518, 73] on span "Sections" at bounding box center [518, 70] width 39 height 17
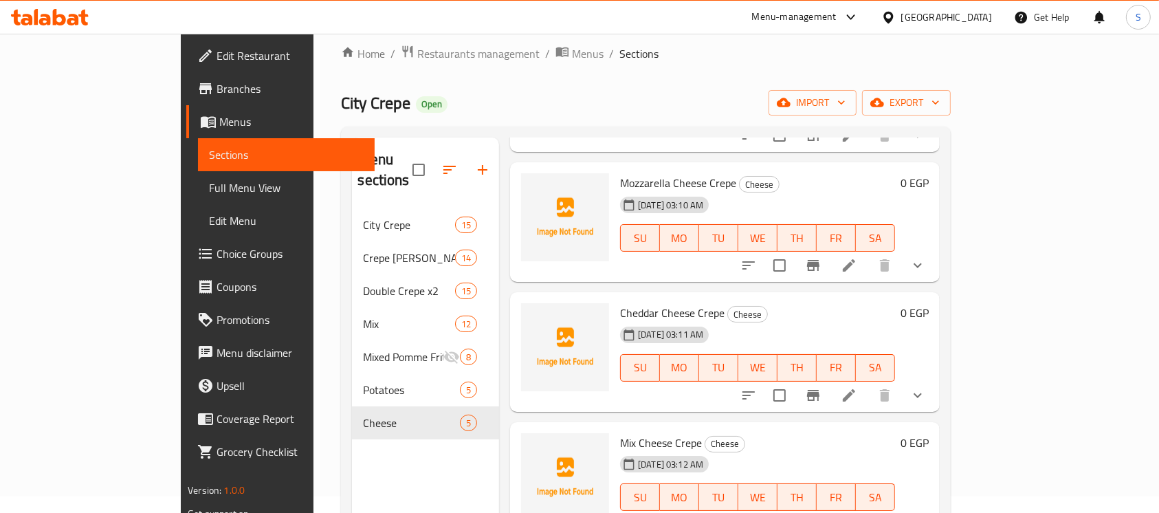
scroll to position [9, 0]
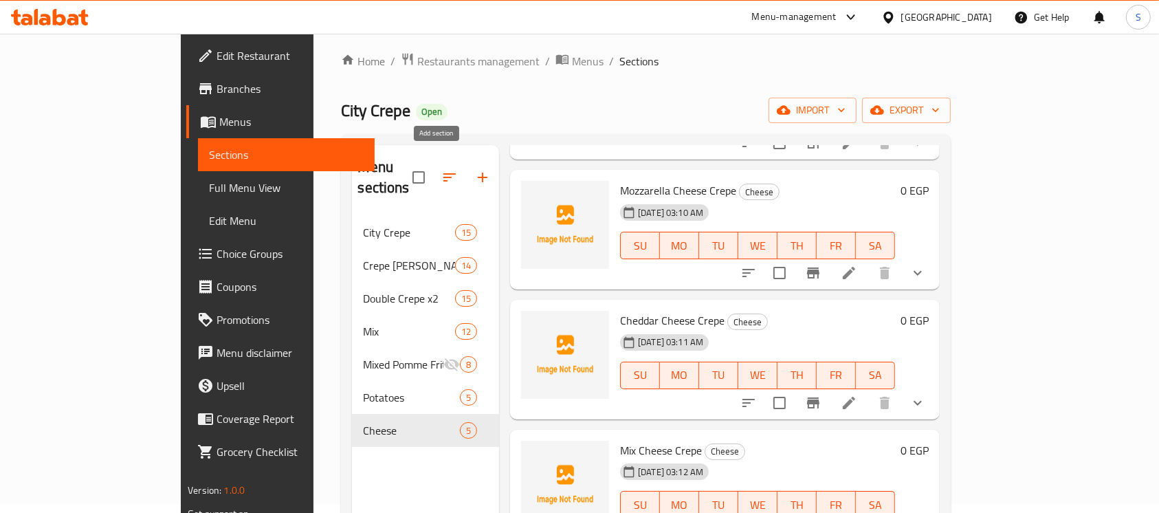
click at [478, 173] on icon "button" at bounding box center [483, 178] width 10 height 10
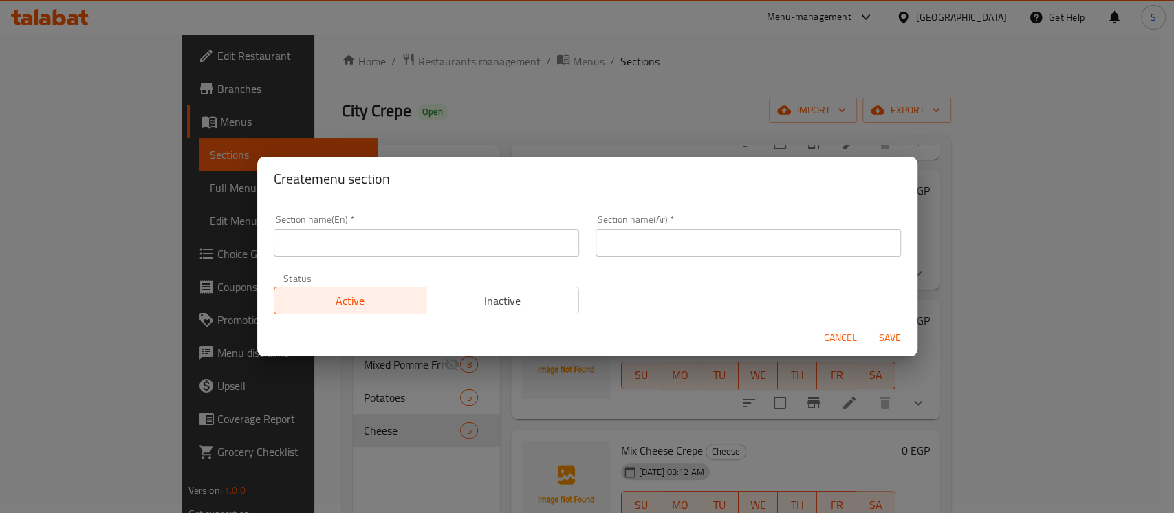
click at [345, 221] on div "Section name(En)   * Section name(En) *" at bounding box center [426, 236] width 305 height 42
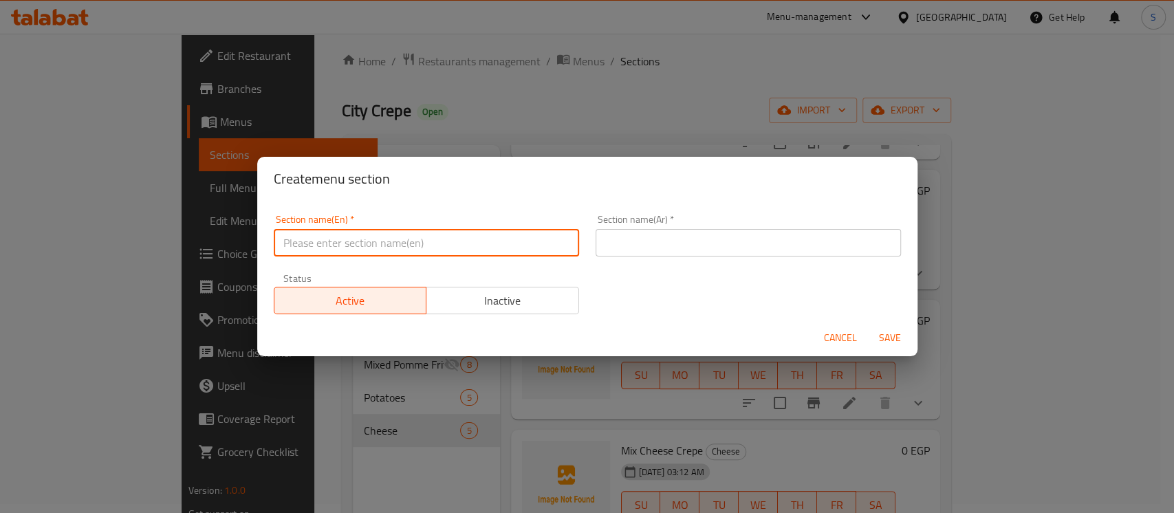
click at [352, 248] on input "text" at bounding box center [426, 243] width 305 height 28
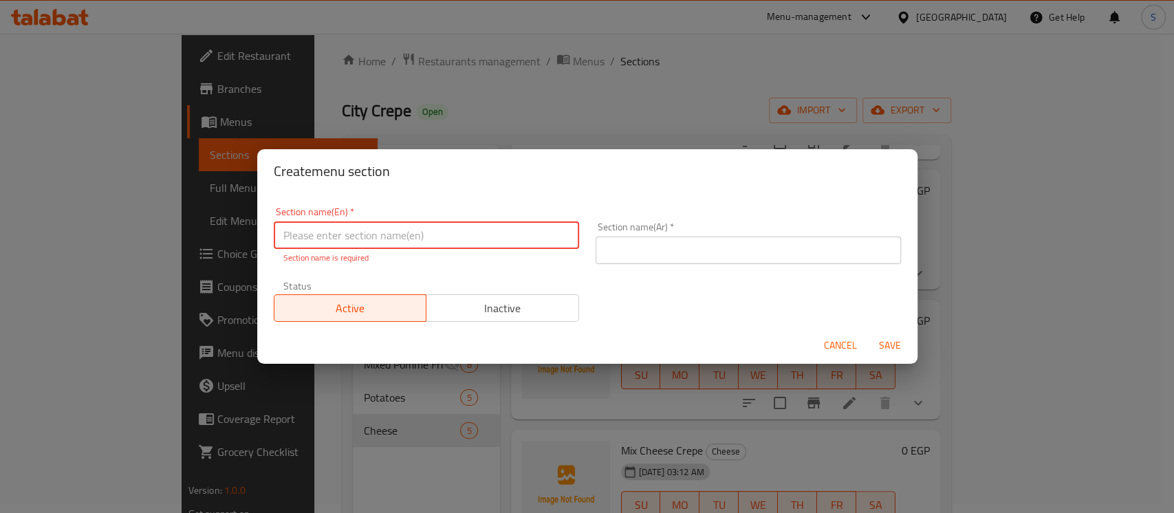
paste input "Energy crepe"
click at [329, 237] on input "Energy crepe" at bounding box center [426, 235] width 305 height 28
click at [447, 237] on input "Energy crepe" at bounding box center [426, 235] width 305 height 28
click at [341, 237] on input "Energy crepe" at bounding box center [426, 235] width 305 height 28
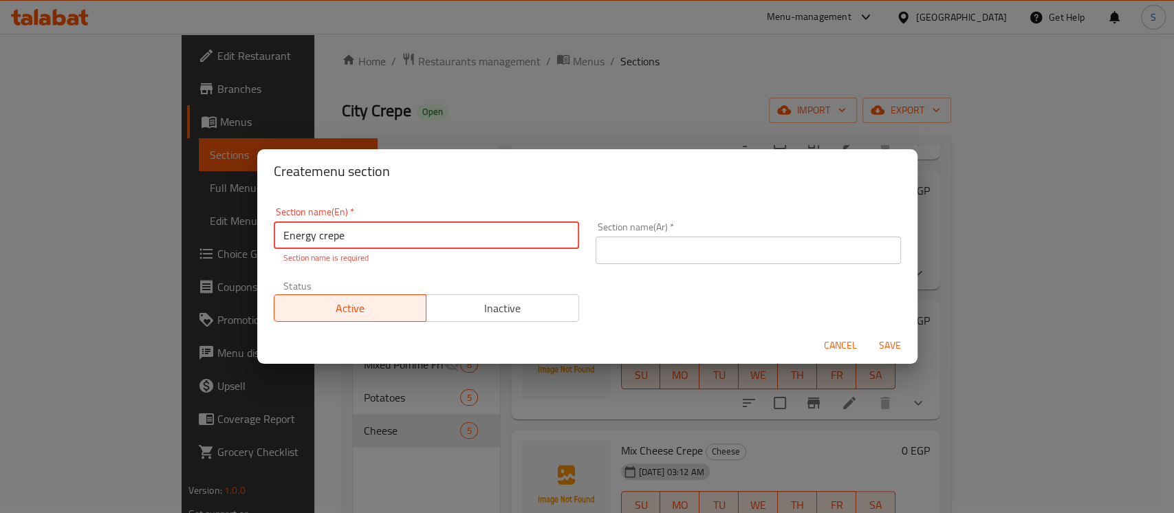
click at [340, 237] on input "Energy crepe" at bounding box center [426, 235] width 305 height 28
click at [327, 234] on input "Energy crepe" at bounding box center [426, 235] width 305 height 28
click at [374, 237] on input "Energy crepe" at bounding box center [426, 235] width 305 height 28
click at [318, 236] on input "Energy crepe" at bounding box center [426, 235] width 305 height 28
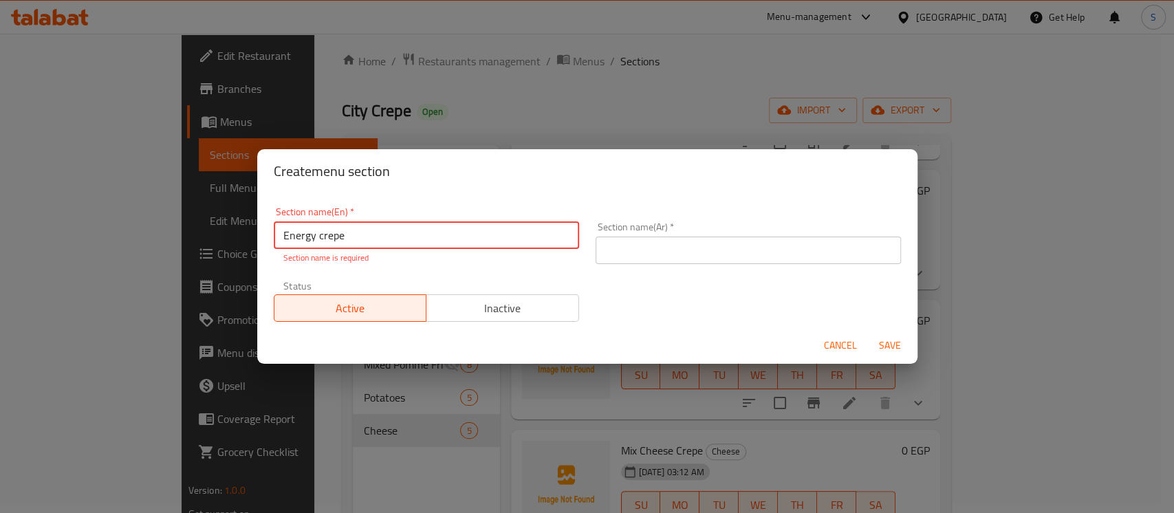
click at [318, 236] on input "Energy crepe" at bounding box center [426, 235] width 305 height 28
click at [615, 245] on input "text" at bounding box center [747, 251] width 305 height 28
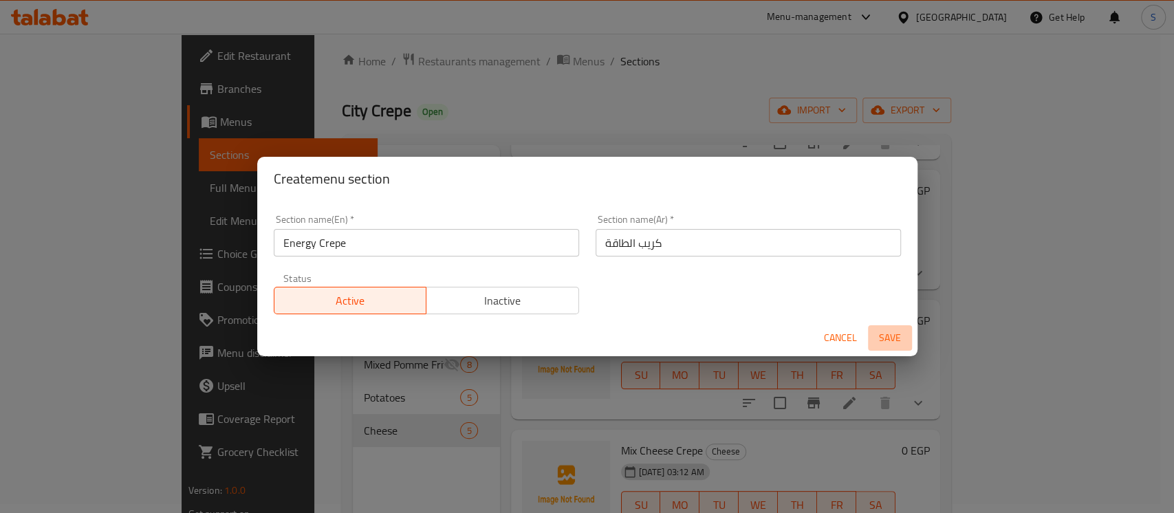
click at [901, 338] on span "Save" at bounding box center [889, 337] width 33 height 17
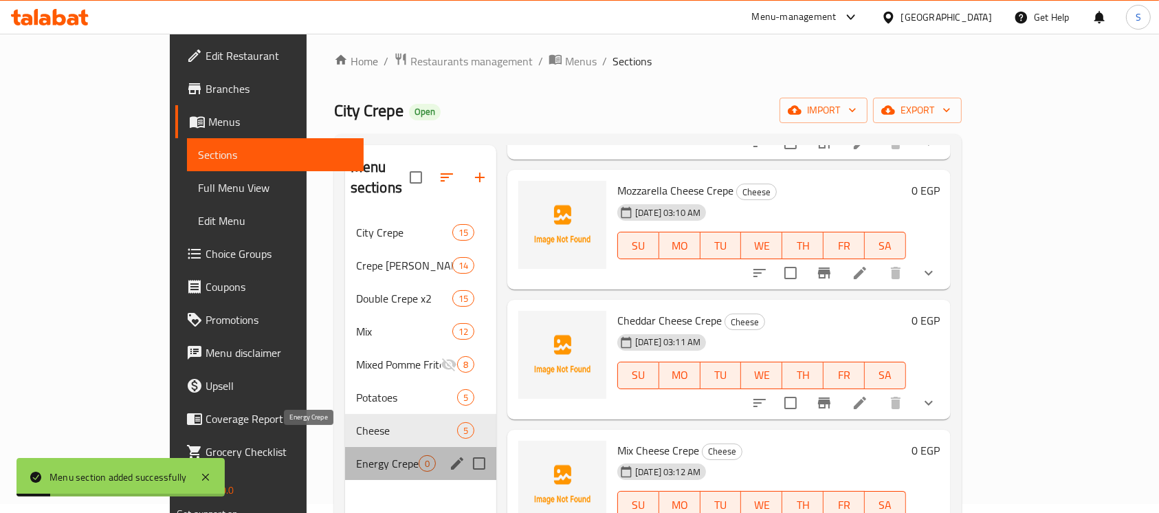
click at [356, 455] on span "Energy Crepe" at bounding box center [387, 463] width 63 height 17
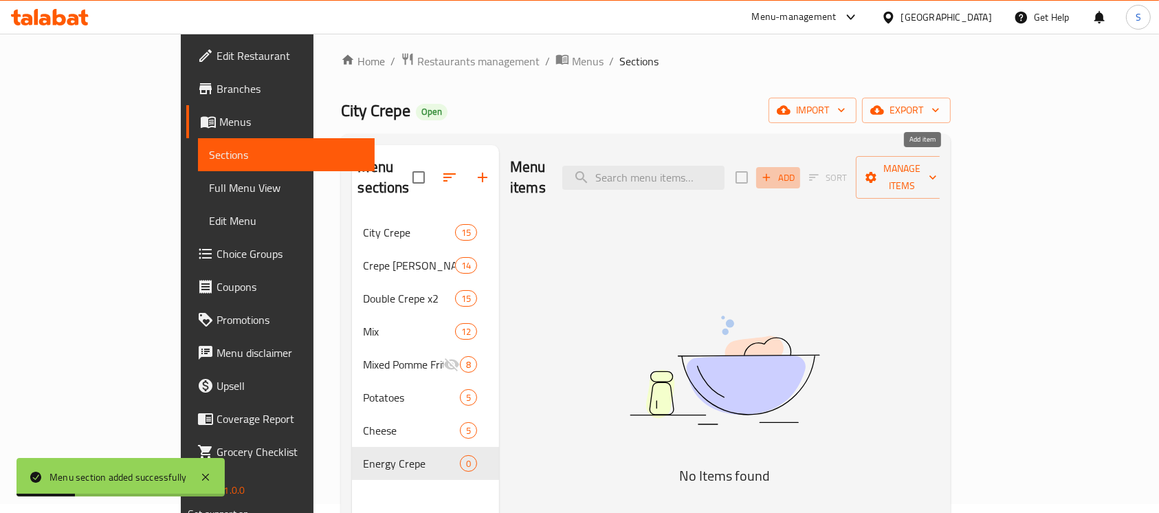
click at [797, 170] on span "Add" at bounding box center [778, 178] width 37 height 16
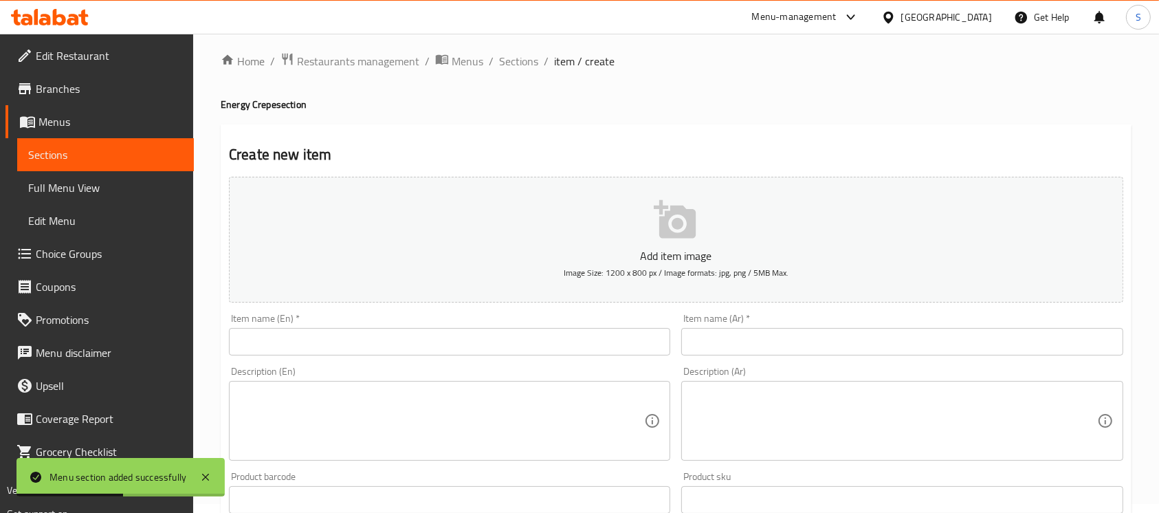
click at [536, 337] on input "text" at bounding box center [449, 342] width 441 height 28
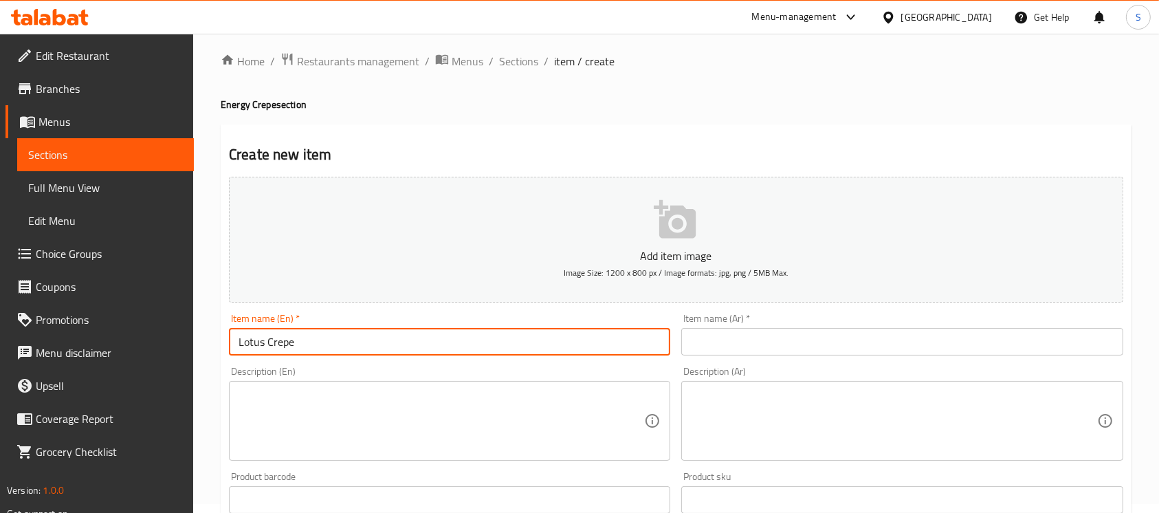
click at [771, 341] on input "text" at bounding box center [901, 342] width 441 height 28
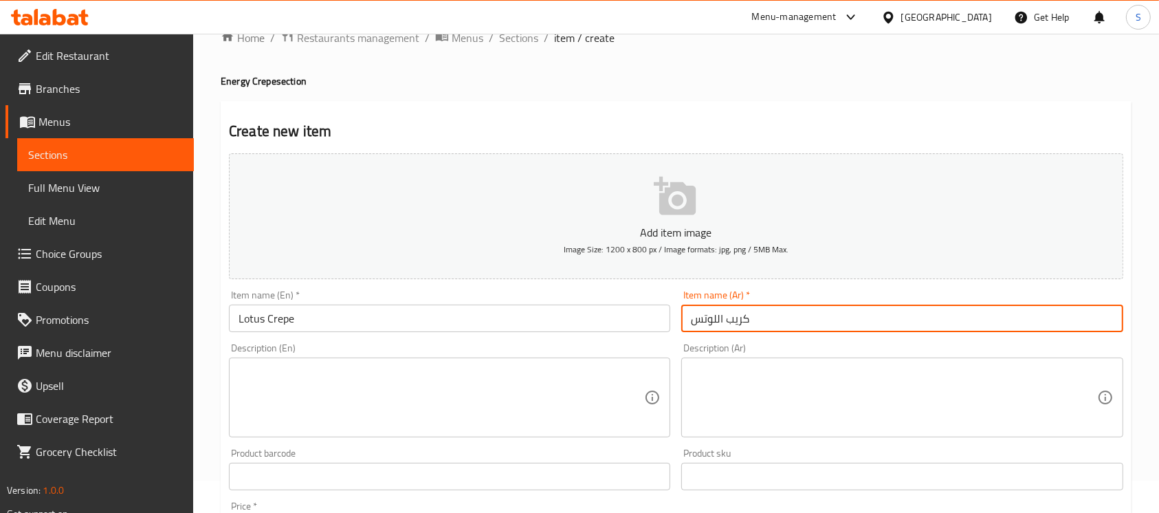
scroll to position [100, 0]
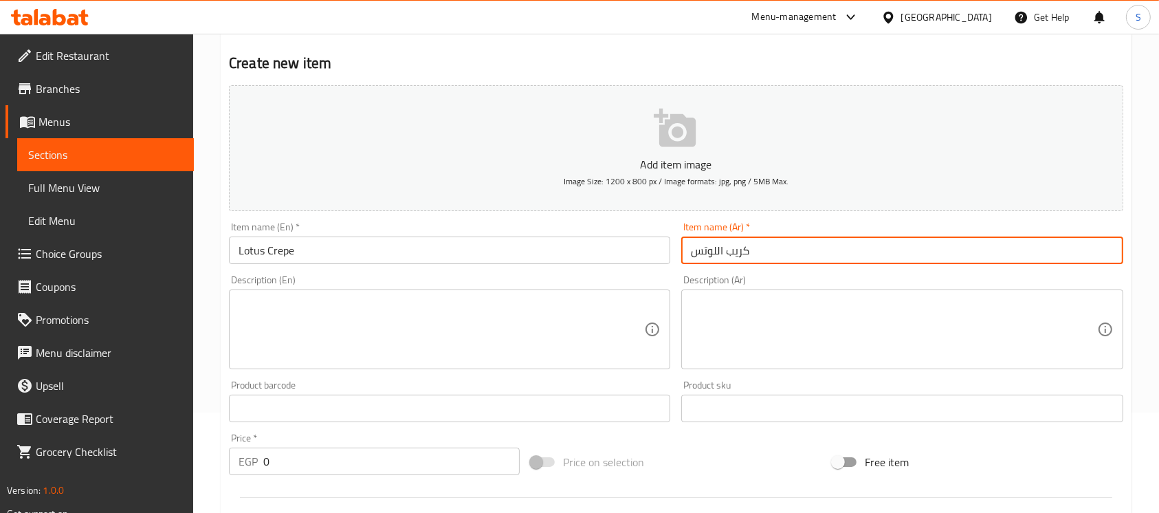
click at [325, 465] on input "0" at bounding box center [391, 462] width 256 height 28
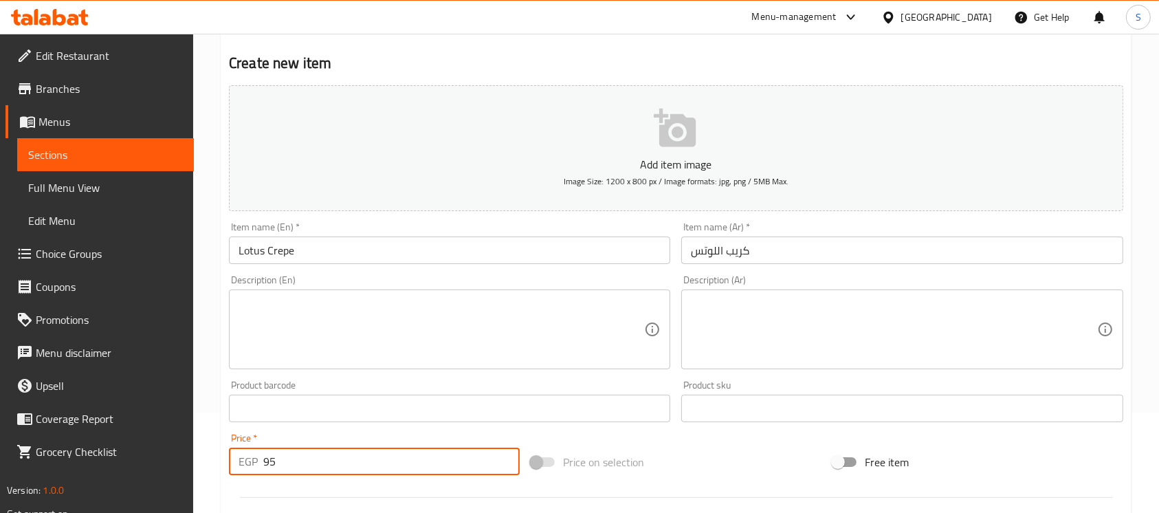
click at [417, 435] on div "Price   * EGP 95 Price *" at bounding box center [374, 454] width 291 height 42
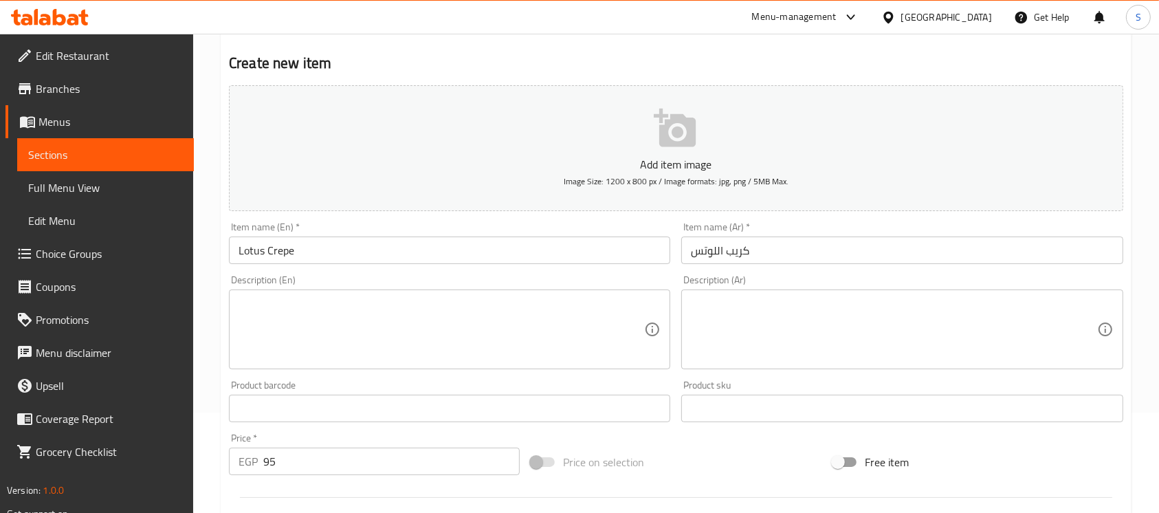
scroll to position [459, 0]
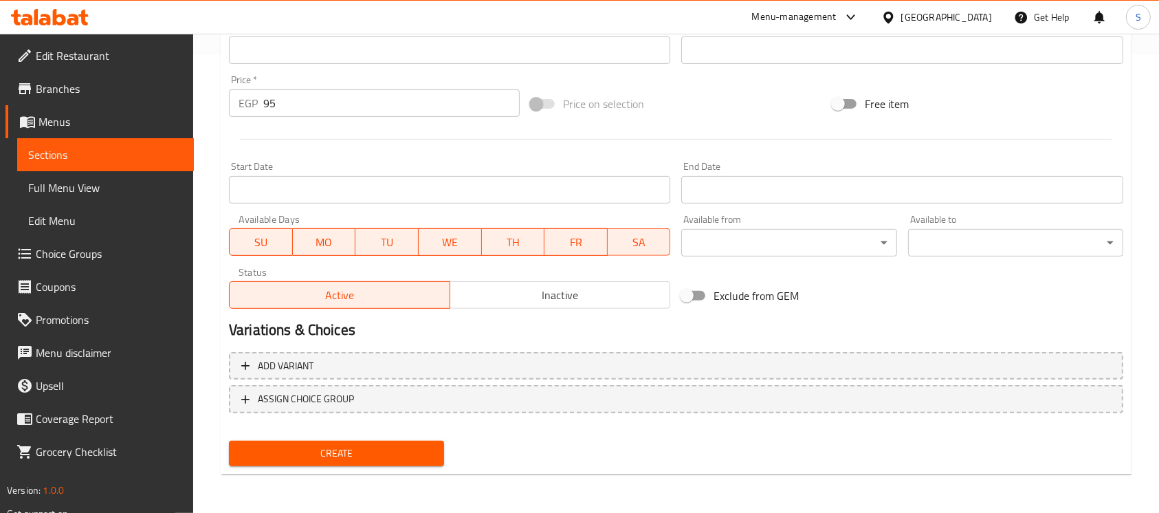
click at [386, 443] on button "Create" at bounding box center [336, 453] width 215 height 25
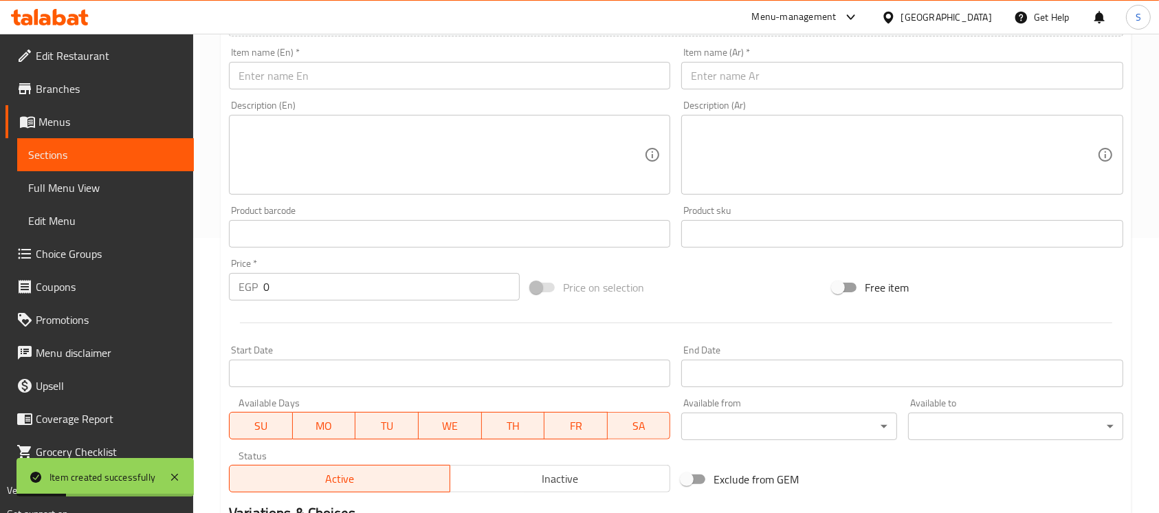
scroll to position [92, 0]
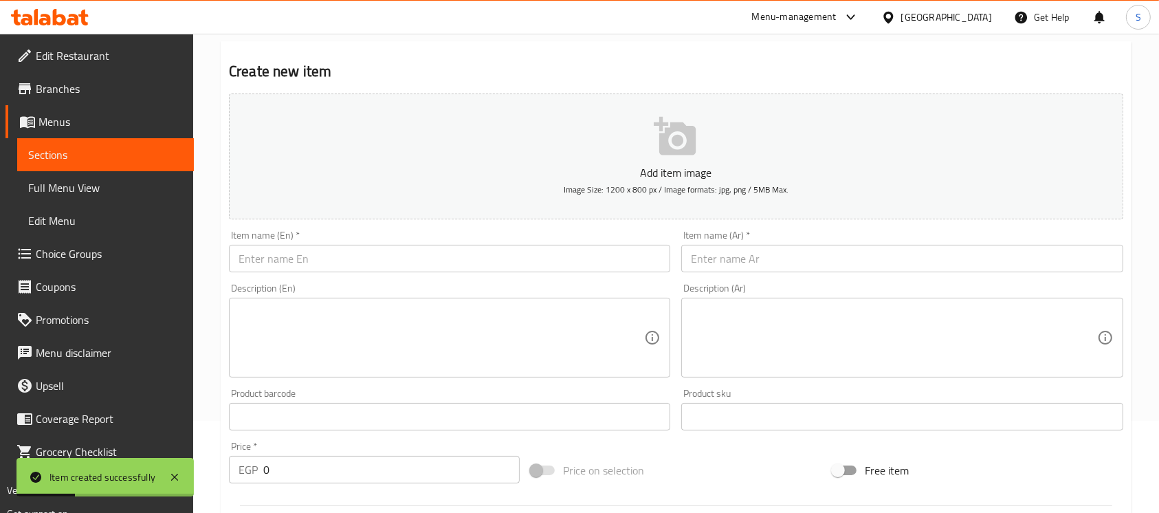
click at [375, 264] on input "text" at bounding box center [449, 259] width 441 height 28
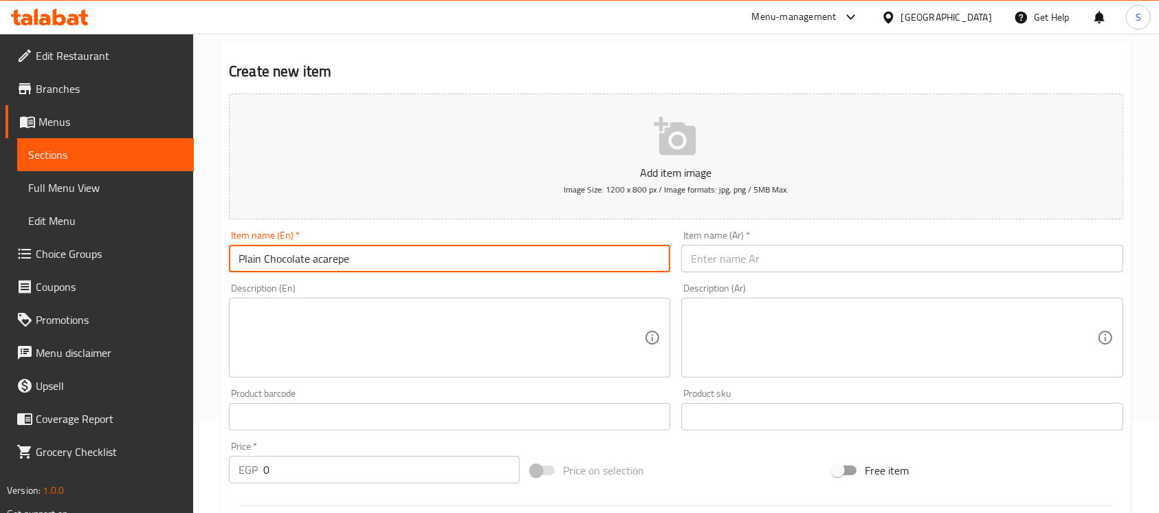
click at [317, 265] on input "Plain Chocolate acarepe" at bounding box center [449, 259] width 441 height 28
click at [759, 272] on input "text" at bounding box center [901, 259] width 441 height 28
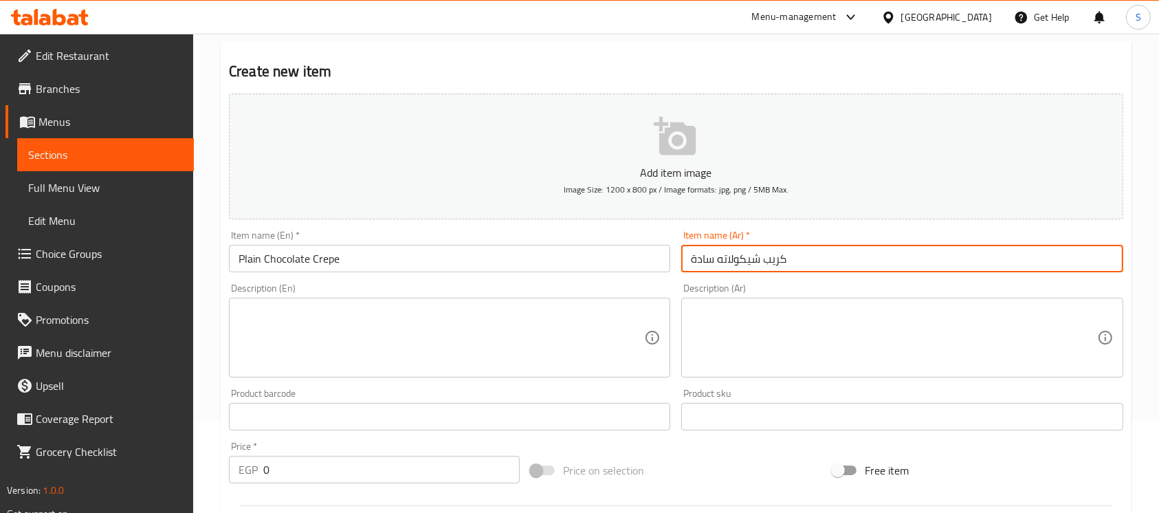
scroll to position [275, 0]
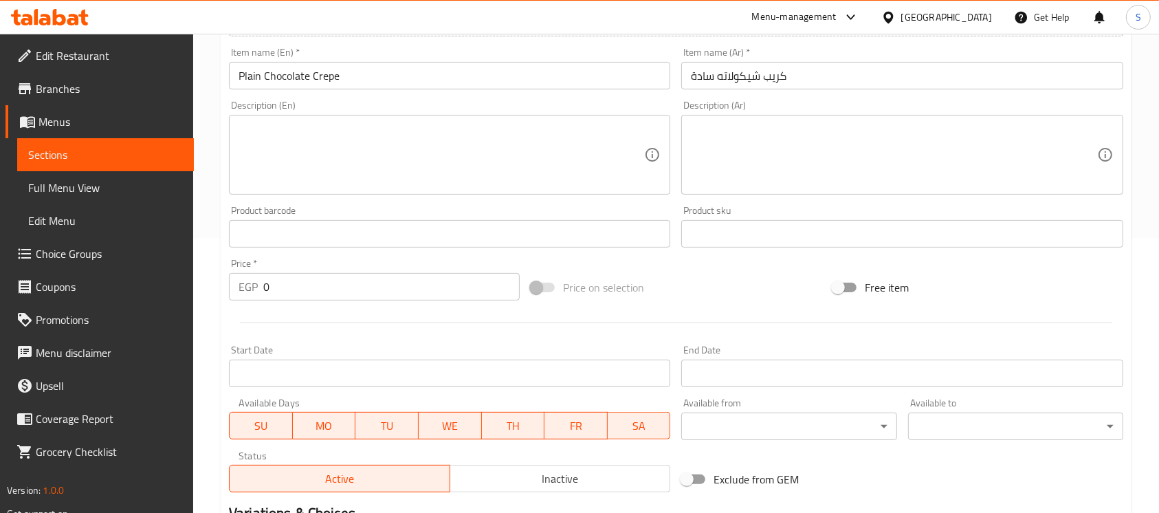
click at [309, 267] on div "Price   * EGP 0 Price *" at bounding box center [374, 280] width 291 height 42
click at [317, 275] on input "0" at bounding box center [391, 287] width 256 height 28
click at [360, 269] on div "Price   * EGP 75 Price *" at bounding box center [374, 280] width 291 height 42
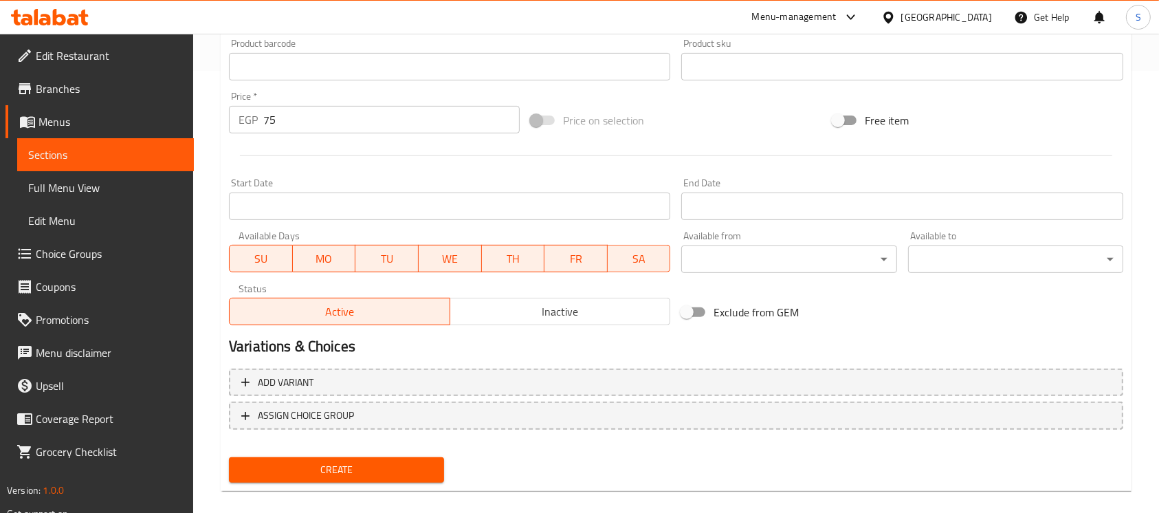
scroll to position [459, 0]
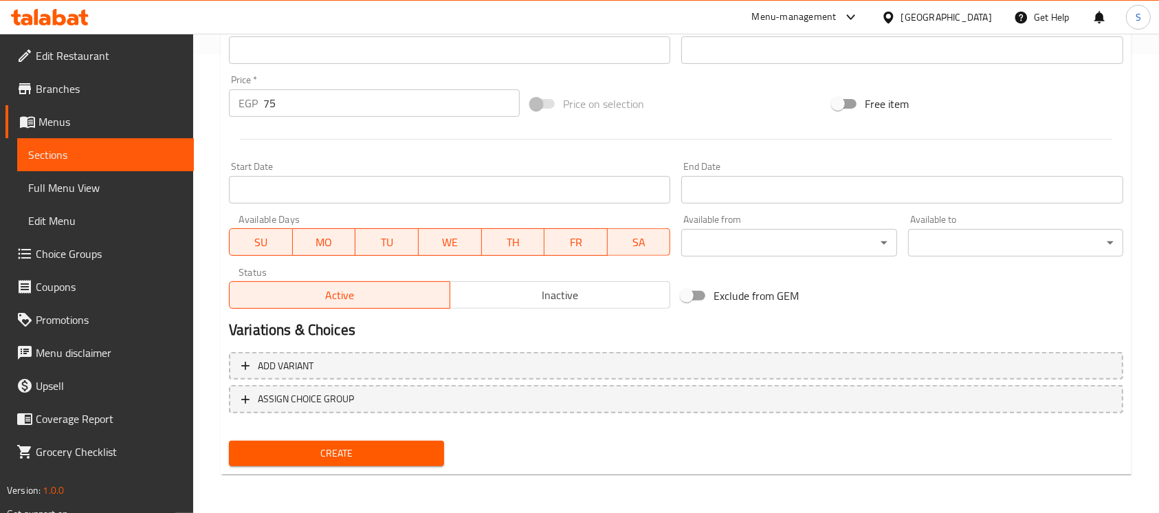
click at [400, 448] on span "Create" at bounding box center [336, 453] width 193 height 17
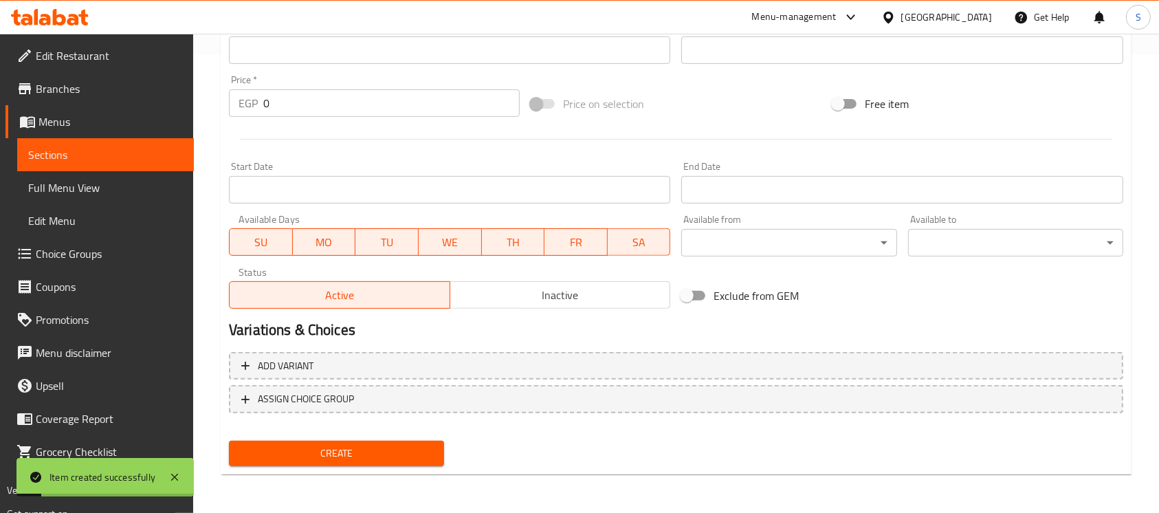
scroll to position [184, 0]
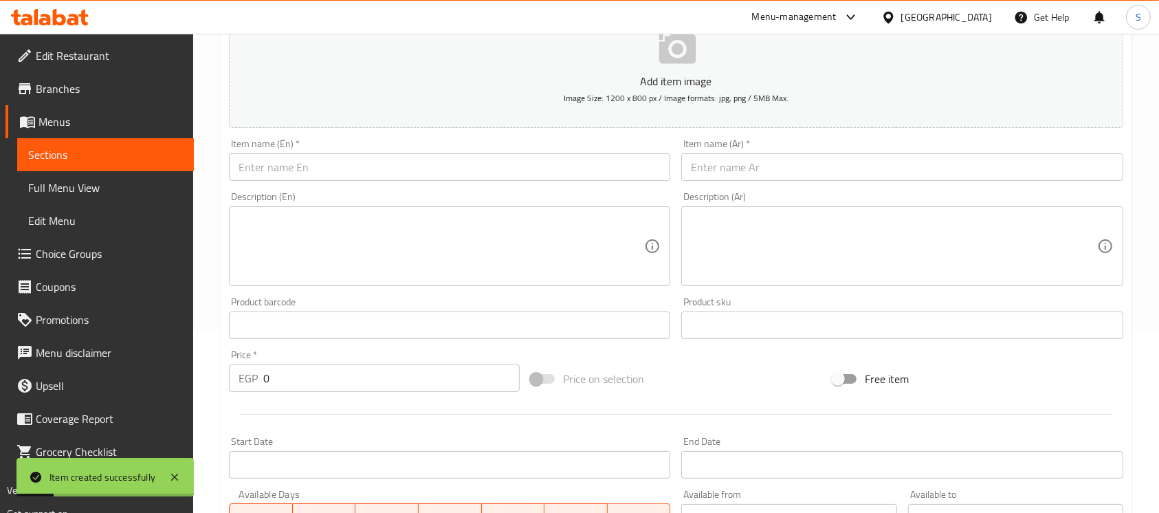
click at [351, 169] on input "text" at bounding box center [449, 167] width 441 height 28
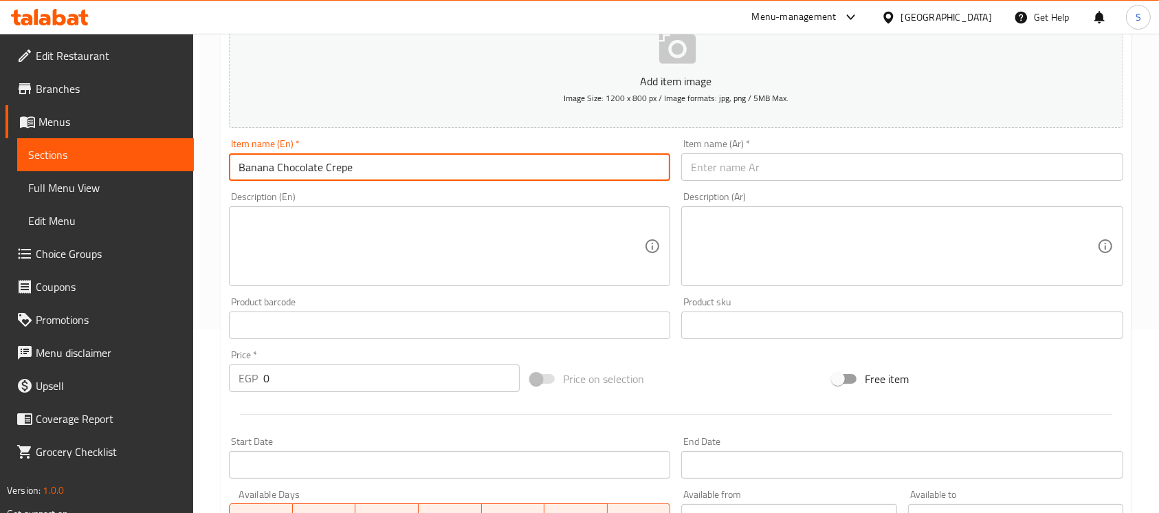
click at [910, 159] on input "text" at bounding box center [901, 167] width 441 height 28
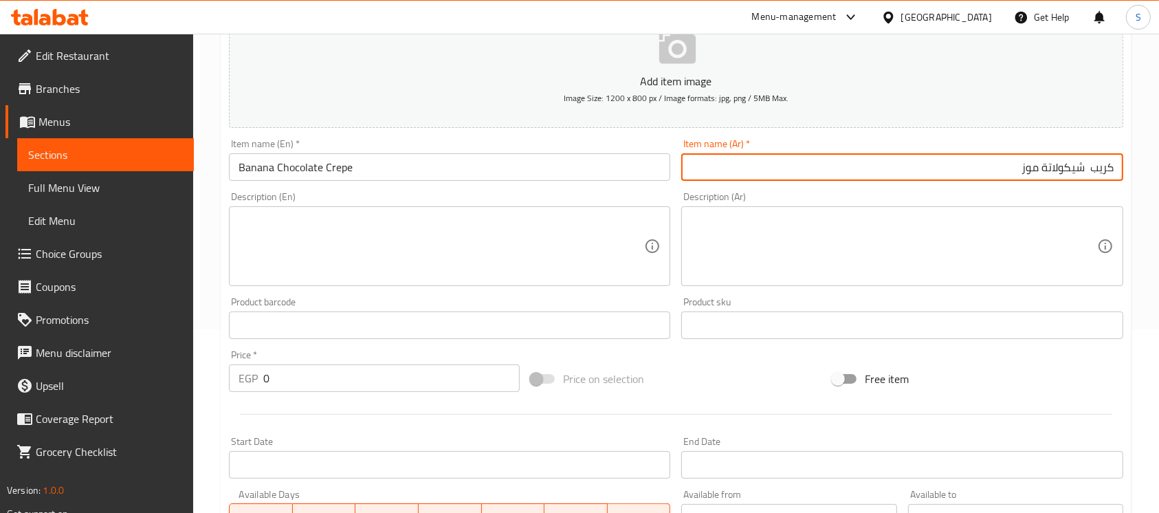
click at [340, 389] on input "0" at bounding box center [391, 378] width 256 height 28
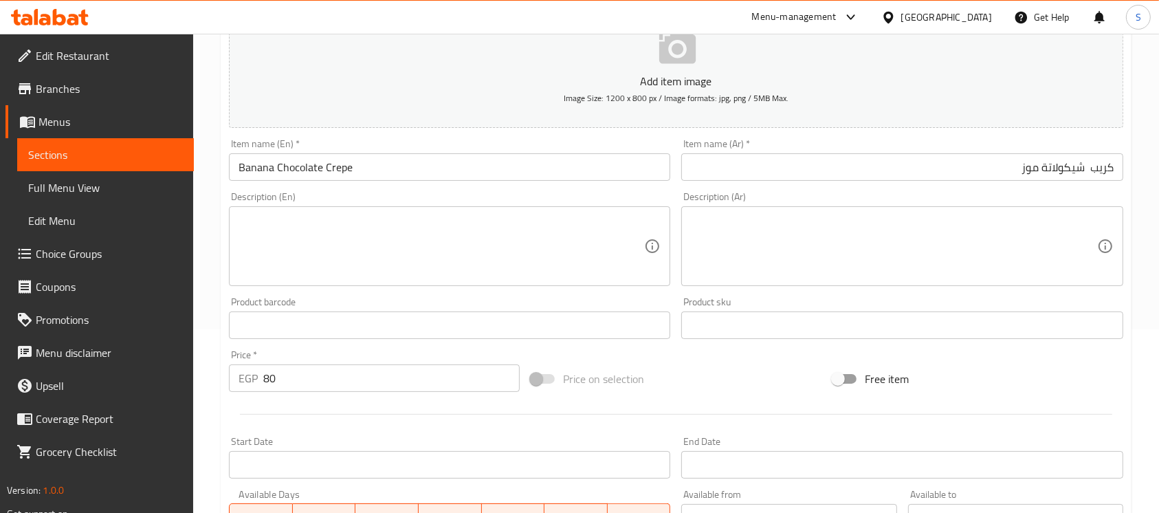
click at [661, 350] on div "Add item image Image Size: 1200 x 800 px / Image formats: jpg, png / 5MB Max. I…" at bounding box center [676, 293] width 906 height 593
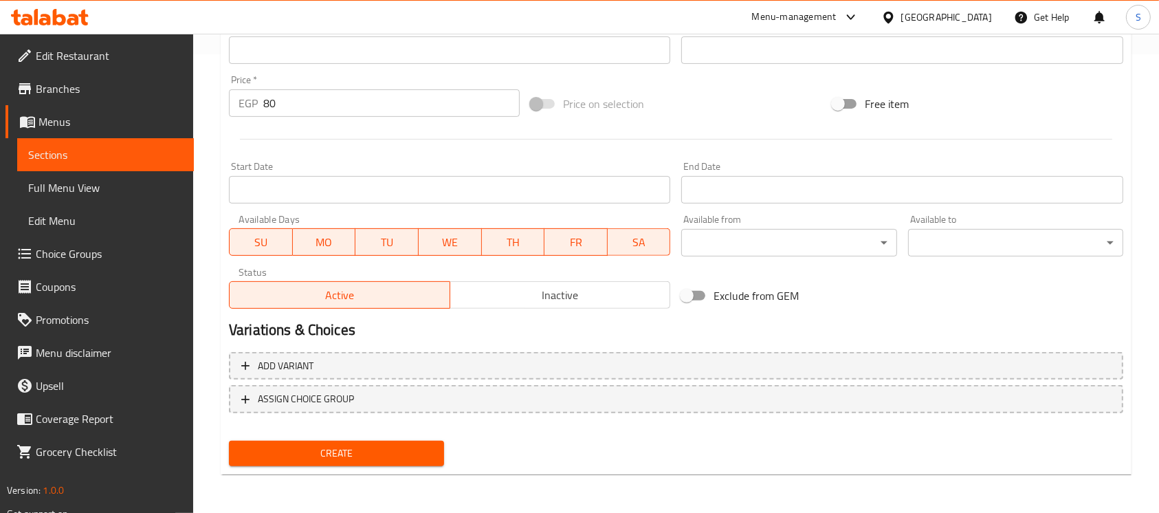
click at [349, 456] on span "Create" at bounding box center [336, 453] width 193 height 17
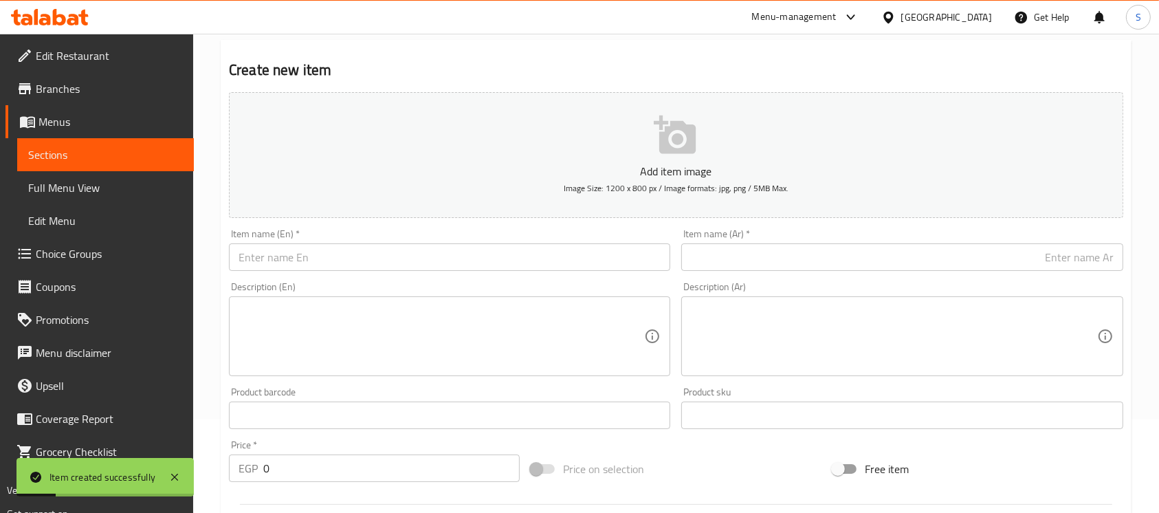
scroll to position [92, 0]
click at [376, 259] on input "text" at bounding box center [449, 259] width 441 height 28
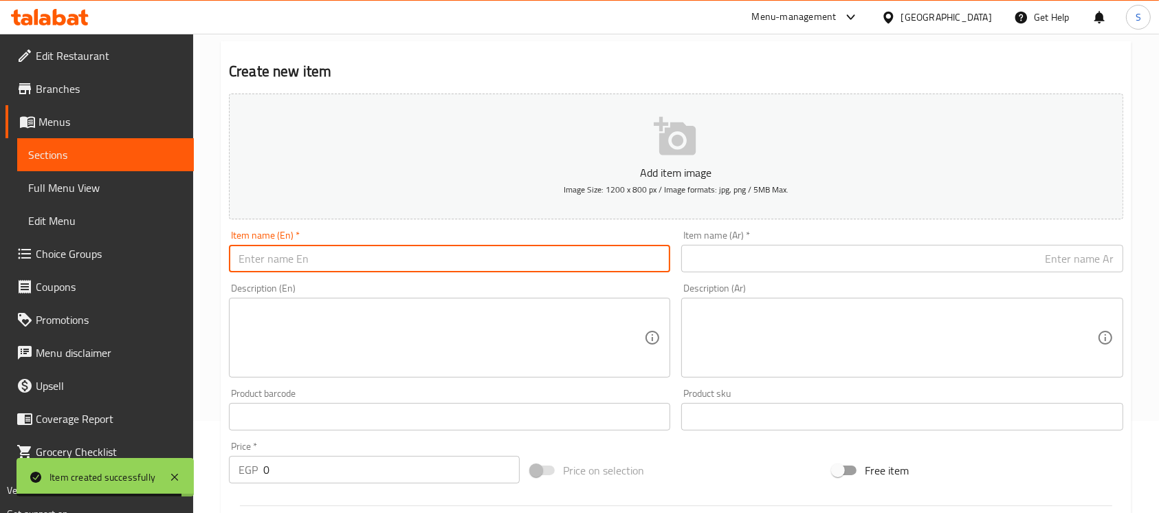
click at [512, 259] on input "text" at bounding box center [449, 259] width 441 height 28
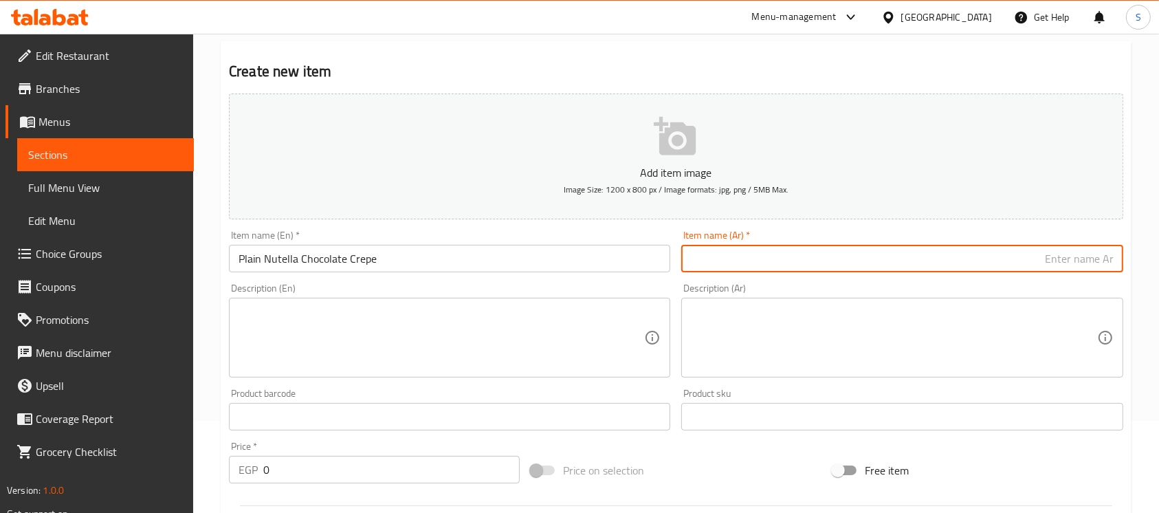
click at [895, 260] on input "text" at bounding box center [901, 259] width 441 height 28
click at [372, 471] on input "0" at bounding box center [391, 470] width 256 height 28
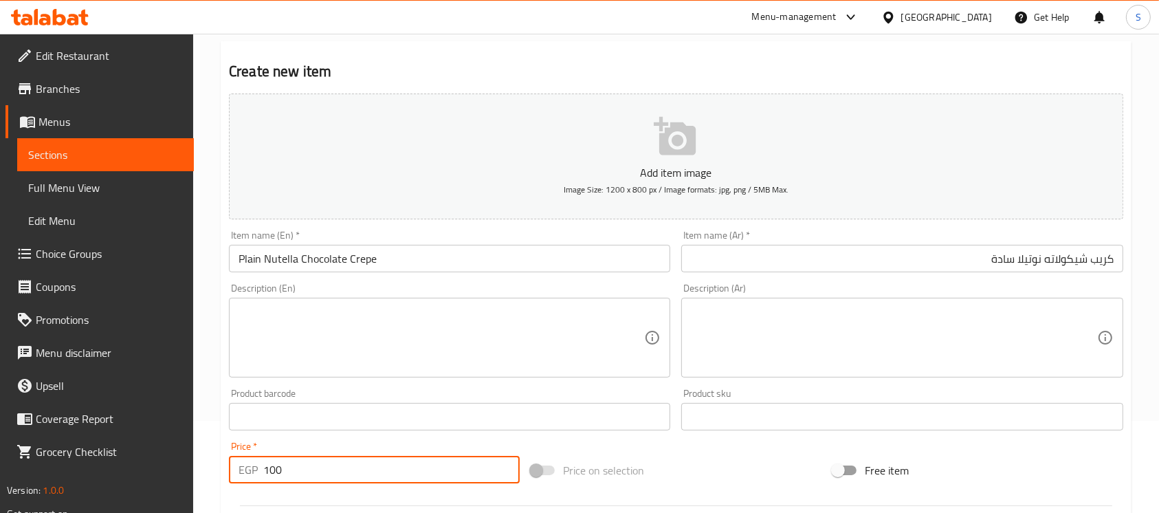
click at [422, 317] on textarea at bounding box center [442, 337] width 406 height 65
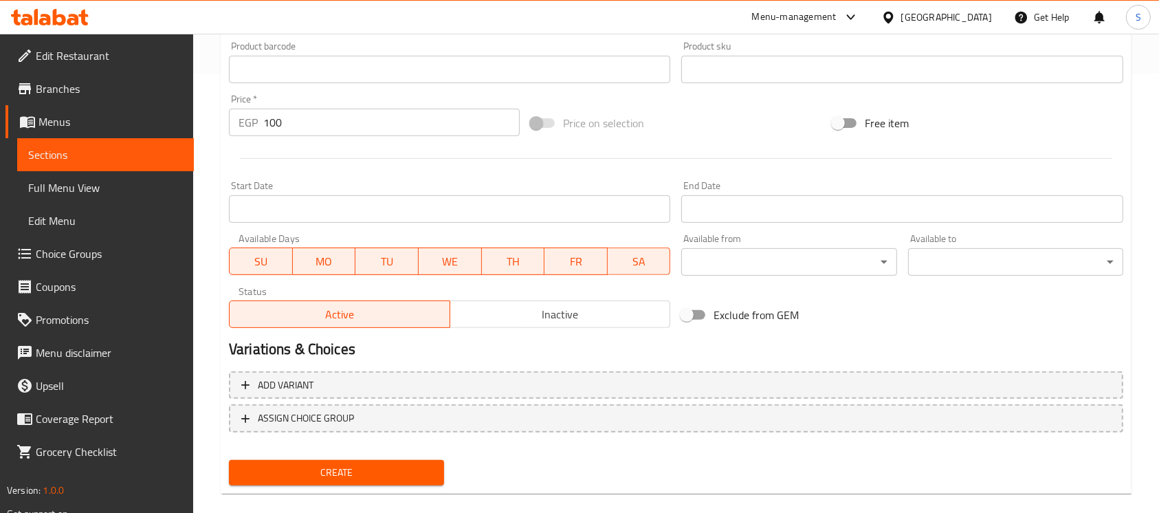
scroll to position [459, 0]
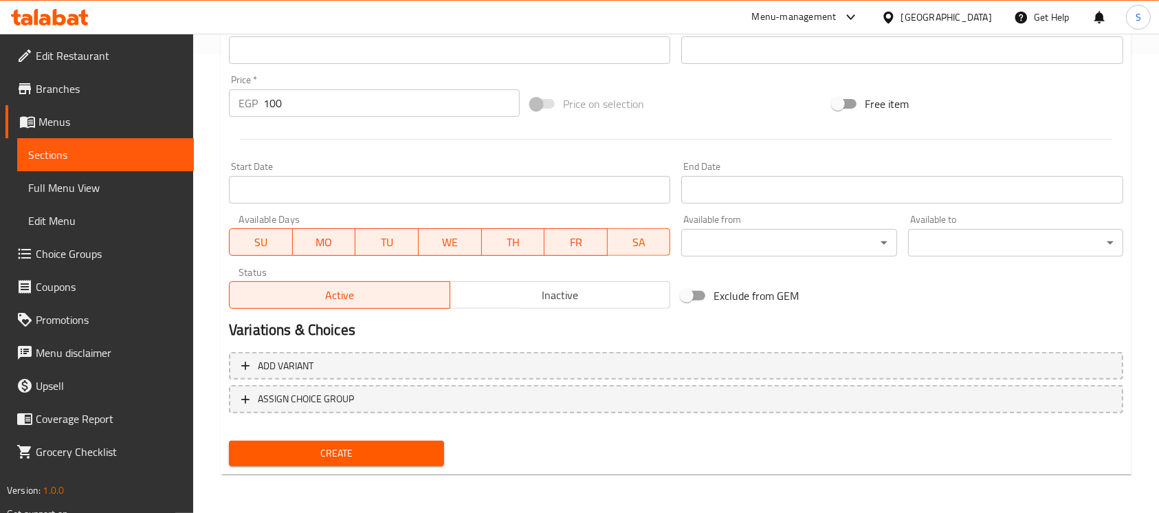
click at [423, 442] on button "Create" at bounding box center [336, 453] width 215 height 25
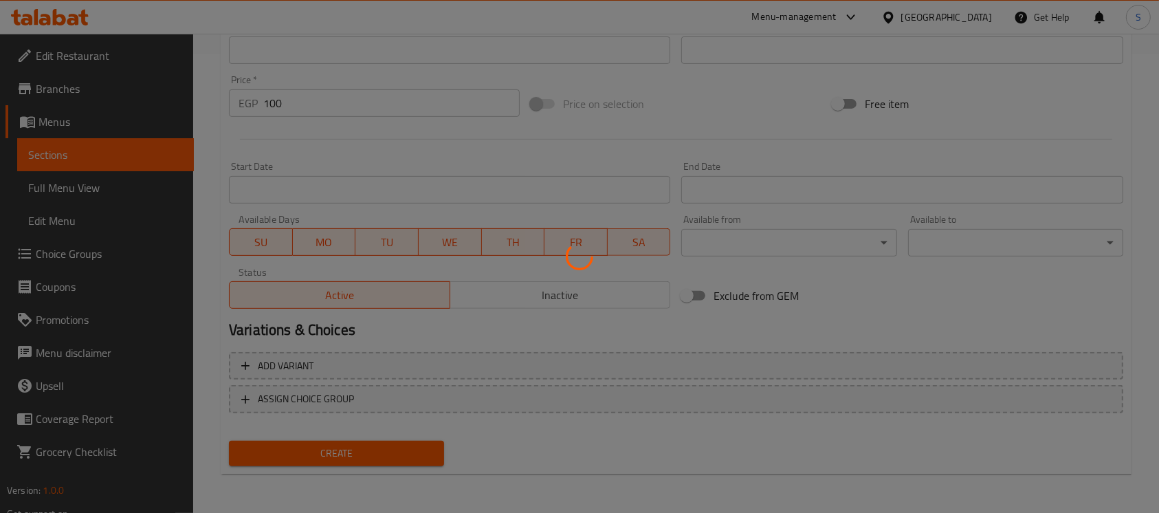
type input "0"
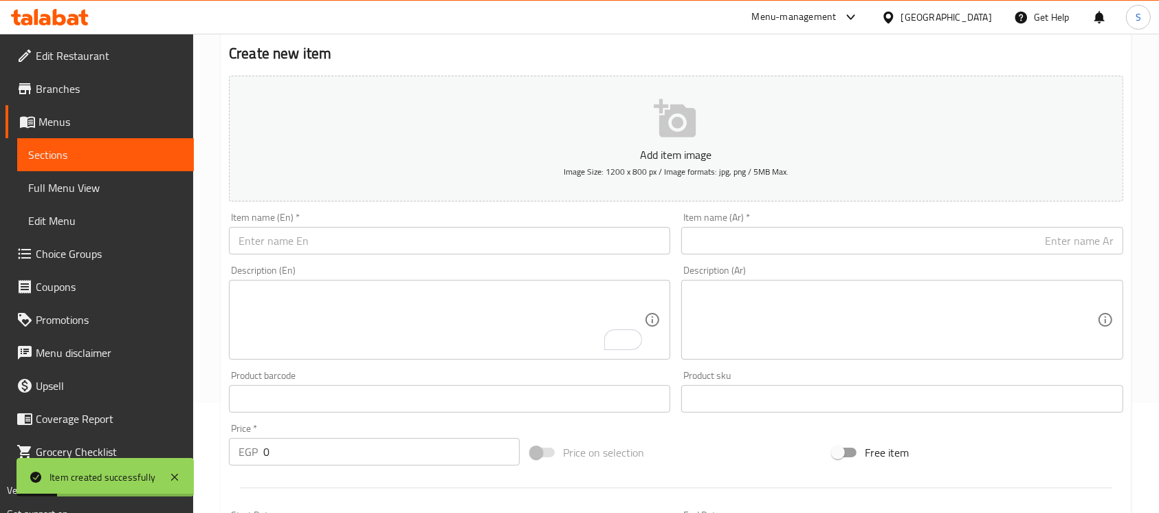
scroll to position [92, 0]
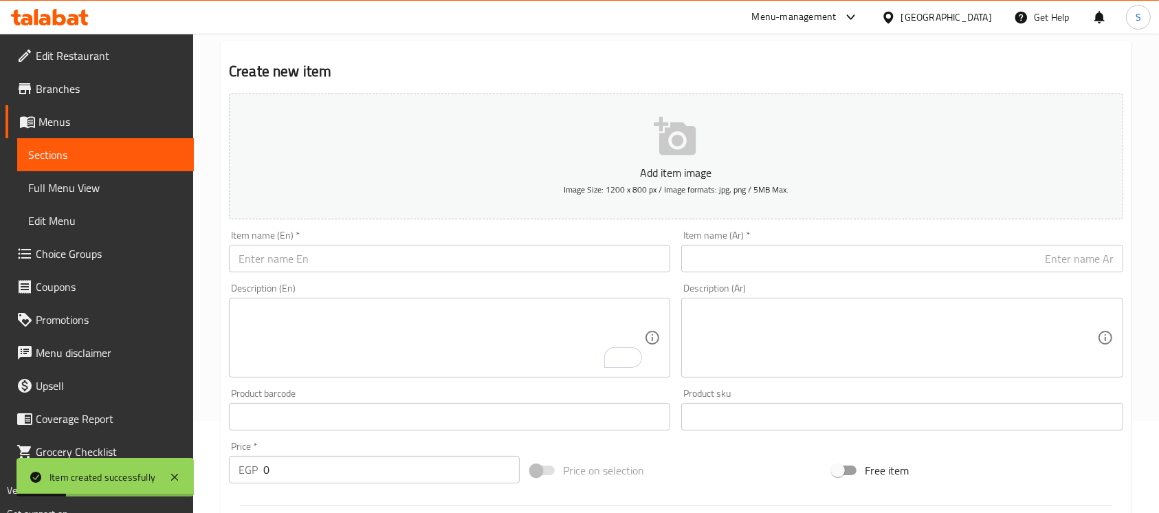
click at [415, 261] on input "text" at bounding box center [449, 259] width 441 height 28
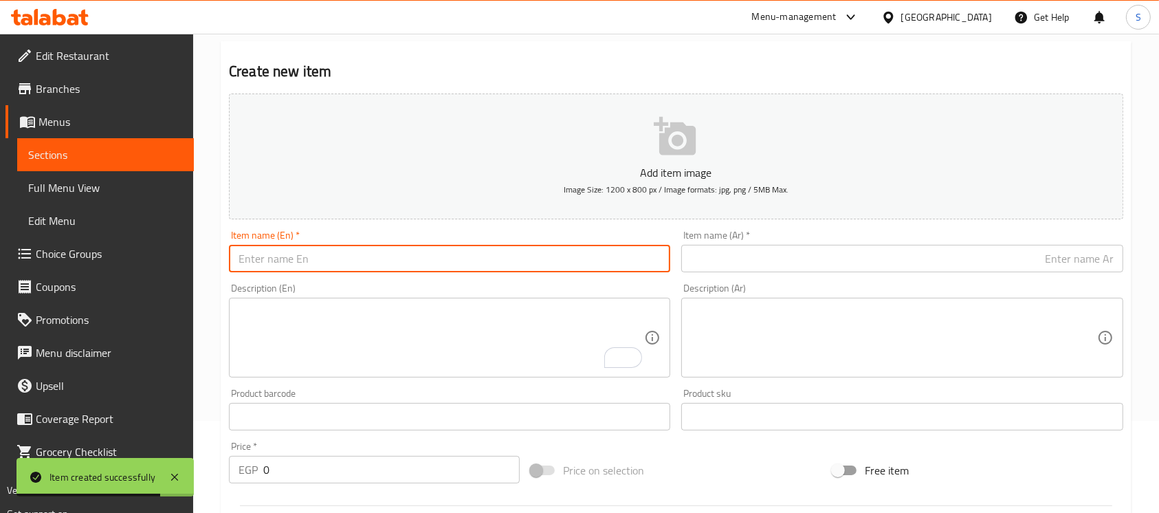
click at [904, 260] on input "text" at bounding box center [901, 259] width 441 height 28
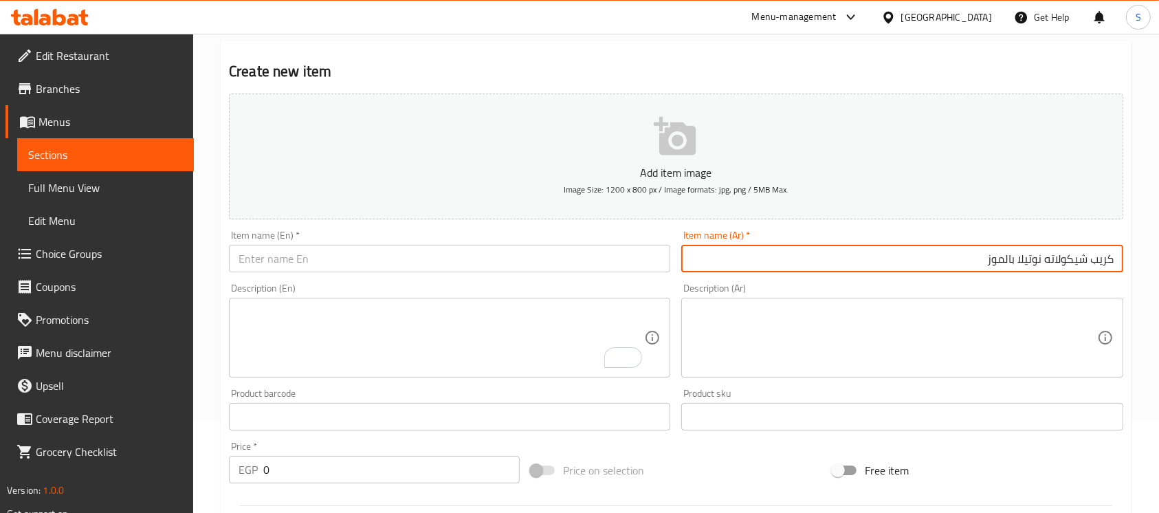
type input "كريب شيكولاته نوتيلا بالموز"
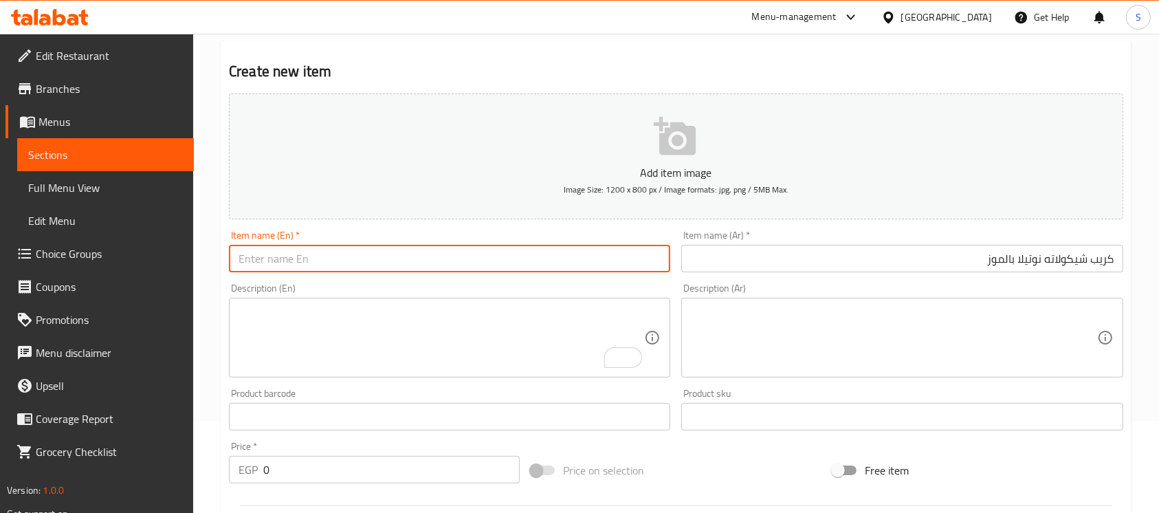
click at [642, 264] on input "text" at bounding box center [449, 259] width 441 height 28
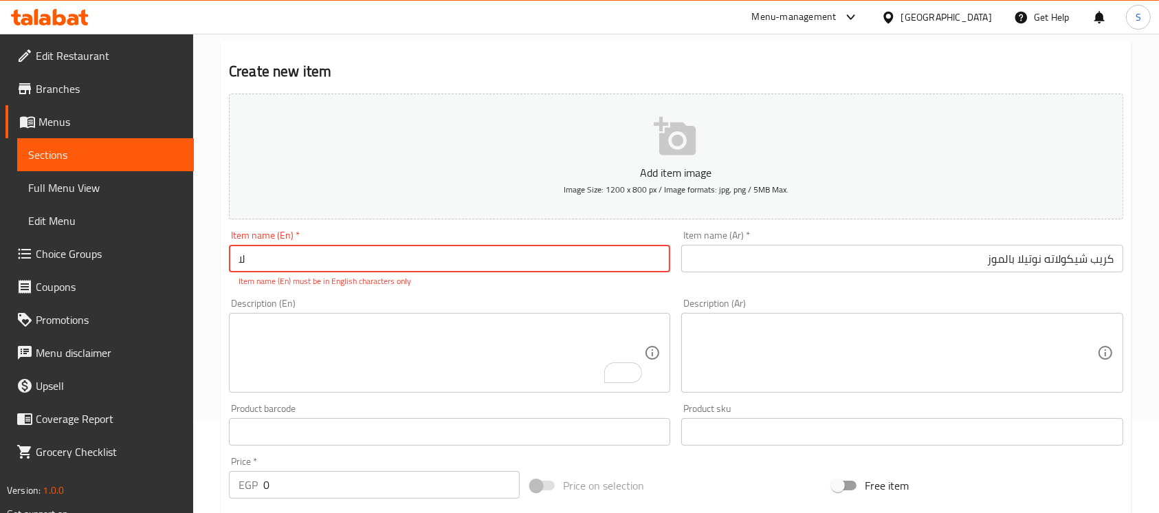
type input "ل"
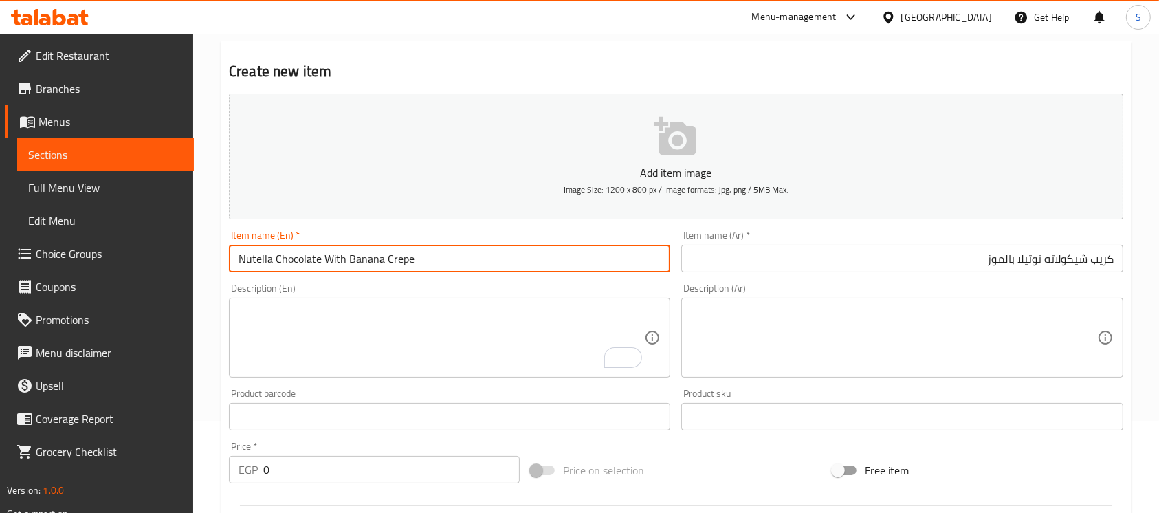
type input "Nutella Chocolate With Banana Crepe"
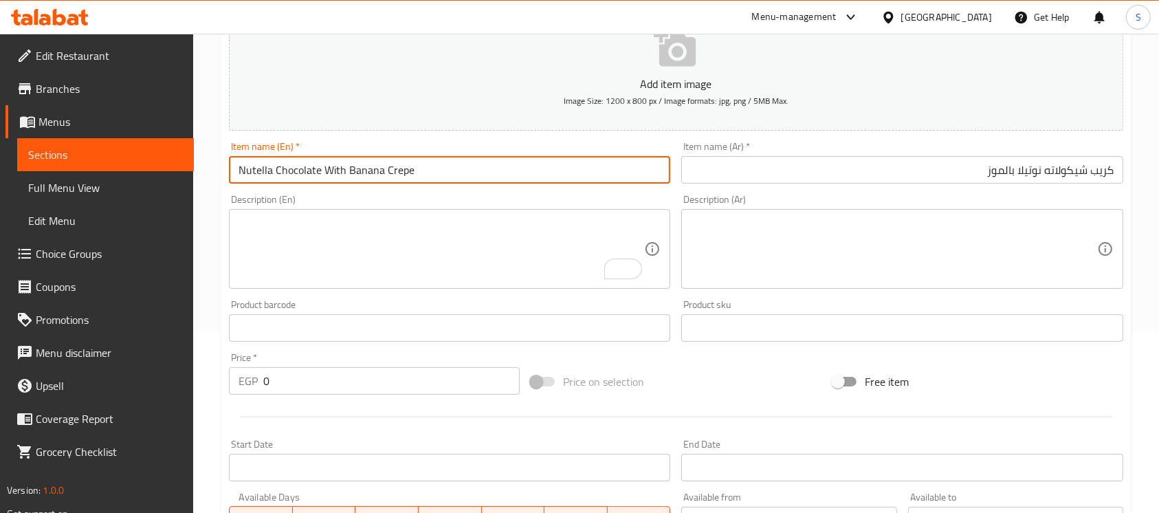
scroll to position [184, 0]
click at [429, 385] on input "0" at bounding box center [391, 378] width 256 height 28
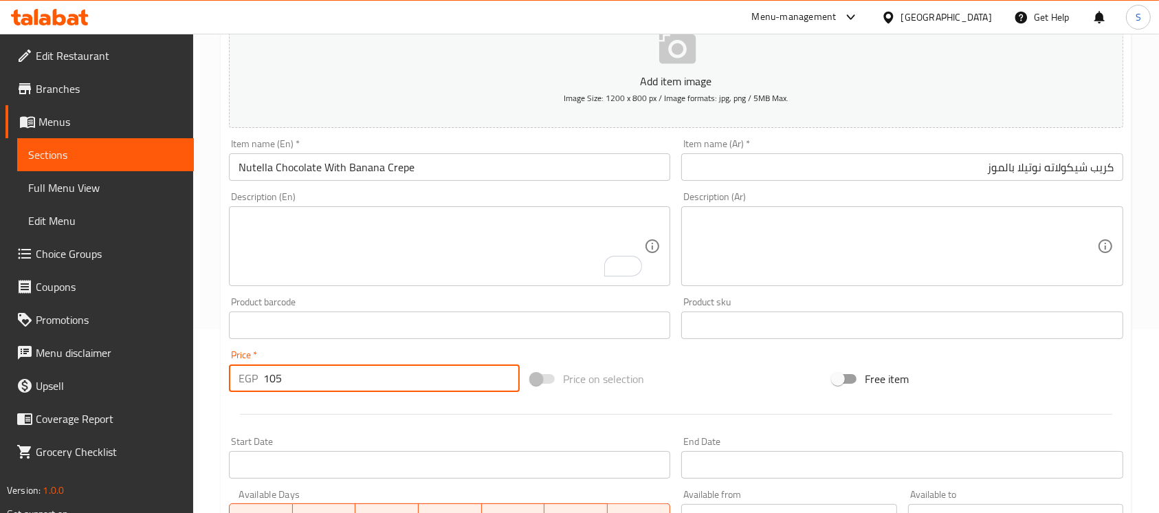
type input "105"
click at [702, 384] on div "Price on selection" at bounding box center [676, 378] width 302 height 37
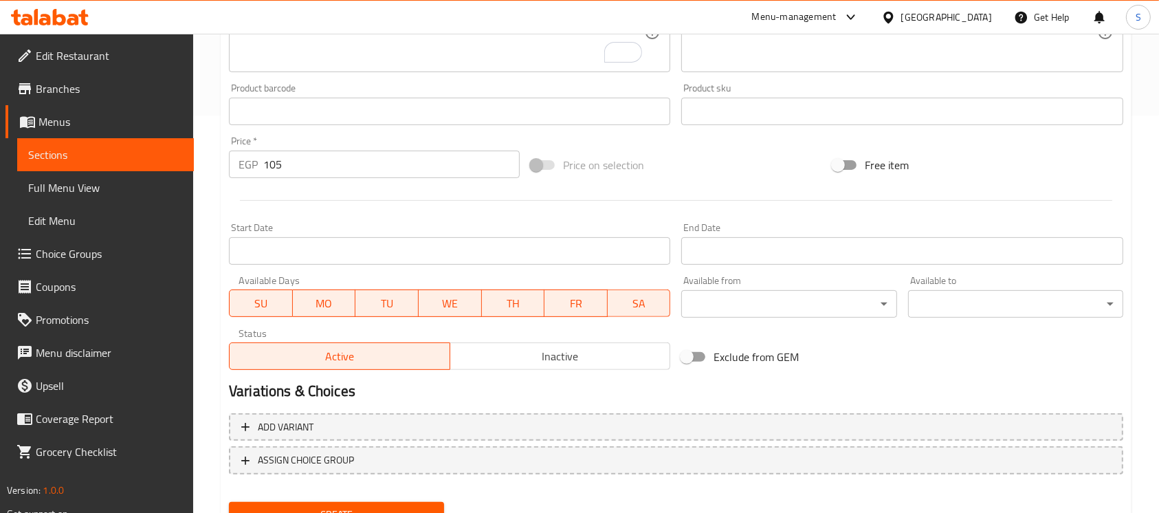
scroll to position [459, 0]
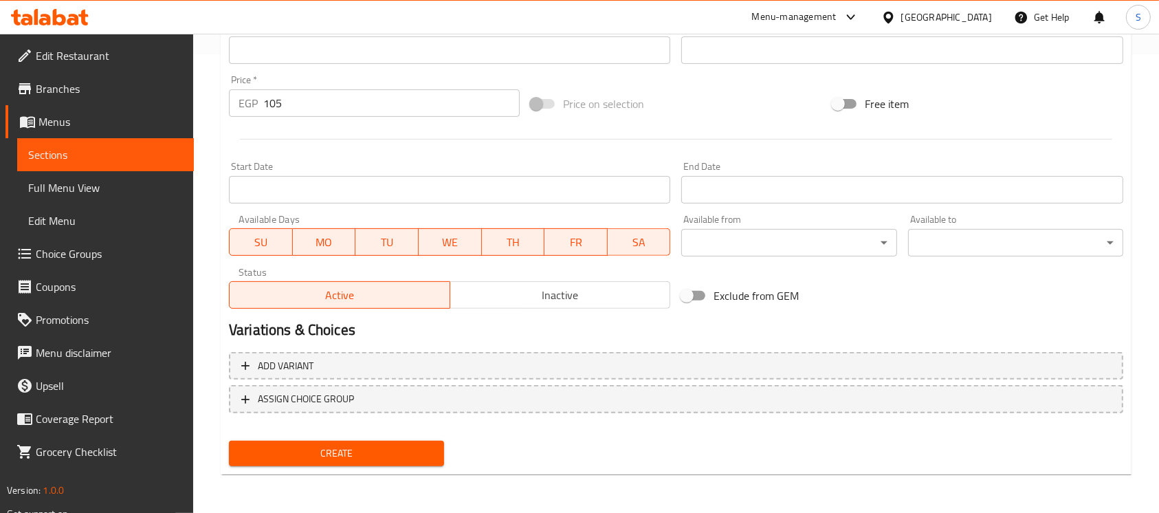
click at [407, 460] on span "Create" at bounding box center [336, 453] width 193 height 17
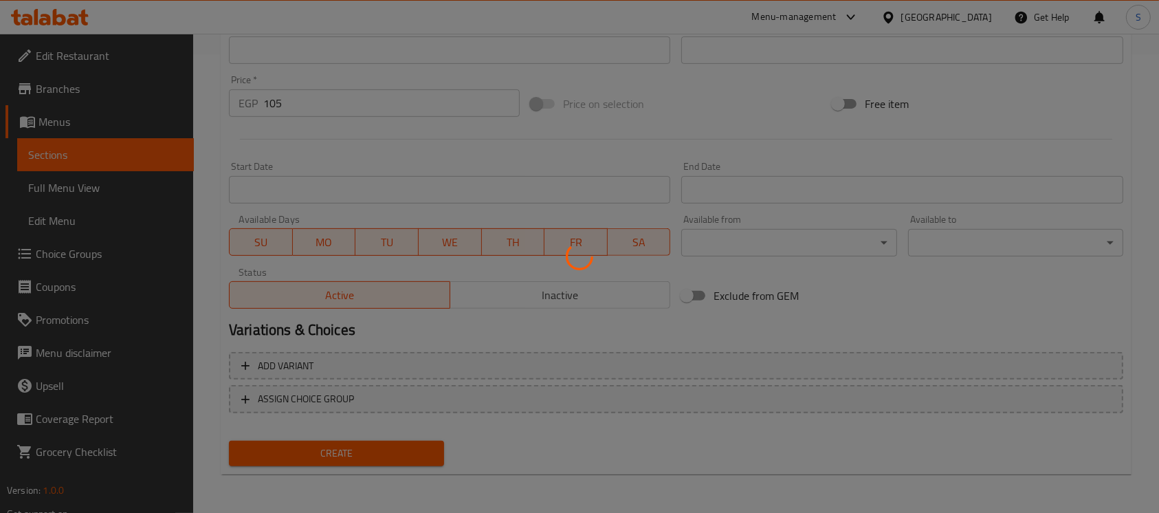
type input "0"
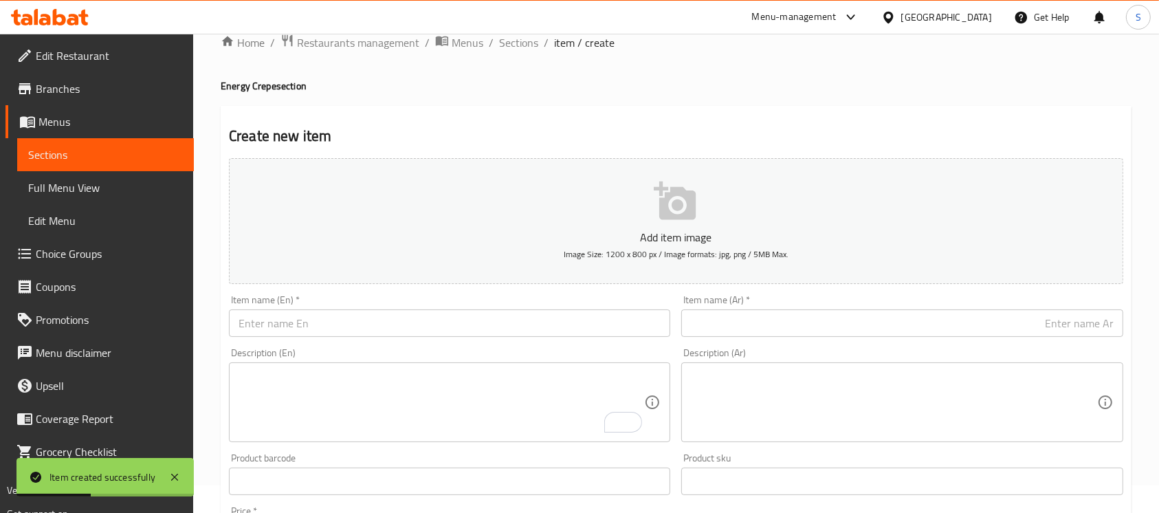
scroll to position [0, 0]
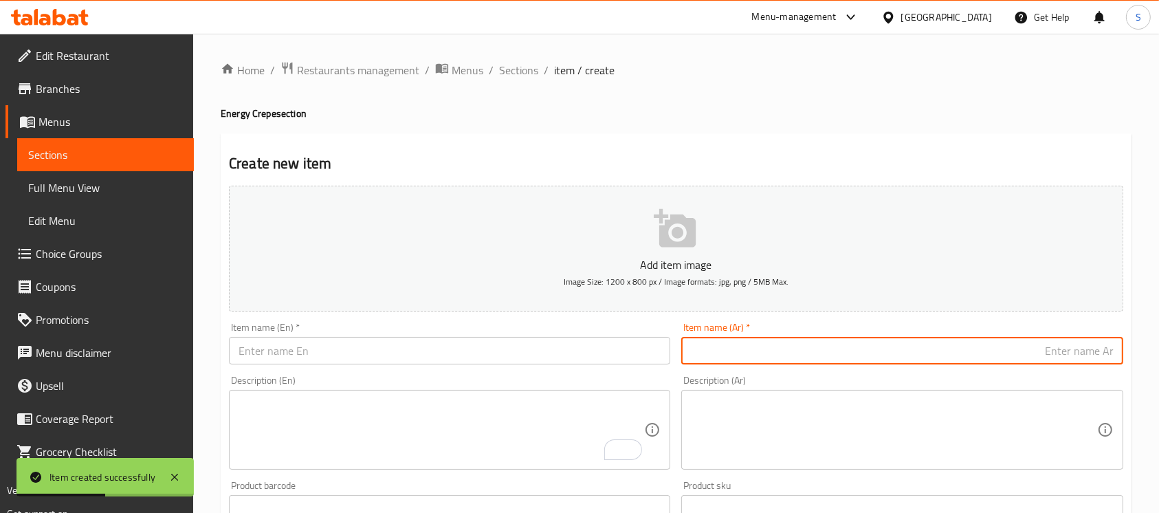
click at [993, 359] on input "text" at bounding box center [901, 351] width 441 height 28
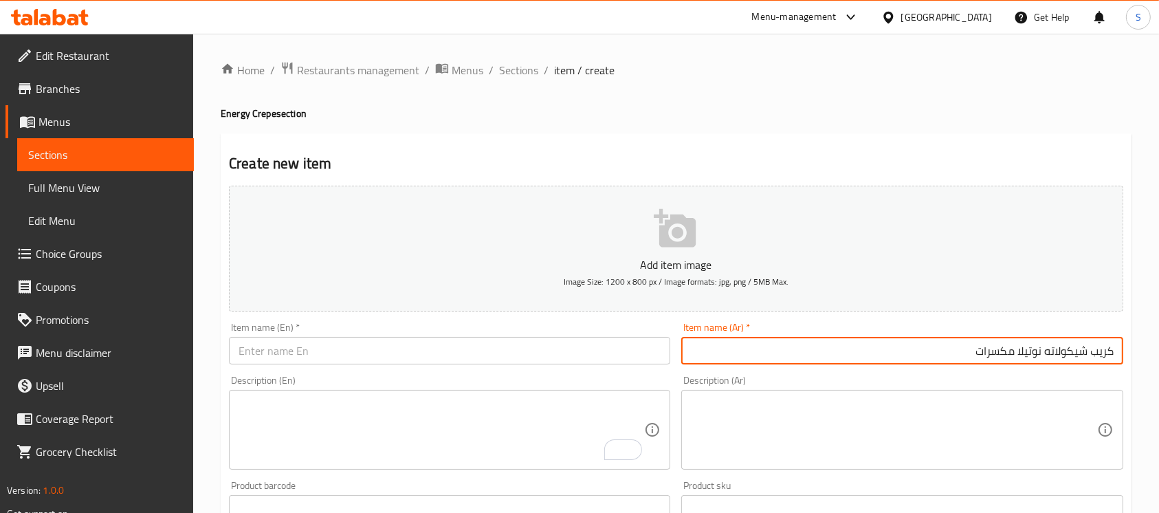
type input "كريب شيكولاته نوتيلا مكسرات"
click at [405, 355] on input "text" at bounding box center [449, 351] width 441 height 28
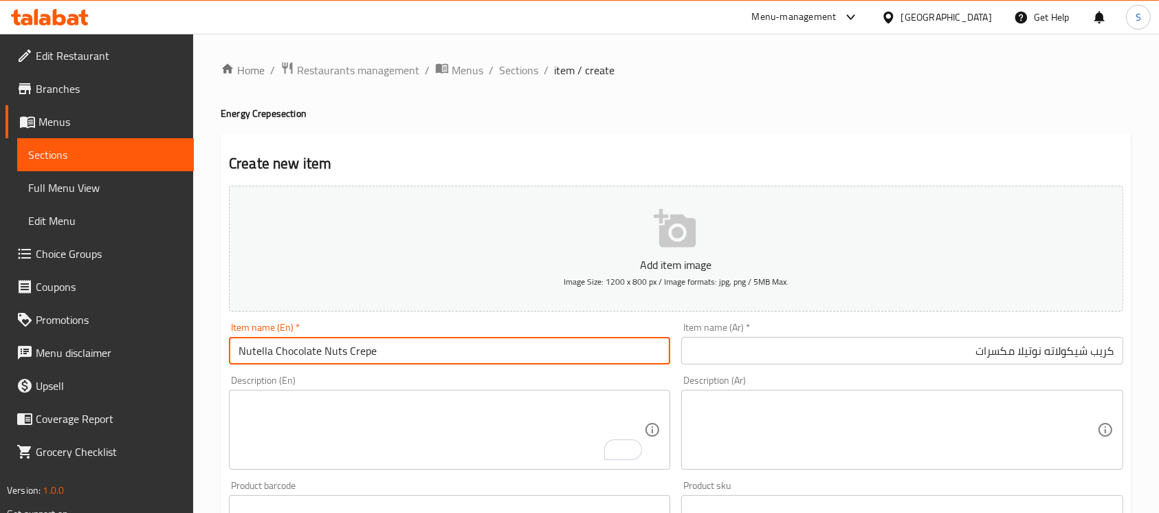
type input "Nutella Chocolate Nuts Crepe"
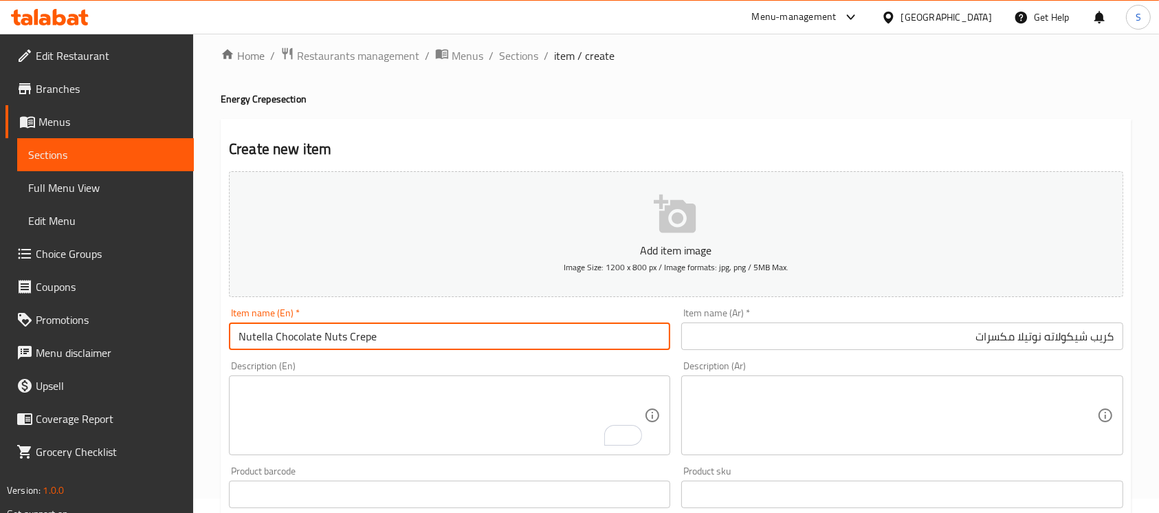
scroll to position [184, 0]
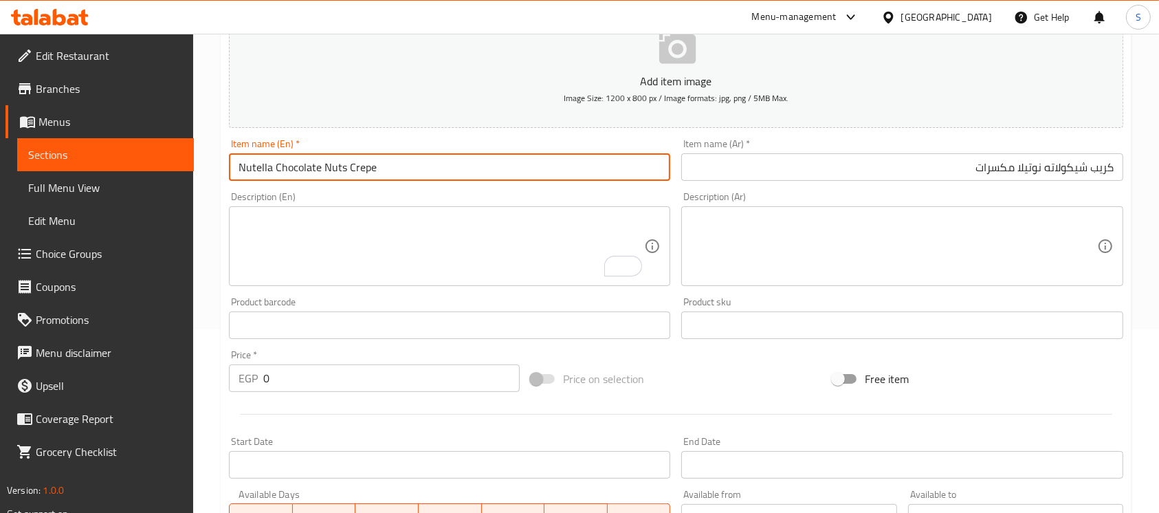
click at [308, 388] on input "0" at bounding box center [391, 378] width 256 height 28
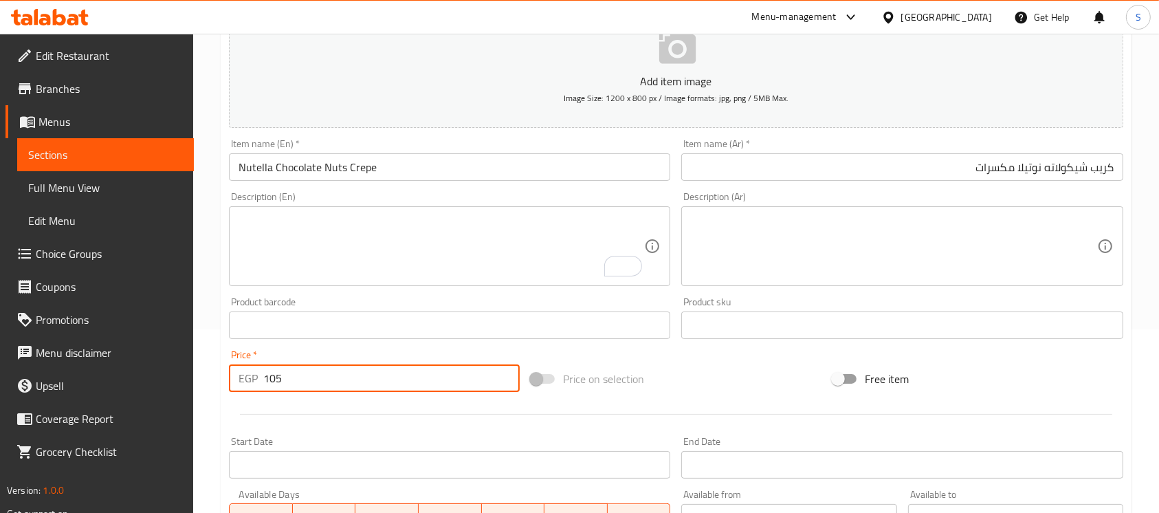
type input "105"
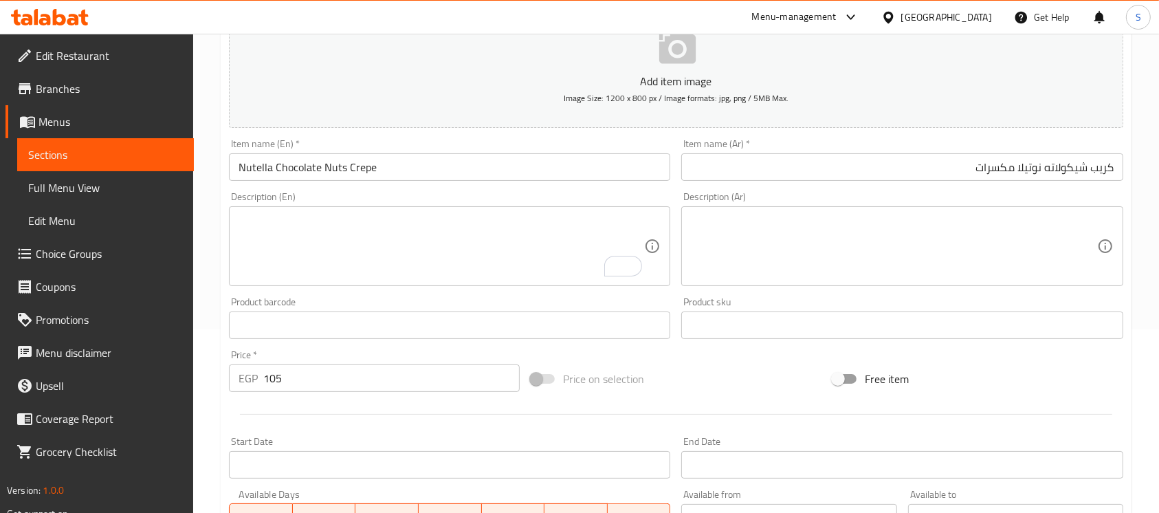
click at [790, 375] on div "Price on selection" at bounding box center [676, 378] width 302 height 37
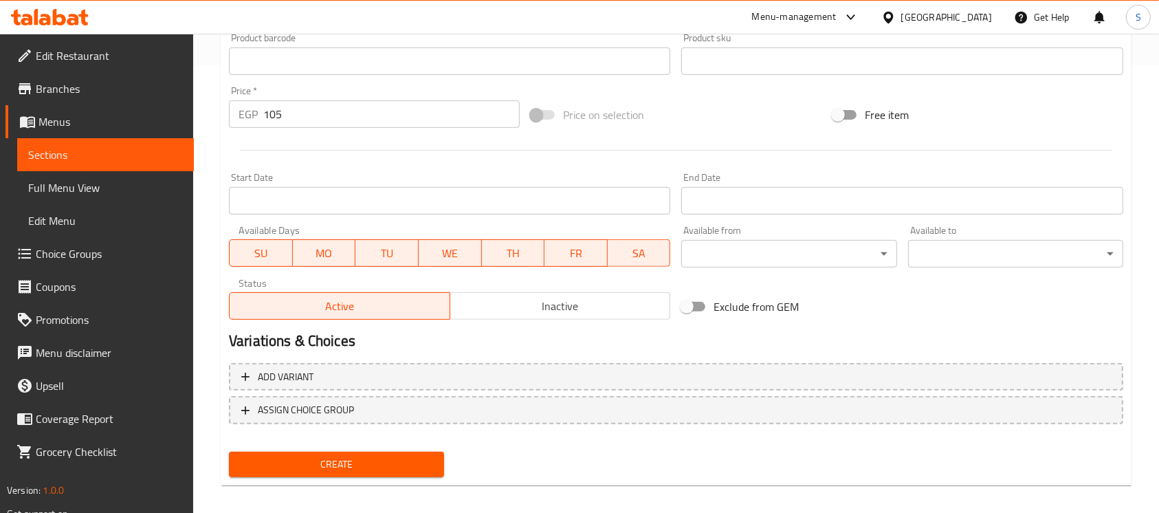
scroll to position [459, 0]
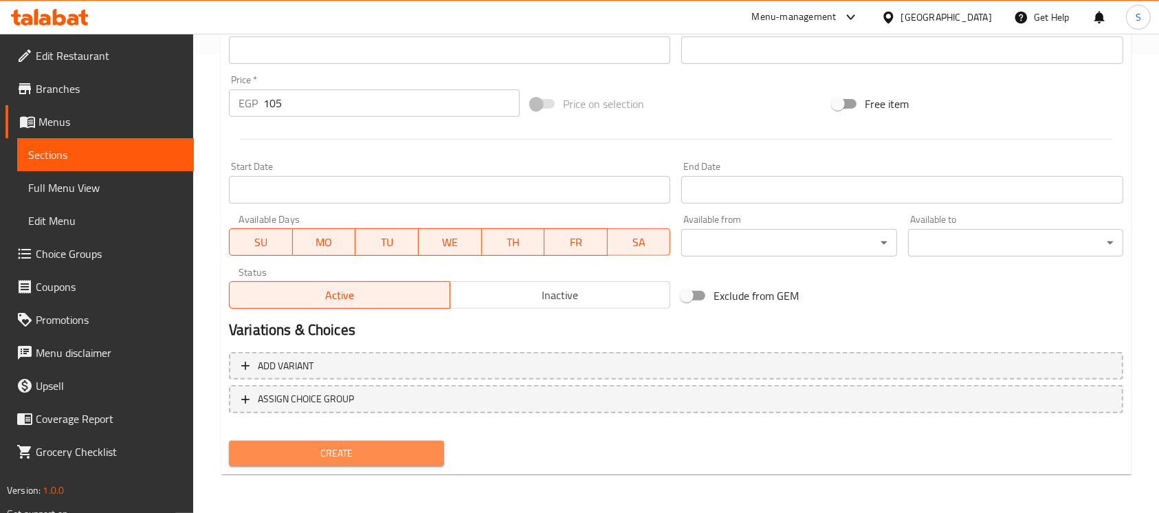
click at [441, 441] on button "Create" at bounding box center [336, 453] width 215 height 25
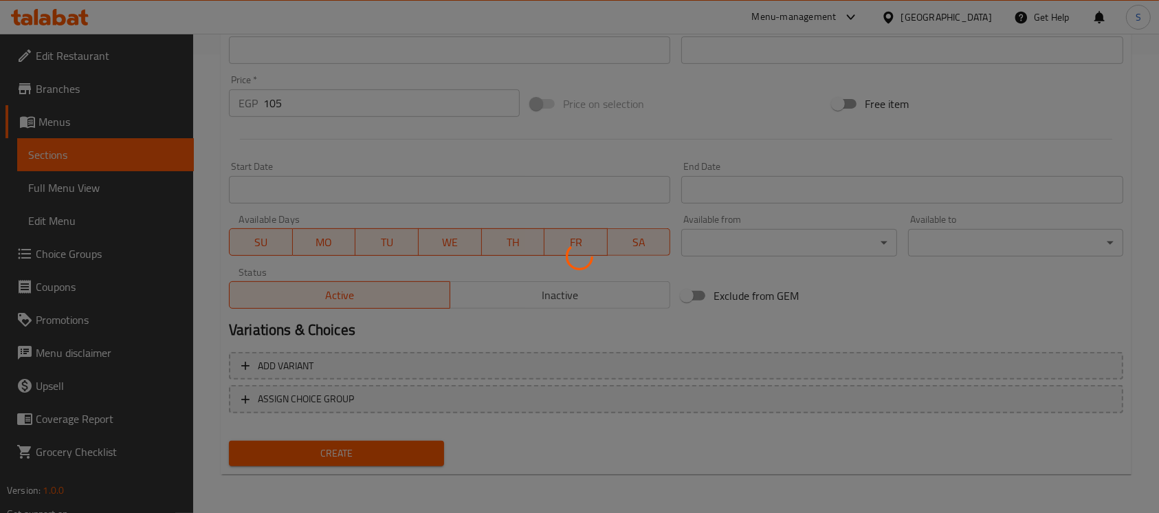
type input "0"
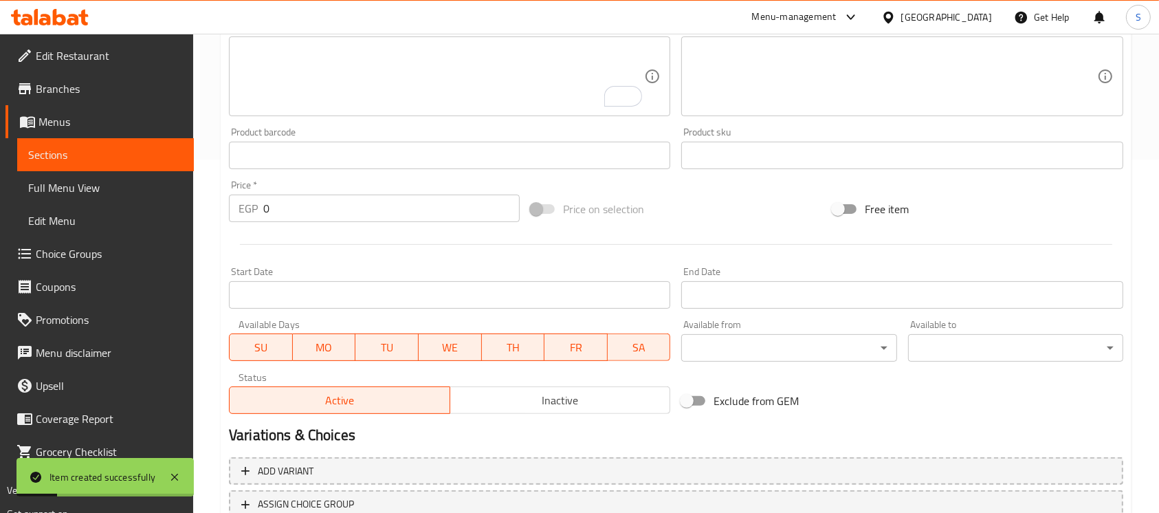
scroll to position [184, 0]
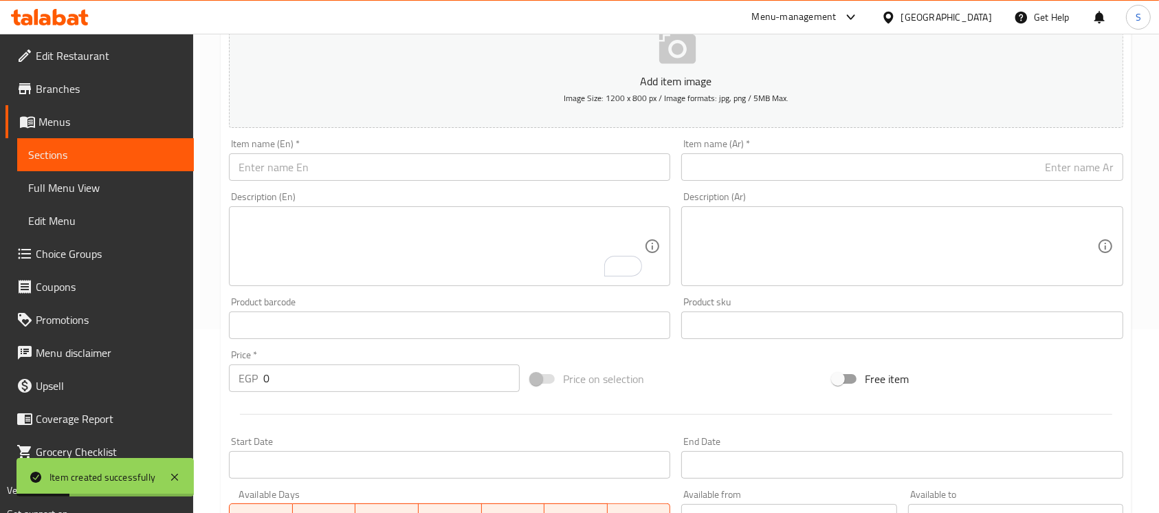
click at [946, 178] on input "text" at bounding box center [901, 167] width 441 height 28
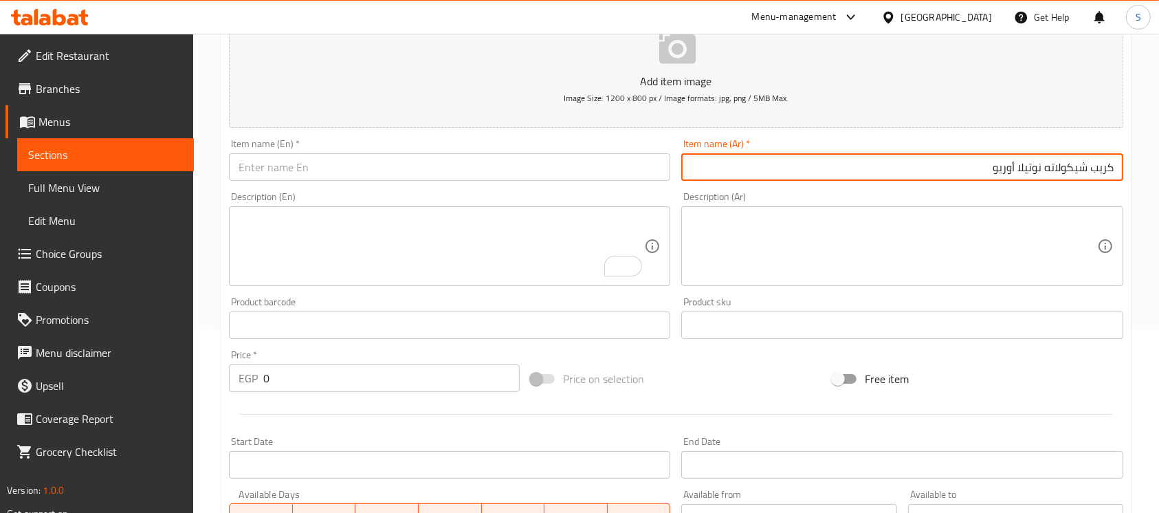
type input "كريب شيكولاته نوتيلا أوريو"
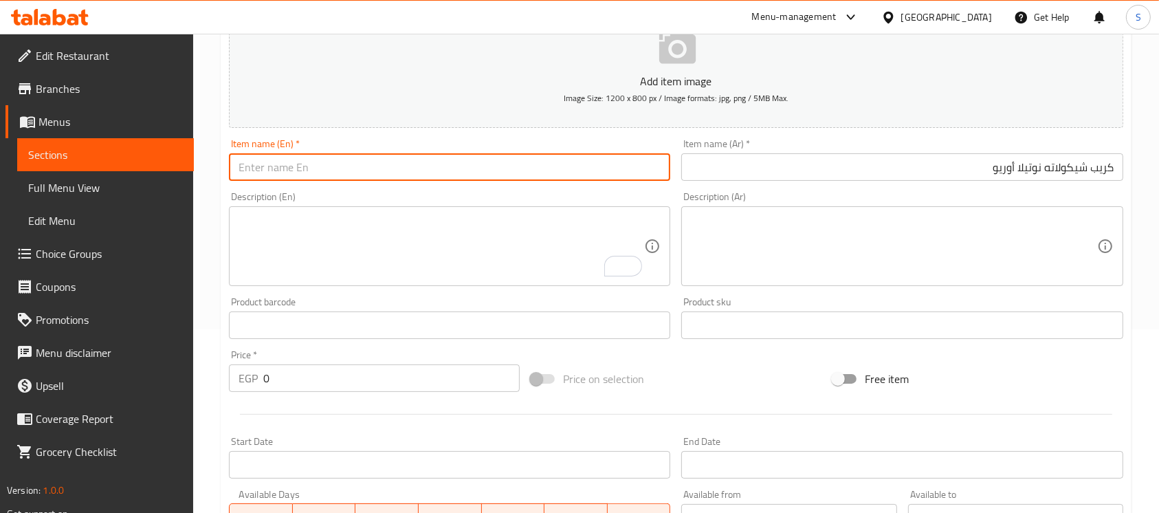
click at [580, 160] on input "text" at bounding box center [449, 167] width 441 height 28
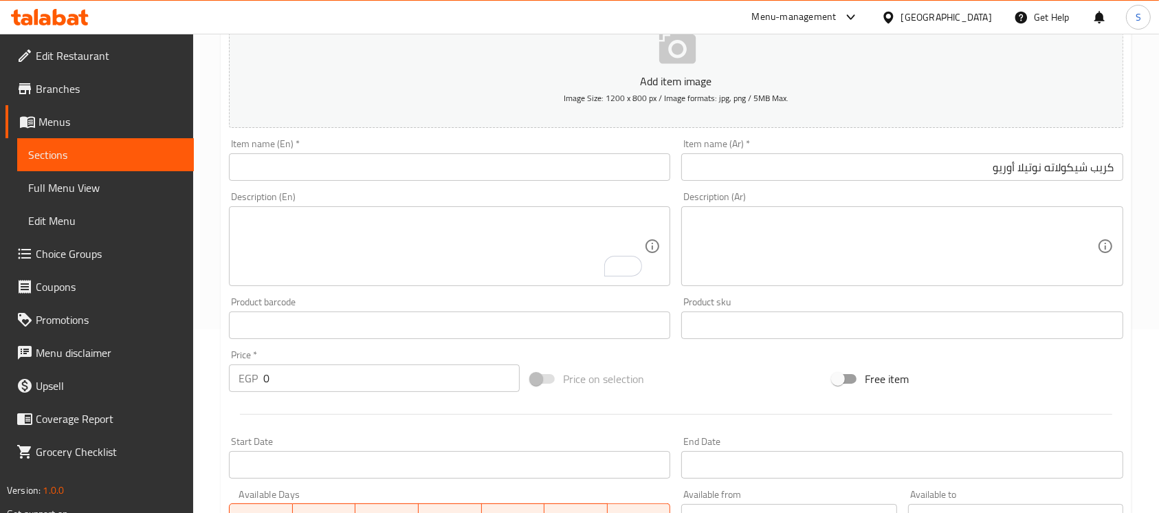
click at [575, 168] on input "text" at bounding box center [449, 167] width 441 height 28
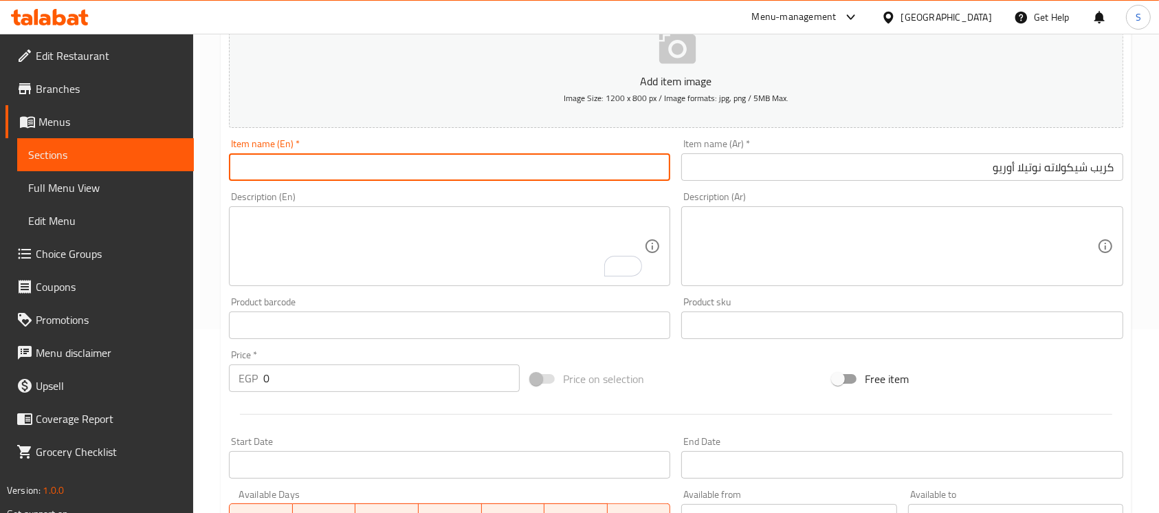
type input "I"
type input "P"
type input "0"
type input "o"
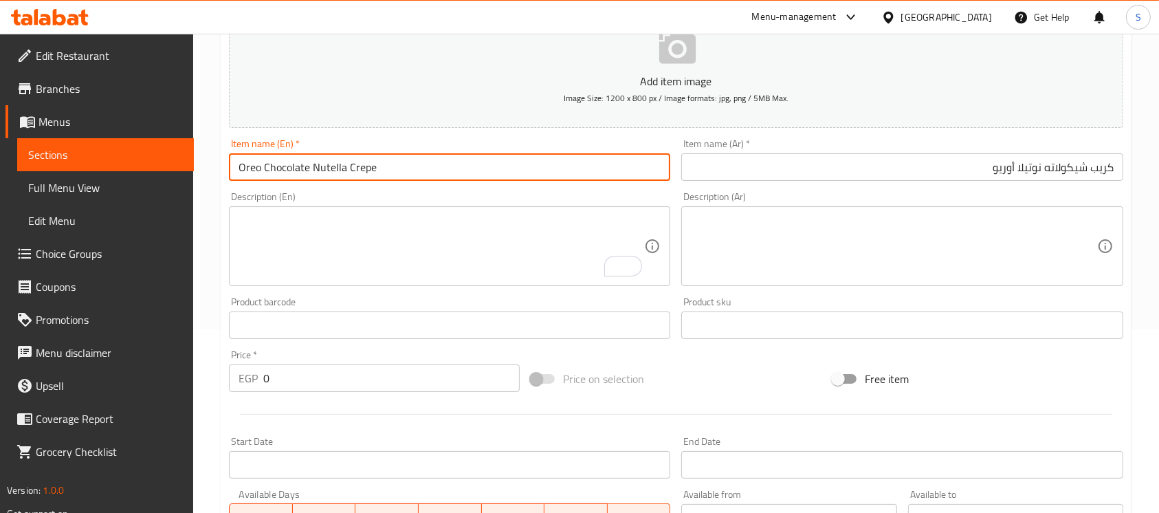
type input "Oreo Chocolate Nutella Crepe"
click at [380, 389] on input "0" at bounding box center [391, 378] width 256 height 28
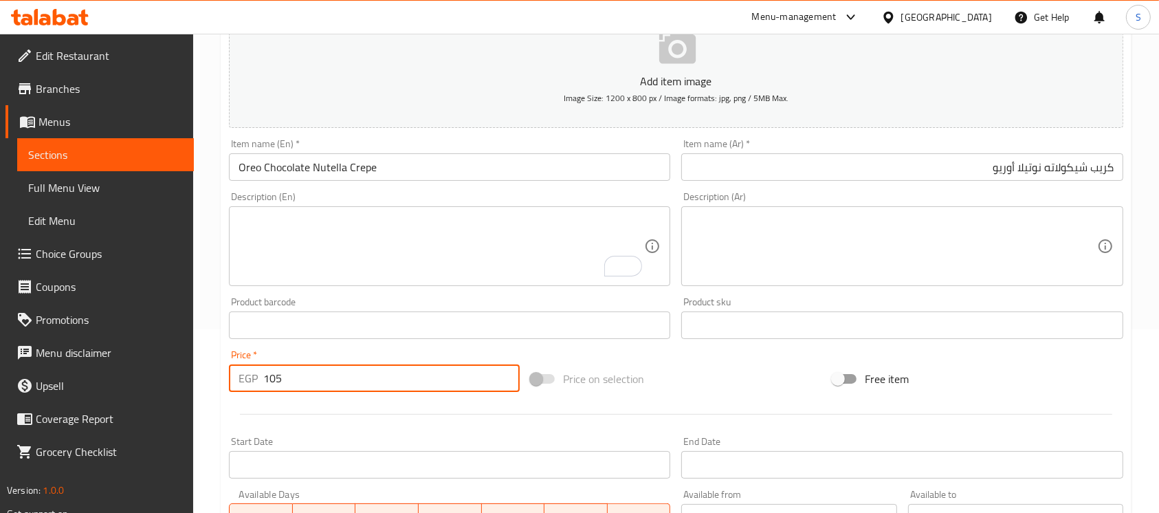
type input "105"
click at [437, 341] on div "Product barcode Product barcode" at bounding box center [449, 318] width 452 height 53
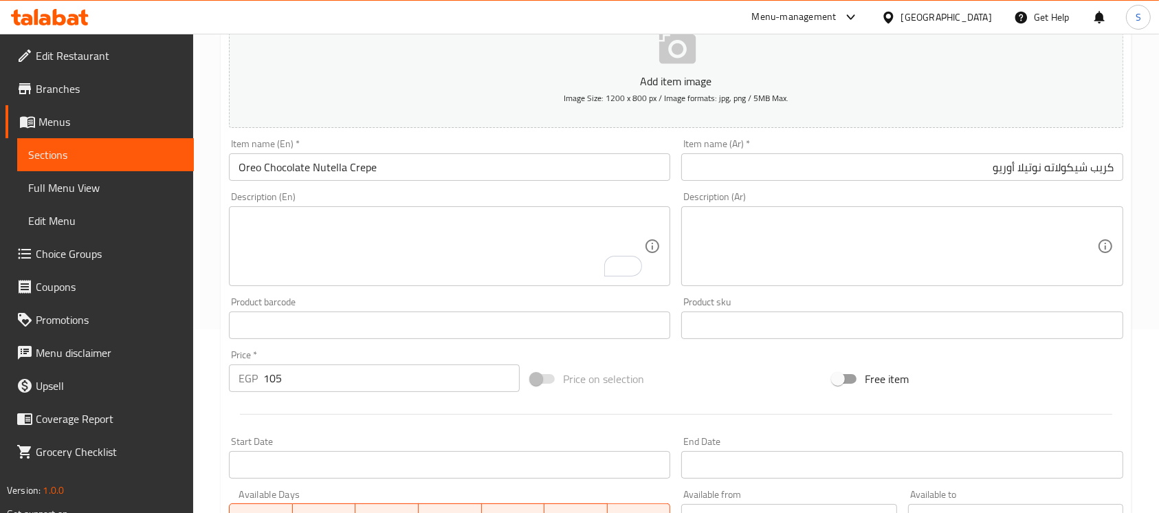
scroll to position [459, 0]
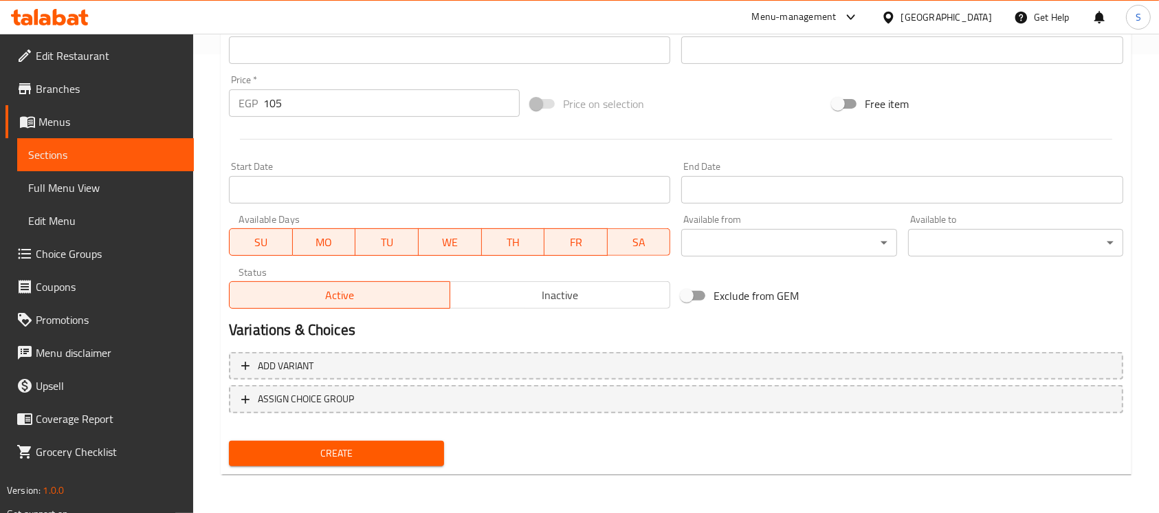
click at [407, 459] on span "Create" at bounding box center [336, 453] width 193 height 17
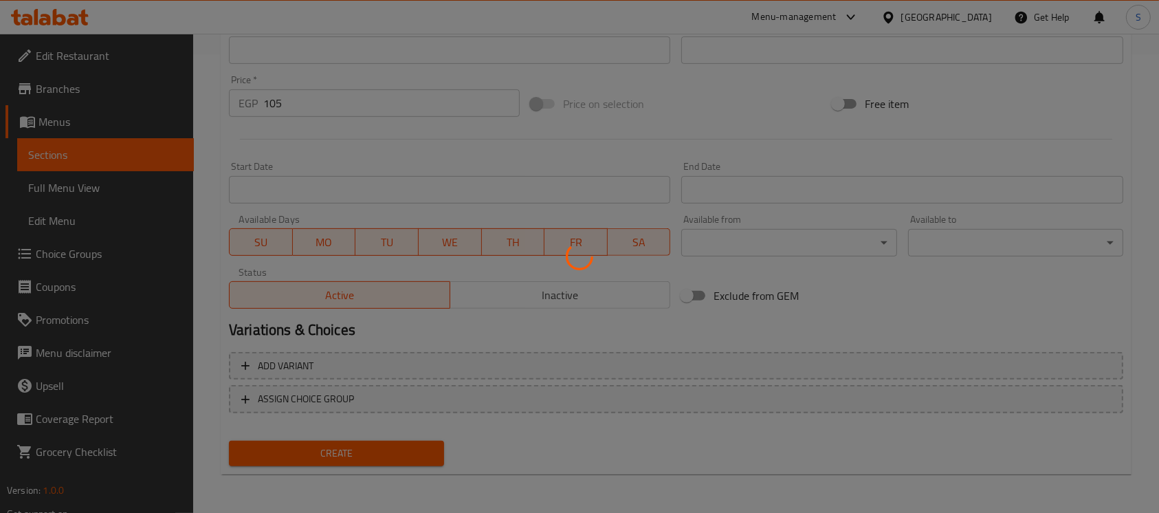
type input "0"
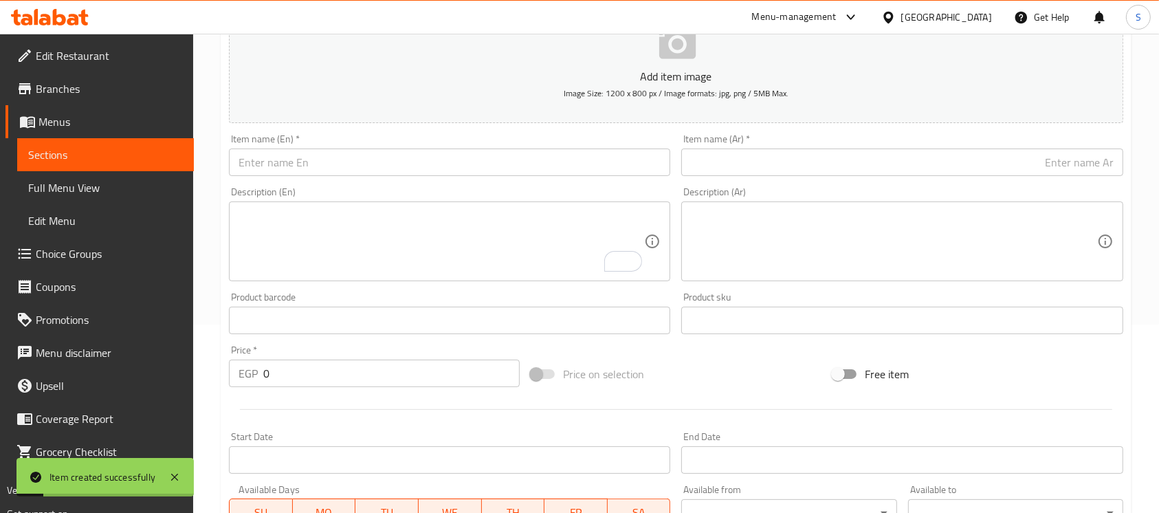
scroll to position [184, 0]
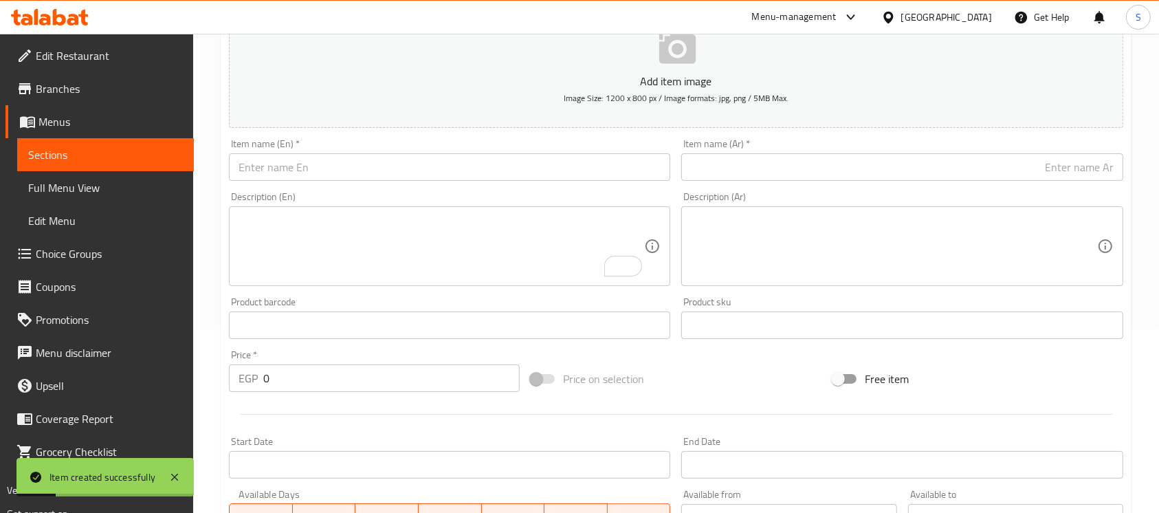
click at [941, 149] on div "Item name (Ar)   * Item name (Ar) *" at bounding box center [901, 160] width 441 height 42
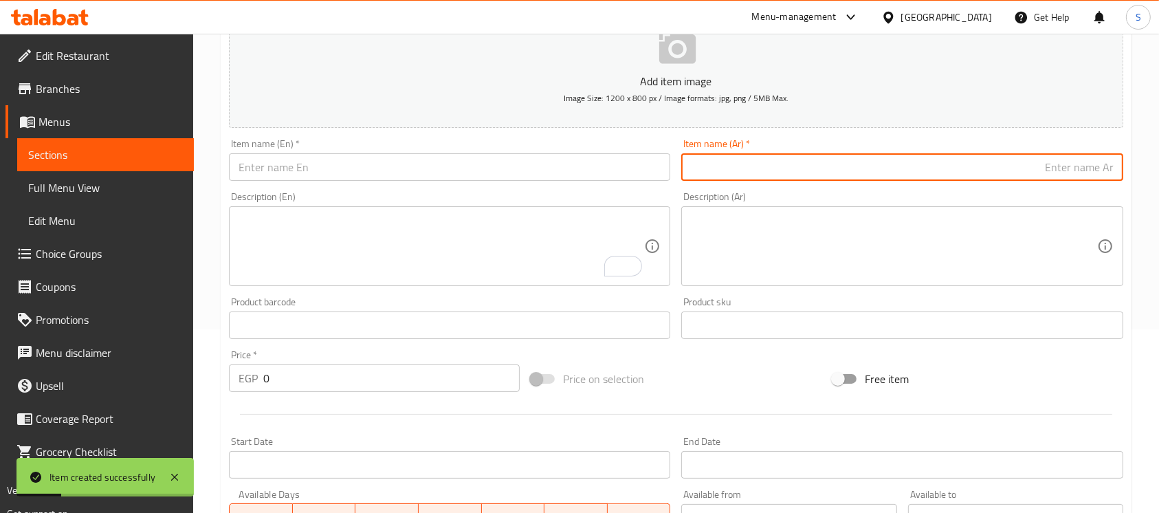
click at [953, 155] on input "text" at bounding box center [901, 167] width 441 height 28
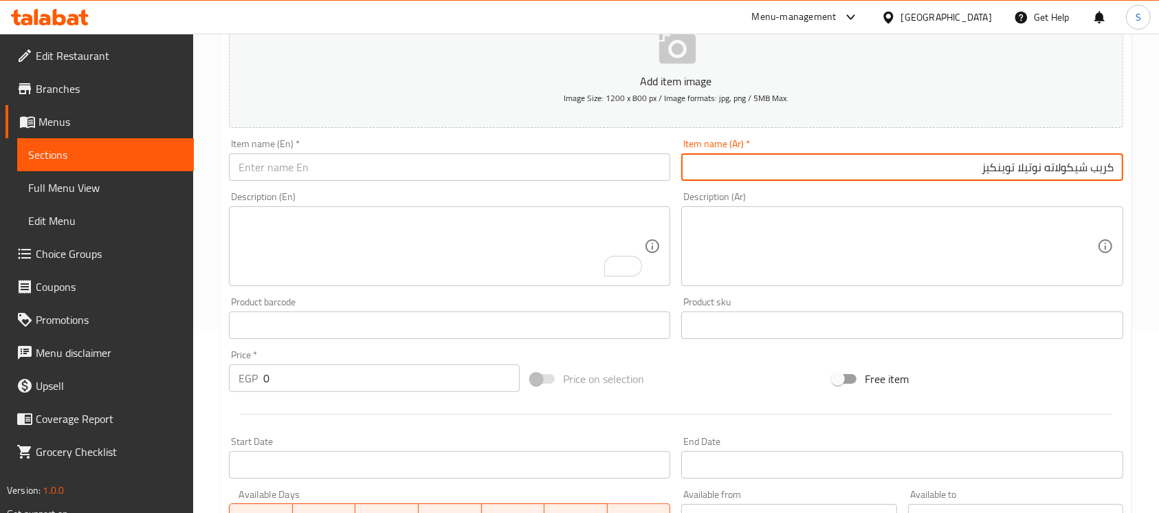
type input "كريب شيكولاته نوتيلا توينكيز"
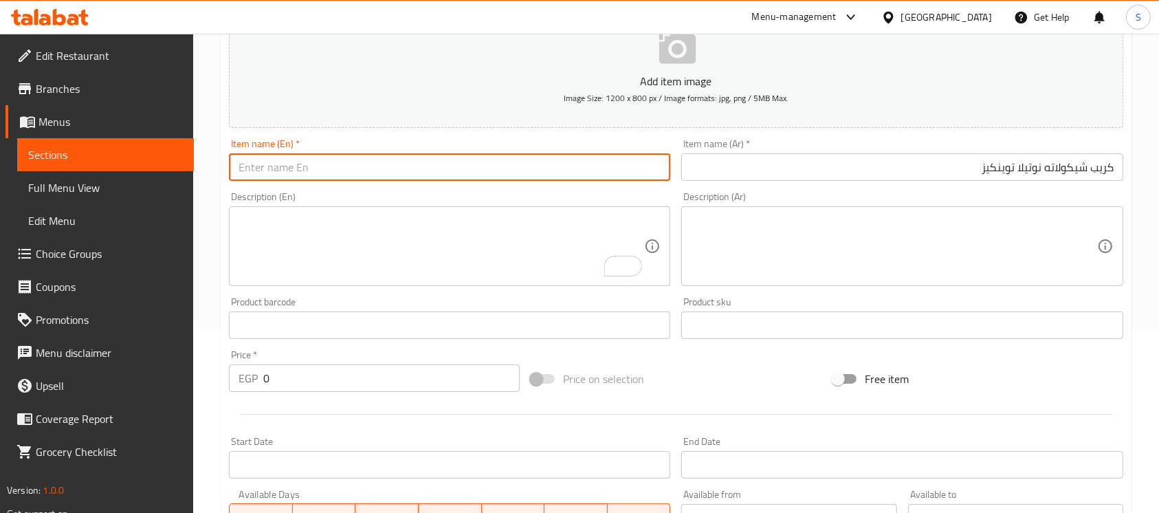
click at [501, 177] on input "text" at bounding box center [449, 167] width 441 height 28
type input "Twinkies Nutella Chocolate Crepe"
click at [319, 371] on input "0" at bounding box center [391, 378] width 256 height 28
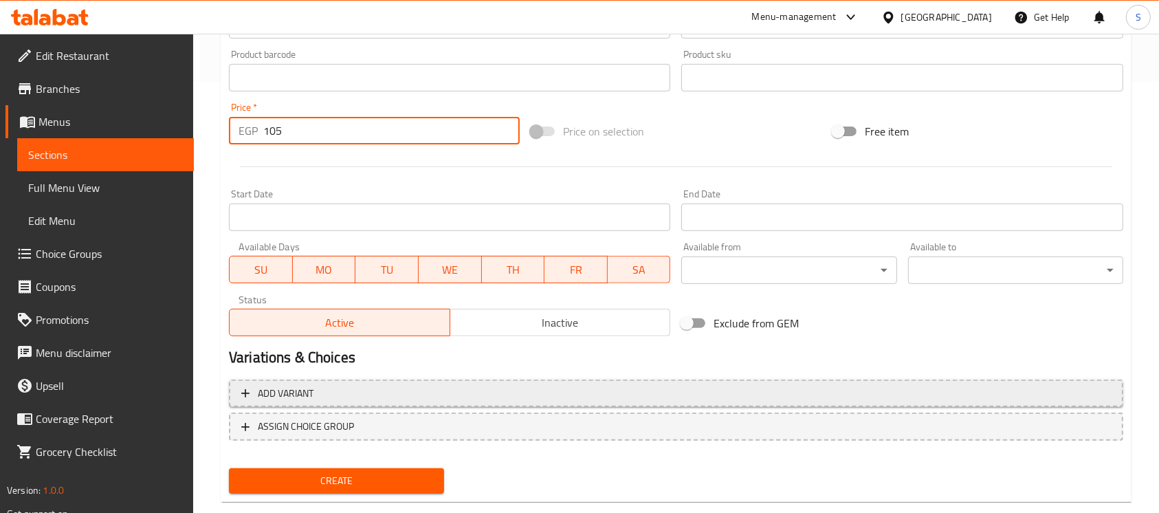
scroll to position [459, 0]
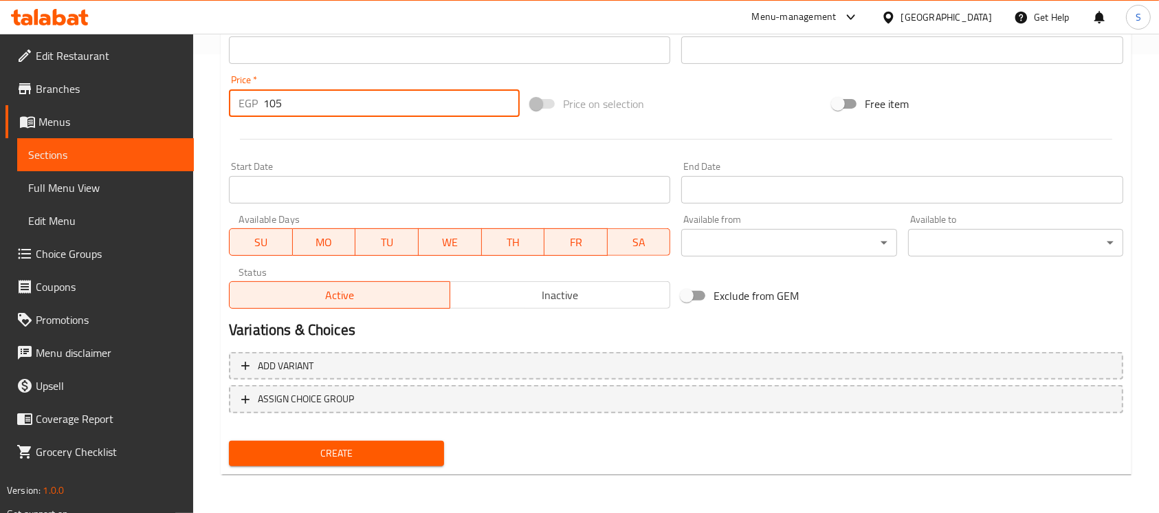
type input "105"
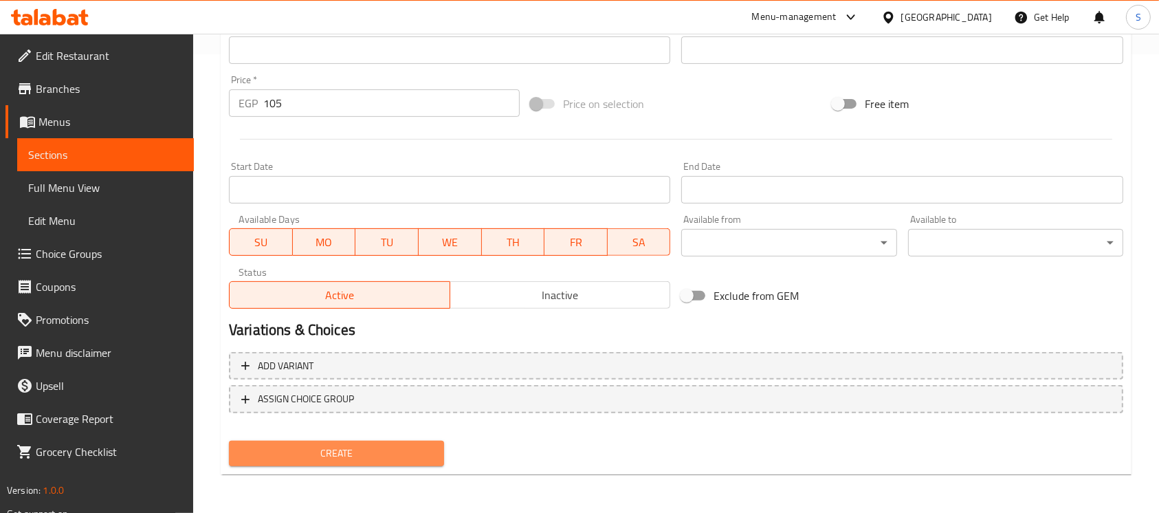
click at [431, 445] on span "Create" at bounding box center [336, 453] width 193 height 17
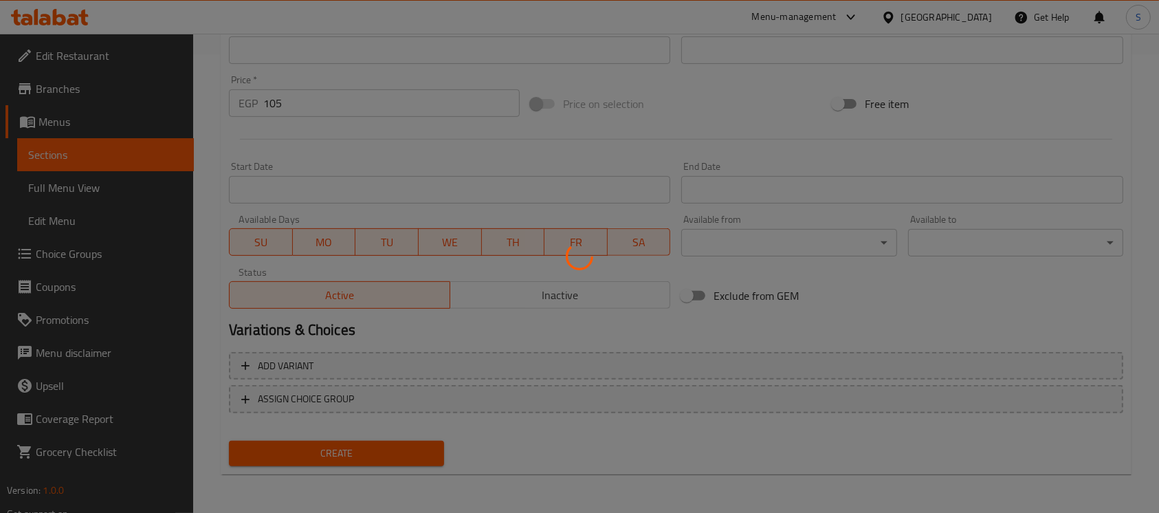
type input "0"
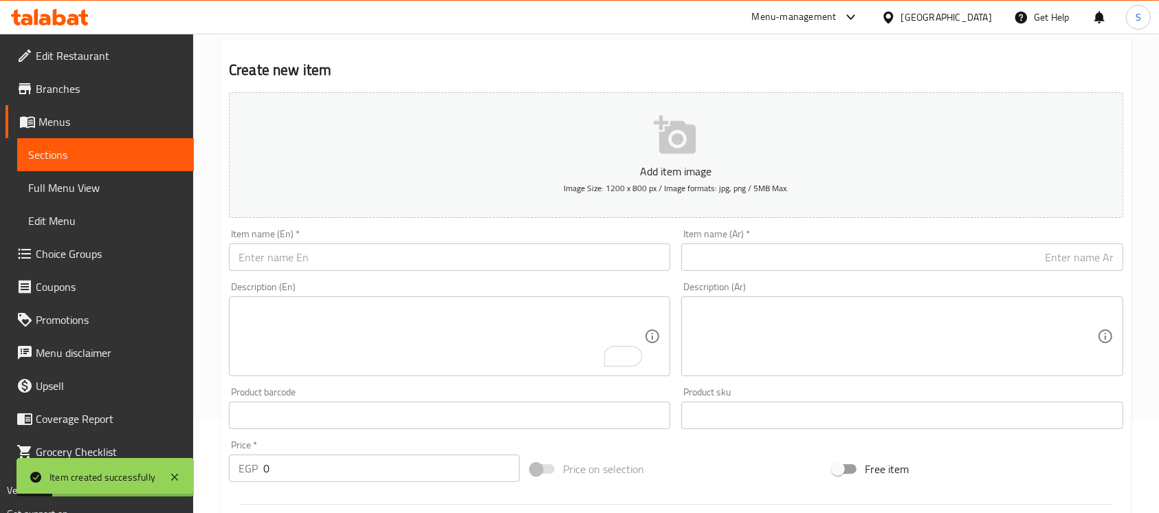
scroll to position [92, 0]
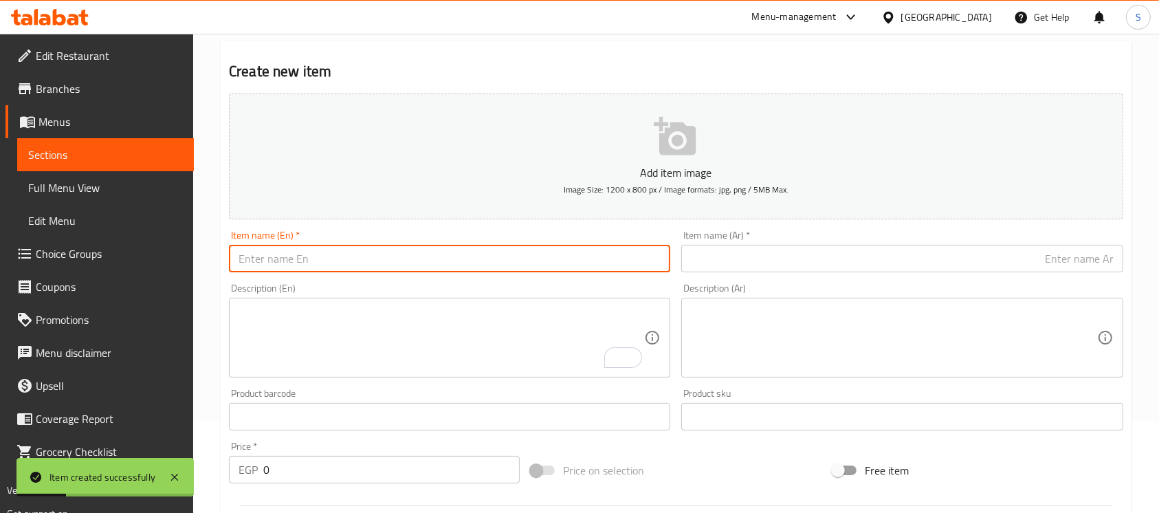
drag, startPoint x: 333, startPoint y: 265, endPoint x: 333, endPoint y: 256, distance: 8.3
click at [333, 265] on input "text" at bounding box center [449, 259] width 441 height 28
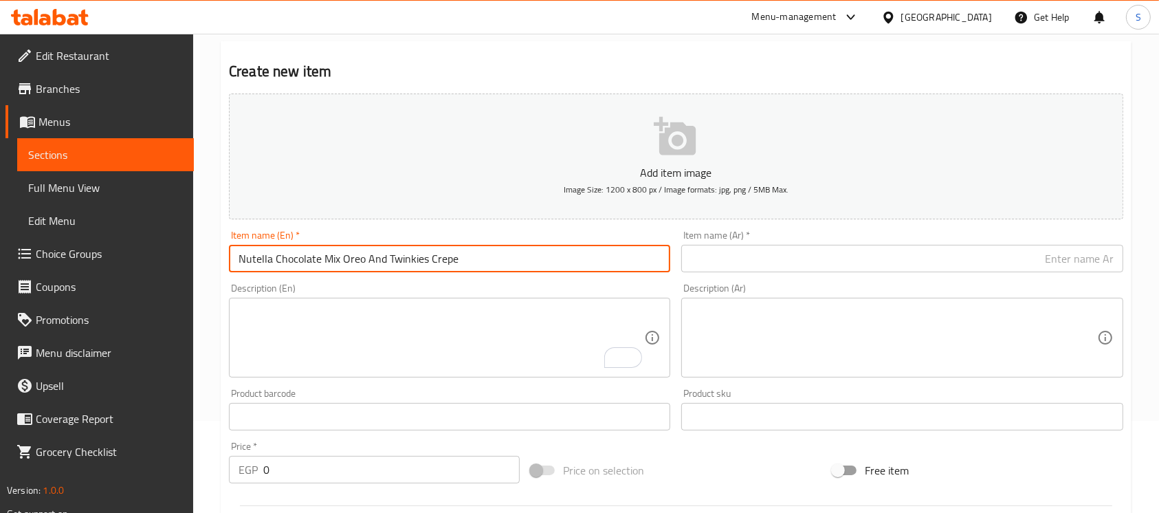
type input "Nutella Chocolate Mix Oreo And Twinkies Crepe"
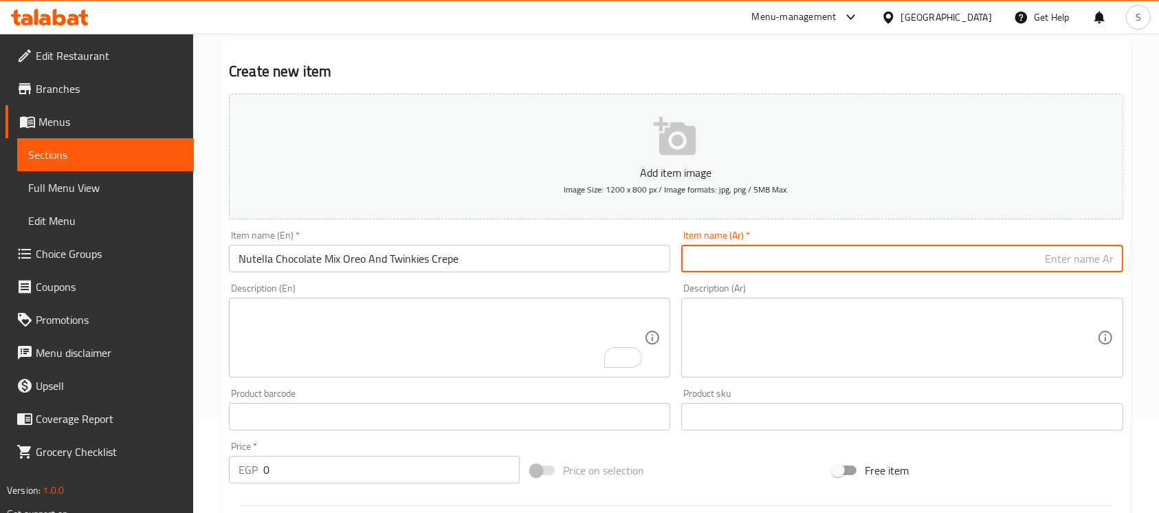
click at [1024, 267] on input "text" at bounding box center [901, 259] width 441 height 28
click at [1117, 264] on input "شيكولاته نوتيلا ميكس أوريو و توينكيز" at bounding box center [901, 259] width 441 height 28
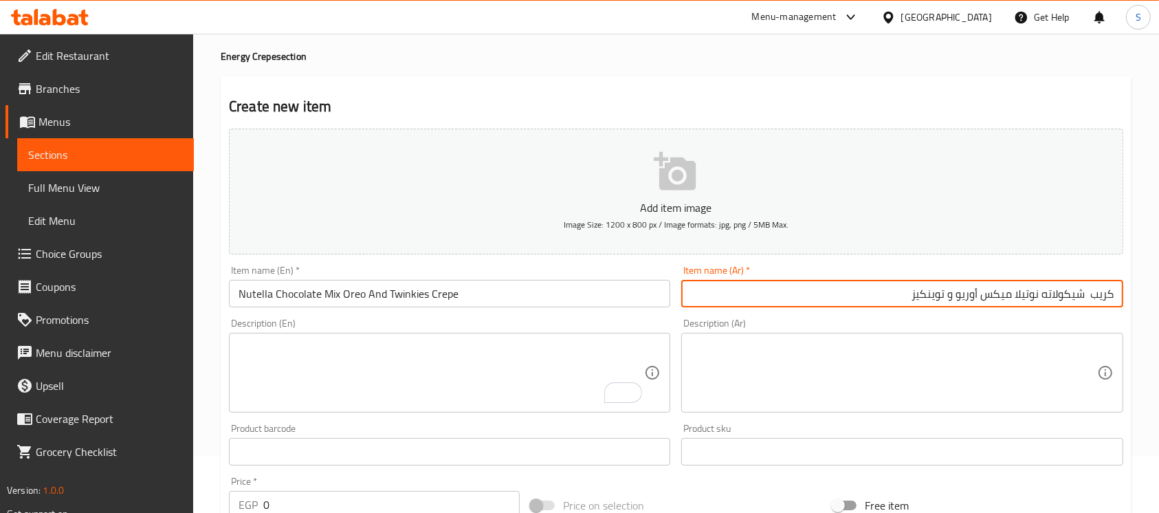
scroll to position [183, 0]
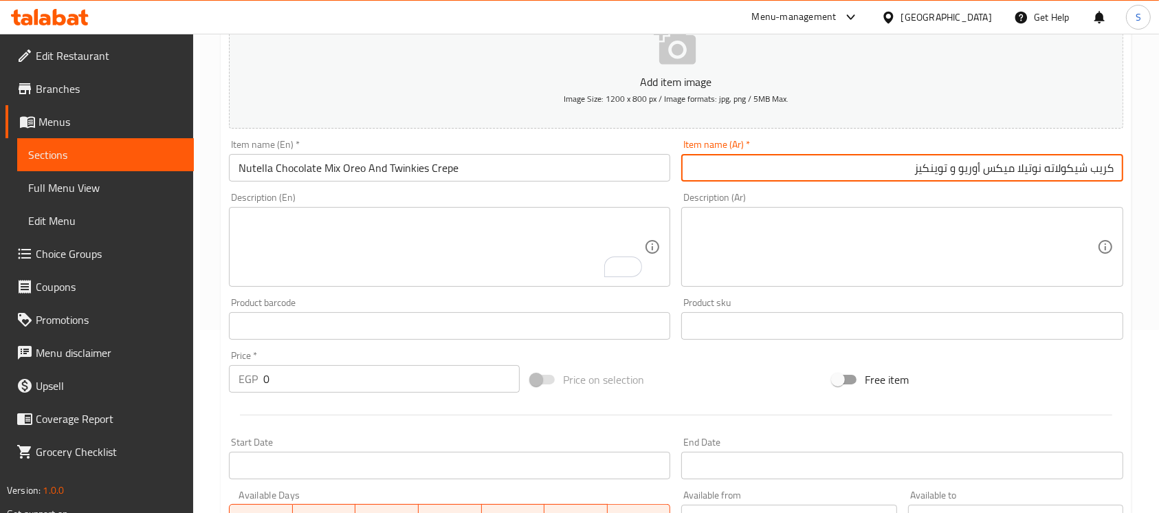
type input "كريب شيكولاته نوتيلا ميكس أوريو و توينكيز"
click at [398, 380] on input "0" at bounding box center [391, 379] width 256 height 28
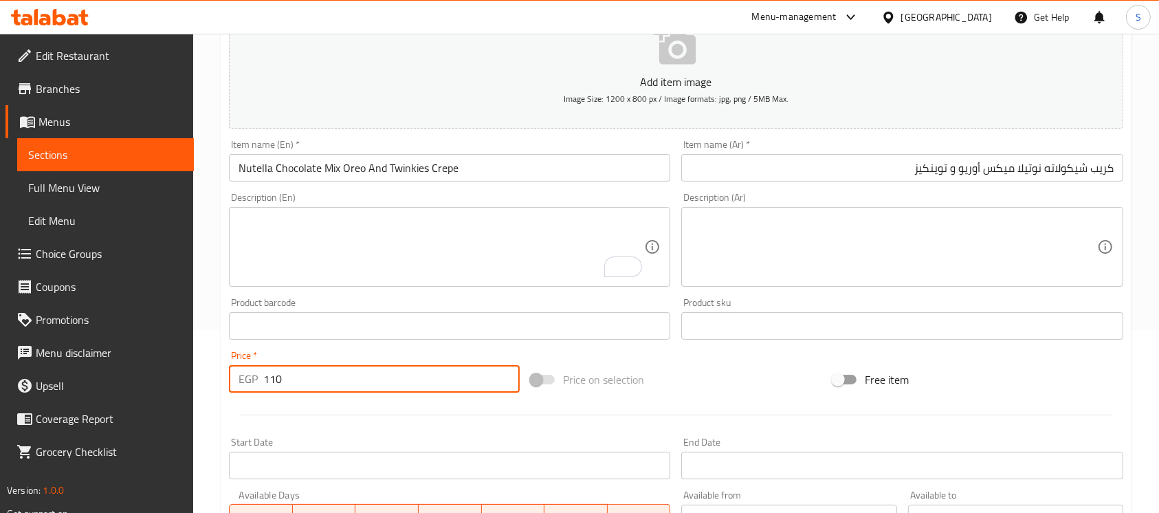
type input "110"
click at [750, 367] on div "Price on selection" at bounding box center [676, 379] width 302 height 37
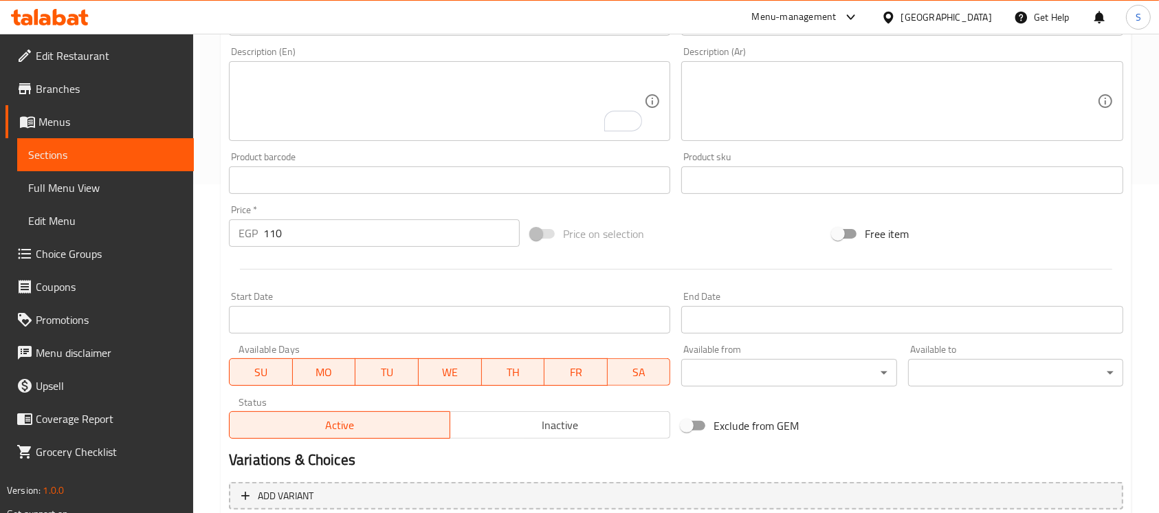
scroll to position [459, 0]
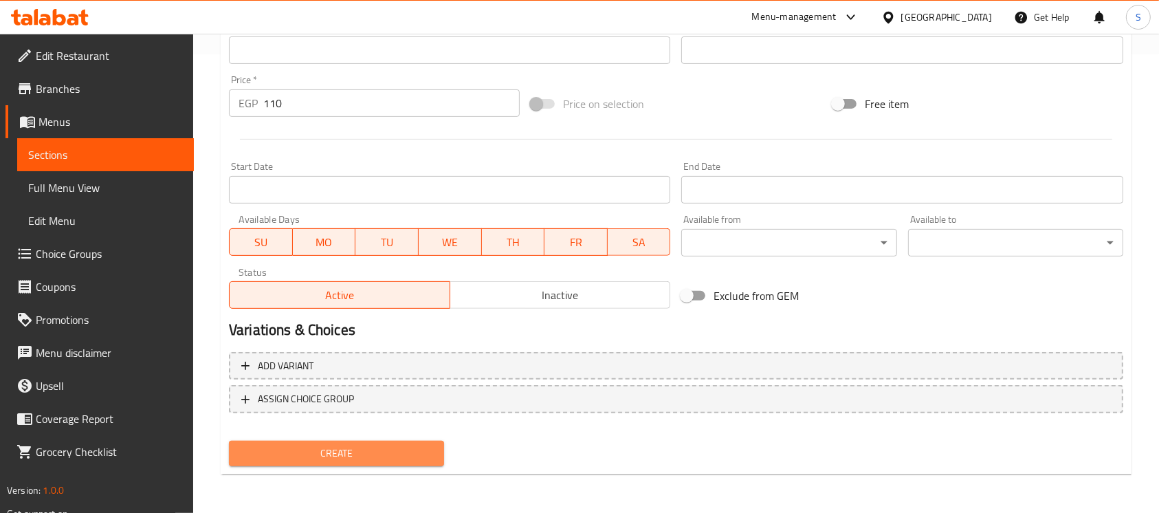
click at [290, 447] on span "Create" at bounding box center [336, 453] width 193 height 17
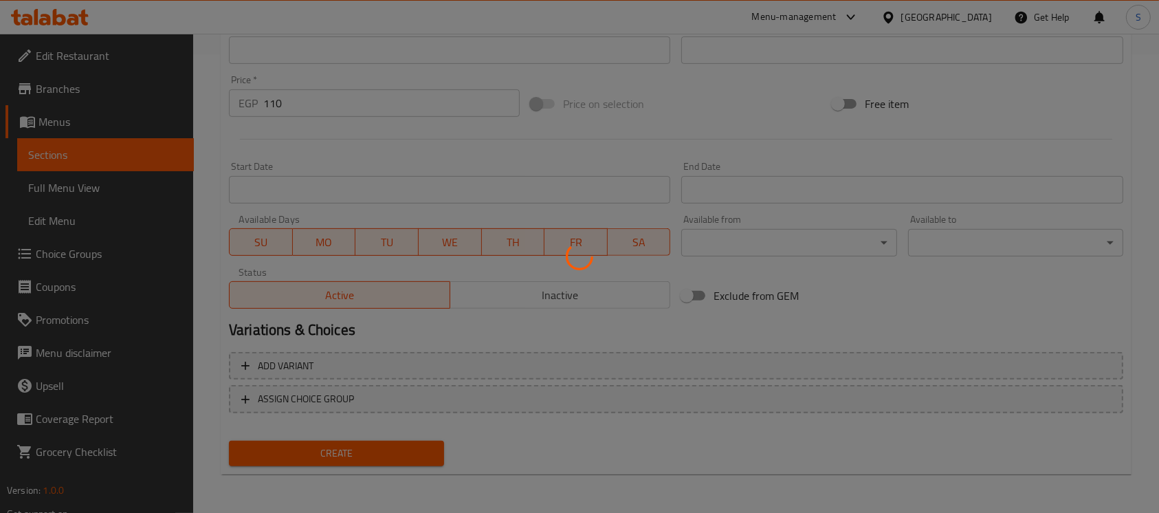
type input "0"
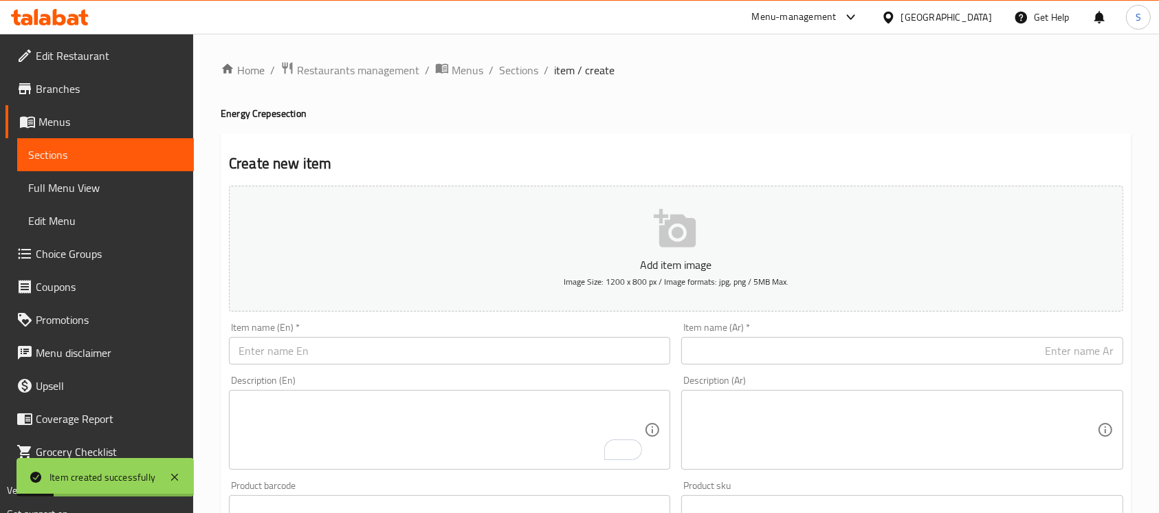
scroll to position [0, 0]
click at [512, 67] on span "Sections" at bounding box center [518, 70] width 39 height 17
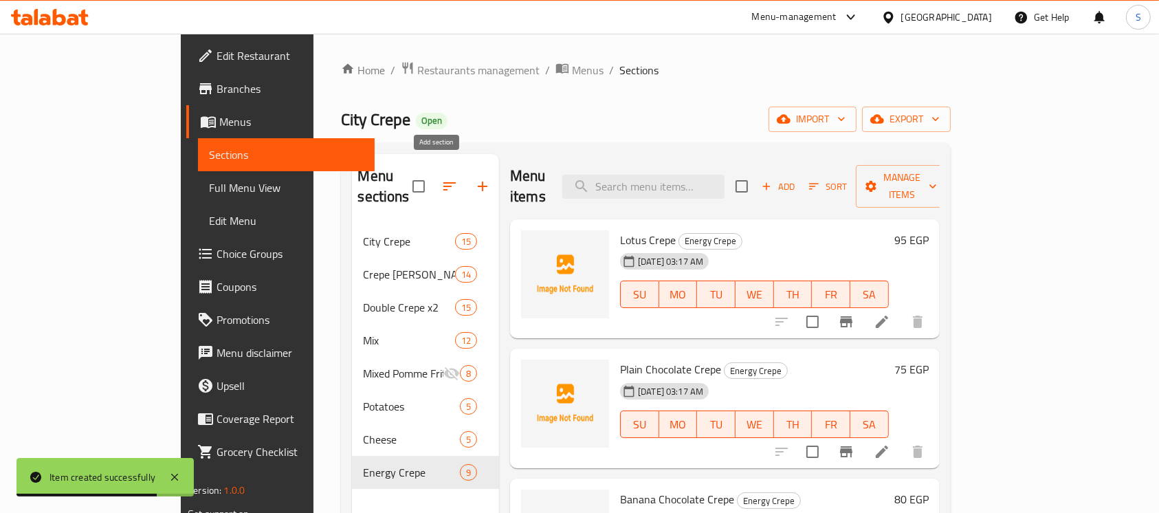
click at [474, 178] on icon "button" at bounding box center [482, 186] width 17 height 17
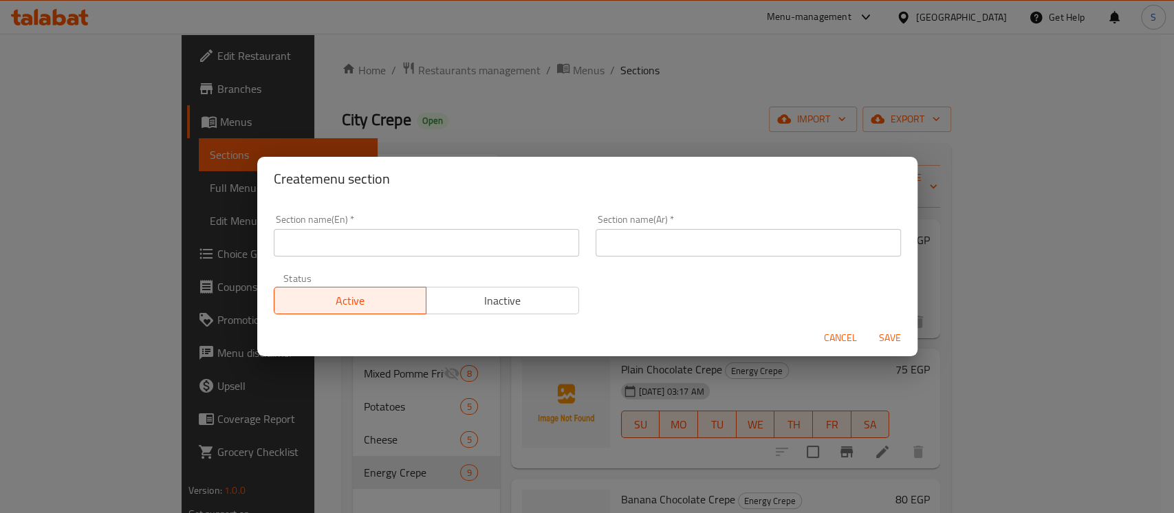
click at [409, 235] on input "text" at bounding box center [426, 243] width 305 height 28
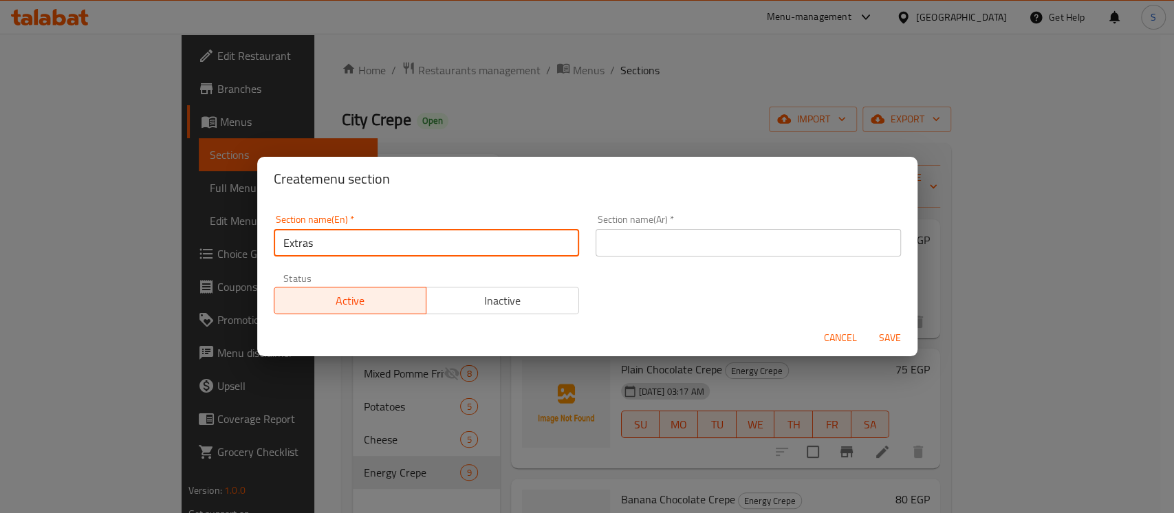
type input "Extras"
click at [690, 242] on input "text" at bounding box center [747, 243] width 305 height 28
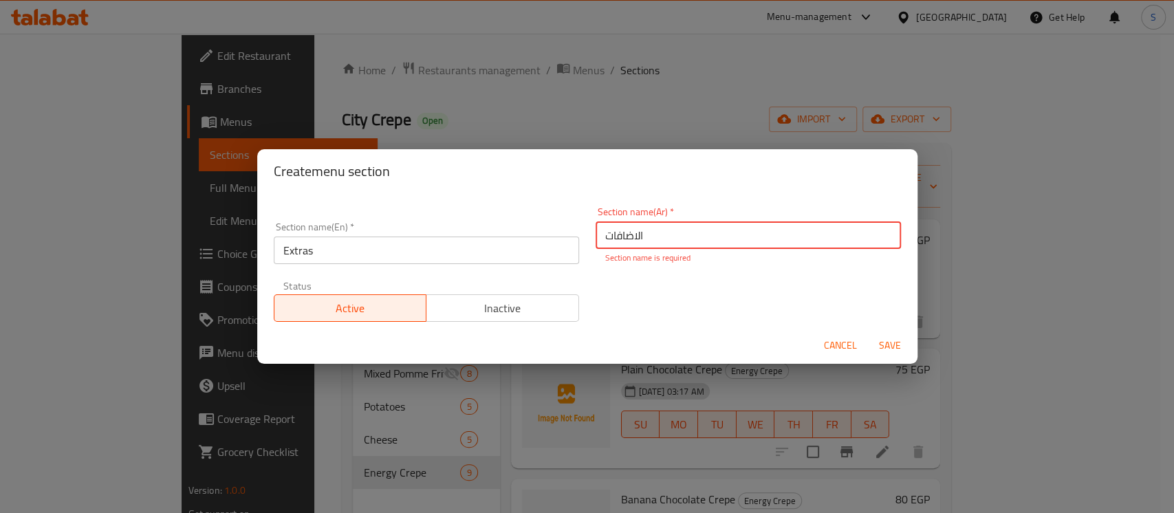
type input "الاضافات"
click at [893, 352] on div "Cancel Save" at bounding box center [587, 345] width 660 height 36
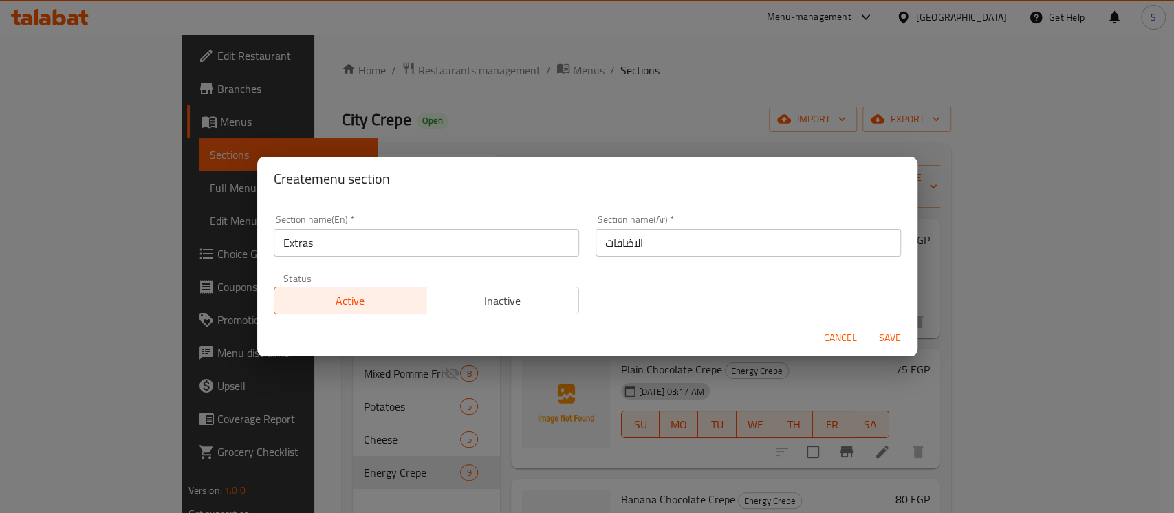
drag, startPoint x: 885, startPoint y: 334, endPoint x: 888, endPoint y: 328, distance: 7.1
click at [885, 333] on span "Save" at bounding box center [889, 337] width 33 height 17
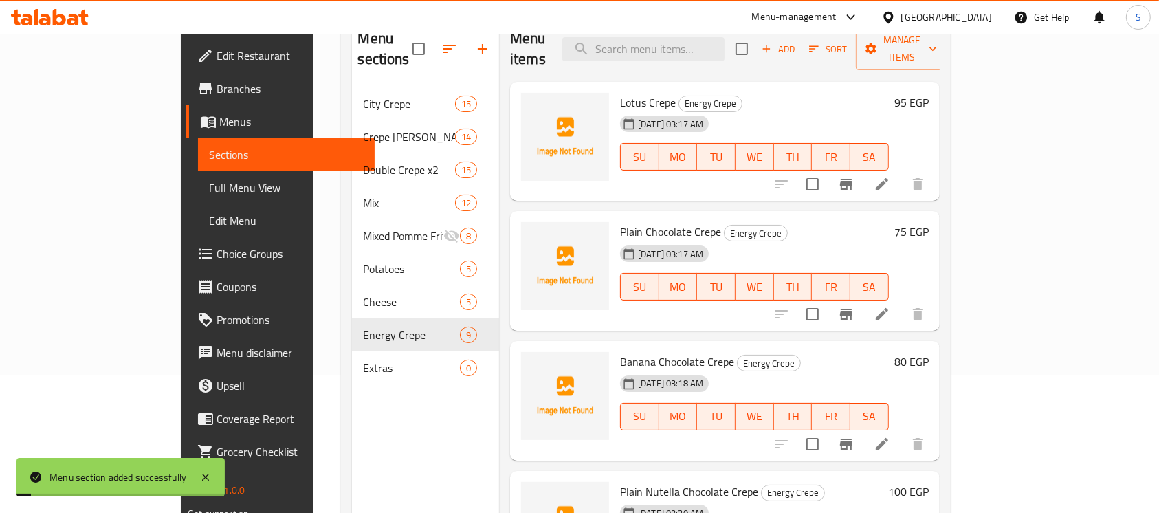
scroll to position [193, 0]
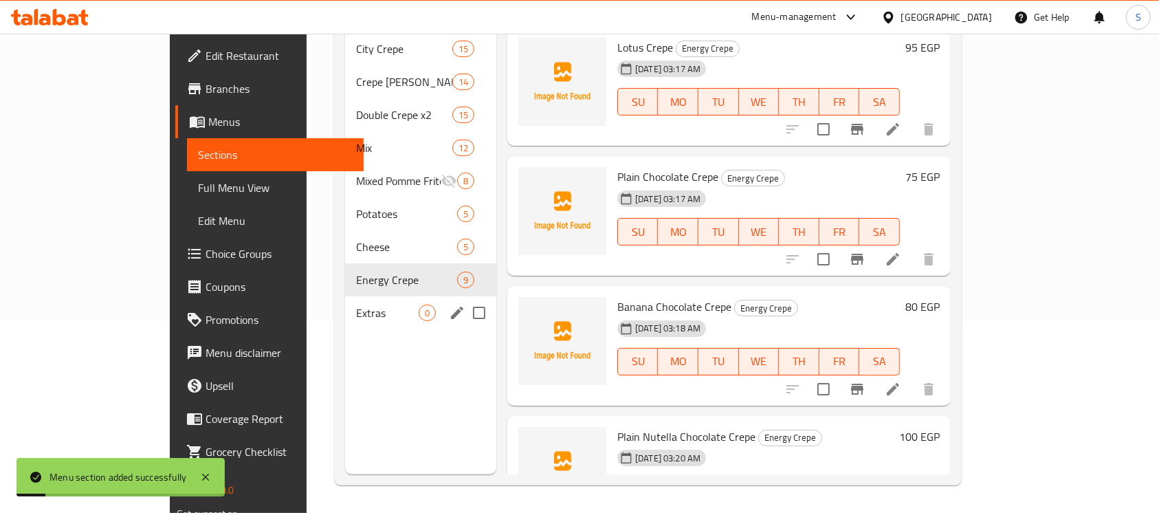
click at [356, 305] on span "Extras" at bounding box center [387, 313] width 63 height 17
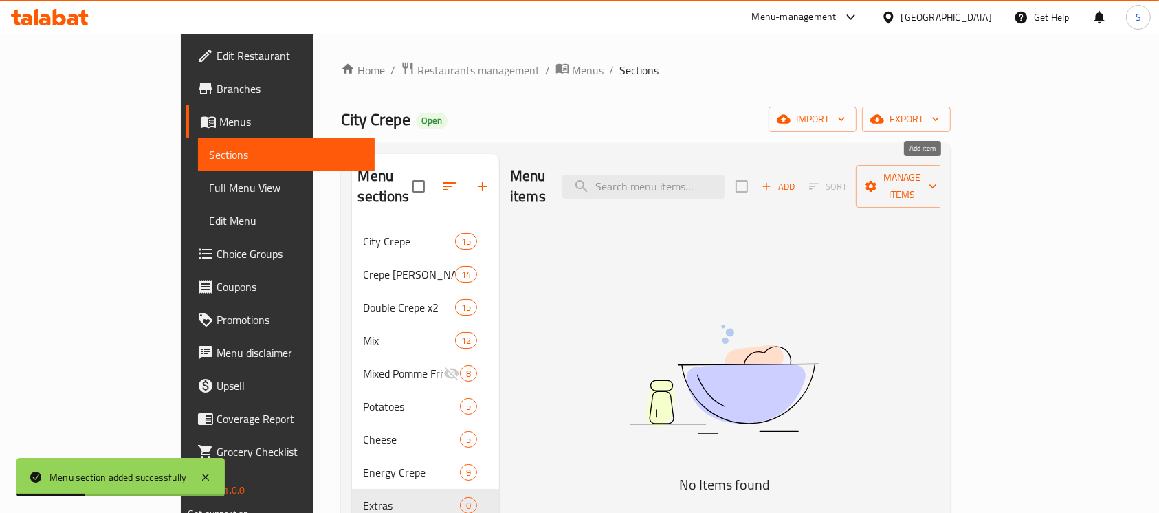
click at [797, 179] on span "Add" at bounding box center [778, 187] width 37 height 16
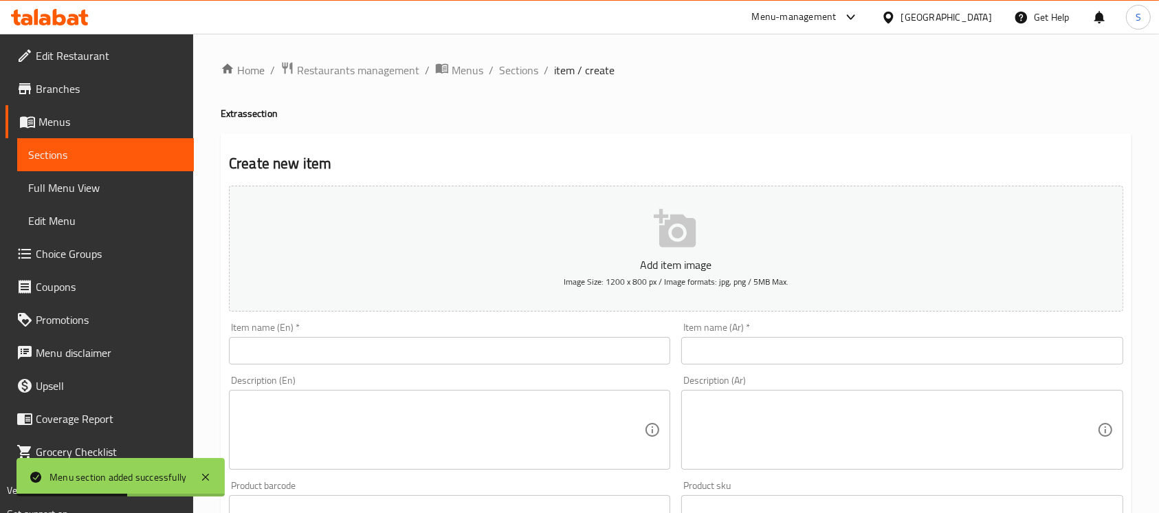
drag, startPoint x: 402, startPoint y: 347, endPoint x: 396, endPoint y: 338, distance: 10.3
click at [402, 347] on input "text" at bounding box center [449, 351] width 441 height 28
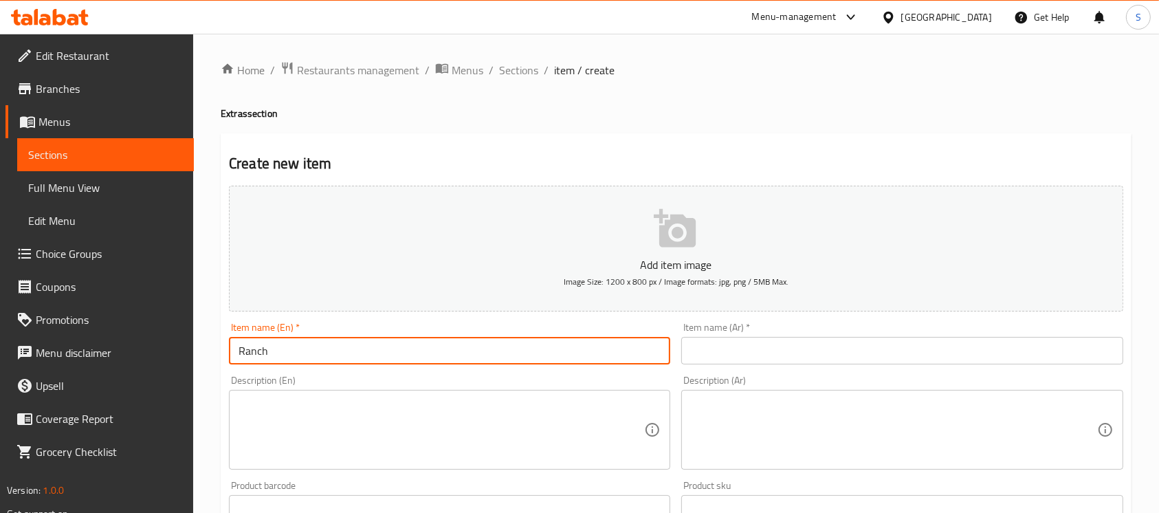
type input "Ranch Sauce"
click at [825, 358] on input "text" at bounding box center [901, 351] width 441 height 28
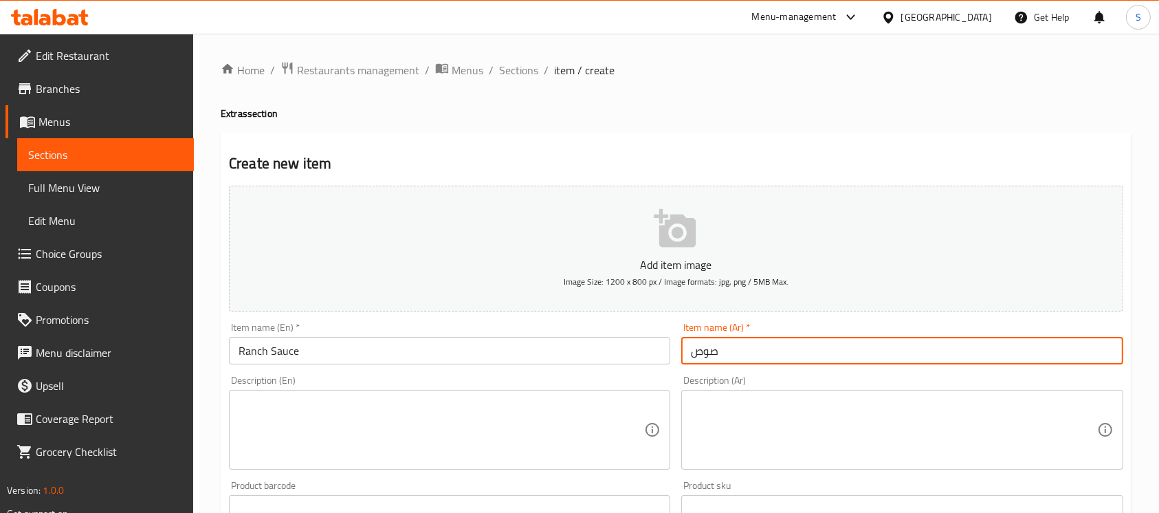
type input "صوص رانش"
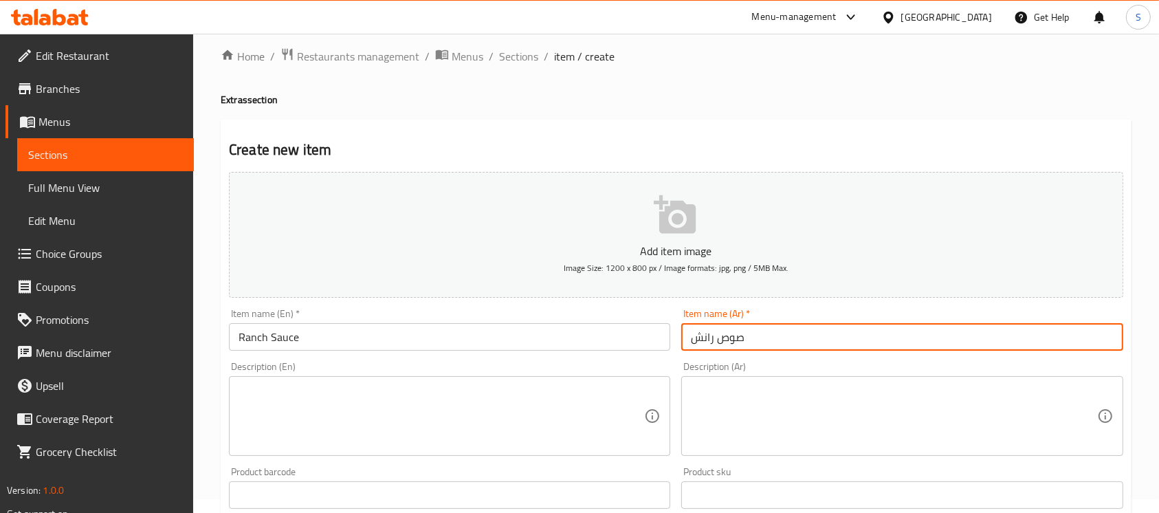
scroll to position [275, 0]
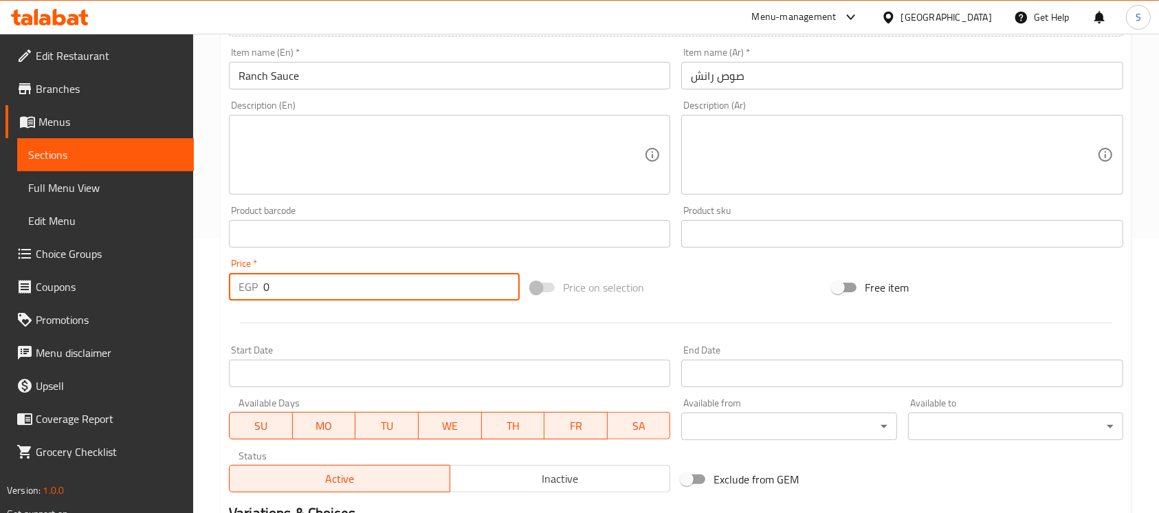
click at [330, 294] on input "0" at bounding box center [391, 287] width 256 height 28
type input "30"
click at [763, 289] on div "Price on selection" at bounding box center [676, 287] width 302 height 37
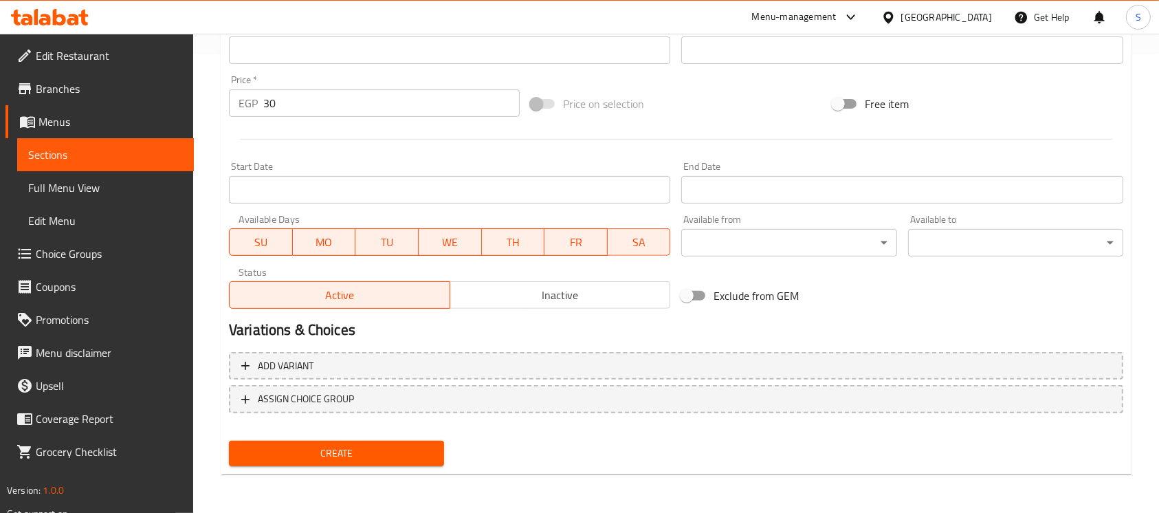
click at [382, 456] on span "Create" at bounding box center [336, 453] width 193 height 17
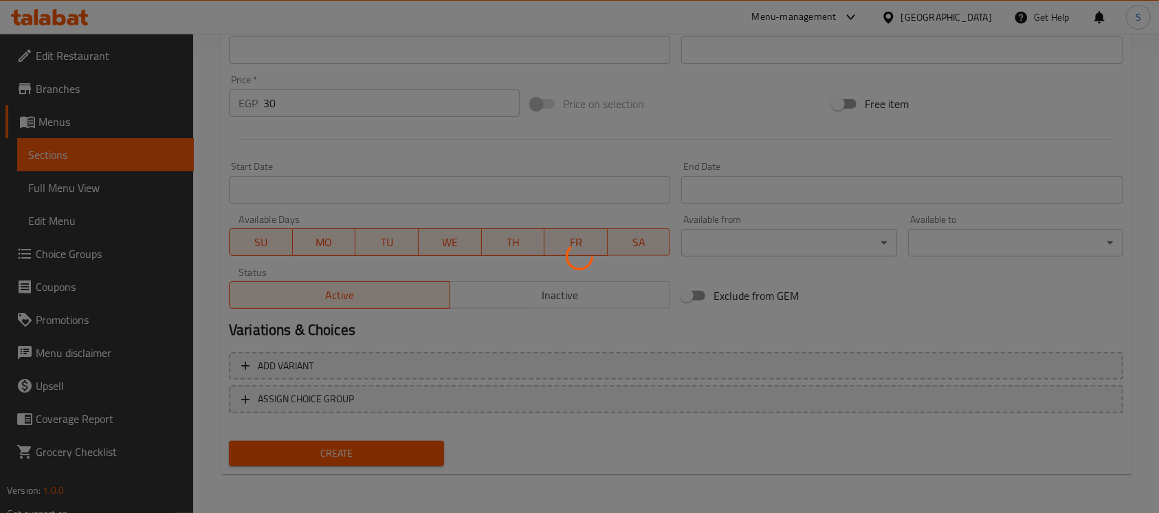
type input "0"
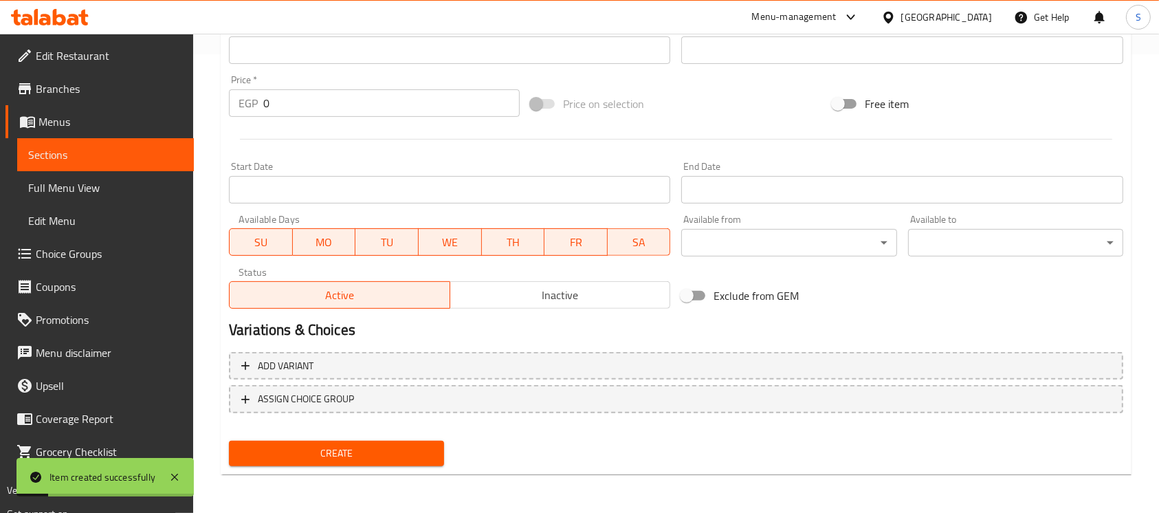
scroll to position [92, 0]
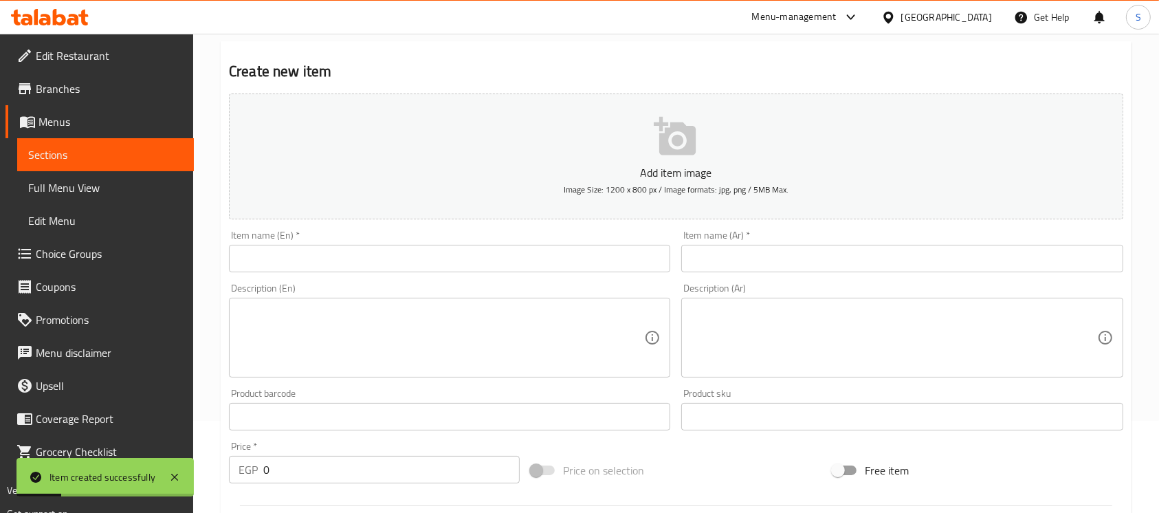
click at [400, 275] on div "Item name (En)   * Item name (En) *" at bounding box center [449, 251] width 452 height 53
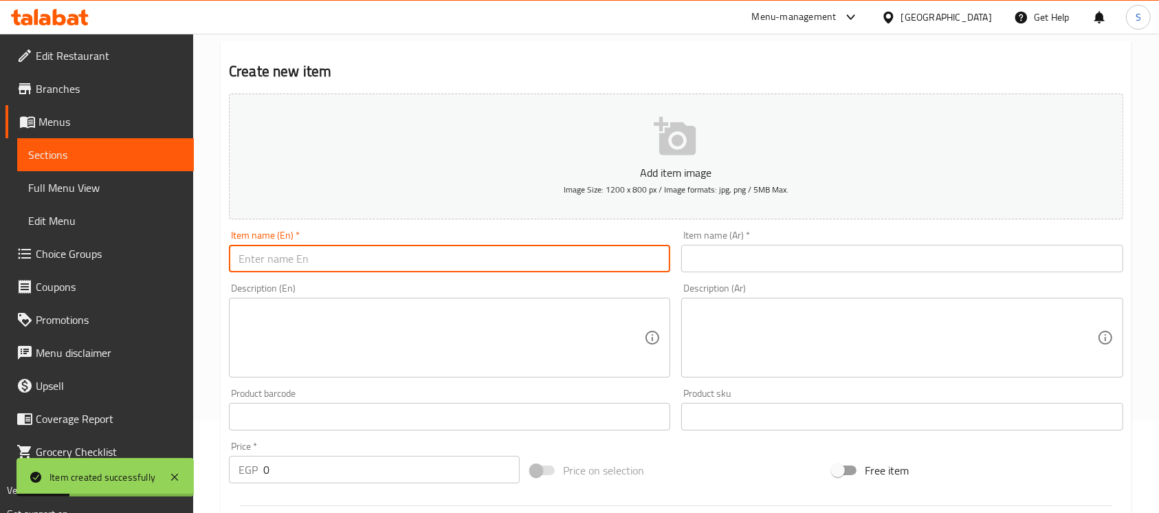
click at [406, 264] on input "text" at bounding box center [449, 259] width 441 height 28
type input "c"
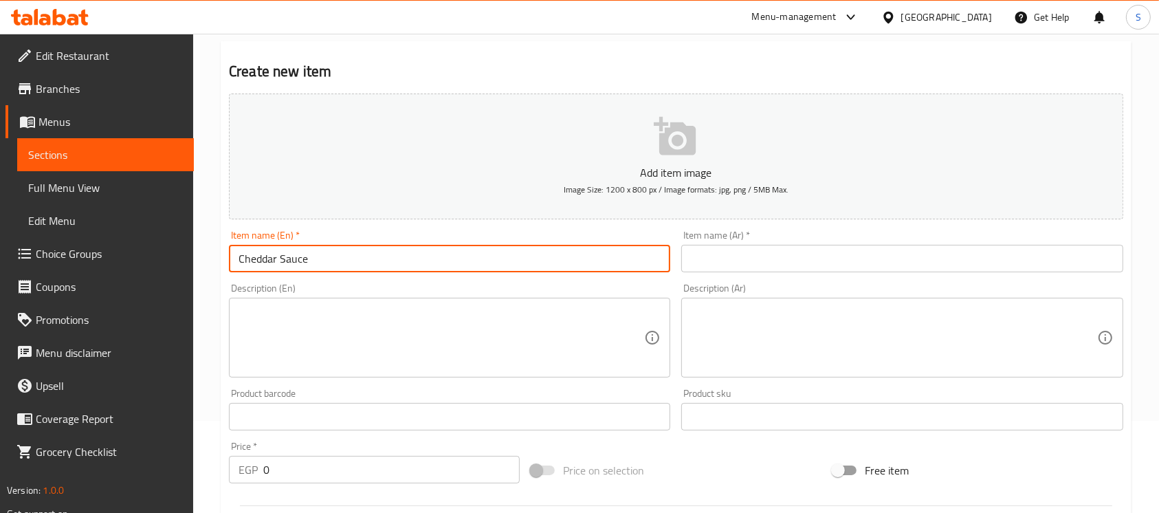
type input "Cheddar Sauce"
click at [773, 249] on input "text" at bounding box center [901, 259] width 441 height 28
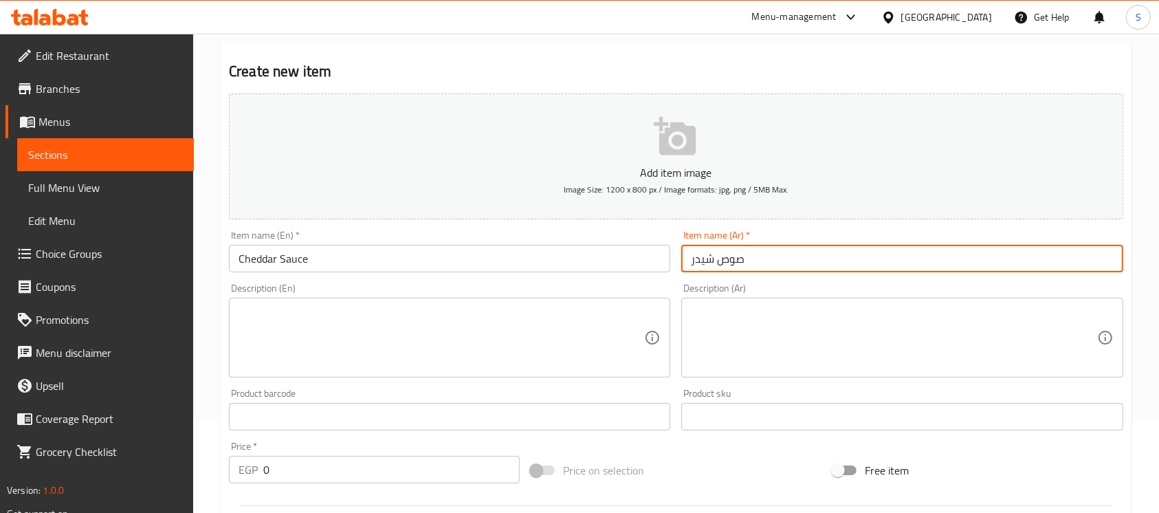
type input "صوص شيدر"
click at [314, 468] on input "0" at bounding box center [391, 470] width 256 height 28
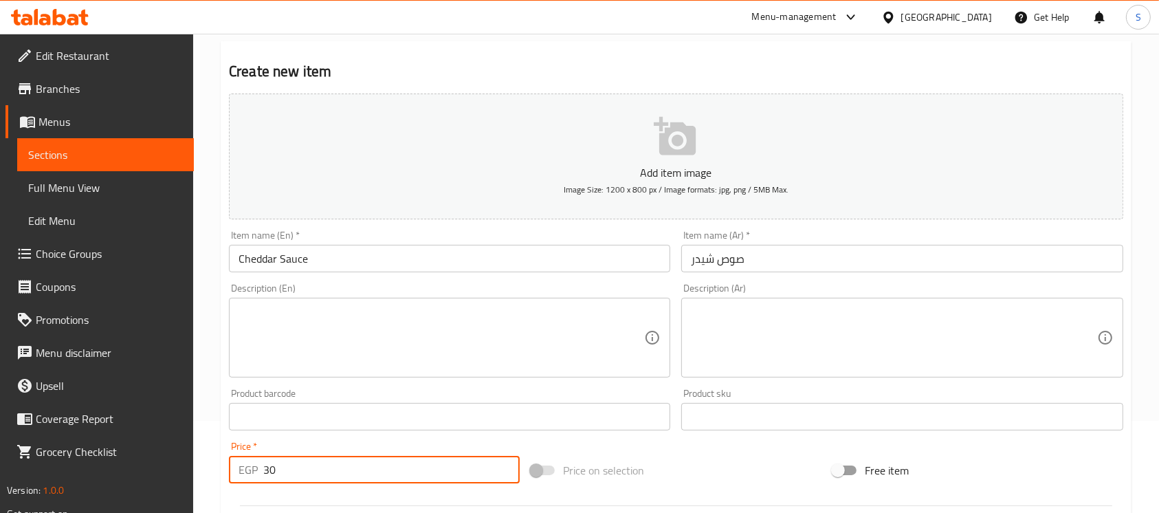
type input "30"
click at [504, 356] on textarea at bounding box center [442, 337] width 406 height 65
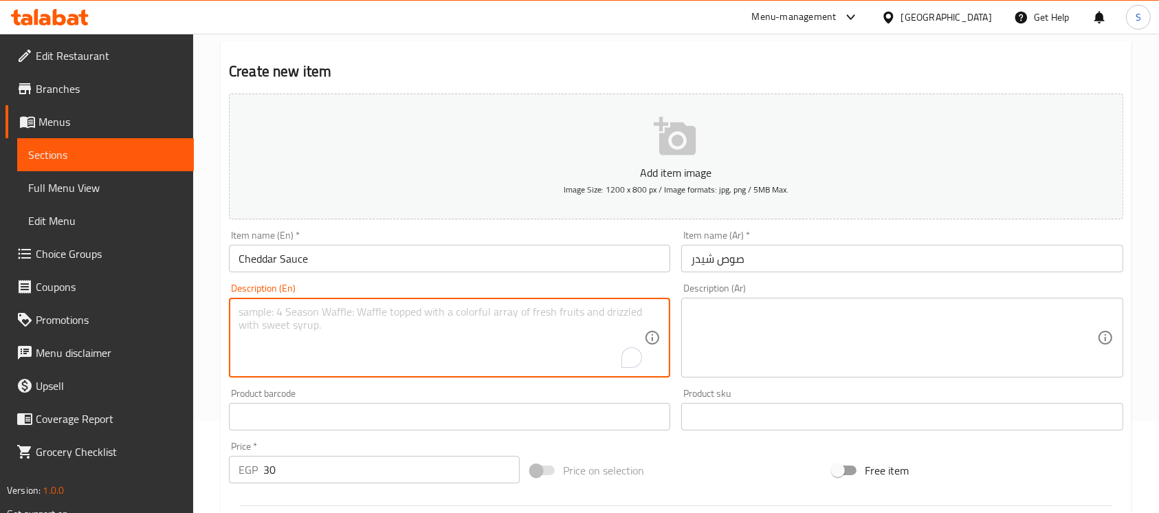
scroll to position [459, 0]
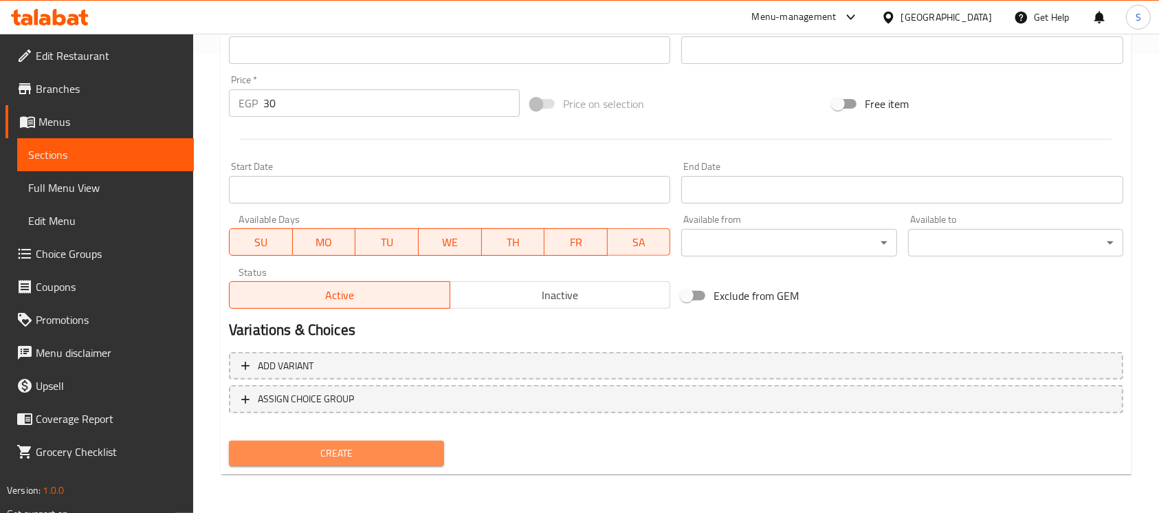
click at [362, 444] on button "Create" at bounding box center [336, 453] width 215 height 25
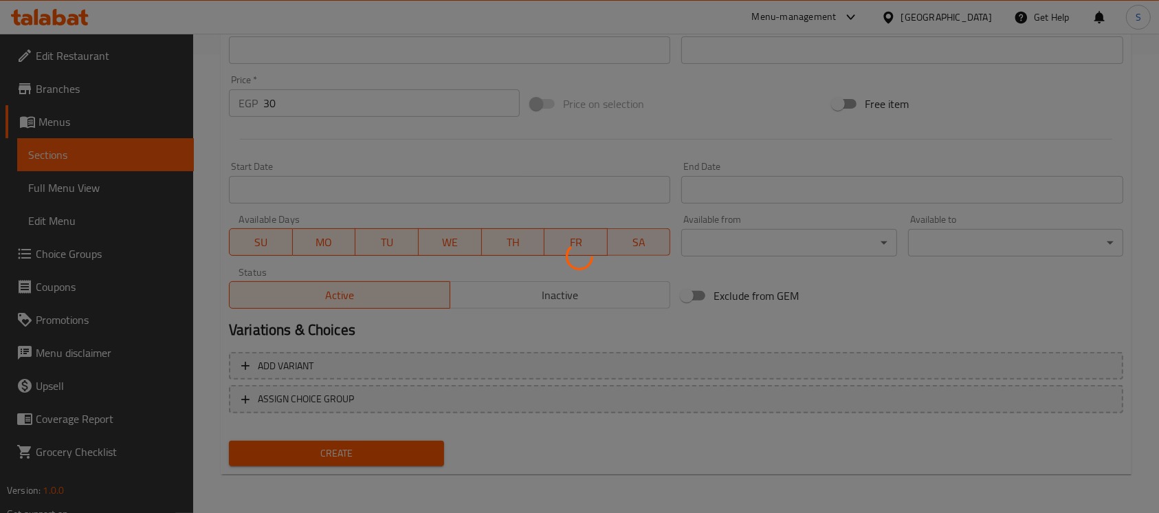
type input "0"
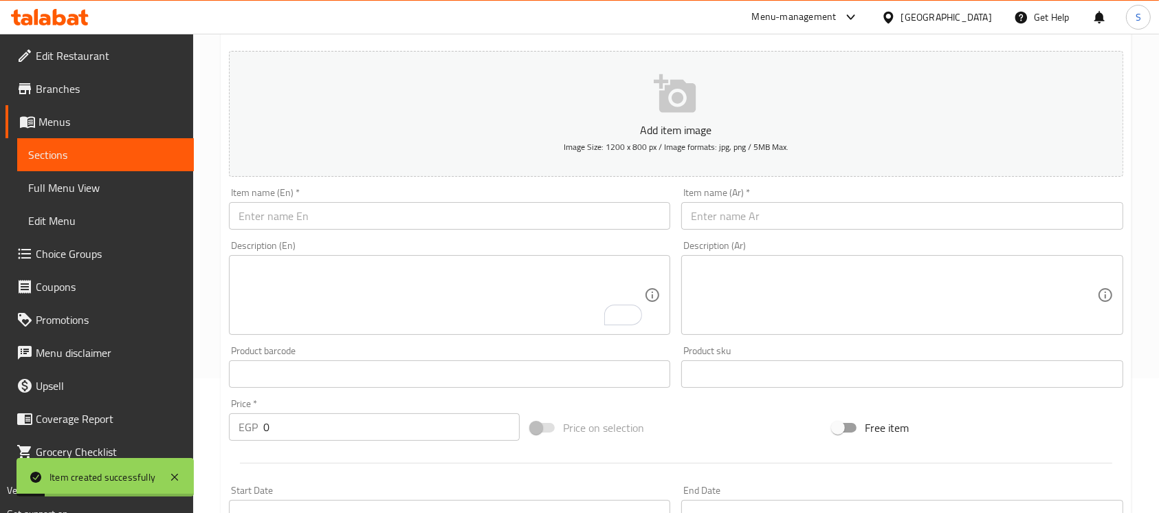
scroll to position [92, 0]
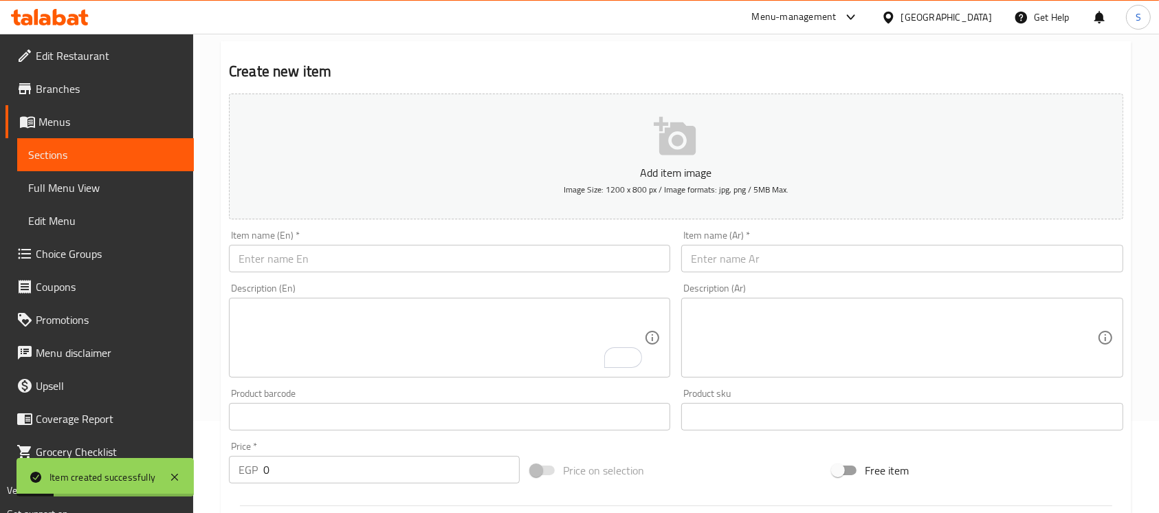
click at [468, 262] on input "text" at bounding box center [449, 259] width 441 height 28
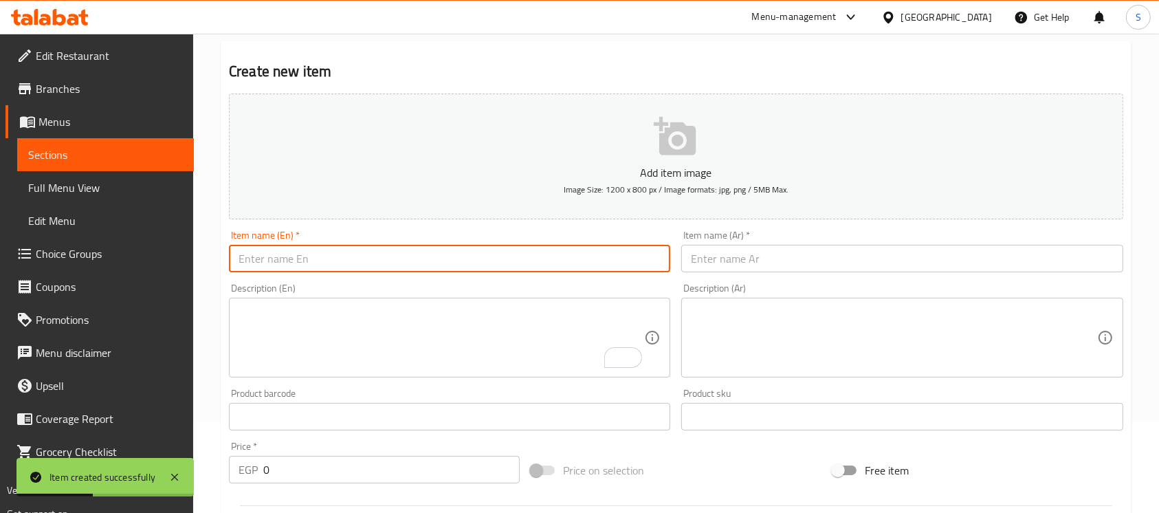
click at [939, 256] on input "text" at bounding box center [901, 259] width 441 height 28
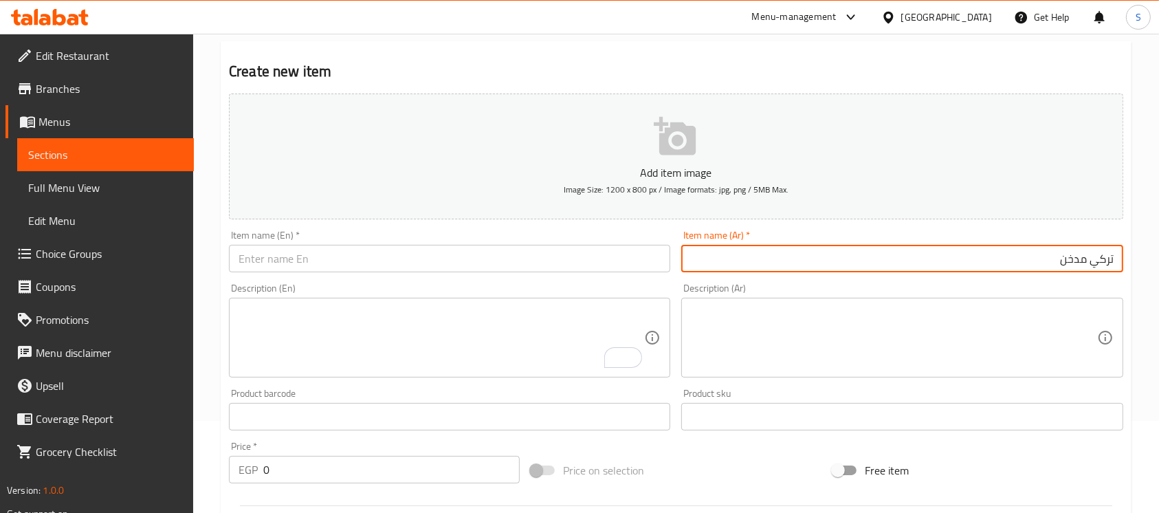
type input "تركي مدخن"
click at [577, 264] on input "text" at bounding box center [449, 259] width 441 height 28
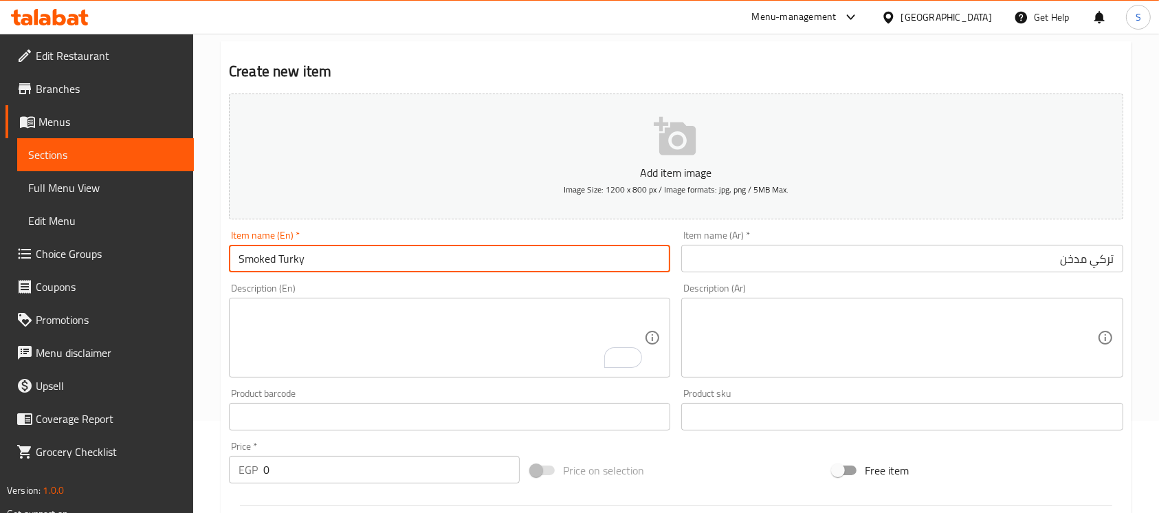
type input "Smoked Turky"
click at [333, 472] on input "0" at bounding box center [391, 470] width 256 height 28
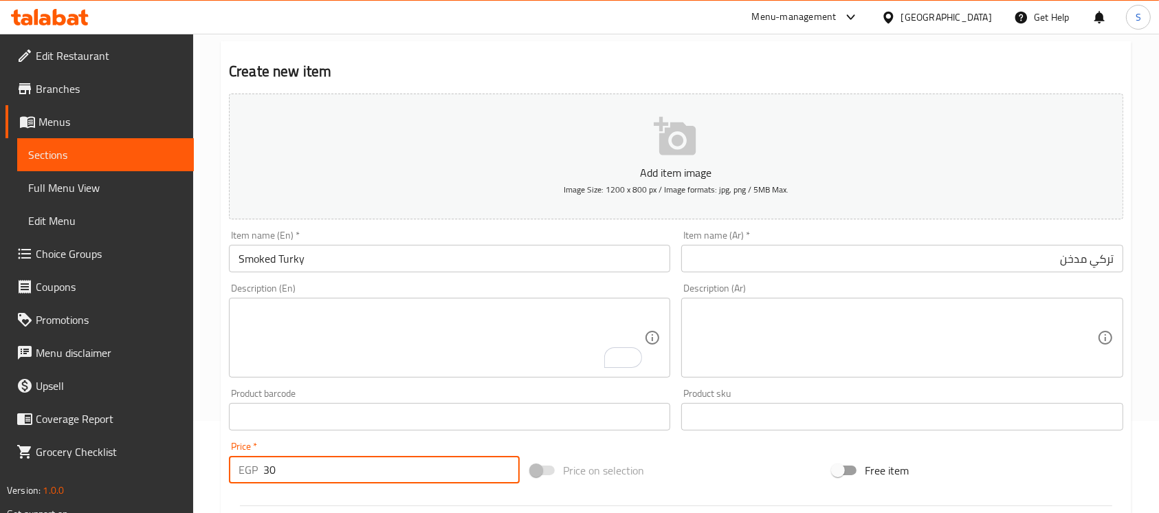
type input "30"
click at [699, 477] on div "Price on selection" at bounding box center [676, 470] width 302 height 37
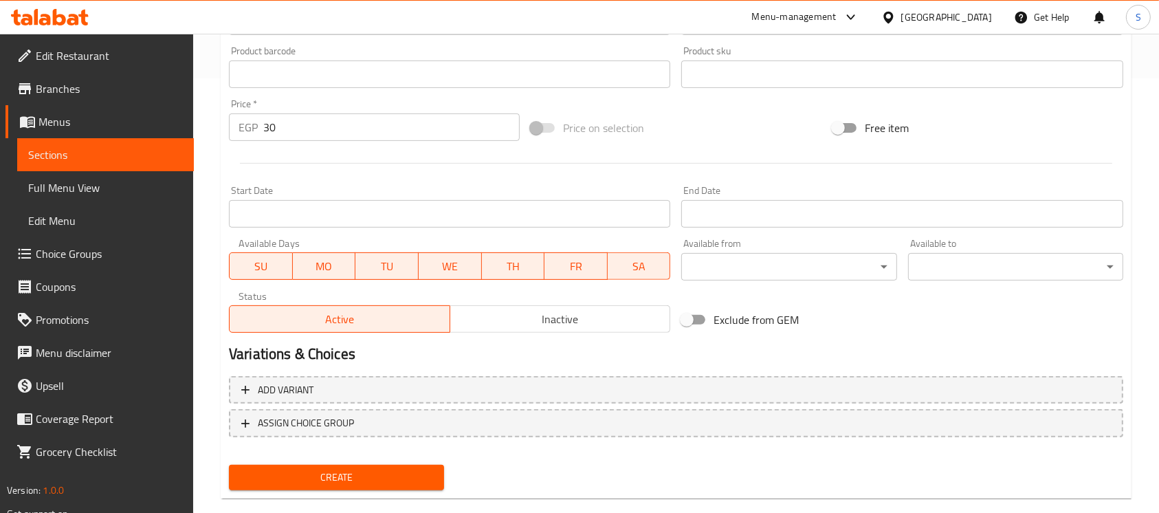
scroll to position [459, 0]
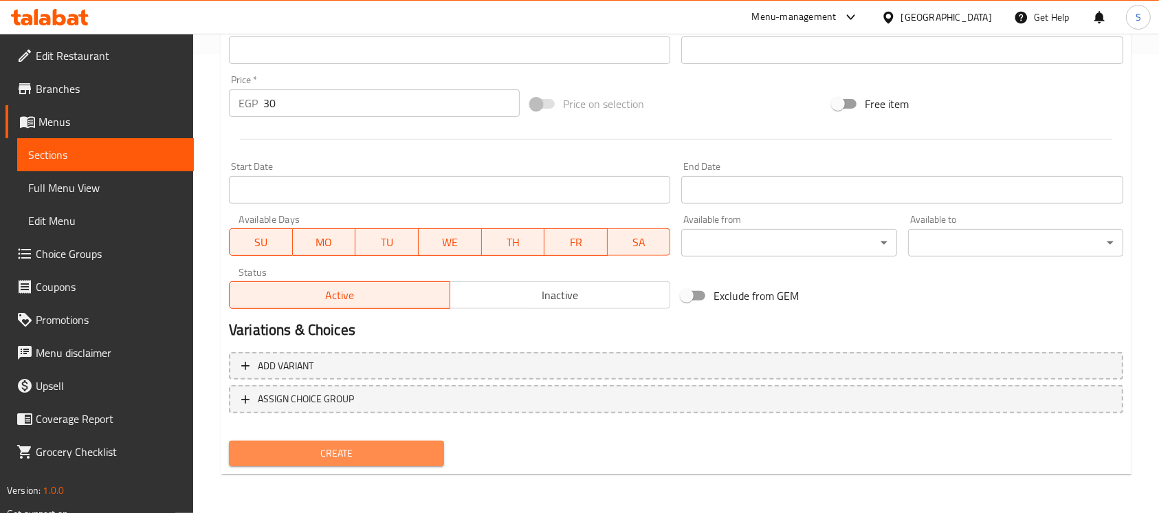
click at [420, 446] on span "Create" at bounding box center [336, 453] width 193 height 17
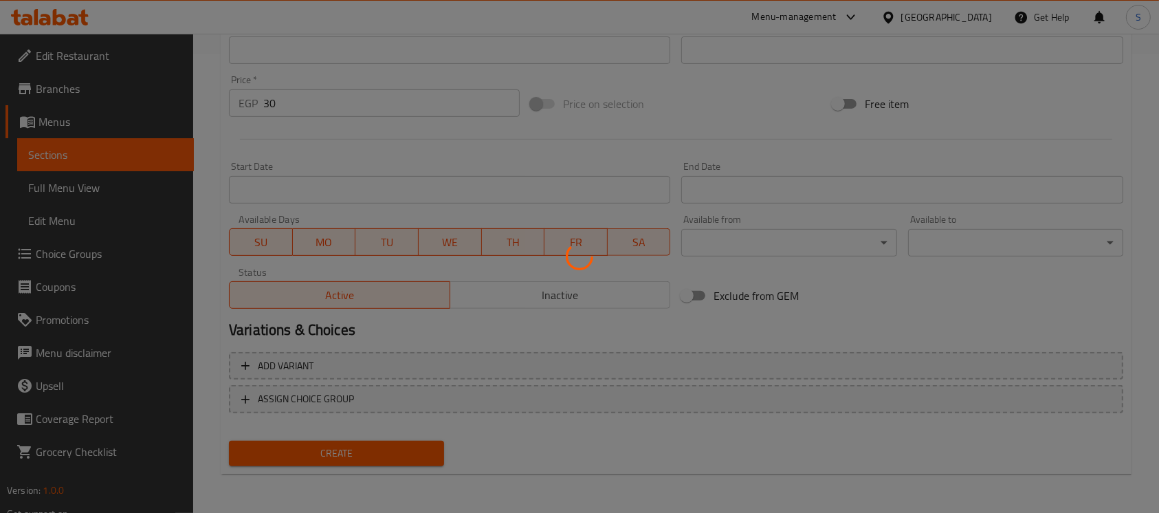
type input "0"
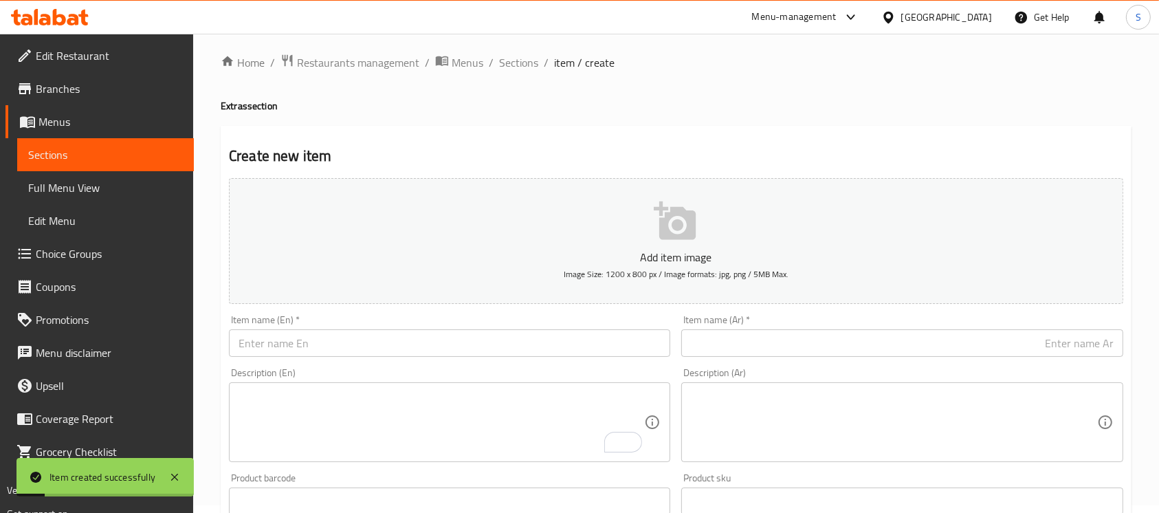
scroll to position [0, 0]
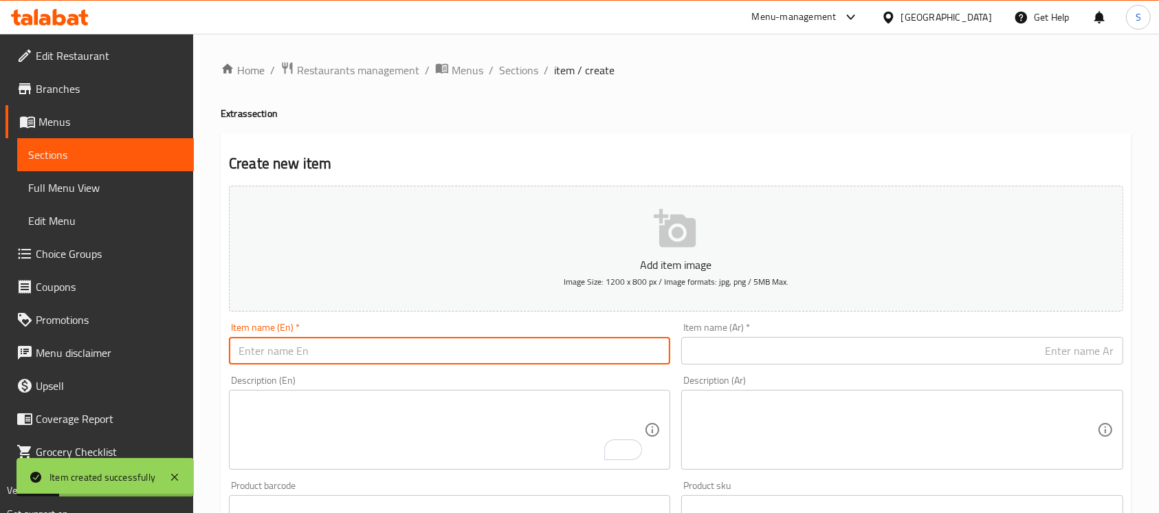
drag, startPoint x: 495, startPoint y: 353, endPoint x: 503, endPoint y: 348, distance: 9.4
click at [495, 353] on input "text" at bounding box center [449, 351] width 441 height 28
type input "Roumy Cheese"
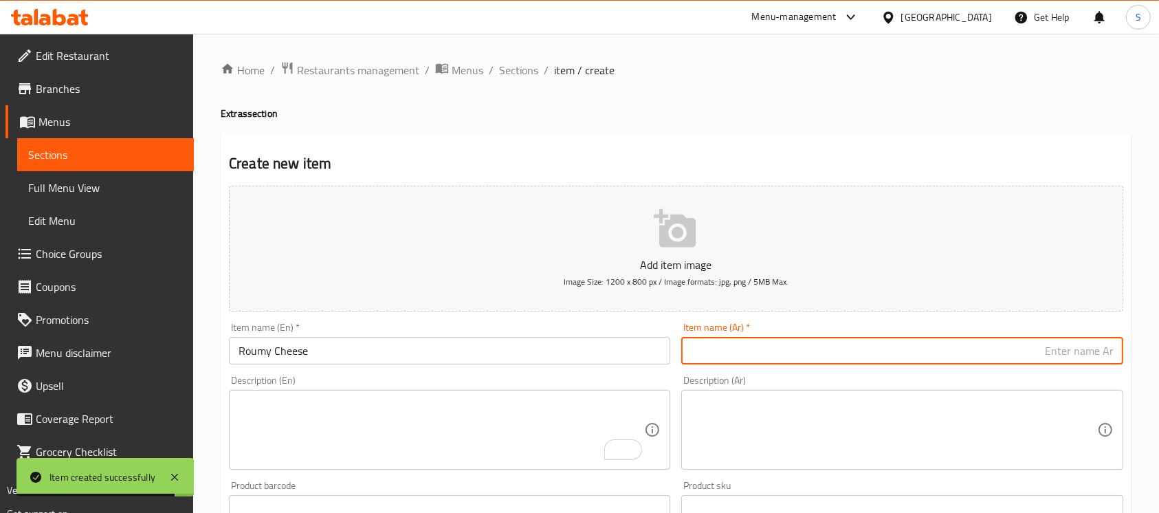
click at [888, 354] on input "text" at bounding box center [901, 351] width 441 height 28
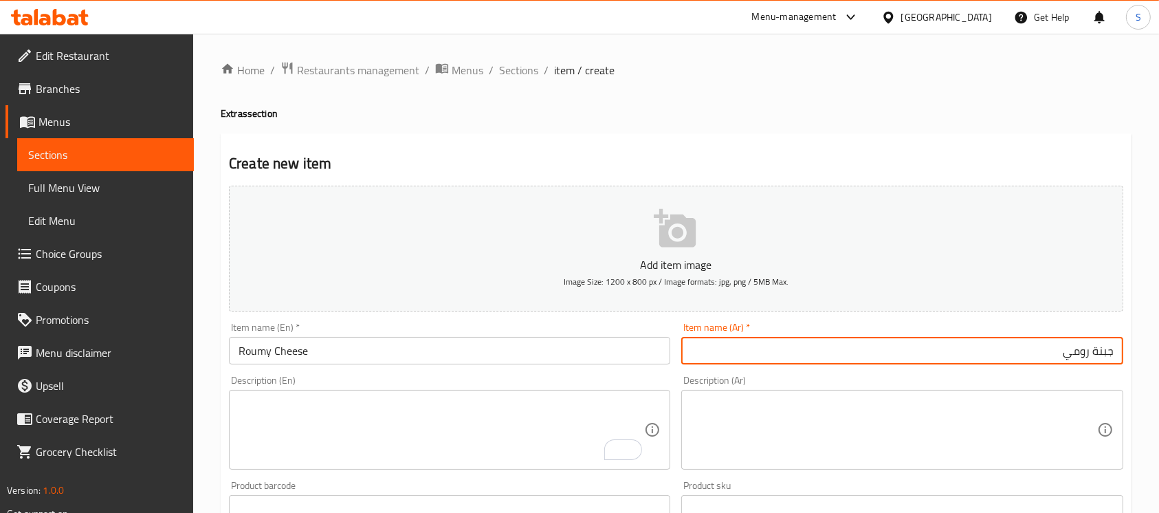
type input "جبنة رومي"
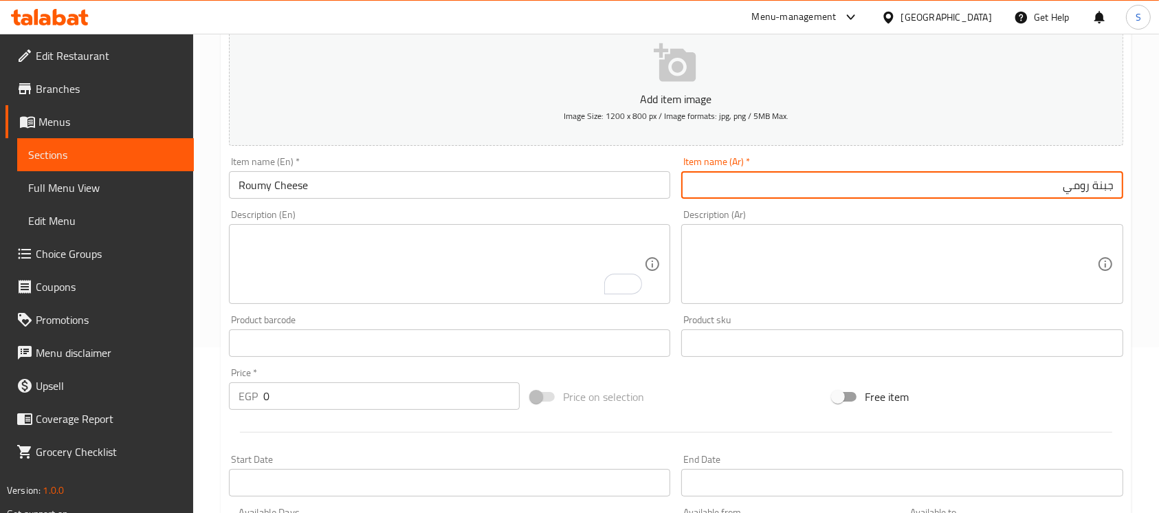
scroll to position [184, 0]
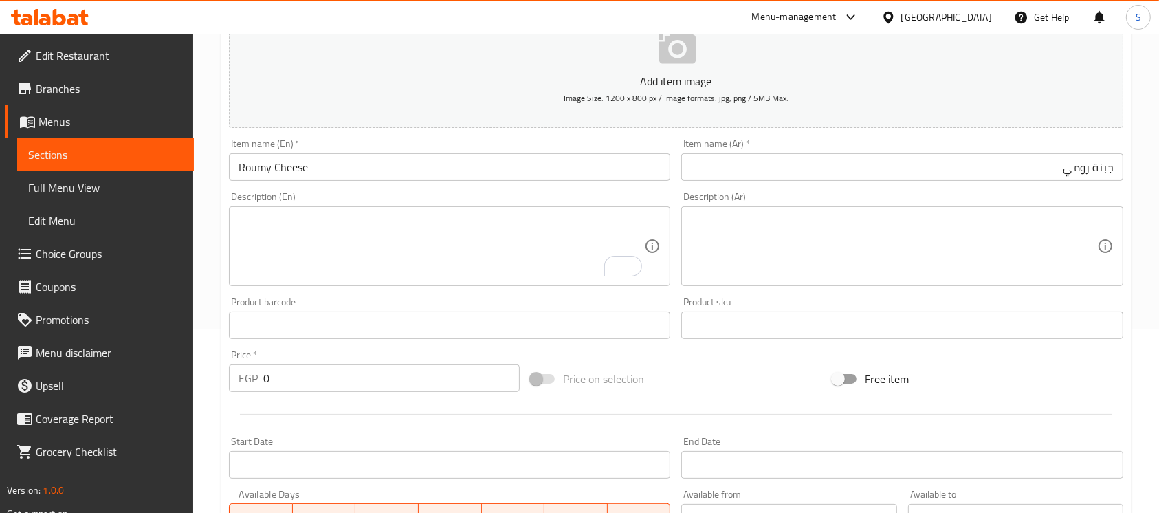
click at [348, 358] on div "Price   * EGP 0 Price *" at bounding box center [374, 371] width 291 height 42
click at [358, 374] on input "0" at bounding box center [391, 378] width 256 height 28
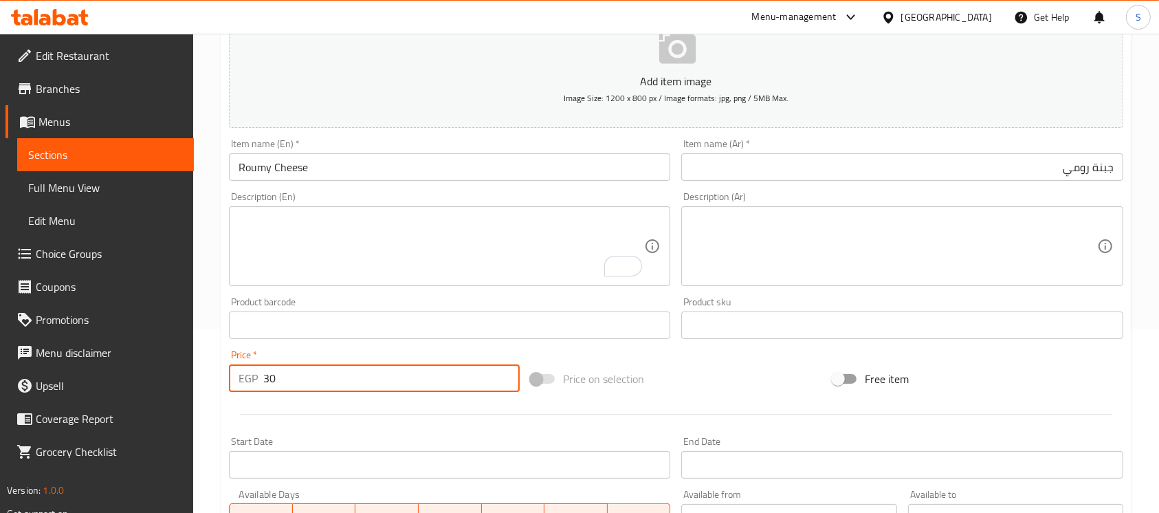
type input "30"
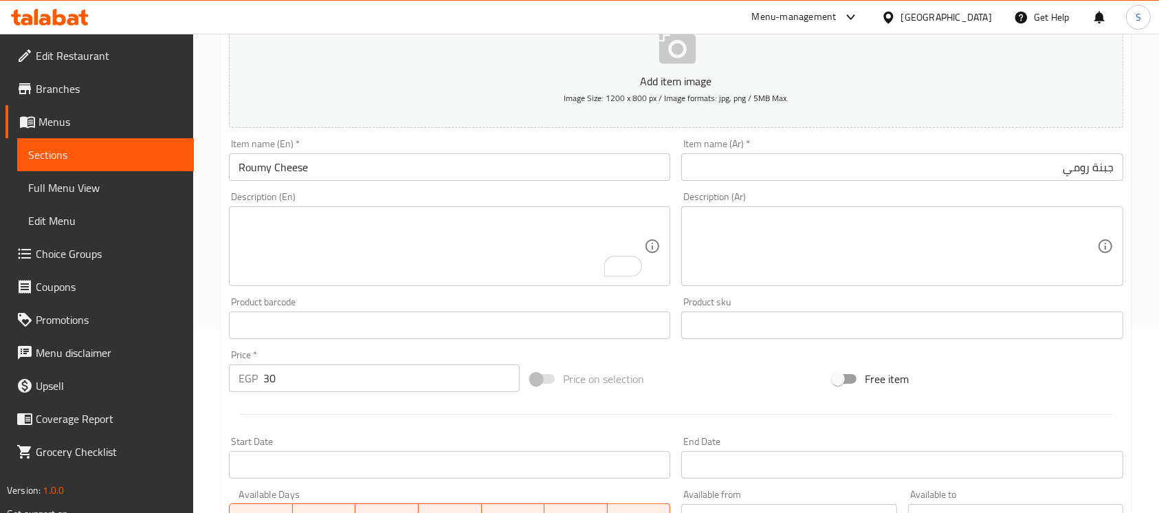
click at [707, 358] on div "Add item image Image Size: 1200 x 800 px / Image formats: jpg, png / 5MB Max. I…" at bounding box center [676, 293] width 906 height 593
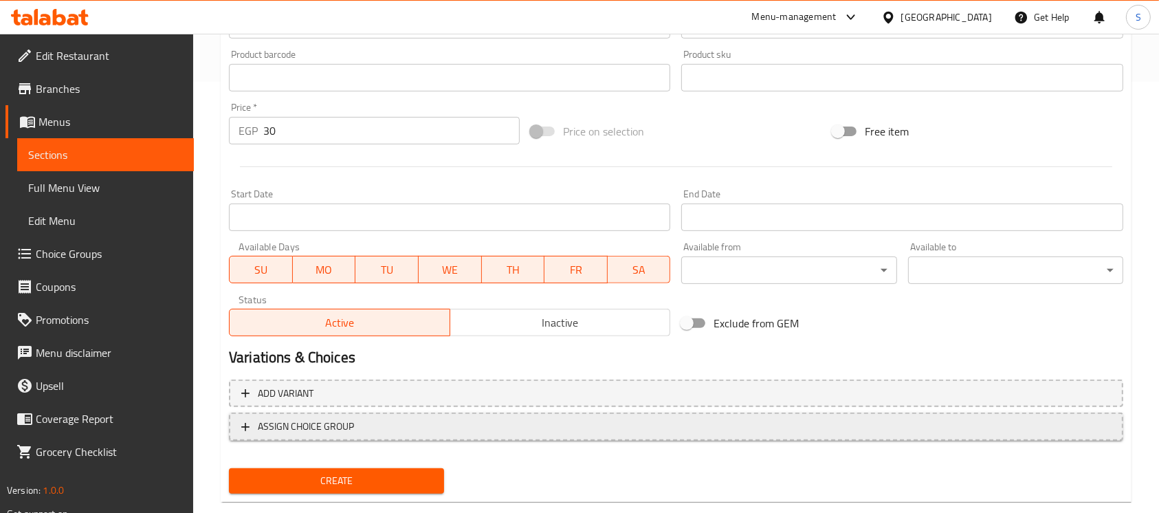
scroll to position [459, 0]
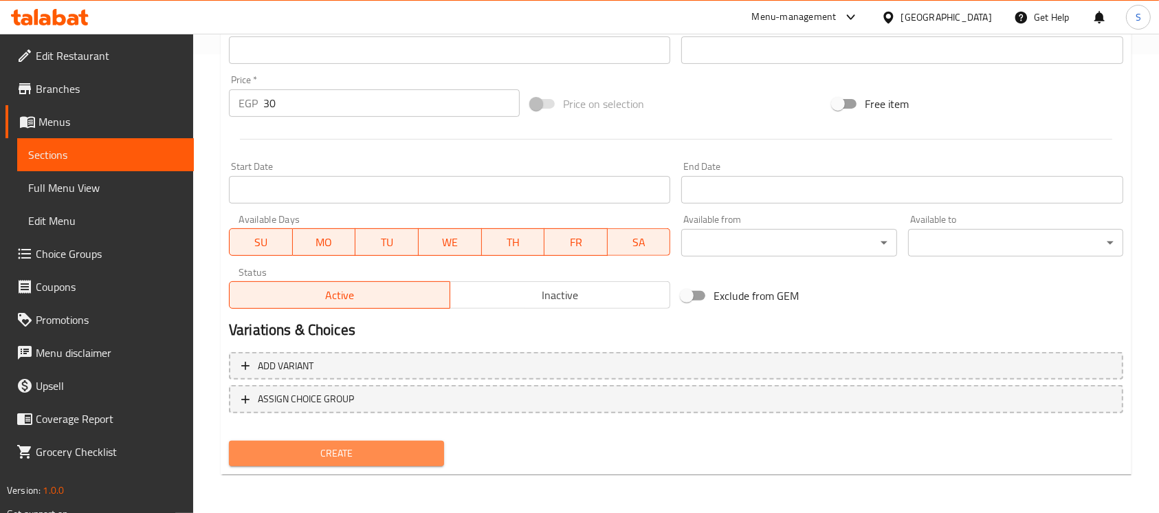
click at [333, 446] on span "Create" at bounding box center [336, 453] width 193 height 17
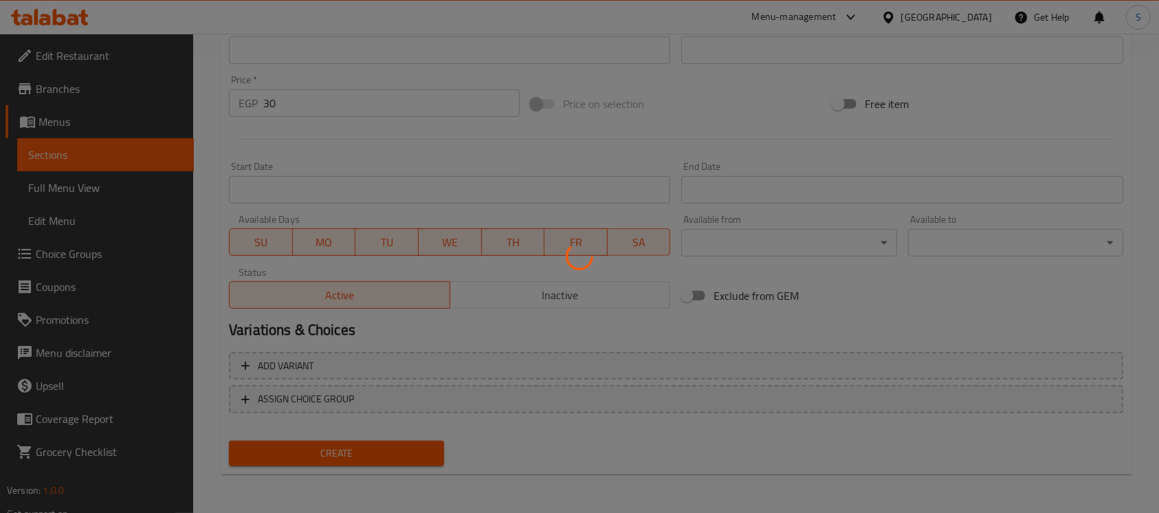
type input "0"
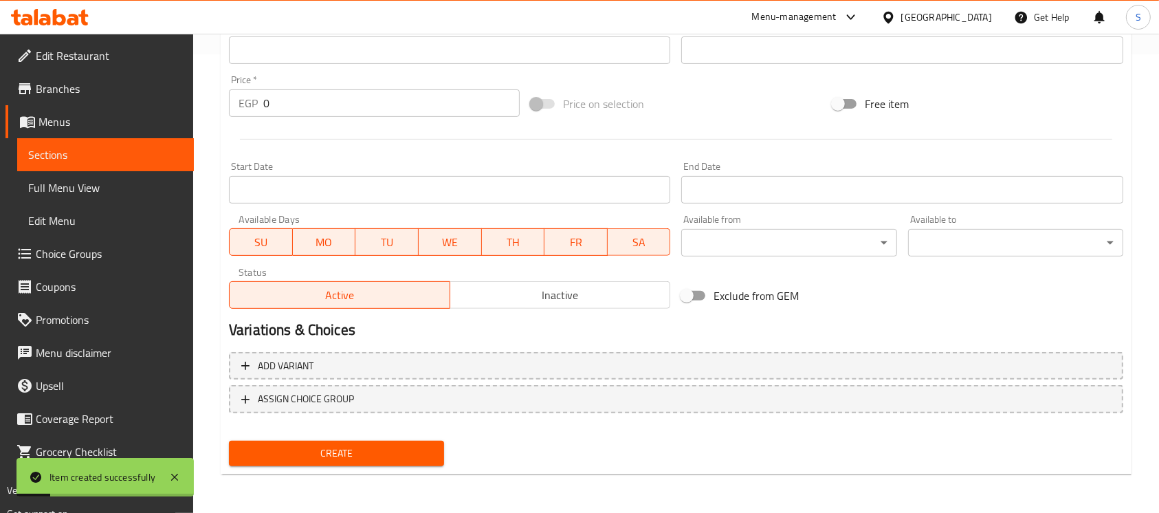
scroll to position [92, 0]
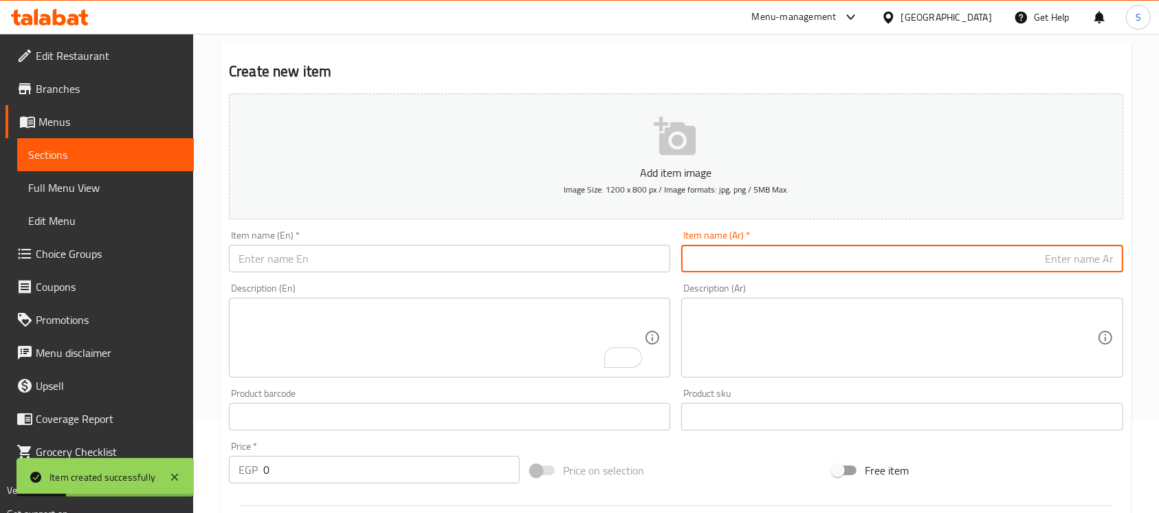
click at [902, 259] on input "text" at bounding box center [901, 259] width 441 height 28
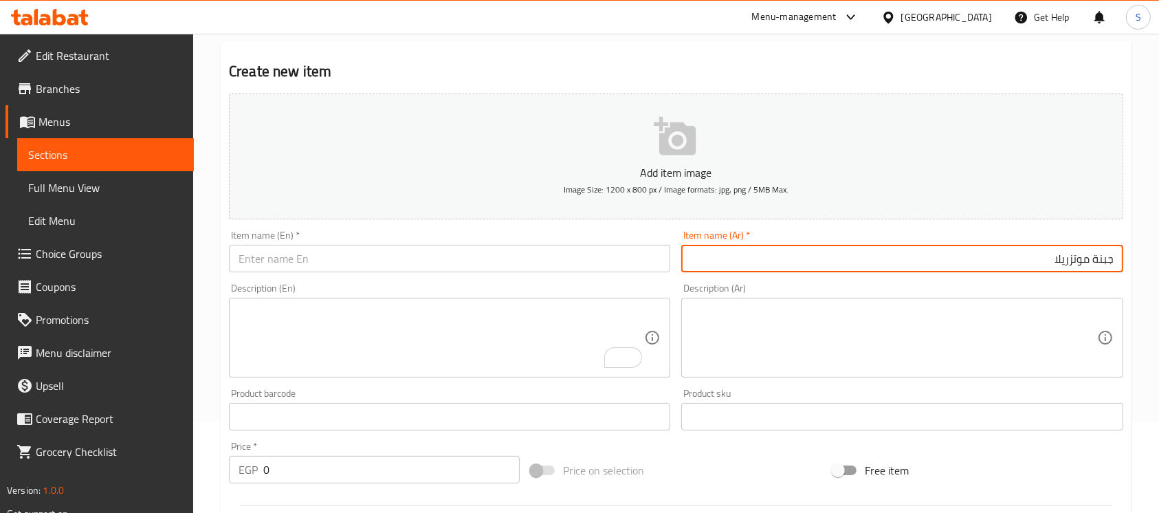
type input "جبنة موتزريلا"
click at [615, 267] on input "text" at bounding box center [449, 259] width 441 height 28
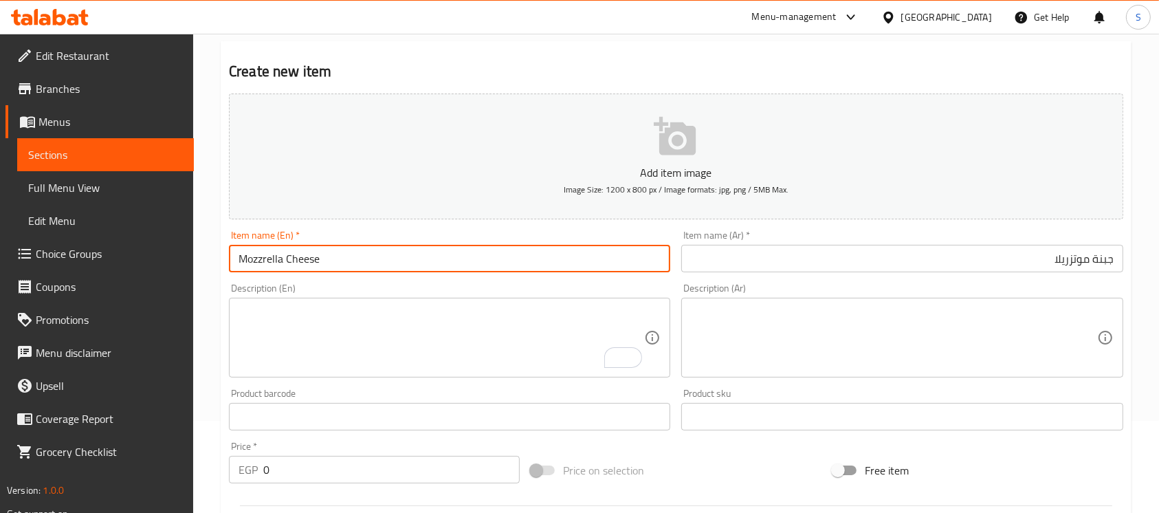
click at [256, 263] on input "Mozzrella Cheese" at bounding box center [449, 259] width 441 height 28
click at [263, 269] on input "Mozzrella Cheese" at bounding box center [449, 259] width 441 height 28
click at [271, 269] on input "Mozzrella Cheese" at bounding box center [449, 259] width 441 height 28
type input "Mozzarella Cheese"
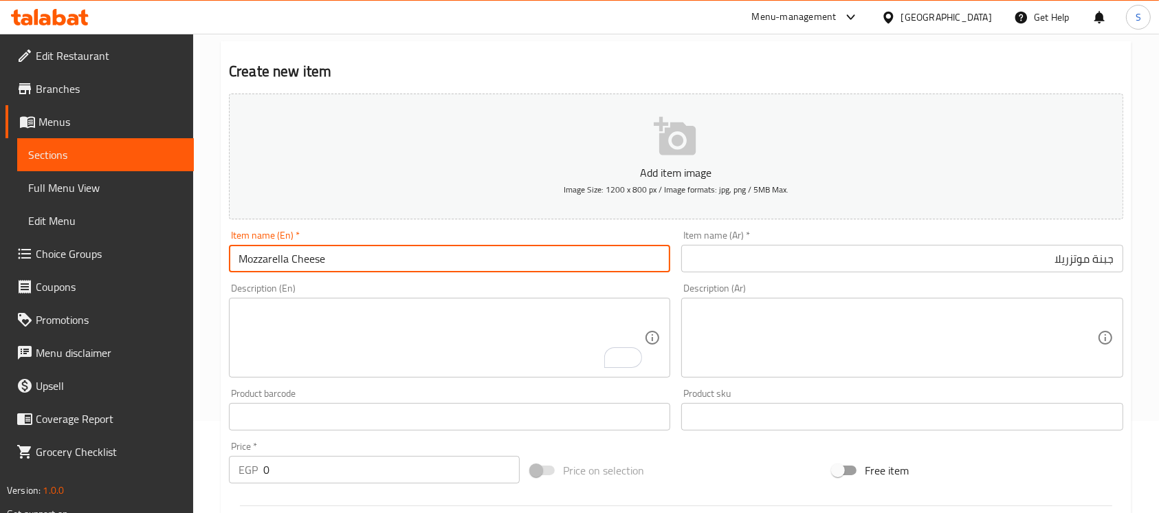
click at [331, 470] on input "0" at bounding box center [391, 470] width 256 height 28
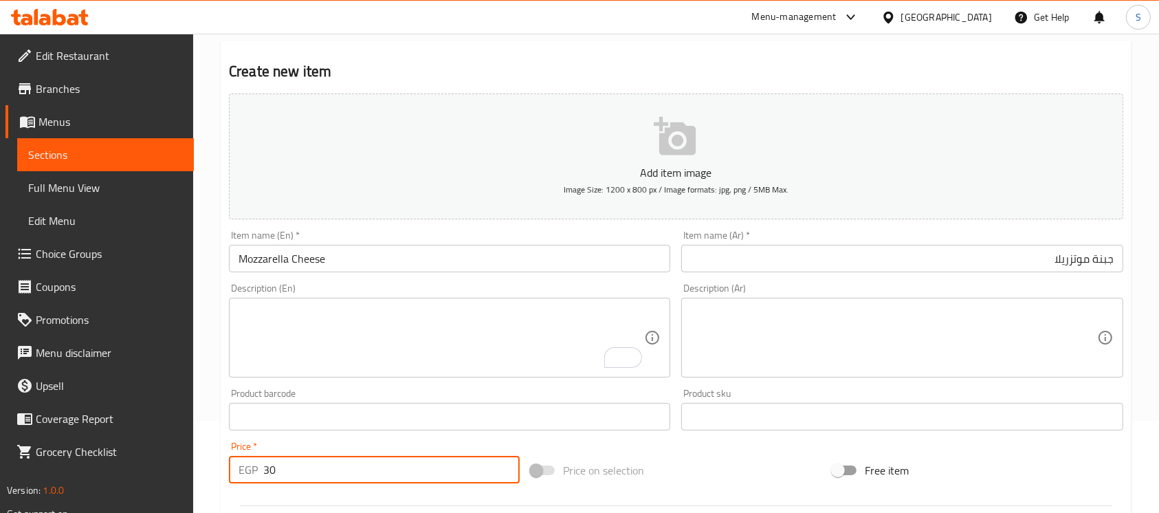
type input "30"
click at [438, 360] on textarea "To enrich screen reader interactions, please activate Accessibility in Grammarl…" at bounding box center [442, 337] width 406 height 65
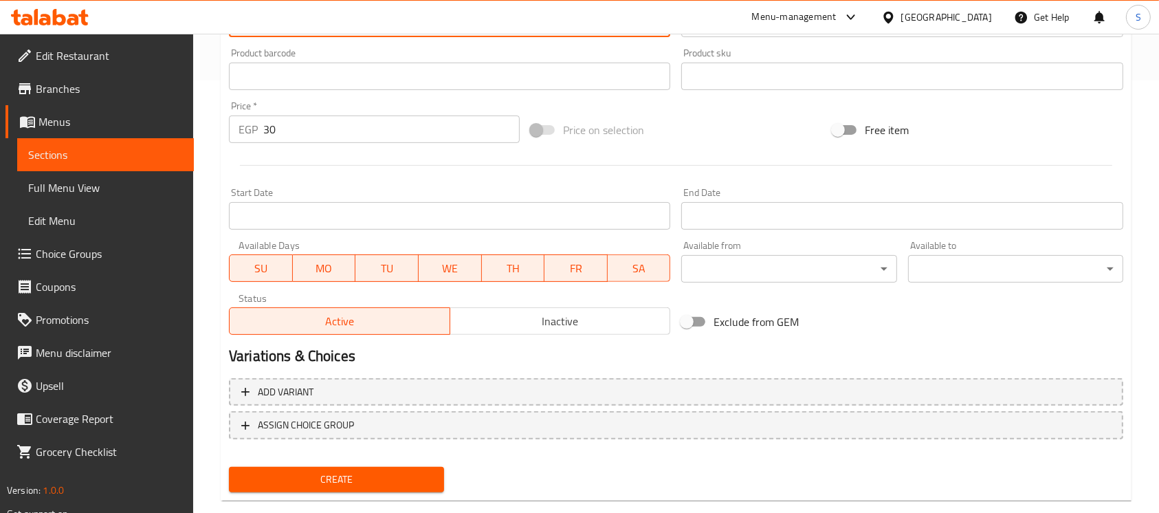
scroll to position [459, 0]
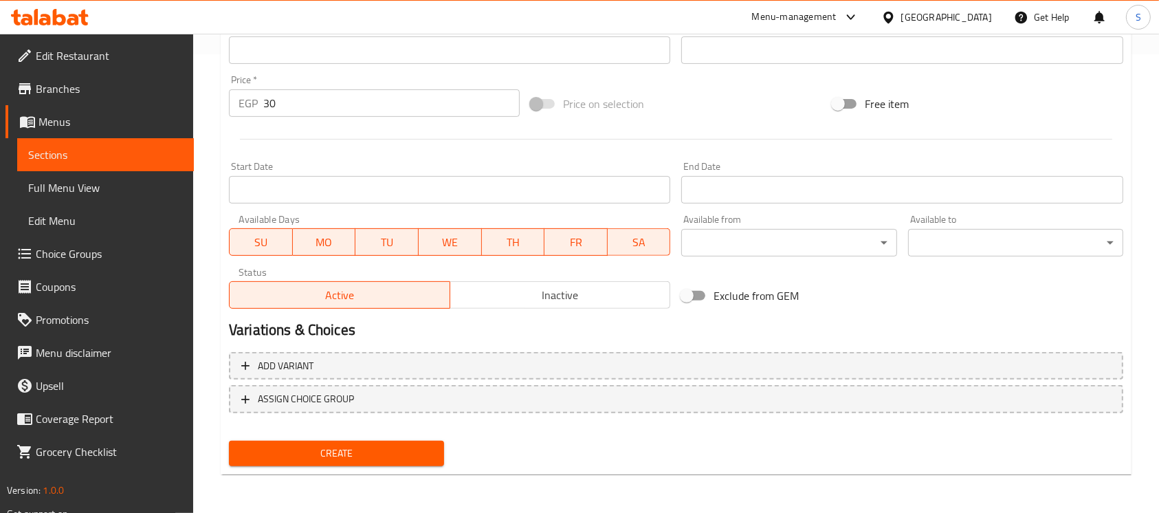
click at [325, 443] on button "Create" at bounding box center [336, 453] width 215 height 25
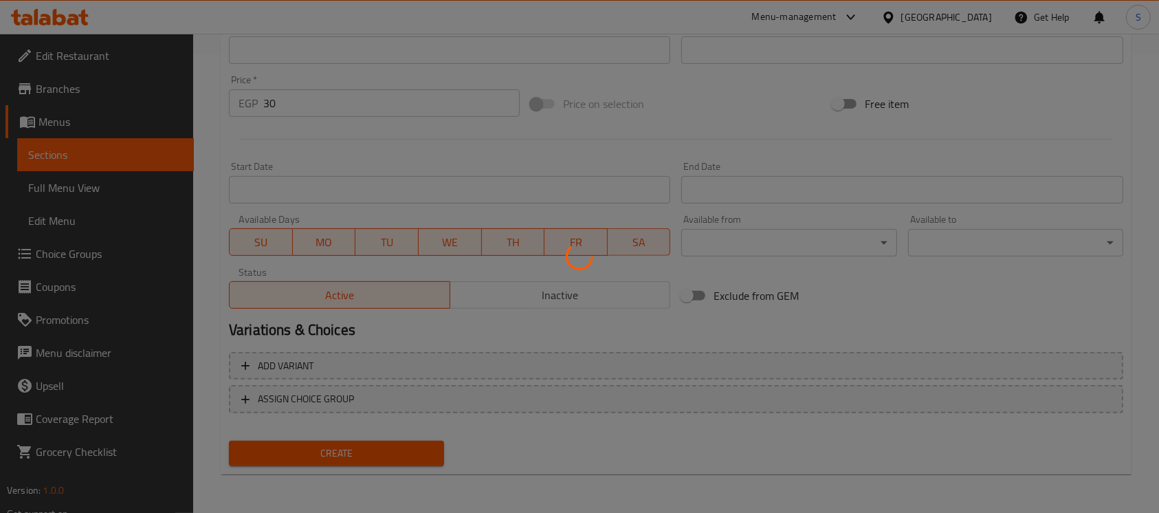
type input "0"
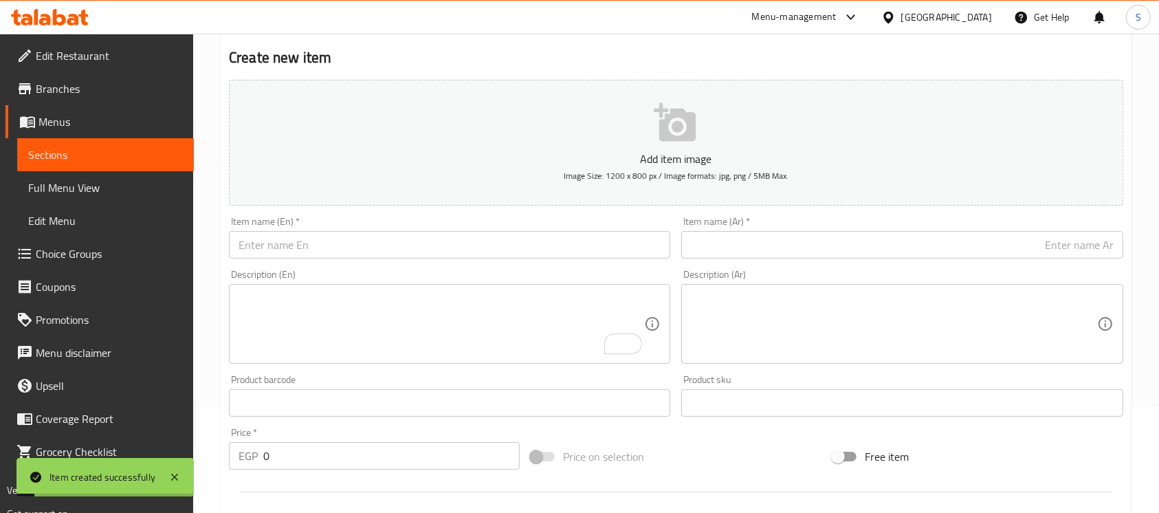
scroll to position [92, 0]
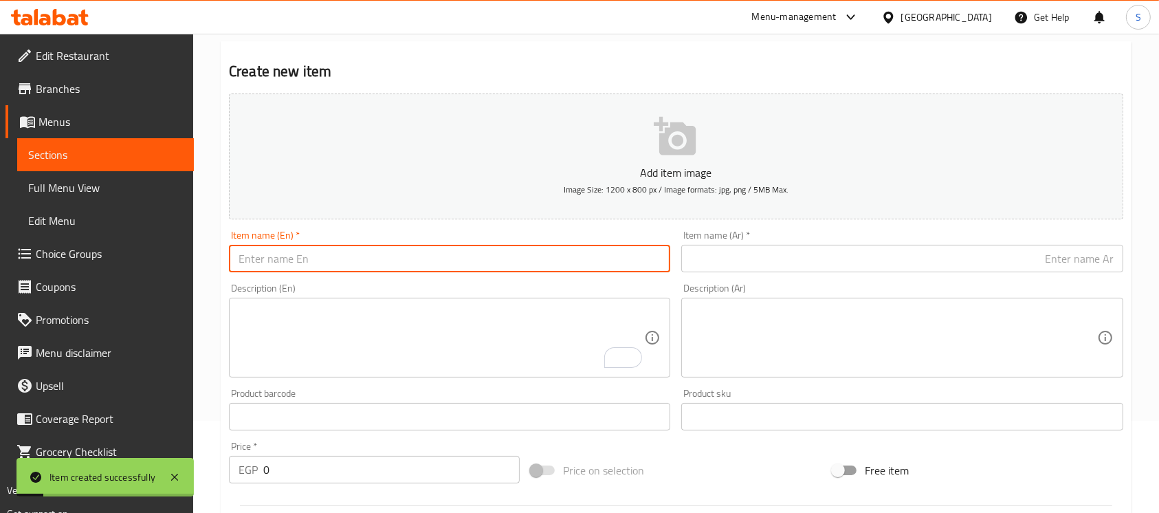
click at [385, 259] on input "text" at bounding box center [449, 259] width 441 height 28
type input "Vegetables"
click at [832, 256] on input "text" at bounding box center [901, 259] width 441 height 28
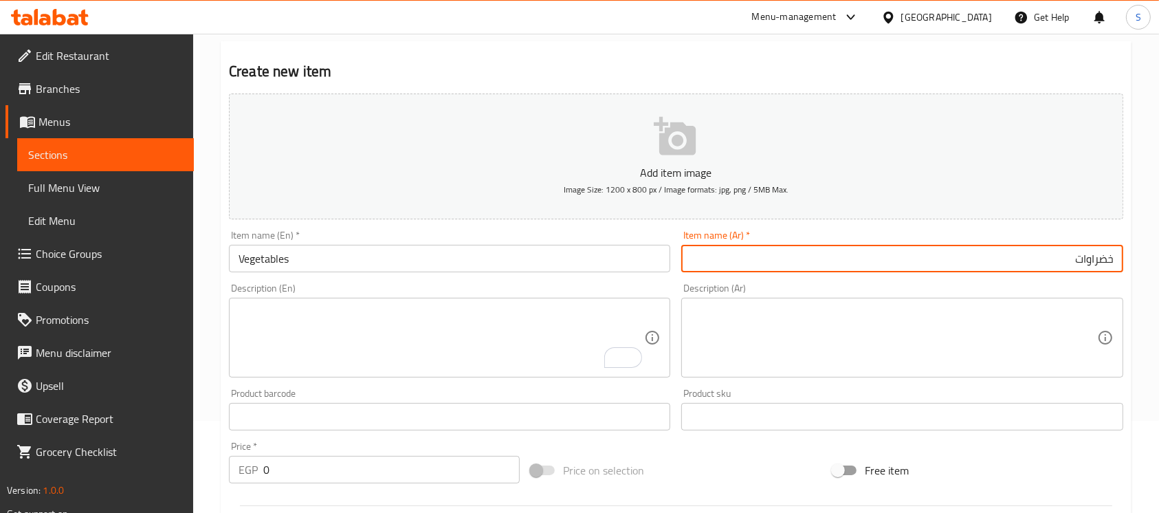
type input "خضراوات"
click at [319, 463] on input "0" at bounding box center [391, 470] width 256 height 28
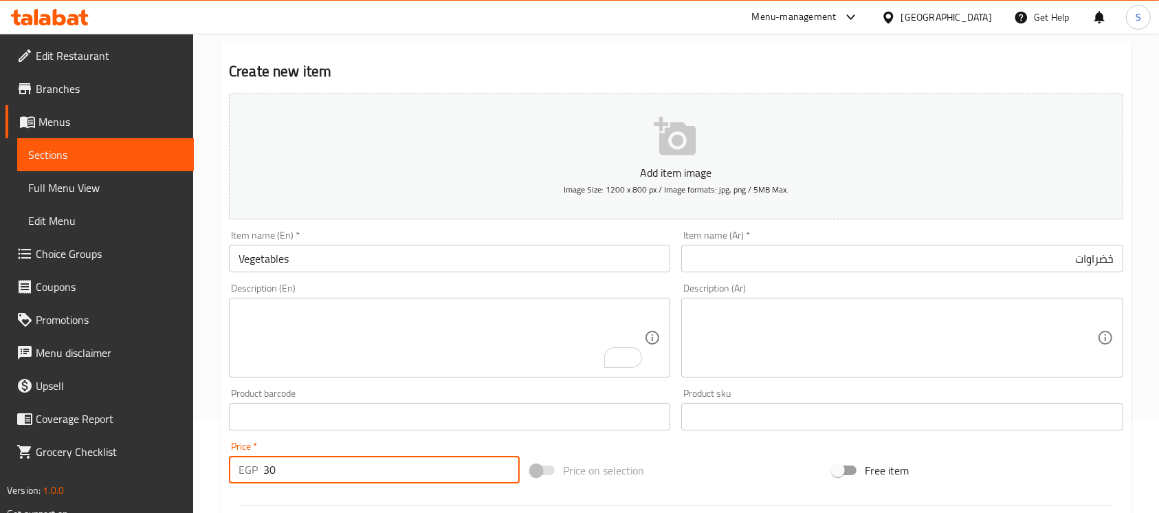
type input "30"
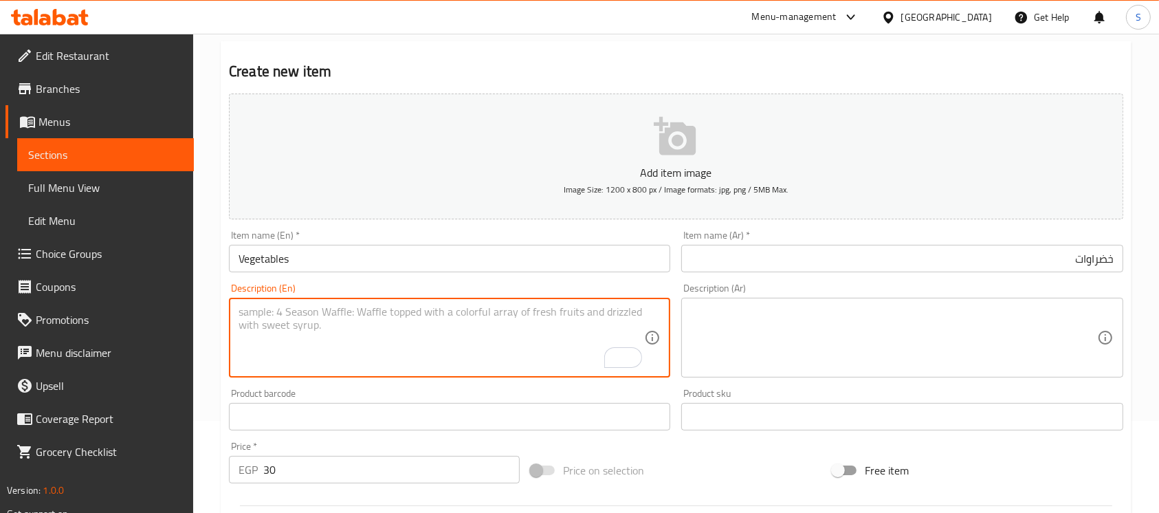
click at [364, 351] on textarea "To enrich screen reader interactions, please activate Accessibility in Grammarl…" at bounding box center [442, 337] width 406 height 65
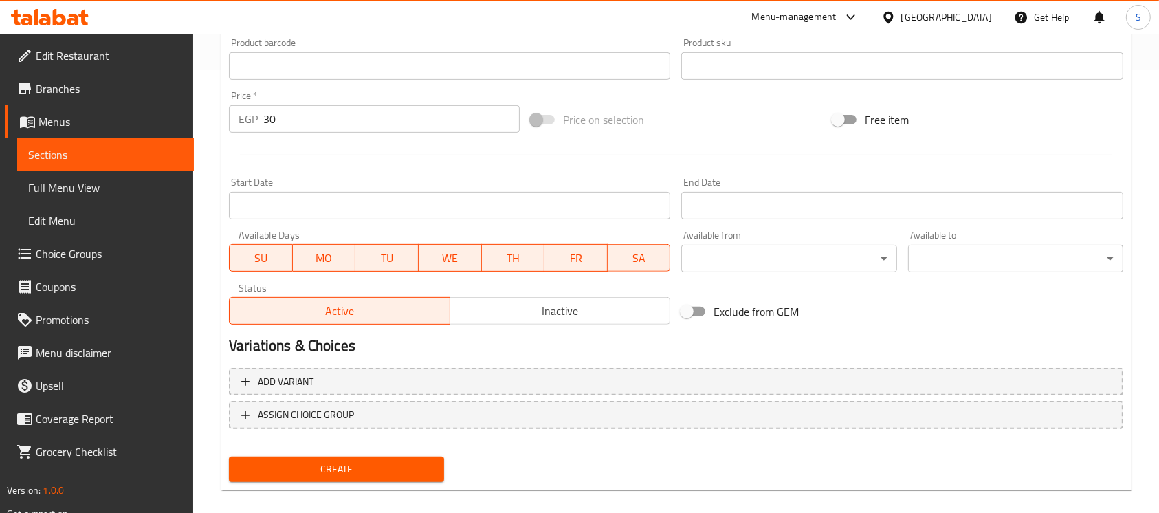
scroll to position [459, 0]
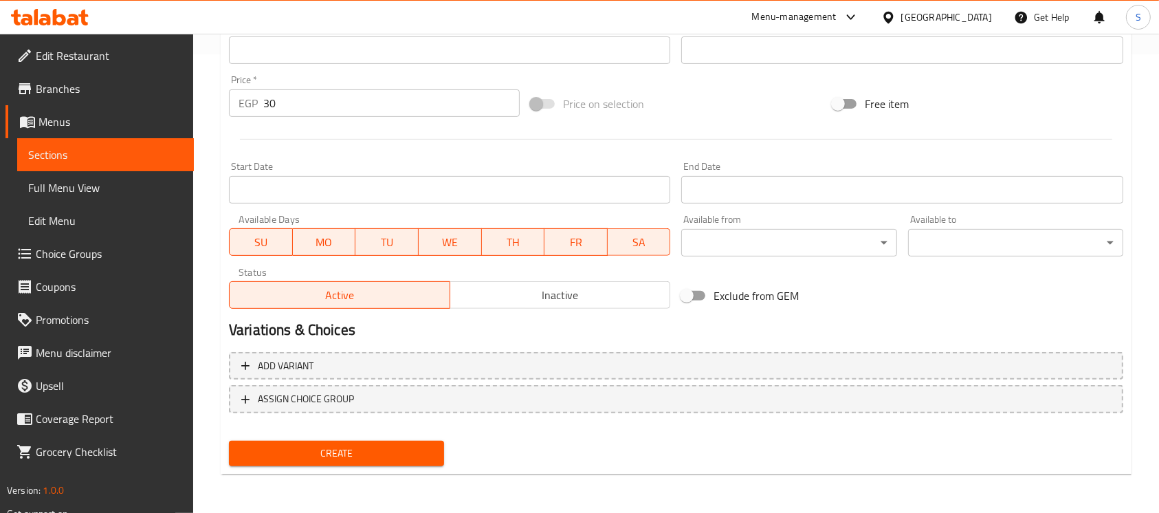
click at [327, 461] on span "Create" at bounding box center [336, 453] width 193 height 17
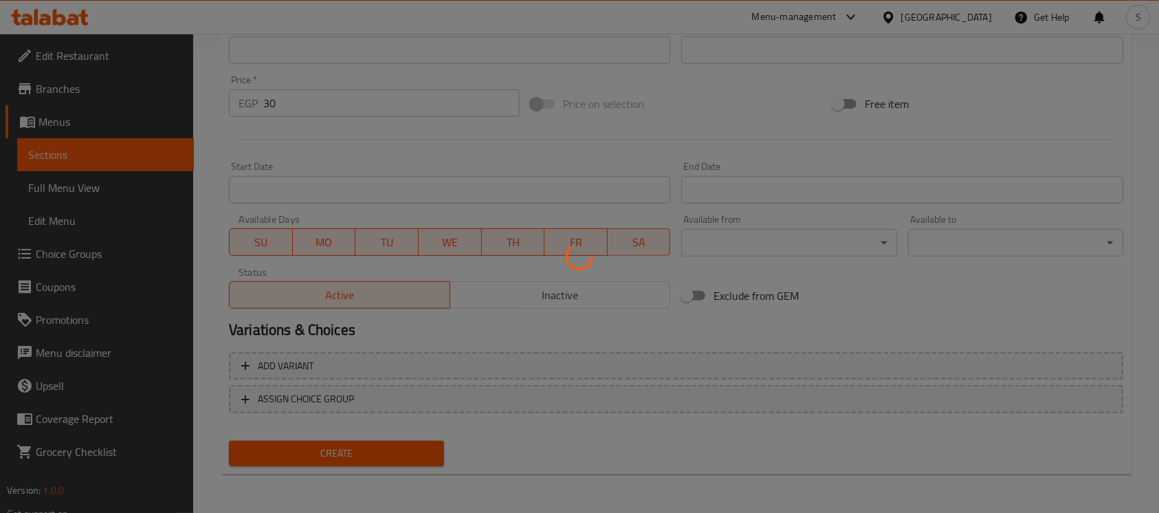
type input "0"
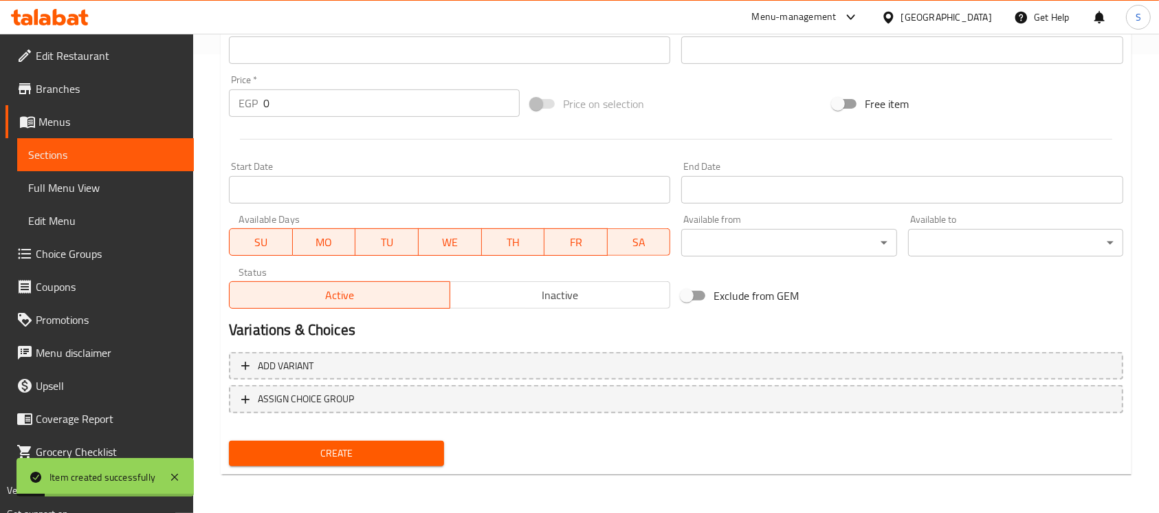
scroll to position [0, 0]
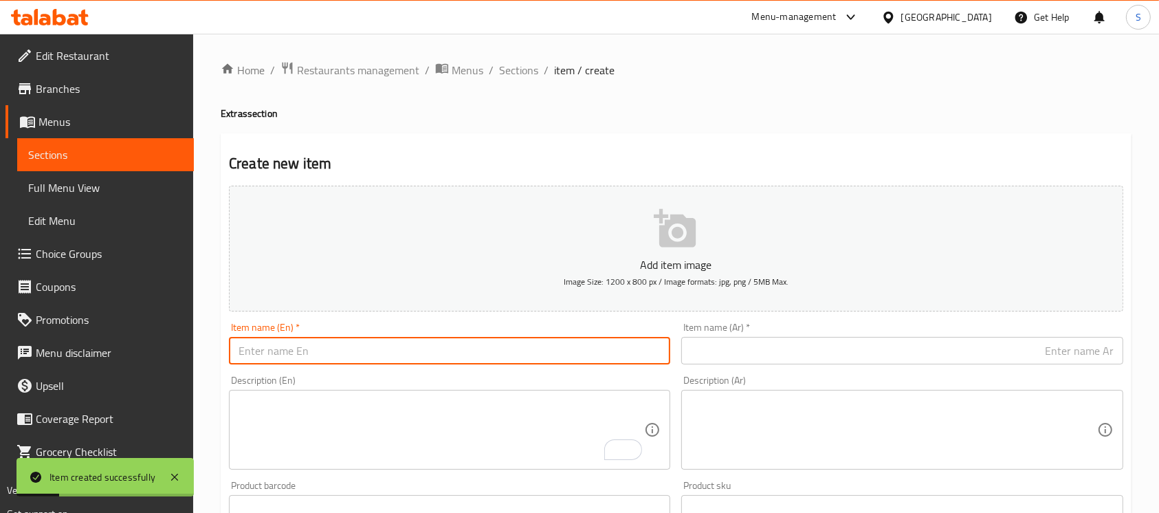
click at [435, 364] on input "text" at bounding box center [449, 351] width 441 height 28
type input "Pane"
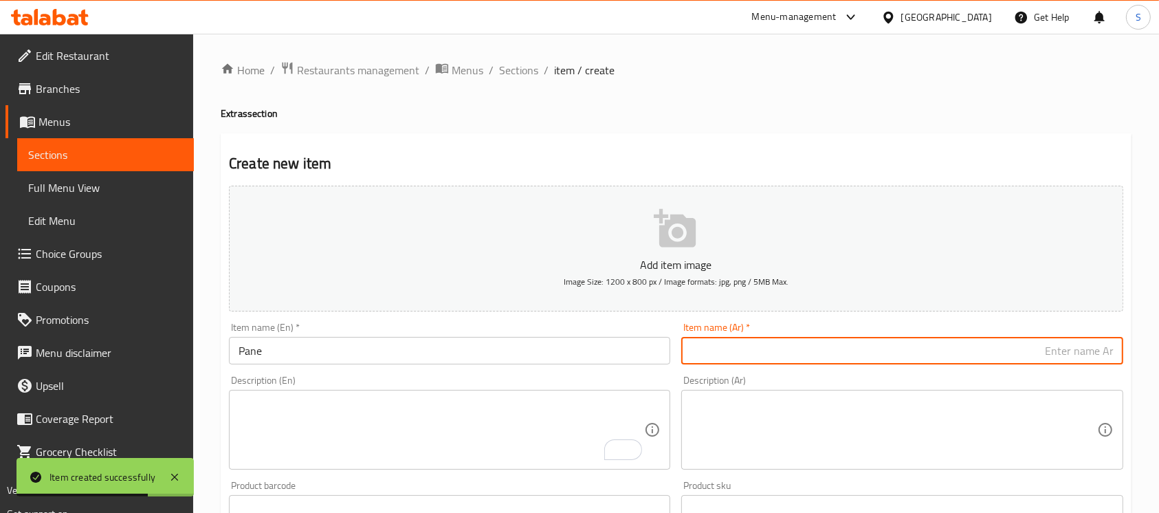
click at [713, 347] on input "text" at bounding box center [901, 351] width 441 height 28
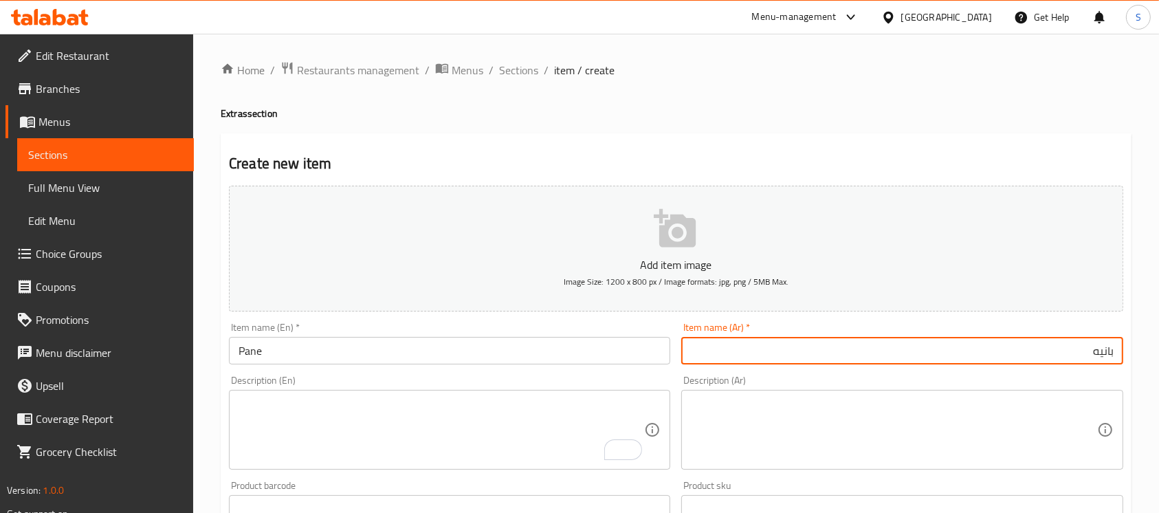
type input "بانيه"
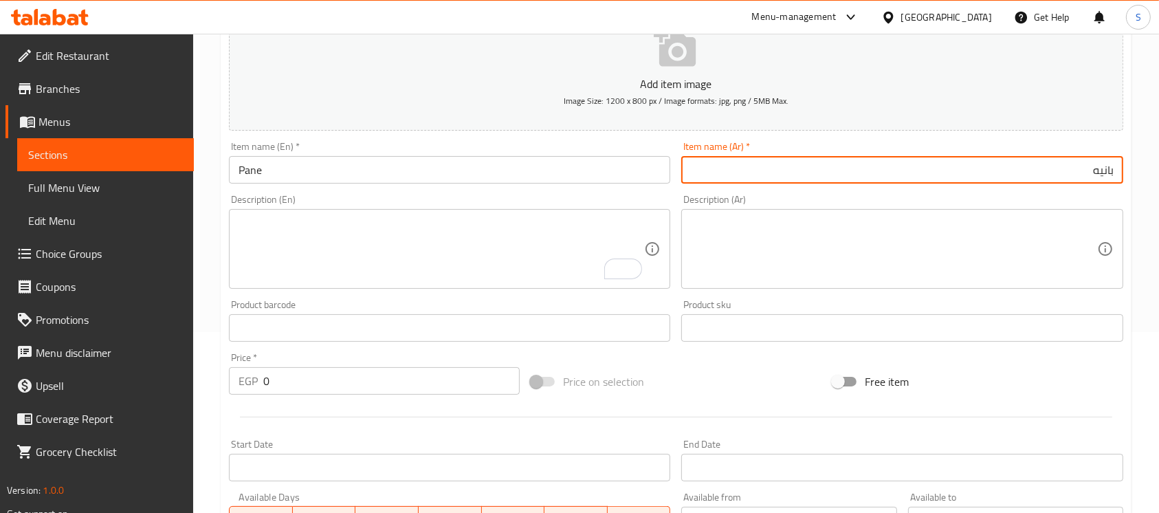
scroll to position [184, 0]
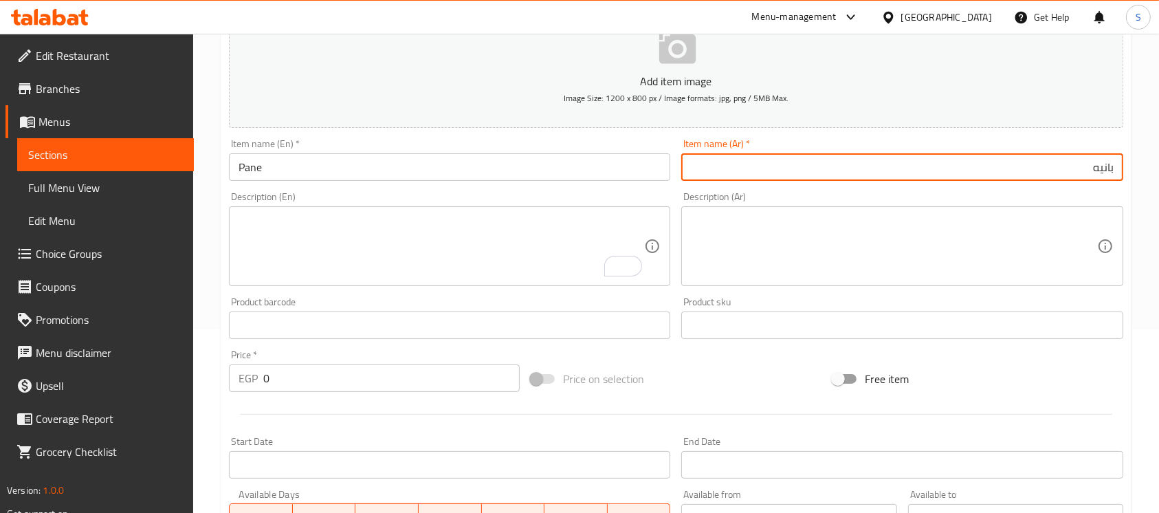
click at [330, 377] on input "0" at bounding box center [391, 378] width 256 height 28
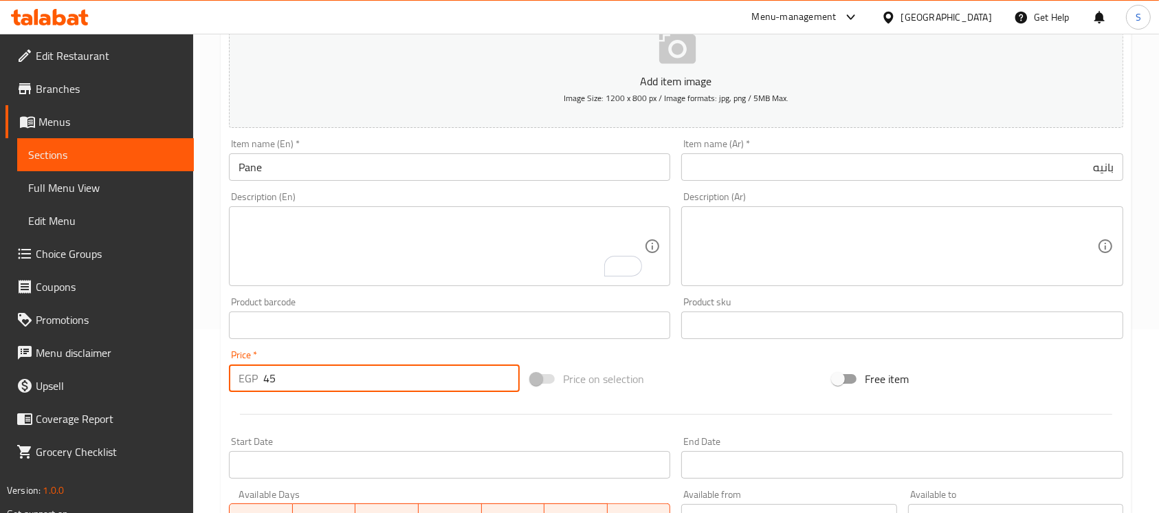
scroll to position [459, 0]
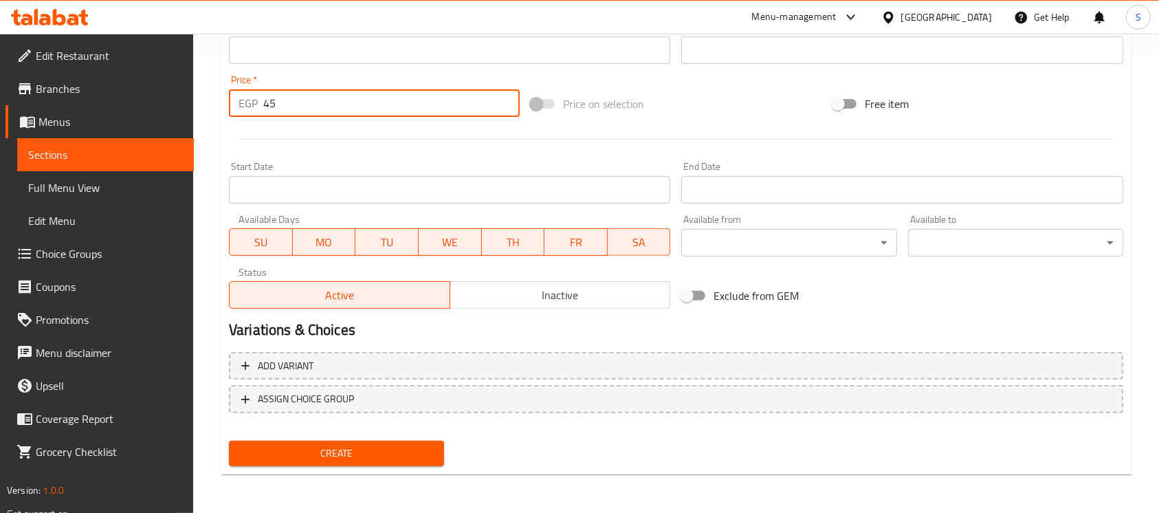
type input "45"
click at [327, 443] on button "Create" at bounding box center [336, 453] width 215 height 25
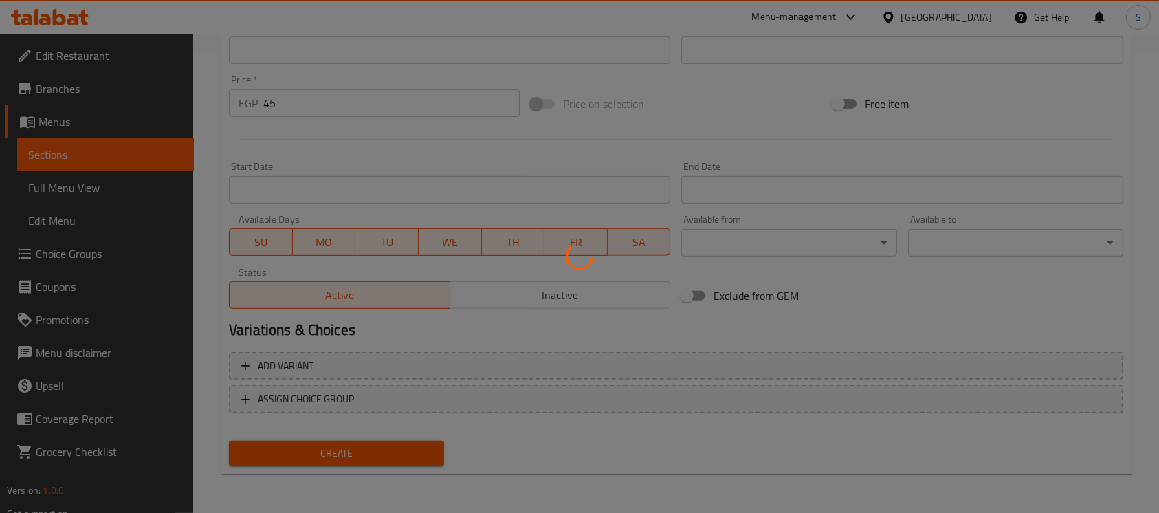
type input "0"
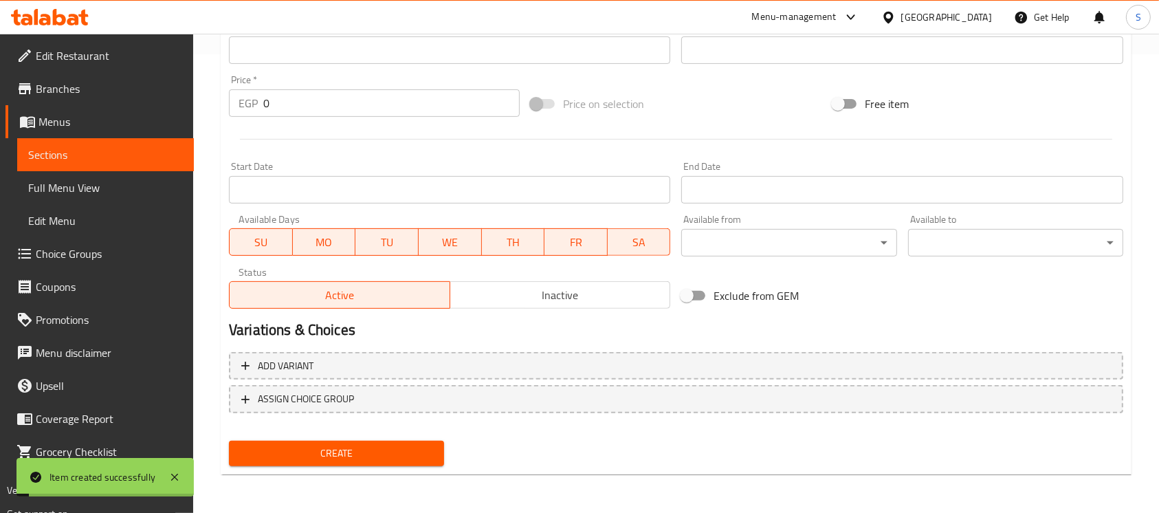
scroll to position [275, 0]
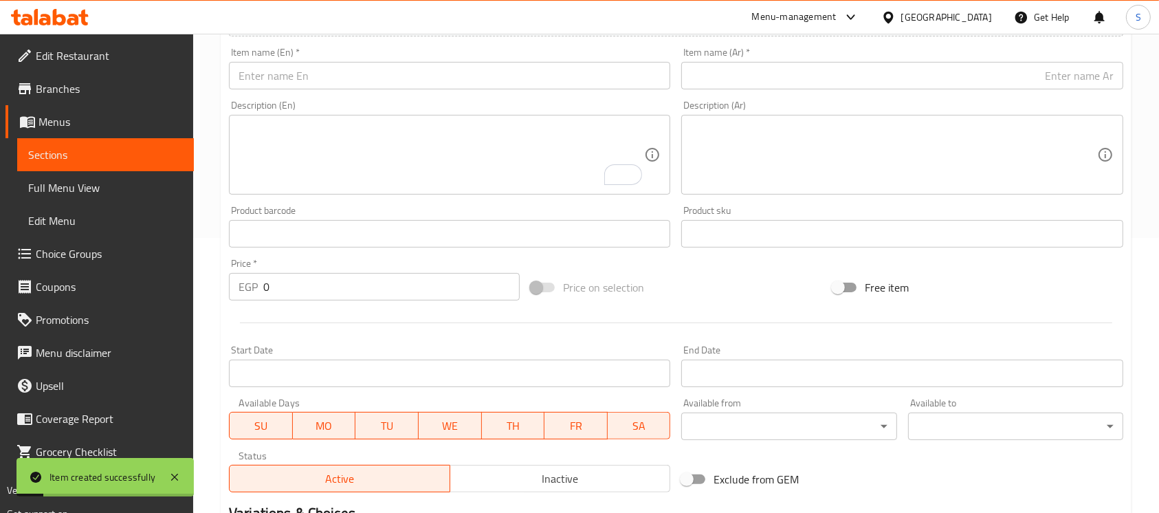
click at [342, 83] on input "text" at bounding box center [449, 76] width 441 height 28
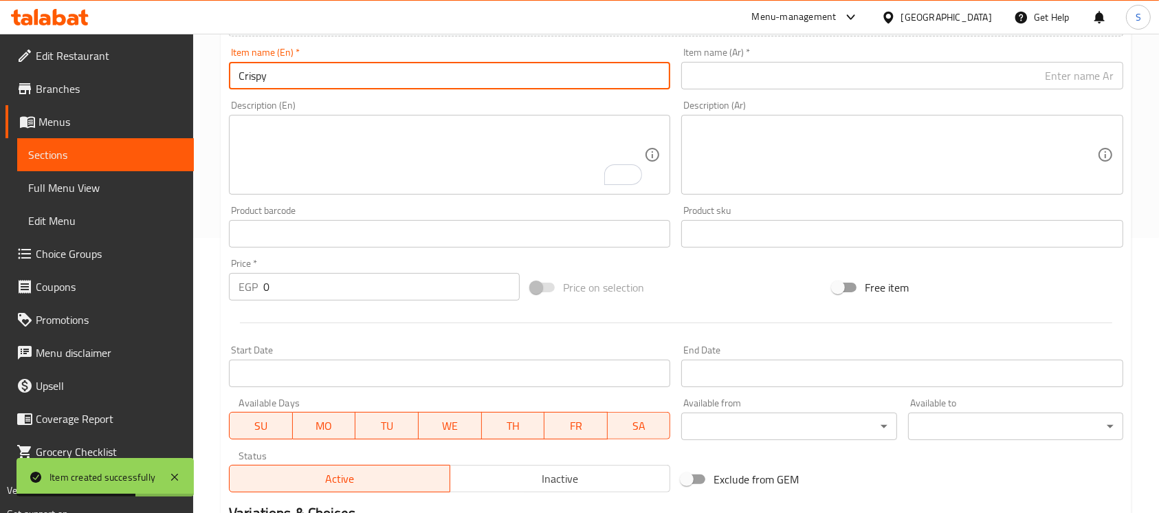
type input "Crispy"
click at [787, 93] on div "Item name (Ar)   * Item name (Ar) *" at bounding box center [902, 68] width 452 height 53
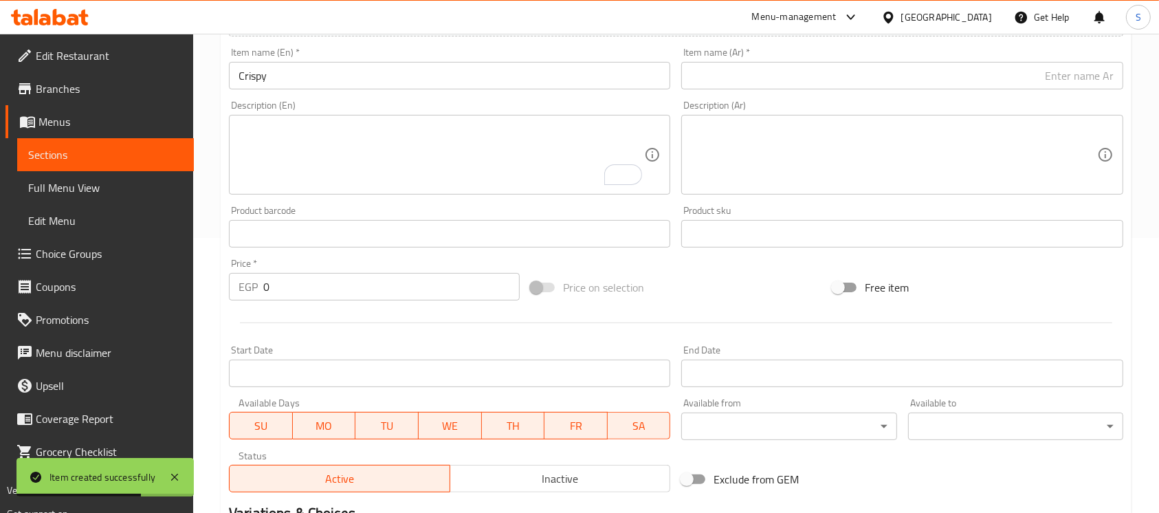
click at [795, 79] on input "text" at bounding box center [901, 76] width 441 height 28
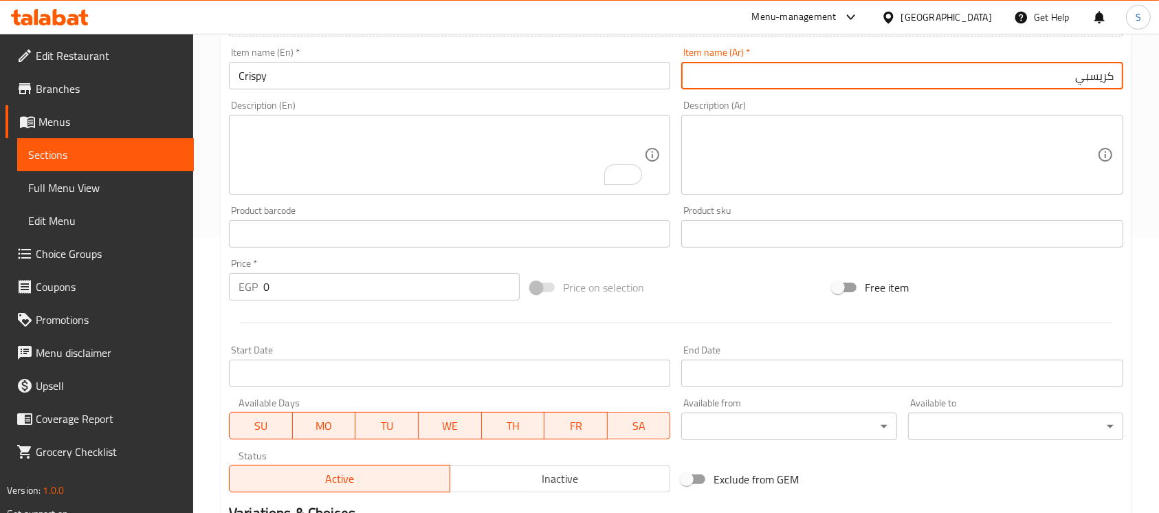
type input "كريسبي"
click at [307, 289] on input "0" at bounding box center [391, 287] width 256 height 28
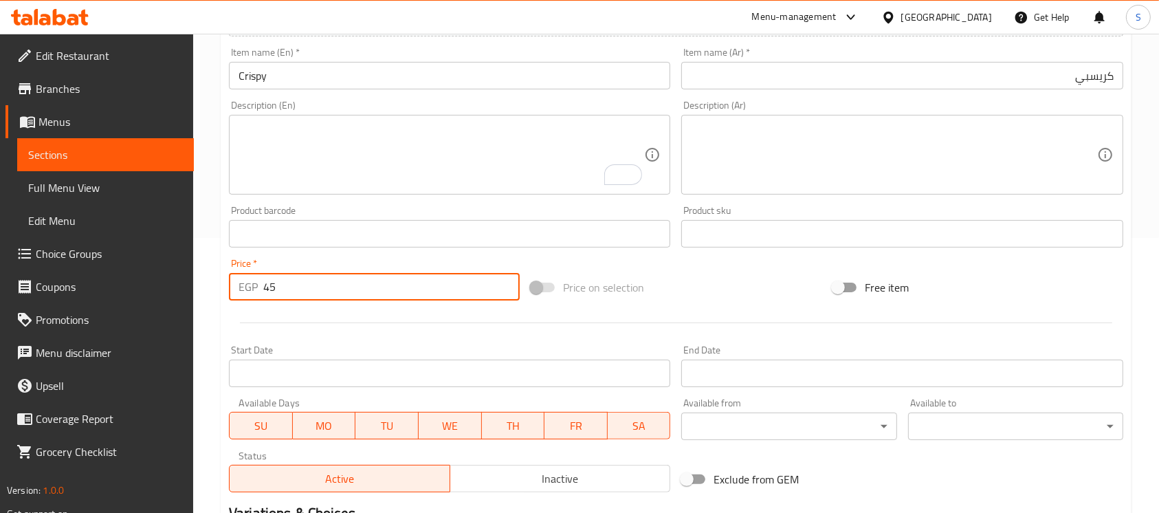
type input "45"
click at [758, 303] on div "Price on selection" at bounding box center [676, 287] width 302 height 37
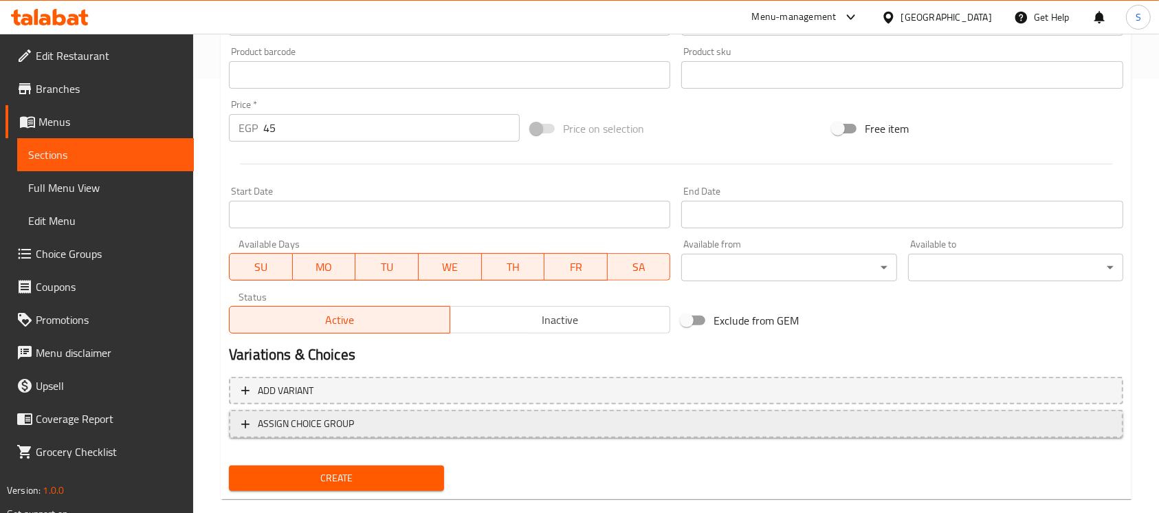
scroll to position [459, 0]
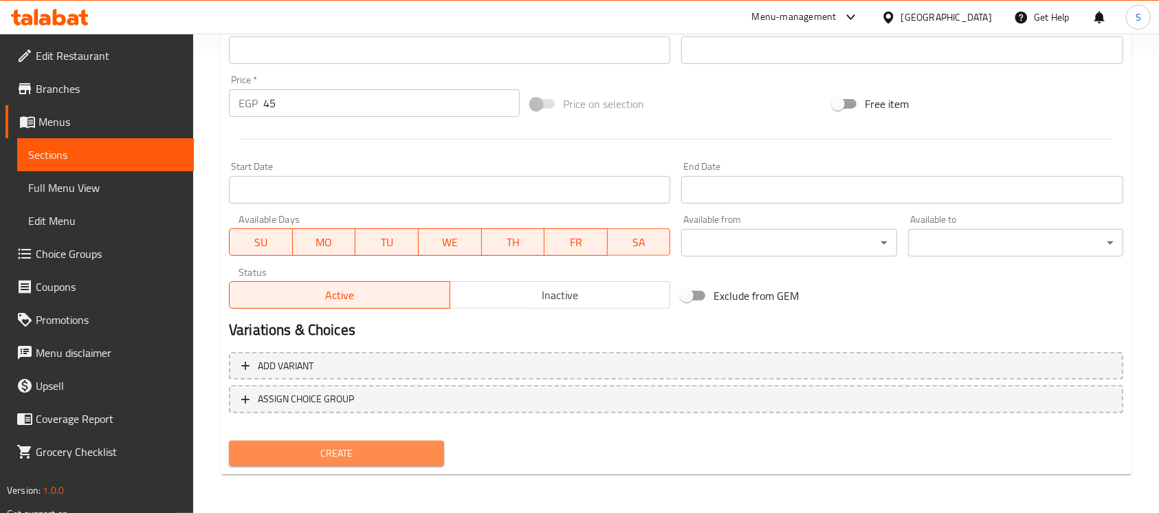
click at [309, 446] on span "Create" at bounding box center [336, 453] width 193 height 17
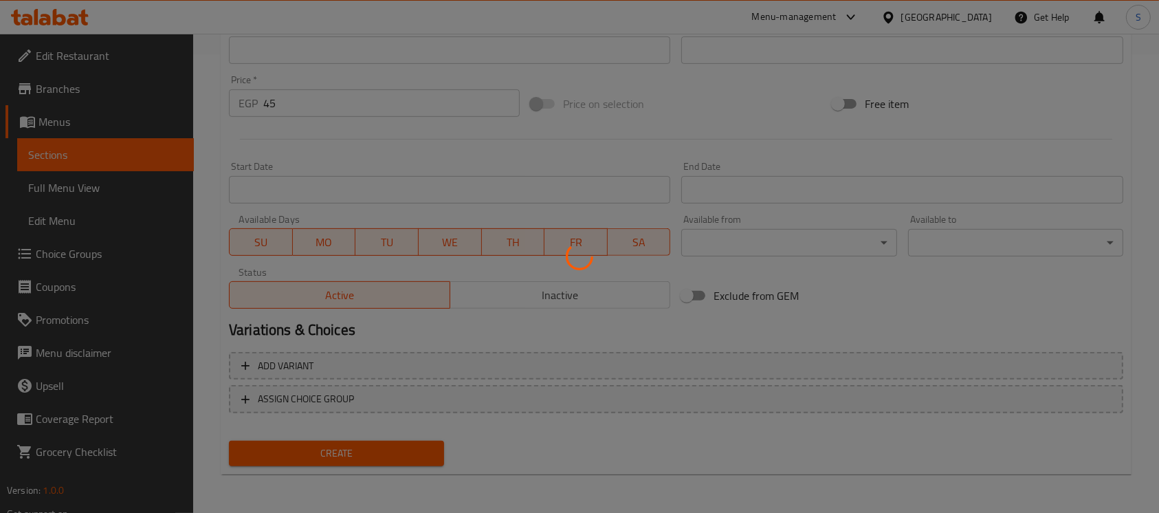
type input "0"
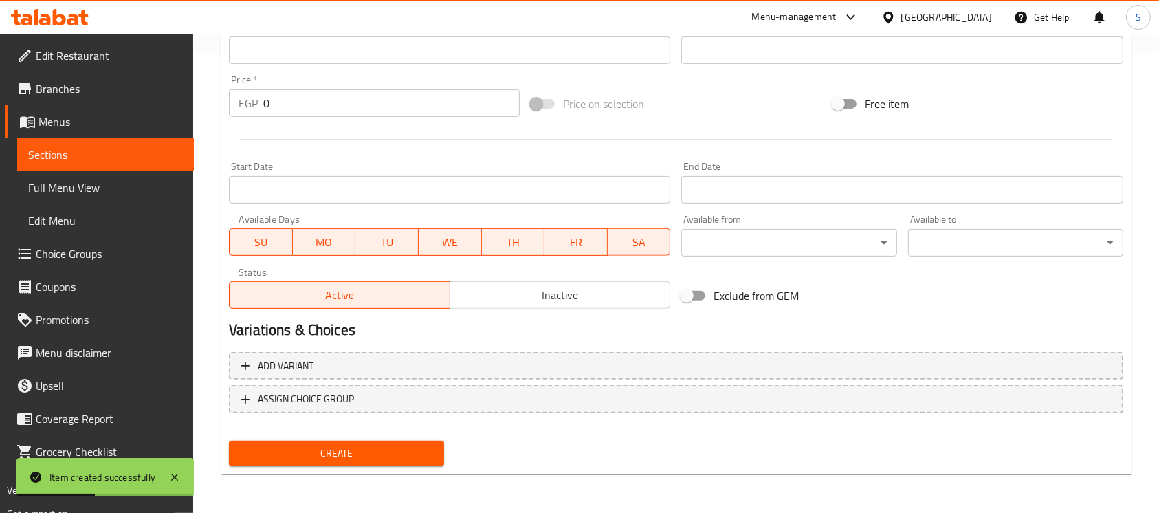
scroll to position [0, 0]
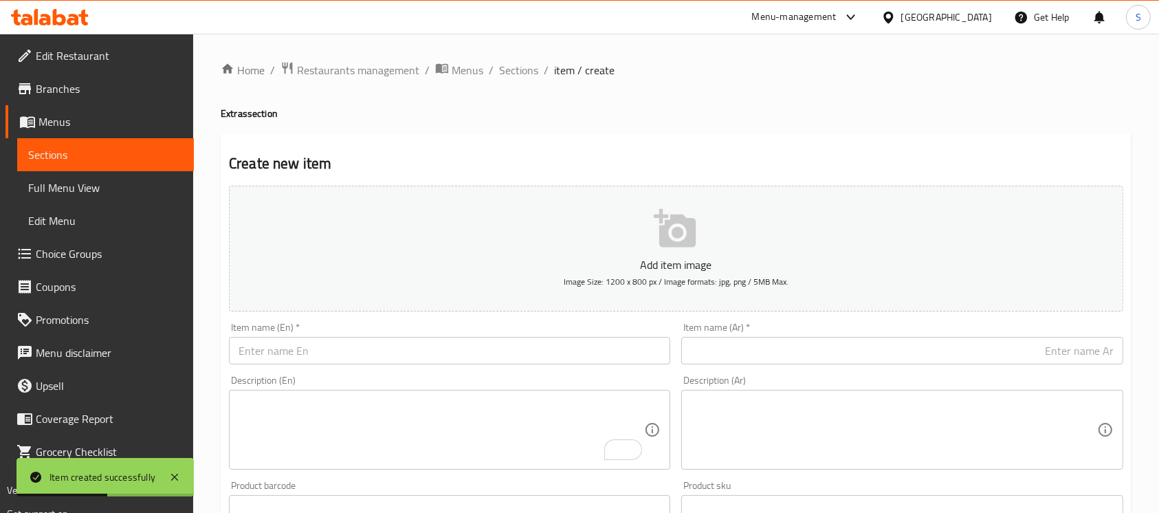
click at [453, 364] on input "text" at bounding box center [449, 351] width 441 height 28
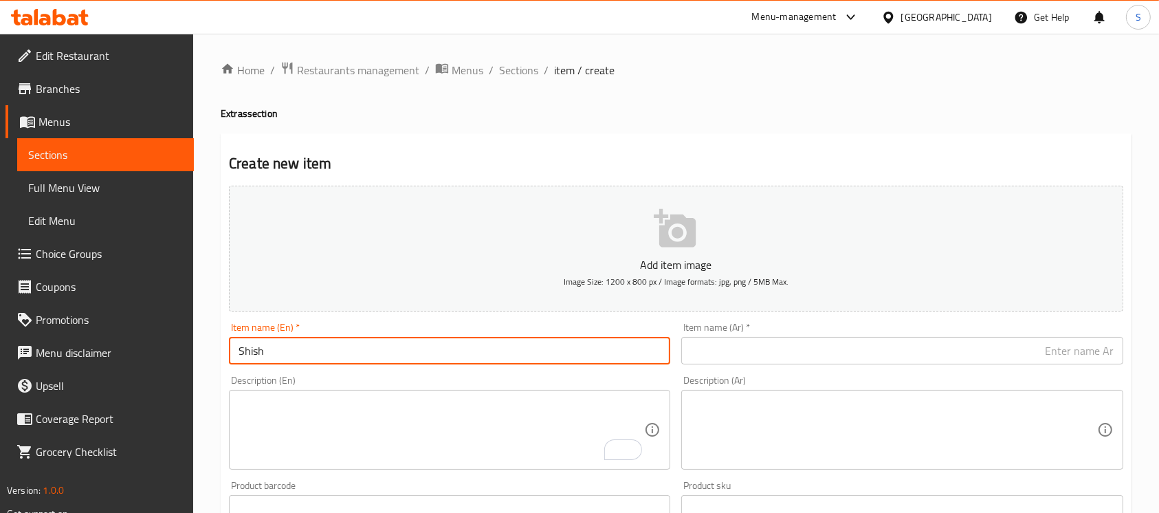
type input "Shish"
click at [868, 358] on input "text" at bounding box center [901, 351] width 441 height 28
click at [351, 362] on input "Shish" at bounding box center [449, 351] width 441 height 28
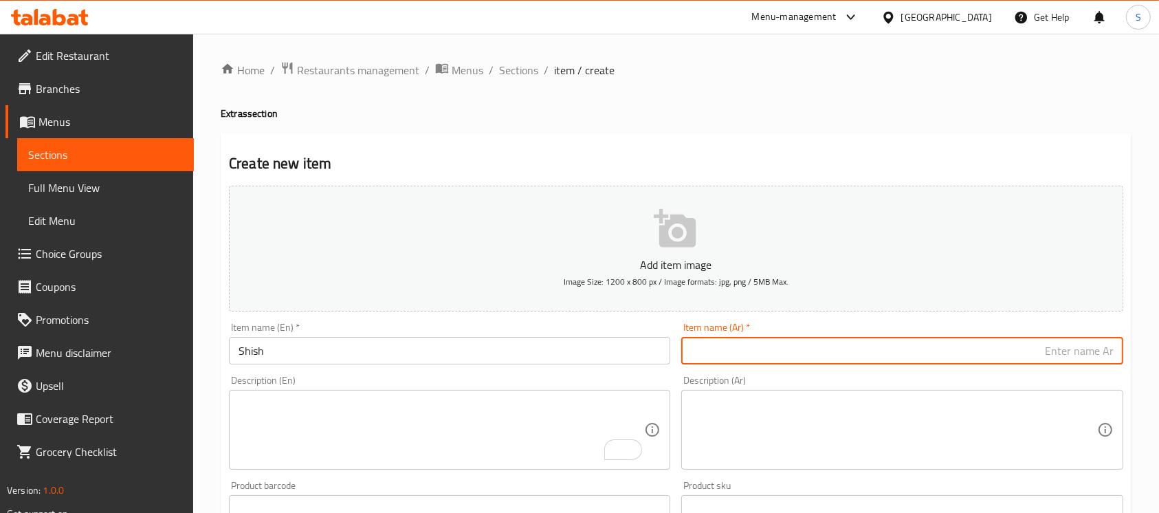
click at [792, 345] on input "text" at bounding box center [901, 351] width 441 height 28
type input "شيش"
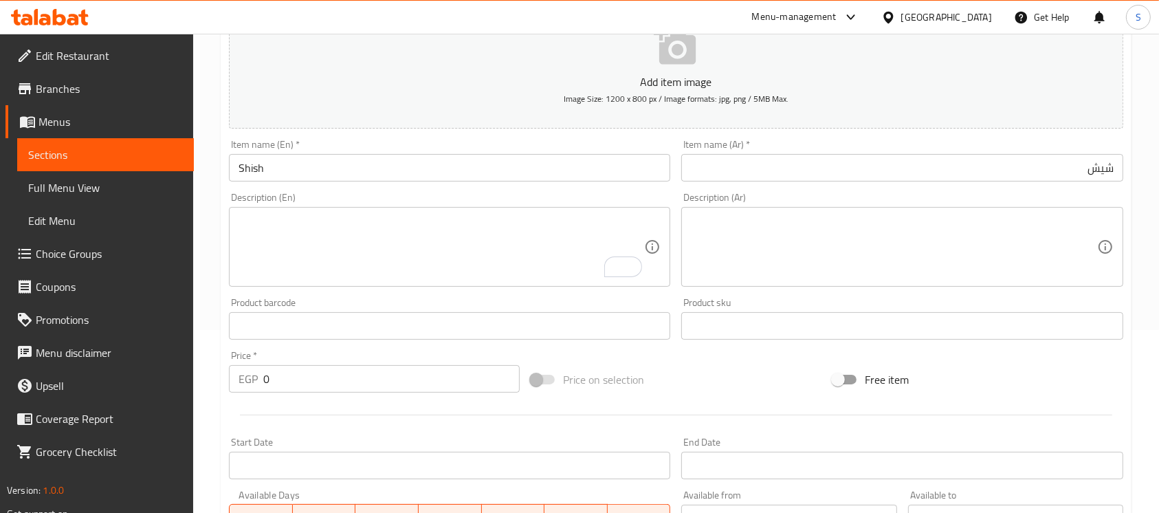
click at [393, 394] on div "Price   * EGP 0 Price *" at bounding box center [374, 371] width 302 height 53
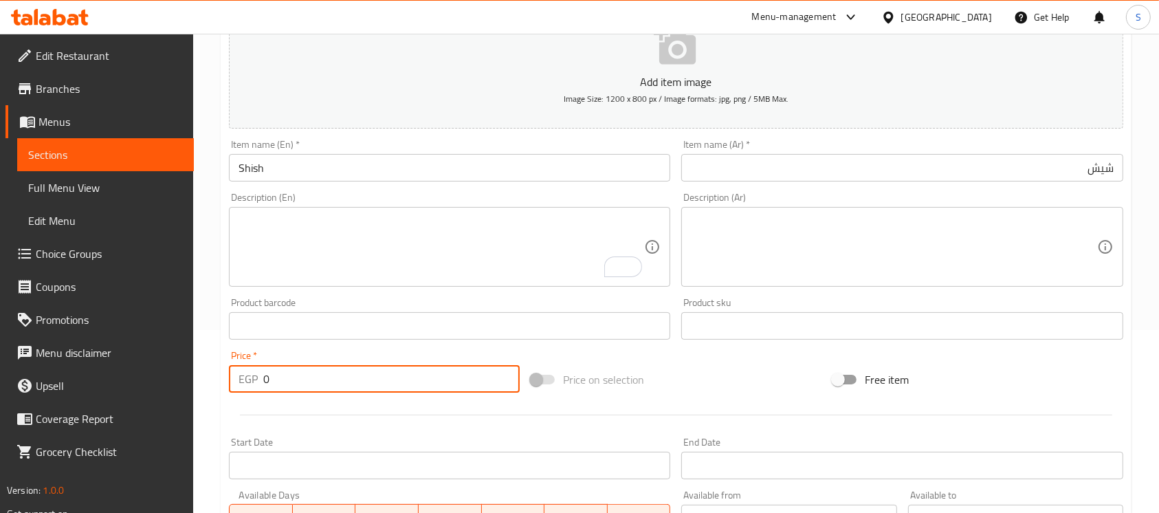
click at [406, 386] on input "0" at bounding box center [391, 379] width 256 height 28
type input "6"
type input "55"
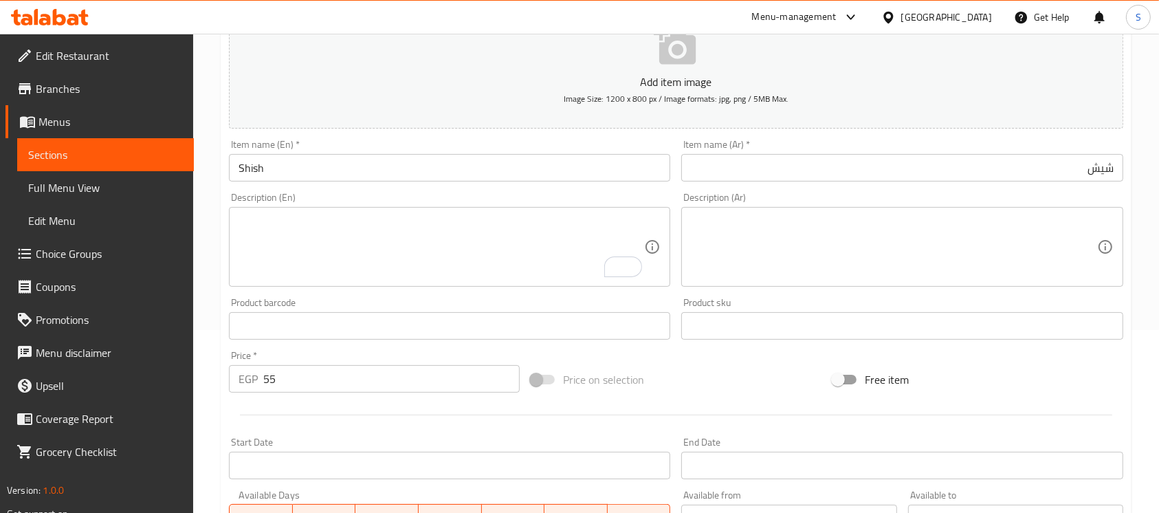
click at [720, 366] on div "Price on selection" at bounding box center [676, 379] width 302 height 37
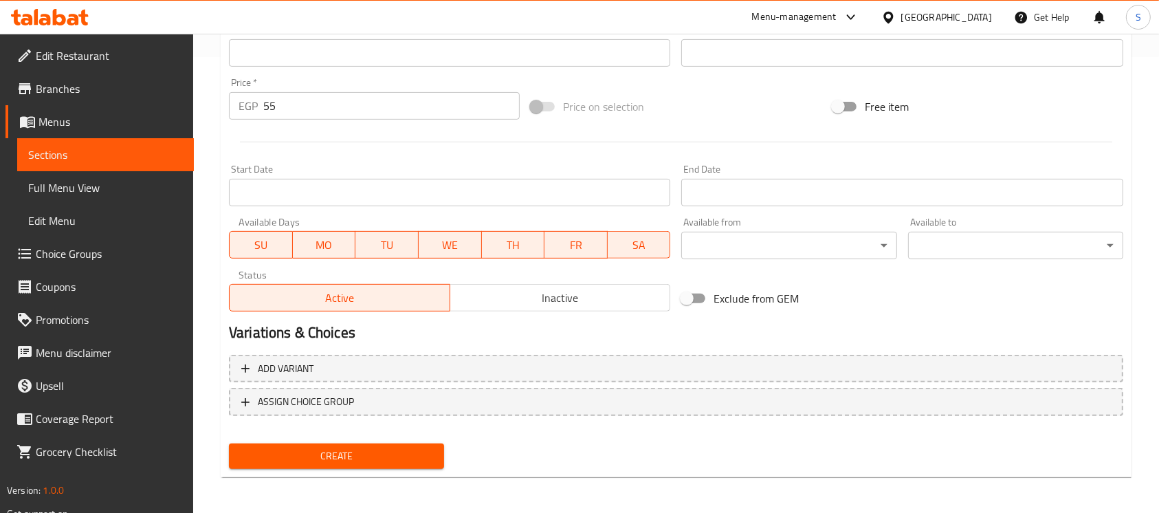
scroll to position [458, 0]
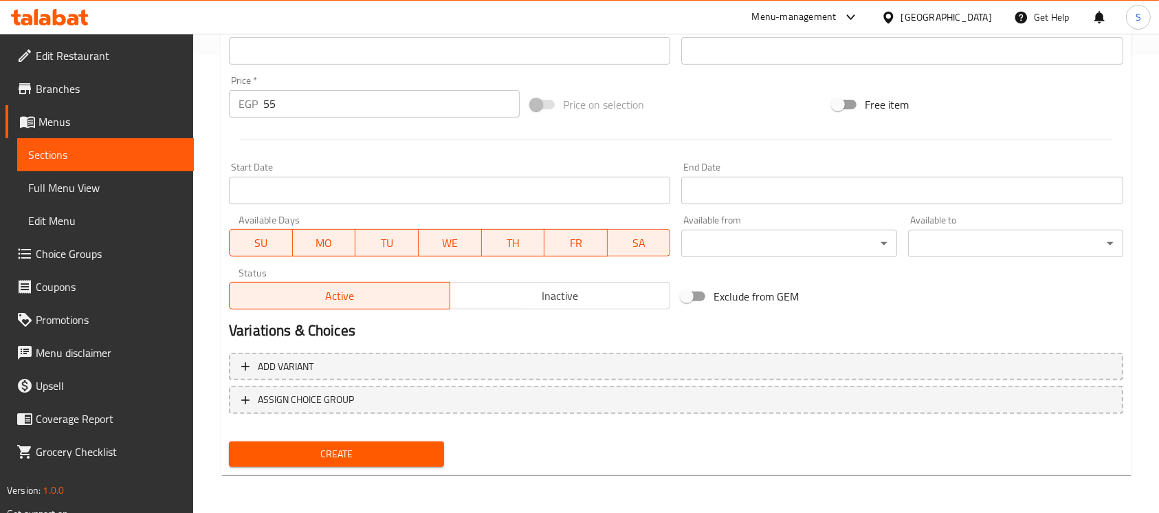
click at [364, 448] on span "Create" at bounding box center [336, 454] width 193 height 17
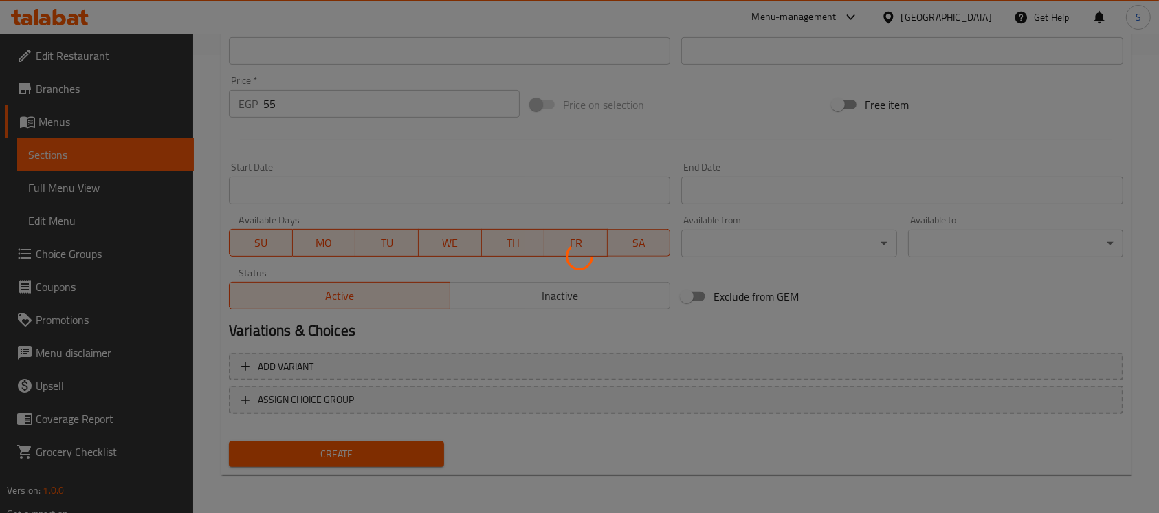
type input "0"
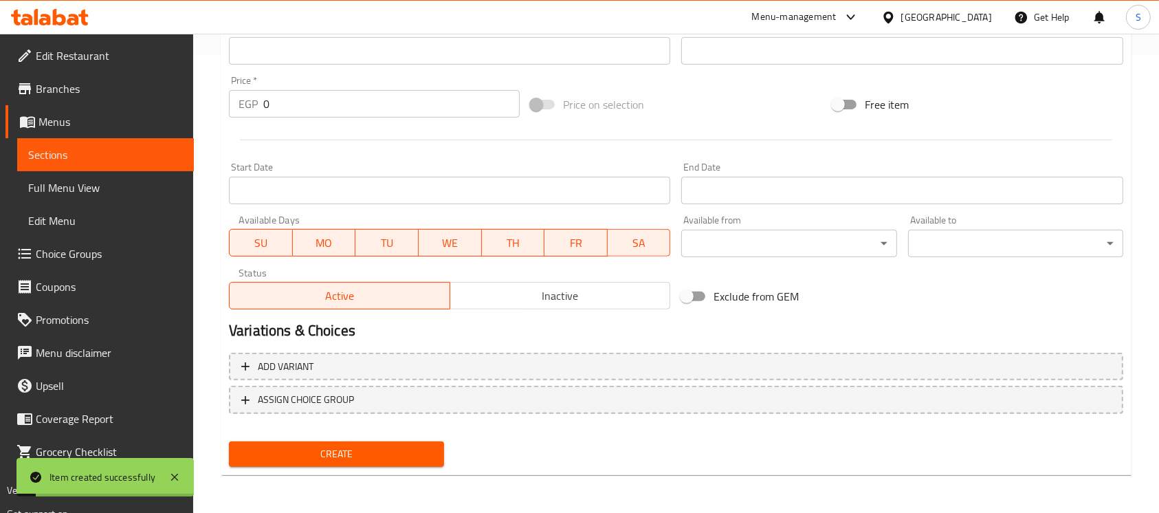
scroll to position [91, 0]
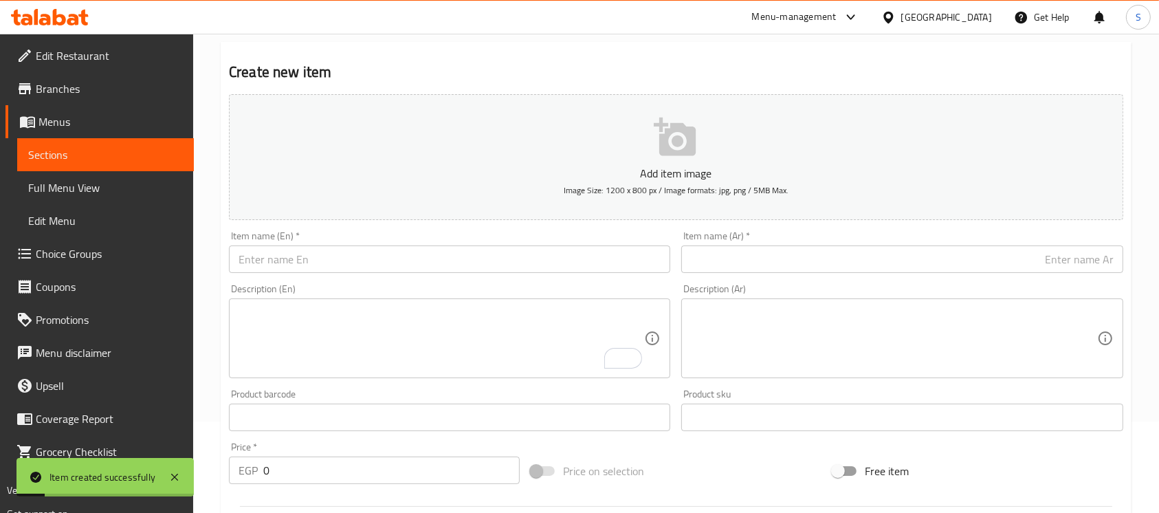
click at [322, 248] on input "text" at bounding box center [449, 259] width 441 height 28
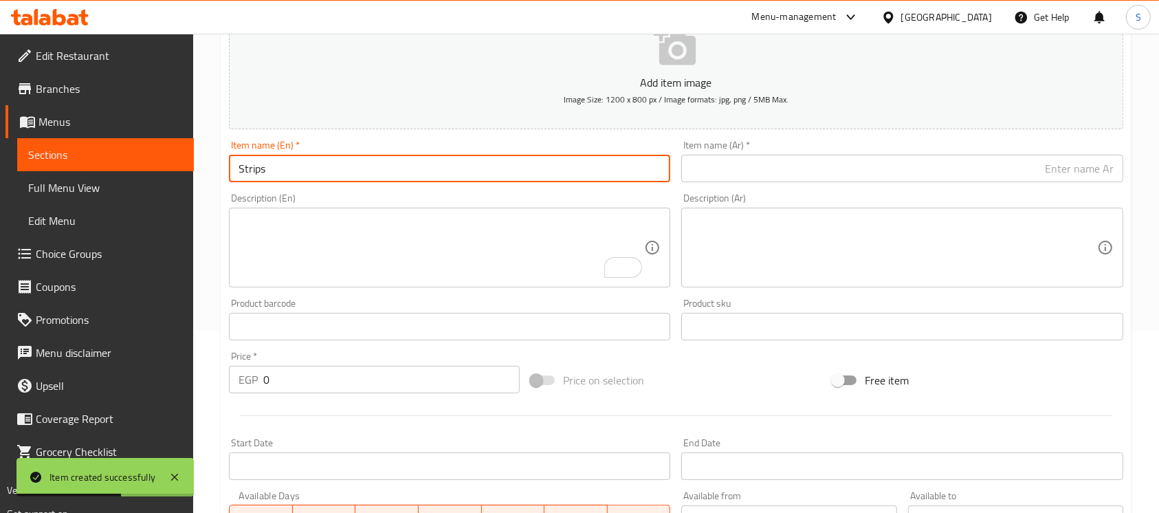
scroll to position [183, 0]
type input "Strips"
click at [331, 375] on input "0" at bounding box center [391, 379] width 256 height 28
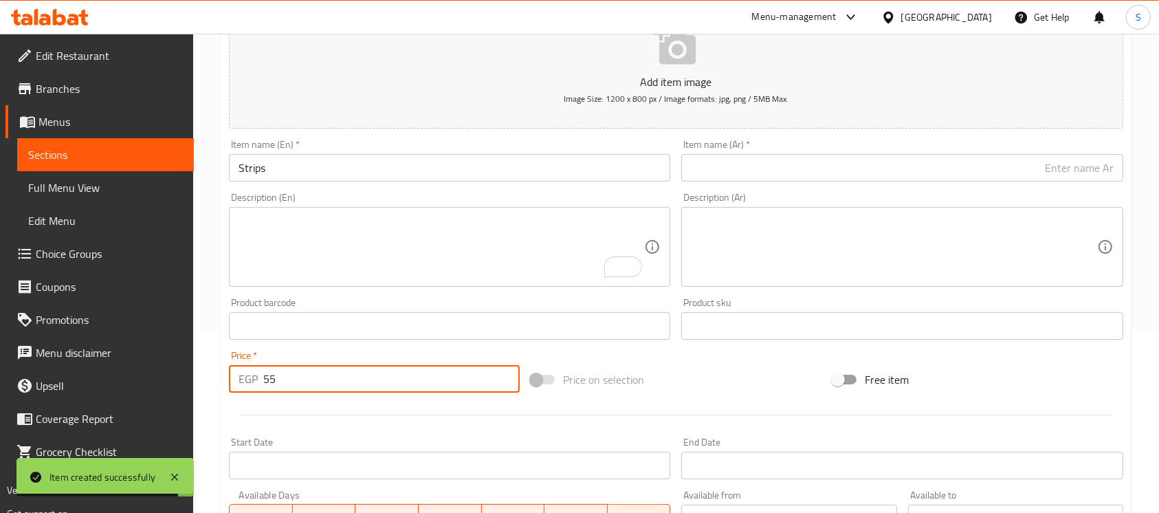
type input "55"
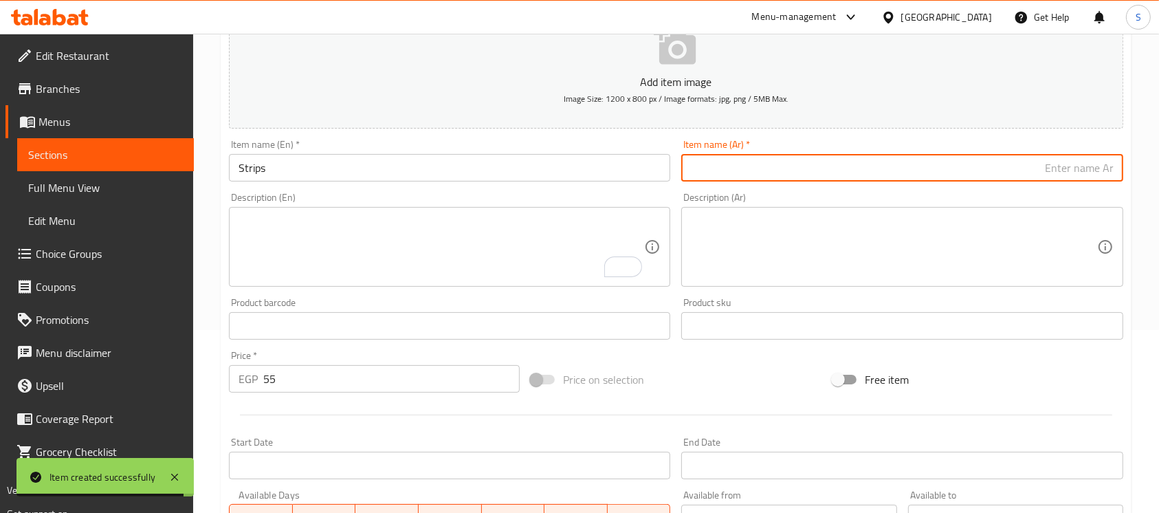
click at [930, 172] on input "text" at bounding box center [901, 168] width 441 height 28
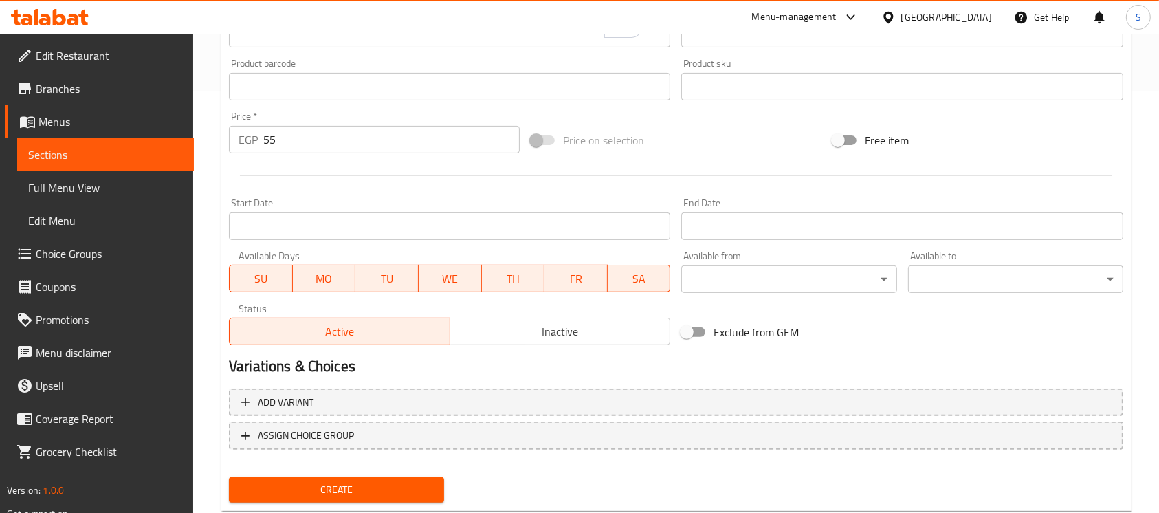
scroll to position [458, 0]
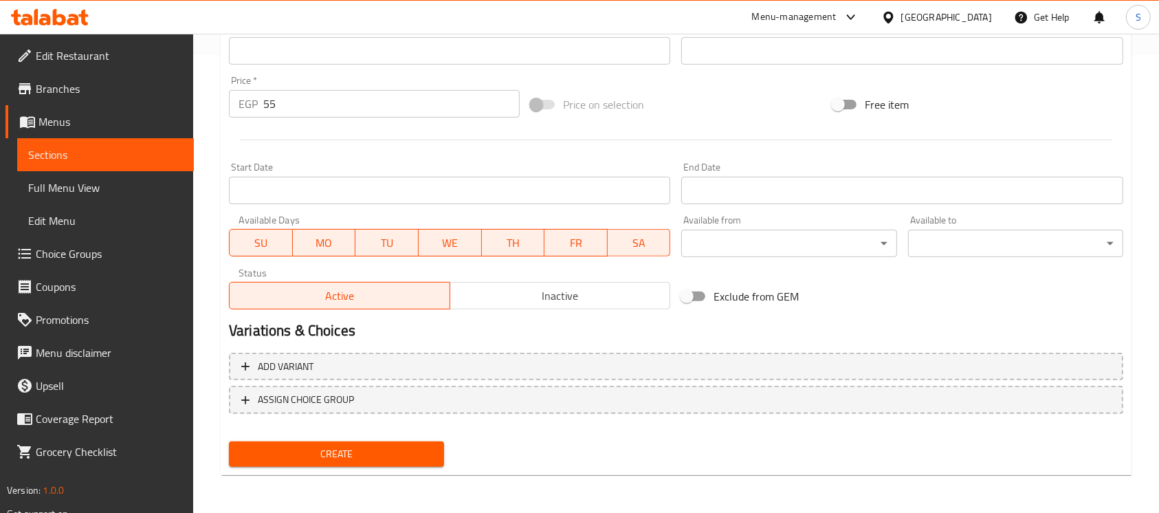
type input "استربس"
click at [386, 458] on span "Create" at bounding box center [336, 454] width 193 height 17
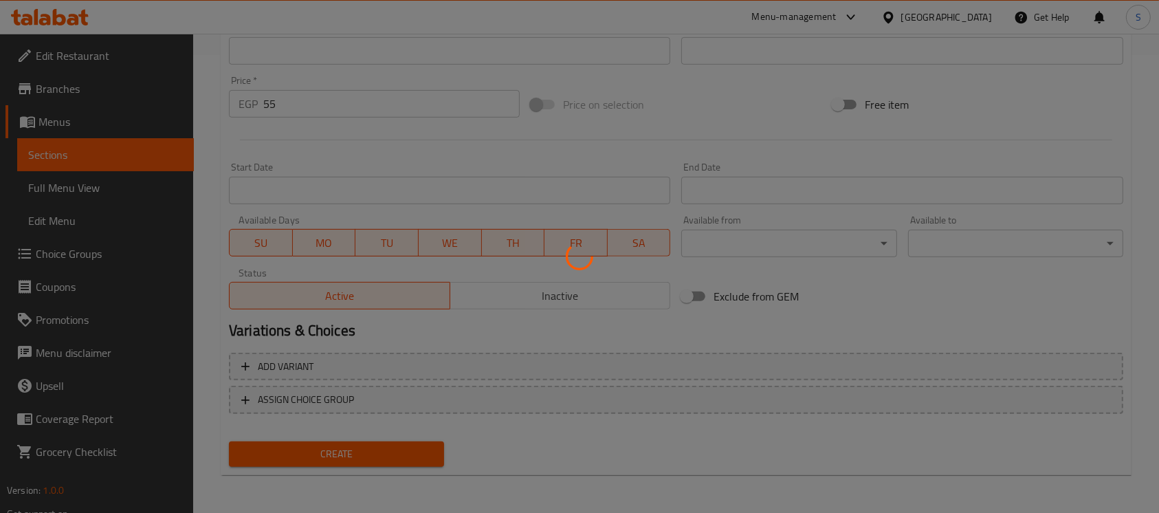
type input "0"
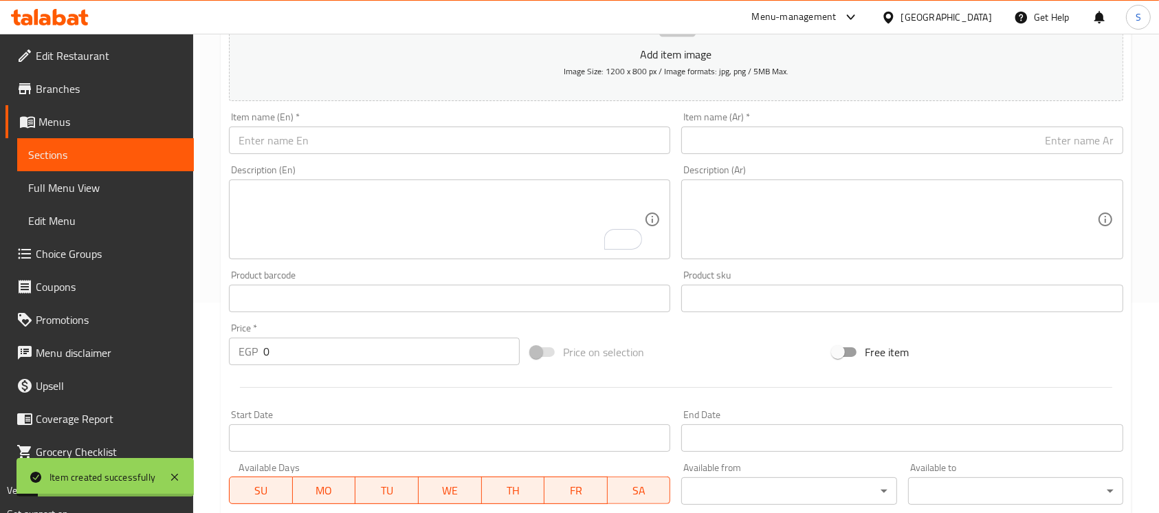
scroll to position [183, 0]
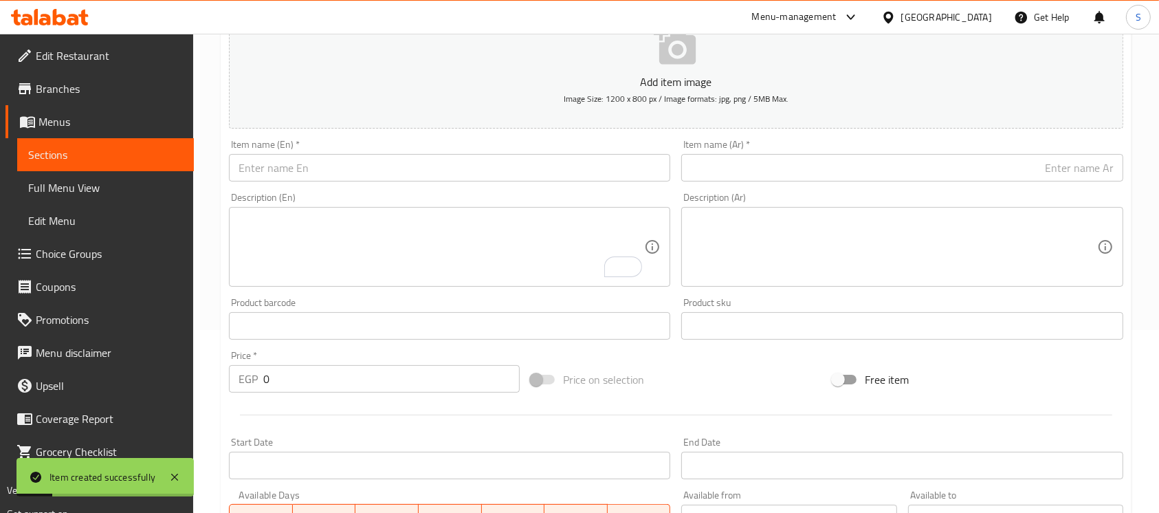
click at [427, 163] on input "text" at bounding box center [449, 168] width 441 height 28
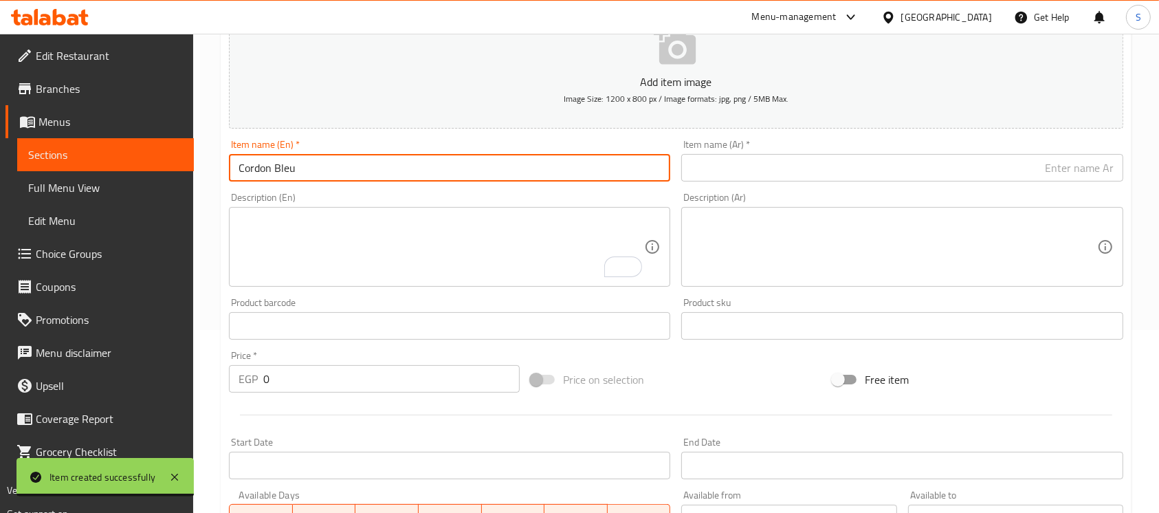
type input "Cordon Bleu"
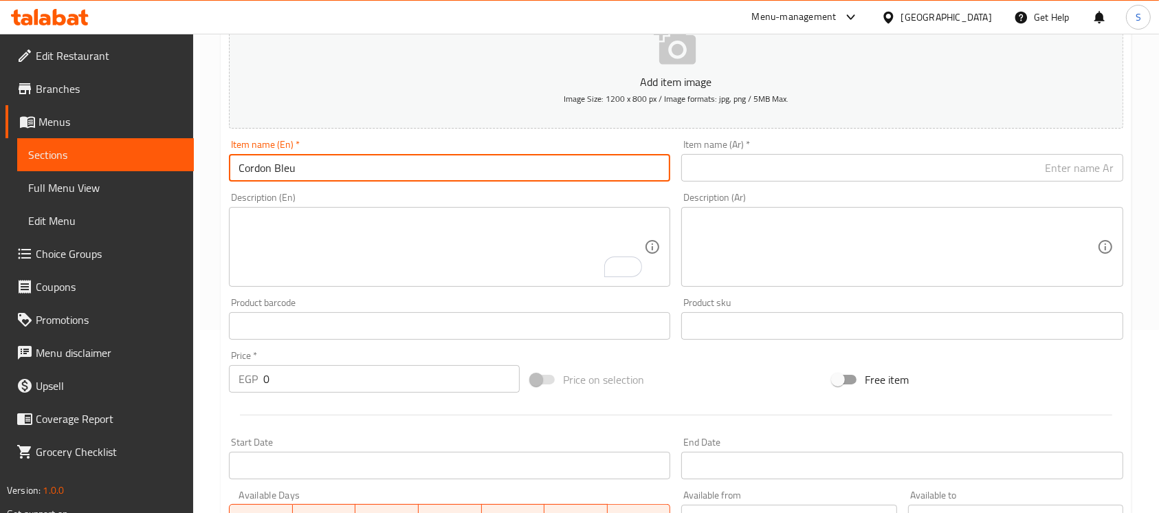
click at [907, 166] on input "text" at bounding box center [901, 168] width 441 height 28
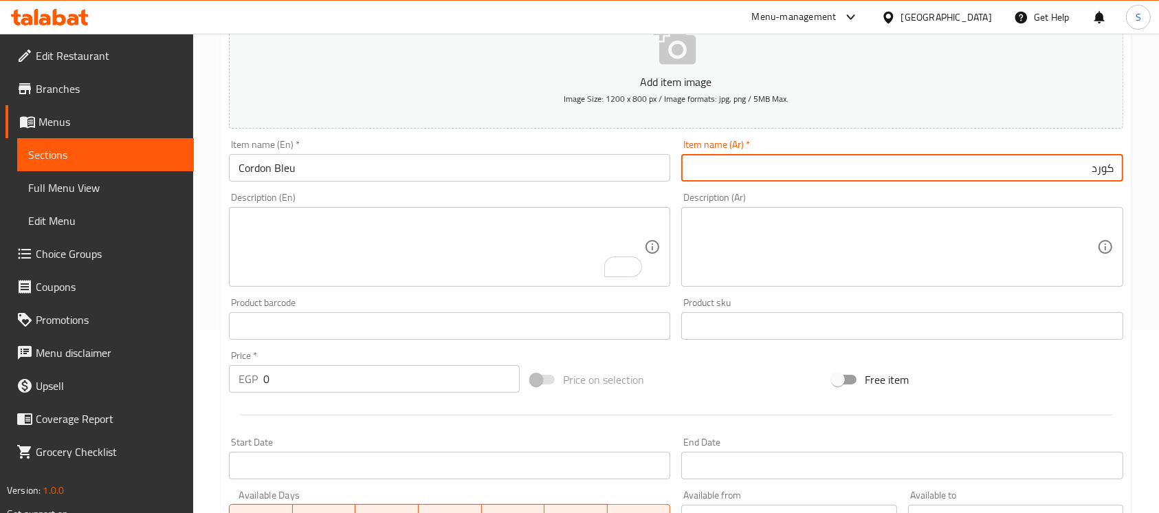
type input "كوردون بلو"
click at [368, 380] on input "0" at bounding box center [391, 379] width 256 height 28
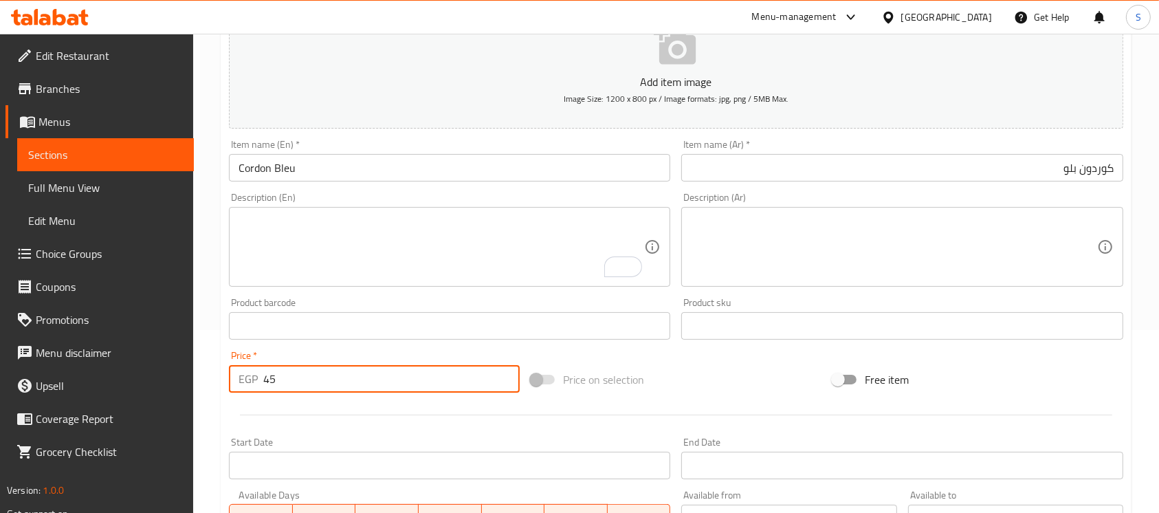
type input "45"
click at [677, 352] on div "Add item image Image Size: 1200 x 800 px / Image formats: jpg, png / 5MB Max. I…" at bounding box center [676, 293] width 906 height 593
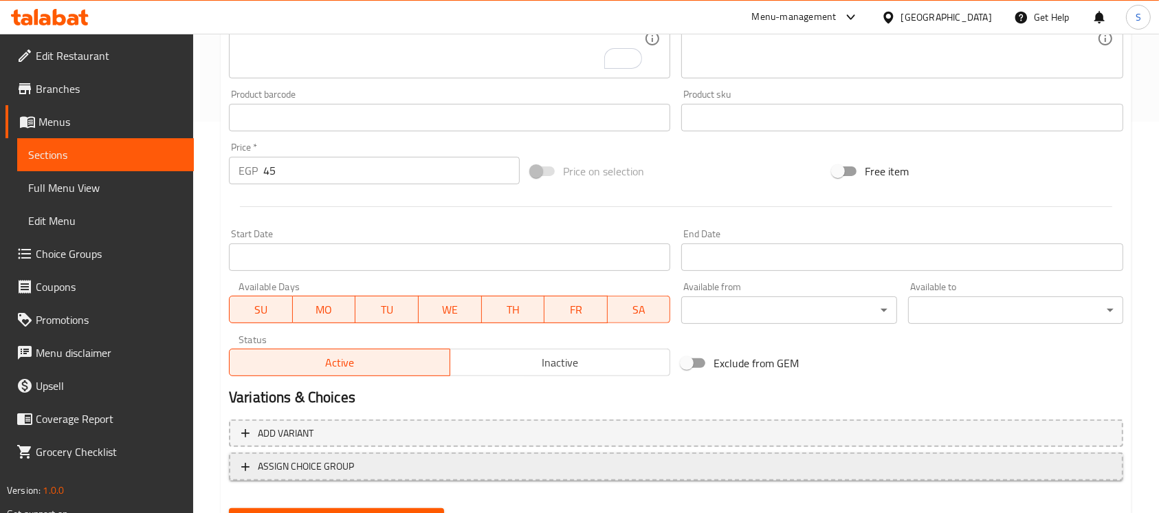
scroll to position [459, 0]
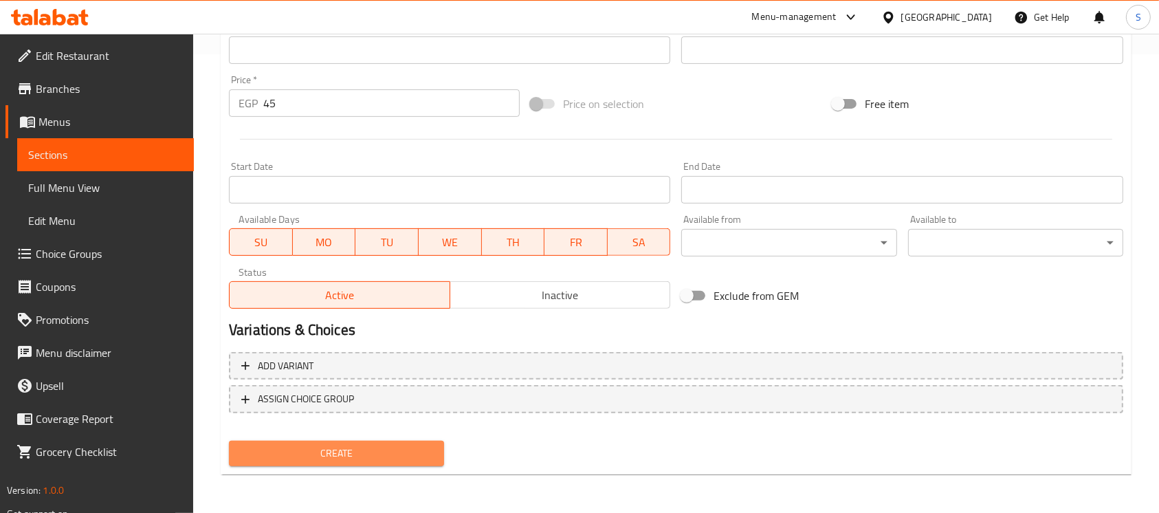
click at [382, 450] on span "Create" at bounding box center [336, 453] width 193 height 17
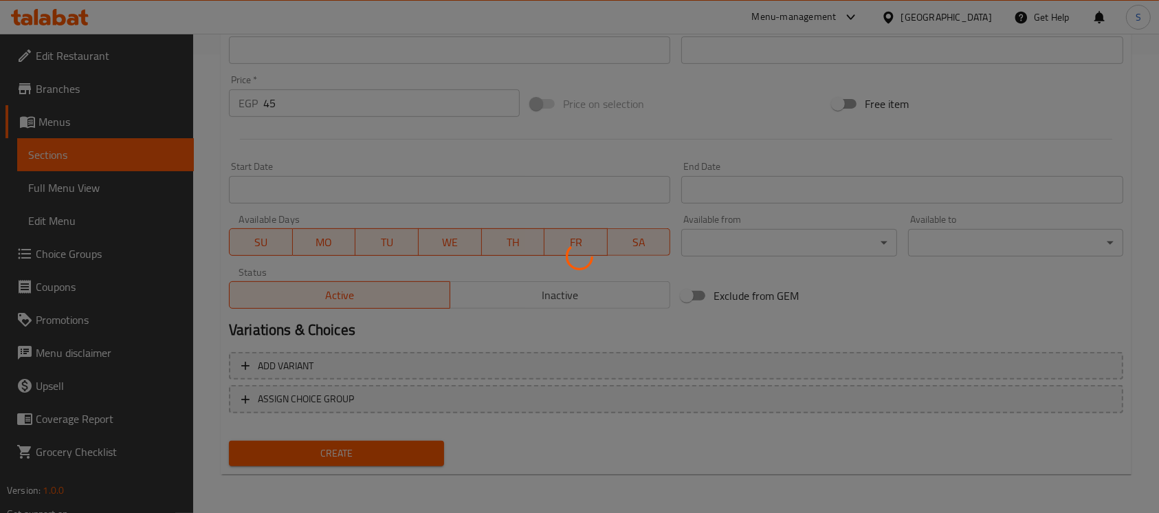
type input "0"
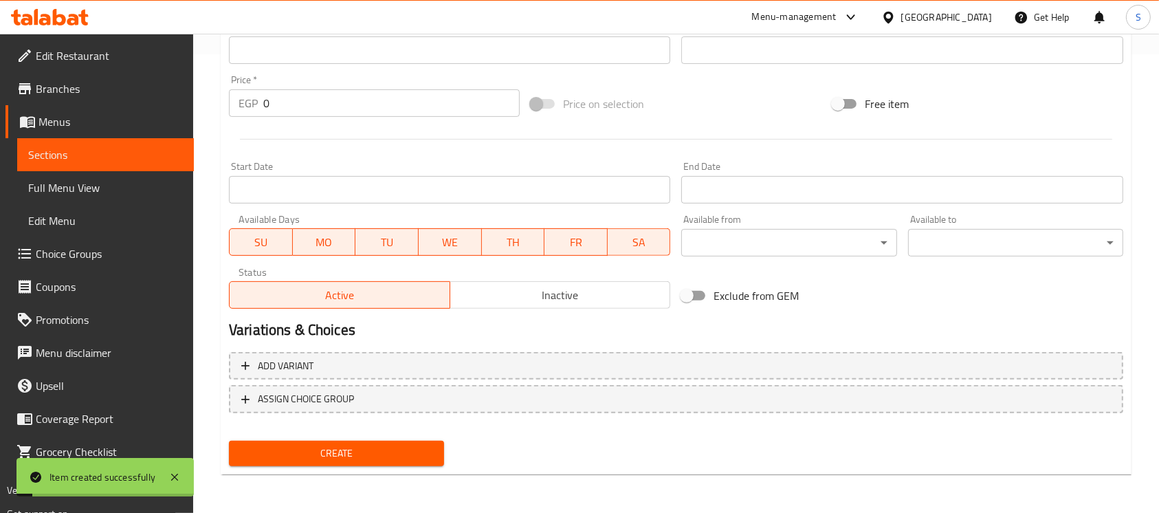
scroll to position [0, 0]
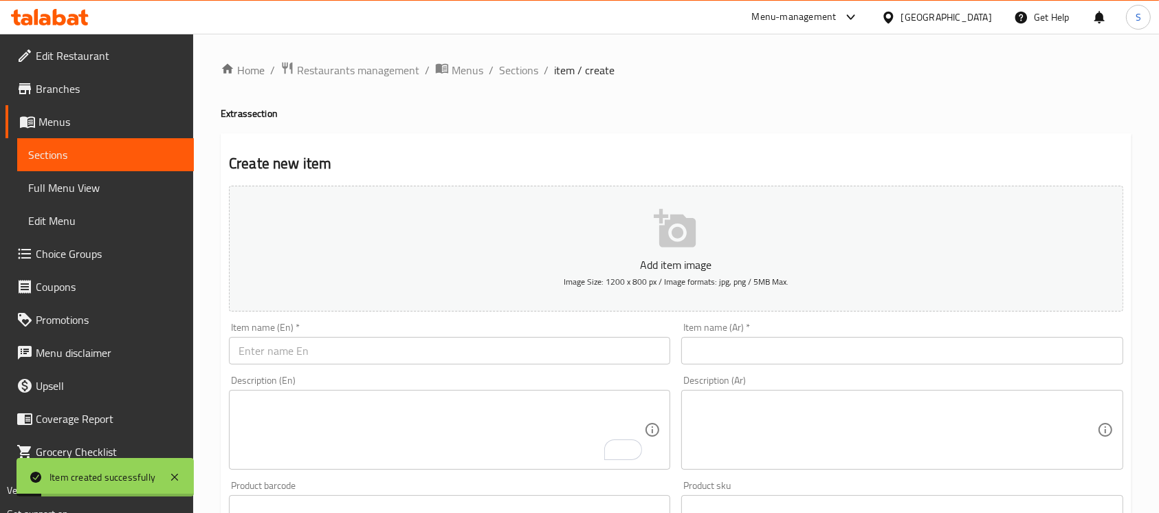
click at [436, 340] on input "text" at bounding box center [449, 351] width 441 height 28
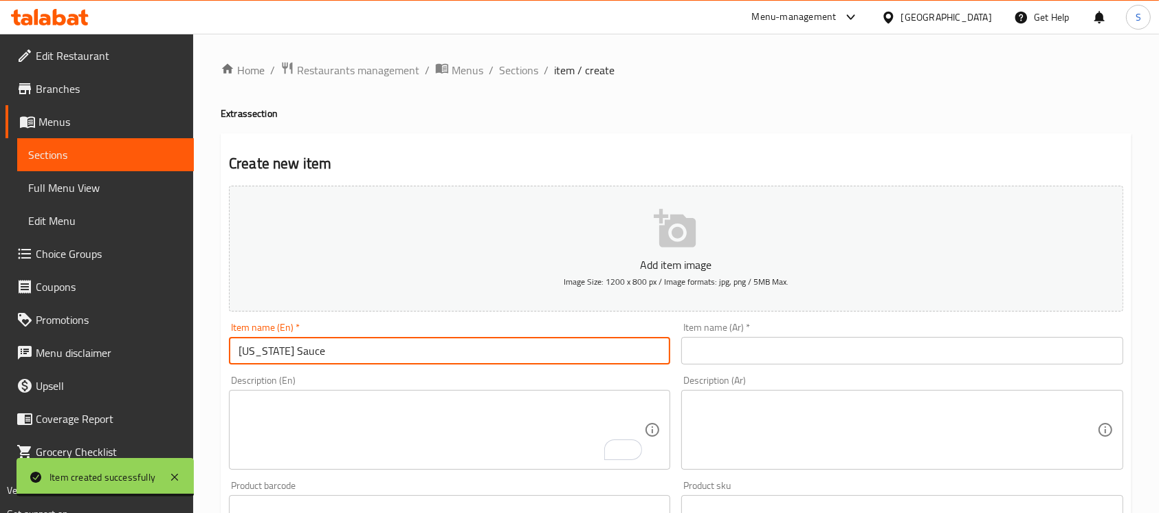
type input "[US_STATE] Sauce"
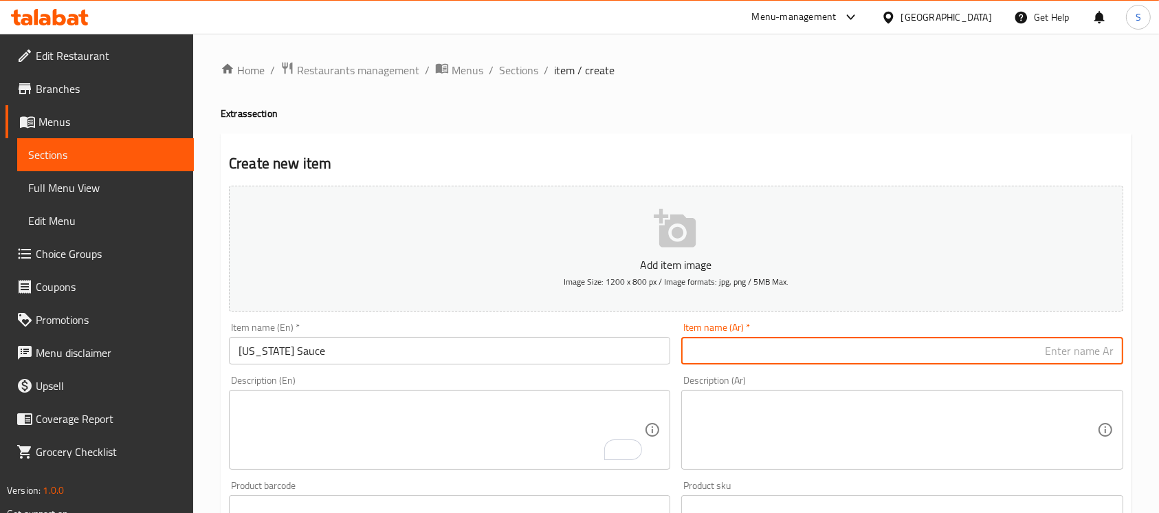
click at [769, 354] on input "text" at bounding box center [901, 351] width 441 height 28
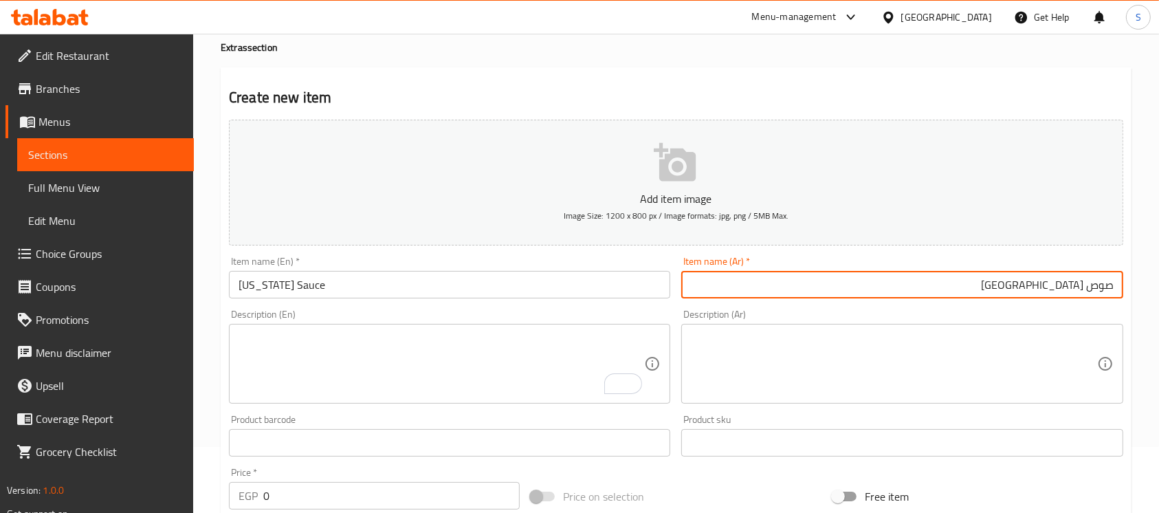
scroll to position [92, 0]
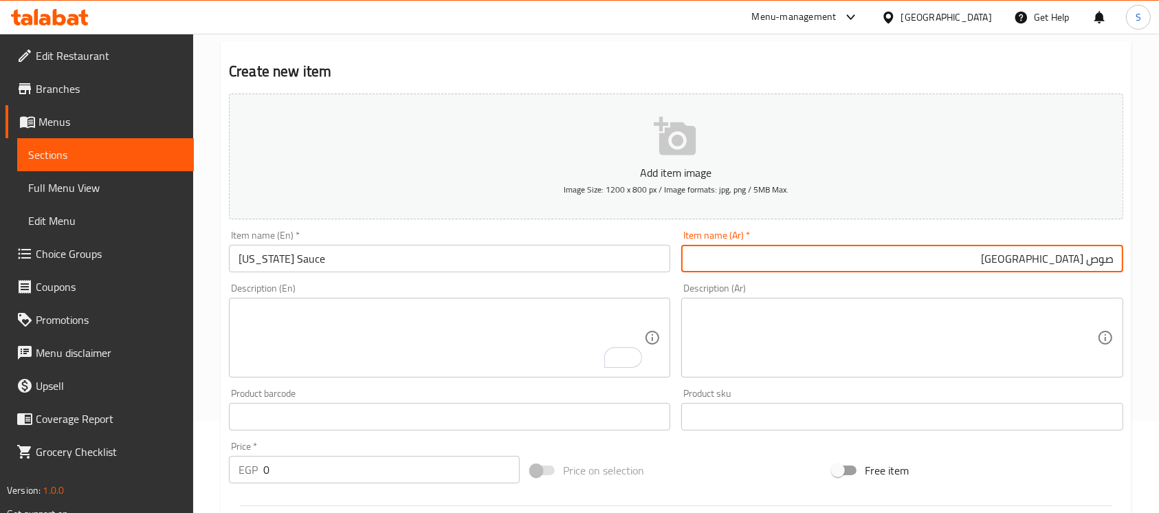
type input "صوص تكساس"
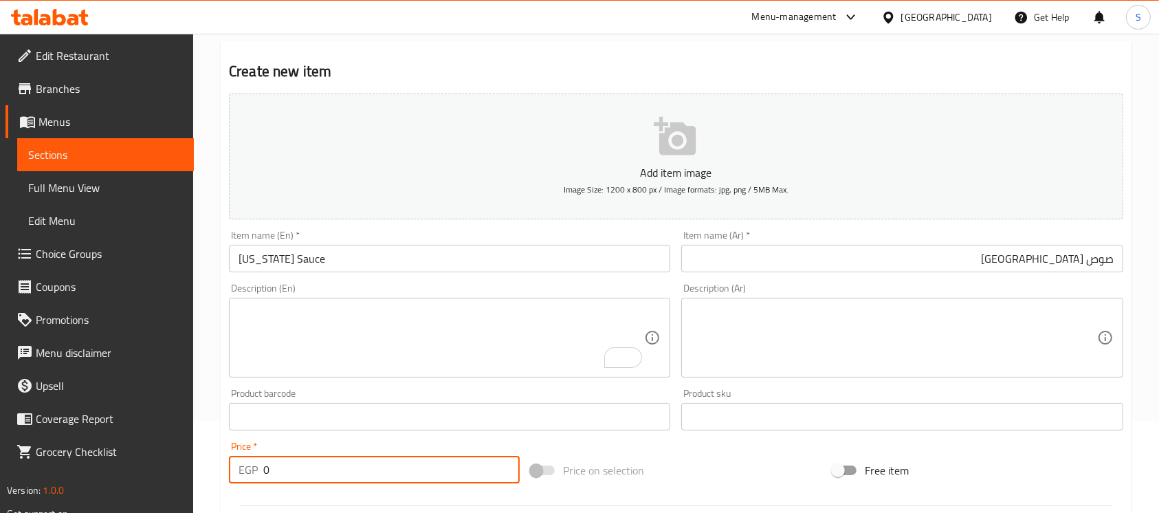
click at [384, 459] on input "0" at bounding box center [391, 470] width 256 height 28
type input "30"
click at [518, 353] on textarea "To enrich screen reader interactions, please activate Accessibility in Grammarl…" at bounding box center [442, 337] width 406 height 65
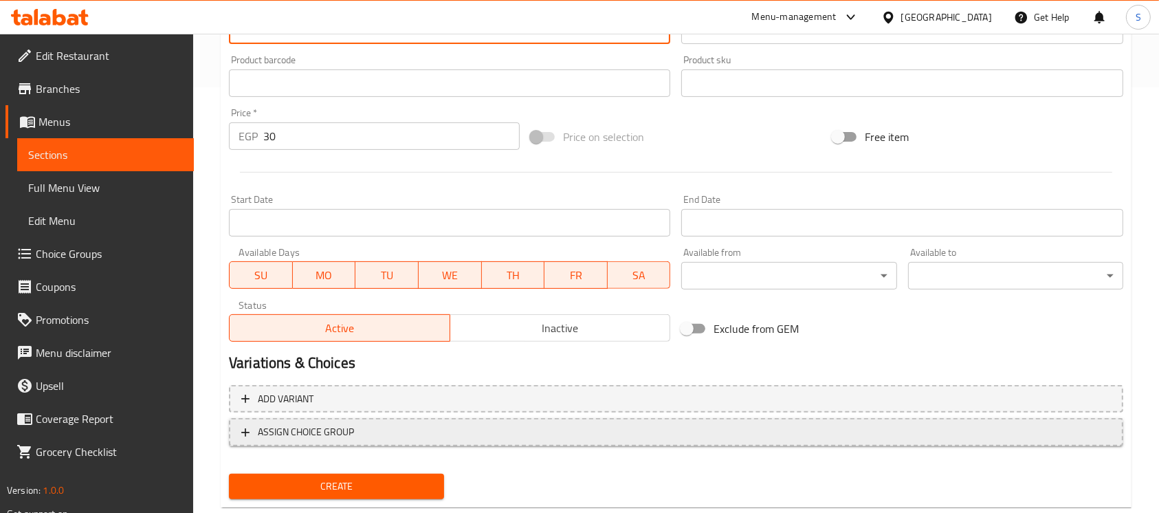
scroll to position [459, 0]
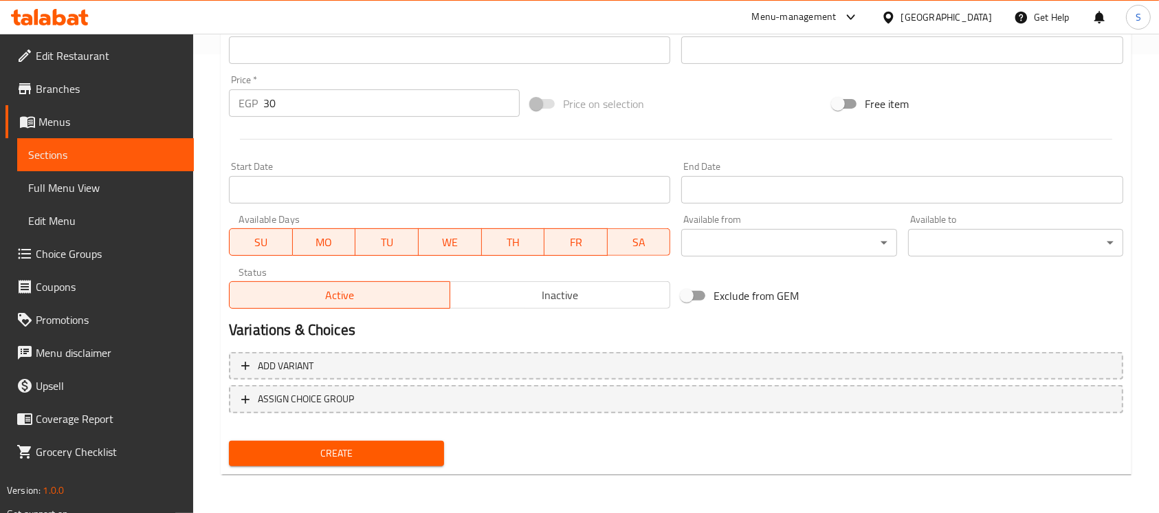
click at [327, 458] on span "Create" at bounding box center [336, 453] width 193 height 17
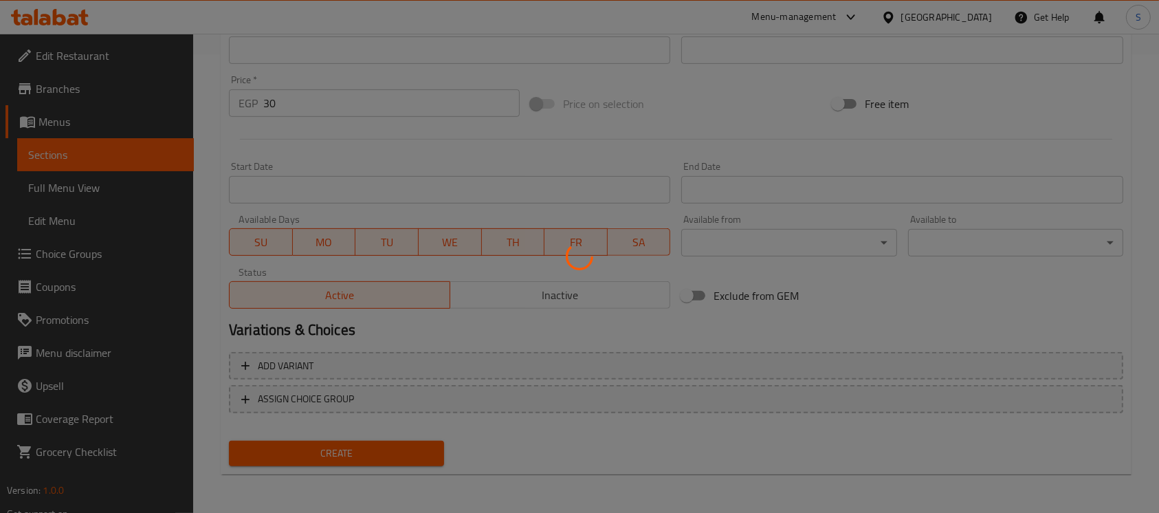
type input "0"
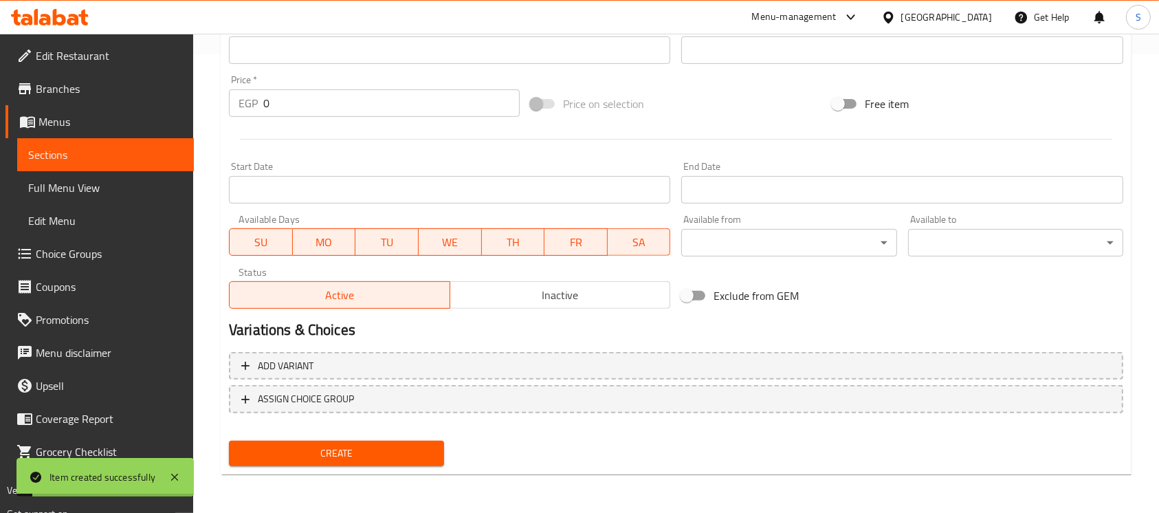
scroll to position [0, 0]
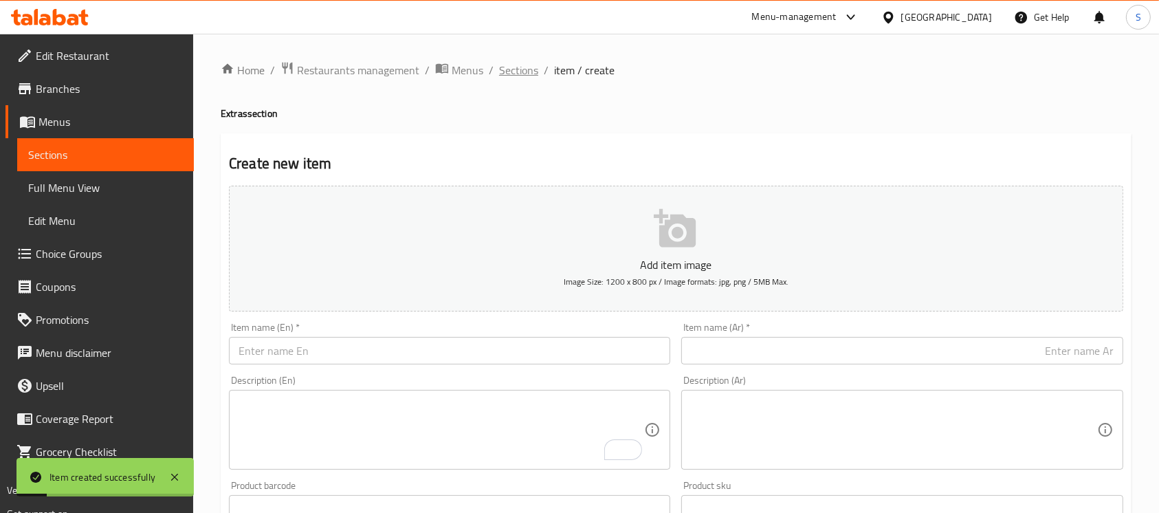
click at [518, 71] on span "Sections" at bounding box center [518, 70] width 39 height 17
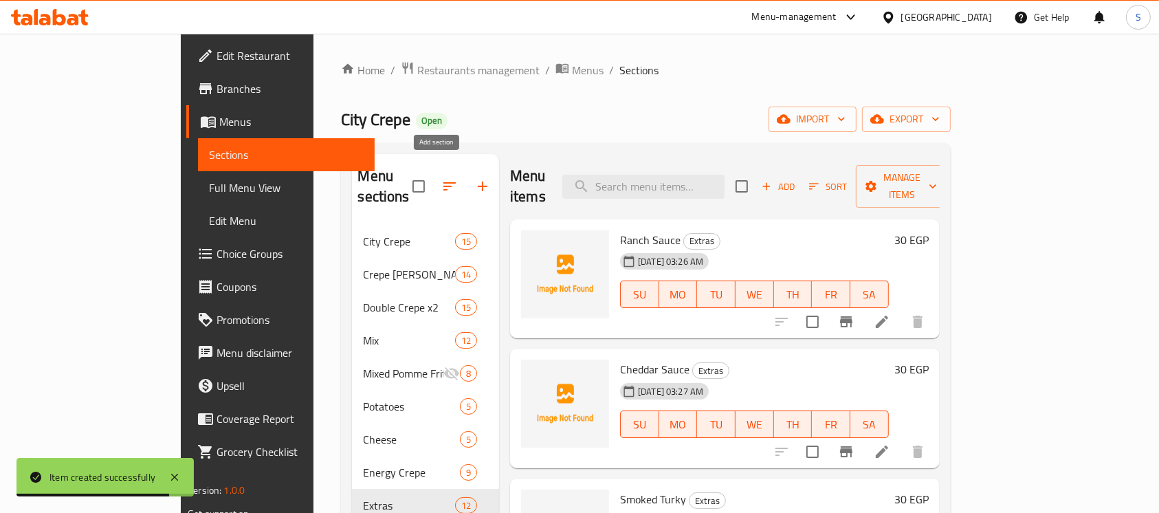
click at [474, 178] on icon "button" at bounding box center [482, 186] width 17 height 17
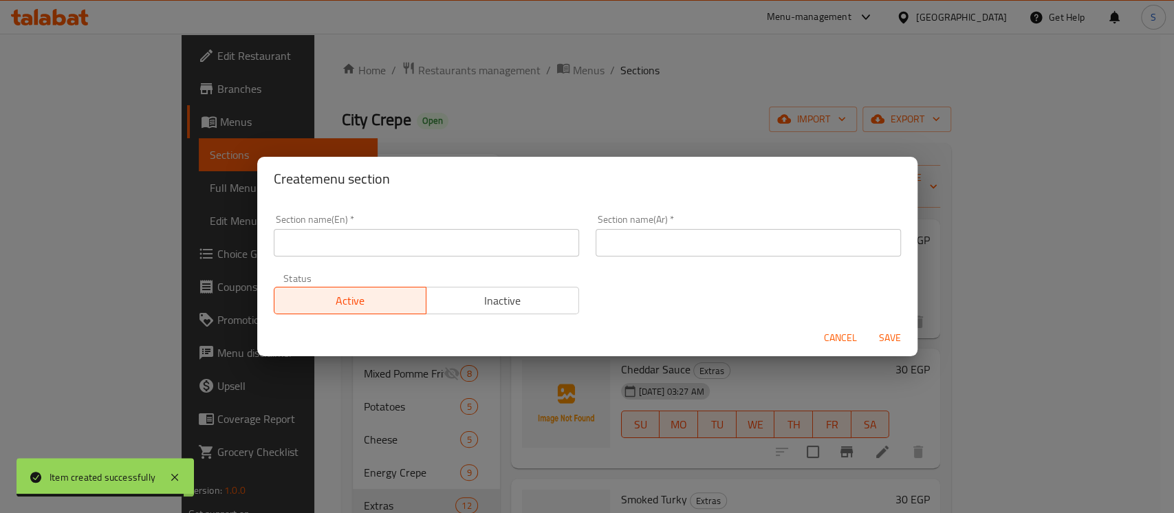
click at [510, 239] on input "text" at bounding box center [426, 243] width 305 height 28
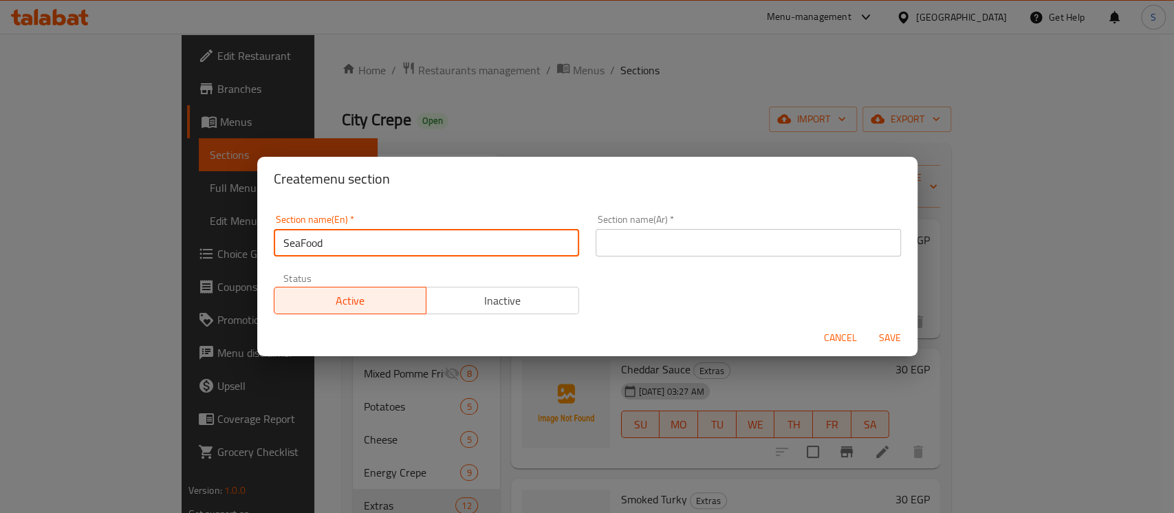
type input "SeaFood"
click at [657, 233] on input "text" at bounding box center [747, 243] width 305 height 28
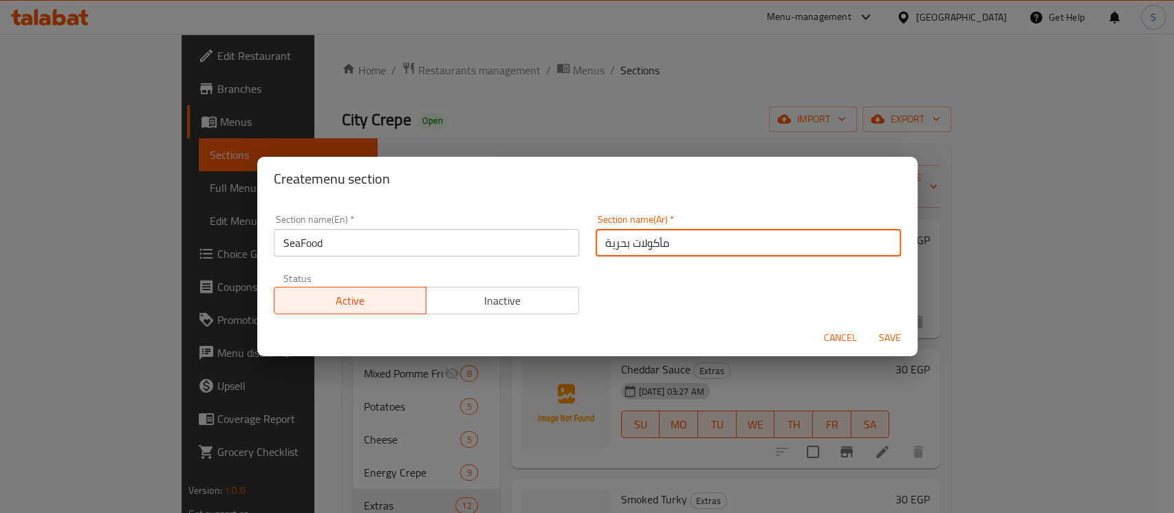
type input "مأكولات بحرية"
click at [903, 345] on span "Save" at bounding box center [889, 337] width 33 height 17
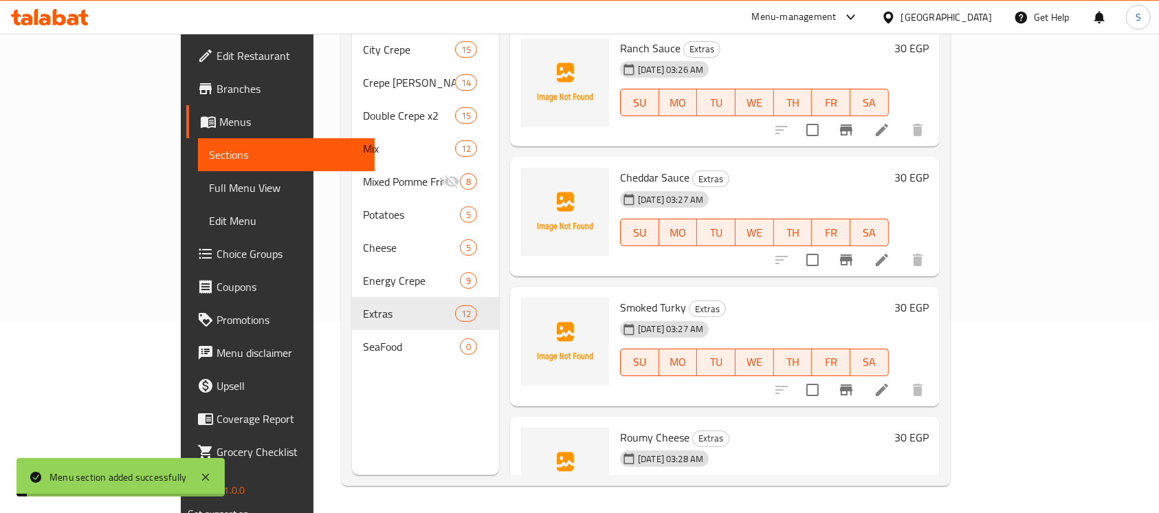
scroll to position [193, 0]
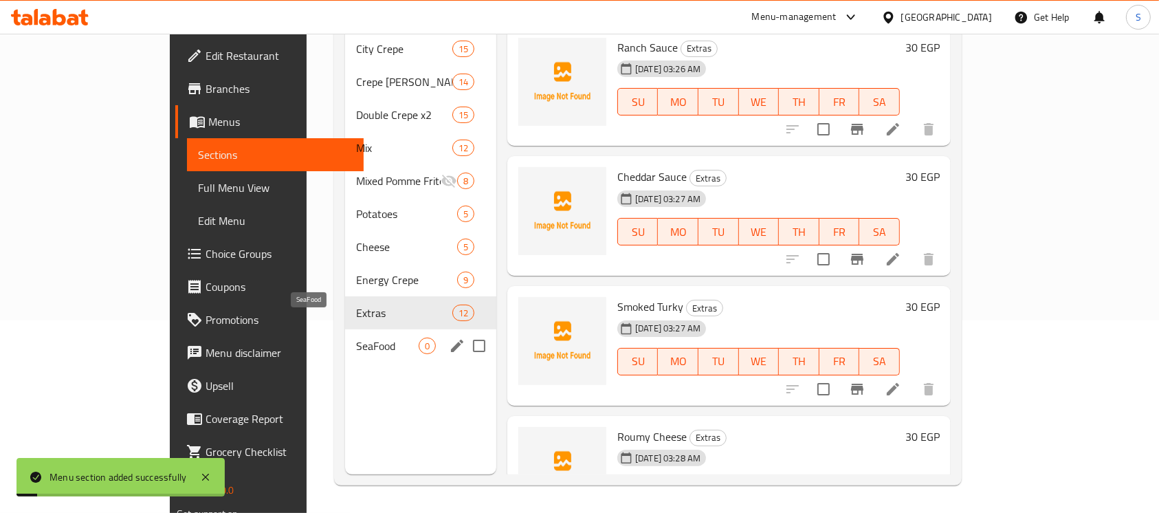
click at [345, 329] on div "SeaFood 0" at bounding box center [420, 345] width 151 height 33
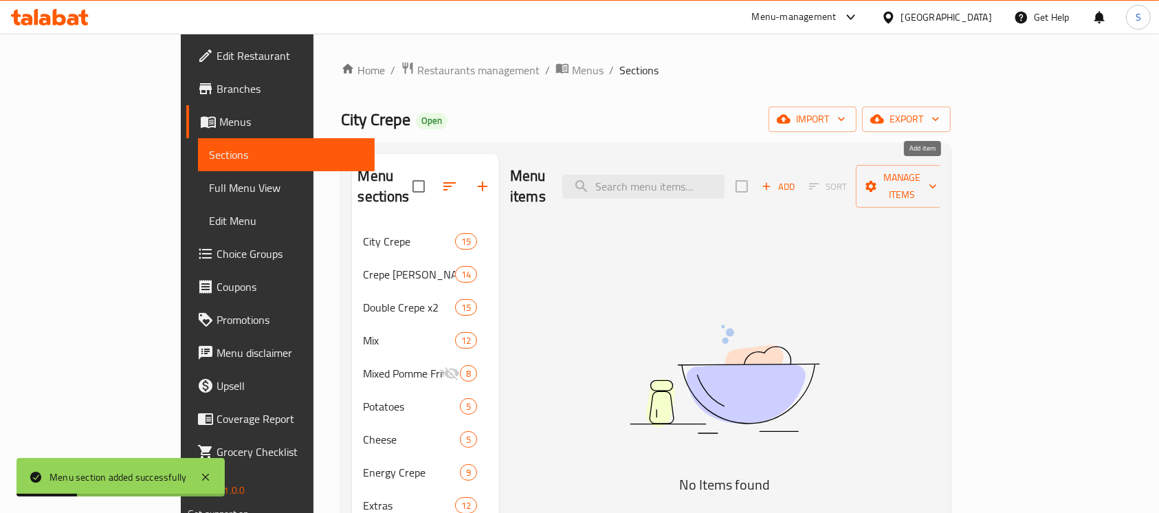
click at [797, 179] on span "Add" at bounding box center [778, 187] width 37 height 16
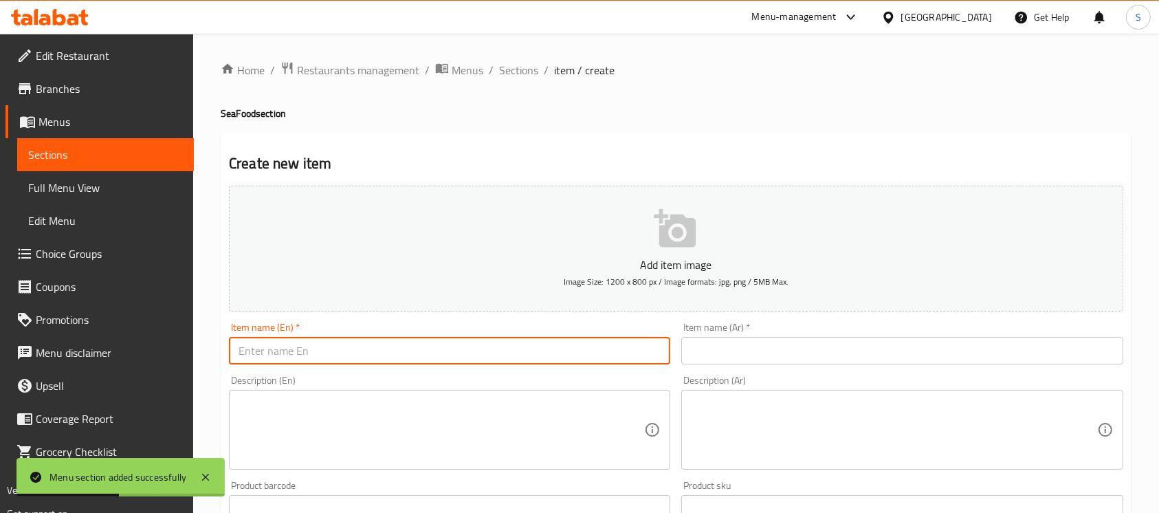
click at [616, 349] on input "text" at bounding box center [449, 351] width 441 height 28
type input "Tuna Crepe"
click at [907, 333] on div "Item name (Ar)   * Item name (Ar) *" at bounding box center [901, 343] width 441 height 42
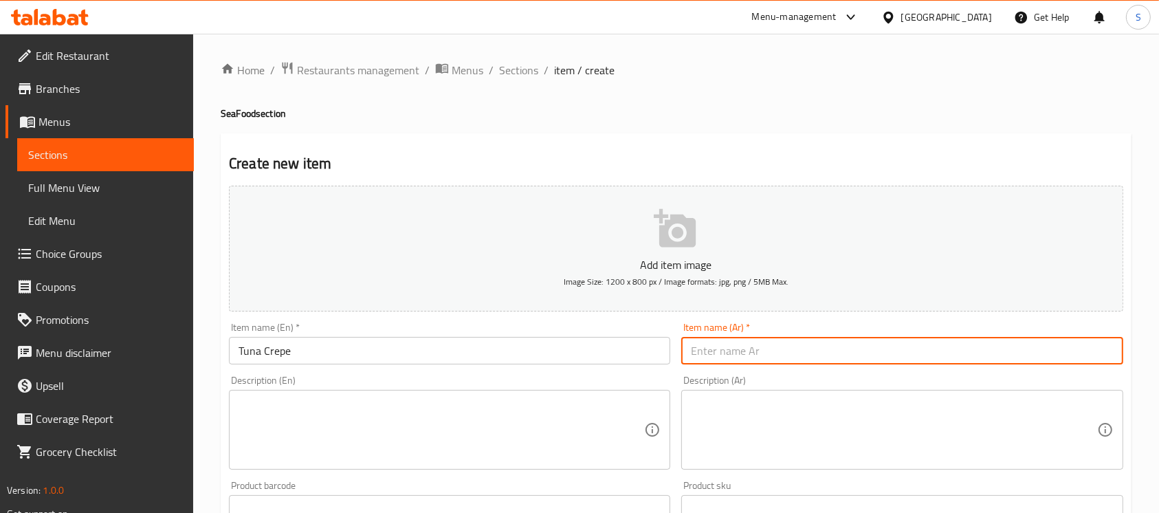
click at [909, 342] on input "text" at bounding box center [901, 351] width 441 height 28
type input "كريب تونة"
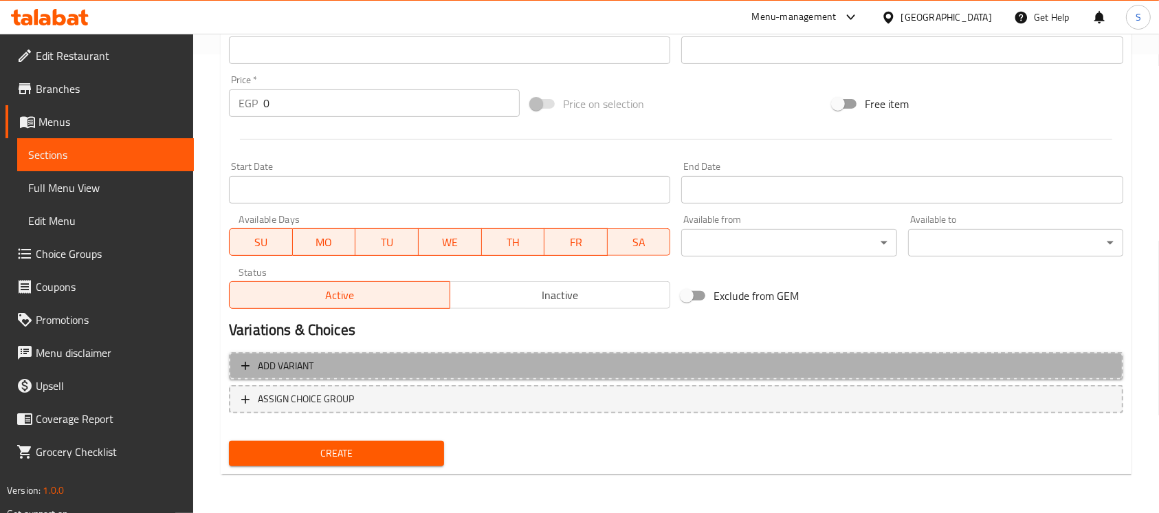
click at [457, 369] on span "Add variant" at bounding box center [676, 366] width 870 height 17
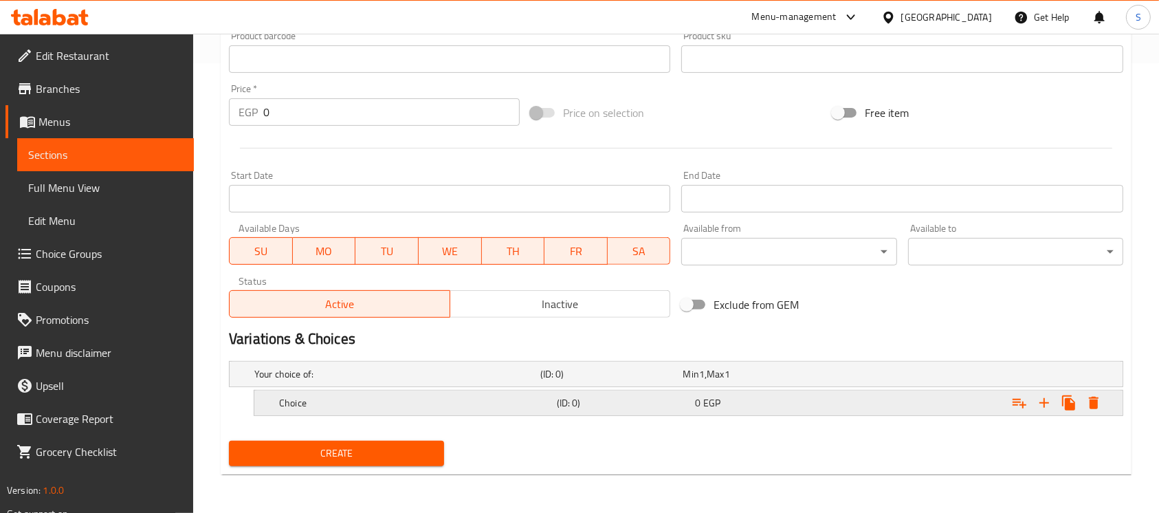
click at [372, 381] on h5 "Choice" at bounding box center [394, 374] width 281 height 14
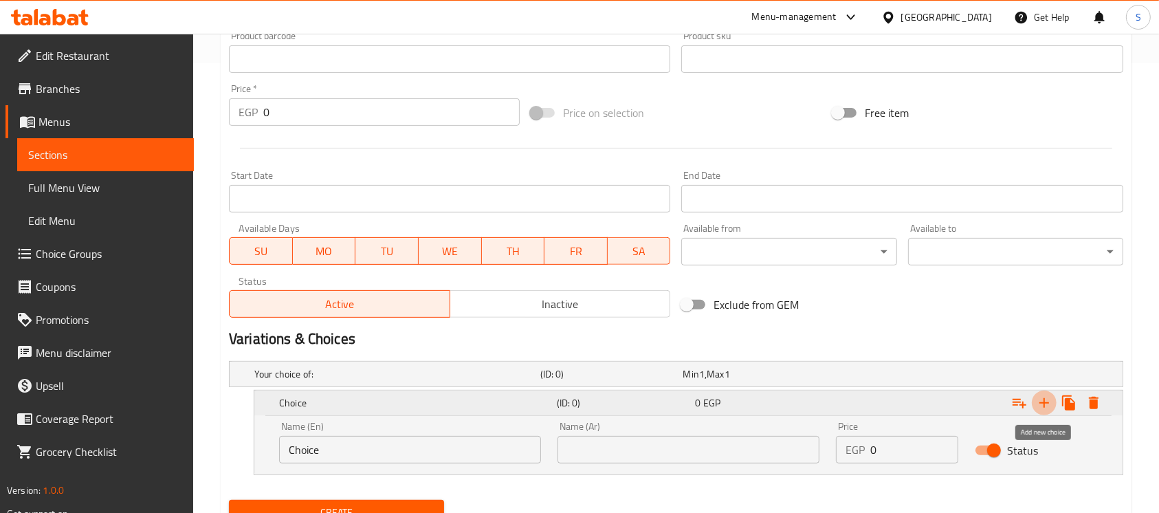
click at [1047, 406] on icon "Expand" at bounding box center [1044, 403] width 17 height 17
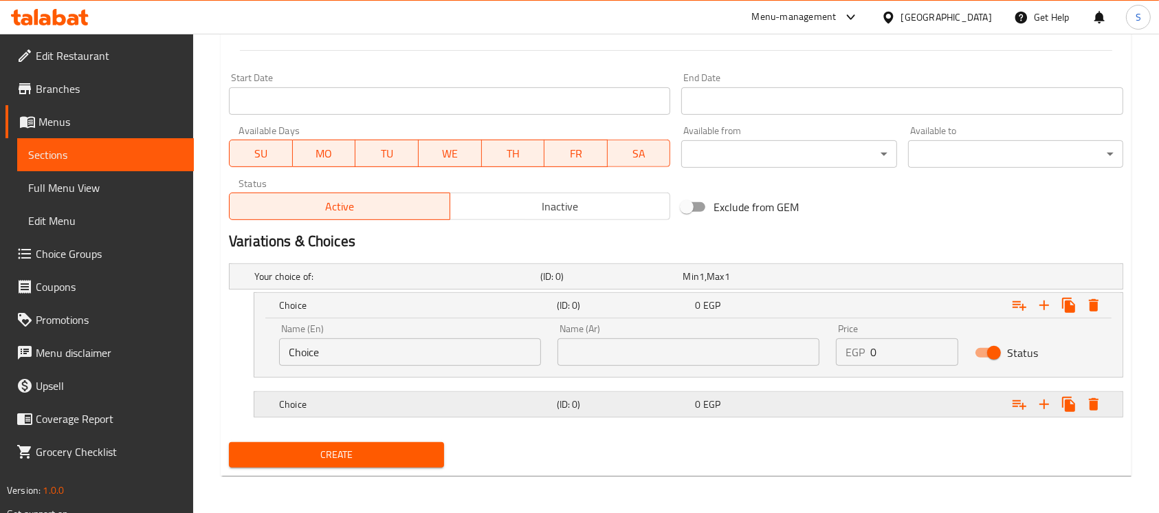
scroll to position [549, 0]
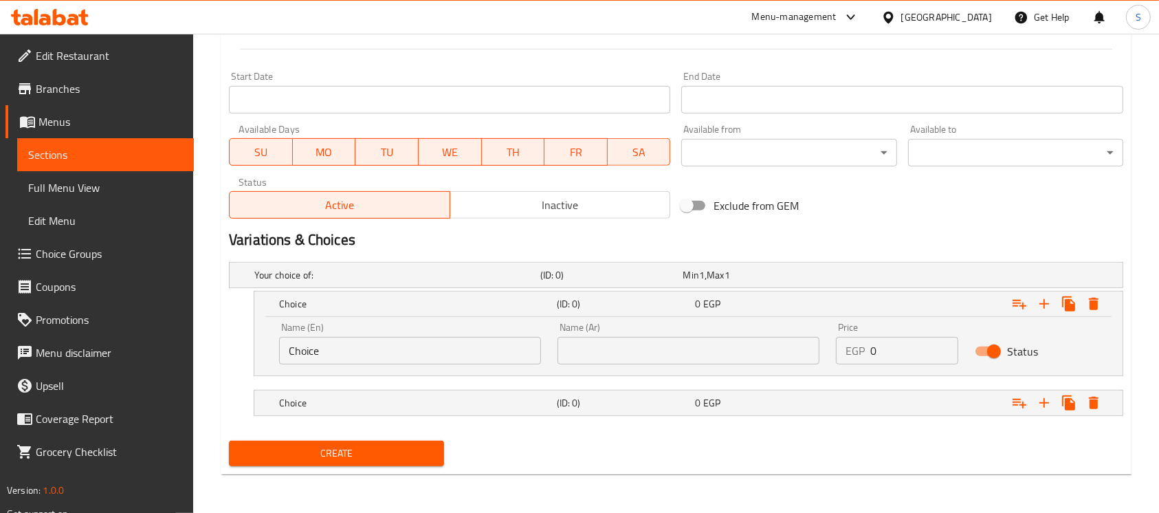
click at [470, 348] on input "Choice" at bounding box center [410, 351] width 262 height 28
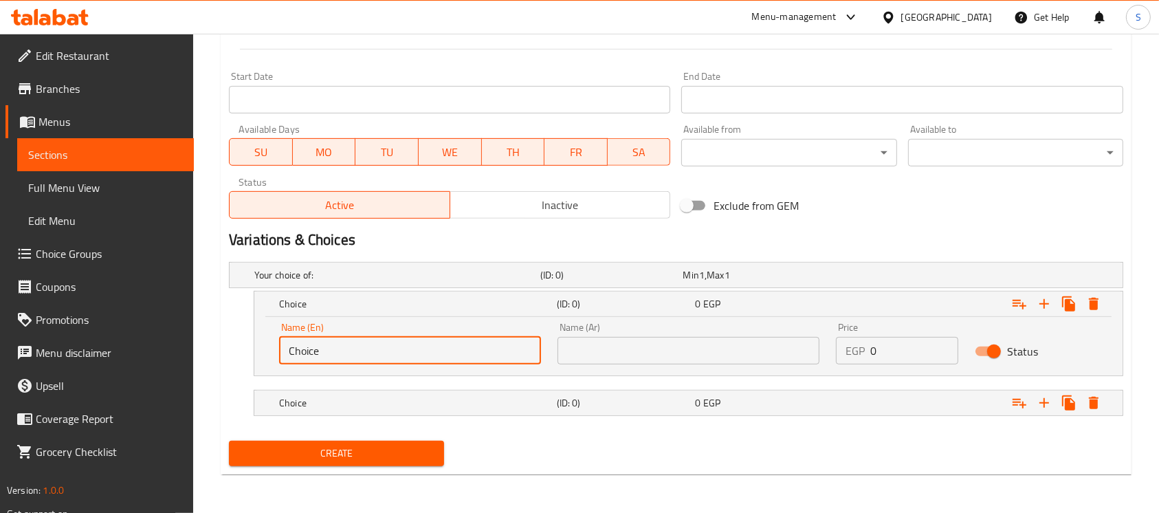
click at [470, 348] on input "Choice" at bounding box center [410, 351] width 262 height 28
type input "Plain"
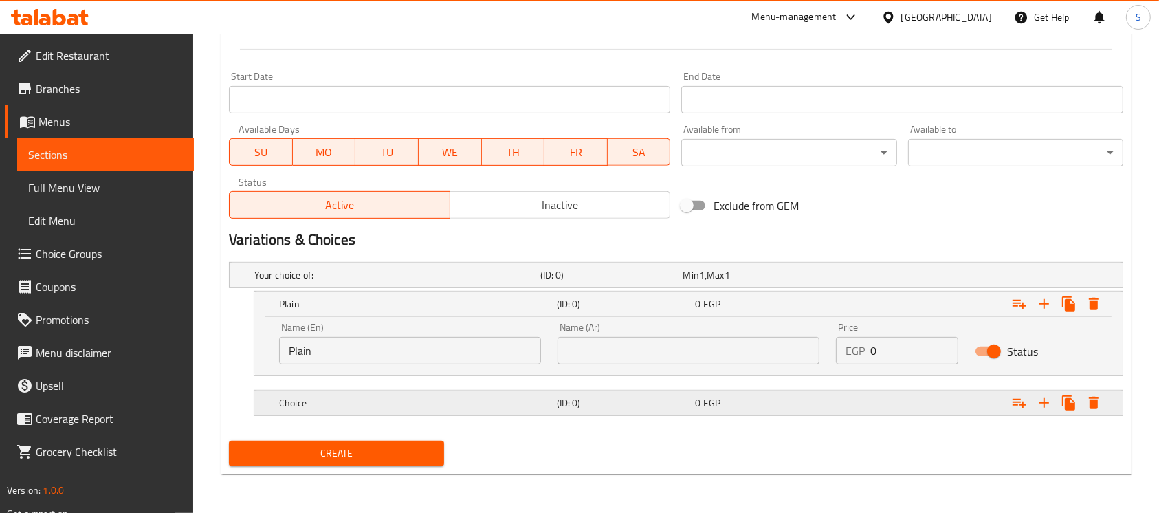
click at [468, 282] on h5 "Choice" at bounding box center [394, 275] width 281 height 14
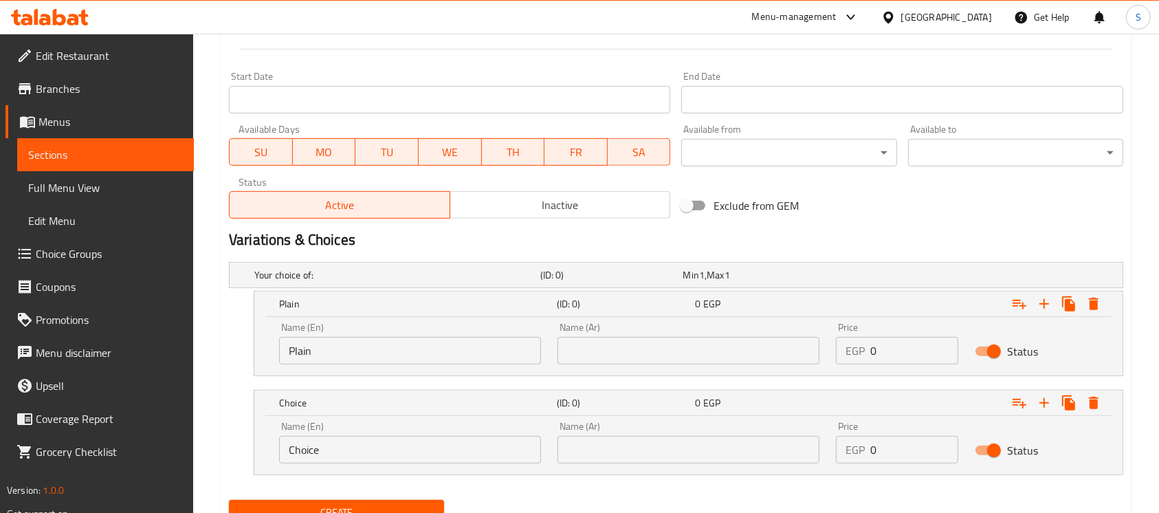
click at [377, 436] on input "Choice" at bounding box center [410, 450] width 262 height 28
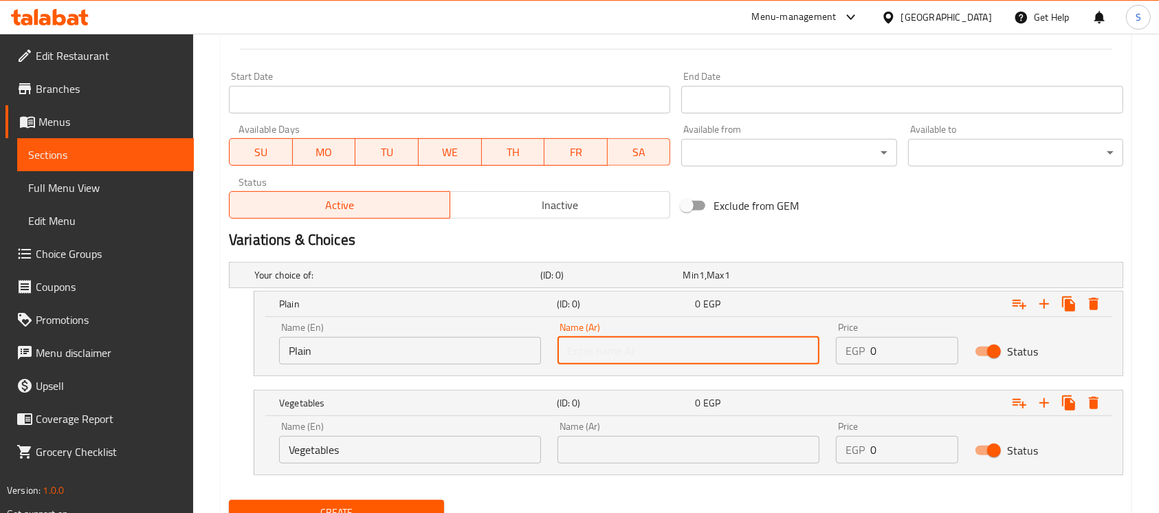
click at [671, 351] on input "text" at bounding box center [689, 351] width 262 height 28
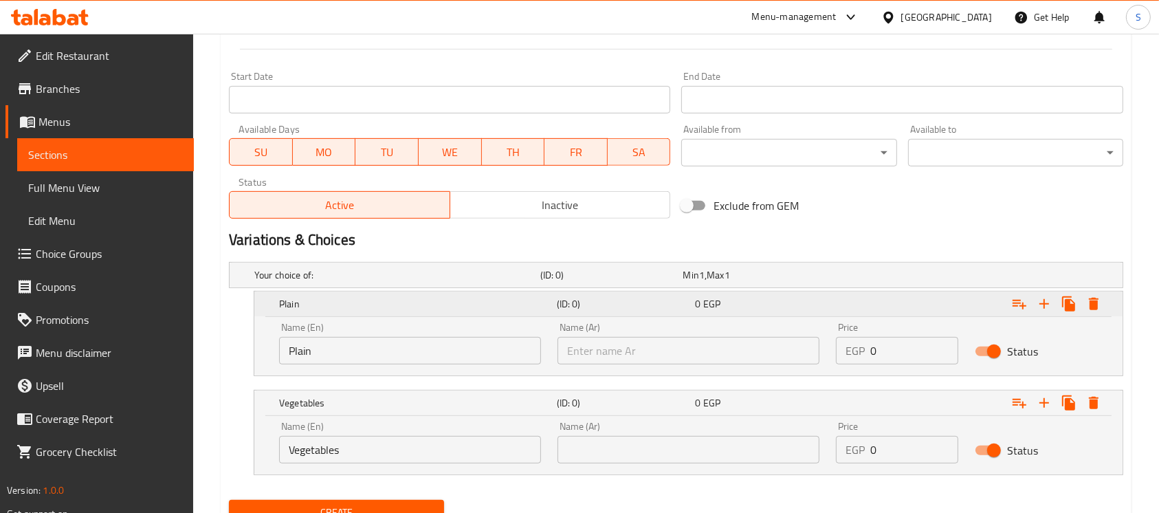
click at [555, 300] on div "(ID: 0)" at bounding box center [623, 303] width 139 height 19
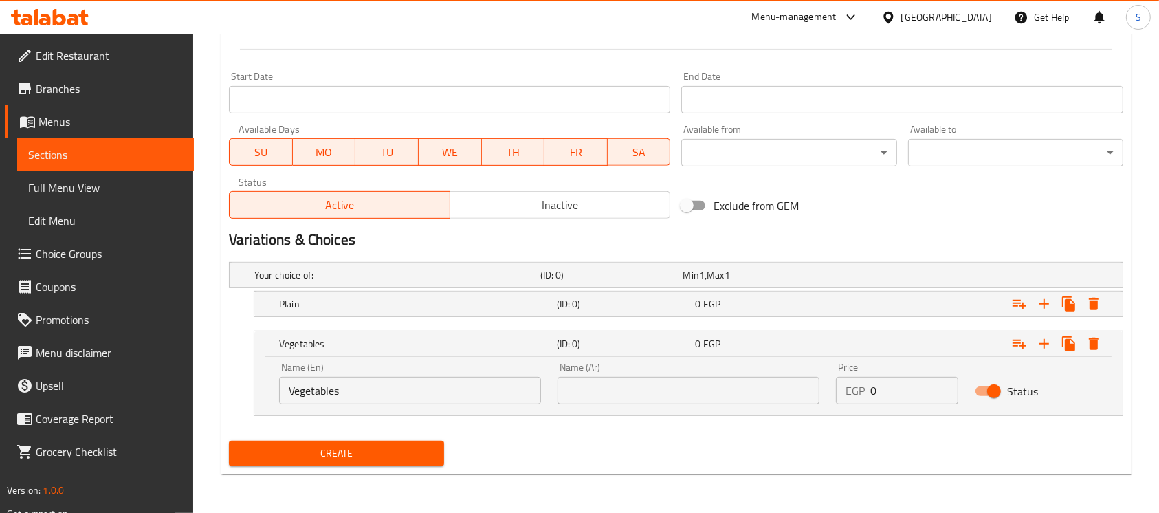
click at [389, 402] on input "Vegetables" at bounding box center [410, 391] width 262 height 28
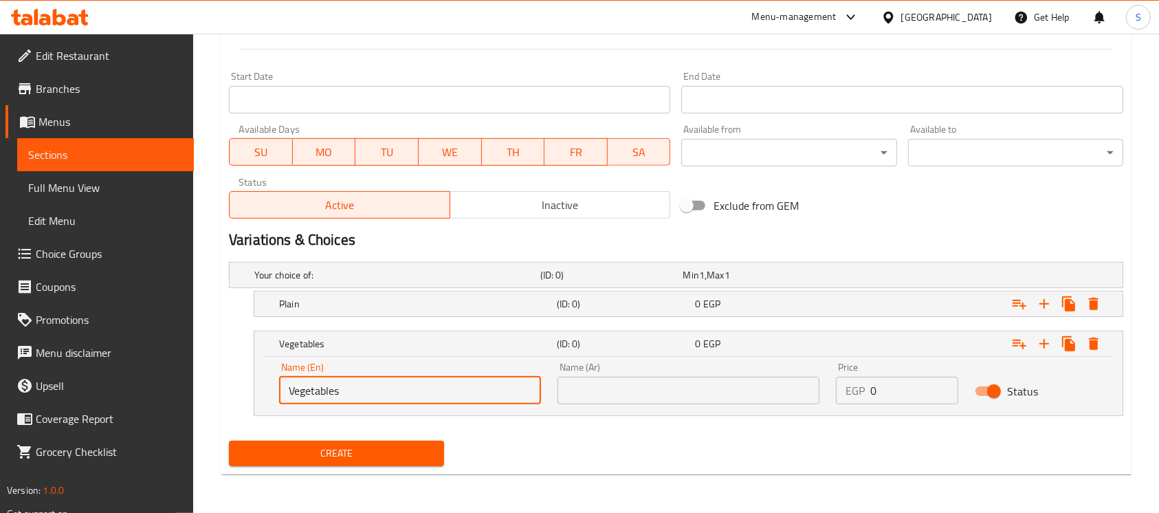
click at [389, 402] on input "Vegetables" at bounding box center [410, 391] width 262 height 28
click at [376, 391] on input "Vegetables" at bounding box center [410, 391] width 262 height 28
type input "ق"
type input "Roumy Cheese"
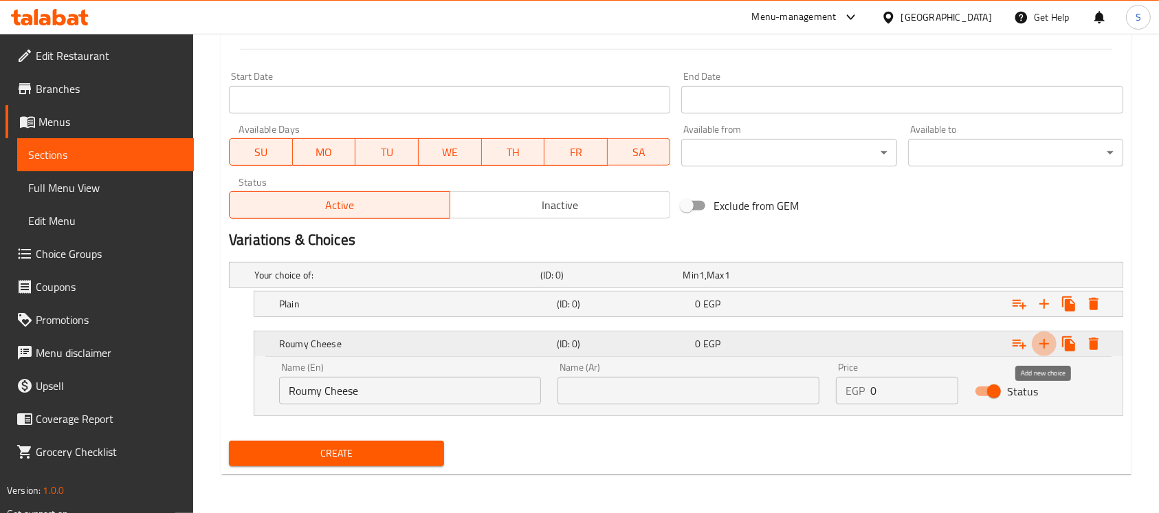
click at [1052, 343] on icon "Expand" at bounding box center [1044, 344] width 17 height 17
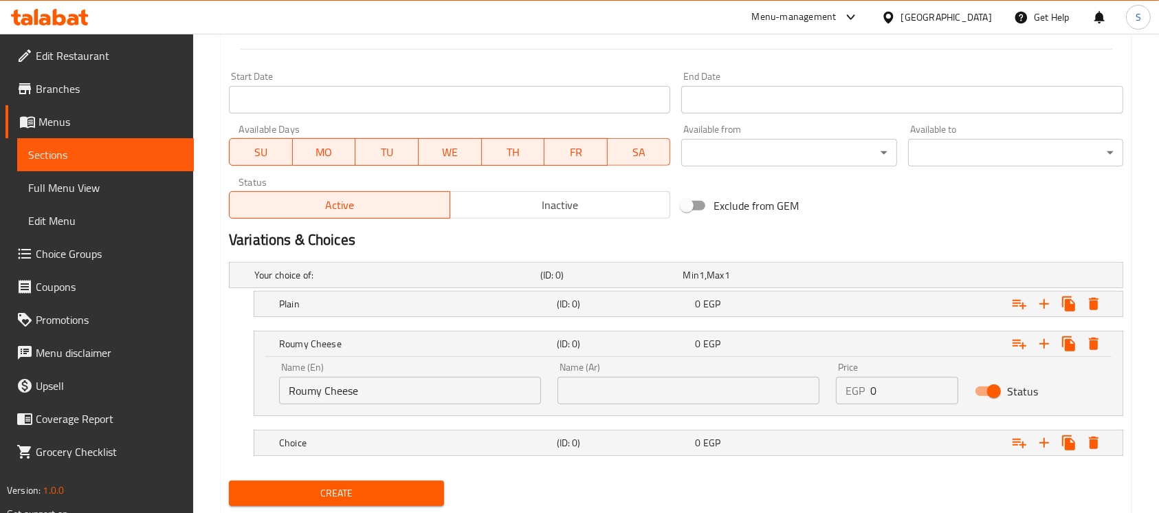
click at [408, 422] on nav at bounding box center [676, 424] width 895 height 11
click at [410, 282] on h5 "Choice" at bounding box center [394, 275] width 281 height 14
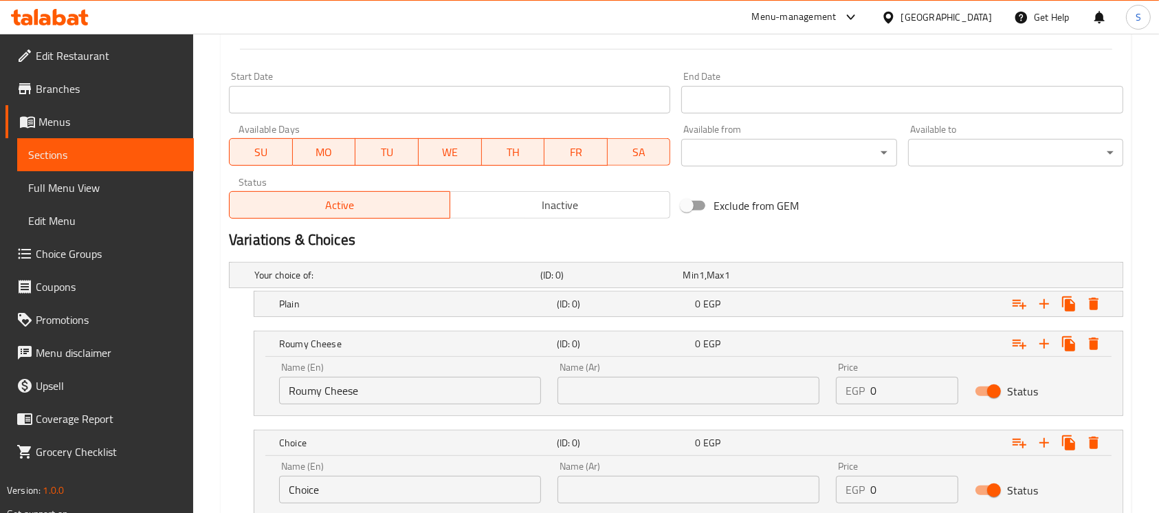
scroll to position [640, 0]
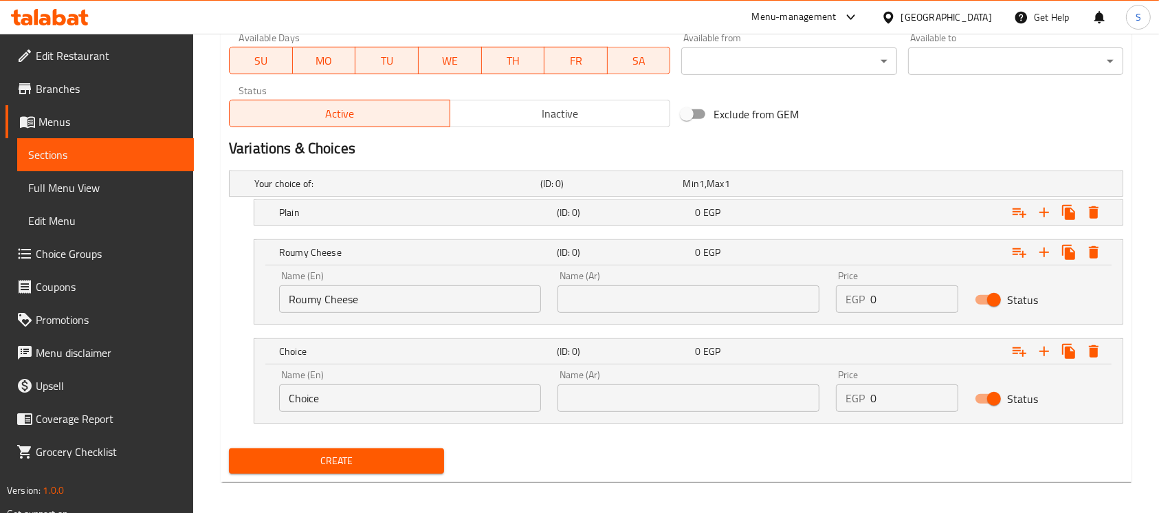
click at [387, 397] on input "Choice" at bounding box center [410, 398] width 262 height 28
click at [387, 396] on input "Choice" at bounding box center [410, 398] width 262 height 28
type input "Mozzarella"
click at [612, 389] on input "text" at bounding box center [689, 398] width 262 height 28
type input "موتزريلا"
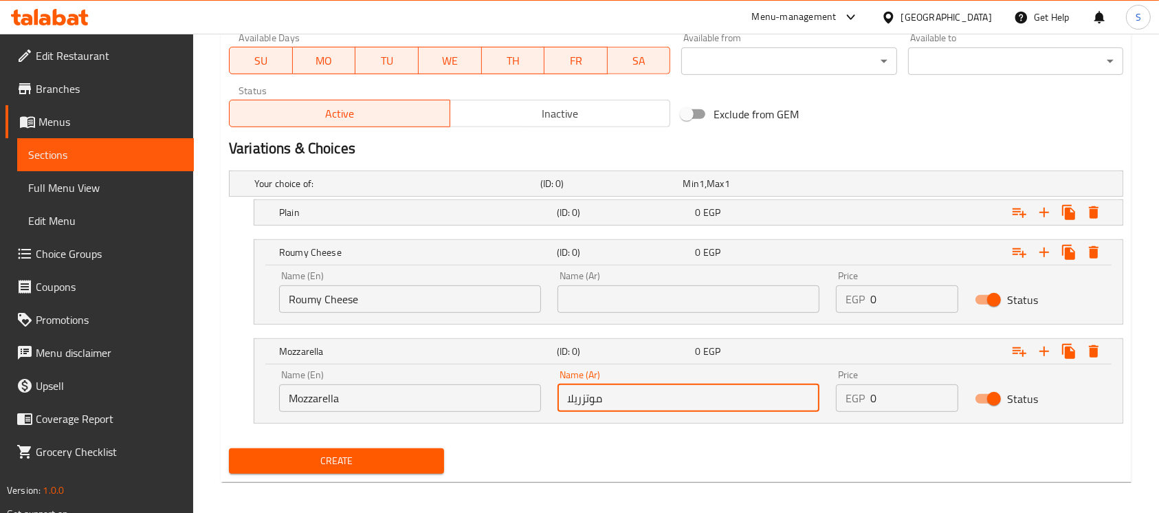
click at [666, 294] on input "text" at bounding box center [689, 299] width 262 height 28
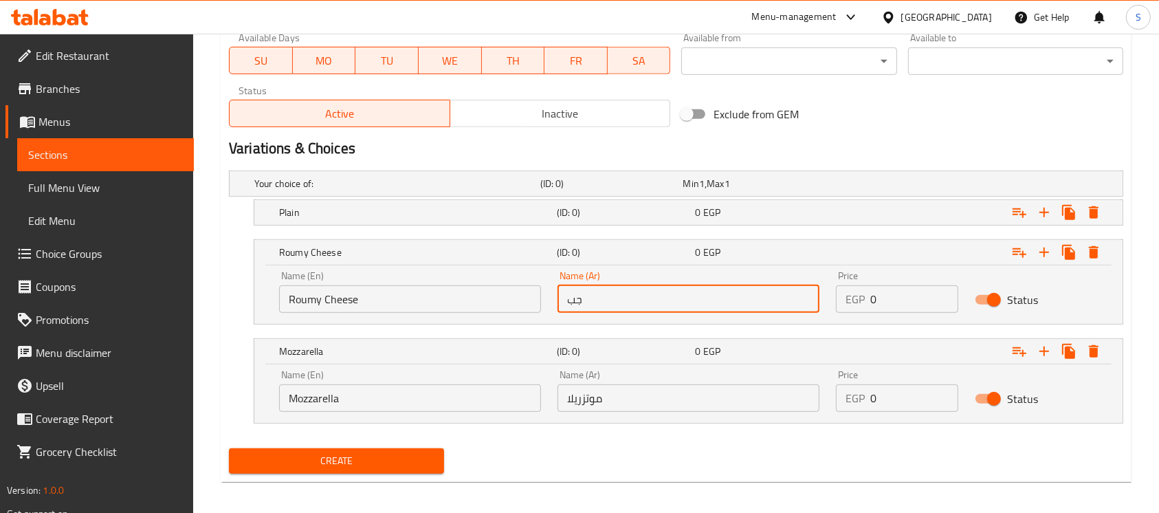
type input "جبنة رومي"
click at [789, 199] on div "Plain (ID: 0) 0 EGP" at bounding box center [680, 183] width 857 height 30
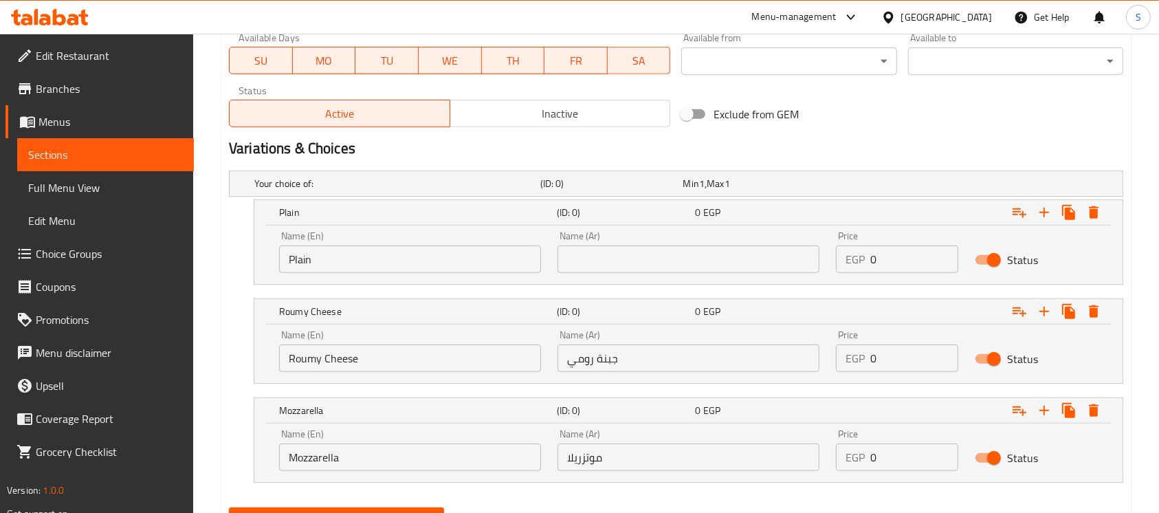
click at [740, 260] on input "text" at bounding box center [689, 259] width 262 height 28
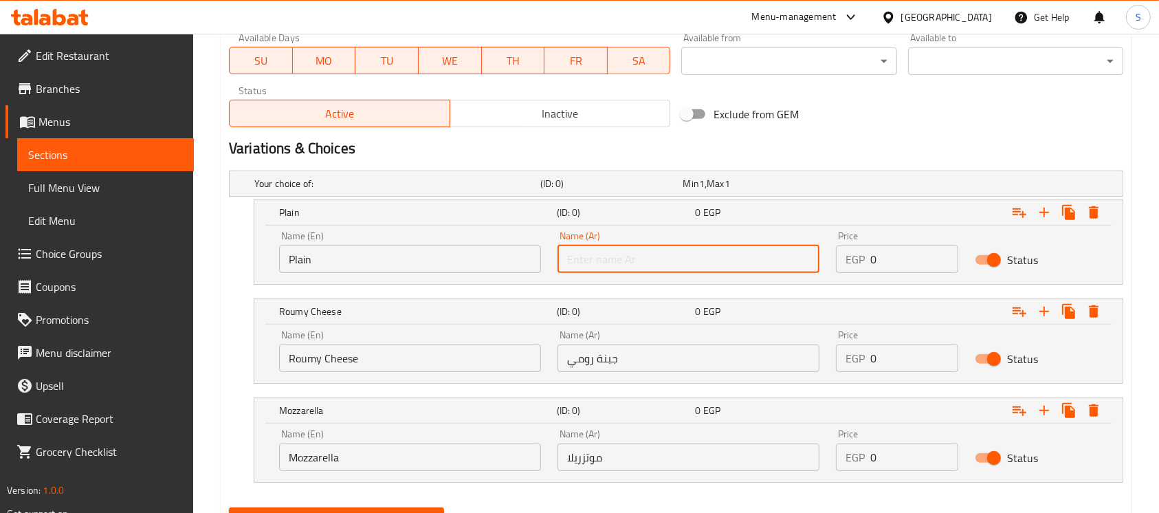
type input "ي"
type input "سادة"
click at [900, 256] on input "0" at bounding box center [915, 259] width 88 height 28
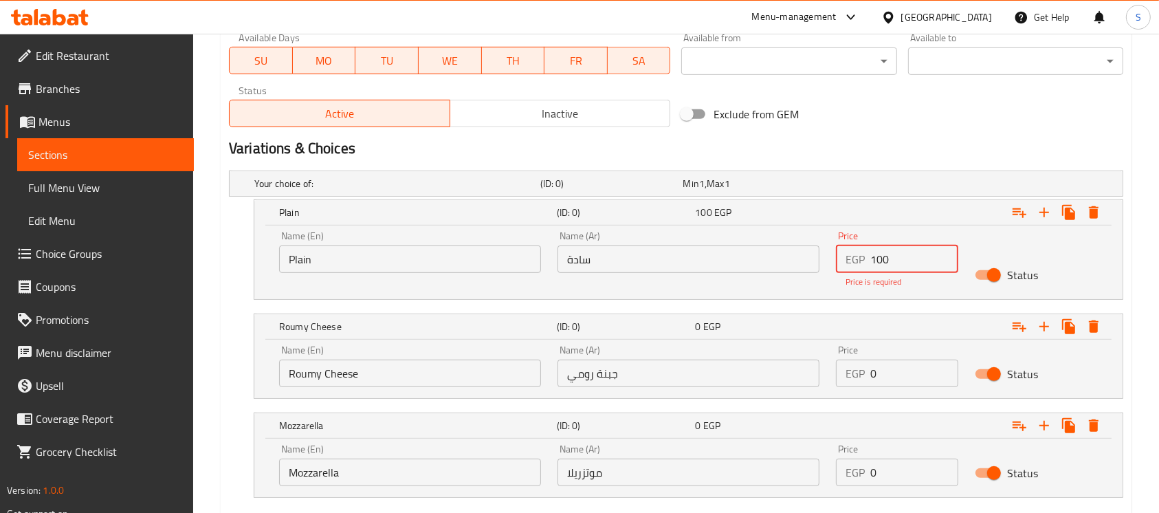
type input "100"
click at [918, 367] on input "0" at bounding box center [915, 374] width 88 height 28
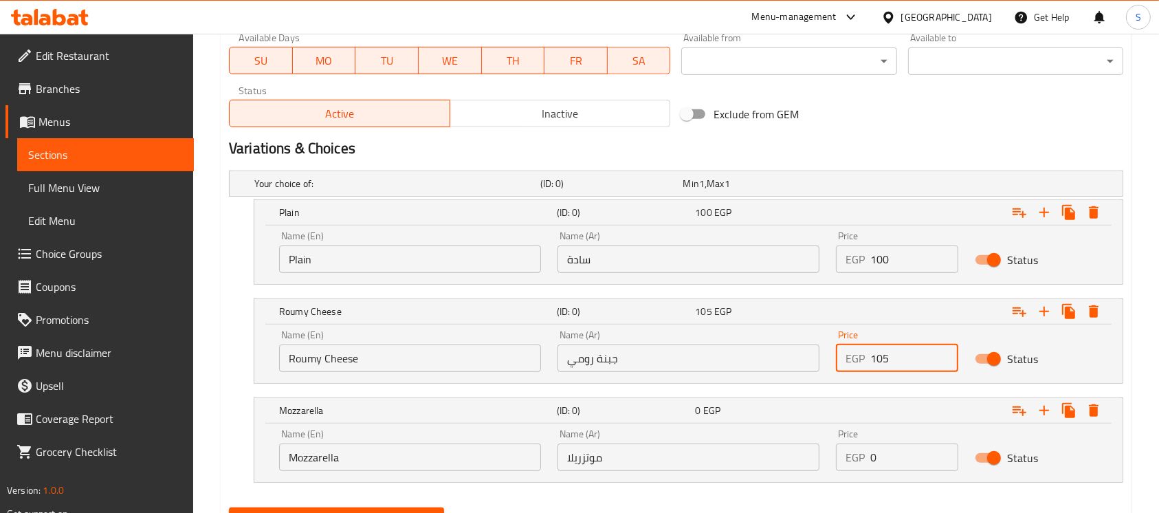
type input "105"
click at [912, 448] on input "0" at bounding box center [915, 458] width 88 height 28
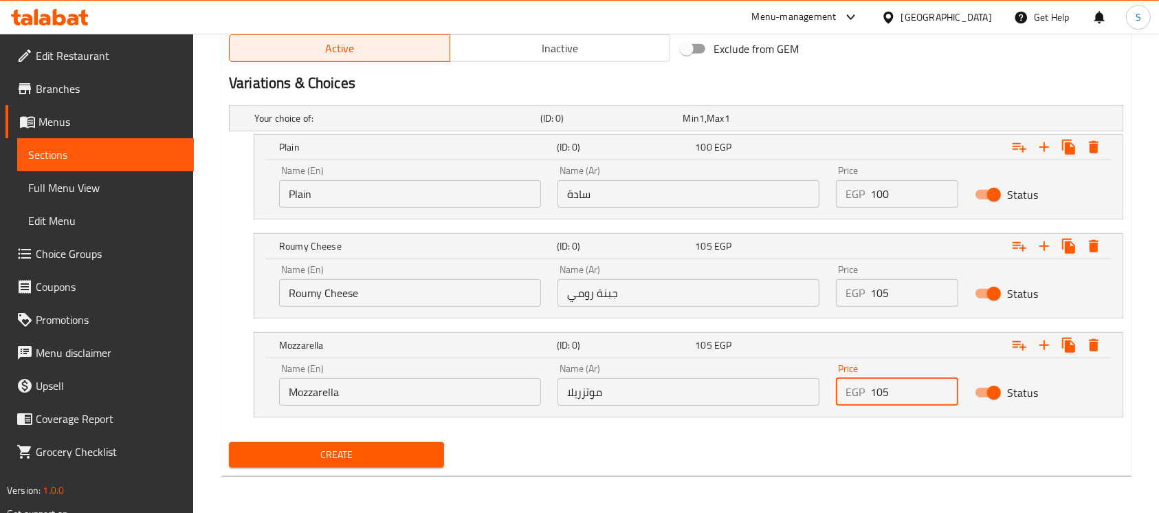
scroll to position [706, 0]
type input "105"
click at [519, 119] on h5 "Your choice of:" at bounding box center [394, 118] width 281 height 14
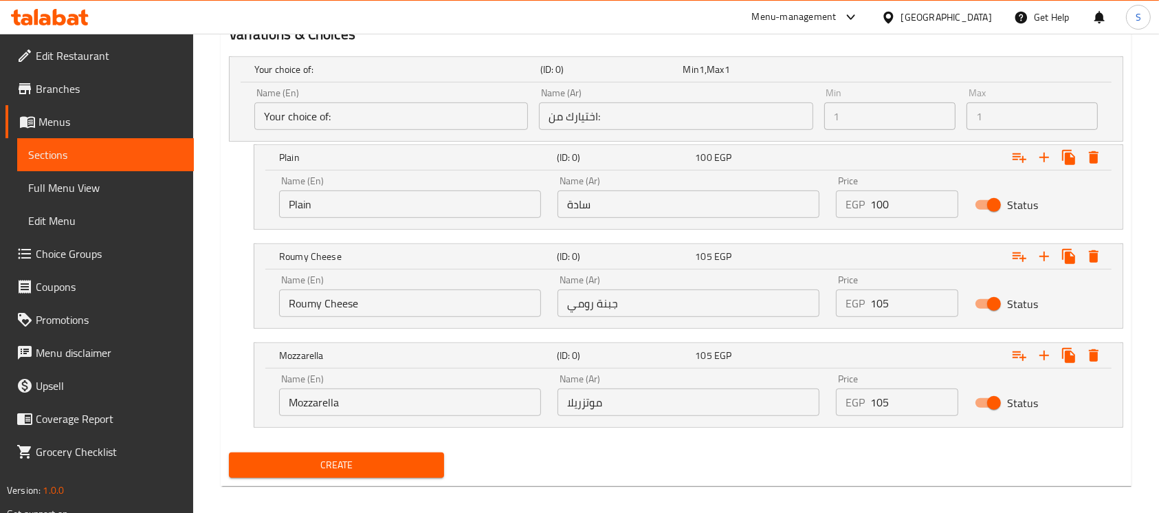
scroll to position [765, 0]
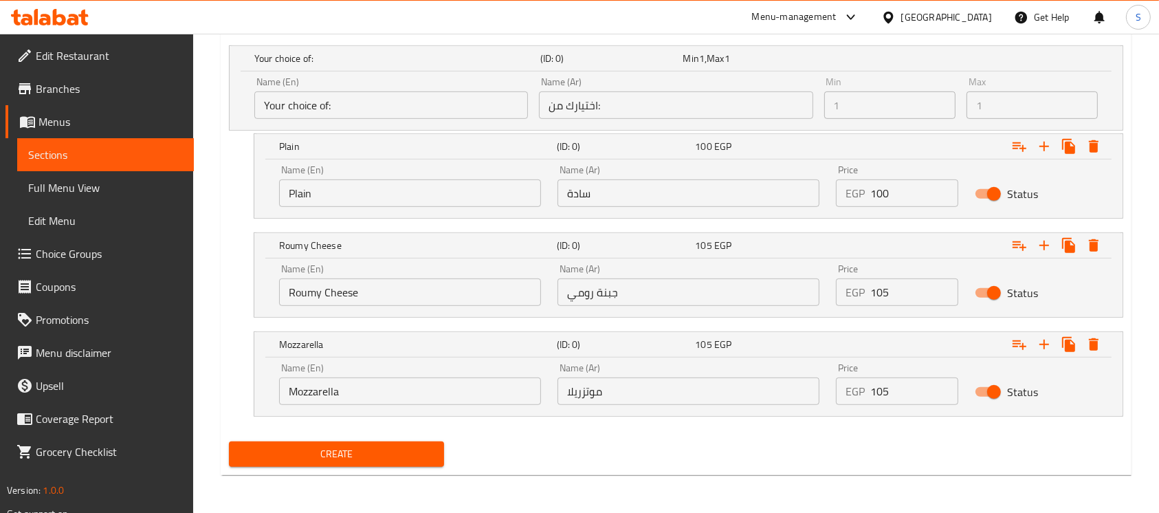
click at [363, 459] on span "Create" at bounding box center [336, 454] width 193 height 17
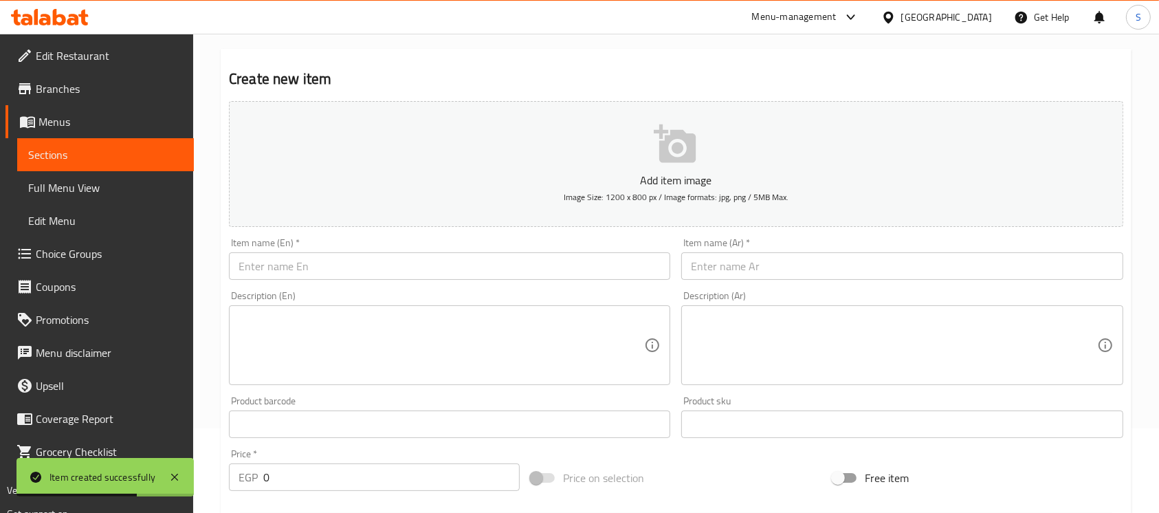
scroll to position [0, 0]
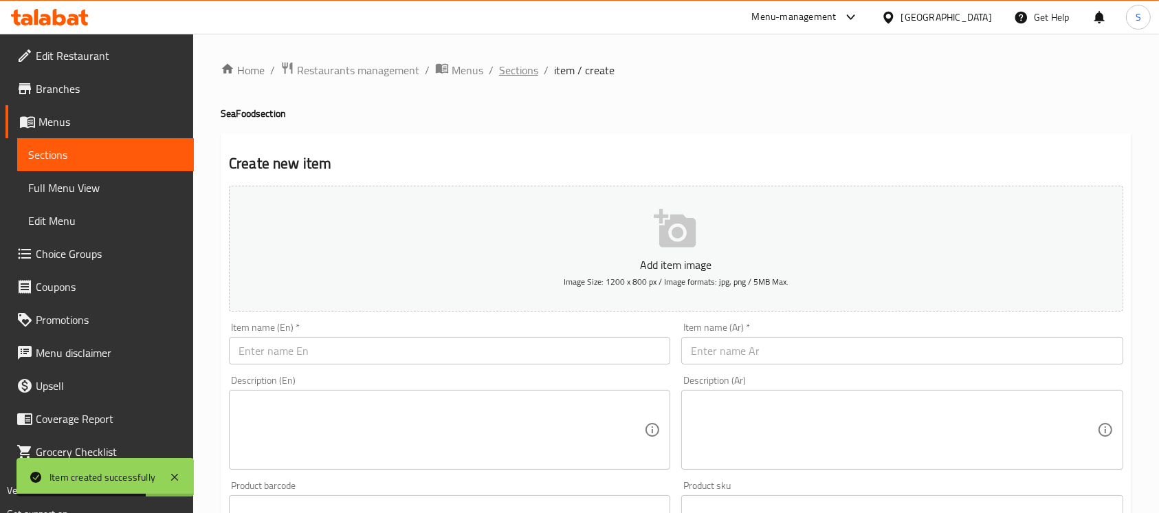
click at [523, 75] on span "Sections" at bounding box center [518, 70] width 39 height 17
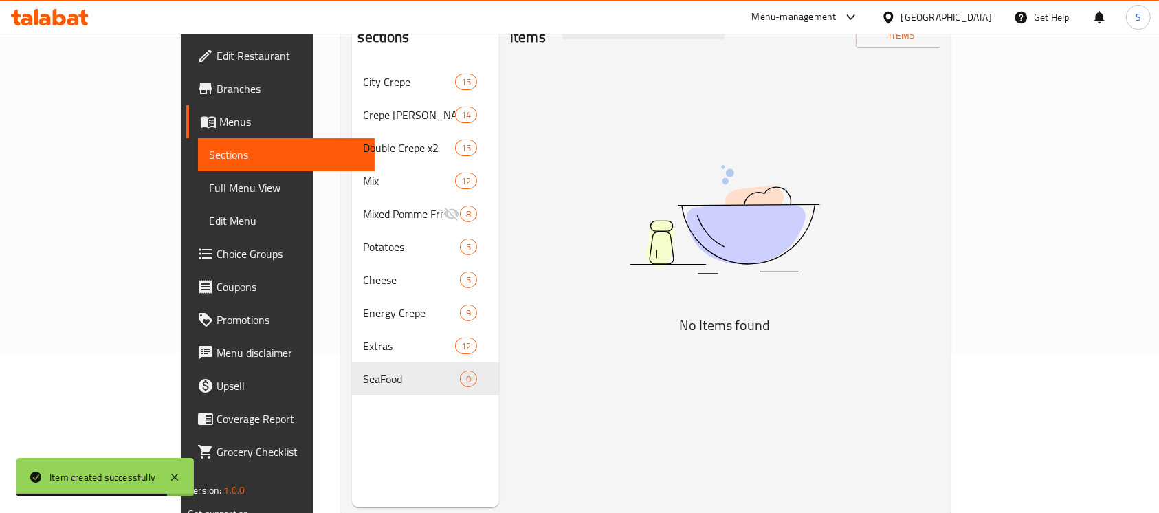
scroll to position [193, 0]
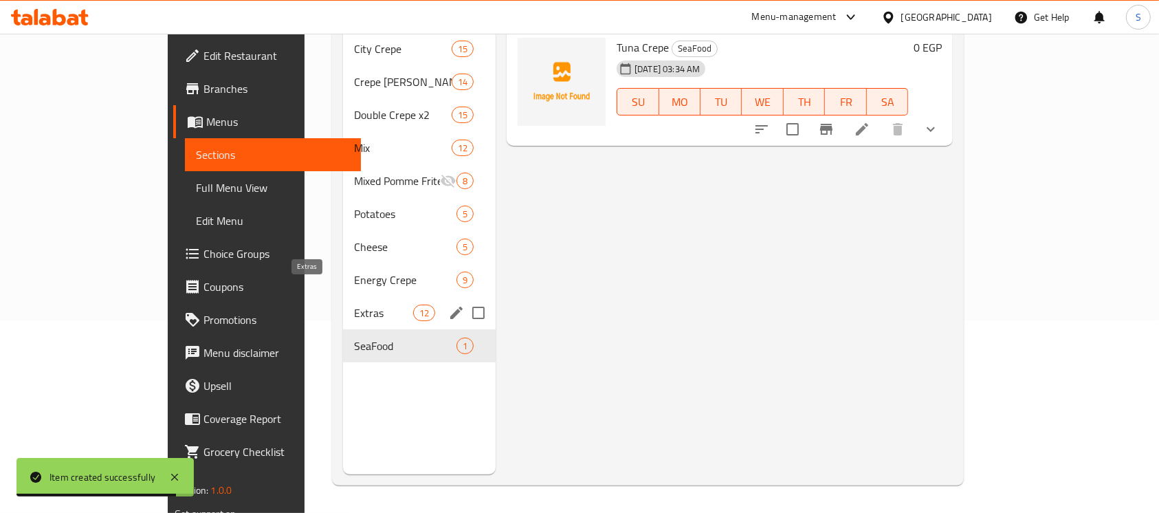
click at [354, 305] on span "Extras" at bounding box center [383, 313] width 58 height 17
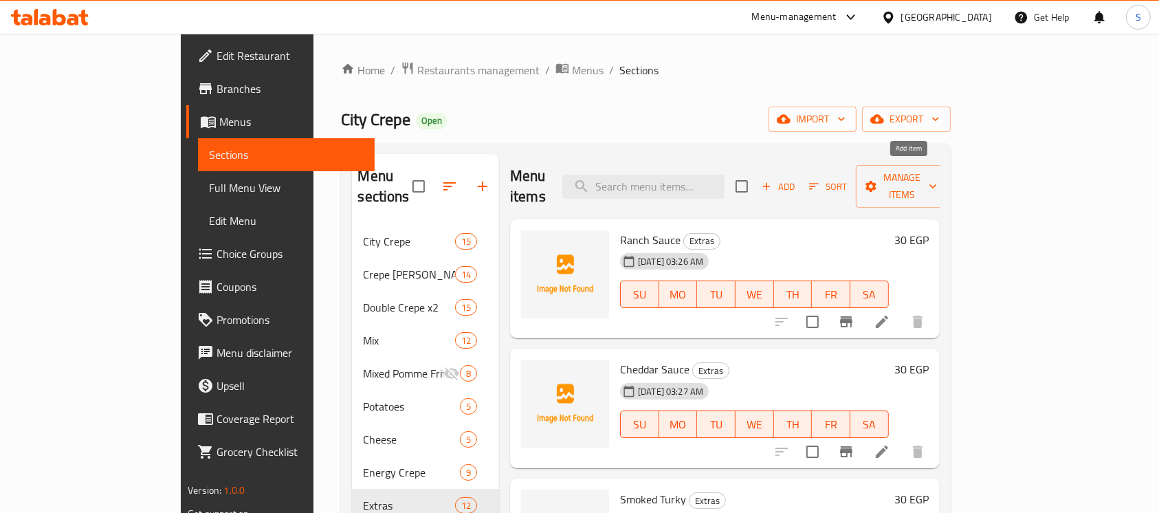
click at [797, 183] on span "Add" at bounding box center [778, 187] width 37 height 16
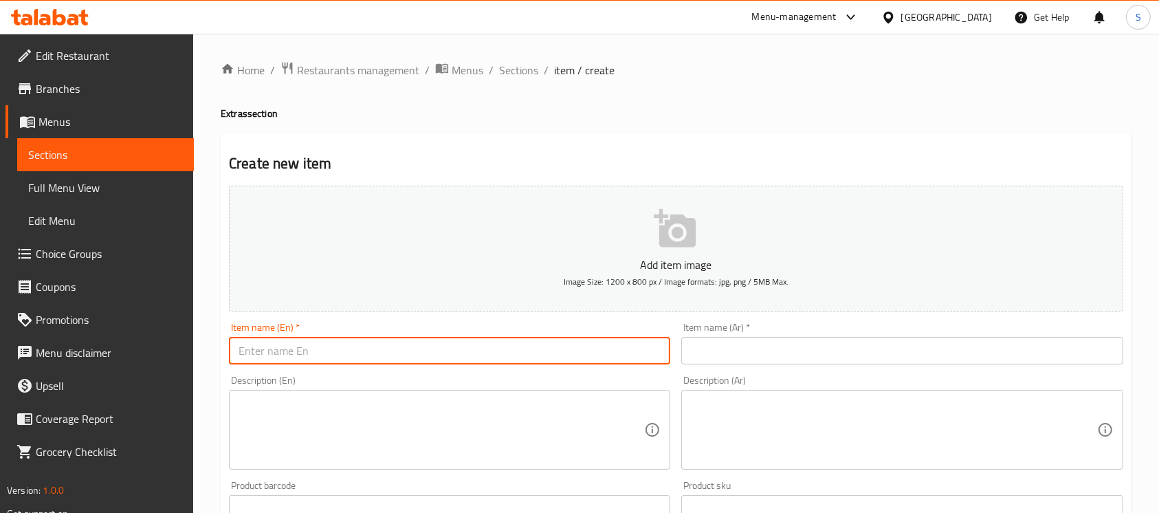
click at [512, 343] on input "text" at bounding box center [449, 351] width 441 height 28
type input "e"
type input "Extra Potatoes"
click at [864, 356] on input "text" at bounding box center [901, 351] width 441 height 28
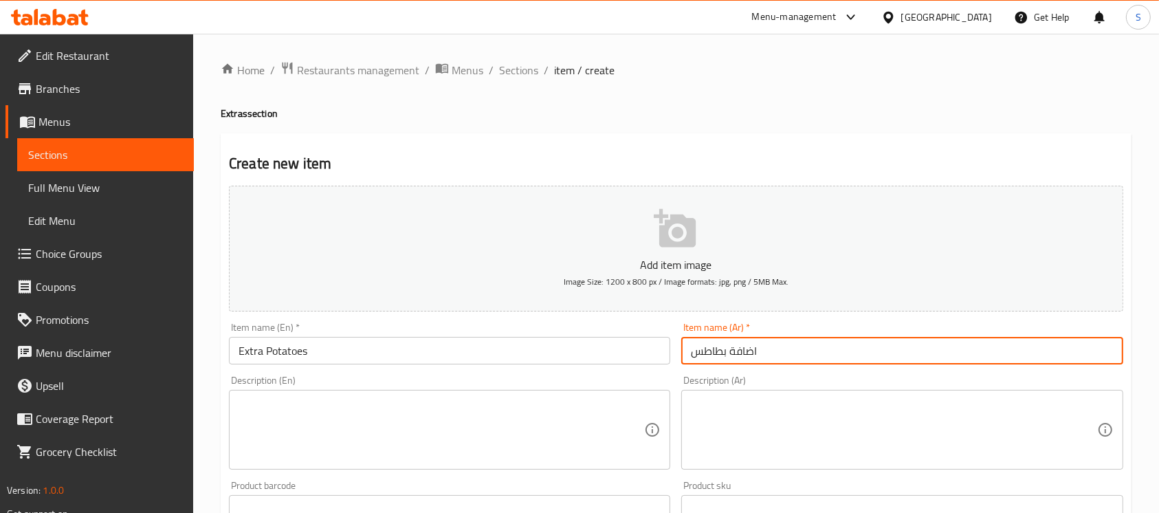
scroll to position [183, 0]
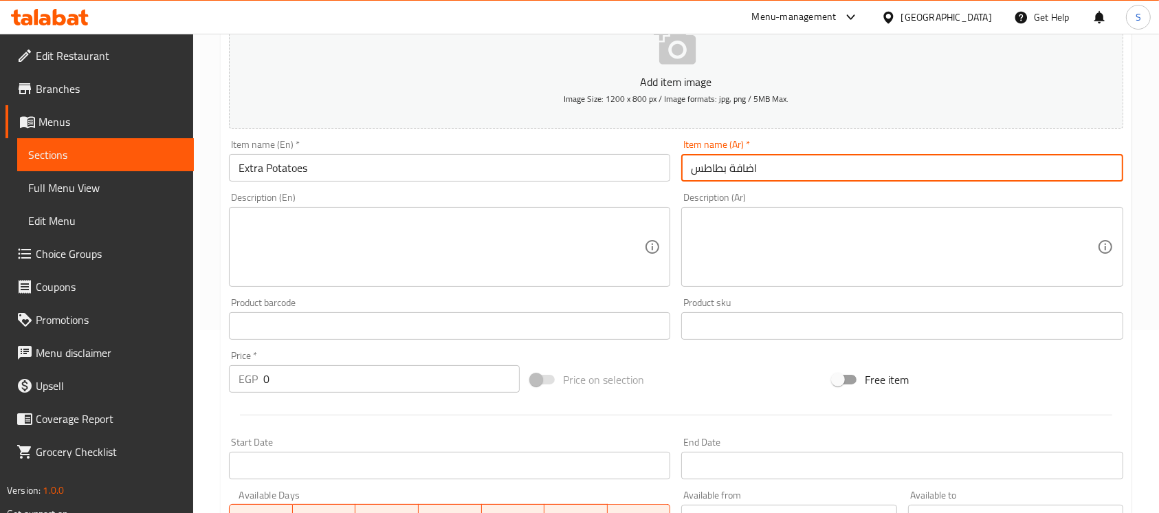
type input "اضافة بطاطس"
click at [341, 389] on input "0" at bounding box center [391, 379] width 256 height 28
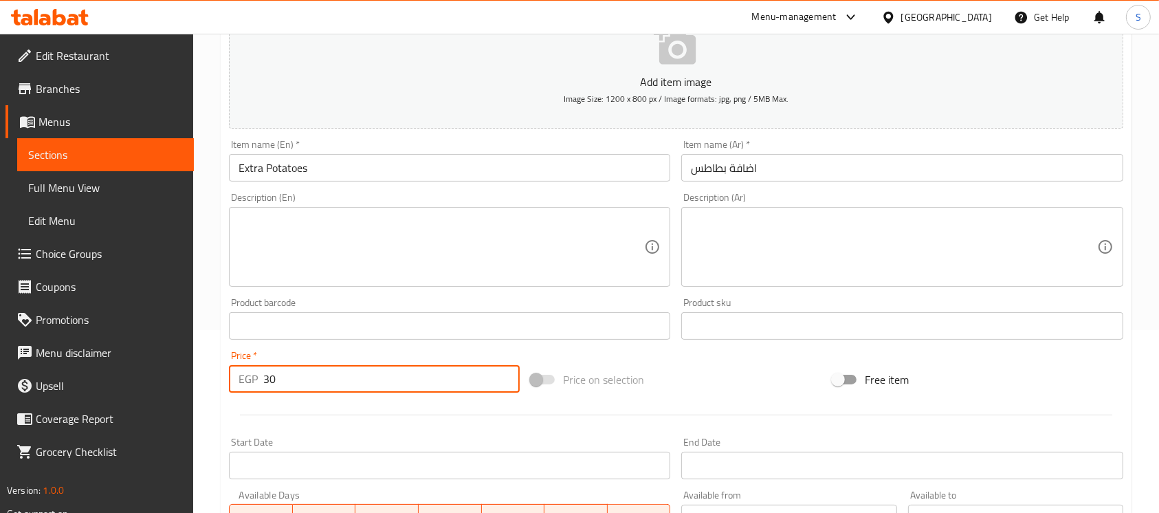
type input "30"
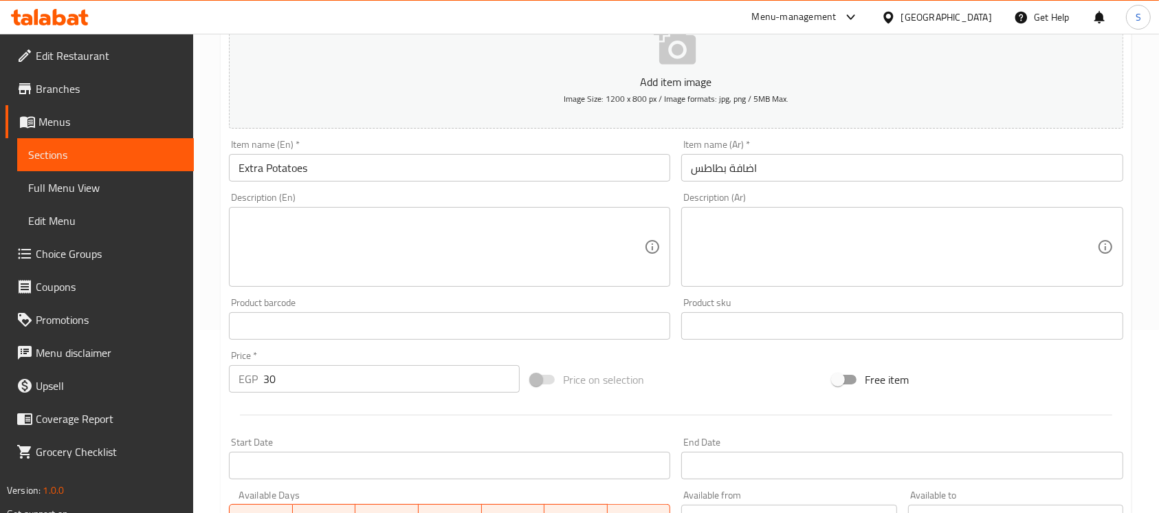
click at [665, 358] on div "Add item image Image Size: 1200 x 800 px / Image formats: jpg, png / 5MB Max. I…" at bounding box center [676, 293] width 906 height 593
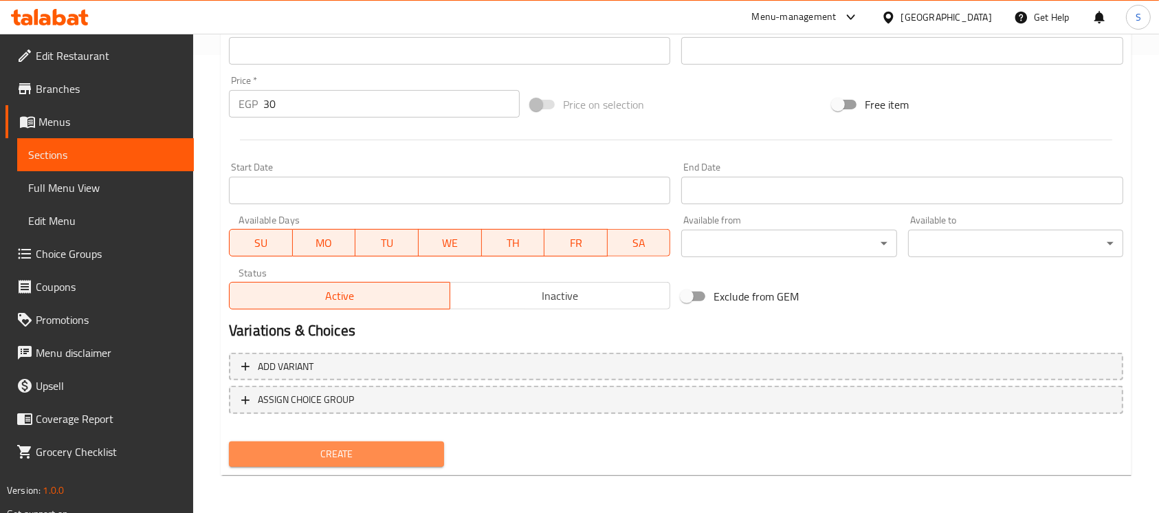
click at [361, 460] on span "Create" at bounding box center [336, 454] width 193 height 17
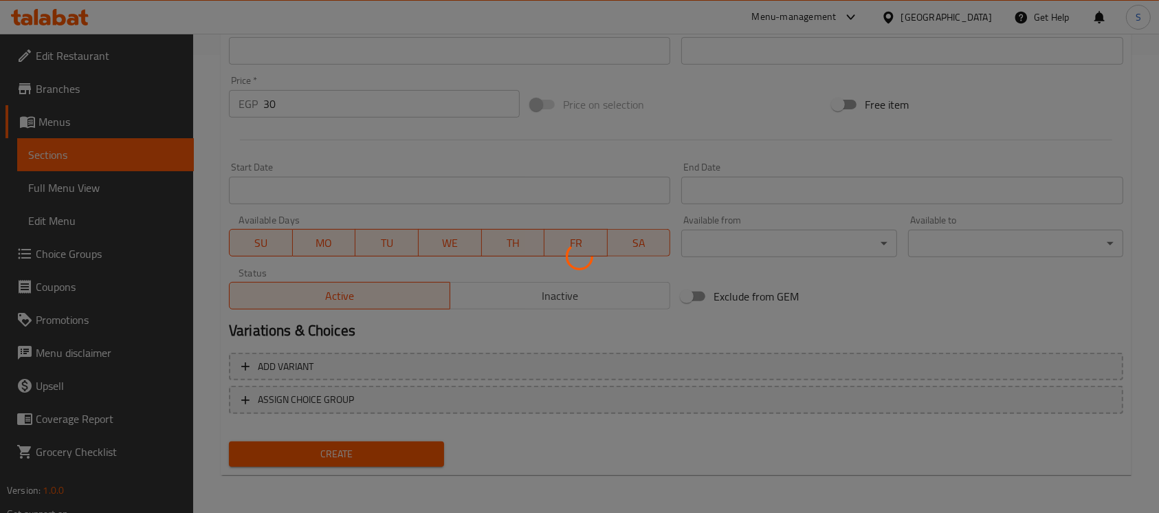
type input "0"
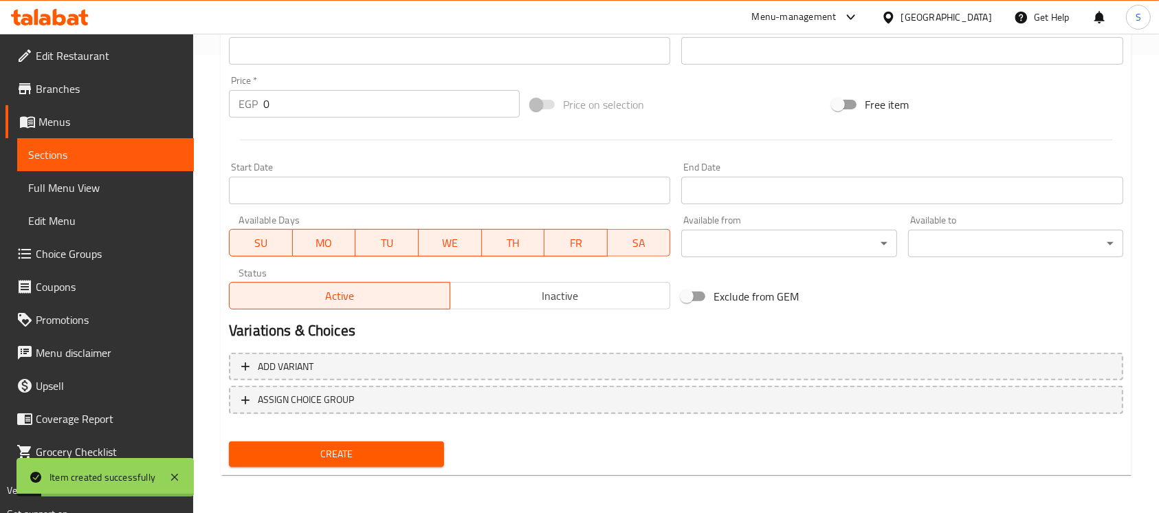
scroll to position [0, 0]
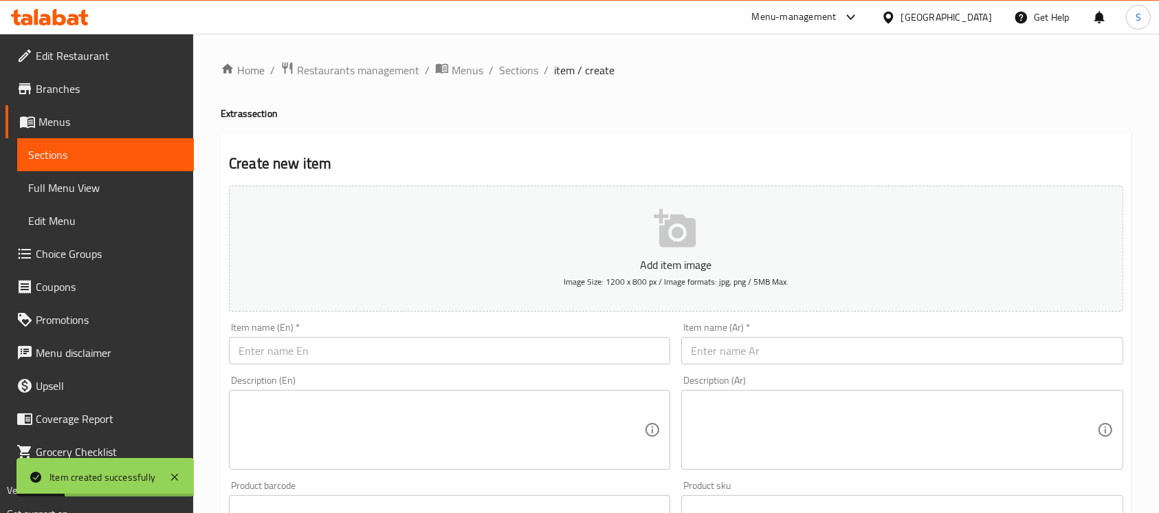
click at [894, 345] on input "text" at bounding box center [901, 351] width 441 height 28
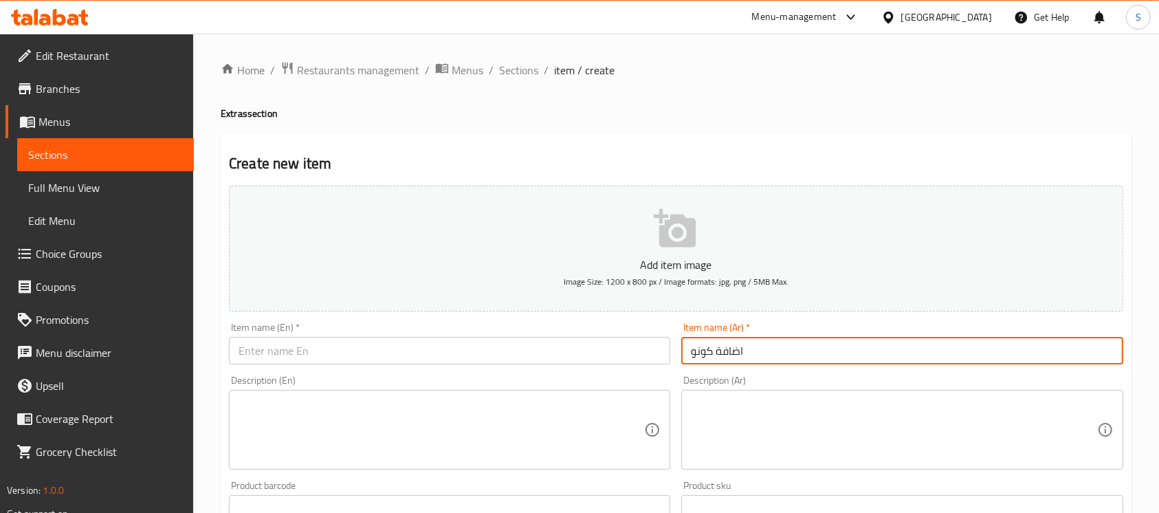
type input "اضافة كونو"
click at [590, 349] on input "text" at bounding box center [449, 351] width 441 height 28
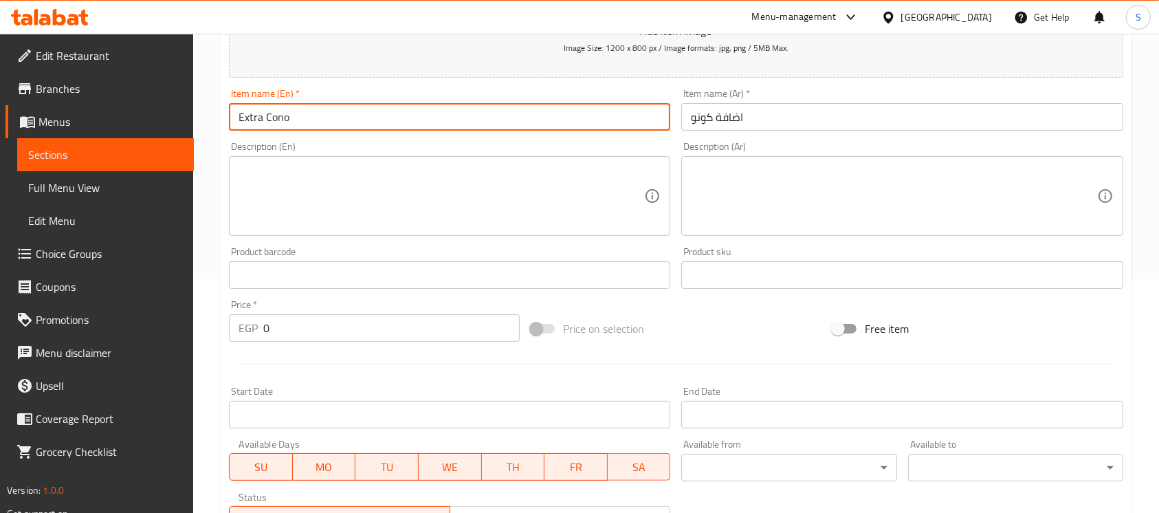
scroll to position [275, 0]
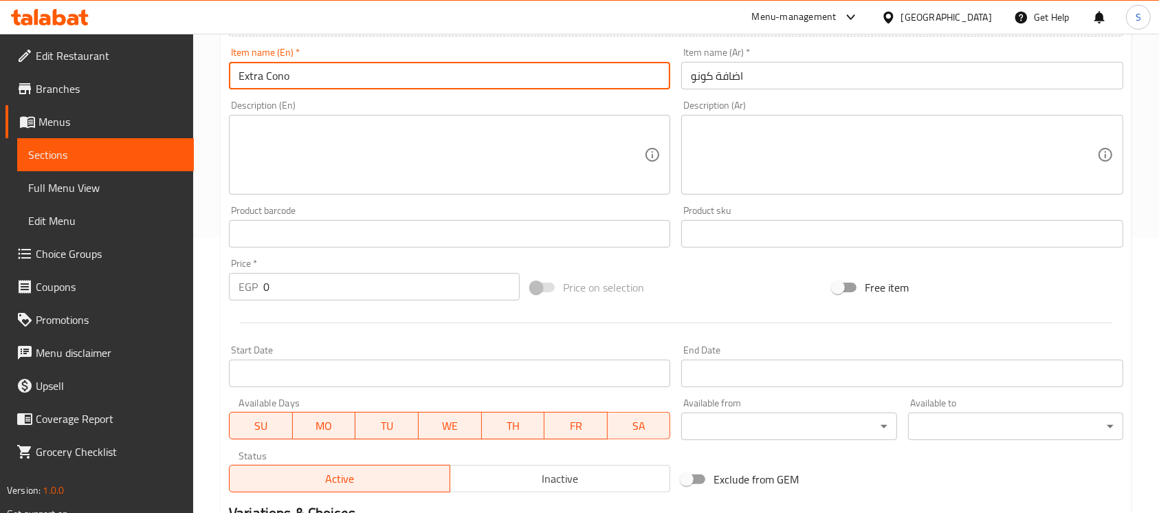
type input "Extra Cono"
click at [364, 285] on input "0" at bounding box center [391, 287] width 256 height 28
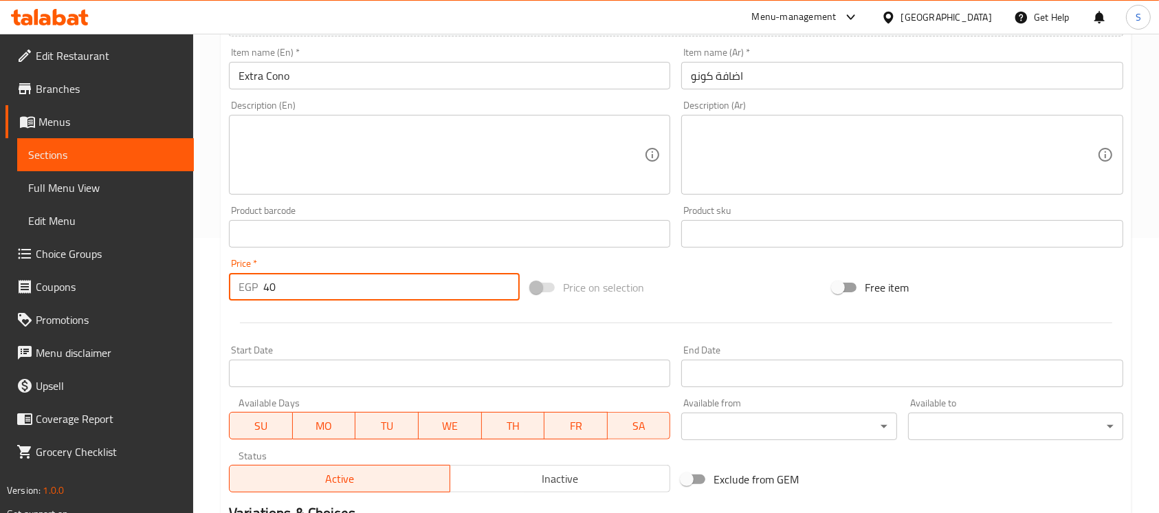
type input "40"
click at [724, 283] on div "Price on selection" at bounding box center [676, 287] width 302 height 37
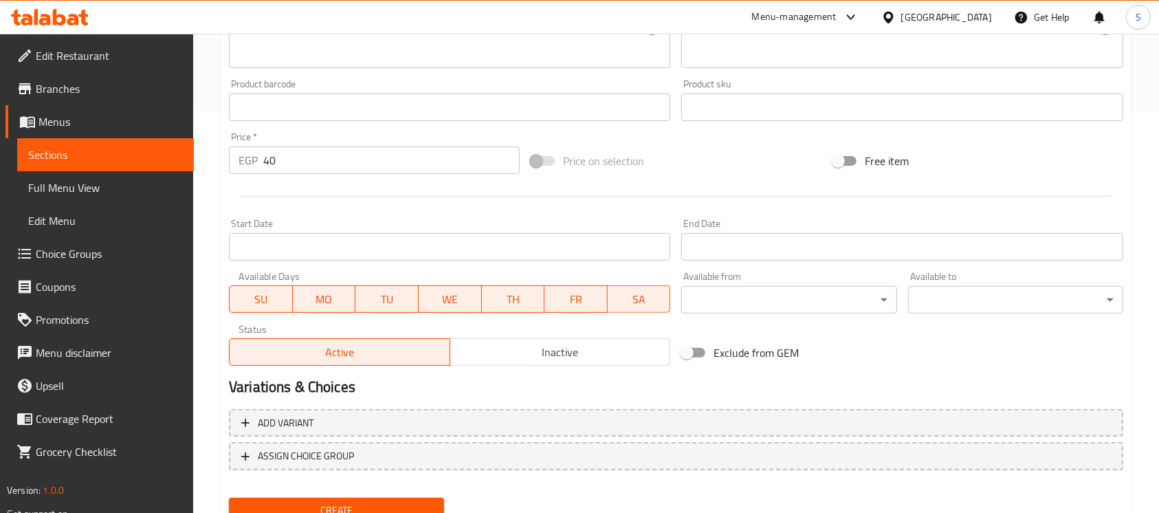
scroll to position [459, 0]
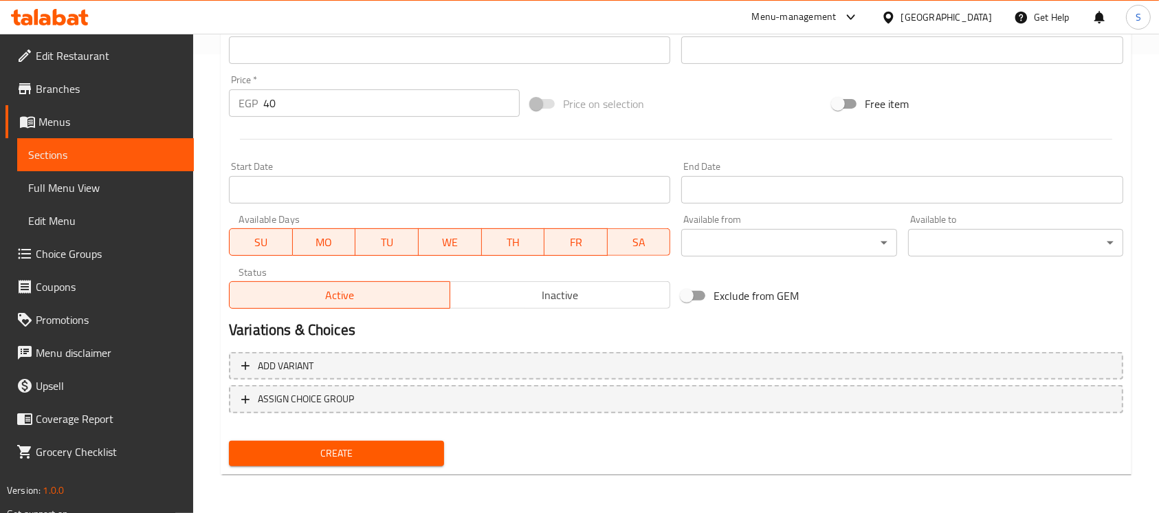
click at [345, 460] on span "Create" at bounding box center [336, 453] width 193 height 17
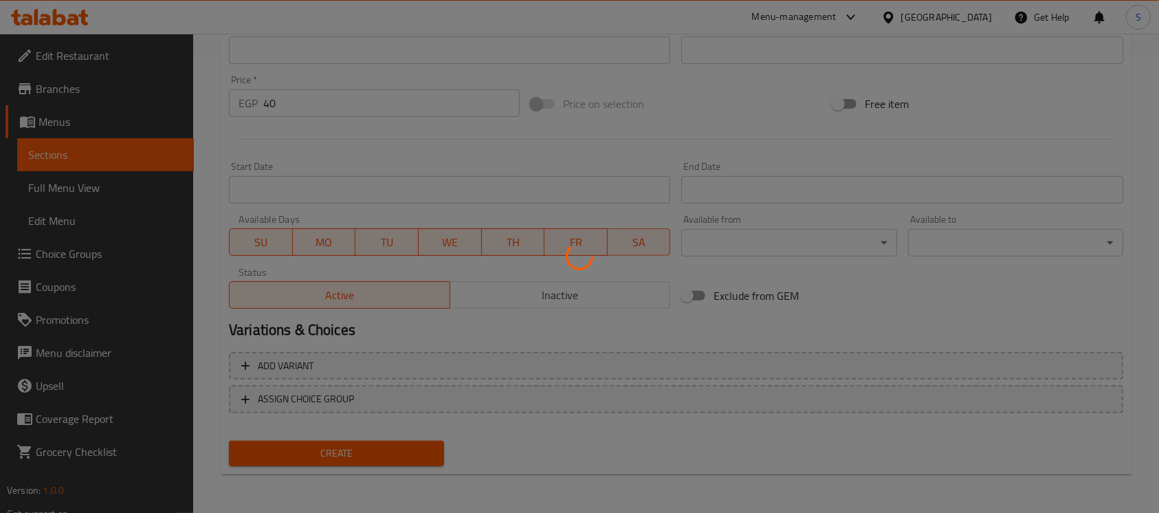
type input "0"
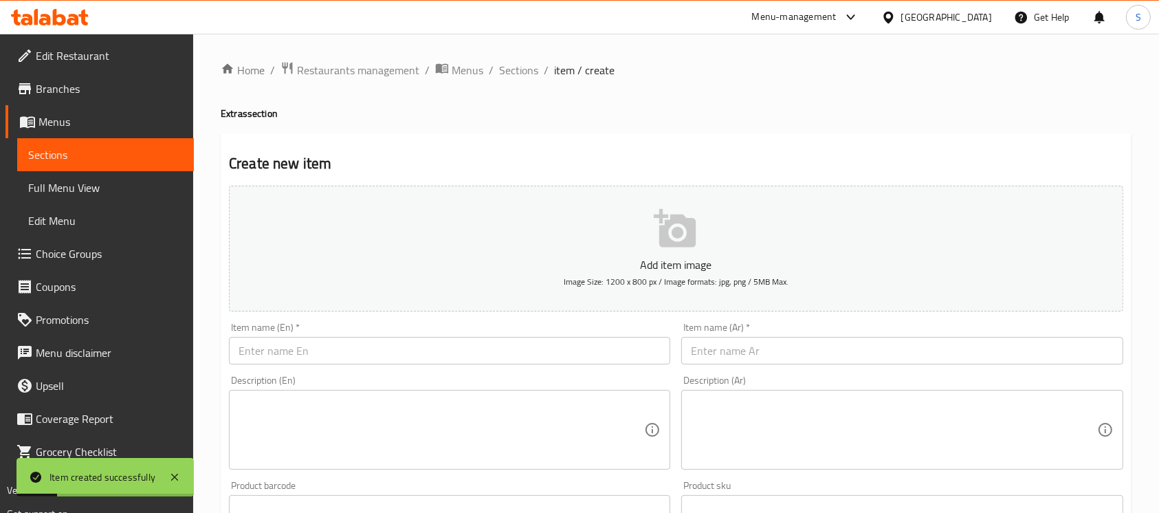
scroll to position [0, 0]
click at [523, 74] on span "Sections" at bounding box center [518, 70] width 39 height 17
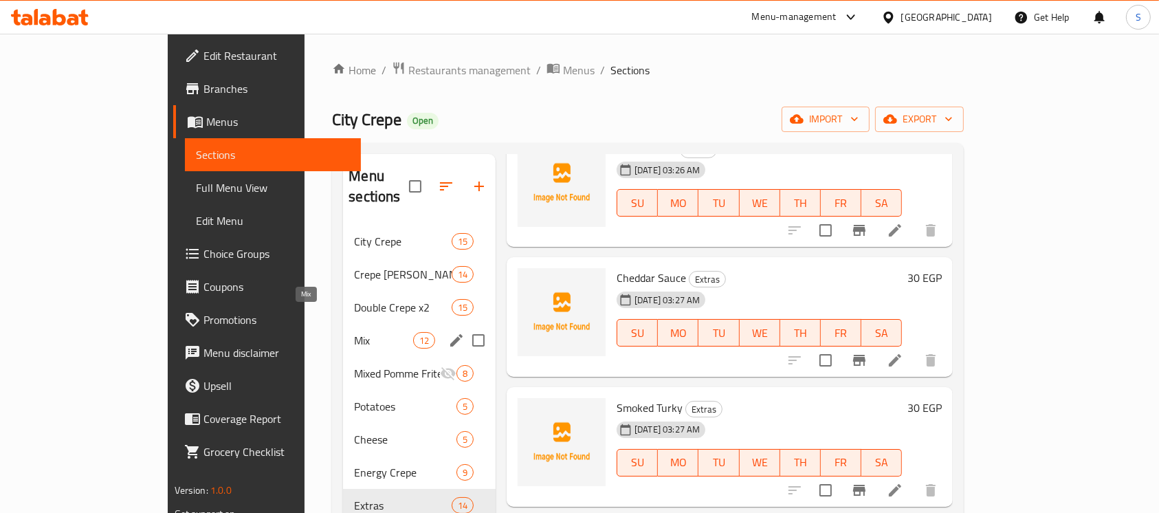
click at [354, 332] on span "Mix" at bounding box center [383, 340] width 58 height 17
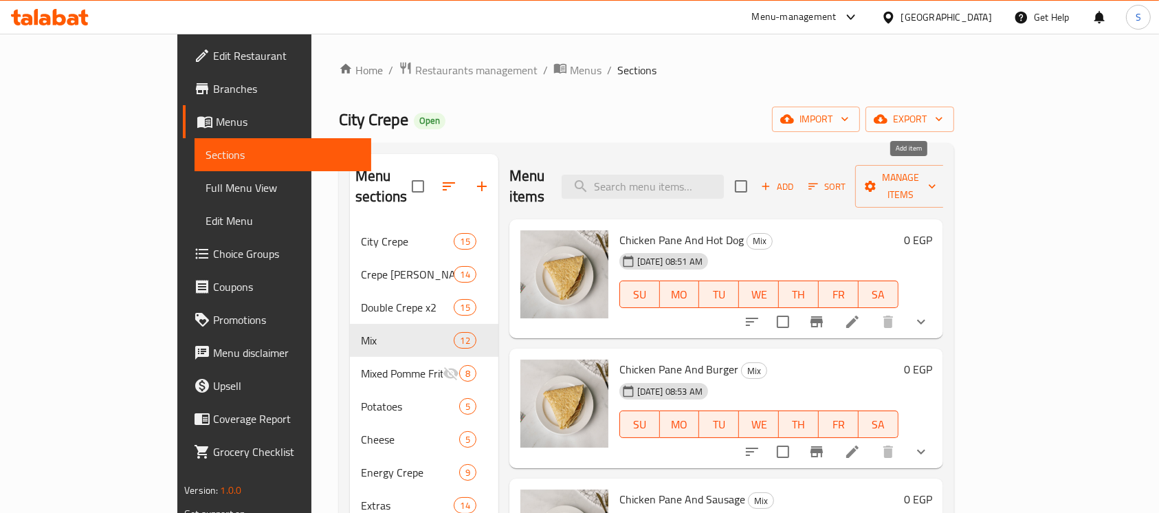
click at [796, 184] on span "Add" at bounding box center [777, 187] width 37 height 16
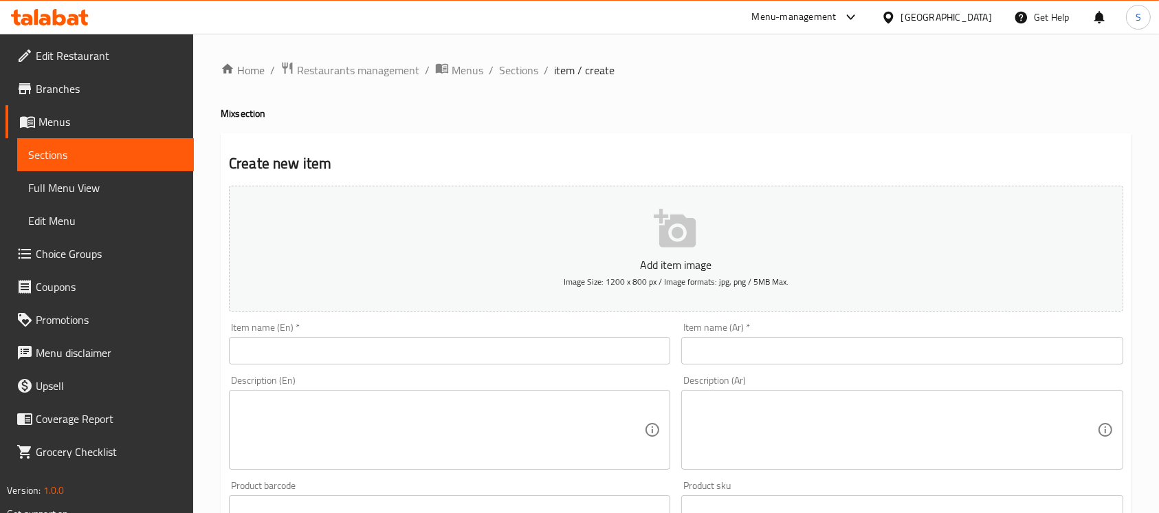
click at [421, 339] on input "text" at bounding box center [449, 351] width 441 height 28
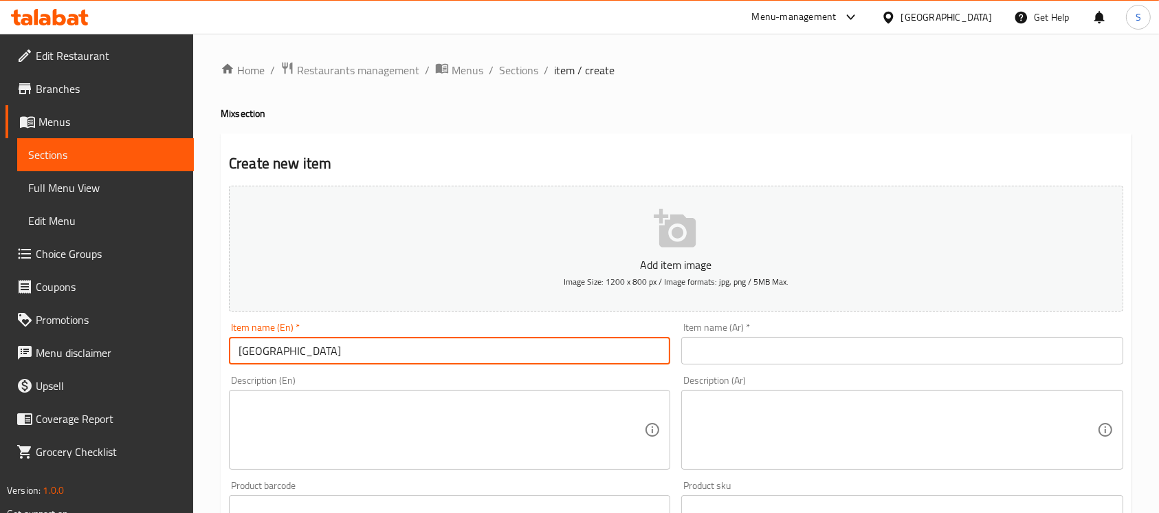
type input "[GEOGRAPHIC_DATA]"
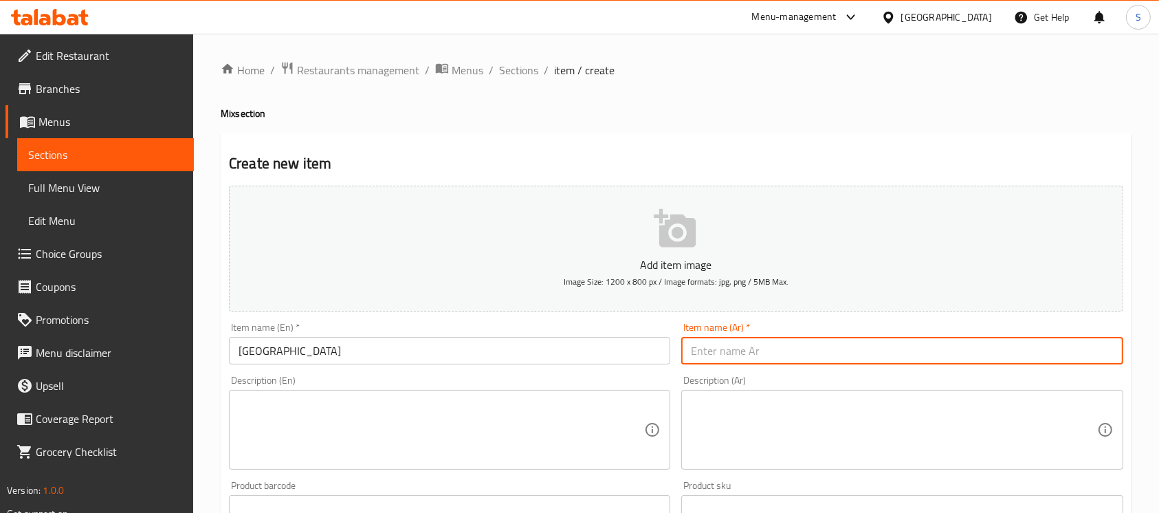
click at [720, 359] on input "text" at bounding box center [901, 351] width 441 height 28
type input "[PERSON_NAME]"
click at [869, 413] on textarea at bounding box center [894, 429] width 406 height 65
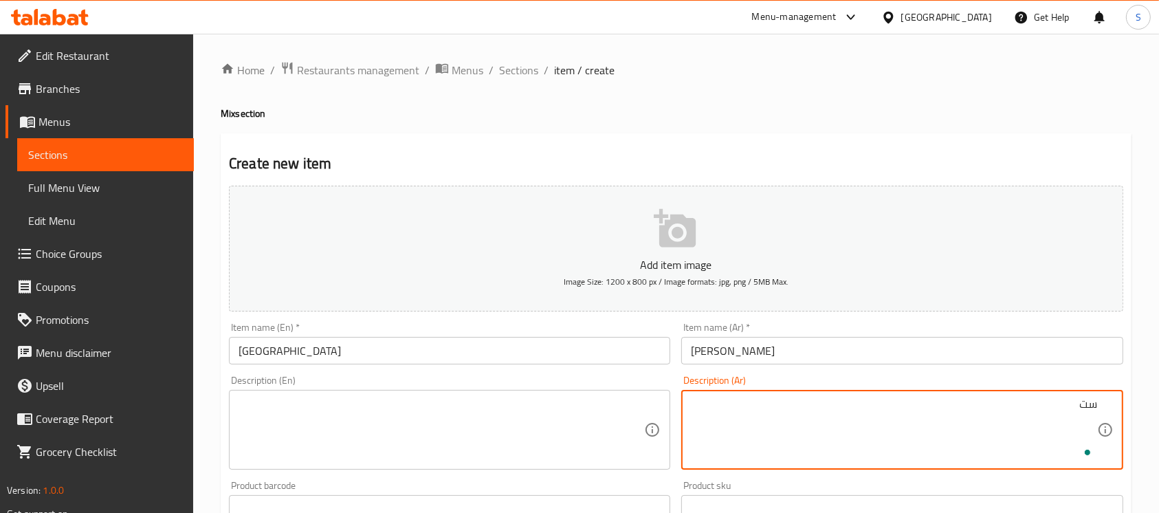
type textarea "س"
drag, startPoint x: 813, startPoint y: 399, endPoint x: 1117, endPoint y: 401, distance: 303.9
click at [1117, 401] on div "استربس، كوردون بلو، تركي مدخن، وصوص رانش. Description (Ar)" at bounding box center [901, 430] width 441 height 80
type textarea "استربس، [PERSON_NAME]، تركي مدخن، وصوص رانش."
click at [460, 426] on textarea at bounding box center [442, 429] width 406 height 65
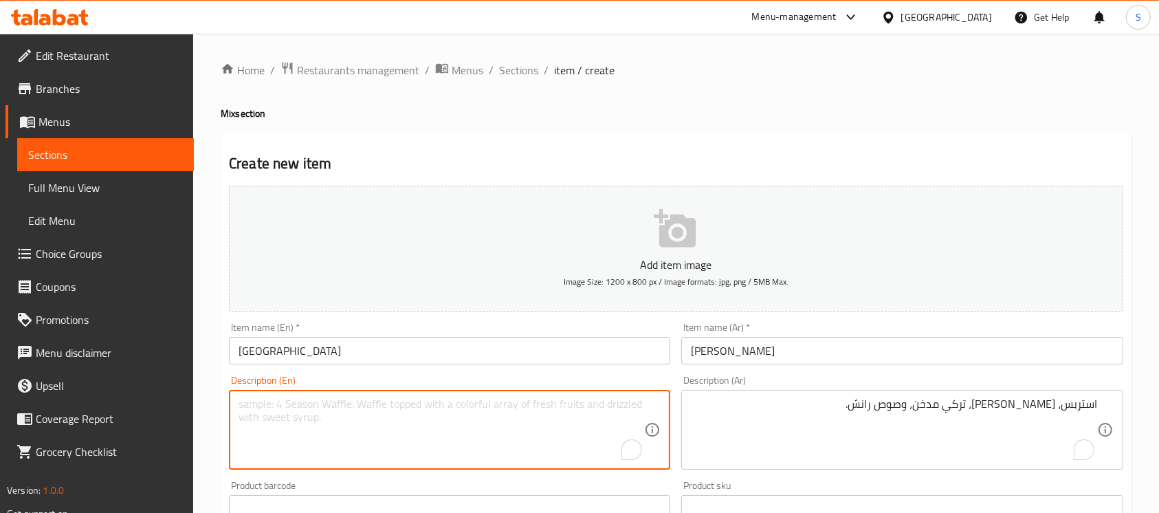
paste textarea "Strips, cordon bleu, smoked turkey, and ranch sauce."
type textarea "Strips, cordon bleu, smoked turkey, and ranch sauce."
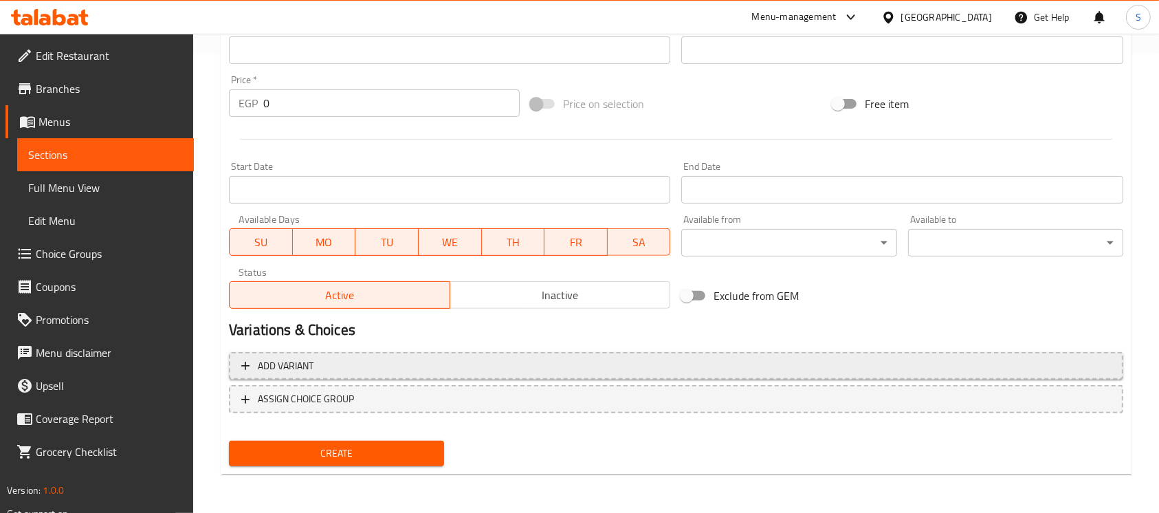
click at [490, 369] on span "Add variant" at bounding box center [676, 366] width 870 height 17
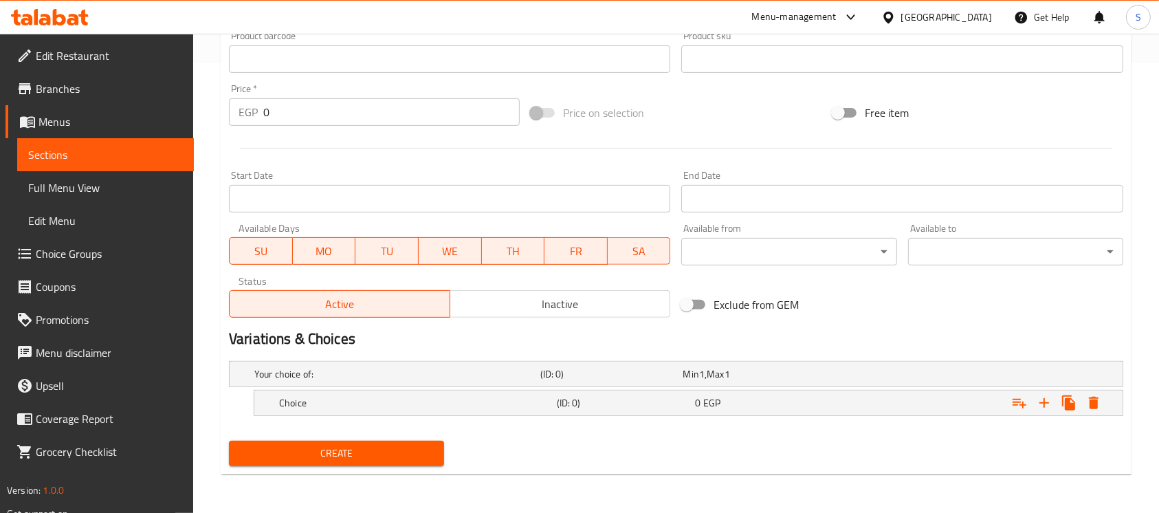
scroll to position [450, 0]
click at [388, 389] on div "Choice (ID: 0) 0 EGP" at bounding box center [680, 374] width 857 height 30
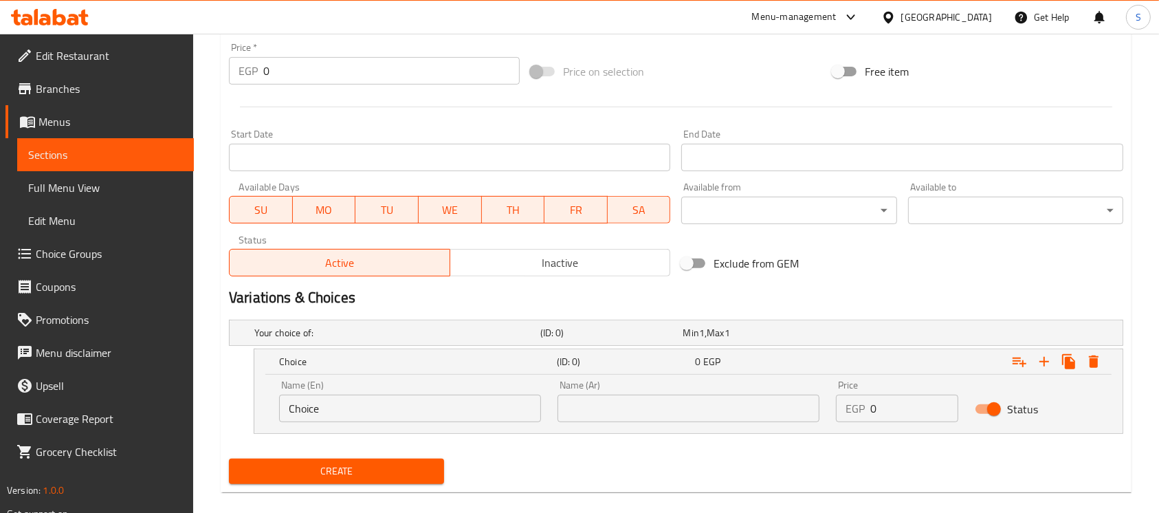
scroll to position [509, 0]
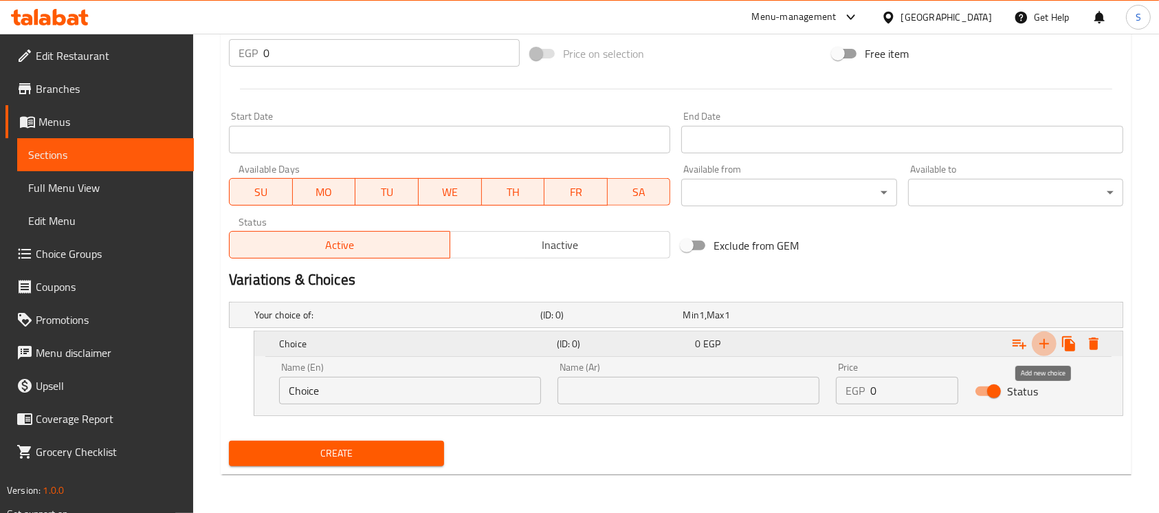
click at [1051, 342] on icon "Expand" at bounding box center [1044, 344] width 17 height 17
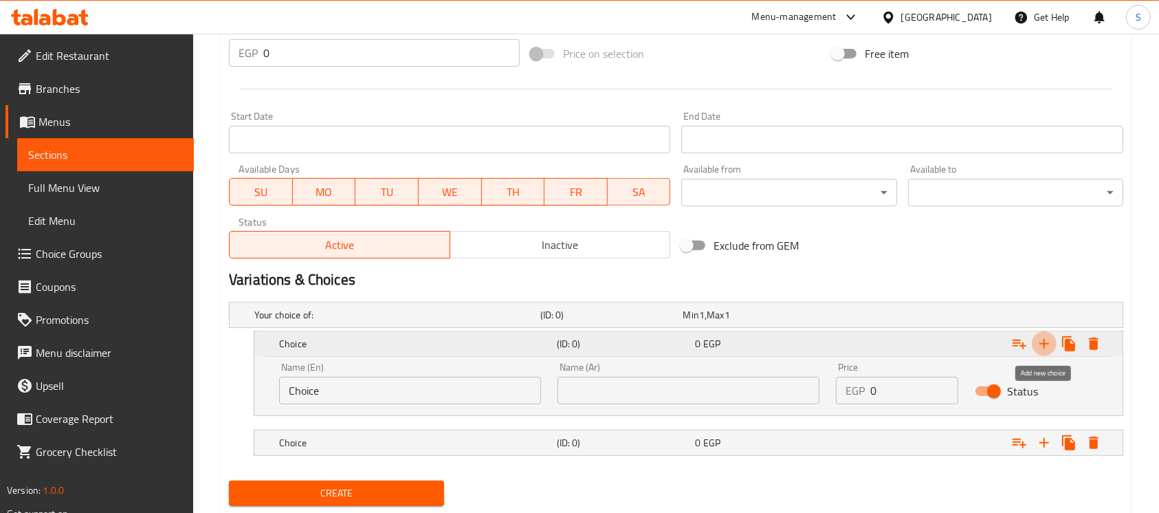
click at [1051, 342] on icon "Expand" at bounding box center [1044, 344] width 17 height 17
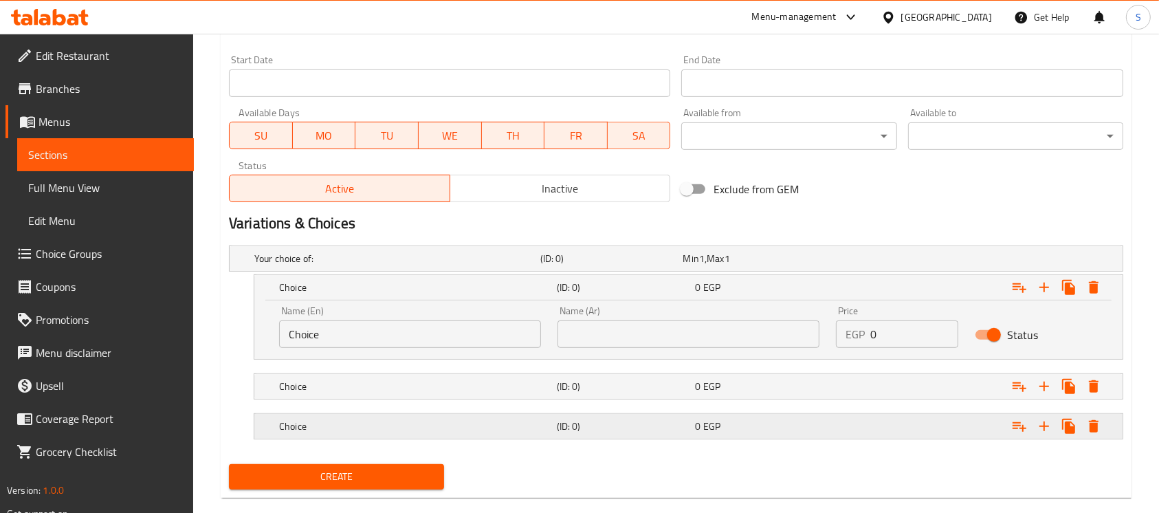
scroll to position [589, 0]
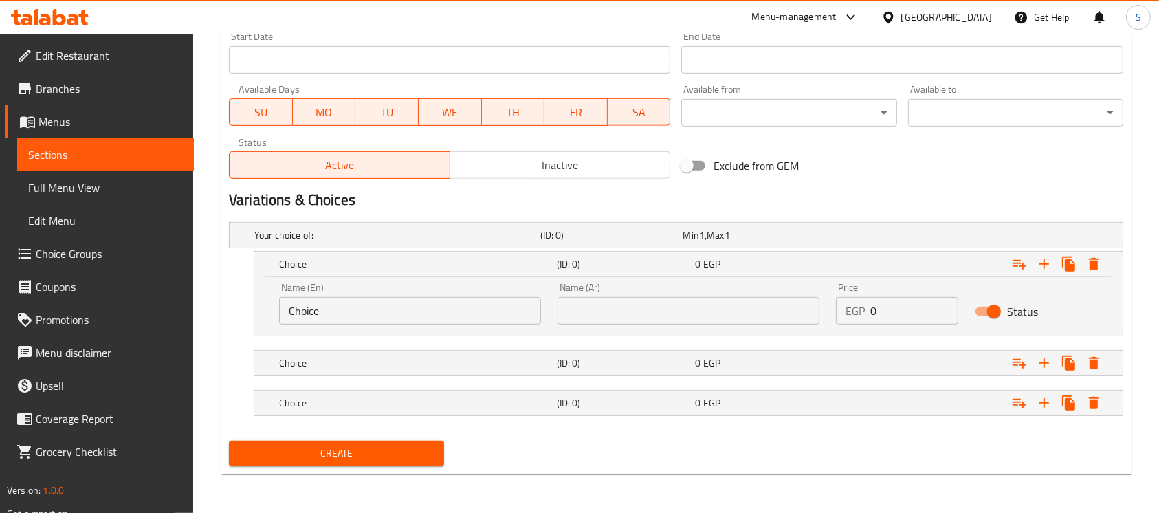
click at [358, 318] on input "Choice" at bounding box center [410, 311] width 262 height 28
type input "Plain"
click at [369, 242] on h5 "Choice" at bounding box center [394, 235] width 281 height 14
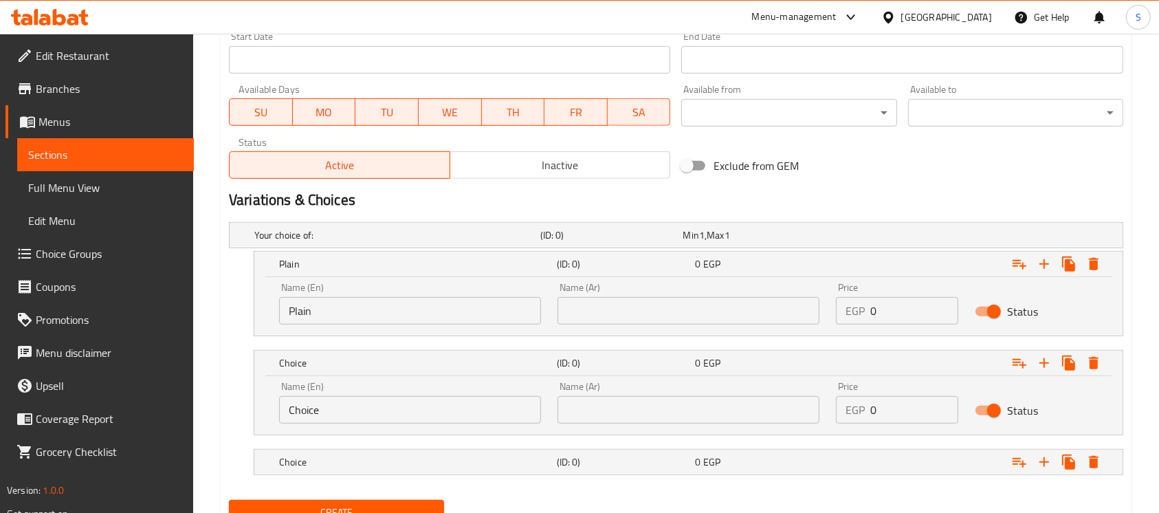
click at [331, 415] on input "Choice" at bounding box center [410, 410] width 262 height 28
type input "Roumy Cheese"
click at [336, 245] on div "Choice" at bounding box center [395, 235] width 286 height 19
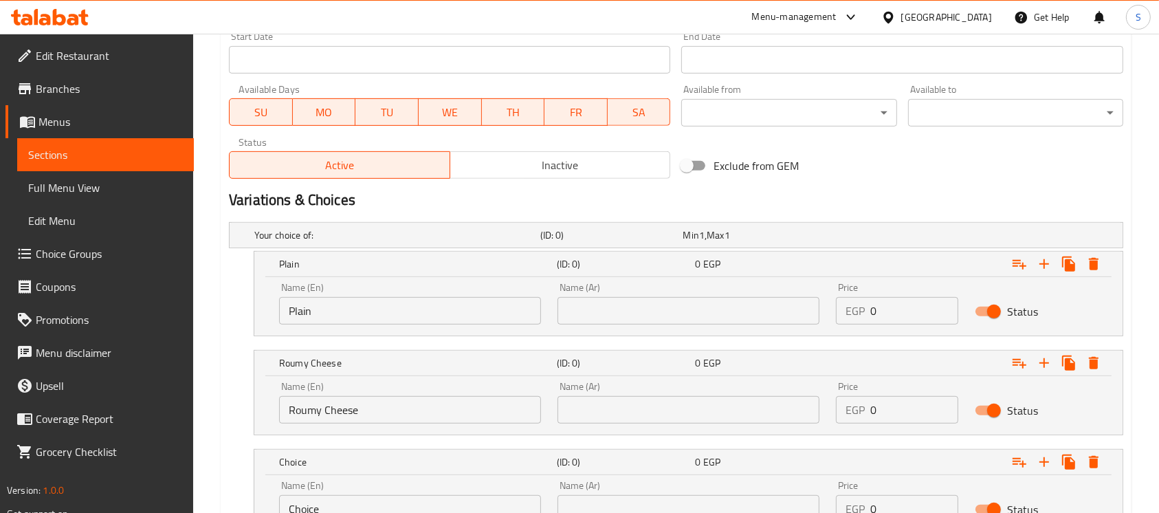
click at [327, 508] on input "Choice" at bounding box center [410, 509] width 262 height 28
click at [326, 508] on input "Choice" at bounding box center [410, 509] width 262 height 28
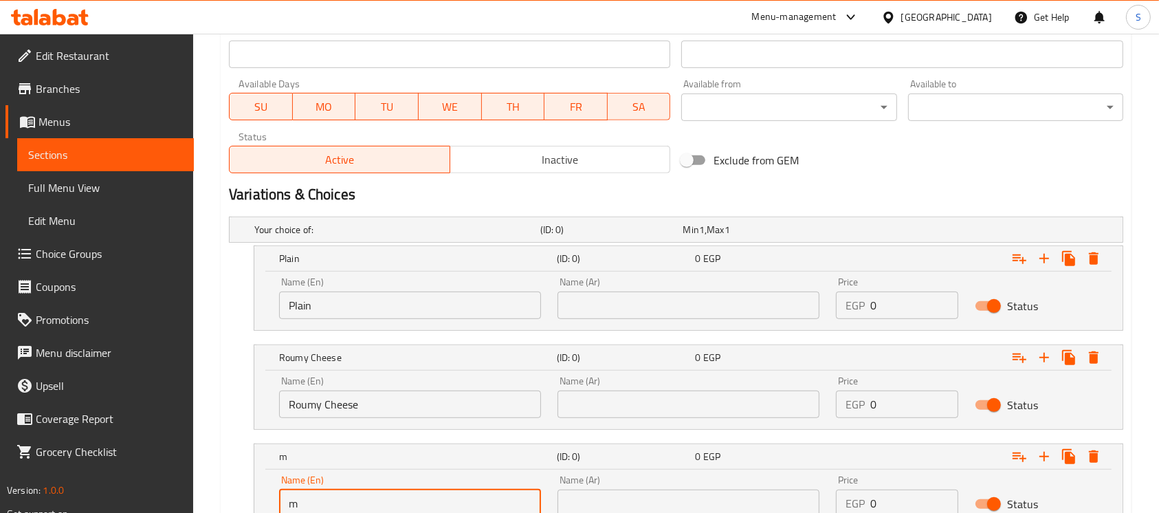
type input "Mozzarella"
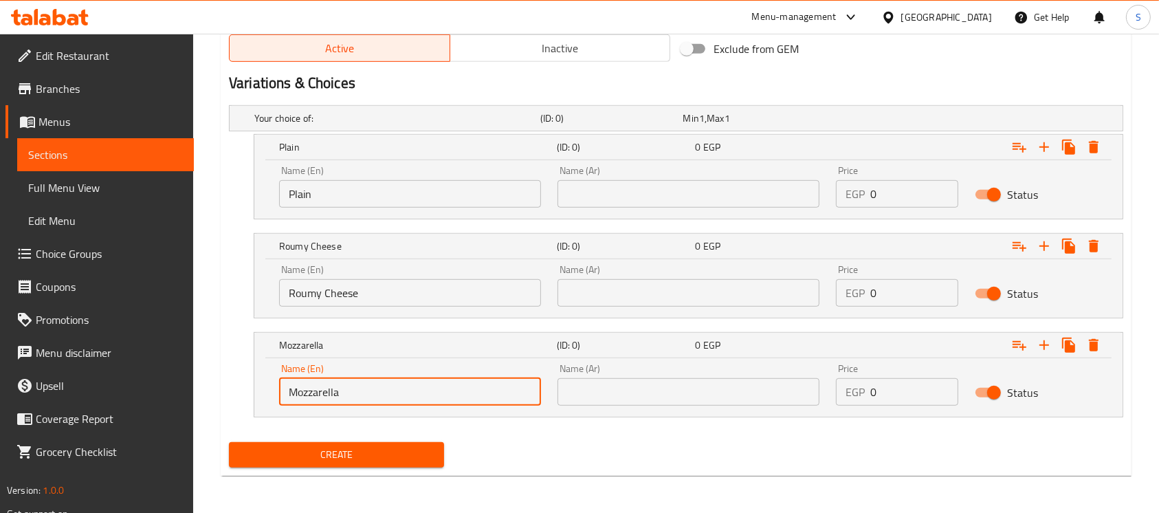
scroll to position [706, 0]
click at [907, 194] on input "0" at bounding box center [915, 193] width 88 height 28
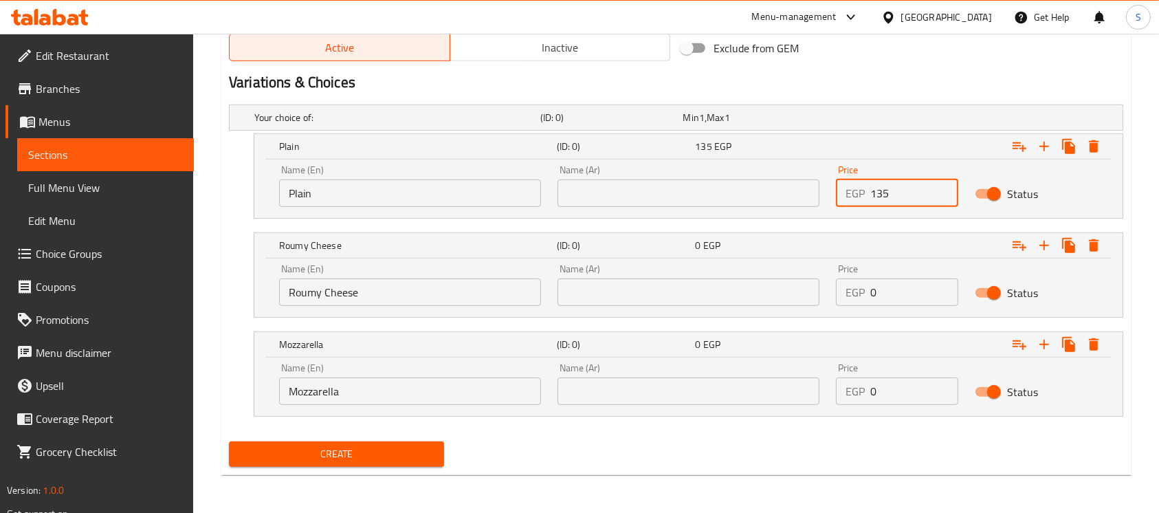
type input "135"
click at [897, 289] on input "0" at bounding box center [915, 292] width 88 height 28
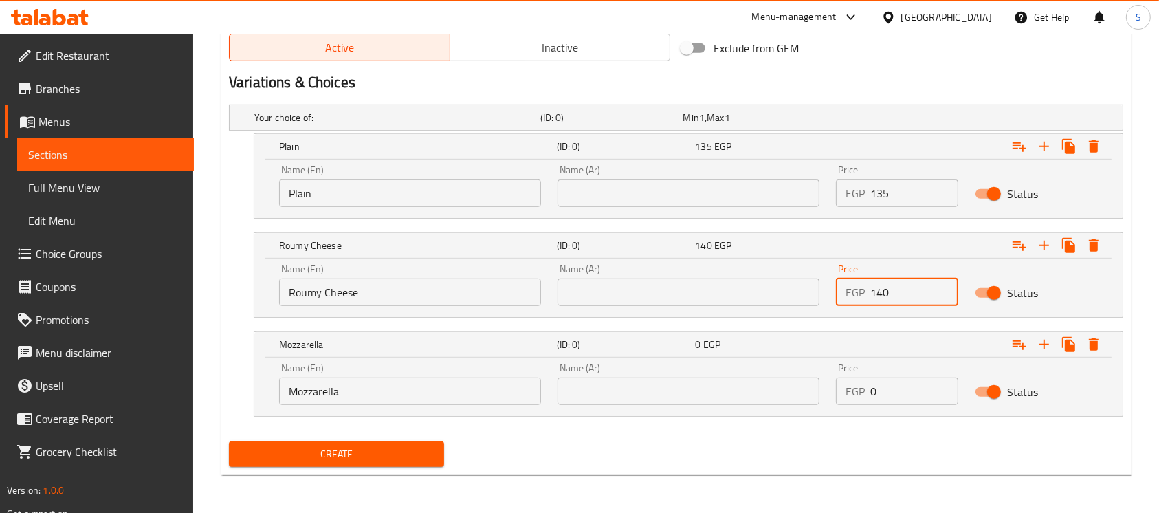
type input "140"
click at [897, 389] on input "0" at bounding box center [915, 392] width 88 height 28
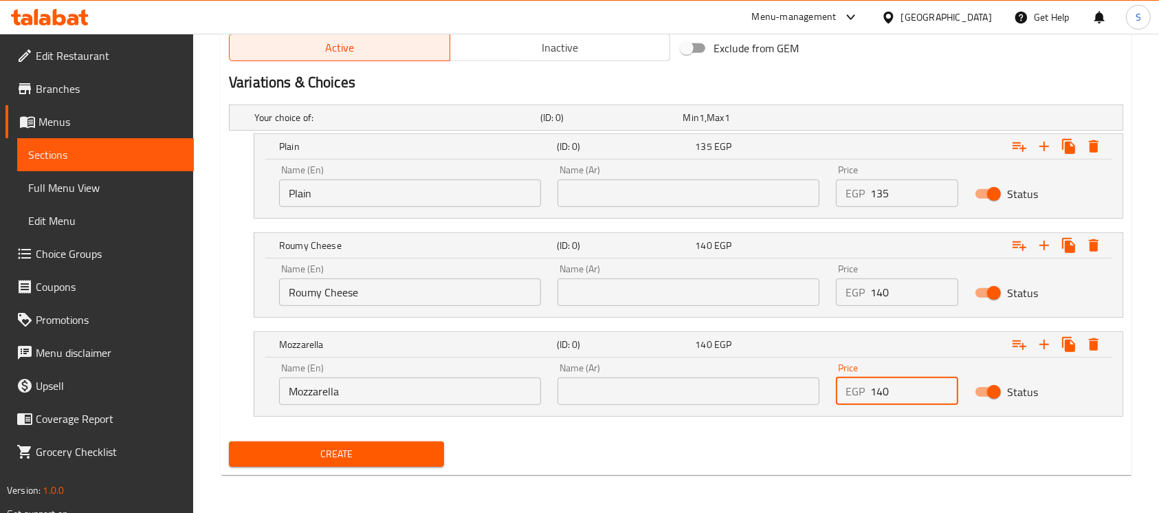
type input "140"
click at [688, 199] on input "text" at bounding box center [689, 193] width 262 height 28
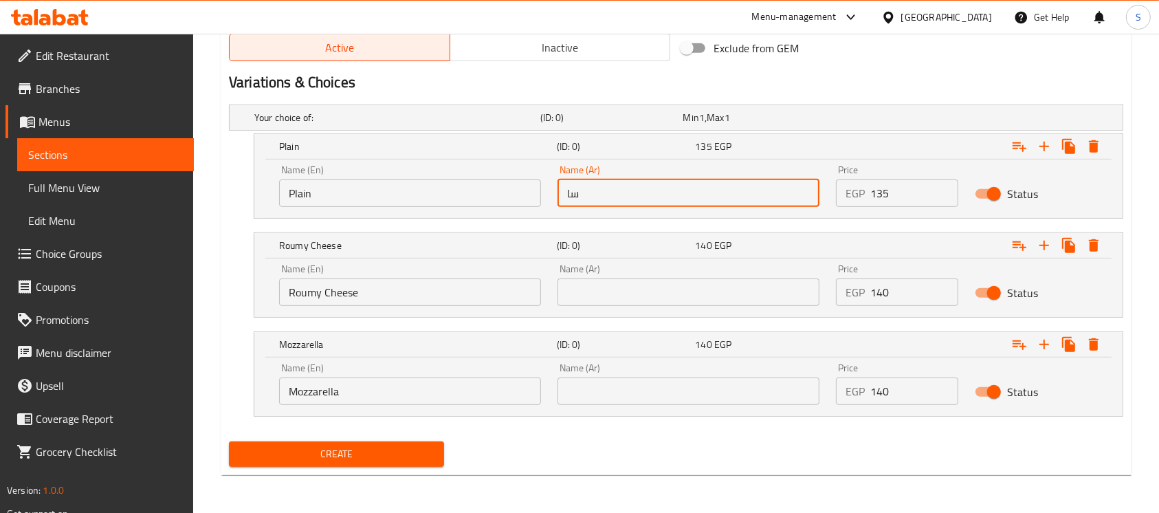
type input "سادة"
click at [699, 285] on input "text" at bounding box center [689, 292] width 262 height 28
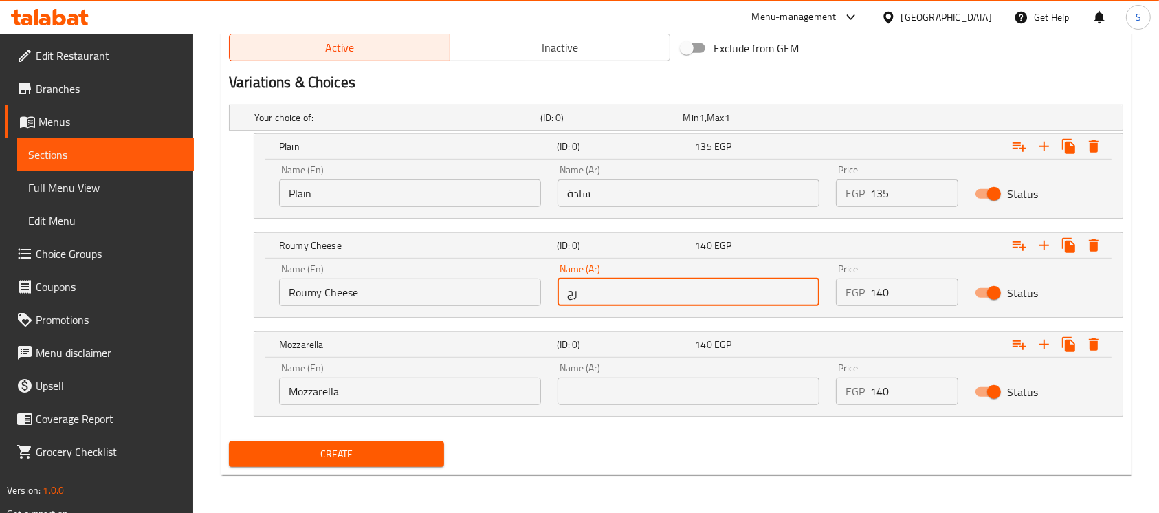
type input "ر"
type input "جبنة رومي"
click at [690, 380] on input "text" at bounding box center [689, 392] width 262 height 28
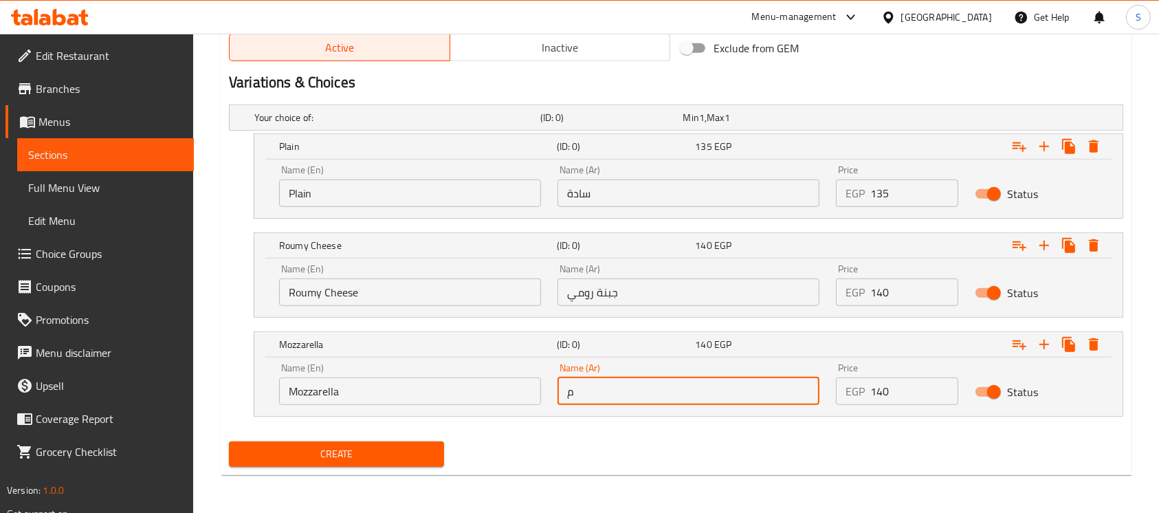
type input "موتزريلا"
click at [596, 442] on div "Create" at bounding box center [676, 454] width 906 height 36
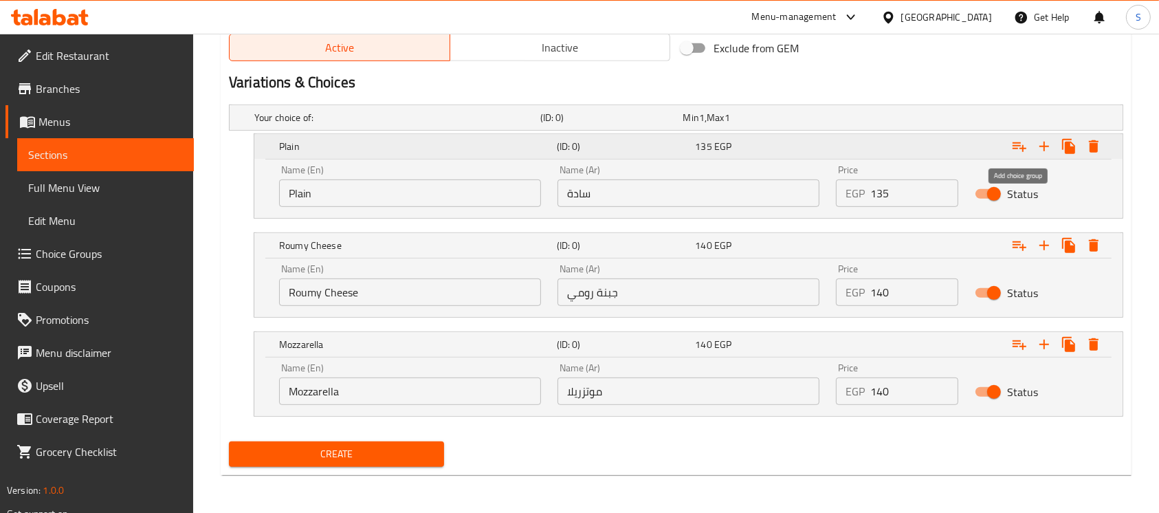
click at [1022, 143] on icon "Expand" at bounding box center [1020, 146] width 17 height 17
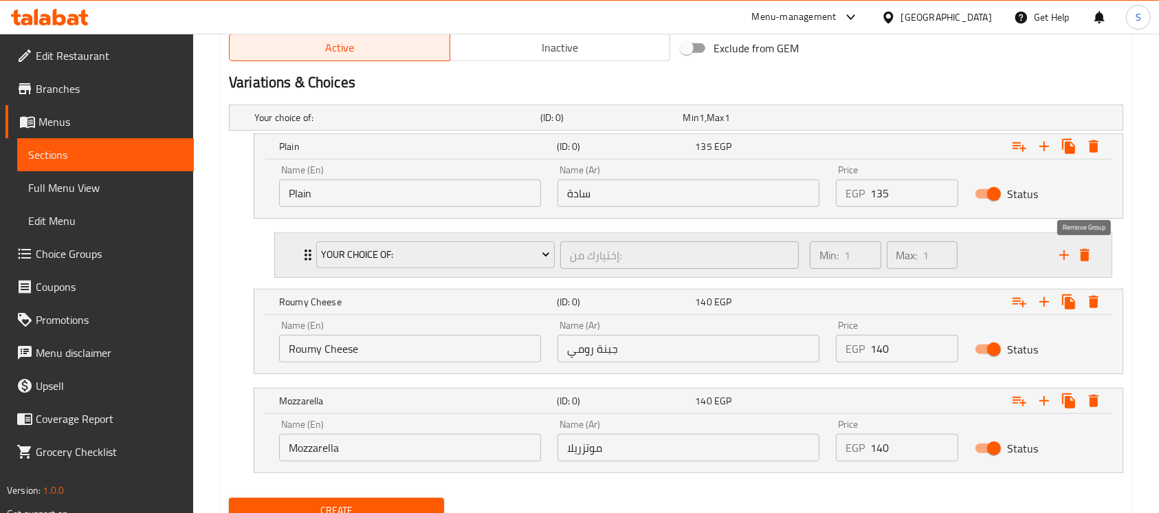
click at [1083, 258] on icon "delete" at bounding box center [1085, 255] width 10 height 12
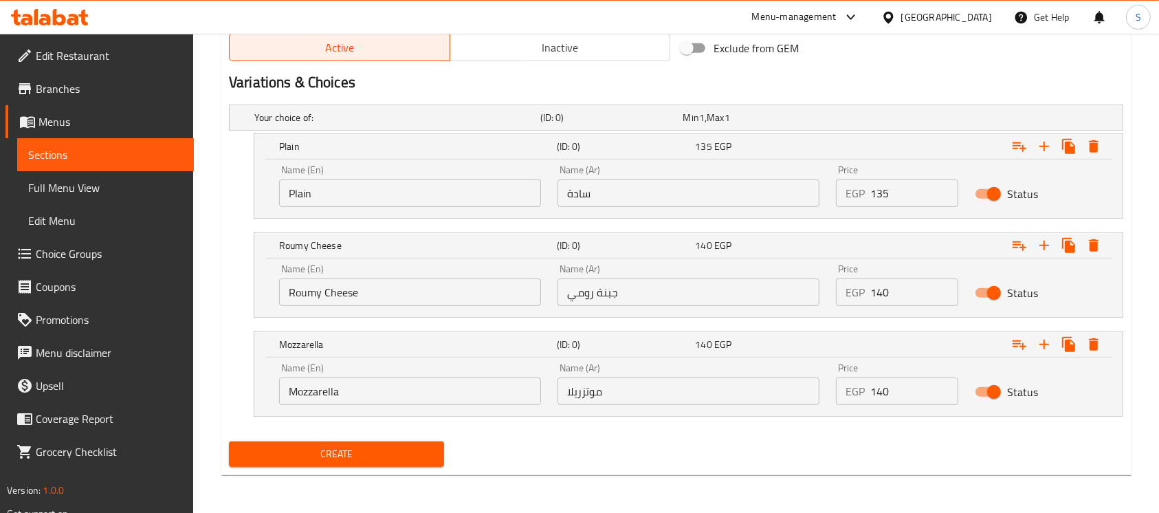
click at [411, 453] on span "Create" at bounding box center [336, 454] width 193 height 17
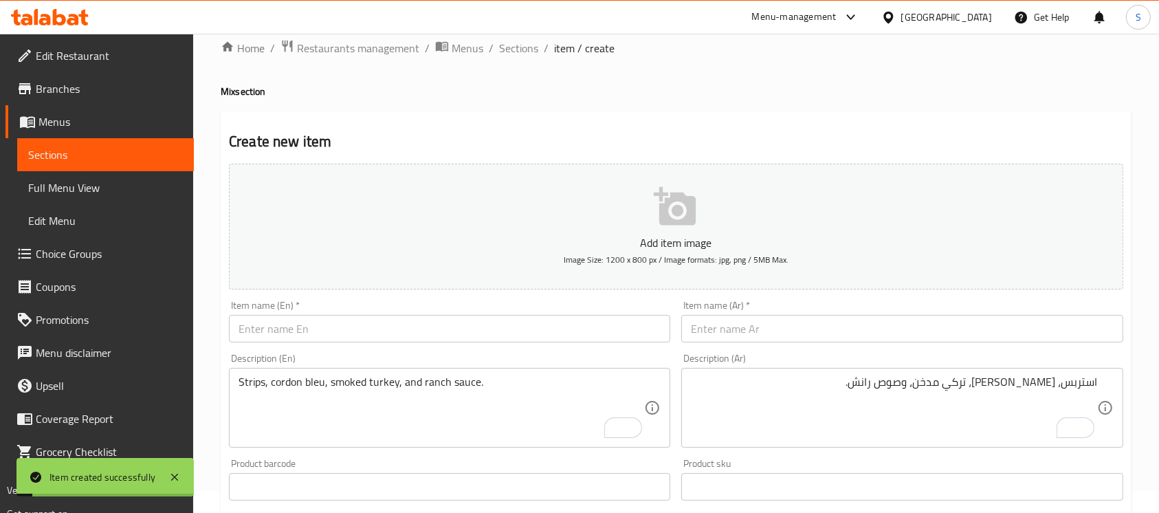
scroll to position [0, 0]
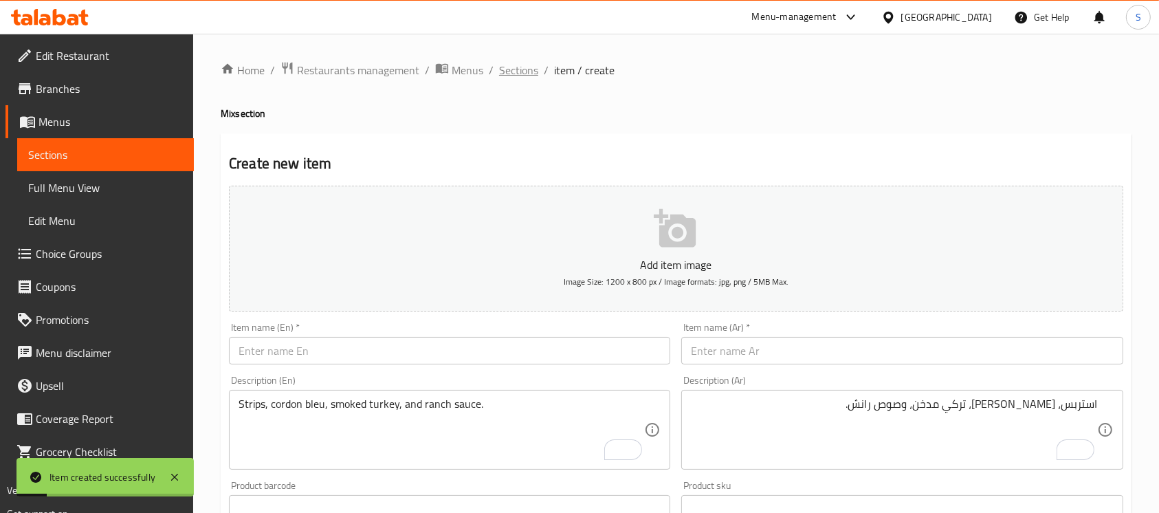
click at [525, 72] on span "Sections" at bounding box center [518, 70] width 39 height 17
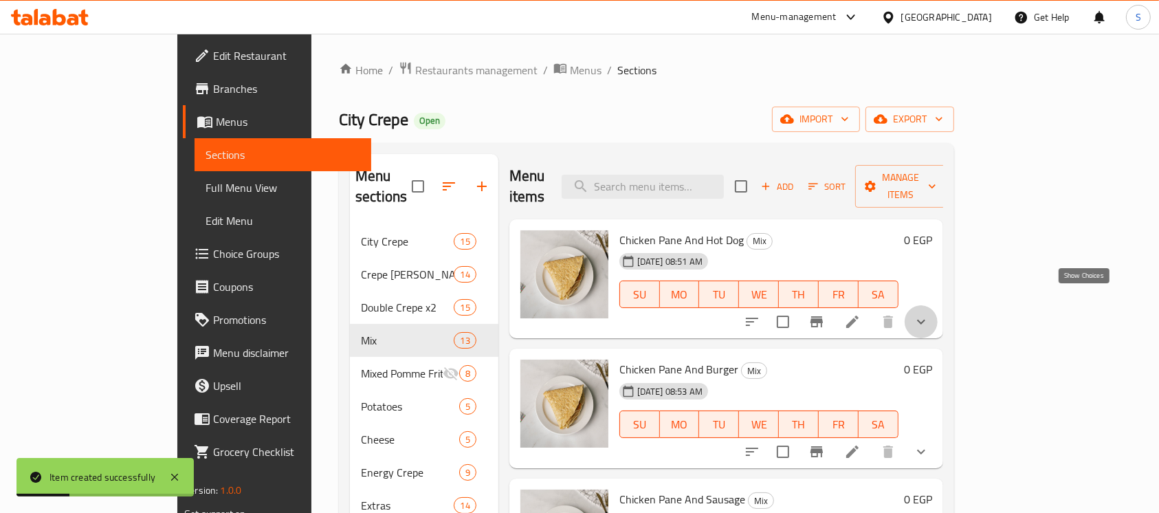
click at [930, 314] on icon "show more" at bounding box center [921, 322] width 17 height 17
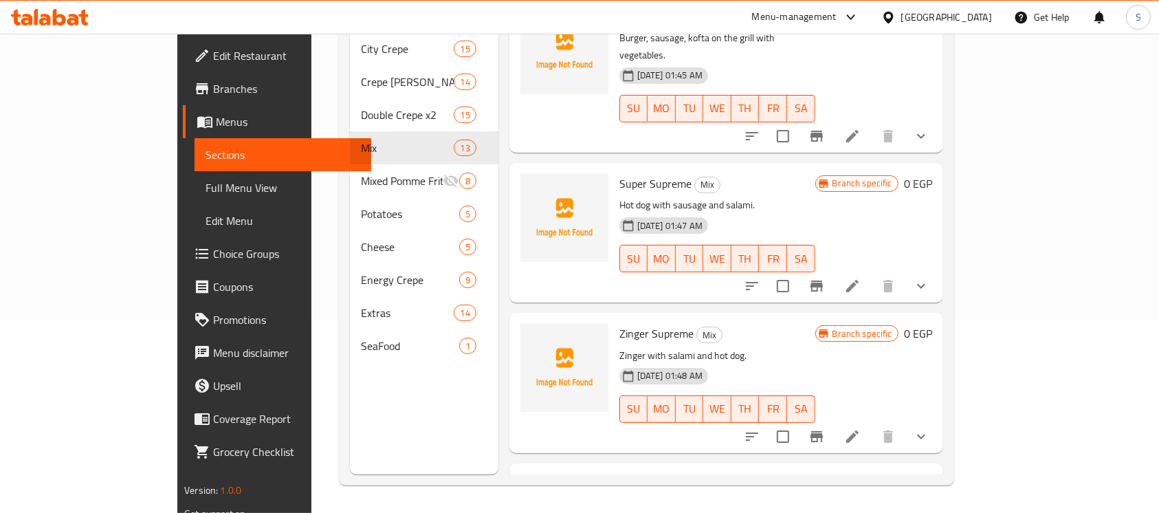
scroll to position [1606, 0]
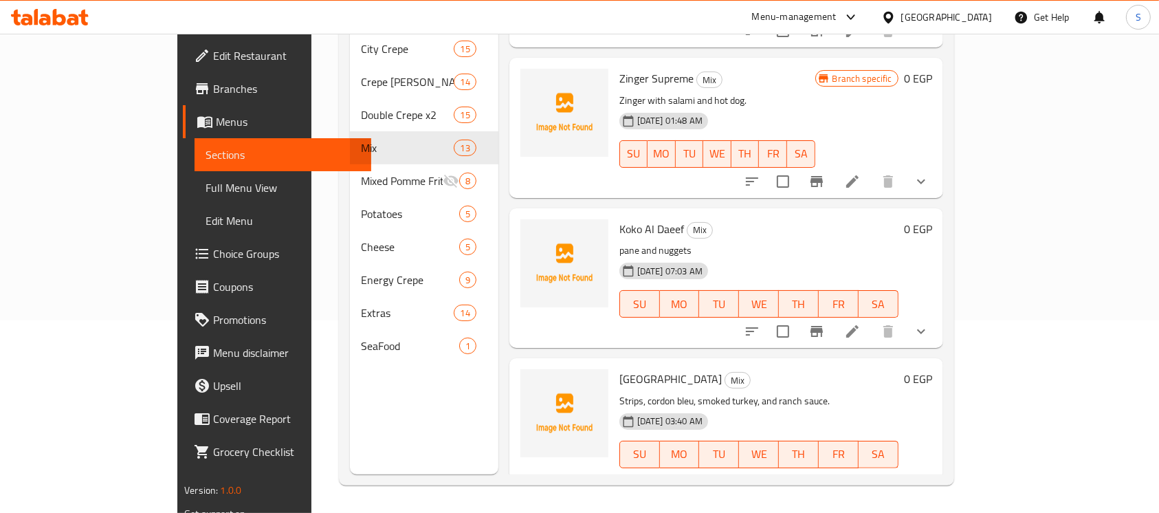
click at [861, 474] on icon at bounding box center [852, 482] width 17 height 17
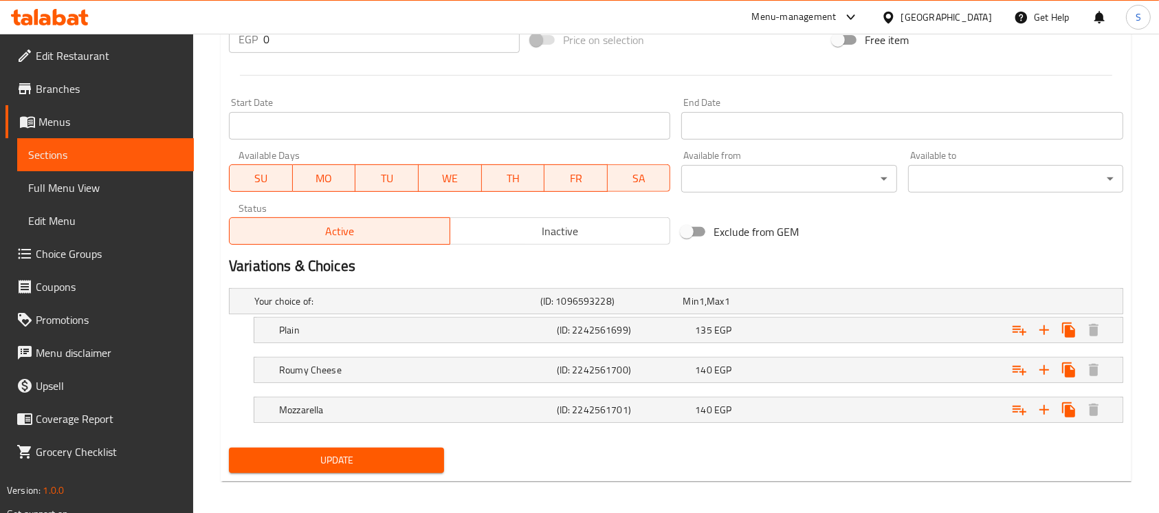
scroll to position [529, 0]
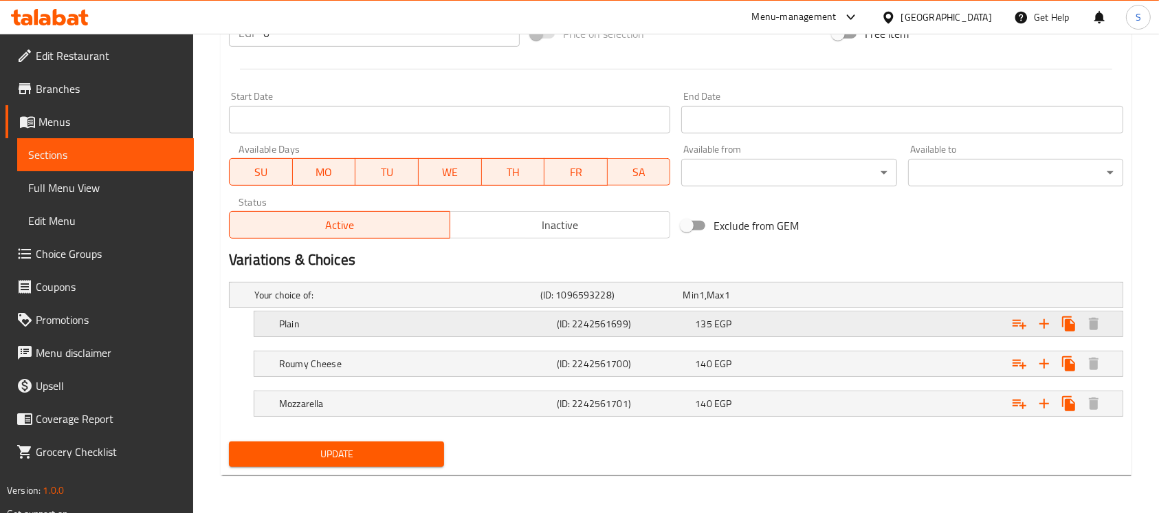
click at [820, 302] on div "135 EGP" at bounding box center [752, 295] width 138 height 14
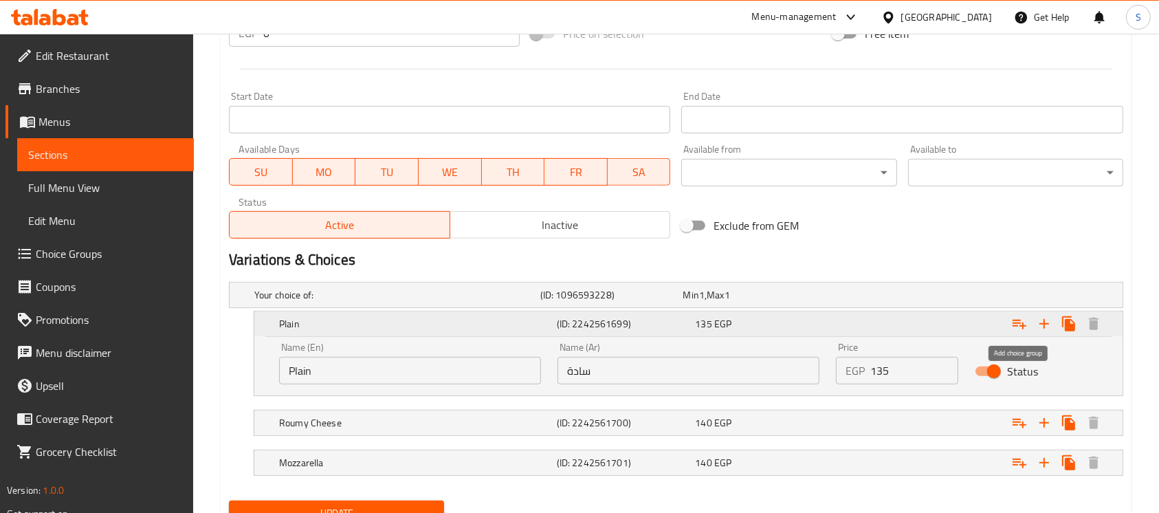
click at [1009, 319] on button "Expand" at bounding box center [1019, 323] width 25 height 25
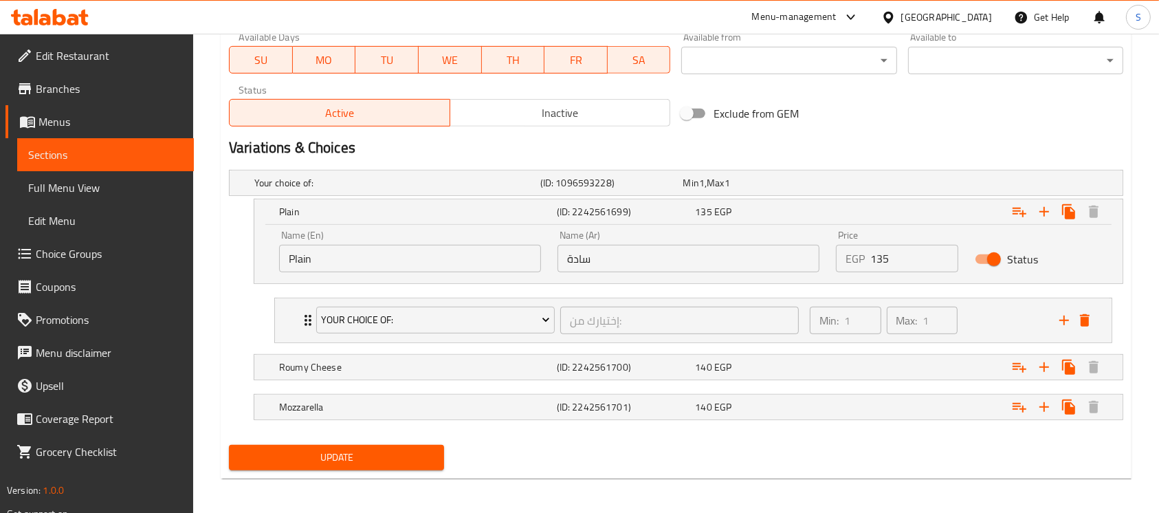
scroll to position [644, 0]
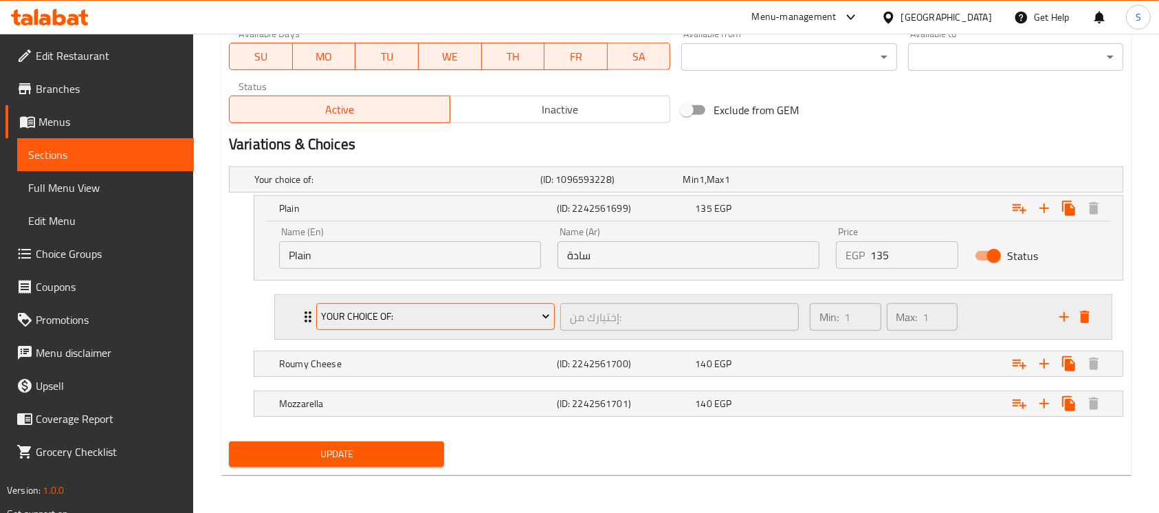
click at [502, 318] on span "Your Choice Of:" at bounding box center [435, 316] width 228 height 17
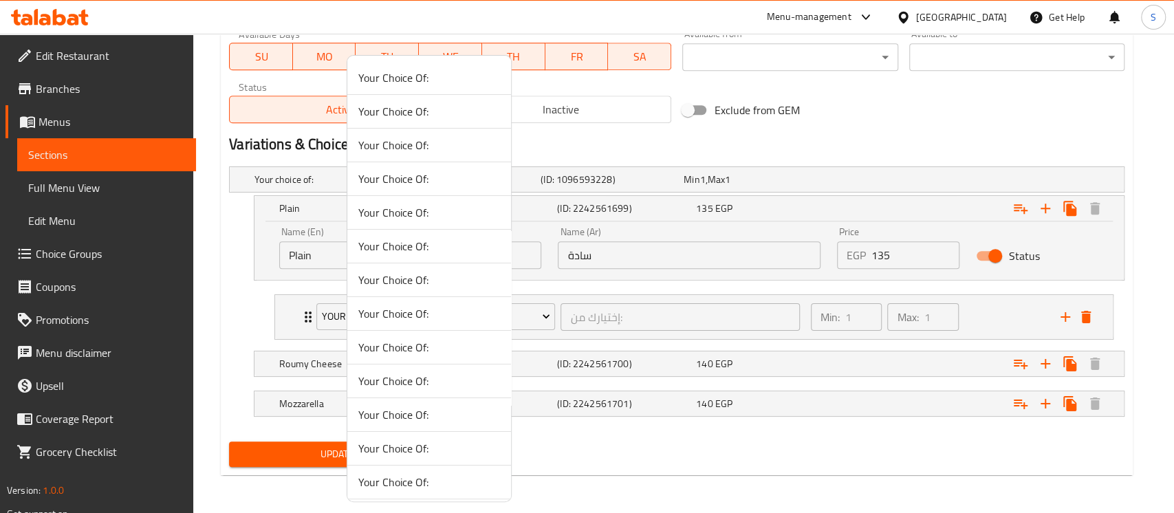
click at [249, 313] on div at bounding box center [587, 256] width 1174 height 513
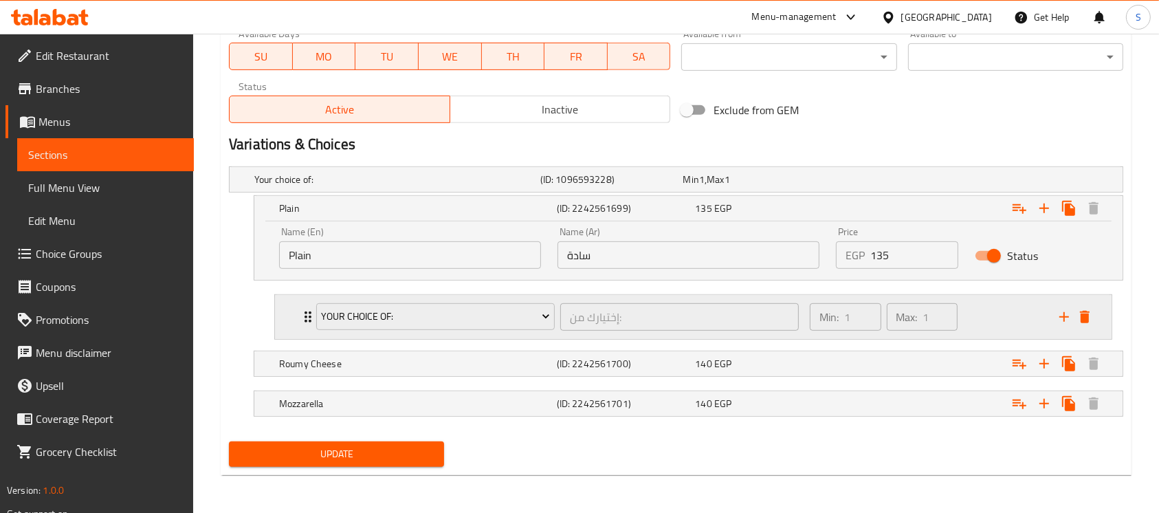
click at [972, 313] on div "Min: 1 ​ Max: 1 ​" at bounding box center [927, 317] width 250 height 44
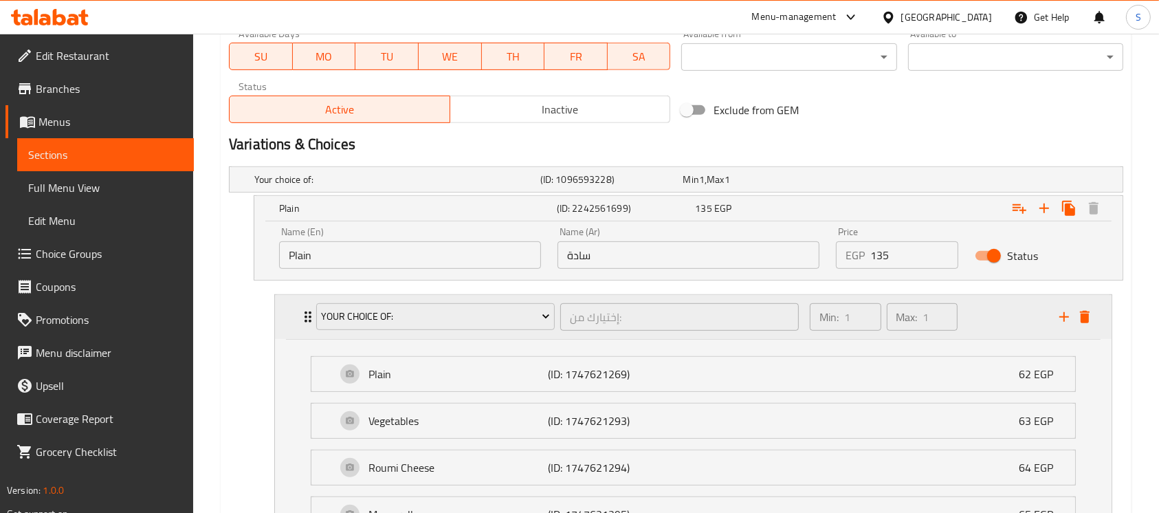
click at [972, 313] on div "Min: 1 ​ Max: 1 ​" at bounding box center [927, 317] width 250 height 44
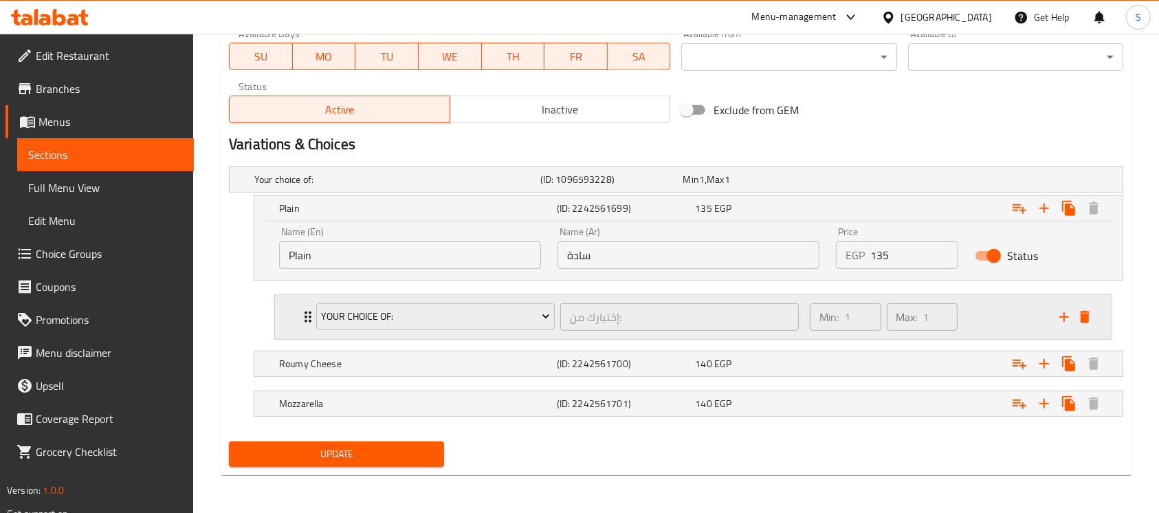
click at [991, 307] on div "Min: 1 ​ Max: 1 ​" at bounding box center [927, 317] width 250 height 44
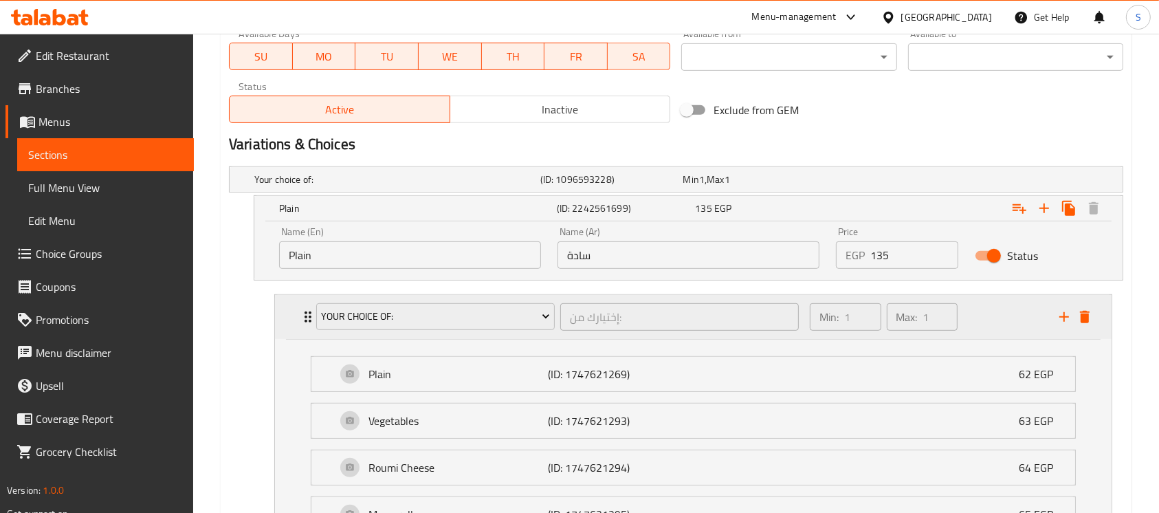
click at [530, 329] on div "Your Choice Of:" at bounding box center [436, 316] width 244 height 33
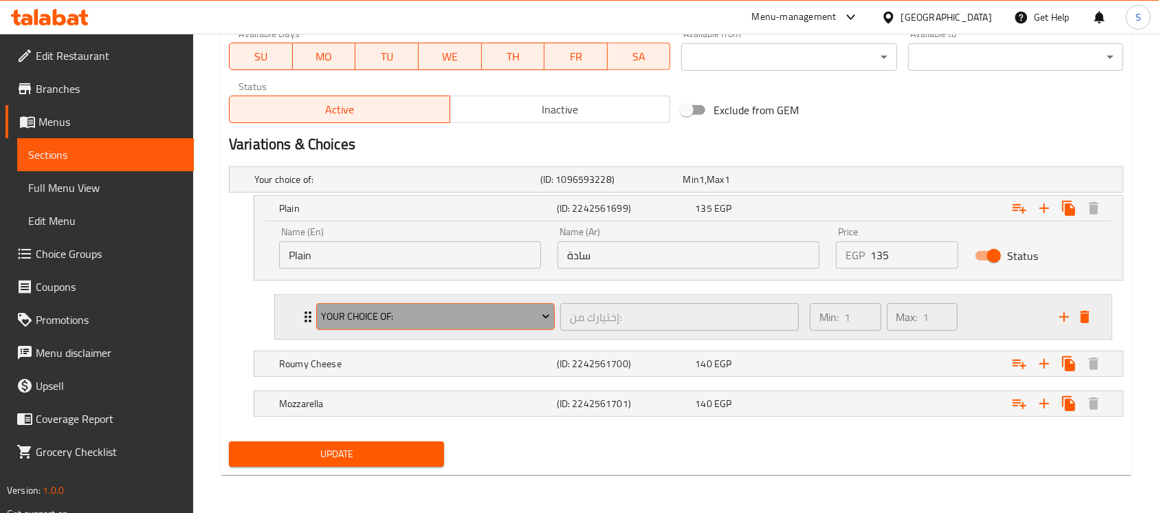
click at [539, 320] on icon "Expand" at bounding box center [546, 316] width 14 height 14
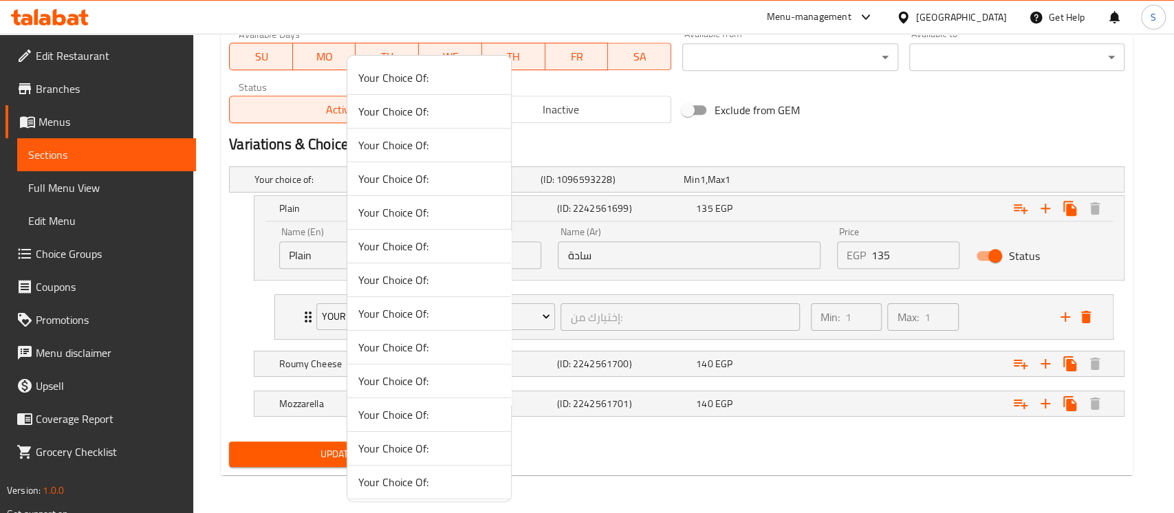
click at [452, 72] on span "Your Choice Of:" at bounding box center [429, 77] width 142 height 17
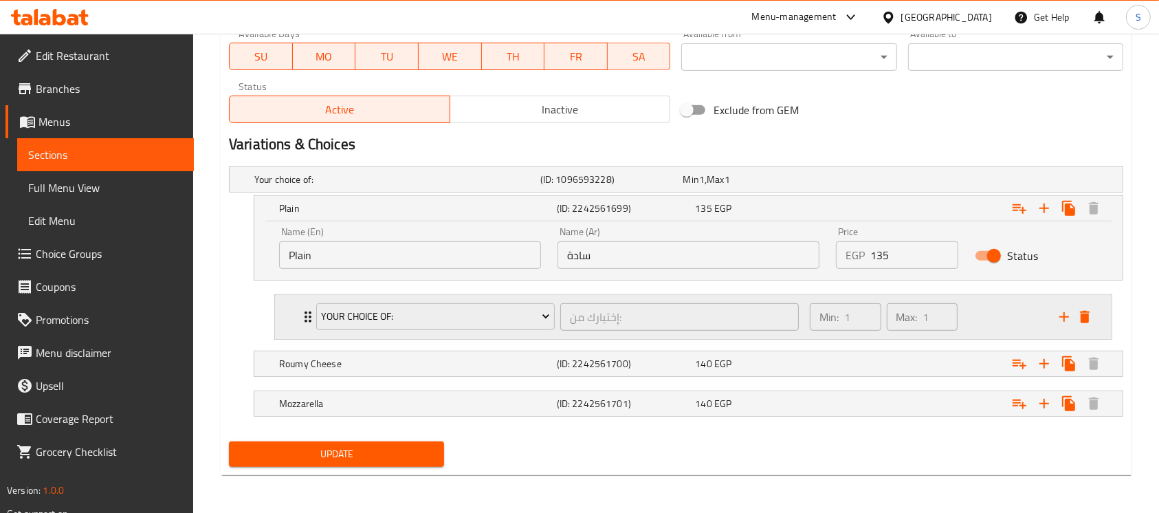
click at [970, 319] on div "Min: 1 ​ Max: 1 ​" at bounding box center [927, 317] width 250 height 44
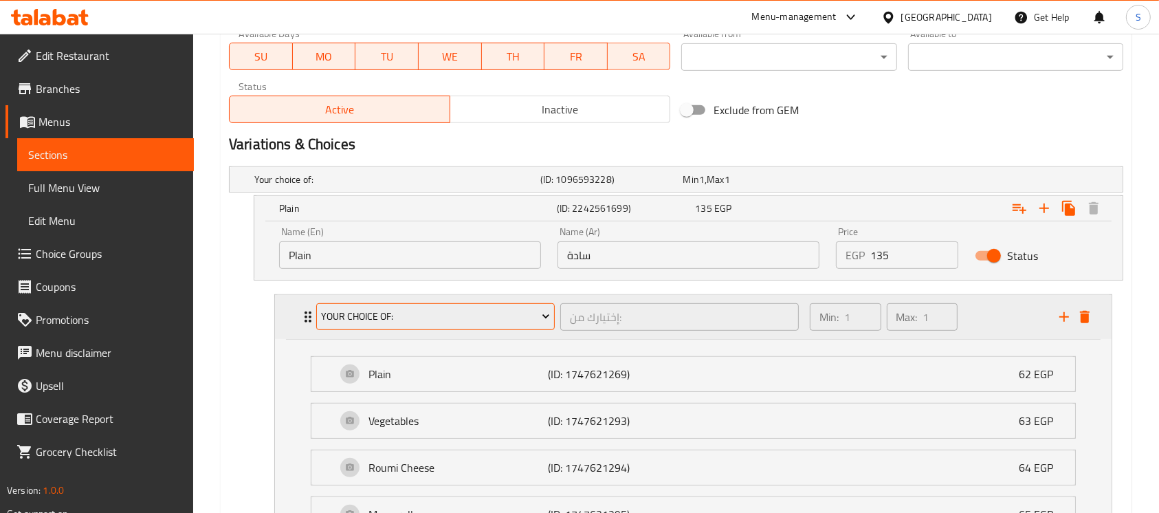
click at [525, 320] on span "Your Choice Of:" at bounding box center [435, 316] width 228 height 17
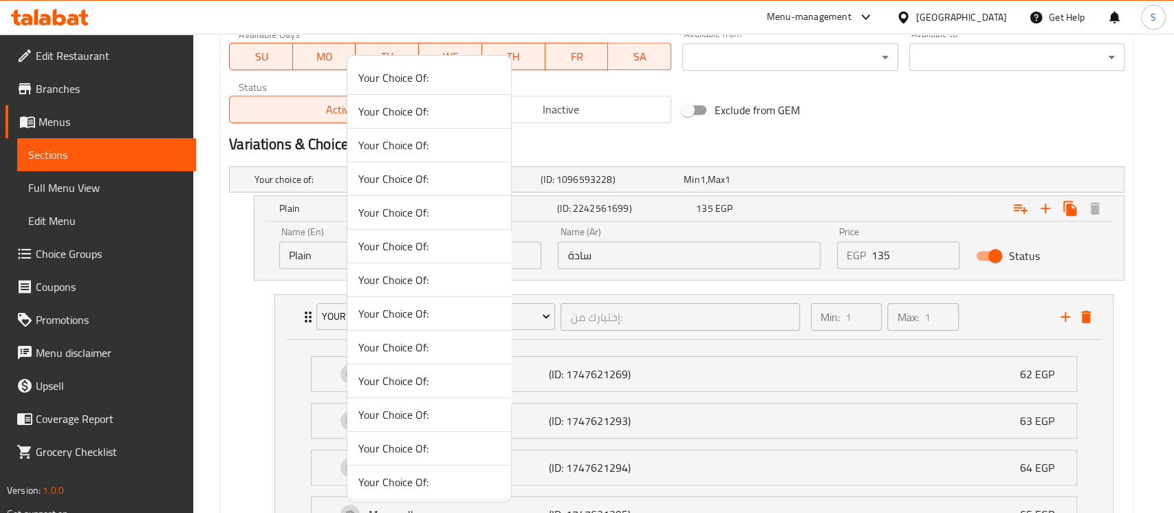
click at [430, 105] on span "Your Choice Of:" at bounding box center [429, 111] width 142 height 17
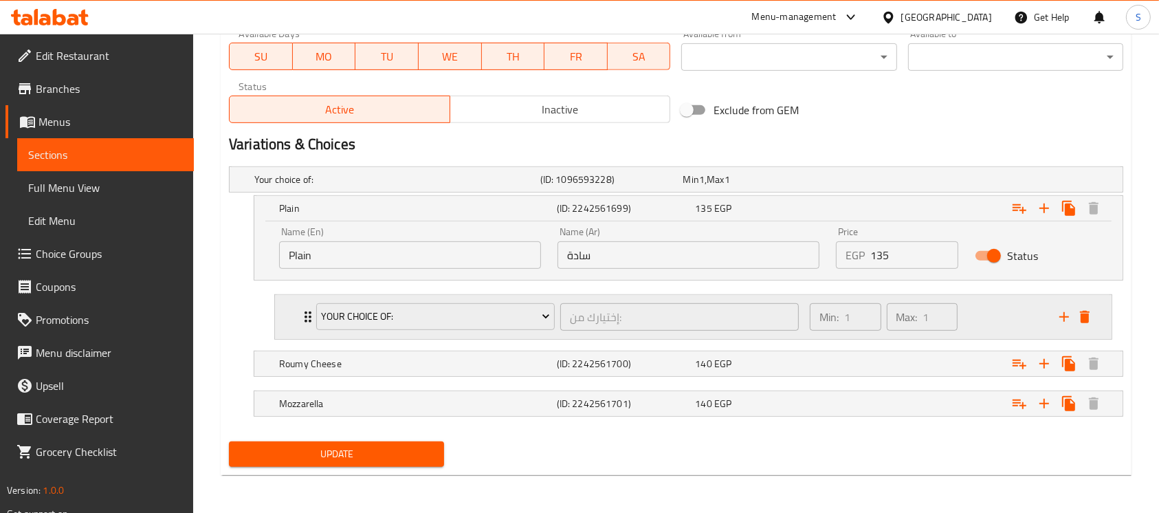
click at [990, 305] on div "Min: 1 ​ Max: 1 ​" at bounding box center [927, 317] width 250 height 44
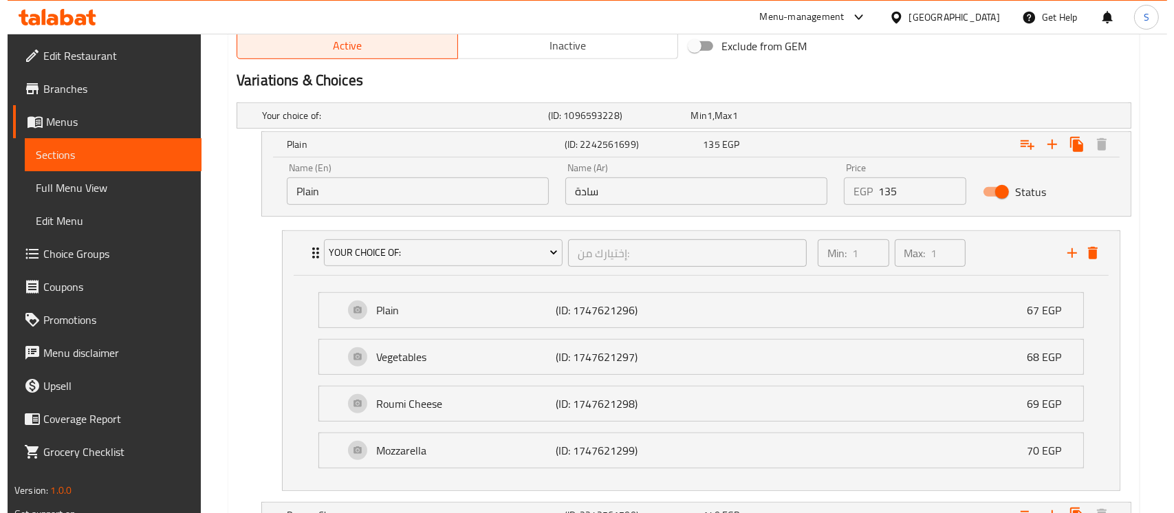
scroll to position [736, 0]
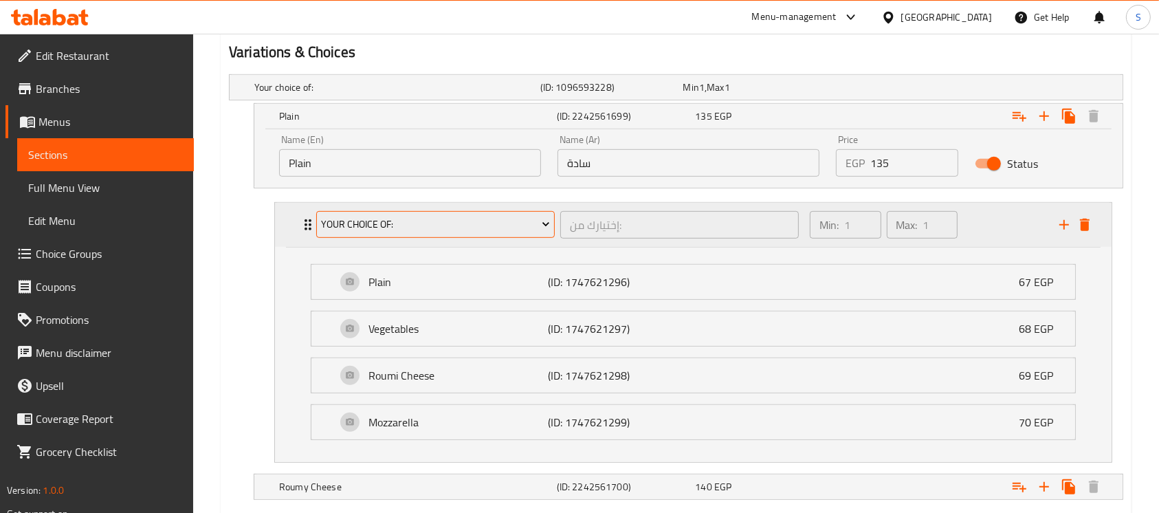
click at [488, 234] on button "Your Choice Of:" at bounding box center [435, 225] width 239 height 28
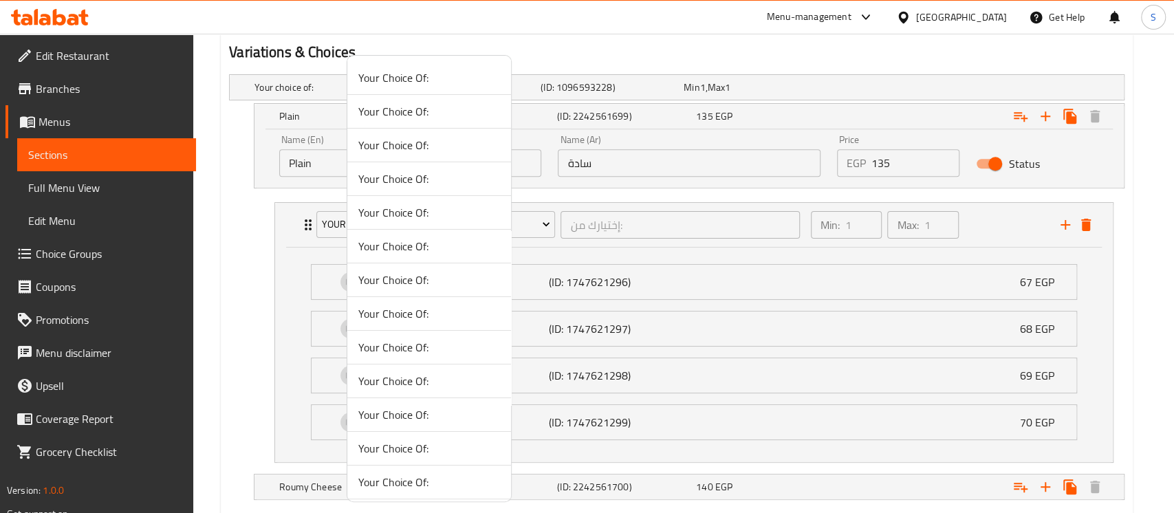
click at [437, 141] on span "Your Choice Of:" at bounding box center [429, 145] width 142 height 17
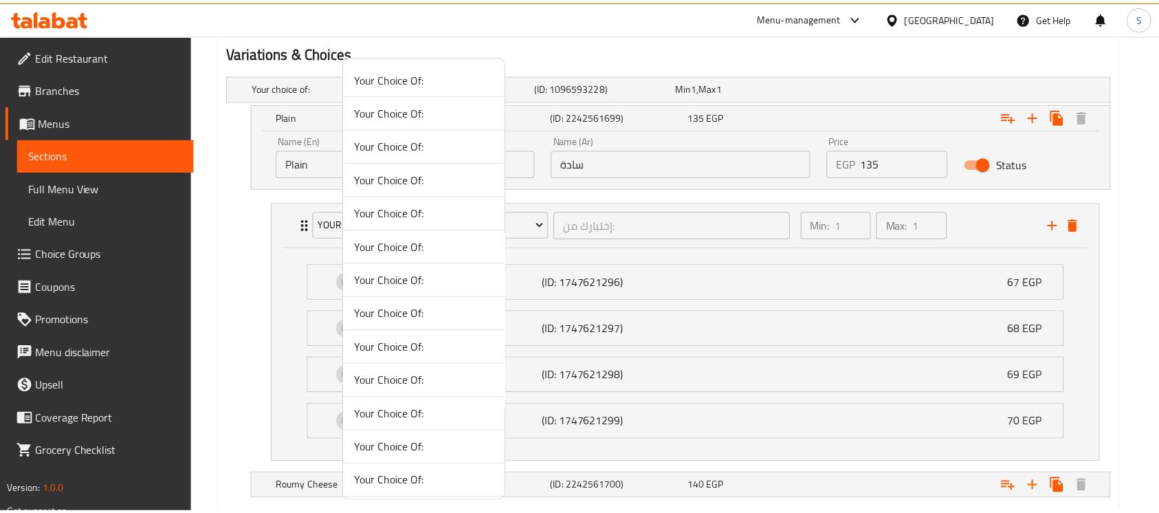
scroll to position [644, 0]
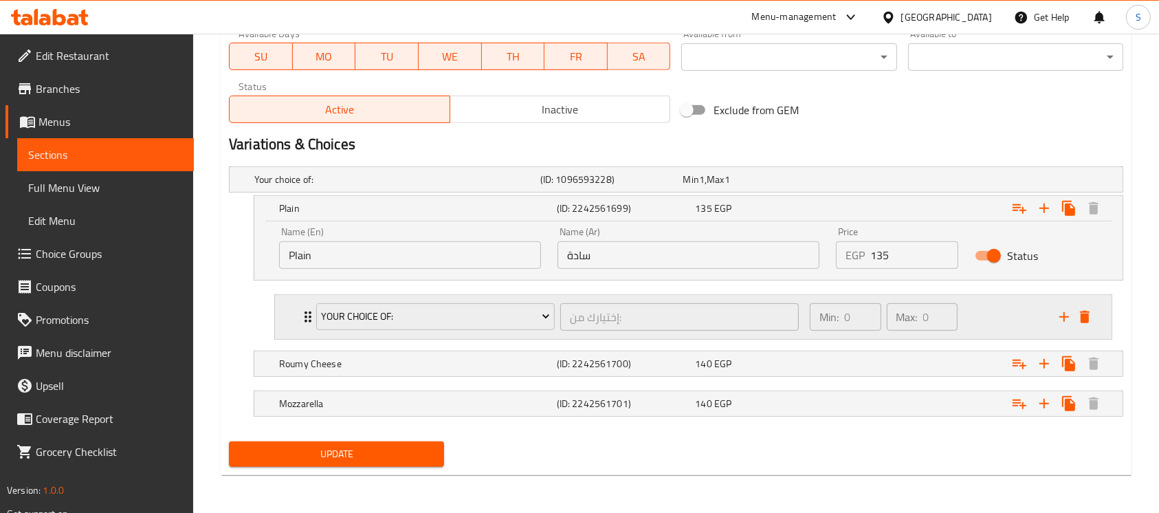
click at [993, 308] on div "Min: 0 ​ Max: 0 ​" at bounding box center [927, 317] width 250 height 44
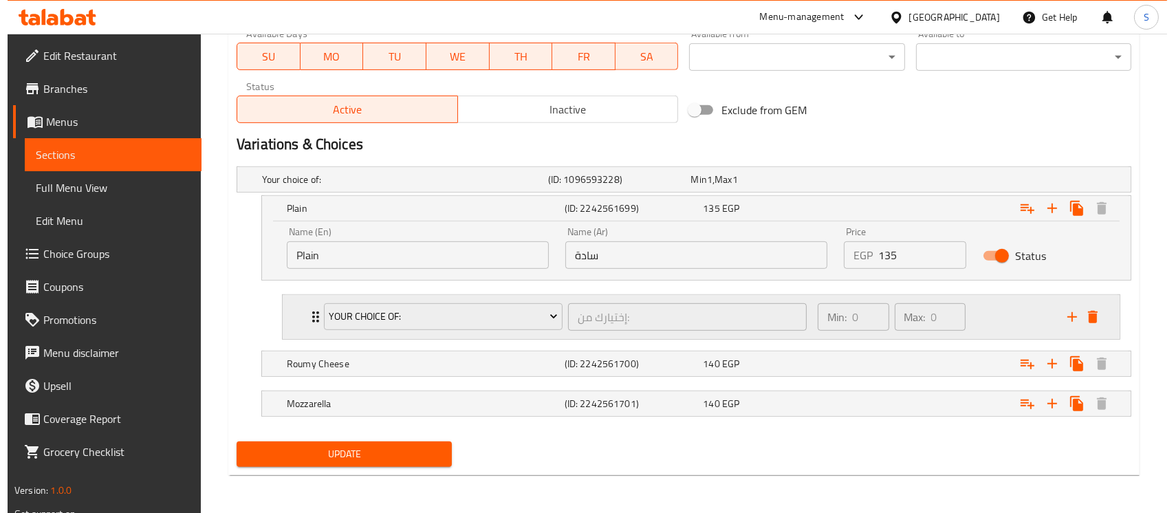
scroll to position [736, 0]
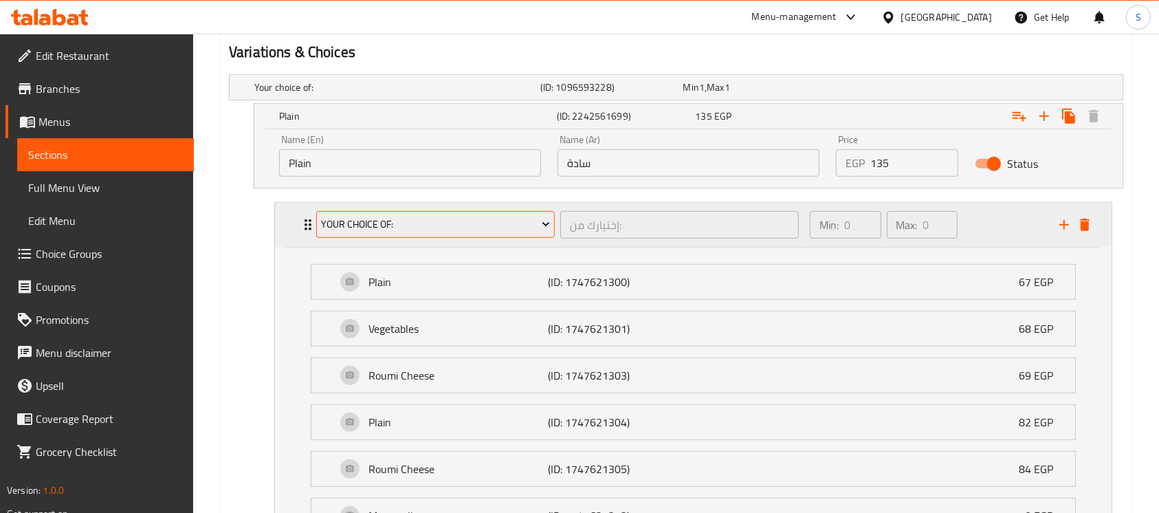
click at [385, 224] on span "Your Choice Of:" at bounding box center [435, 224] width 228 height 17
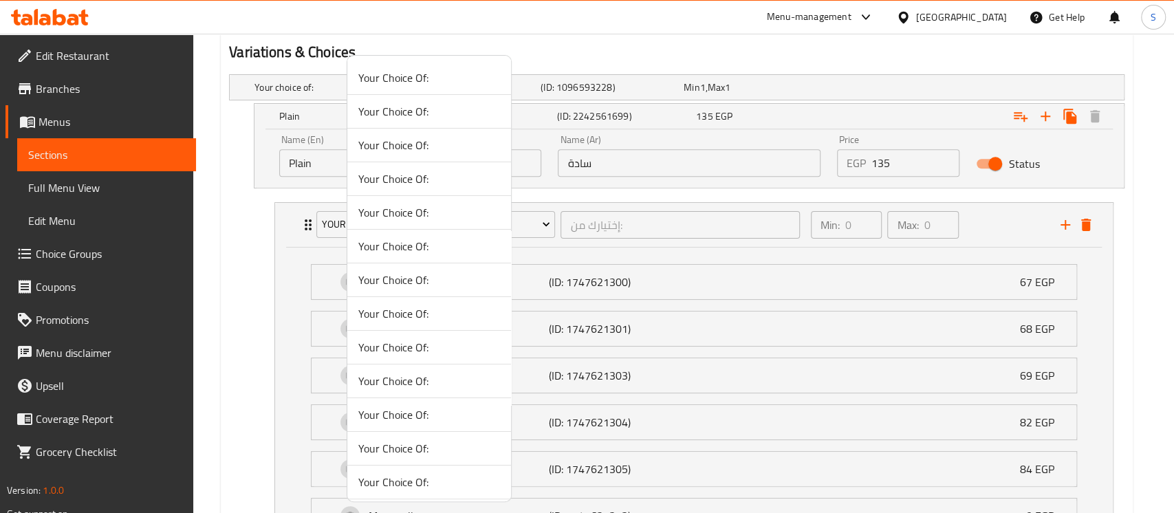
click at [411, 184] on span "Your Choice Of:" at bounding box center [429, 179] width 142 height 17
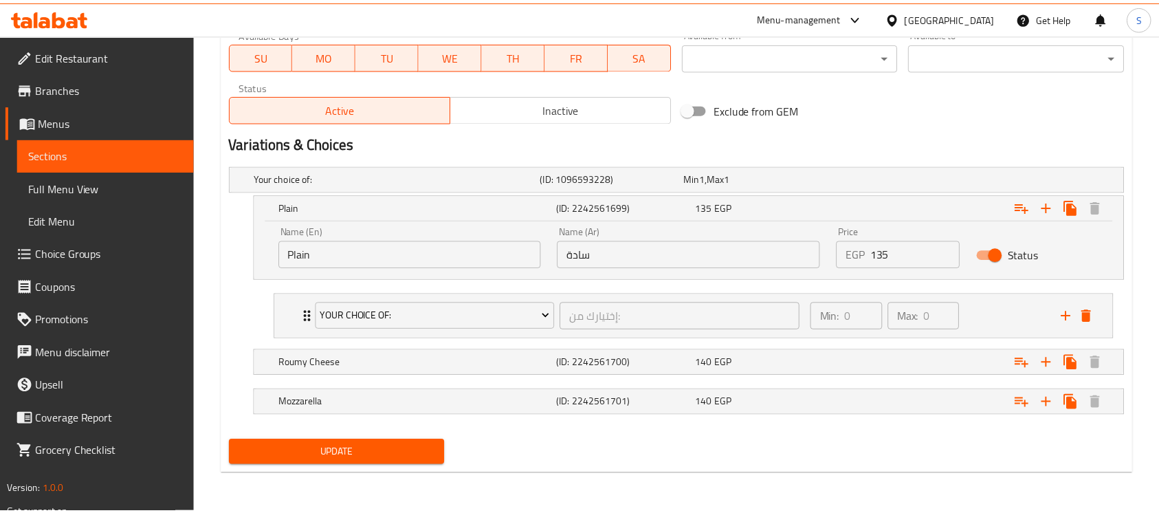
scroll to position [644, 0]
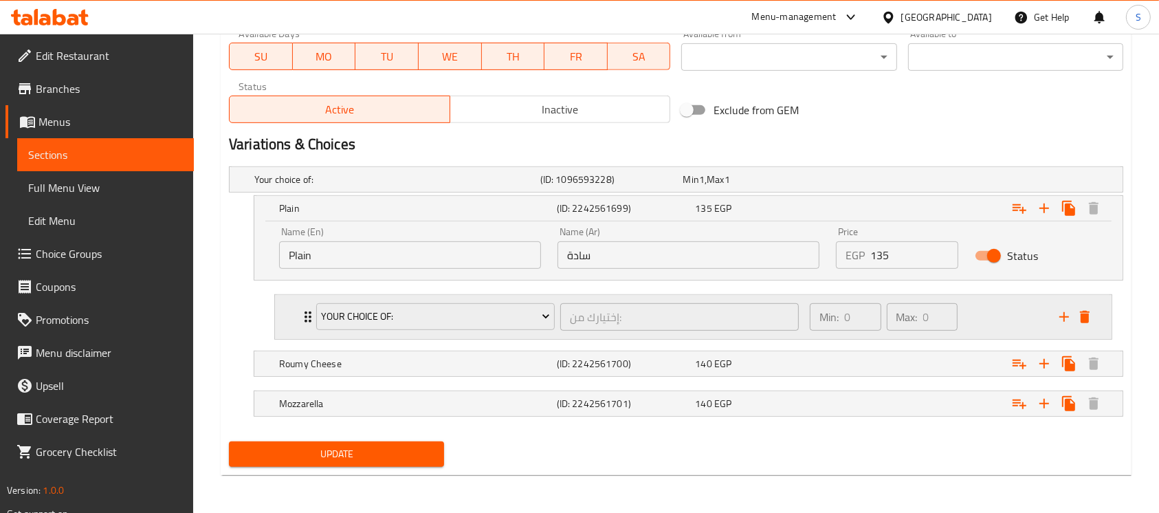
click at [291, 320] on div "Your Choice Of: إختيارك من: ​ Min: 0 ​ Max: 0 ​" at bounding box center [693, 317] width 837 height 44
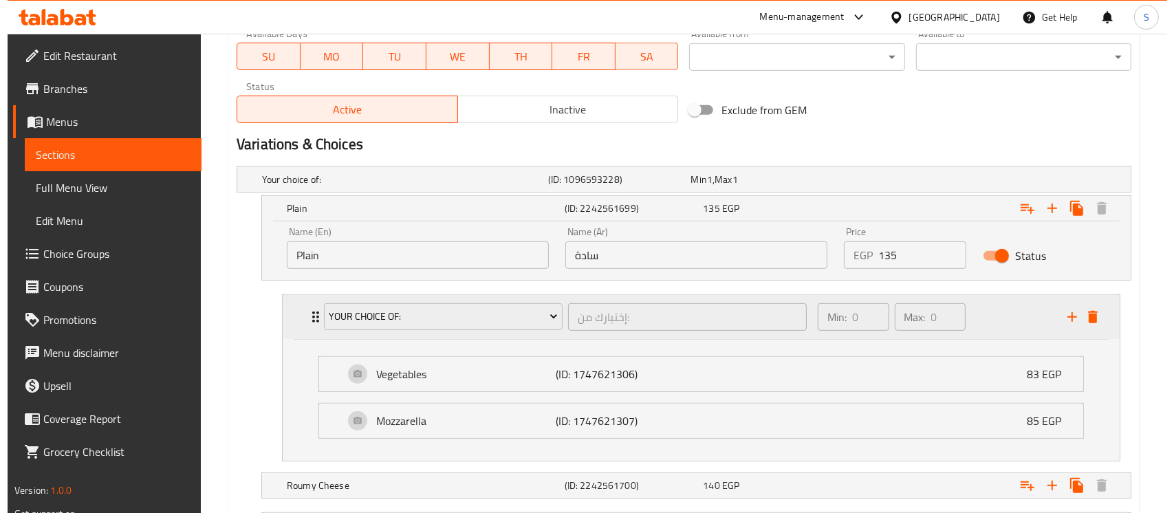
scroll to position [736, 0]
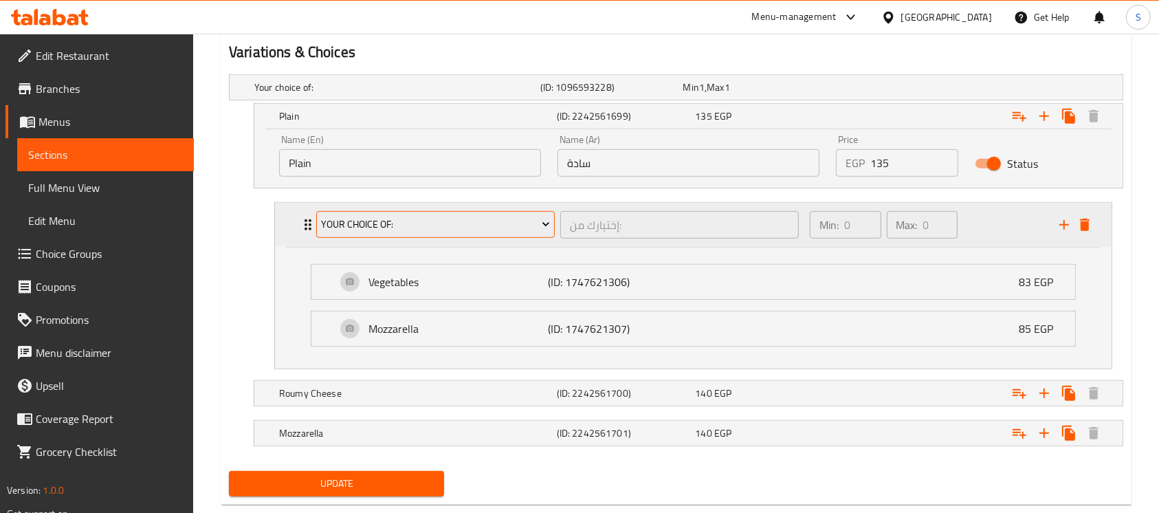
click at [429, 225] on span "Your Choice Of:" at bounding box center [435, 224] width 228 height 17
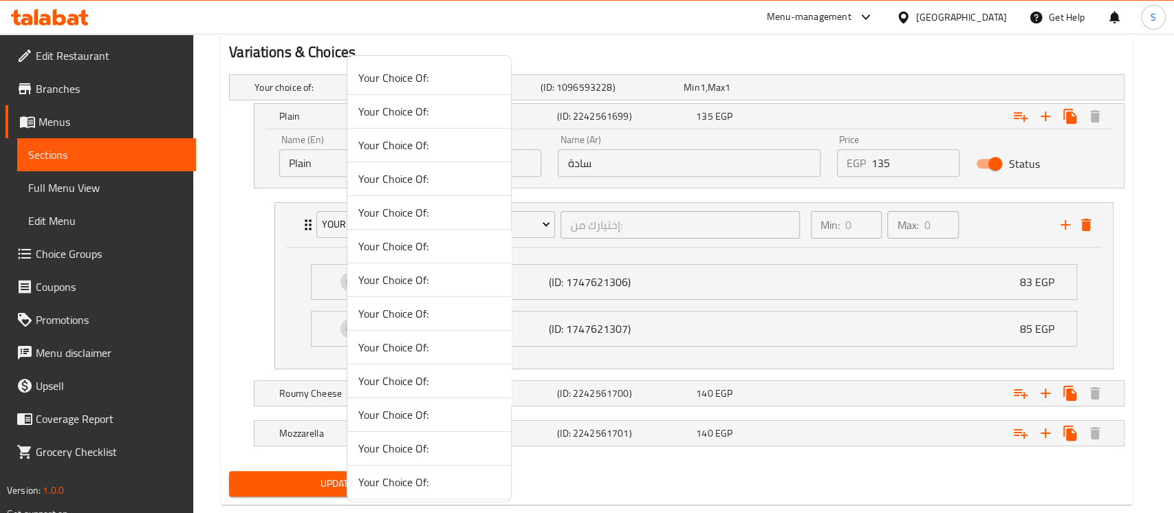
click at [415, 246] on span "Your Choice Of:" at bounding box center [429, 246] width 142 height 17
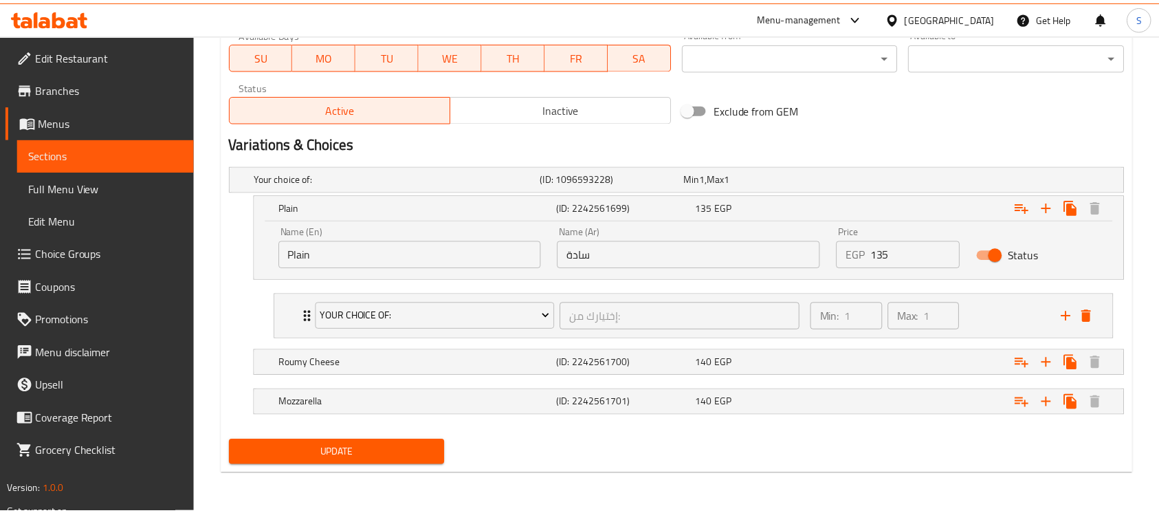
scroll to position [644, 0]
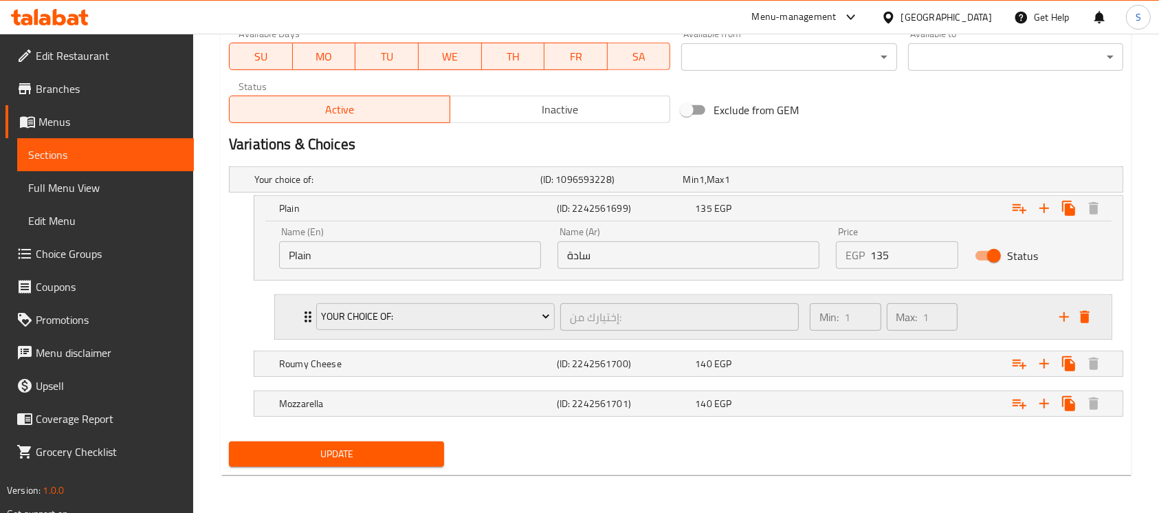
click at [279, 300] on div "Your Choice Of: إختيارك من: ​ Min: 1 ​ Max: 1 ​" at bounding box center [693, 317] width 837 height 44
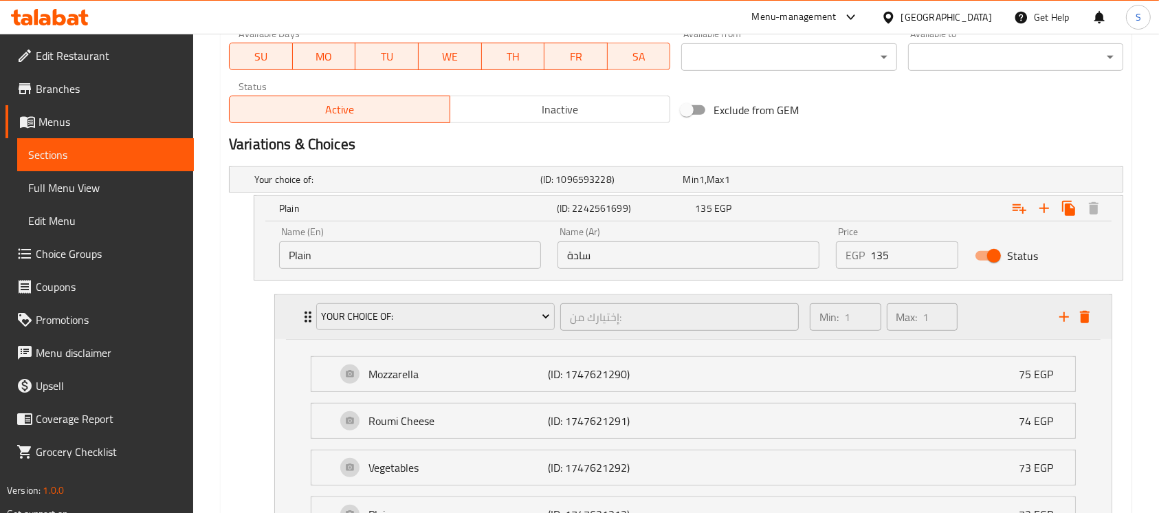
scroll to position [736, 0]
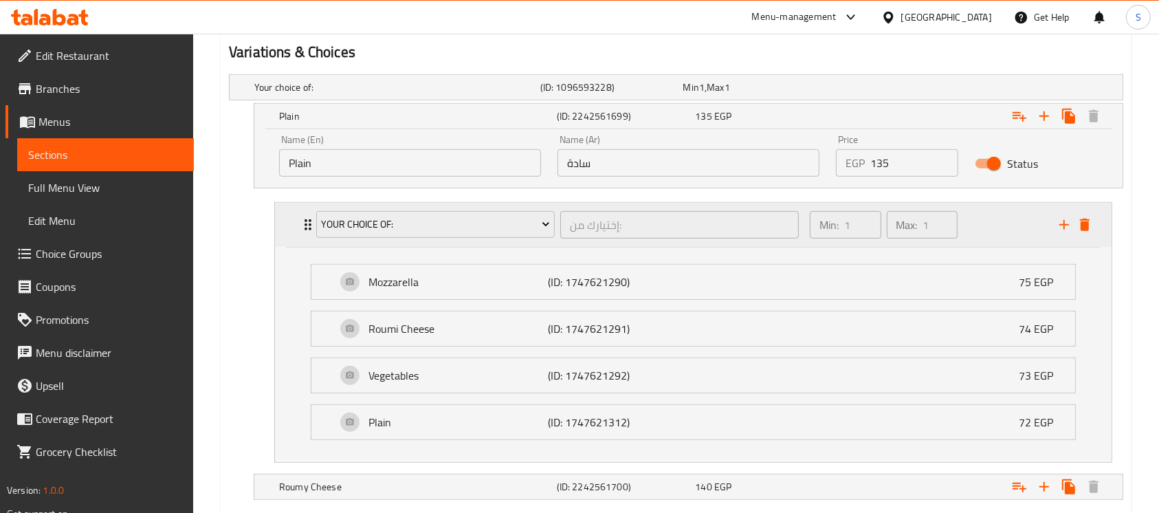
click at [284, 229] on div "Your Choice Of: إختيارك من: ​ Min: 1 ​ Max: 1 ​" at bounding box center [693, 225] width 837 height 44
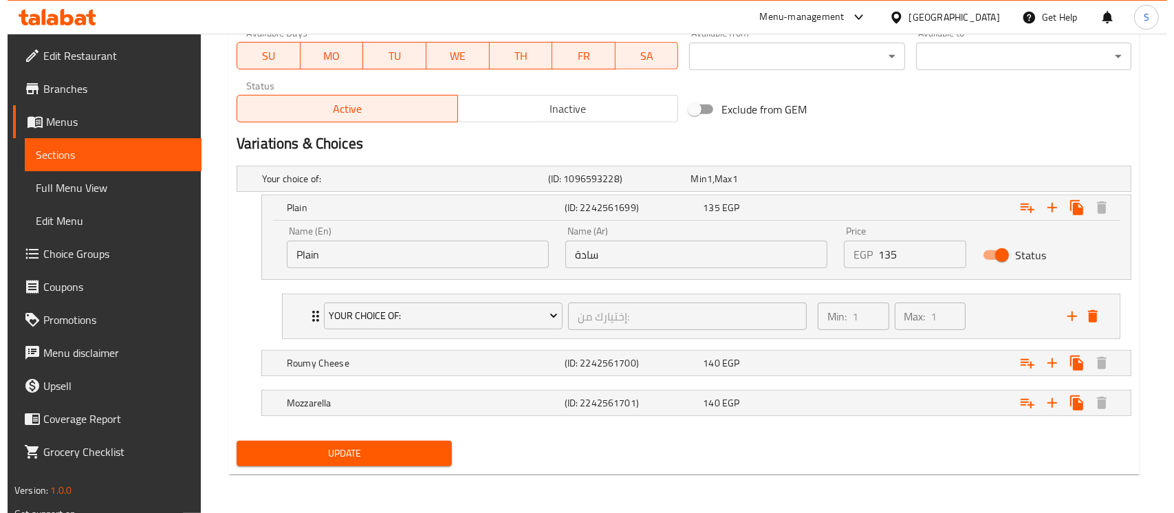
scroll to position [644, 0]
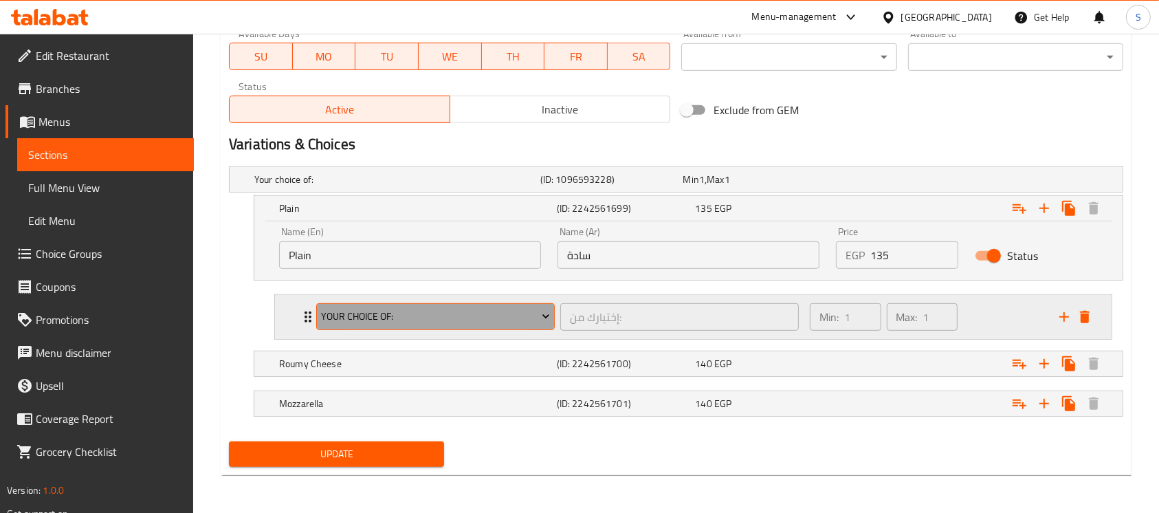
click at [388, 322] on span "Your Choice Of:" at bounding box center [435, 316] width 228 height 17
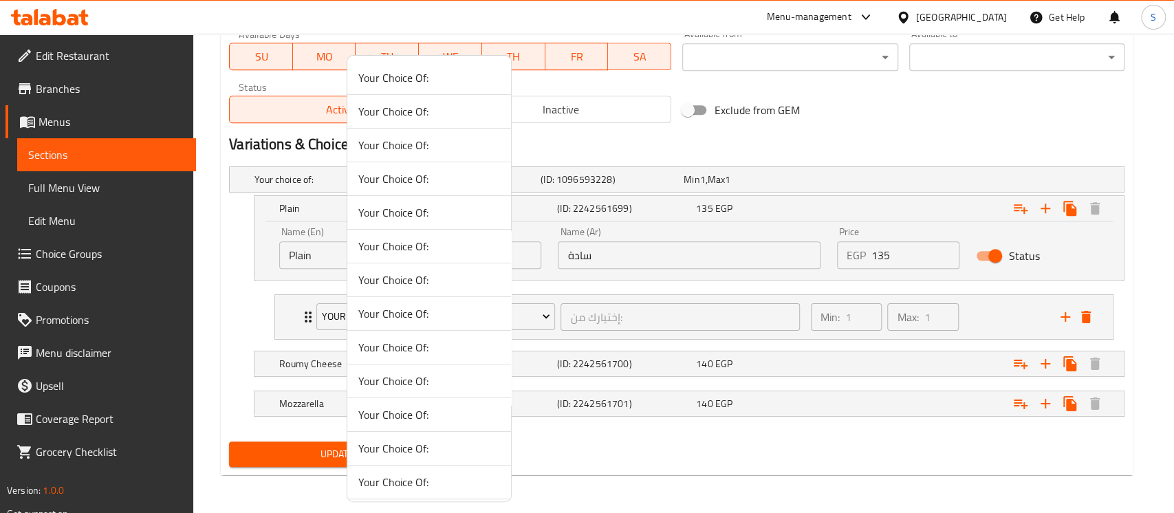
click at [395, 281] on span "Your Choice Of:" at bounding box center [429, 280] width 142 height 17
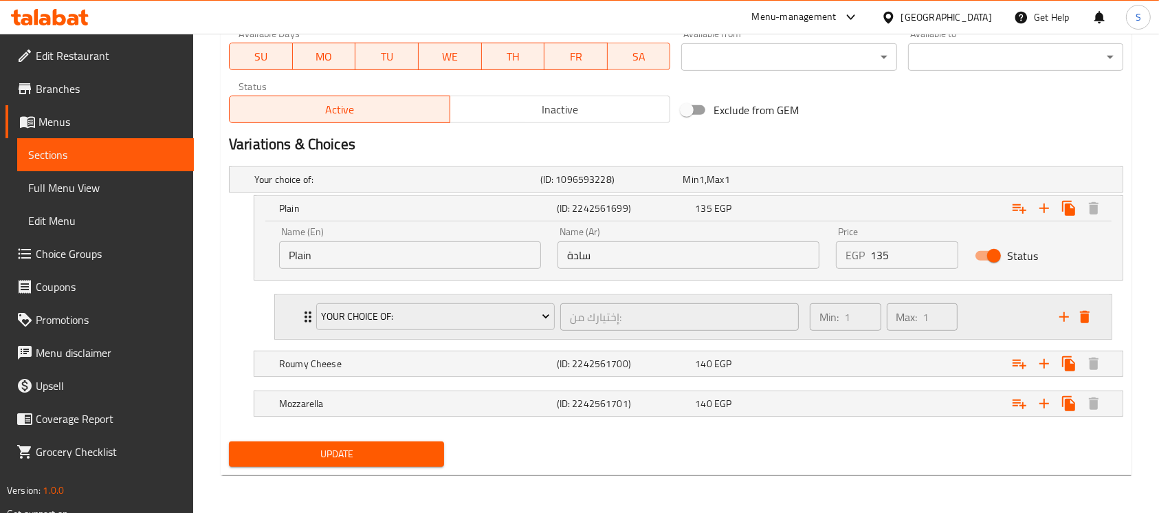
click at [300, 322] on icon "Expand" at bounding box center [308, 317] width 17 height 17
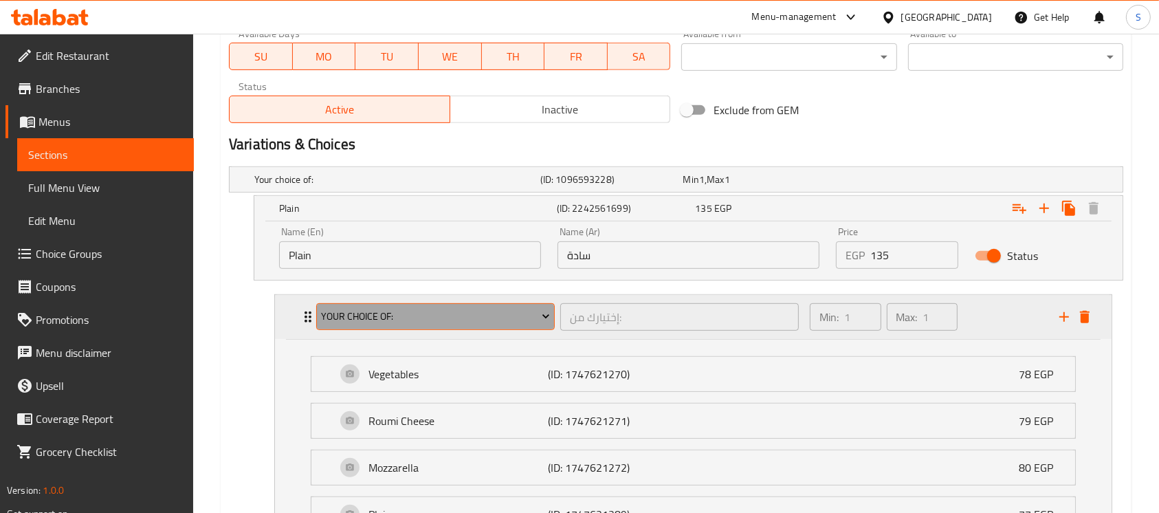
click at [364, 315] on span "Your Choice Of:" at bounding box center [435, 316] width 228 height 17
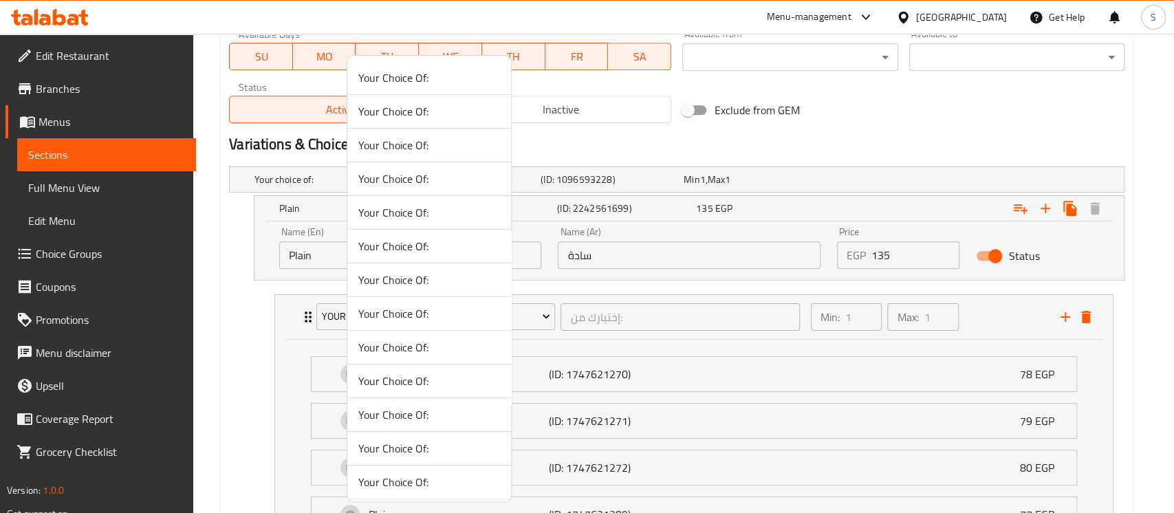
click at [383, 350] on span "Your Choice Of:" at bounding box center [429, 347] width 142 height 17
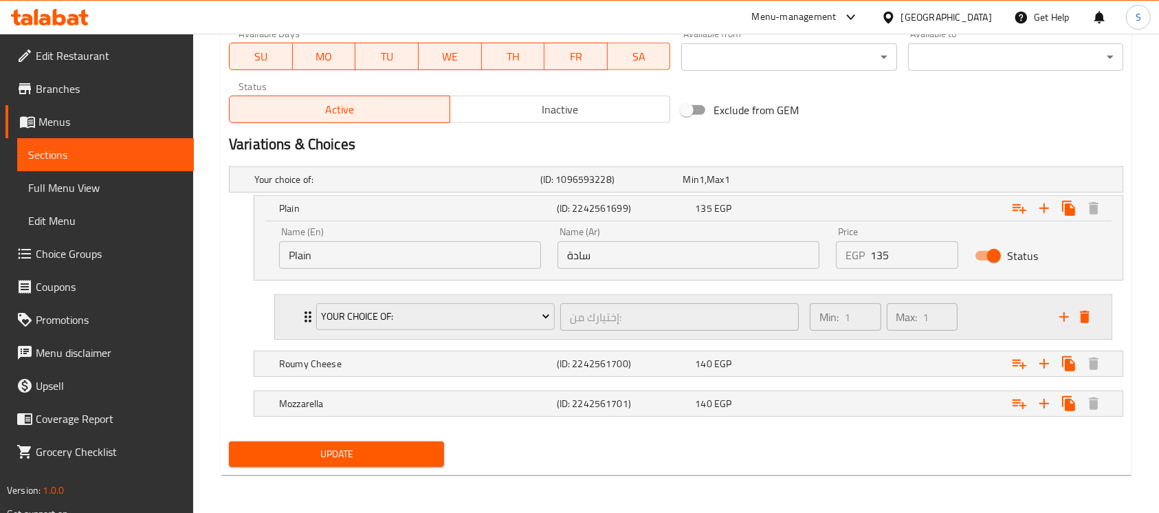
click at [291, 329] on div "Your Choice Of: إختيارك من: ​ Min: 1 ​ Max: 1 ​" at bounding box center [693, 317] width 837 height 44
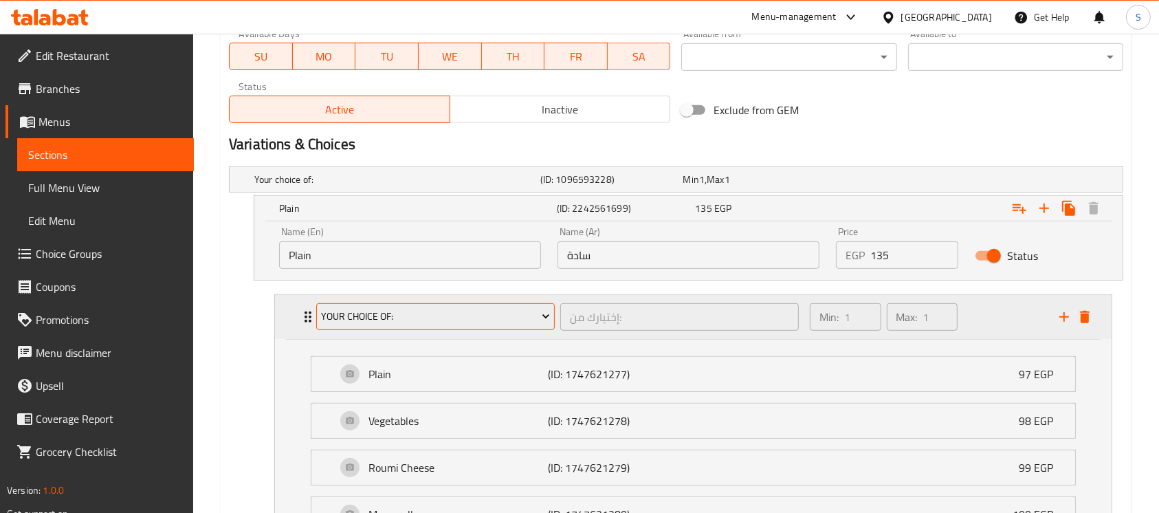
click at [389, 318] on span "Your Choice Of:" at bounding box center [435, 316] width 228 height 17
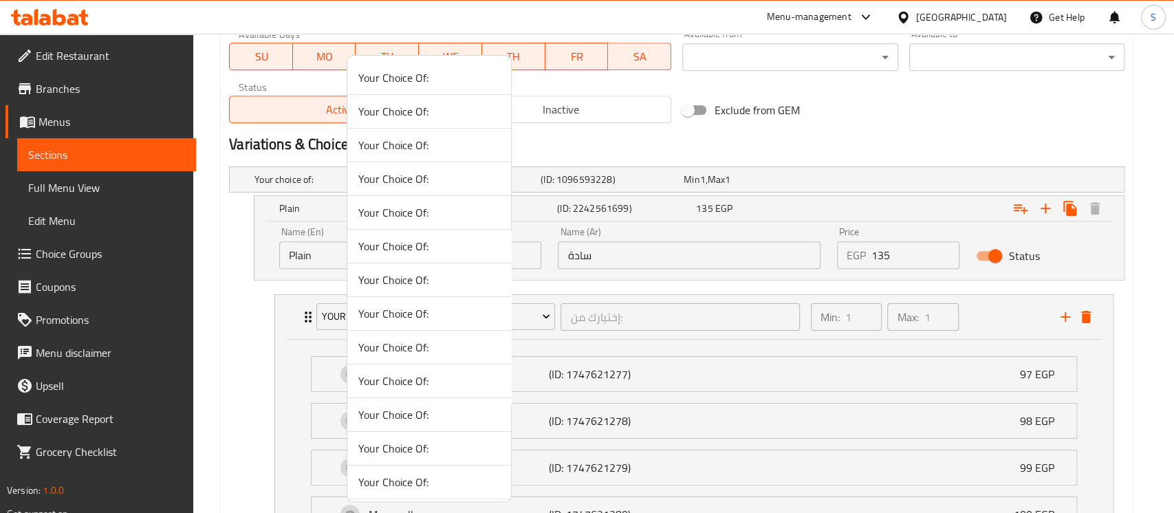
click at [398, 366] on li "Your Choice Of:" at bounding box center [429, 381] width 164 height 34
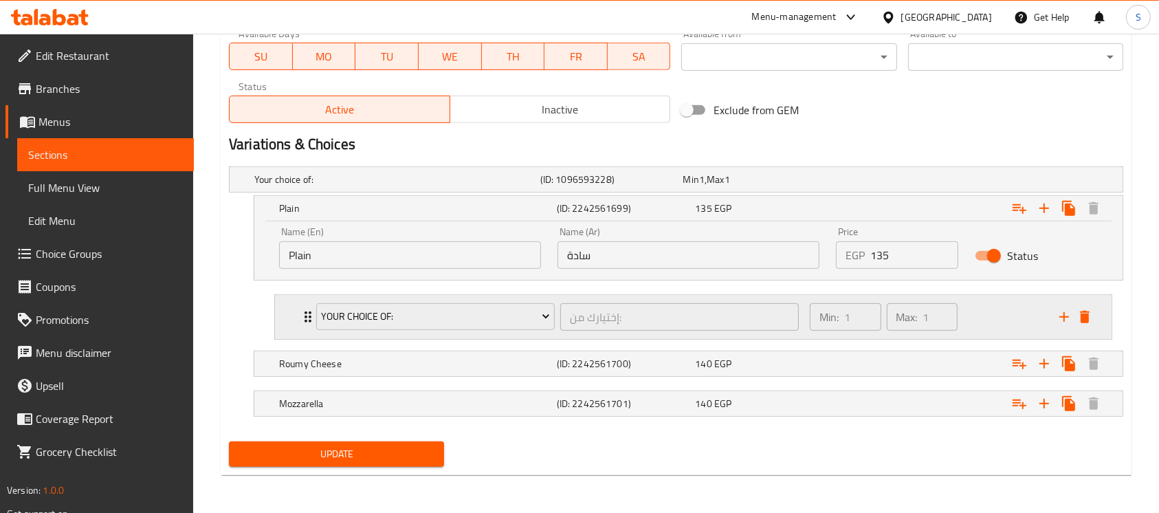
click at [278, 322] on div "Your Choice Of: إختيارك من: ​ Min: 1 ​ Max: 1 ​" at bounding box center [693, 317] width 837 height 44
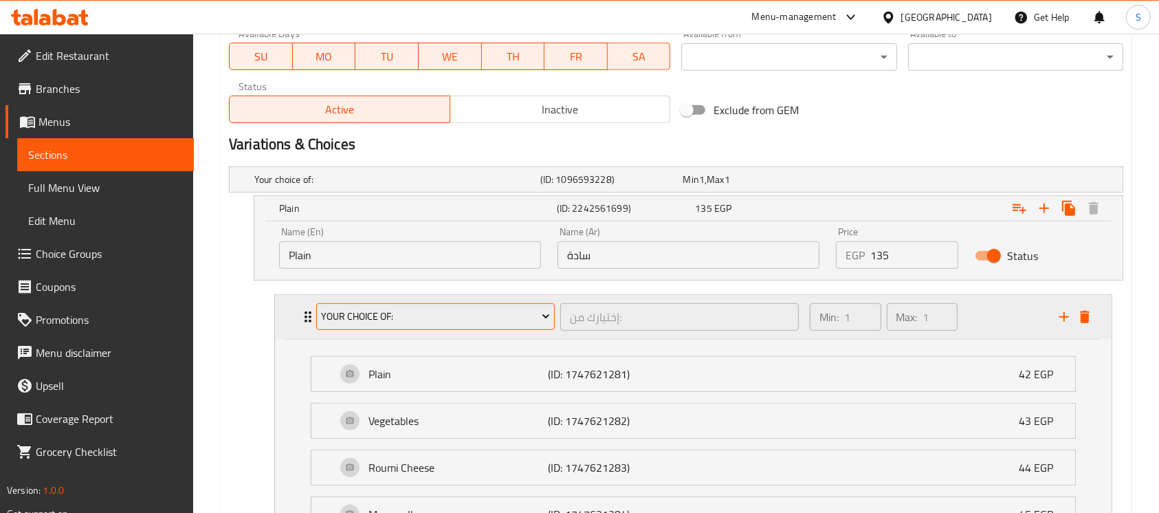
click at [363, 304] on button "Your Choice Of:" at bounding box center [435, 317] width 239 height 28
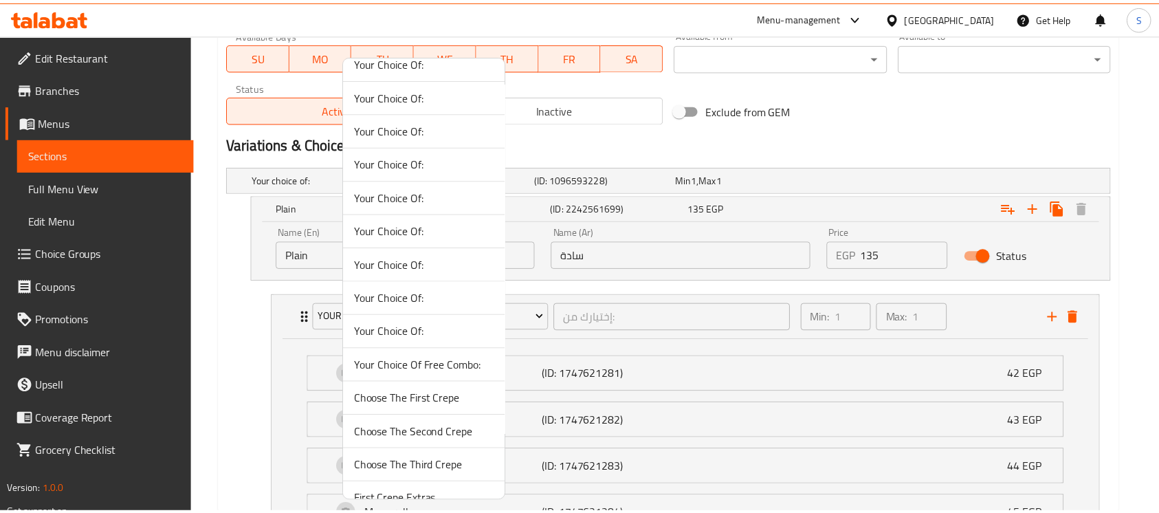
scroll to position [275, 0]
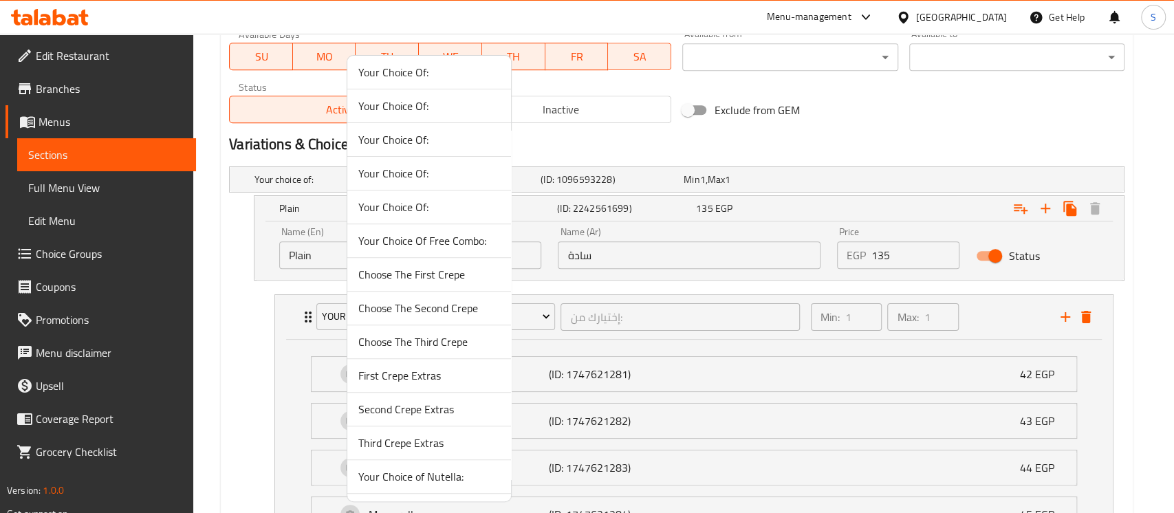
click at [405, 211] on span "Your Choice Of:" at bounding box center [429, 207] width 142 height 17
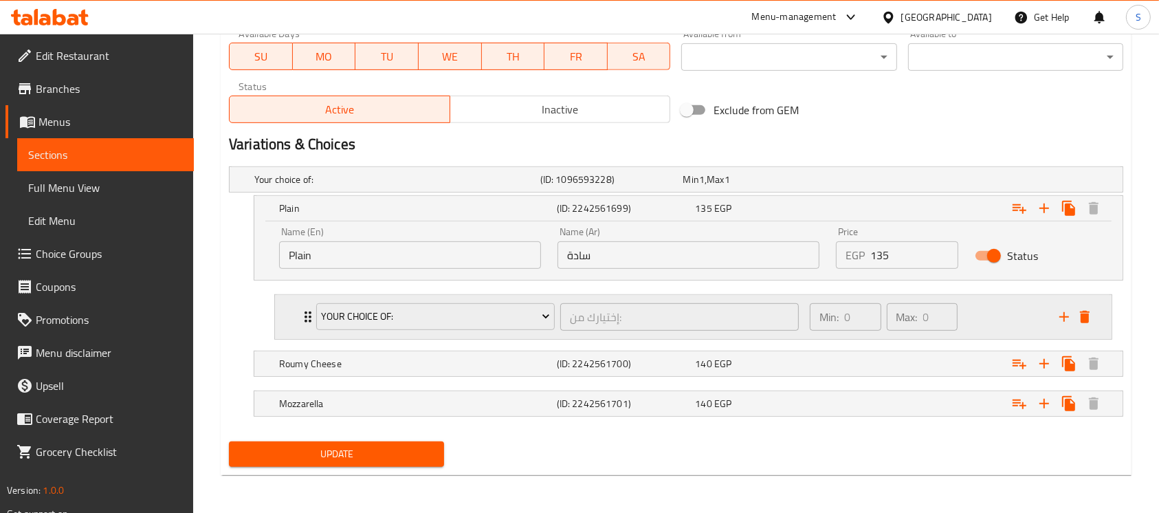
click at [294, 316] on div "Your Choice Of: إختيارك من: ​ Min: 0 ​ Max: 0 ​" at bounding box center [693, 317] width 837 height 44
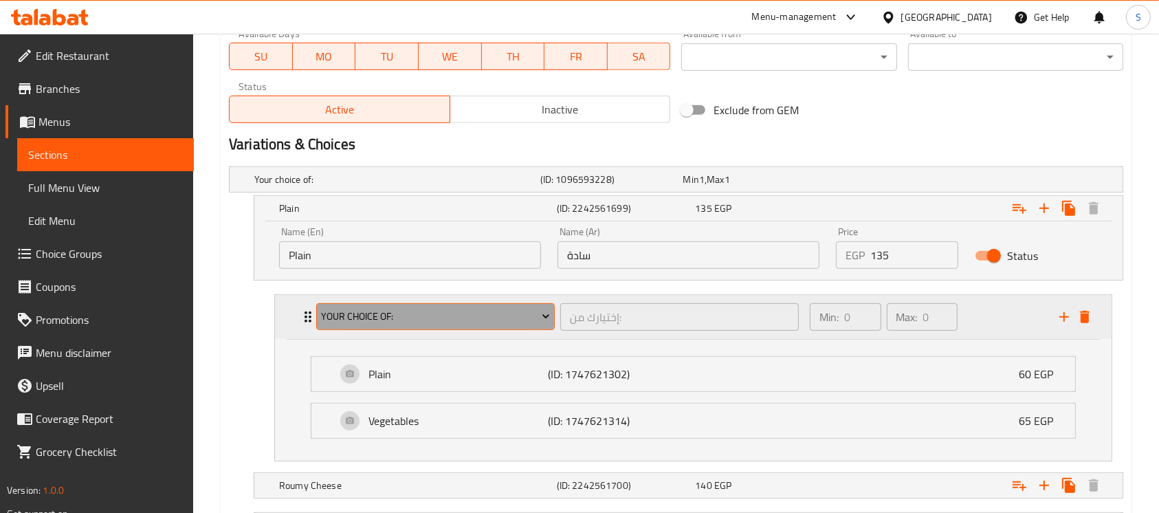
click at [383, 309] on span "Your Choice Of:" at bounding box center [435, 316] width 228 height 17
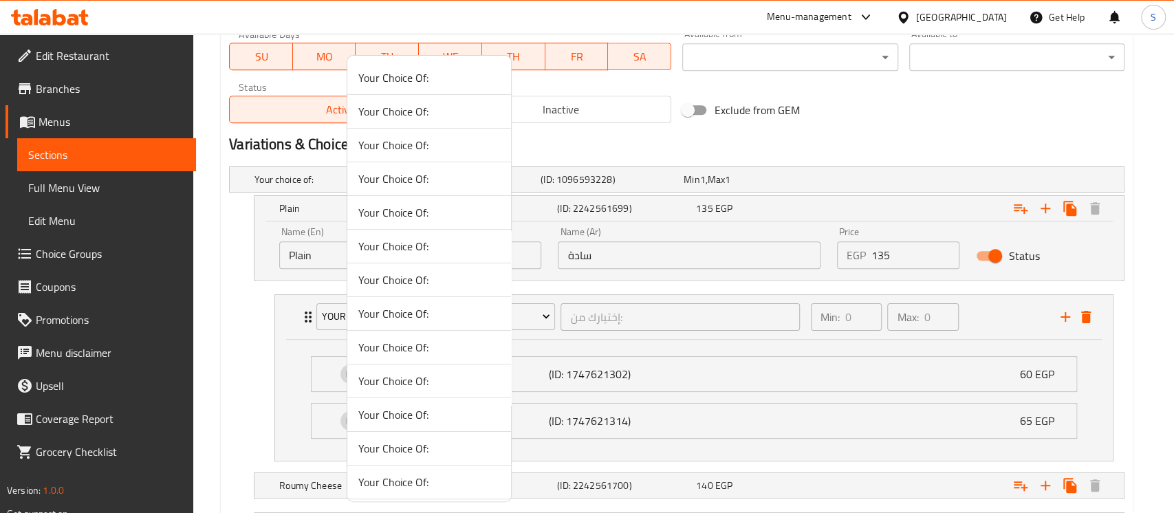
click at [390, 254] on span "Your Choice Of:" at bounding box center [429, 246] width 142 height 17
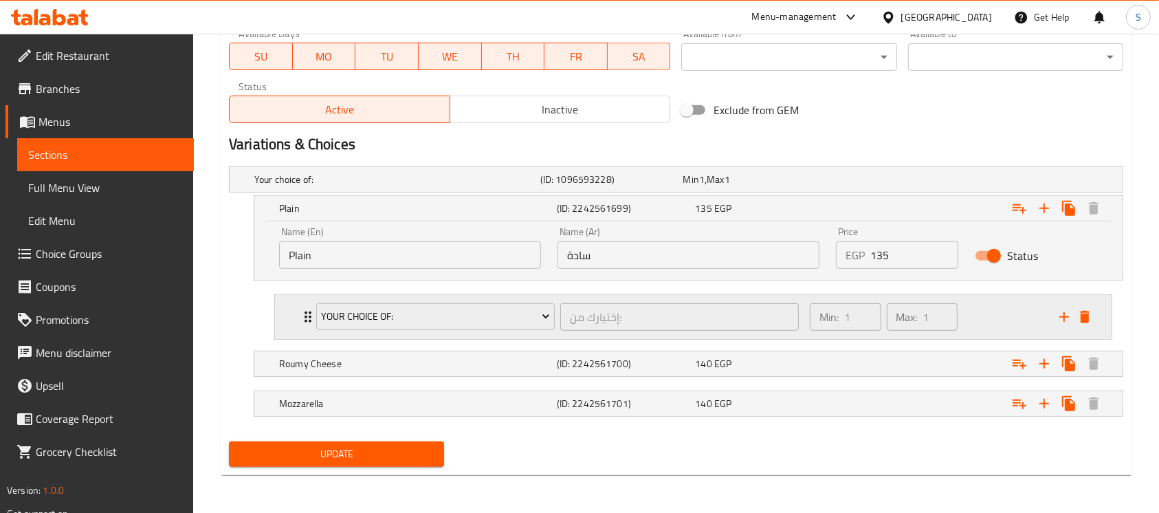
click at [292, 310] on div "Your Choice Of: إختيارك من: ​ Min: 1 ​ Max: 1 ​" at bounding box center [693, 317] width 837 height 44
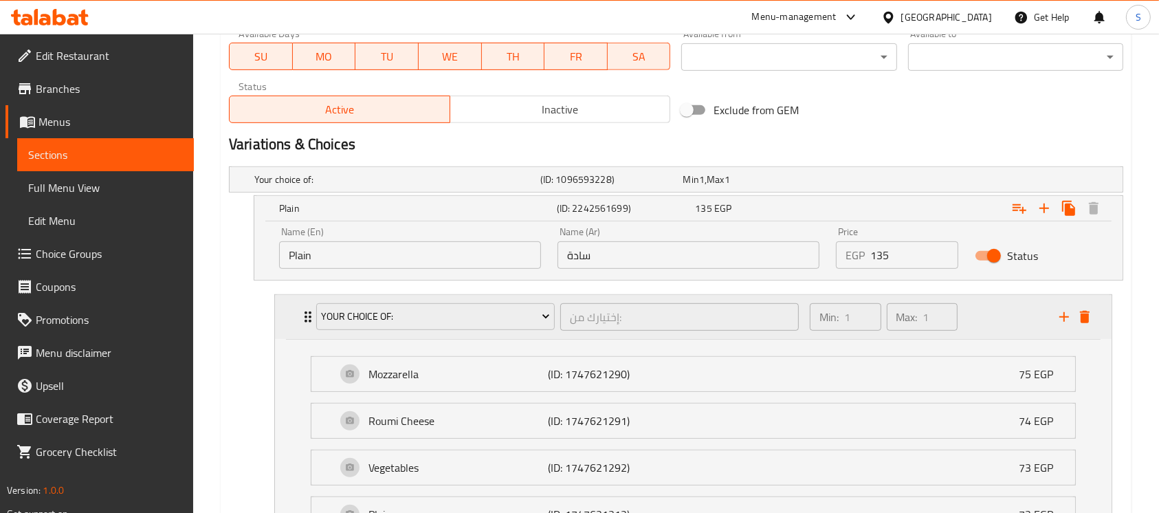
click at [292, 310] on div "Your Choice Of: إختيارك من: ​ Min: 1 ​ Max: 1 ​" at bounding box center [693, 317] width 837 height 44
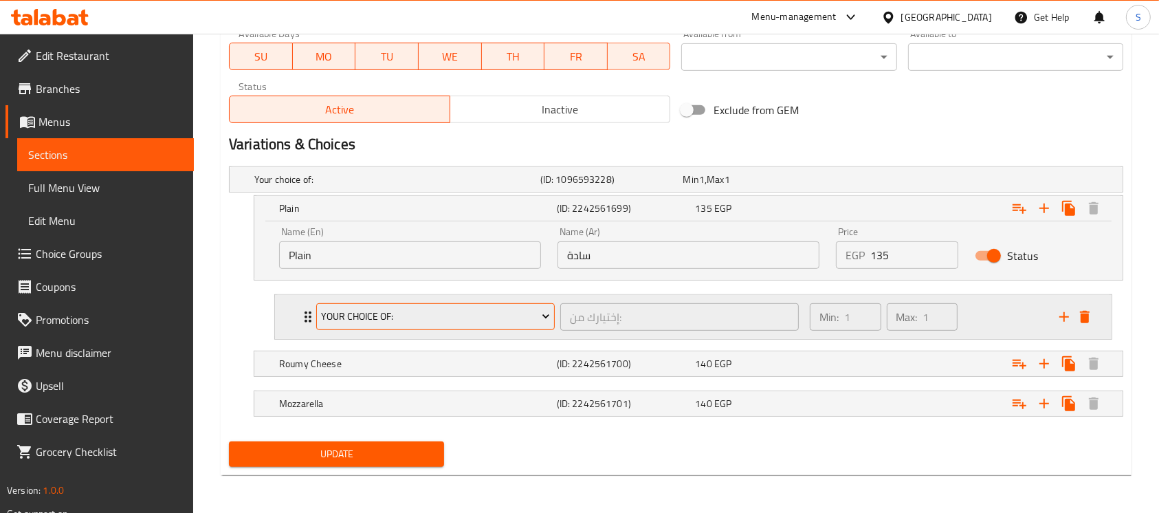
click at [341, 304] on button "Your Choice Of:" at bounding box center [435, 317] width 239 height 28
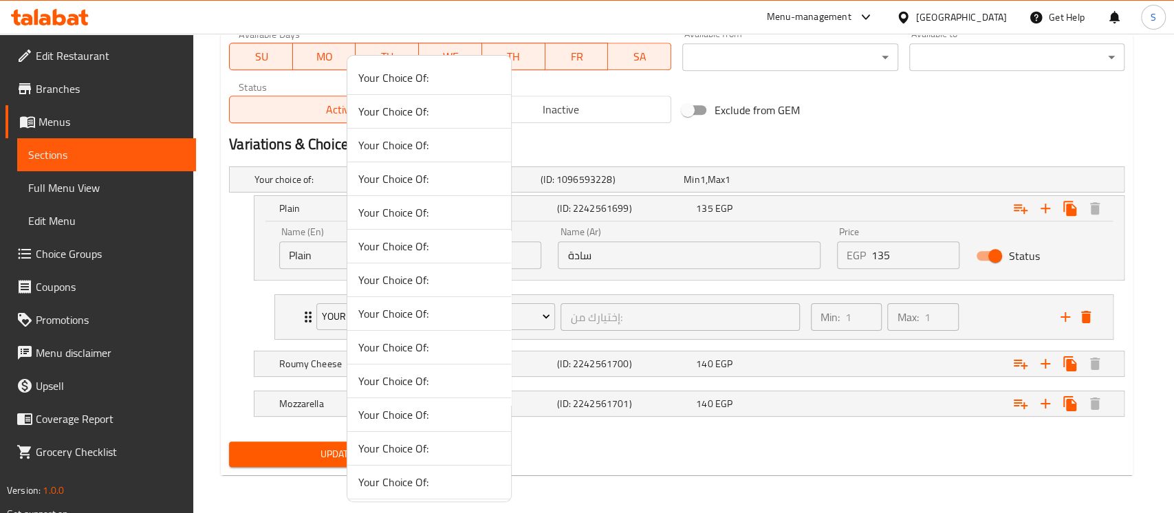
click at [397, 340] on span "Your Choice Of:" at bounding box center [429, 347] width 142 height 17
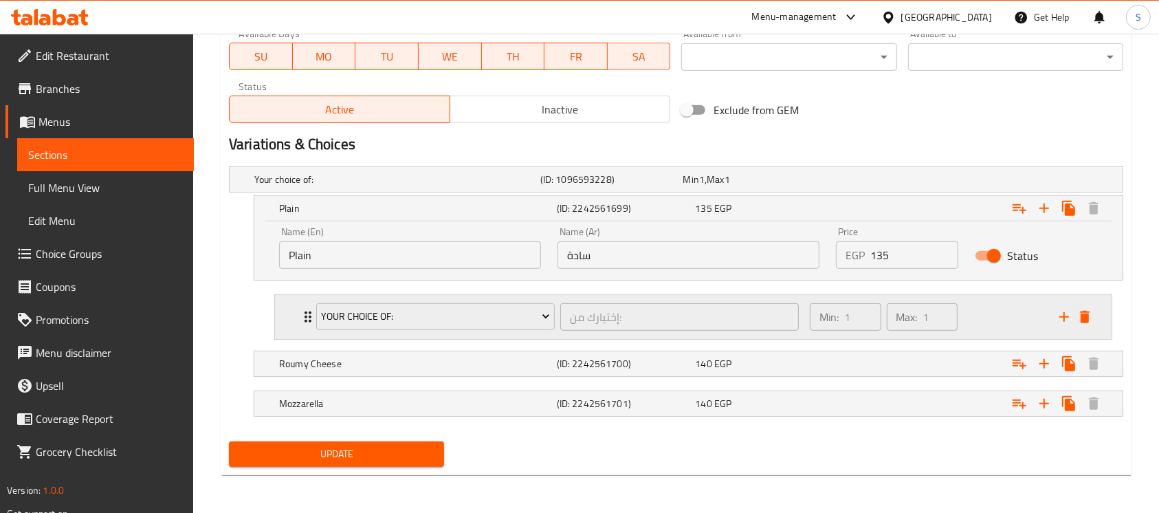
click at [298, 317] on div "Your Choice Of: إختيارك من: ​ Min: 1 ​ Max: 1 ​" at bounding box center [693, 317] width 837 height 44
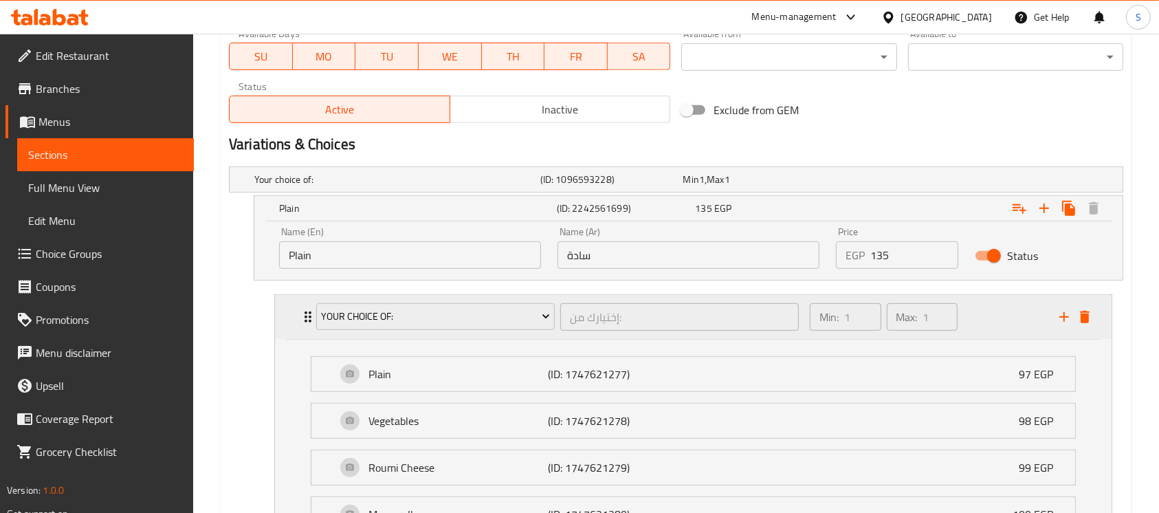
click at [298, 317] on div "Your Choice Of: إختيارك من: ​ Min: 1 ​ Max: 1 ​" at bounding box center [693, 317] width 837 height 44
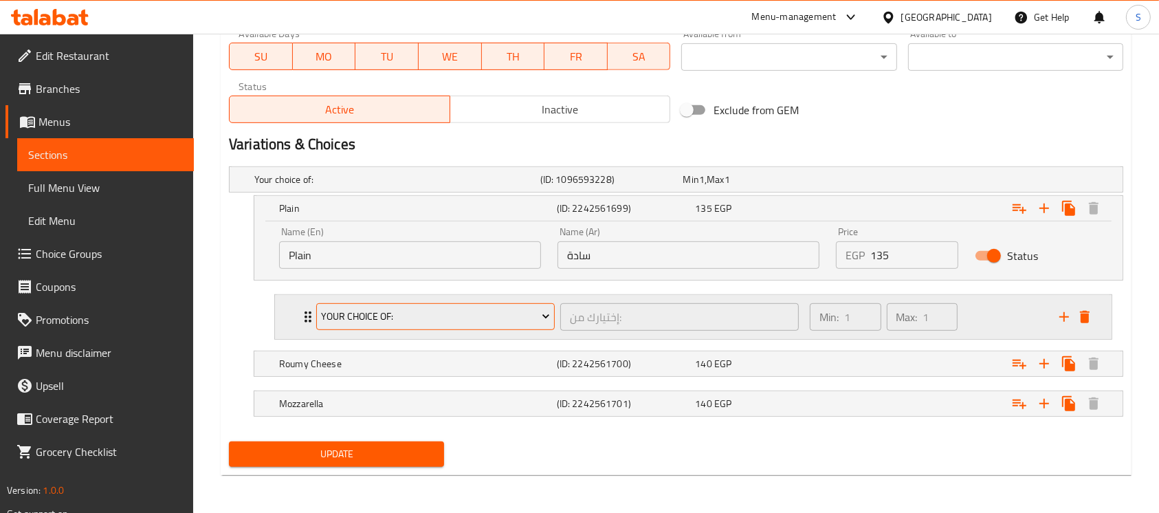
click at [355, 311] on span "Your Choice Of:" at bounding box center [435, 316] width 228 height 17
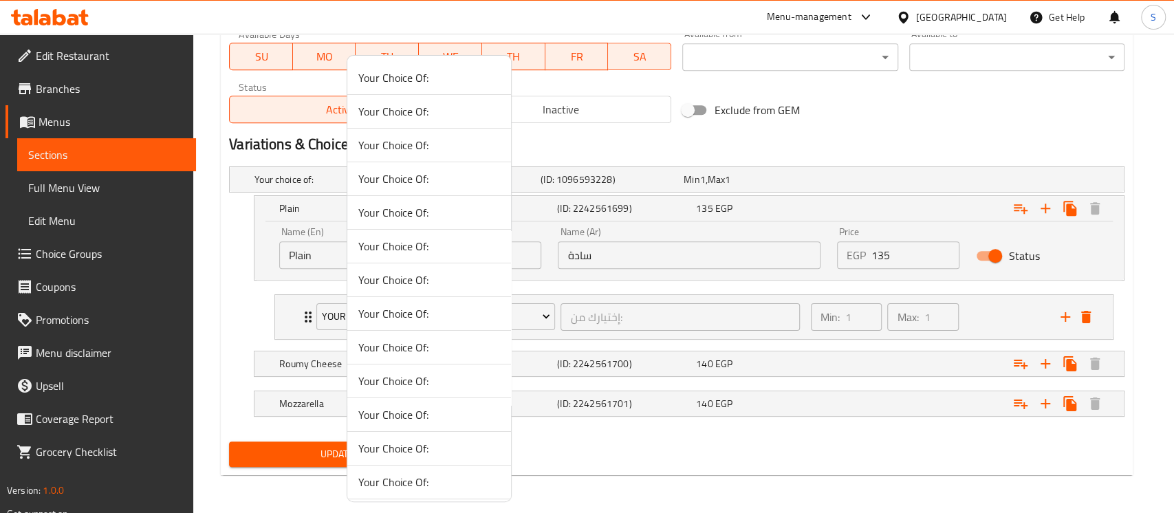
click at [380, 340] on span "Your Choice Of:" at bounding box center [429, 347] width 142 height 17
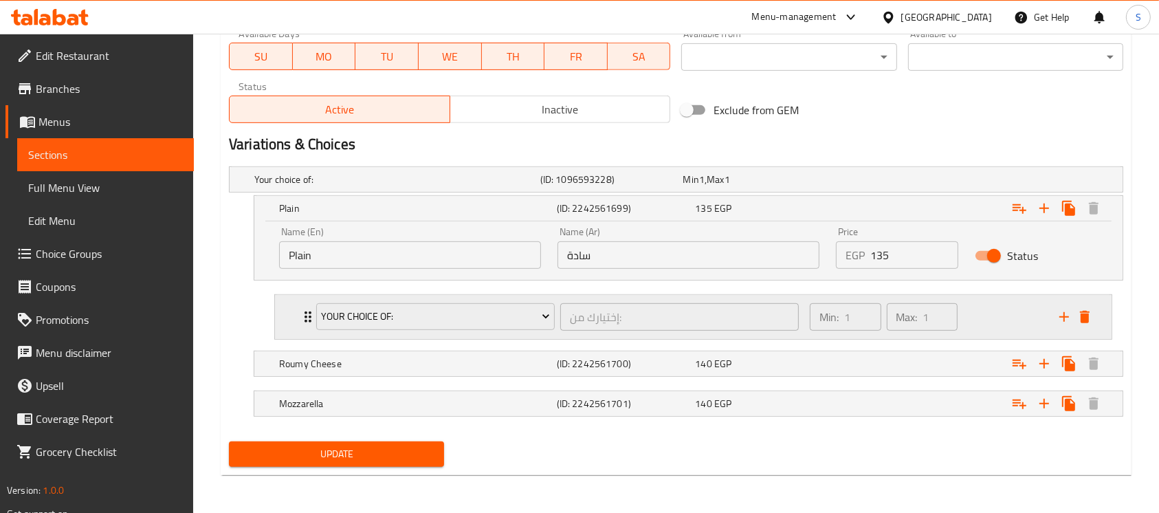
click at [294, 327] on div "Your Choice Of: إختيارك من: ​ Min: 1 ​ Max: 1 ​" at bounding box center [693, 317] width 837 height 44
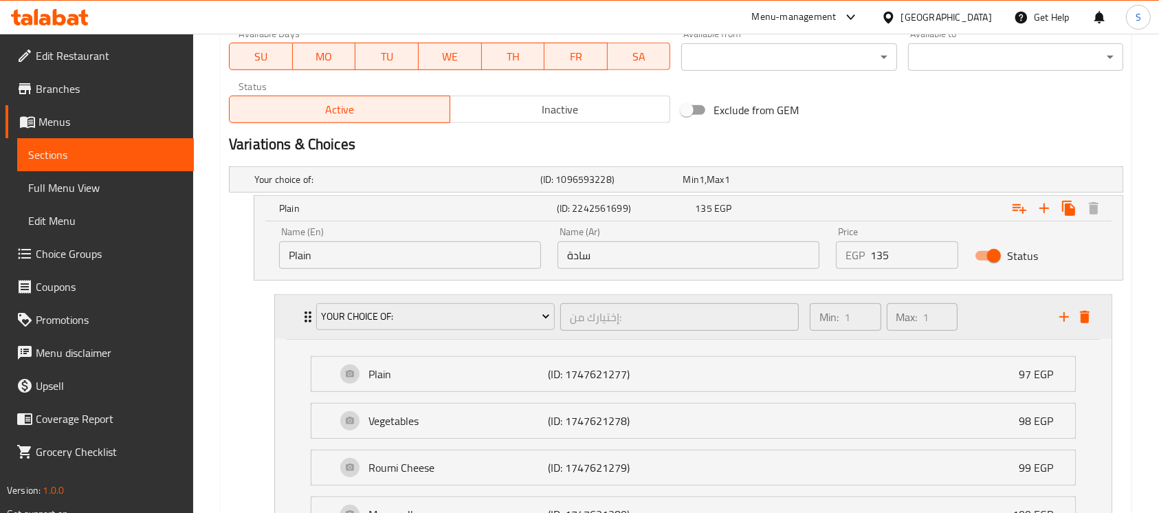
click at [300, 331] on div "Your Choice Of: إختيارك من: ​ Min: 1 ​ Max: 1 ​" at bounding box center [698, 317] width 796 height 44
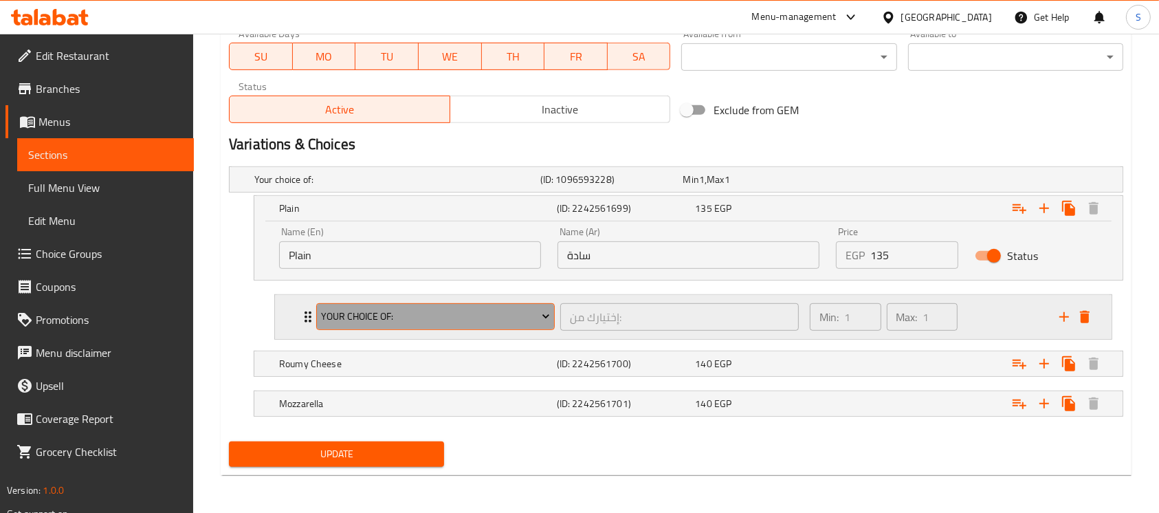
click at [370, 320] on span "Your Choice Of:" at bounding box center [435, 316] width 228 height 17
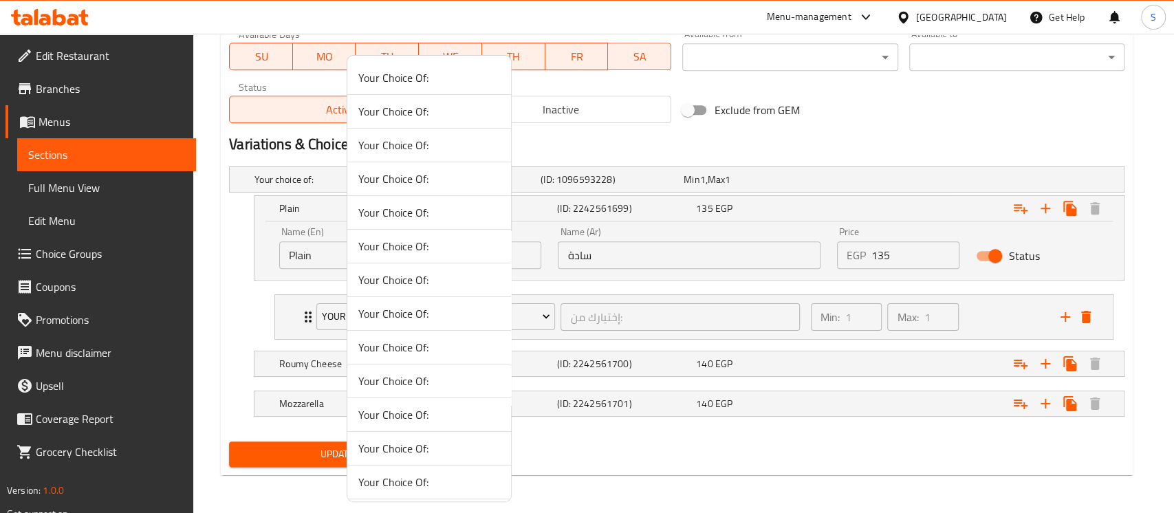
click at [408, 248] on span "Your Choice Of:" at bounding box center [429, 246] width 142 height 17
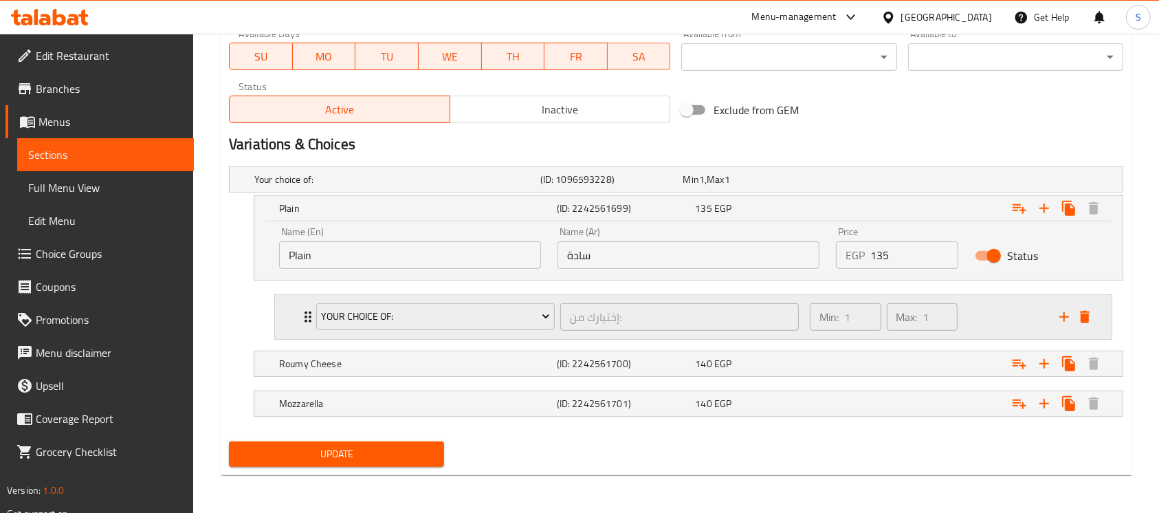
click at [285, 313] on div "Your Choice Of: إختيارك من: ​ Min: 1 ​ Max: 1 ​" at bounding box center [693, 317] width 837 height 44
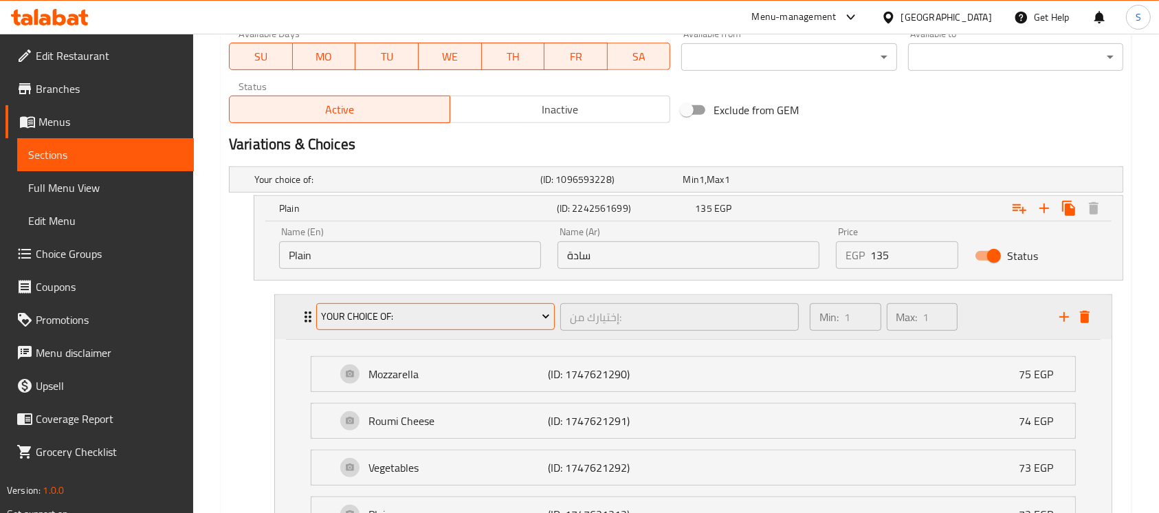
click at [364, 305] on button "Your Choice Of:" at bounding box center [435, 317] width 239 height 28
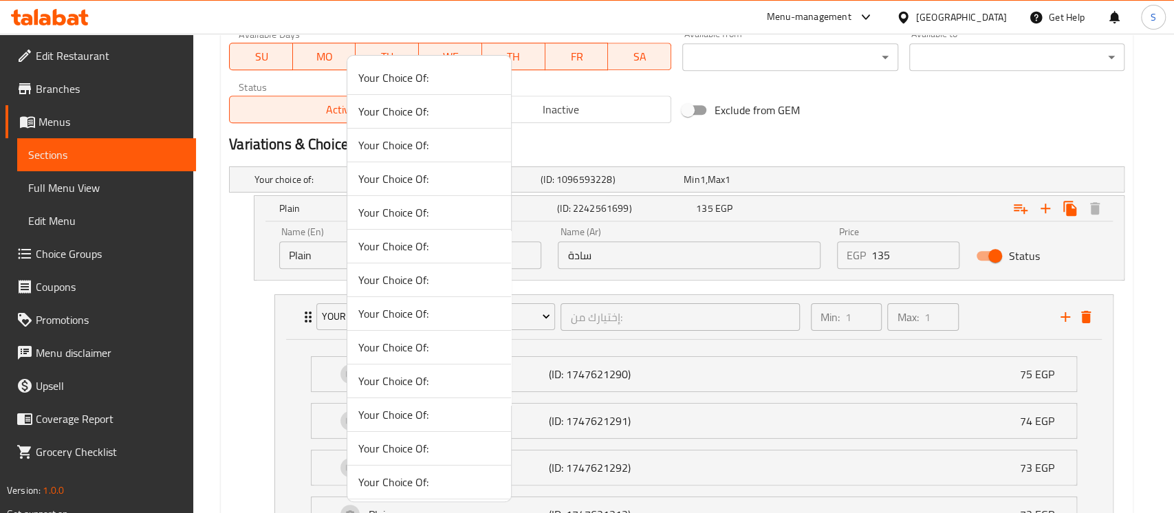
click at [400, 279] on span "Your Choice Of:" at bounding box center [429, 280] width 142 height 17
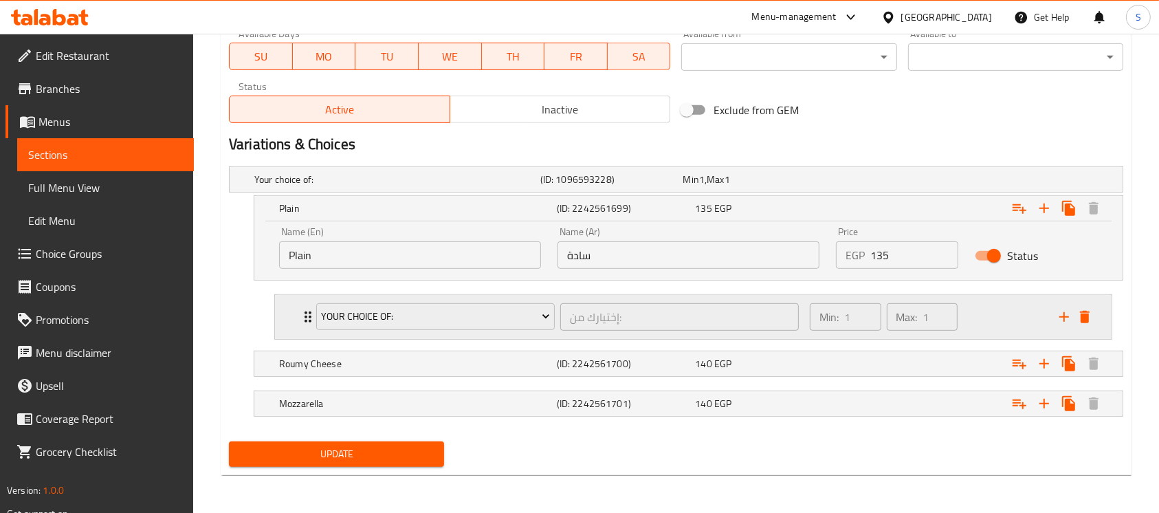
click at [300, 319] on icon "Expand" at bounding box center [308, 317] width 17 height 17
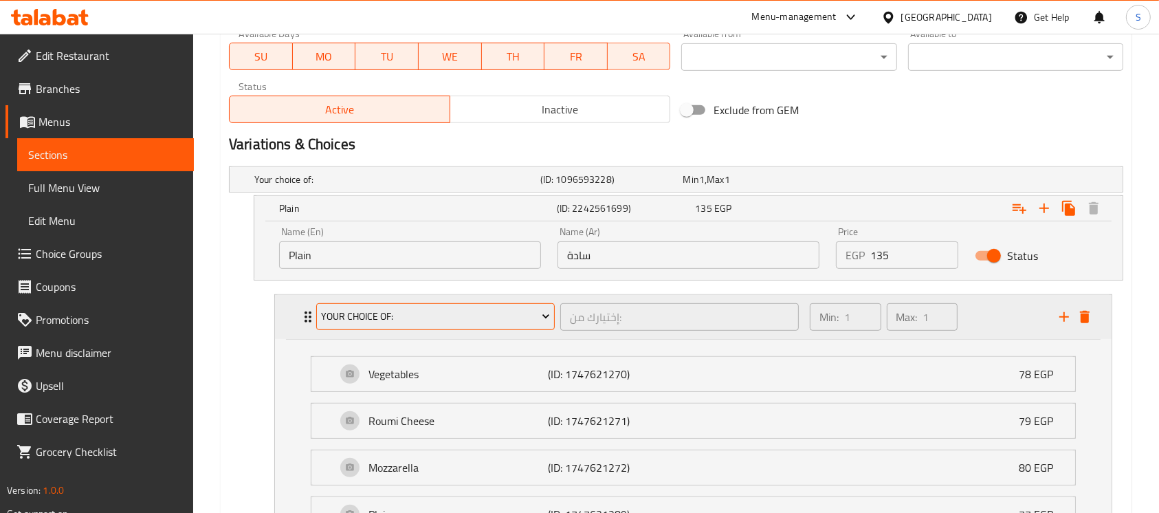
click at [355, 311] on span "Your Choice Of:" at bounding box center [435, 316] width 228 height 17
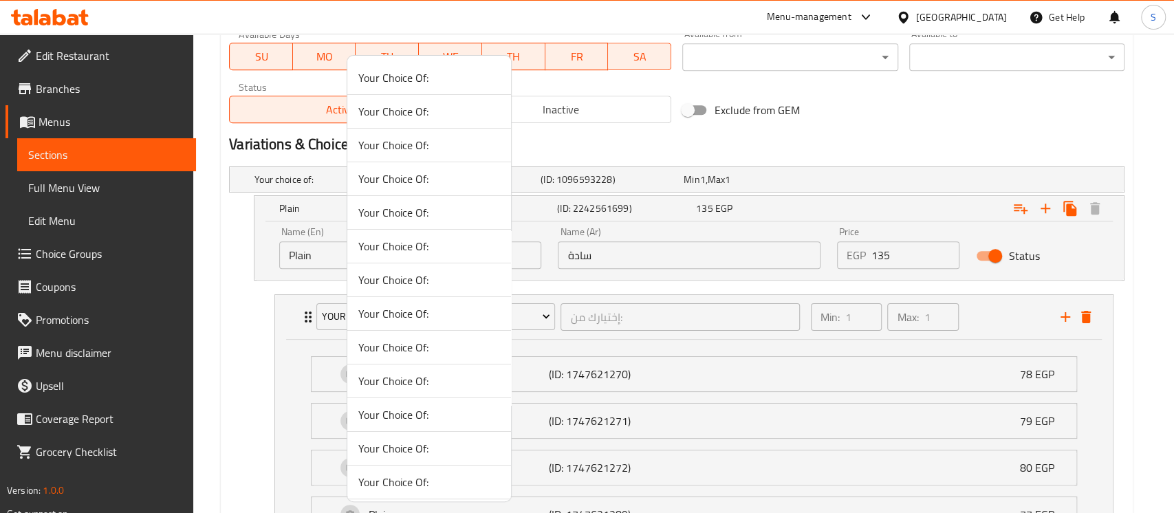
click at [387, 311] on span "Your Choice Of:" at bounding box center [429, 313] width 142 height 17
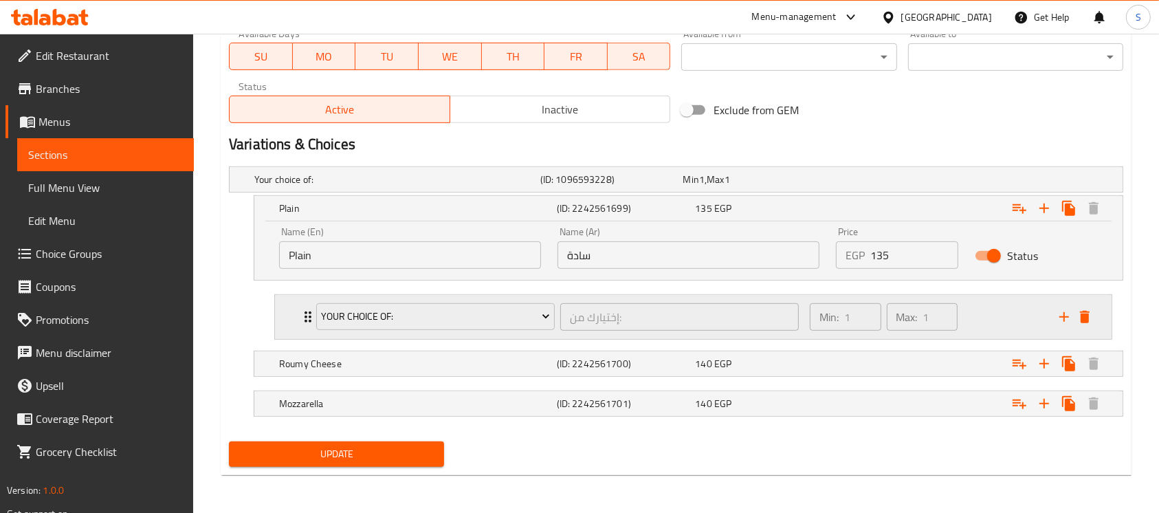
click at [300, 326] on div "Your Choice Of: إختيارك من: ​ Min: 1 ​ Max: 1 ​" at bounding box center [698, 317] width 796 height 44
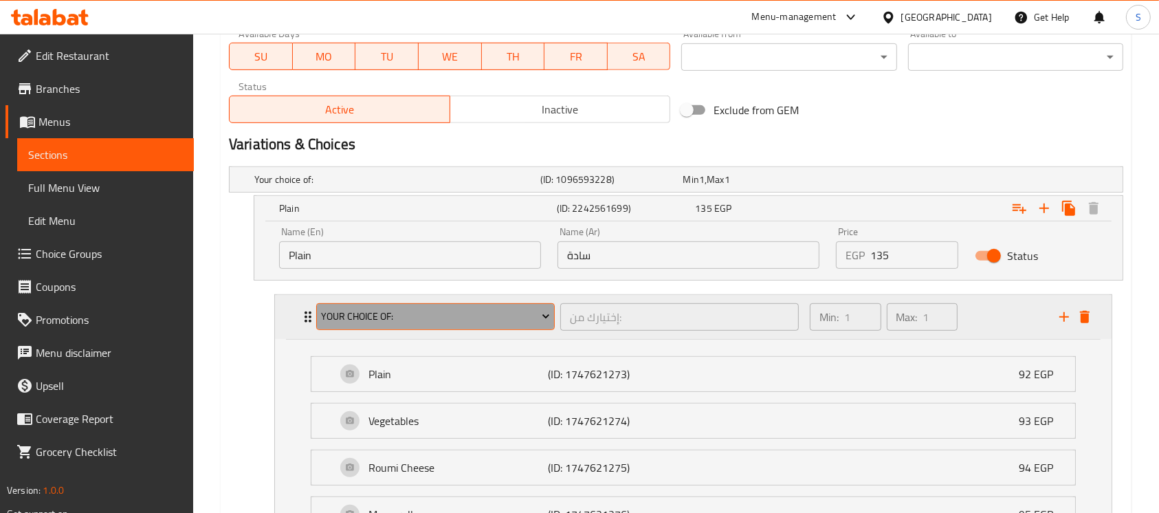
click at [360, 317] on span "Your Choice Of:" at bounding box center [435, 316] width 228 height 17
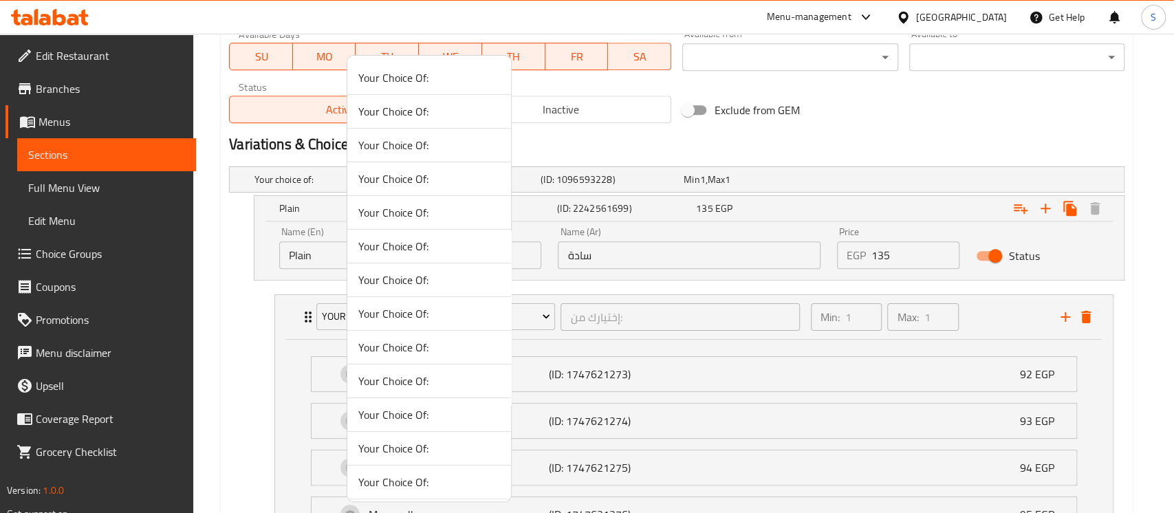
click at [385, 349] on span "Your Choice Of:" at bounding box center [429, 347] width 142 height 17
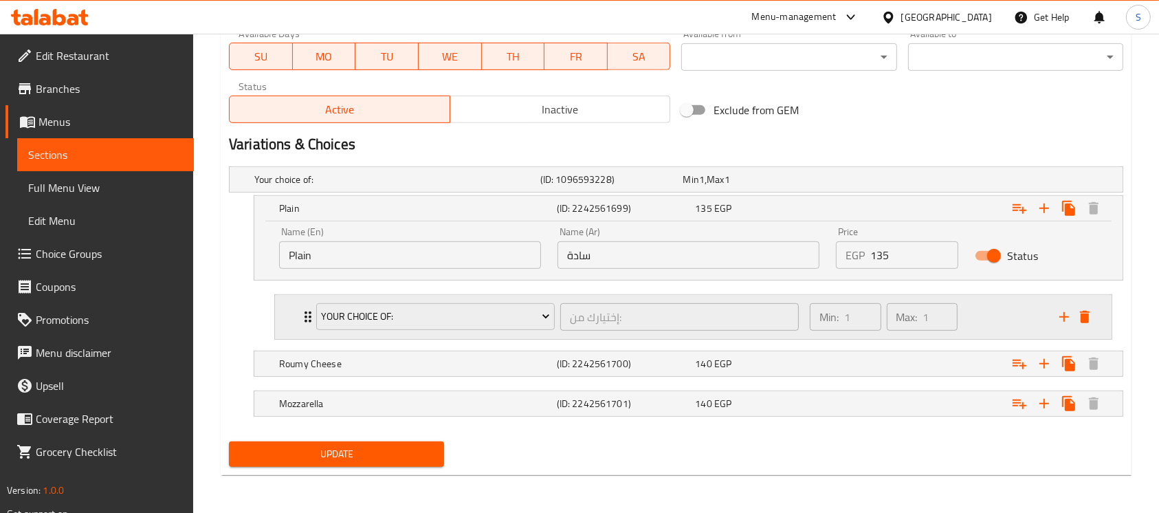
click at [308, 326] on div "Your Choice Of: إختيارك من: ​" at bounding box center [557, 317] width 499 height 44
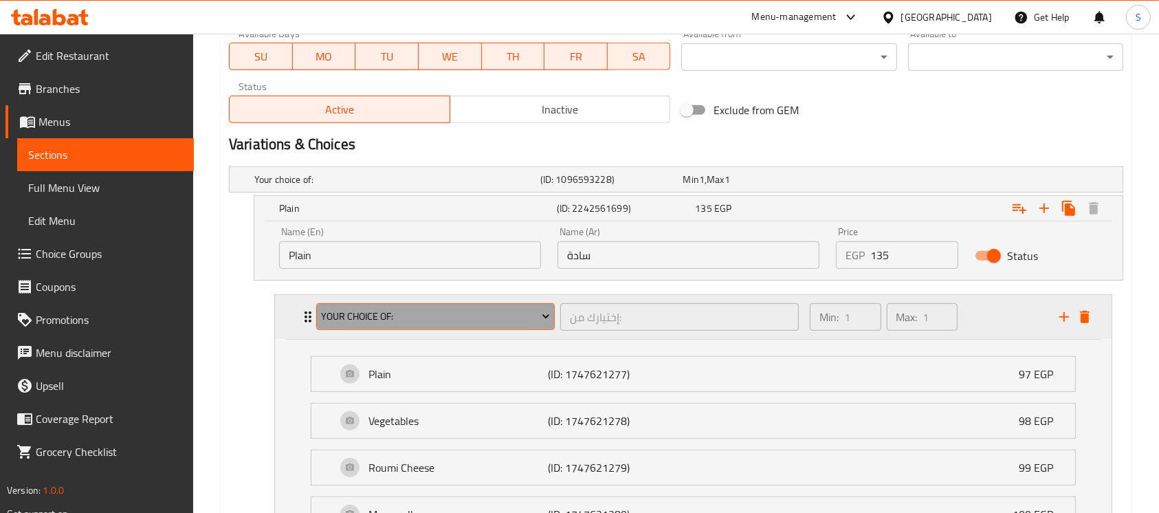
click at [356, 322] on span "Your Choice Of:" at bounding box center [435, 316] width 228 height 17
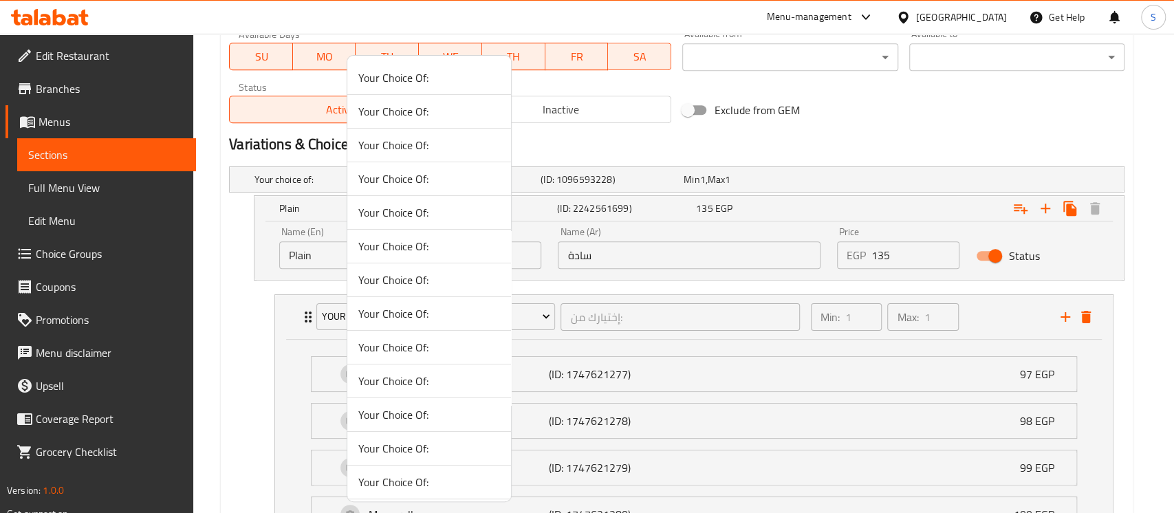
click at [385, 373] on span "Your Choice Of:" at bounding box center [429, 381] width 142 height 17
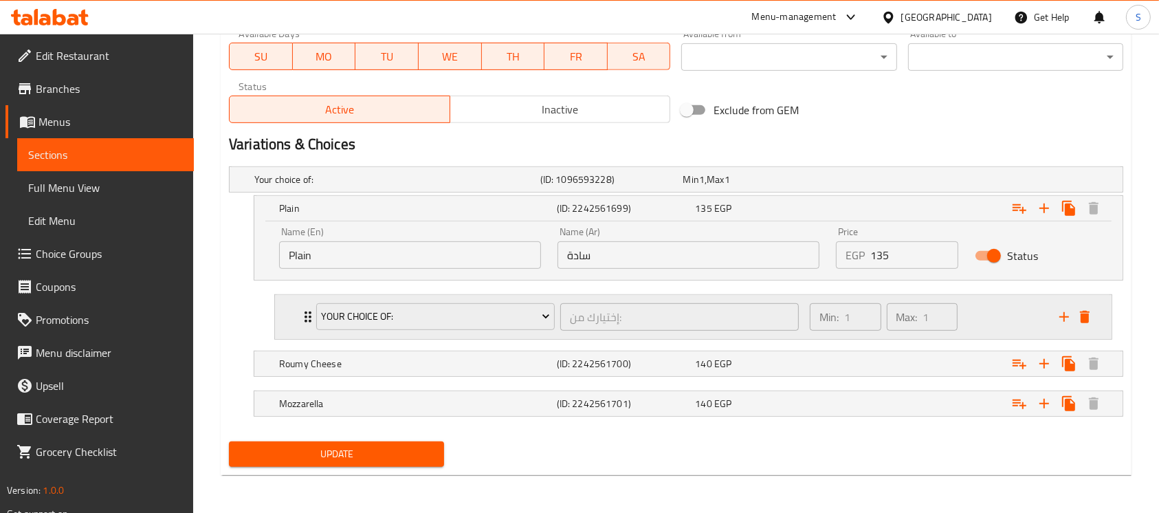
click at [298, 325] on div "Your Choice Of: إختيارك من: ​ Min: 1 ​ Max: 1 ​" at bounding box center [693, 317] width 837 height 44
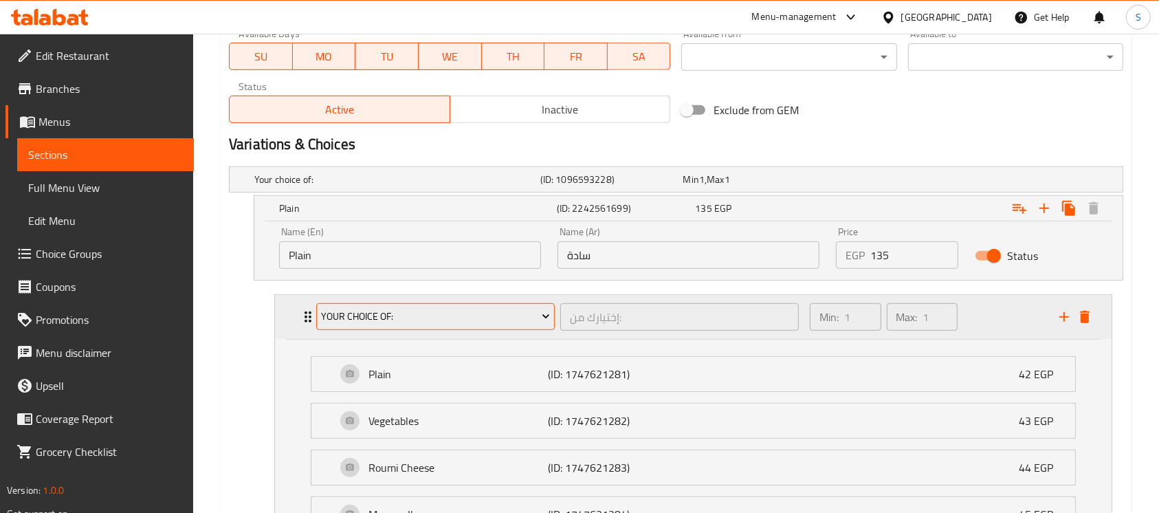
click at [347, 322] on span "Your Choice Of:" at bounding box center [435, 316] width 228 height 17
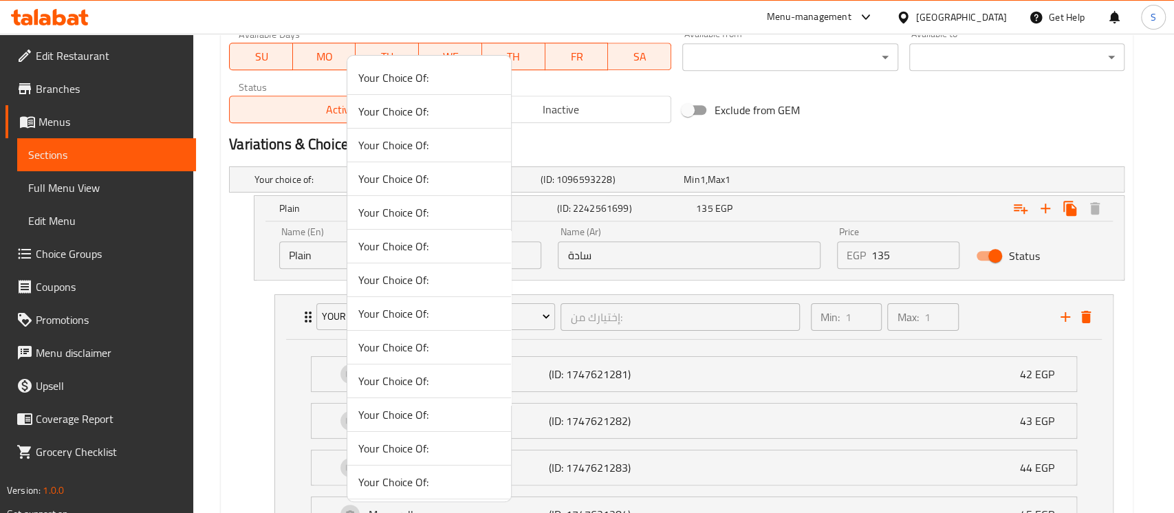
click at [400, 440] on span "Your Choice Of:" at bounding box center [429, 448] width 142 height 17
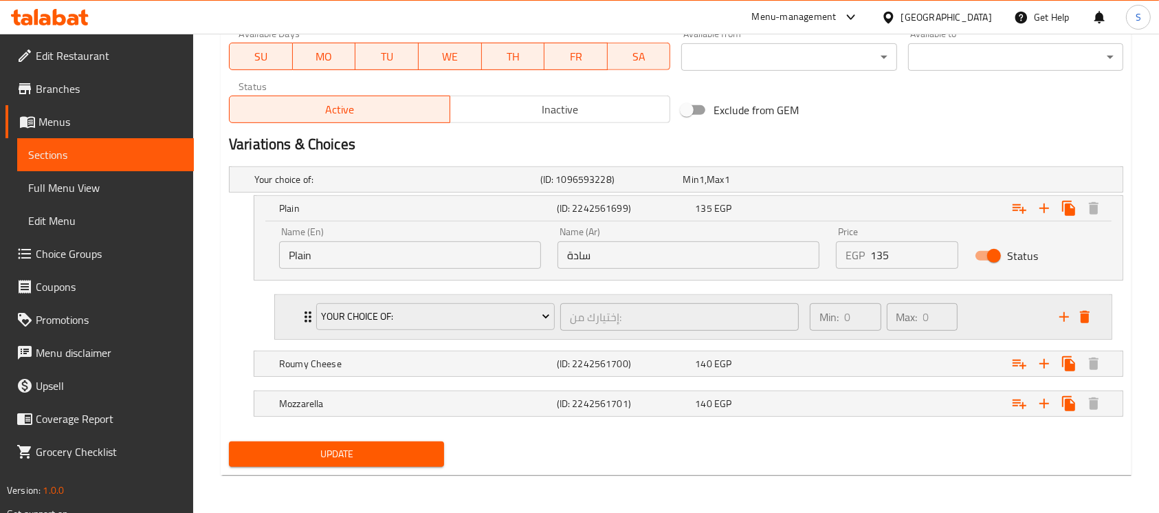
click at [296, 327] on div "Your Choice Of: إختيارك من: ​ Min: 0 ​ Max: 0 ​" at bounding box center [693, 317] width 837 height 44
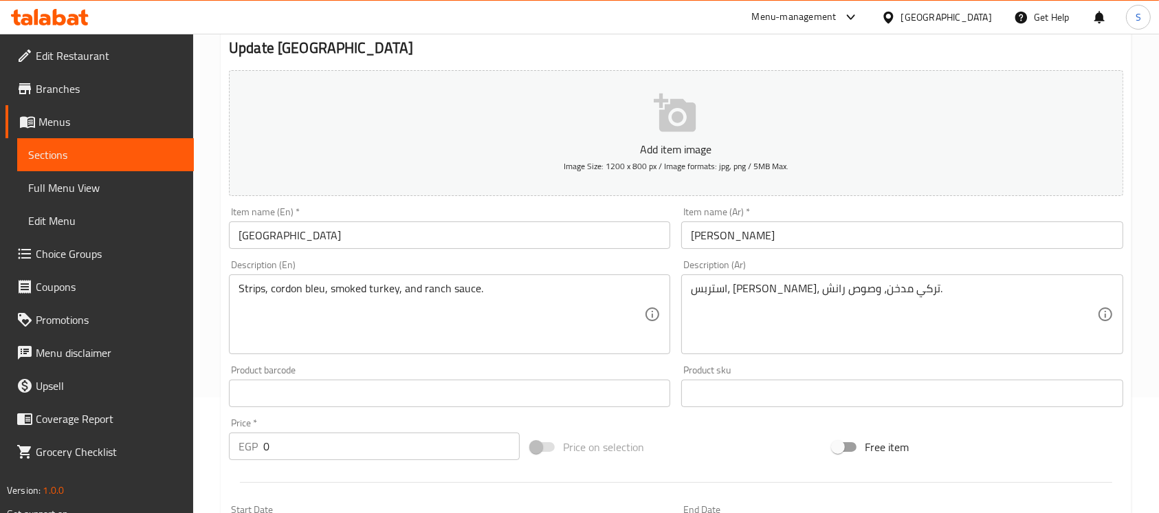
scroll to position [3, 0]
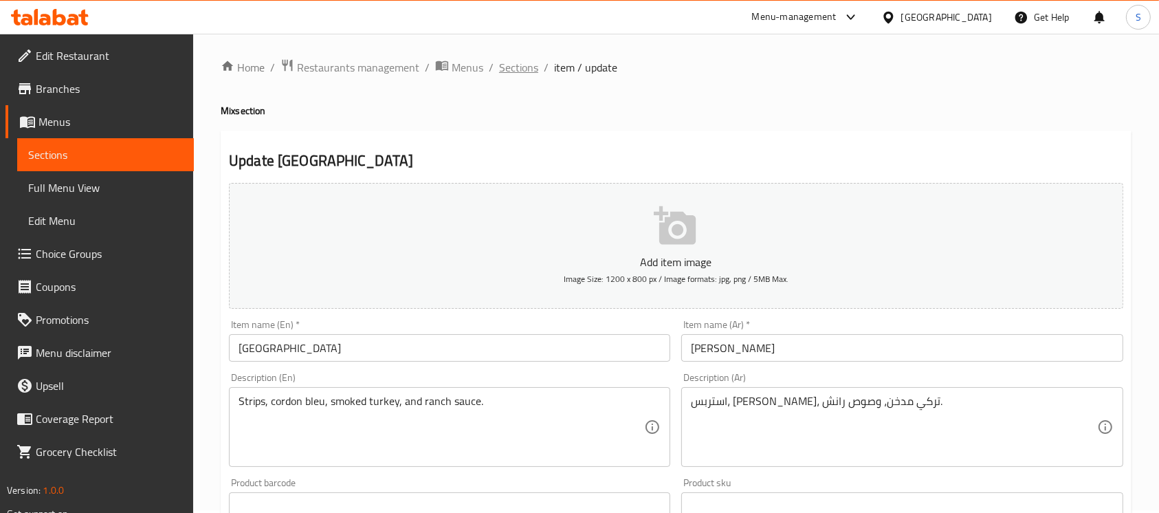
click at [511, 67] on span "Sections" at bounding box center [518, 67] width 39 height 17
click at [80, 256] on div at bounding box center [579, 256] width 1159 height 513
drag, startPoint x: 80, startPoint y: 336, endPoint x: 80, endPoint y: 256, distance: 79.8
click at [80, 256] on span "Choice Groups" at bounding box center [109, 253] width 147 height 17
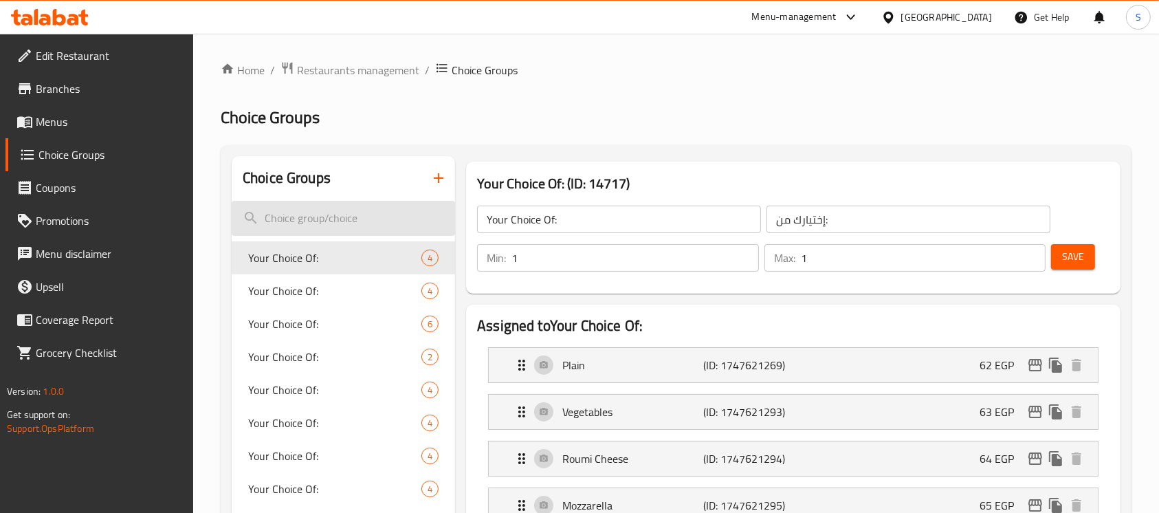
click at [360, 215] on input "search" at bounding box center [343, 218] width 223 height 35
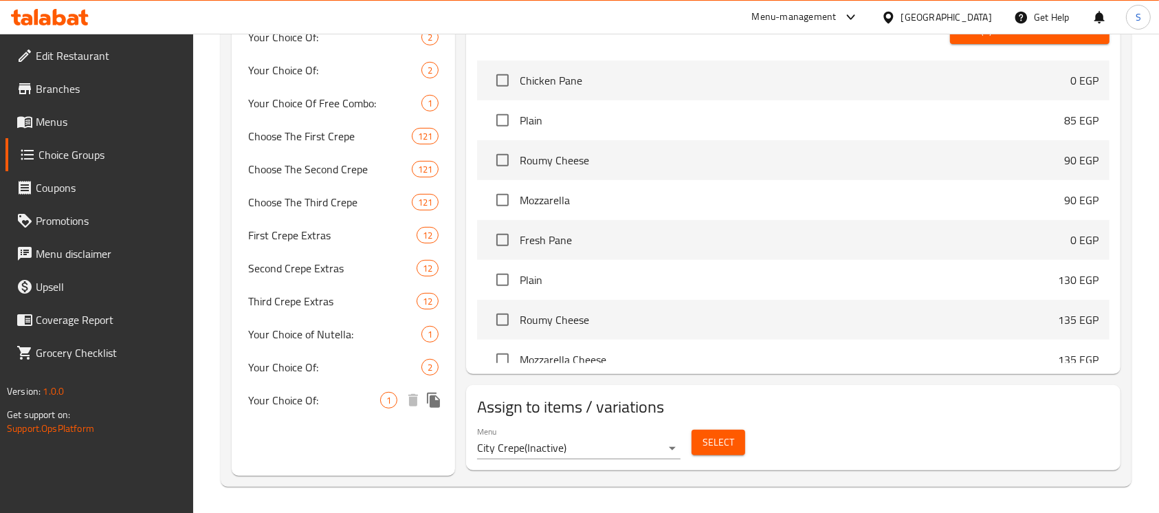
click at [304, 402] on span "Your Choice Of:" at bounding box center [314, 400] width 132 height 17
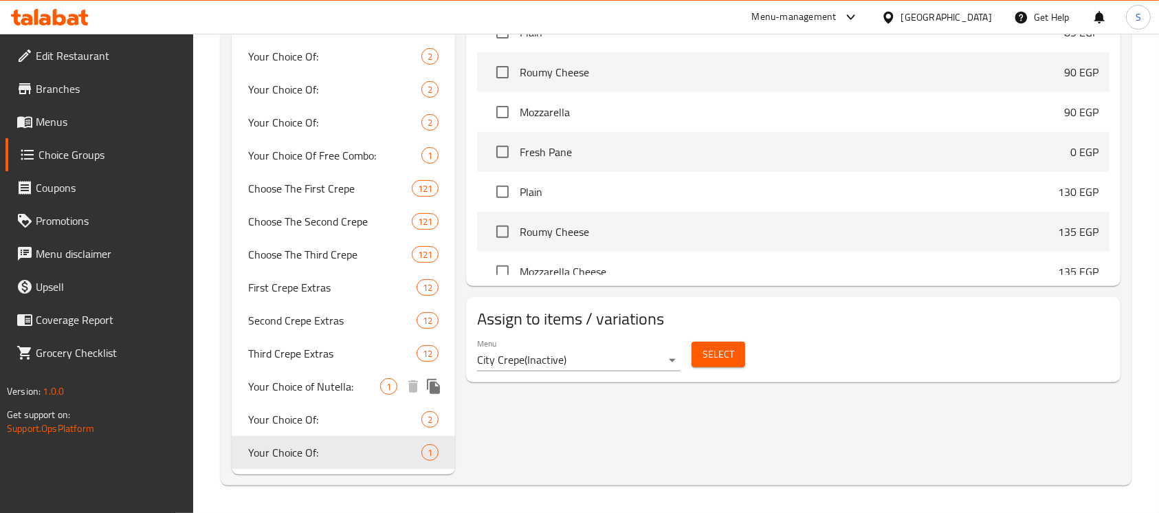
type input "Your Choice Of:"
type input "اختيارك من:"
type input "0"
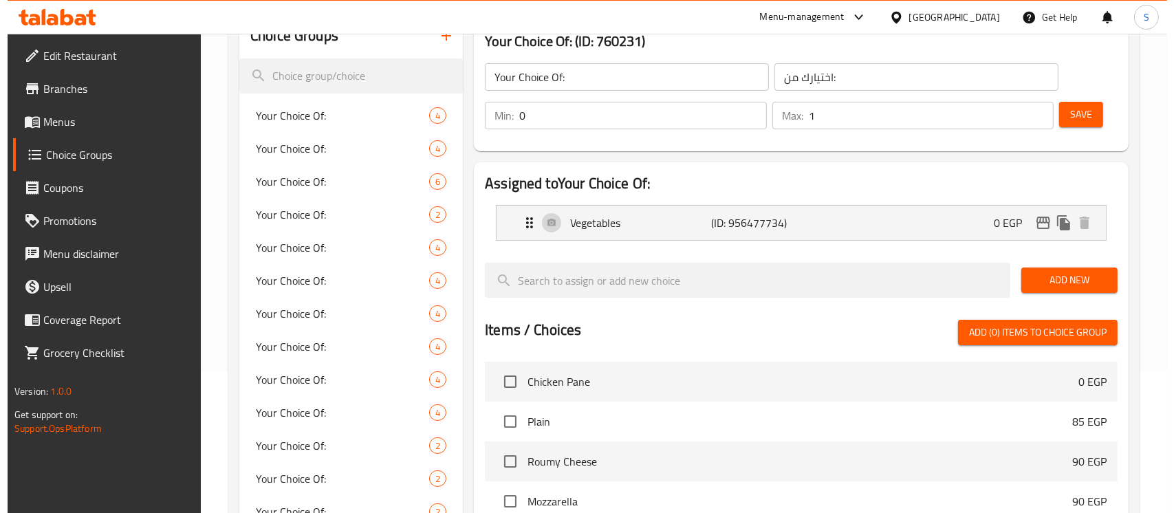
scroll to position [458, 0]
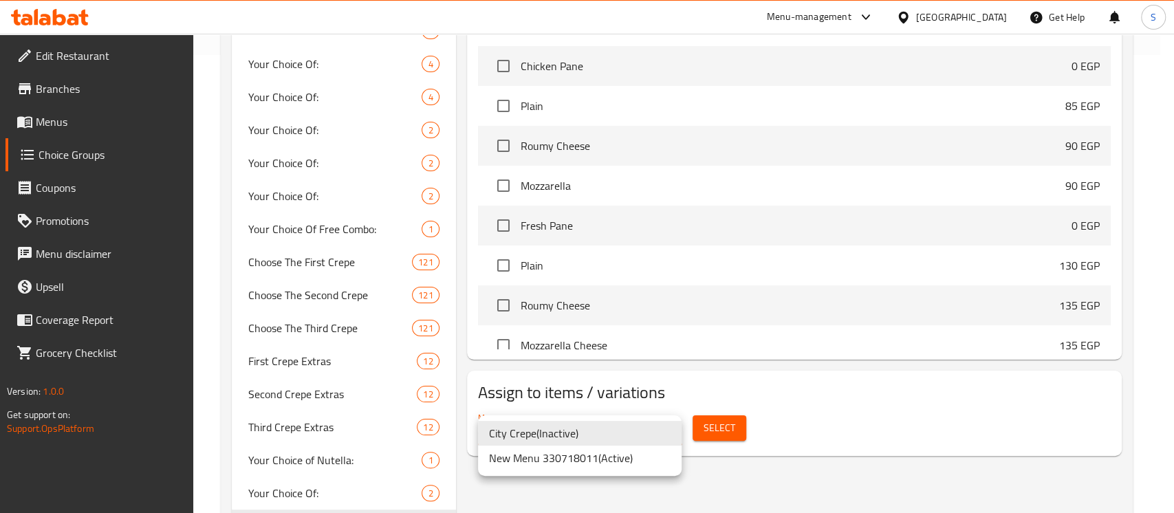
click at [600, 463] on li "New Menu 330718011 ( Active )" at bounding box center [580, 458] width 204 height 25
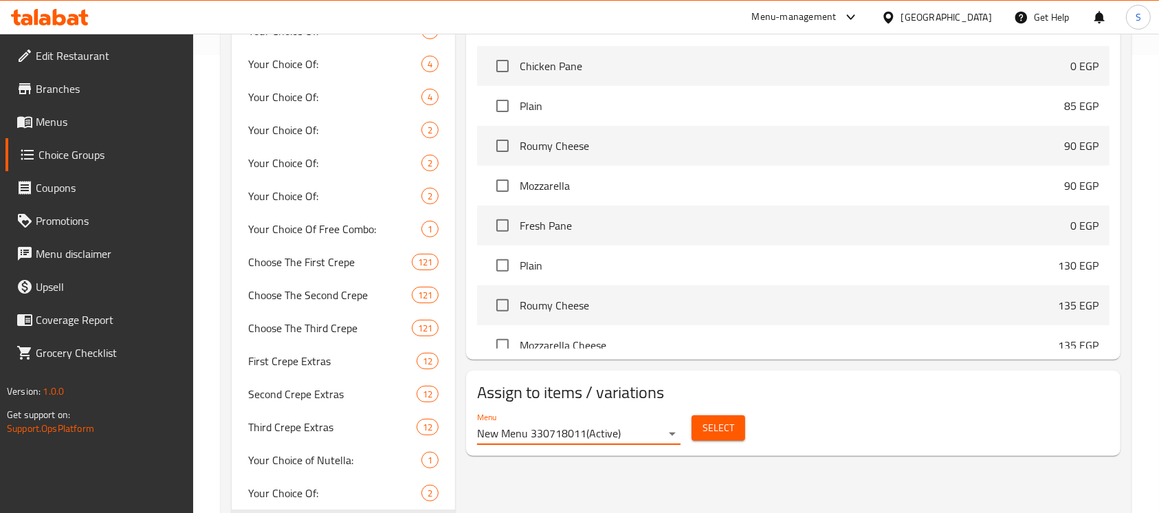
click at [754, 430] on div "Menu New Menu 330718011 ( Active ) Select" at bounding box center [794, 428] width 644 height 44
click at [731, 425] on span "Select" at bounding box center [719, 427] width 32 height 17
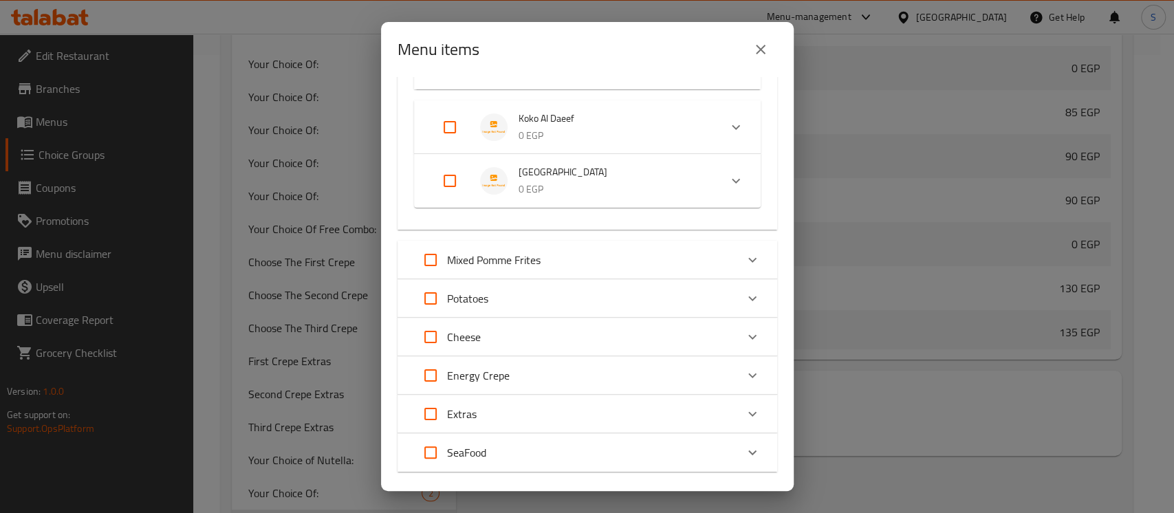
scroll to position [16612, 0]
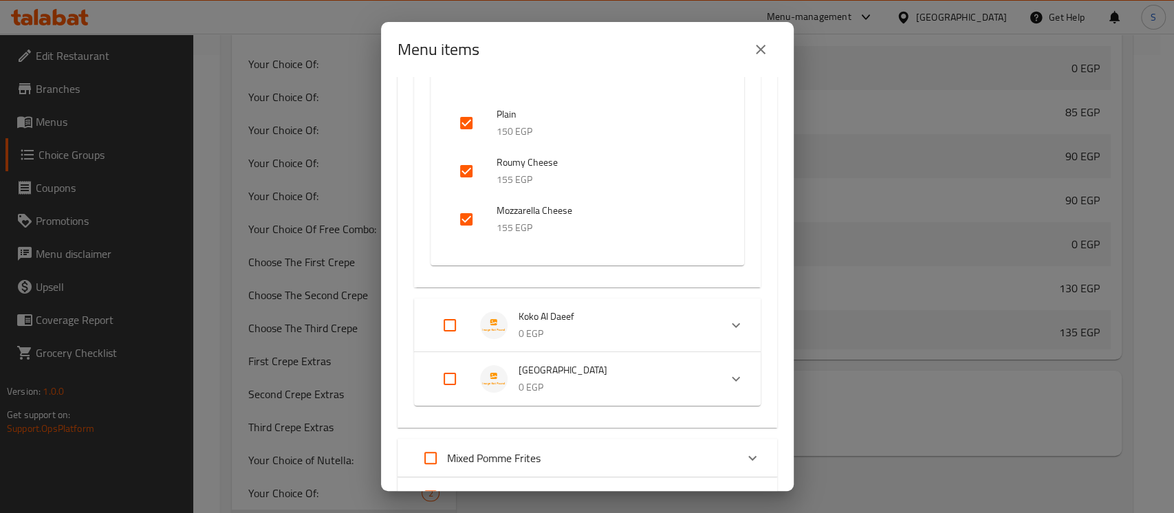
click at [447, 380] on input "Expand" at bounding box center [449, 378] width 33 height 33
checkbox input "true"
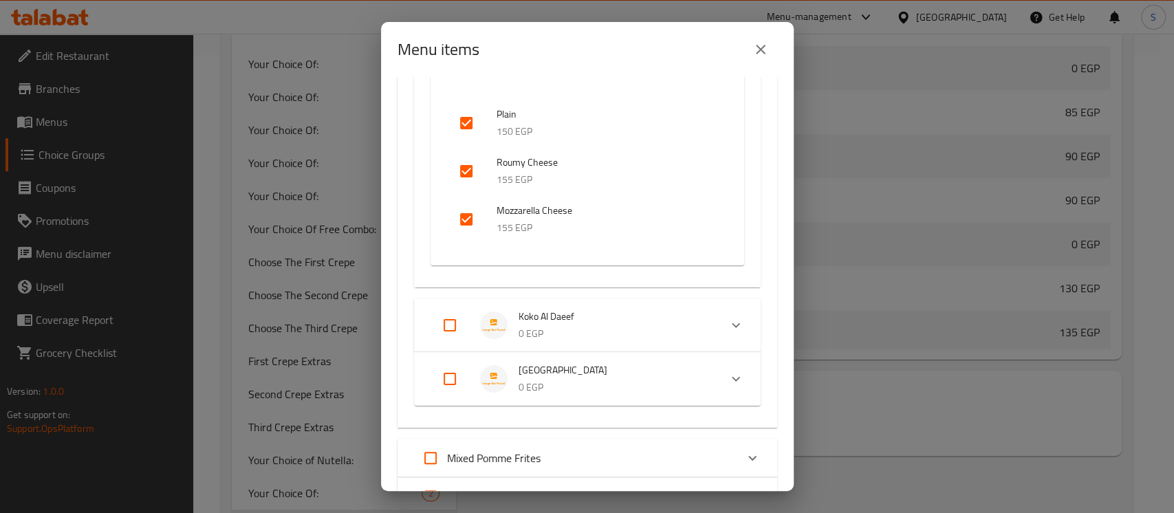
checkbox input "true"
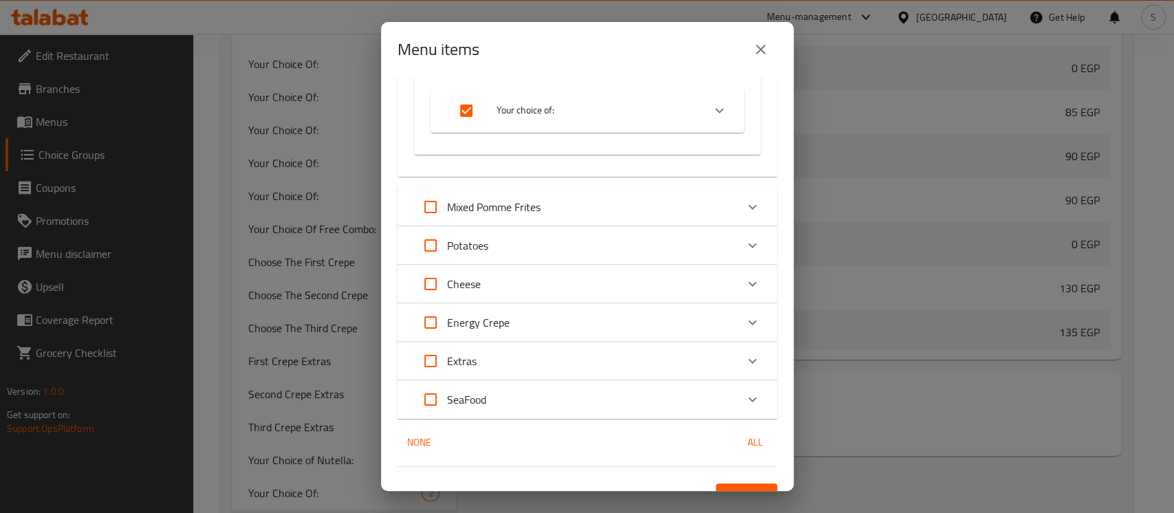
scroll to position [16975, 0]
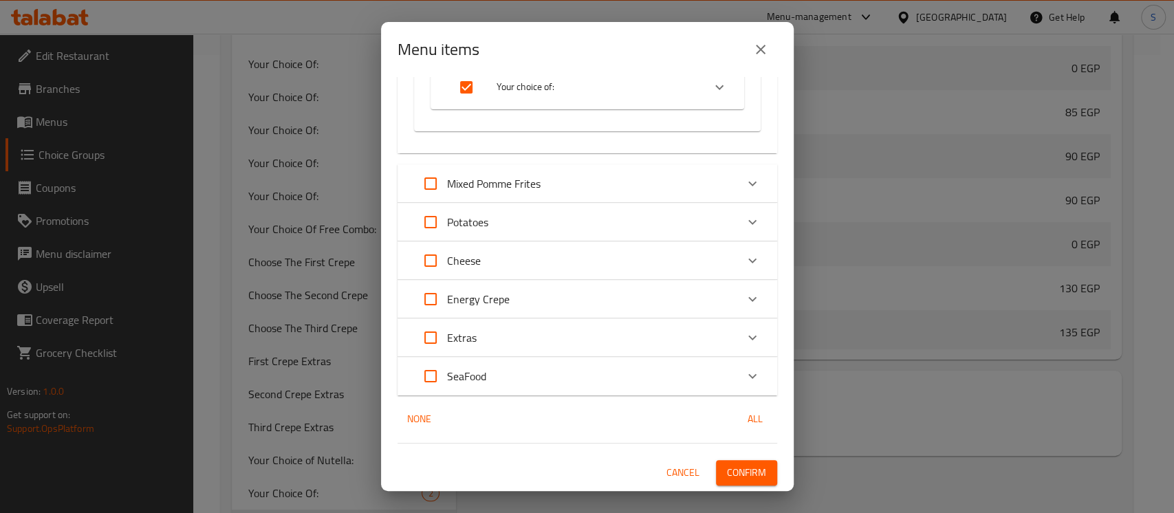
click at [711, 94] on icon "Expand" at bounding box center [719, 87] width 17 height 17
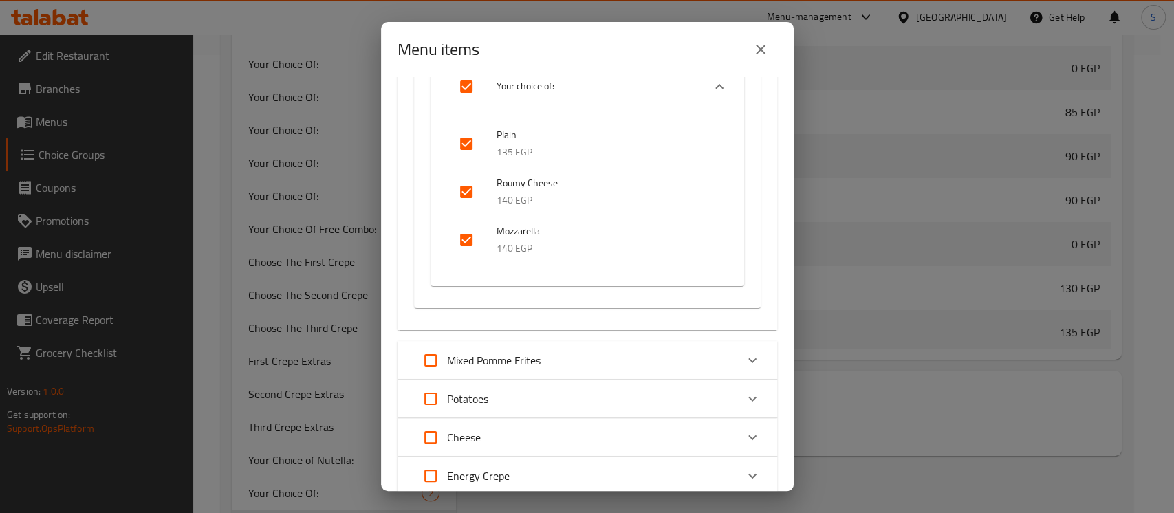
scroll to position [17152, 0]
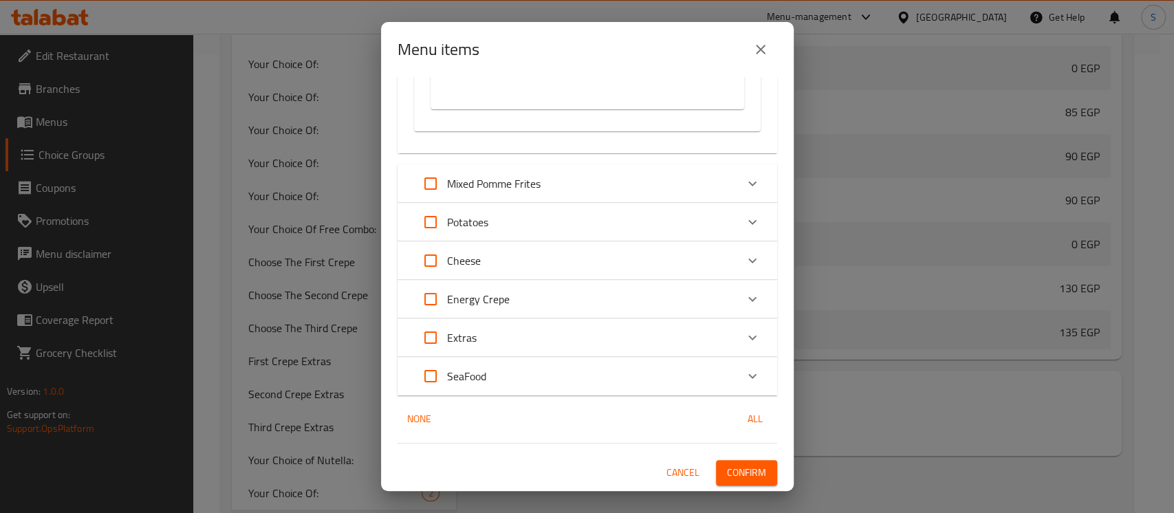
click at [748, 466] on span "Confirm" at bounding box center [746, 472] width 39 height 17
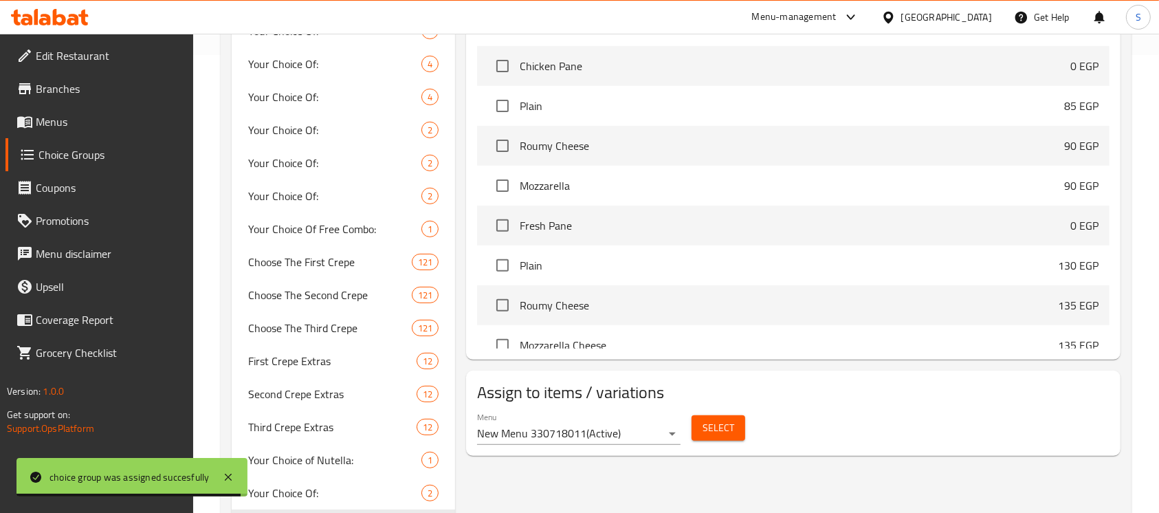
click at [714, 428] on span "Select" at bounding box center [719, 427] width 32 height 17
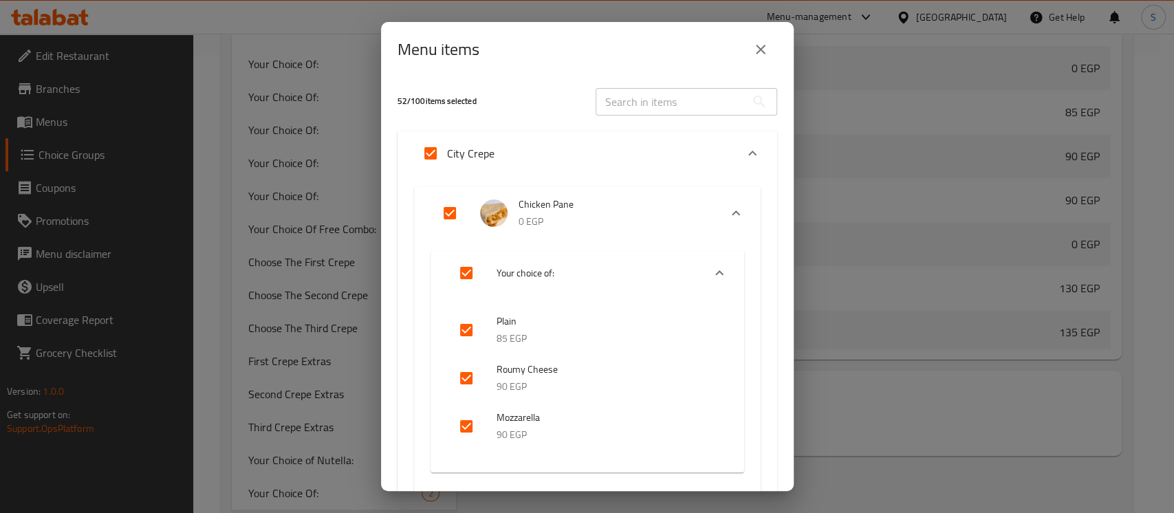
click at [744, 158] on icon "Expand" at bounding box center [752, 153] width 17 height 17
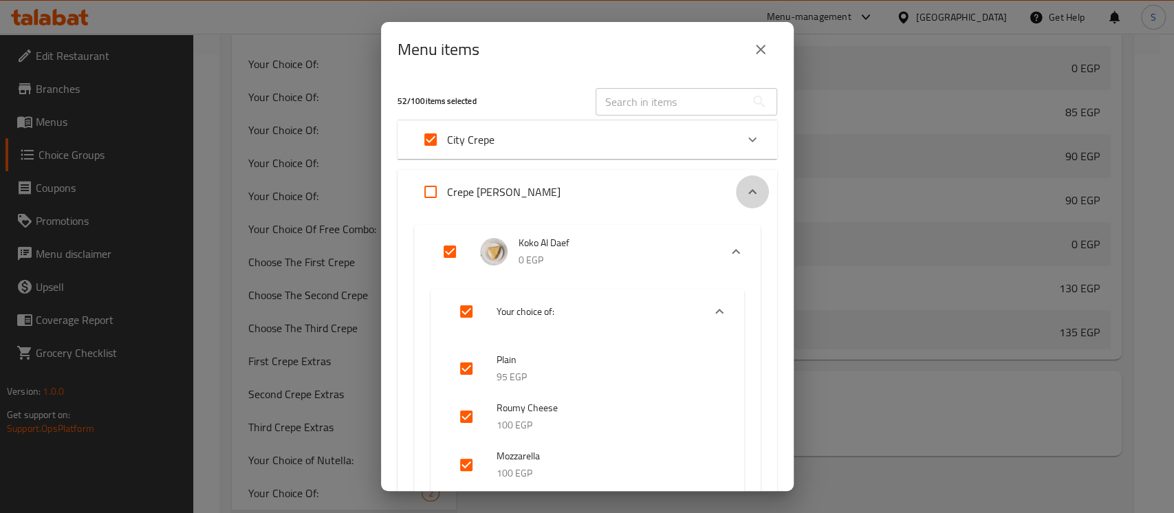
click at [744, 190] on icon "Expand" at bounding box center [752, 192] width 17 height 17
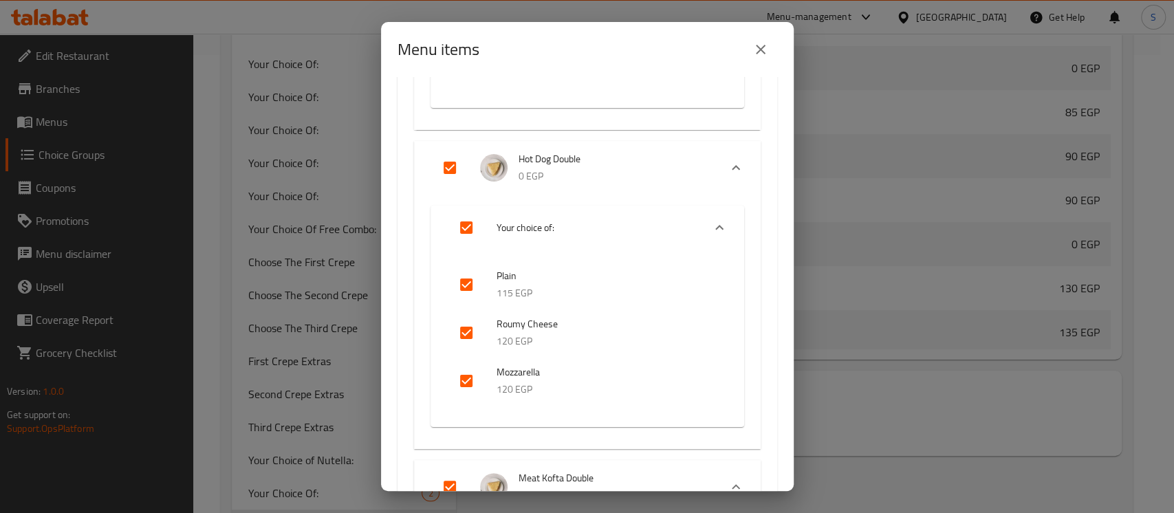
scroll to position [458, 0]
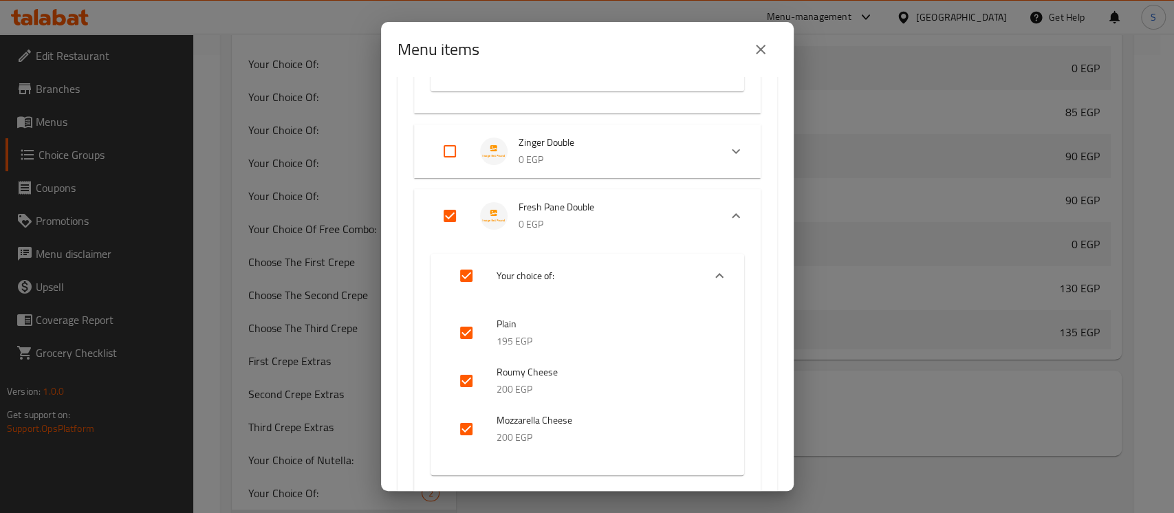
click at [447, 146] on input "Expand" at bounding box center [449, 151] width 33 height 33
checkbox input "true"
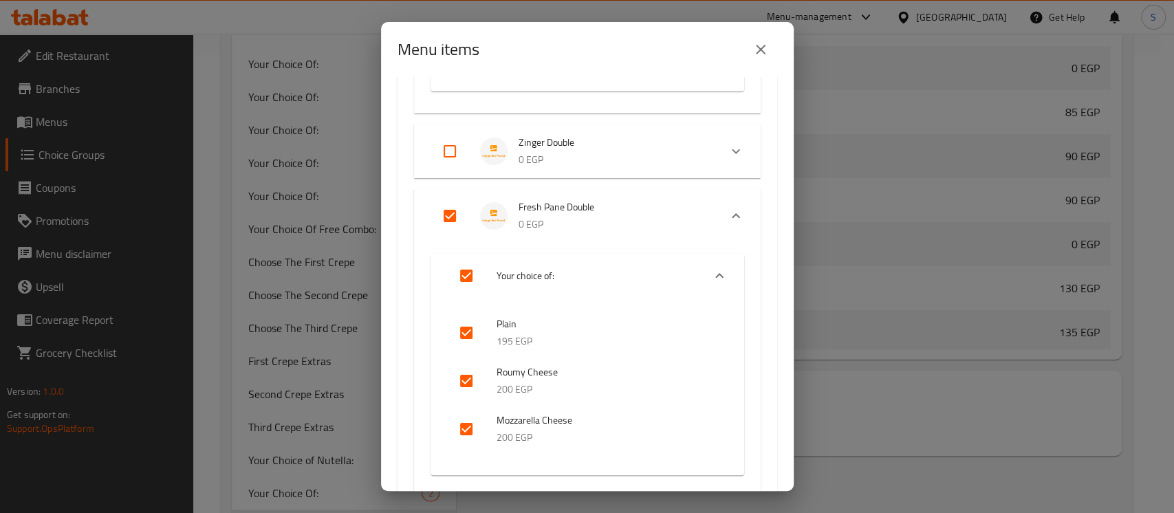
checkbox input "true"
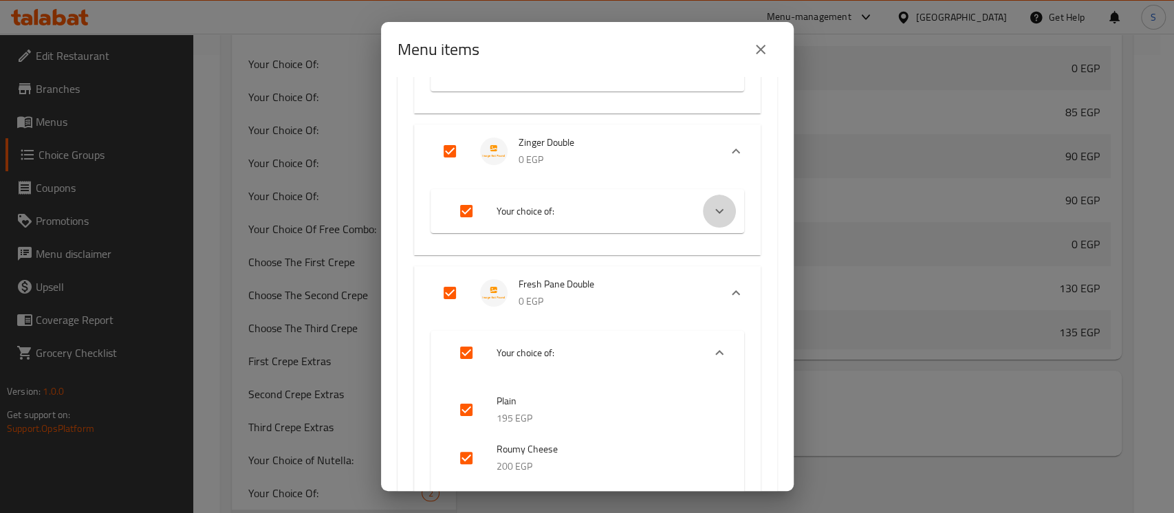
click at [703, 199] on div "Expand" at bounding box center [719, 211] width 33 height 33
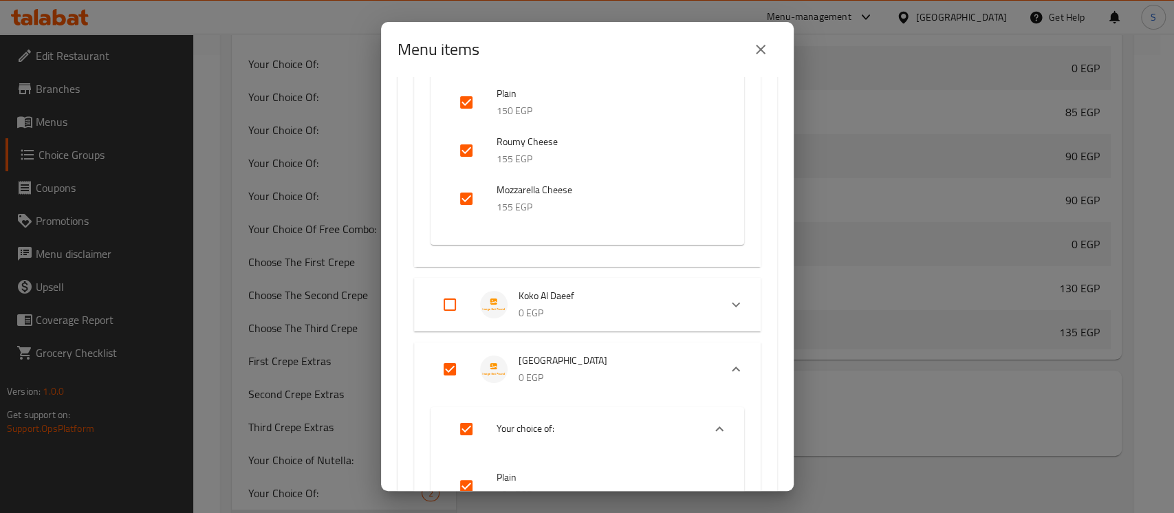
scroll to position [9194, 0]
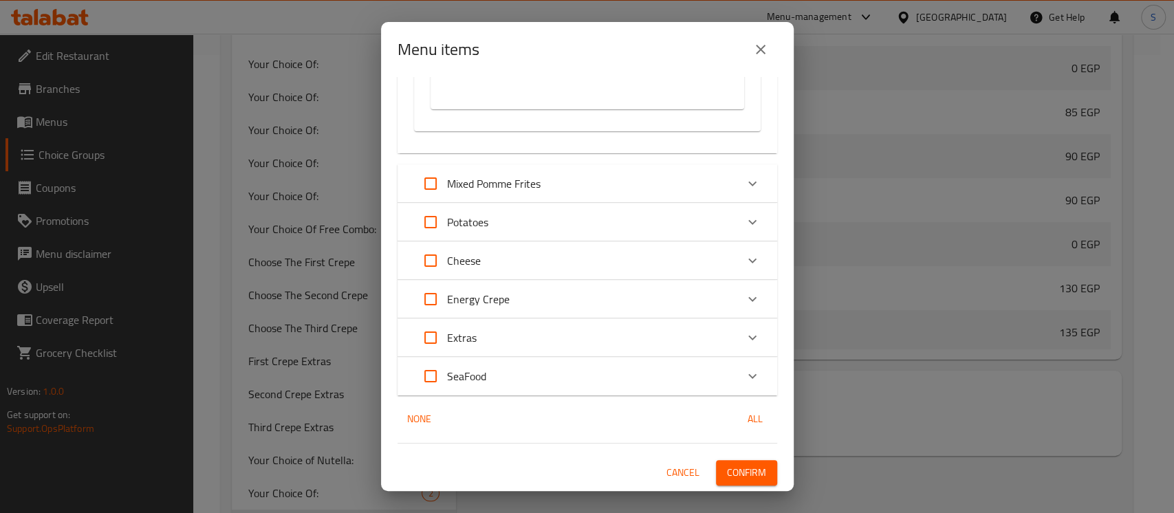
click at [735, 474] on span "Confirm" at bounding box center [746, 472] width 39 height 17
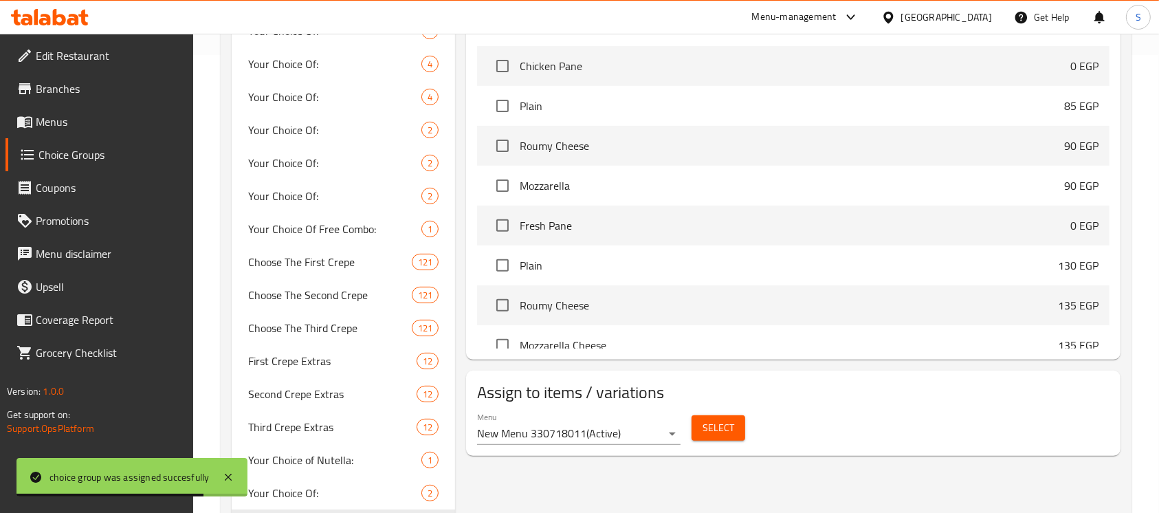
click at [710, 426] on span "Select" at bounding box center [719, 427] width 32 height 17
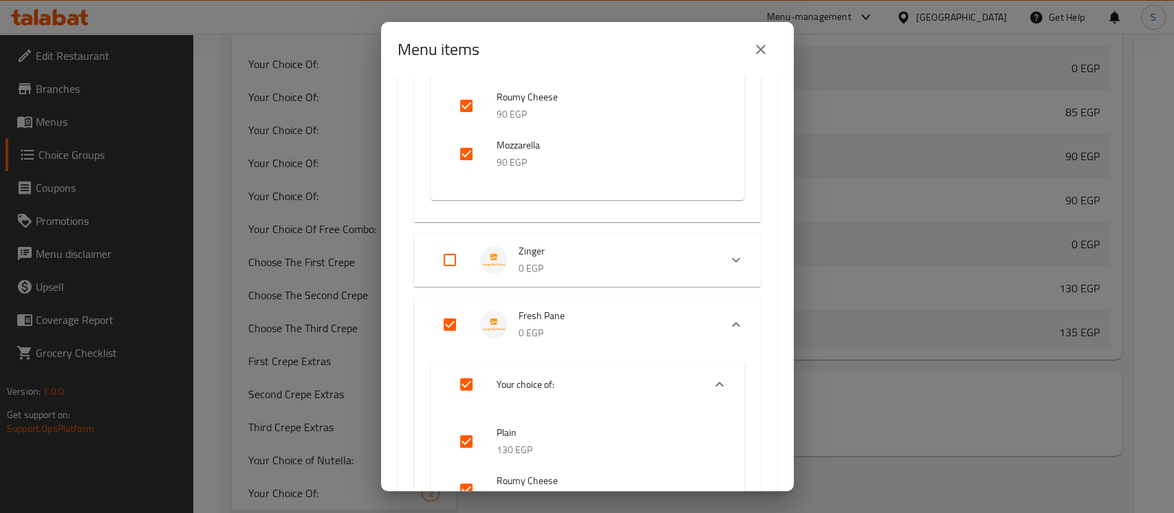
scroll to position [367, 0]
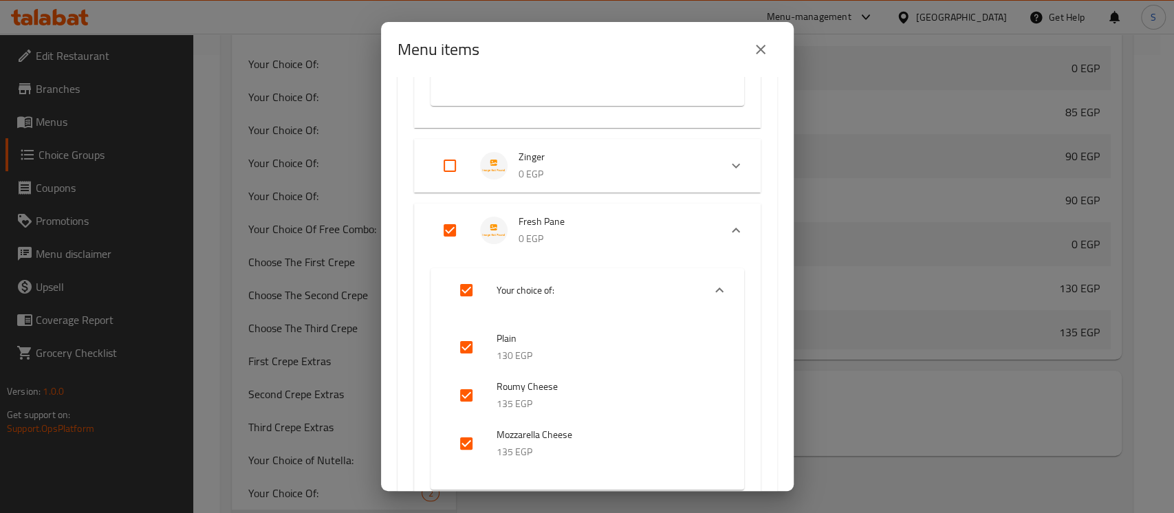
click at [451, 167] on input "Expand" at bounding box center [449, 165] width 33 height 33
checkbox input "true"
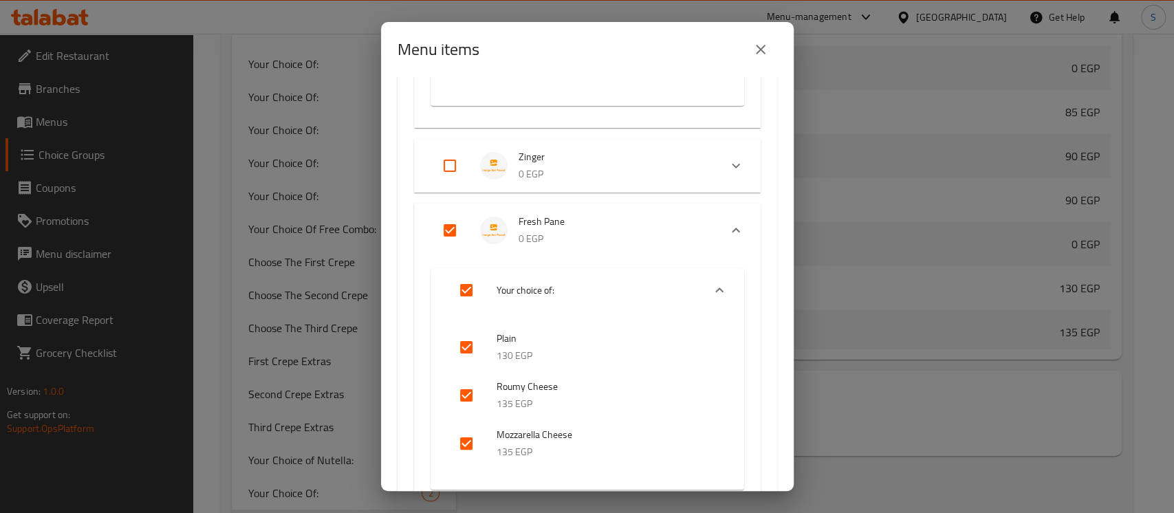
checkbox input "true"
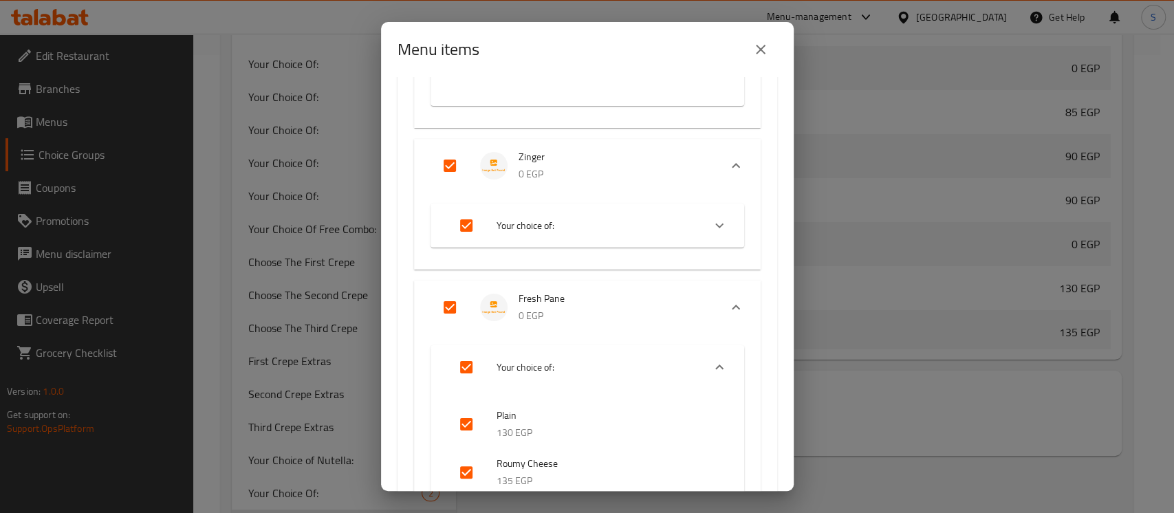
click at [711, 218] on icon "Expand" at bounding box center [719, 225] width 17 height 17
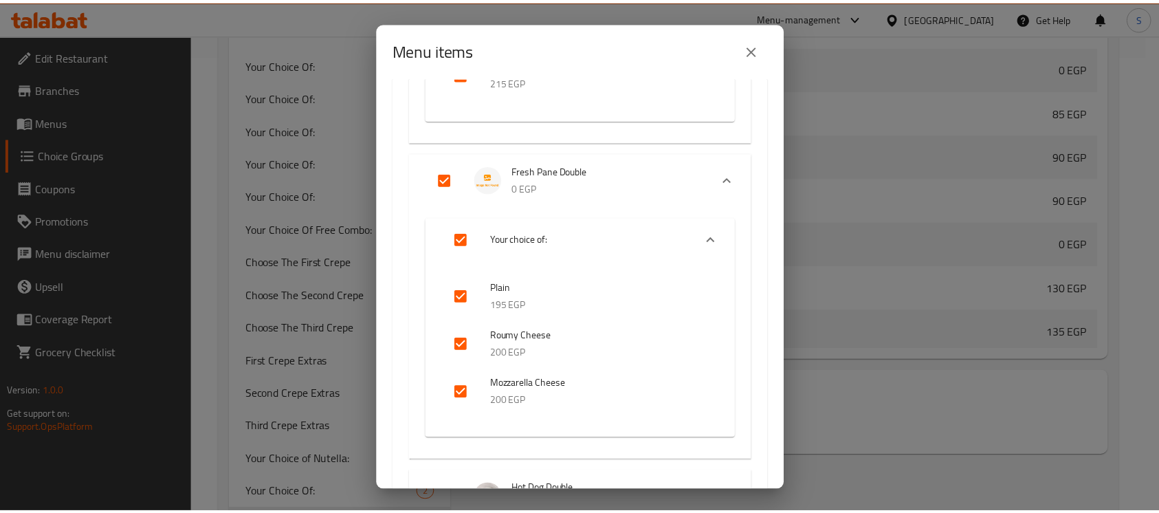
scroll to position [17790, 0]
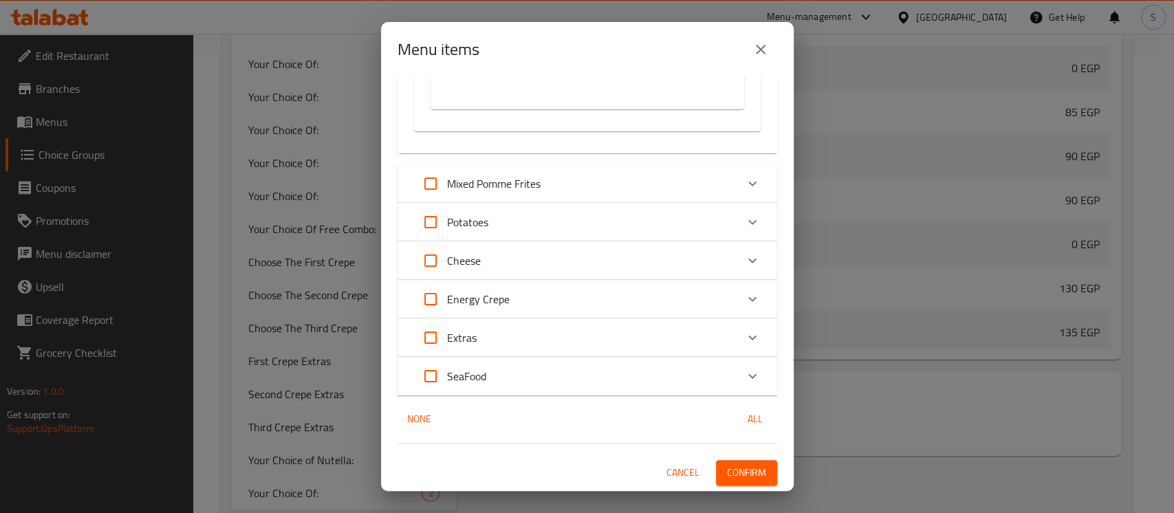
click at [742, 468] on span "Confirm" at bounding box center [746, 472] width 39 height 17
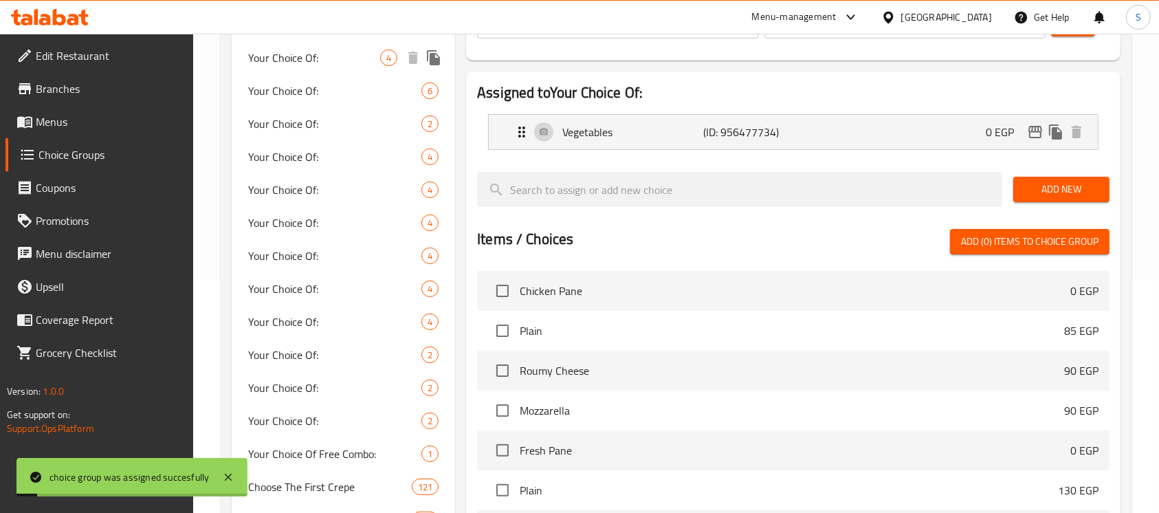
scroll to position [0, 0]
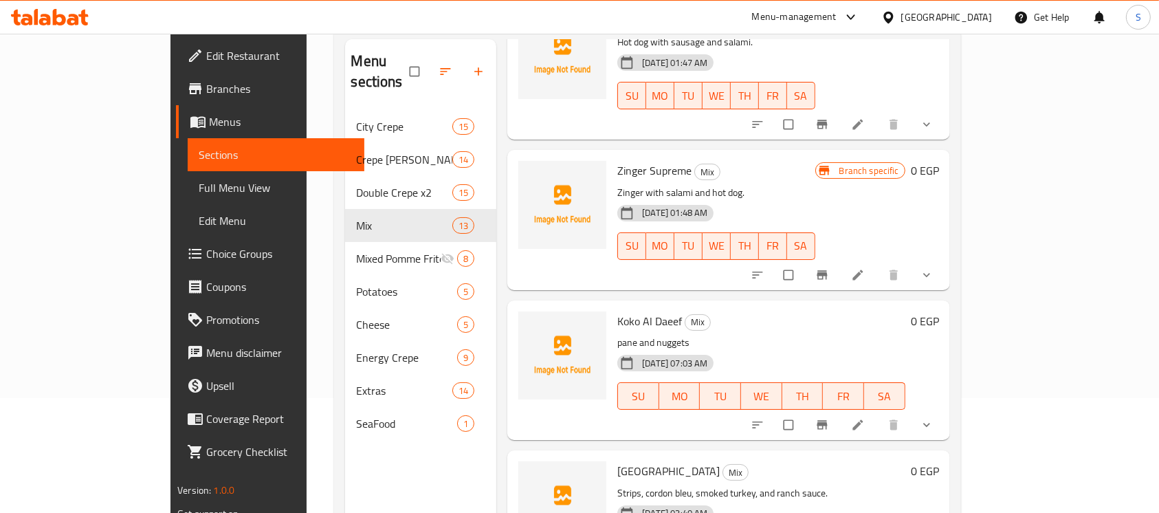
scroll to position [193, 0]
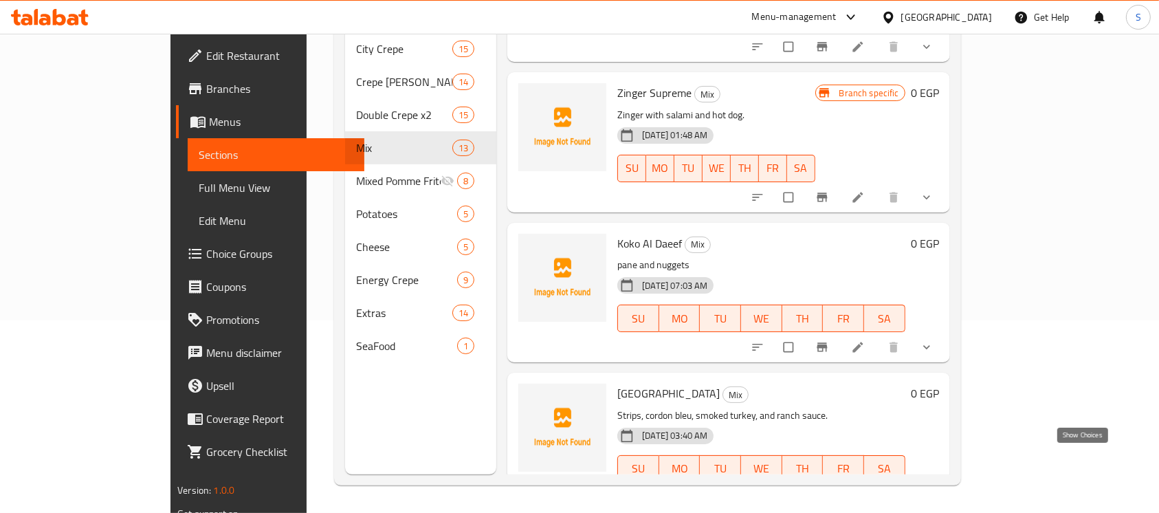
click at [934, 491] on icon "show more" at bounding box center [927, 498] width 14 height 14
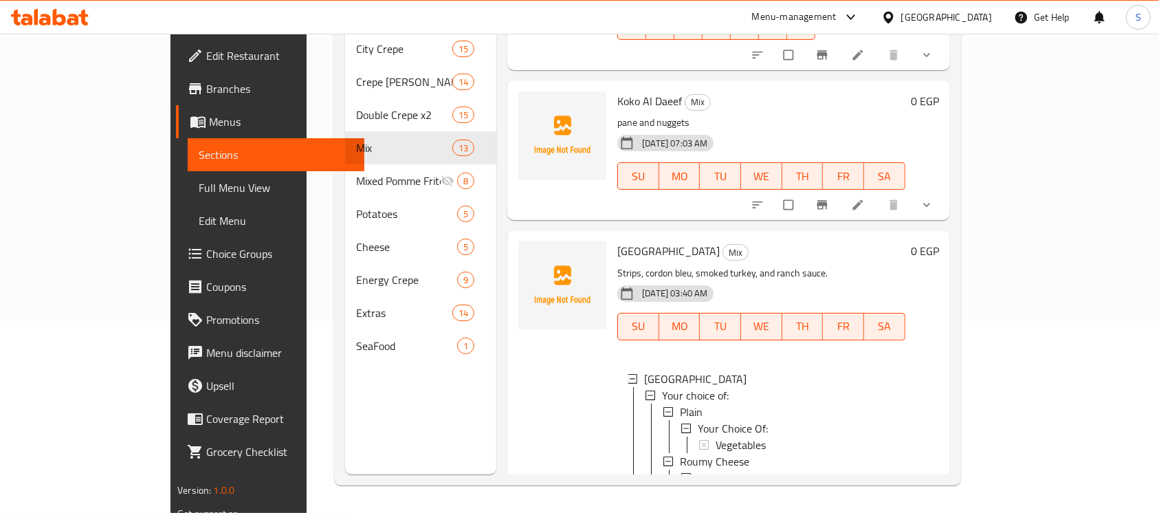
scroll to position [1331, 0]
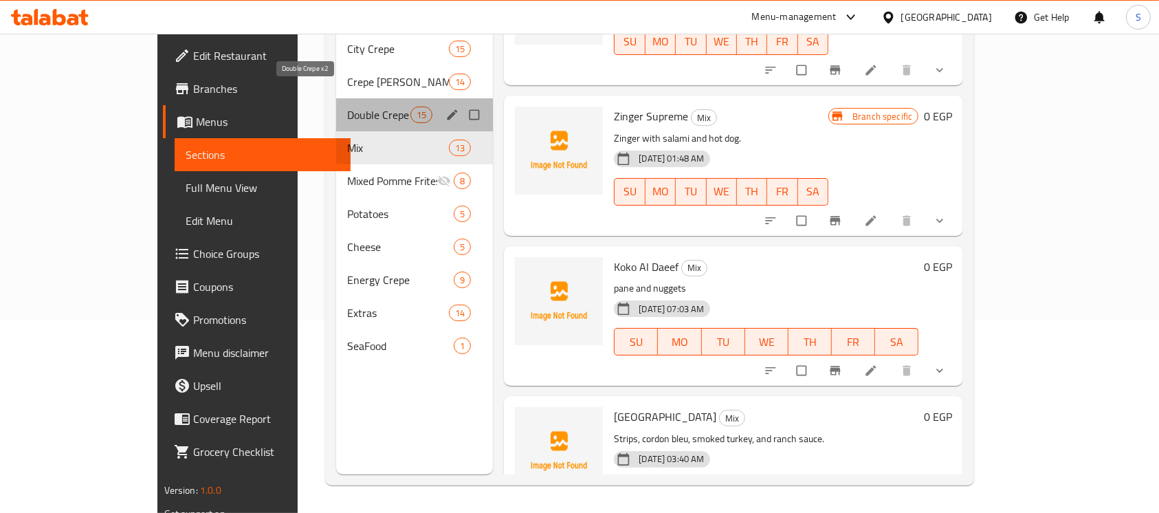
click at [347, 107] on span "Double Crepe x2" at bounding box center [378, 115] width 63 height 17
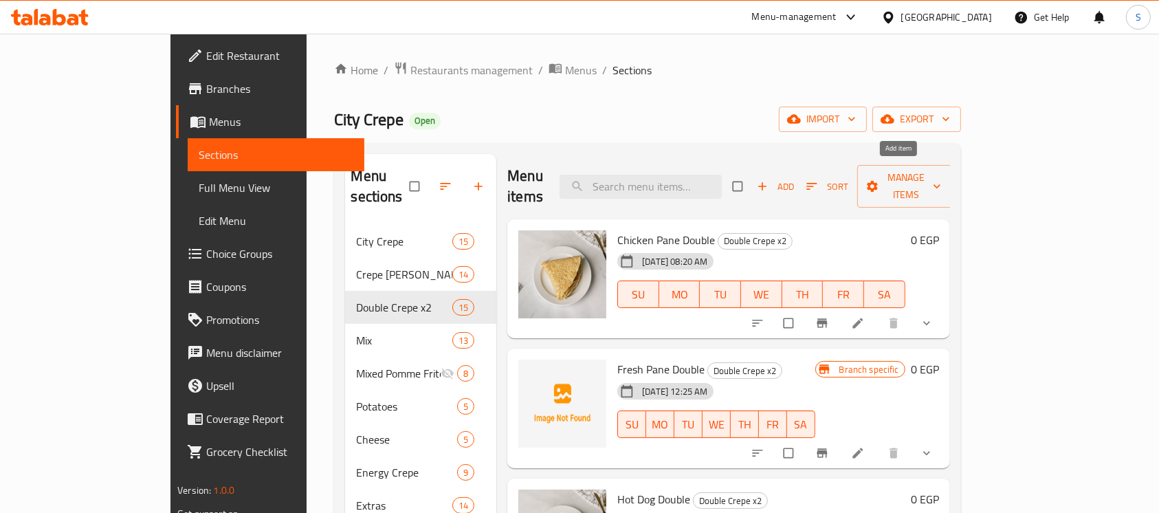
click at [794, 179] on span "Add" at bounding box center [775, 187] width 37 height 16
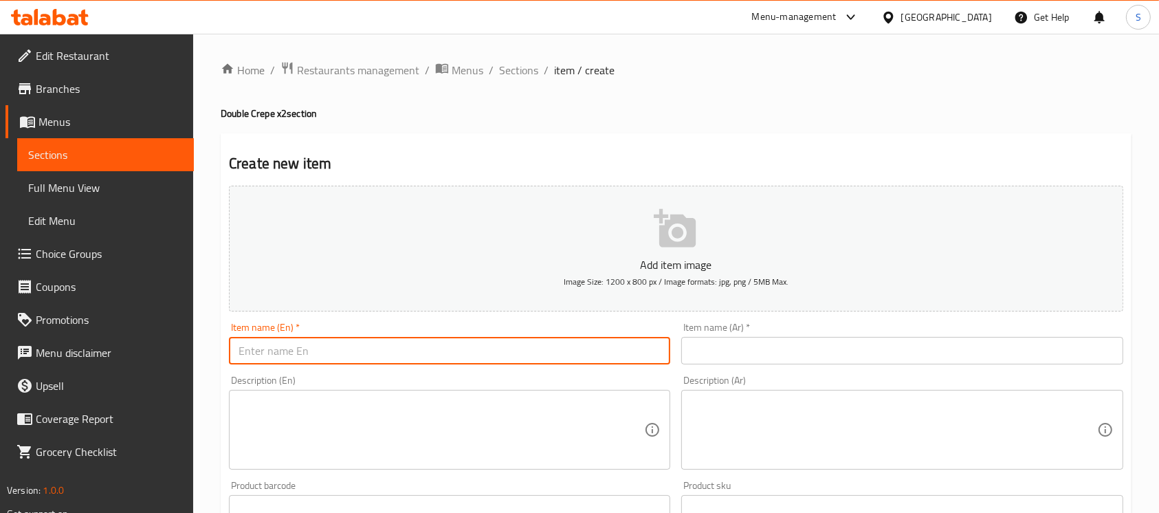
click at [470, 345] on input "text" at bounding box center [449, 351] width 441 height 28
type input "Zinger Double"
click at [851, 366] on div "Item name (Ar)   * Item name (Ar) *" at bounding box center [902, 343] width 452 height 53
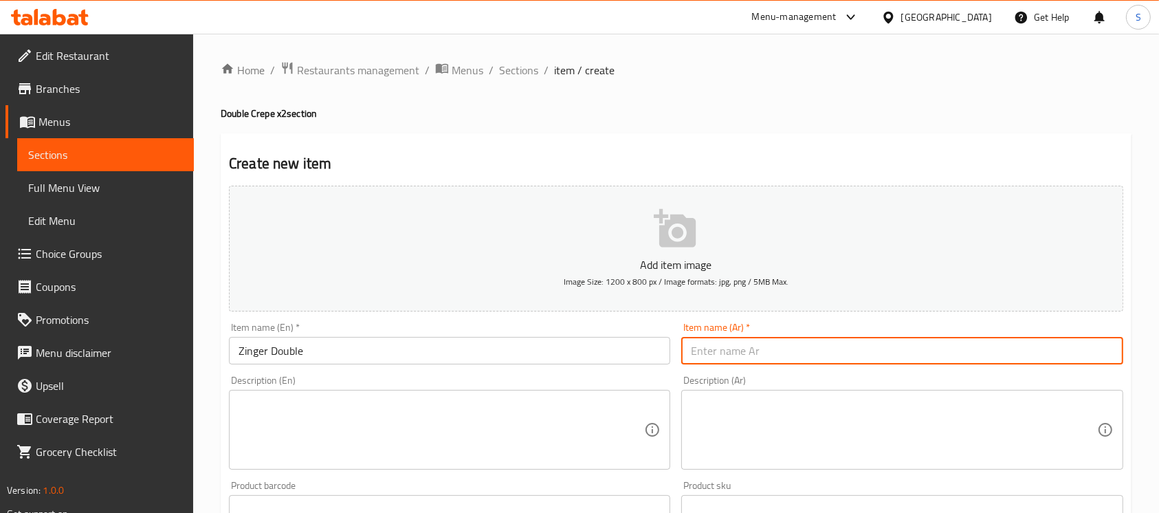
click at [857, 353] on input "text" at bounding box center [901, 351] width 441 height 28
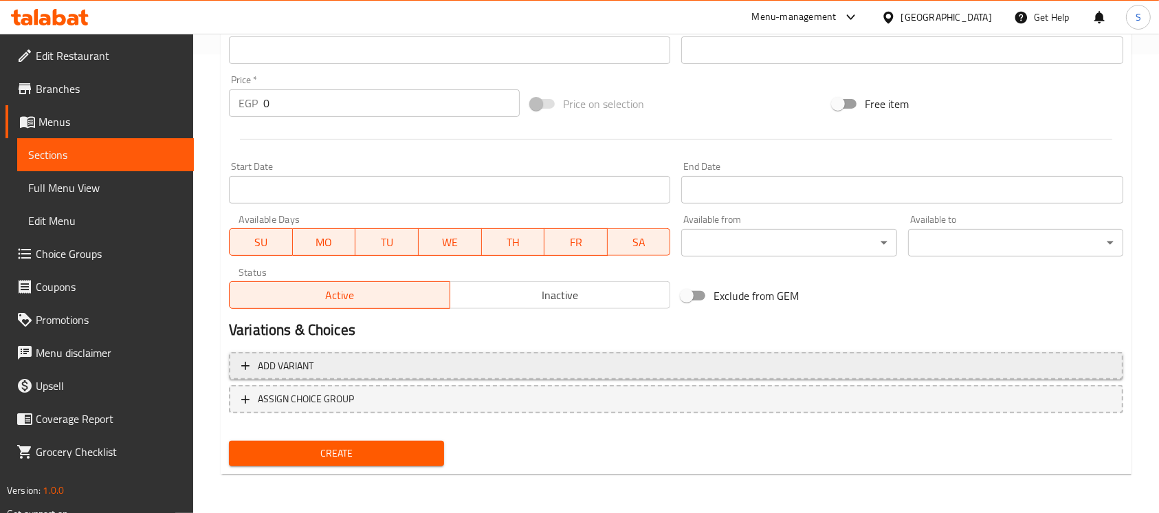
type input "زنجر دبل"
click at [404, 362] on span "Add variant" at bounding box center [676, 366] width 870 height 17
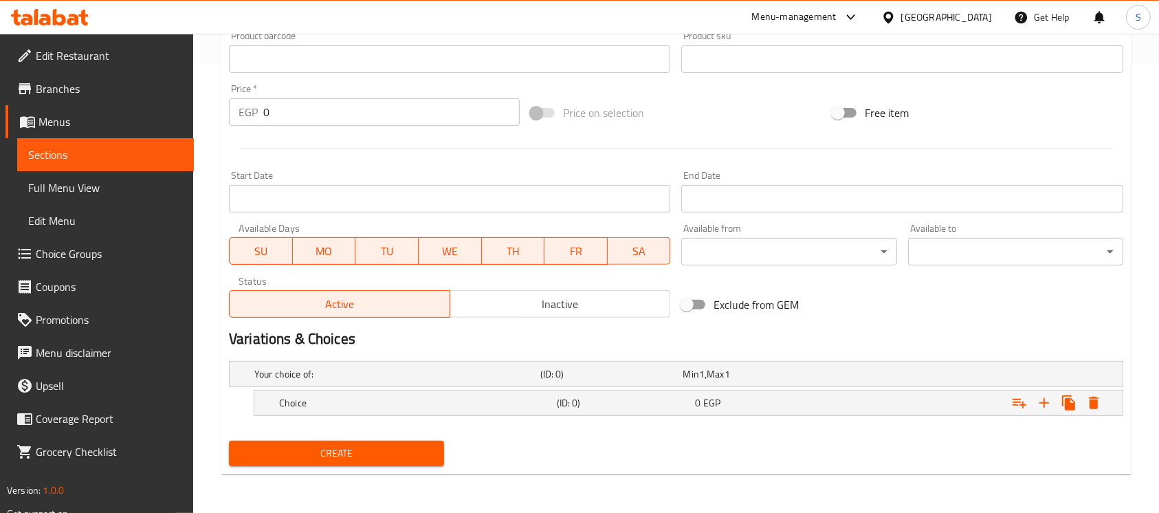
scroll to position [450, 0]
click at [522, 381] on h5 "Choice" at bounding box center [394, 374] width 281 height 14
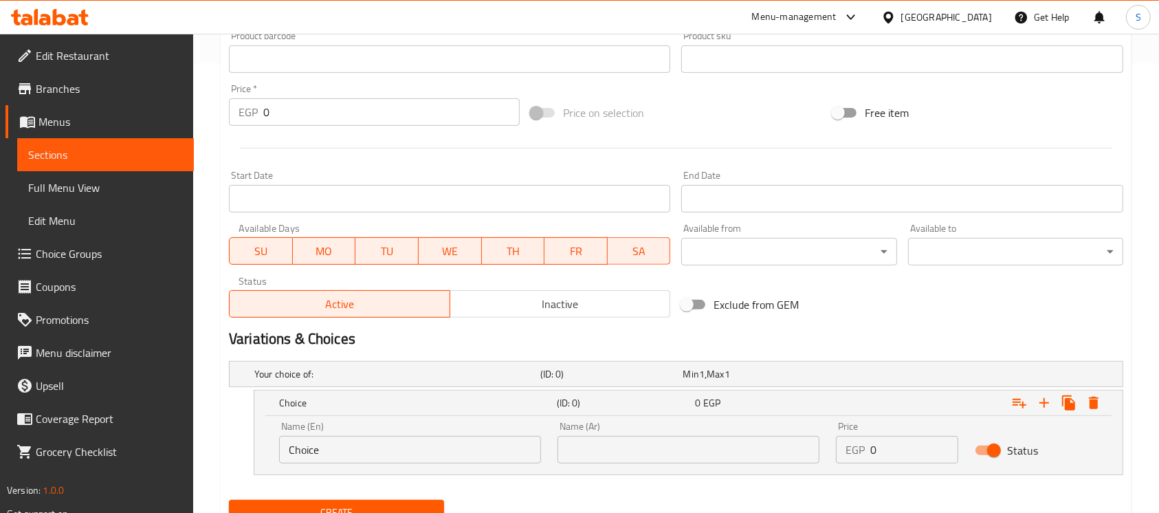
click at [398, 445] on input "Choice" at bounding box center [410, 450] width 262 height 28
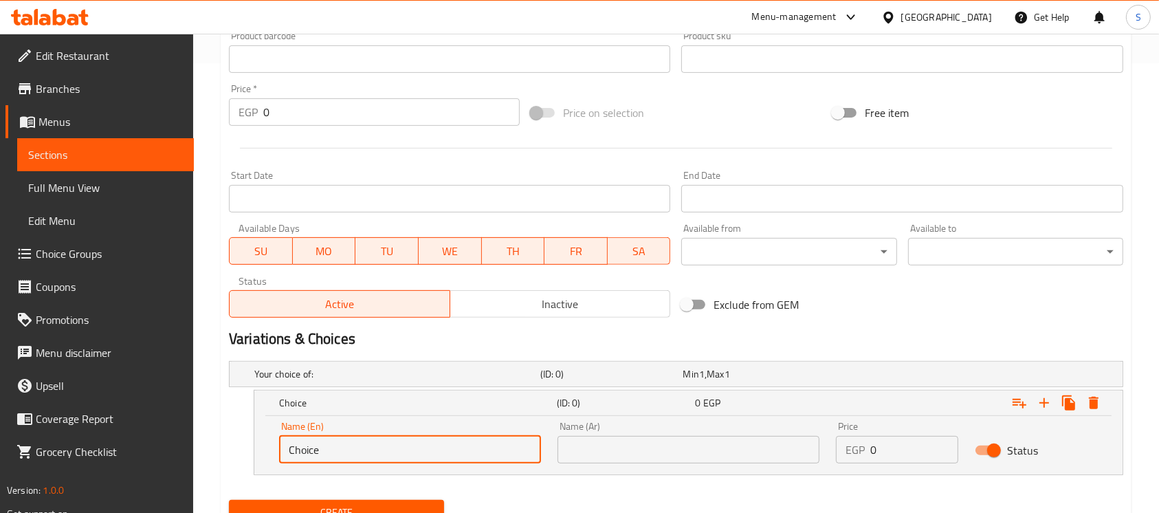
click at [398, 445] on input "Choice" at bounding box center [410, 450] width 262 height 28
click at [1038, 397] on icon "Expand" at bounding box center [1044, 403] width 17 height 17
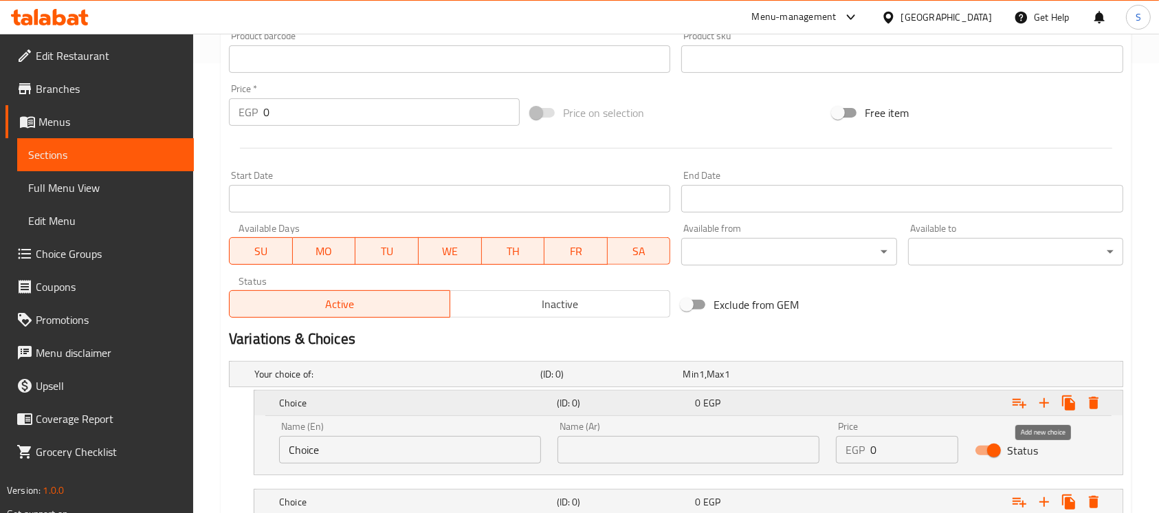
click at [1042, 400] on icon "Expand" at bounding box center [1044, 403] width 17 height 17
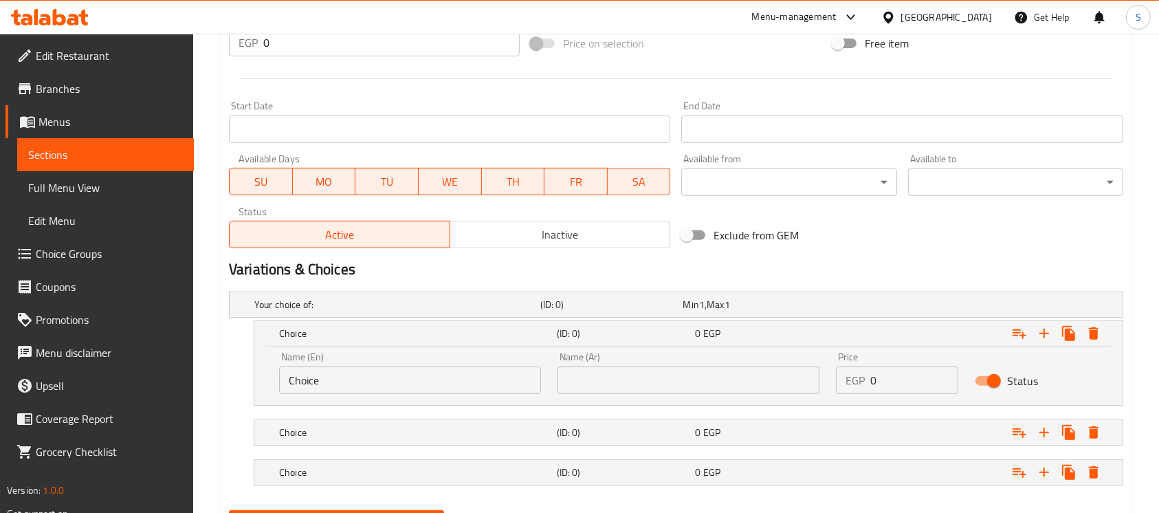
scroll to position [589, 0]
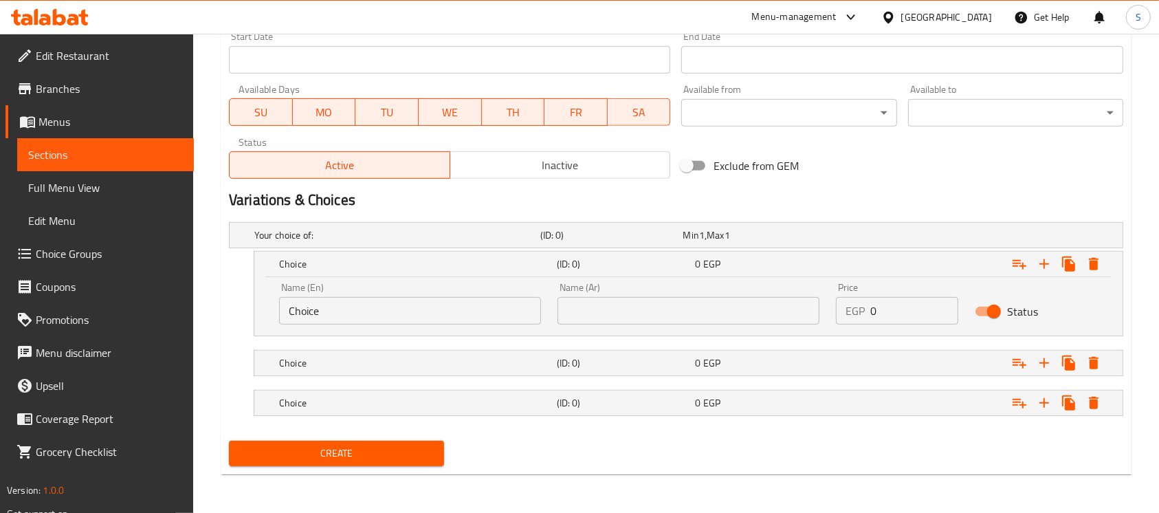
click at [353, 302] on input "Choice" at bounding box center [410, 311] width 262 height 28
type input "Plain"
click at [363, 242] on h5 "Choice" at bounding box center [394, 235] width 281 height 14
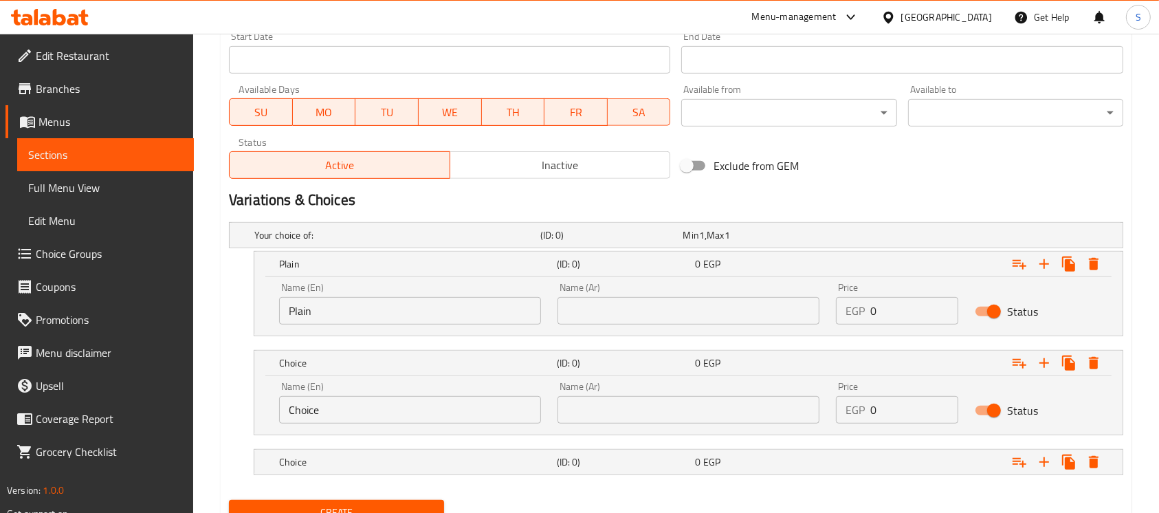
click at [367, 413] on input "Choice" at bounding box center [410, 410] width 262 height 28
click input "Choice"
type input "Roumy Cheese"
click h5 "Choice"
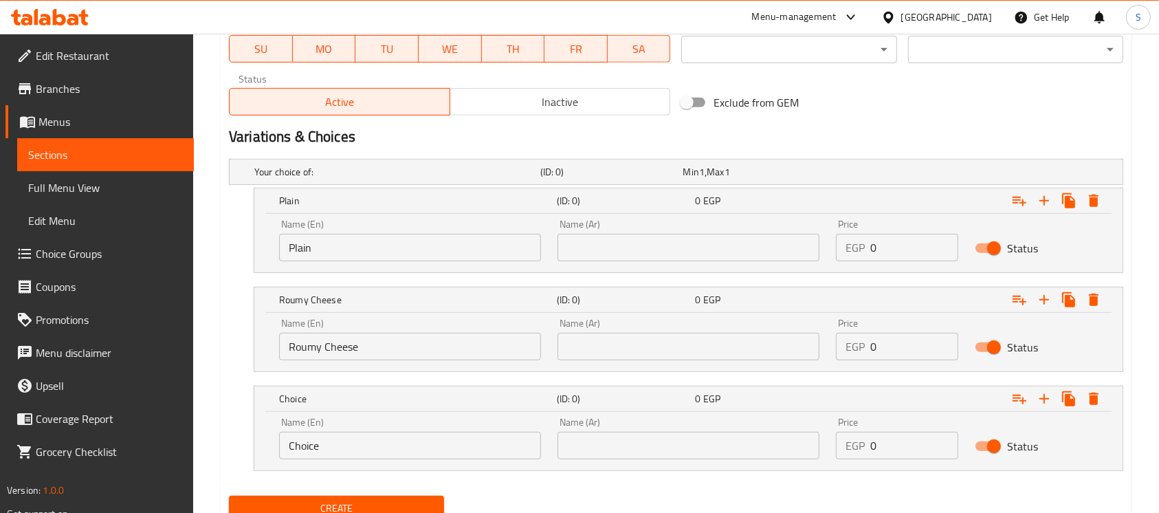
scroll to position [706, 0]
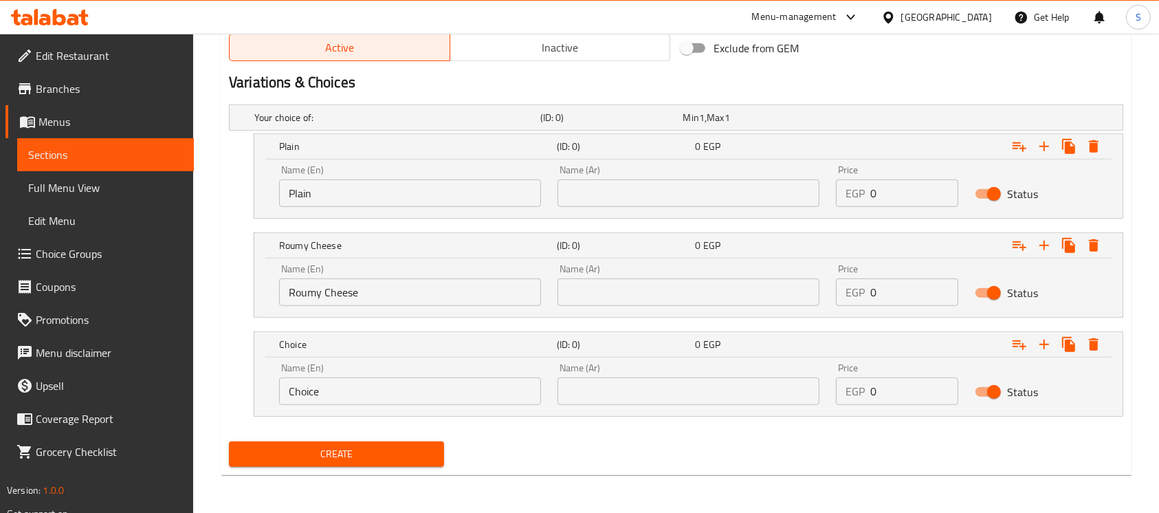
click input "Choice"
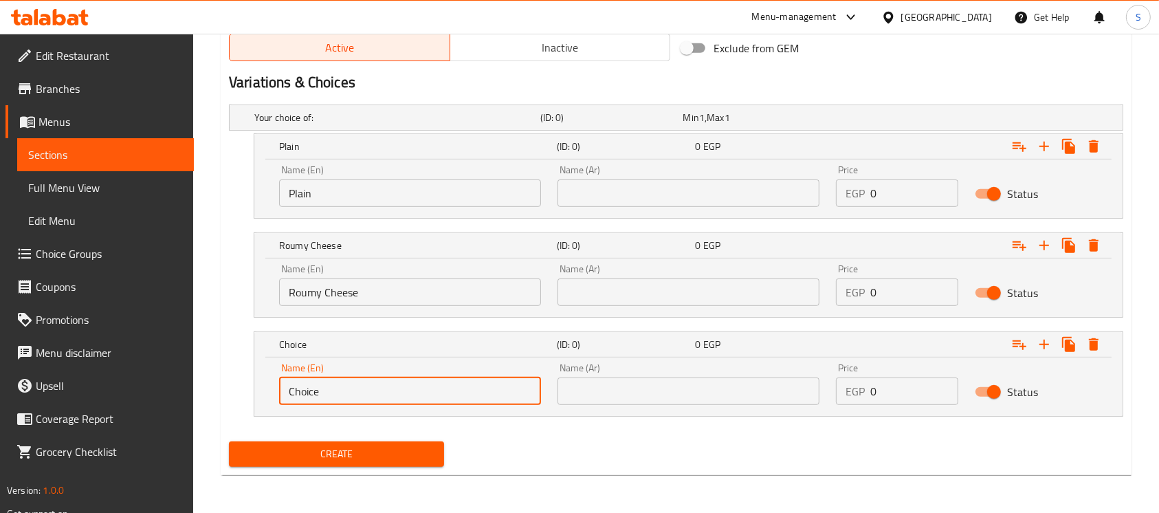
click input "Choice"
type input "Mozzarella"
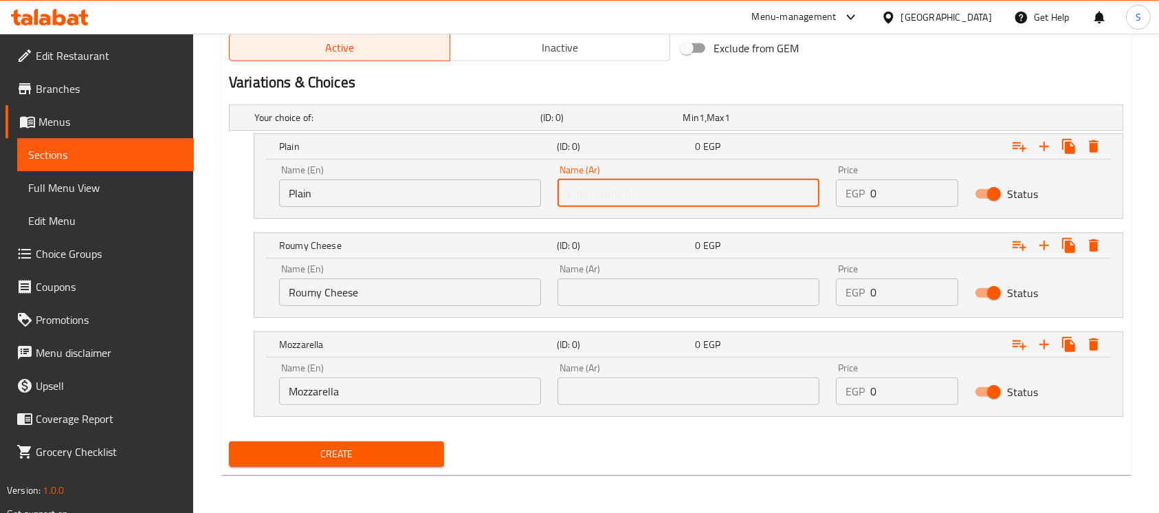
click input "text"
type input "سادة"
click input "text"
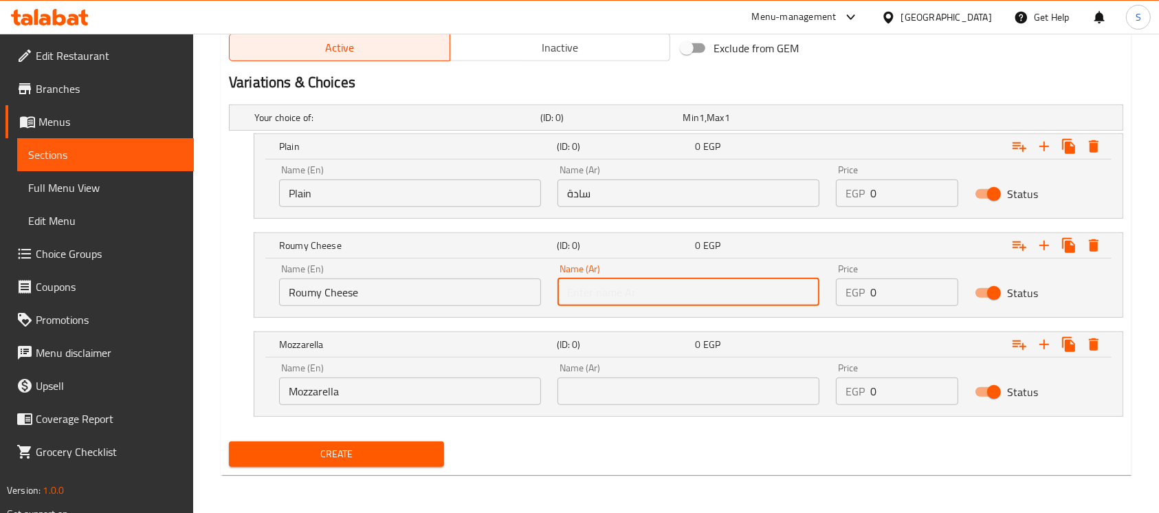
type input "جبنة رومي"
click input "text"
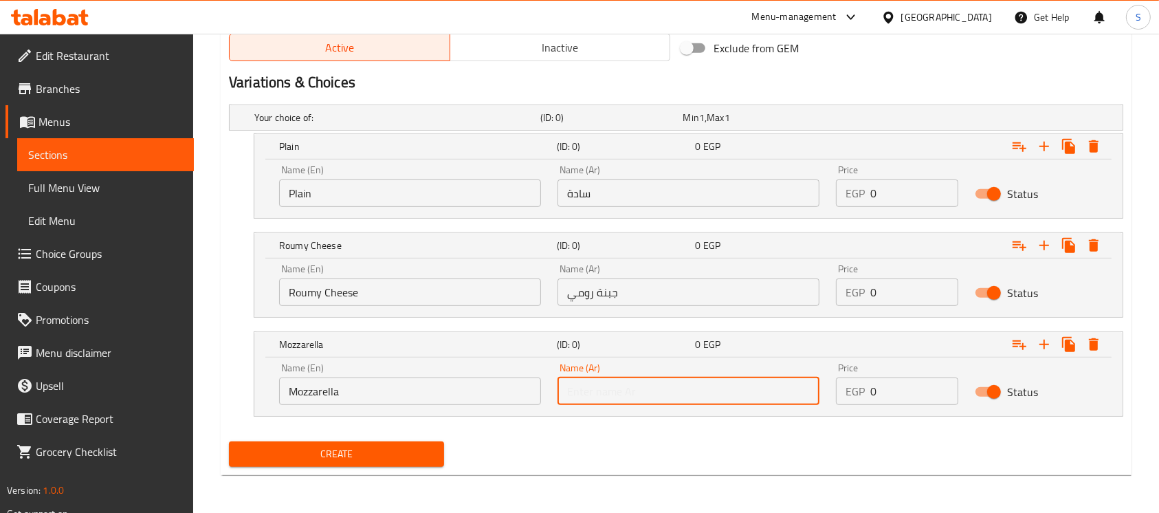
type input "موتزريلا"
click div "Price EGP 0 Price"
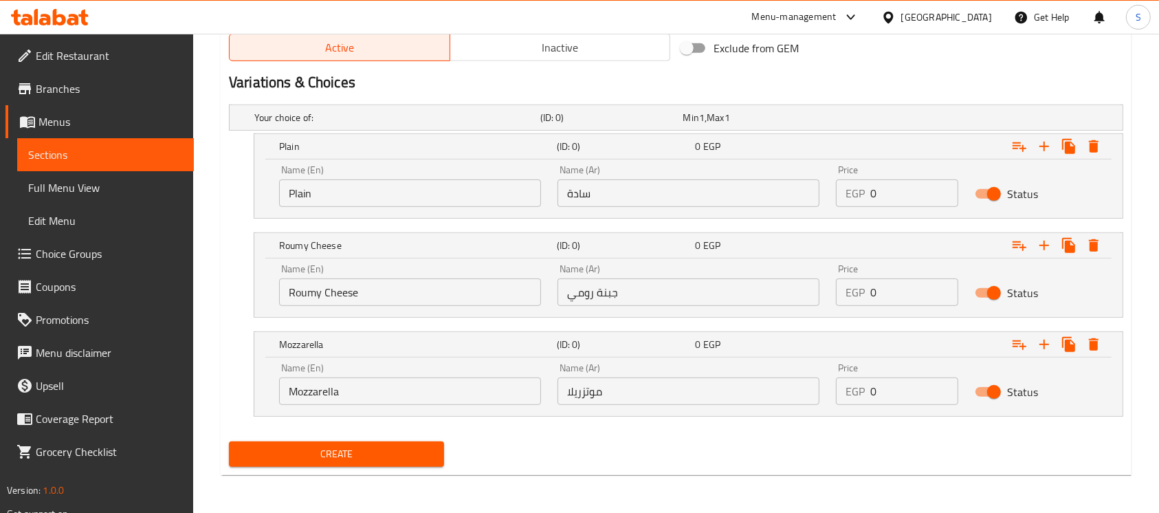
click input "0"
type input "210"
click input "0"
type input "215"
click input "0"
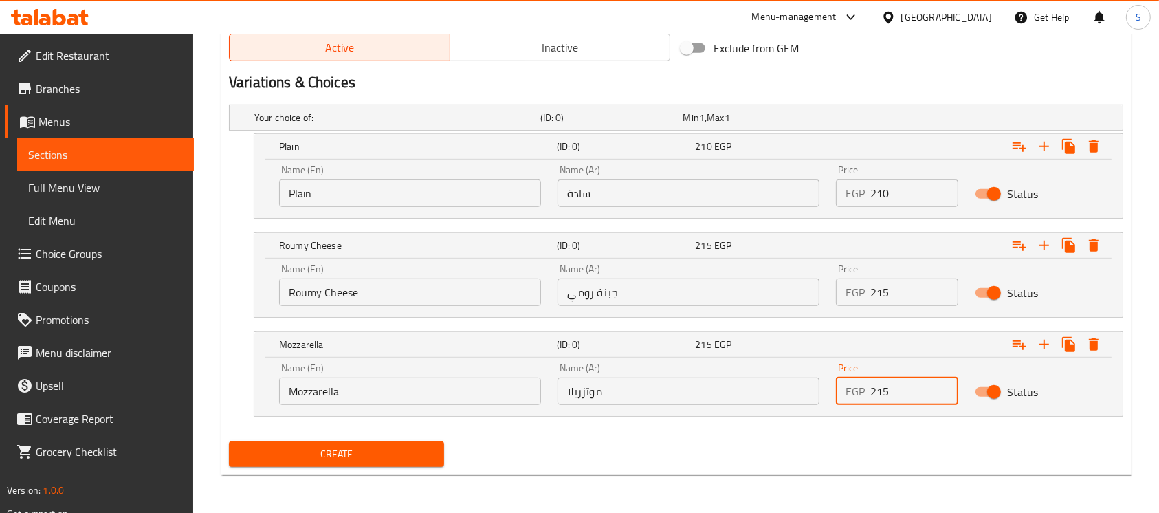
type input "215"
click nav
click span "Create"
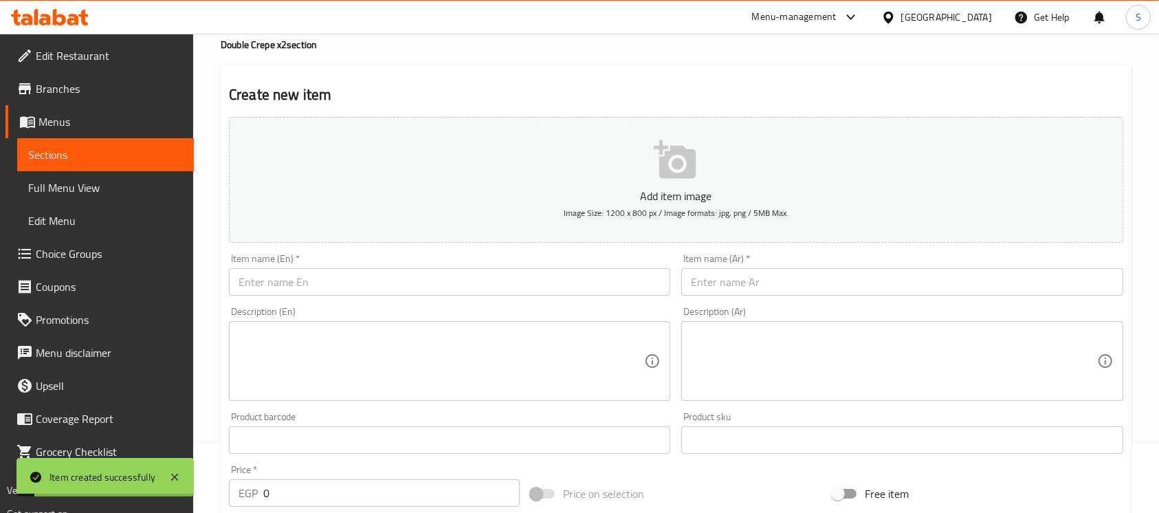
scroll to position [0, 0]
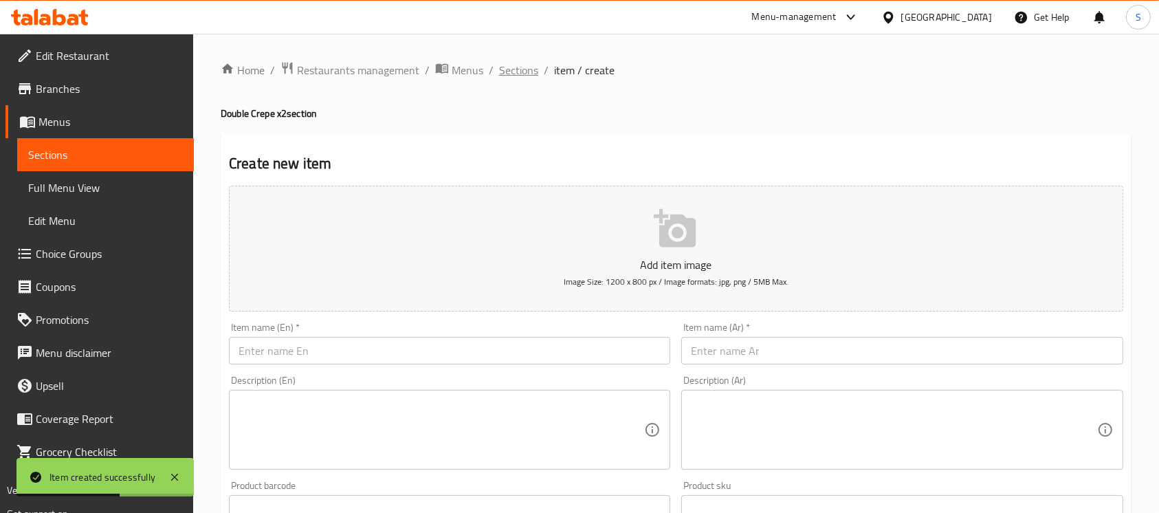
click span "Sections"
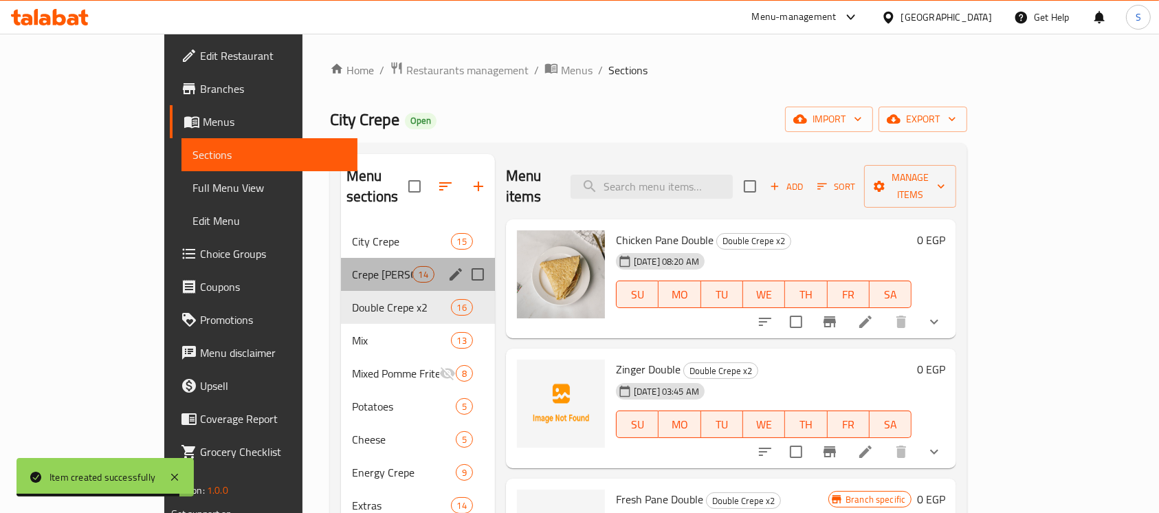
click div "Crepe Ala Kayfik 14"
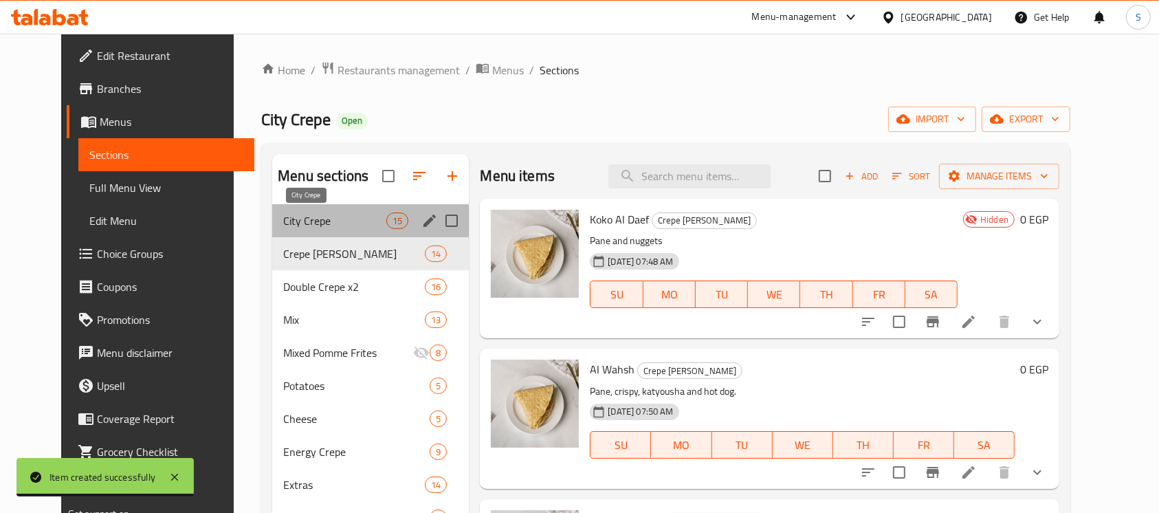
click span "City Crepe"
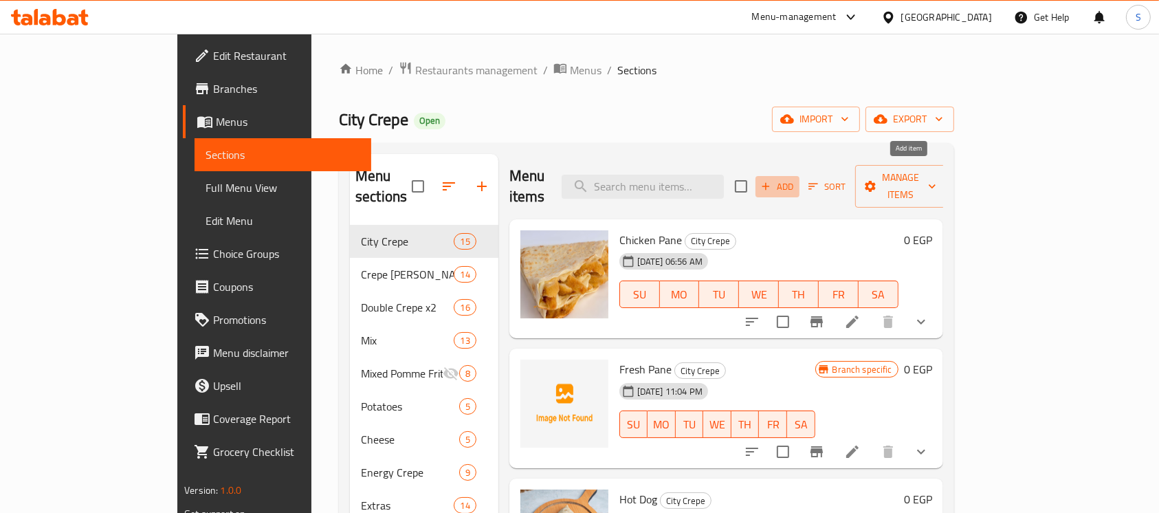
click span "Add"
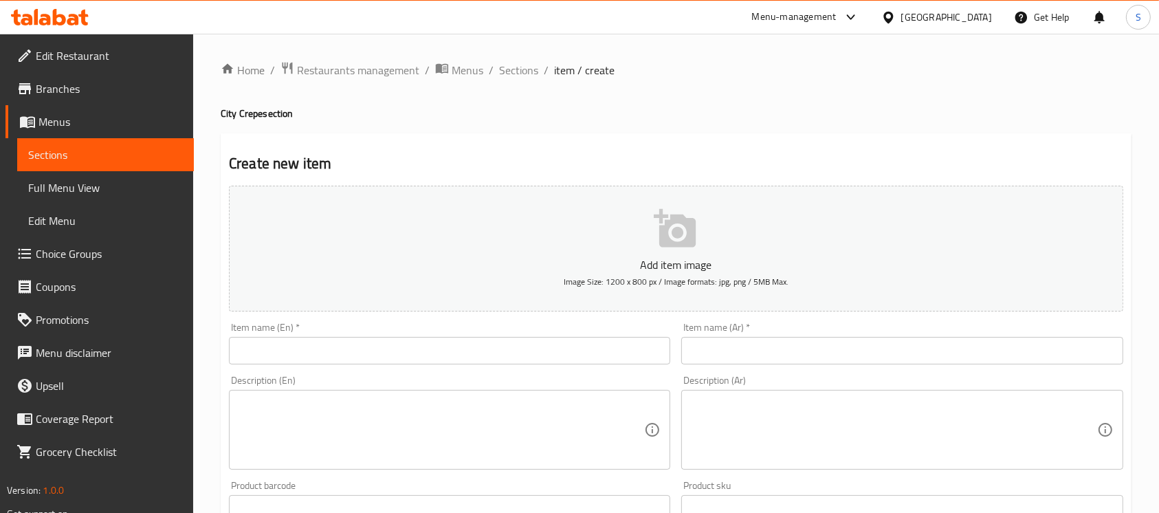
click input "text"
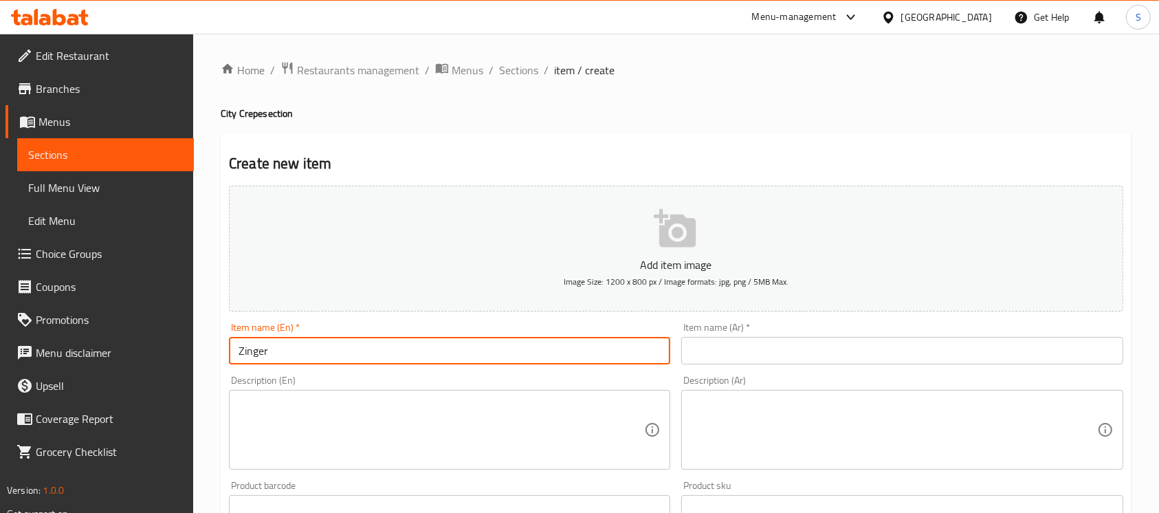
type input "Zinger"
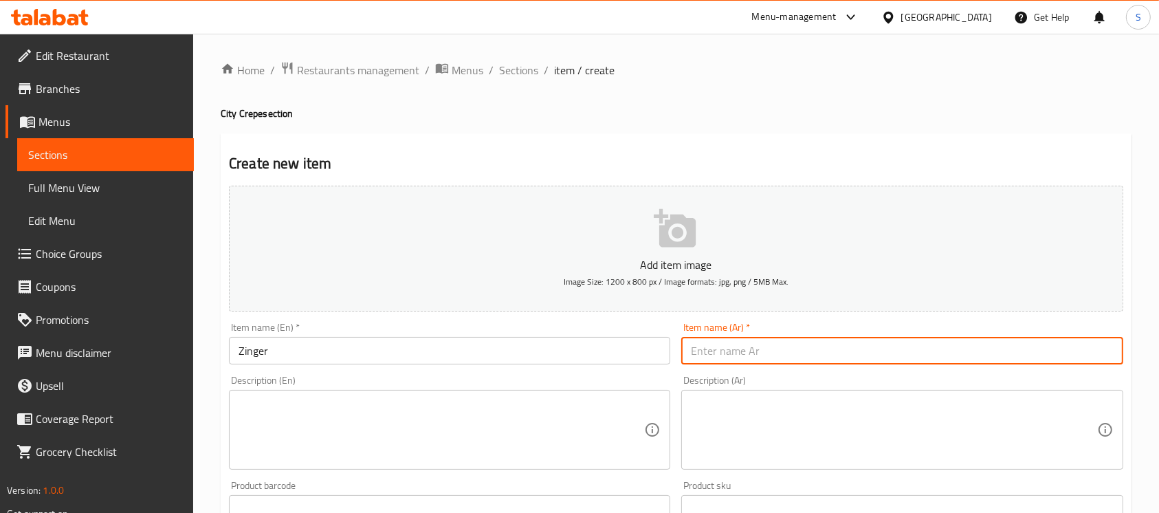
click input "text"
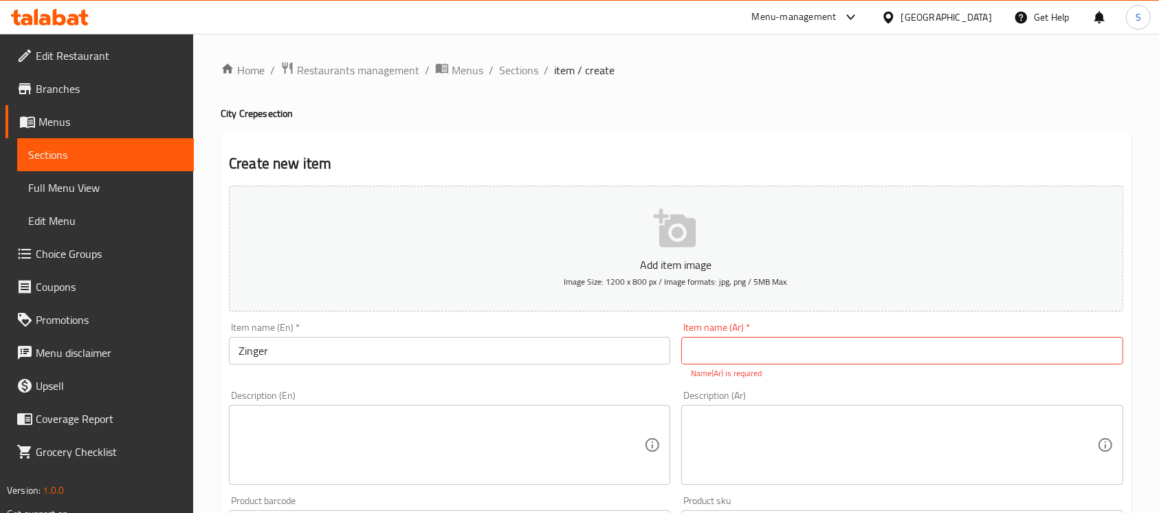
click input "text"
type input "زنجر"
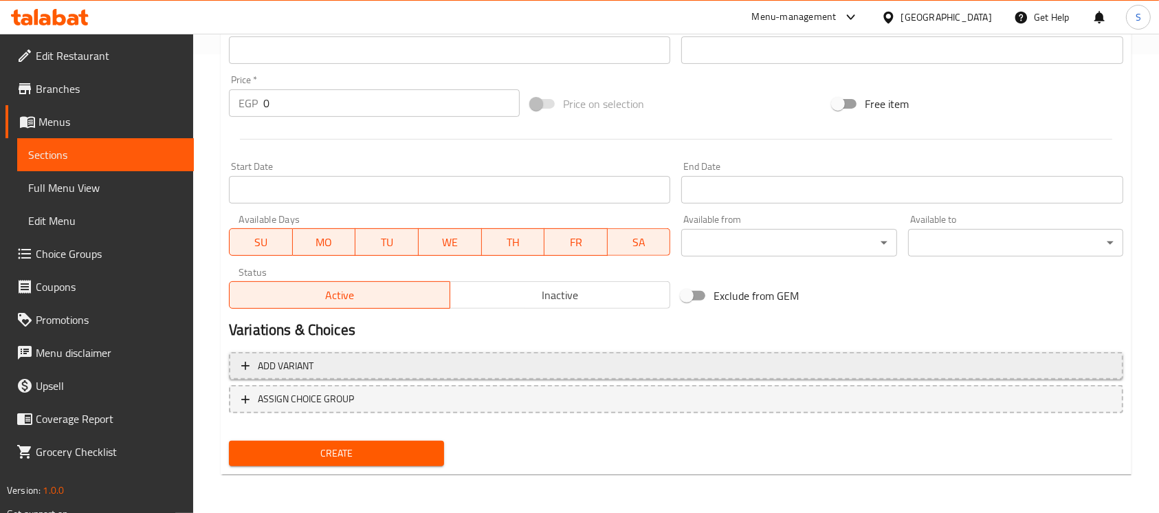
click span "Add variant"
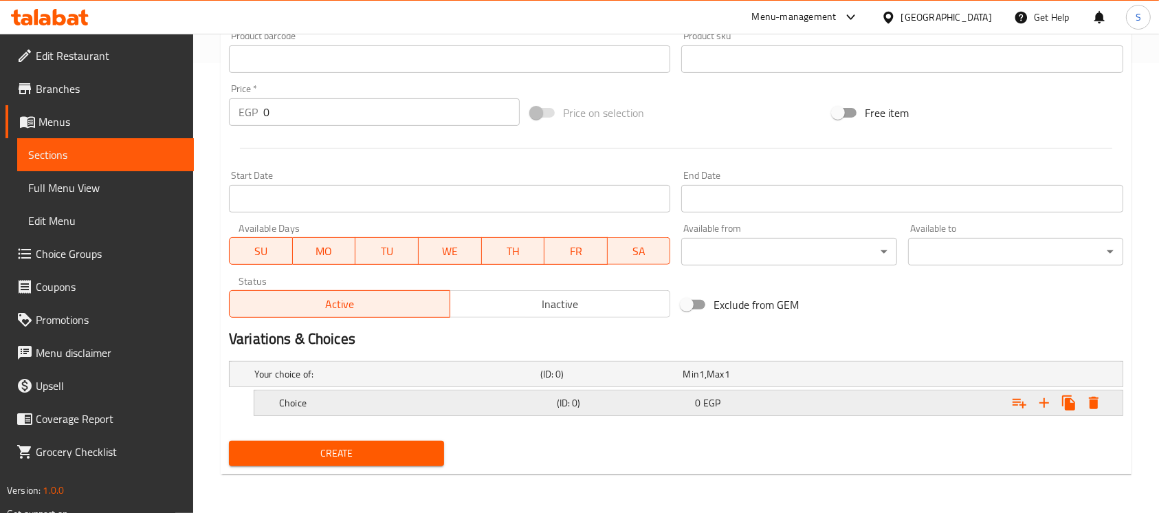
click h5 "Choice"
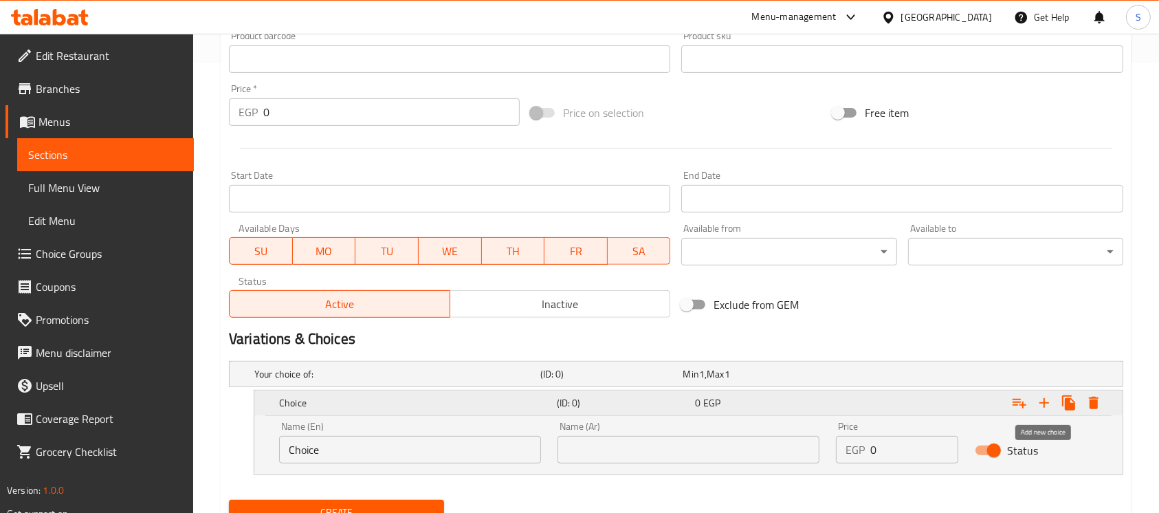
click icon "Expand"
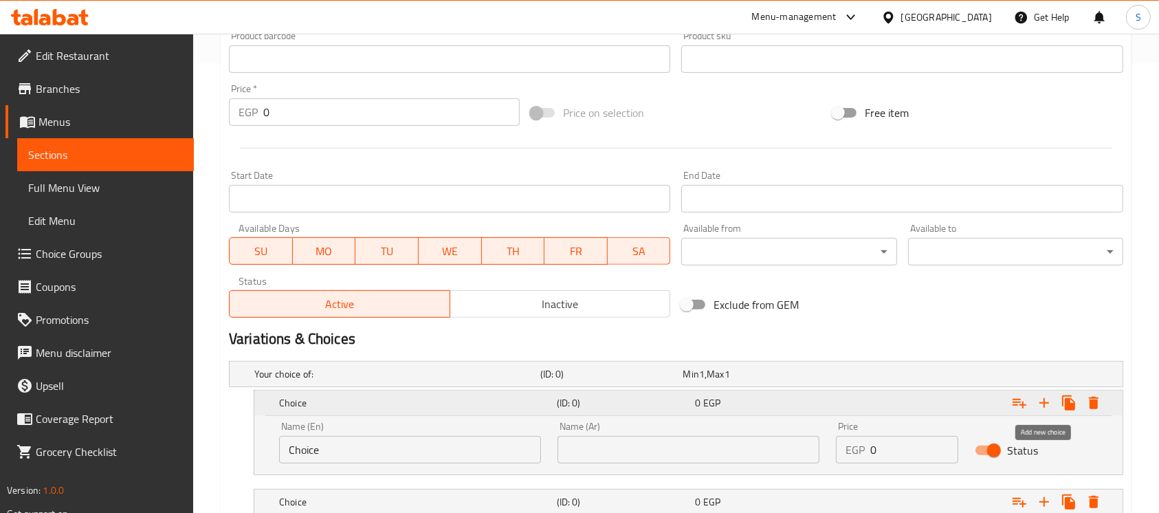
click icon "Expand"
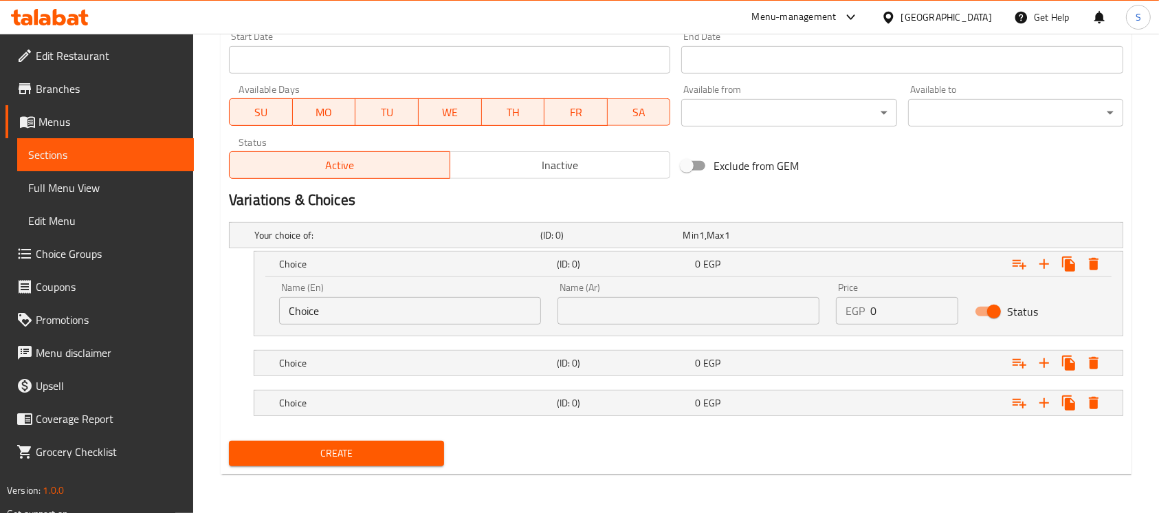
click input "Choice"
type input "Plain"
click div "Choice (ID: 0) 0 EGP"
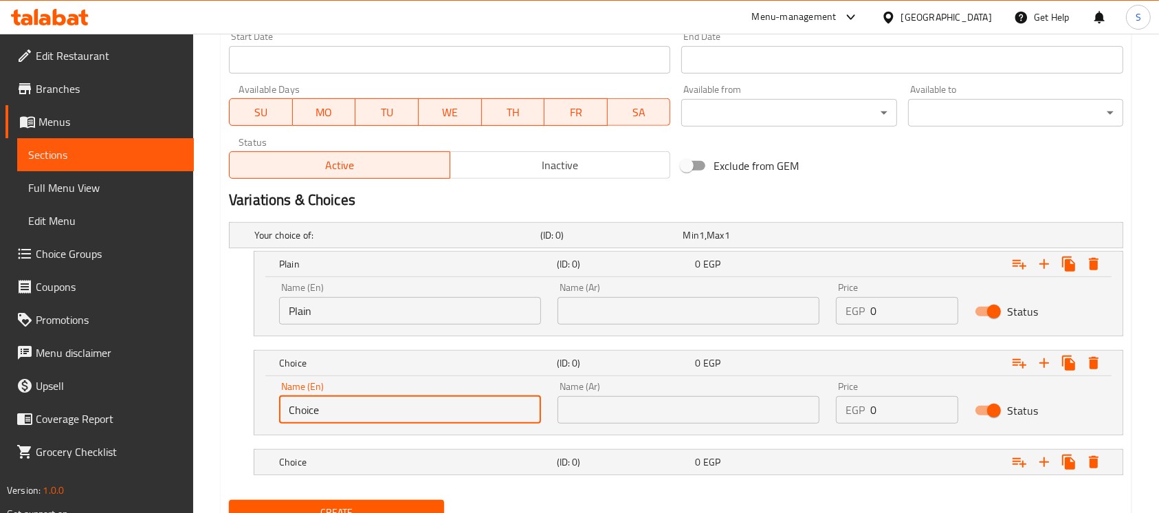
click input "Choice"
type input "Roumy Cheese"
click div "Choice (ID: 0) 0 EGP"
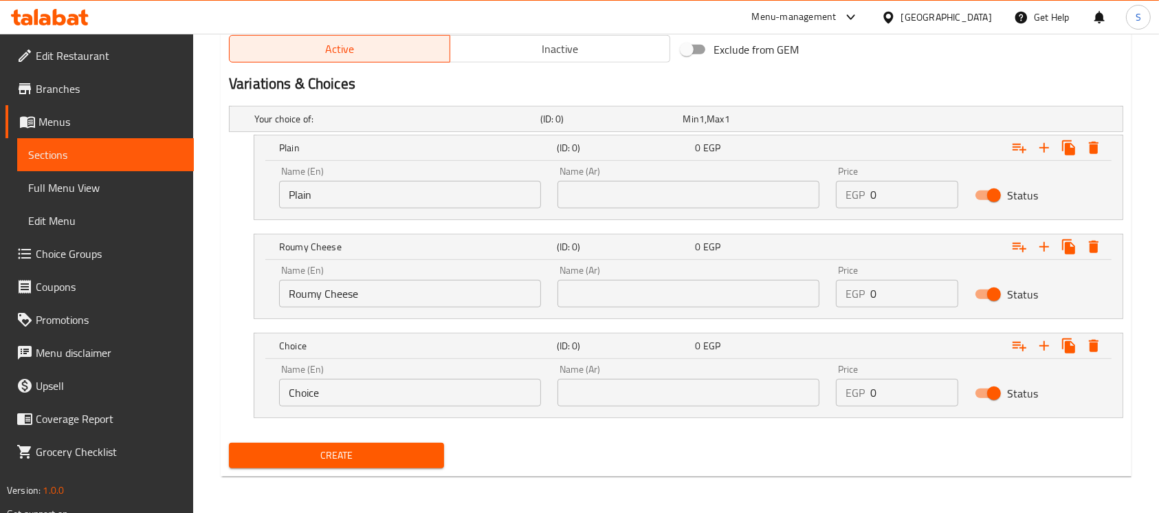
scroll to position [706, 0]
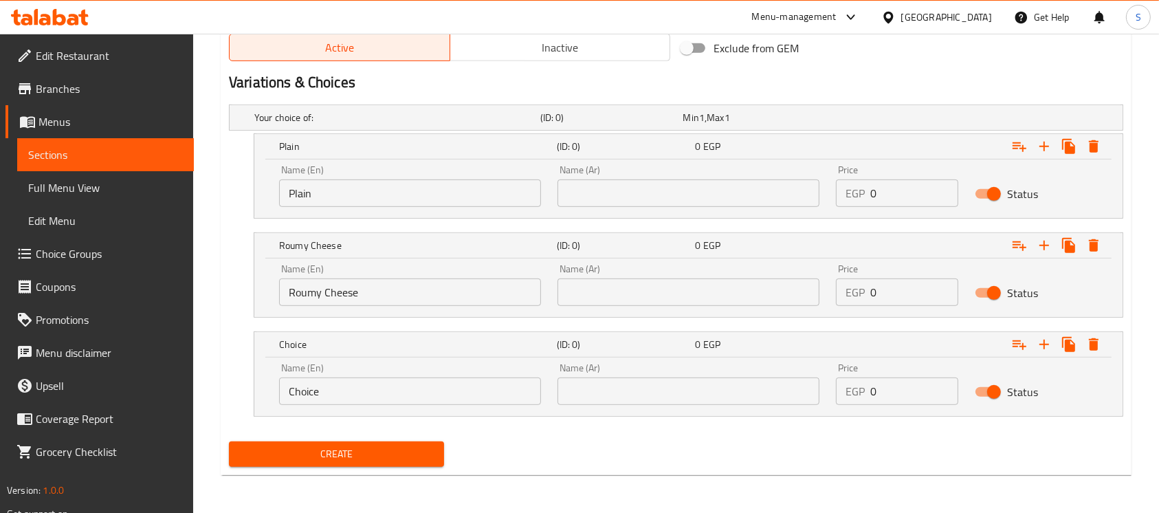
click input "Choice"
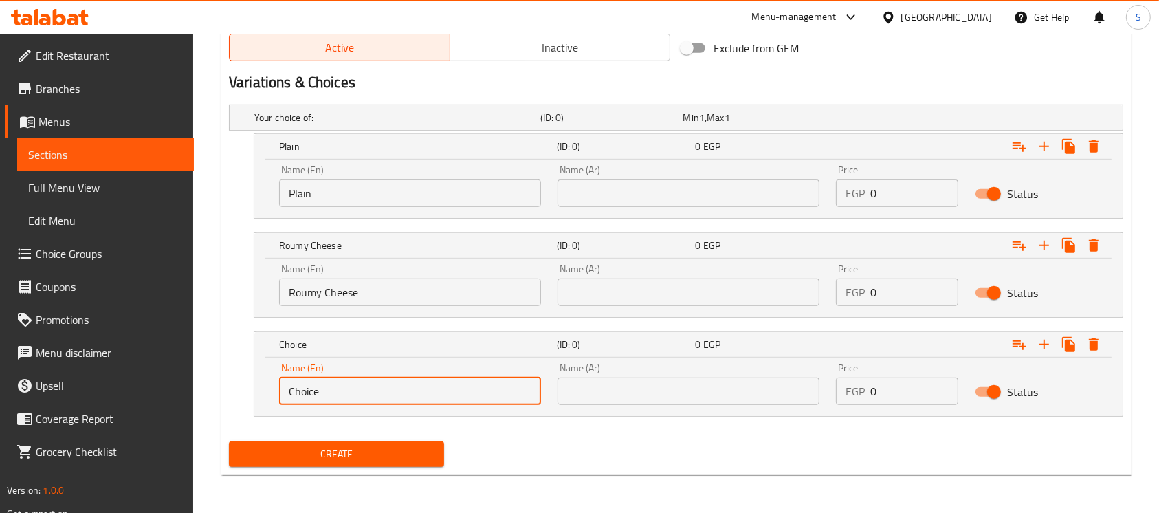
click input "Choice"
type input "Mozzarella"
click input "text"
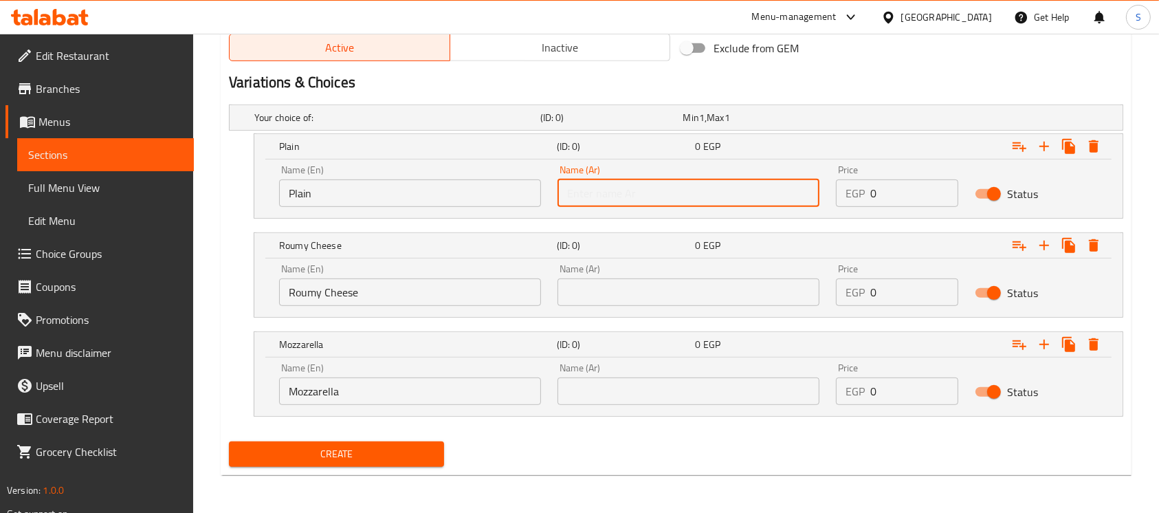
type input "سادة"
click input "text"
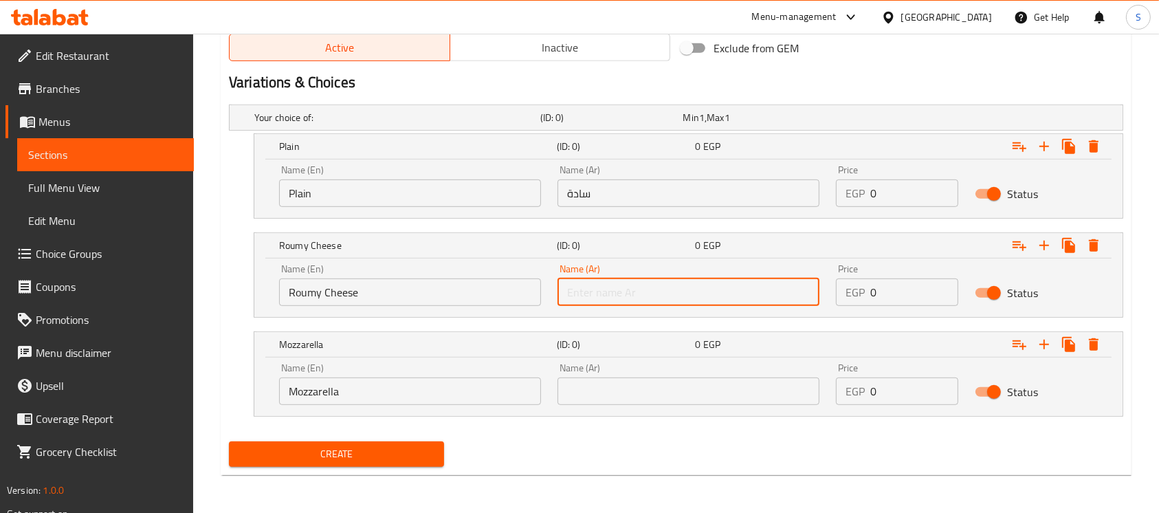
type input "جبنة رومي"
click input "text"
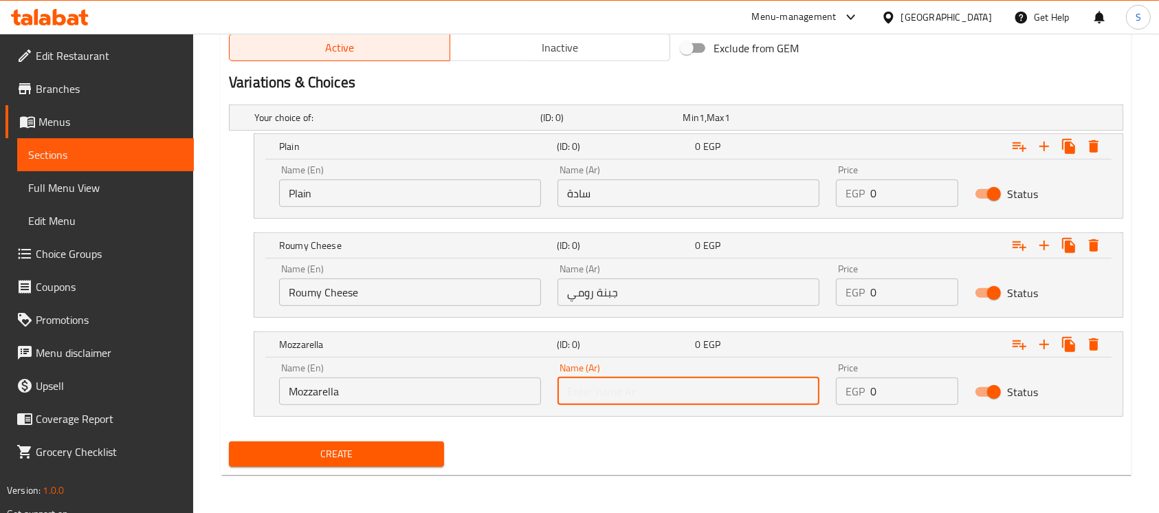
type input "موتزريلا"
click input "0"
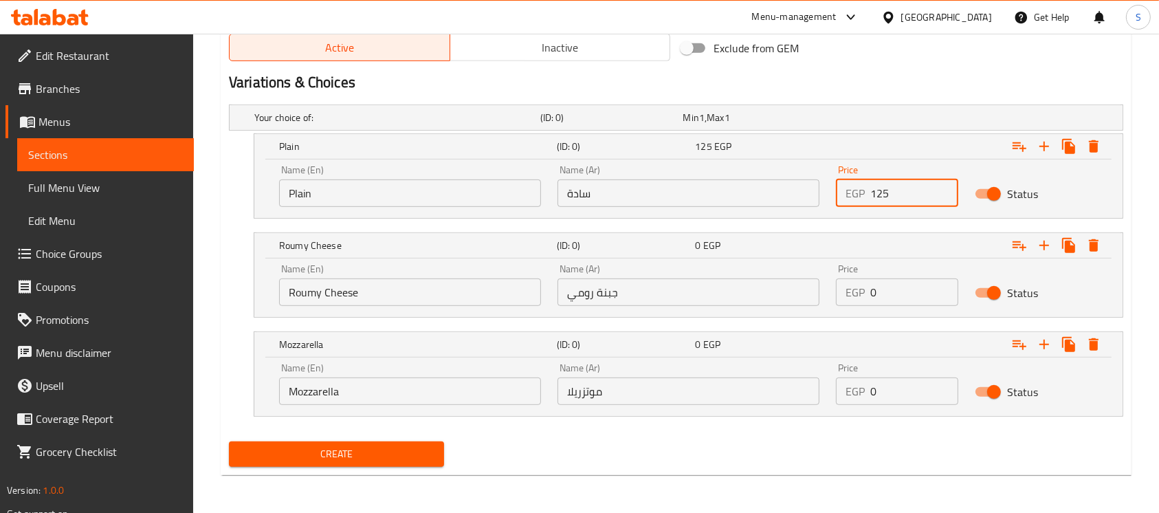
type input "125"
click input "0"
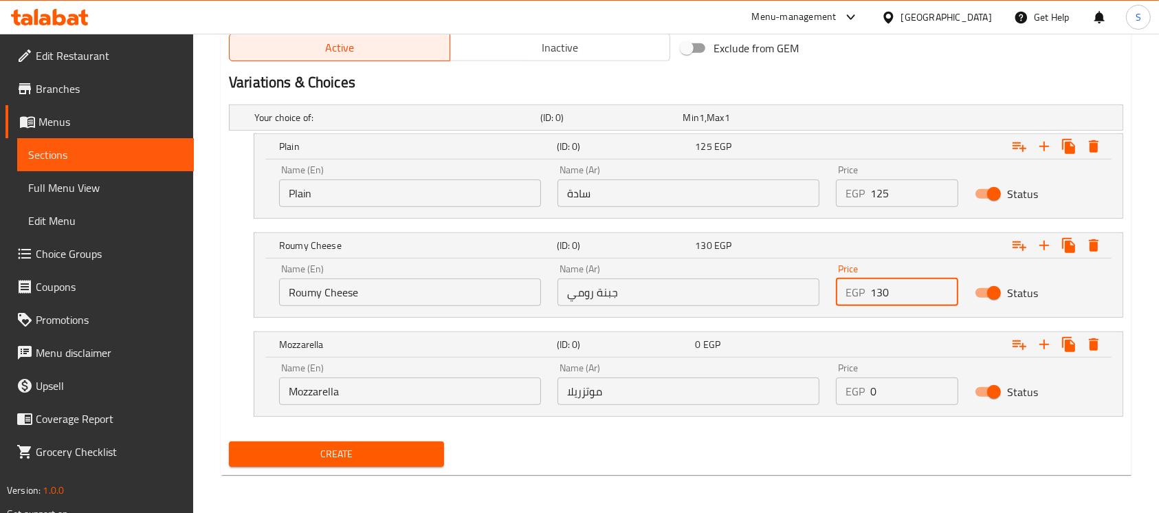
type input "130"
click input "0"
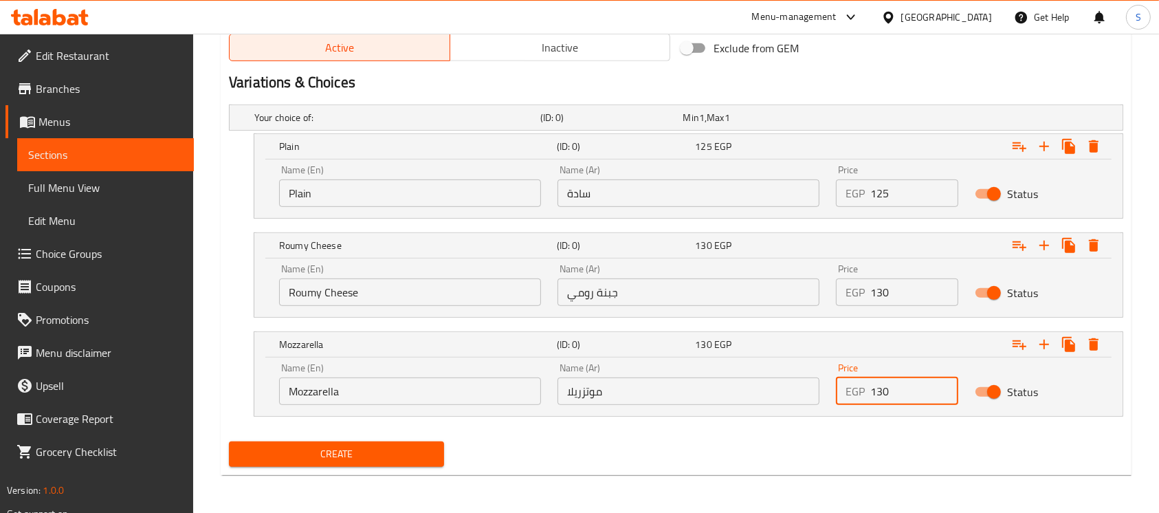
type input "130"
click span "Create"
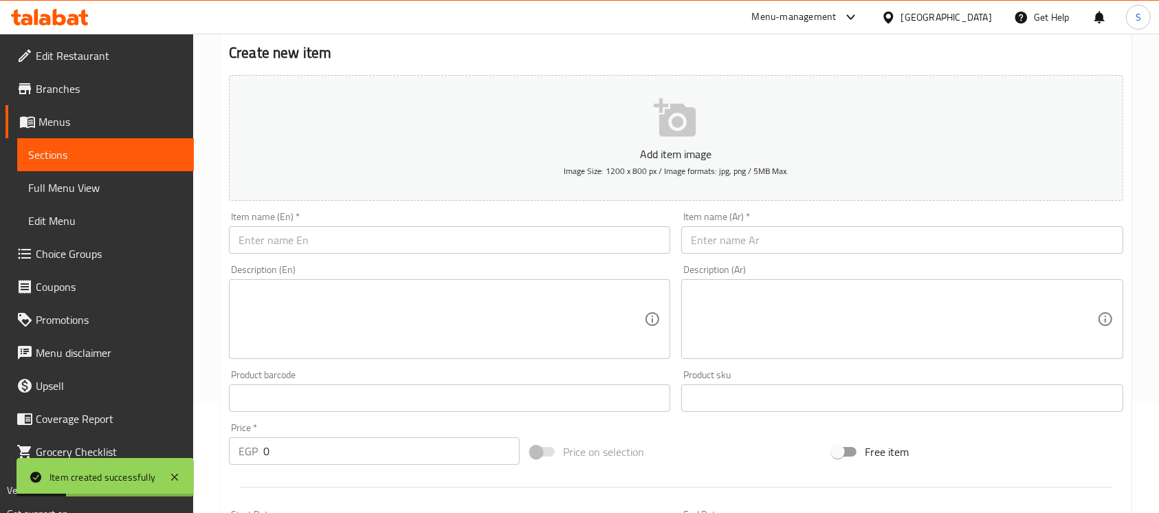
scroll to position [0, 0]
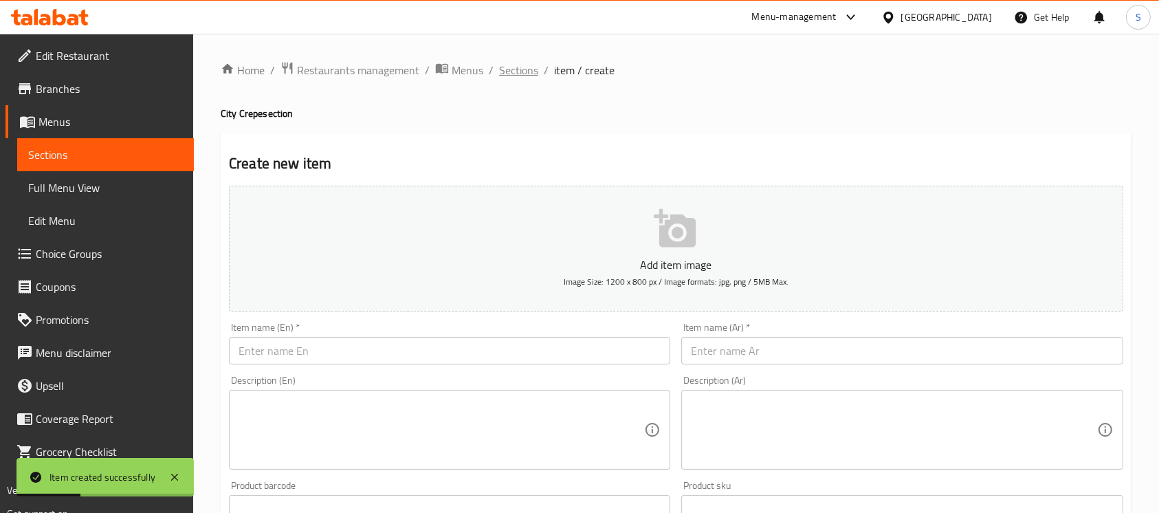
click span "Sections"
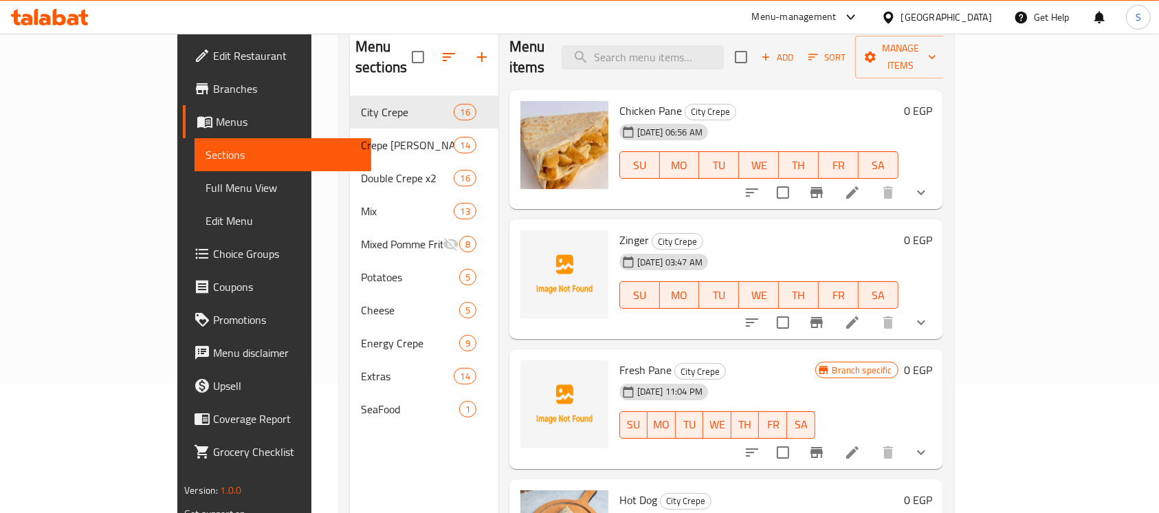
scroll to position [100, 0]
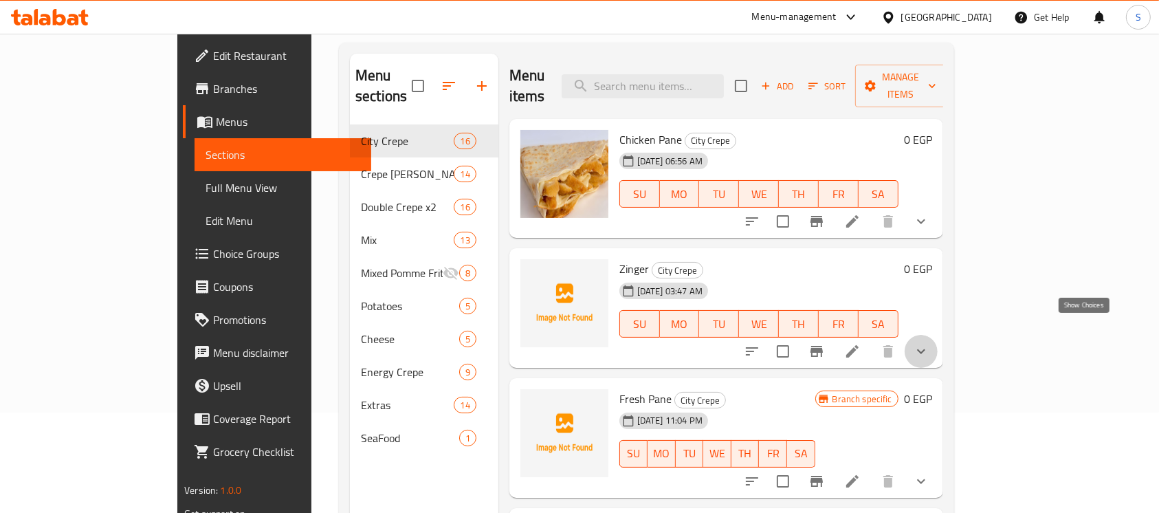
click icon "show more"
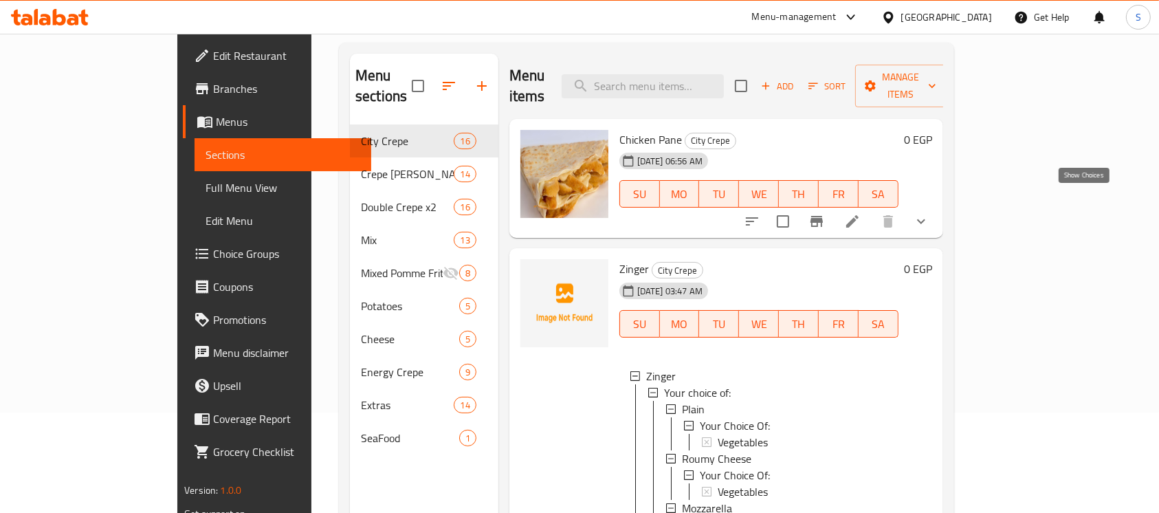
click icon "show more"
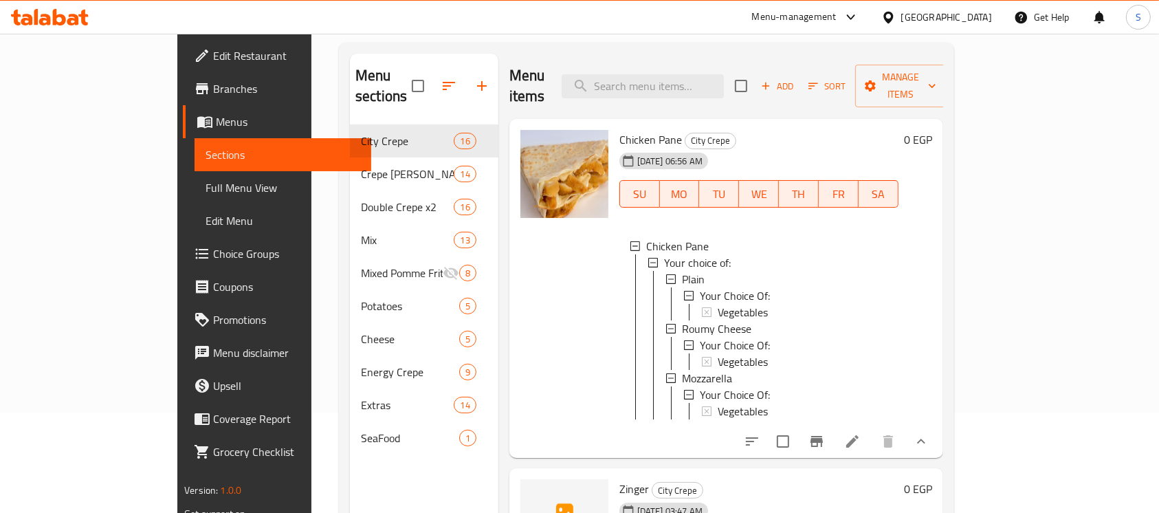
click div "0 EGP"
click button "show more"
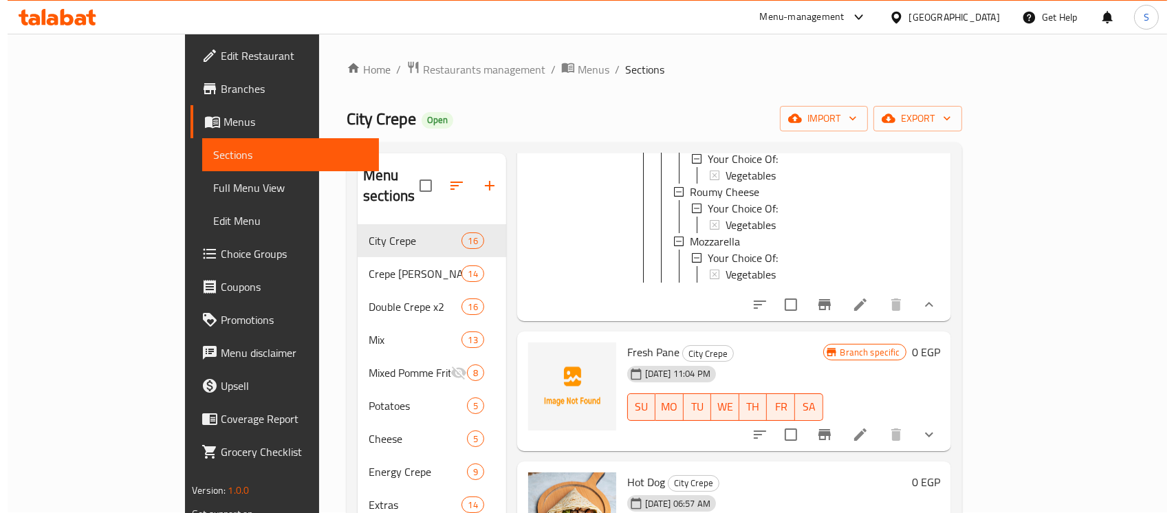
scroll to position [0, 0]
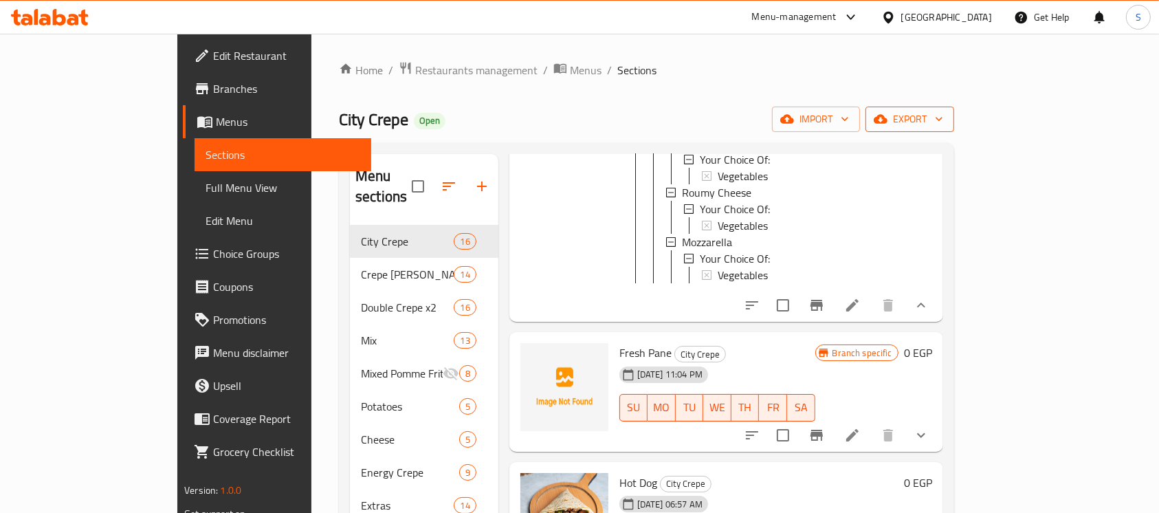
click button "export"
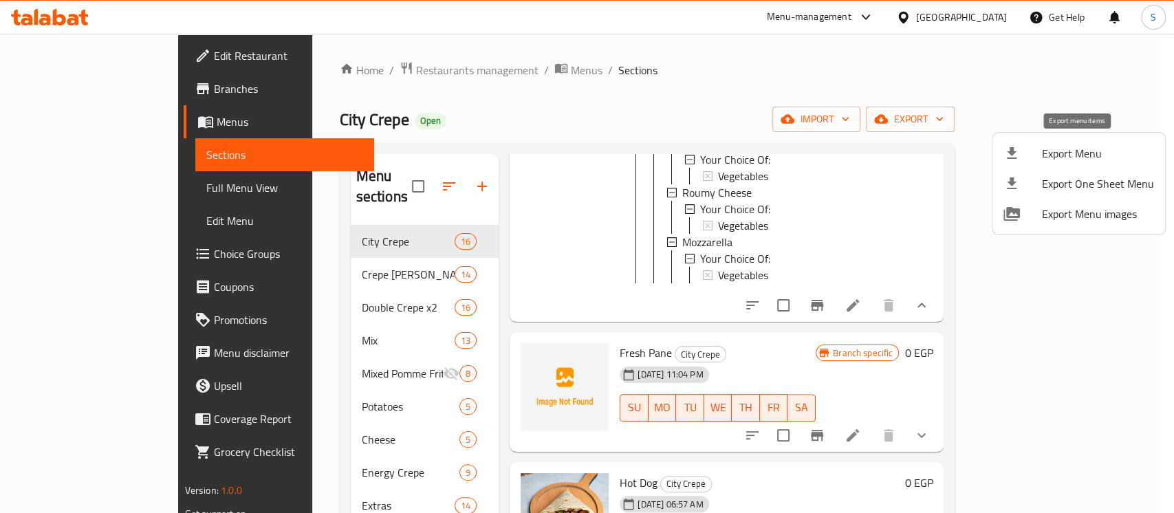
click span "Export Menu"
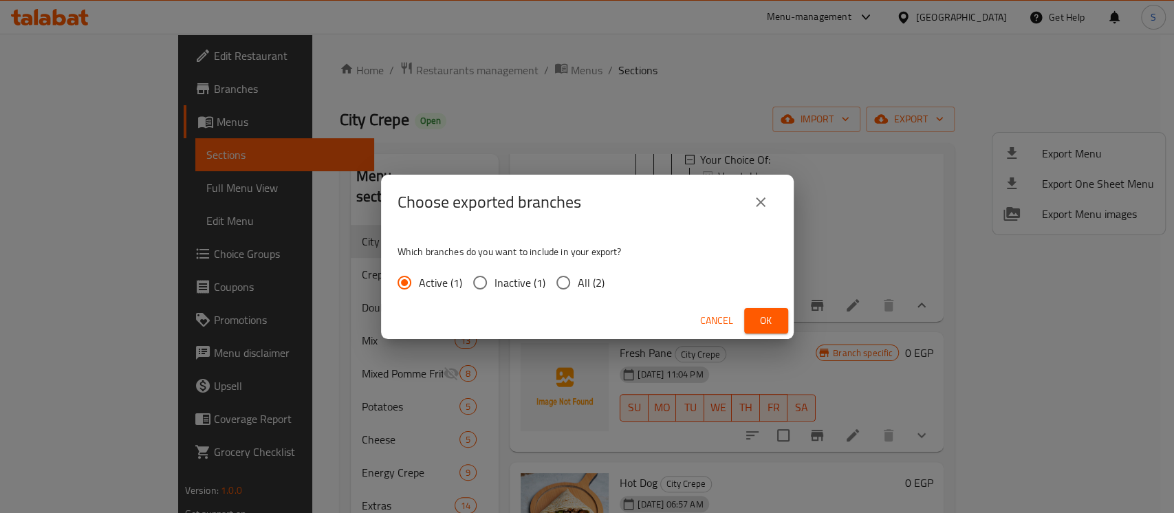
click span "All (2)"
click input "All (2)"
radio input "true"
click div "Cancel Ok"
click button "Ok"
